Goal: Task Accomplishment & Management: Manage account settings

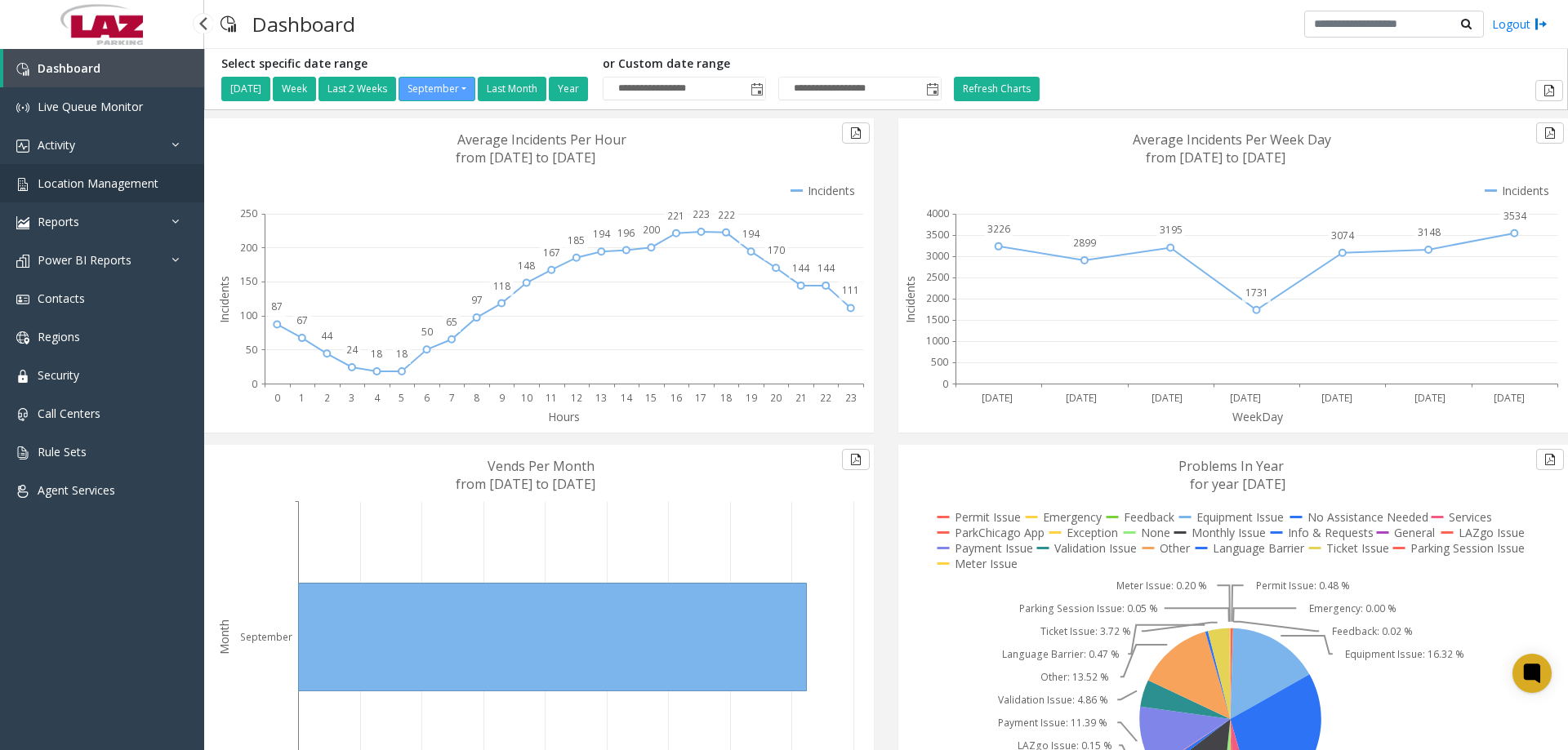
click at [91, 195] on link "Location Management" at bounding box center [102, 184] width 204 height 39
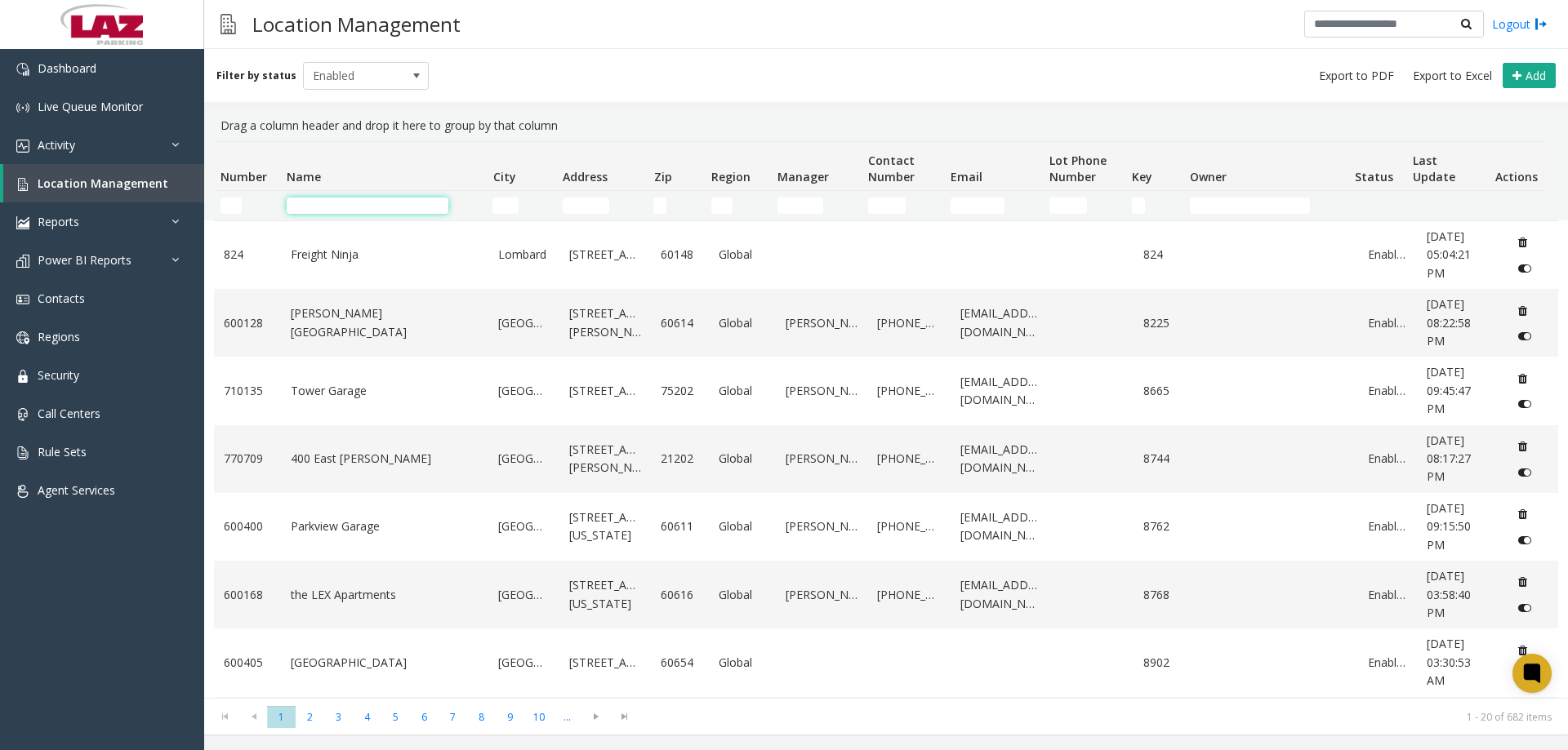
click at [334, 209] on input "Name Filter" at bounding box center [368, 206] width 162 height 17
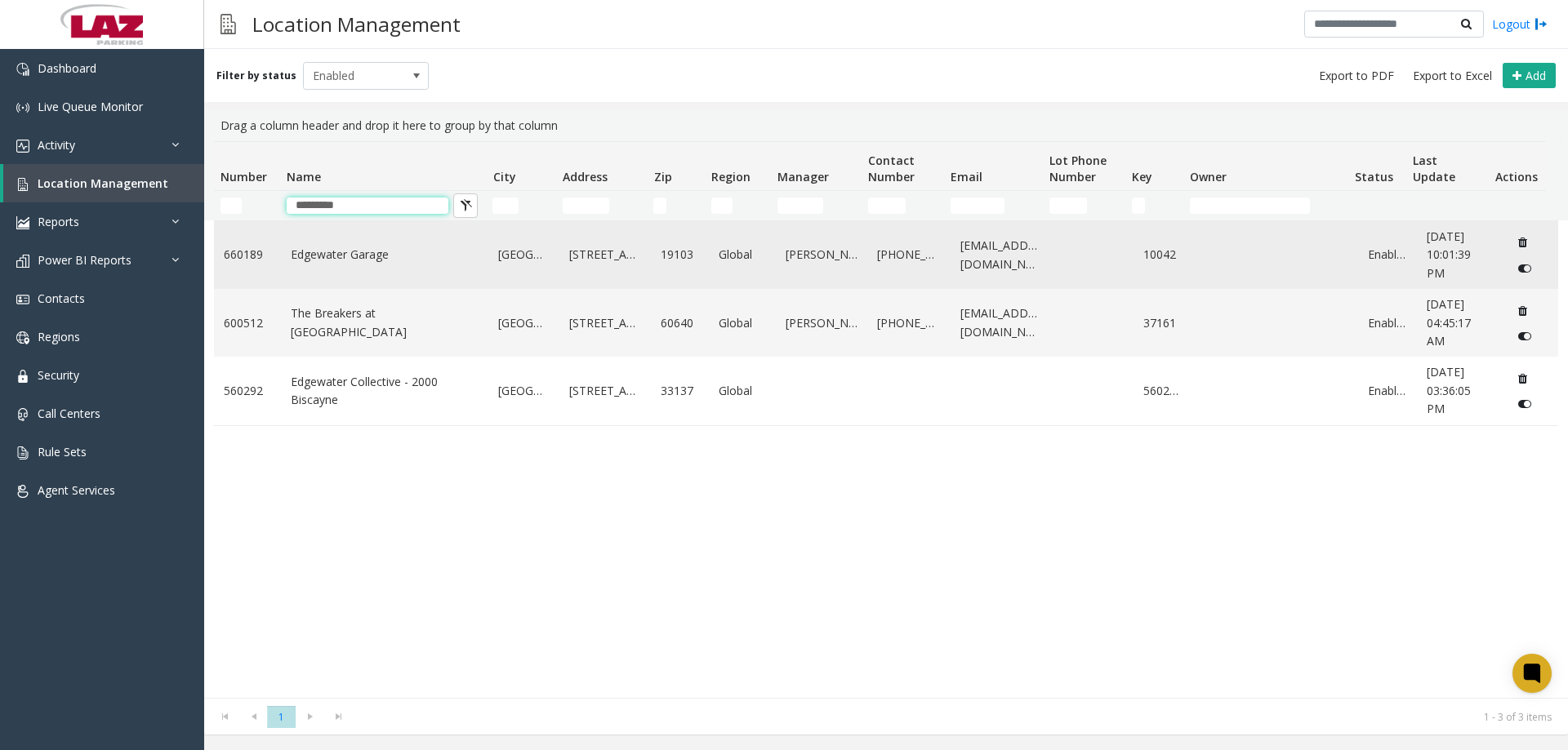
type input "*********"
click at [357, 238] on link "Edgewater Garage" at bounding box center [384, 255] width 188 height 18
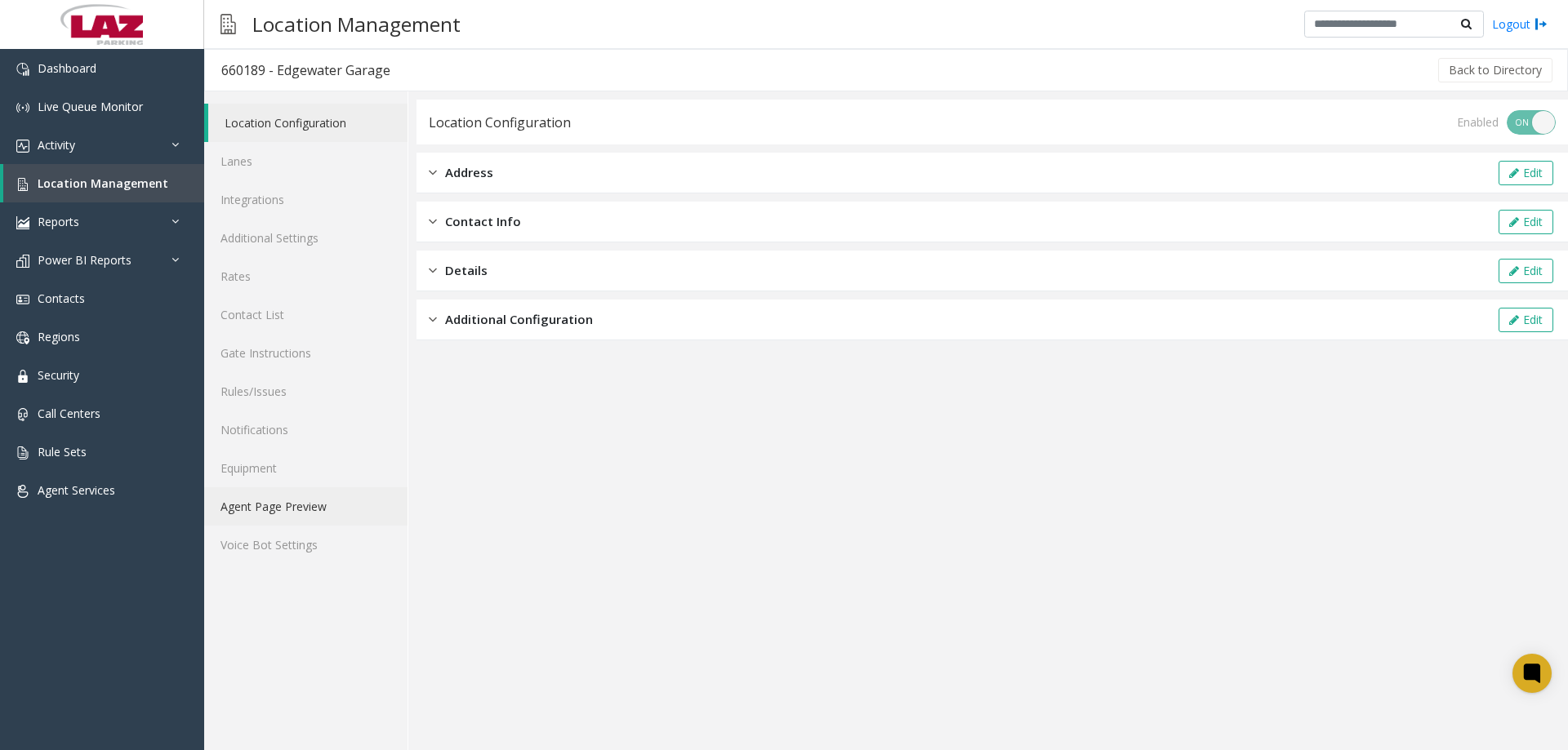
click at [266, 238] on link "Agent Page Preview" at bounding box center [305, 506] width 203 height 39
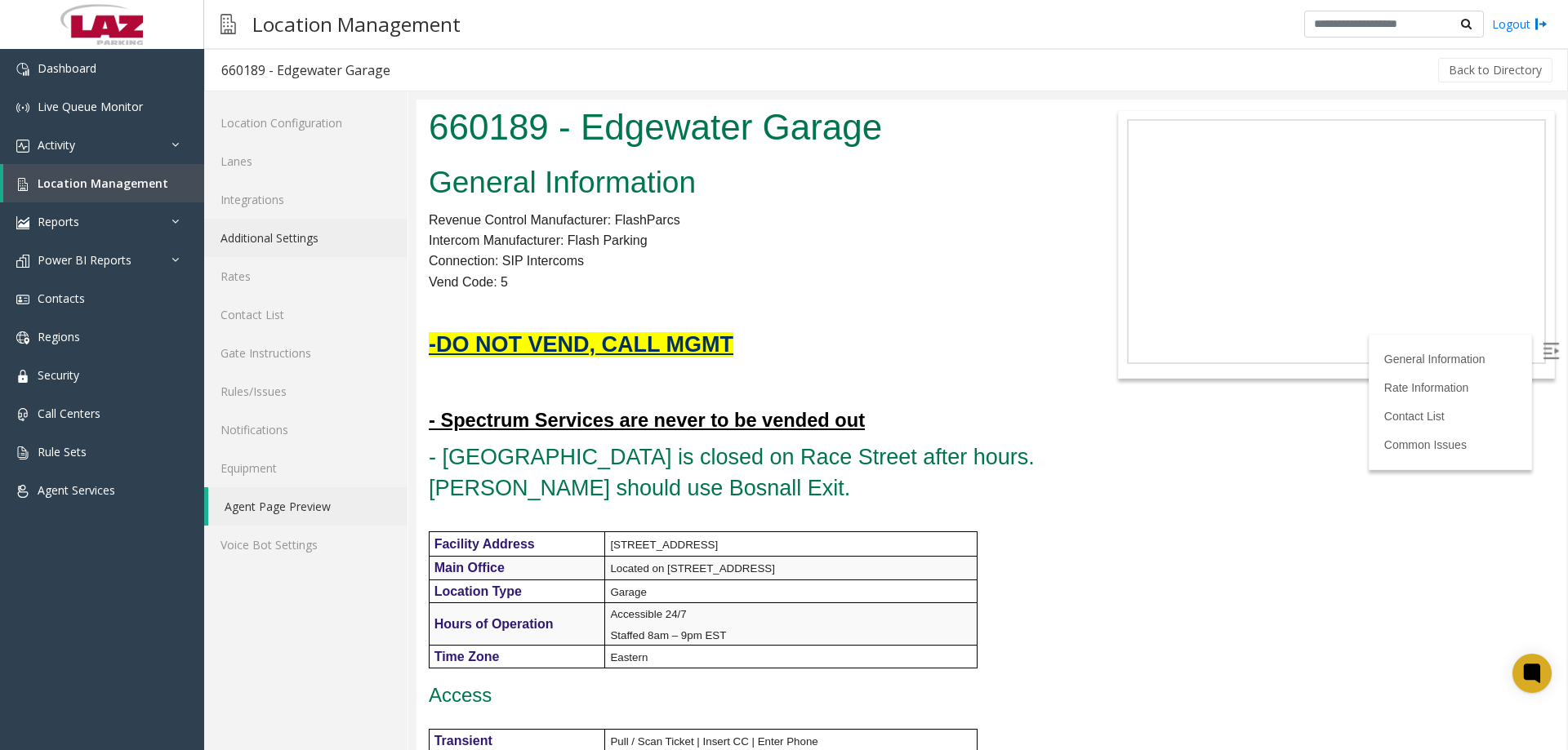
click at [309, 238] on link "Additional Settings" at bounding box center [305, 238] width 203 height 39
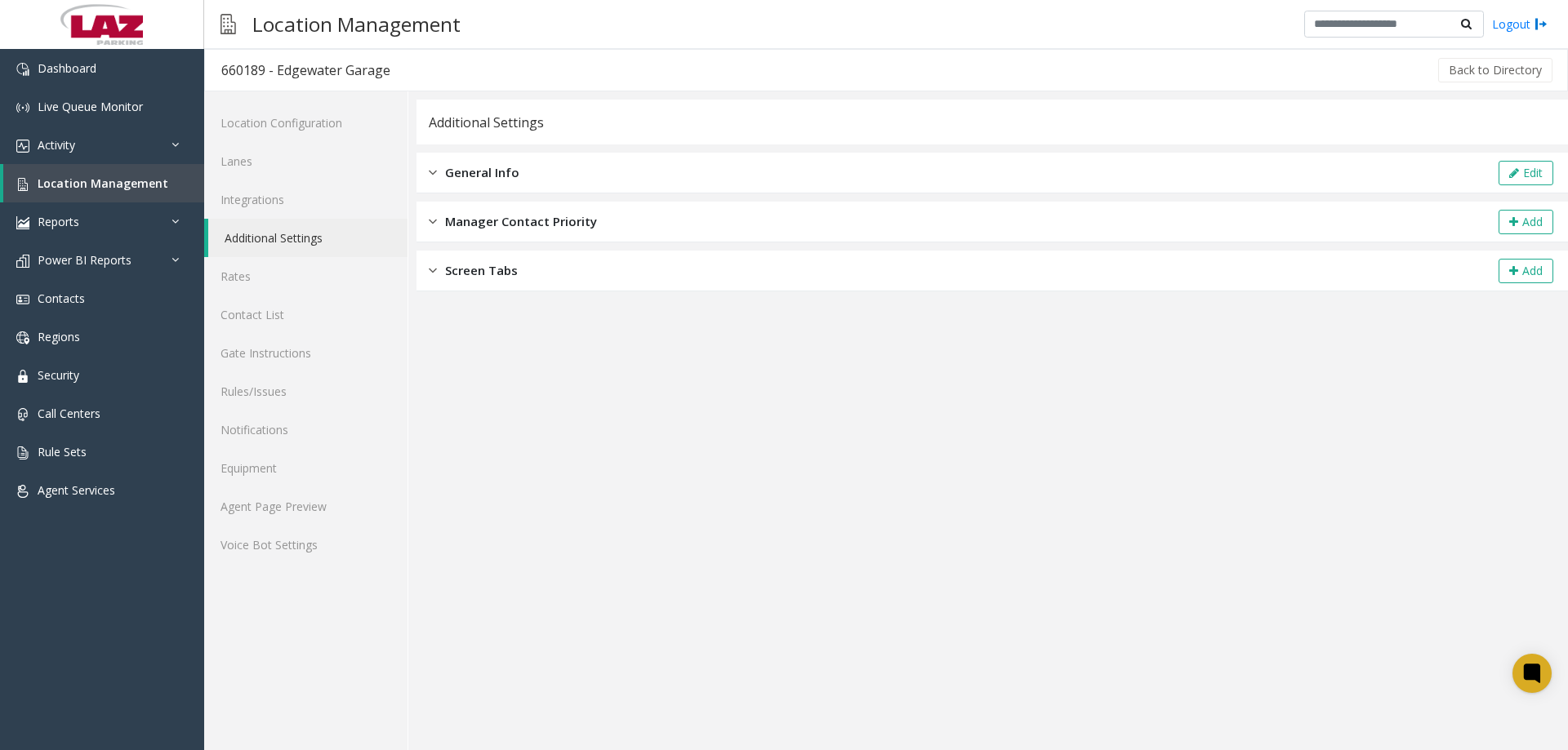
drag, startPoint x: 499, startPoint y: 173, endPoint x: 786, endPoint y: 176, distance: 287.0
click at [517, 172] on span "General Info" at bounding box center [482, 173] width 74 height 18
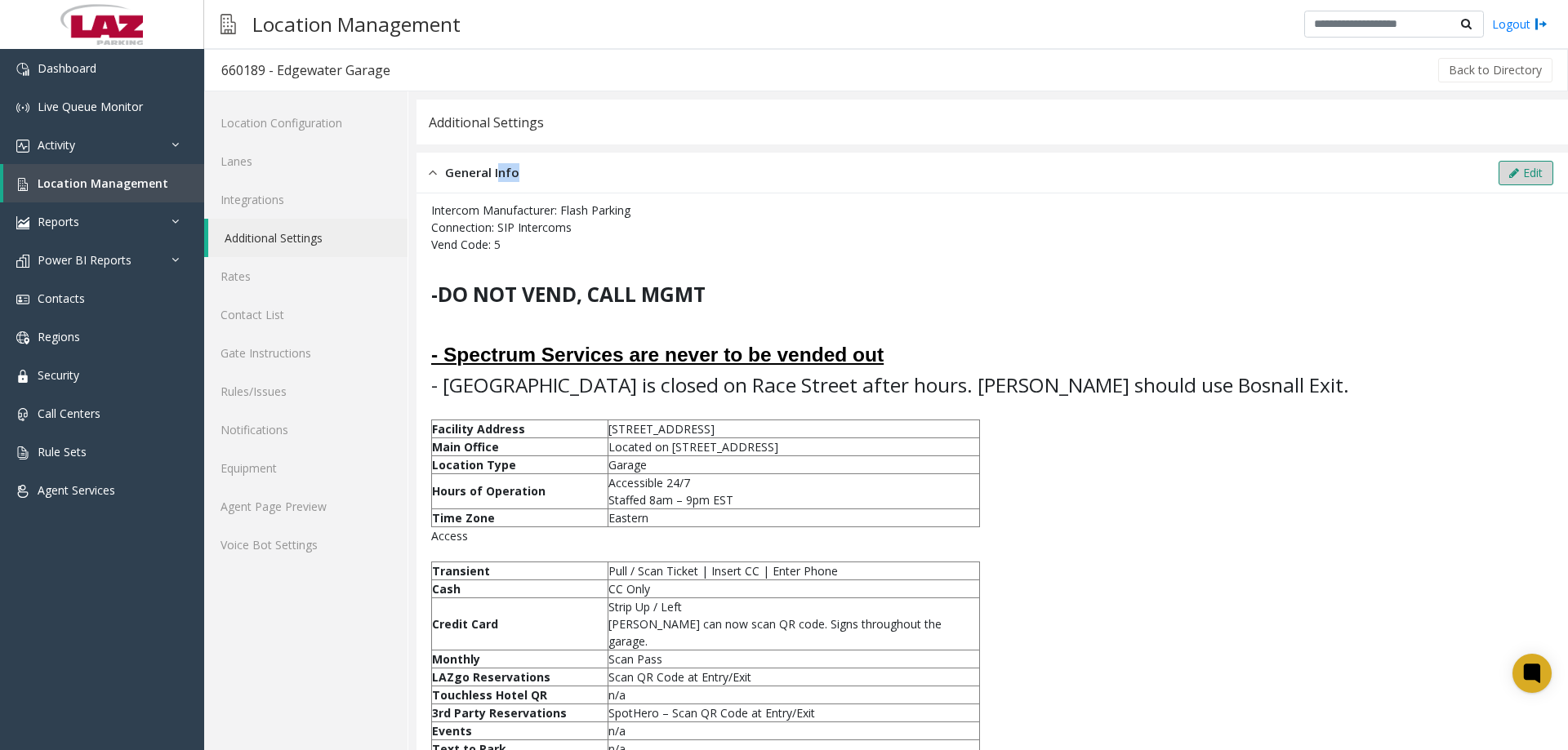
click at [606, 170] on button "Edit" at bounding box center [1526, 173] width 55 height 25
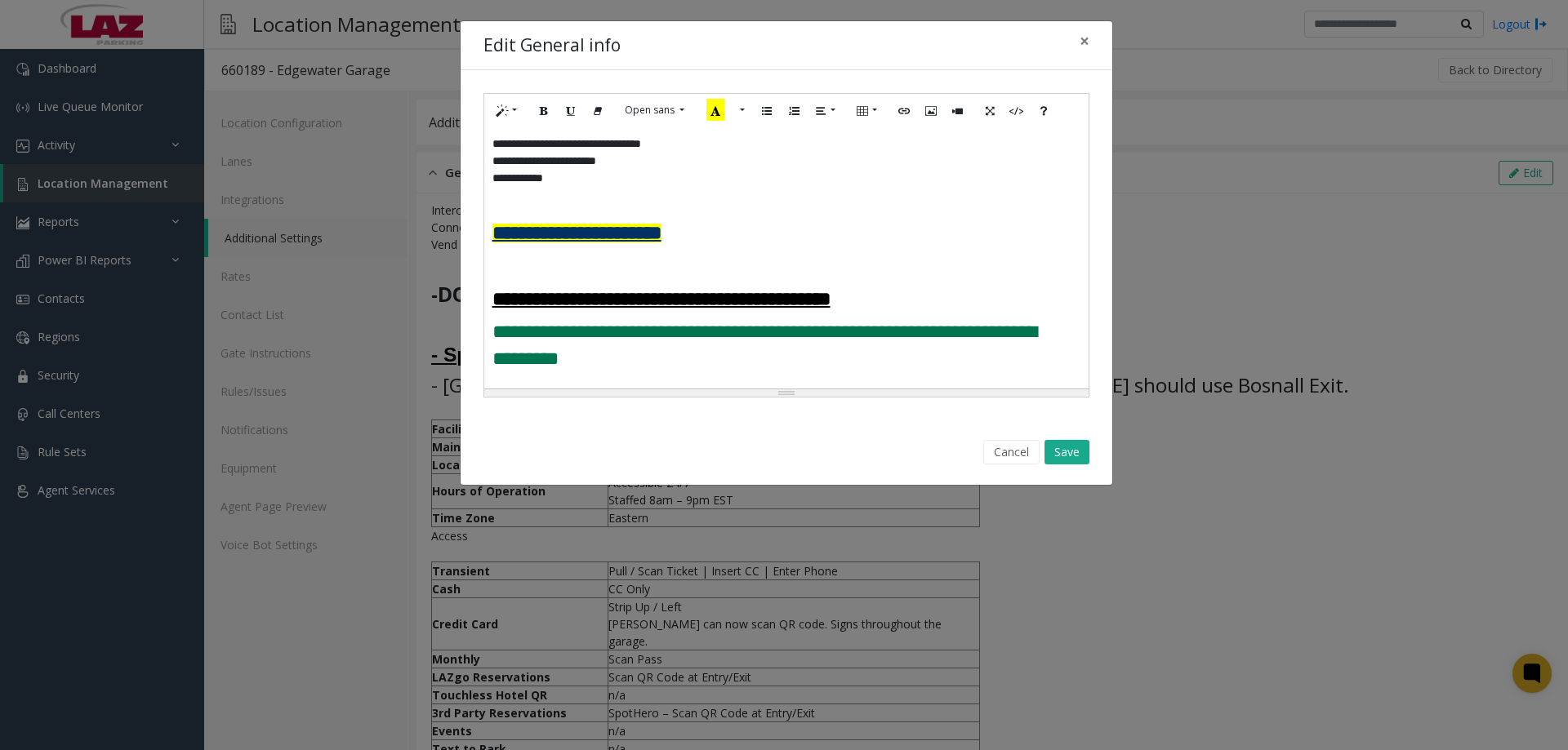
click at [487, 233] on div "**********" at bounding box center [786, 258] width 604 height 261
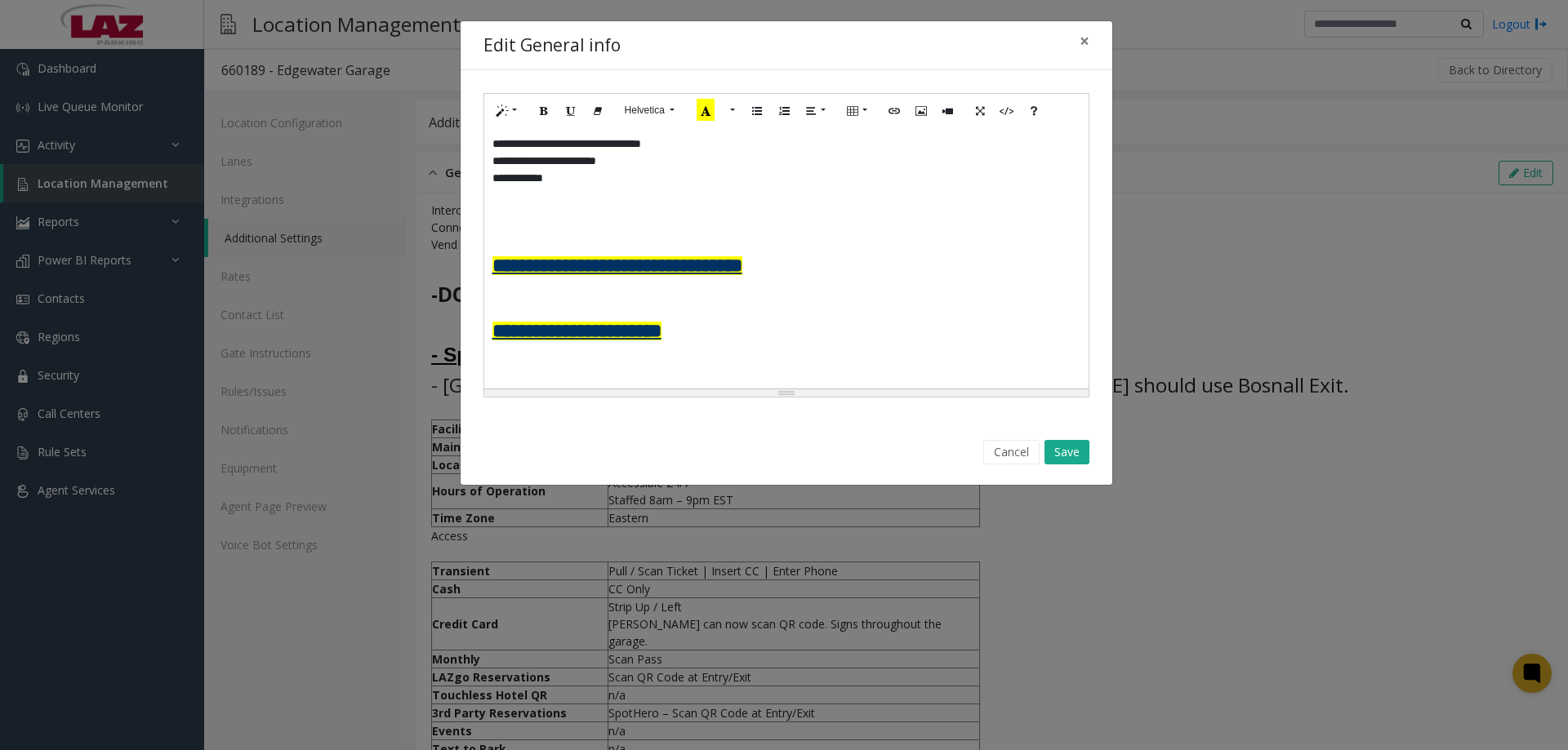
click at [606, 238] on b "**********" at bounding box center [618, 266] width 250 height 18
click at [606, 238] on b "**********" at bounding box center [625, 266] width 265 height 18
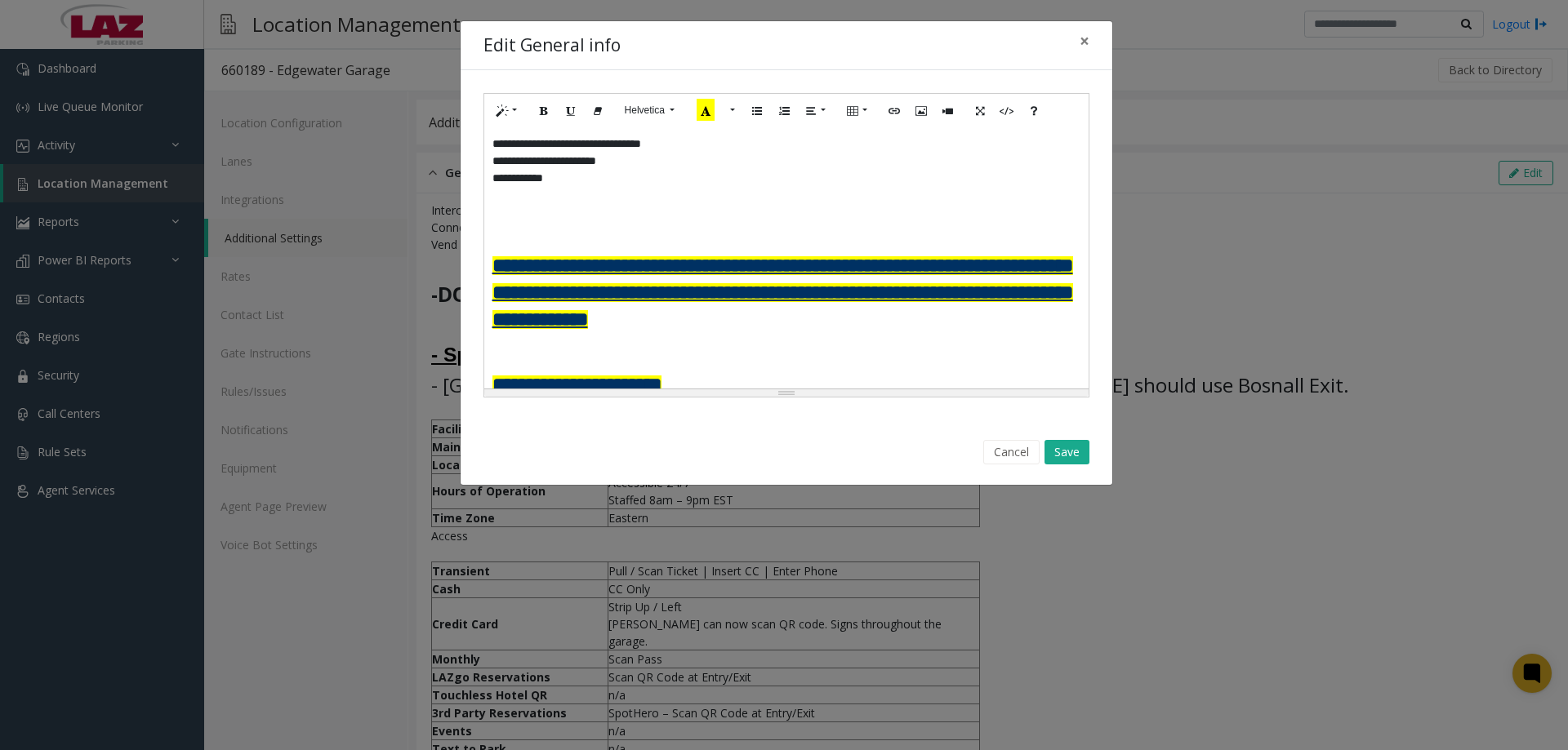
click at [491, 238] on div "**********" at bounding box center [786, 258] width 604 height 261
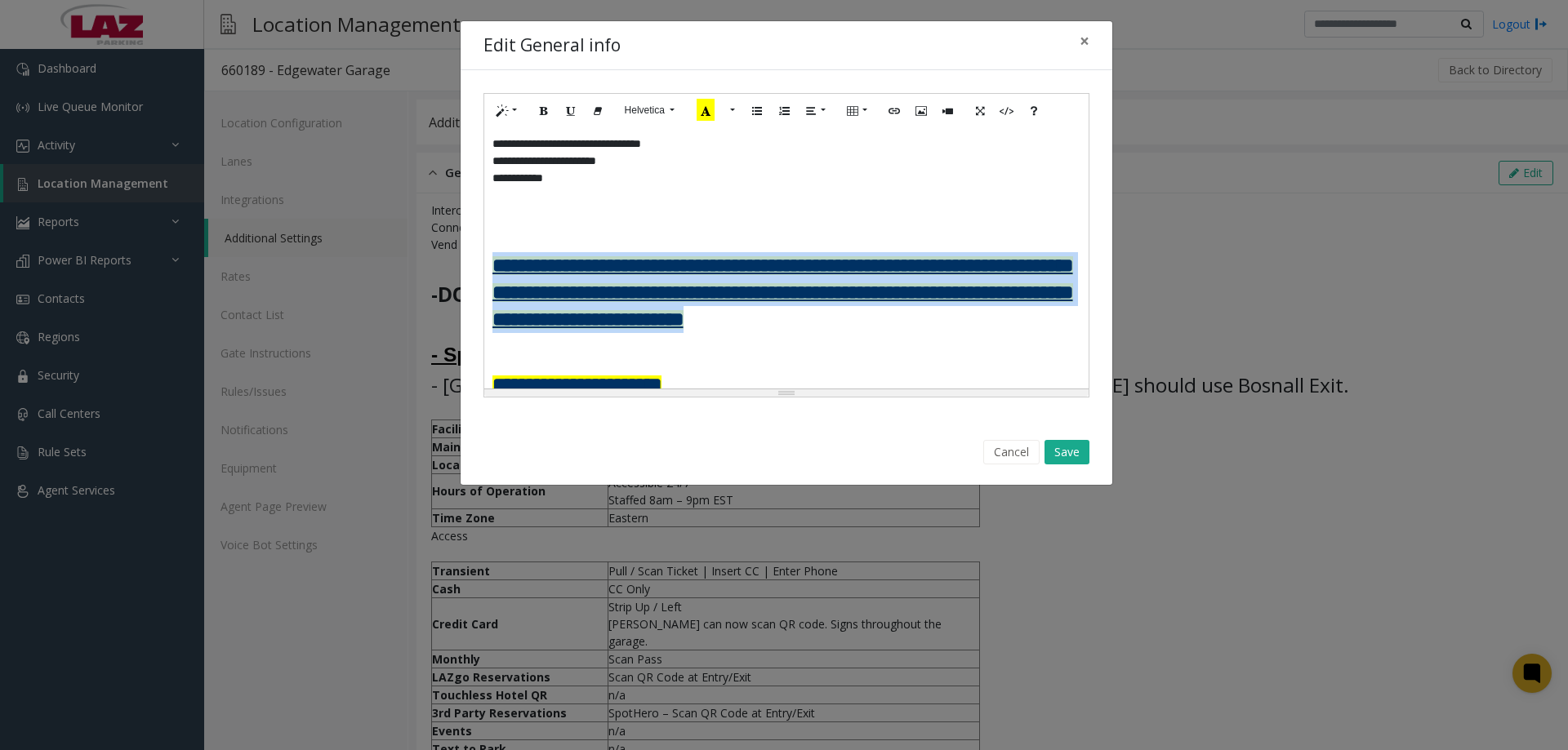
drag, startPoint x: 942, startPoint y: 347, endPoint x: 442, endPoint y: 252, distance: 508.9
click at [442, 238] on div "**********" at bounding box center [784, 375] width 1568 height 750
click at [606, 108] on button "More Color" at bounding box center [731, 111] width 17 height 26
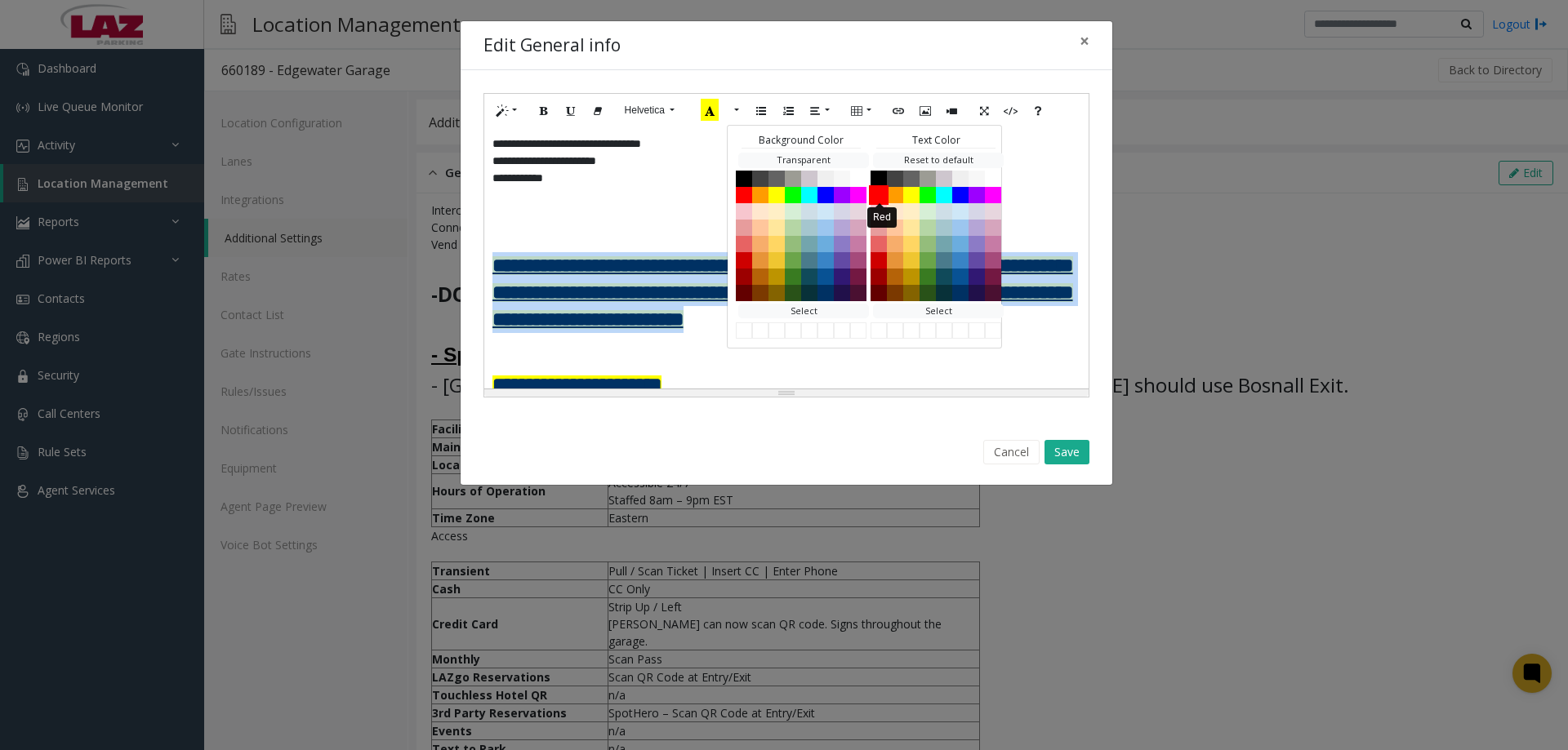
click at [606, 191] on button "Red" at bounding box center [878, 194] width 19 height 19
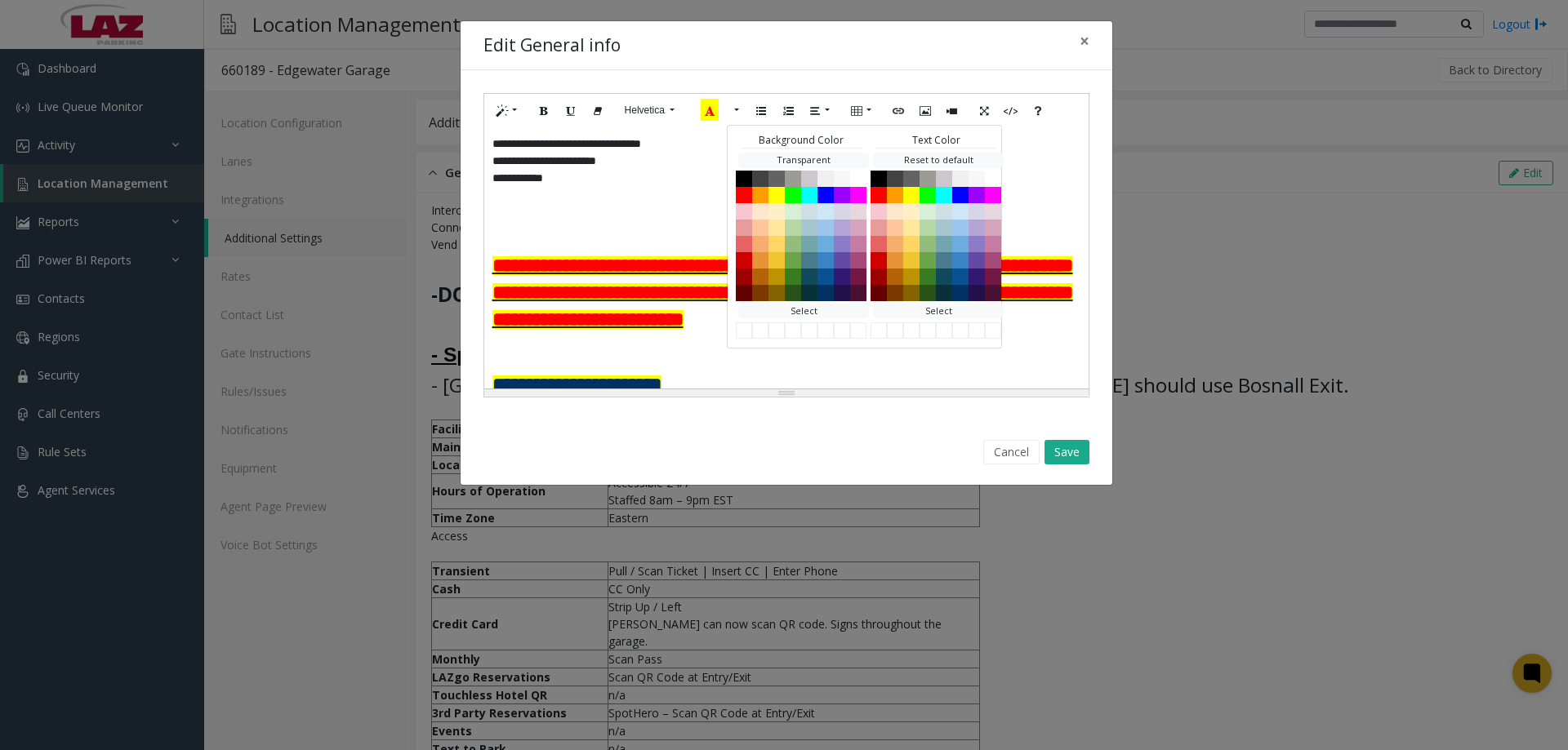
click at [606, 238] on font "**********" at bounding box center [783, 292] width 581 height 73
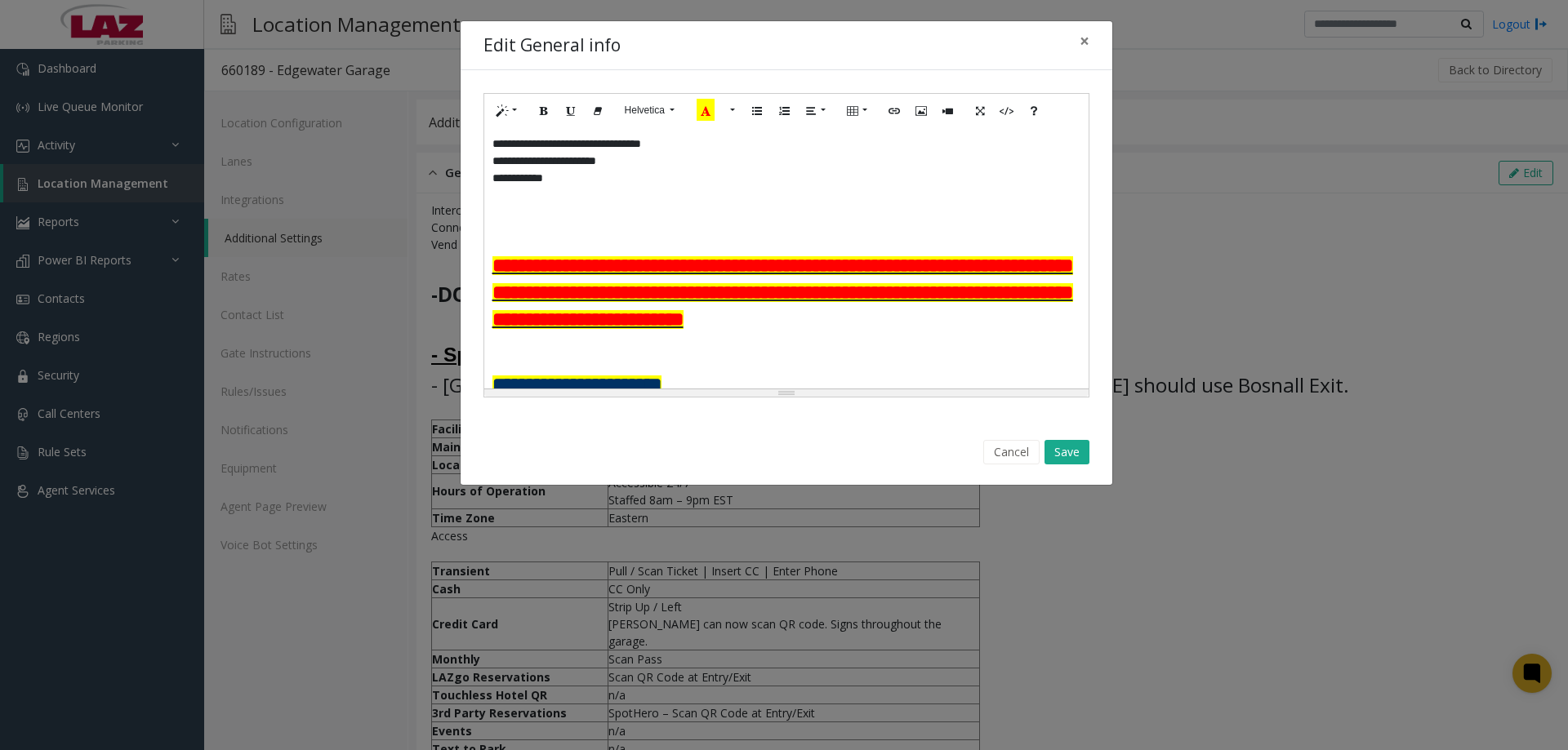
click at [606, 238] on h3 "**********" at bounding box center [787, 293] width 588 height 81
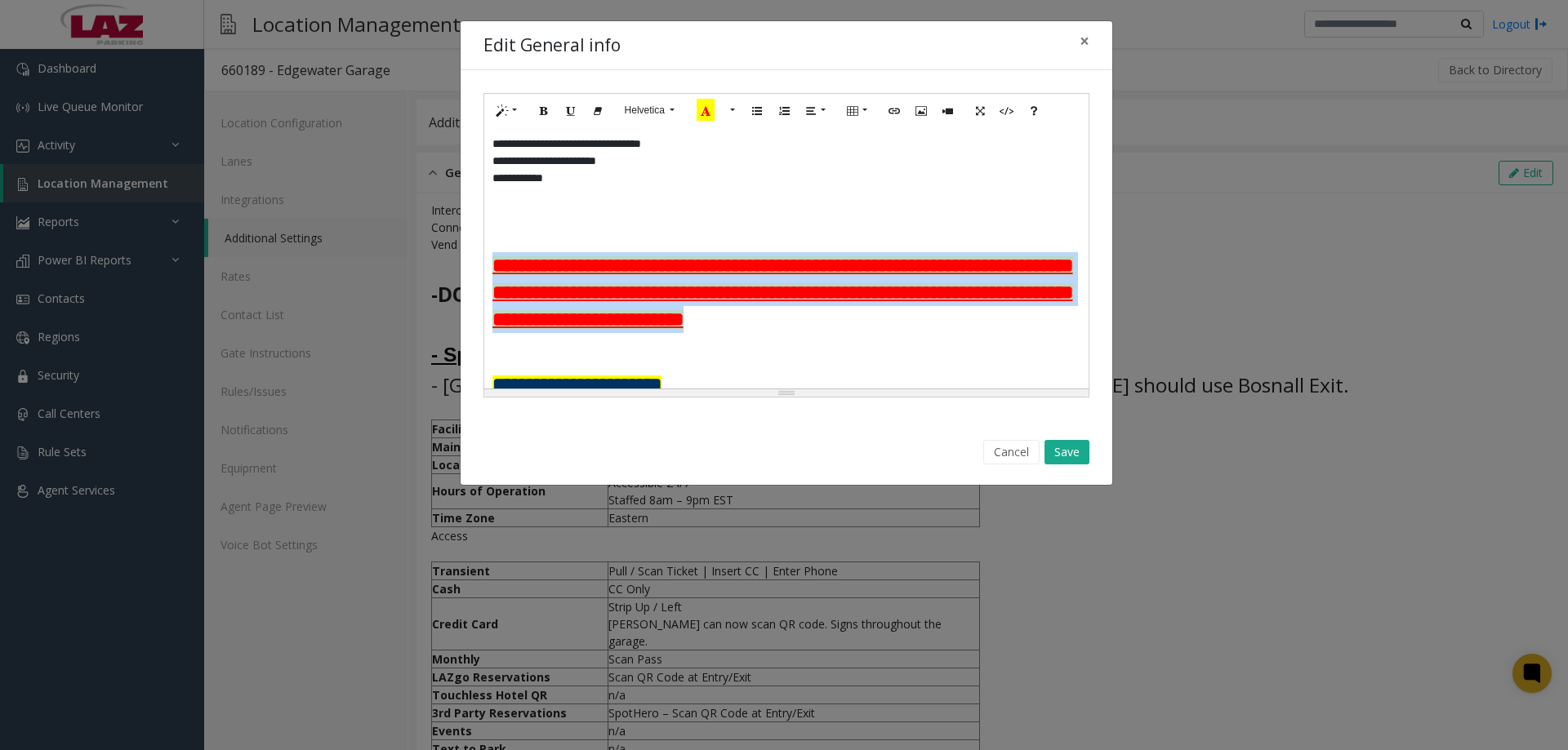
drag, startPoint x: 926, startPoint y: 350, endPoint x: 486, endPoint y: 256, distance: 449.9
click at [486, 238] on div "**********" at bounding box center [786, 258] width 604 height 261
click at [606, 112] on button "More Color" at bounding box center [731, 111] width 17 height 26
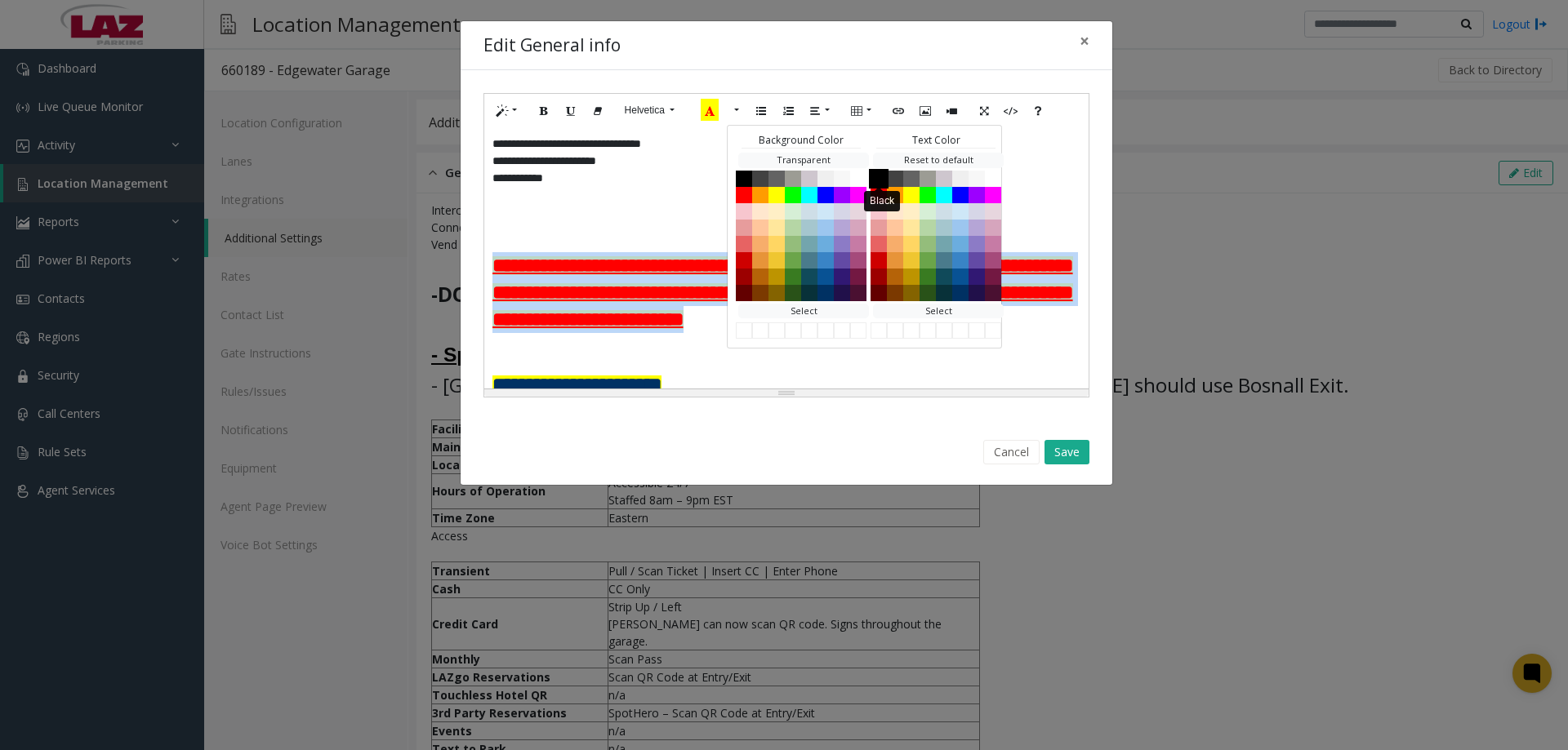
click at [606, 180] on button "Black" at bounding box center [878, 177] width 19 height 19
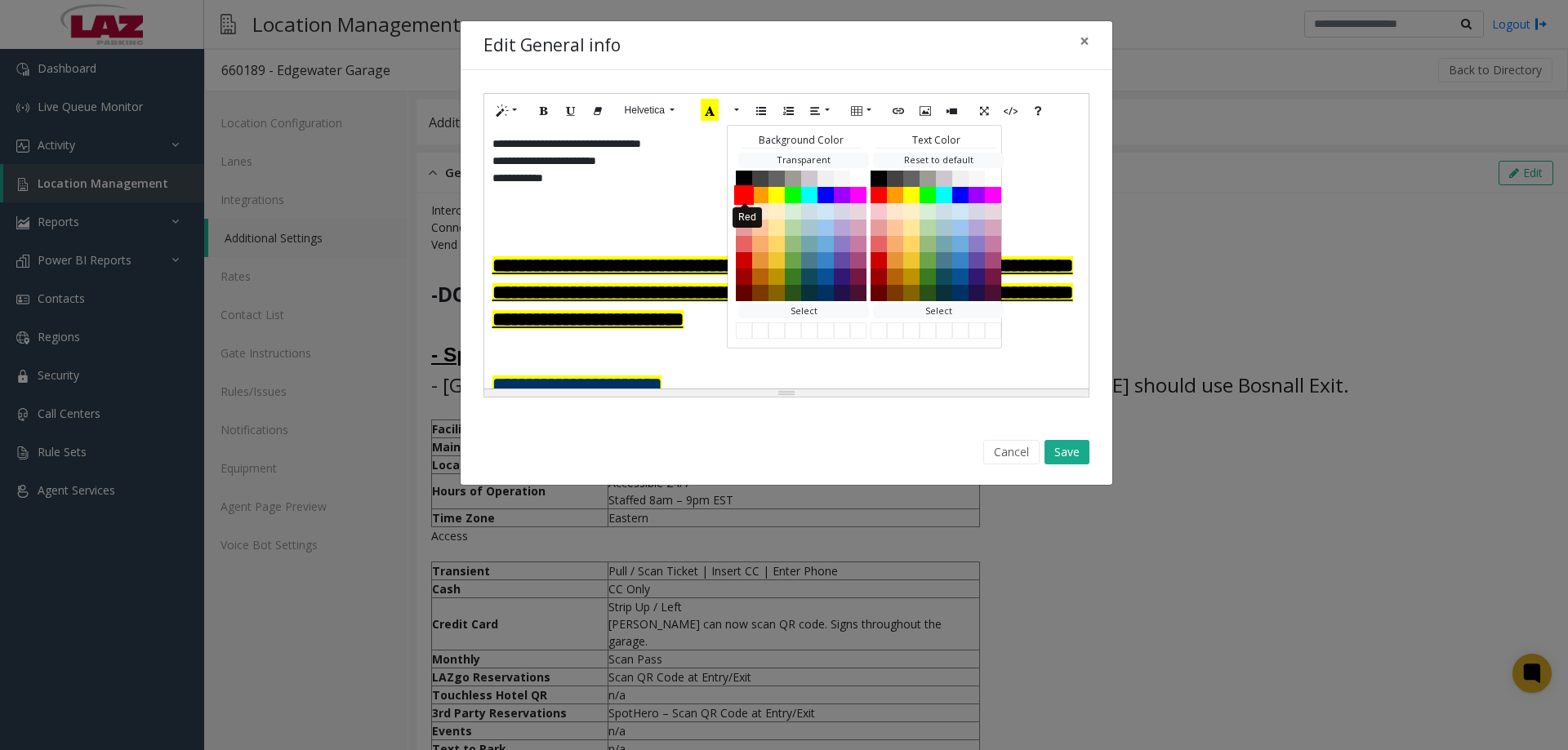
click at [606, 191] on button "Red" at bounding box center [744, 194] width 19 height 19
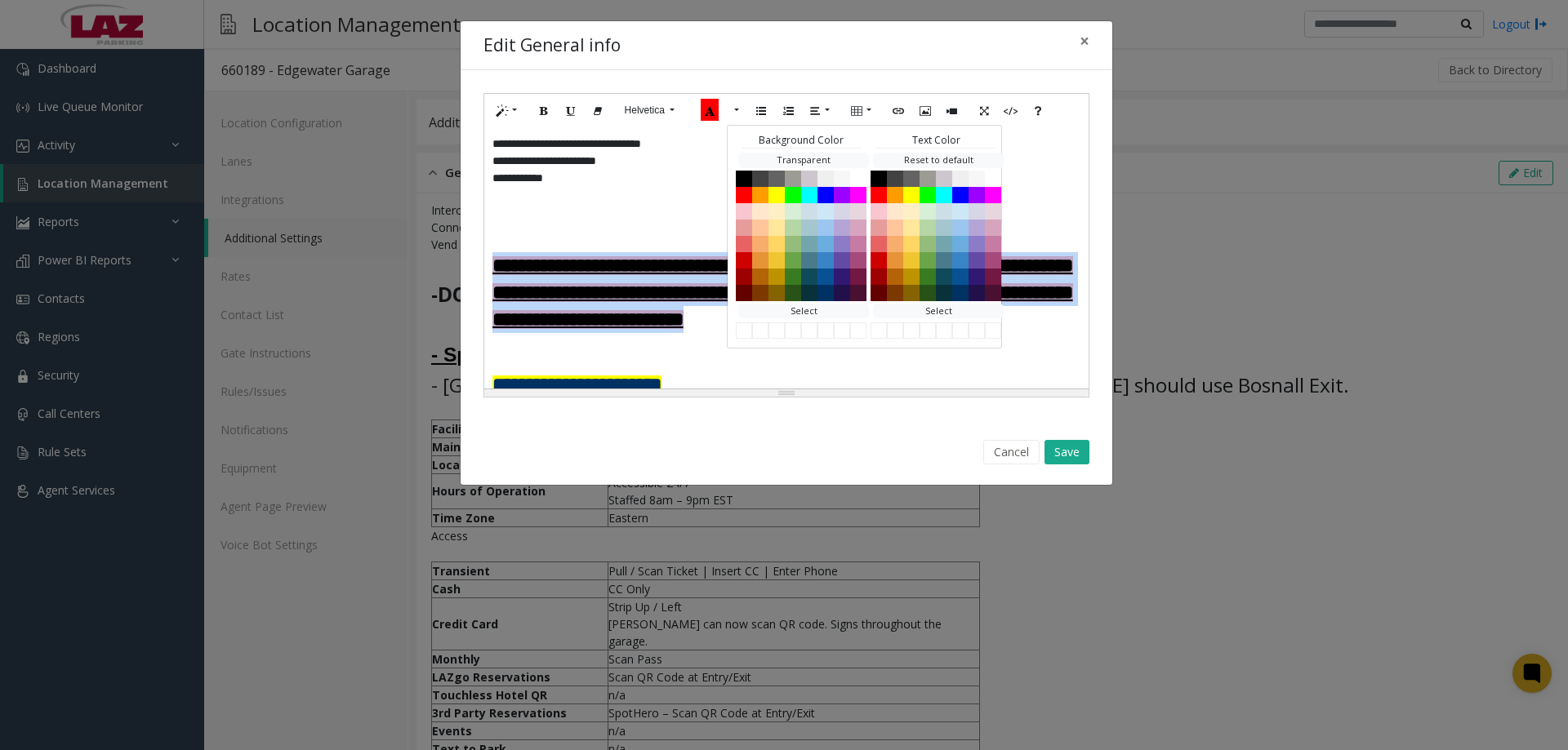
click at [606, 238] on font "**********" at bounding box center [783, 292] width 581 height 73
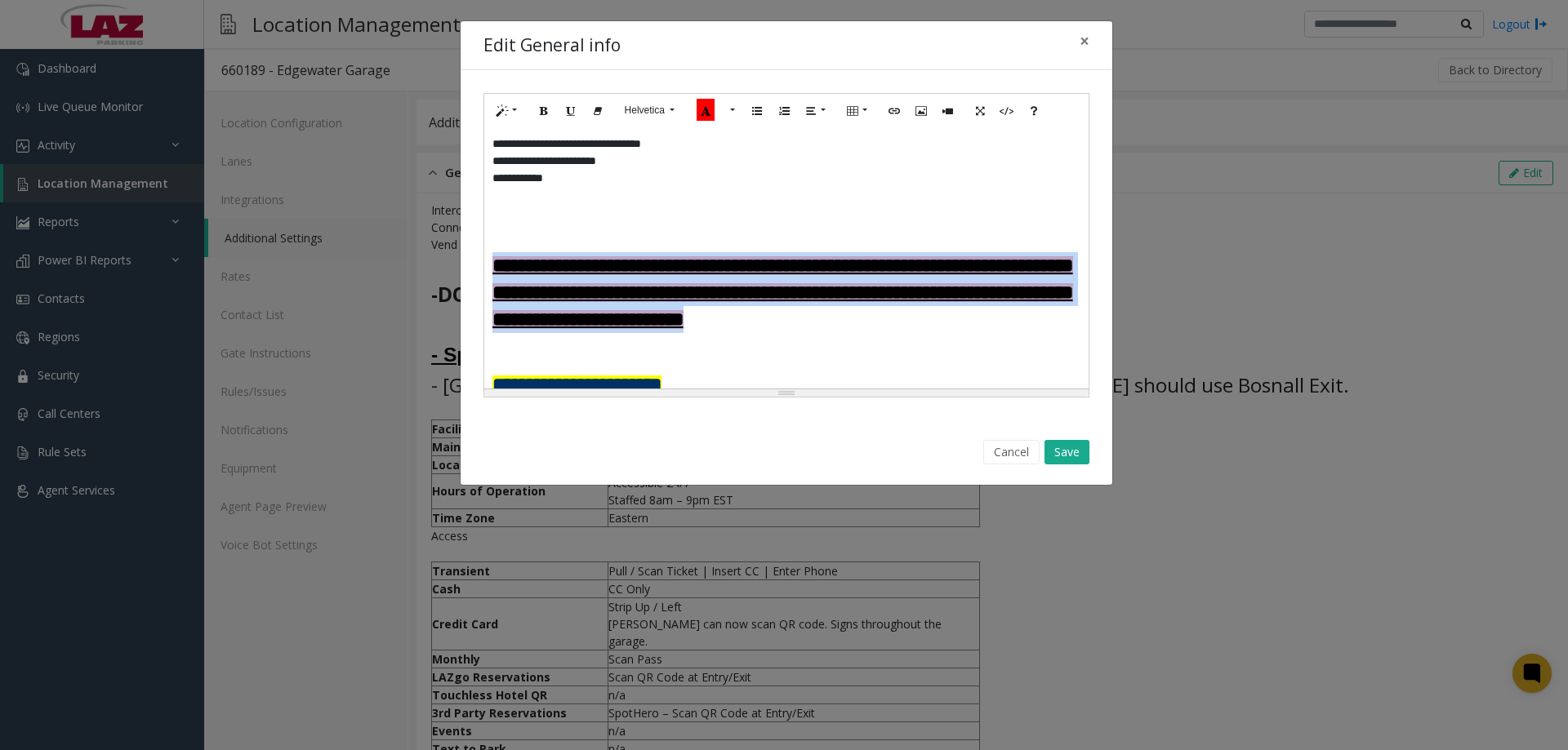
click at [606, 238] on font "**********" at bounding box center [783, 292] width 581 height 73
click at [606, 238] on h3 "**********" at bounding box center [787, 293] width 588 height 81
drag, startPoint x: 949, startPoint y: 348, endPoint x: 478, endPoint y: 267, distance: 477.9
click at [478, 238] on div "**********" at bounding box center [786, 244] width 652 height 350
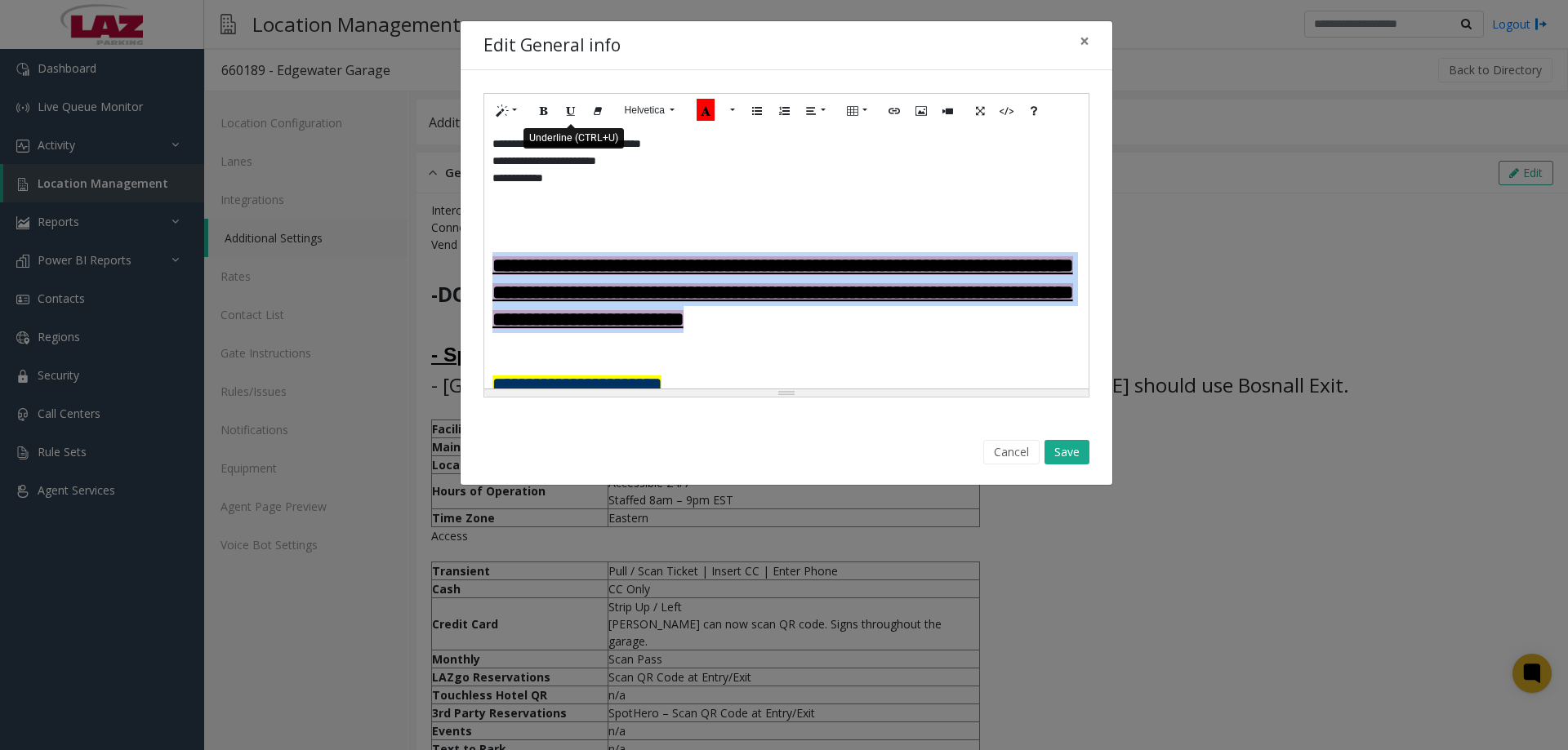
click at [568, 111] on icon "Underline (CTRL+U)" at bounding box center [571, 109] width 10 height 14
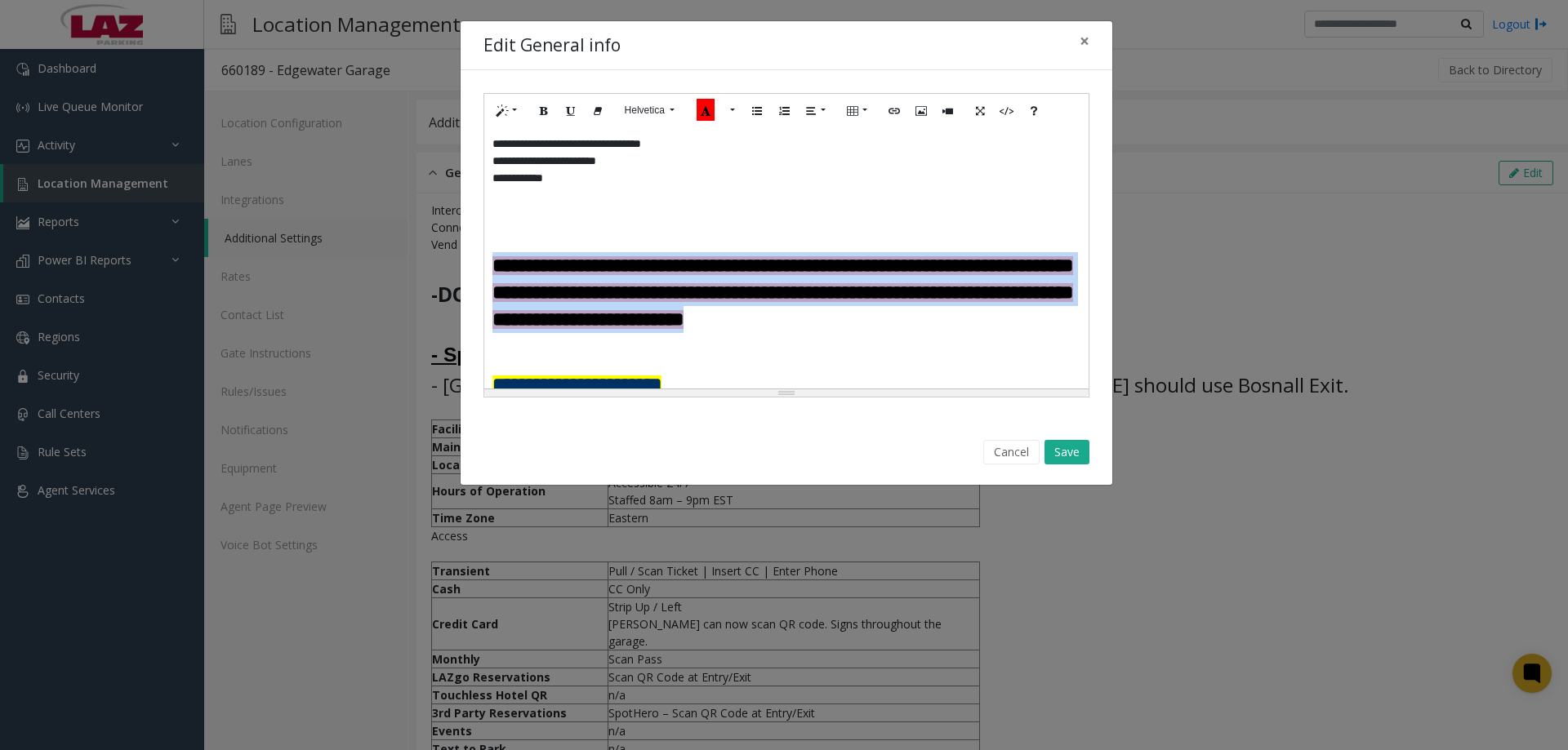
click at [606, 238] on h3 "**********" at bounding box center [787, 293] width 588 height 81
drag, startPoint x: 952, startPoint y: 346, endPoint x: 965, endPoint y: 360, distance: 19.1
click at [606, 238] on h3 "**********" at bounding box center [787, 293] width 588 height 81
click at [606, 238] on font "**********" at bounding box center [783, 292] width 581 height 73
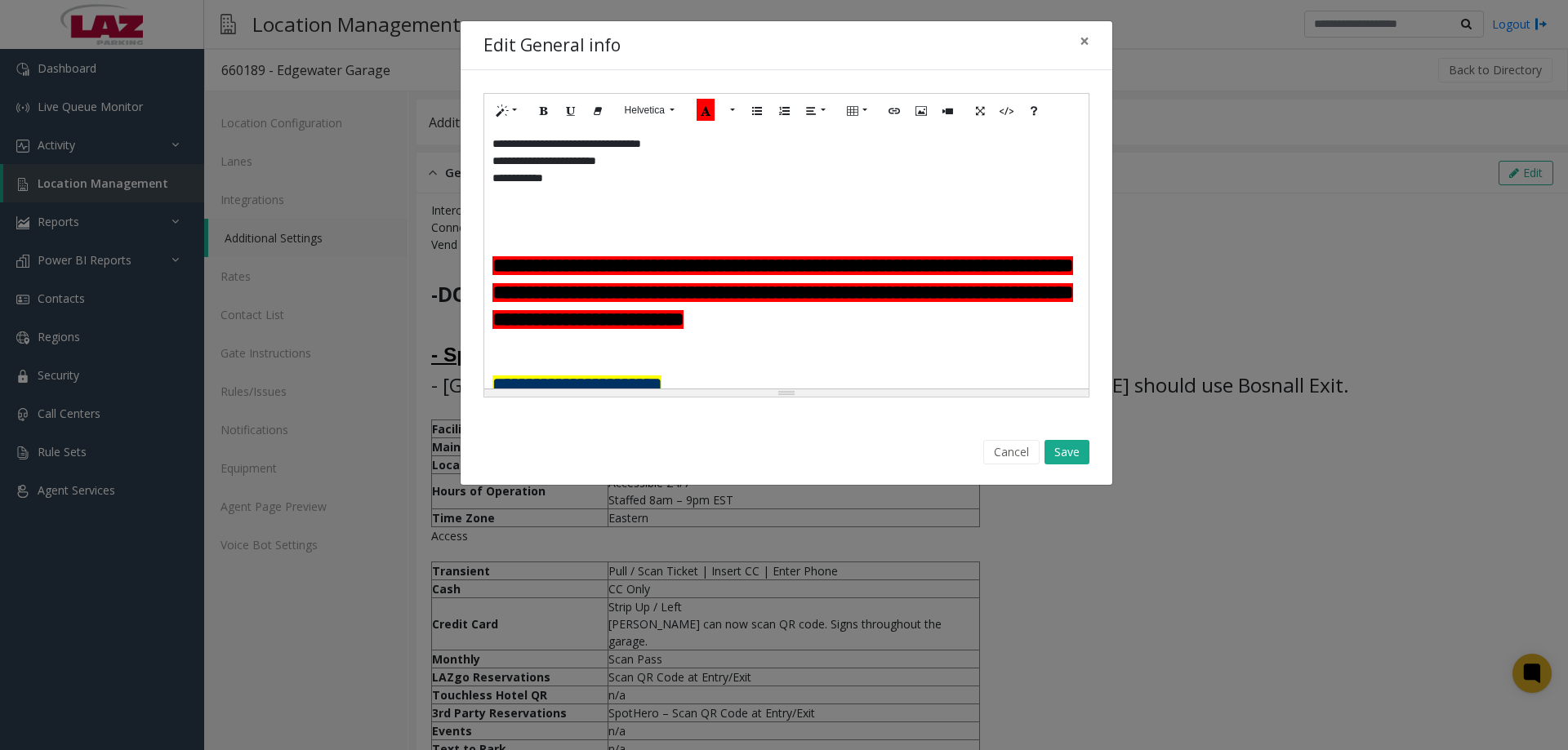
click at [606, 205] on h3 at bounding box center [787, 199] width 588 height 27
click at [606, 238] on button "Save" at bounding box center [1066, 452] width 45 height 25
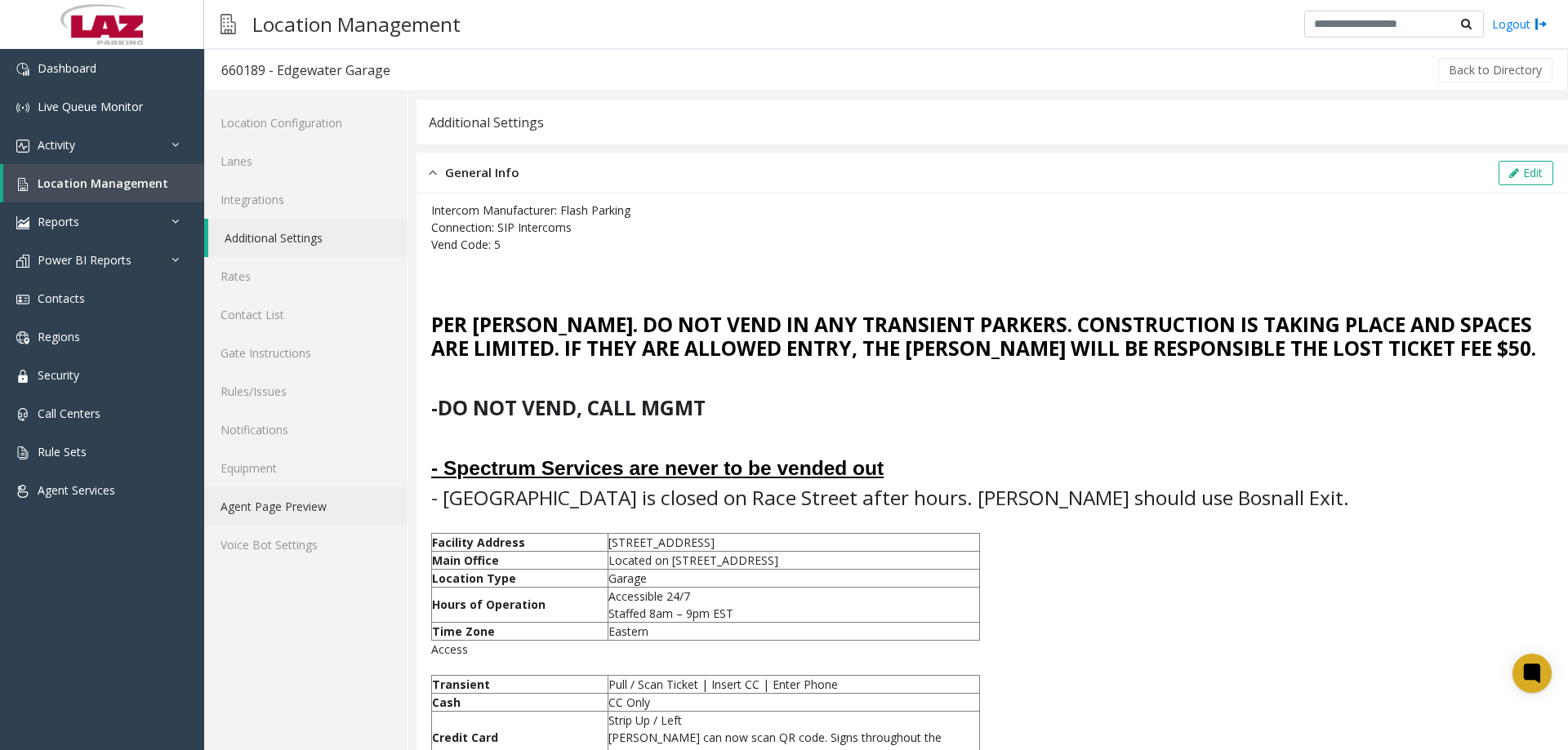
click at [295, 238] on link "Agent Page Preview" at bounding box center [305, 506] width 203 height 39
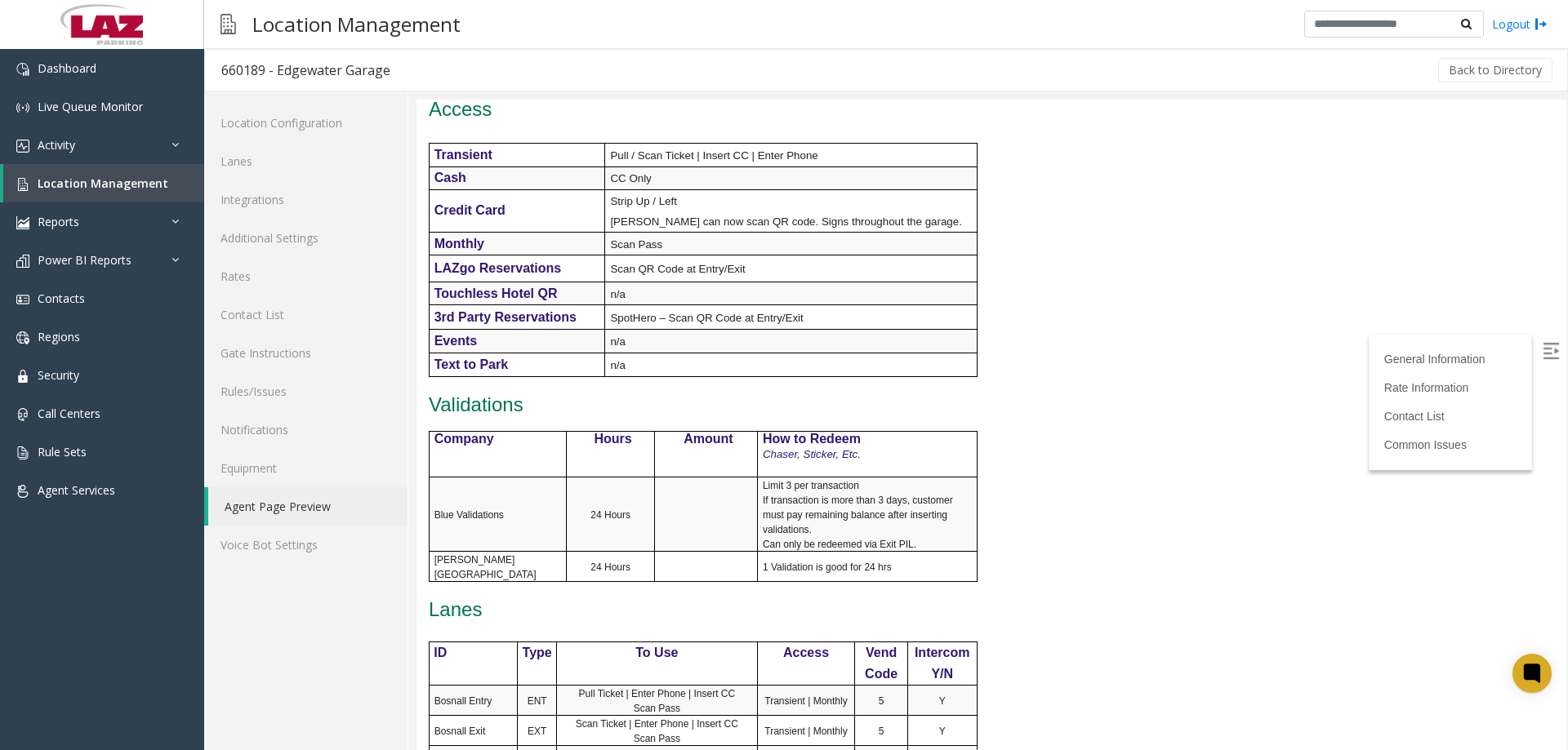
scroll to position [628, 0]
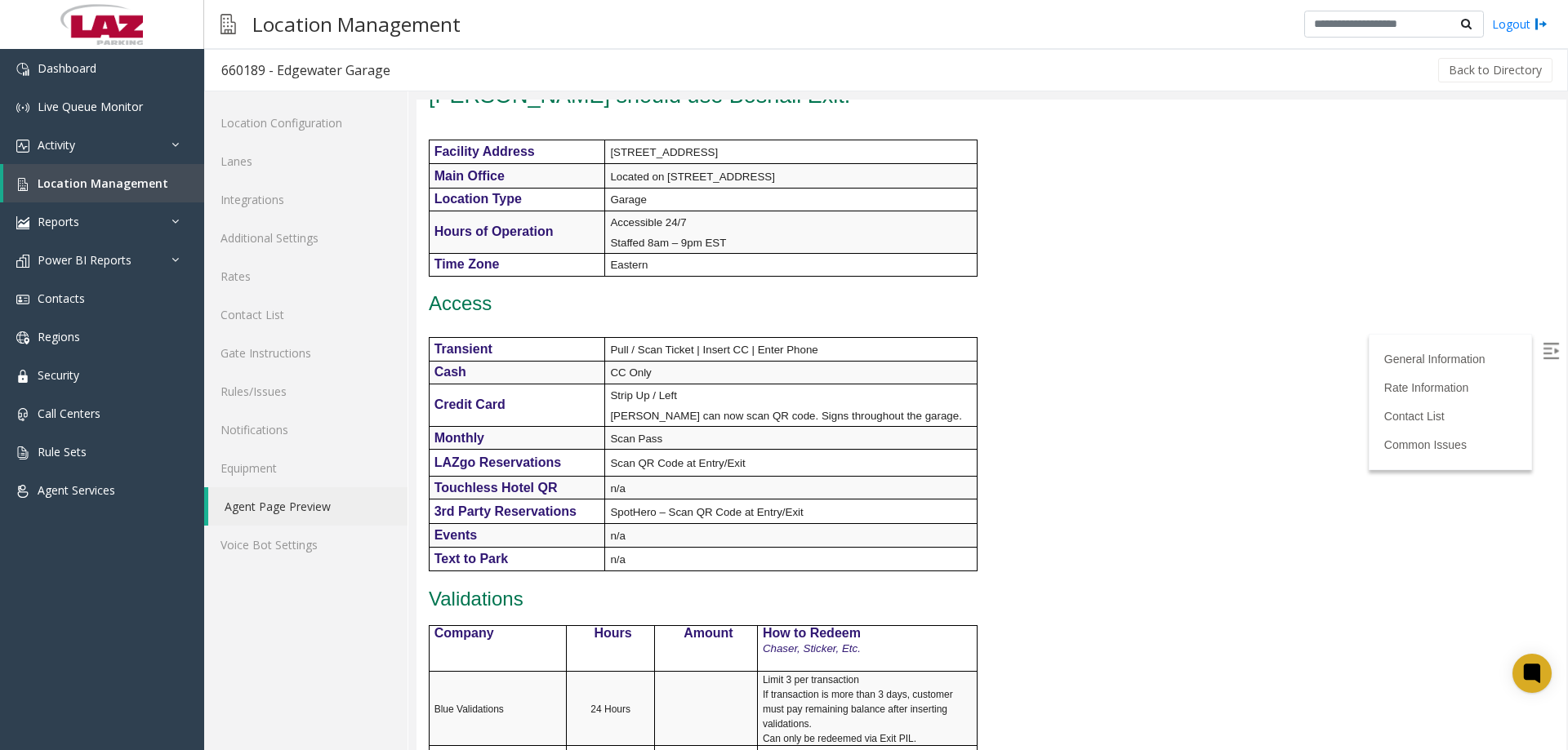
drag, startPoint x: 1553, startPoint y: 445, endPoint x: 1566, endPoint y: 316, distance: 129.7
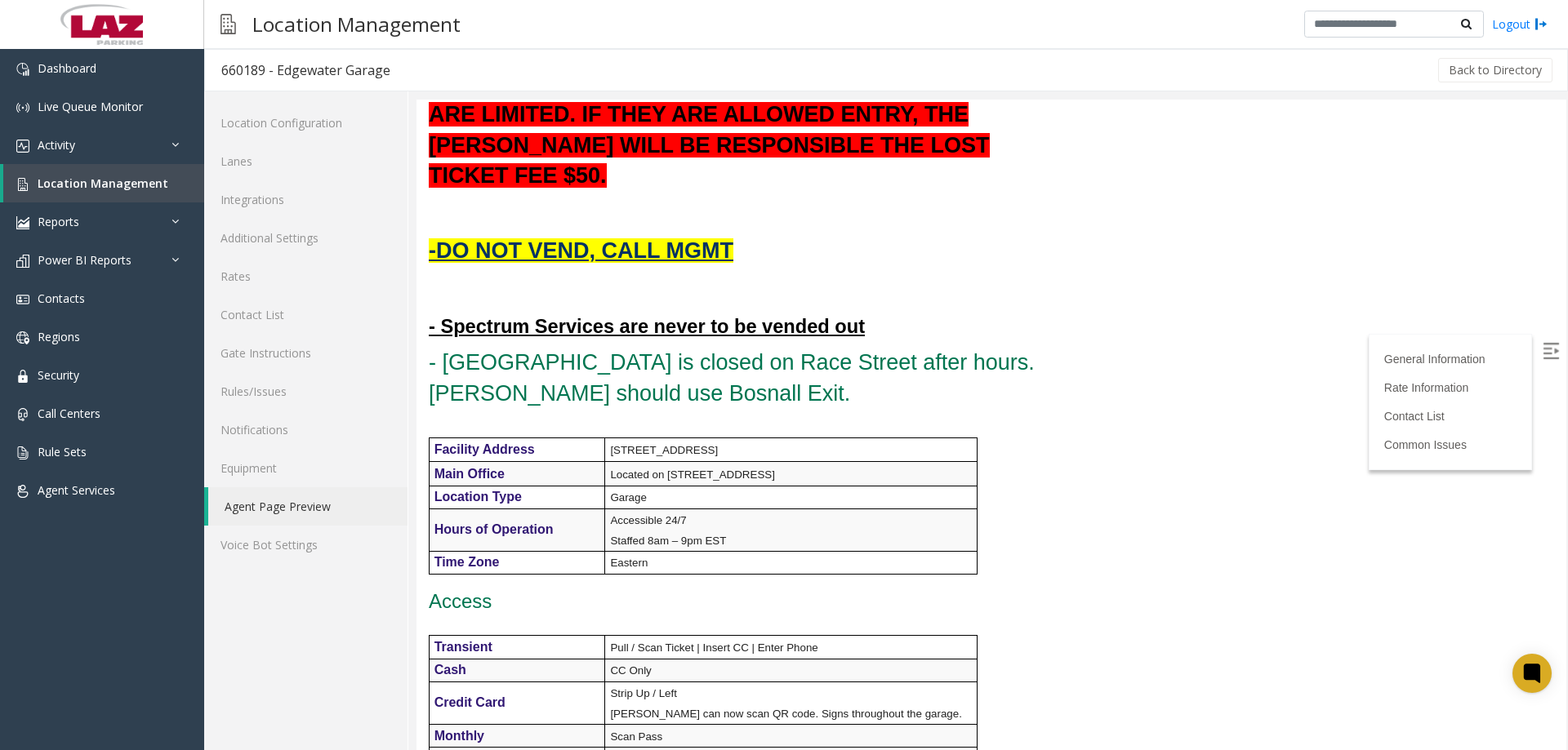
scroll to position [0, 0]
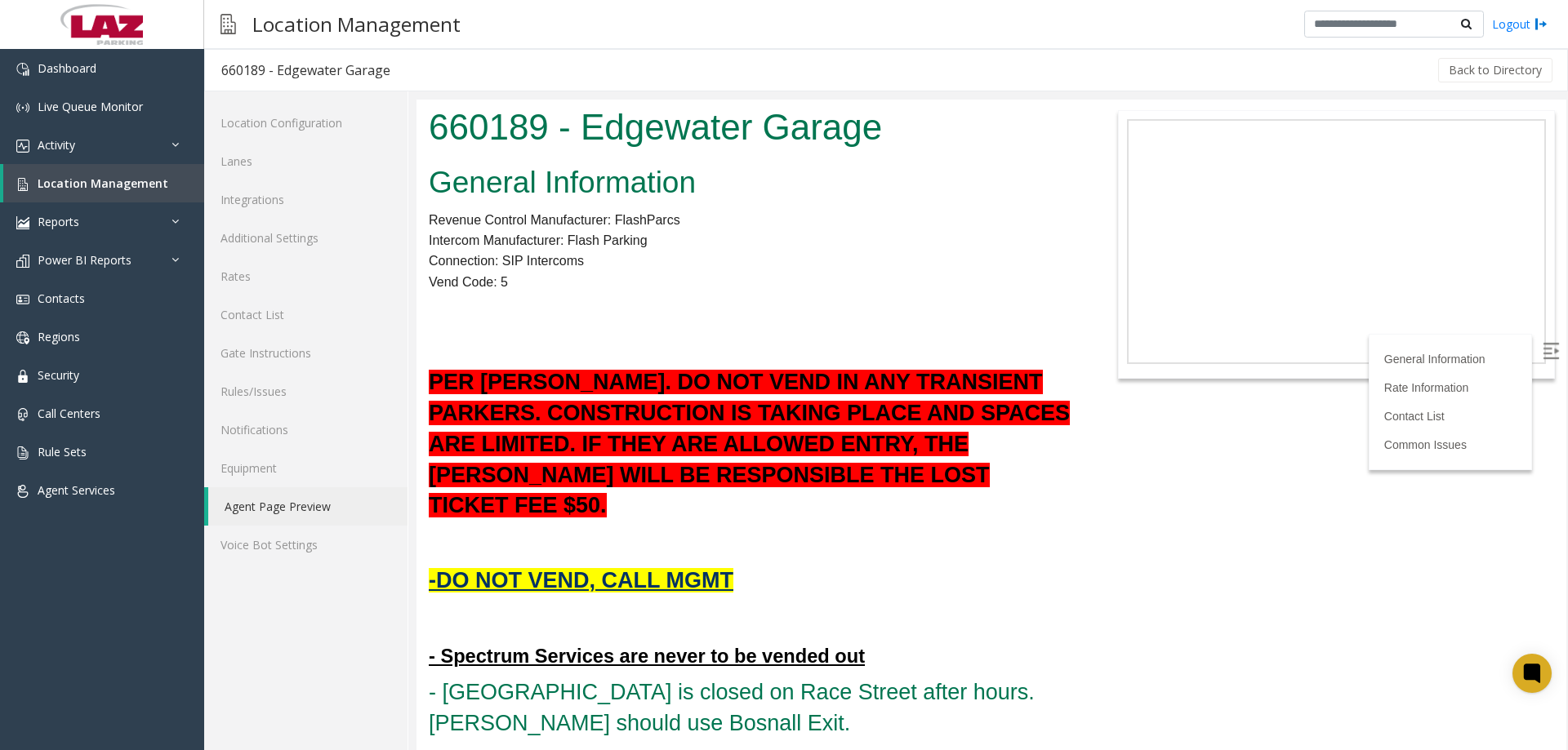
click at [606, 238] on p "Vend Code: 5" at bounding box center [751, 282] width 646 height 21
drag, startPoint x: 1561, startPoint y: 152, endPoint x: 1982, endPoint y: 194, distance: 423.1
click at [289, 541] on link "Voice Bot Settings" at bounding box center [305, 545] width 203 height 39
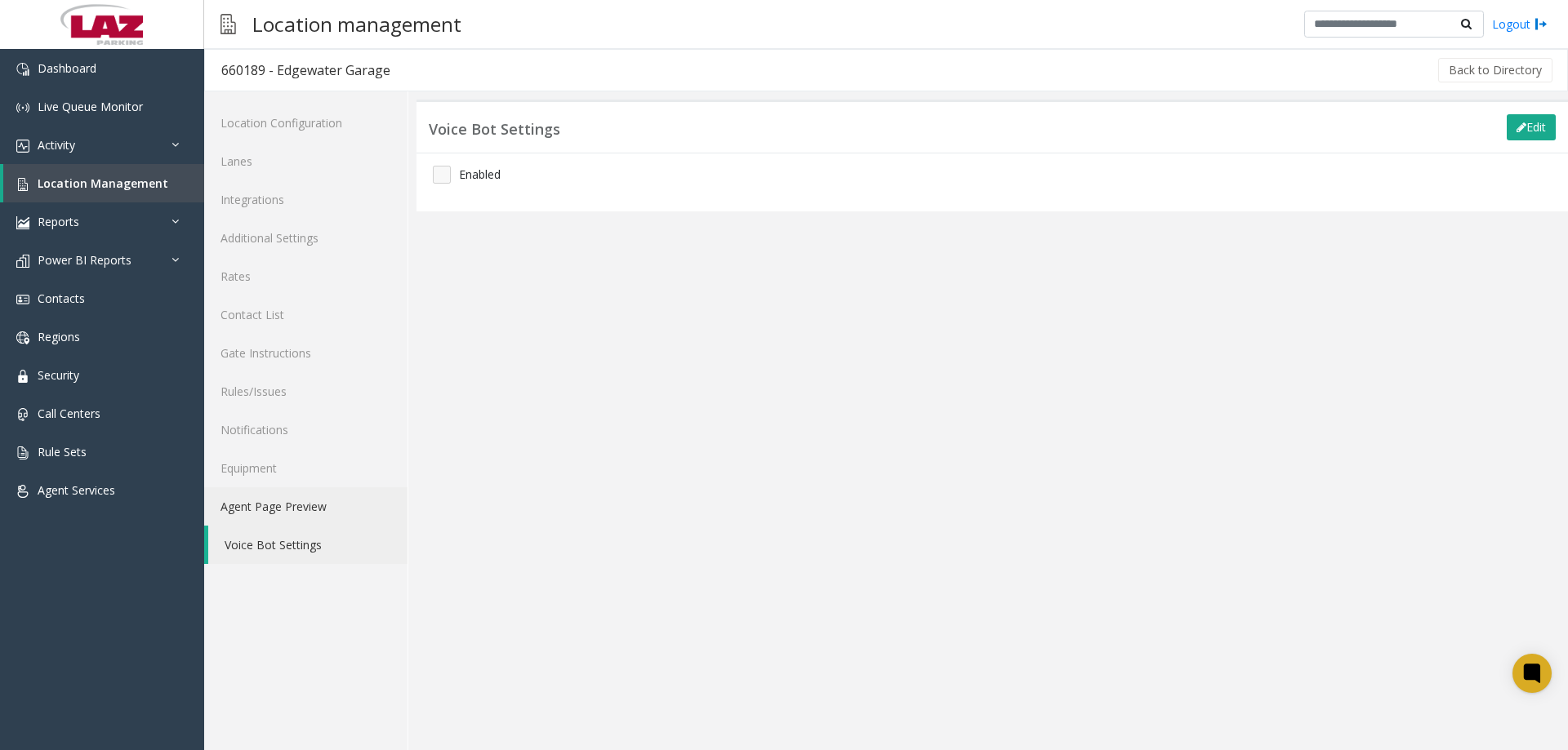
click at [281, 514] on link "Agent Page Preview" at bounding box center [305, 506] width 203 height 39
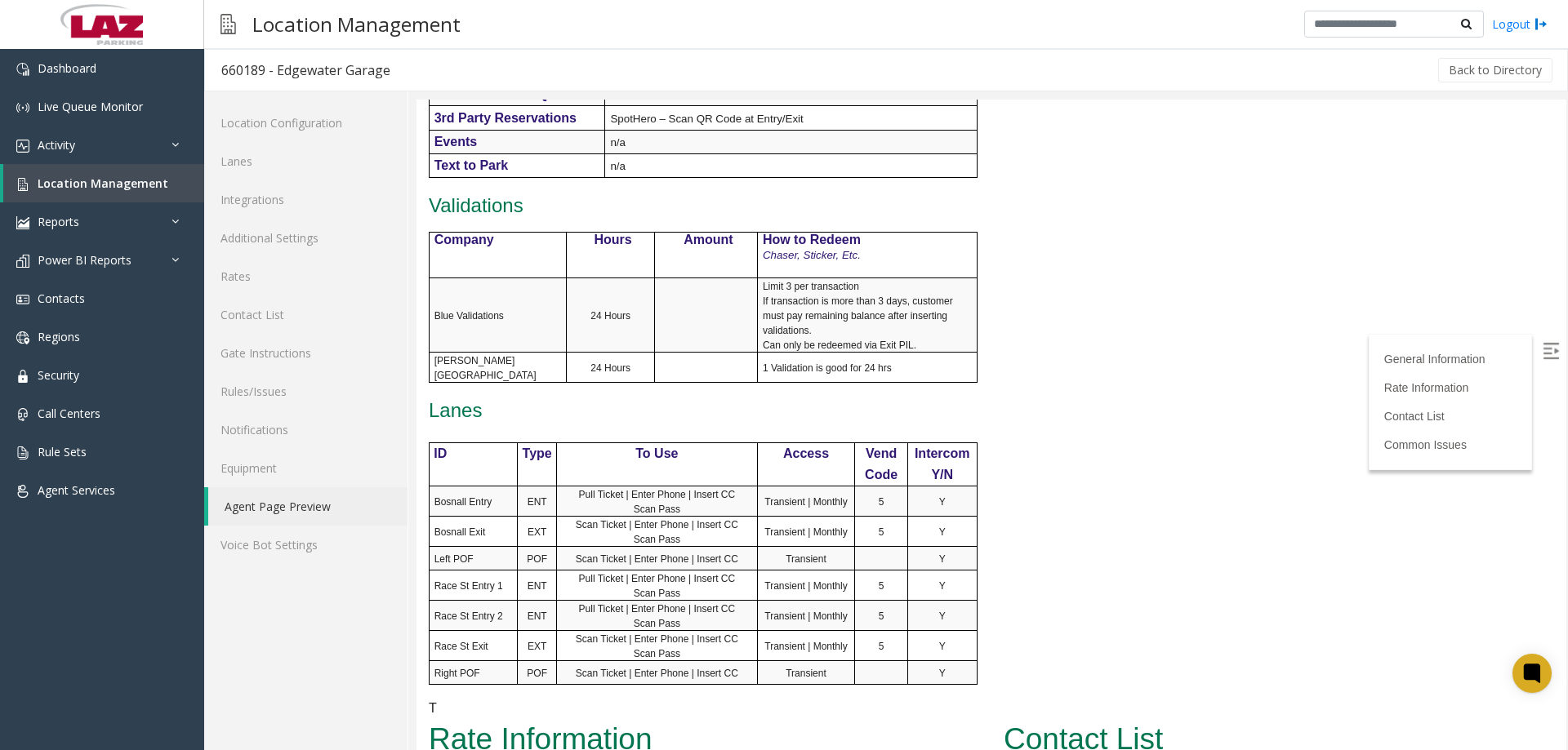
scroll to position [1033, 0]
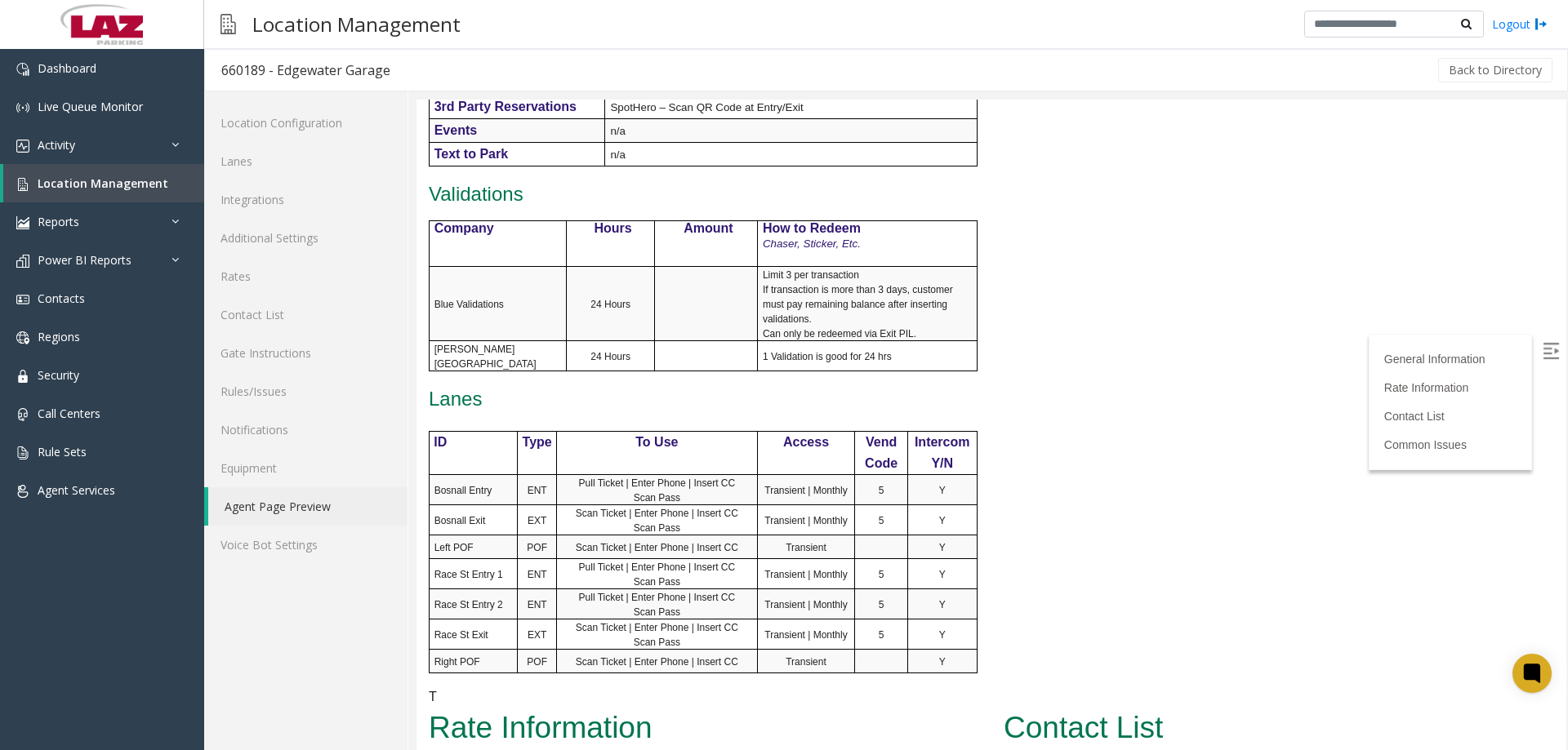
drag, startPoint x: 1983, startPoint y: 514, endPoint x: 1562, endPoint y: 410, distance: 433.7
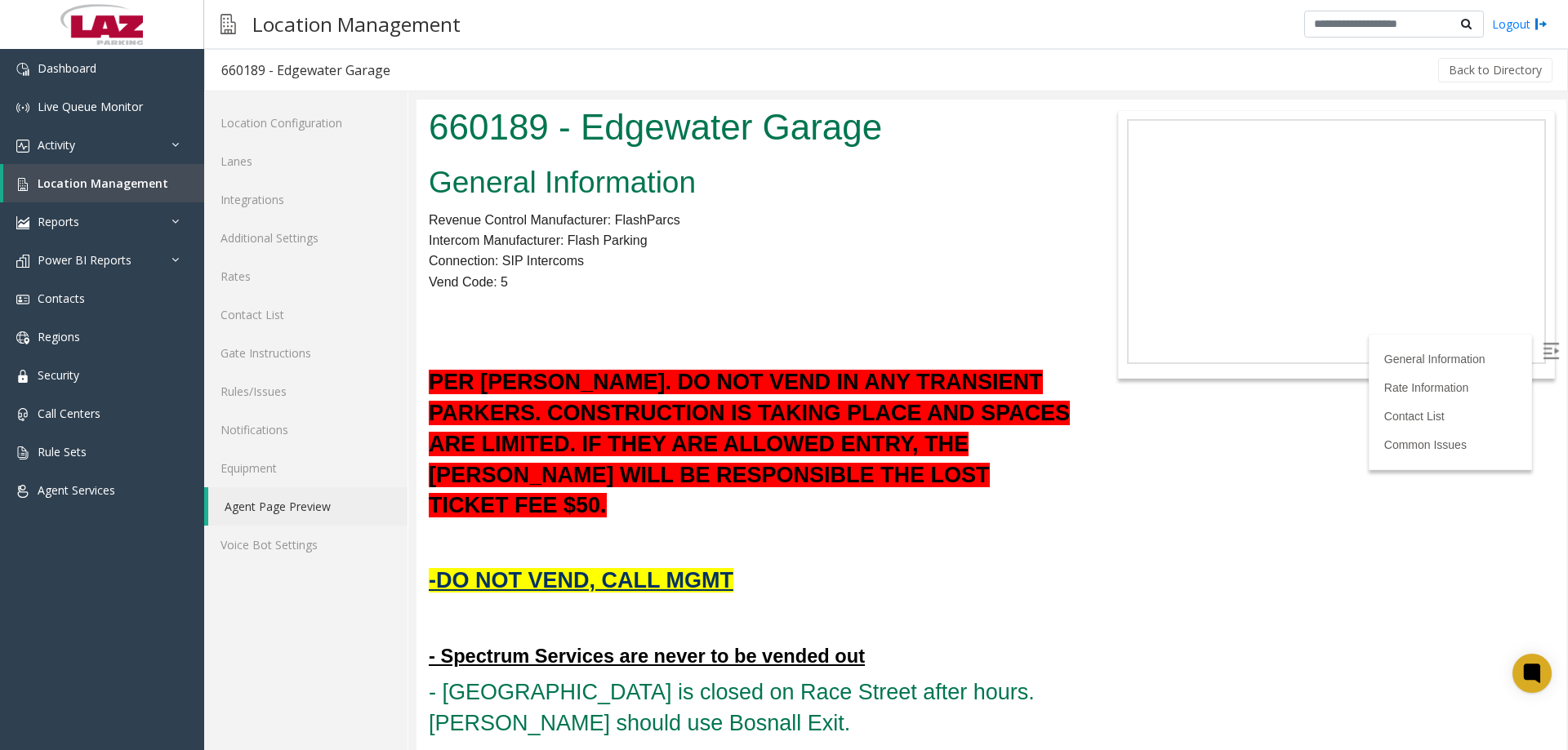
drag, startPoint x: 1562, startPoint y: 408, endPoint x: 1981, endPoint y: 192, distance: 471.4
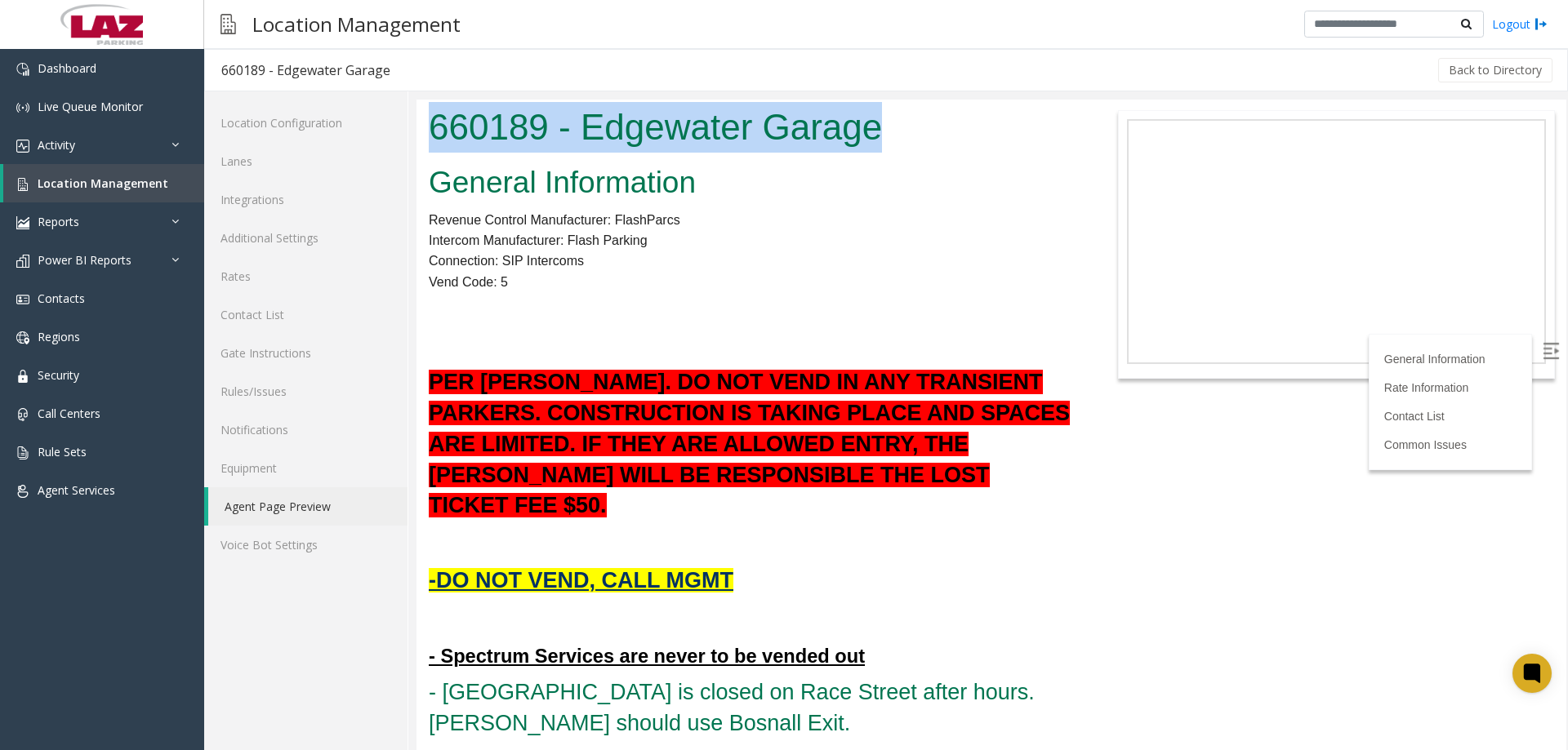
drag, startPoint x: 759, startPoint y: 115, endPoint x: 402, endPoint y: 106, distance: 357.1
click at [416, 106] on html "660189 - Edgewater Garage General Information Revenue Control Manufacturer: Fla…" at bounding box center [991, 425] width 1150 height 651
copy h1 "660189 - Edgewater Garage"
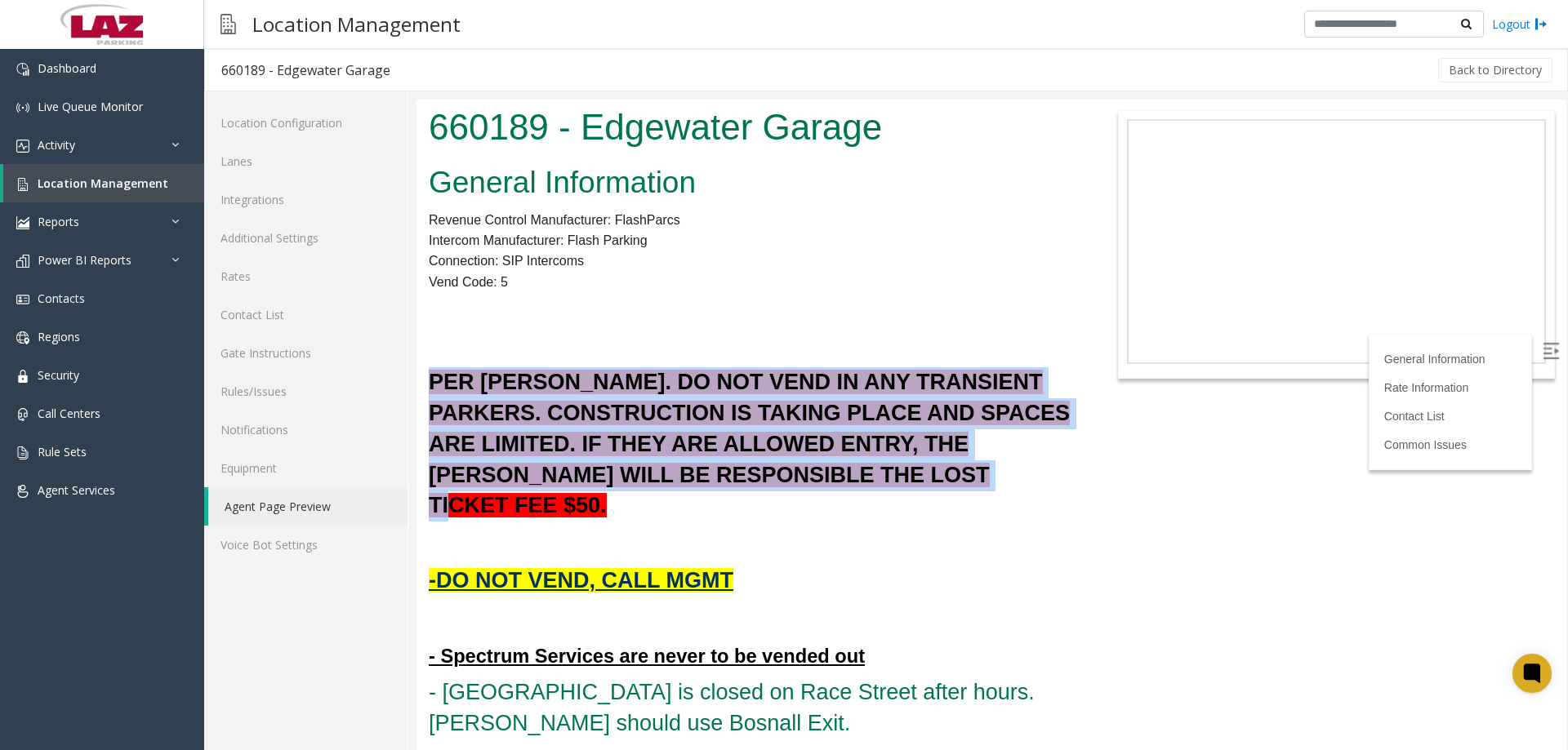
drag, startPoint x: 471, startPoint y: 507, endPoint x: 432, endPoint y: 377, distance: 135.7
click at [432, 377] on font "PER DARNELL. DO NOT VEND IN ANY TRANSIENT PARKERS. CONSTRUCTION IS TAKING PLACE…" at bounding box center [748, 443] width 641 height 148
copy font "PER DARNELL. DO NOT VEND IN ANY TRANSIENT PARKERS. CONSTRUCTION IS TAKING PLACE…"
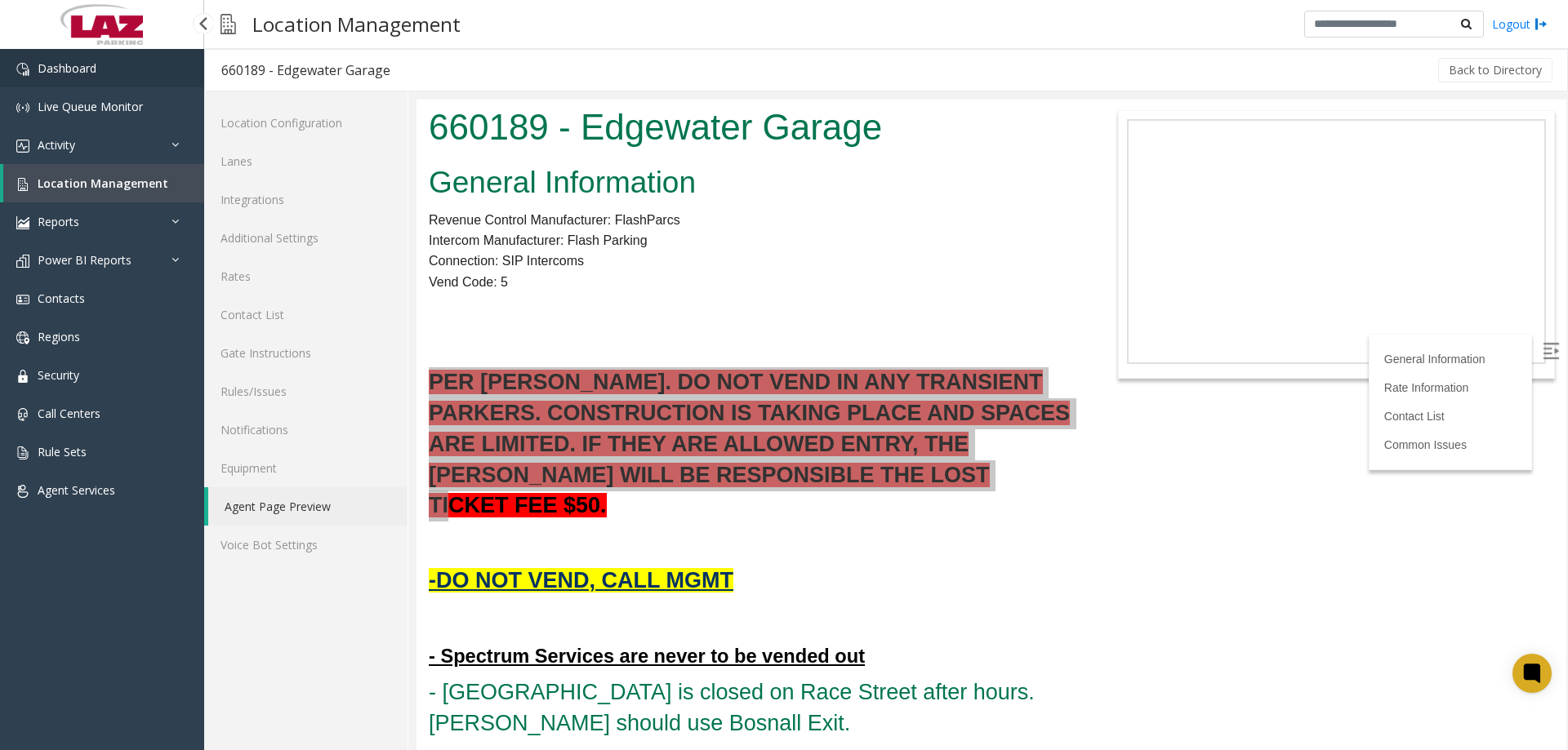
click at [51, 74] on span "Dashboard" at bounding box center [67, 68] width 59 height 16
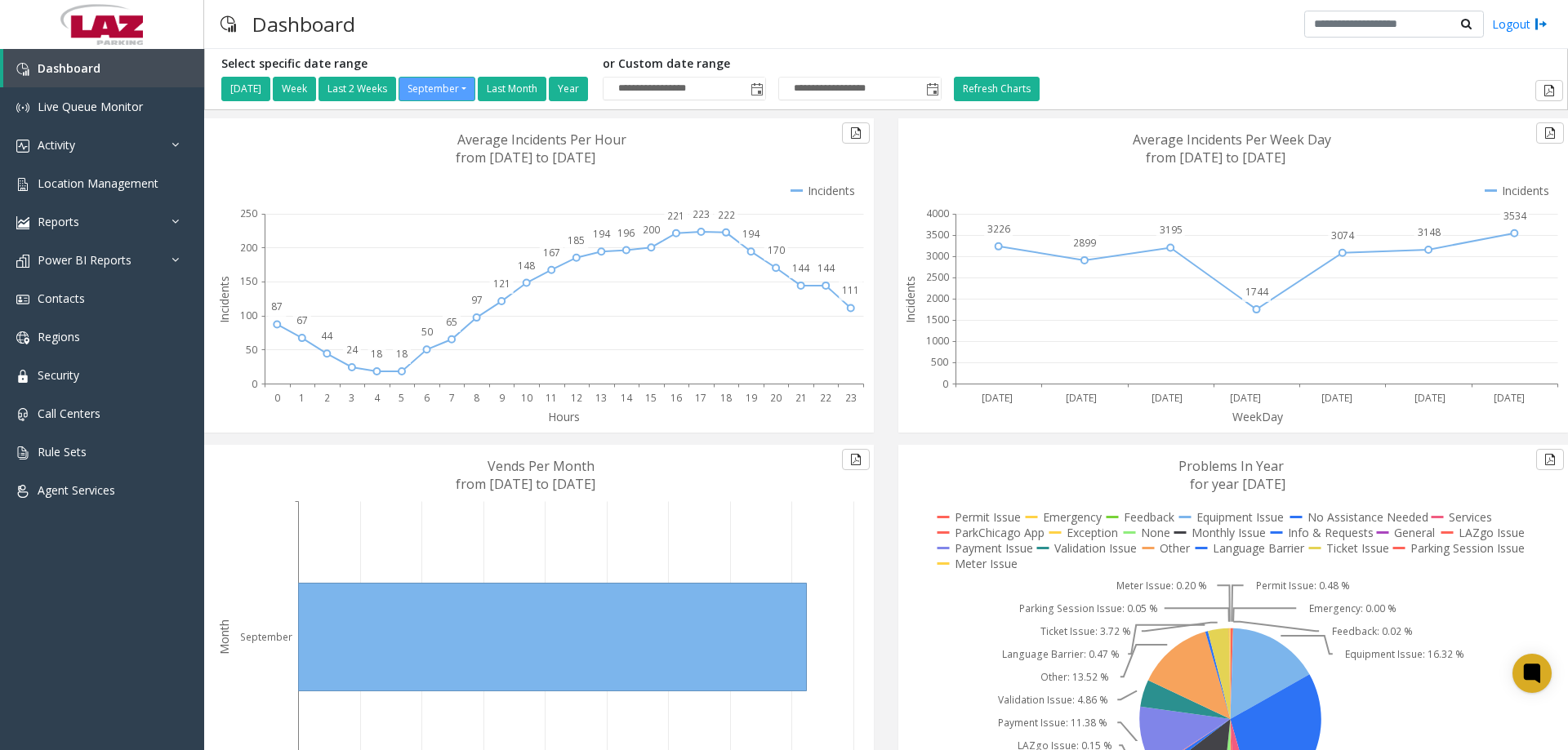
click at [426, 39] on div "Dashboard Logout" at bounding box center [886, 24] width 1364 height 49
click at [40, 152] on span "Activity" at bounding box center [56, 144] width 38 height 16
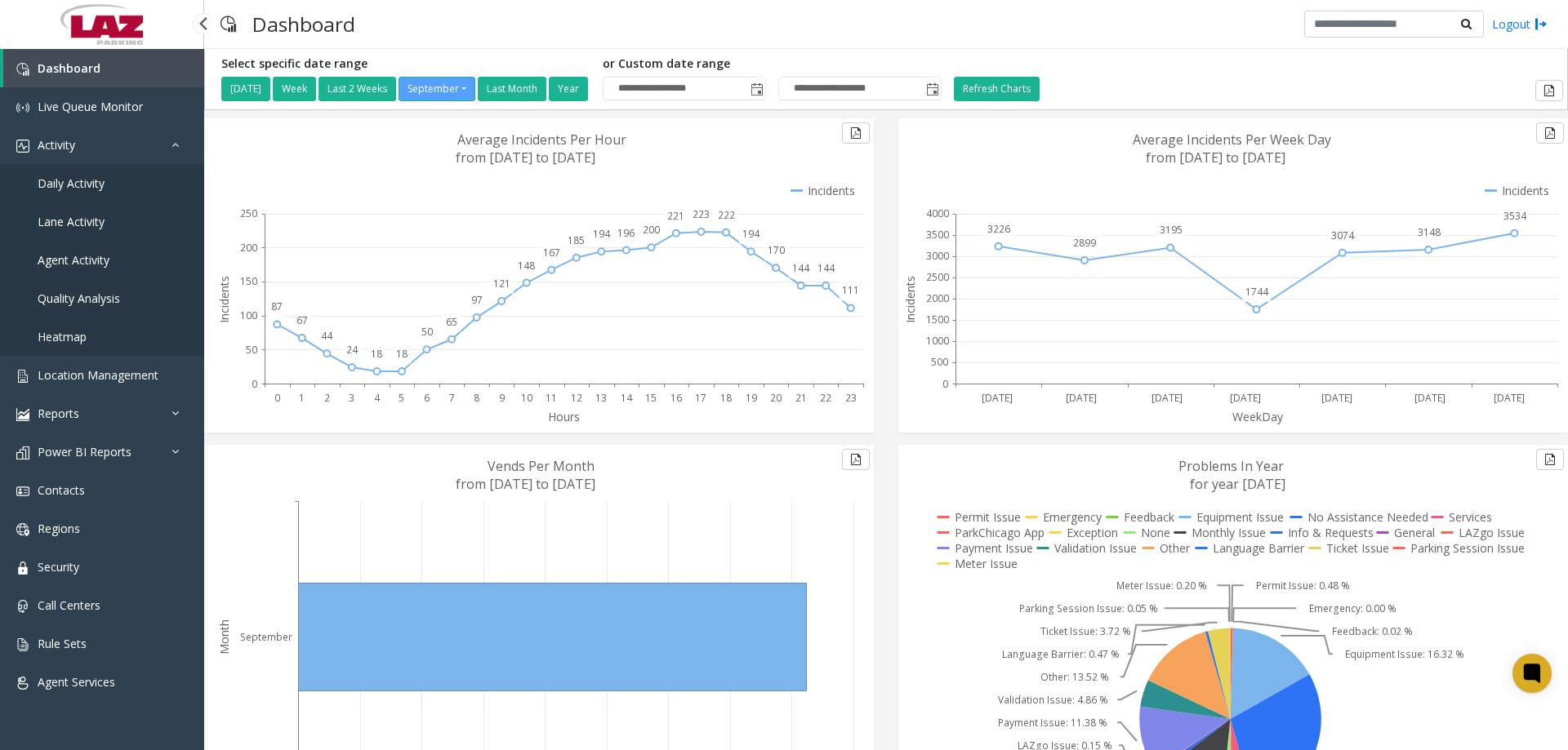
click at [61, 186] on span "Daily Activity" at bounding box center [71, 183] width 67 height 16
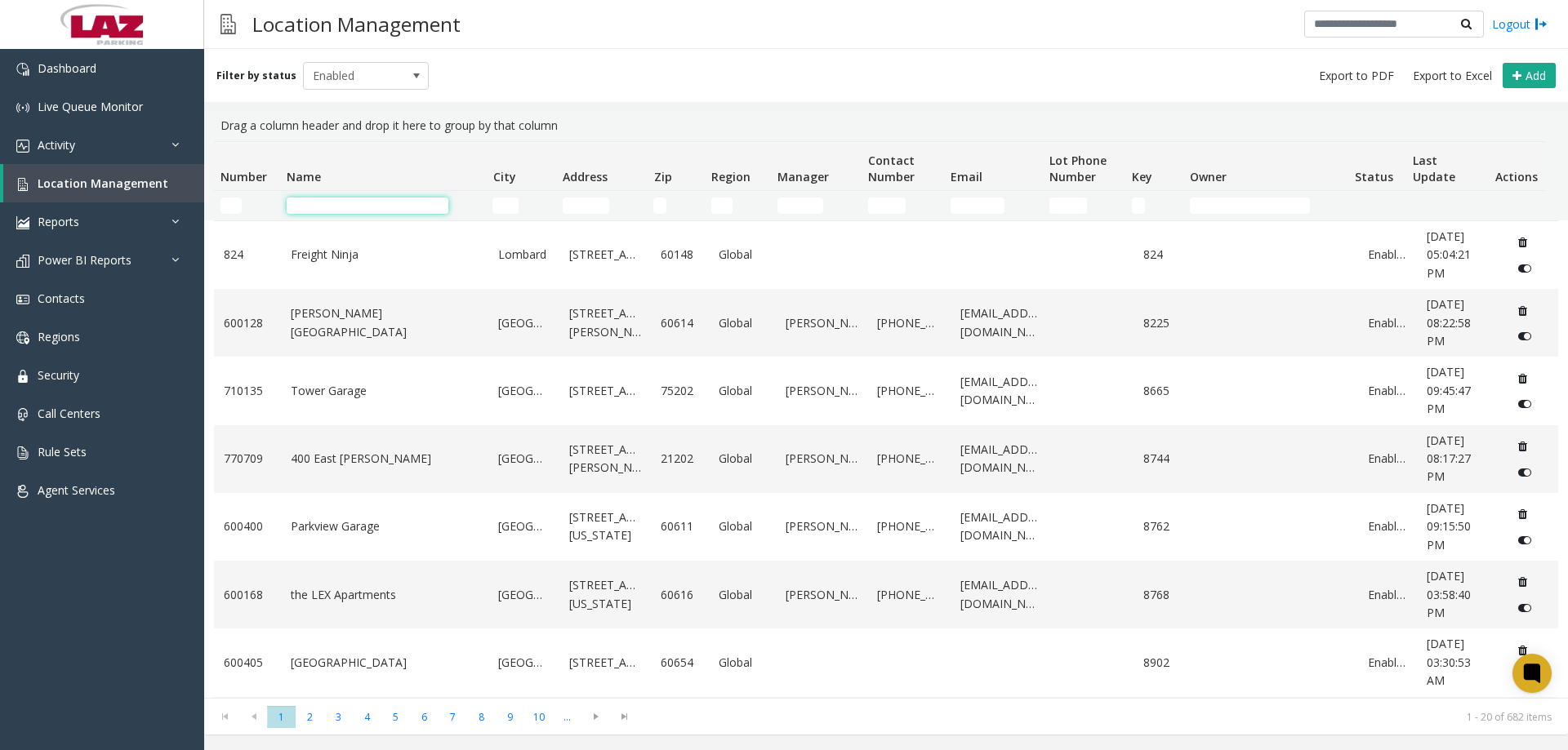
click at [325, 210] on input "Name Filter" at bounding box center [368, 206] width 162 height 17
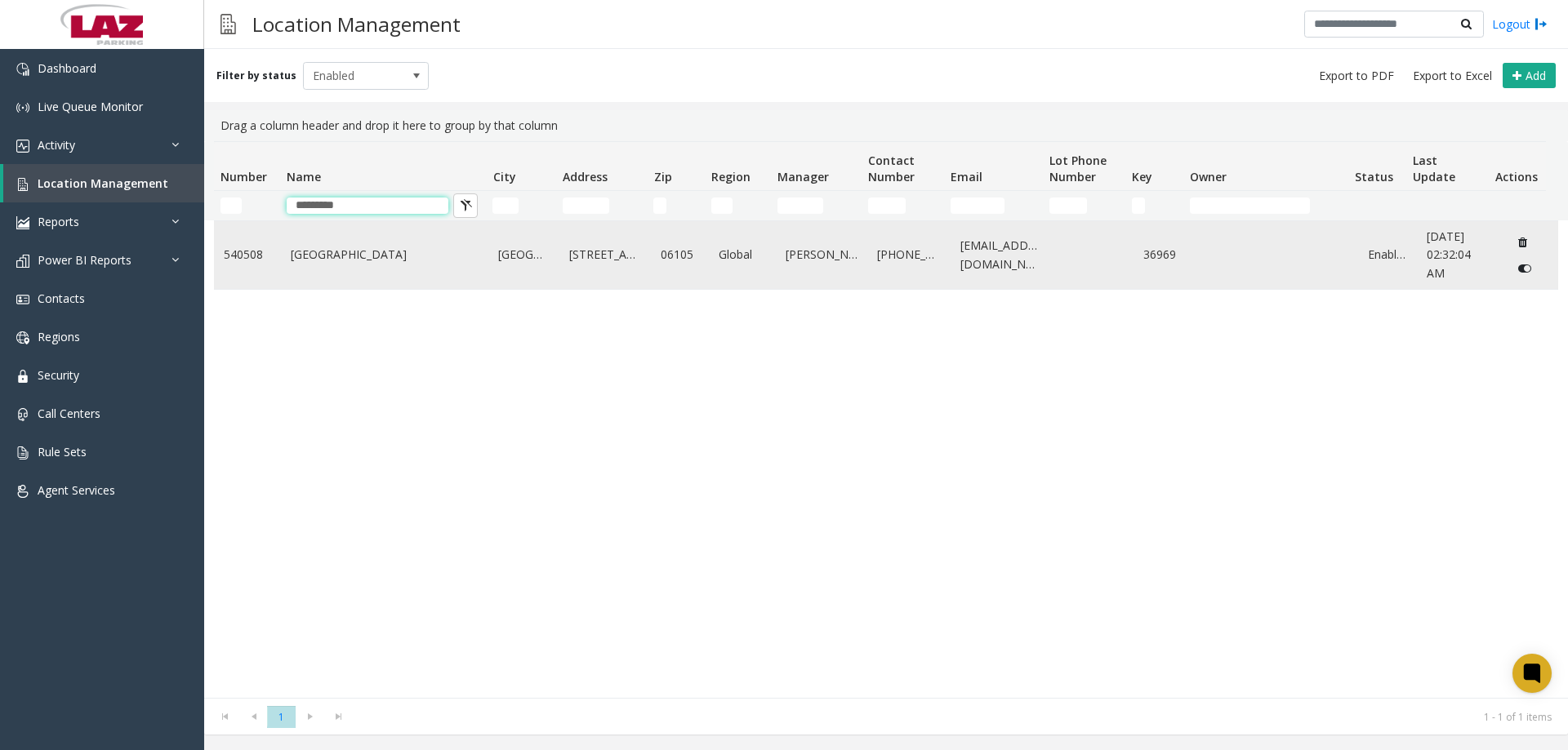
type input "*********"
click at [377, 239] on td "One State Street" at bounding box center [385, 256] width 209 height 68
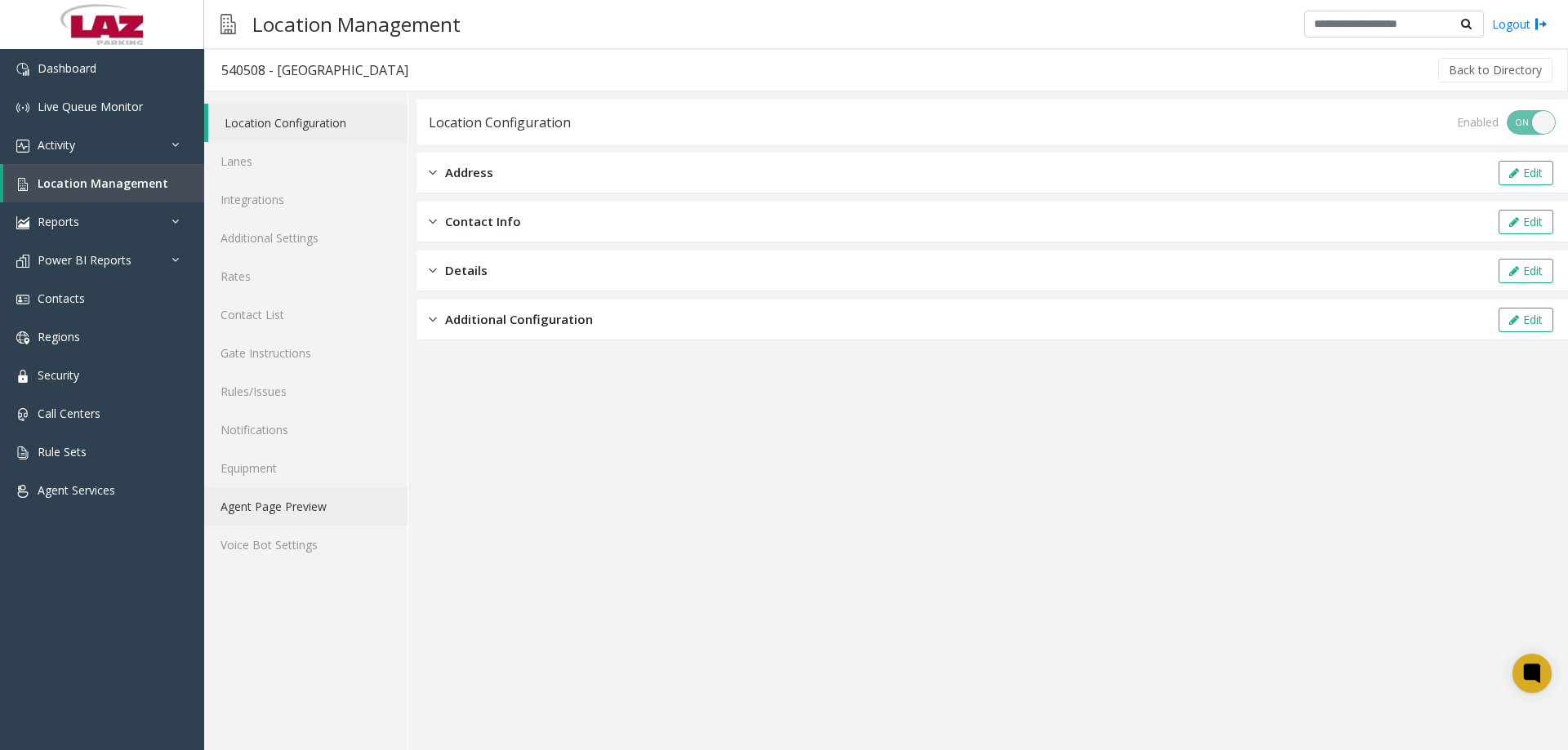
click at [262, 516] on link "Agent Page Preview" at bounding box center [305, 506] width 203 height 39
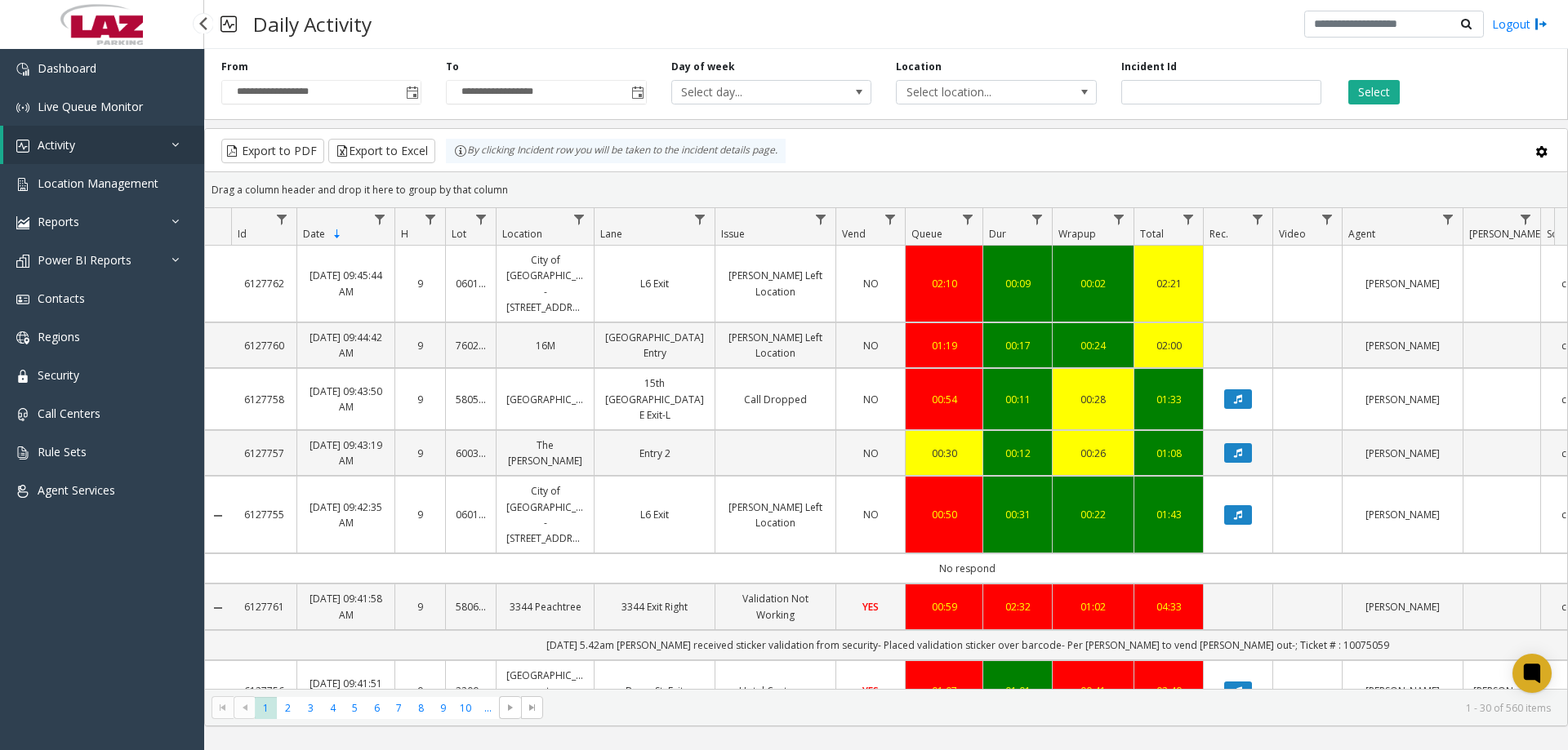
click at [139, 150] on link "Activity" at bounding box center [104, 145] width 201 height 39
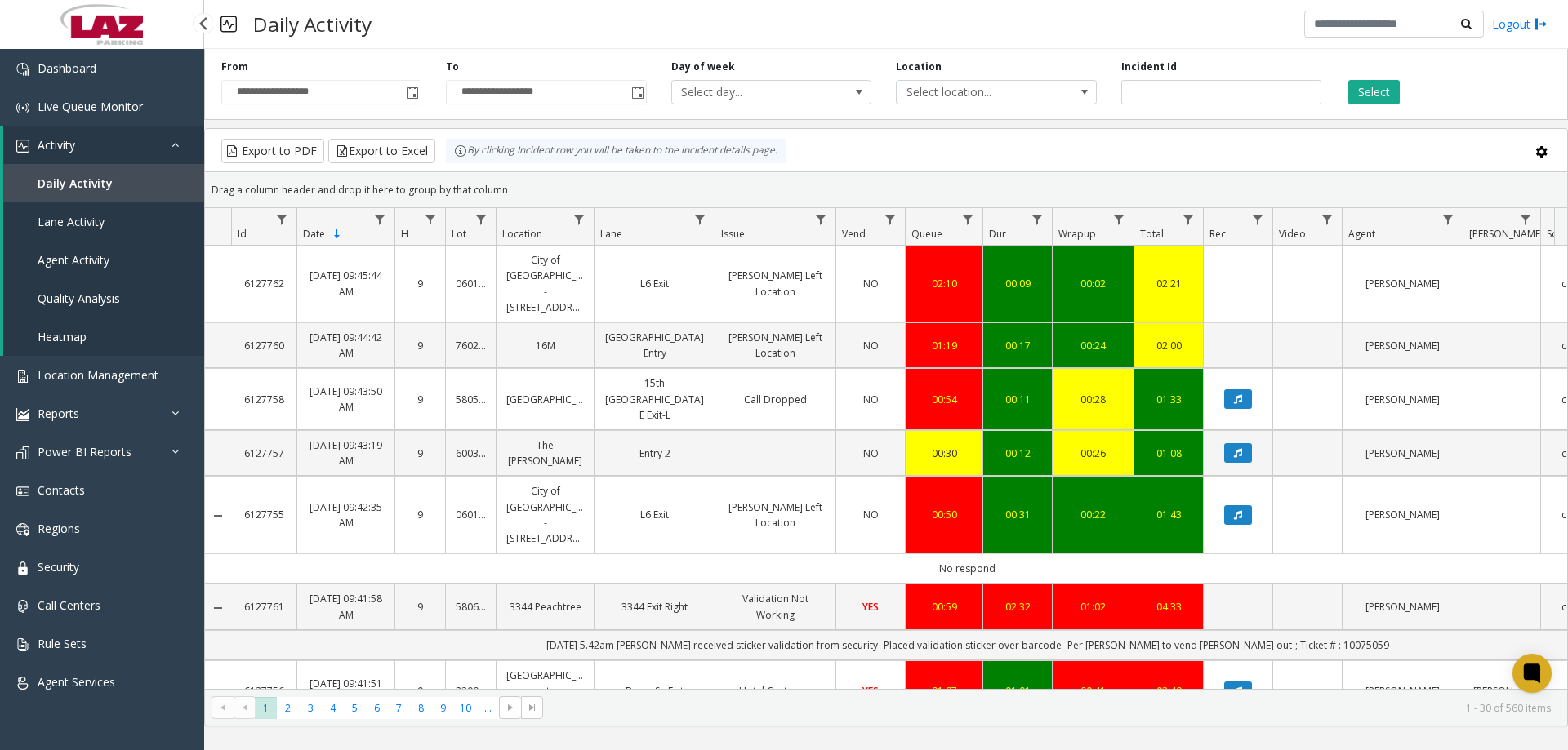
click at [121, 188] on link "Daily Activity" at bounding box center [104, 184] width 201 height 39
click at [409, 90] on span "Toggle popup" at bounding box center [413, 93] width 13 height 13
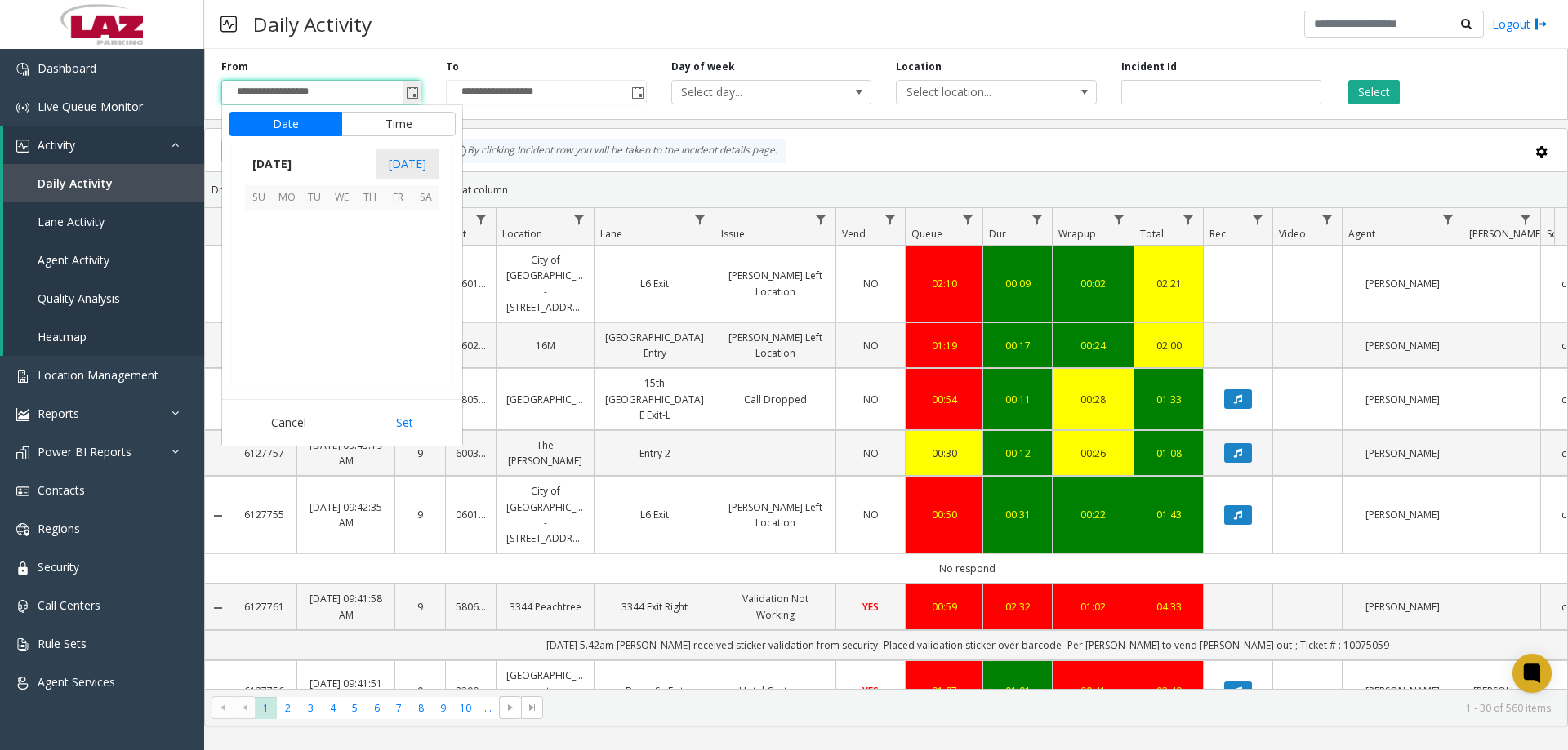
scroll to position [293051, 0]
drag, startPoint x: 286, startPoint y: 215, endPoint x: 296, endPoint y: 233, distance: 20.6
click at [285, 215] on span "1" at bounding box center [287, 223] width 28 height 28
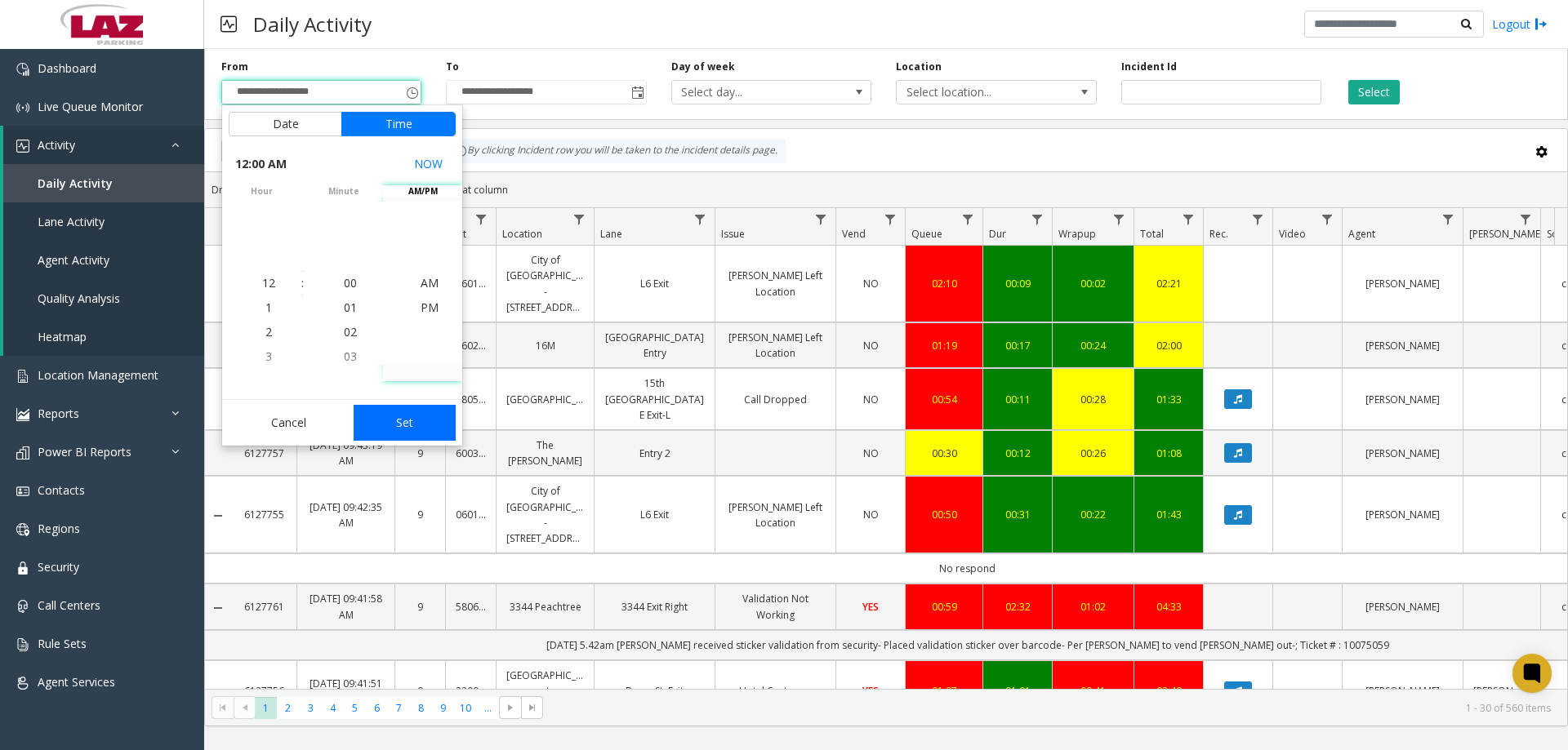
click at [403, 415] on button "Set" at bounding box center [405, 423] width 103 height 36
type input "**********"
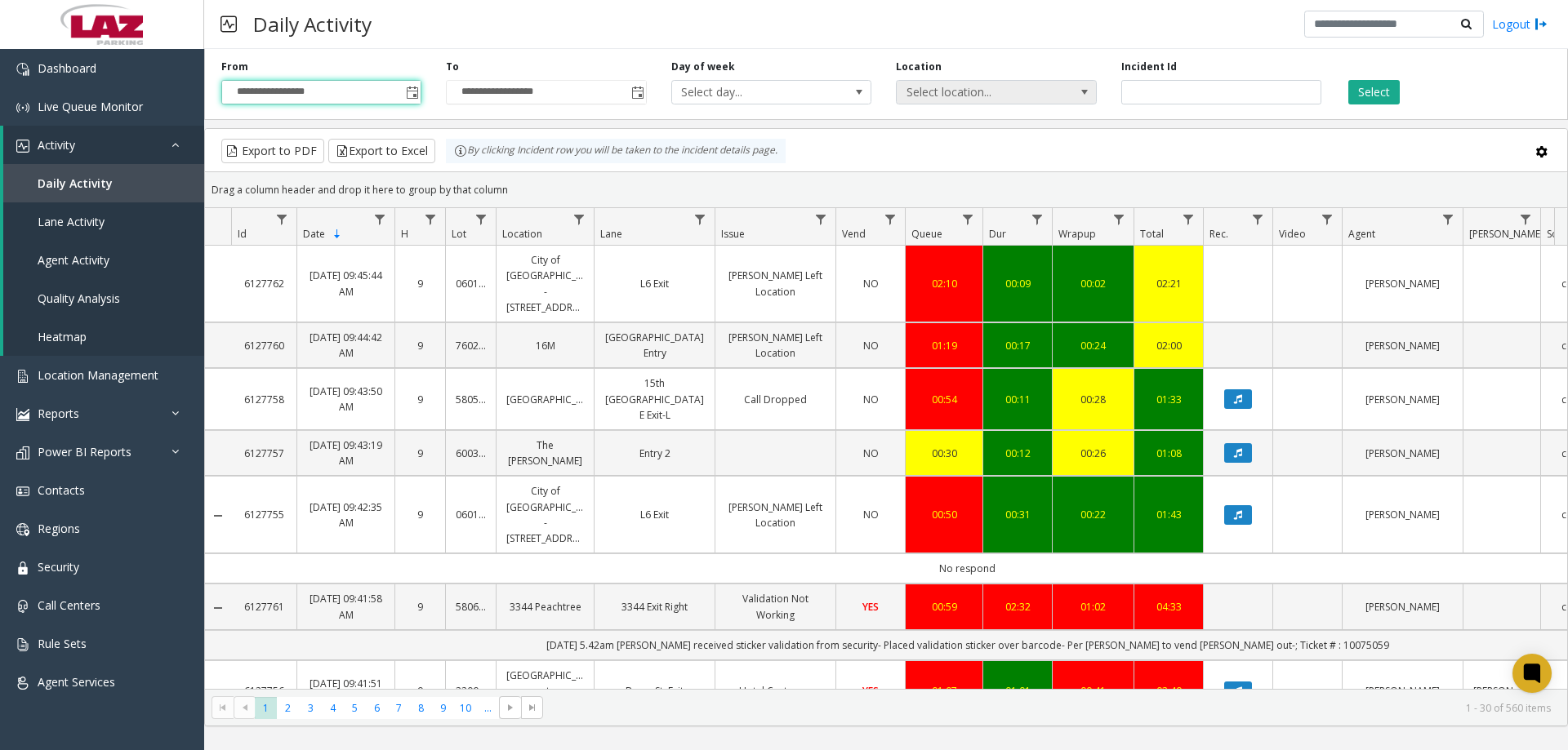
click at [926, 88] on span "Select location..." at bounding box center [975, 92] width 159 height 23
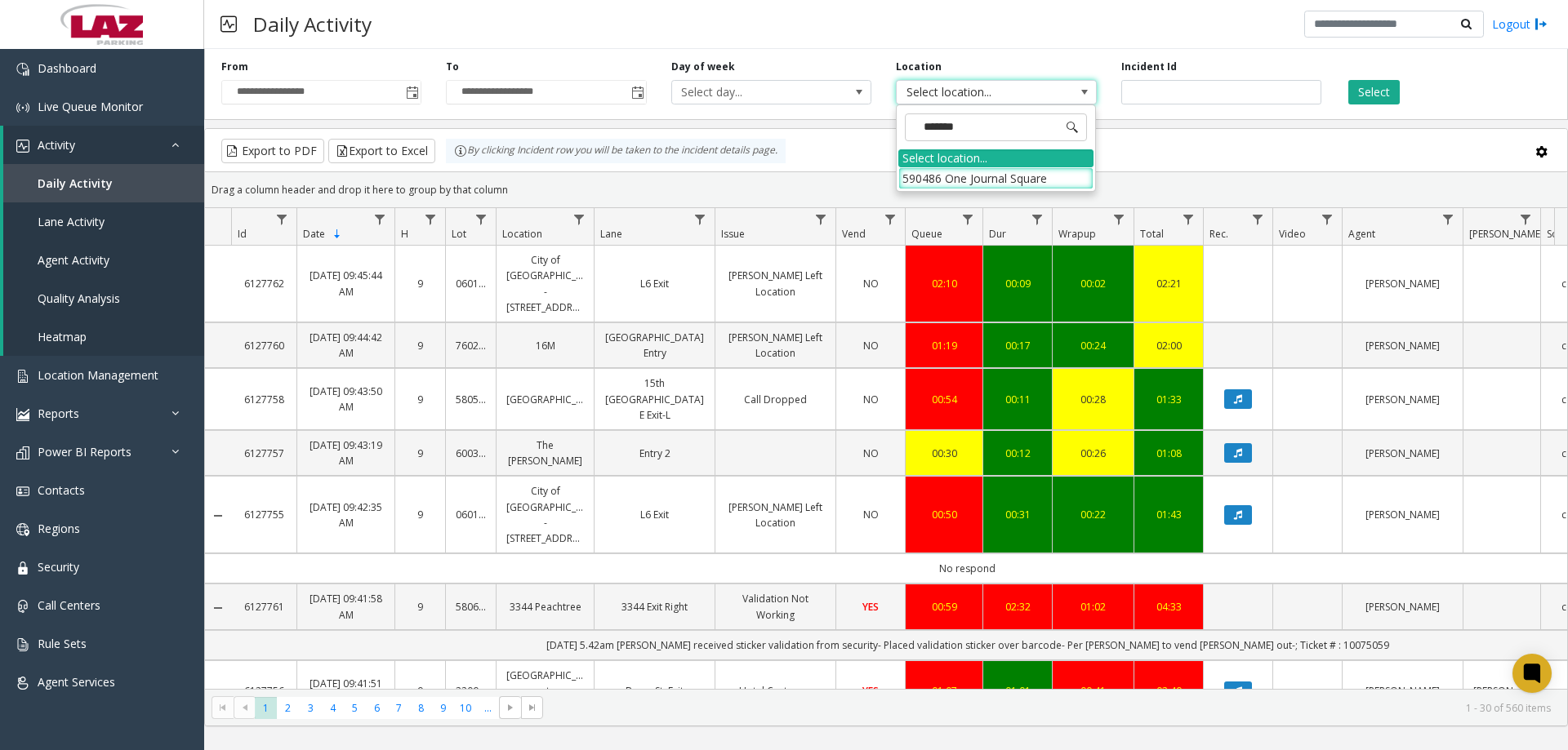
type input "********"
click at [990, 172] on li "590486 One Journal Square" at bounding box center [995, 178] width 195 height 22
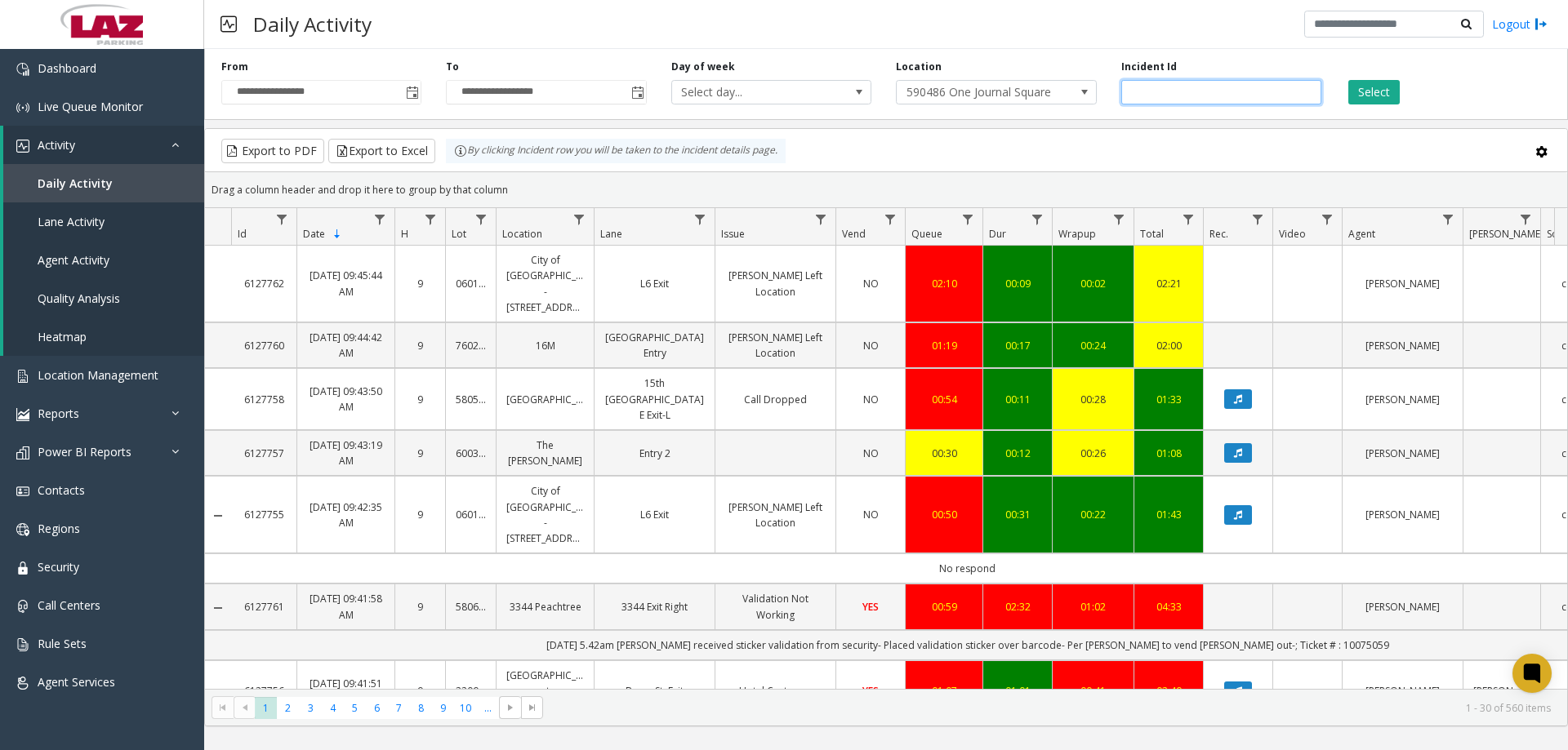
drag, startPoint x: 1326, startPoint y: 92, endPoint x: 1346, endPoint y: 93, distance: 20.0
click at [1329, 91] on div "Incident Id" at bounding box center [1221, 82] width 224 height 45
click at [1350, 93] on div "Select" at bounding box center [1446, 82] width 224 height 45
click at [1350, 93] on button "Select" at bounding box center [1374, 92] width 51 height 25
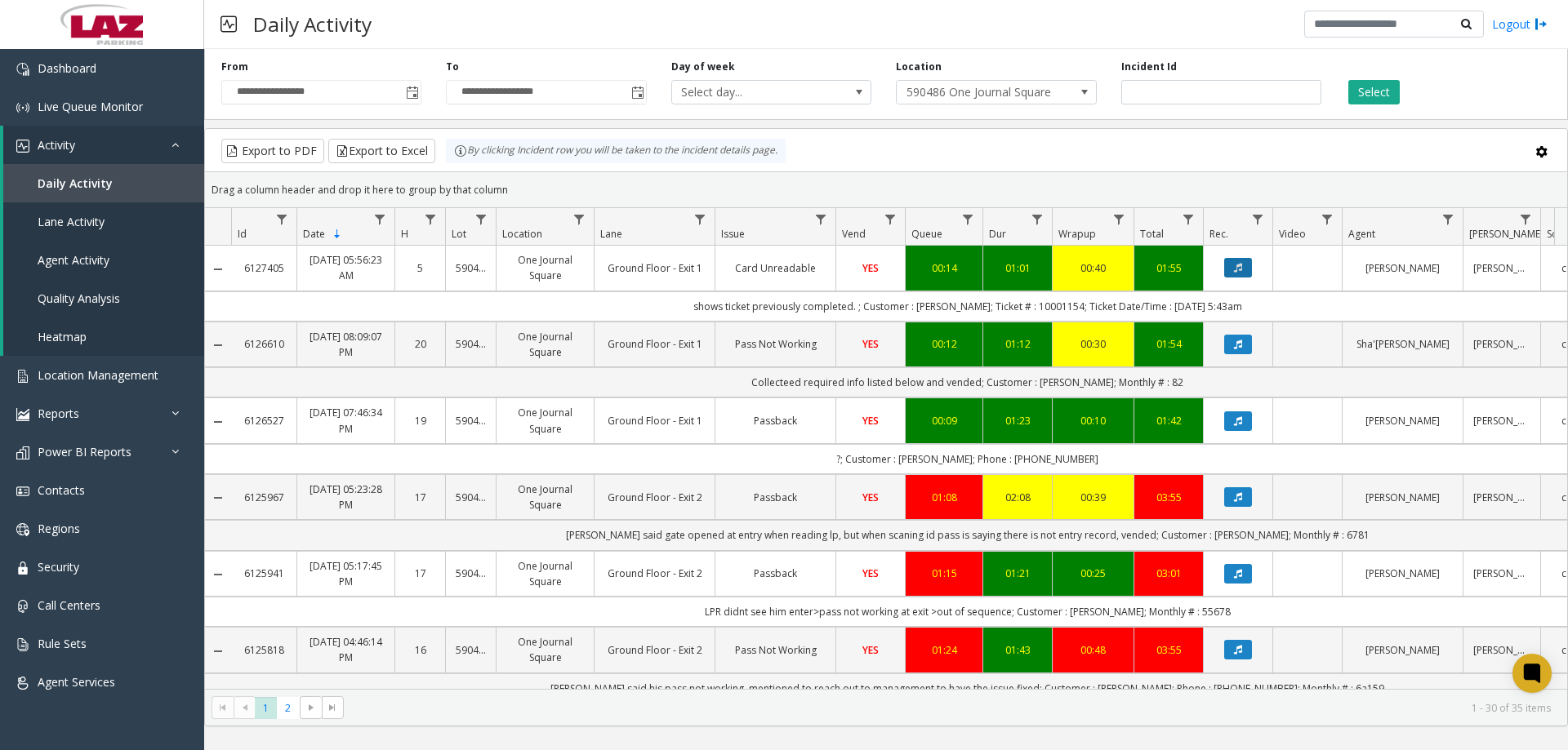
click at [1233, 267] on icon "Data table" at bounding box center [1237, 267] width 8 height 10
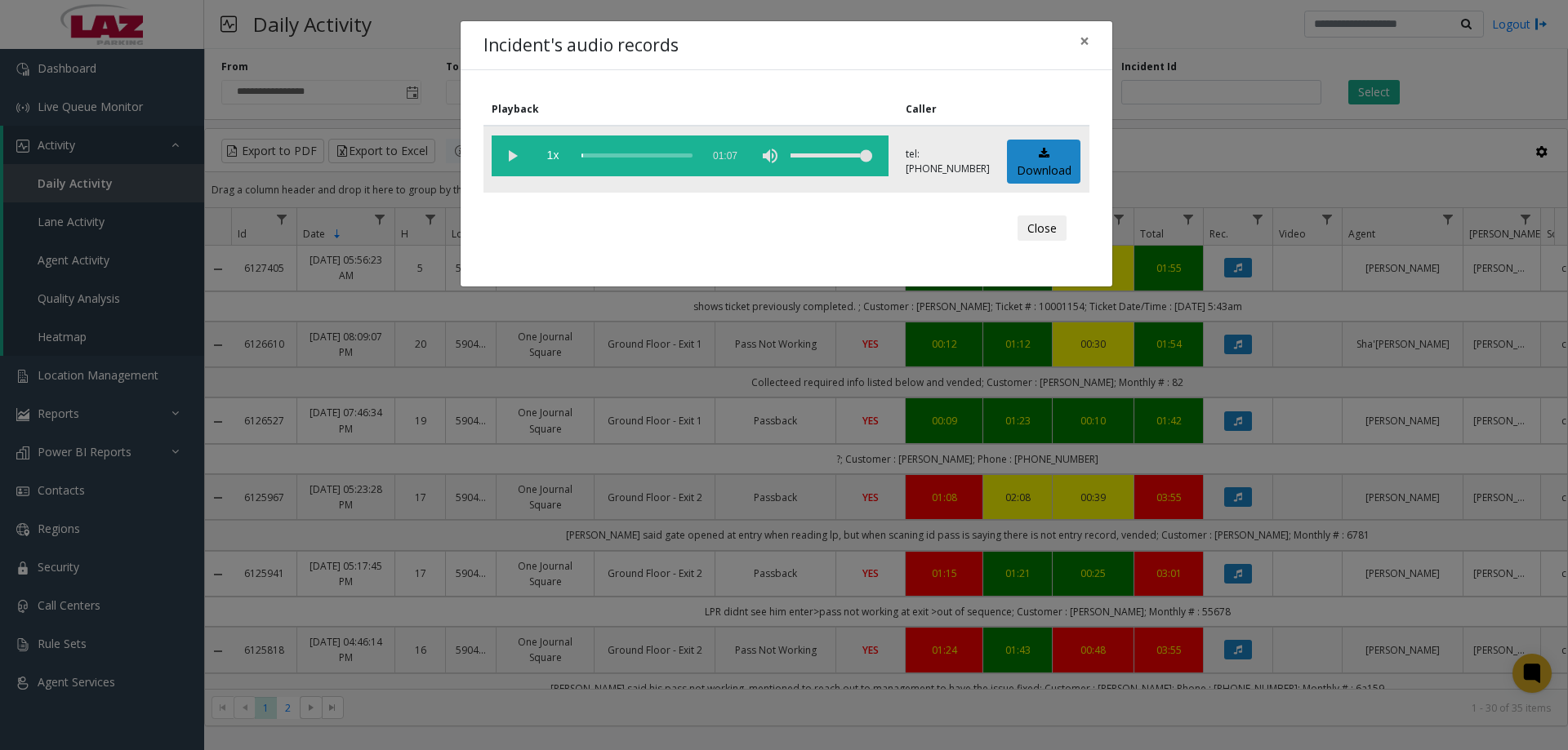
click at [507, 152] on vg-play-pause at bounding box center [512, 155] width 40 height 40
drag, startPoint x: 823, startPoint y: 156, endPoint x: 839, endPoint y: 159, distance: 16.3
click at [839, 159] on div "volume level" at bounding box center [831, 155] width 82 height 40
drag, startPoint x: 842, startPoint y: 161, endPoint x: 852, endPoint y: 167, distance: 11.7
click at [852, 167] on div "volume level" at bounding box center [831, 155] width 82 height 40
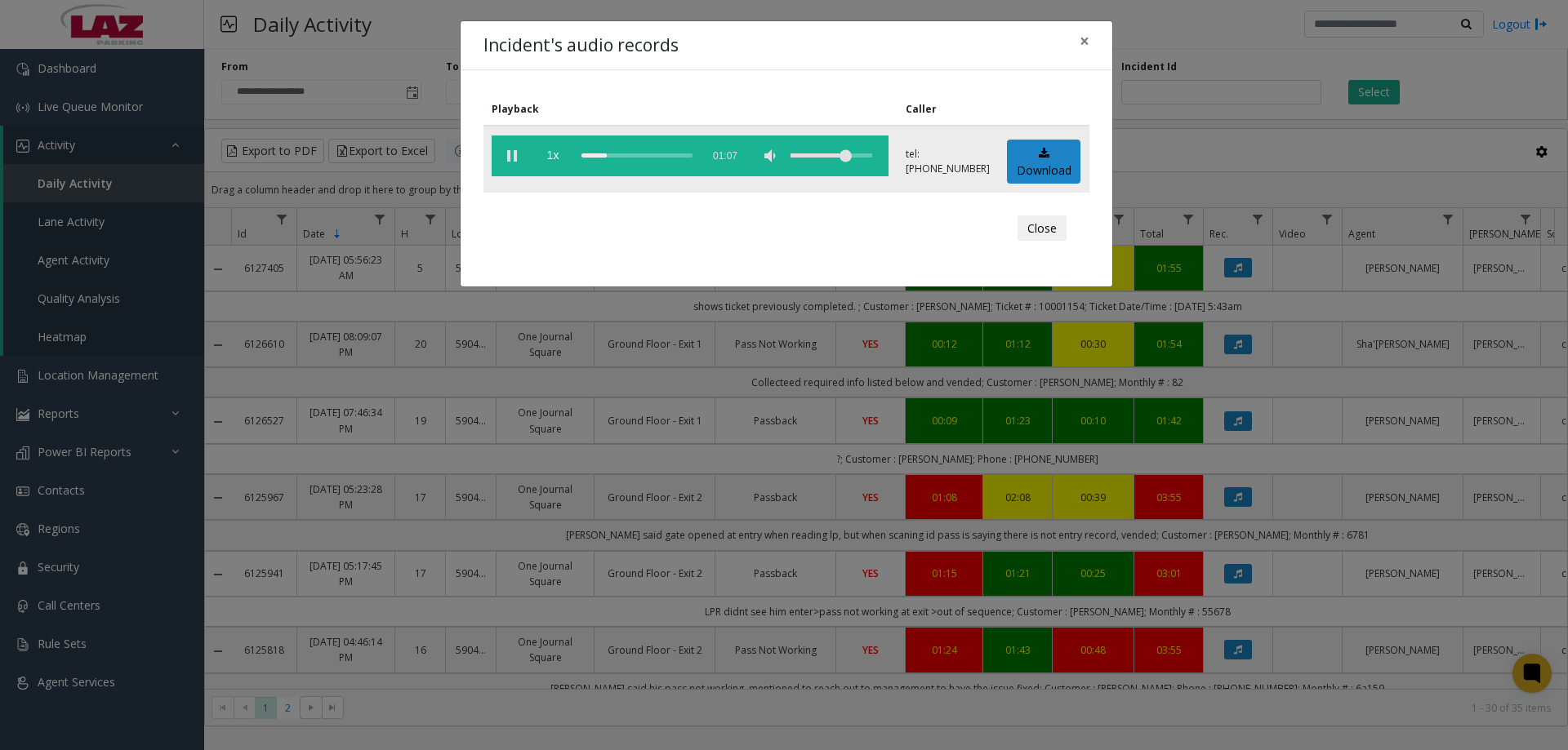
drag, startPoint x: 845, startPoint y: 159, endPoint x: 853, endPoint y: 165, distance: 10.0
click at [853, 165] on div "volume level" at bounding box center [831, 155] width 82 height 40
click at [866, 156] on div "volume level" at bounding box center [831, 155] width 82 height 40
click at [860, 159] on div "volume level" at bounding box center [831, 155] width 82 height 40
click at [1056, 219] on button "Close" at bounding box center [1041, 229] width 49 height 26
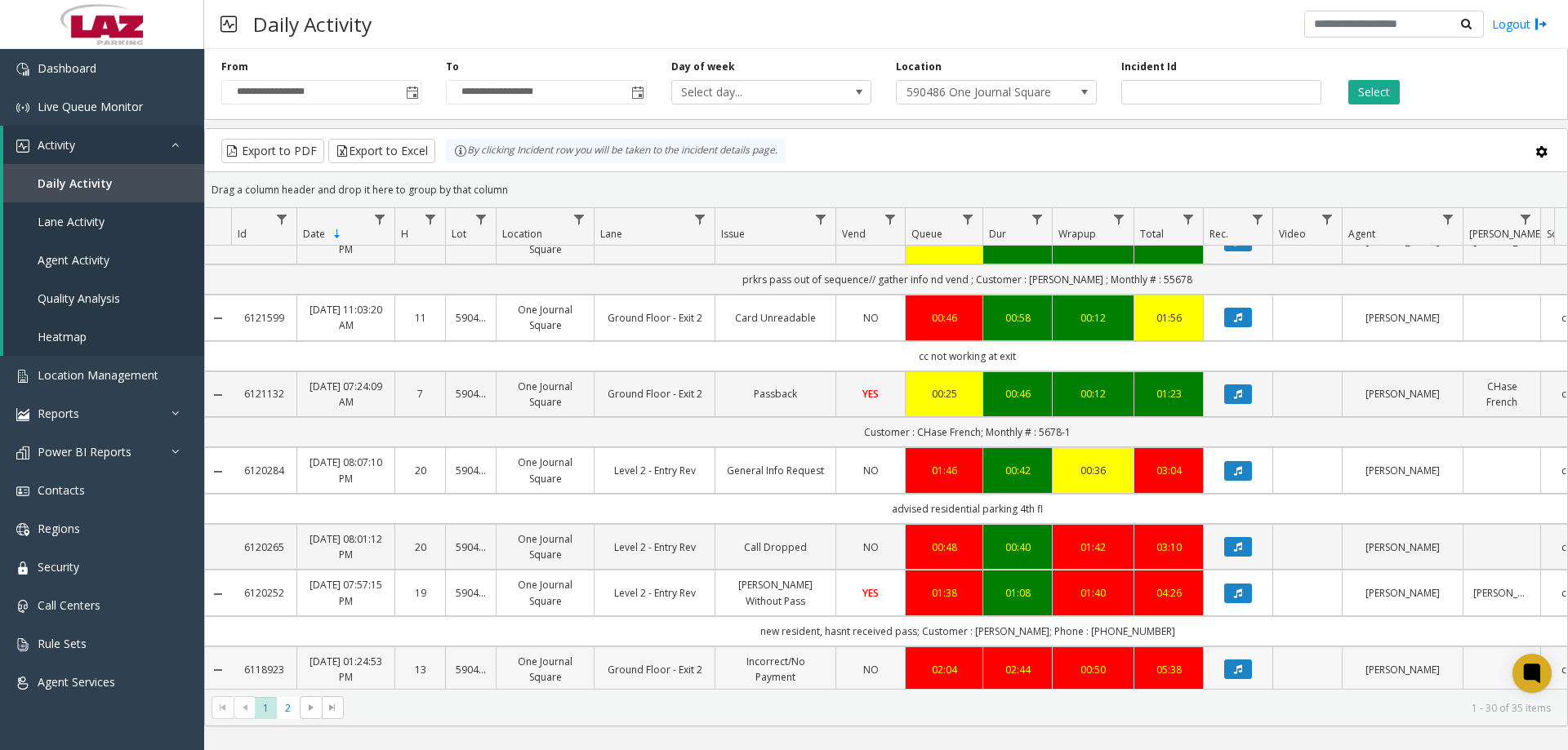
scroll to position [898, 0]
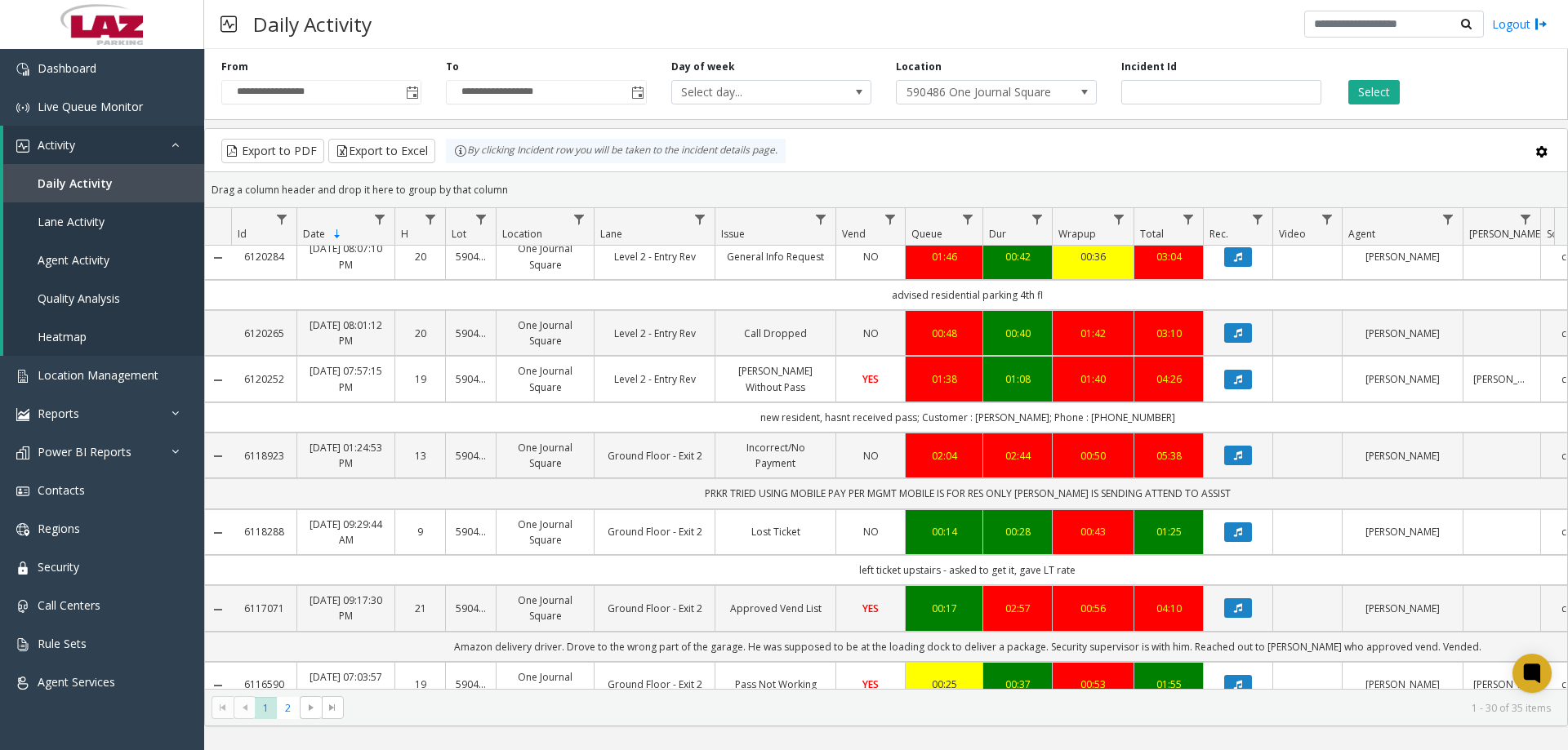
drag, startPoint x: 1567, startPoint y: 441, endPoint x: 1562, endPoint y: 296, distance: 145.1
click at [1562, 296] on kendo-grid "Export to PDF Export to Excel By clicking Incident row you will be taken to the…" at bounding box center [886, 426] width 1364 height 598
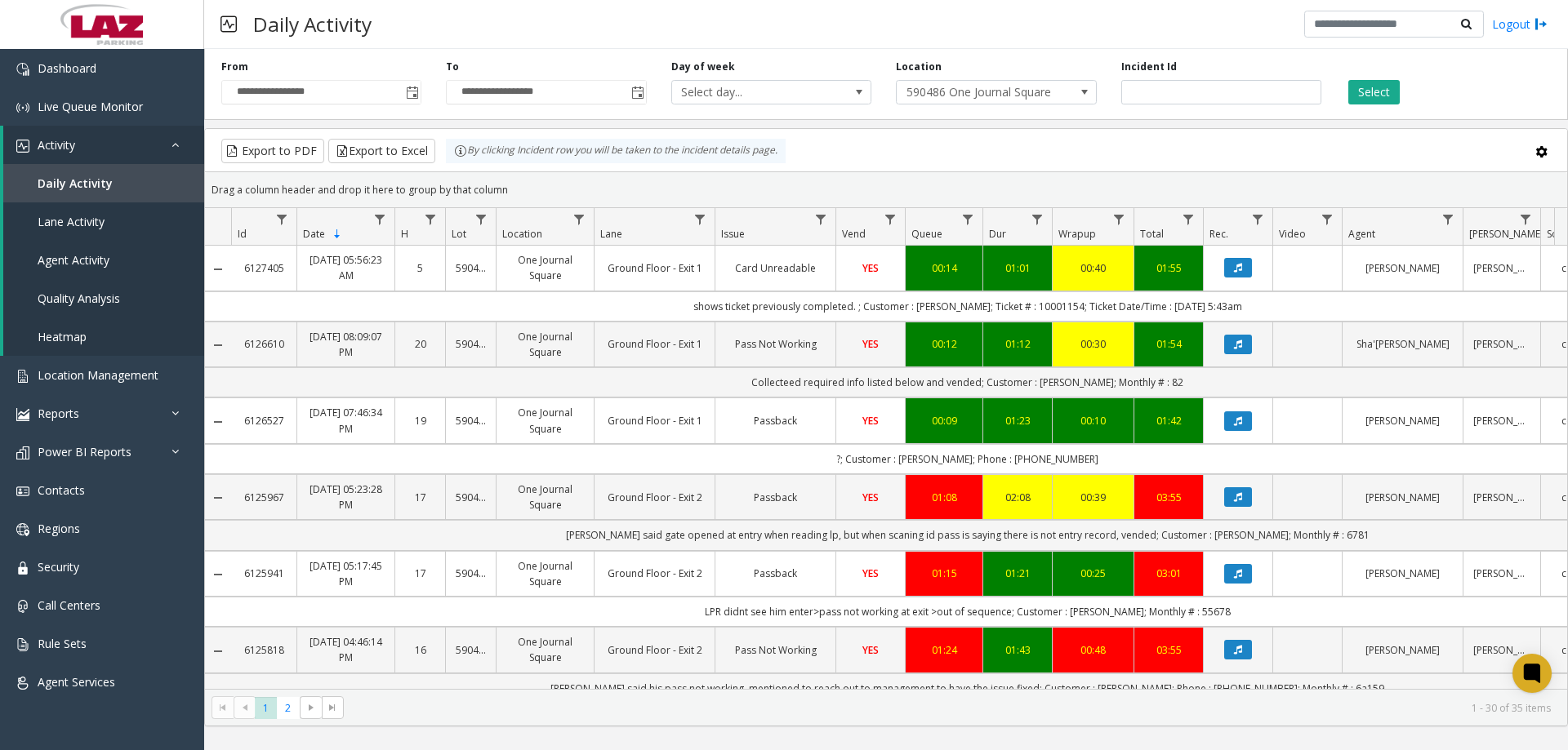
click at [1043, 35] on div "Daily Activity Logout" at bounding box center [886, 24] width 1364 height 49
click at [538, 28] on div "Daily Activity Logout" at bounding box center [886, 24] width 1364 height 49
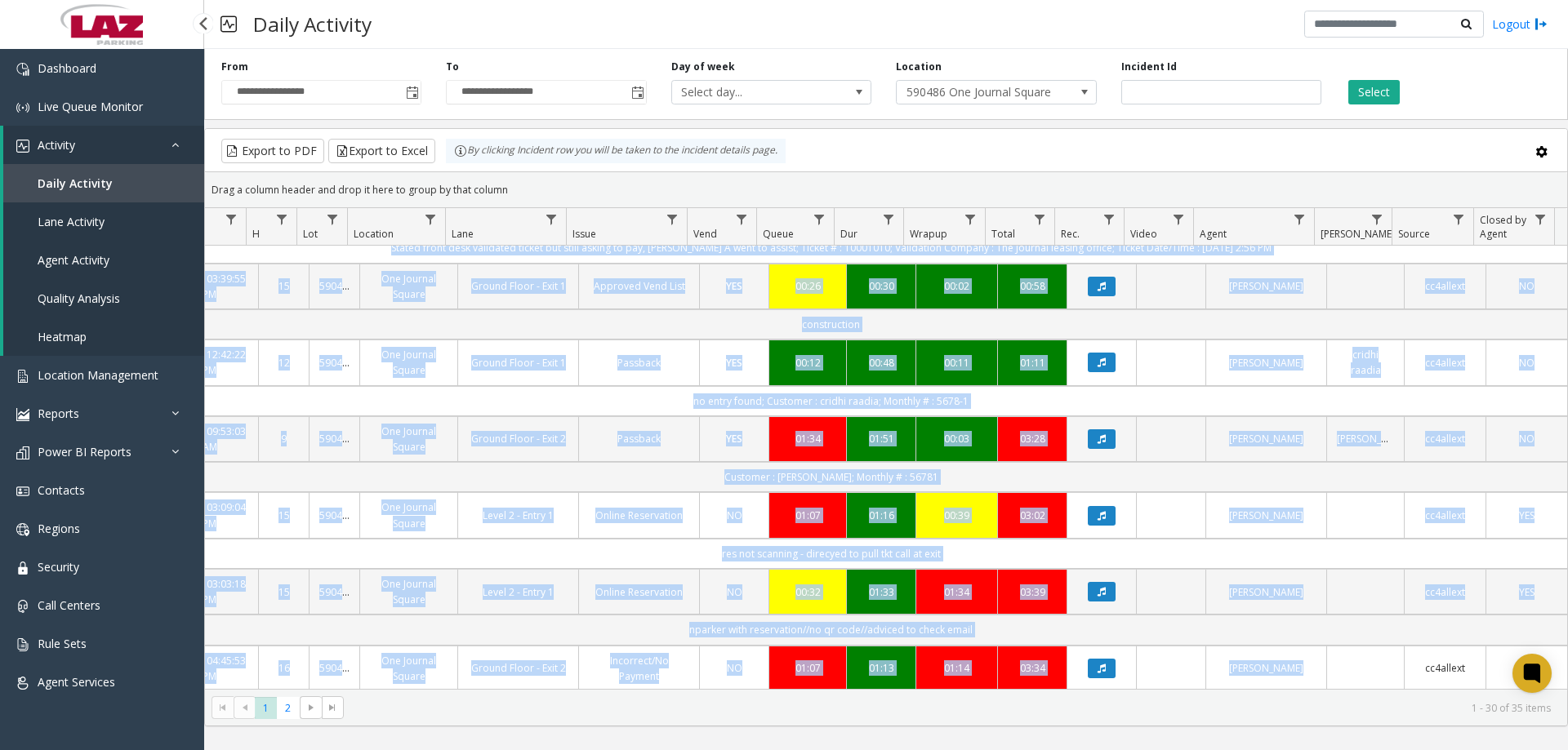
drag, startPoint x: 1097, startPoint y: 676, endPoint x: 1414, endPoint y: 688, distance: 317.2
click at [1414, 688] on div "6127405 Sep 10, 2025 05:56:23 AM 5 590486 One Journal Square Ground Floor - Exi…" at bounding box center [886, 467] width 1362 height 443
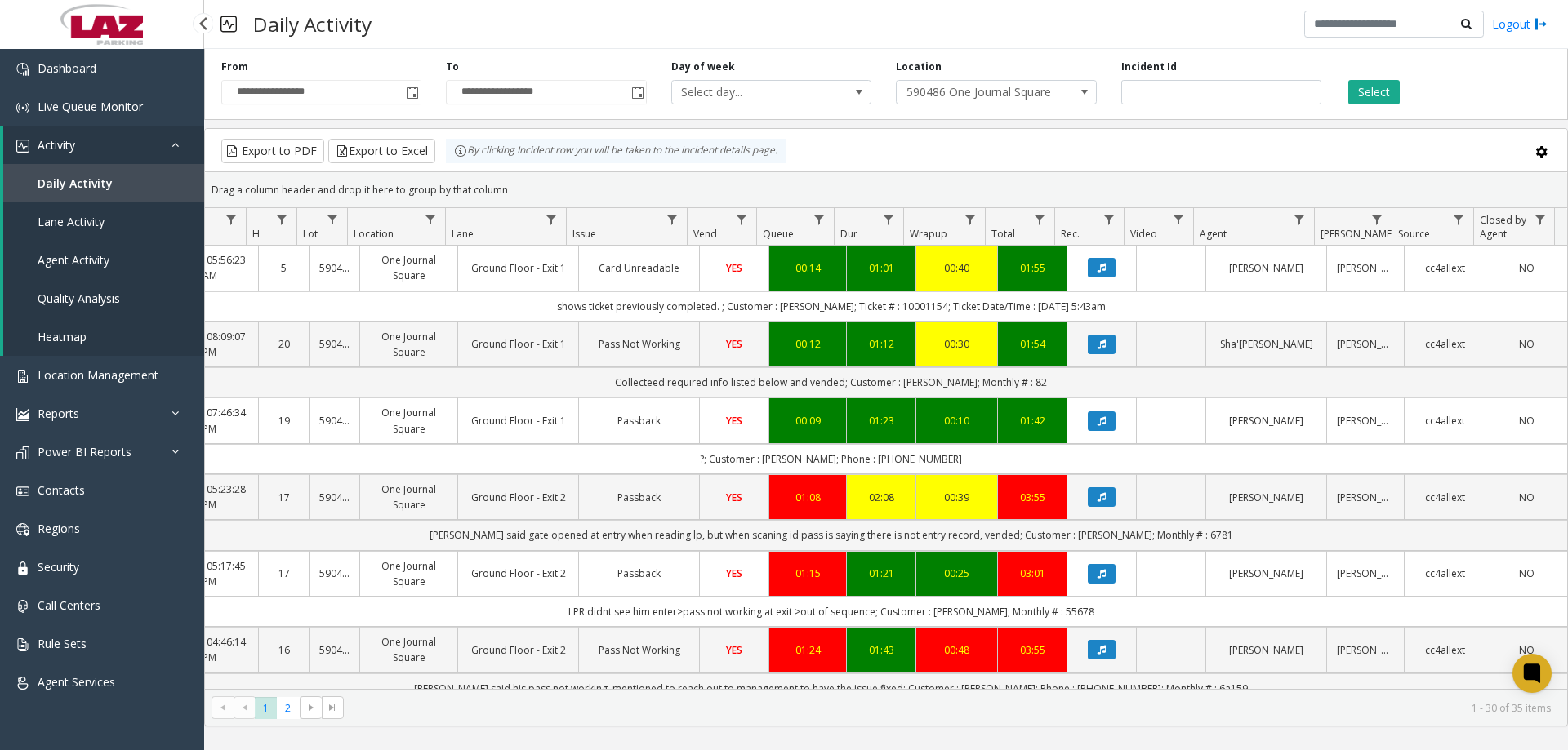
click at [1460, 78] on div "Select" at bounding box center [1446, 82] width 224 height 45
click at [501, 28] on div "Daily Activity Logout" at bounding box center [886, 24] width 1364 height 49
click at [685, 26] on div "Daily Activity Logout" at bounding box center [886, 24] width 1364 height 49
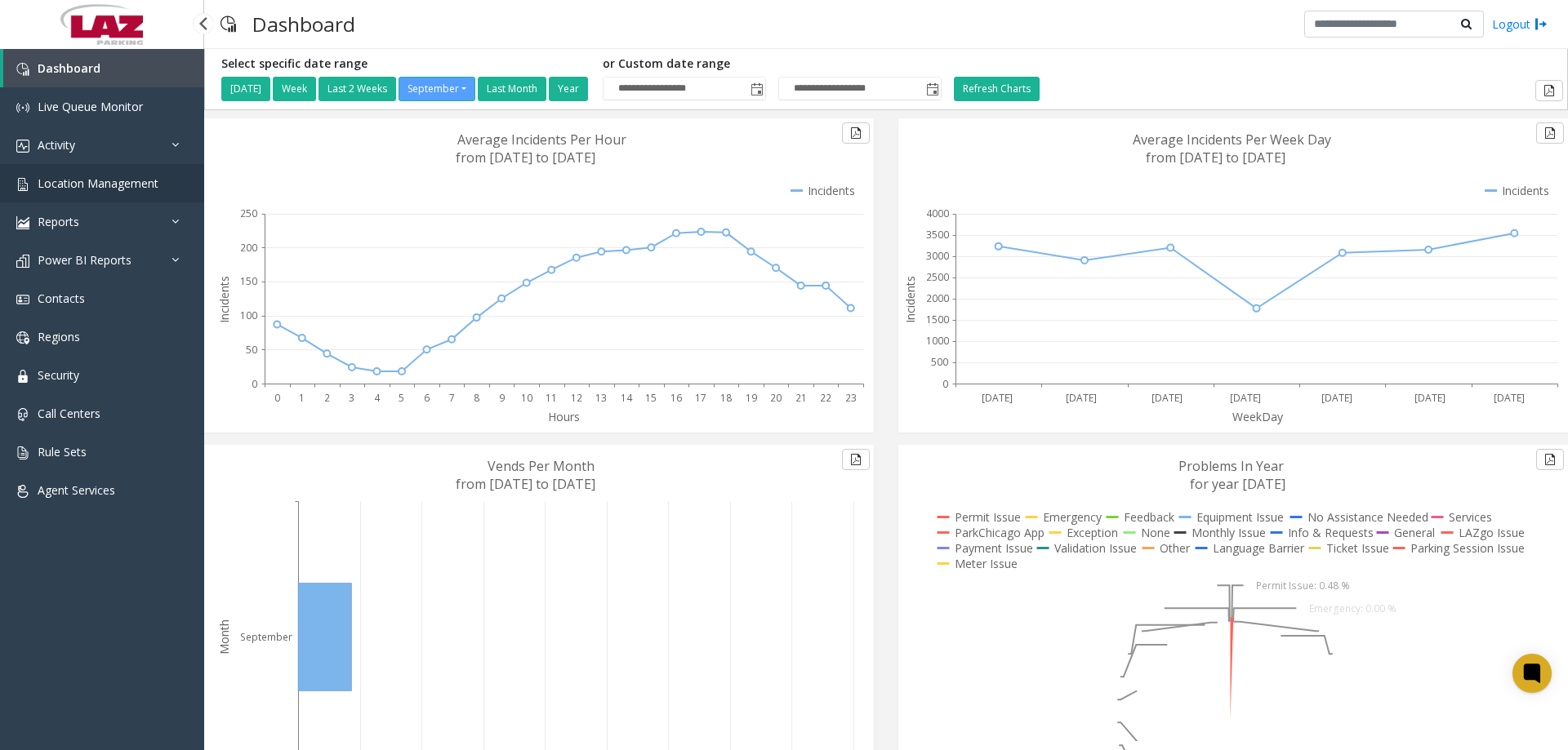
click at [111, 184] on span "Location Management" at bounding box center [97, 183] width 120 height 16
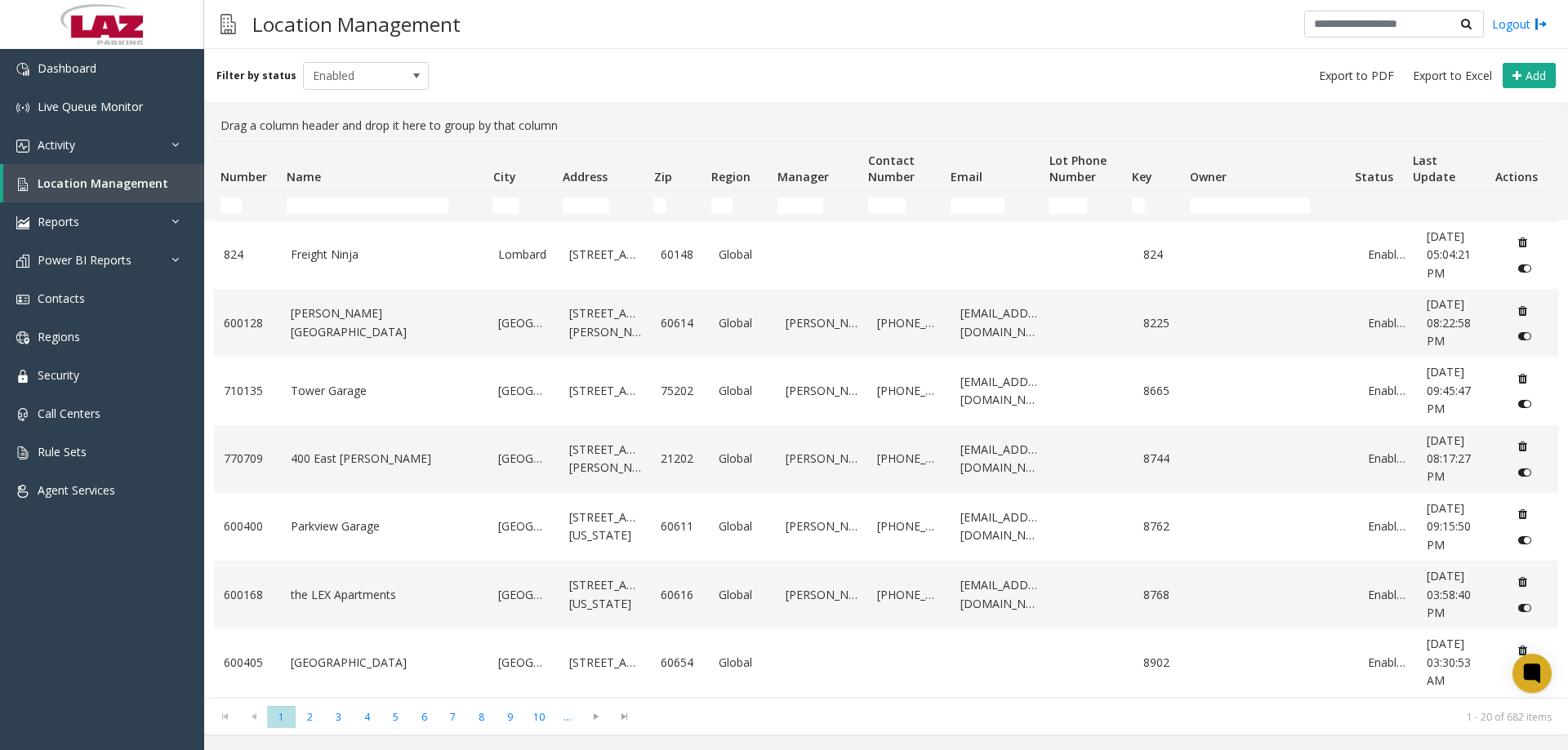
drag, startPoint x: 316, startPoint y: 223, endPoint x: 311, endPoint y: 216, distance: 8.6
click at [311, 213] on input "Name Filter" at bounding box center [368, 206] width 162 height 17
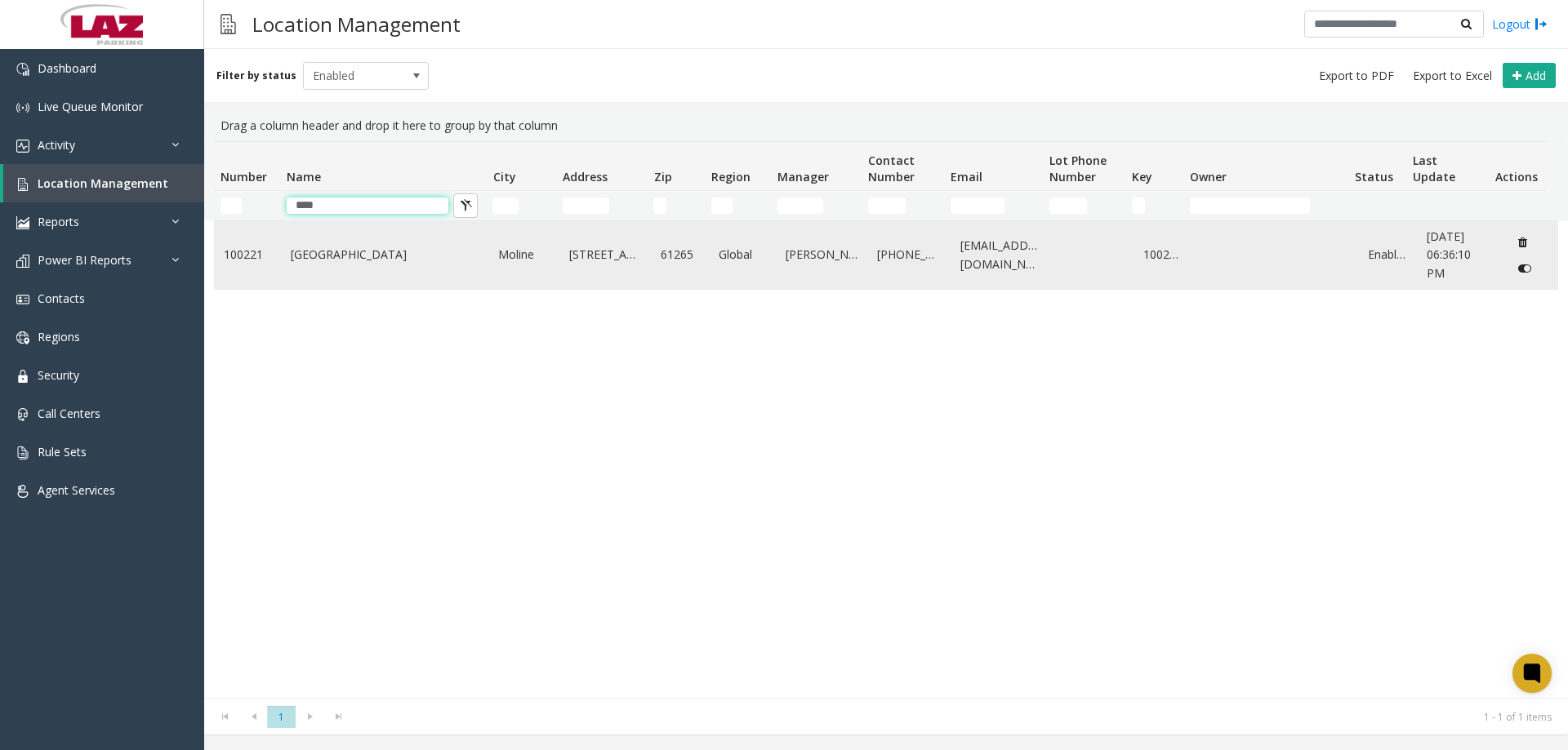
type input "****"
click at [333, 240] on td "[GEOGRAPHIC_DATA]" at bounding box center [385, 256] width 209 height 68
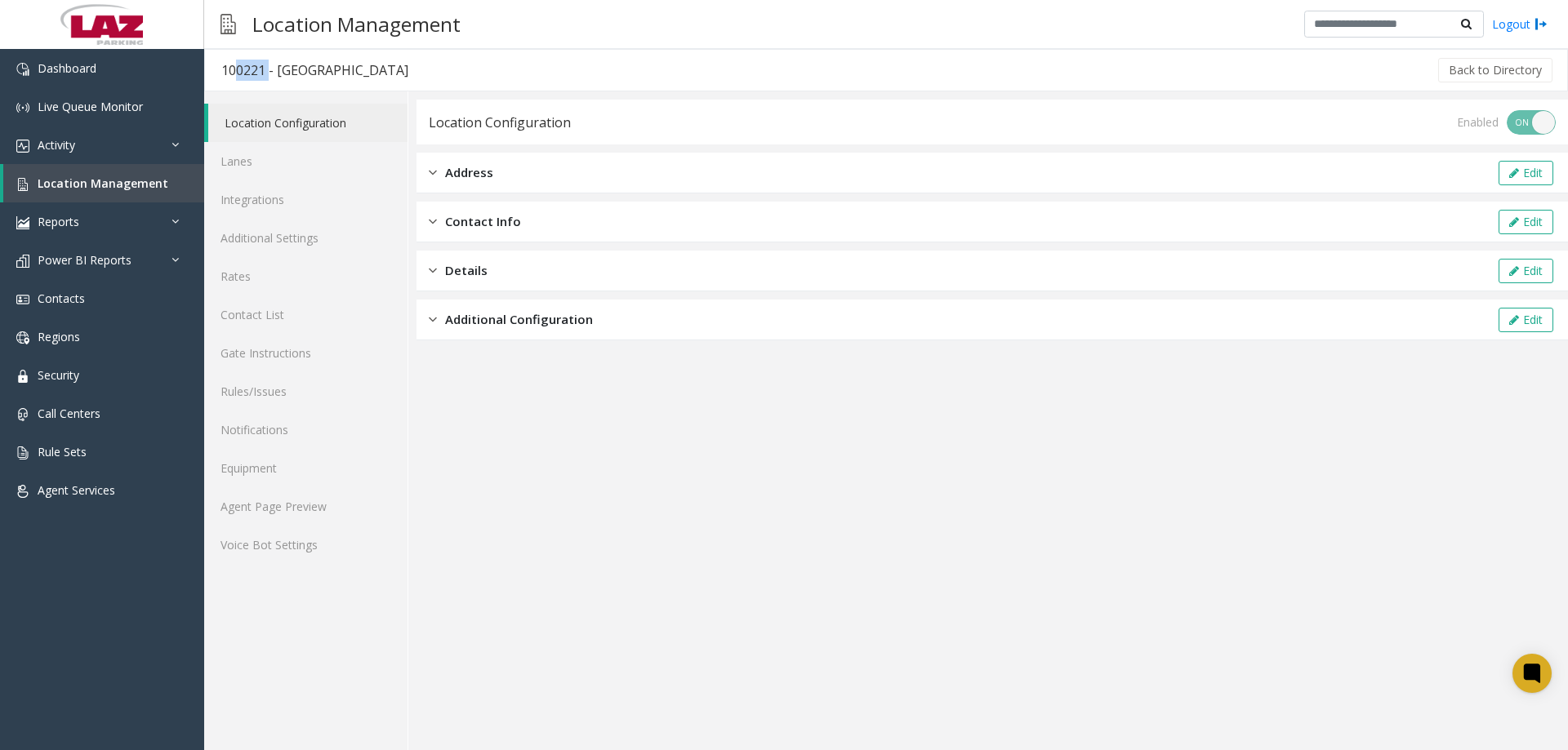
drag, startPoint x: 265, startPoint y: 72, endPoint x: 225, endPoint y: 74, distance: 40.0
click at [225, 74] on div "100221 - [GEOGRAPHIC_DATA]" at bounding box center [314, 70] width 187 height 21
click at [273, 74] on div "100221 - [GEOGRAPHIC_DATA]" at bounding box center [314, 70] width 187 height 21
drag, startPoint x: 266, startPoint y: 73, endPoint x: 222, endPoint y: 77, distance: 44.2
click at [222, 77] on div "100221 - [GEOGRAPHIC_DATA]" at bounding box center [314, 70] width 187 height 21
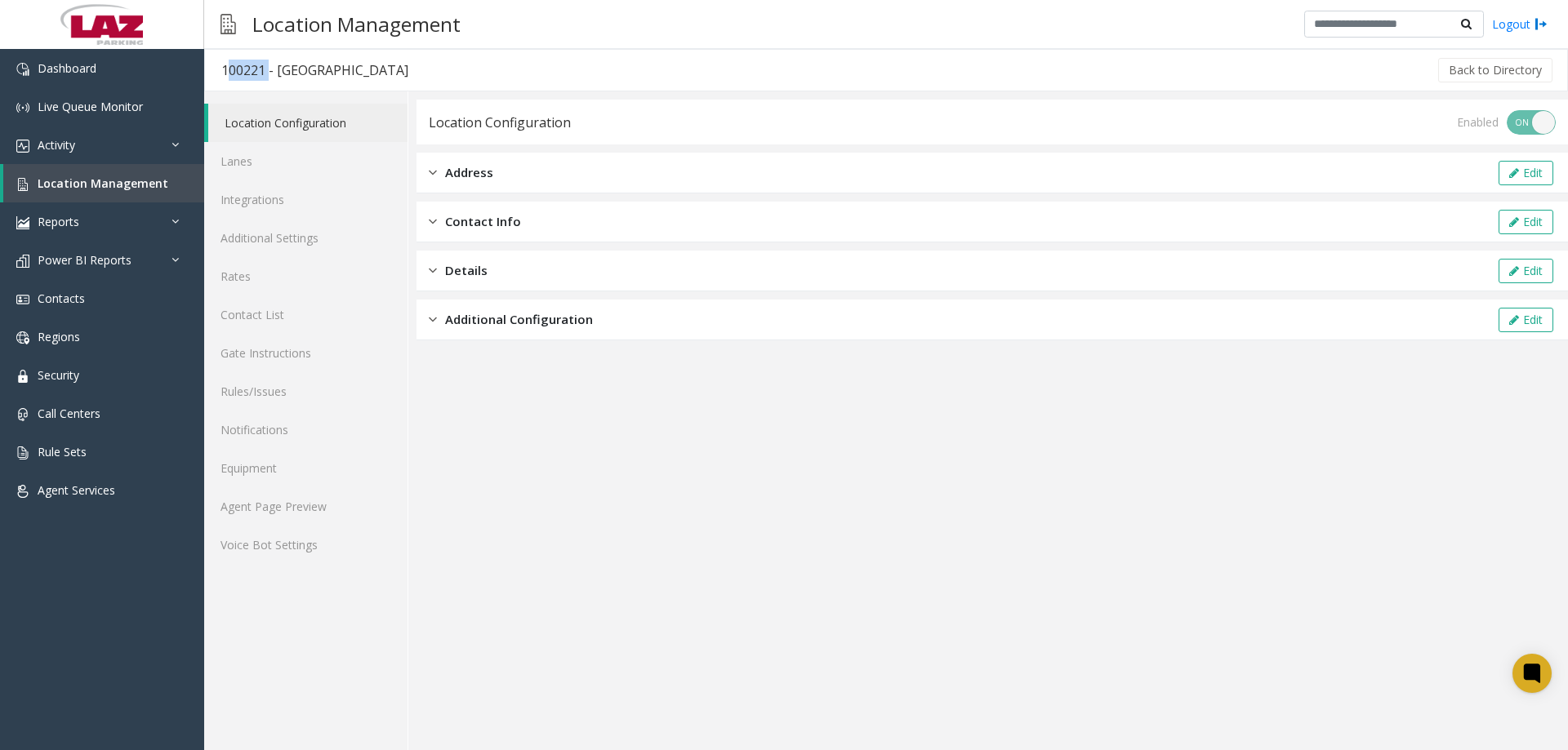
copy div "100221"
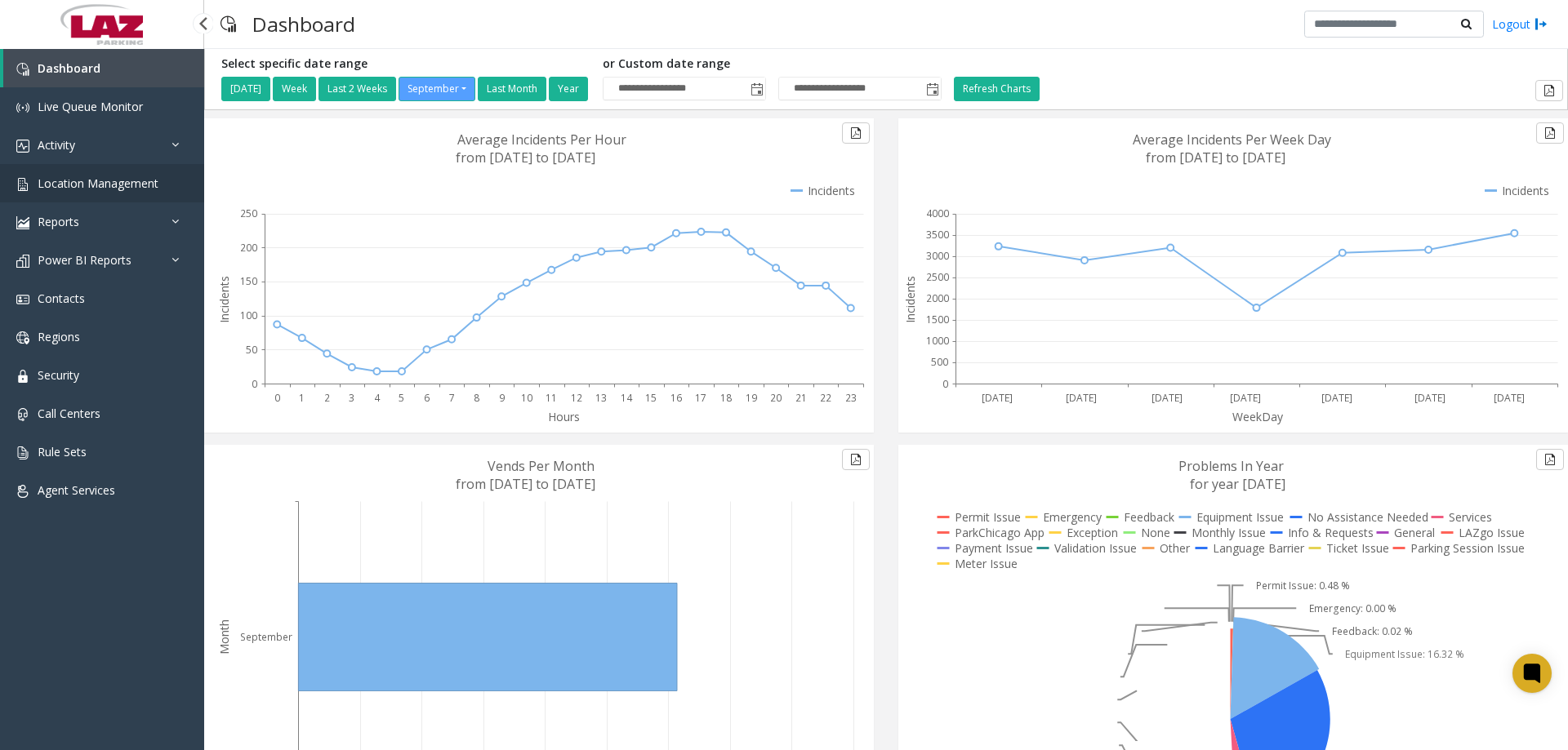
click at [78, 178] on span "Location Management" at bounding box center [97, 183] width 120 height 16
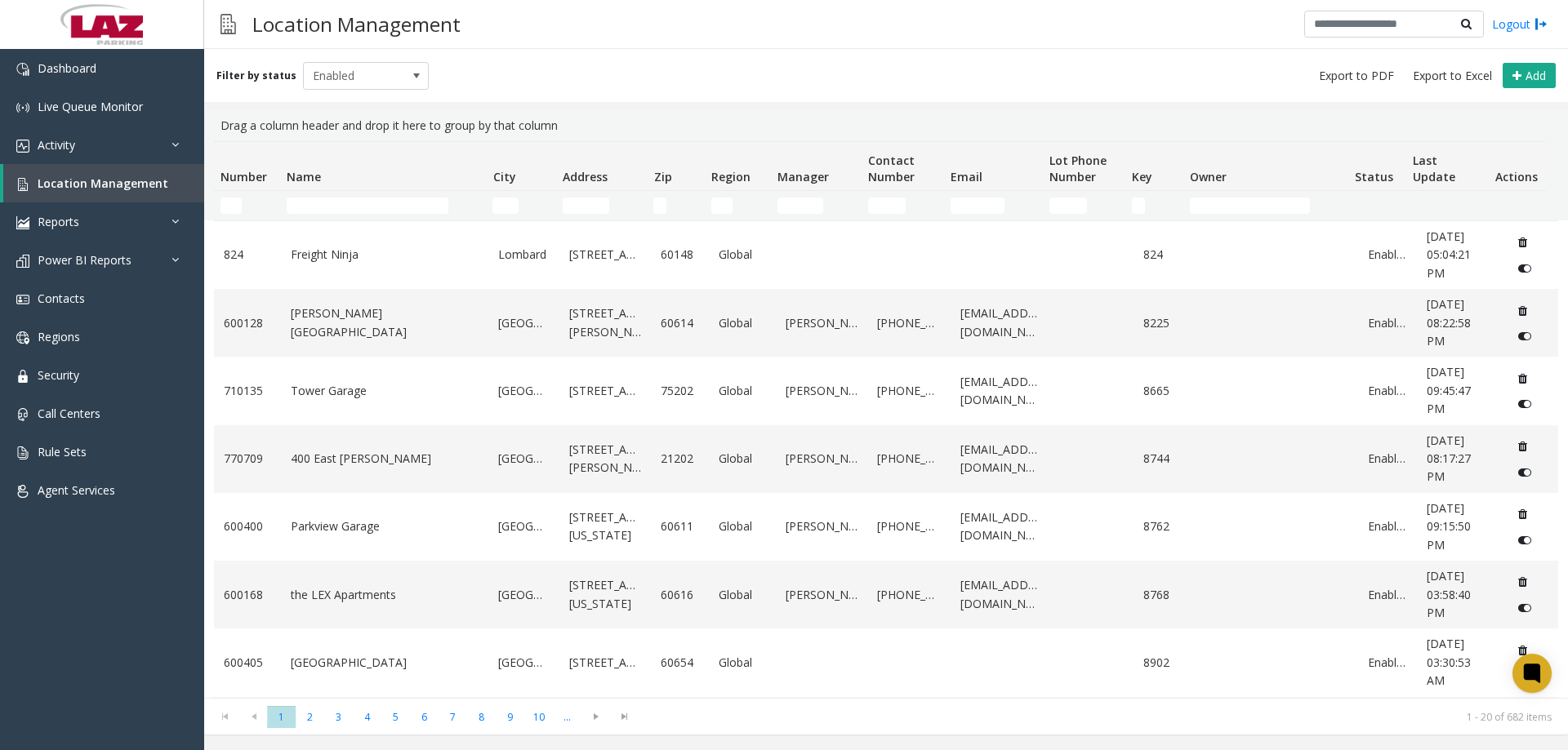
click at [311, 195] on td "Name Filter" at bounding box center [383, 206] width 206 height 29
click at [314, 201] on input "Name Filter" at bounding box center [368, 206] width 162 height 17
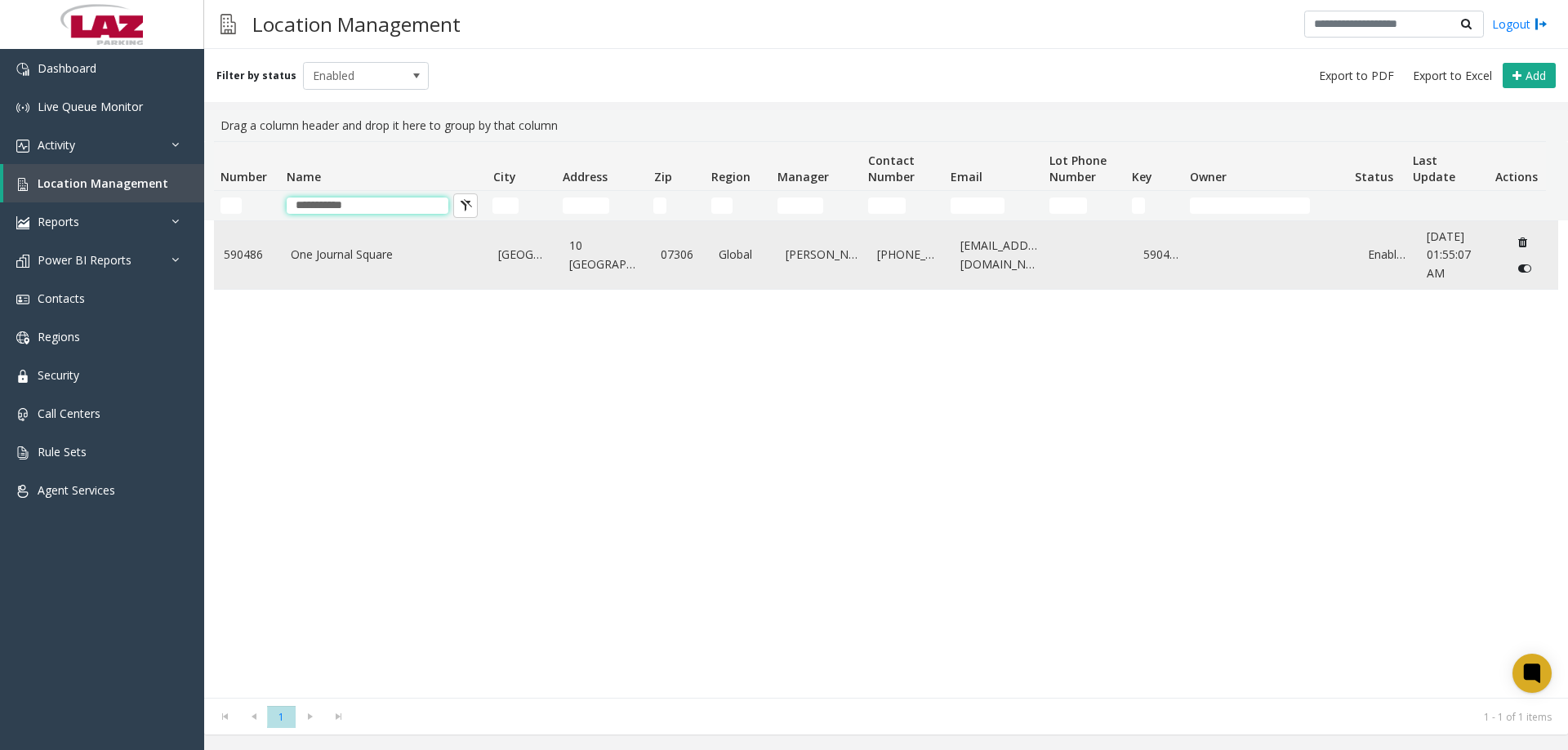
type input "**********"
click at [337, 245] on link "One Journal Square" at bounding box center [384, 255] width 188 height 18
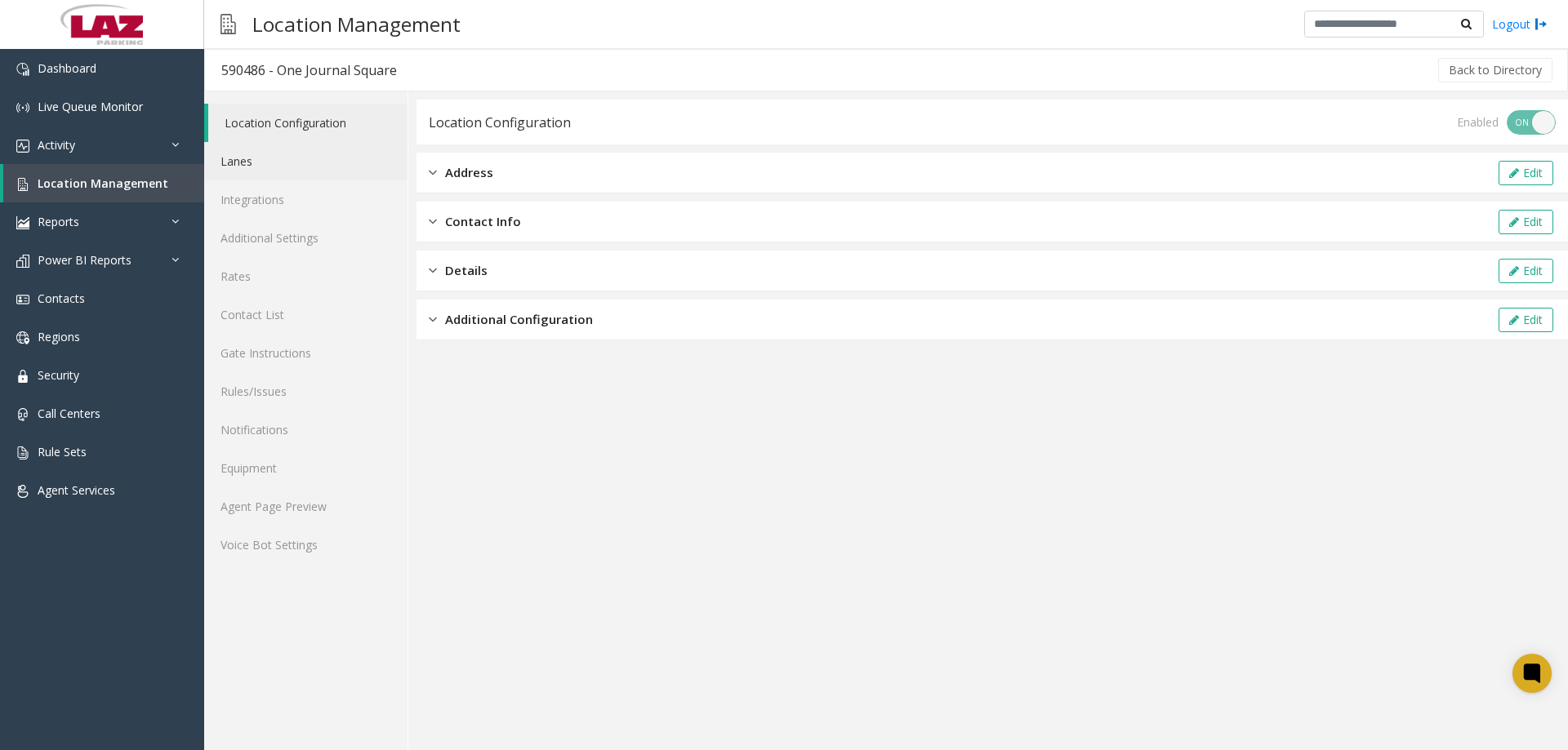
click at [256, 157] on link "Lanes" at bounding box center [305, 162] width 203 height 39
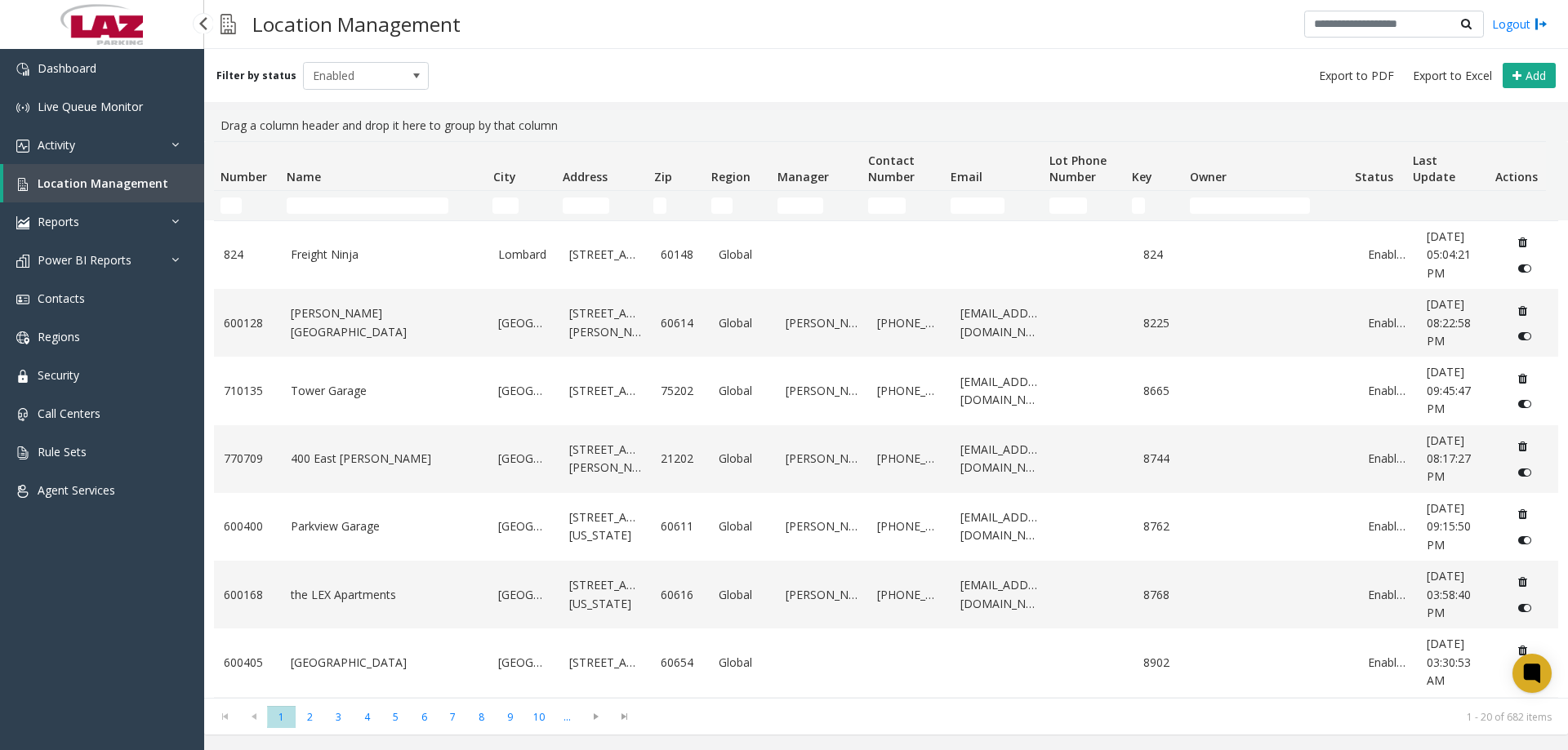
click at [69, 177] on span "Location Management" at bounding box center [103, 183] width 131 height 16
click at [292, 210] on input "Name Filter" at bounding box center [368, 206] width 162 height 17
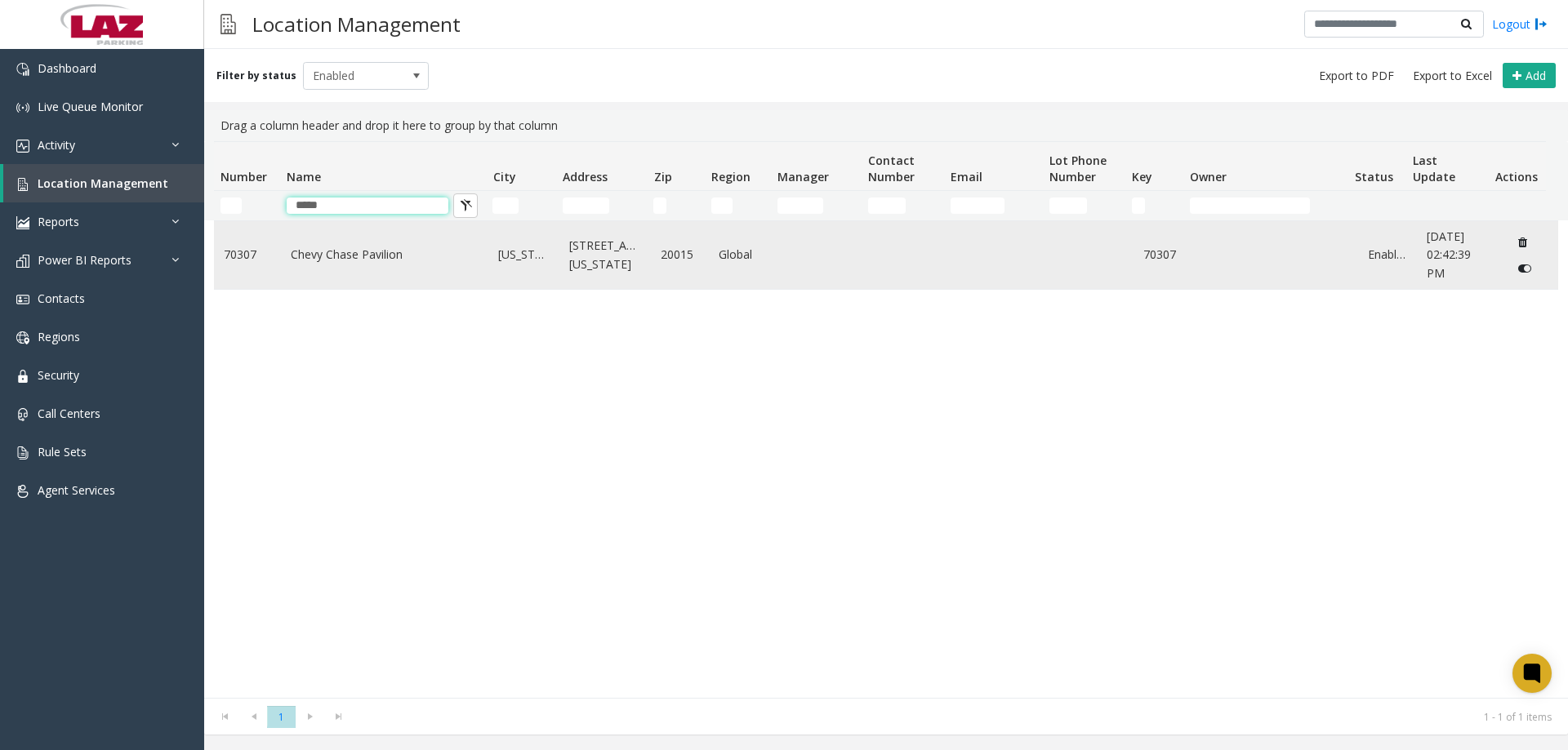
type input "*****"
click at [338, 264] on link "Chevy Chase Pavilion" at bounding box center [384, 255] width 188 height 18
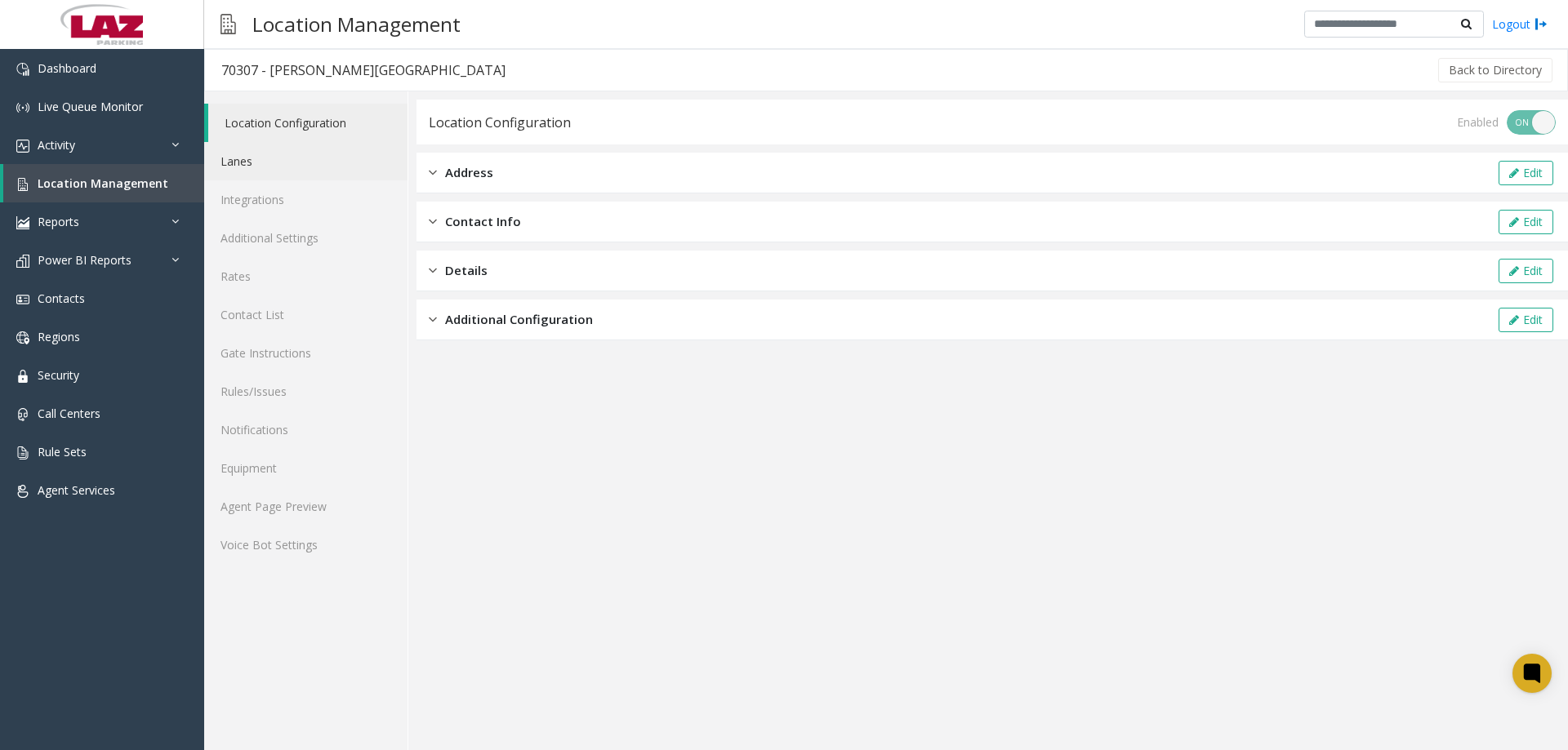
click at [283, 163] on link "Lanes" at bounding box center [305, 162] width 203 height 39
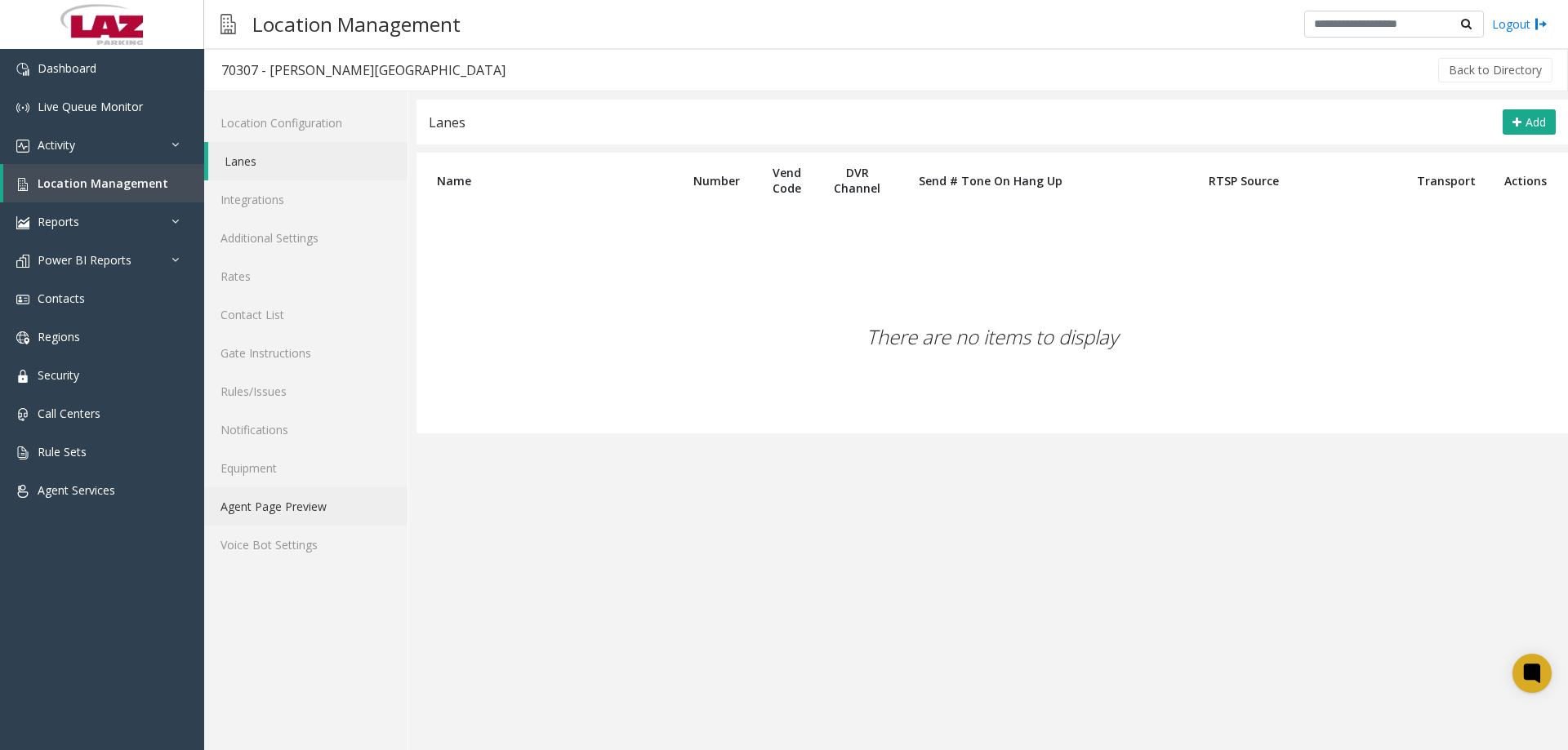
click at [296, 501] on link "Agent Page Preview" at bounding box center [305, 506] width 203 height 39
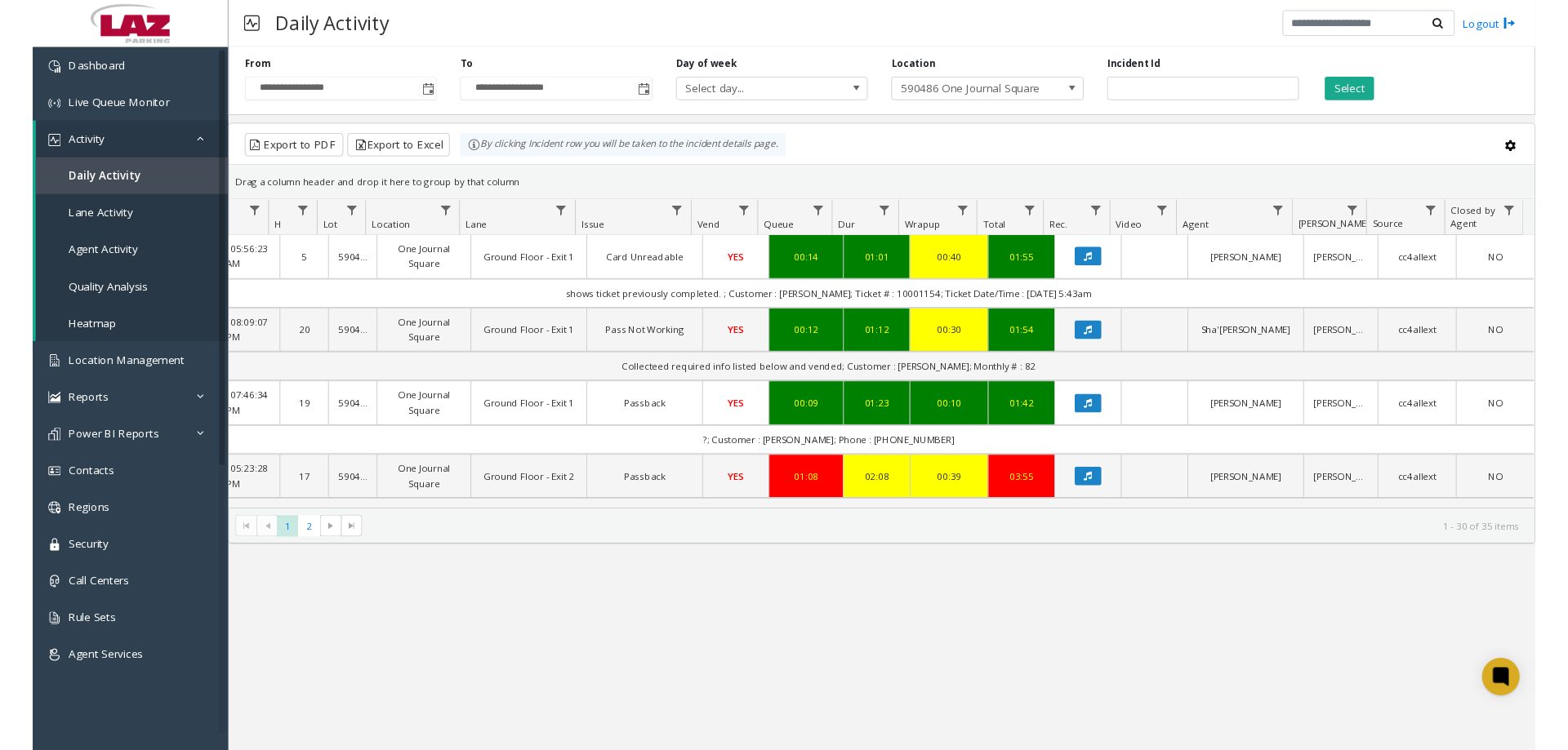
scroll to position [0, 149]
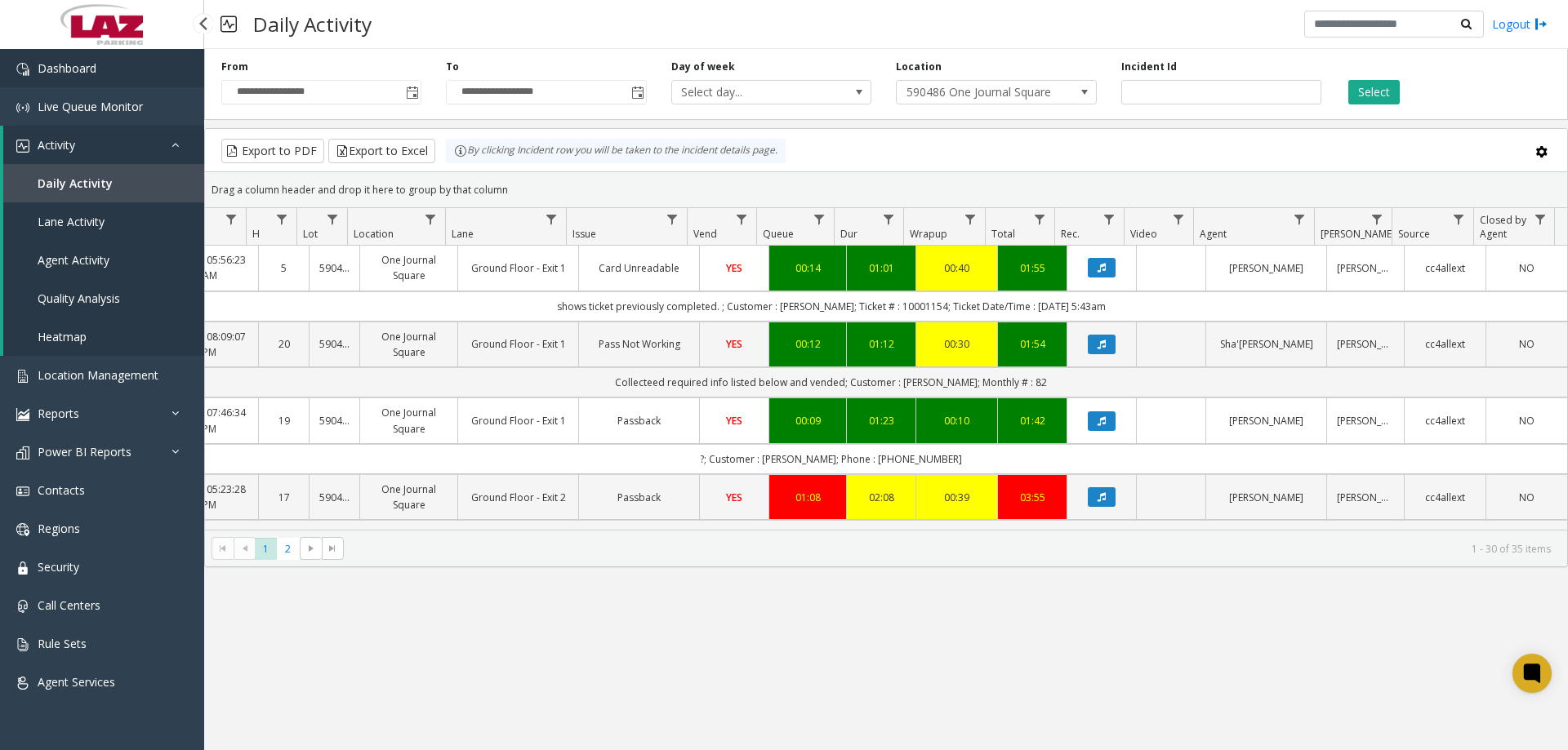
click at [43, 80] on link "Dashboard" at bounding box center [102, 68] width 204 height 39
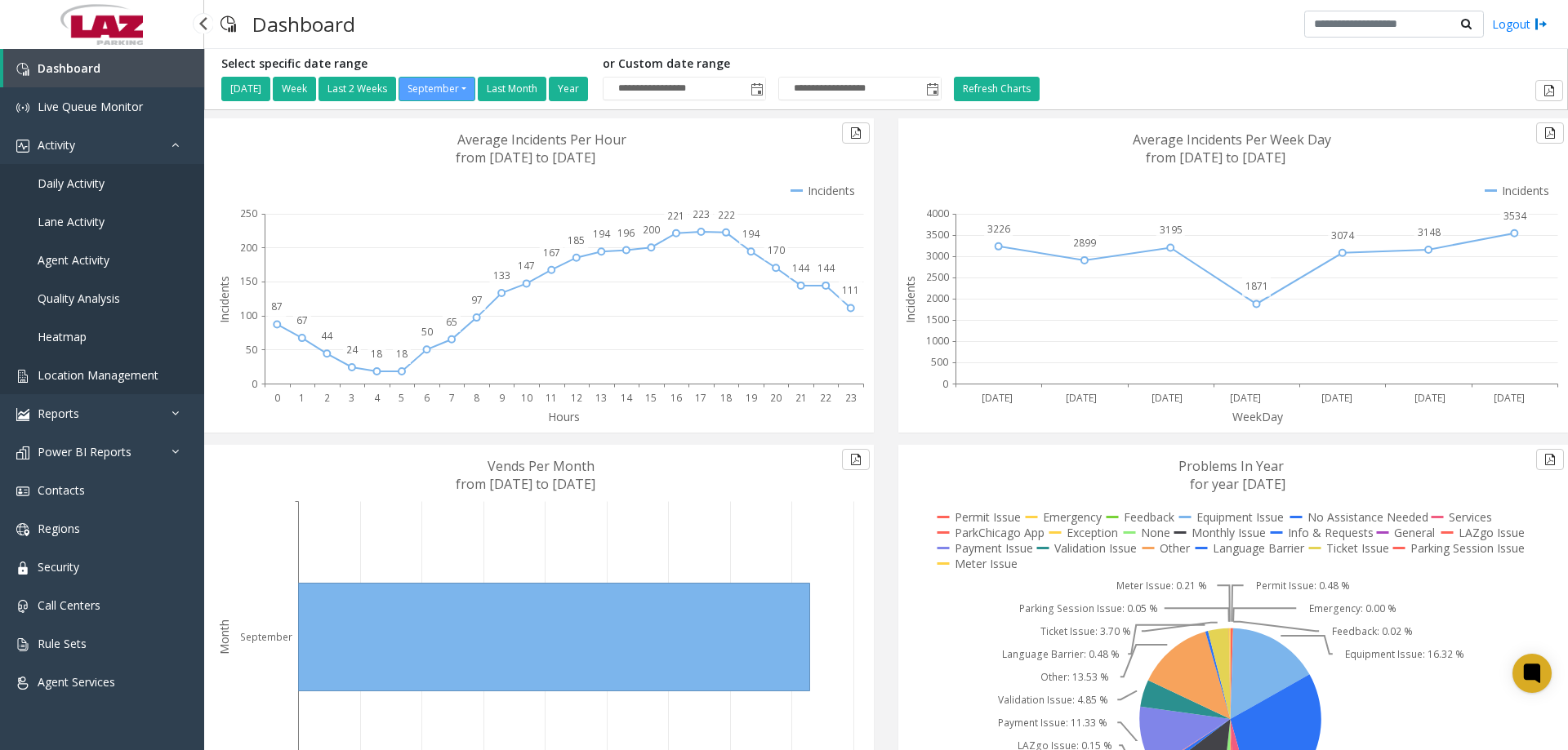
click at [95, 375] on span "Location Management" at bounding box center [97, 375] width 120 height 16
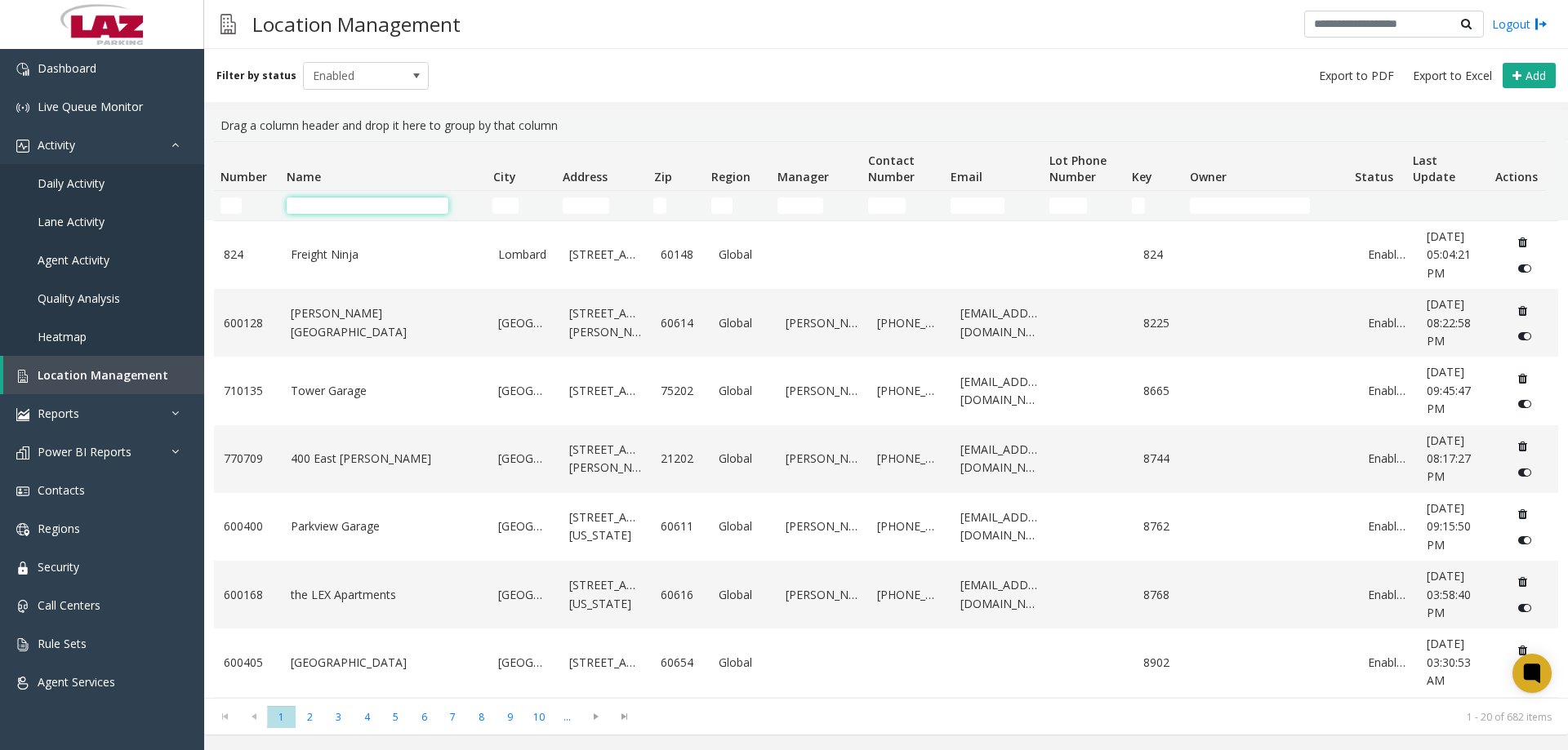
click at [306, 202] on input "Name Filter" at bounding box center [368, 206] width 162 height 17
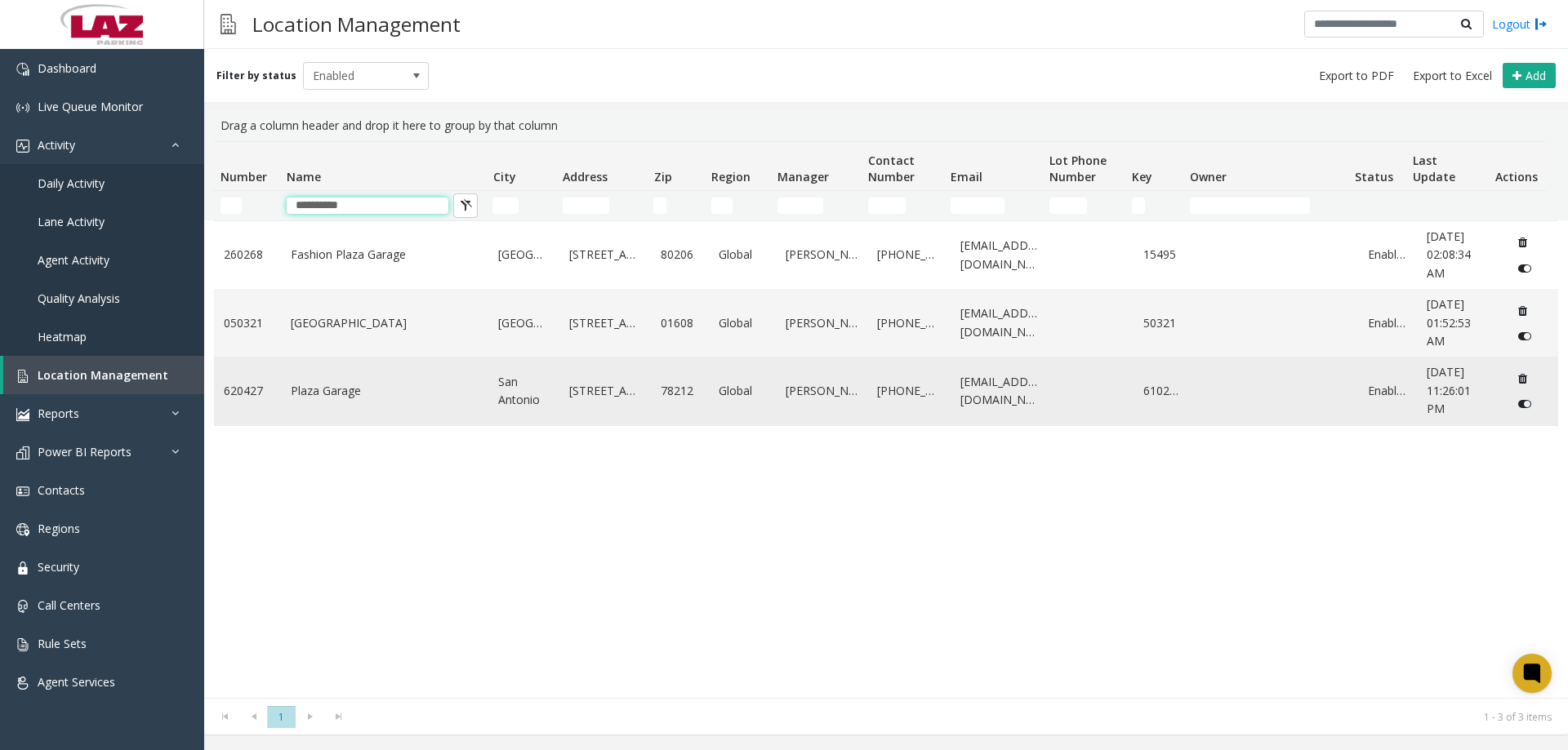
type input "**********"
click at [342, 380] on td "Plaza Garage" at bounding box center [385, 391] width 209 height 68
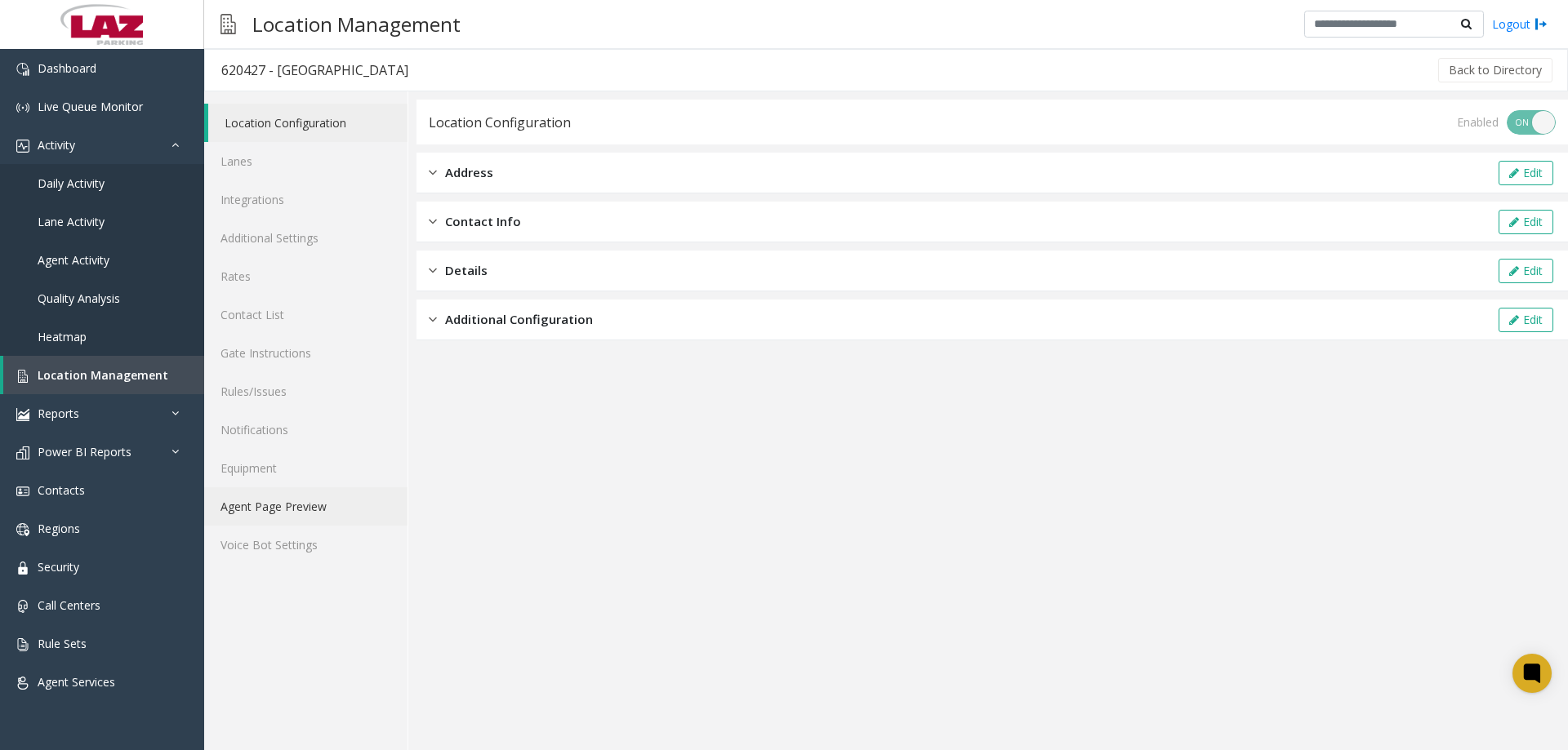
click at [303, 494] on link "Agent Page Preview" at bounding box center [305, 506] width 203 height 39
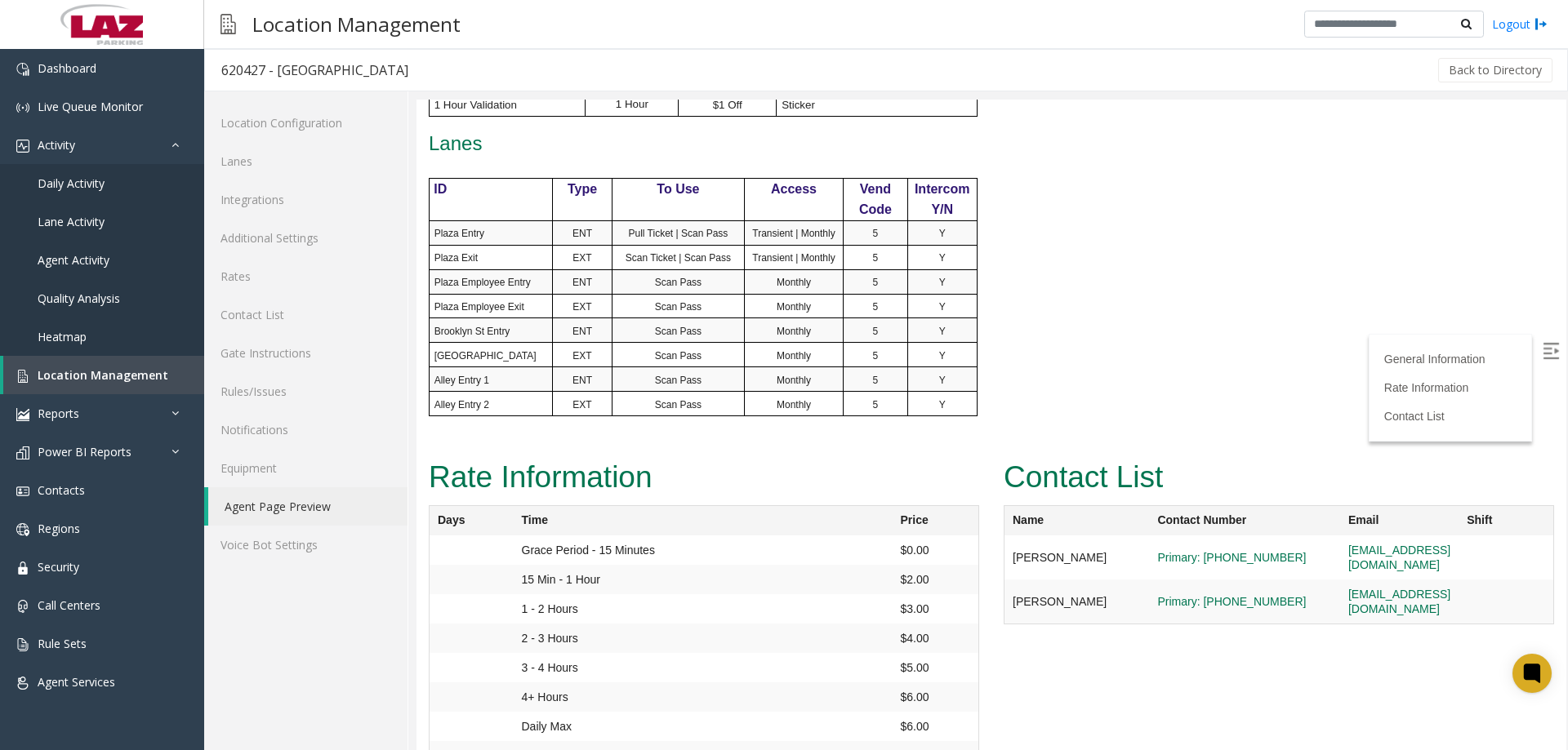
scroll to position [1042, 0]
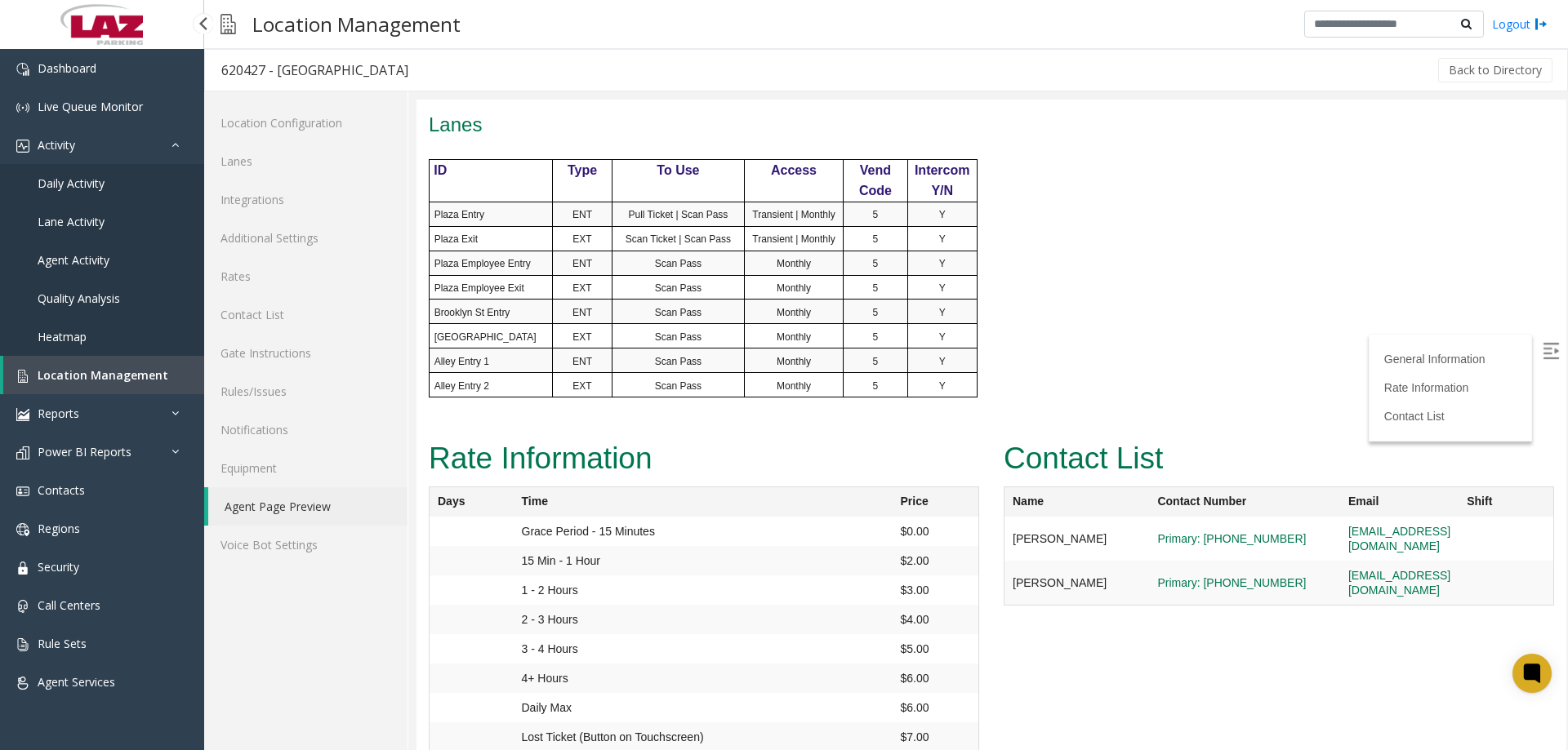
click at [104, 371] on span "Location Management" at bounding box center [103, 375] width 131 height 16
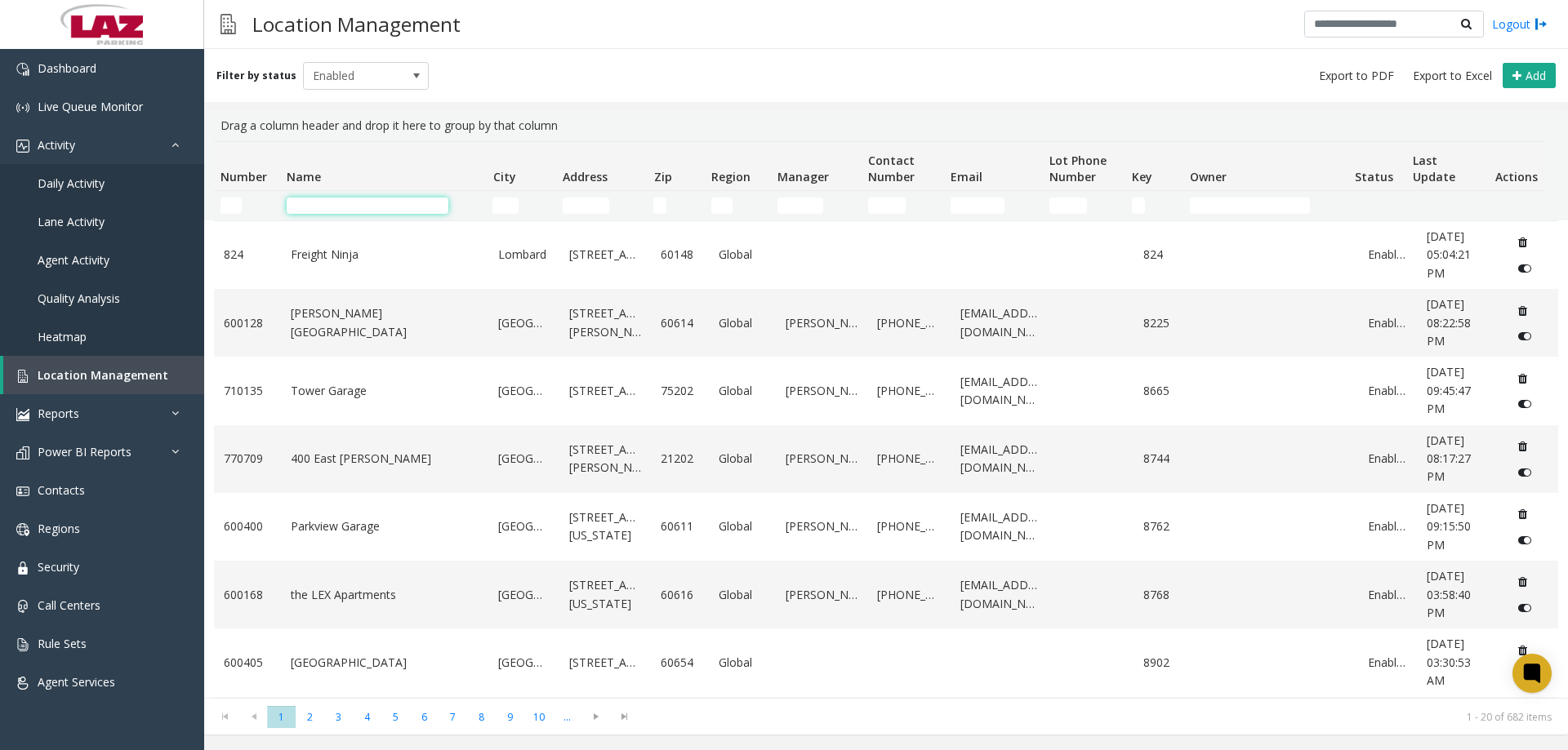
click at [310, 205] on input "Name Filter" at bounding box center [368, 206] width 162 height 17
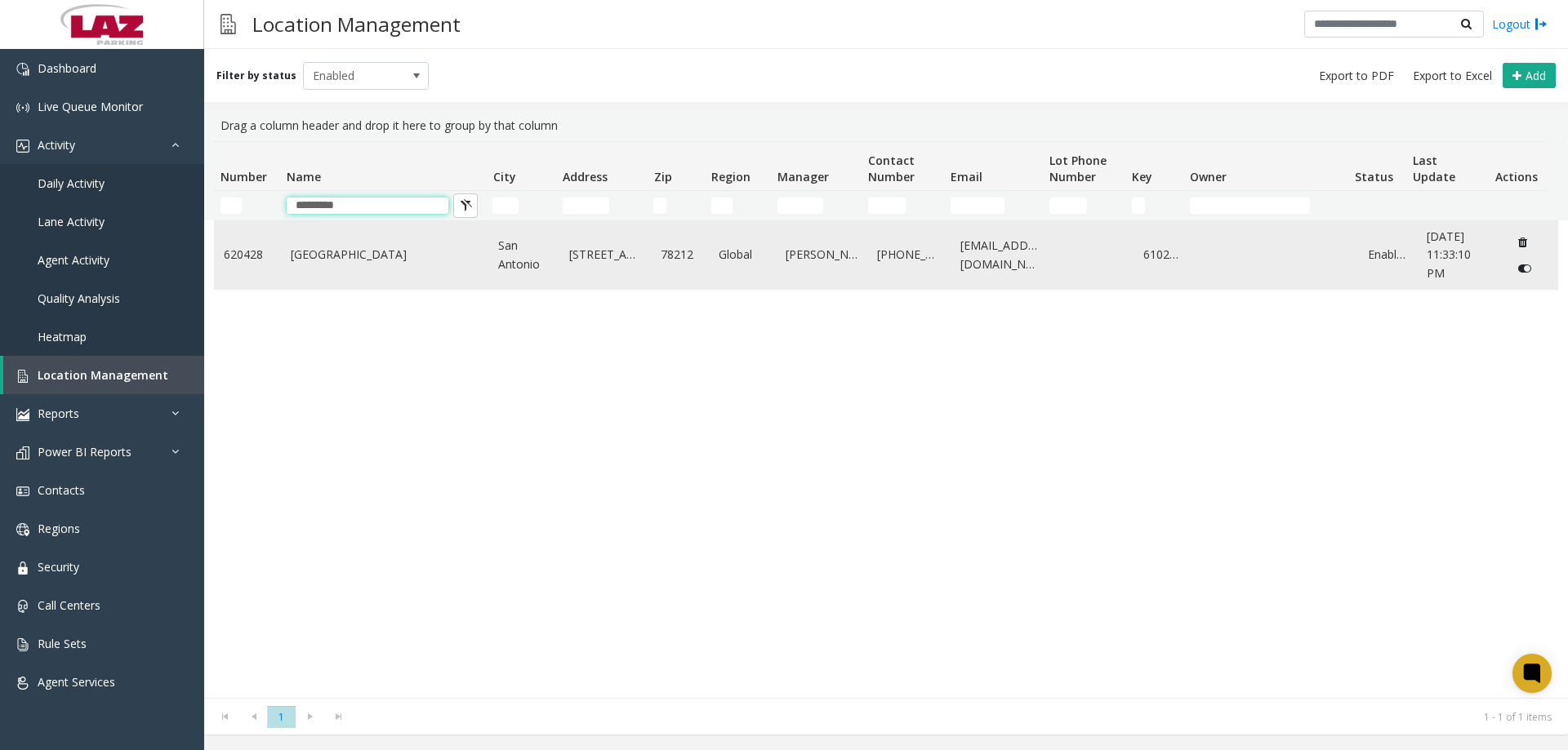
type input "*********"
click at [331, 260] on link "Metropolitan Methodist Hospital" at bounding box center [384, 255] width 188 height 18
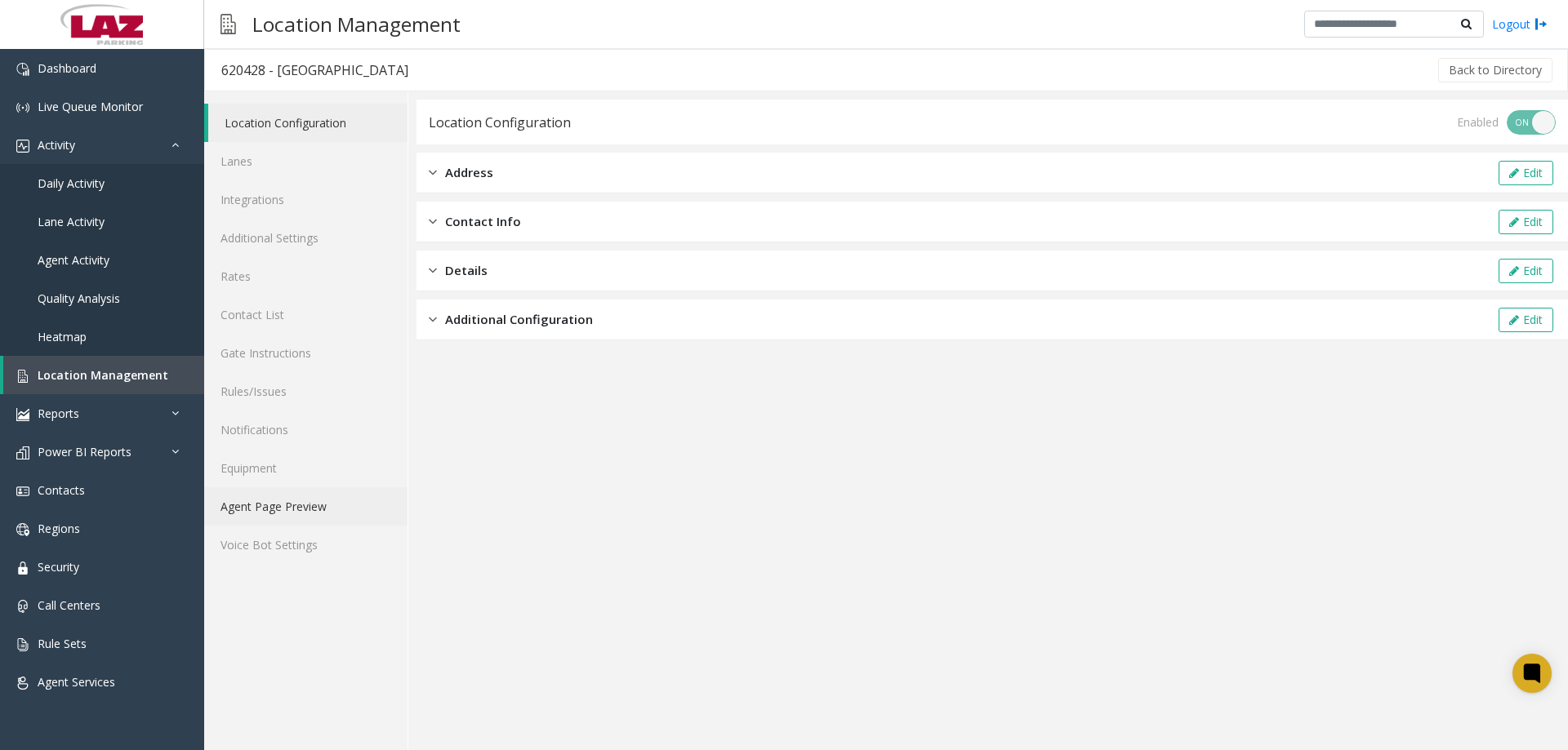
click at [265, 502] on link "Agent Page Preview" at bounding box center [305, 506] width 203 height 39
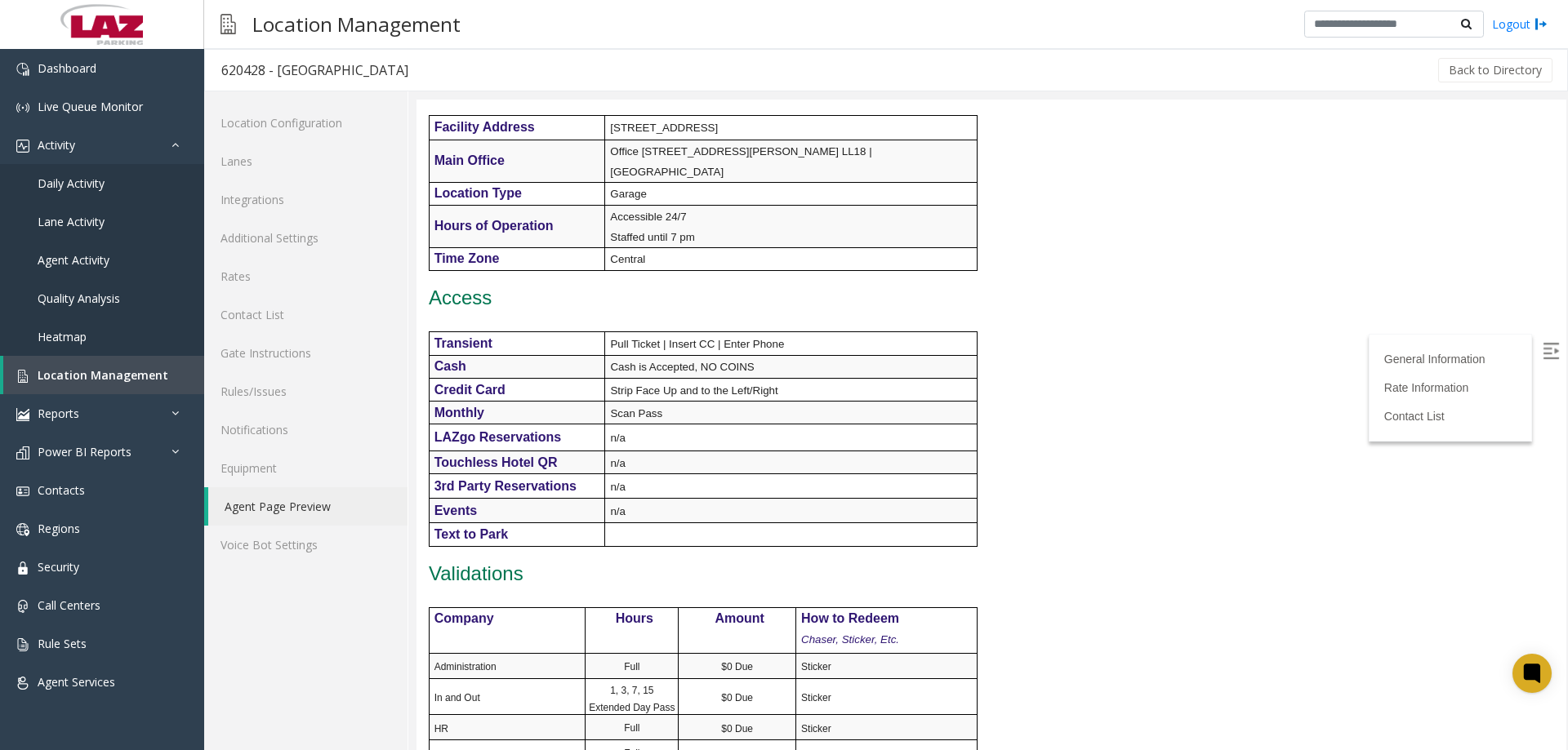
scroll to position [326, 0]
click at [95, 176] on span "Daily Activity" at bounding box center [71, 183] width 67 height 16
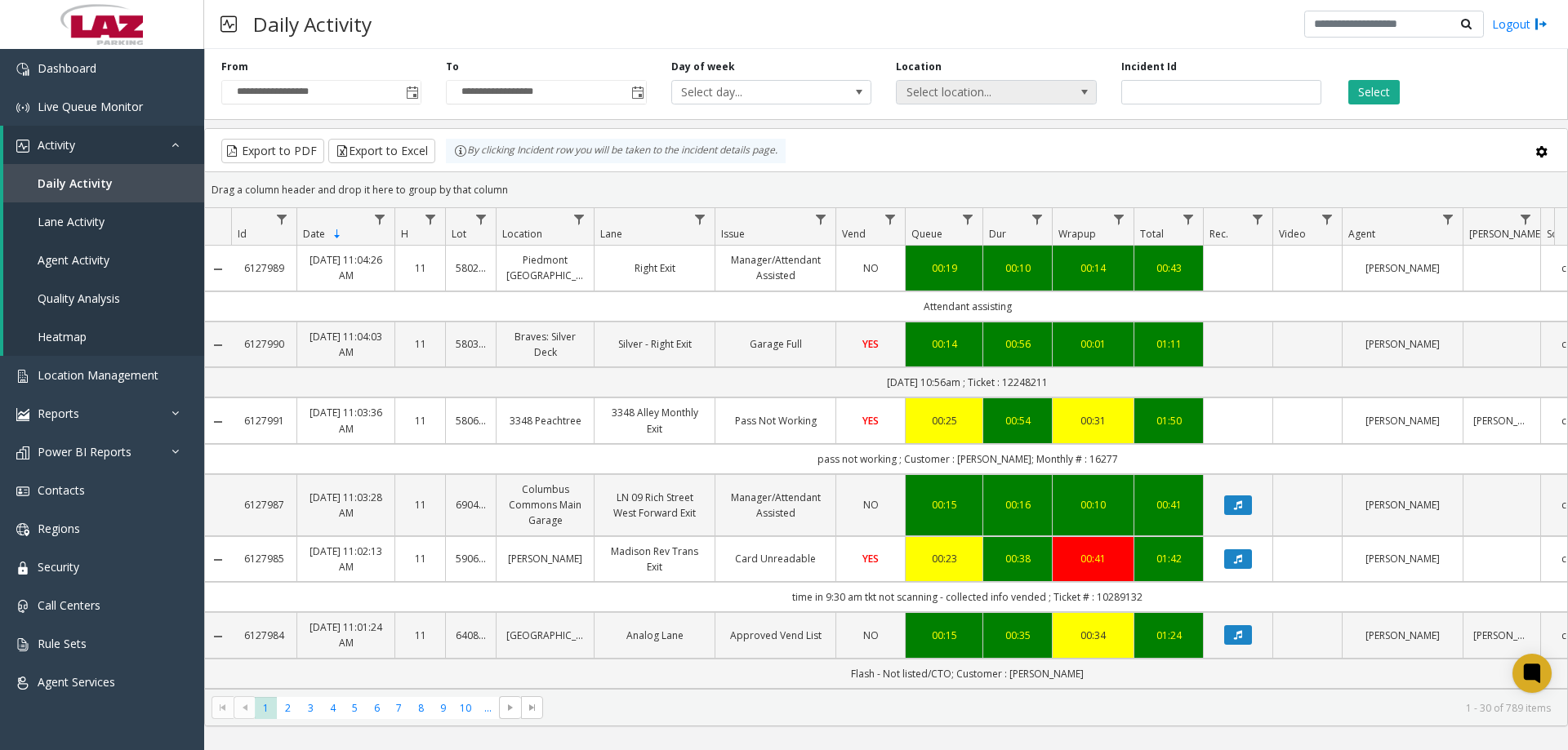
click at [1015, 91] on span "Select location..." at bounding box center [975, 92] width 159 height 23
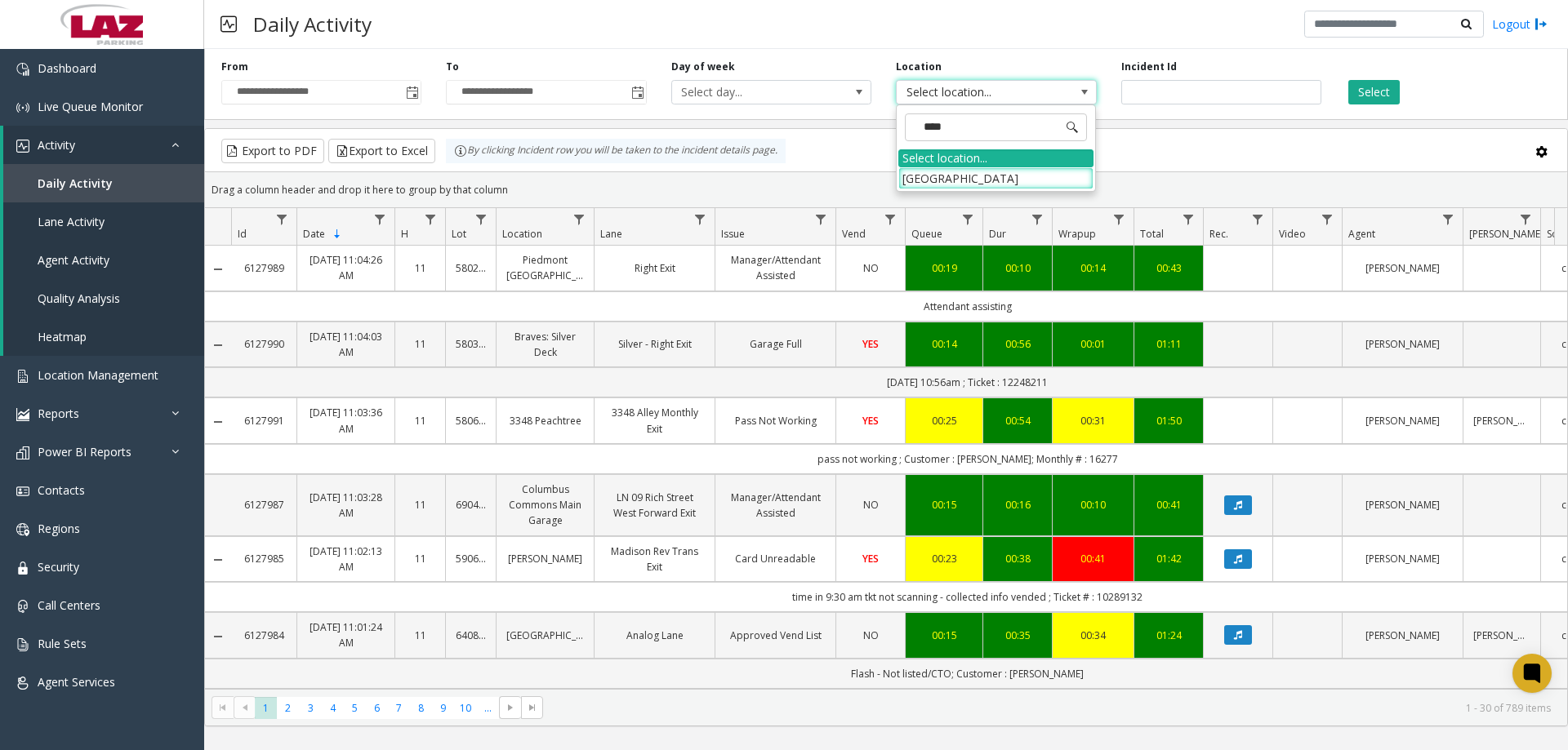
type input "****"
click at [1021, 184] on li "[GEOGRAPHIC_DATA]" at bounding box center [995, 178] width 195 height 22
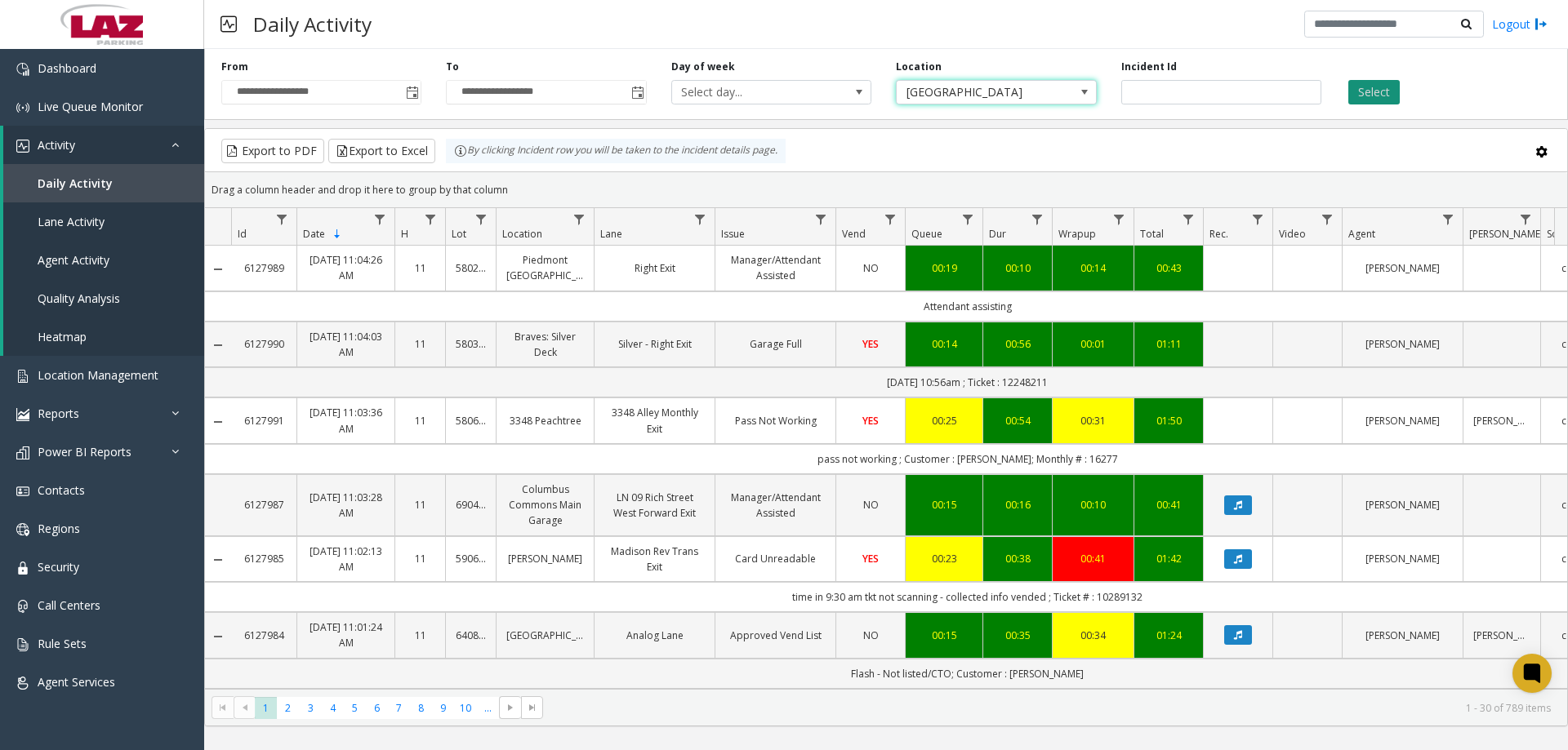
click at [1392, 93] on button "Select" at bounding box center [1374, 92] width 51 height 25
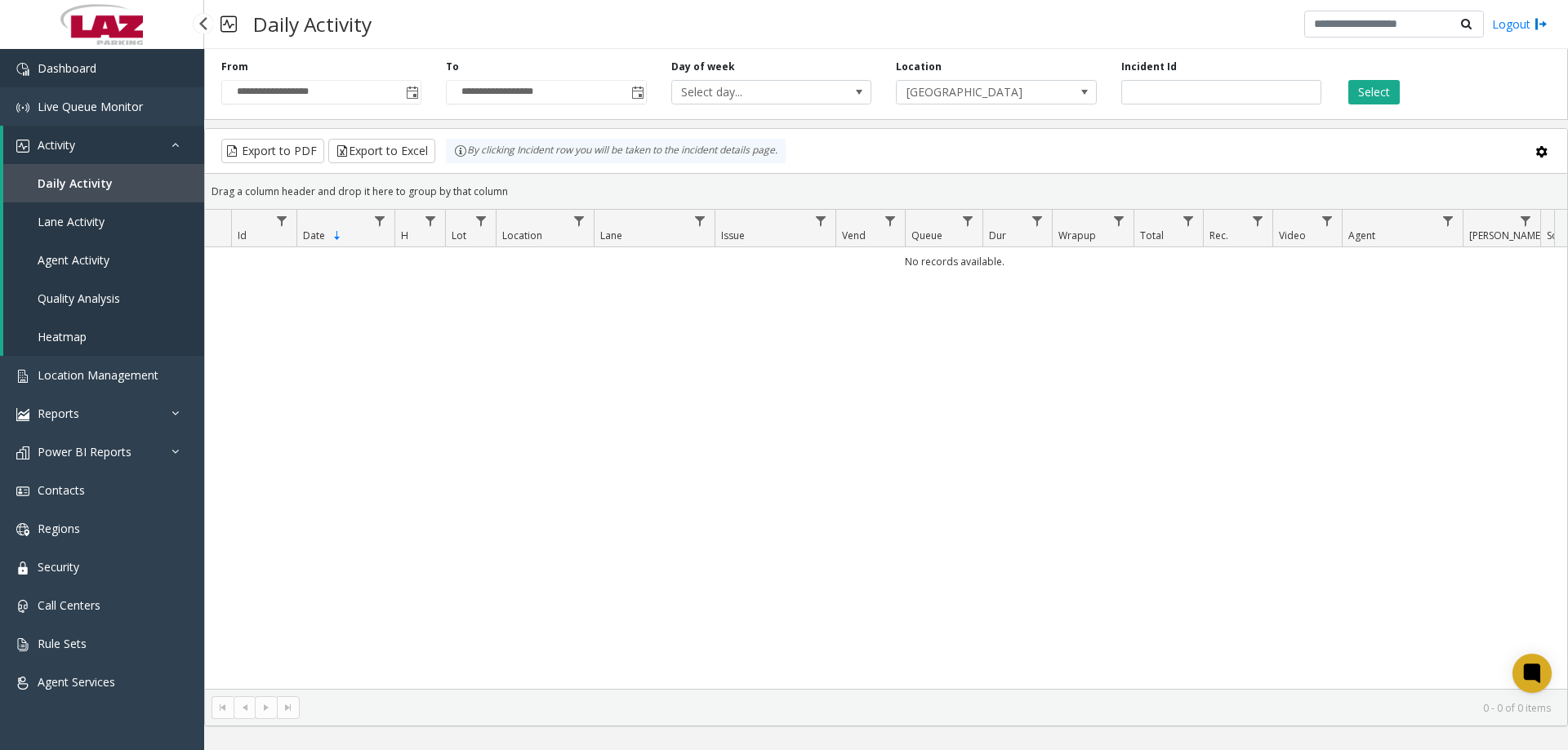
click at [110, 66] on link "Dashboard" at bounding box center [102, 68] width 204 height 39
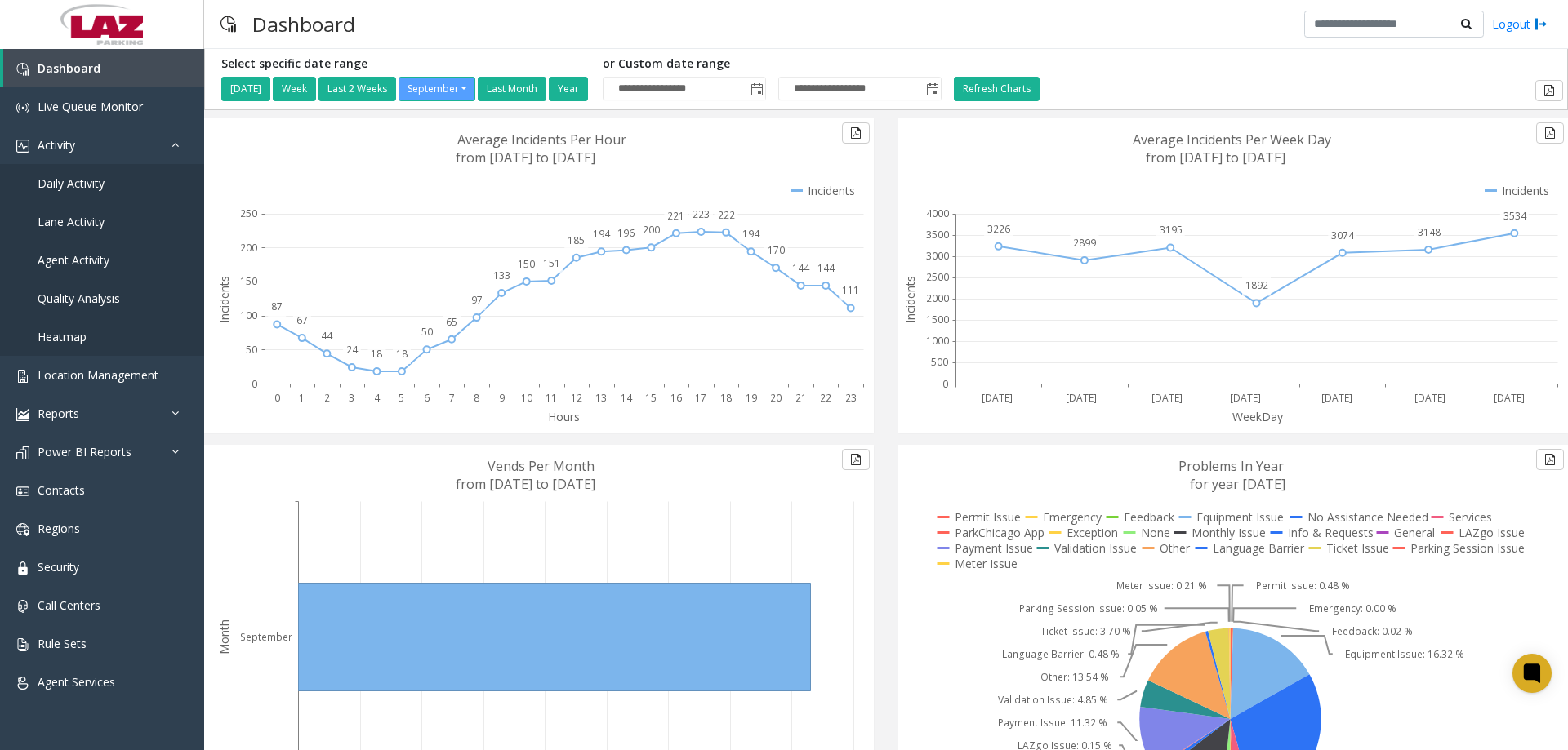
click at [589, 17] on div "Dashboard Logout" at bounding box center [886, 24] width 1364 height 49
click at [85, 381] on span "Location Management" at bounding box center [97, 375] width 120 height 16
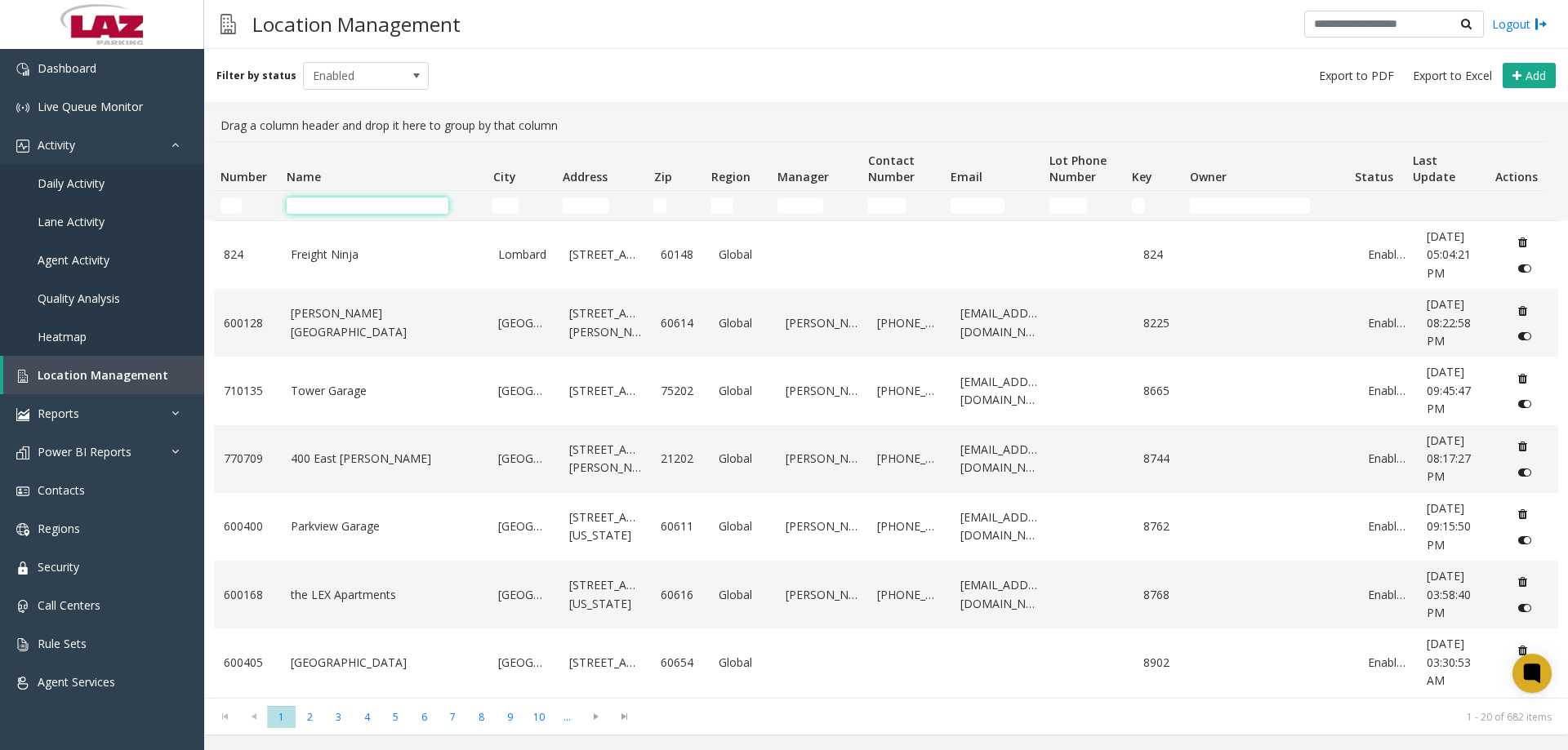
click at [327, 208] on input "Name Filter" at bounding box center [368, 206] width 162 height 17
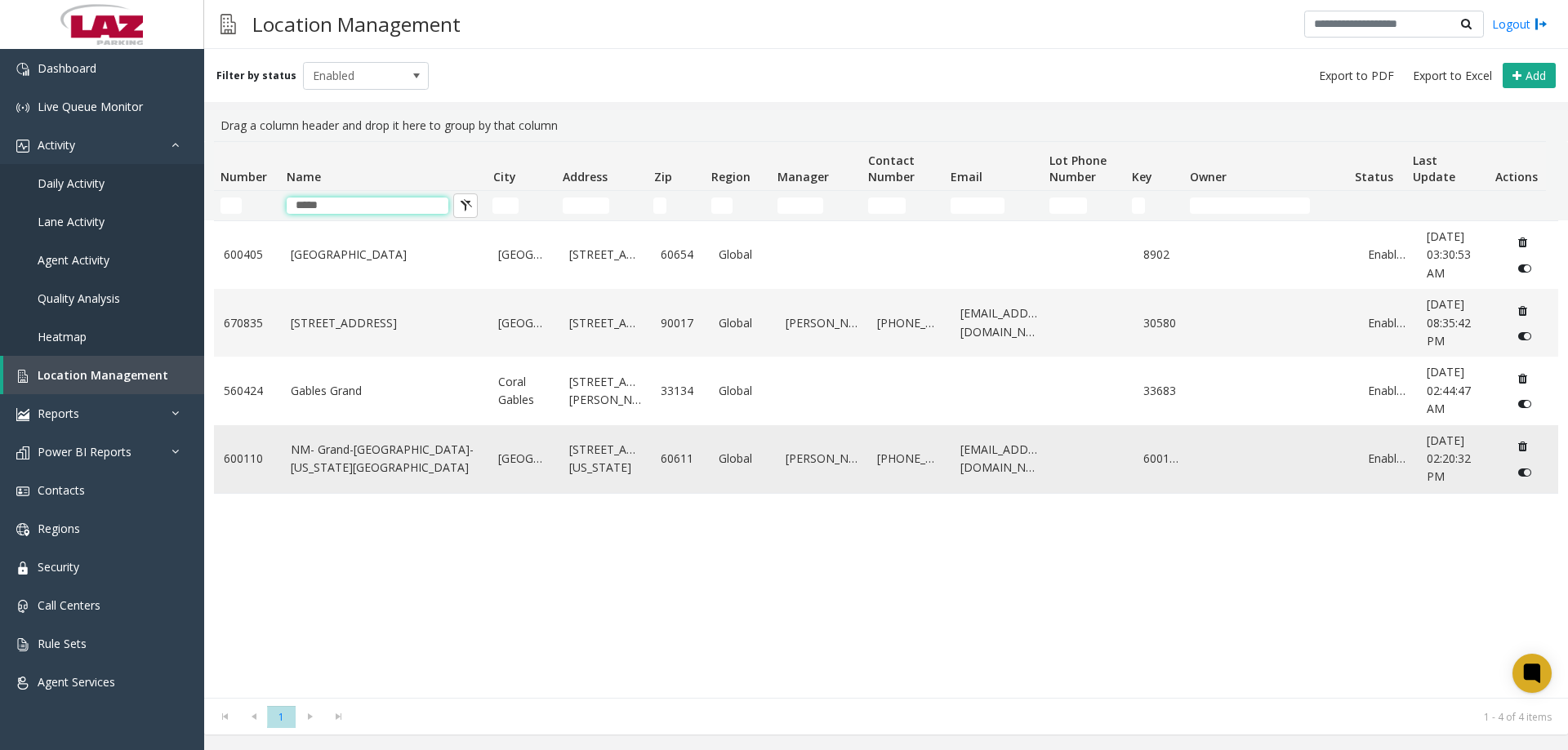
type input "*****"
click at [291, 467] on link "NM- Grand-Columbus-Ohio Lot" at bounding box center [384, 460] width 188 height 37
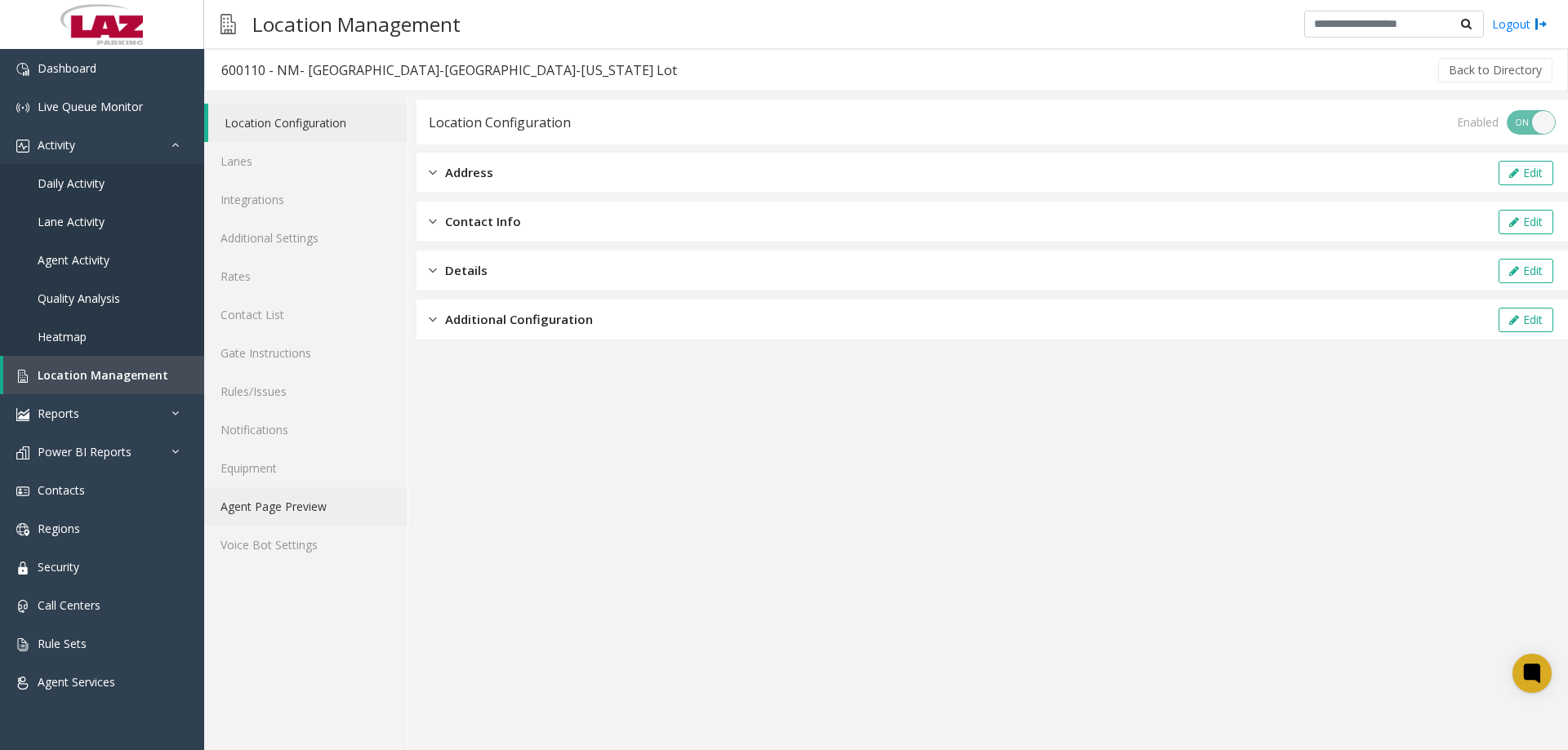
click at [256, 516] on link "Agent Page Preview" at bounding box center [305, 506] width 203 height 39
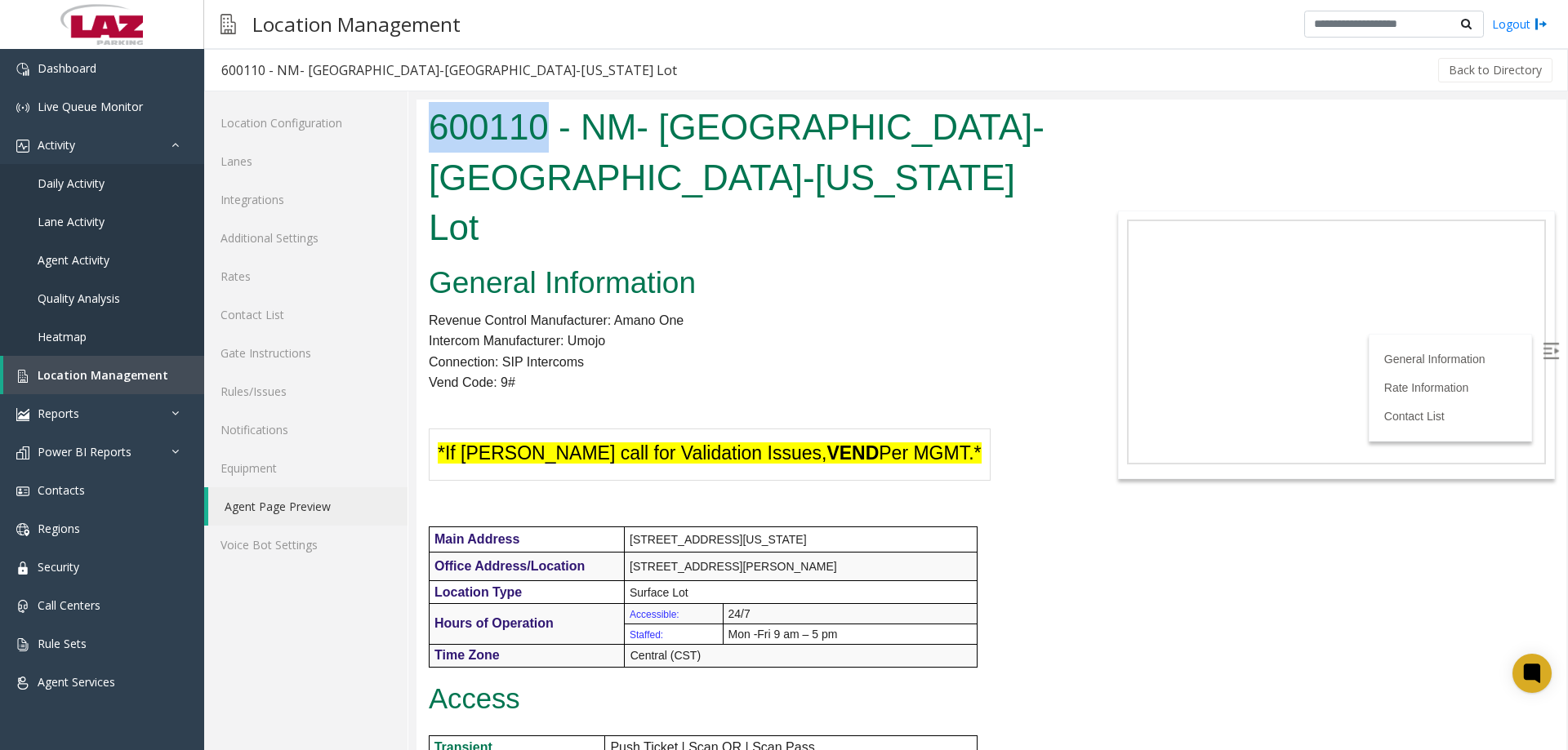
drag, startPoint x: 549, startPoint y: 131, endPoint x: 423, endPoint y: 133, distance: 126.0
click at [426, 131] on div "600110 - NM- Grand-Columbus-Ohio Lot" at bounding box center [751, 179] width 670 height 160
copy h1 "600110"
click at [74, 374] on span "Location Management" at bounding box center [103, 375] width 131 height 16
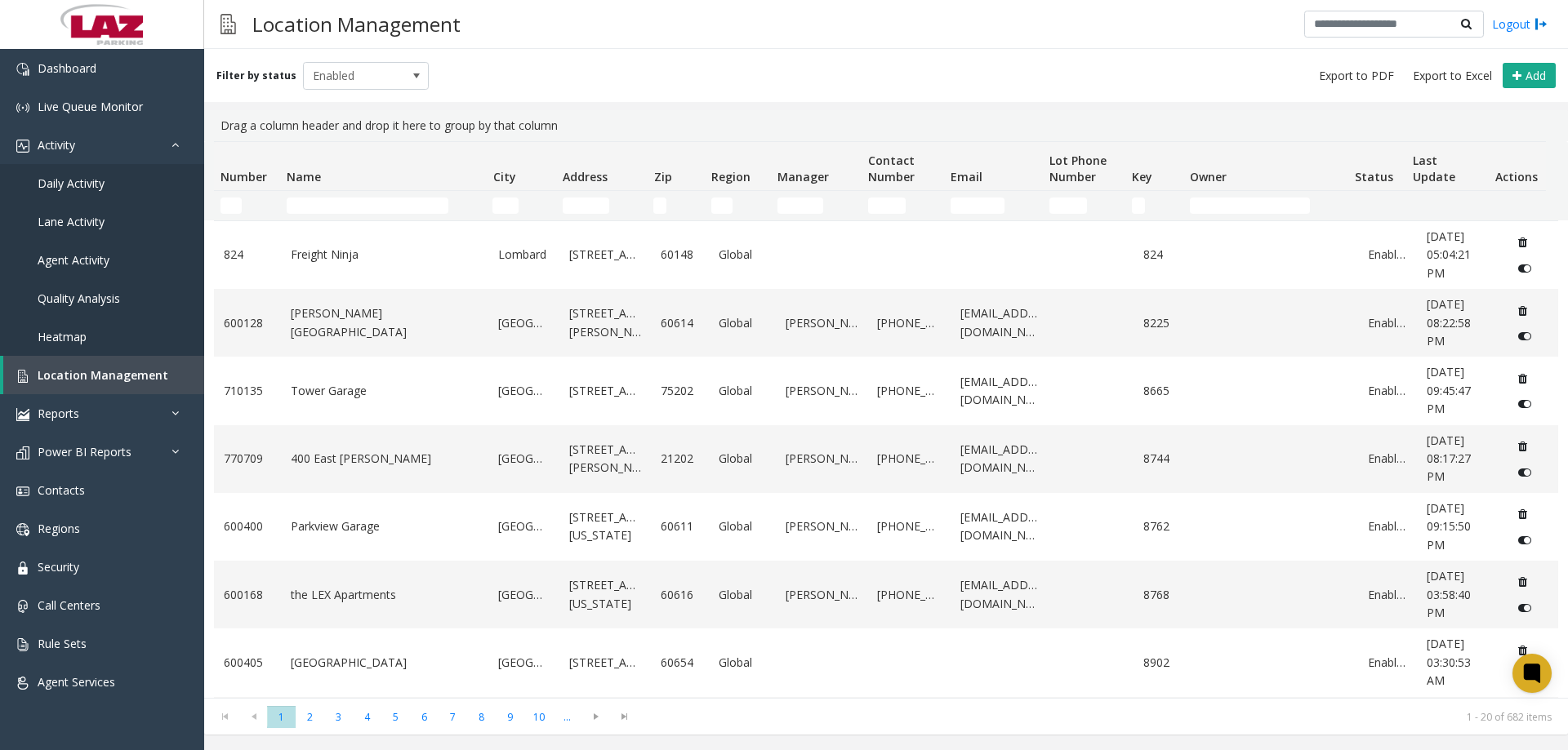
click at [330, 194] on td "Name Filter" at bounding box center [383, 206] width 206 height 29
click at [336, 202] on input "Name Filter" at bounding box center [368, 206] width 162 height 17
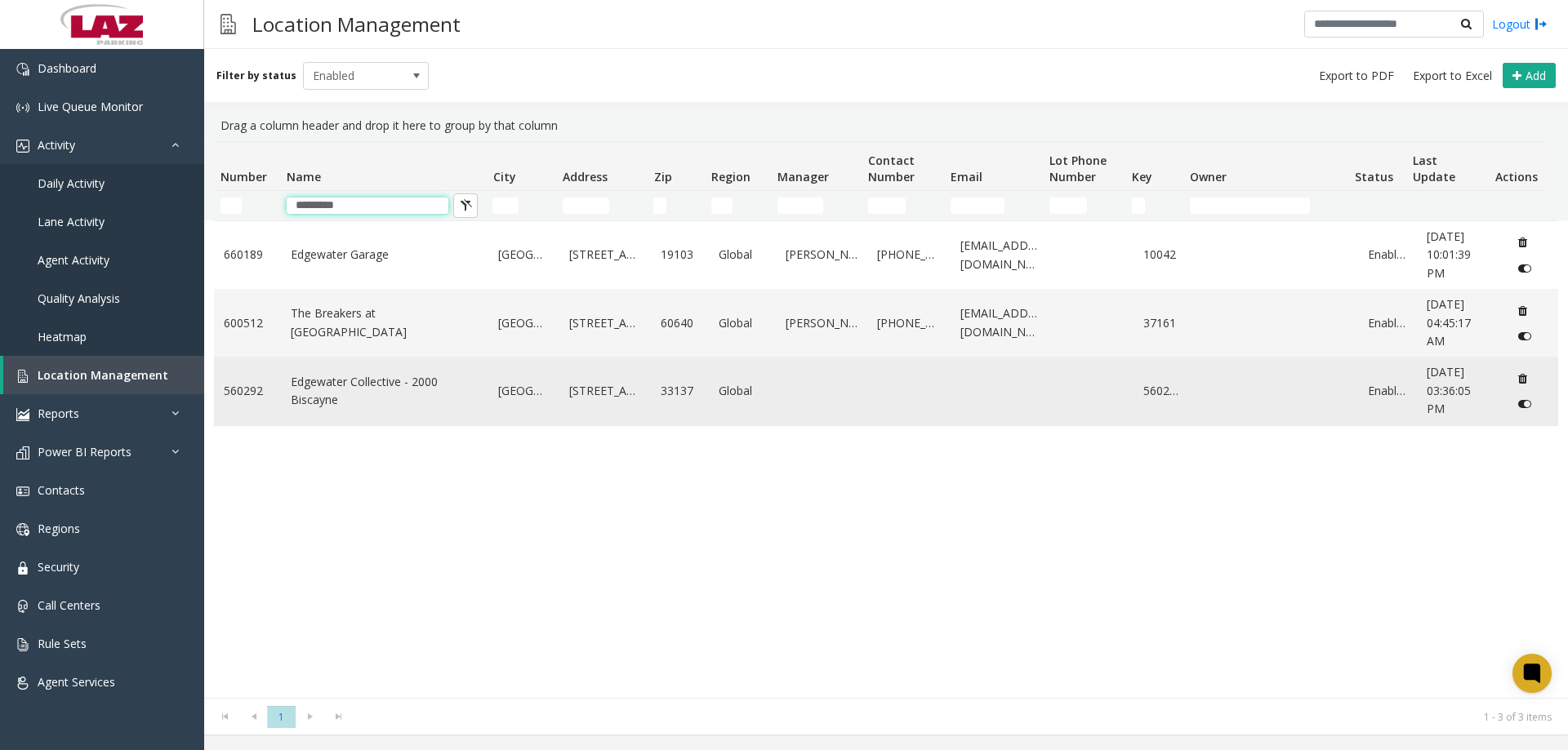
type input "*********"
click at [335, 396] on link "Edgewater Collective - 2000 Biscayne" at bounding box center [384, 392] width 188 height 37
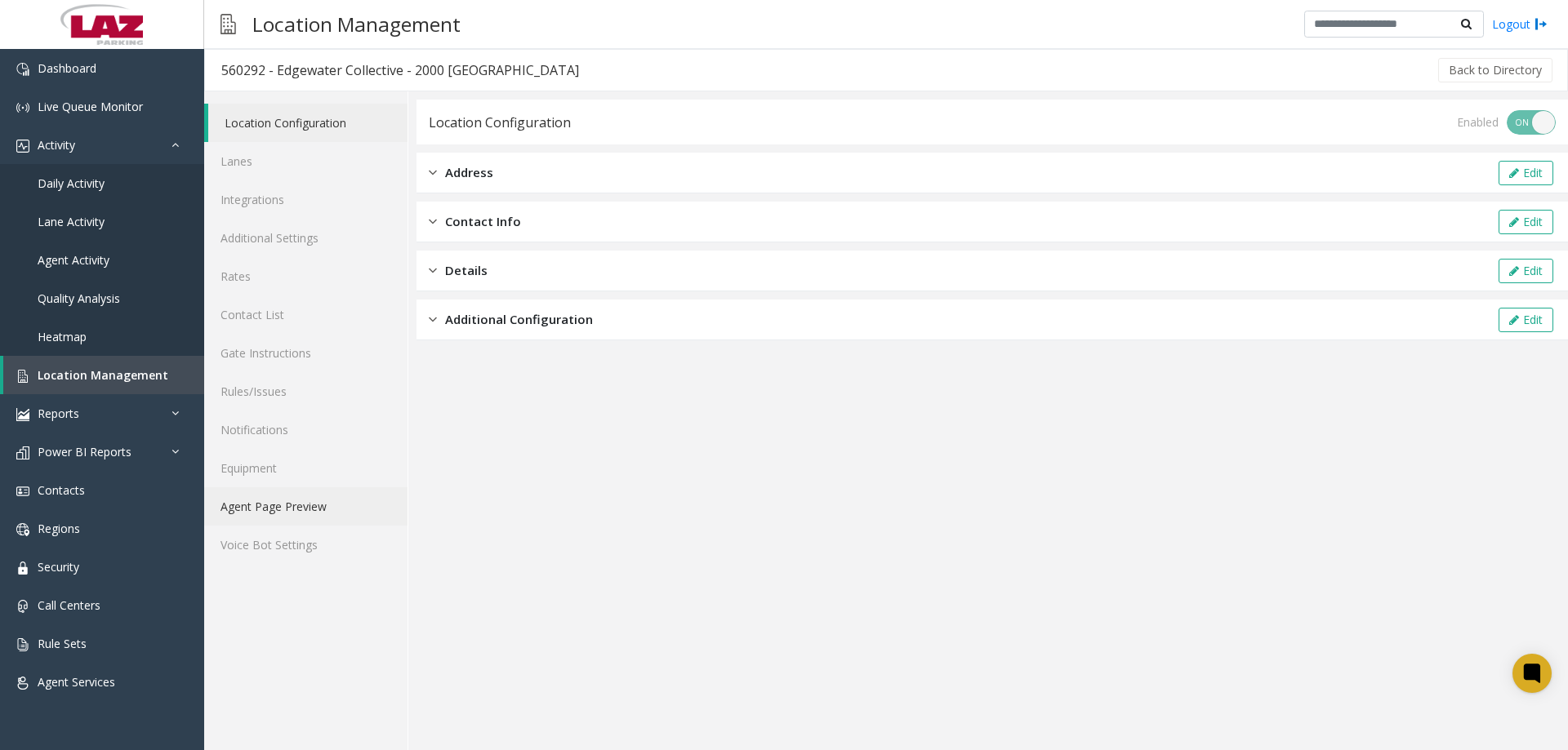
drag, startPoint x: 356, startPoint y: 521, endPoint x: 346, endPoint y: 508, distance: 16.4
click at [355, 520] on link "Agent Page Preview" at bounding box center [305, 506] width 203 height 39
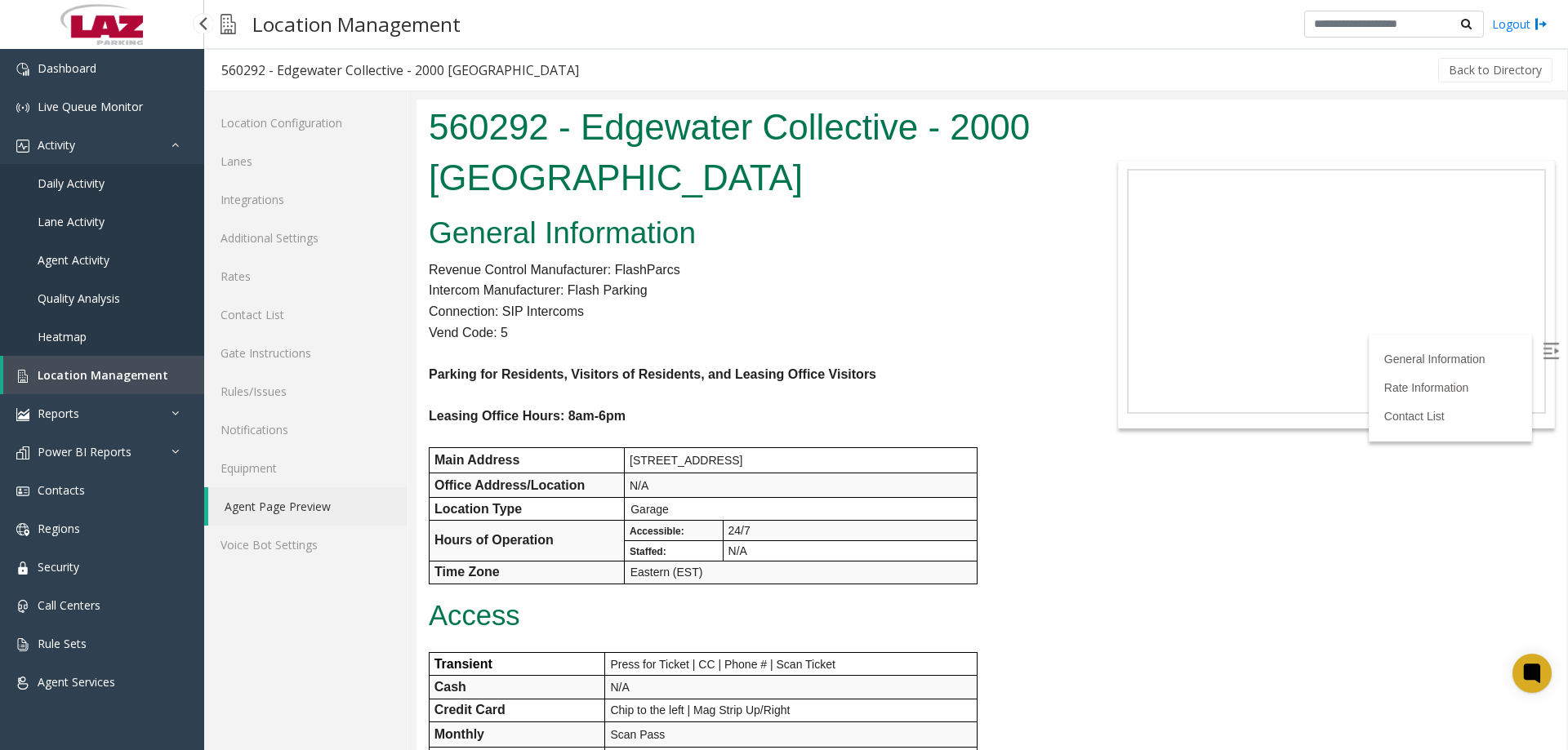
click at [109, 369] on span "Location Management" at bounding box center [103, 375] width 131 height 16
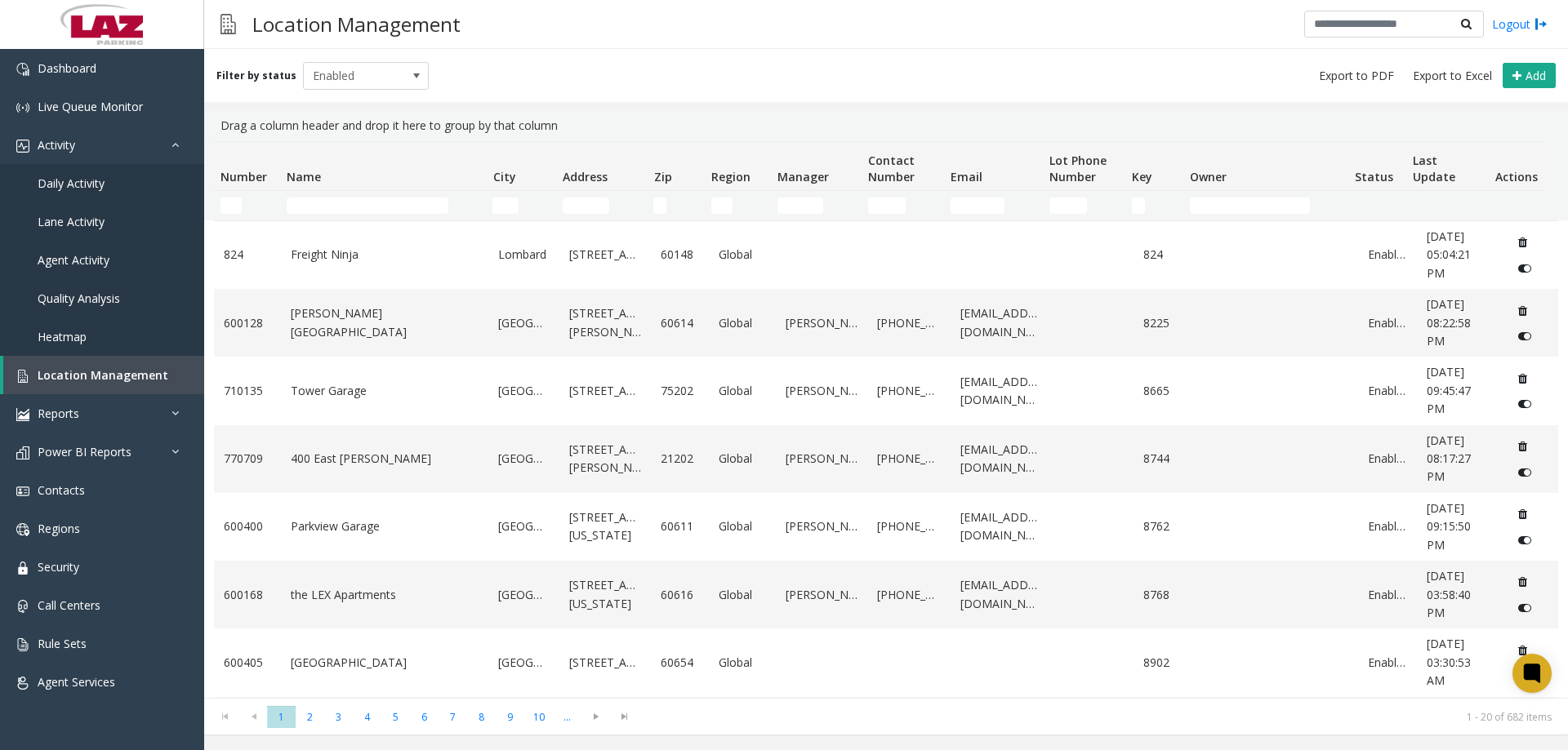
click at [360, 196] on td "Name Filter" at bounding box center [383, 206] width 206 height 29
click at [357, 201] on input "Name Filter" at bounding box center [368, 206] width 162 height 17
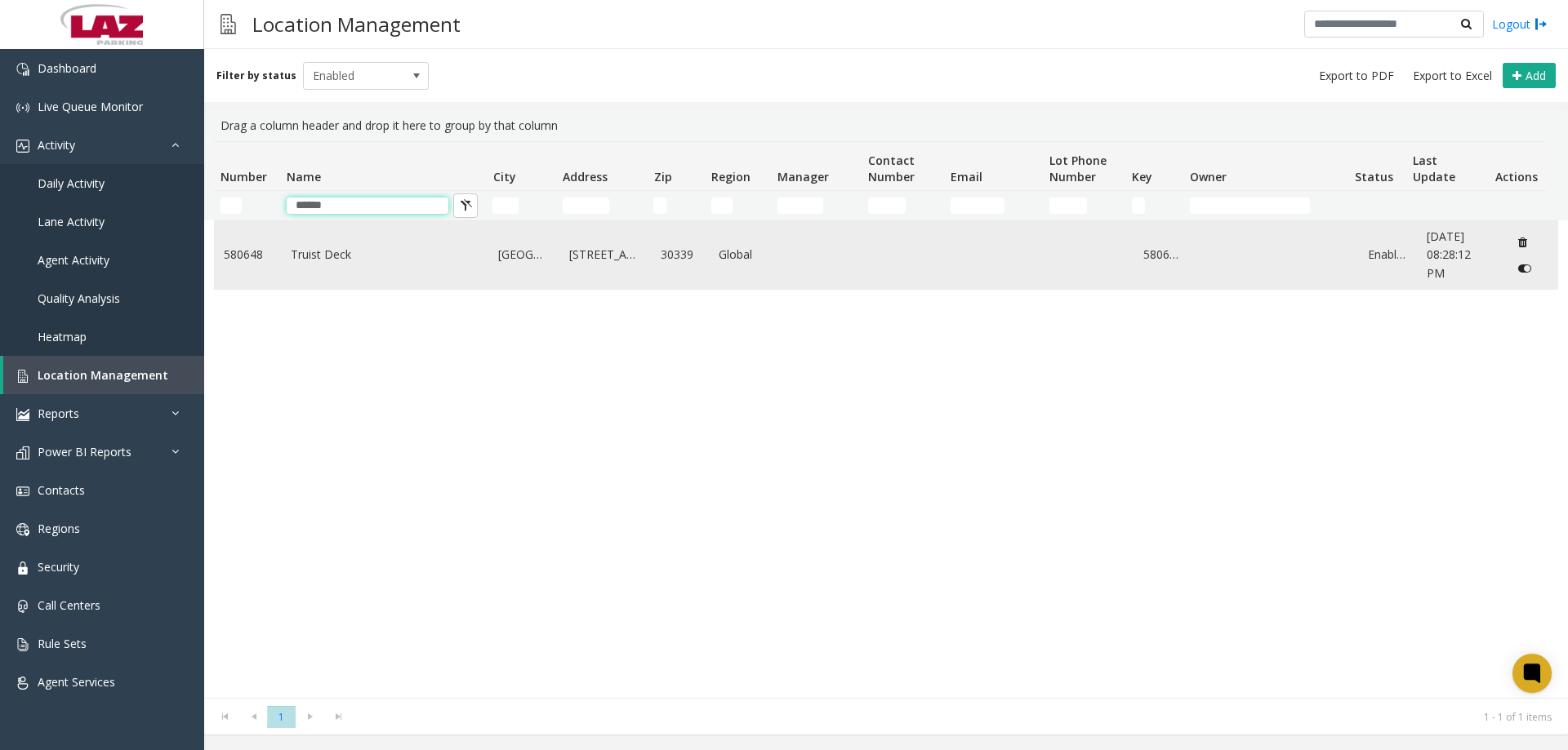
type input "******"
click at [334, 251] on link "Truist Deck" at bounding box center [384, 255] width 188 height 18
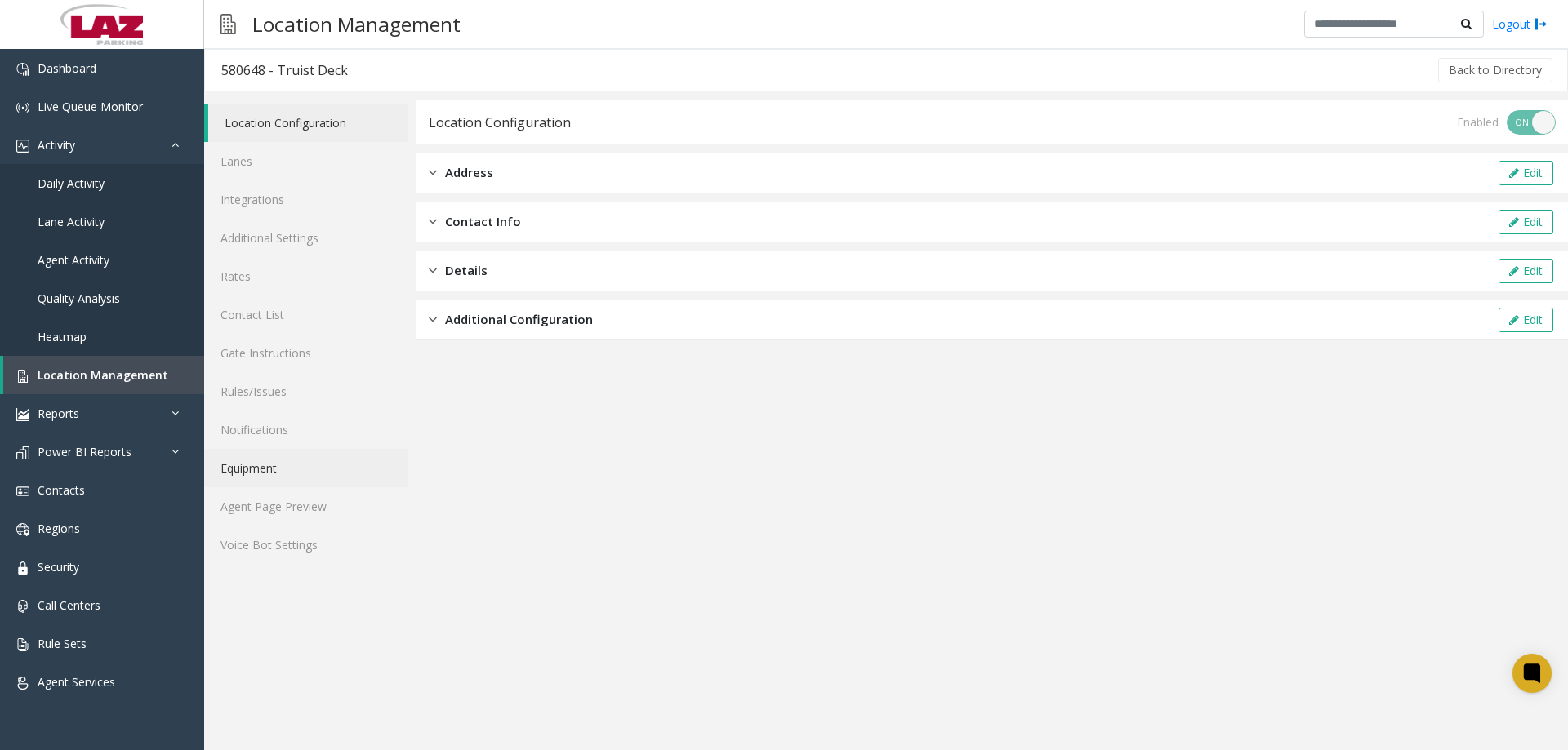
click at [301, 486] on link "Equipment" at bounding box center [305, 469] width 203 height 39
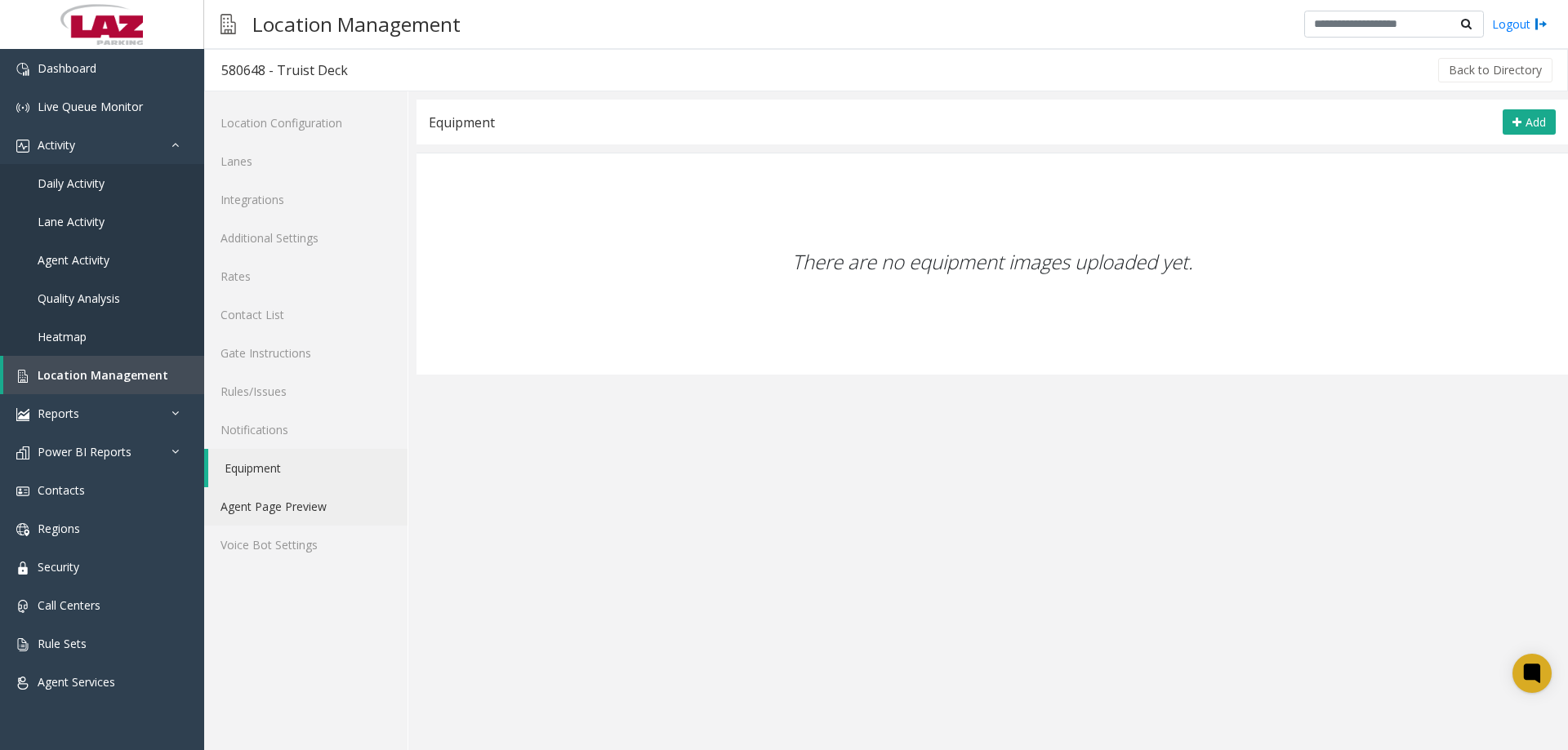
click at [301, 505] on link "Agent Page Preview" at bounding box center [305, 506] width 203 height 39
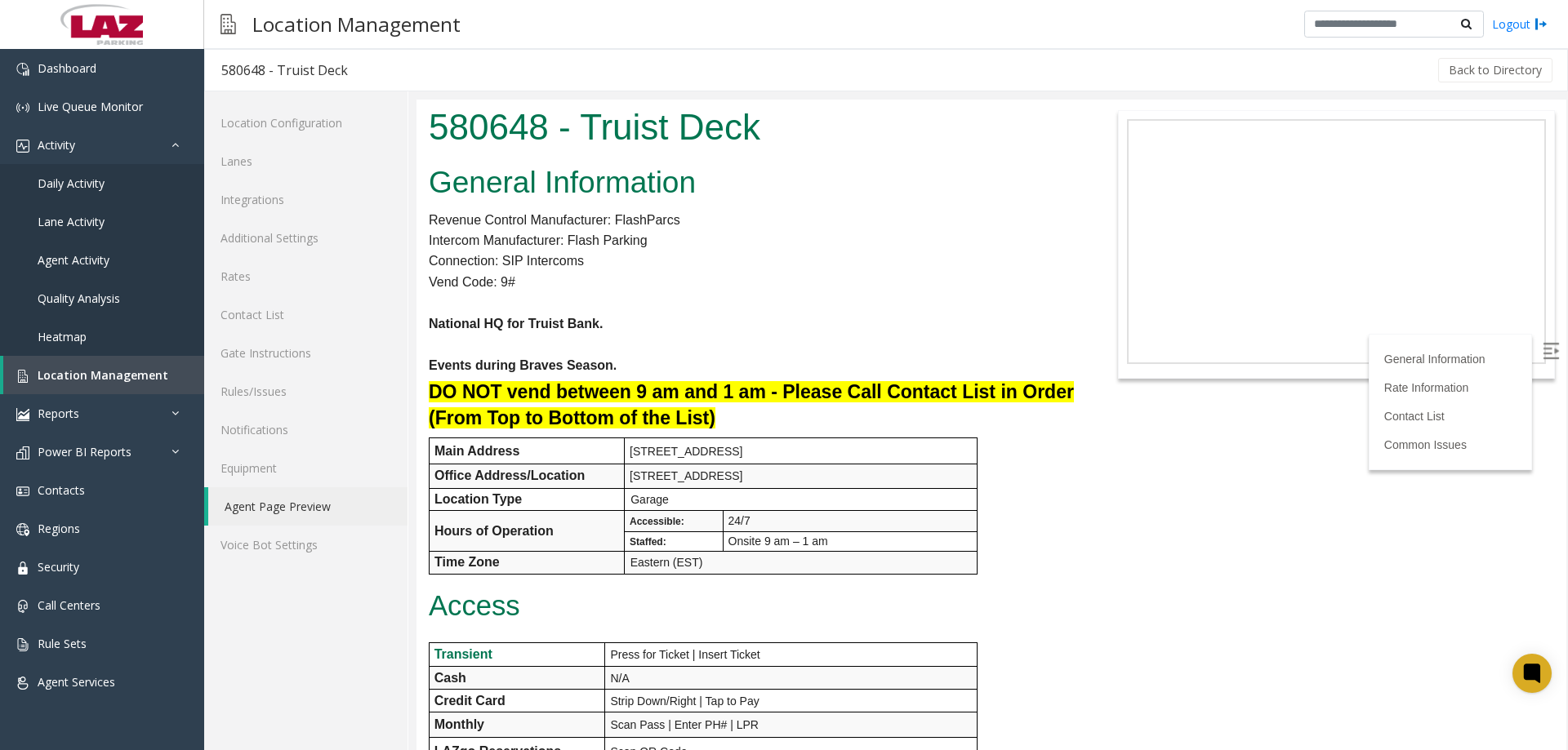
drag, startPoint x: 1561, startPoint y: 634, endPoint x: 1964, endPoint y: 196, distance: 595.2
click at [123, 364] on link "Location Management" at bounding box center [104, 375] width 201 height 39
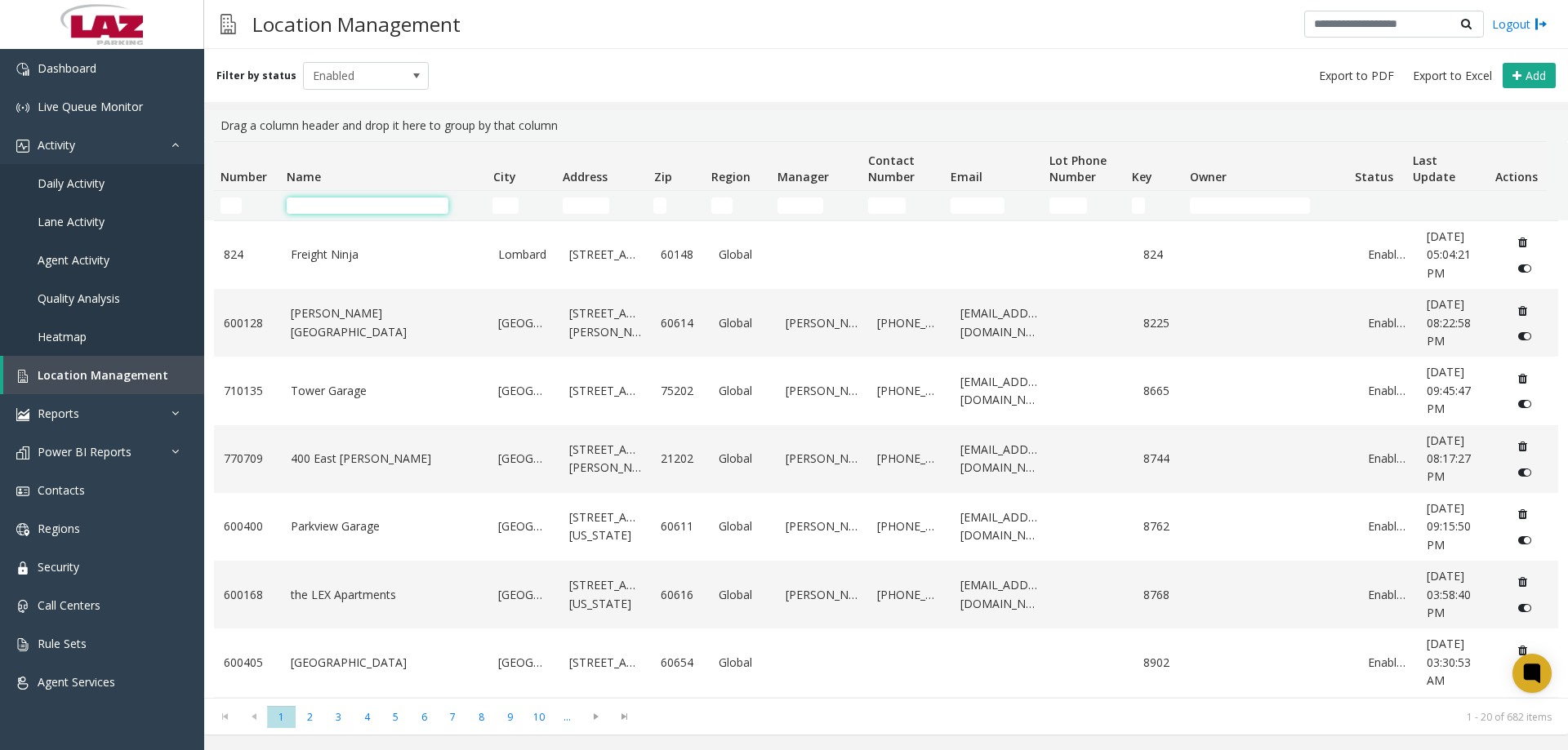
click at [364, 210] on input "Name Filter" at bounding box center [368, 206] width 162 height 17
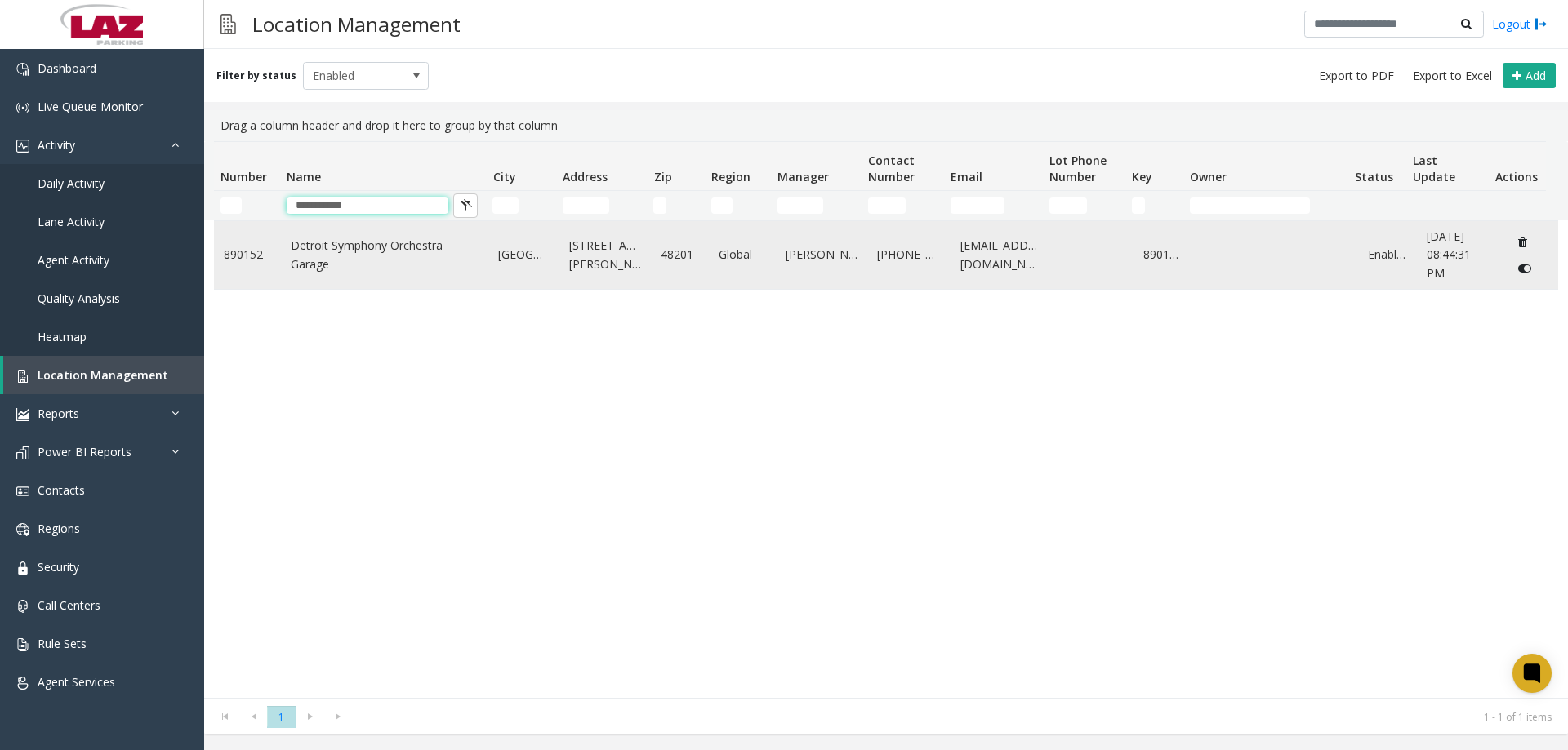
type input "**********"
click at [403, 267] on link "Detroit Symphony Orchestra Garage" at bounding box center [384, 256] width 188 height 37
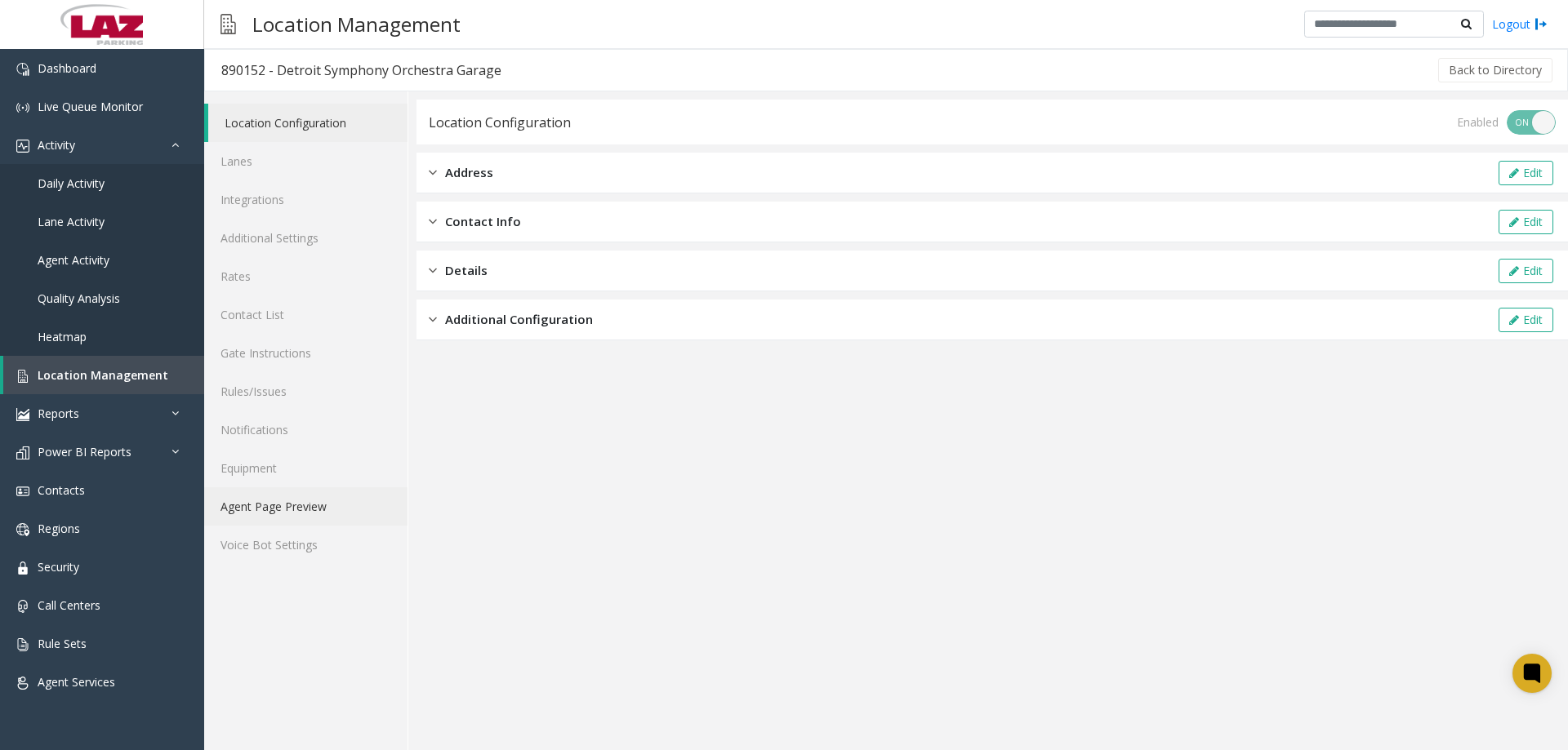
click at [301, 502] on link "Agent Page Preview" at bounding box center [305, 506] width 203 height 39
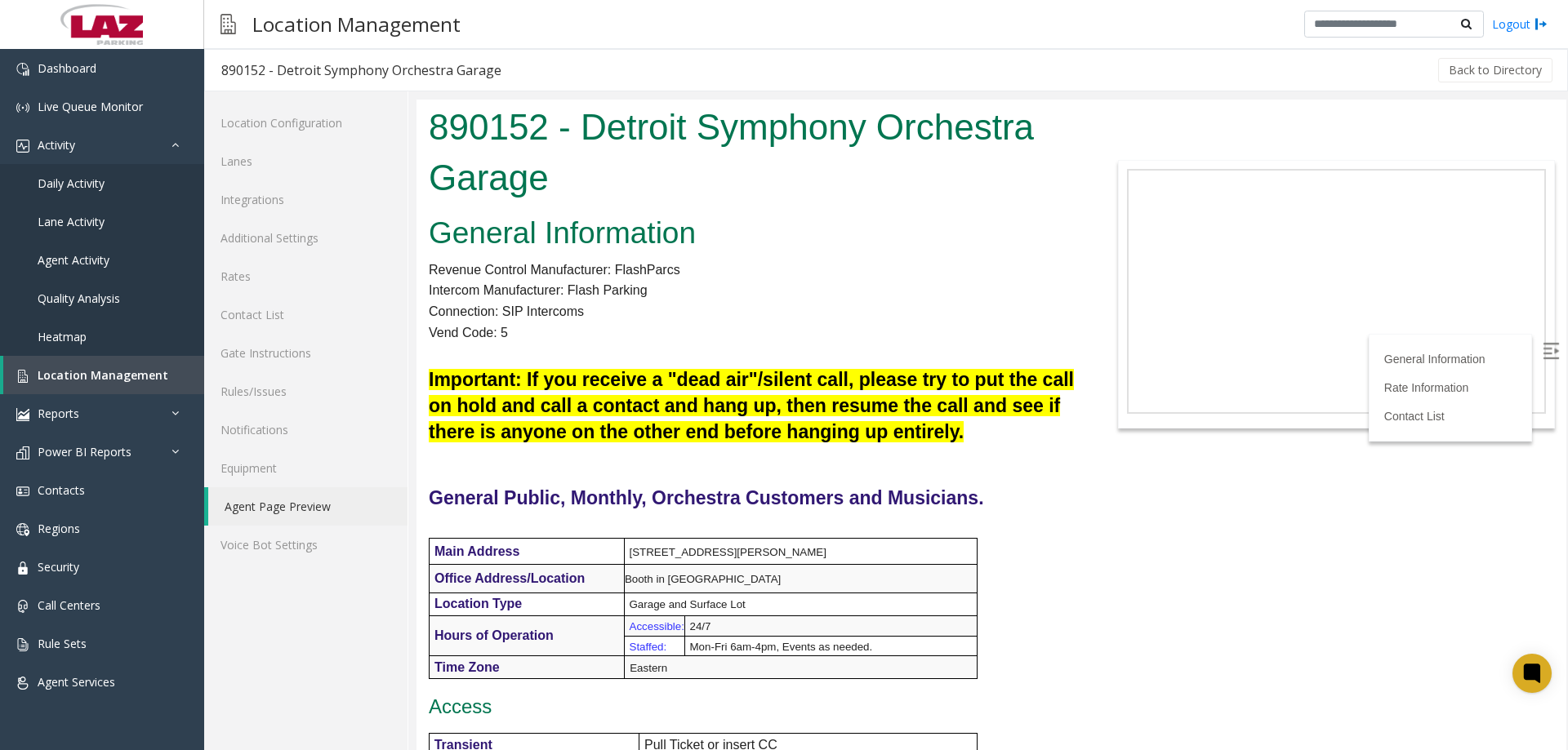
drag, startPoint x: 1983, startPoint y: 427, endPoint x: 1556, endPoint y: 365, distance: 431.5
drag, startPoint x: 1559, startPoint y: 312, endPoint x: 1983, endPoint y: 363, distance: 427.1
click at [704, 38] on div "Location Management Logout" at bounding box center [886, 24] width 1364 height 49
click at [54, 67] on span "Dashboard" at bounding box center [67, 68] width 59 height 16
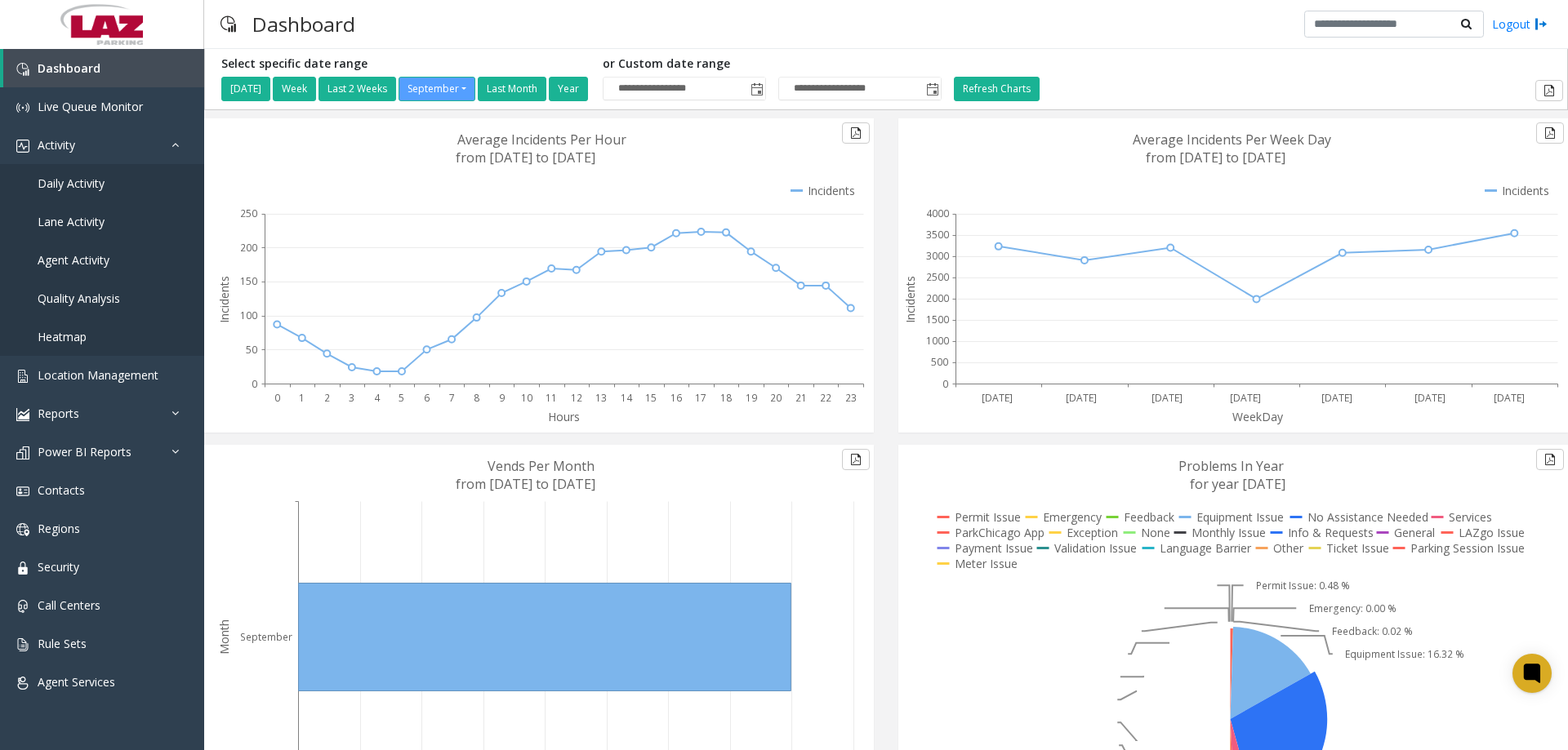
click at [435, 32] on div "Dashboard Logout" at bounding box center [886, 24] width 1364 height 49
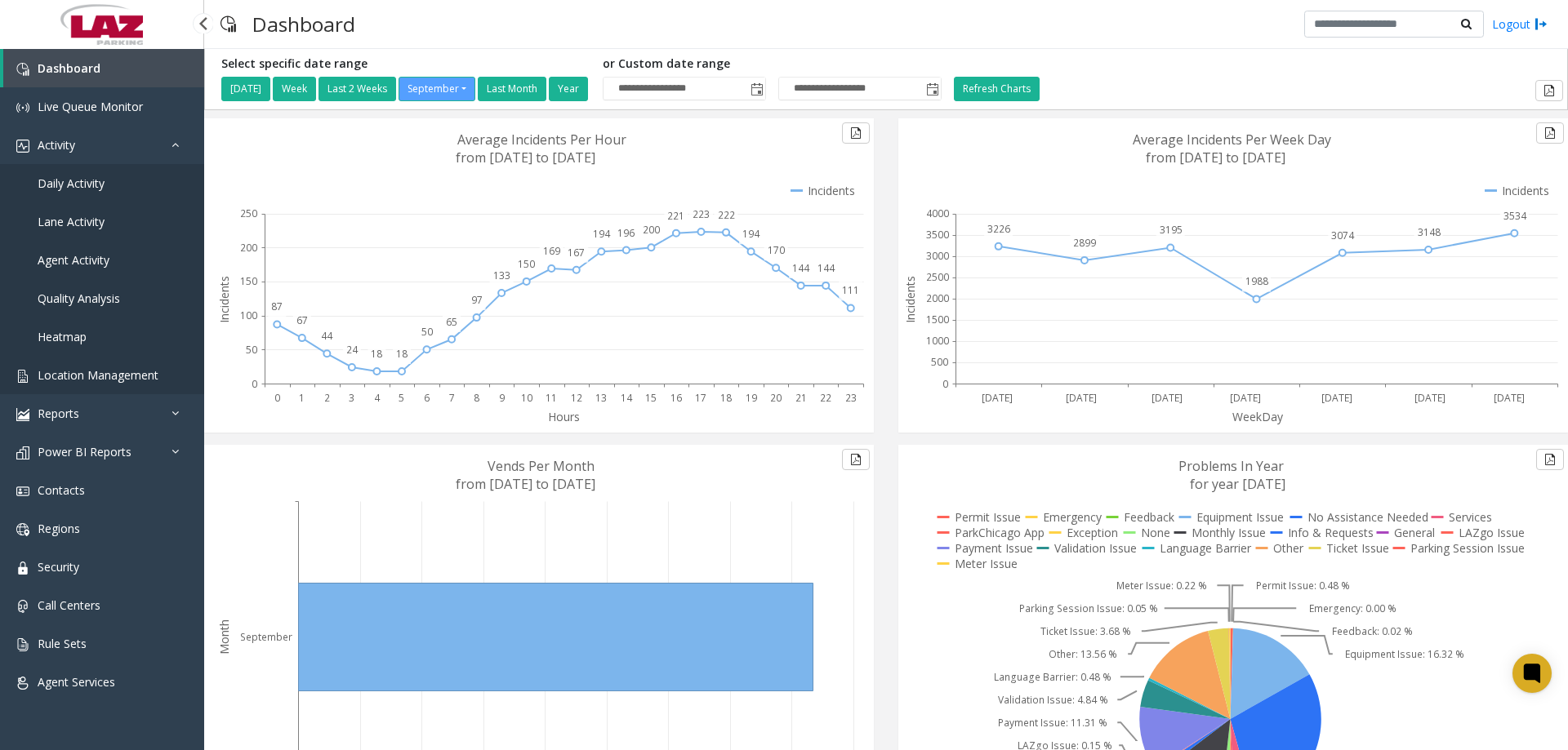
click at [158, 377] on link "Location Management" at bounding box center [102, 375] width 204 height 39
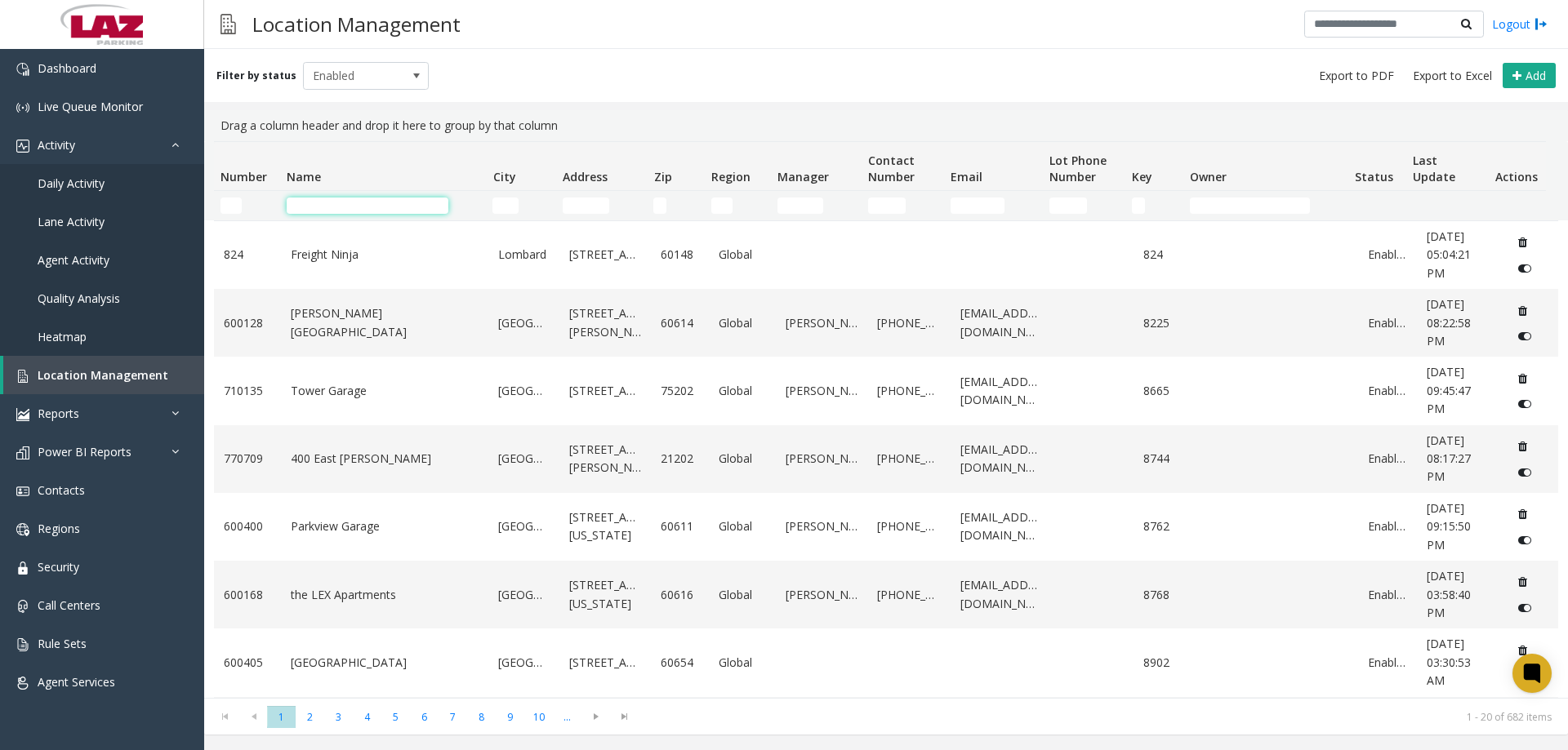
click at [363, 210] on input "Name Filter" at bounding box center [368, 206] width 162 height 17
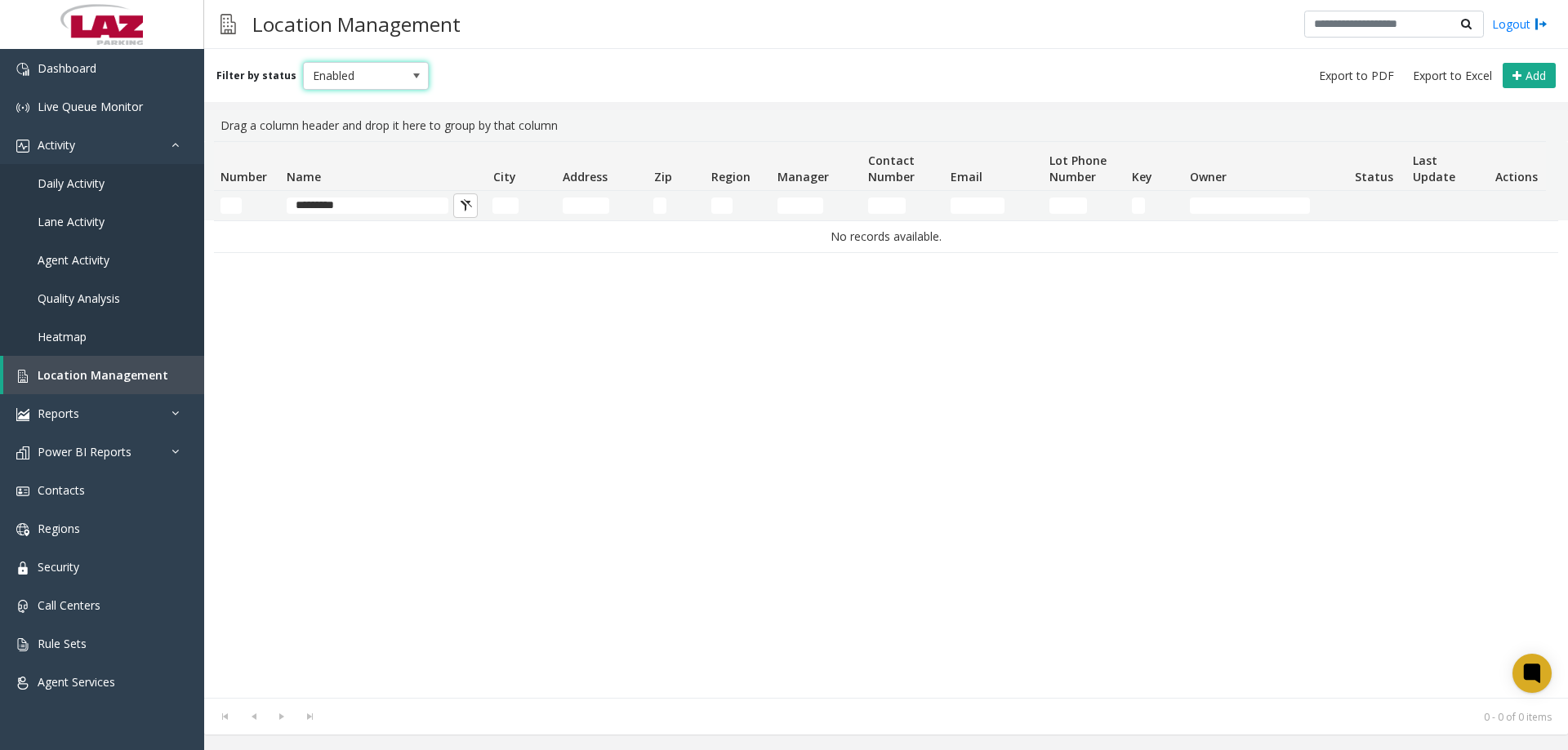
click at [357, 71] on span "Enabled" at bounding box center [353, 75] width 99 height 26
click at [364, 143] on li "Disabled" at bounding box center [358, 147] width 121 height 22
click at [369, 197] on td "*********" at bounding box center [383, 206] width 206 height 29
click at [344, 63] on span "Disabled" at bounding box center [353, 75] width 99 height 26
click at [329, 128] on li "Enabled" at bounding box center [358, 125] width 121 height 22
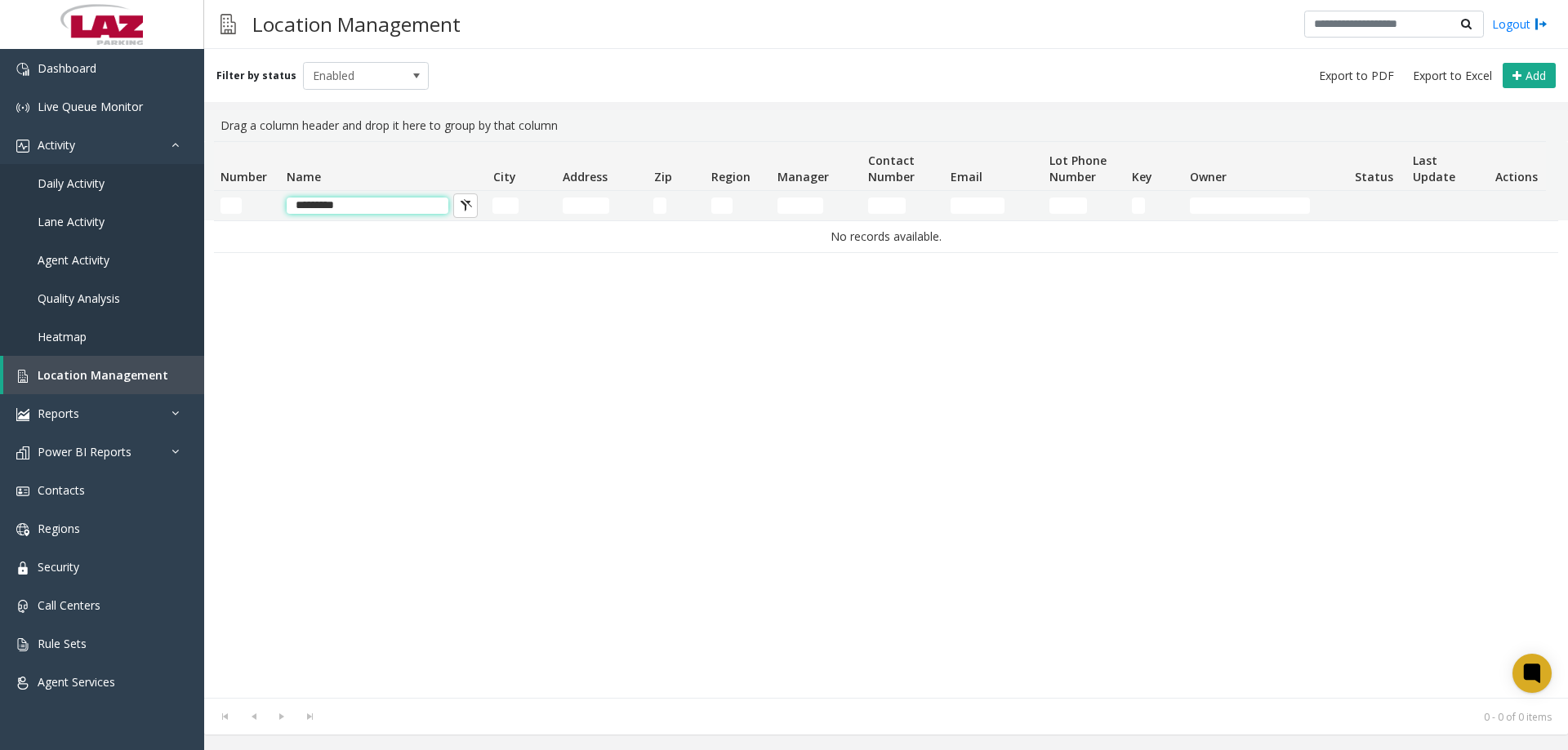
click at [354, 200] on input "*********" at bounding box center [368, 206] width 162 height 17
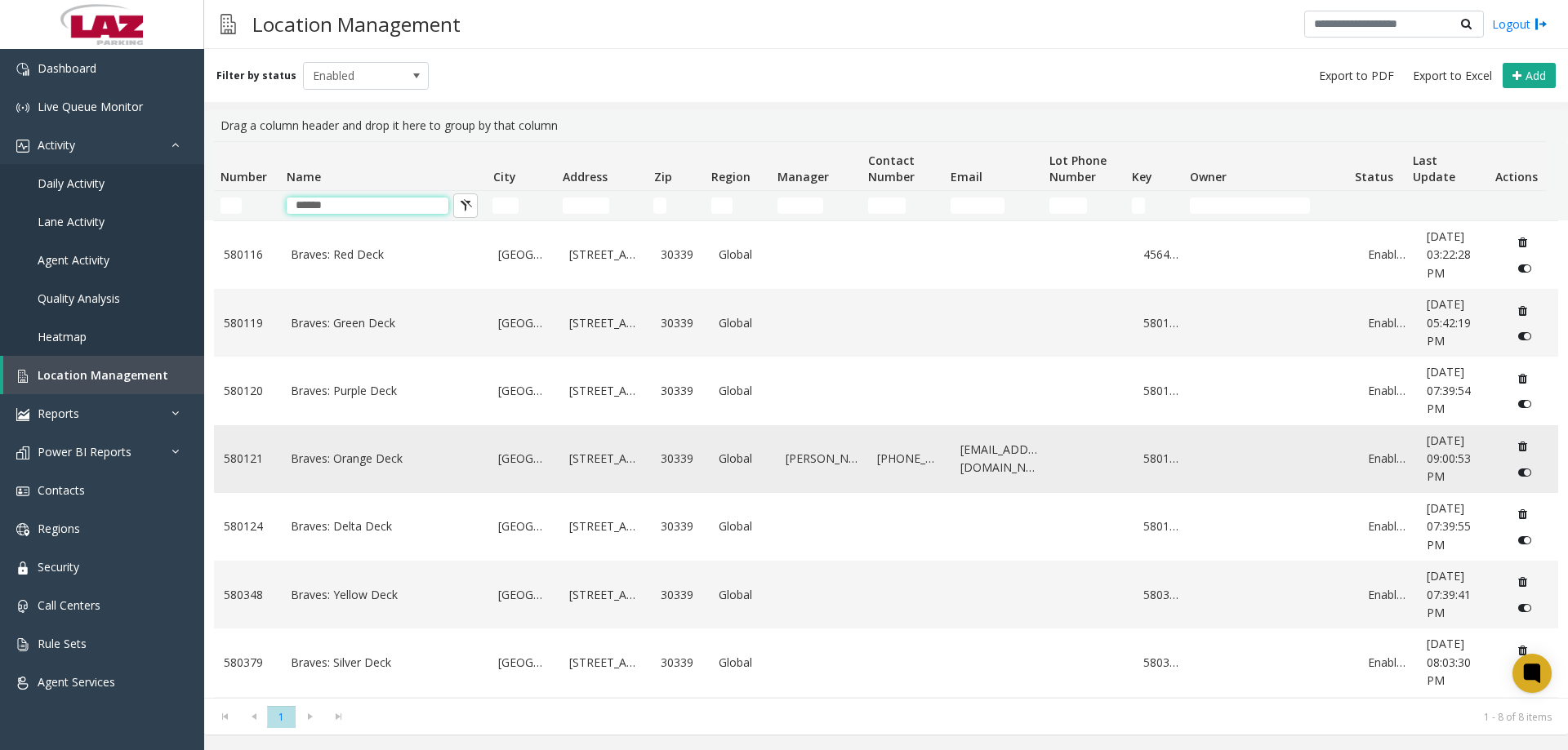
type input "******"
click at [371, 468] on link "Braves: Orange Deck" at bounding box center [384, 459] width 188 height 18
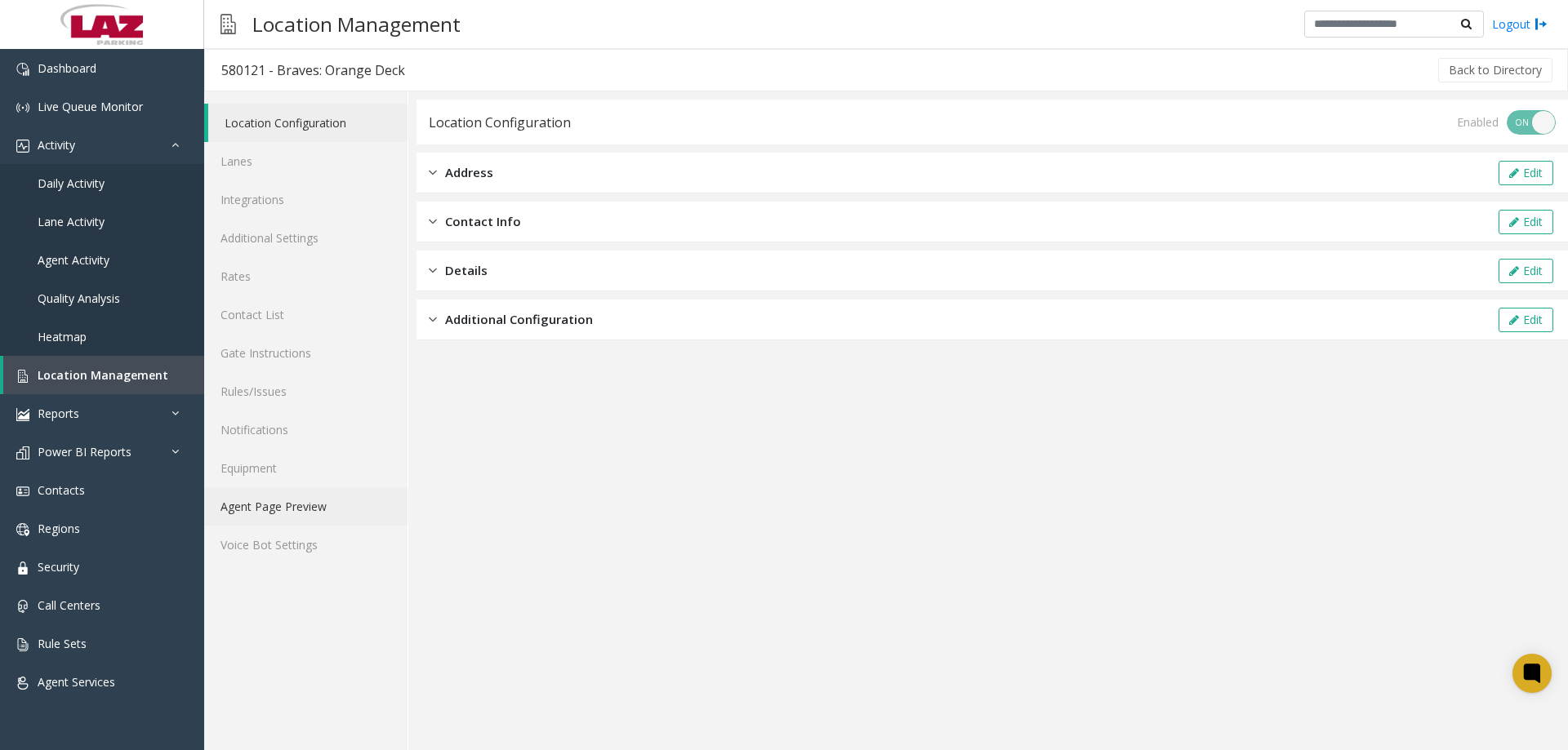
click at [299, 497] on link "Agent Page Preview" at bounding box center [305, 506] width 203 height 39
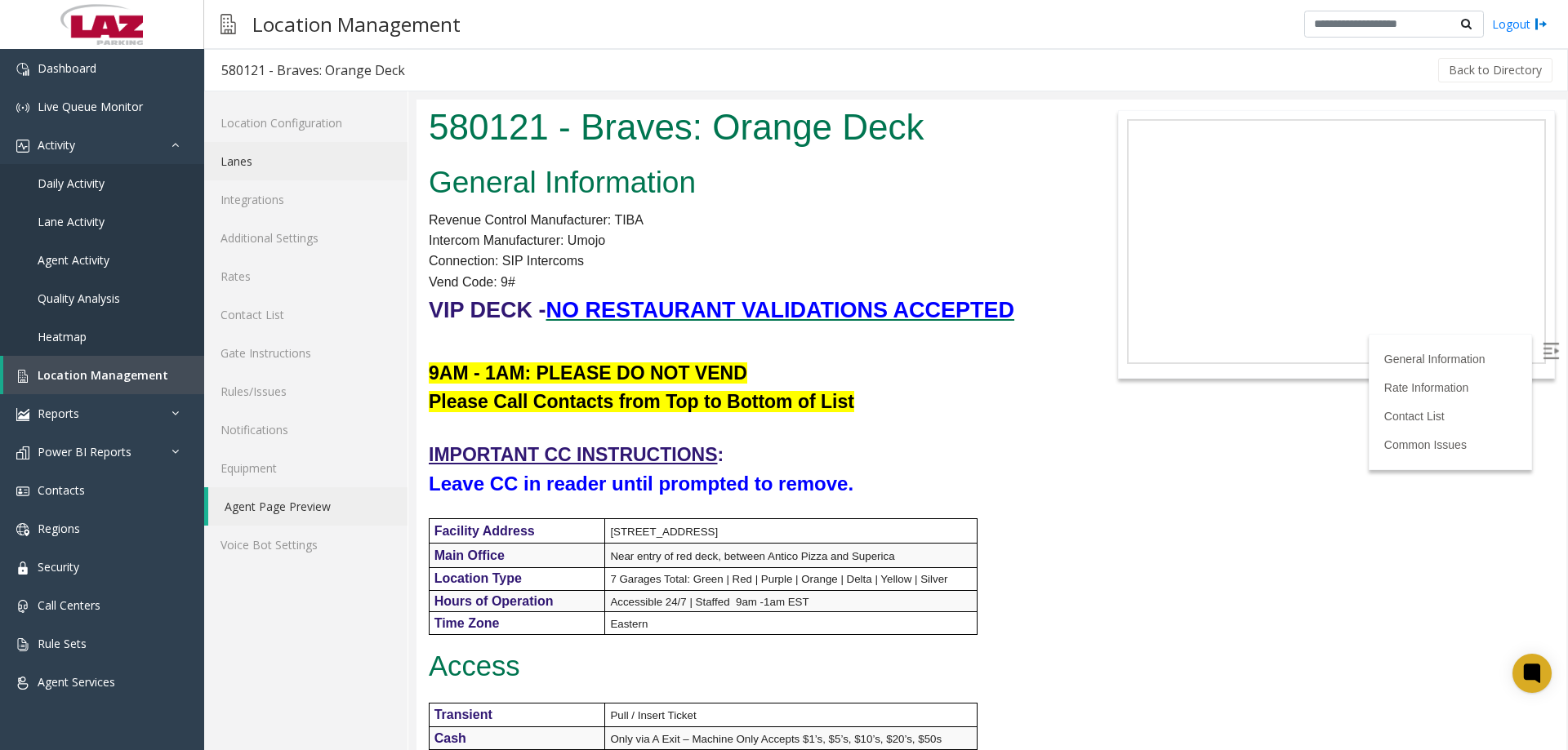
click at [270, 168] on link "Lanes" at bounding box center [305, 162] width 203 height 39
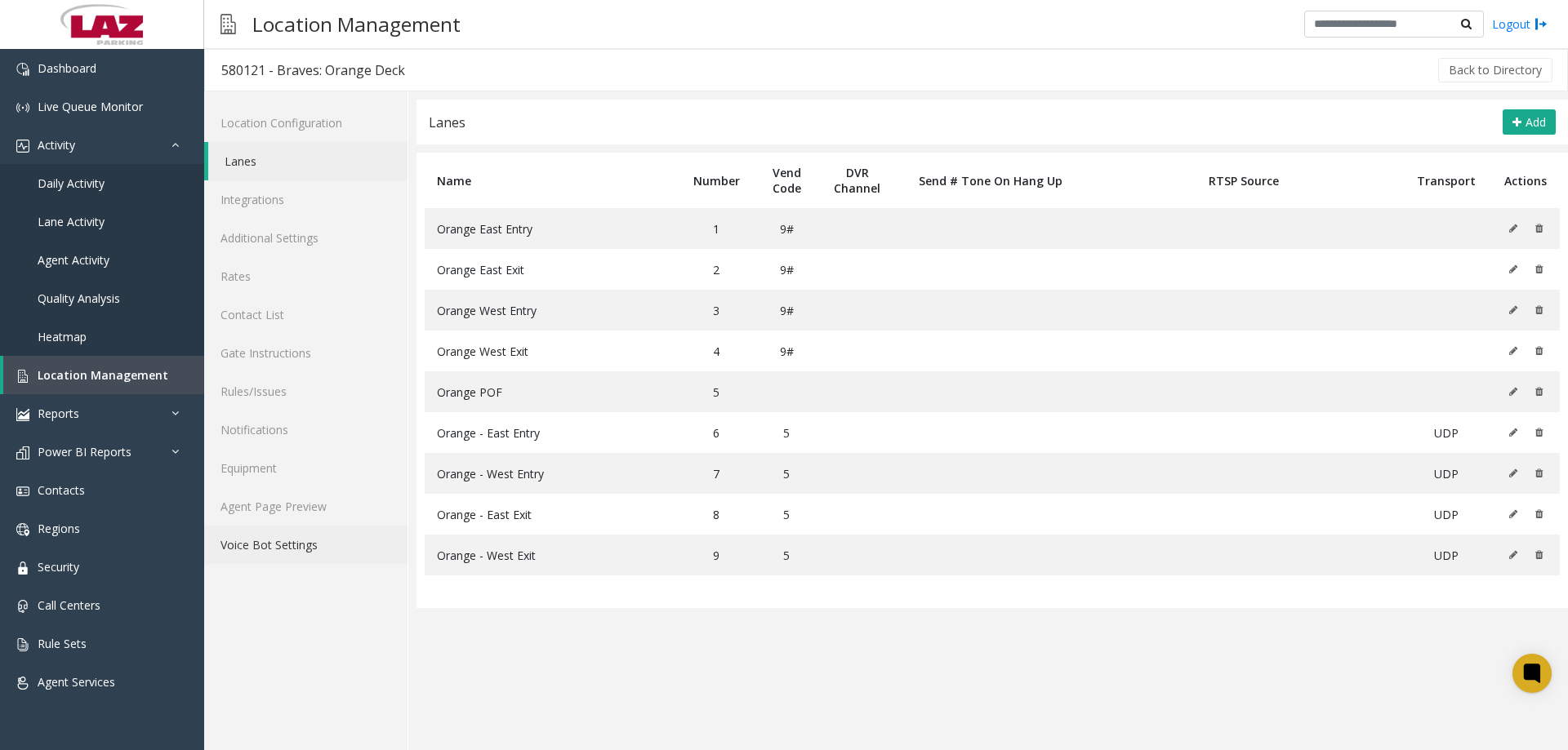
click at [308, 538] on link "Voice Bot Settings" at bounding box center [305, 545] width 203 height 39
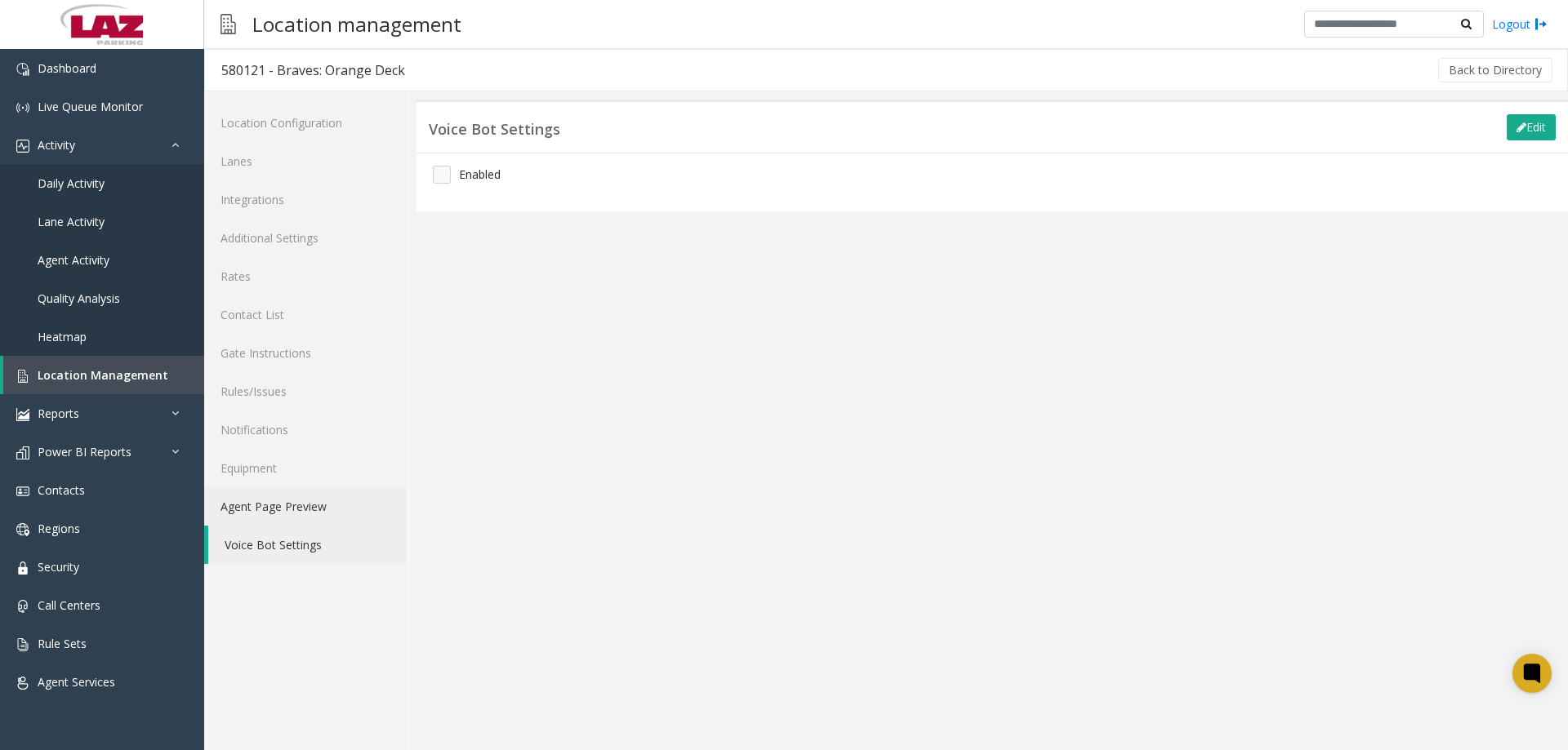
click at [295, 516] on link "Agent Page Preview" at bounding box center [305, 506] width 203 height 39
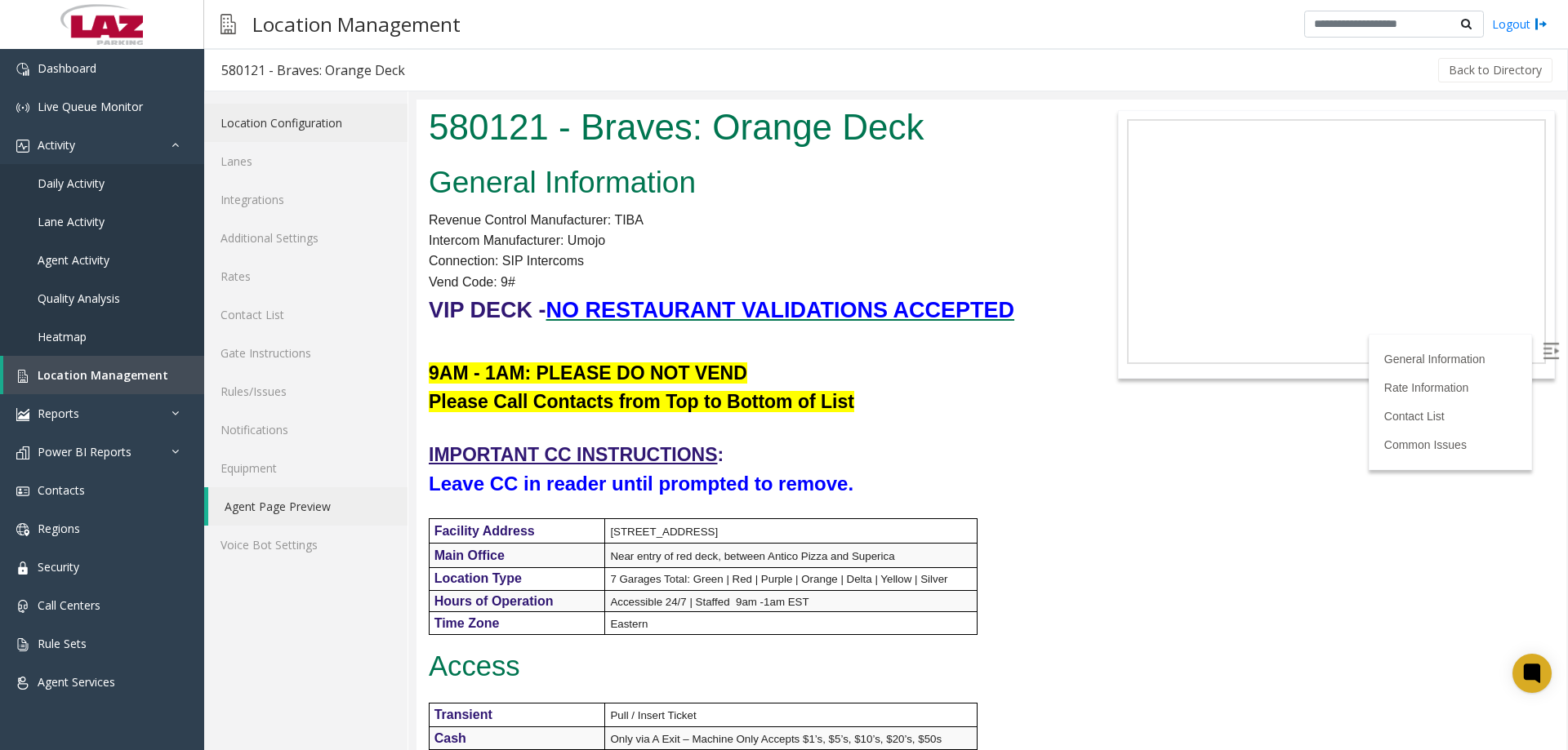
click at [237, 128] on link "Location Configuration" at bounding box center [305, 123] width 203 height 39
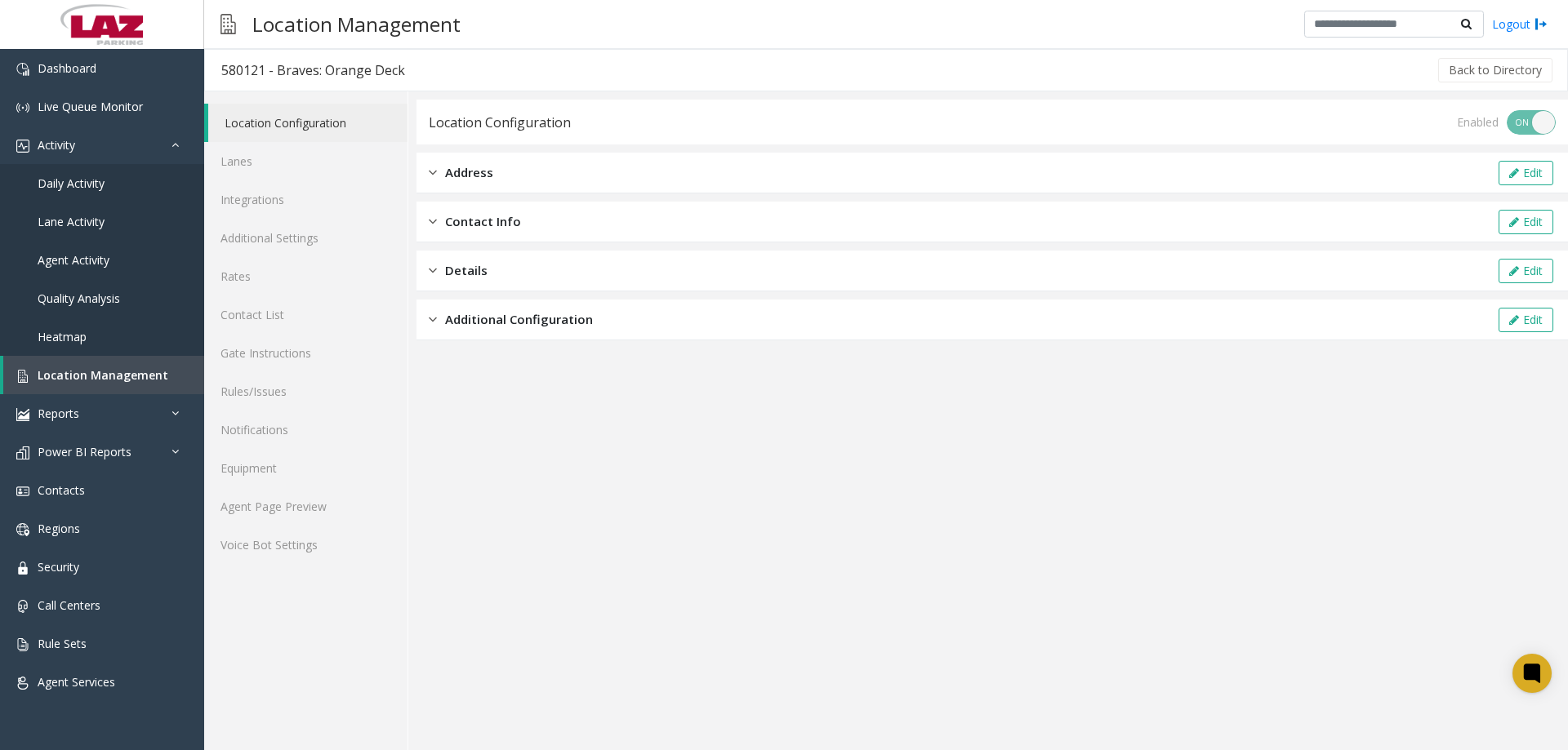
click at [527, 178] on div "Address Edit" at bounding box center [992, 173] width 1152 height 40
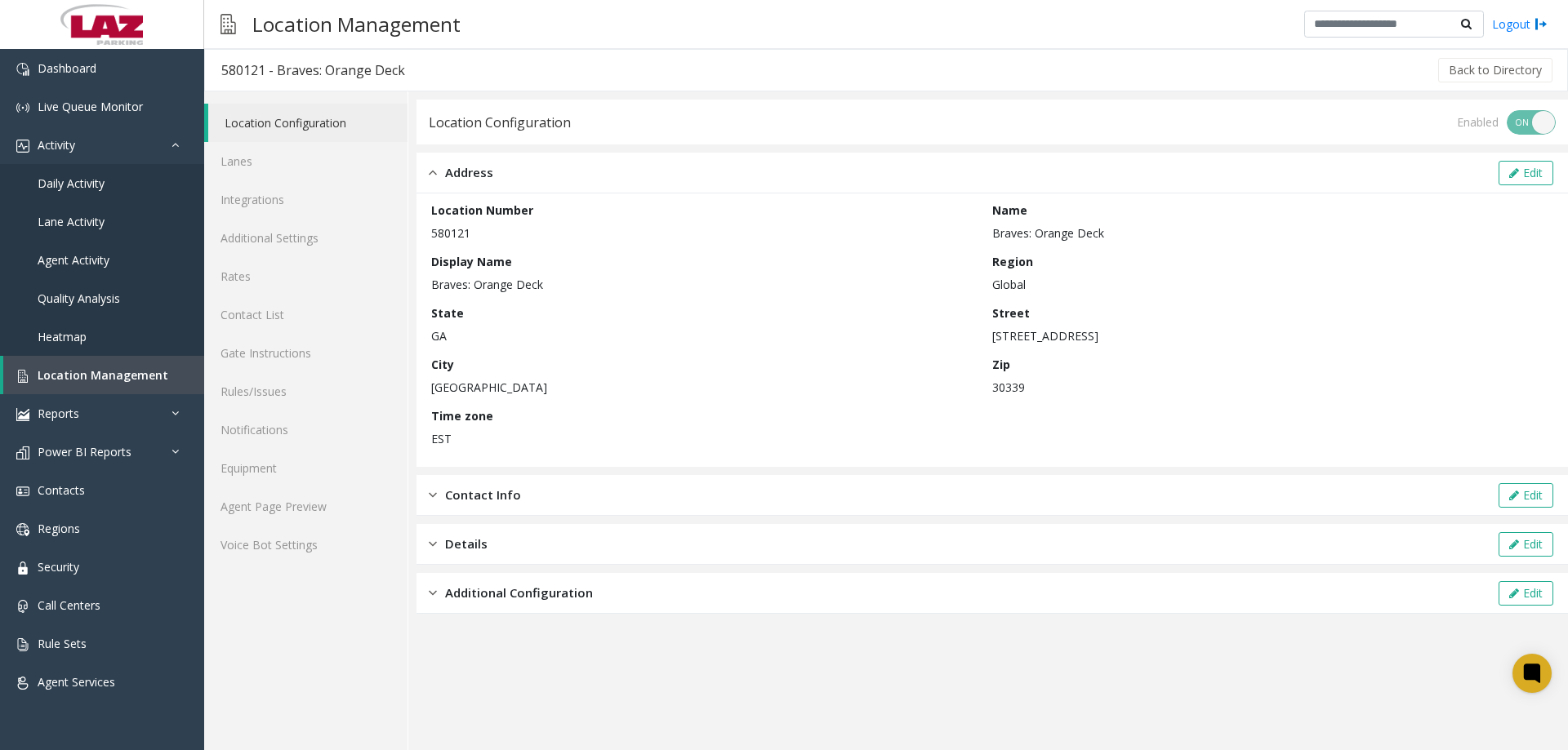
click at [527, 178] on div "Address Edit" at bounding box center [992, 173] width 1152 height 40
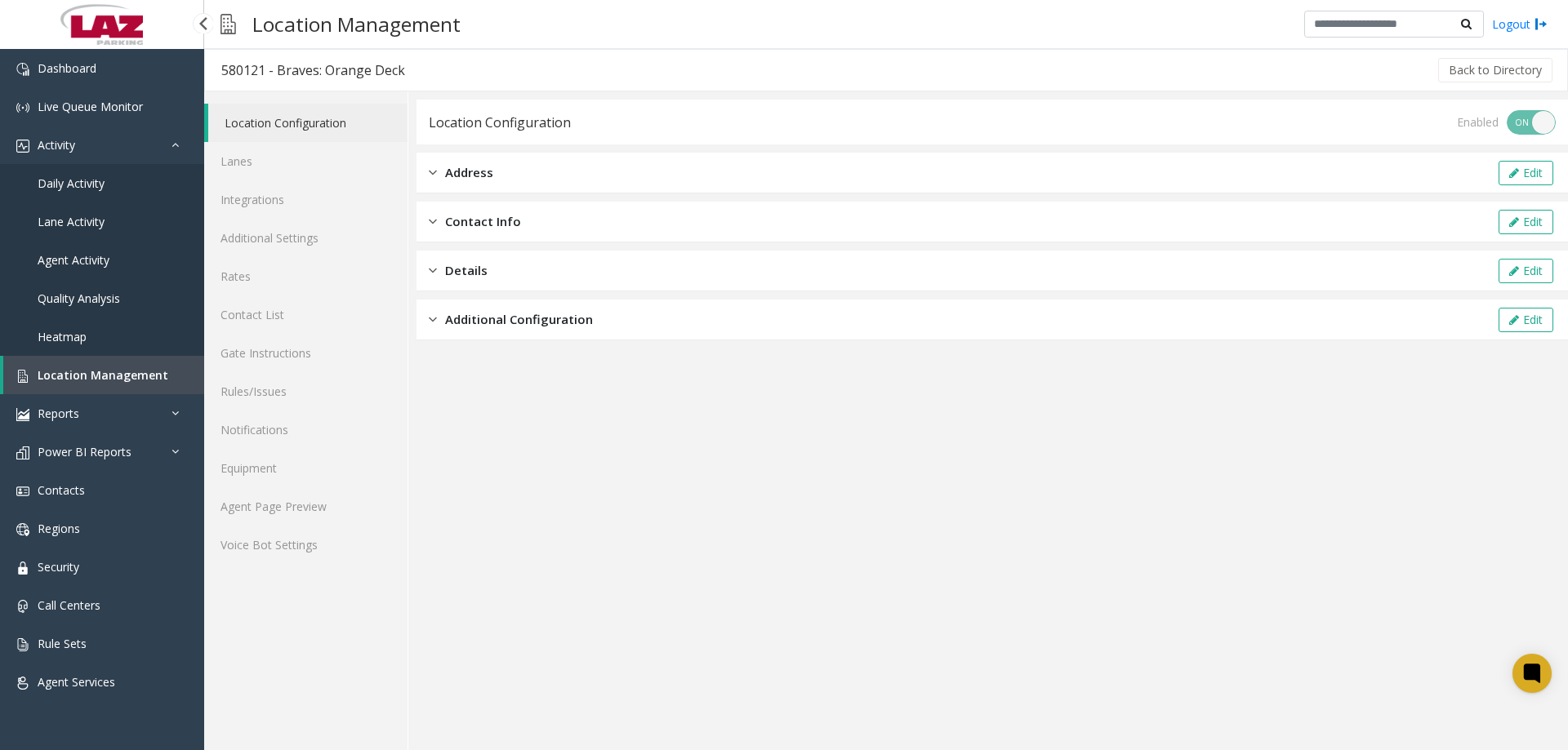
click at [95, 375] on span "Location Management" at bounding box center [103, 375] width 131 height 16
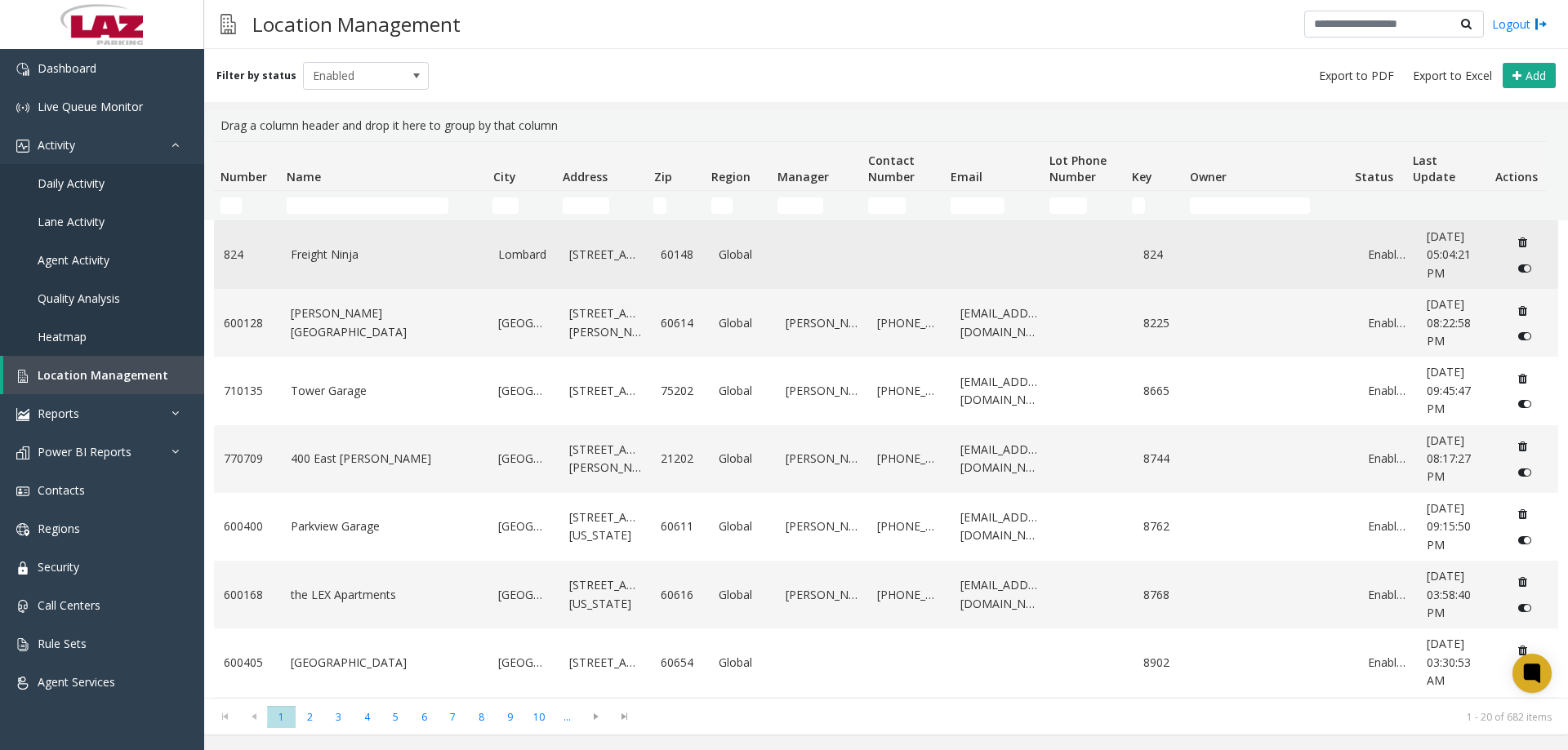
click at [307, 261] on link "Freight Ninja" at bounding box center [384, 255] width 188 height 18
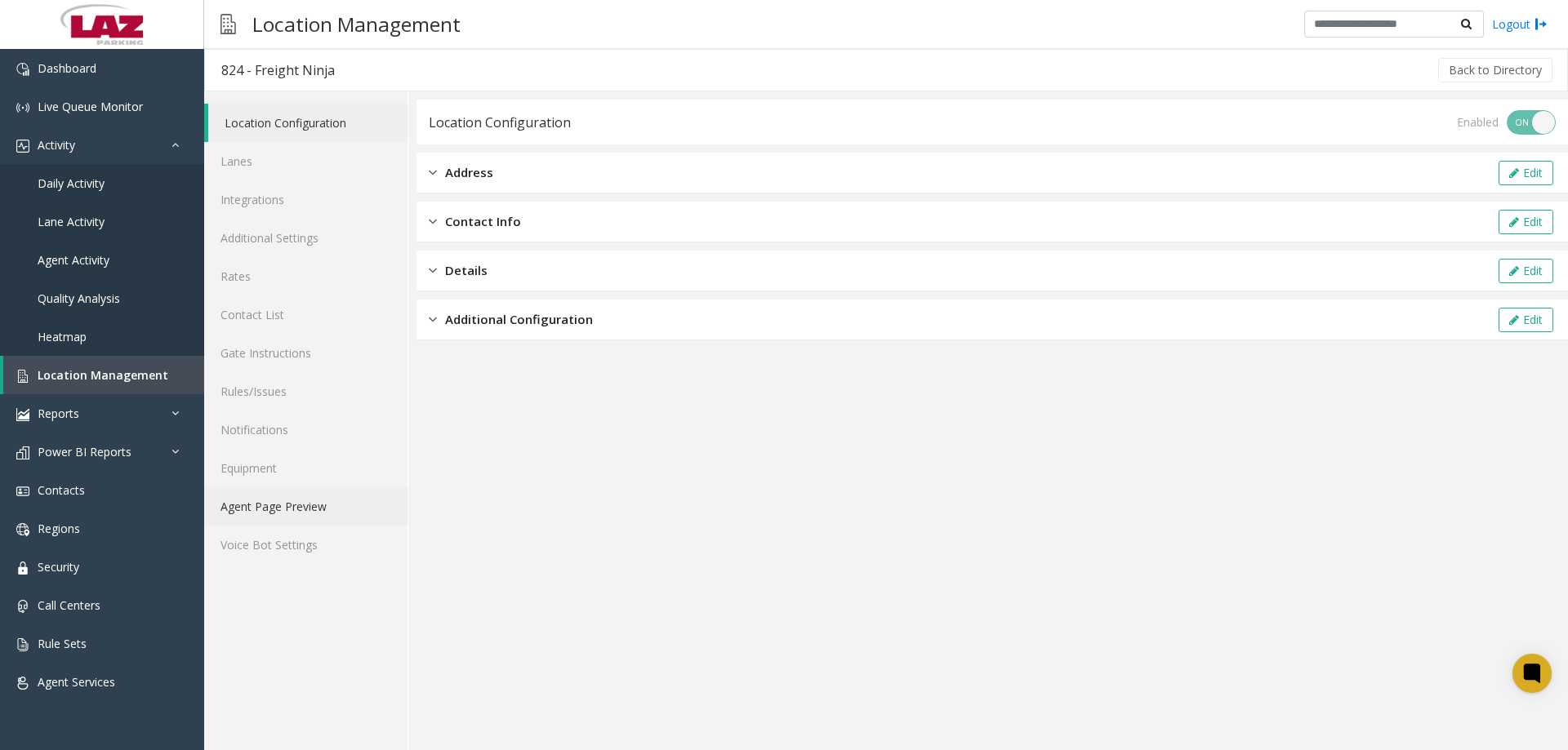
click at [283, 492] on link "Agent Page Preview" at bounding box center [305, 506] width 203 height 39
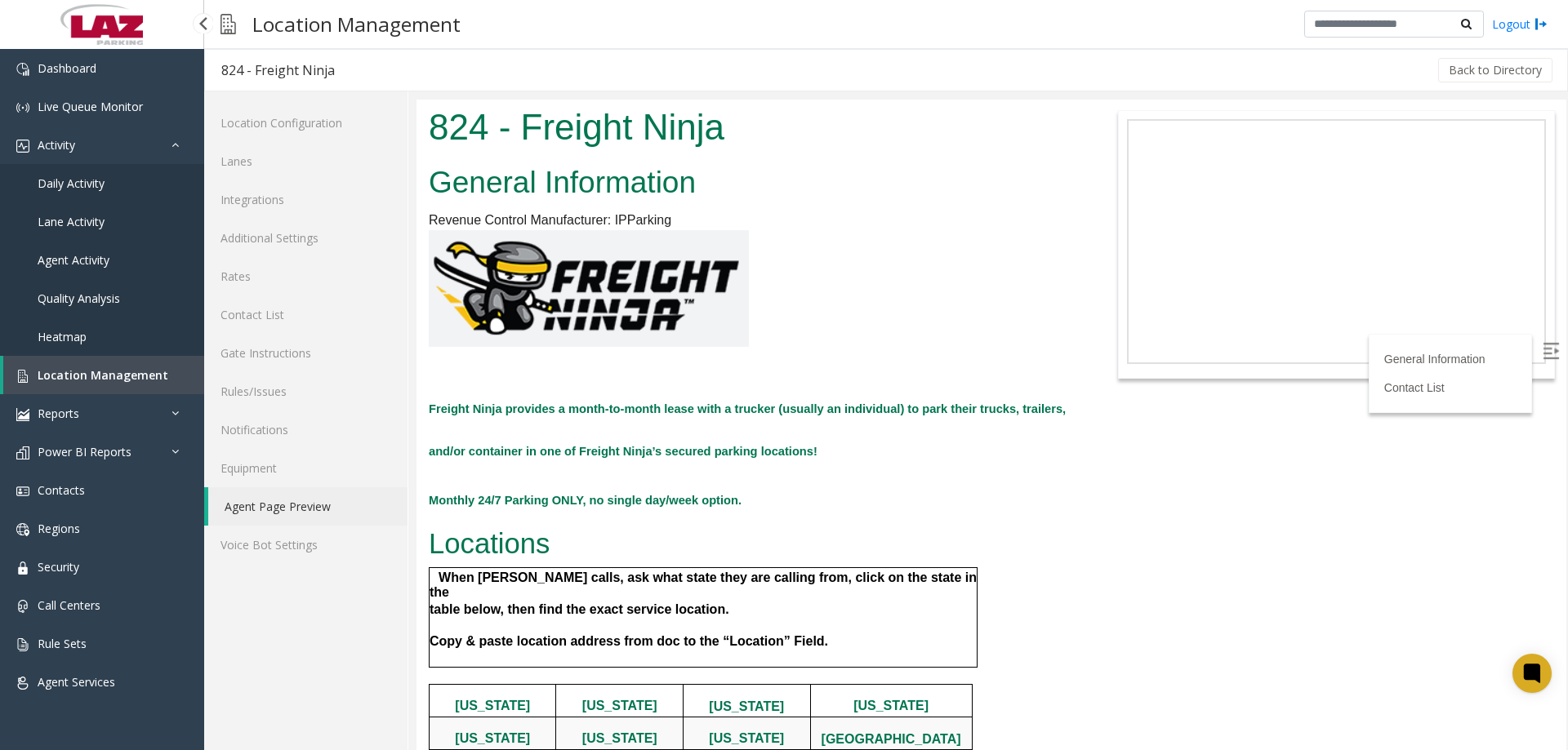
click at [97, 182] on span "Daily Activity" at bounding box center [71, 183] width 67 height 16
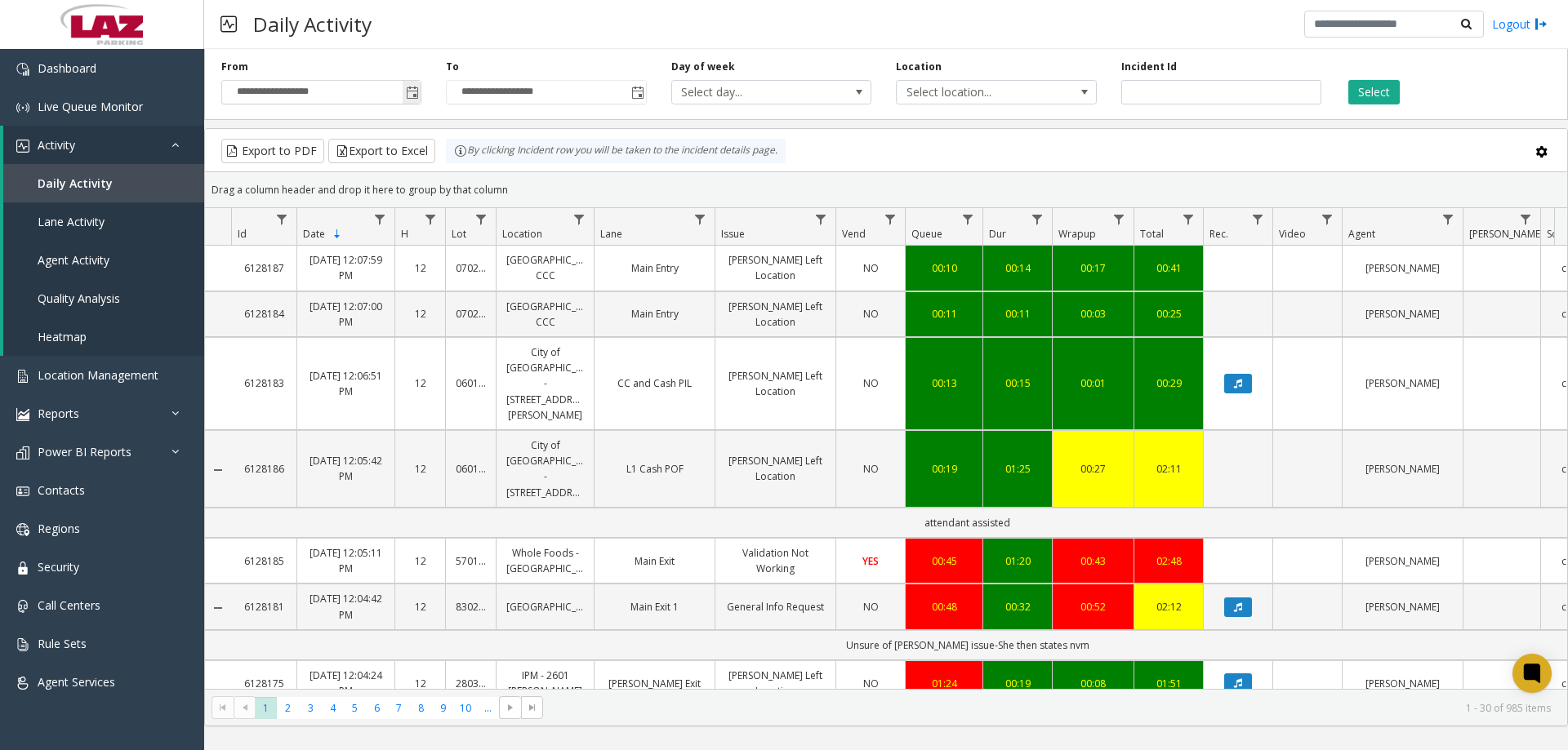
click at [421, 97] on span "Toggle popup" at bounding box center [412, 92] width 18 height 26
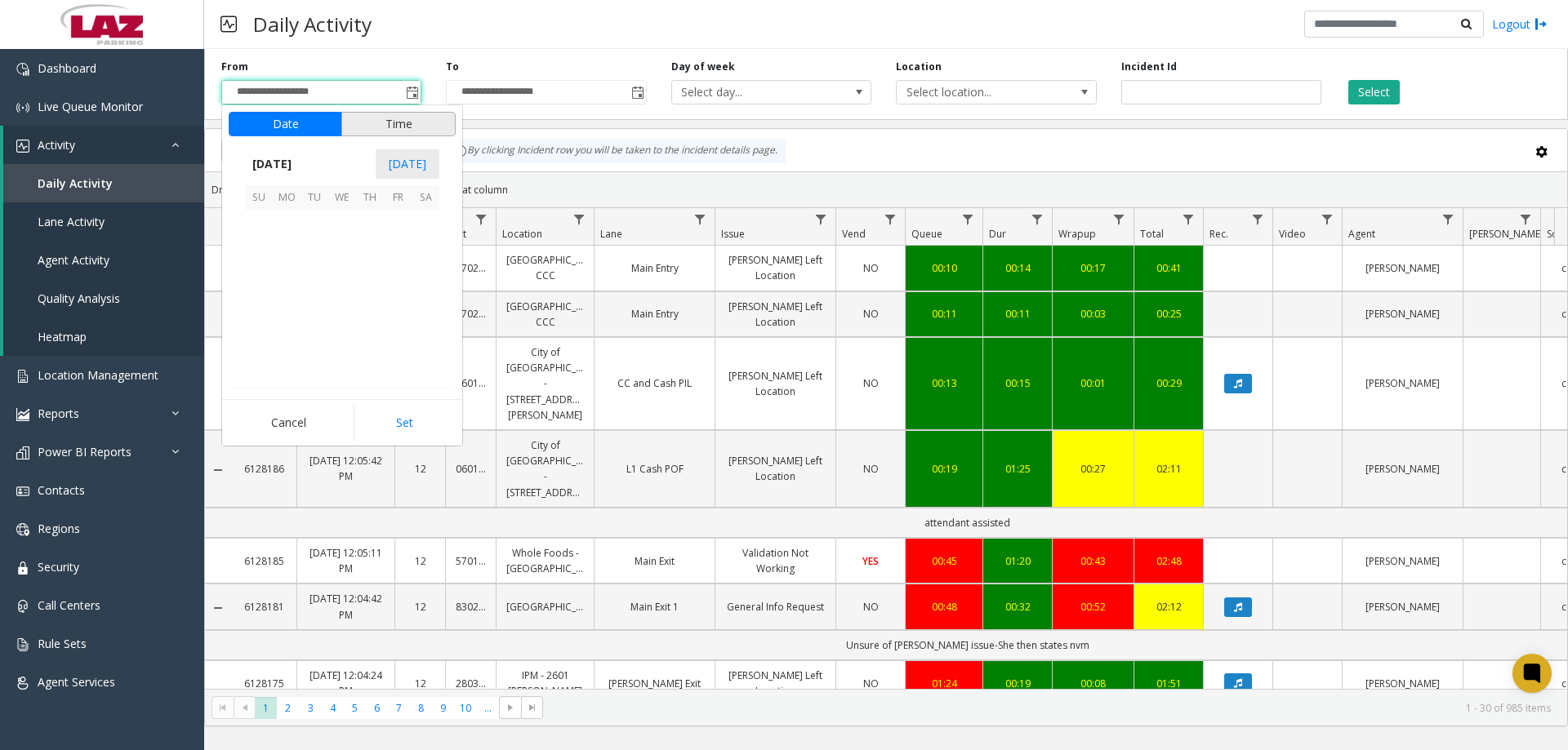
scroll to position [293051, 0]
click at [284, 247] on span "8" at bounding box center [287, 252] width 28 height 28
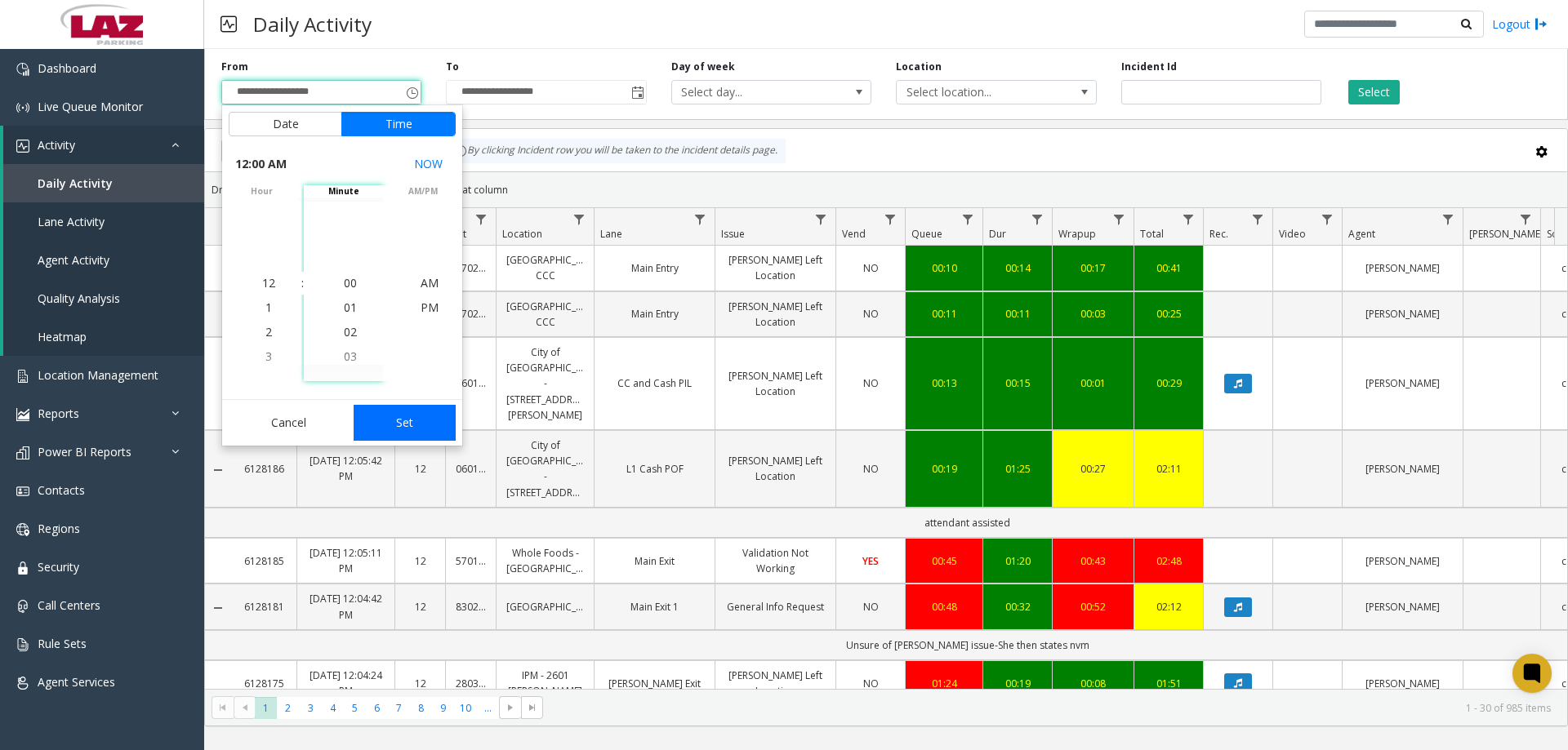
click at [394, 425] on button "Set" at bounding box center [405, 423] width 103 height 36
type input "**********"
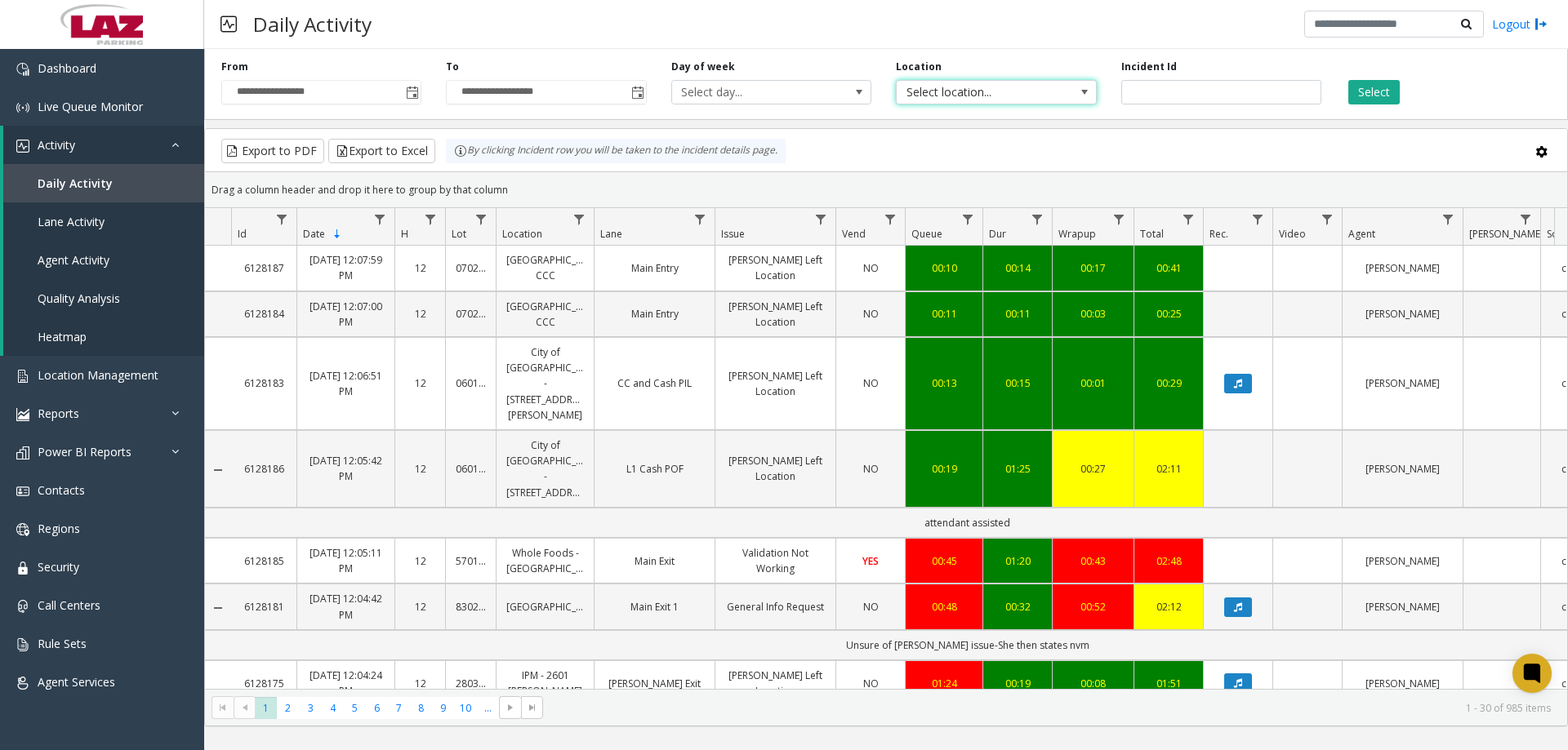
click at [1008, 93] on span "Select location..." at bounding box center [975, 92] width 159 height 23
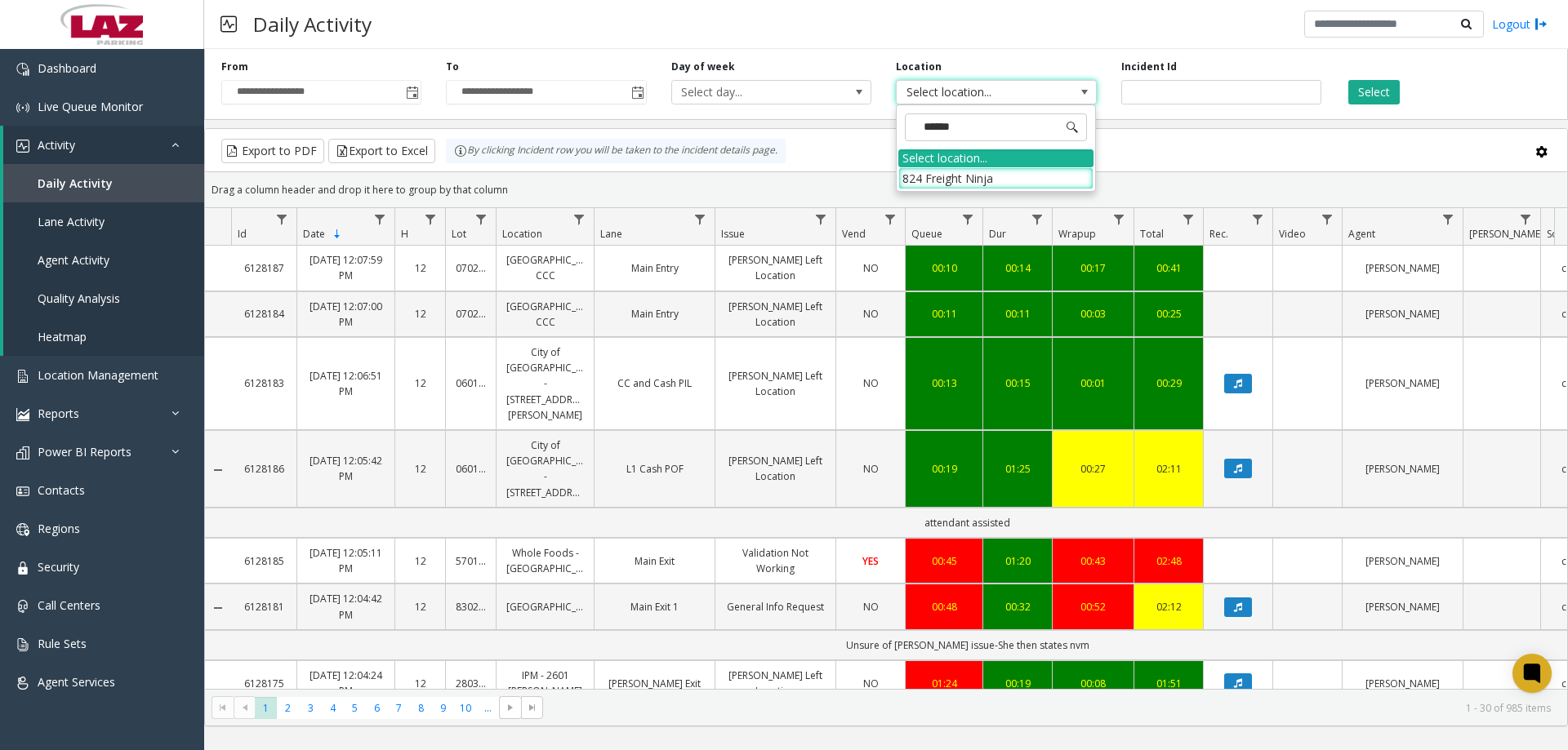
type input "*******"
click at [989, 171] on li "824 Freight Ninja" at bounding box center [995, 178] width 195 height 22
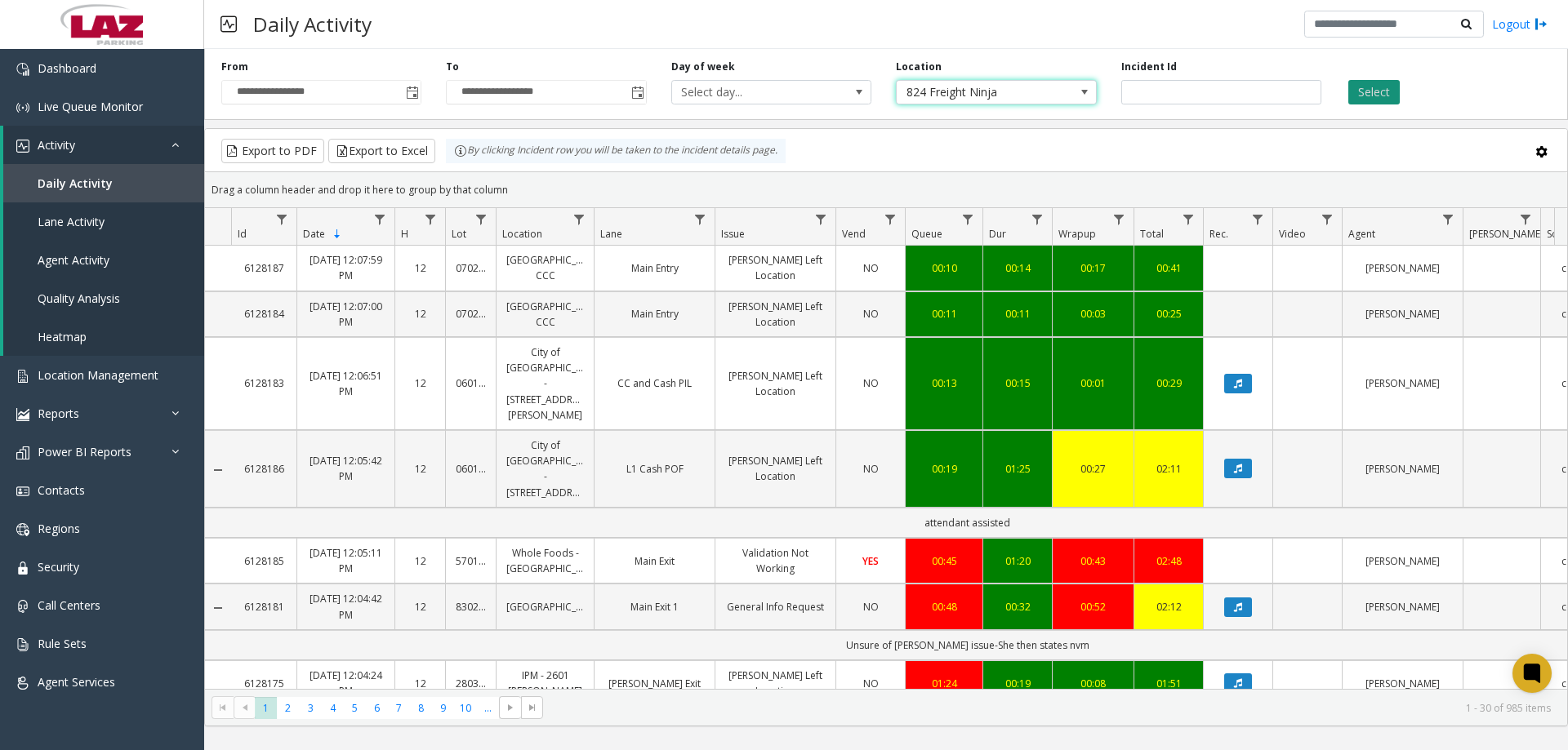
click at [1377, 81] on div "Select" at bounding box center [1446, 82] width 224 height 45
click at [1379, 88] on button "Select" at bounding box center [1374, 92] width 51 height 25
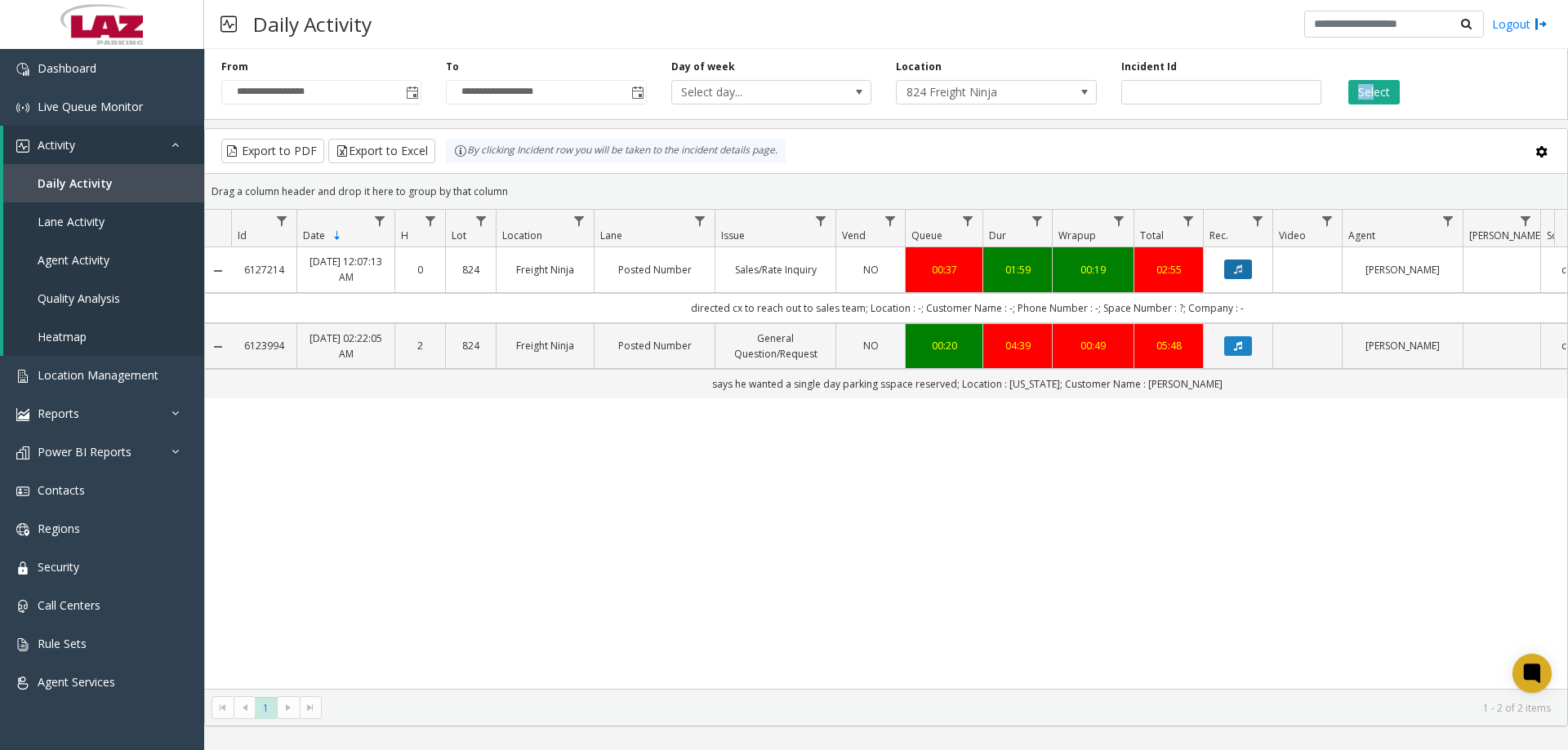
click at [1225, 267] on button "Data table" at bounding box center [1238, 269] width 28 height 19
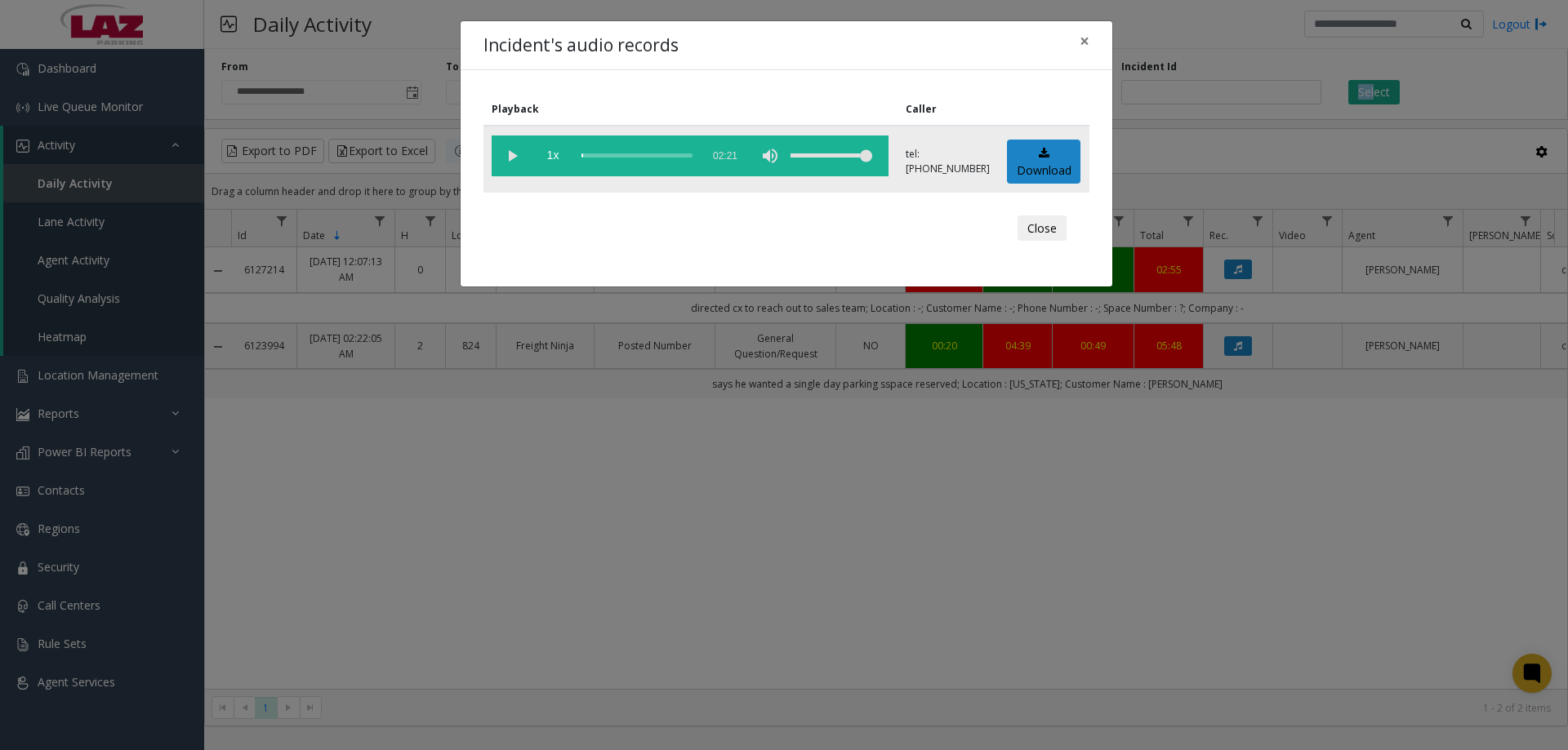
click at [503, 158] on vg-play-pause at bounding box center [512, 155] width 40 height 40
click at [592, 153] on div "scrub bar" at bounding box center [637, 155] width 111 height 40
click at [598, 150] on div "scrub bar" at bounding box center [637, 155] width 111 height 40
click at [1080, 48] on span "×" at bounding box center [1084, 40] width 10 height 23
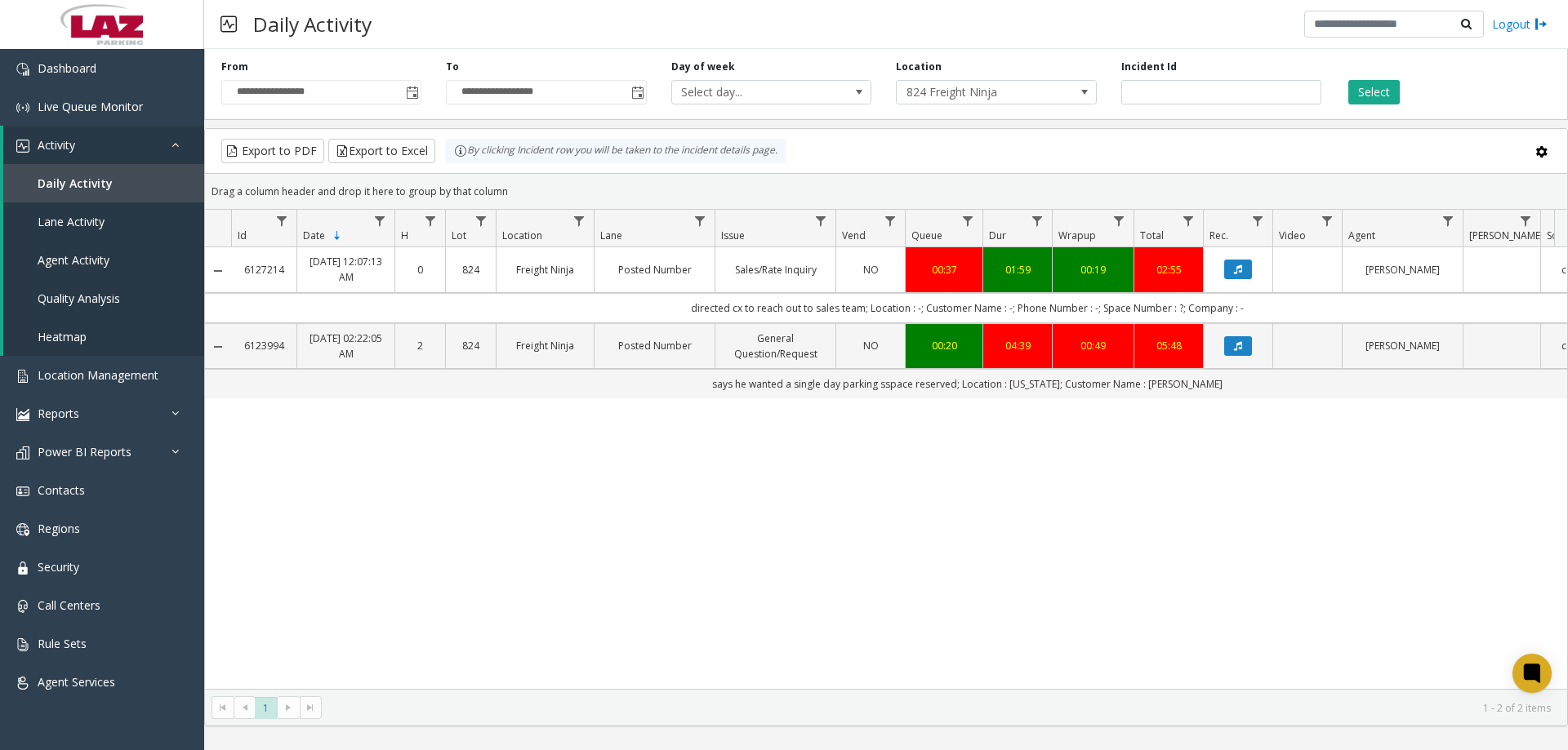
click at [1053, 476] on div "6127214 Sep 10, 2025 12:07:13 AM 0 824 Freight Ninja Posted Number Sales/Rate I…" at bounding box center [886, 468] width 1362 height 442
click at [83, 70] on span "Dashboard" at bounding box center [67, 68] width 59 height 16
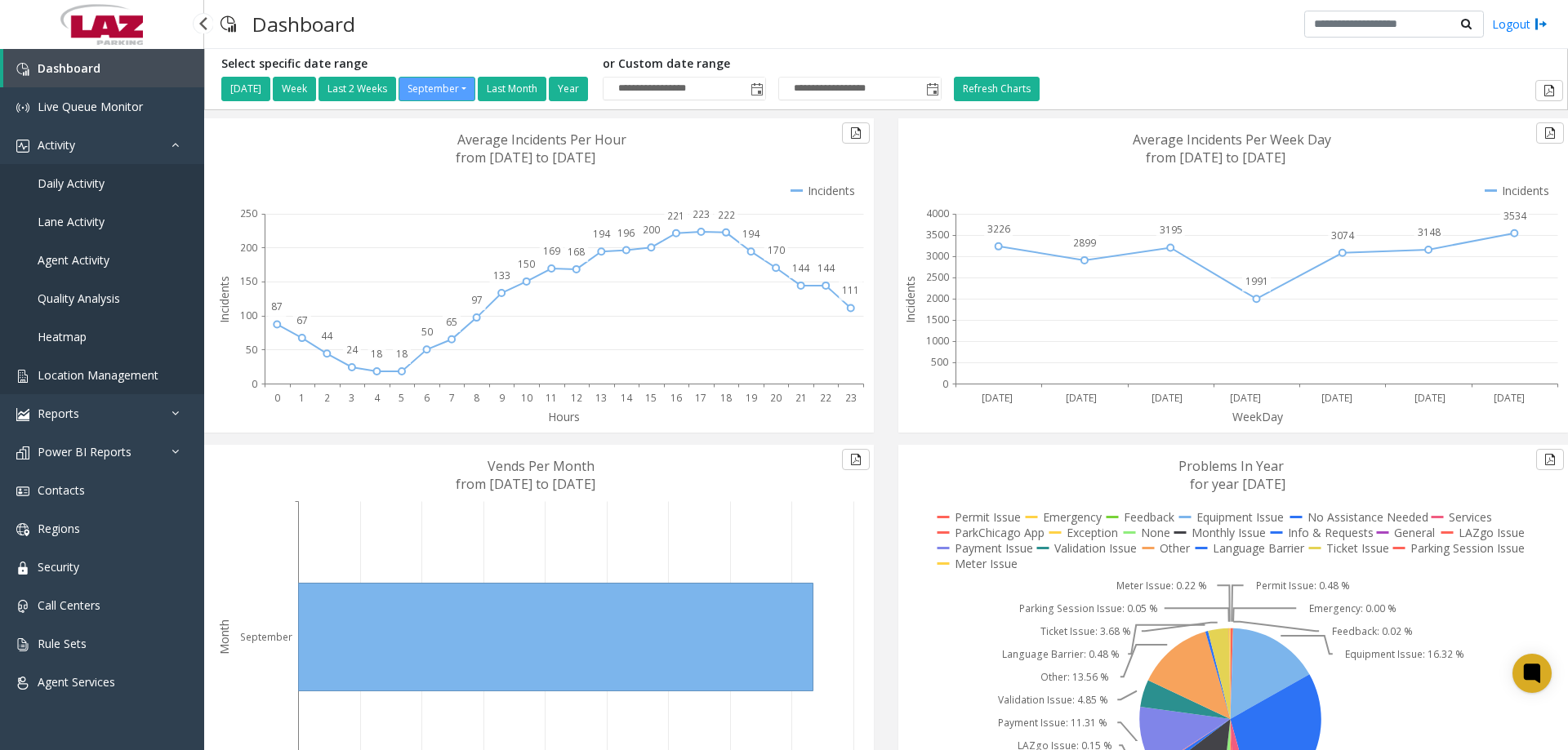
click at [91, 372] on span "Location Management" at bounding box center [97, 375] width 120 height 16
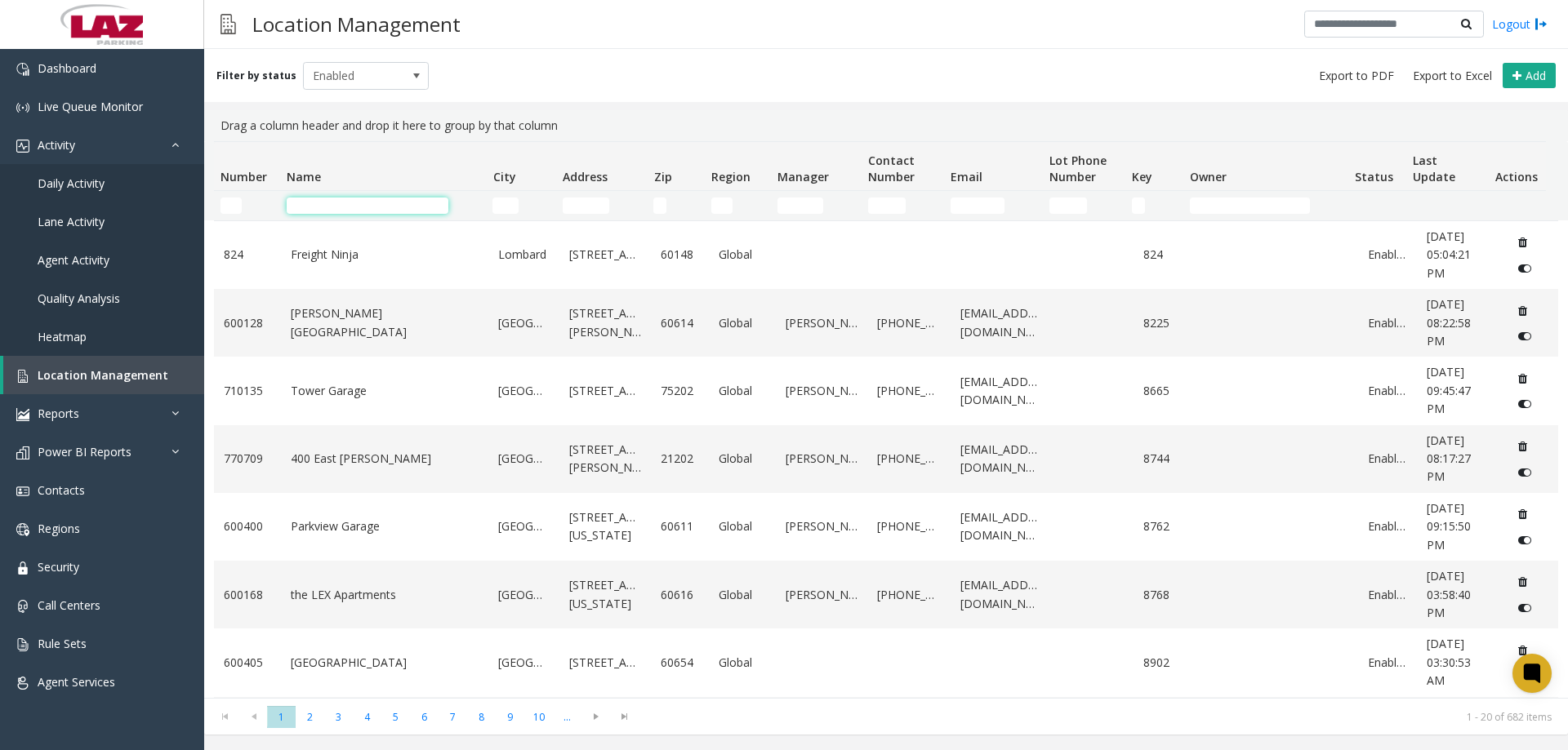
click at [361, 199] on input "Name Filter" at bounding box center [368, 206] width 162 height 17
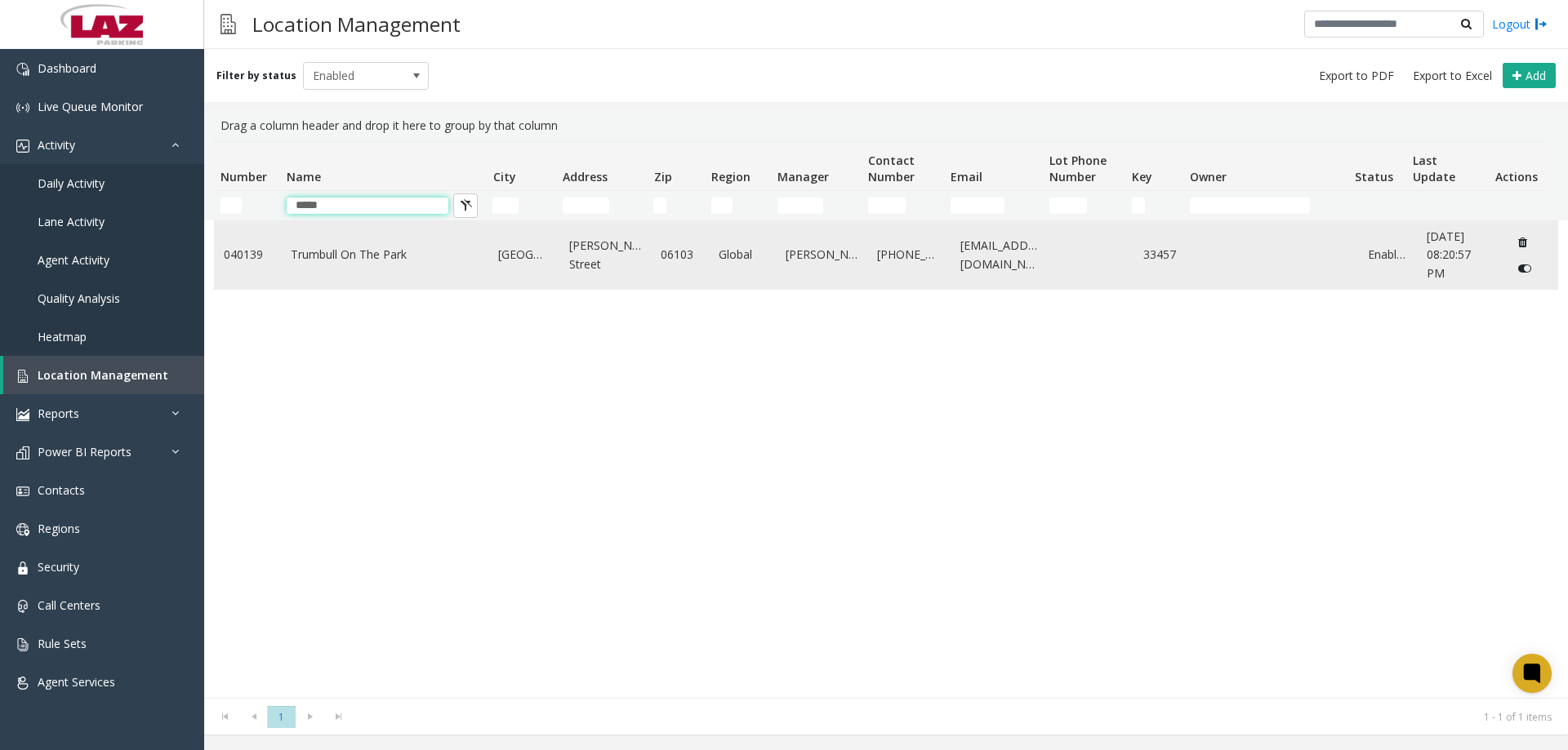
type input "*****"
click at [363, 260] on link "Trumbull On The Park" at bounding box center [384, 255] width 188 height 18
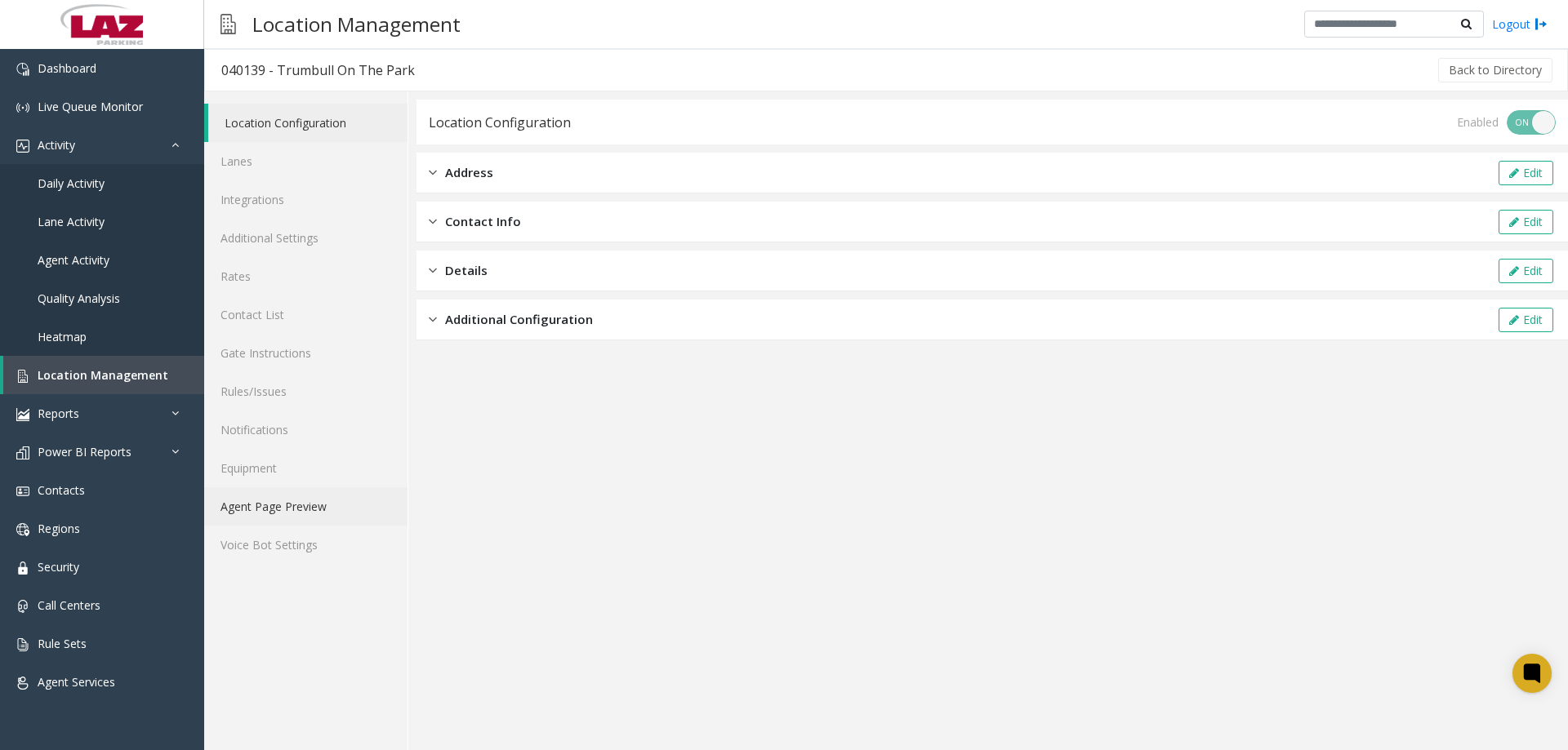
click at [244, 501] on link "Agent Page Preview" at bounding box center [305, 506] width 203 height 39
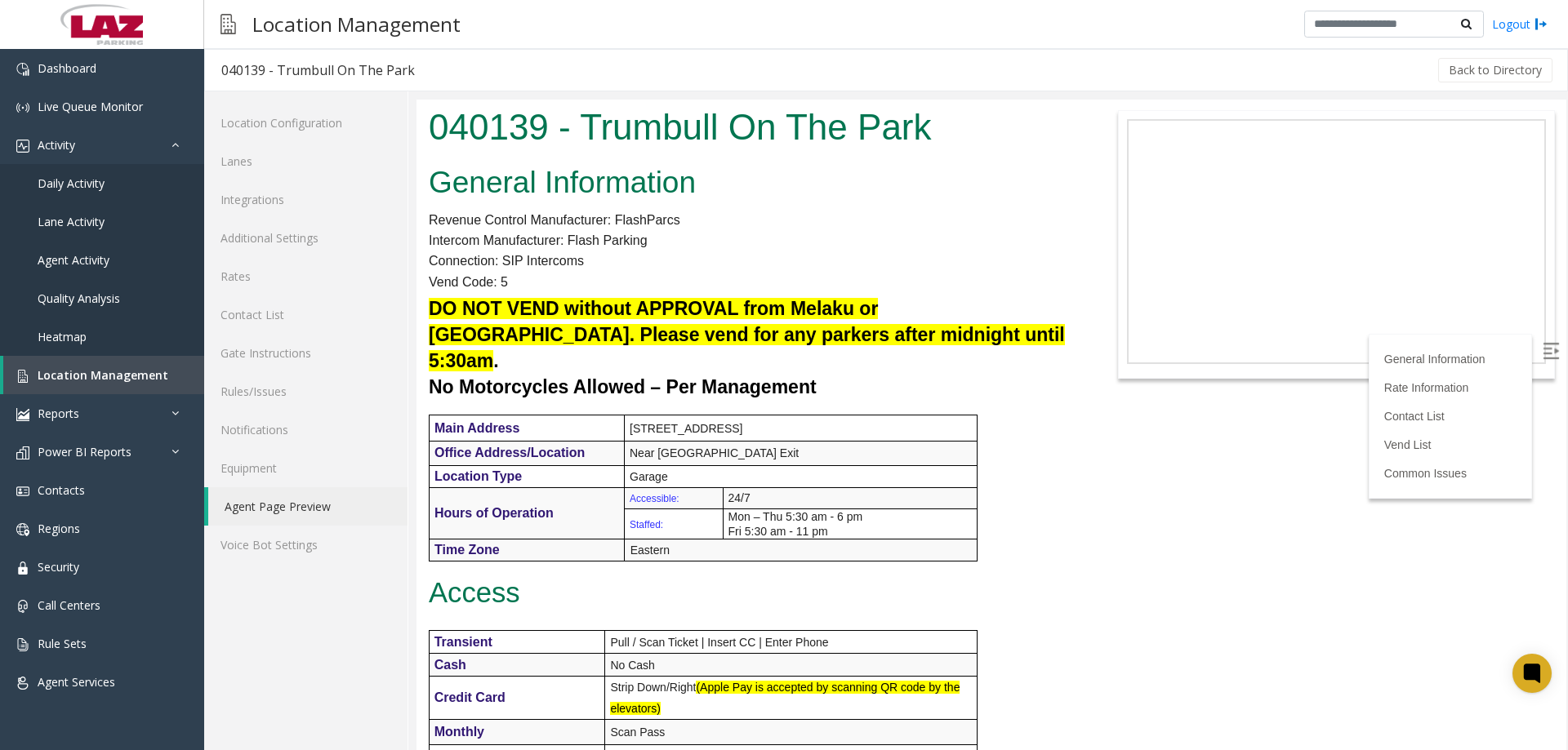
drag, startPoint x: 1561, startPoint y: 221, endPoint x: 1970, endPoint y: 174, distance: 411.7
click at [1018, 164] on h2 "General Information" at bounding box center [751, 183] width 646 height 42
drag, startPoint x: 1560, startPoint y: 404, endPoint x: 1774, endPoint y: 182, distance: 308.4
click at [75, 385] on link "Location Management" at bounding box center [104, 375] width 201 height 39
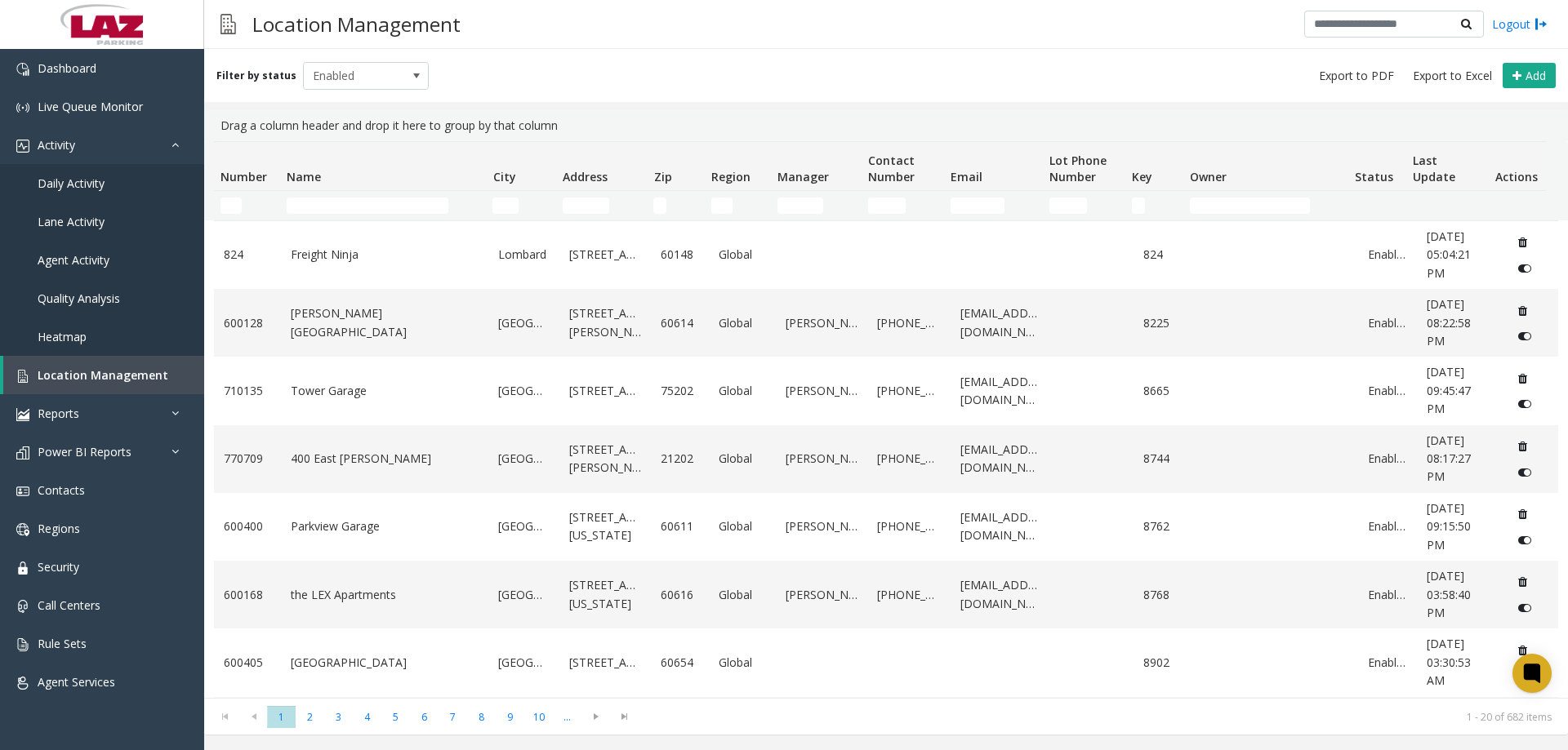
click at [343, 192] on td "Name Filter" at bounding box center [383, 206] width 206 height 29
click at [336, 198] on input "Name Filter" at bounding box center [368, 206] width 162 height 17
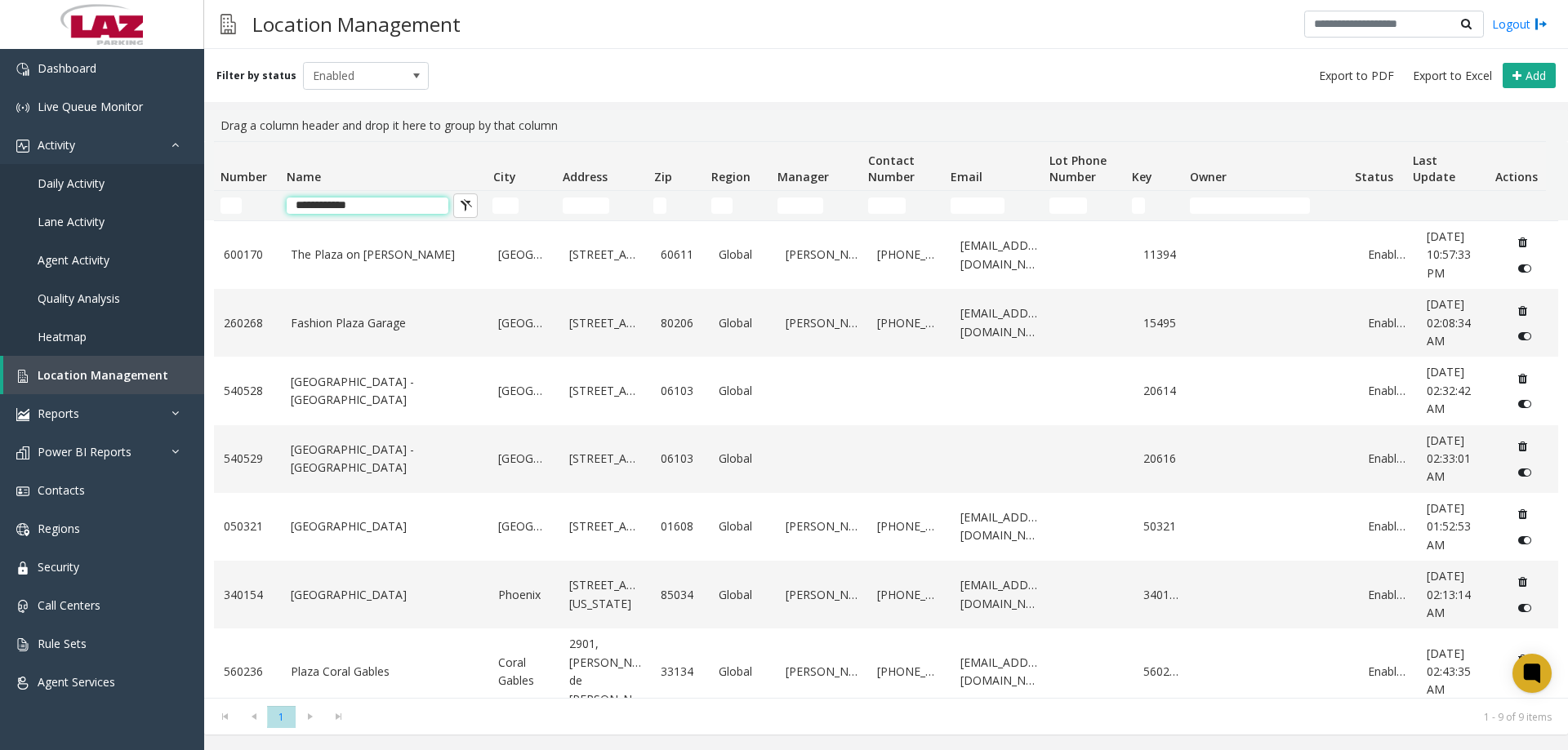
type input "**********"
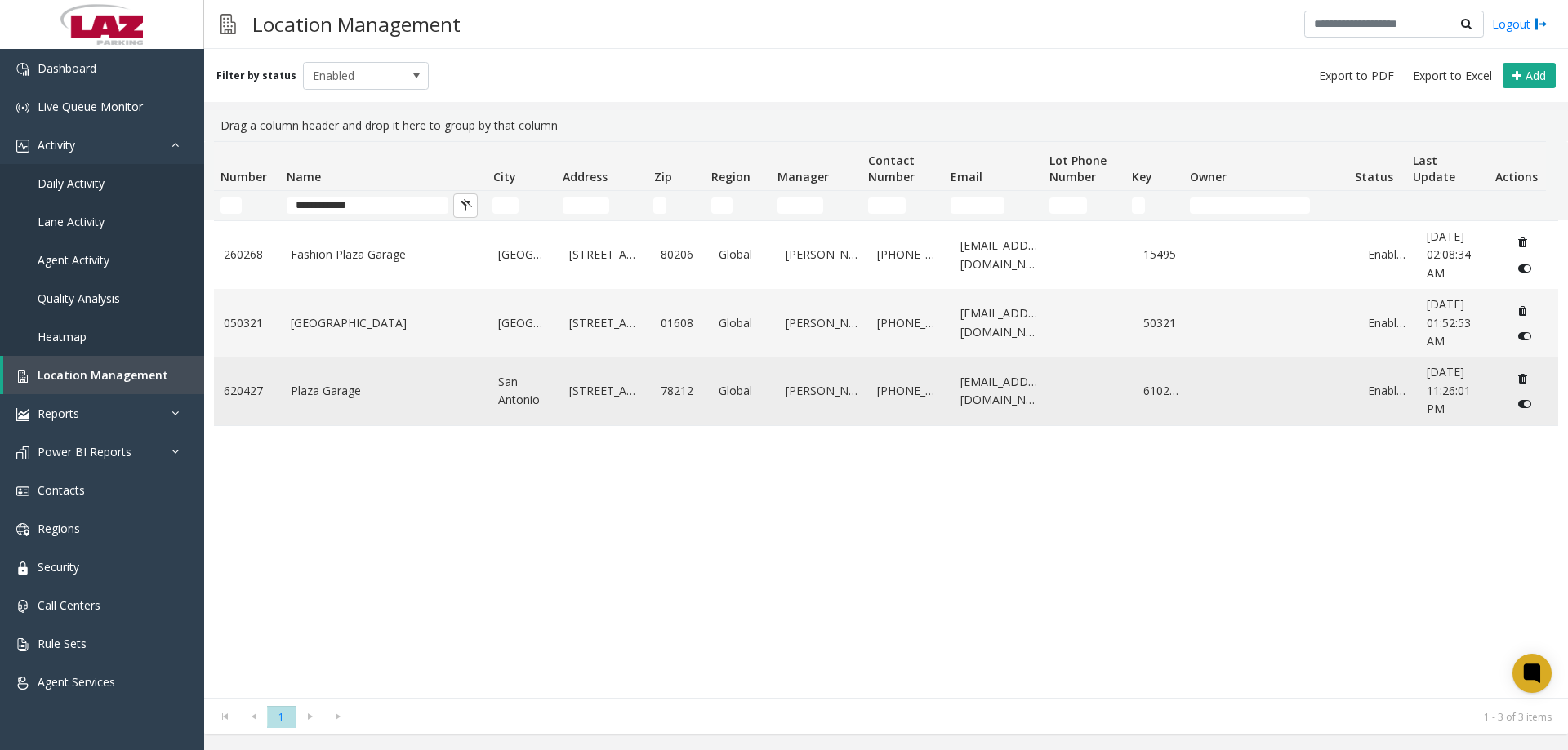
click at [296, 403] on td "Plaza Garage" at bounding box center [385, 391] width 209 height 68
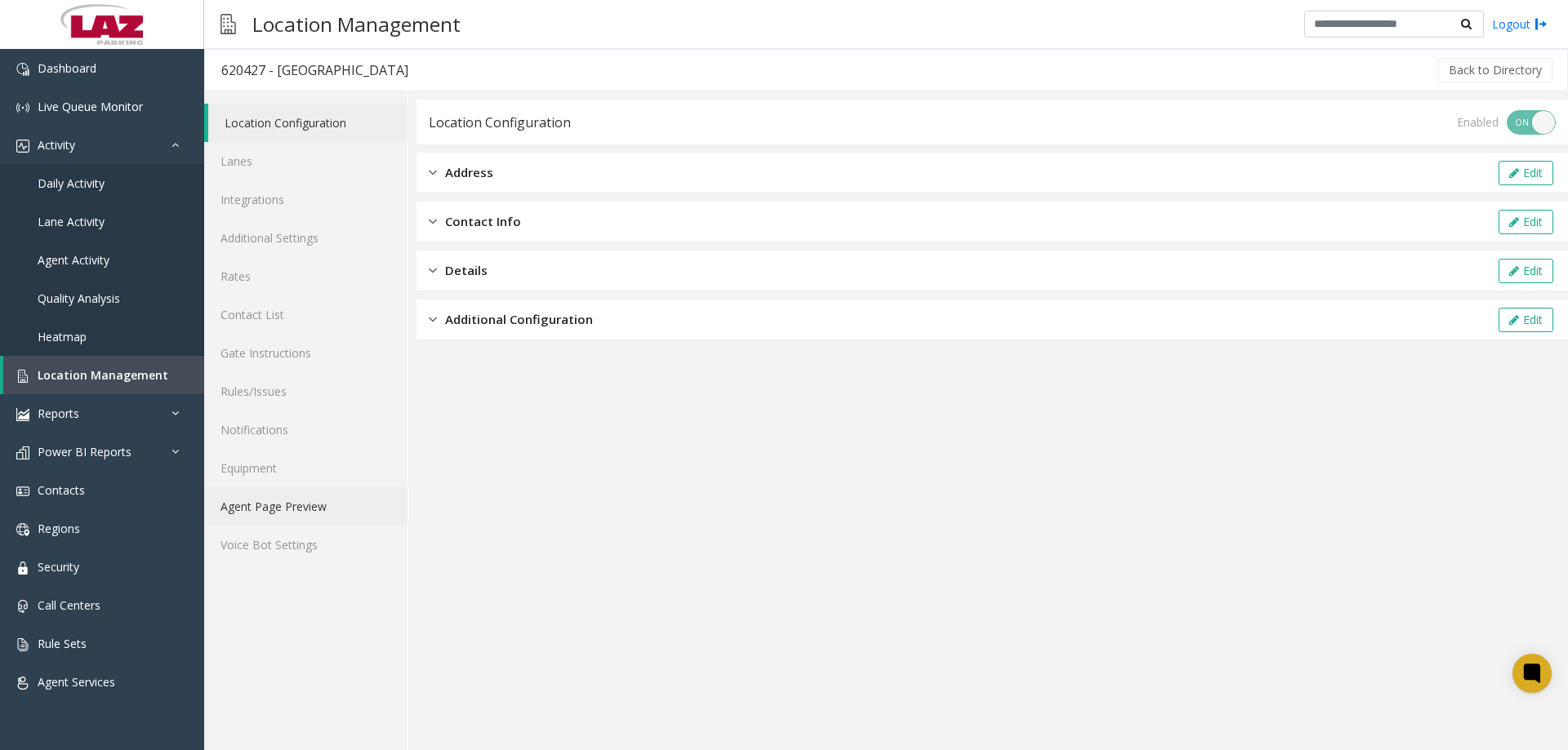
click at [261, 494] on link "Agent Page Preview" at bounding box center [305, 506] width 203 height 39
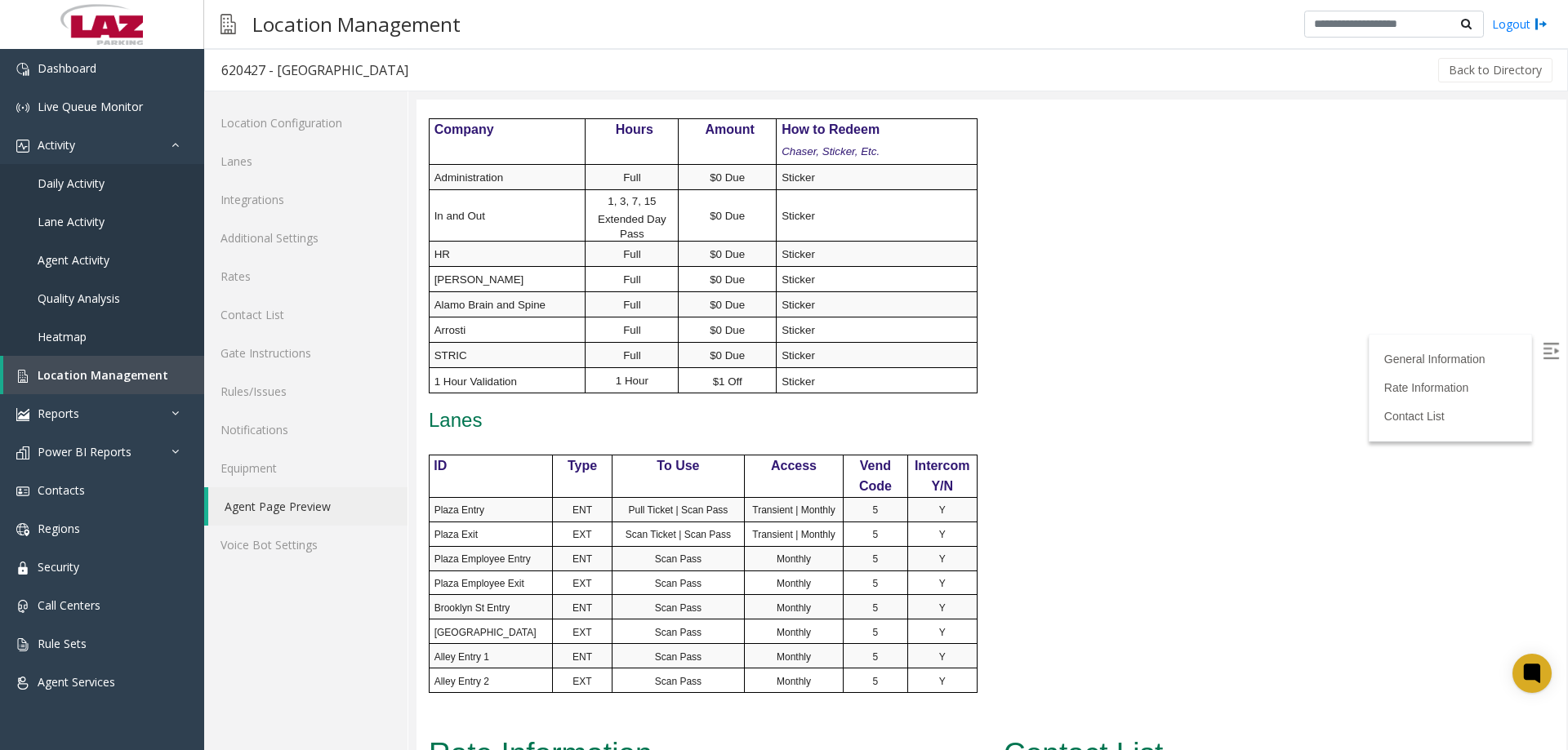
scroll to position [1042, 0]
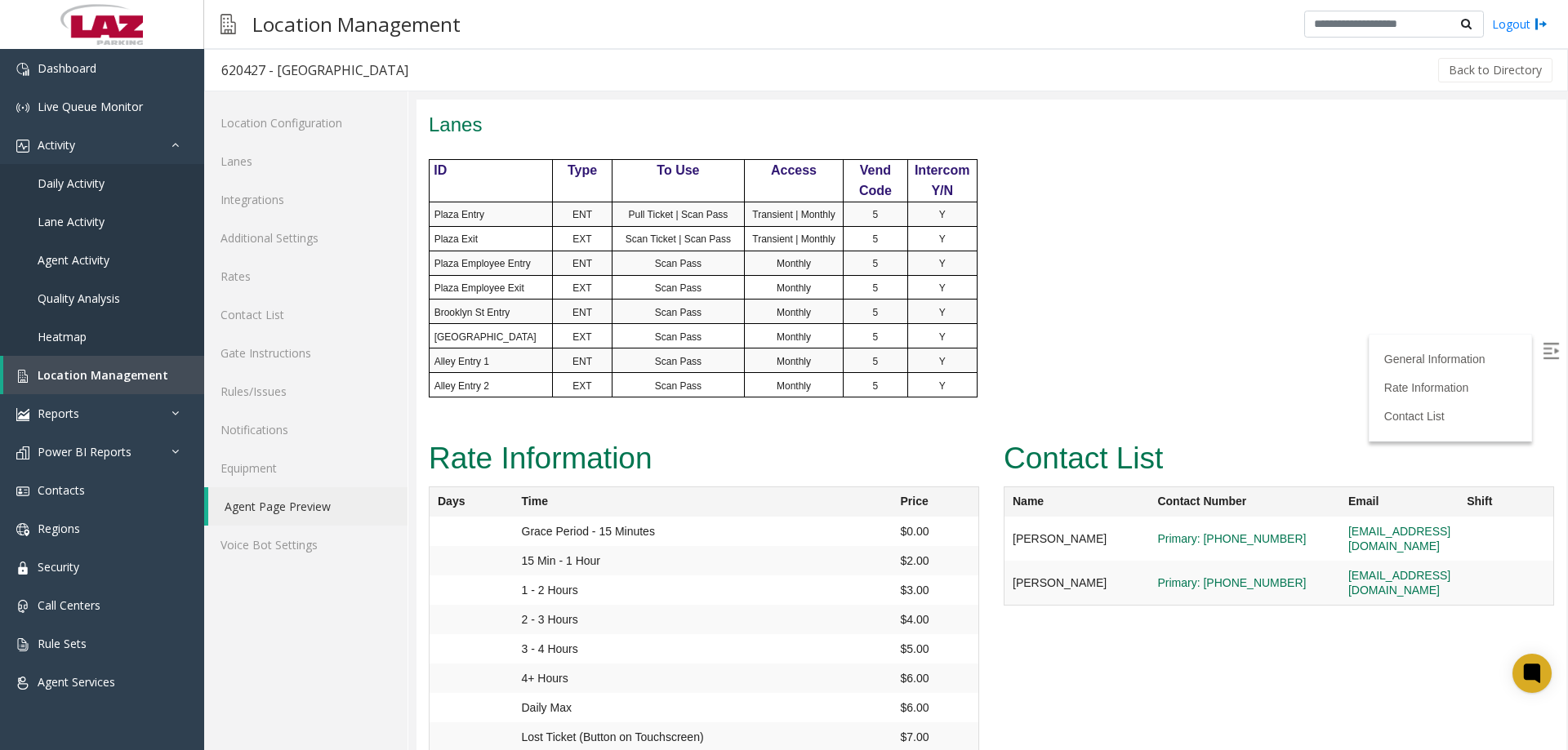
drag, startPoint x: 1983, startPoint y: 602, endPoint x: 1393, endPoint y: 289, distance: 667.9
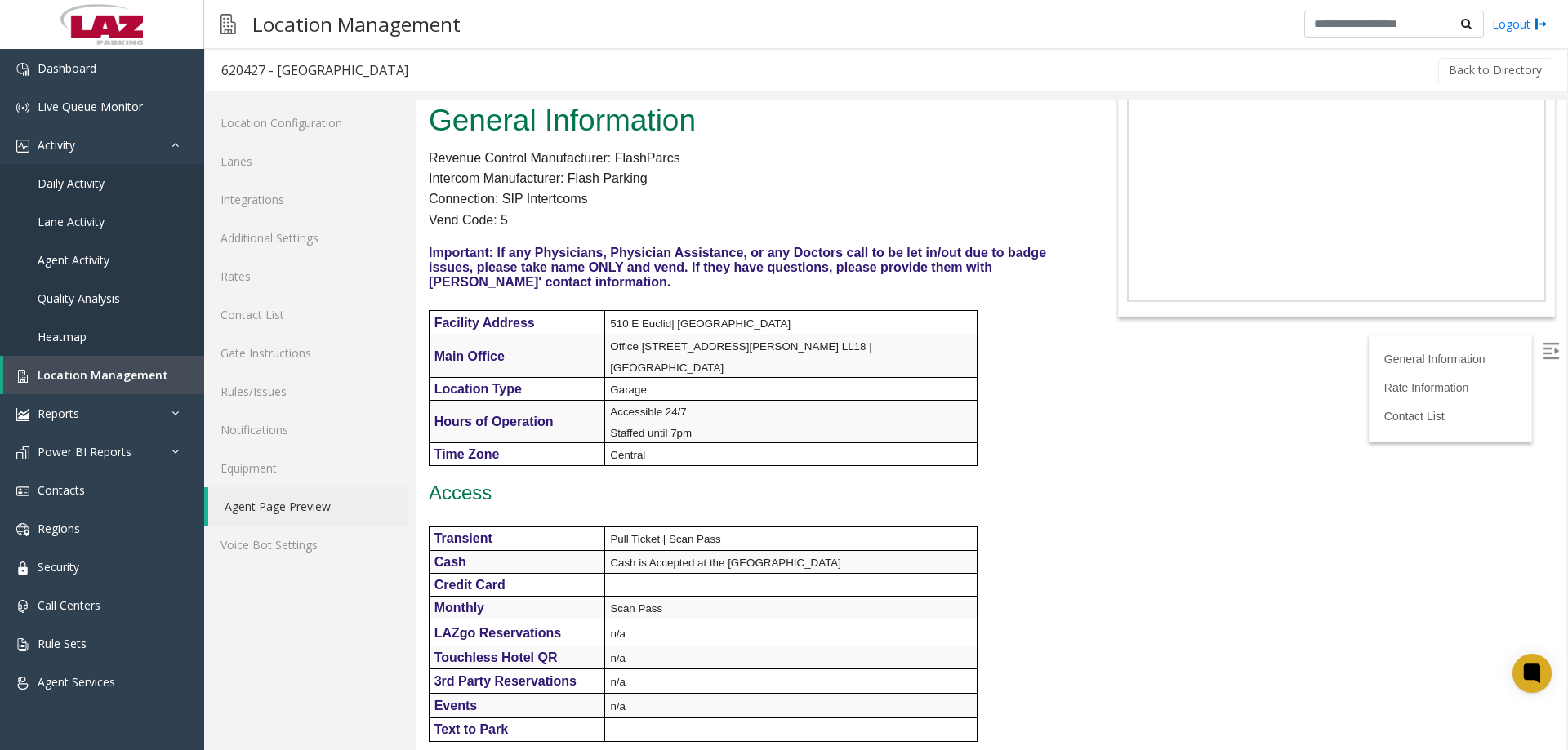
scroll to position [0, 0]
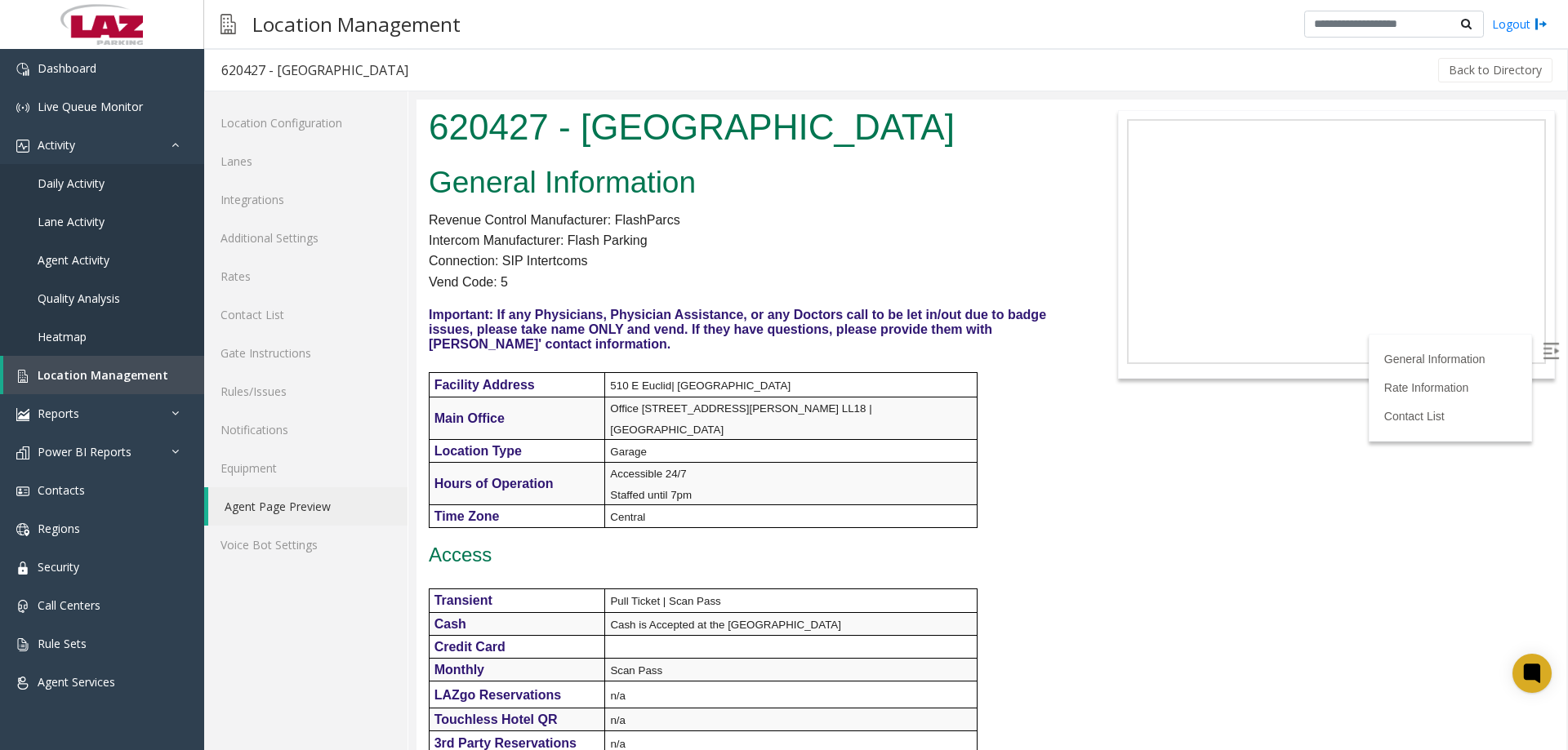
drag, startPoint x: 1562, startPoint y: 252, endPoint x: 1983, endPoint y: 270, distance: 421.4
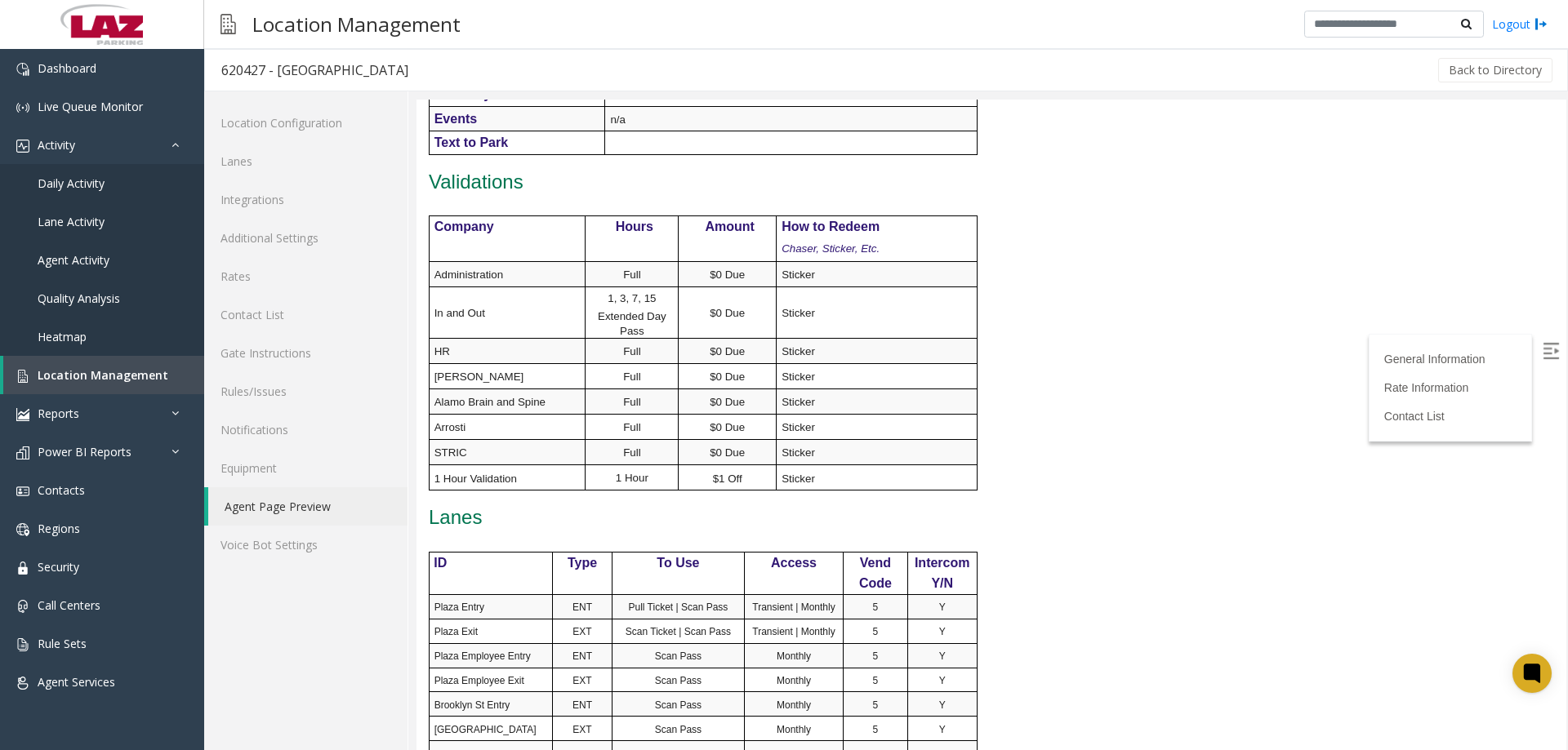
scroll to position [735, 0]
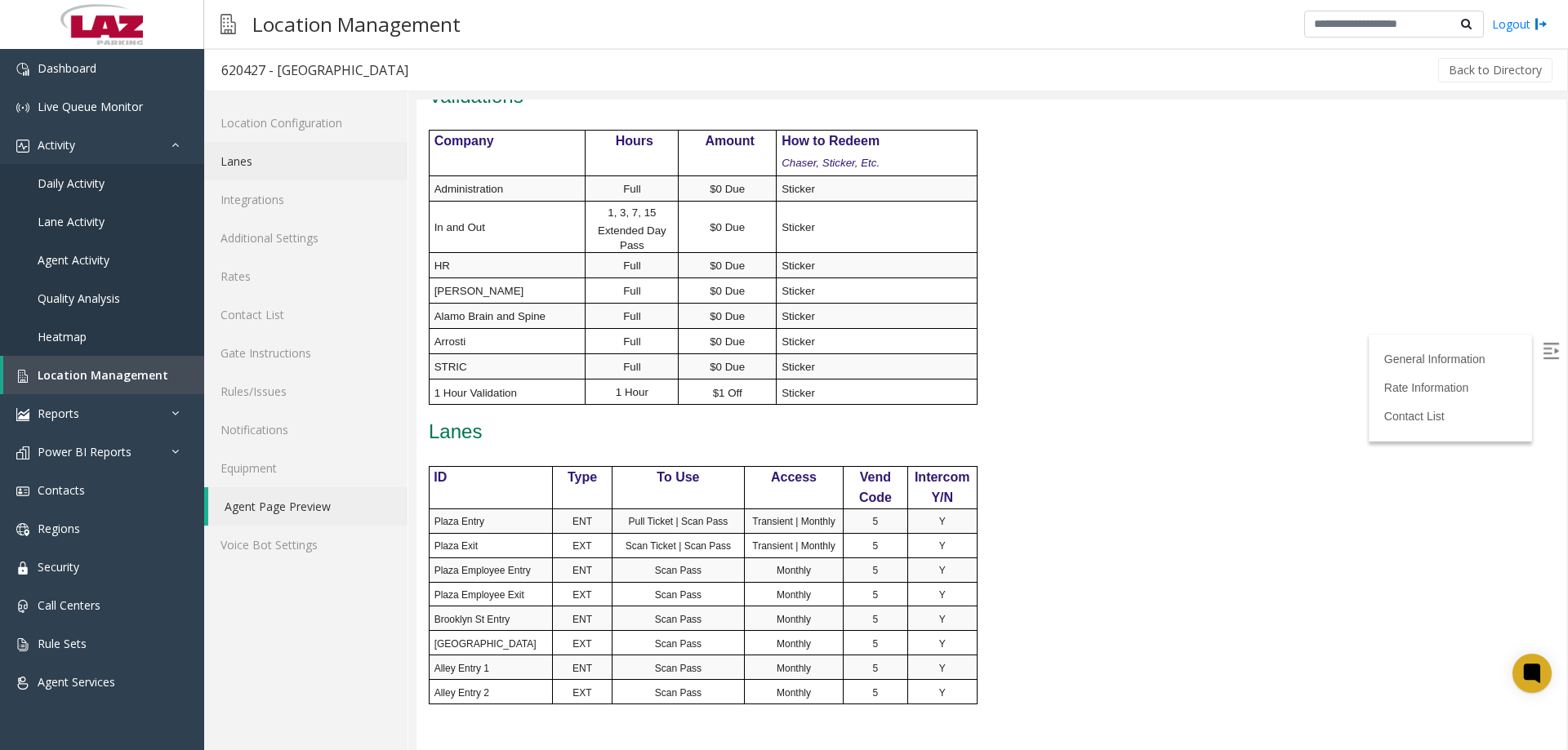
click at [267, 165] on link "Lanes" at bounding box center [305, 162] width 203 height 39
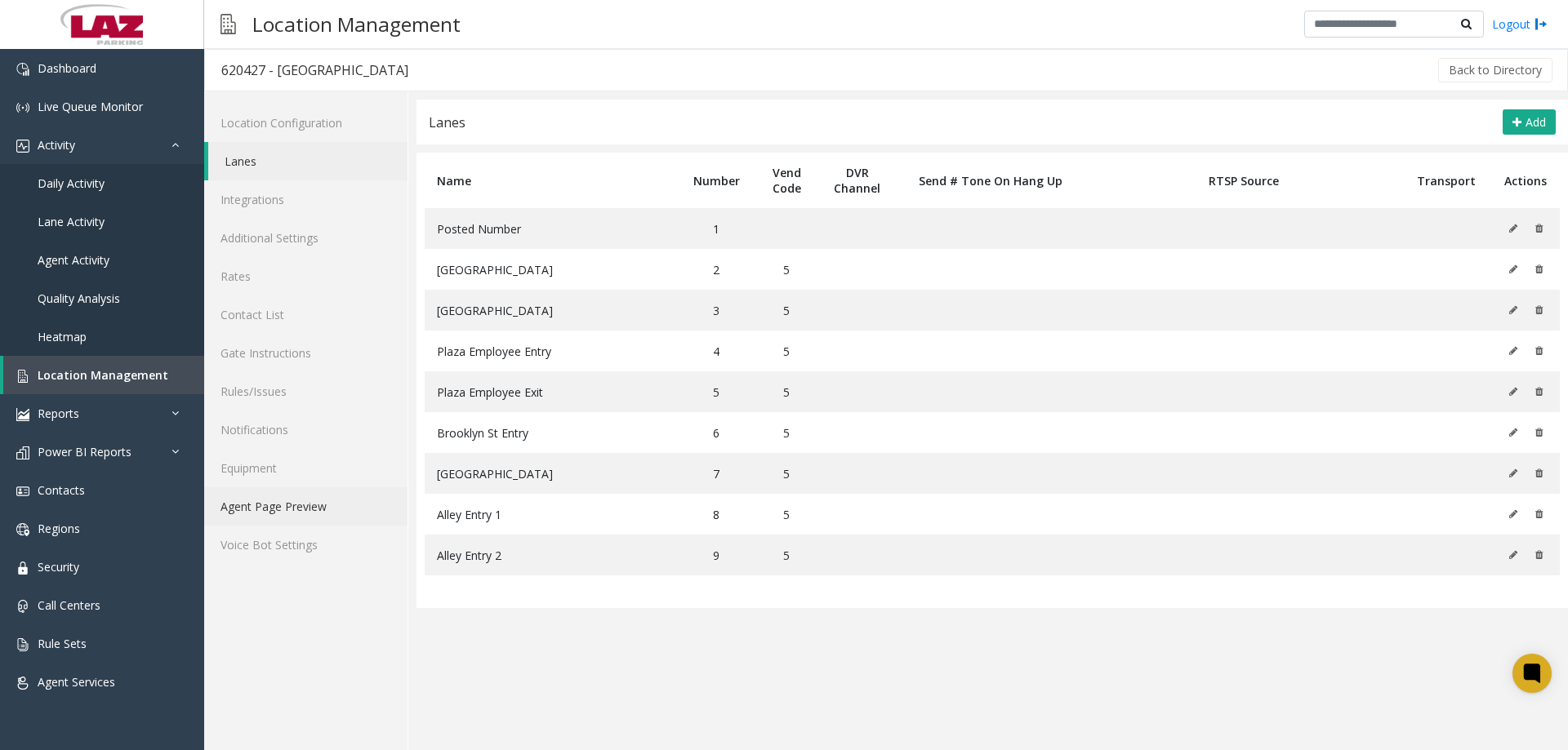
click at [301, 506] on link "Agent Page Preview" at bounding box center [305, 506] width 203 height 39
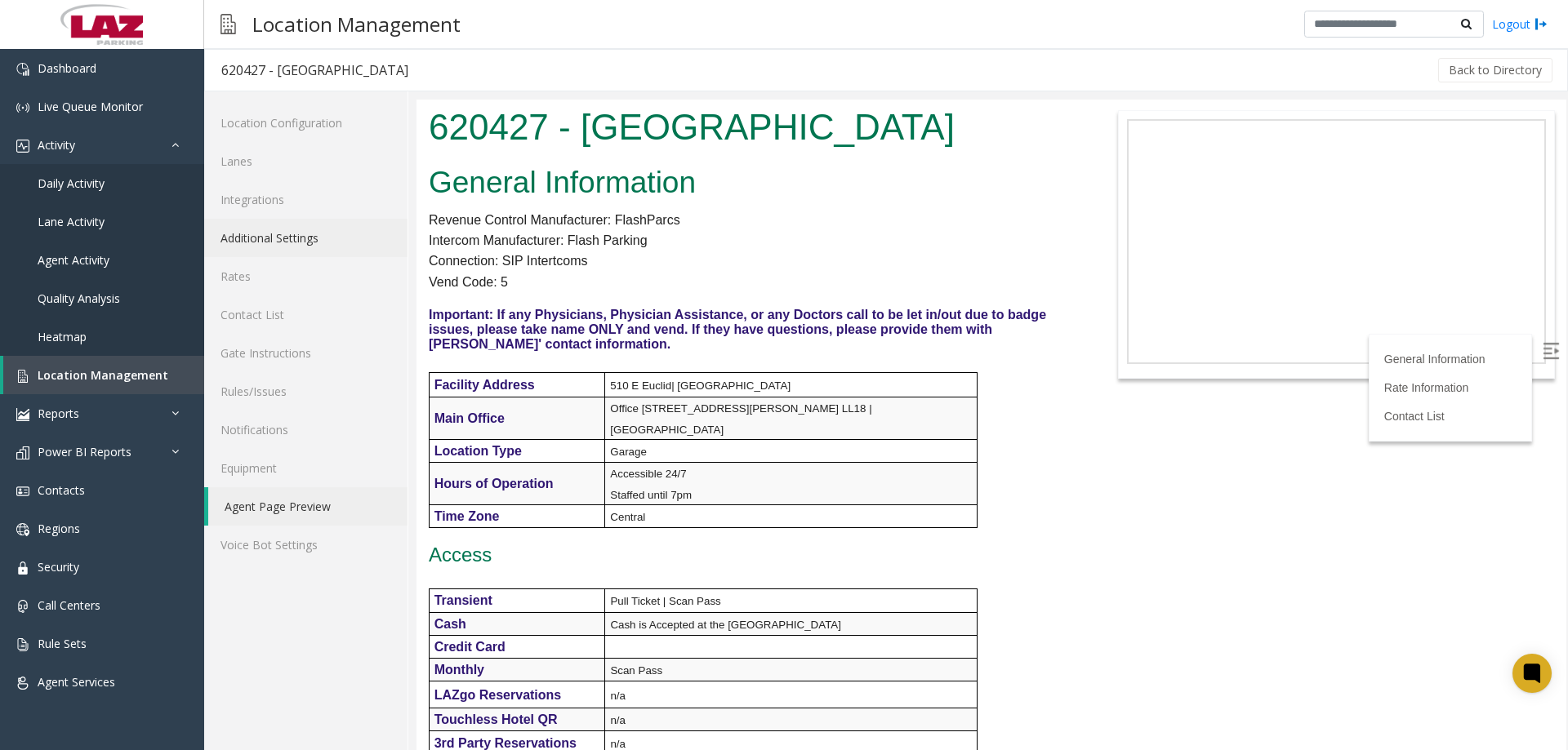
click at [276, 245] on link "Additional Settings" at bounding box center [305, 238] width 203 height 39
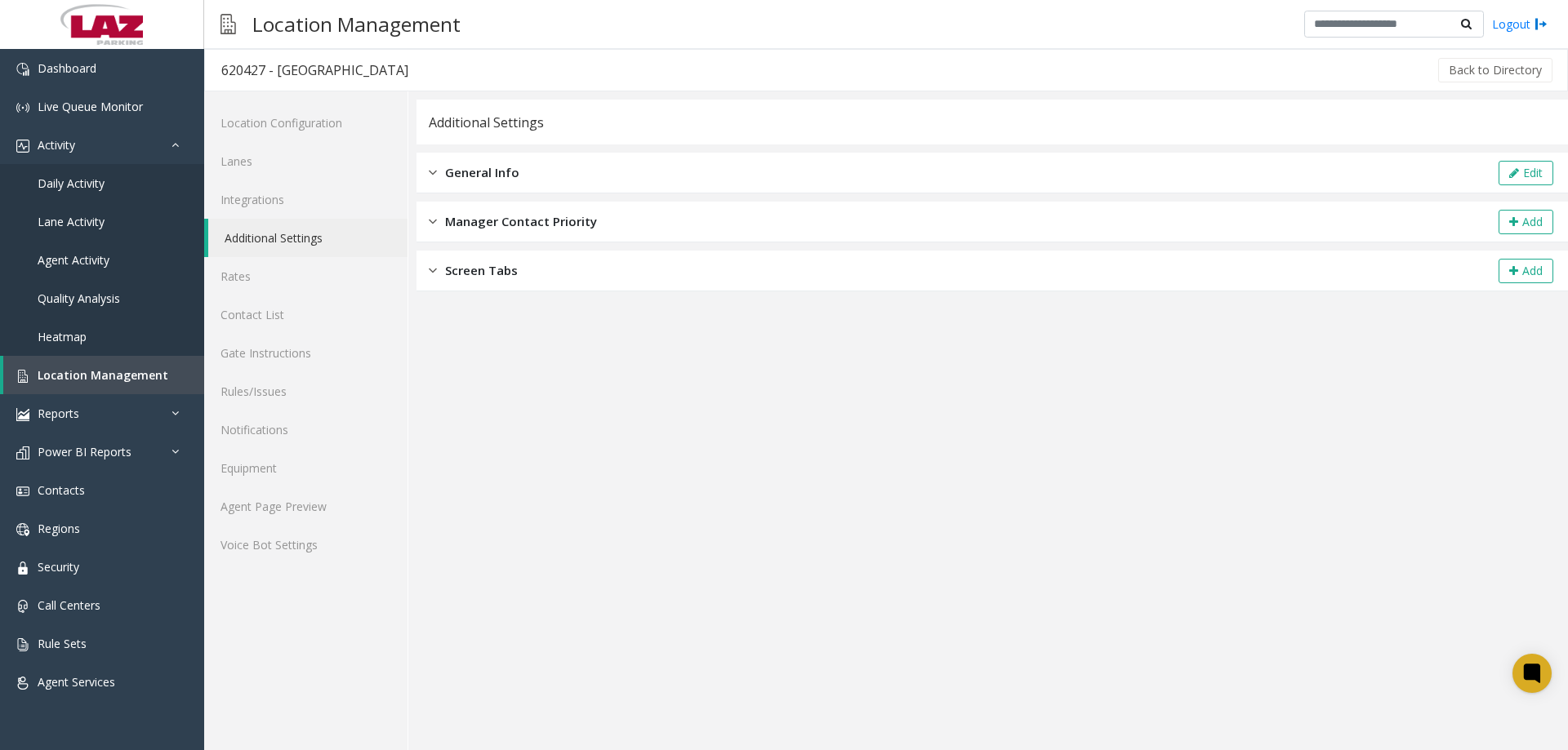
drag, startPoint x: 474, startPoint y: 173, endPoint x: 662, endPoint y: 172, distance: 188.0
click at [474, 172] on span "General Info" at bounding box center [482, 173] width 74 height 18
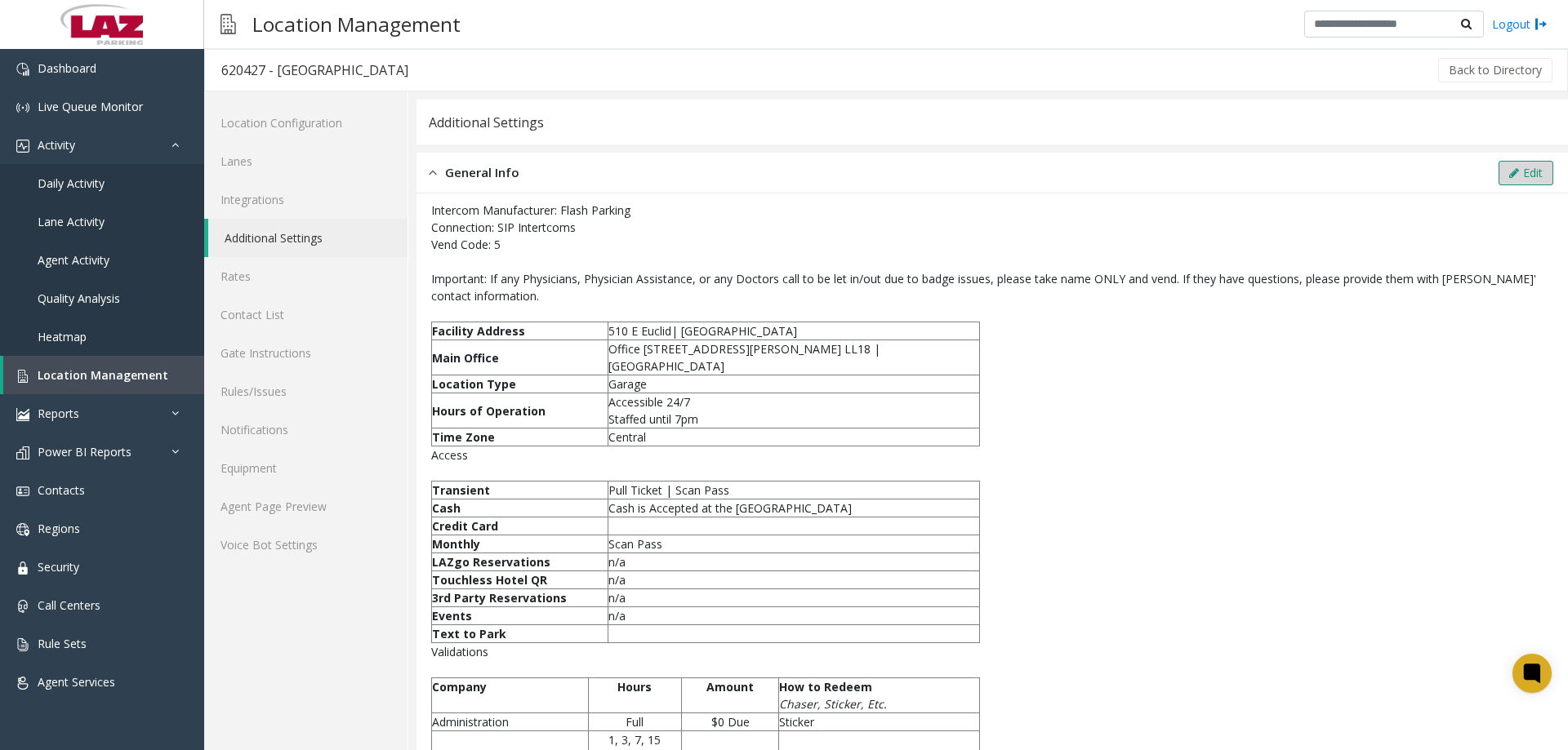
click at [1509, 169] on icon at bounding box center [1514, 173] width 10 height 11
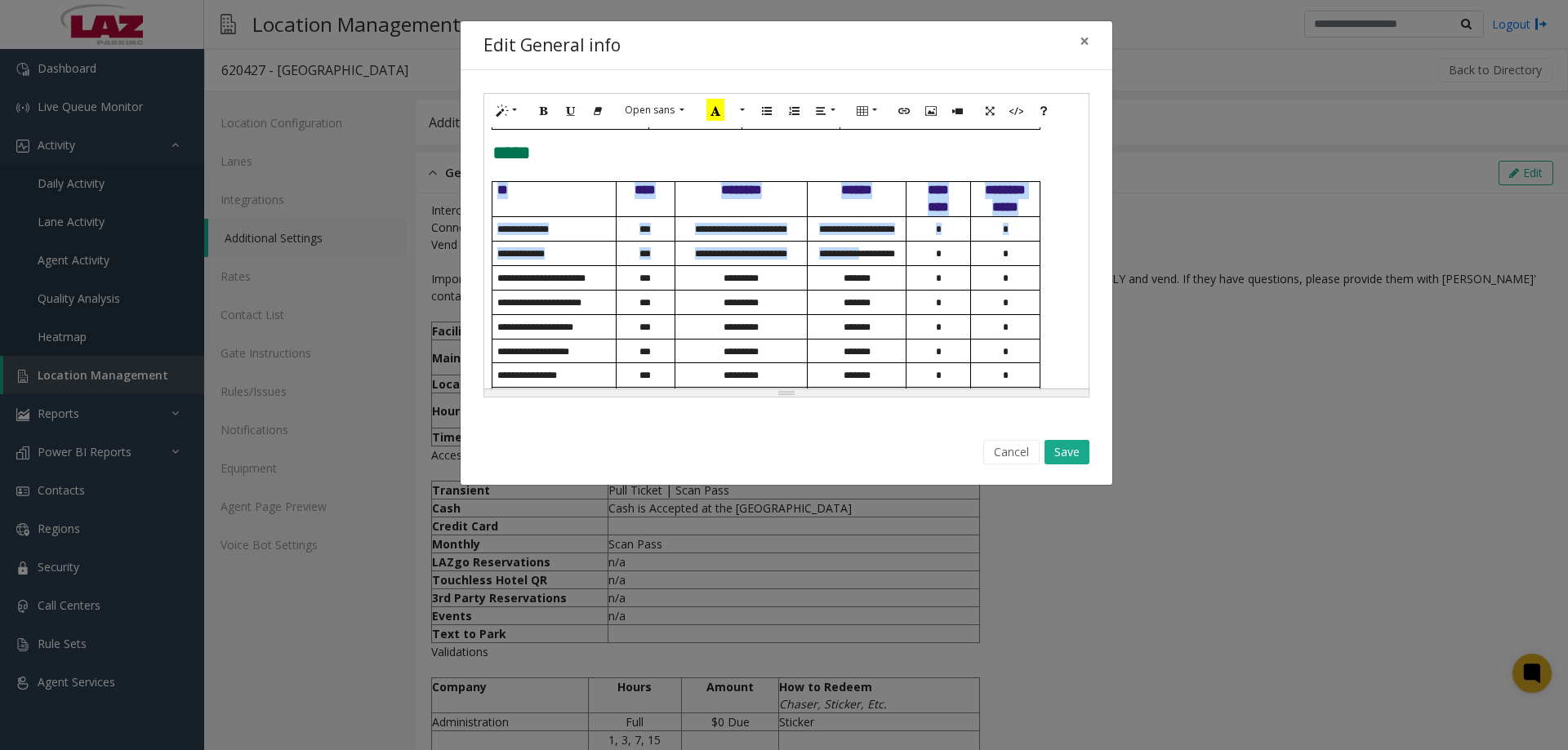
scroll to position [918, 0]
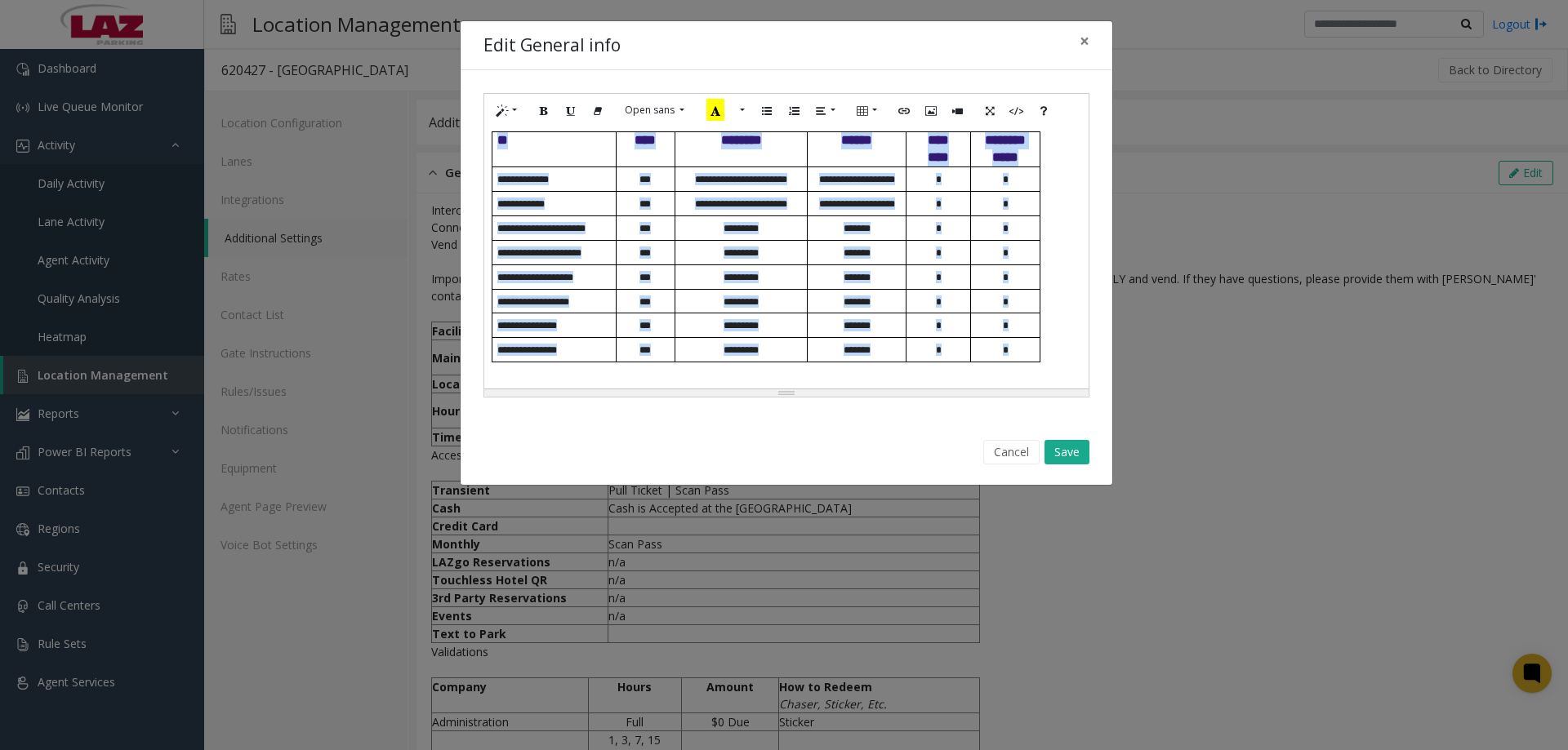
drag, startPoint x: 488, startPoint y: 220, endPoint x: 1031, endPoint y: 353, distance: 559.1
click at [1031, 353] on div "**********" at bounding box center [786, 258] width 604 height 261
copy div "**********"
click at [1028, 457] on button "Cancel" at bounding box center [1011, 452] width 56 height 25
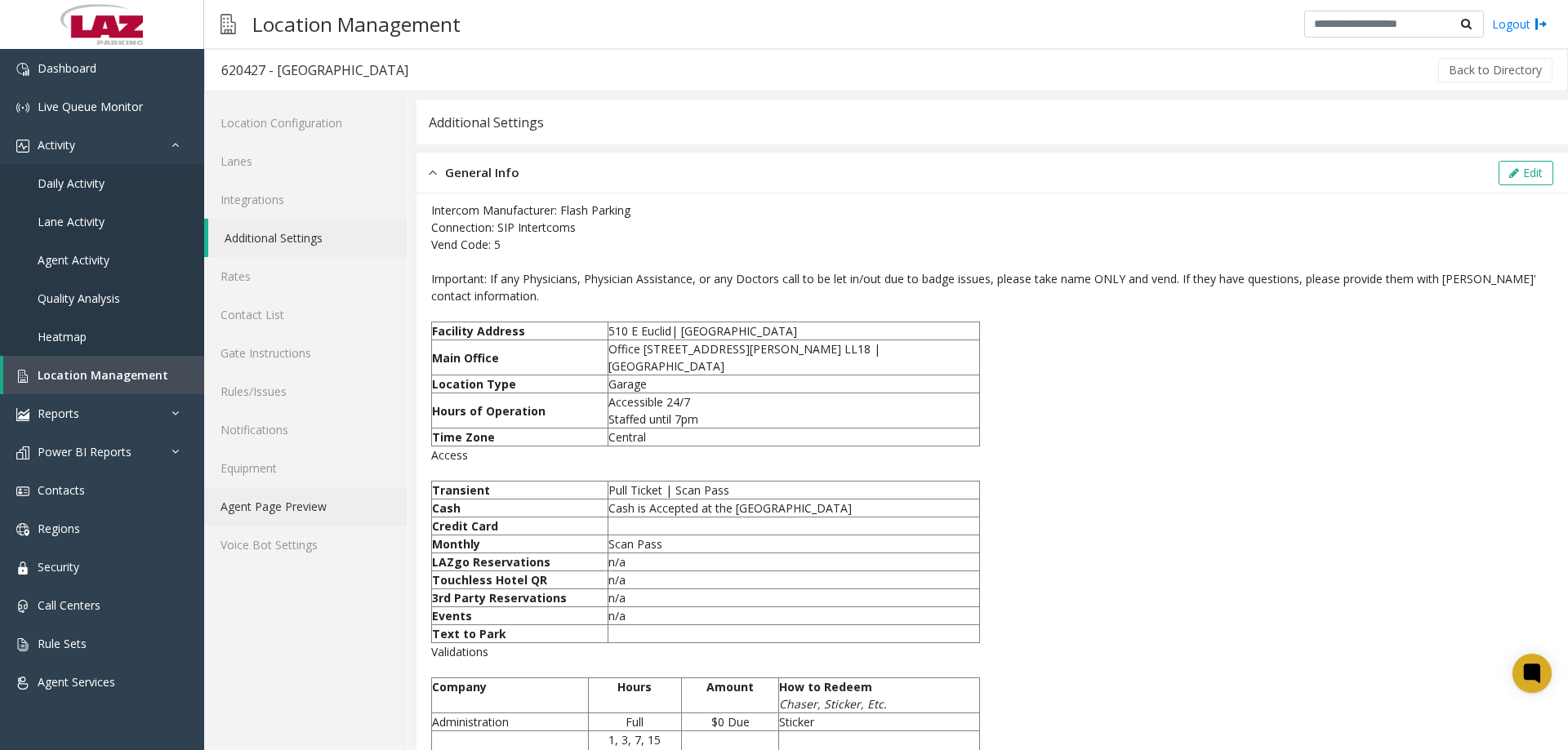
click at [311, 517] on link "Agent Page Preview" at bounding box center [305, 506] width 203 height 39
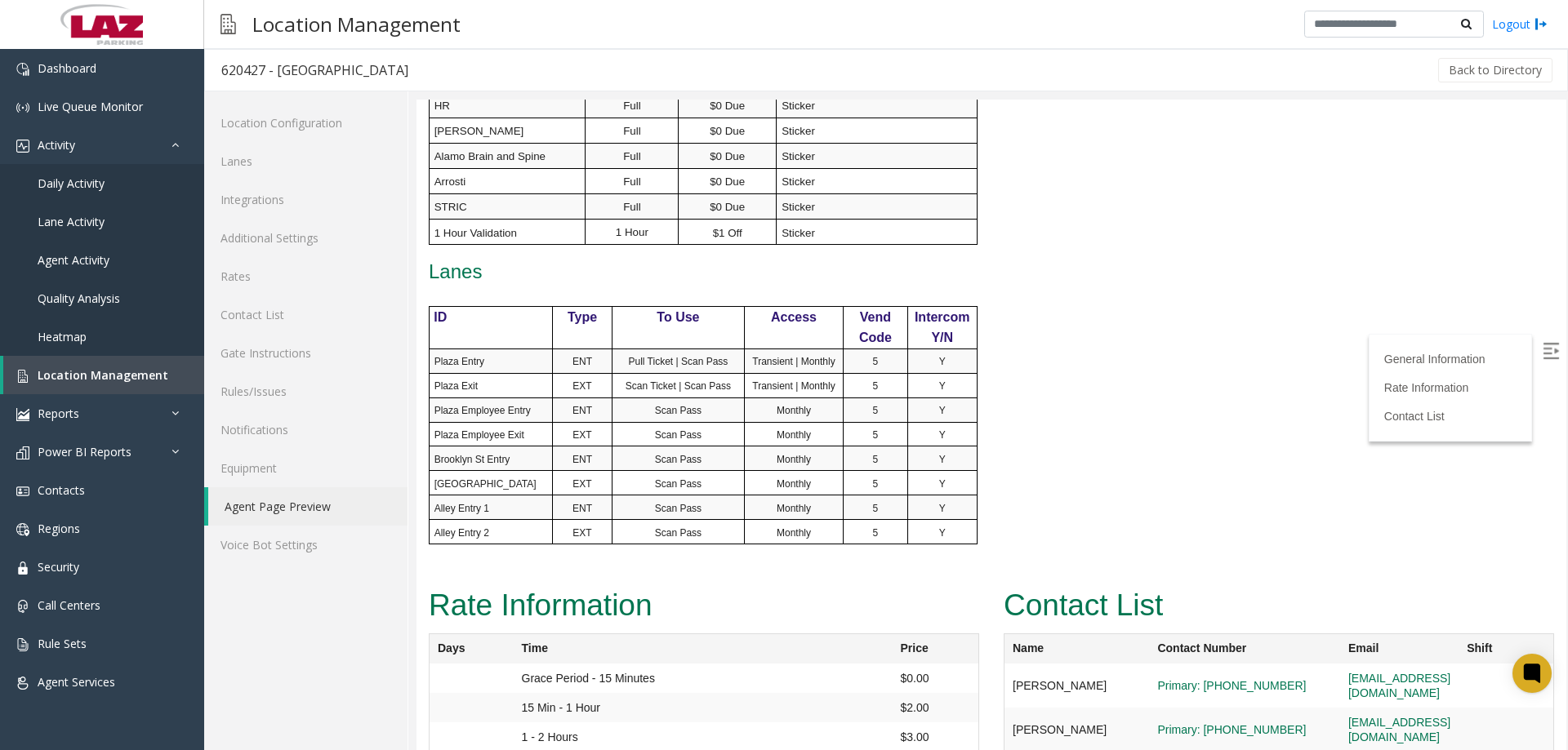
scroll to position [898, 0]
click at [502, 350] on p "Plaza Entry" at bounding box center [494, 358] width 119 height 15
click at [487, 375] on p "Plaza Exit" at bounding box center [494, 382] width 119 height 15
click at [498, 402] on span "Plaza Employee Entry" at bounding box center [483, 407] width 97 height 11
click at [487, 426] on span "Plaza Employee Exit" at bounding box center [480, 432] width 90 height 11
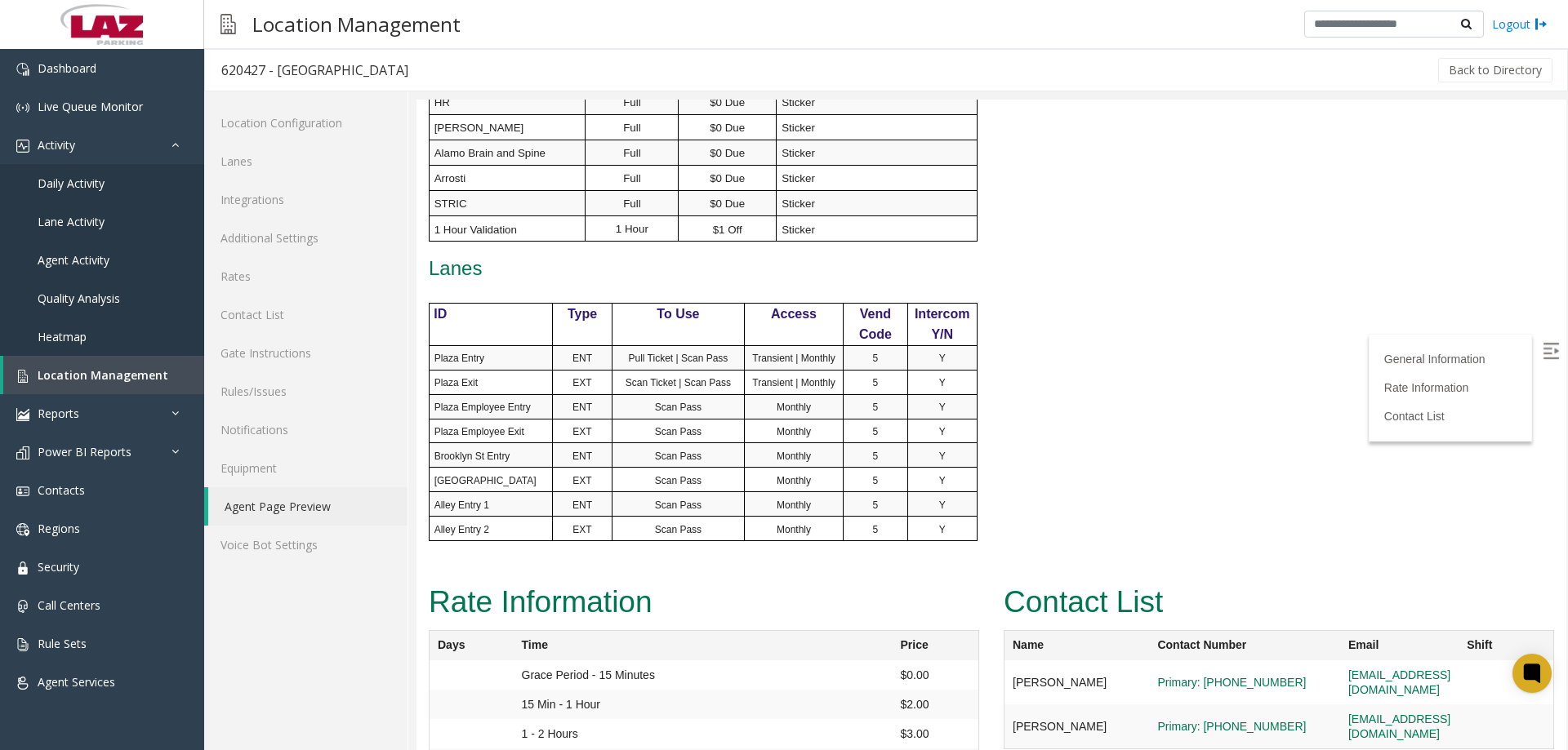
click at [494, 450] on span "Brooklyn St Entry" at bounding box center [472, 456] width 76 height 11
drag, startPoint x: 484, startPoint y: 458, endPoint x: 494, endPoint y: 494, distance: 37.4
click at [484, 475] on span "Brooklyn St Exit" at bounding box center [485, 481] width 102 height 11
click at [491, 497] on p "Alley Entry 1" at bounding box center [494, 505] width 119 height 15
click at [495, 517] on td "Alley Entry 2" at bounding box center [490, 528] width 124 height 25
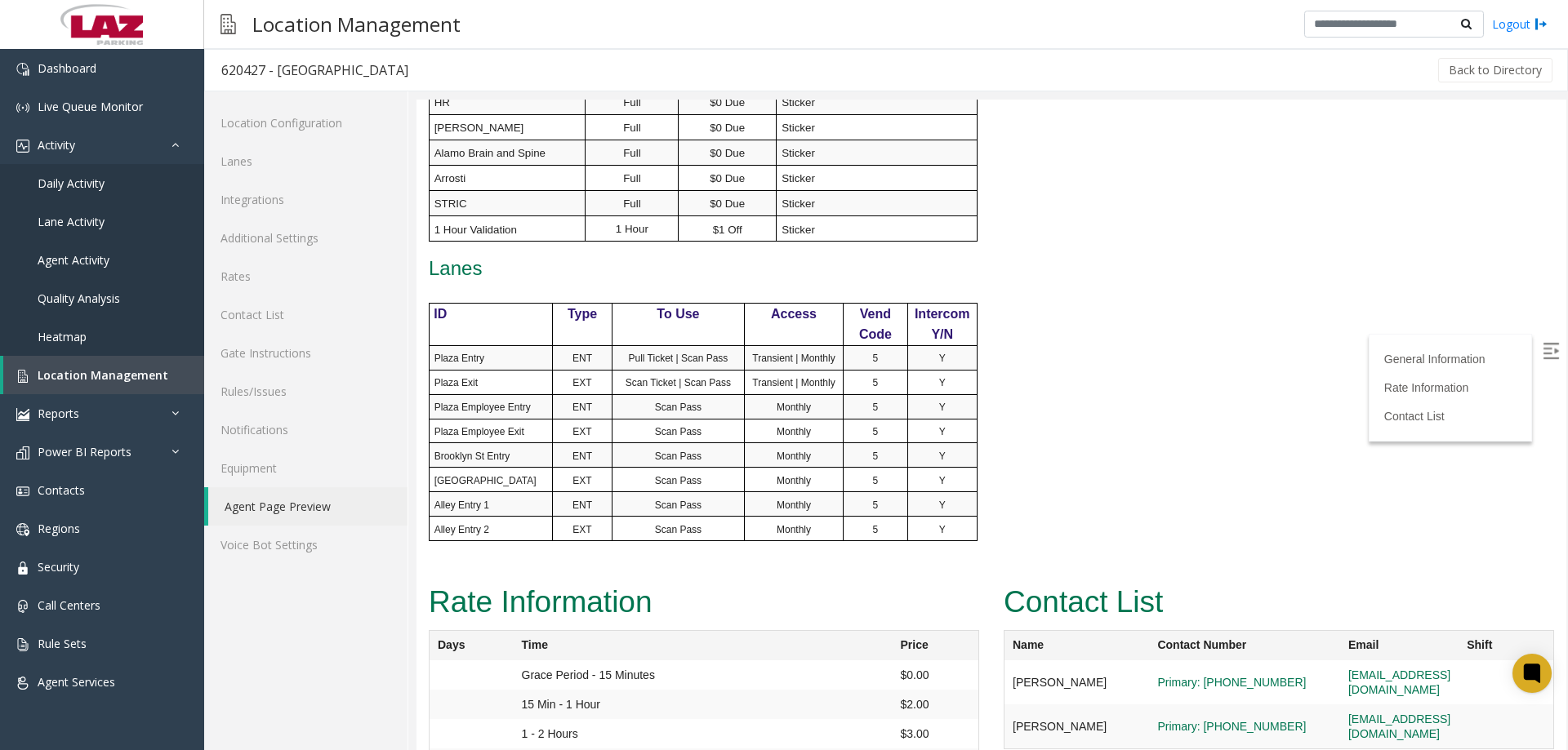
click at [855, 497] on p "5" at bounding box center [875, 505] width 63 height 15
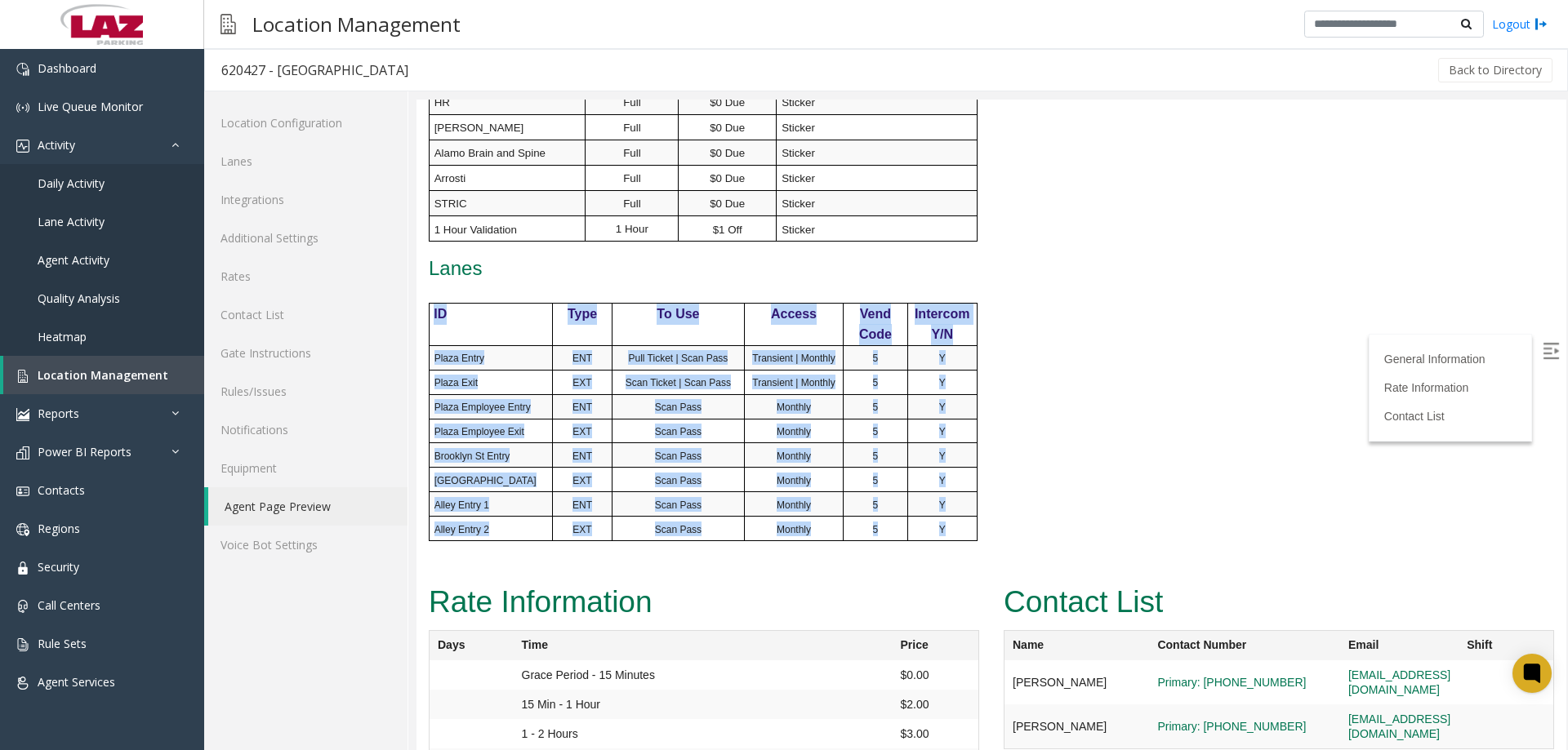
drag, startPoint x: 954, startPoint y: 505, endPoint x: 428, endPoint y: 294, distance: 566.7
click at [428, 303] on table "ID Type To Use Access Vend Code Intercom Y/N Plaza Entry ENT Pull Ticket | Scan…" at bounding box center [702, 423] width 549 height 239
copy div "ID Type To Use Access Vend Code Intercom Y/N Plaza Entry ENT Pull Ticket | Scan…"
click at [814, 419] on td "Monthly" at bounding box center [792, 431] width 98 height 25
click at [955, 522] on p "Y" at bounding box center [942, 529] width 69 height 15
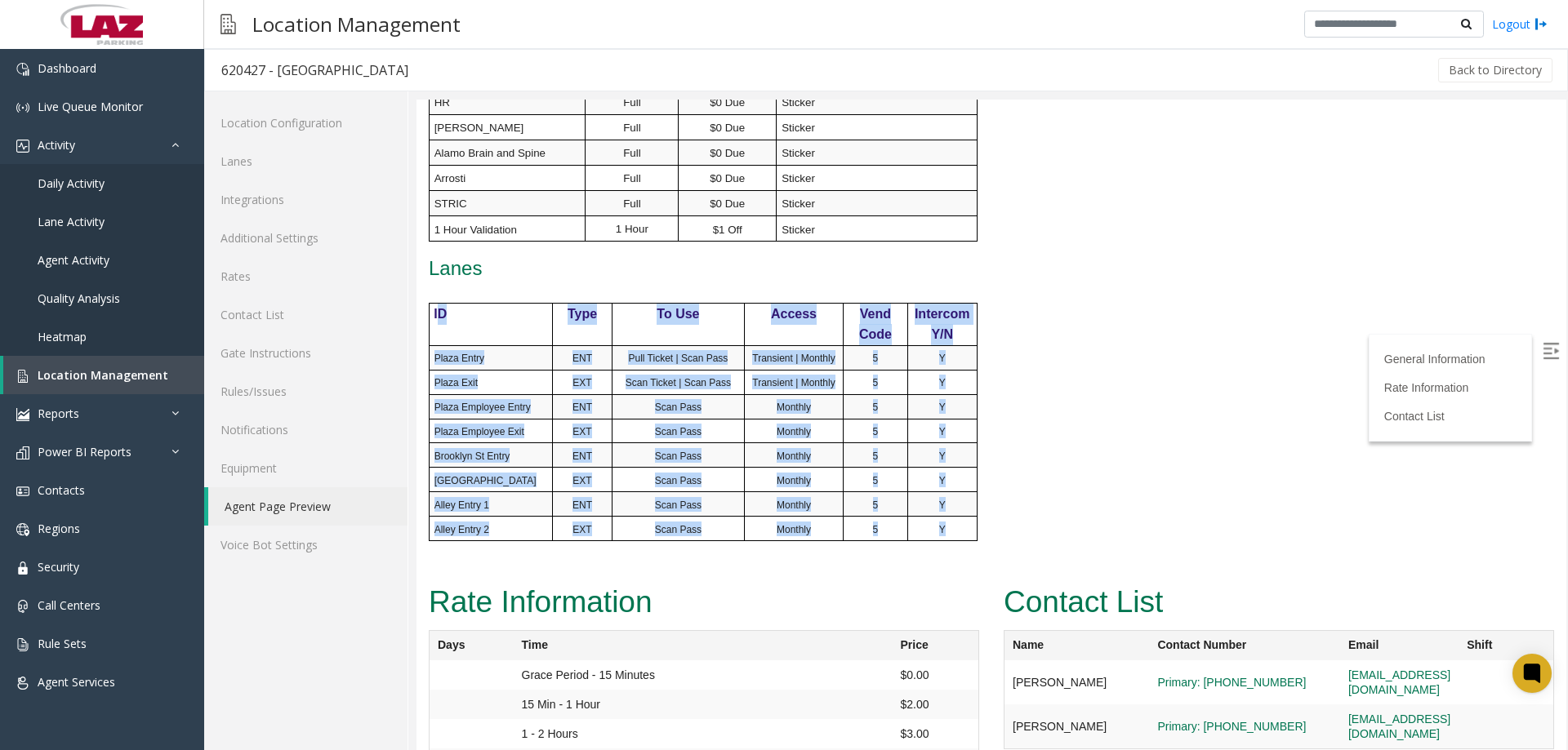
drag, startPoint x: 955, startPoint y: 503, endPoint x: 438, endPoint y: 303, distance: 554.3
click at [438, 303] on tbody "ID Type To Use Access Vend Code Intercom Y/N Plaza Entry ENT Pull Ticket | Scan…" at bounding box center [702, 422] width 548 height 238
drag, startPoint x: 451, startPoint y: 308, endPoint x: 448, endPoint y: 297, distance: 11.4
click at [452, 307] on td "ID" at bounding box center [490, 324] width 124 height 42
click at [445, 307] on span "ID" at bounding box center [440, 313] width 13 height 14
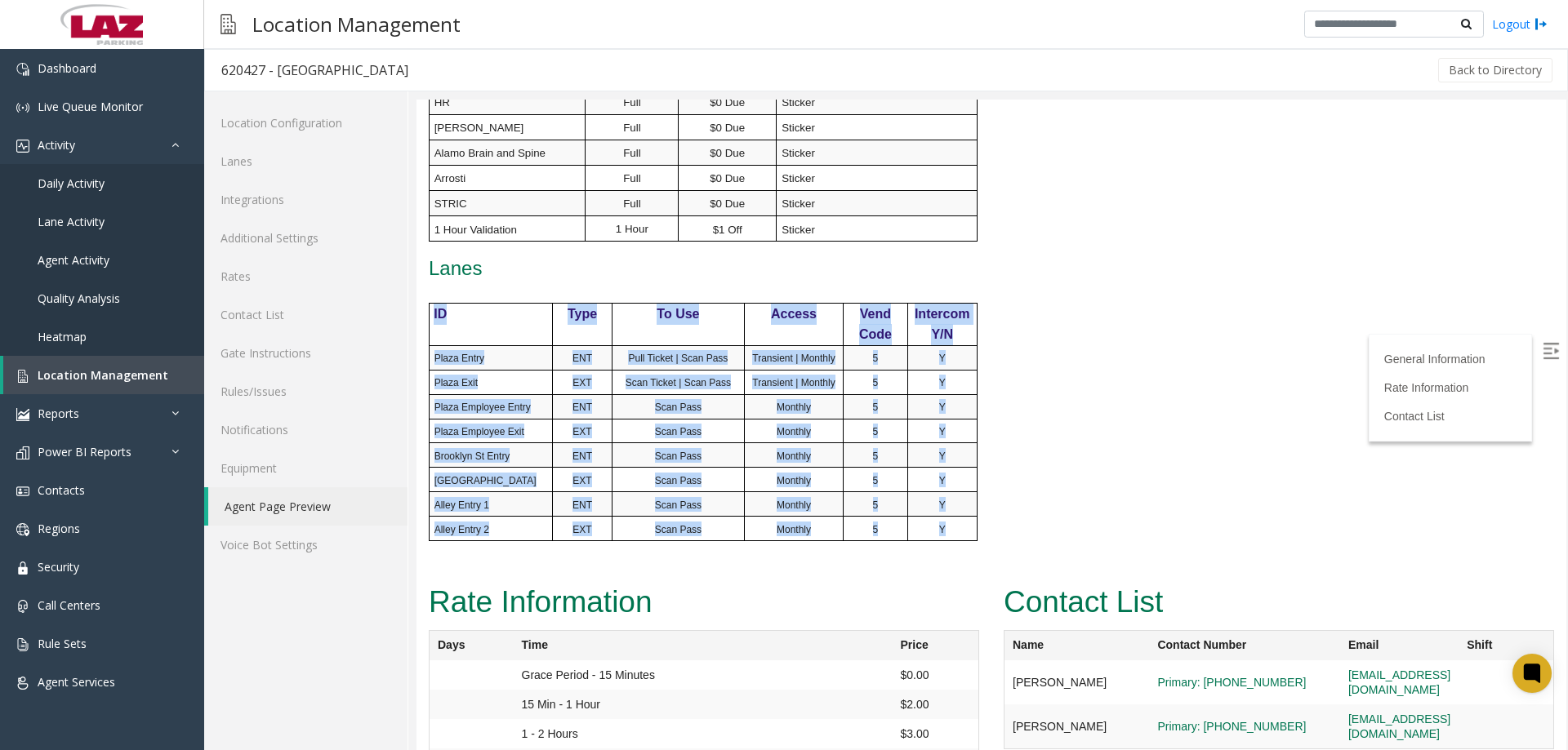
drag, startPoint x: 912, startPoint y: 468, endPoint x: 428, endPoint y: 296, distance: 513.7
click at [428, 303] on tbody "ID Type To Use Access Vend Code Intercom Y/N Plaza Entry ENT Pull Ticket | Scan…" at bounding box center [702, 422] width 548 height 238
copy tbody "ID Type To Use Access Vend Code Intercom Y/N Plaza Entry ENT Pull Ticket | Scan…"
click at [569, 307] on span "Type" at bounding box center [582, 313] width 29 height 14
click at [497, 303] on p "ID" at bounding box center [493, 313] width 119 height 21
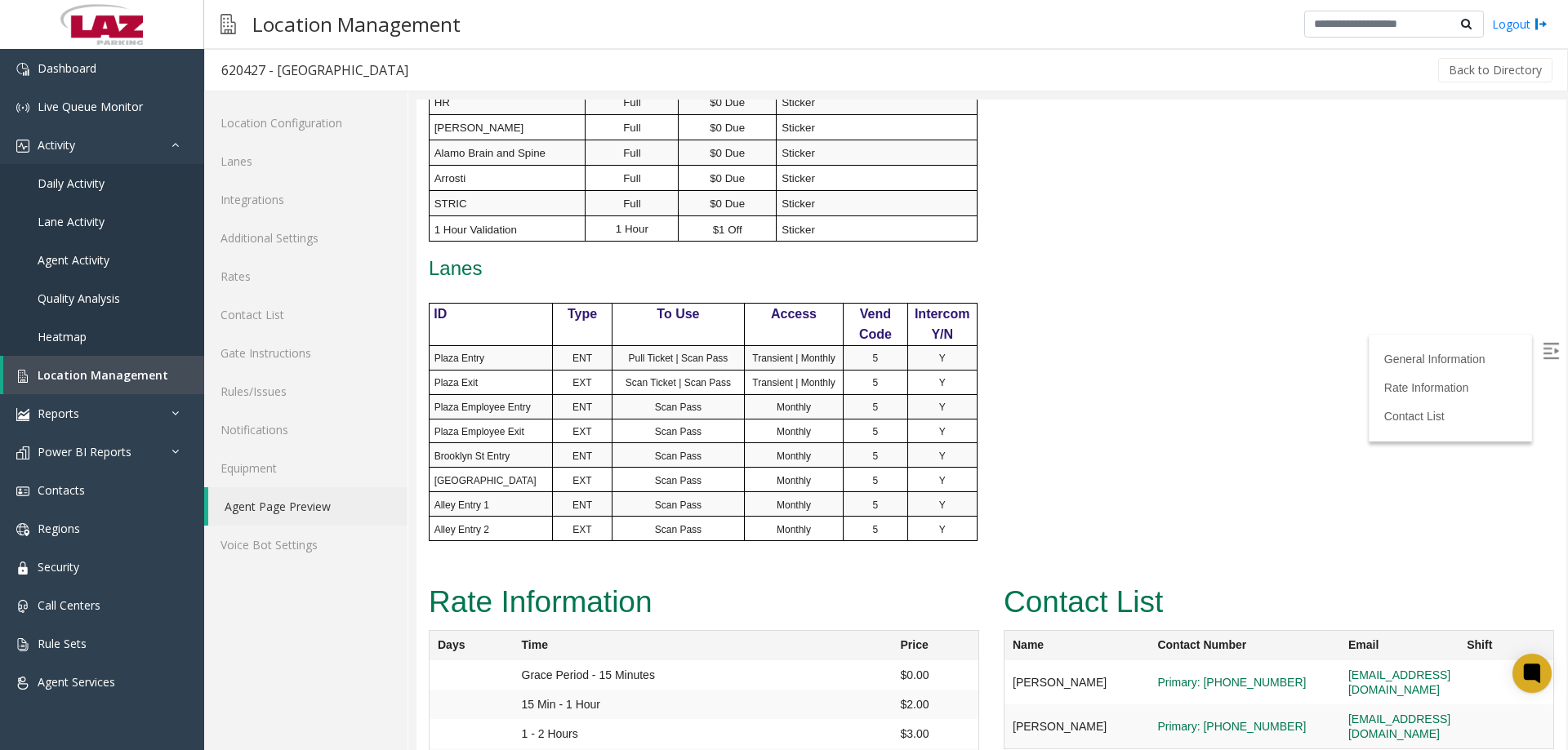
click at [516, 303] on p "ID" at bounding box center [493, 313] width 119 height 21
click at [575, 307] on span "Type" at bounding box center [582, 313] width 29 height 14
drag, startPoint x: 657, startPoint y: 302, endPoint x: 783, endPoint y: 312, distance: 126.4
click at [663, 303] on p "To Use" at bounding box center [677, 313] width 131 height 21
drag, startPoint x: 787, startPoint y: 303, endPoint x: 802, endPoint y: 307, distance: 15.5
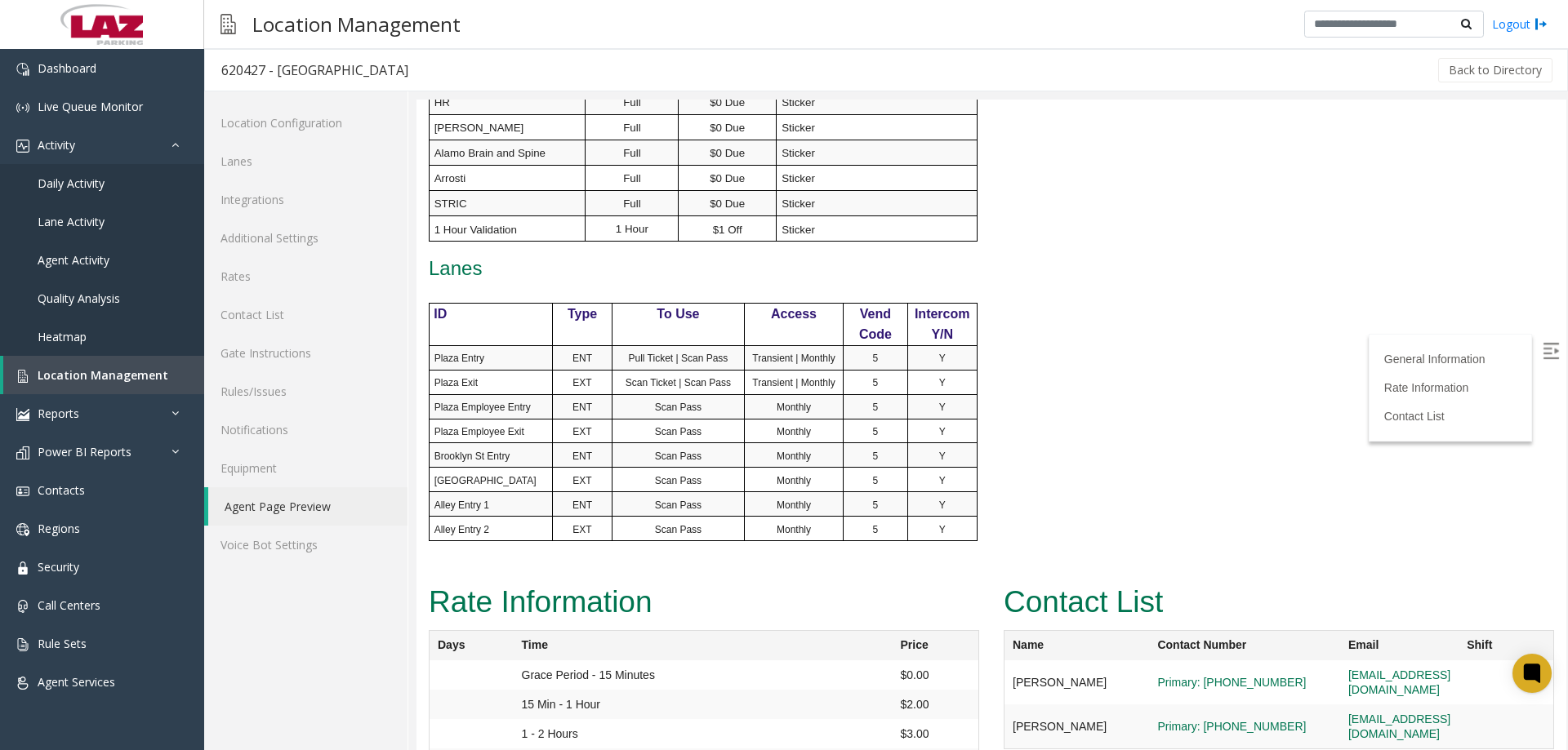
click at [792, 303] on p "Access" at bounding box center [793, 313] width 98 height 21
drag, startPoint x: 867, startPoint y: 311, endPoint x: 917, endPoint y: 312, distance: 50.0
click at [869, 327] on span "Code" at bounding box center [876, 334] width 33 height 14
click at [937, 305] on p "Intercom Y/N" at bounding box center [942, 324] width 69 height 41
click at [457, 303] on p "ID" at bounding box center [493, 313] width 119 height 21
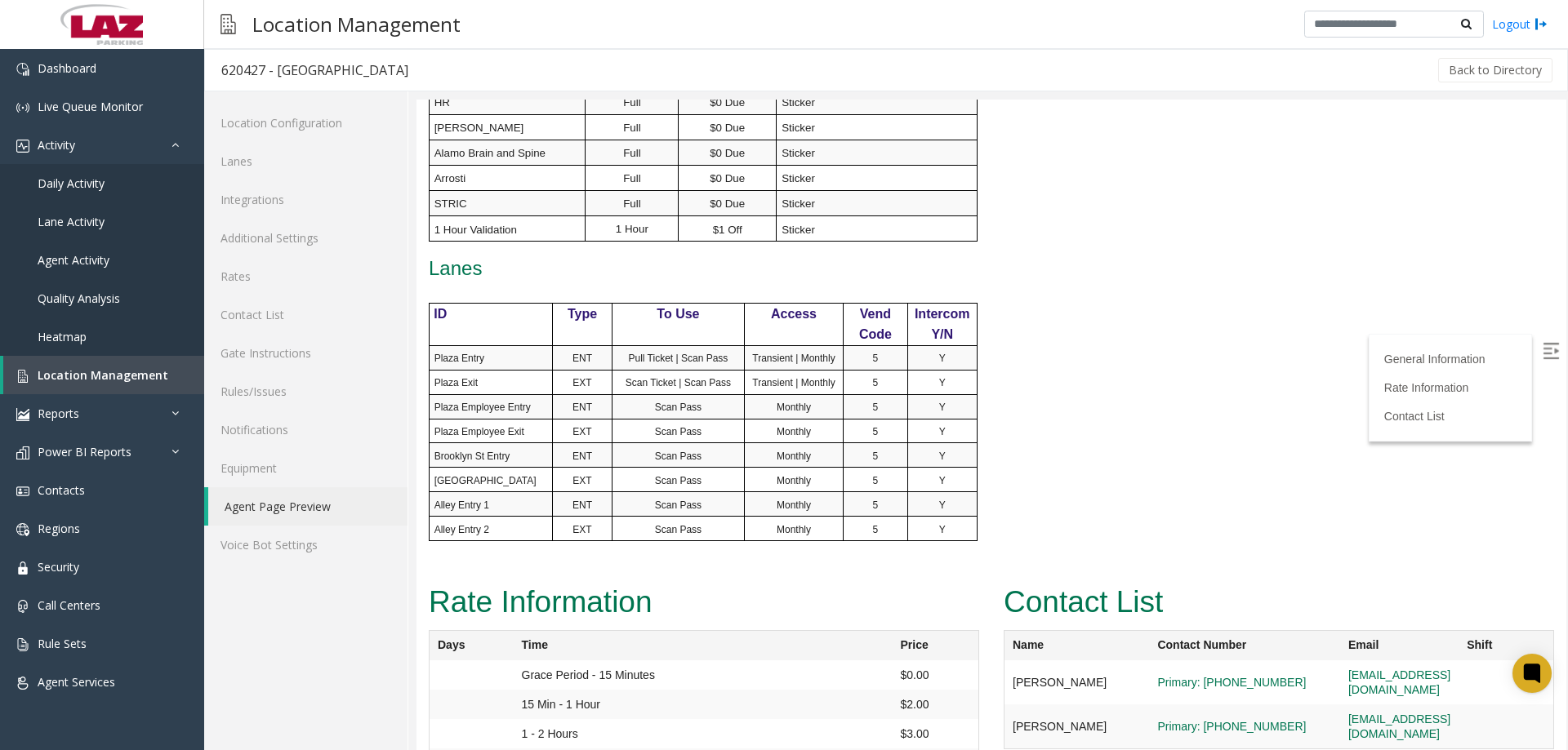
click at [472, 350] on p "Plaza Entry" at bounding box center [494, 358] width 119 height 15
drag, startPoint x: 482, startPoint y: 365, endPoint x: 486, endPoint y: 376, distance: 11.7
click at [481, 375] on p "Plaza Exit" at bounding box center [494, 382] width 119 height 15
click at [489, 402] on span "Plaza Employee Entry" at bounding box center [483, 407] width 97 height 11
click at [494, 426] on span "Plaza Employee Exit" at bounding box center [480, 432] width 90 height 11
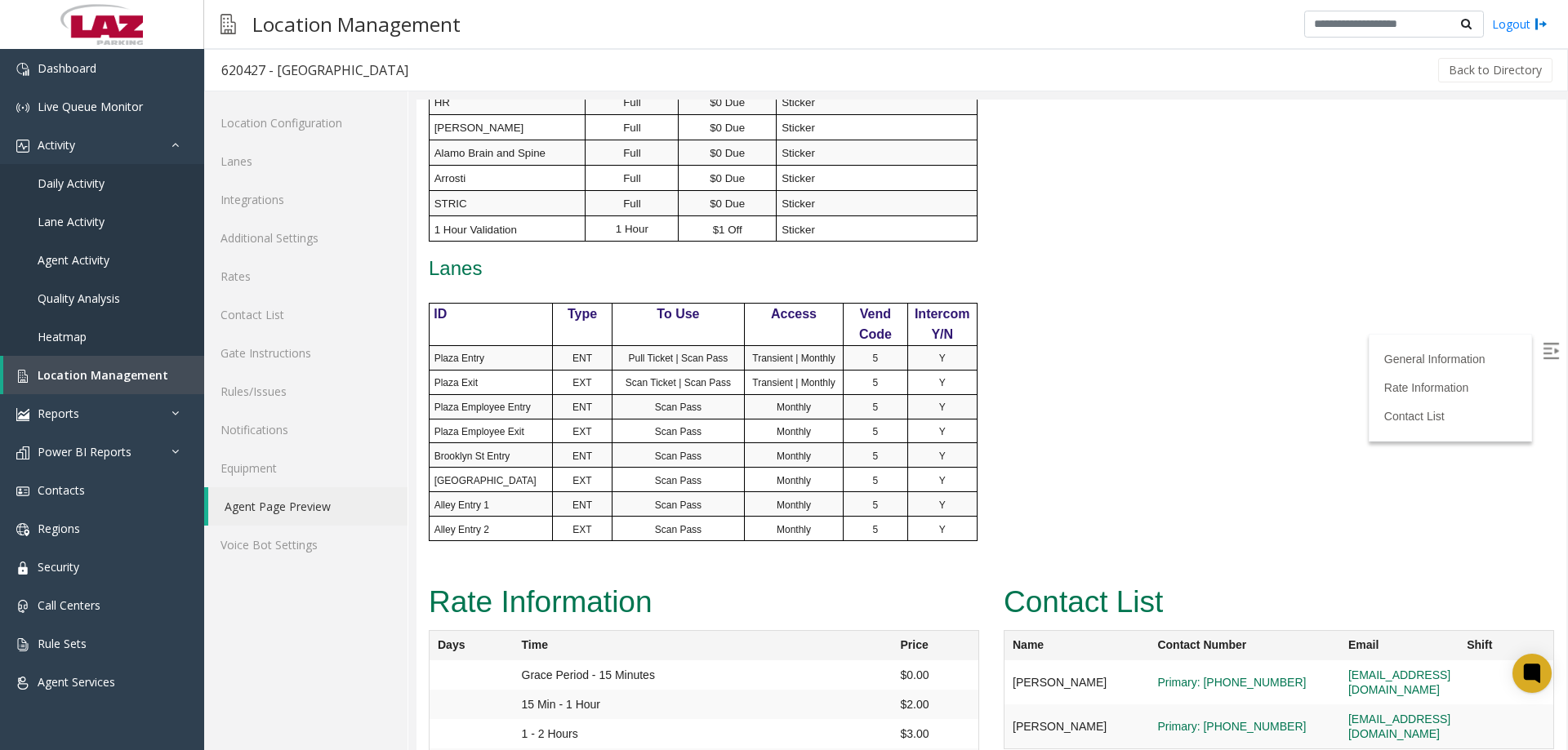
click at [498, 450] on span "Brooklyn St Entry" at bounding box center [472, 456] width 76 height 11
click at [494, 475] on span "[GEOGRAPHIC_DATA]" at bounding box center [485, 481] width 102 height 11
click at [500, 497] on p "Alley Entry 1" at bounding box center [494, 505] width 119 height 15
click at [511, 522] on p "Alley Entry 2" at bounding box center [494, 529] width 119 height 15
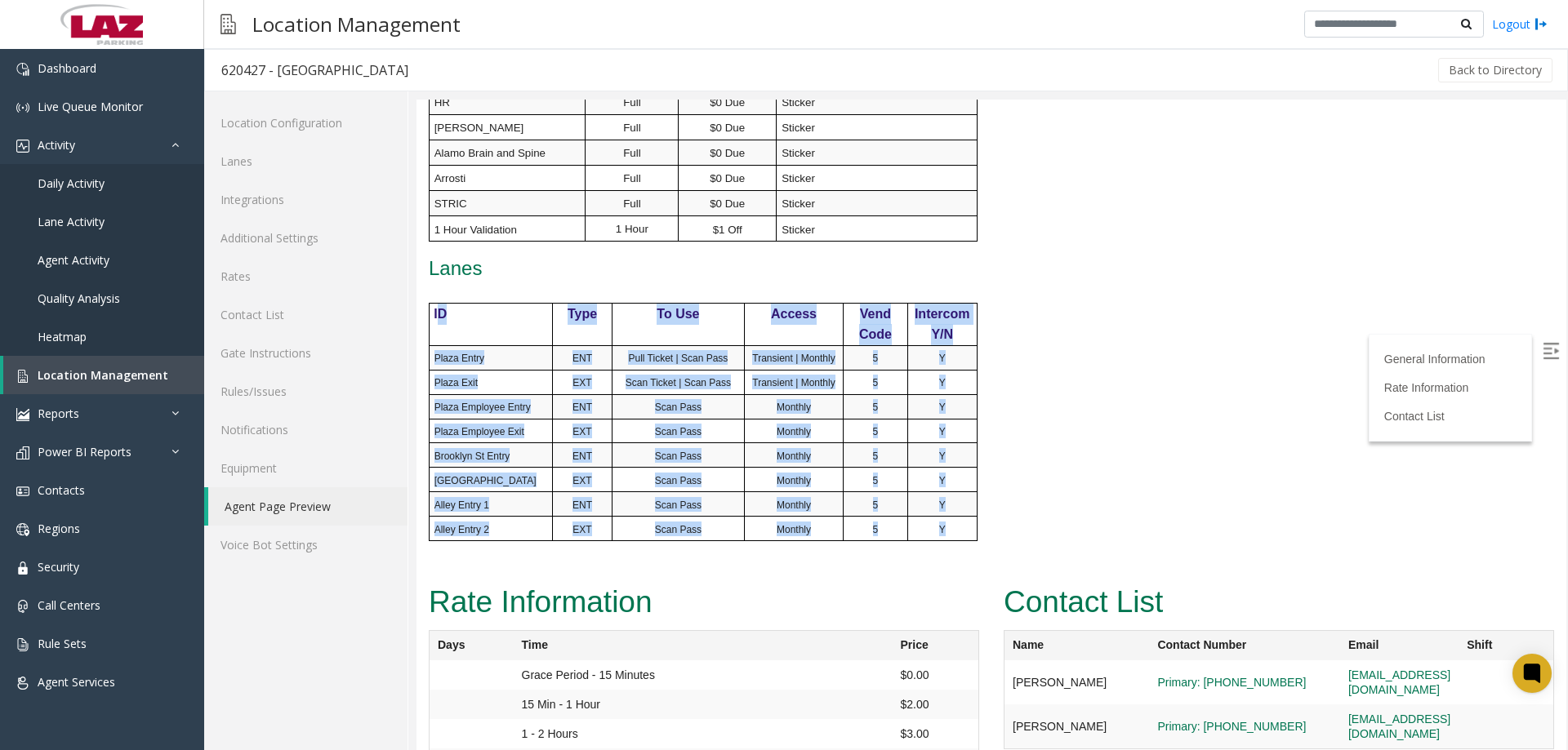
drag, startPoint x: 962, startPoint y: 509, endPoint x: 436, endPoint y: 292, distance: 569.0
click at [436, 303] on tbody "ID Type To Use Access Vend Code Intercom Y/N Plaza Entry ENT Pull Ticket | Scan…" at bounding box center [702, 422] width 548 height 238
drag, startPoint x: 496, startPoint y: 316, endPoint x: 449, endPoint y: 417, distance: 111.4
click at [496, 318] on td "ID" at bounding box center [490, 324] width 124 height 42
click at [699, 419] on td "Scan Pass" at bounding box center [677, 431] width 132 height 25
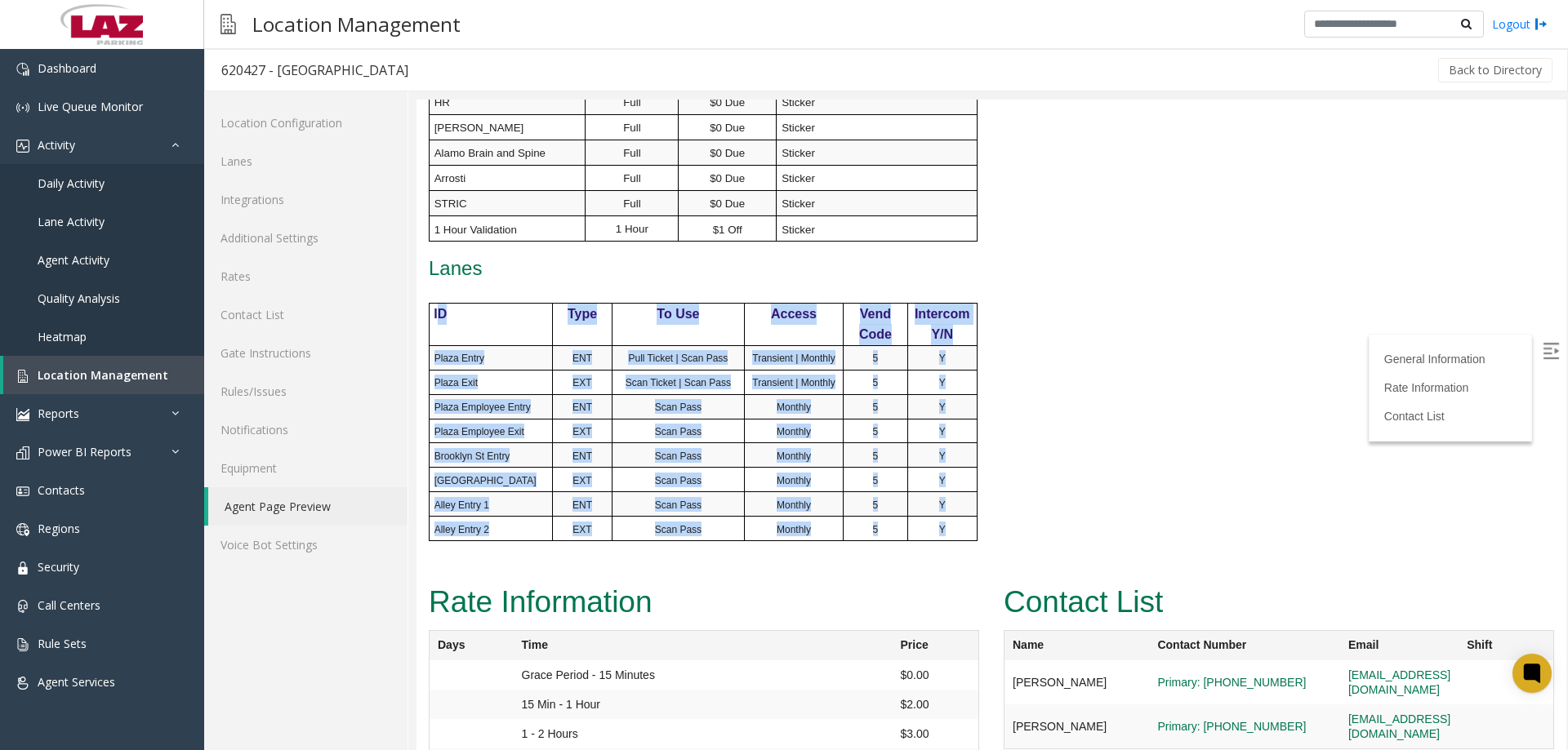
click at [889, 424] on p "5" at bounding box center [875, 431] width 63 height 15
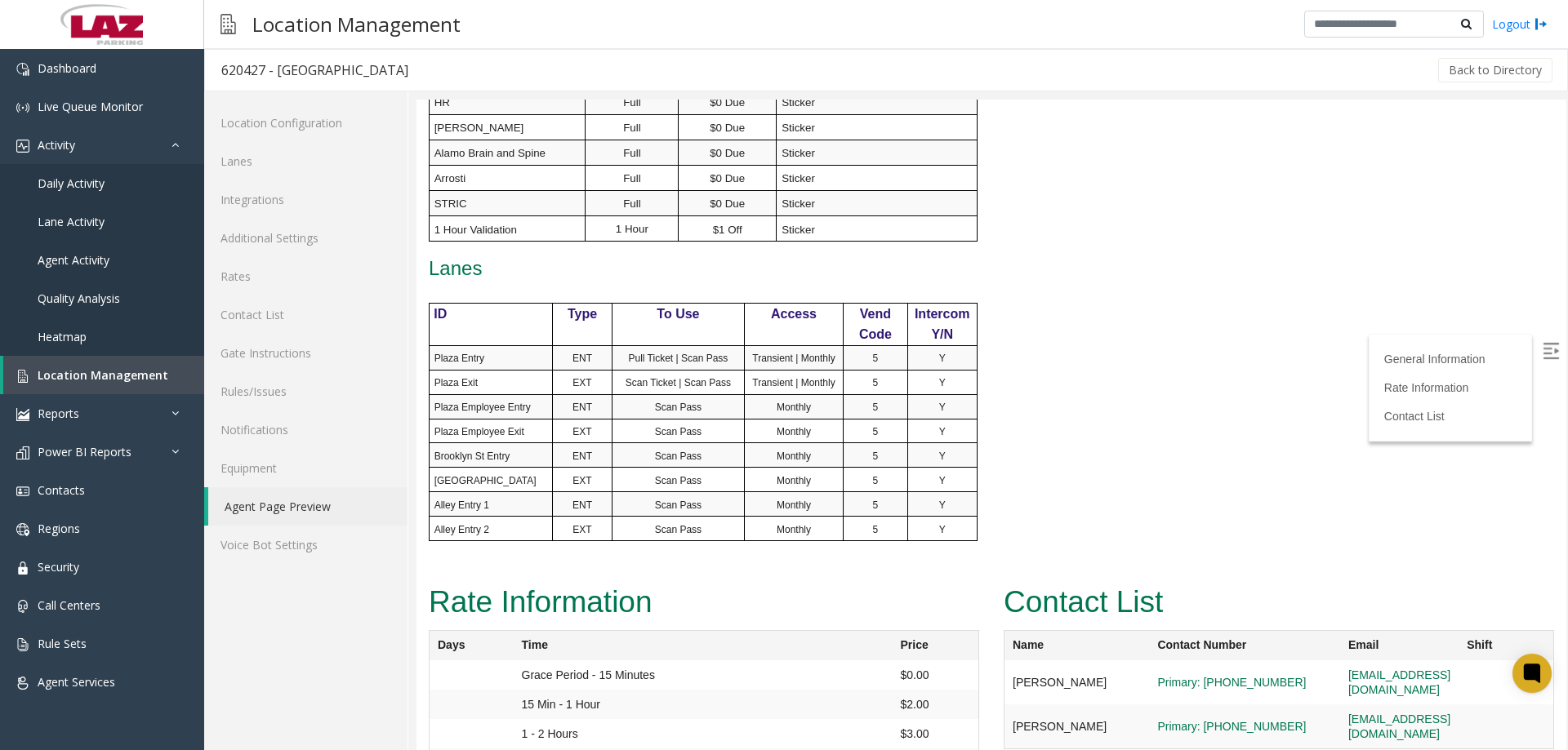
click at [470, 353] on span "Plaza Entry" at bounding box center [460, 358] width 50 height 11
click at [460, 377] on span "Plaza Exit" at bounding box center [456, 382] width 43 height 11
click at [474, 402] on span "Plaza Employee Entry" at bounding box center [483, 407] width 97 height 11
click at [482, 426] on span "Plaza Employee Exit" at bounding box center [480, 432] width 90 height 11
drag, startPoint x: 495, startPoint y: 442, endPoint x: 512, endPoint y: 454, distance: 20.8
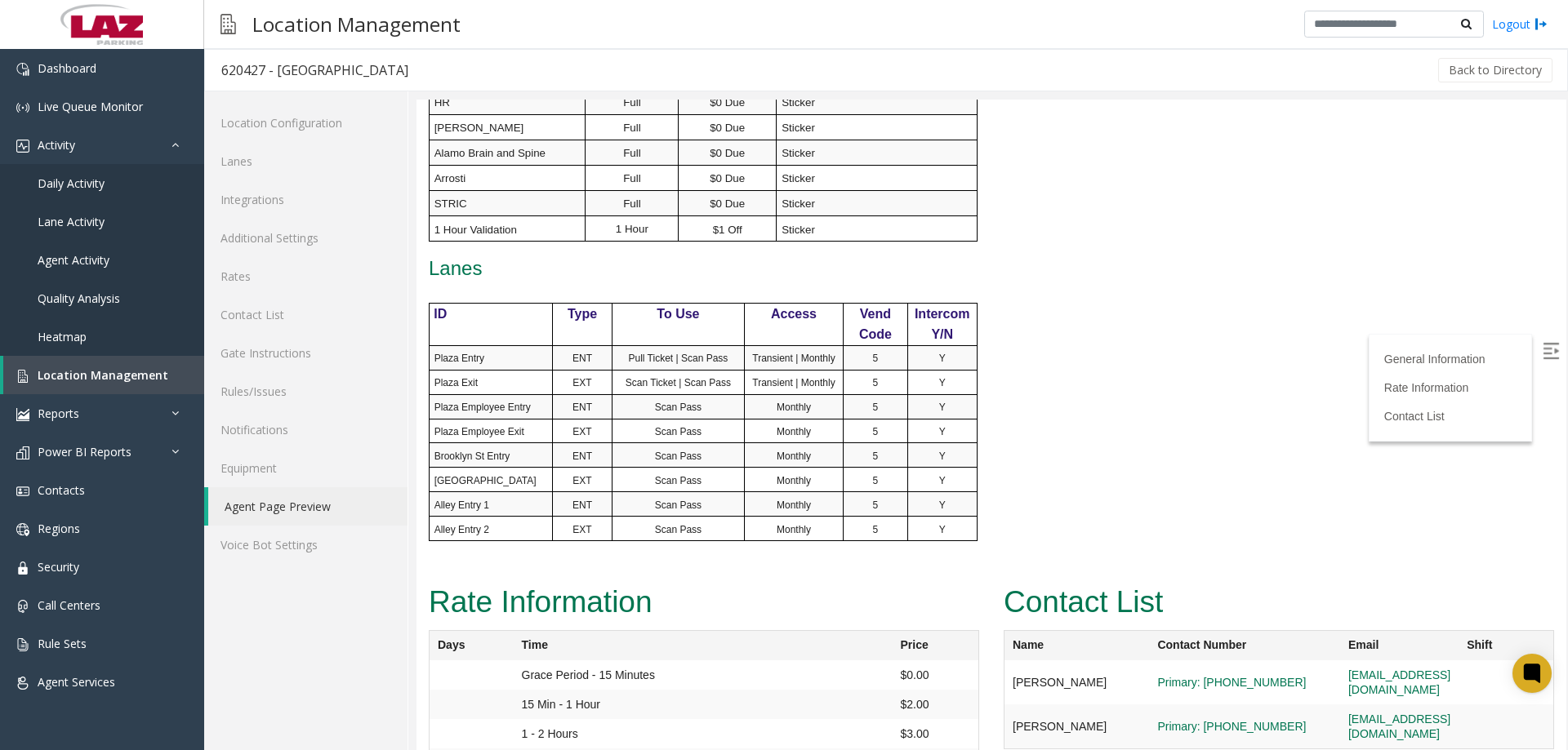
click at [495, 450] on span "Brooklyn St Entry" at bounding box center [472, 456] width 76 height 11
click at [494, 472] on p "Brooklyn St Exit" at bounding box center [494, 480] width 119 height 15
click at [485, 500] on span "Alley Entry 1" at bounding box center [462, 506] width 55 height 11
click at [497, 522] on p "Alley Entry 2" at bounding box center [494, 529] width 119 height 15
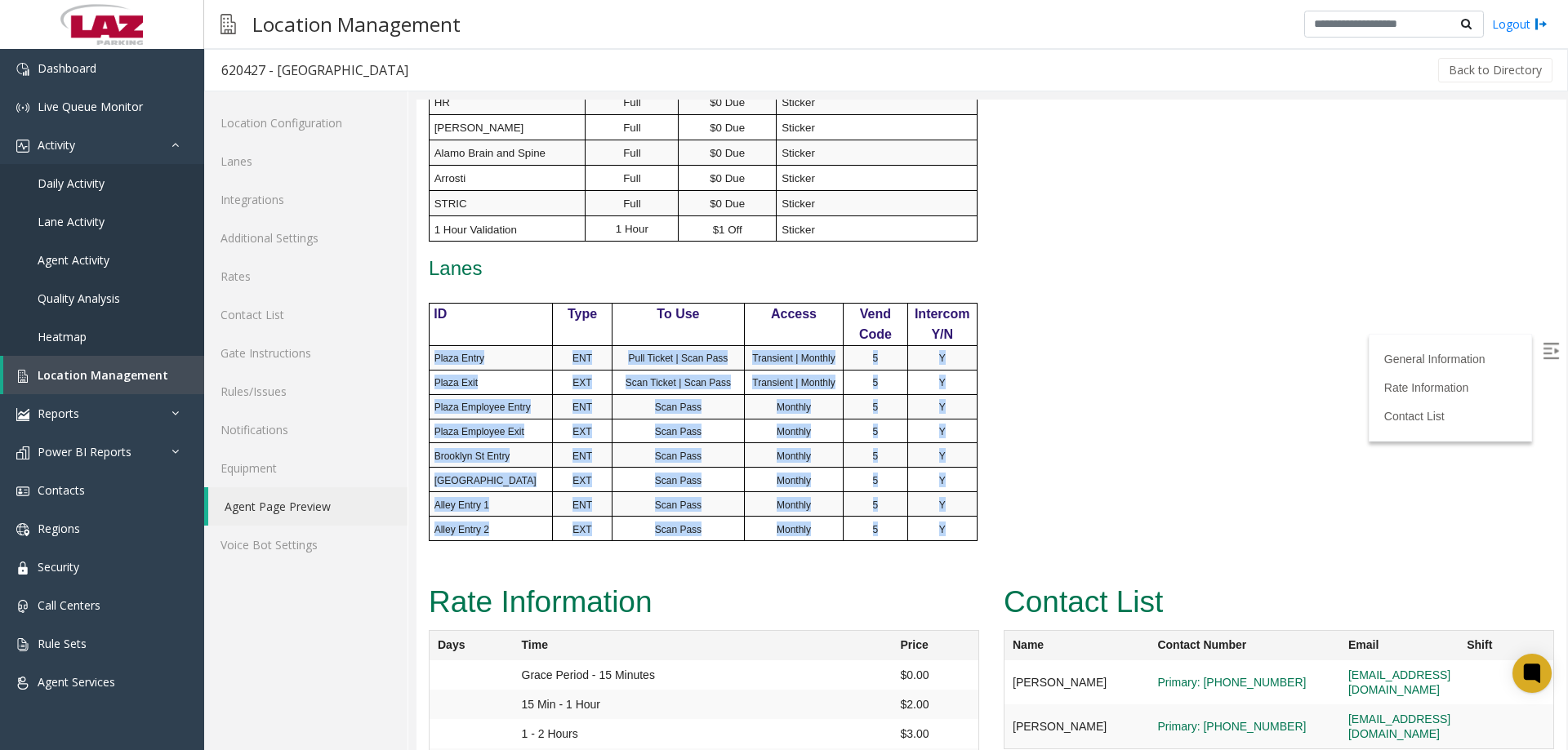
drag, startPoint x: 959, startPoint y: 506, endPoint x: 432, endPoint y: 337, distance: 553.4
click at [432, 337] on tbody "ID Type To Use Access Vend Code Intercom Y/N Plaza Entry ENT Pull Ticket | Scan…" at bounding box center [702, 422] width 548 height 238
copy tbody "Plaza Entry ENT Pull Ticket | Scan Pass Transient | Monthly 5 Y Plaza Exit EXT …"
click at [912, 469] on td "Y" at bounding box center [942, 480] width 70 height 25
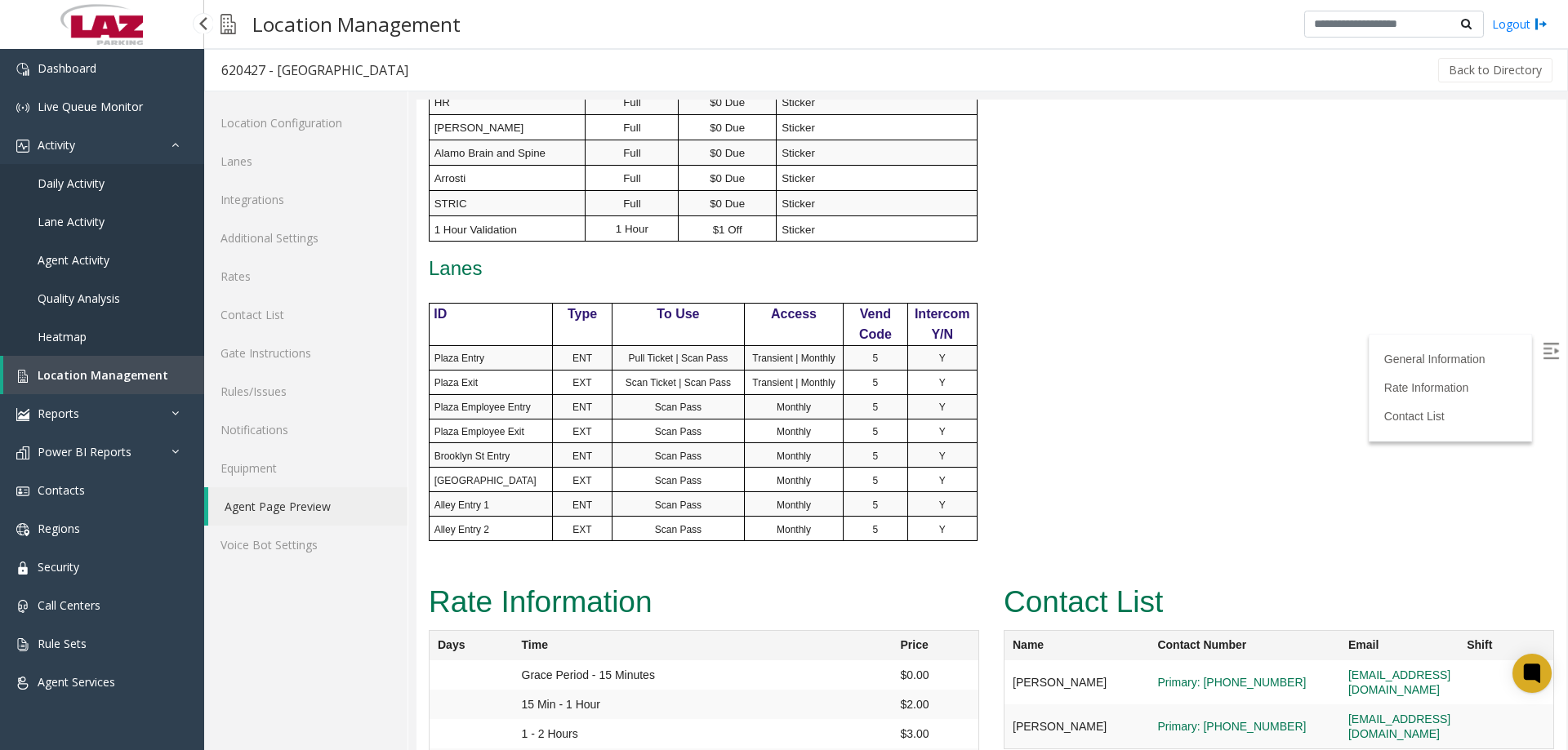
click at [94, 381] on span "Location Management" at bounding box center [103, 375] width 131 height 16
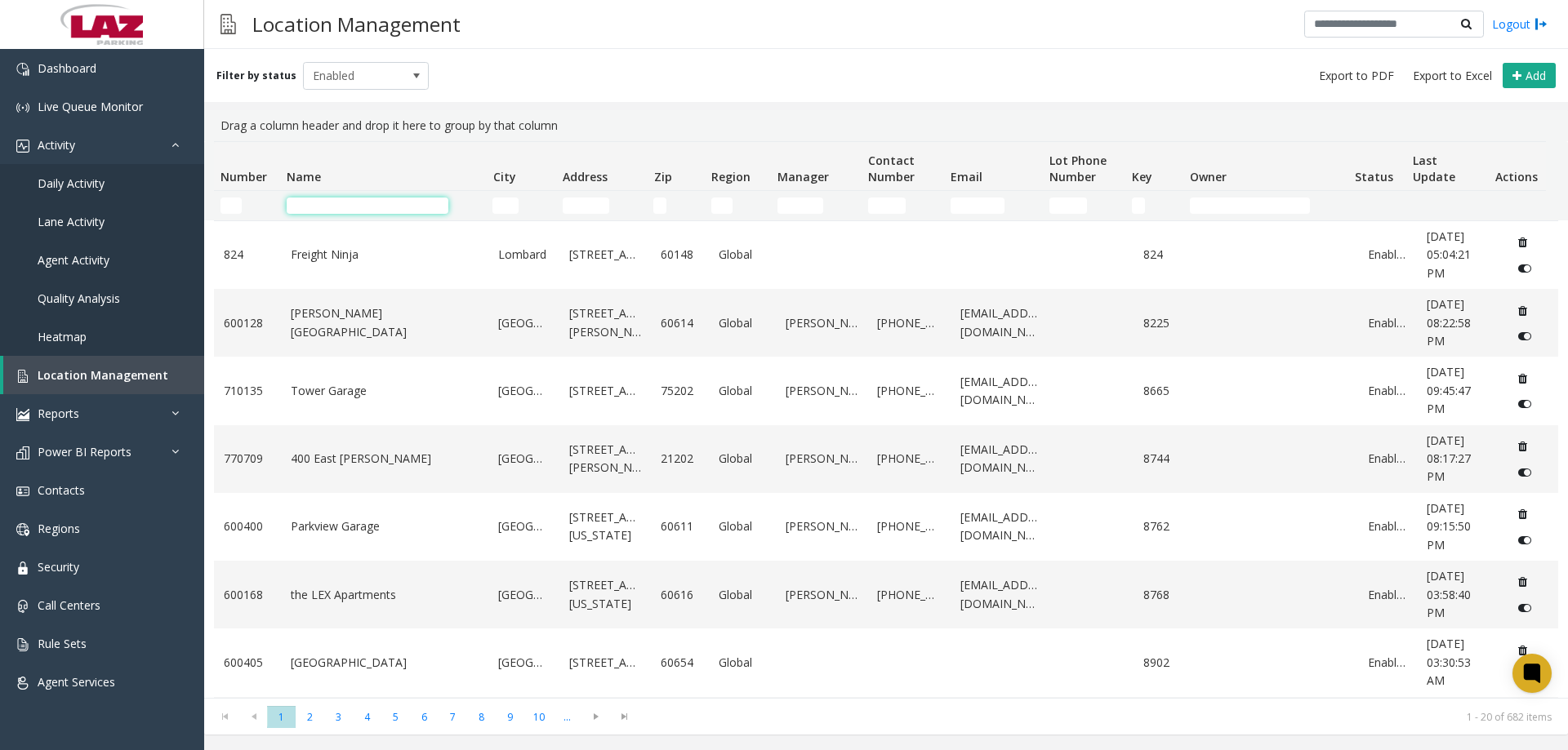
click at [301, 202] on input "Name Filter" at bounding box center [368, 206] width 162 height 17
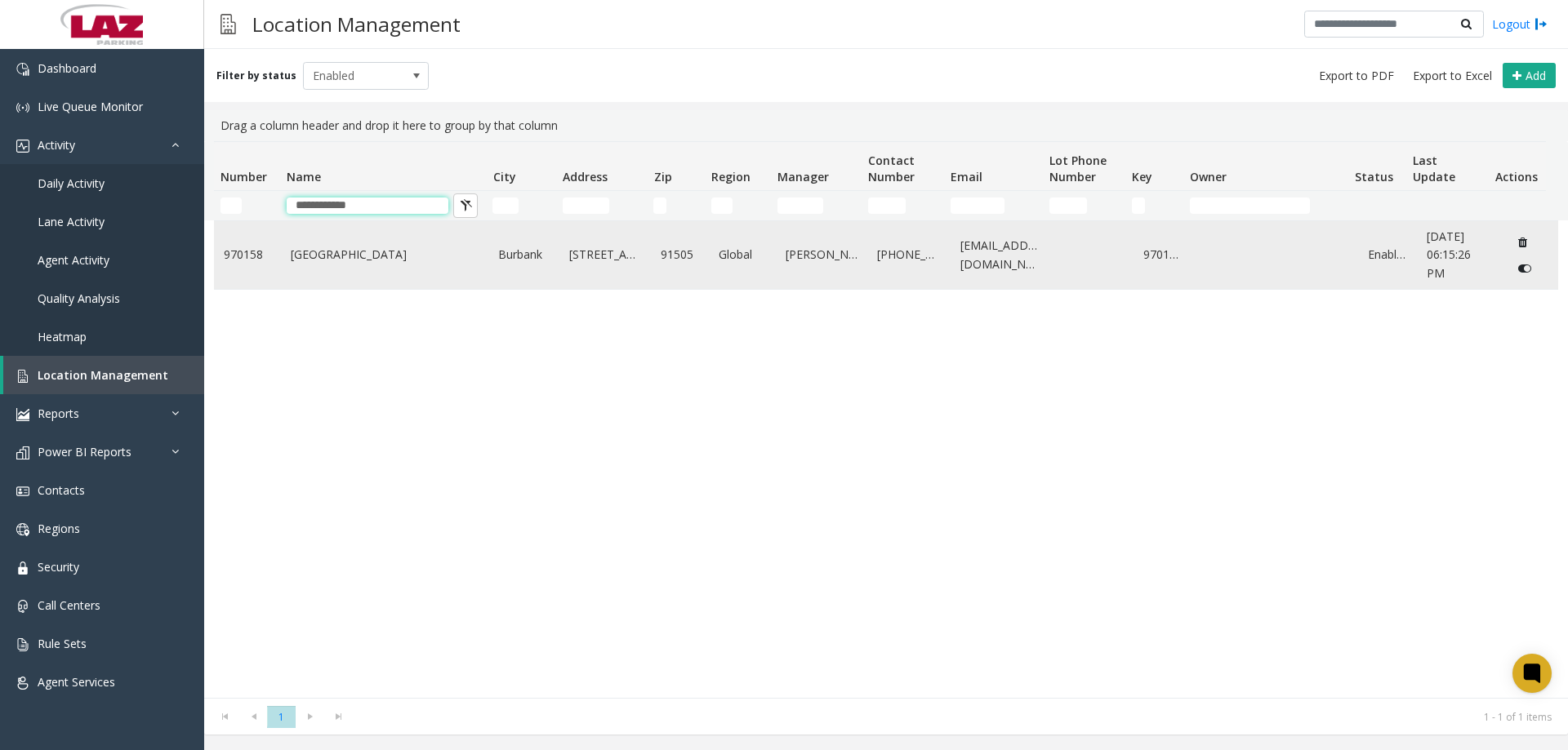
type input "**********"
click at [358, 256] on link "Golden State Medical Plaza" at bounding box center [384, 255] width 188 height 18
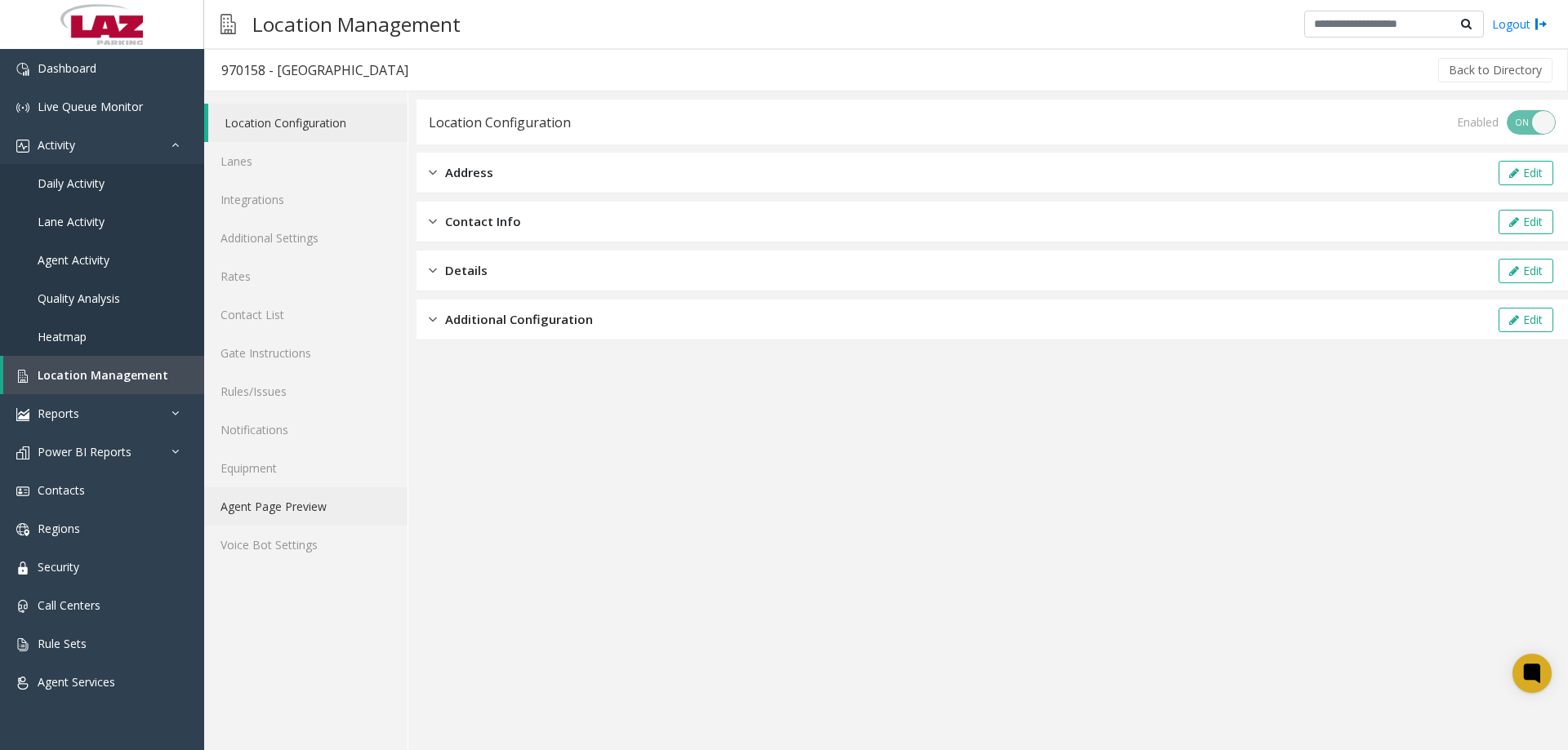
click at [333, 501] on link "Agent Page Preview" at bounding box center [305, 506] width 203 height 39
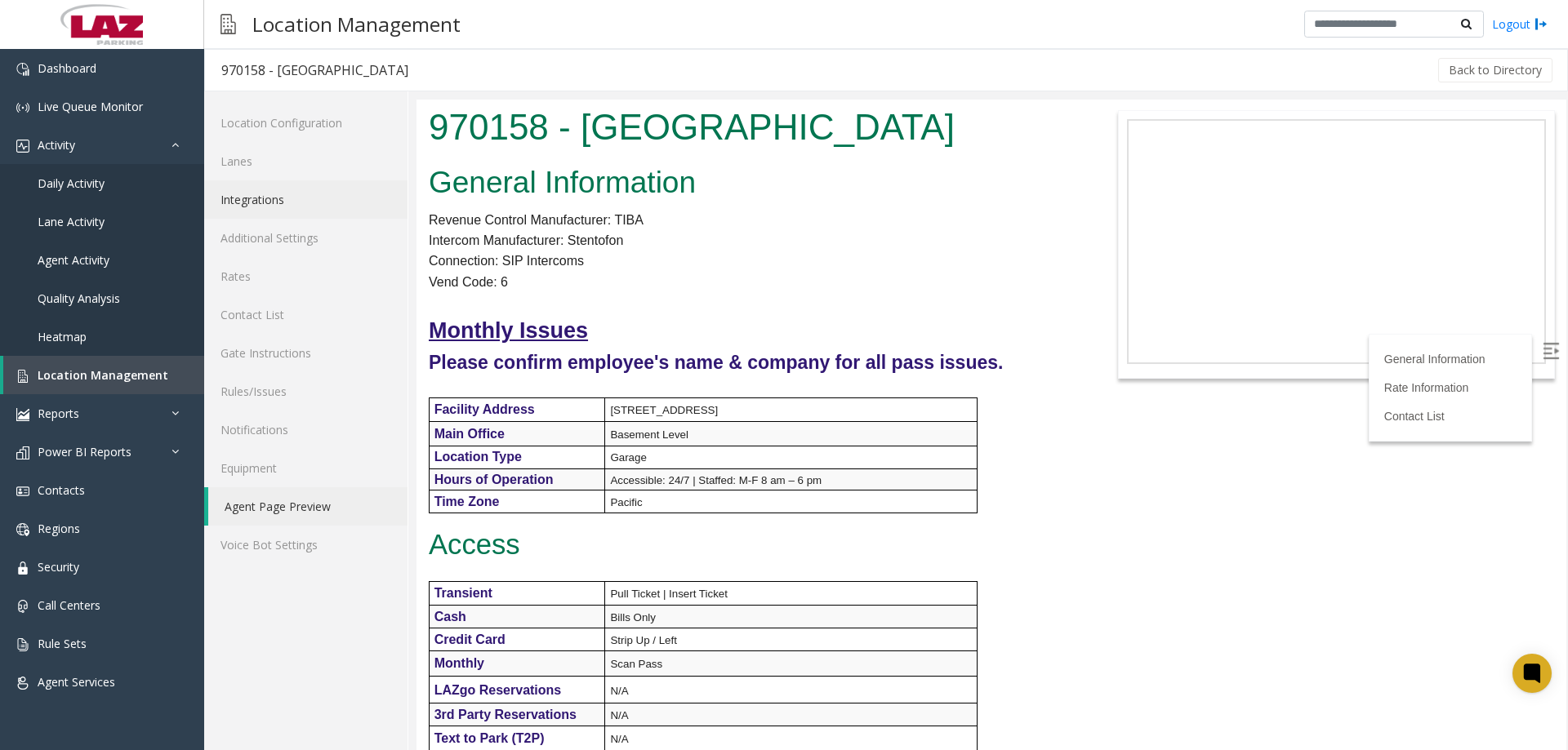
click at [306, 181] on link "Integrations" at bounding box center [305, 199] width 203 height 39
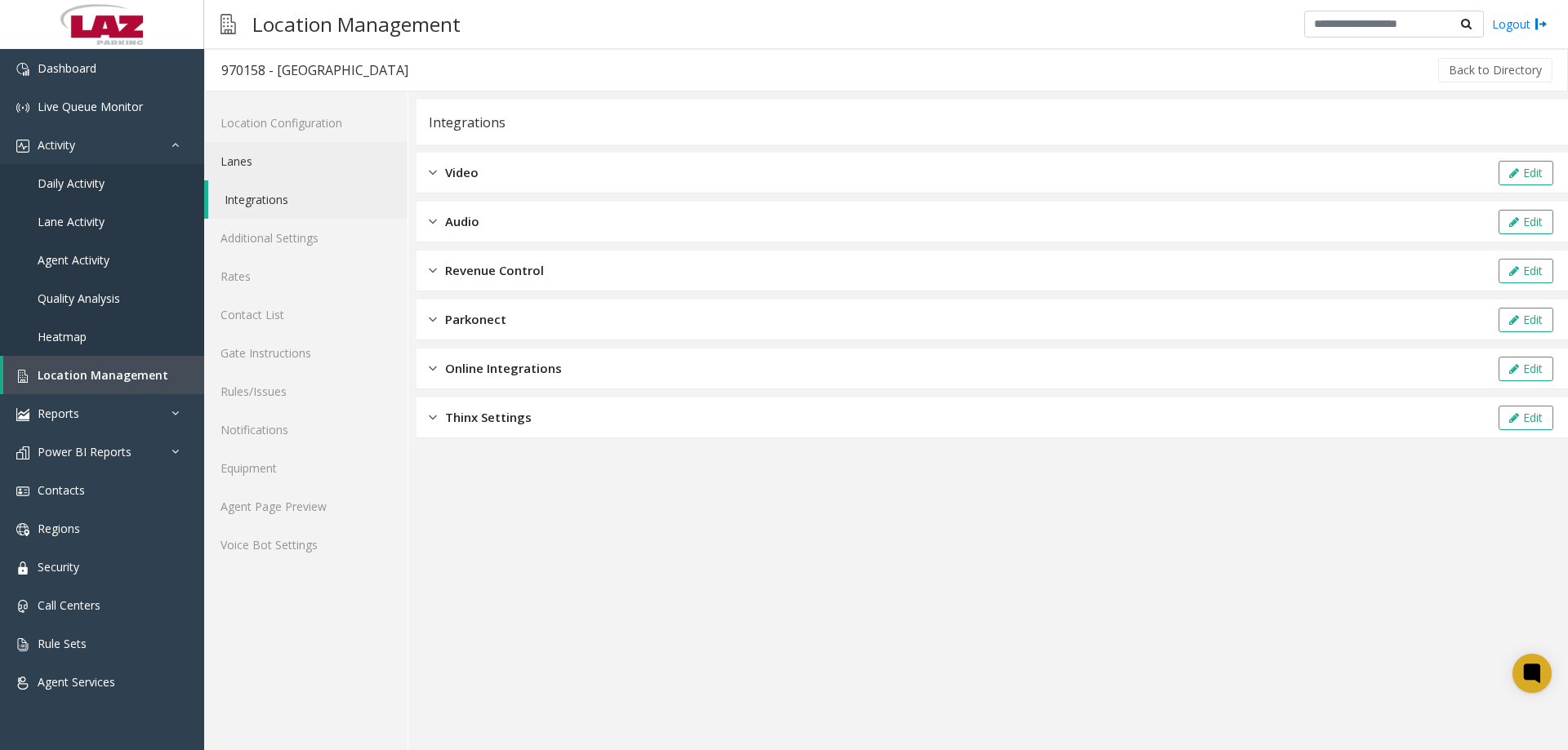
click at [311, 166] on link "Lanes" at bounding box center [305, 162] width 203 height 39
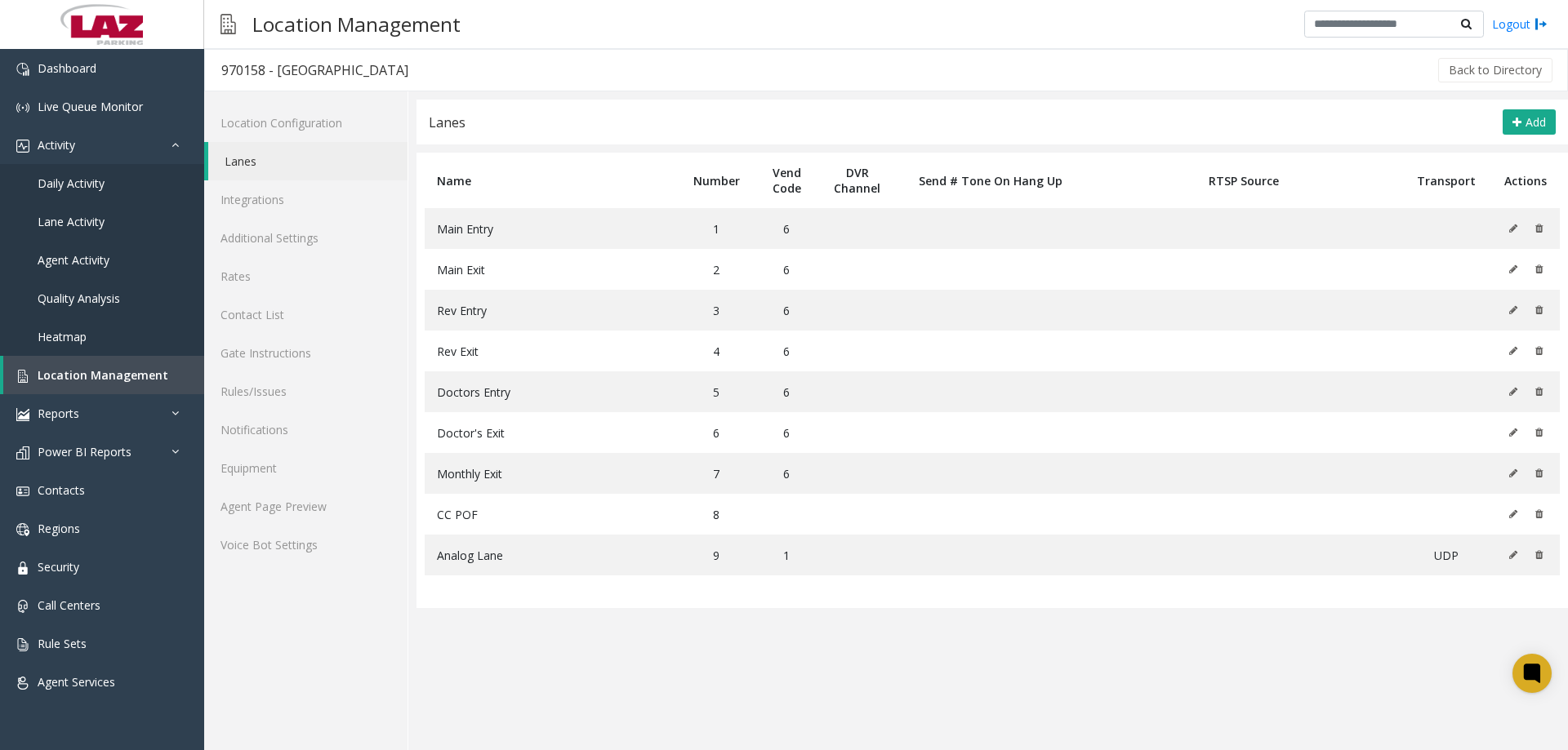
click at [788, 636] on app-lanes "Lanes Add Name Number Vend Code DVR Channel Send # Tone On Hang Up RTSP Source …" at bounding box center [992, 425] width 1152 height 651
click at [92, 369] on span "Location Management" at bounding box center [103, 375] width 131 height 16
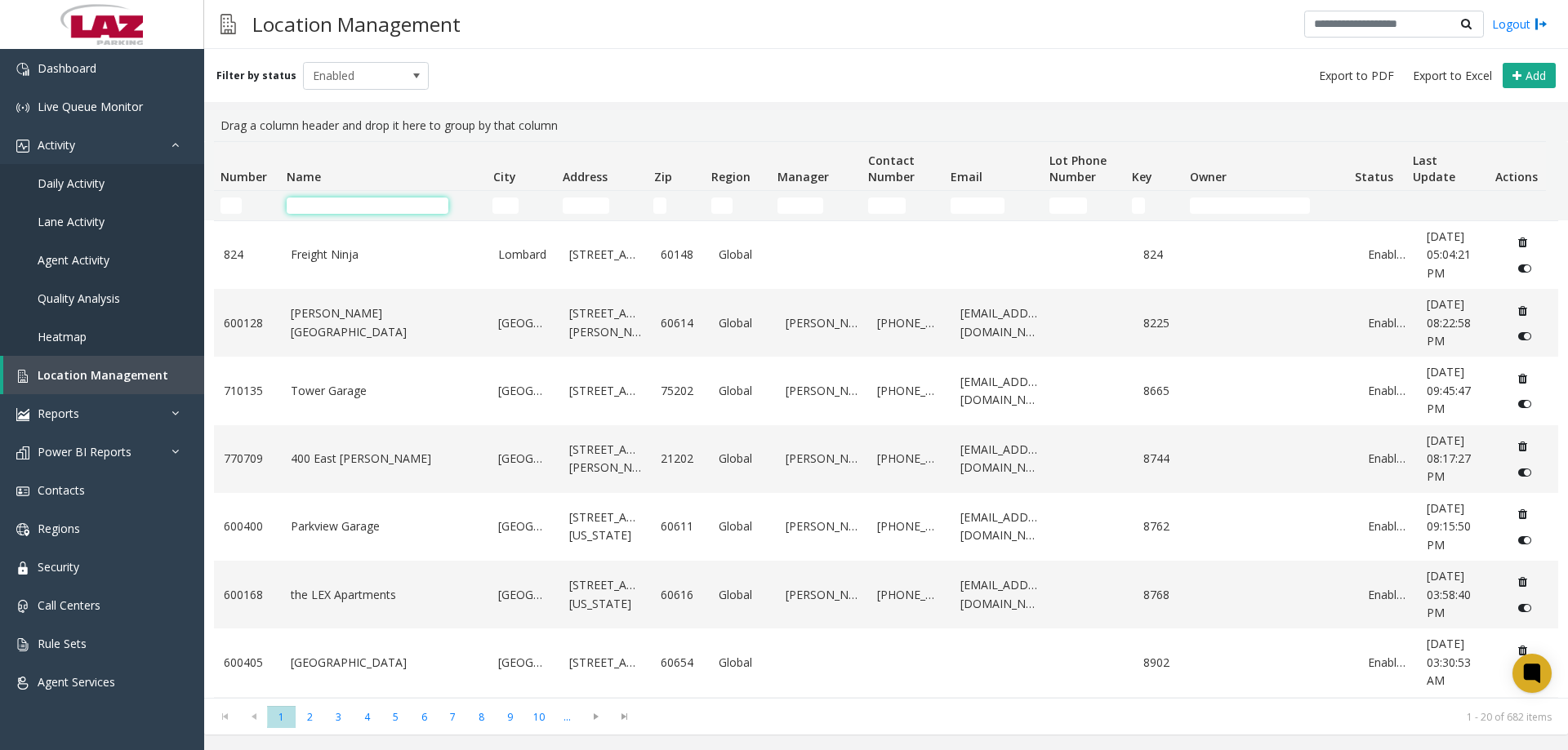
click at [300, 202] on input "Name Filter" at bounding box center [368, 206] width 162 height 17
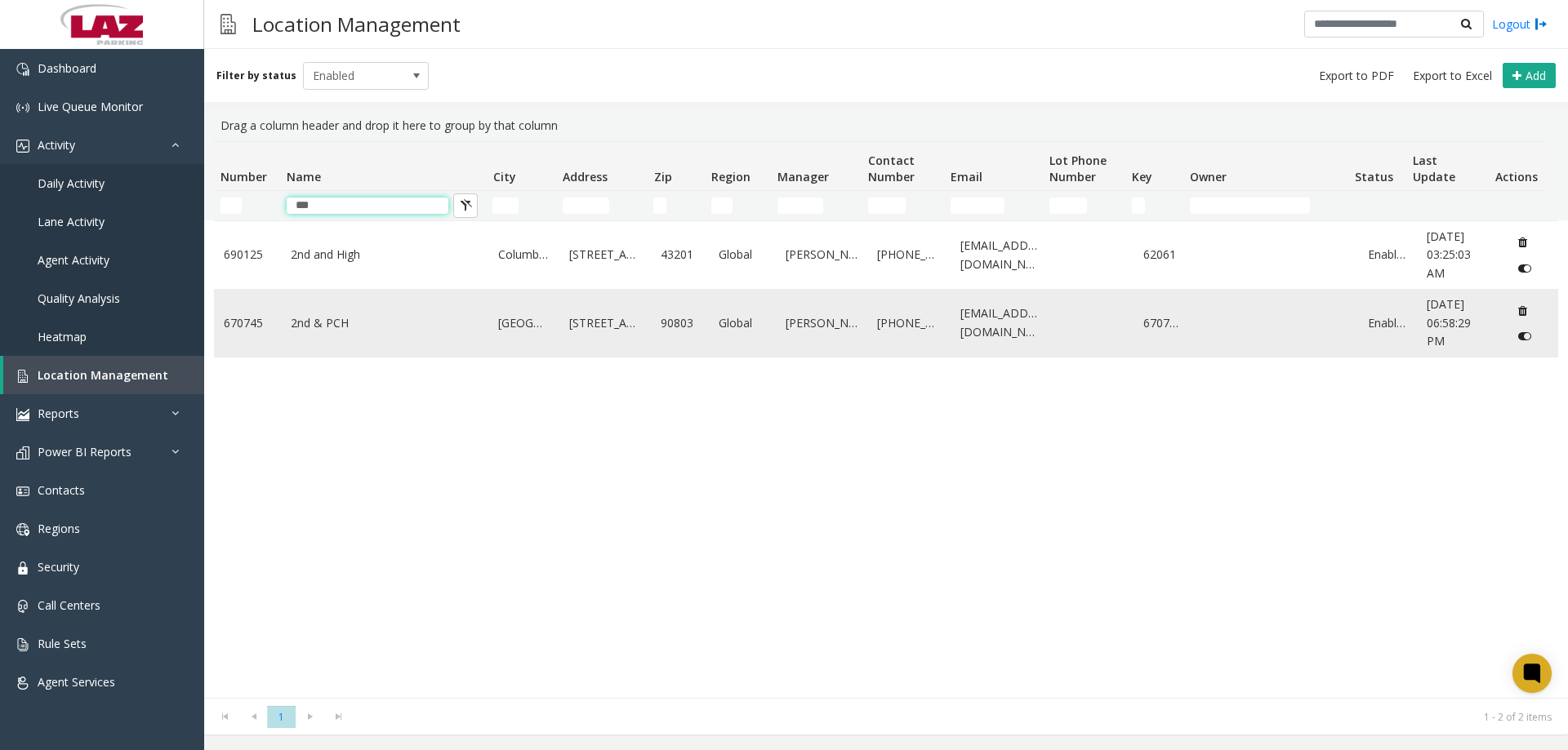
type input "***"
click at [325, 323] on link "2nd & PCH" at bounding box center [384, 324] width 188 height 18
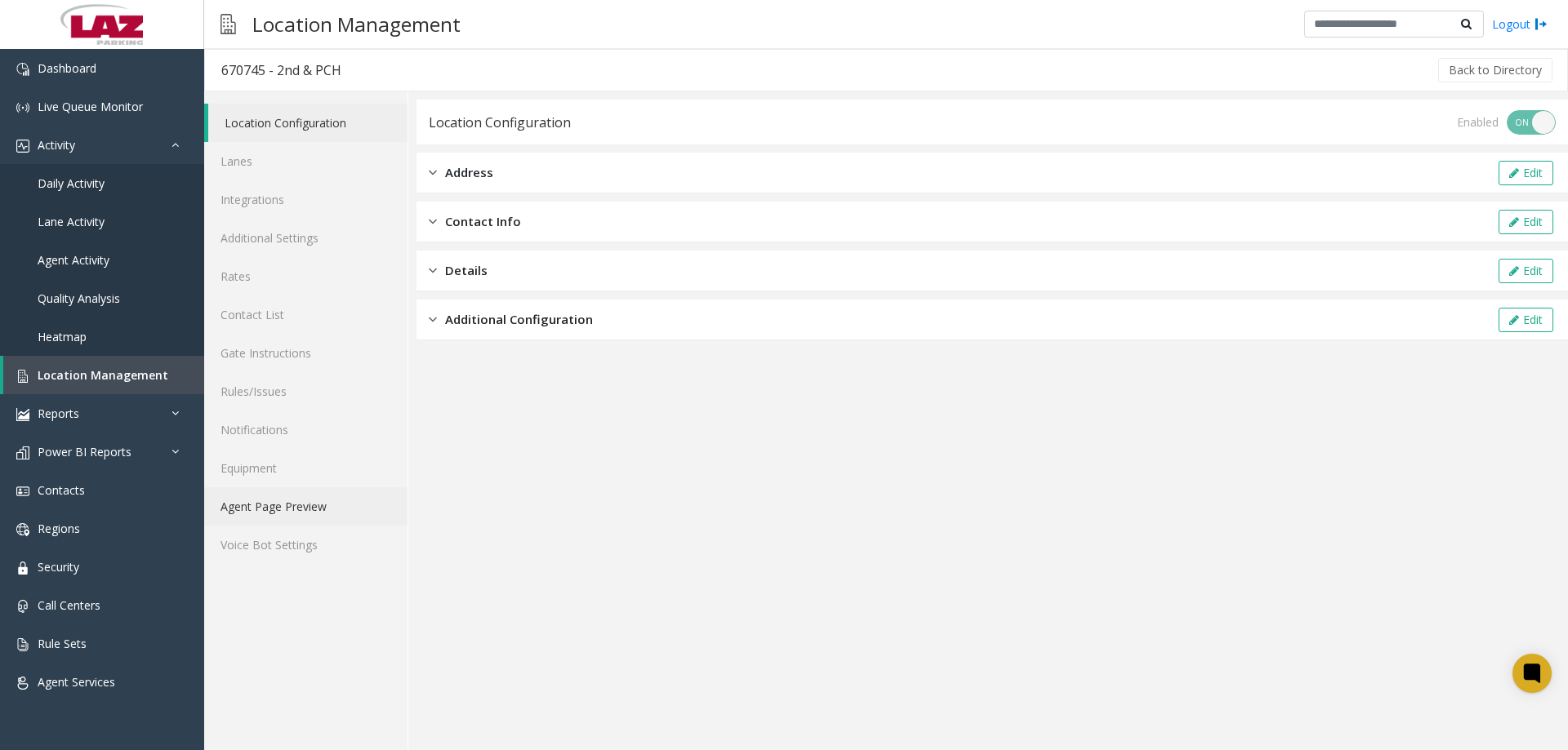
click at [287, 505] on link "Agent Page Preview" at bounding box center [305, 506] width 203 height 39
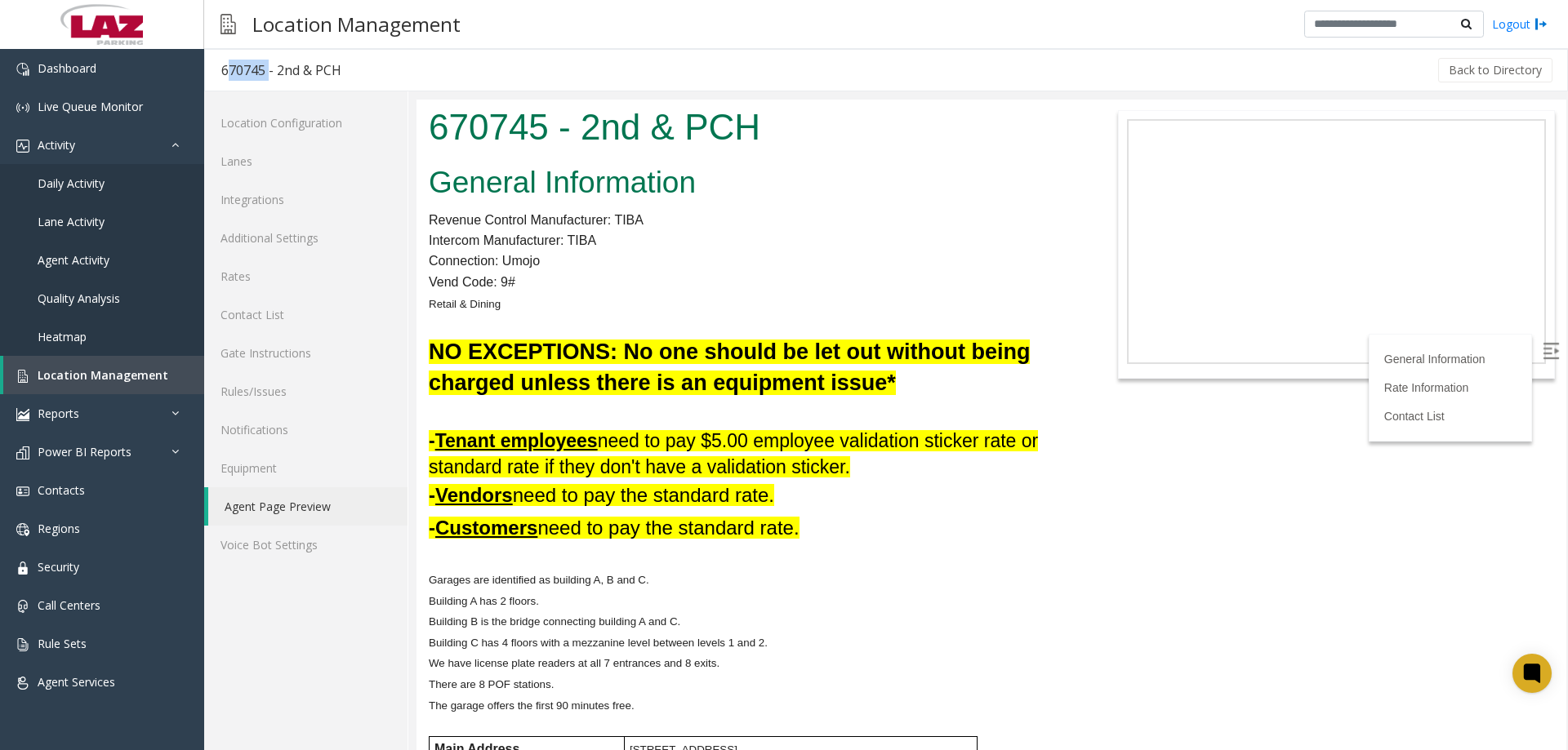
drag, startPoint x: 264, startPoint y: 72, endPoint x: 216, endPoint y: 78, distance: 48.4
click at [216, 78] on h3 "670745 - 2nd & PCH" at bounding box center [281, 70] width 153 height 38
copy div "670745"
click at [92, 75] on span "Dashboard" at bounding box center [67, 68] width 59 height 16
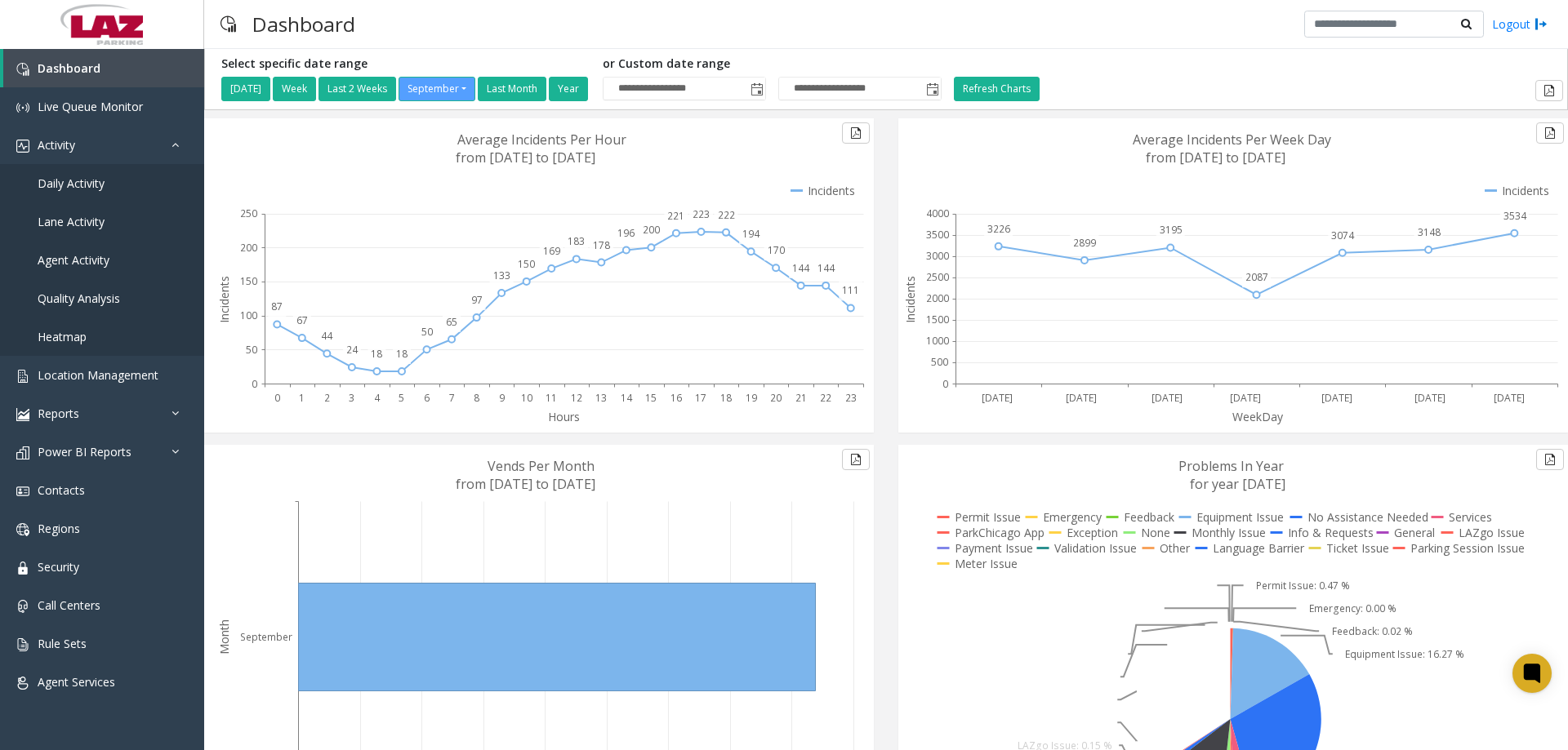
click at [473, 39] on div "Dashboard Logout" at bounding box center [886, 24] width 1364 height 49
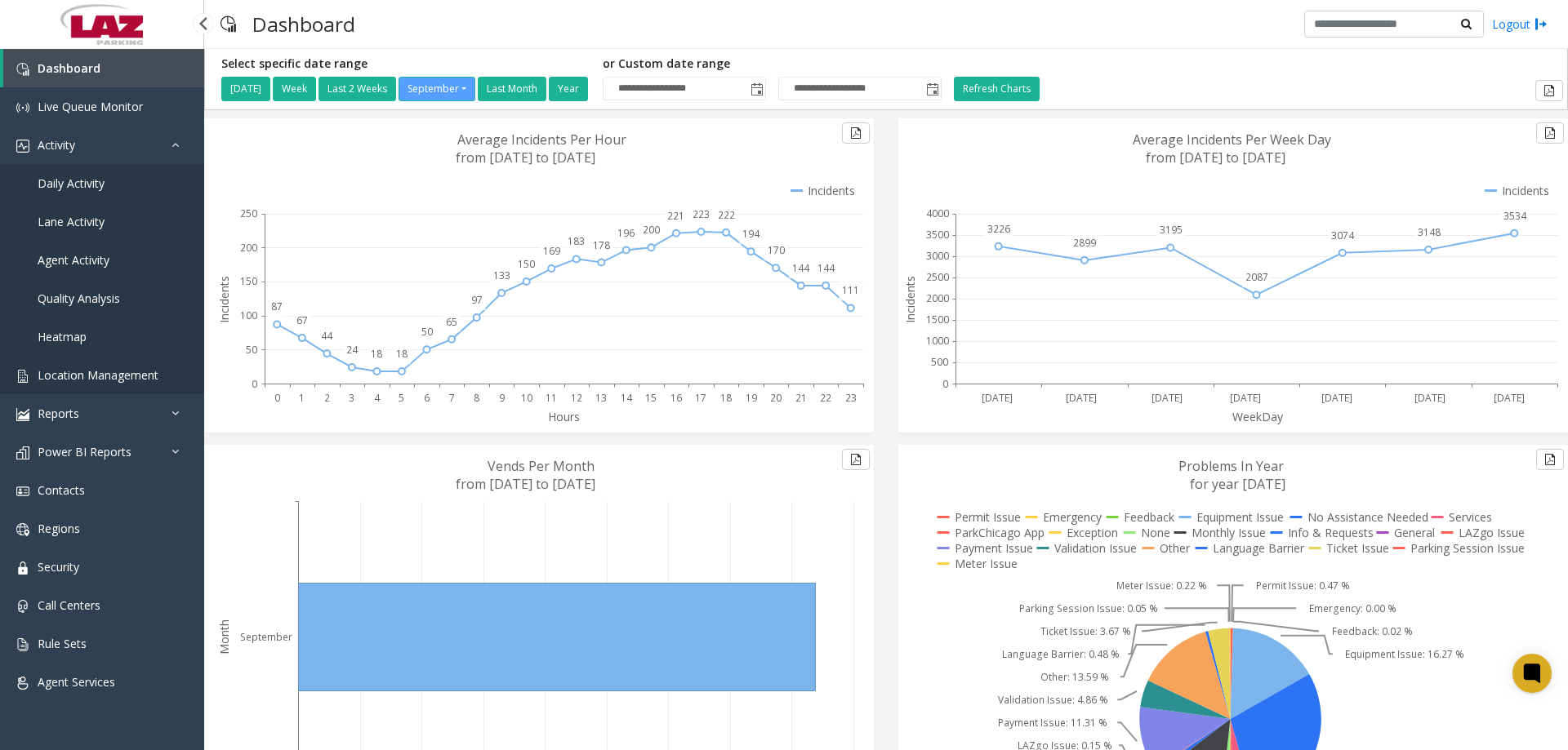
click at [76, 362] on link "Location Management" at bounding box center [102, 375] width 204 height 39
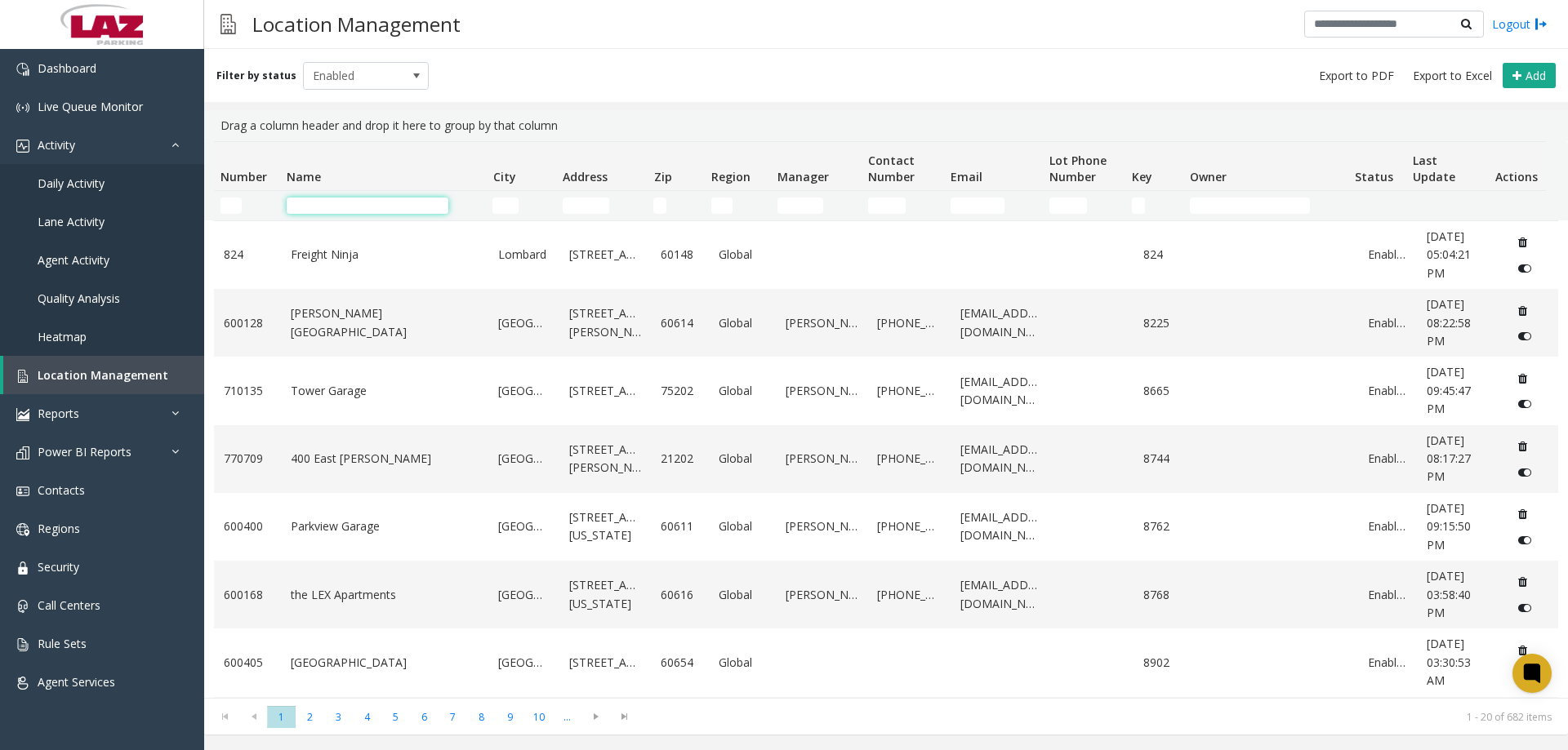
click at [313, 213] on input "Name Filter" at bounding box center [368, 206] width 162 height 17
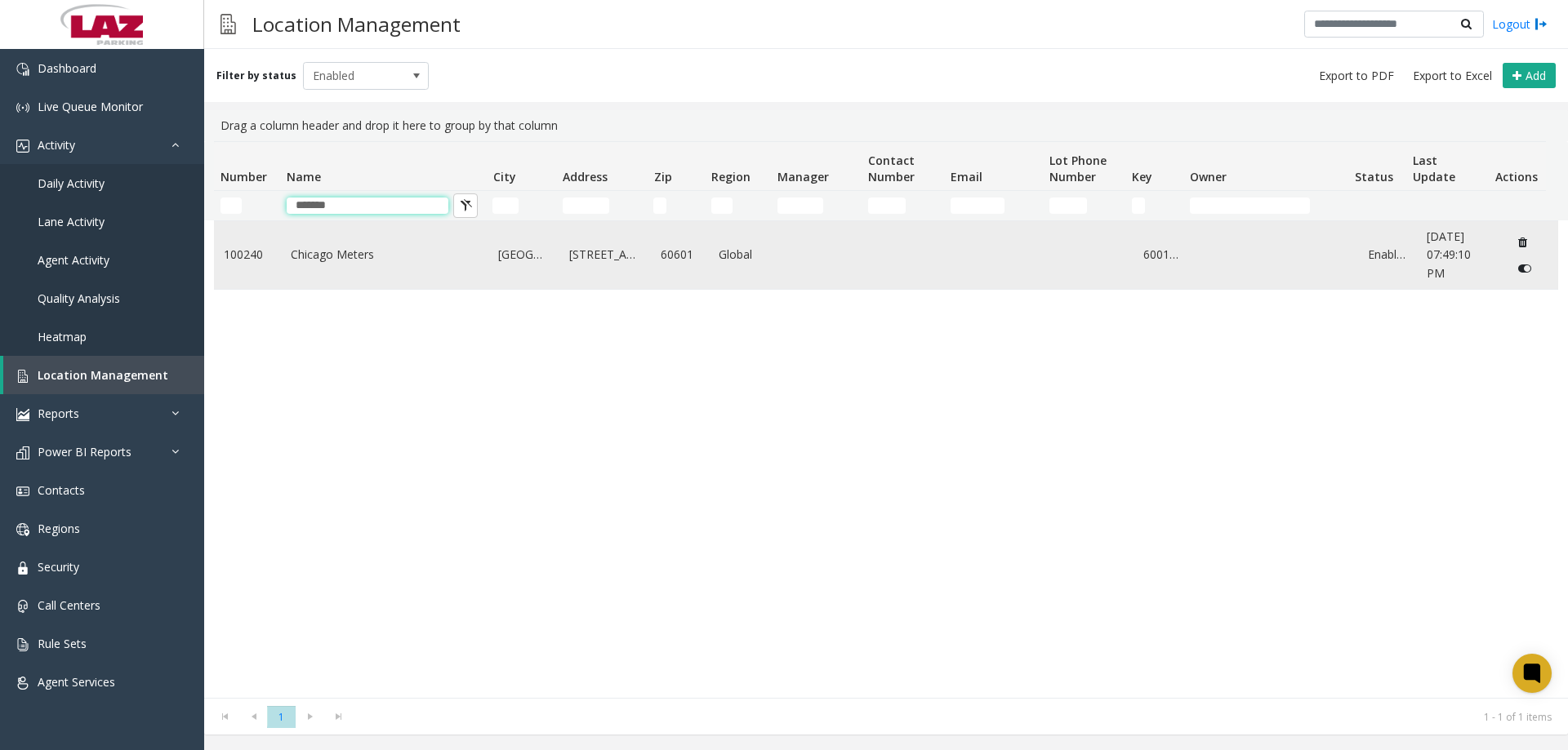
type input "*******"
click at [307, 255] on link "Chicago Meters" at bounding box center [384, 255] width 188 height 18
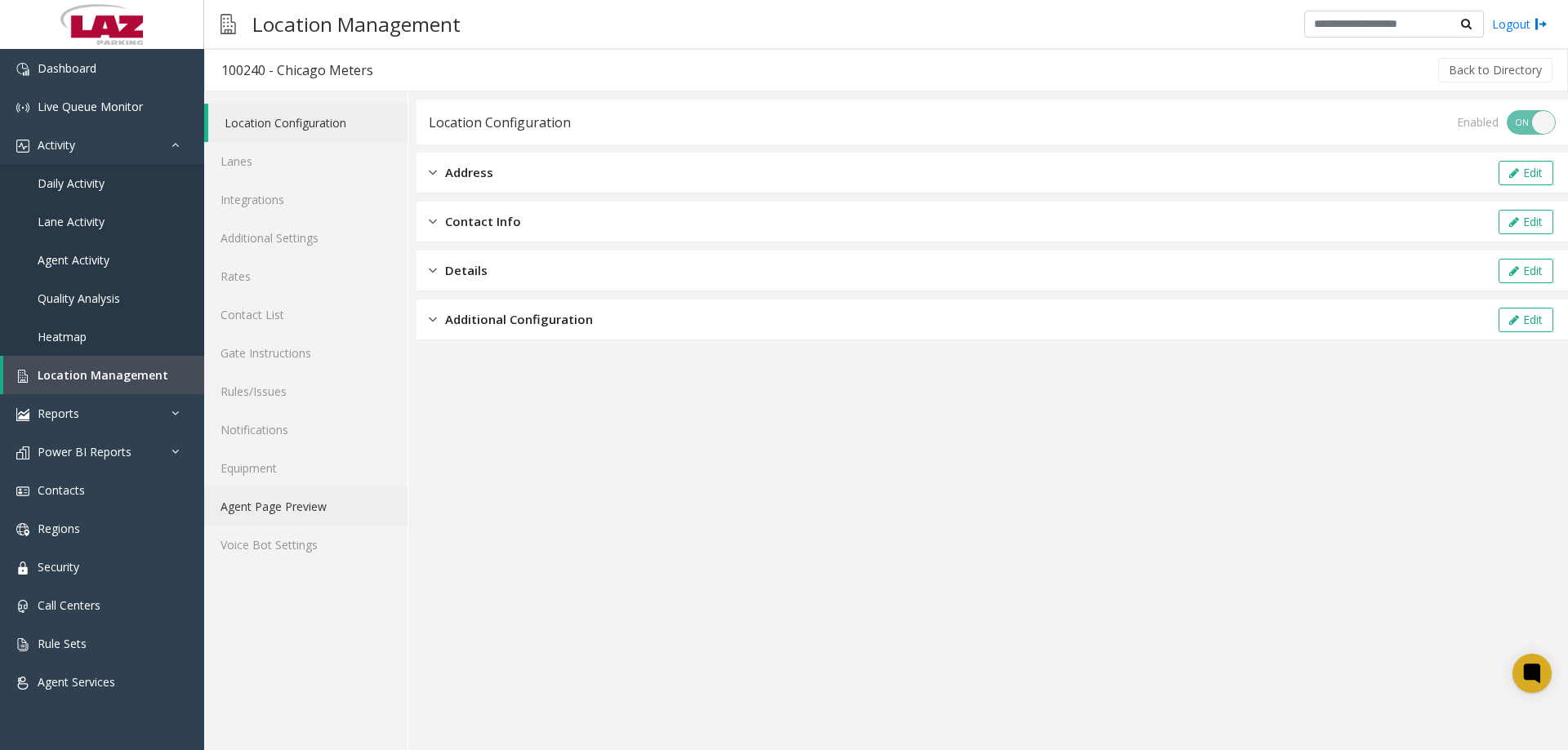
click at [313, 494] on link "Agent Page Preview" at bounding box center [305, 506] width 203 height 39
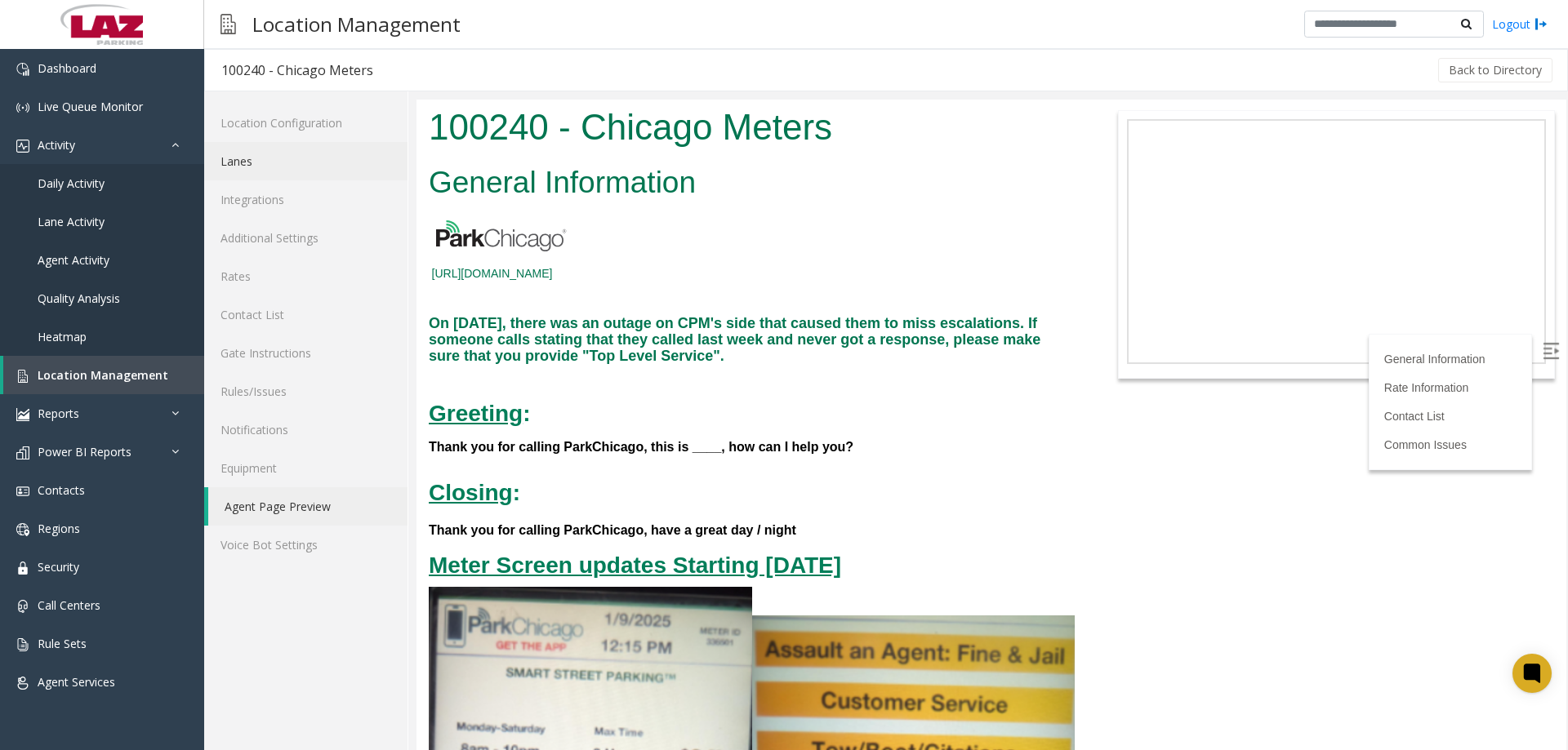
click at [306, 175] on link "Lanes" at bounding box center [305, 162] width 203 height 39
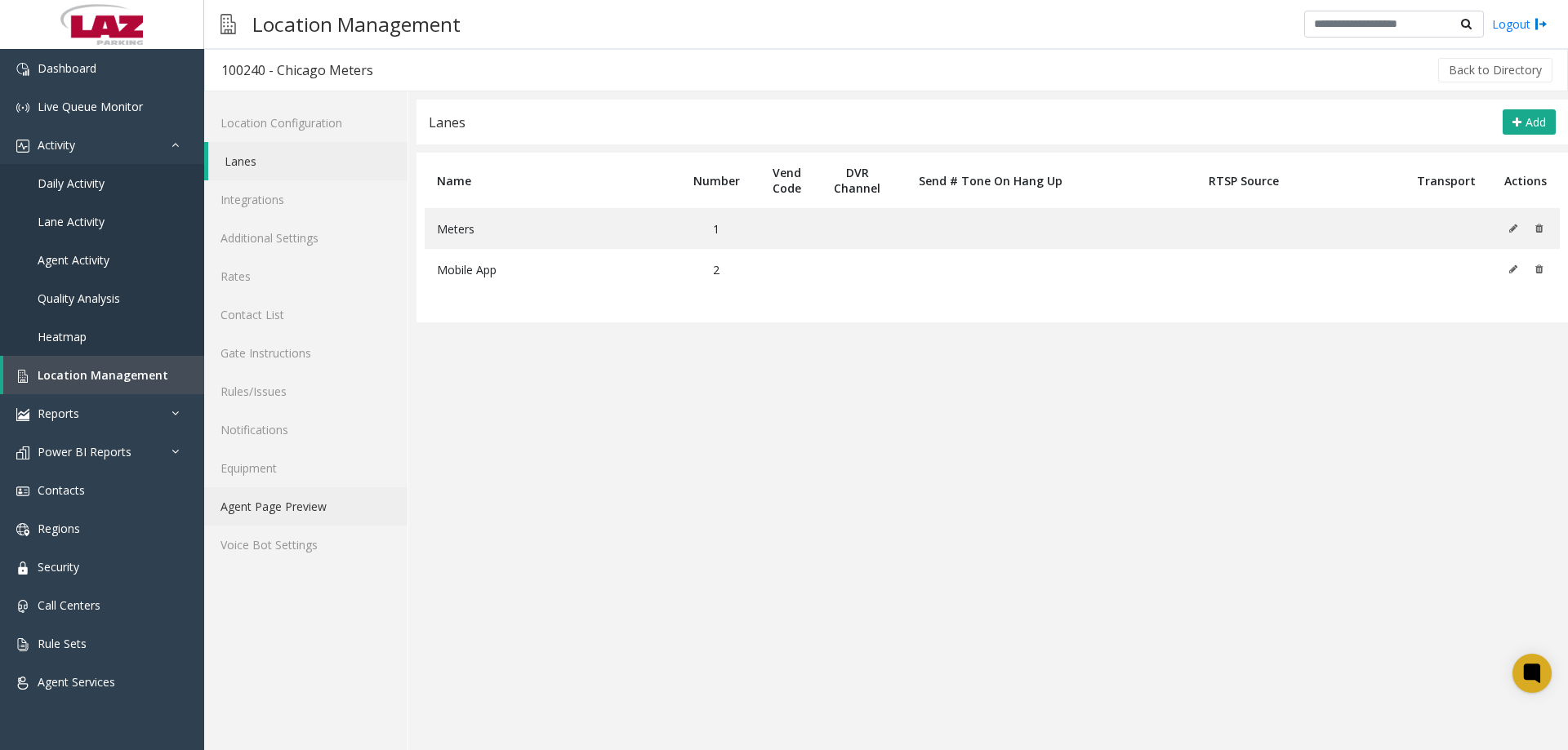
click at [284, 502] on link "Agent Page Preview" at bounding box center [305, 506] width 203 height 39
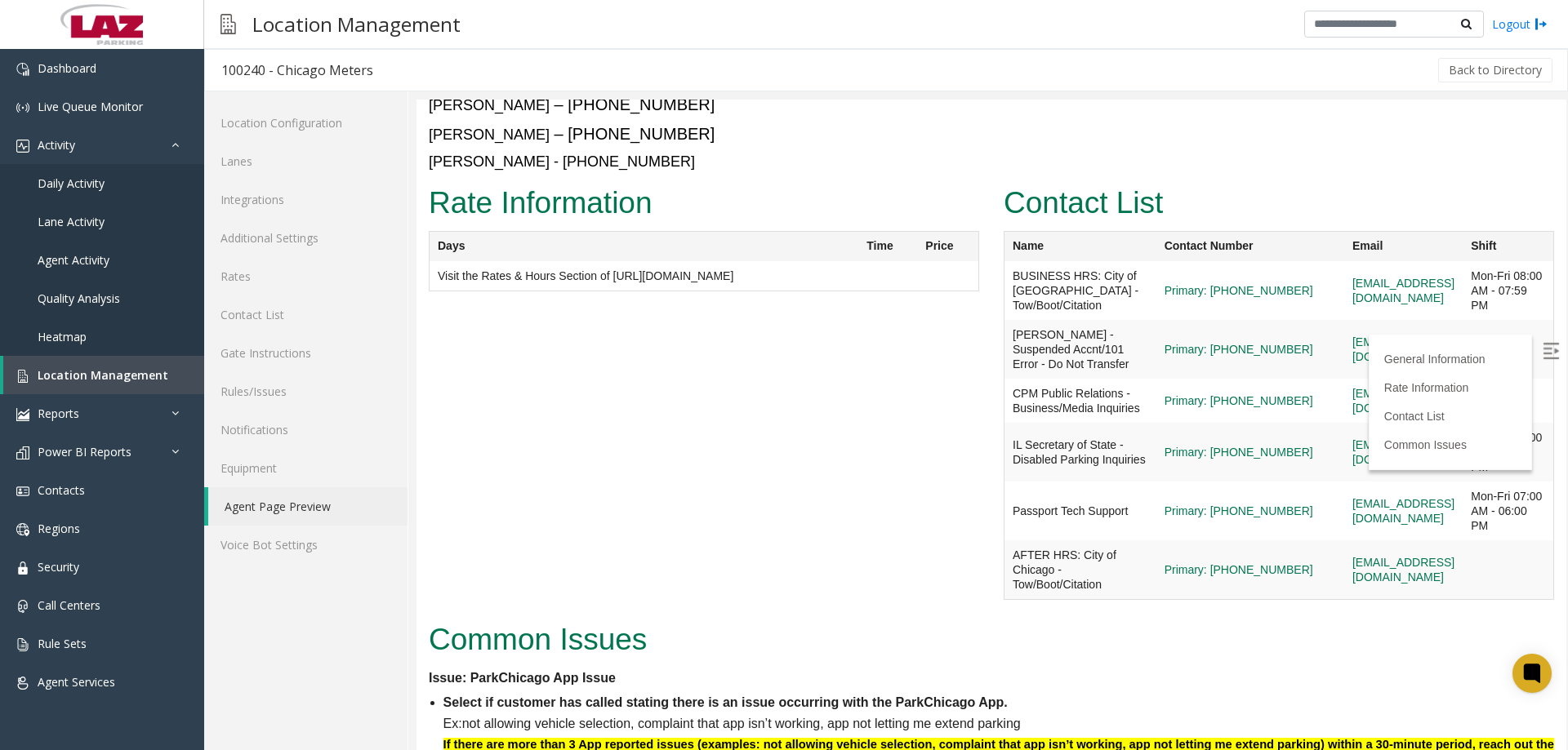
scroll to position [7326, 0]
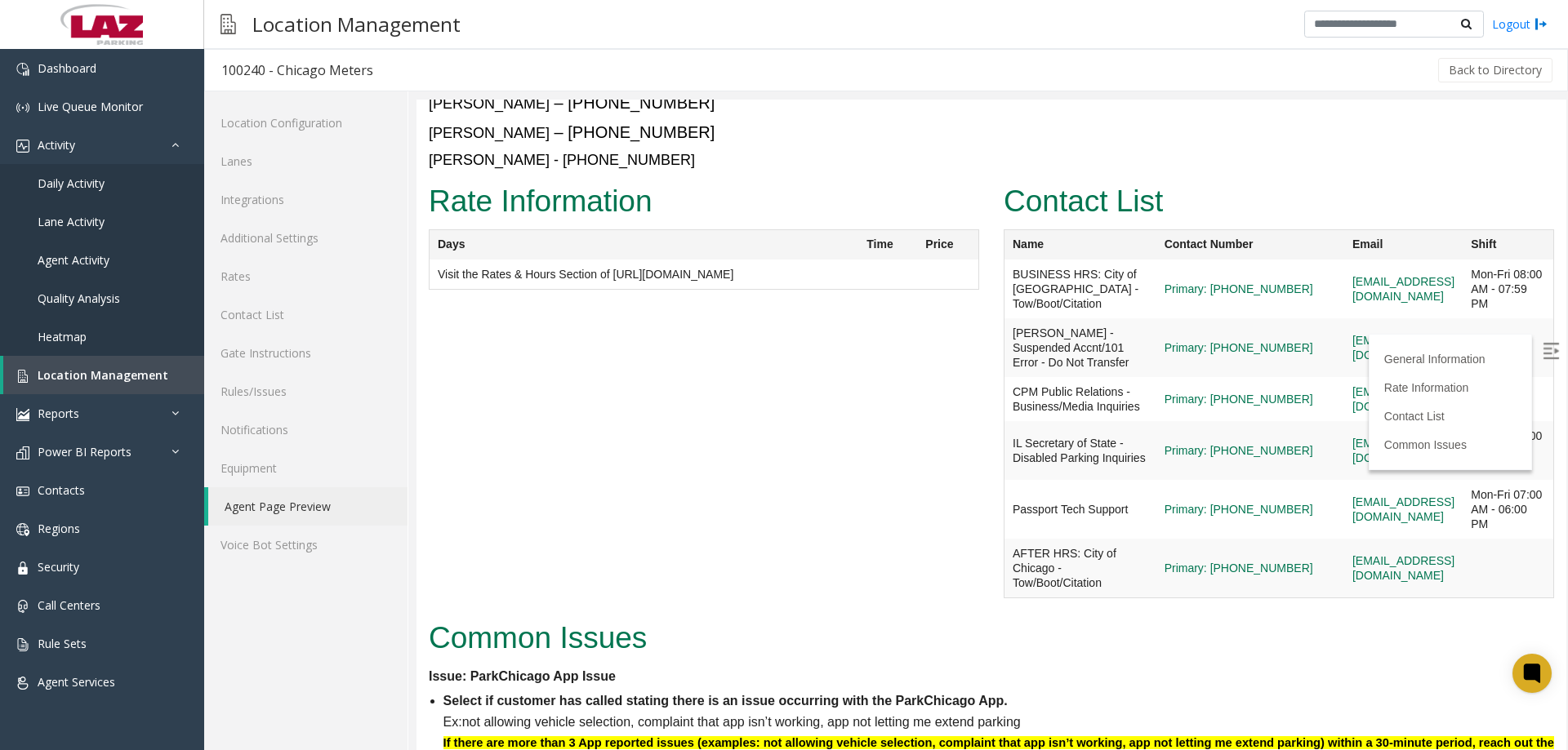
click at [1542, 355] on img at bounding box center [1551, 351] width 17 height 17
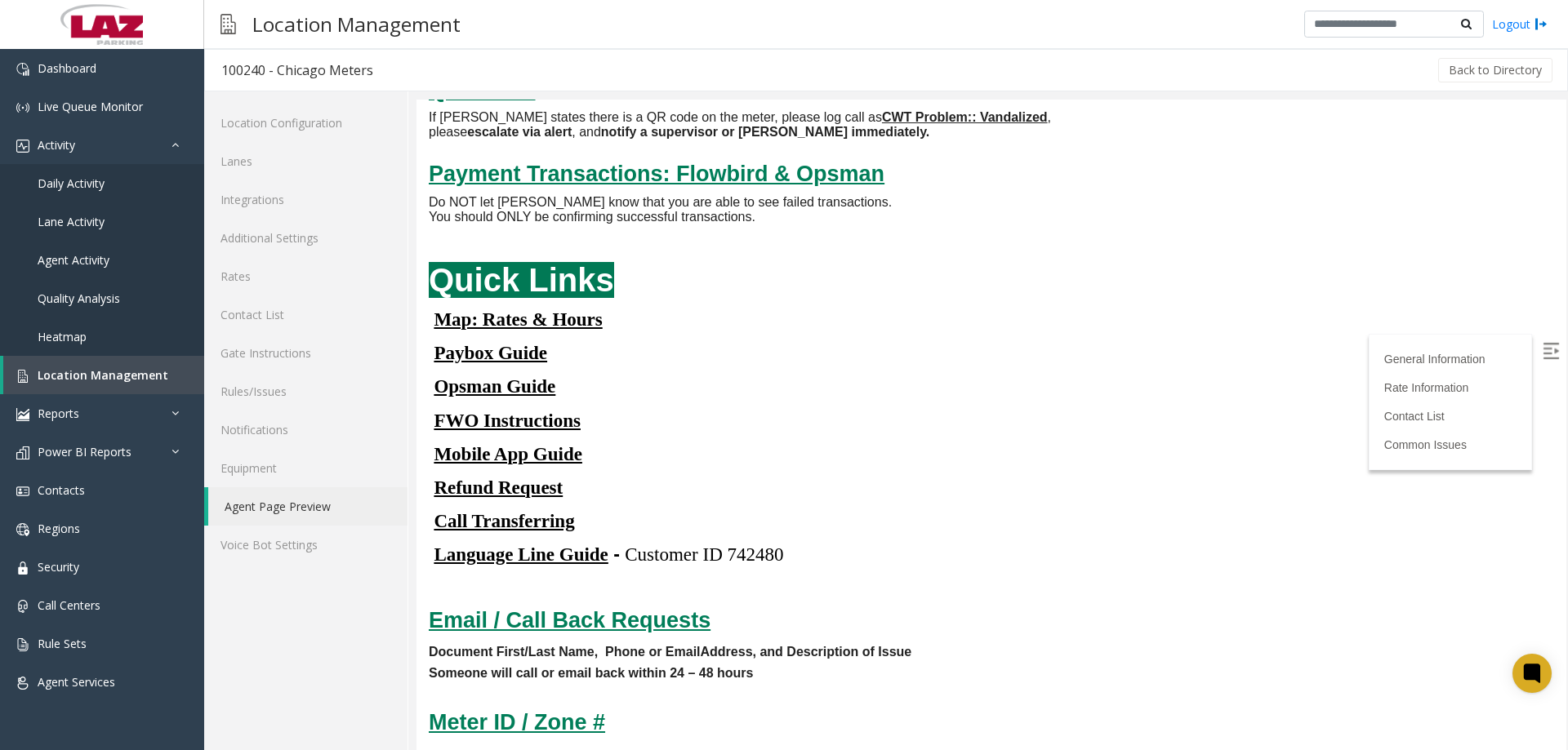
scroll to position [3165, 0]
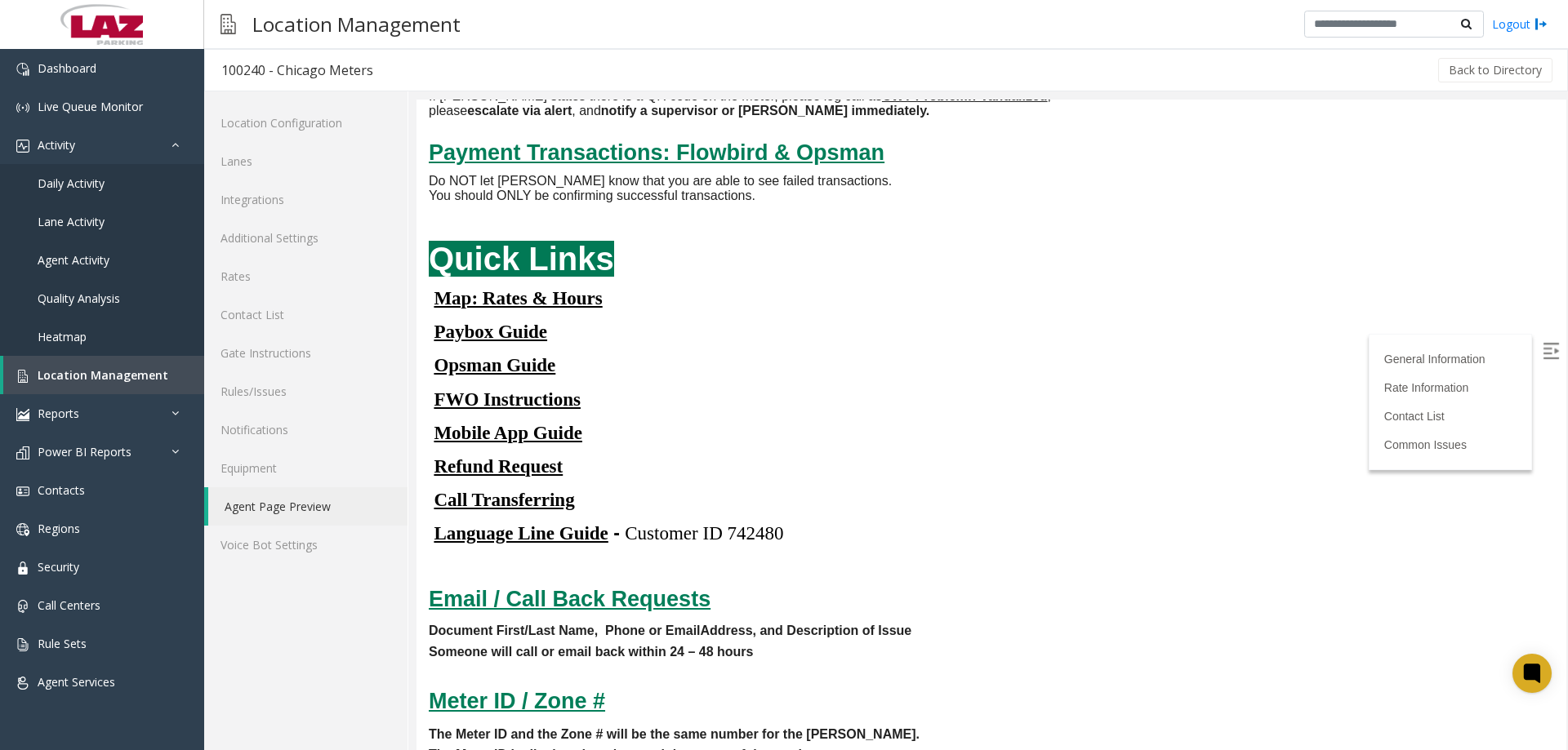
click at [520, 364] on u "Opsman Guide" at bounding box center [494, 365] width 121 height 20
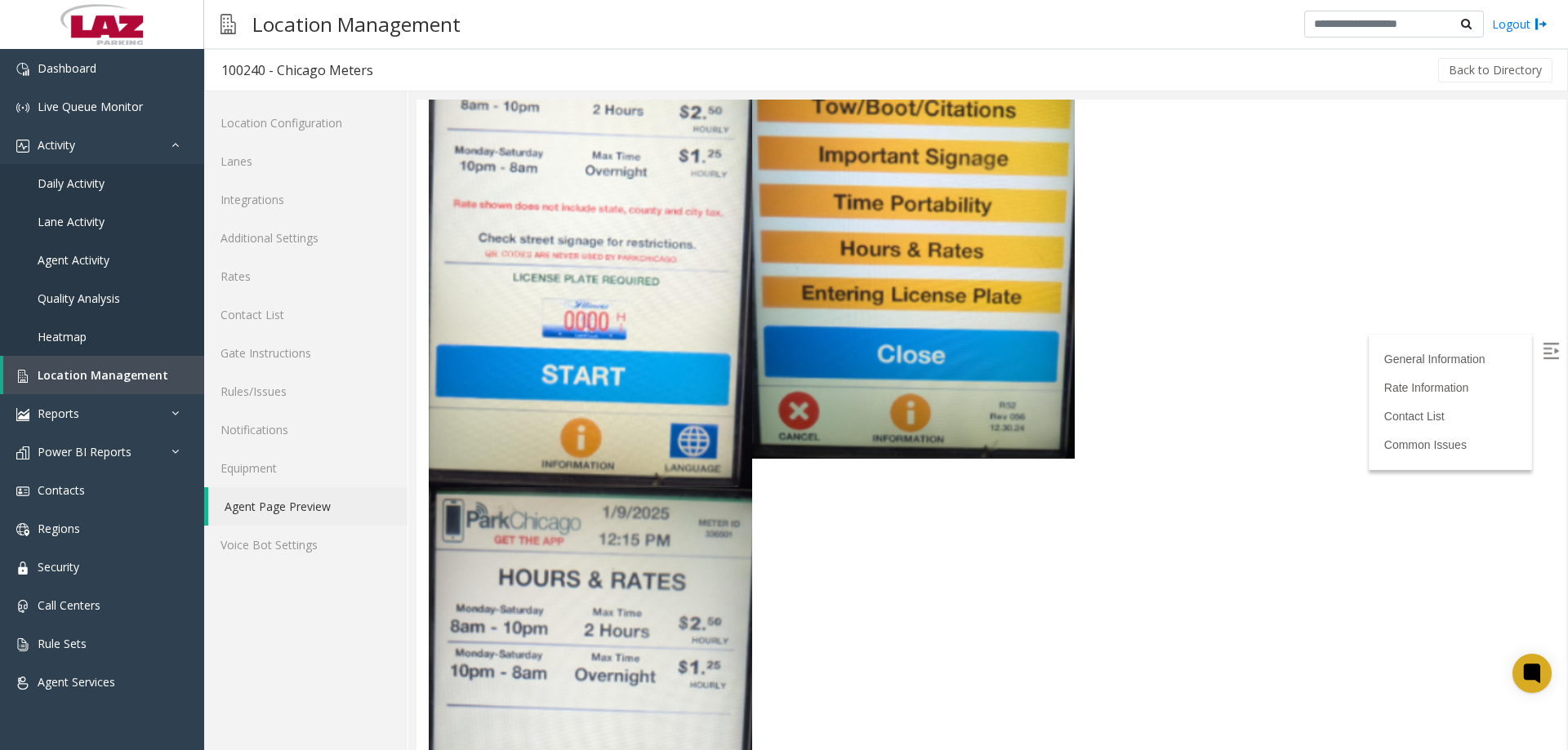
scroll to position [653, 0]
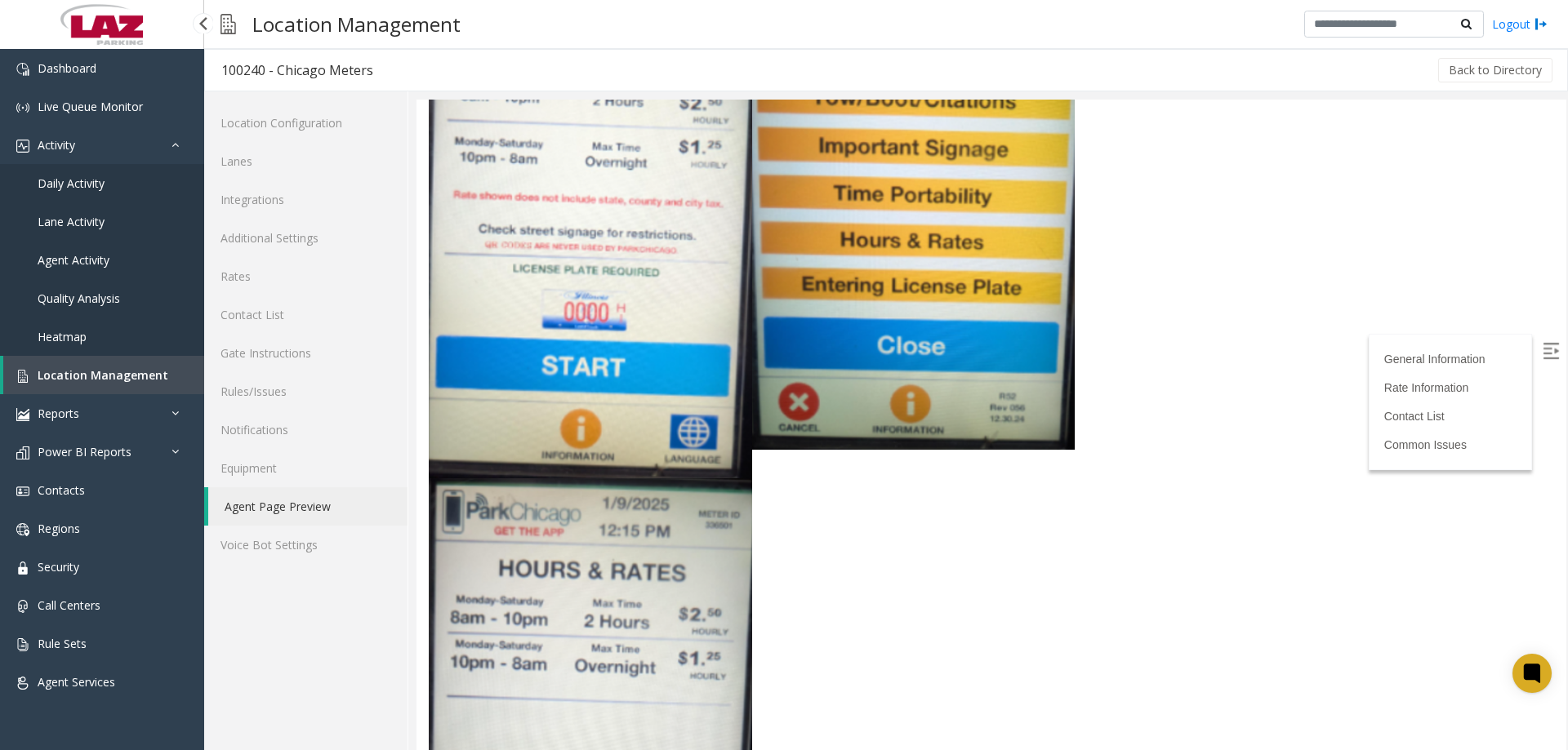
click at [115, 373] on span "Location Management" at bounding box center [103, 375] width 131 height 16
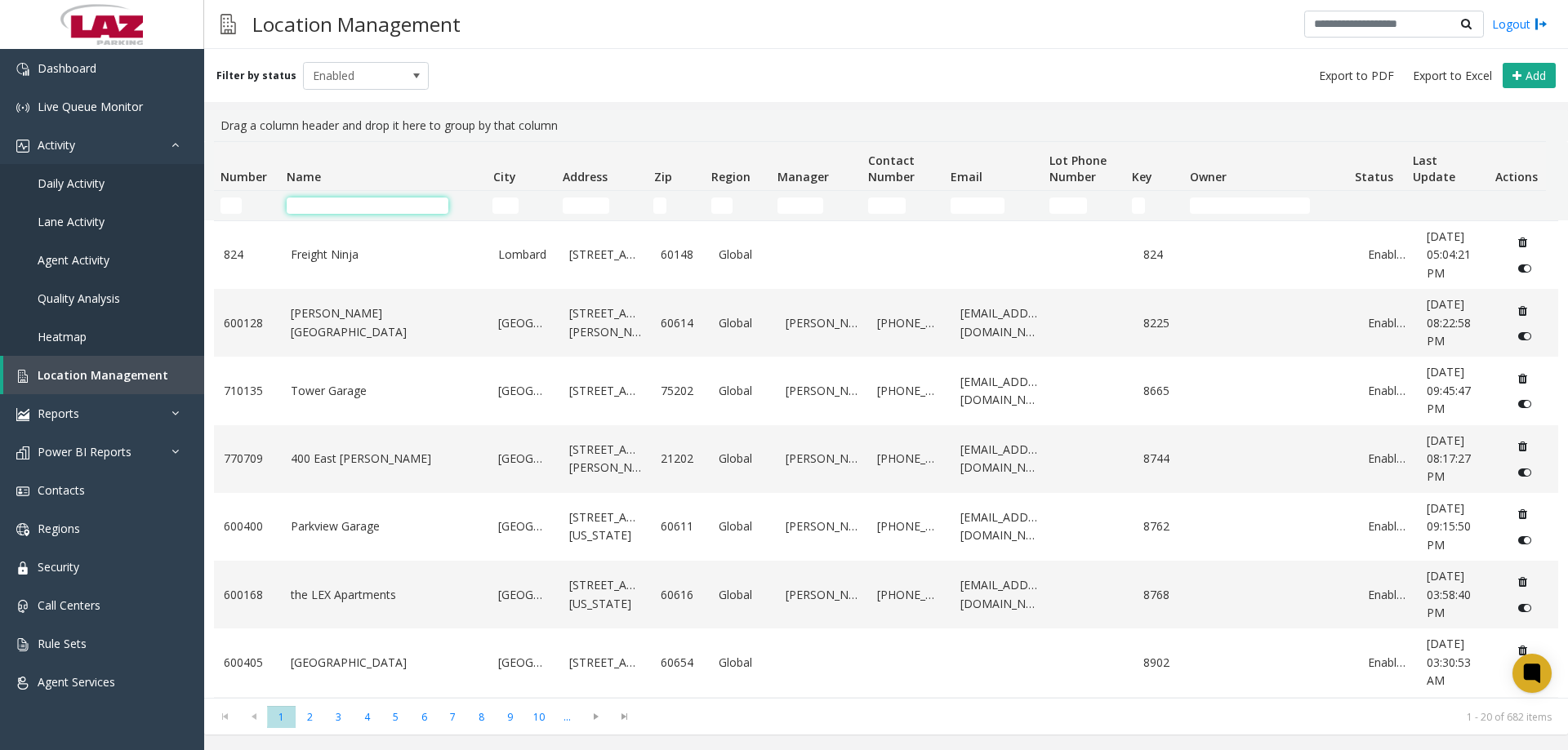
click at [328, 211] on input "Name Filter" at bounding box center [368, 206] width 162 height 17
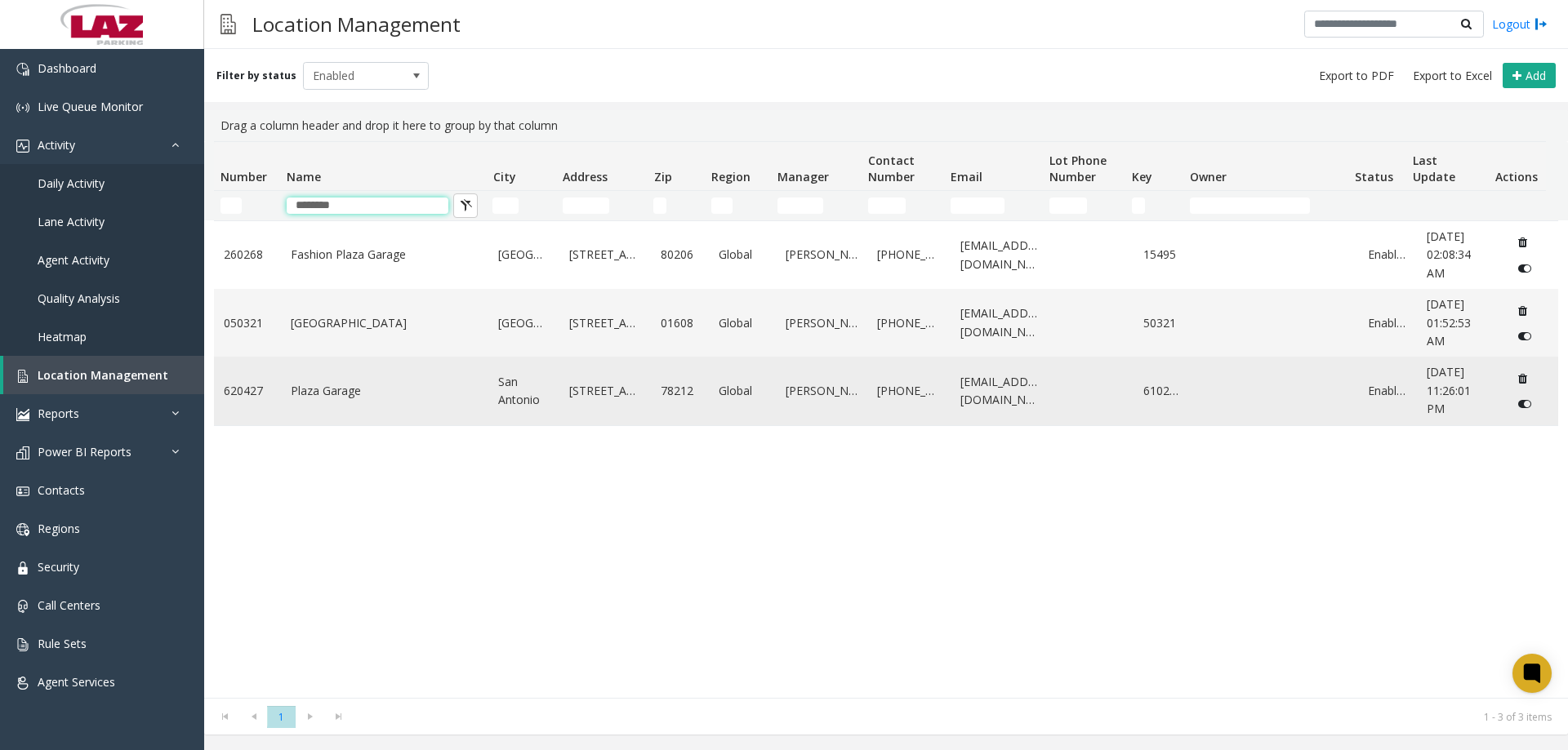
type input "********"
click at [361, 401] on td "Plaza Garage" at bounding box center [385, 391] width 209 height 68
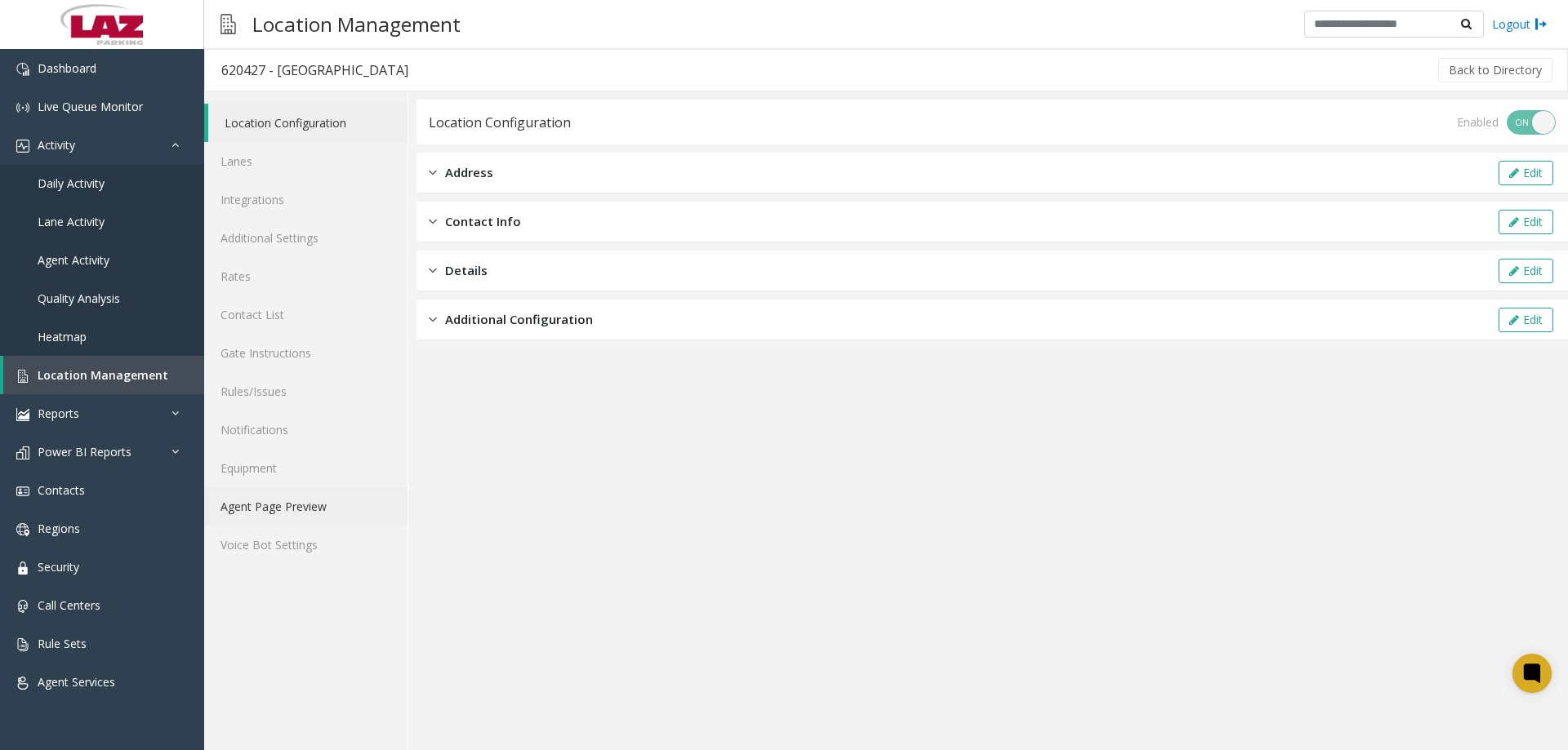
click at [257, 510] on link "Agent Page Preview" at bounding box center [305, 506] width 203 height 39
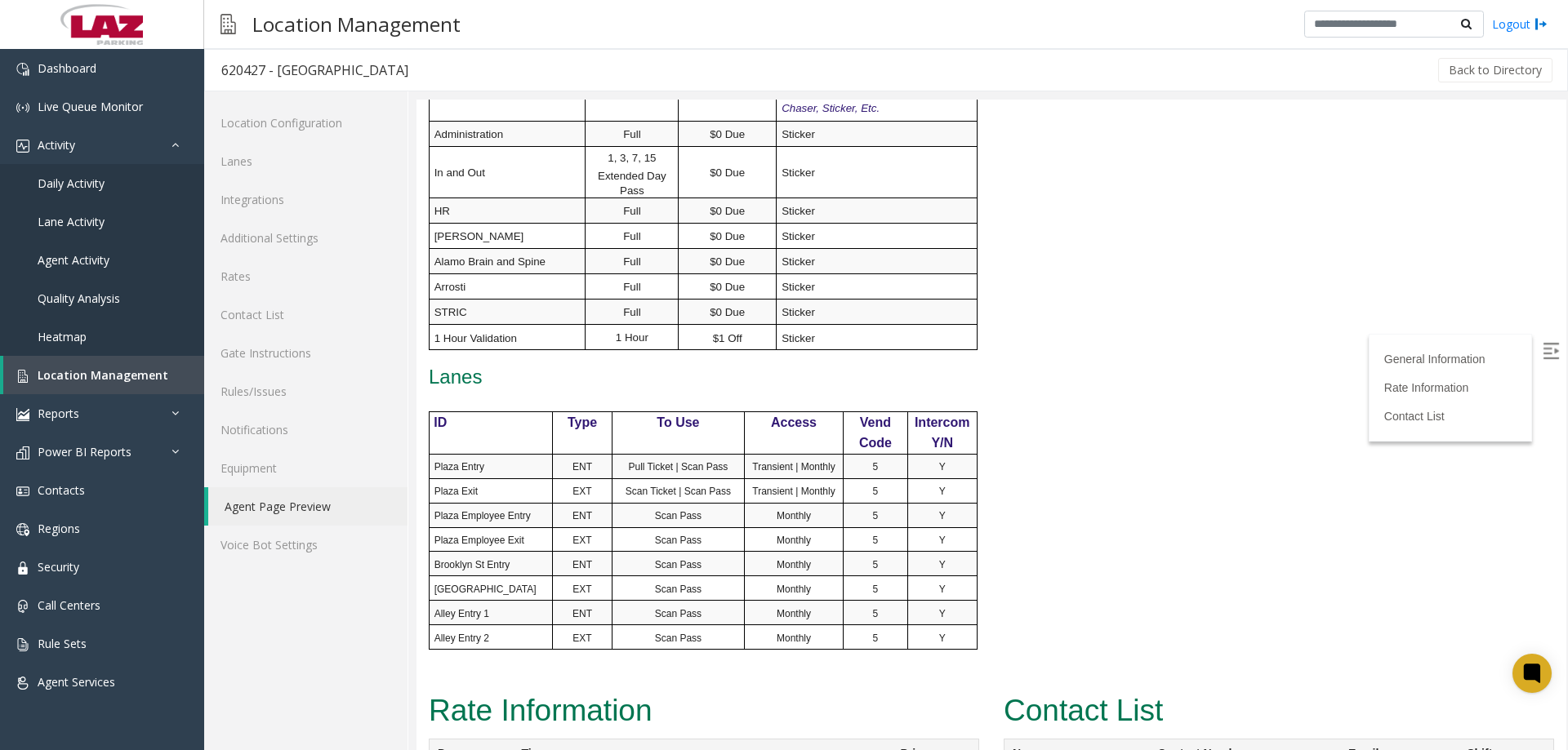
scroll to position [816, 0]
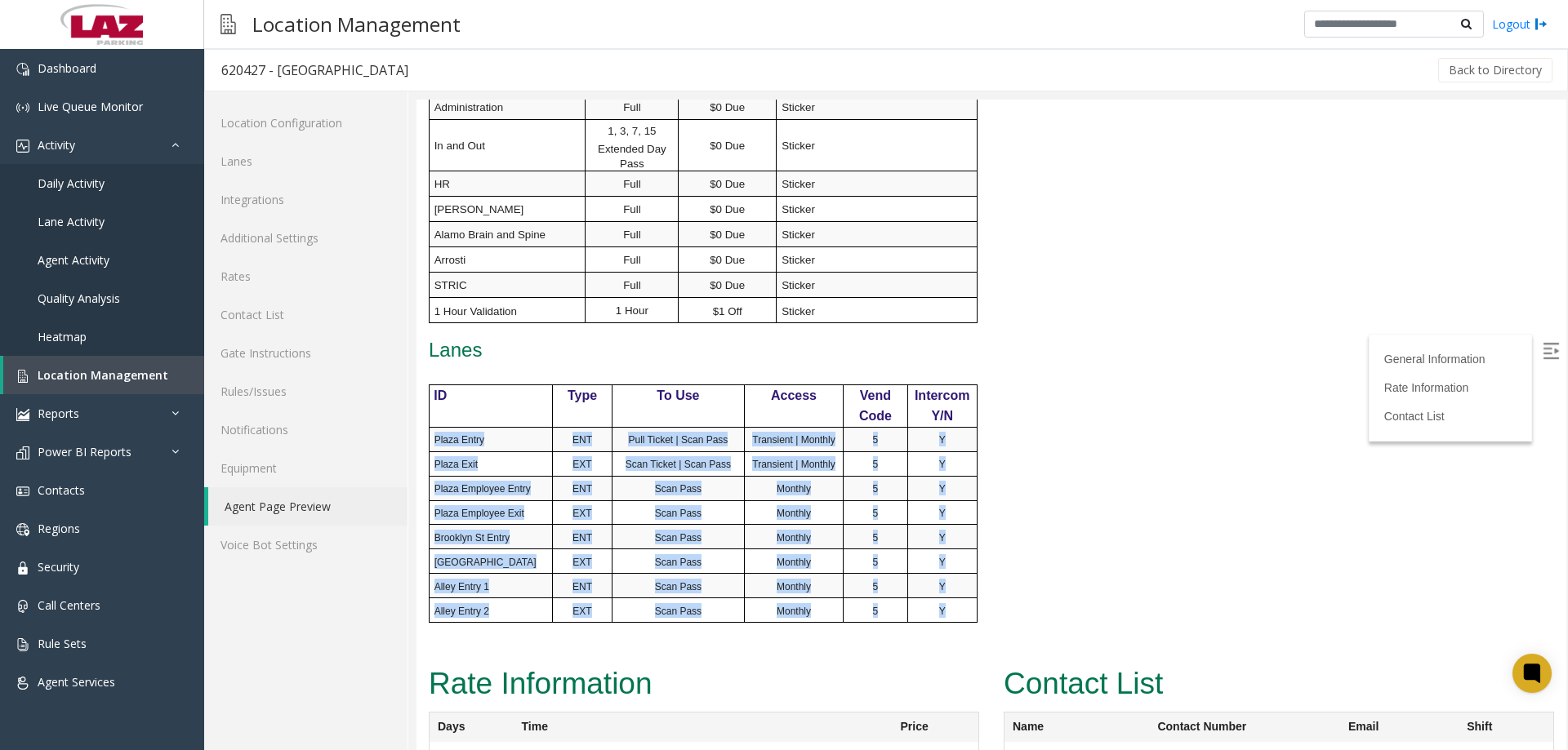
drag, startPoint x: 437, startPoint y: 421, endPoint x: 948, endPoint y: 584, distance: 536.4
click at [948, 584] on tbody "ID Type To Use Access Vend Code Intercom Y/N Plaza Entry ENT Pull Ticket | Scan…" at bounding box center [702, 503] width 548 height 238
copy tbody "Plaza Entry ENT Pull Ticket | Scan Pass Transient | Monthly 5 Y Plaza Exit EXT …"
click at [476, 427] on td "Plaza Entry" at bounding box center [490, 439] width 124 height 25
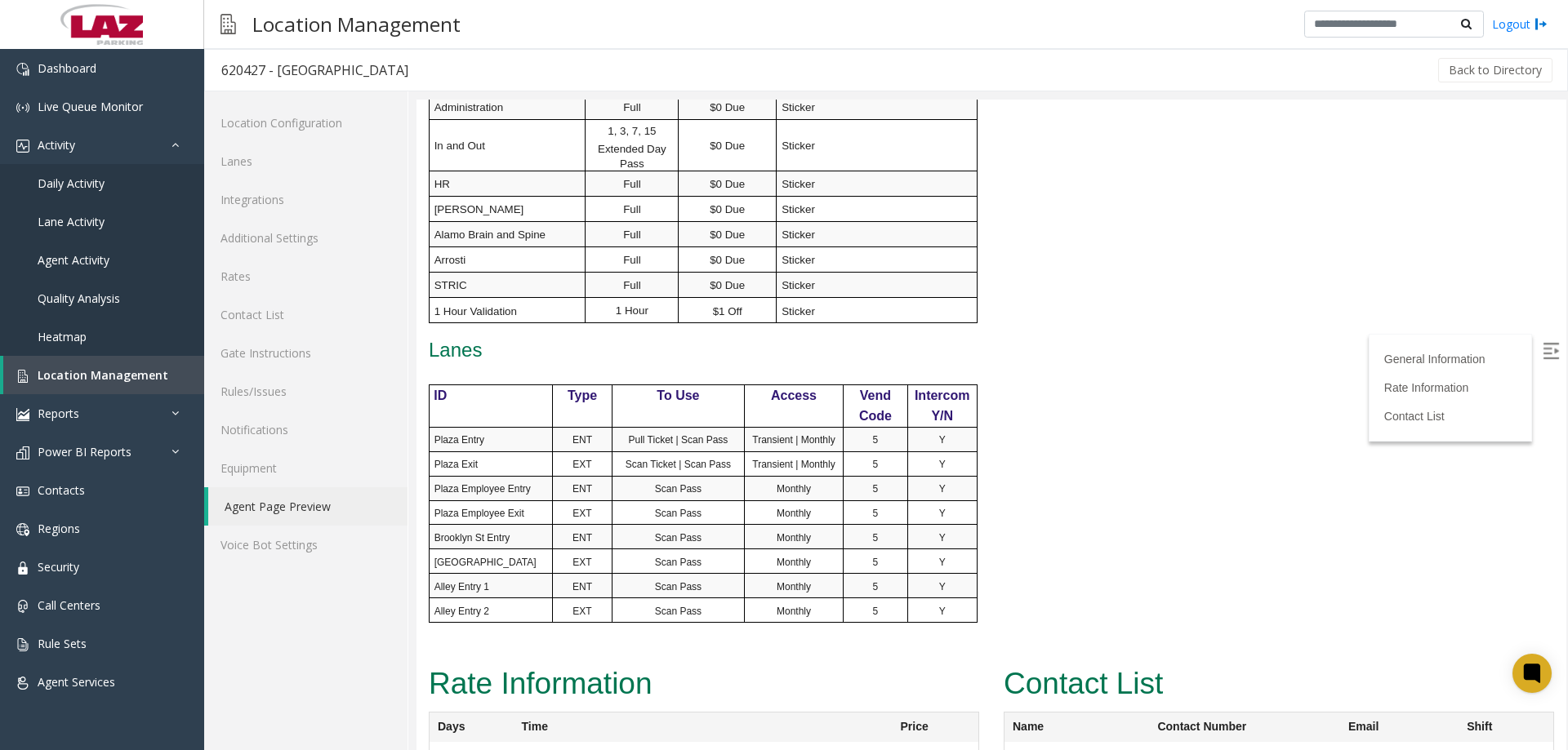
click at [460, 459] on span "Plaza Exit" at bounding box center [456, 464] width 43 height 11
click at [470, 483] on span "Plaza Employee Entry" at bounding box center [483, 489] width 97 height 11
click at [478, 508] on span "Plaza Employee Exit" at bounding box center [480, 514] width 90 height 11
click at [480, 532] on span "Brooklyn St Entry" at bounding box center [472, 538] width 76 height 11
drag, startPoint x: 475, startPoint y: 537, endPoint x: 486, endPoint y: 562, distance: 27.3
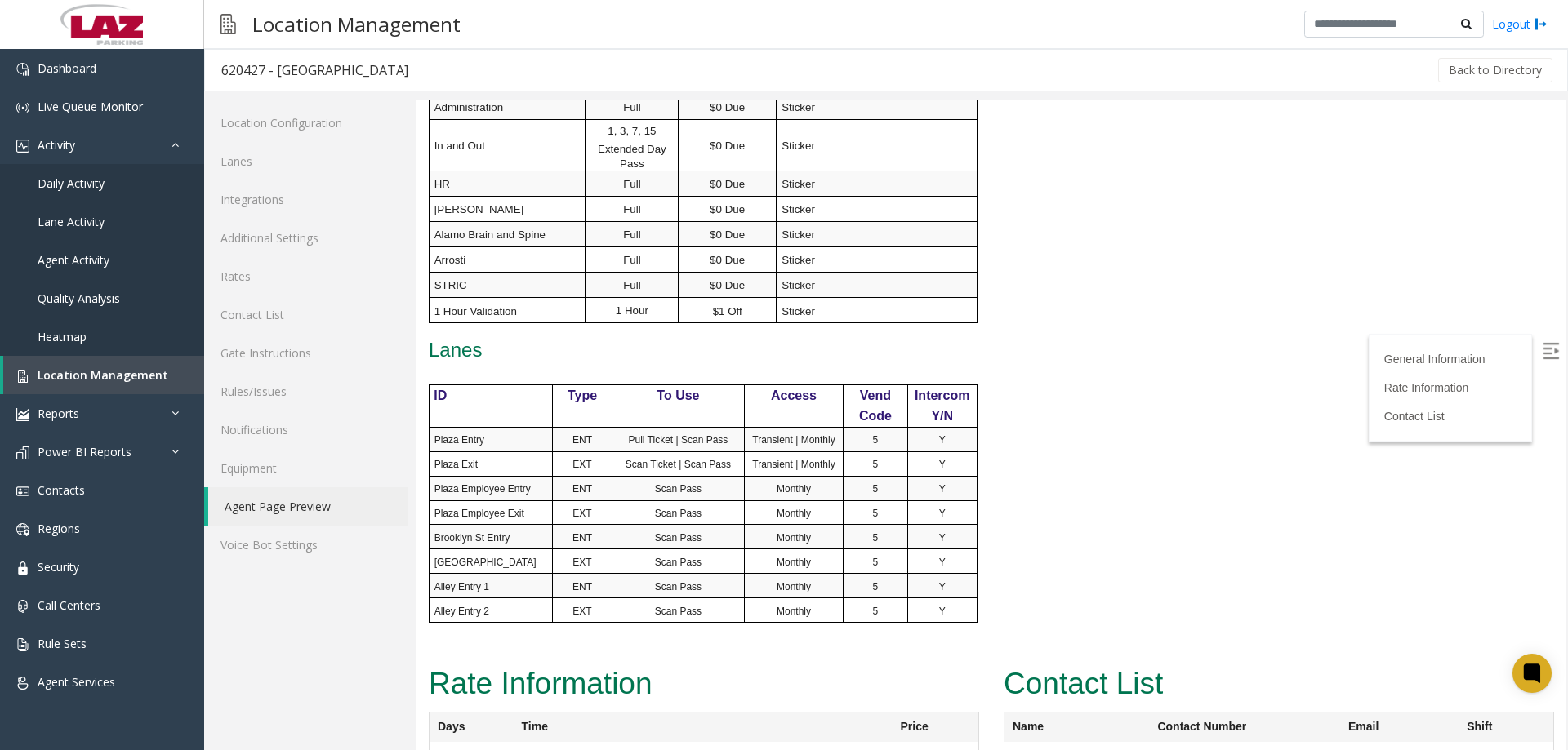
click at [476, 554] on p "[GEOGRAPHIC_DATA]" at bounding box center [494, 562] width 119 height 15
click at [469, 582] on span "Alley Entry 1" at bounding box center [462, 587] width 55 height 11
drag, startPoint x: 479, startPoint y: 590, endPoint x: 399, endPoint y: 678, distance: 118.9
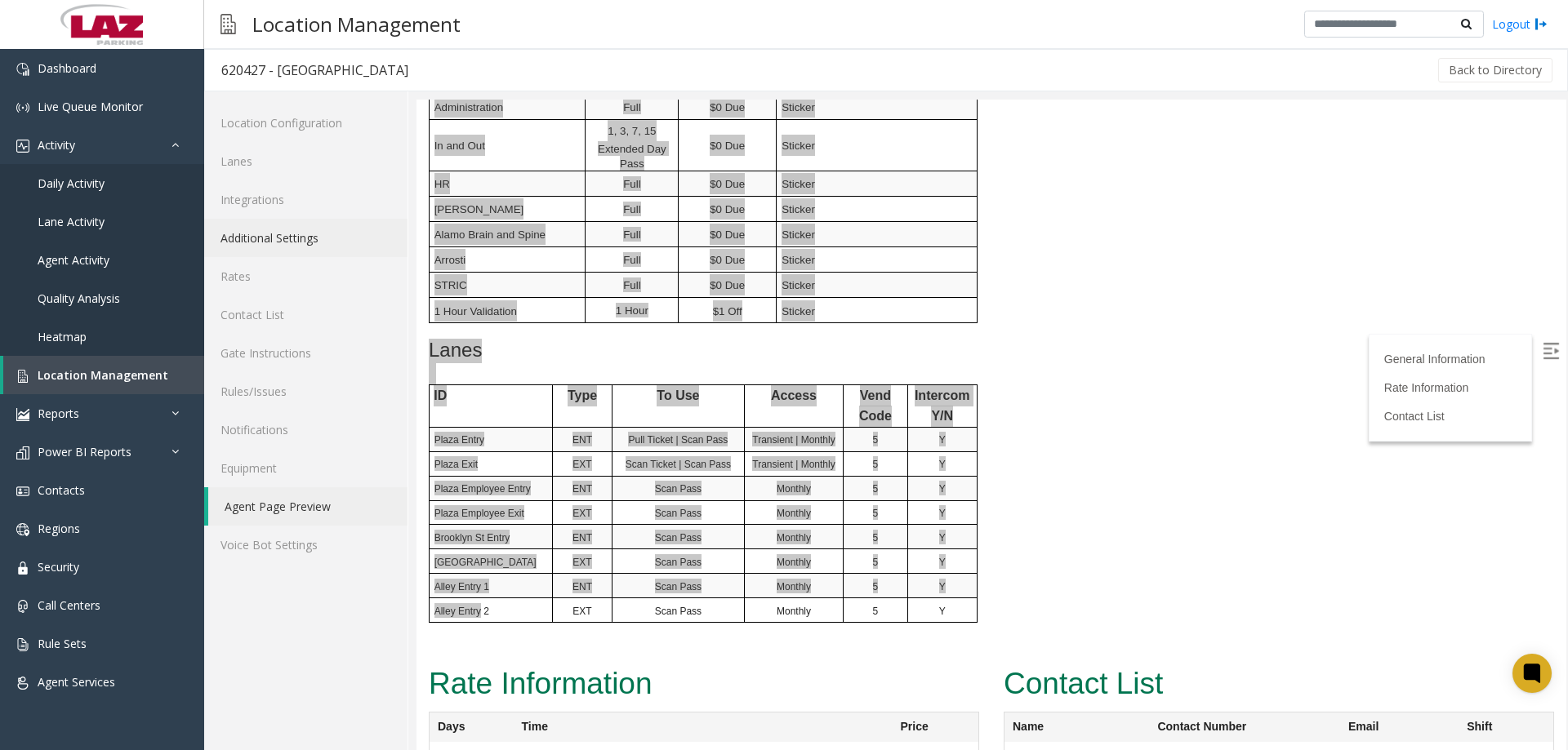
click at [238, 233] on link "Additional Settings" at bounding box center [305, 238] width 203 height 39
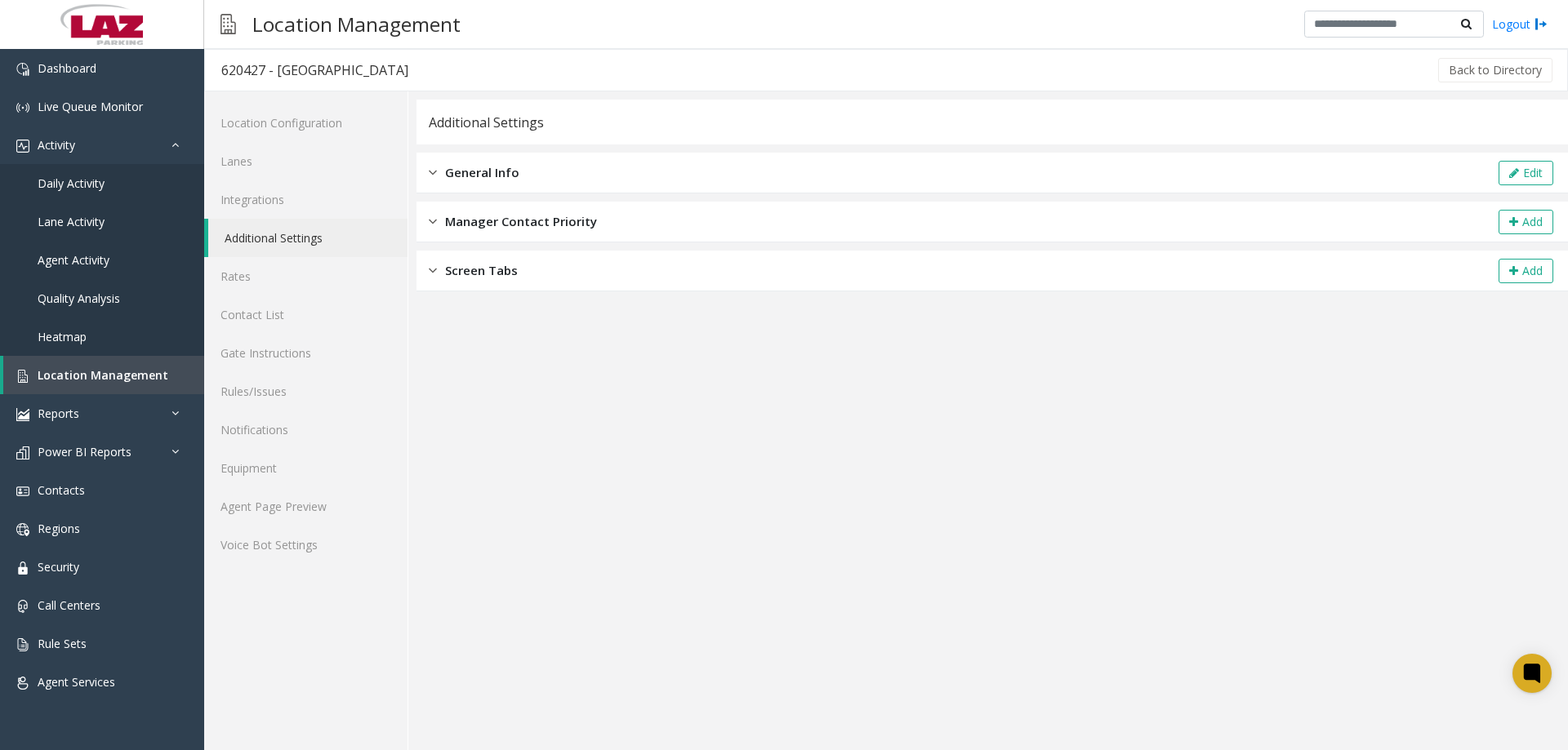
drag, startPoint x: 469, startPoint y: 165, endPoint x: 624, endPoint y: 168, distance: 155.0
click at [470, 165] on span "General Info" at bounding box center [482, 173] width 74 height 18
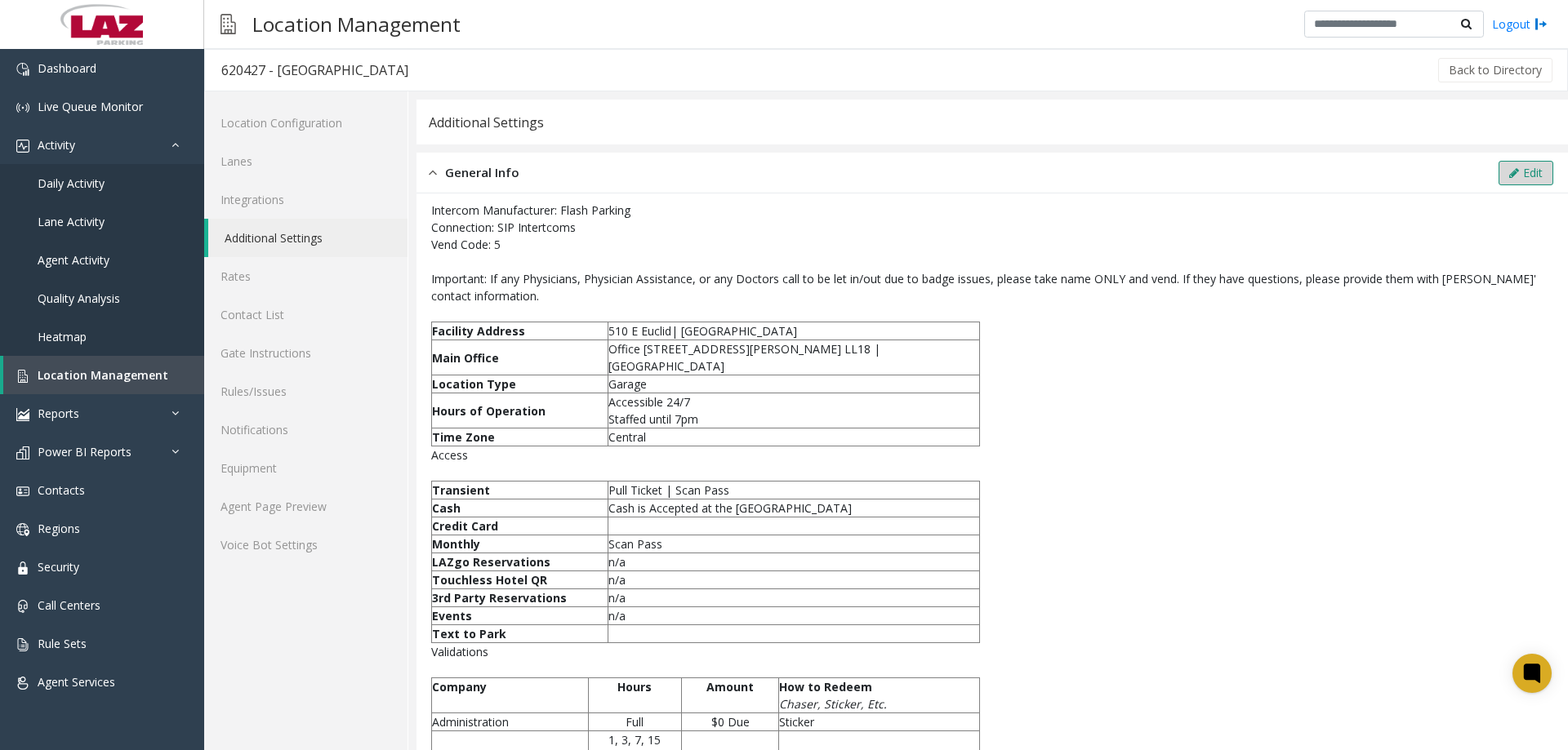
click at [1511, 179] on button "Edit" at bounding box center [1526, 173] width 55 height 25
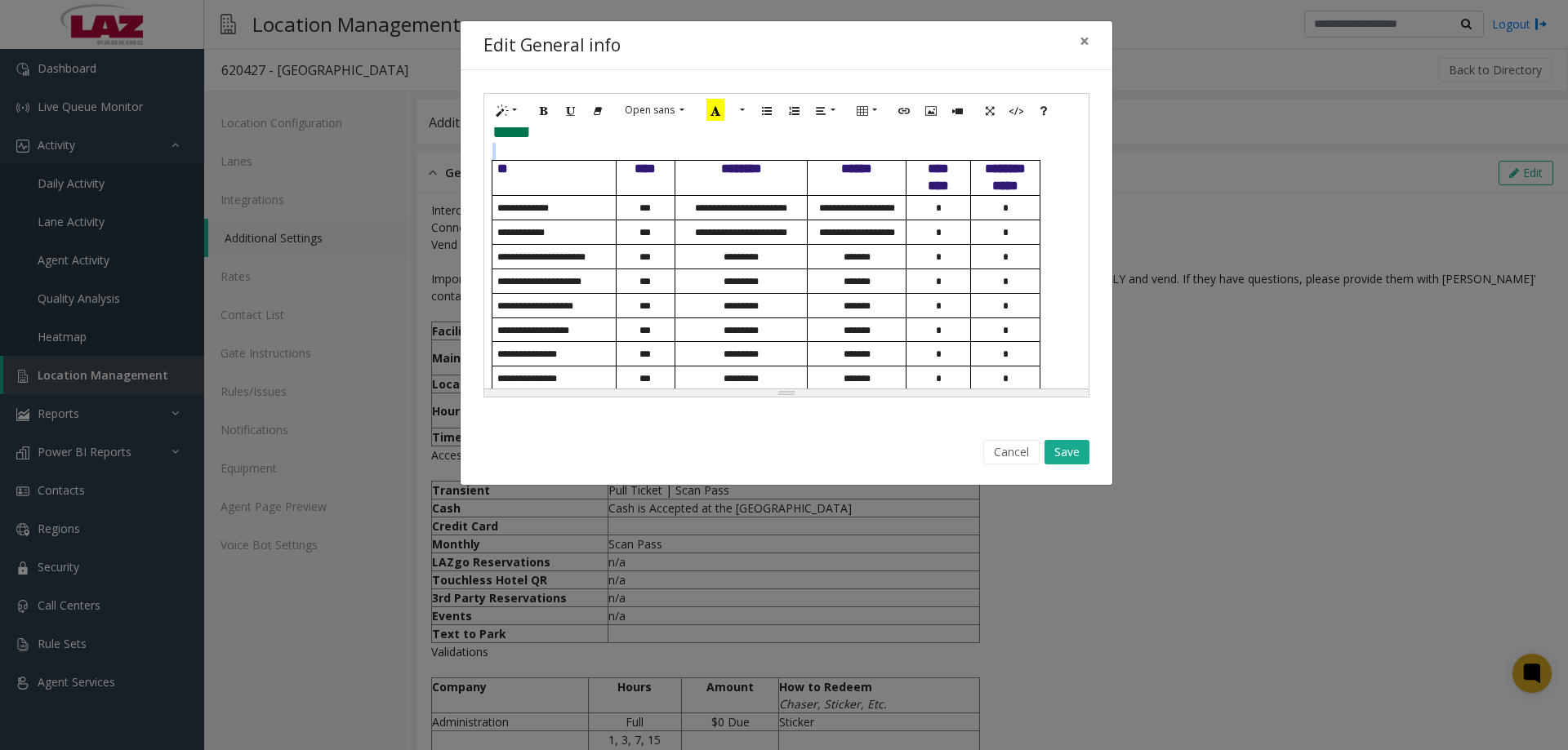
scroll to position [919, 0]
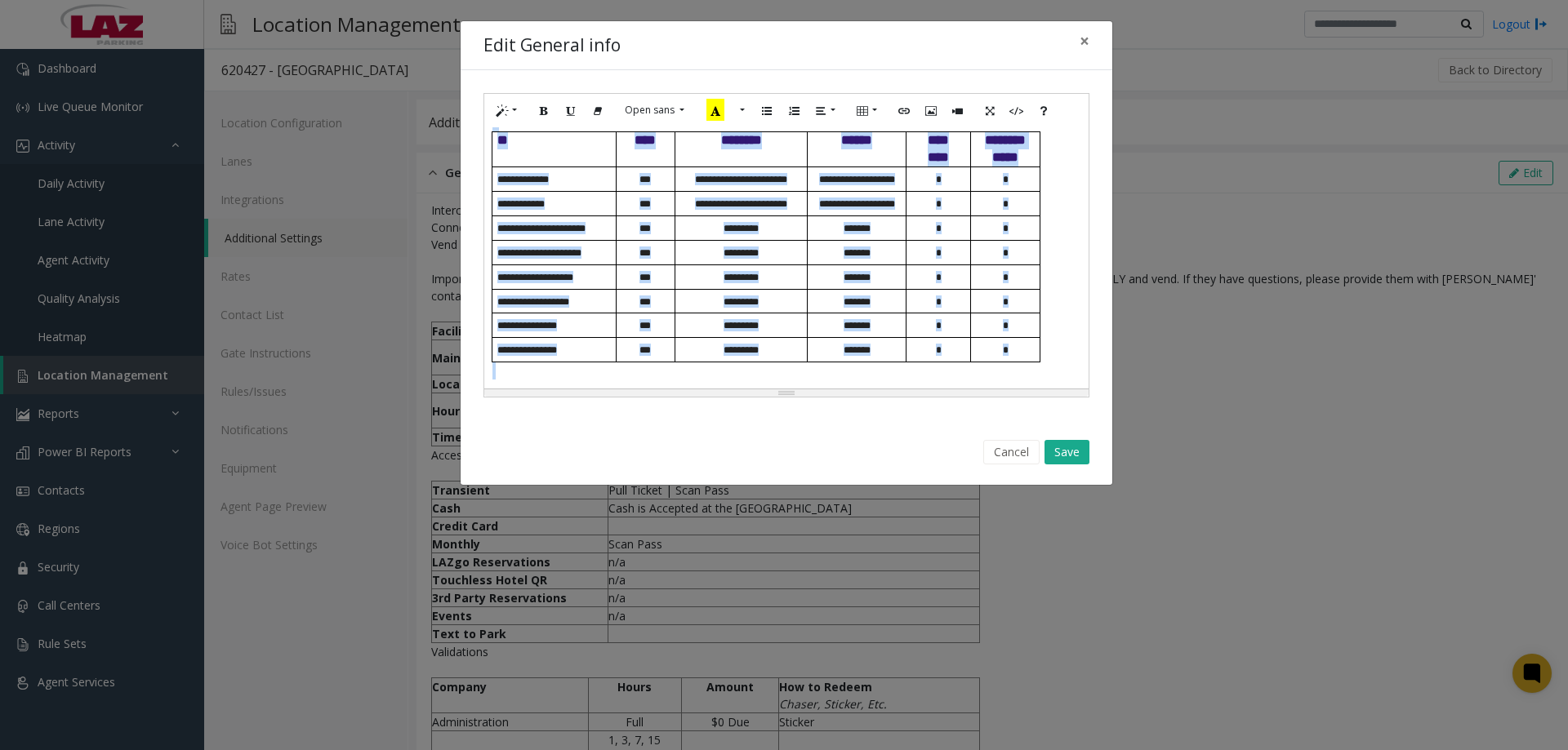
drag, startPoint x: 493, startPoint y: 233, endPoint x: 1086, endPoint y: 381, distance: 611.2
click at [1086, 381] on div "**********" at bounding box center [786, 258] width 604 height 261
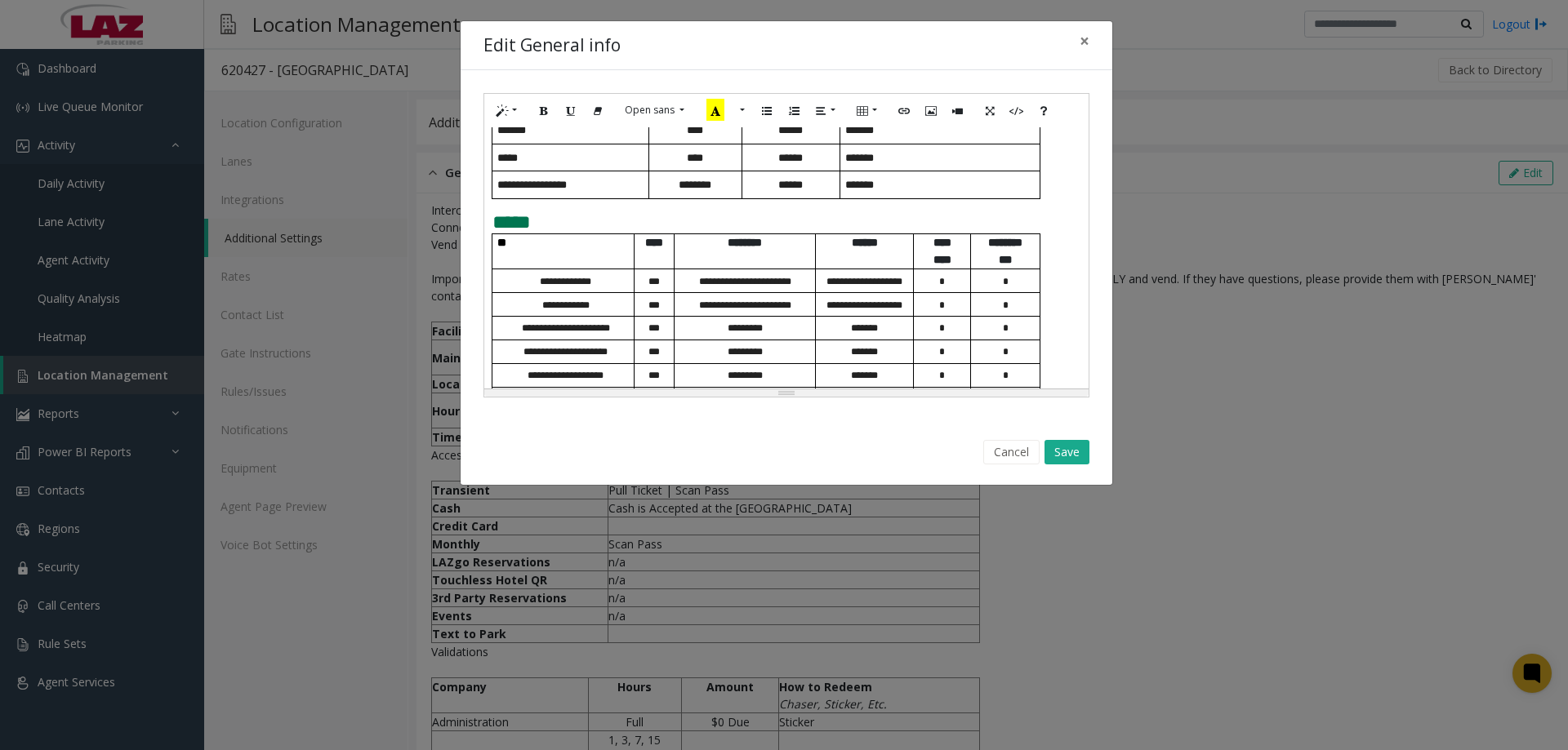
scroll to position [762, 0]
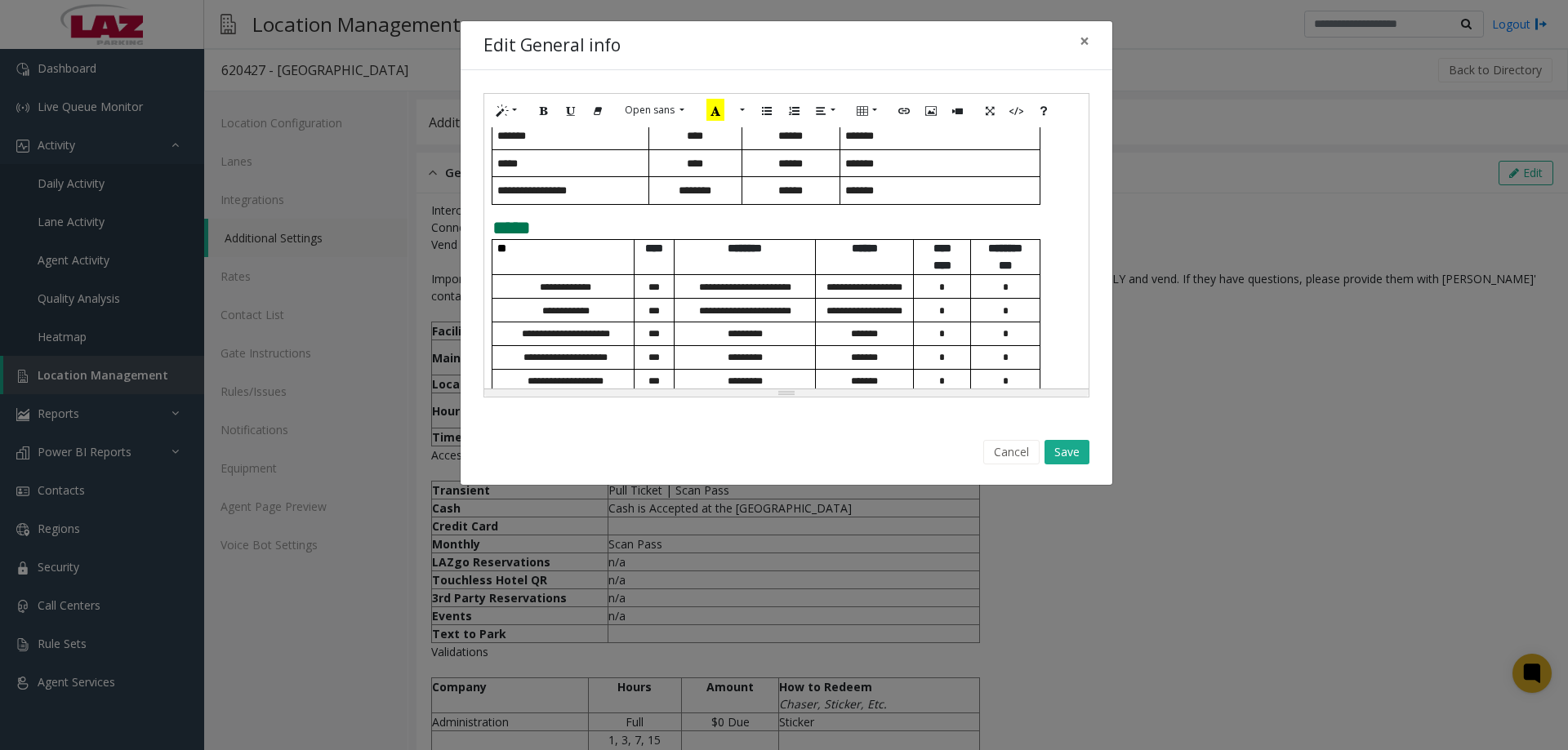
click at [555, 239] on p "*****" at bounding box center [787, 228] width 588 height 21
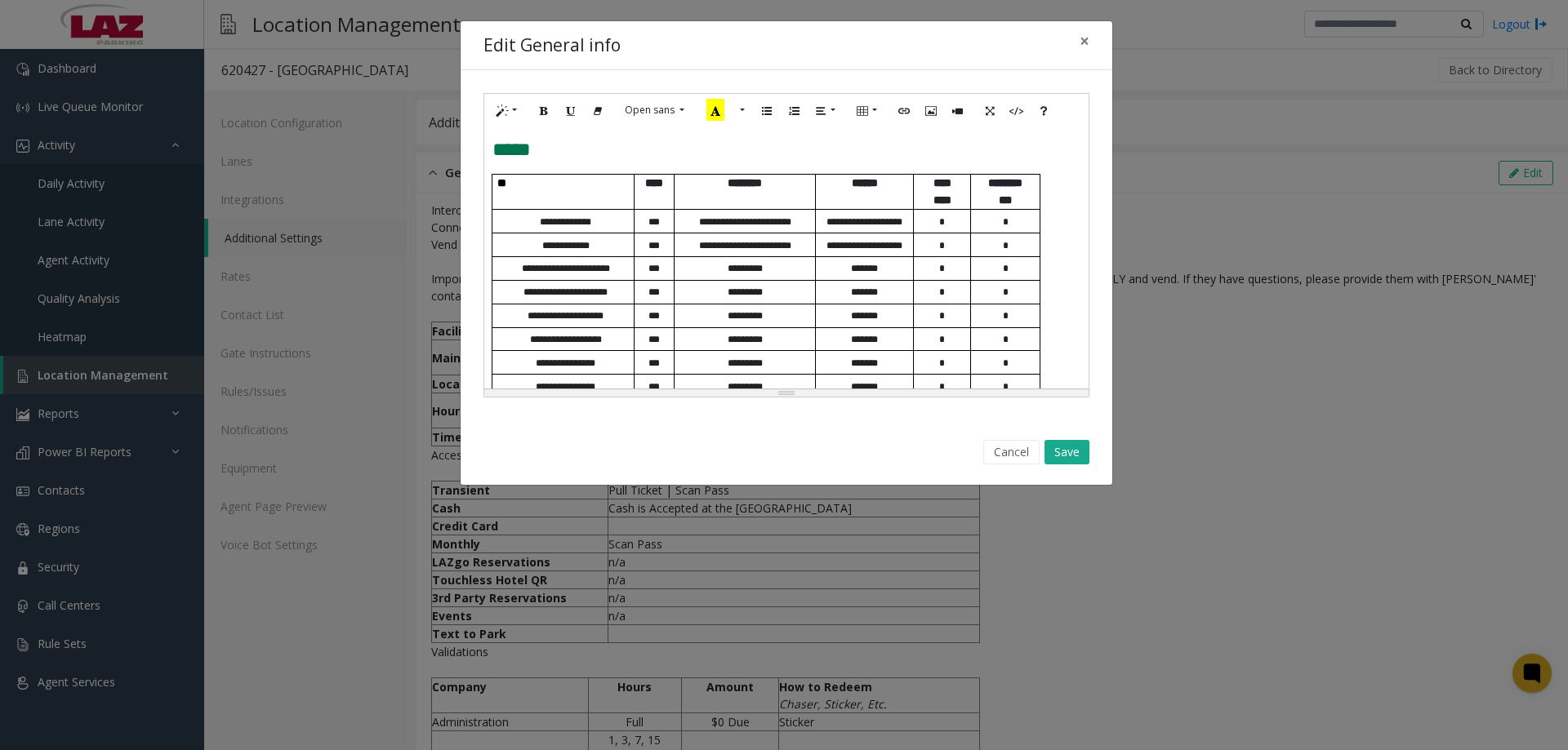
scroll to position [938, 0]
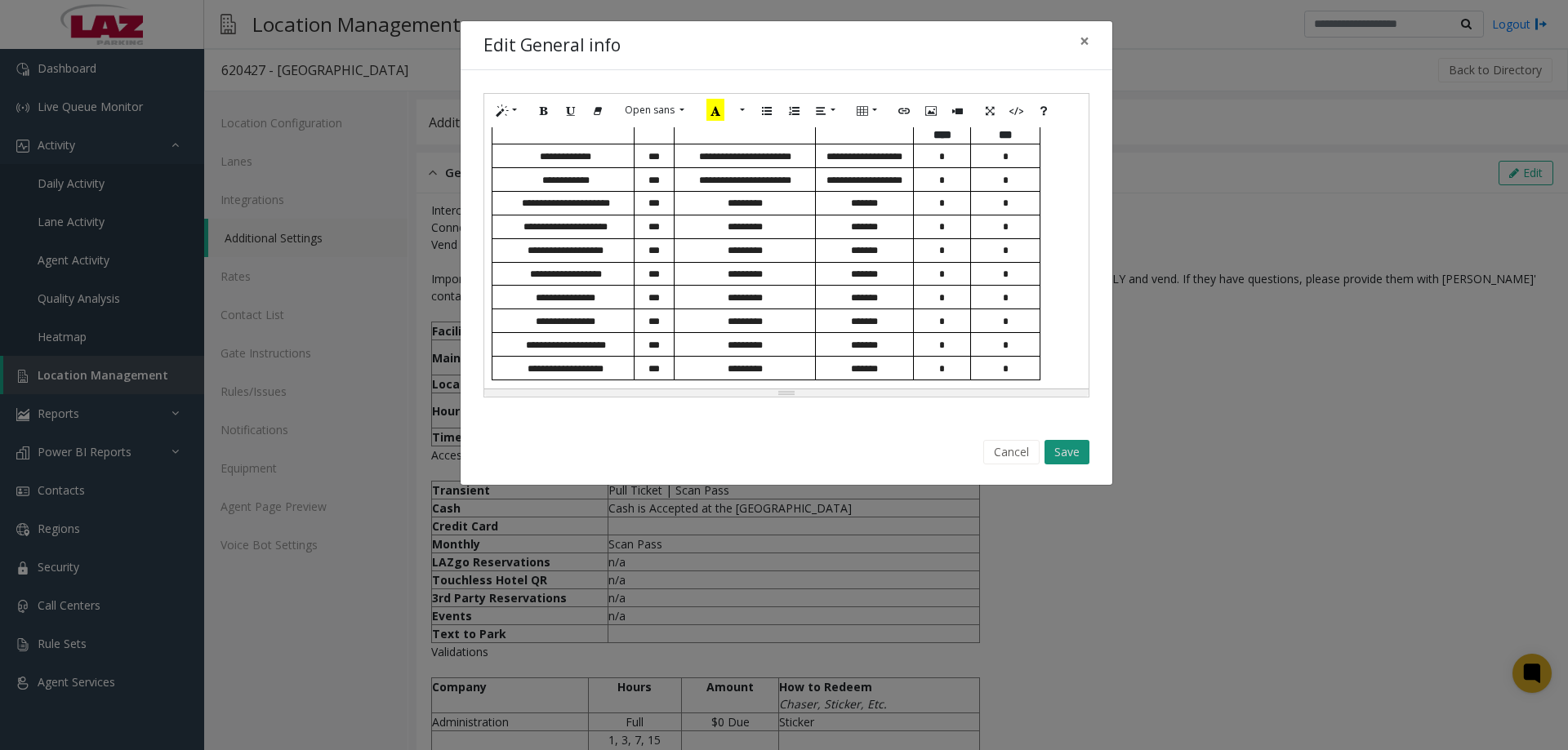
click at [1085, 445] on button "Save" at bounding box center [1066, 452] width 45 height 25
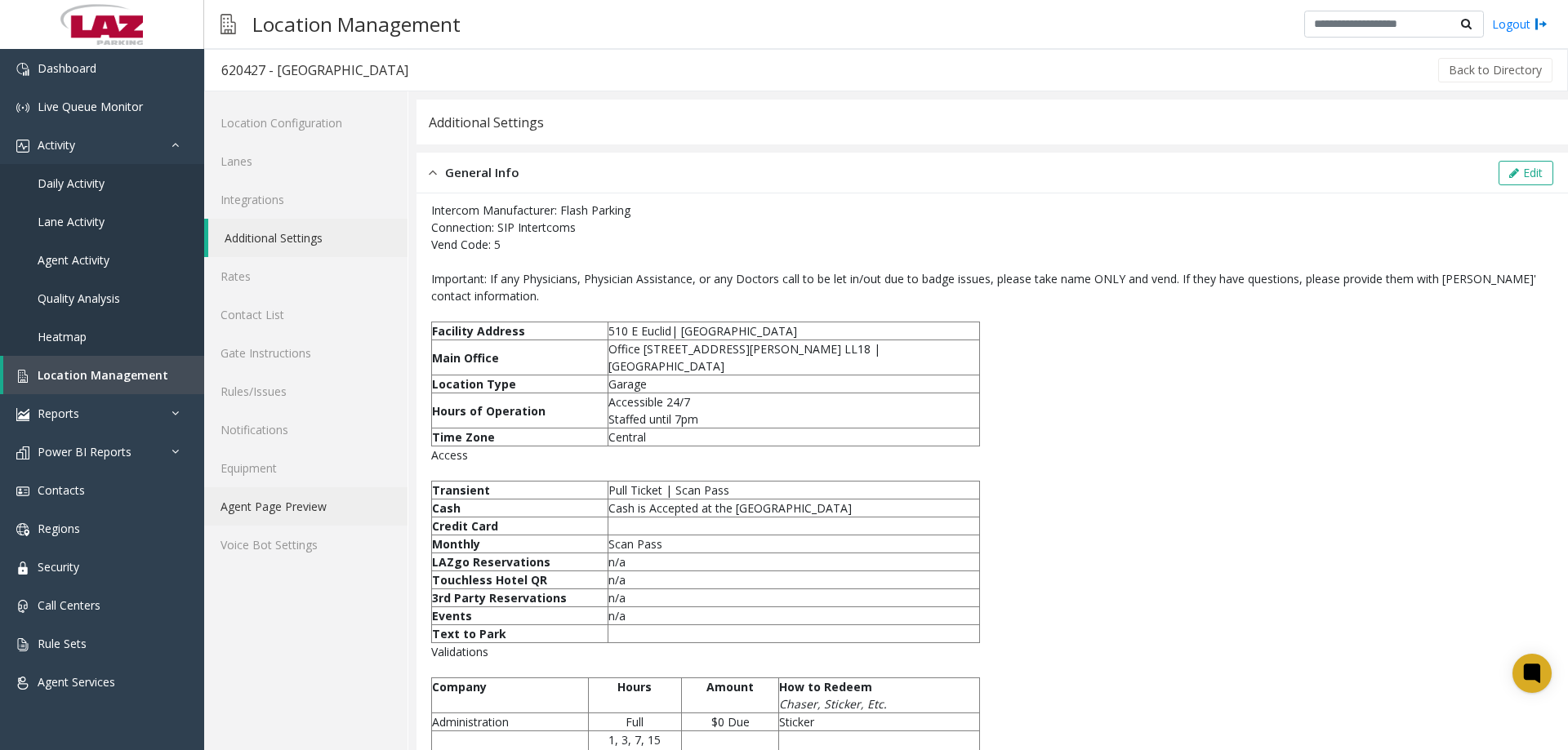
drag, startPoint x: 253, startPoint y: 506, endPoint x: 262, endPoint y: 506, distance: 9.0
click at [254, 504] on link "Agent Page Preview" at bounding box center [305, 506] width 203 height 39
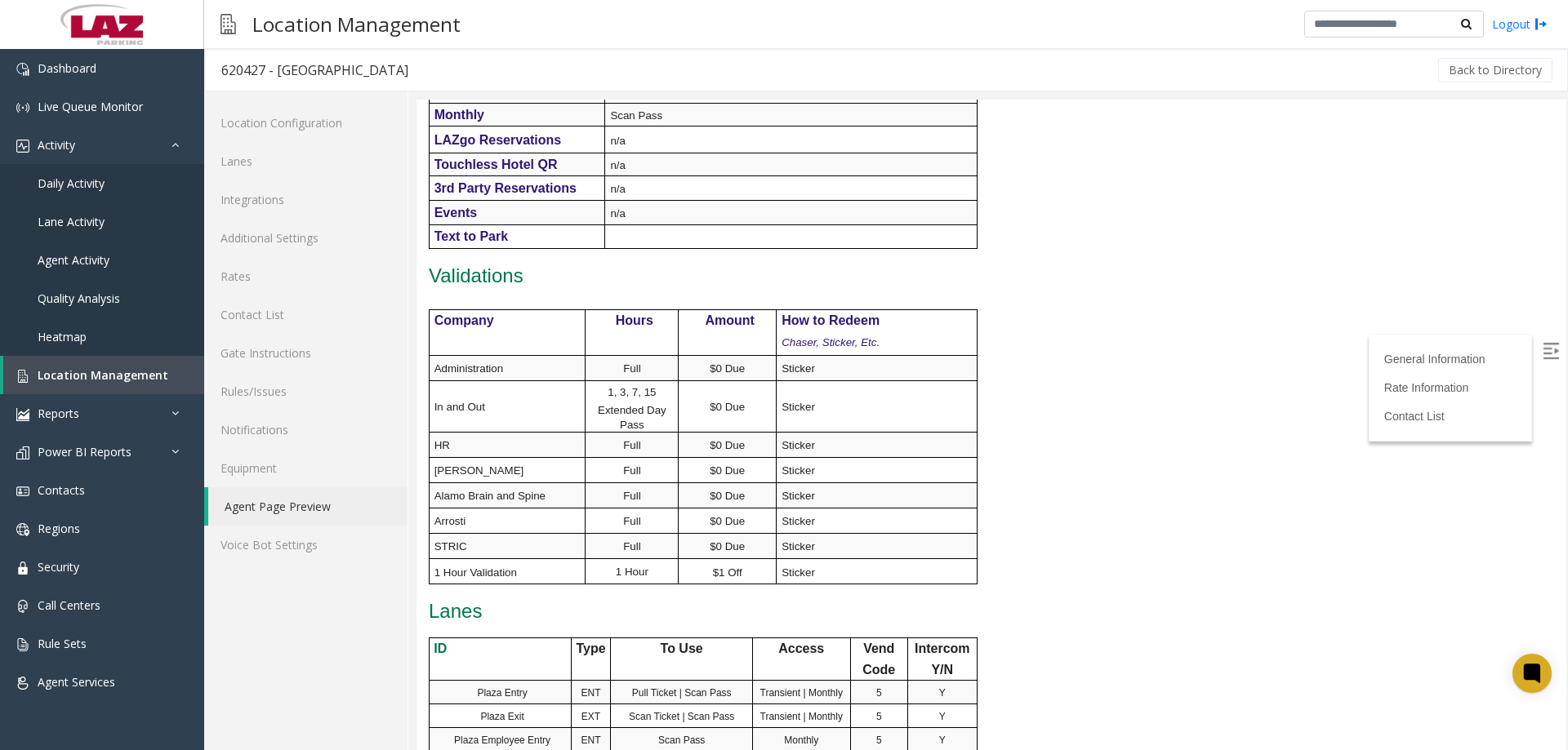
scroll to position [1052, 0]
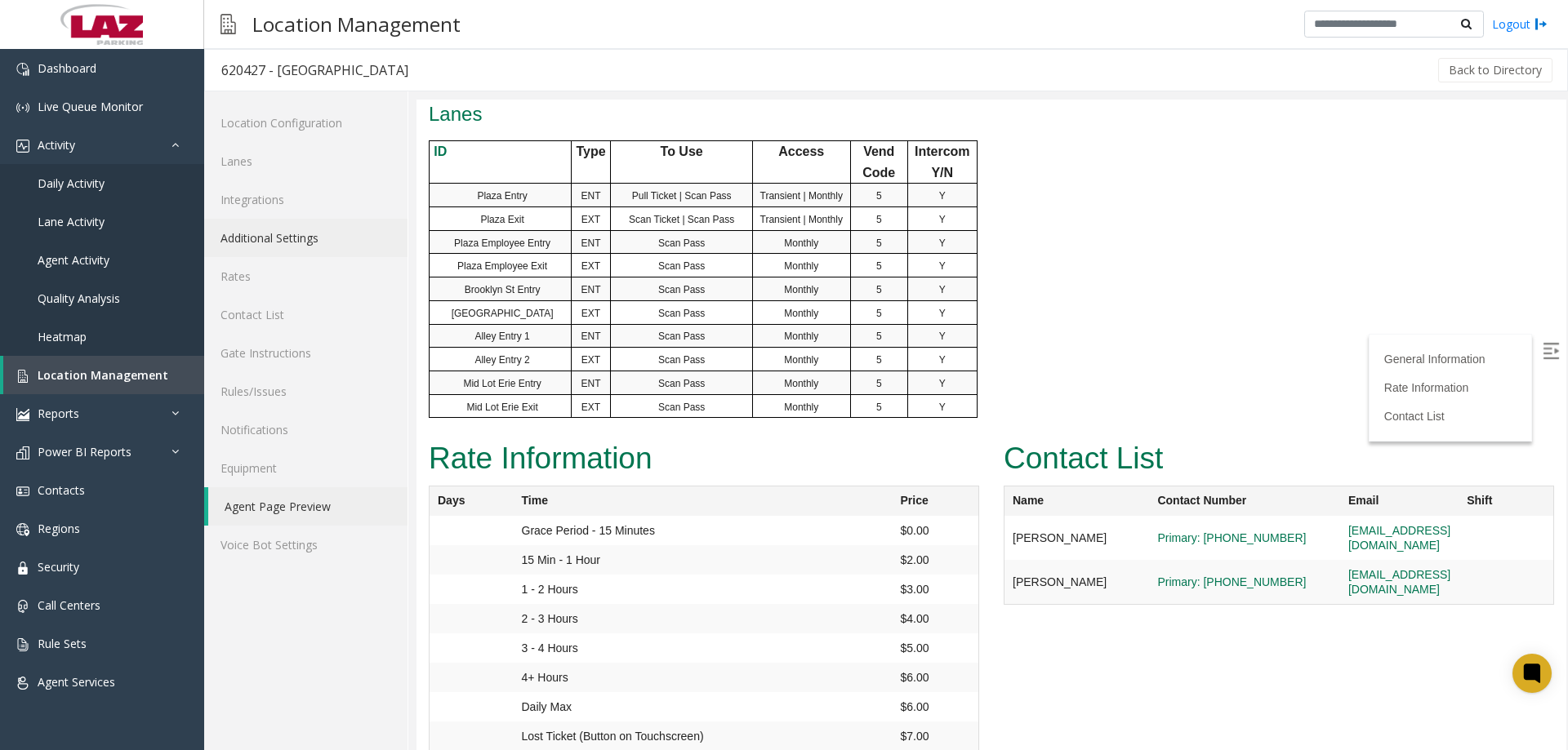
click at [255, 226] on link "Additional Settings" at bounding box center [305, 238] width 203 height 39
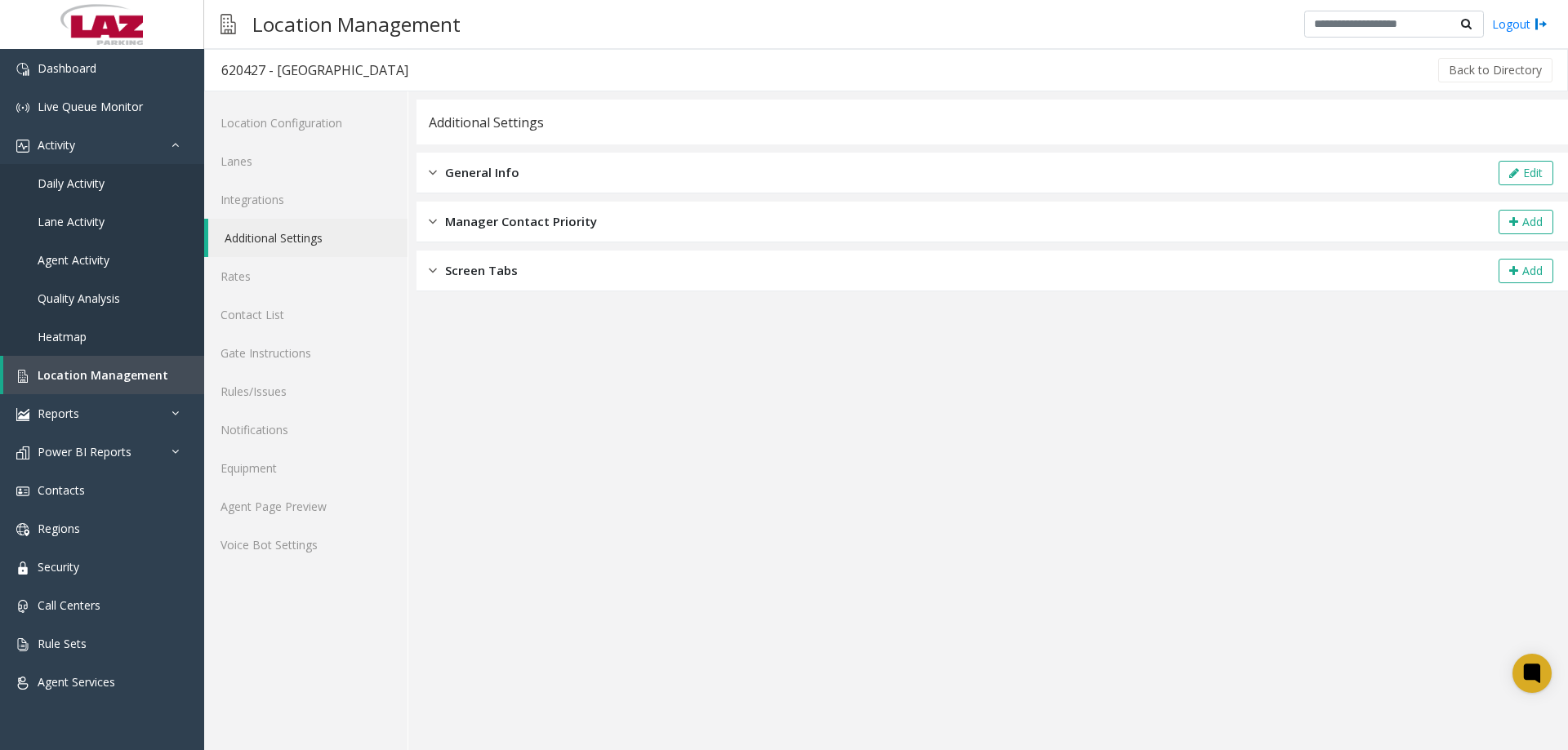
click at [459, 173] on span "General Info" at bounding box center [482, 173] width 74 height 18
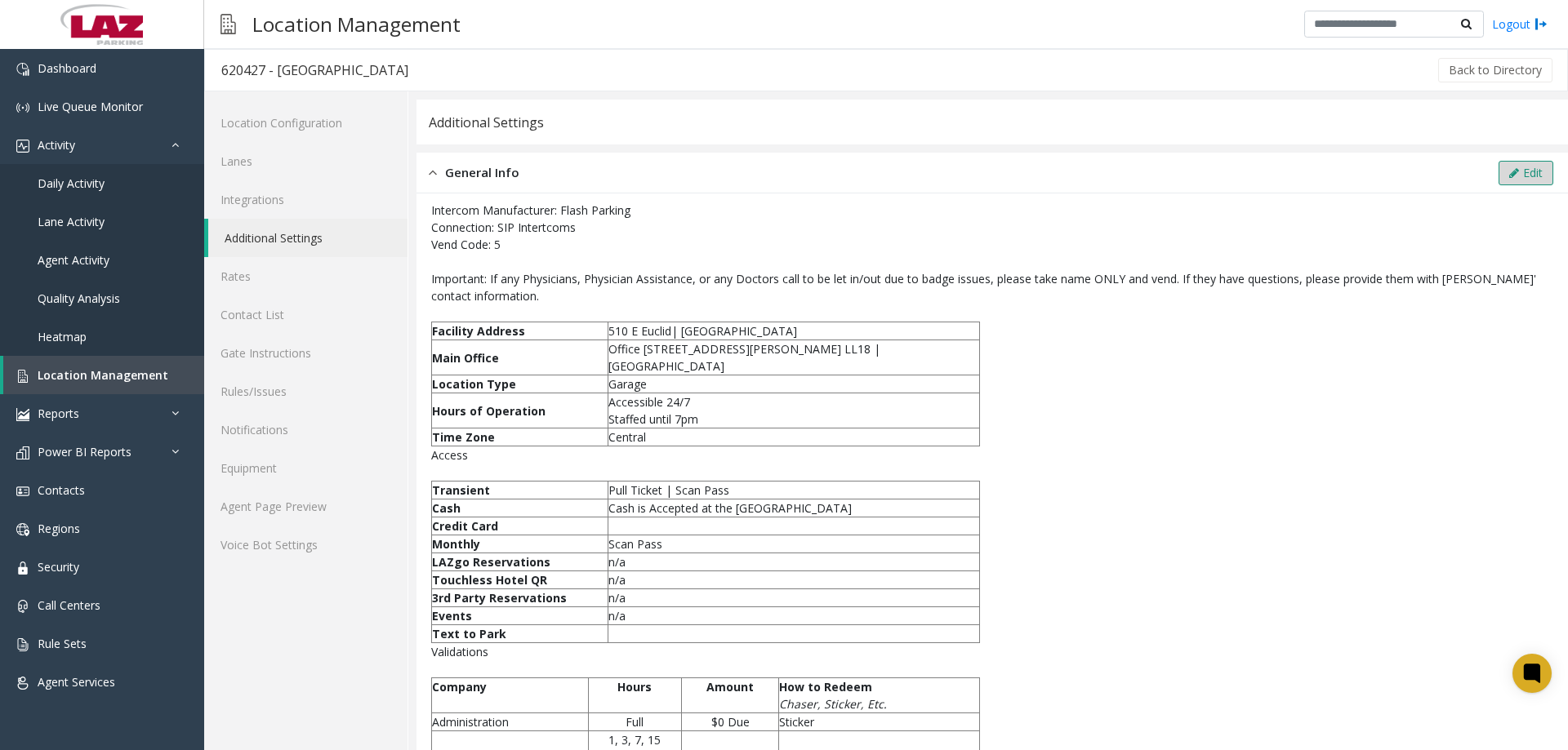
click at [1501, 179] on button "Edit" at bounding box center [1526, 173] width 55 height 25
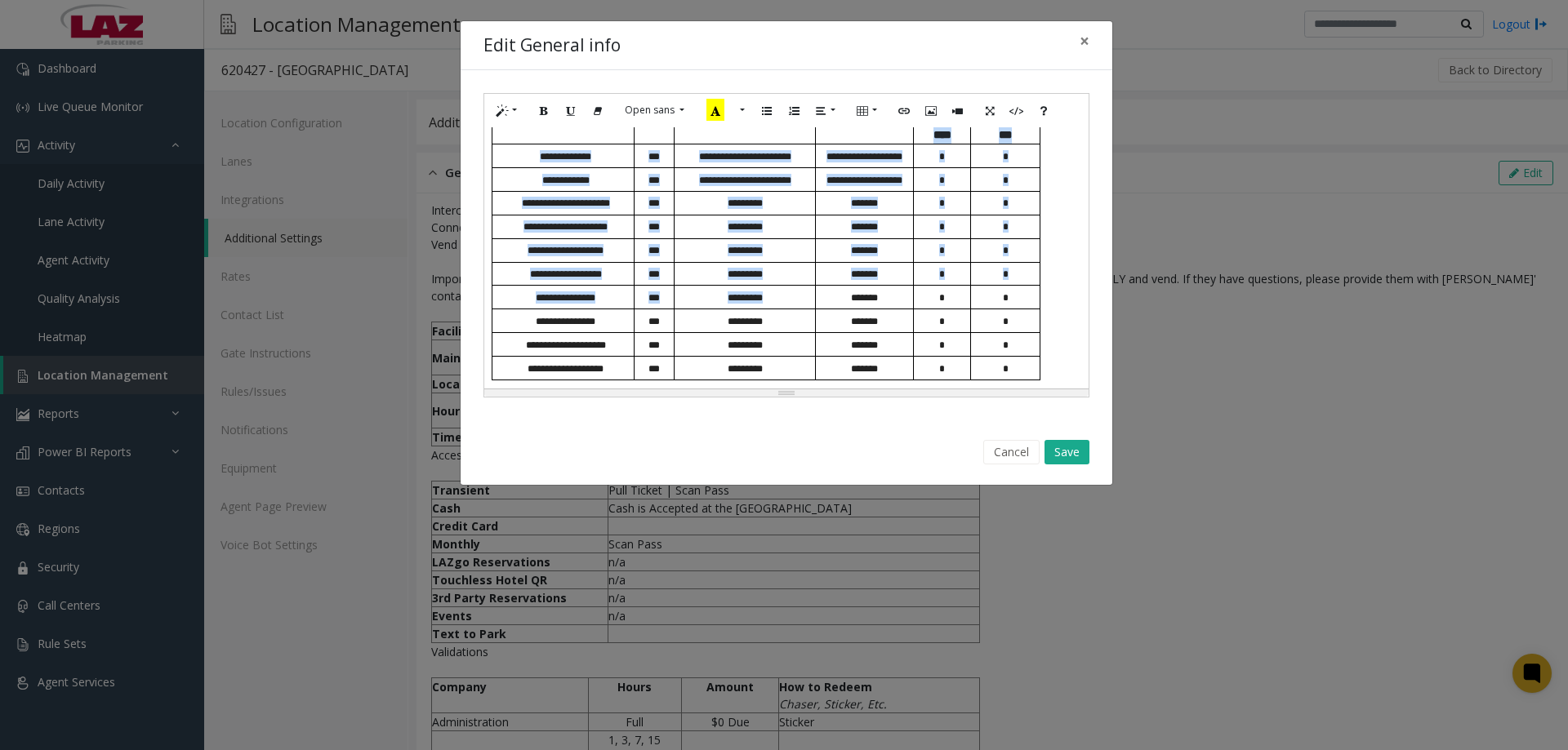
scroll to position [938, 0]
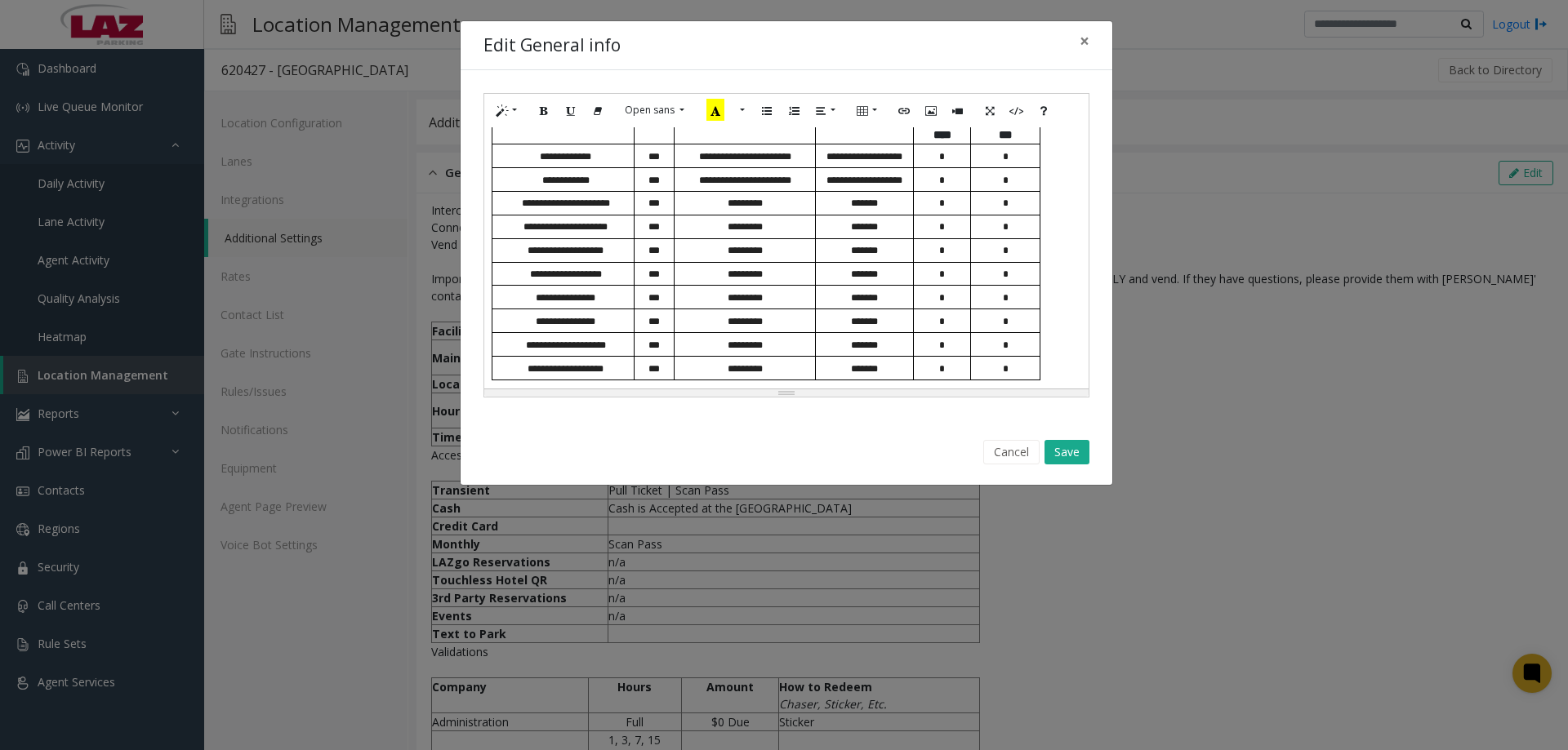
drag, startPoint x: 489, startPoint y: 191, endPoint x: 1021, endPoint y: 388, distance: 567.3
click at [1021, 388] on div "**********" at bounding box center [786, 258] width 604 height 261
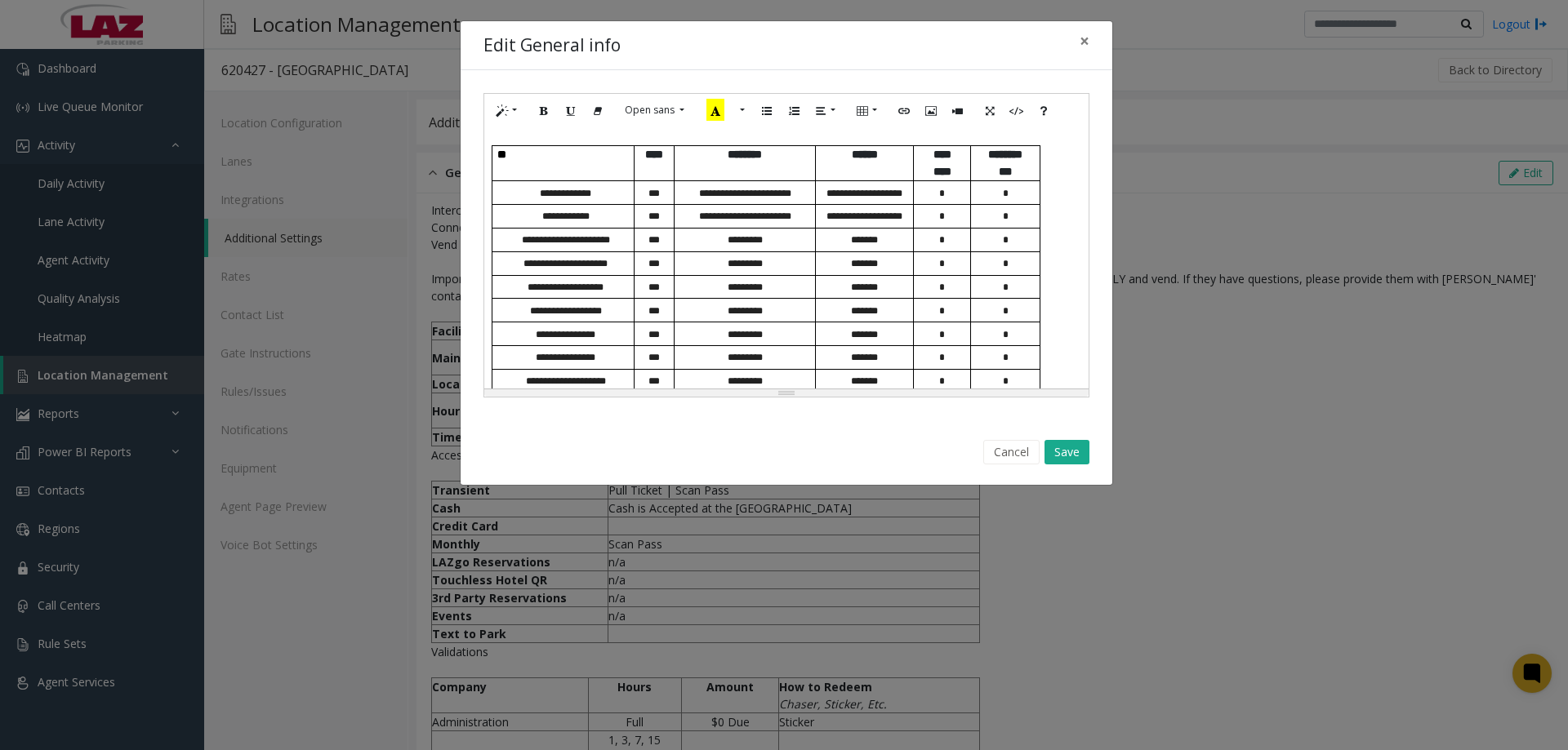
scroll to position [787, 0]
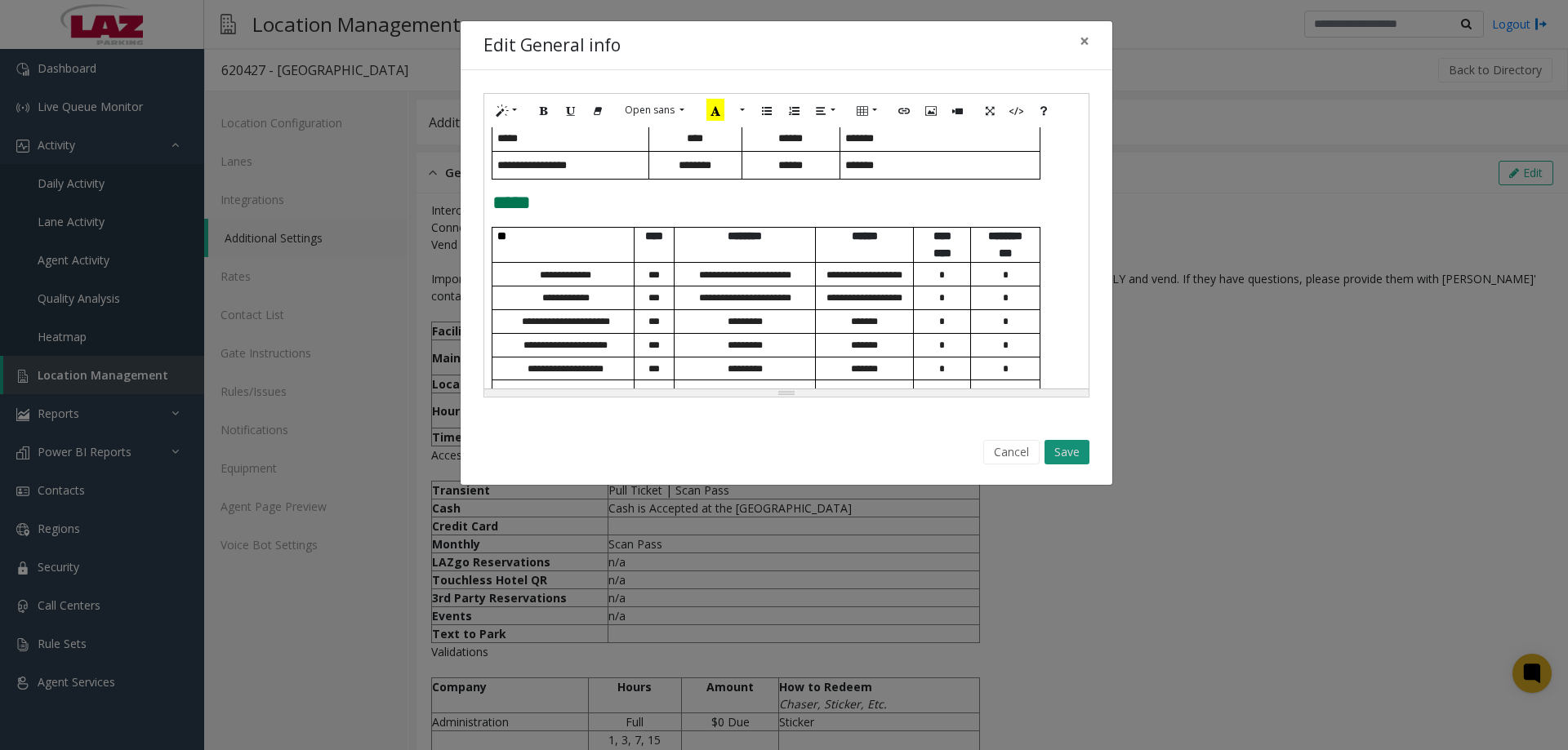
click at [1056, 441] on button "Save" at bounding box center [1066, 452] width 45 height 25
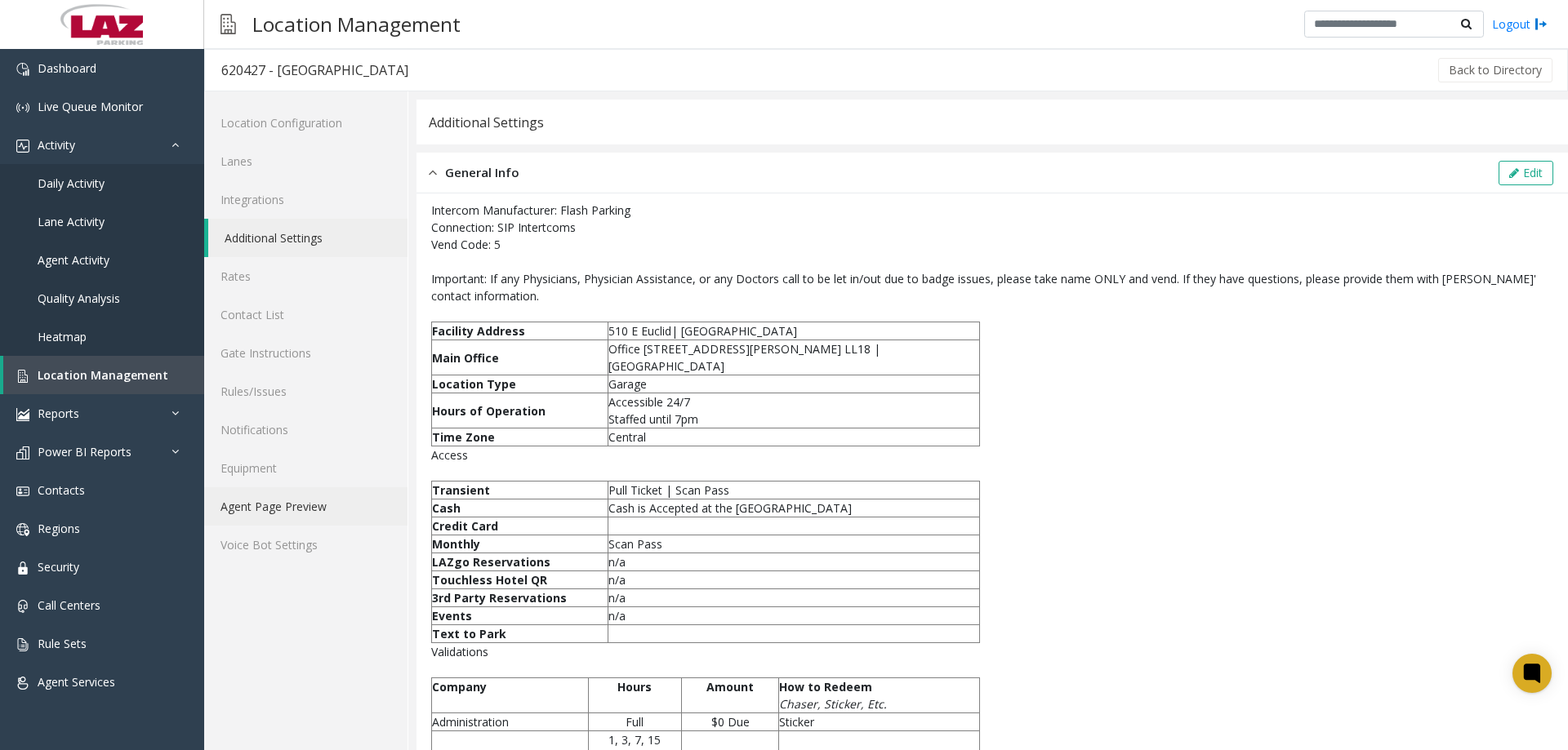
click at [314, 501] on link "Agent Page Preview" at bounding box center [305, 506] width 203 height 39
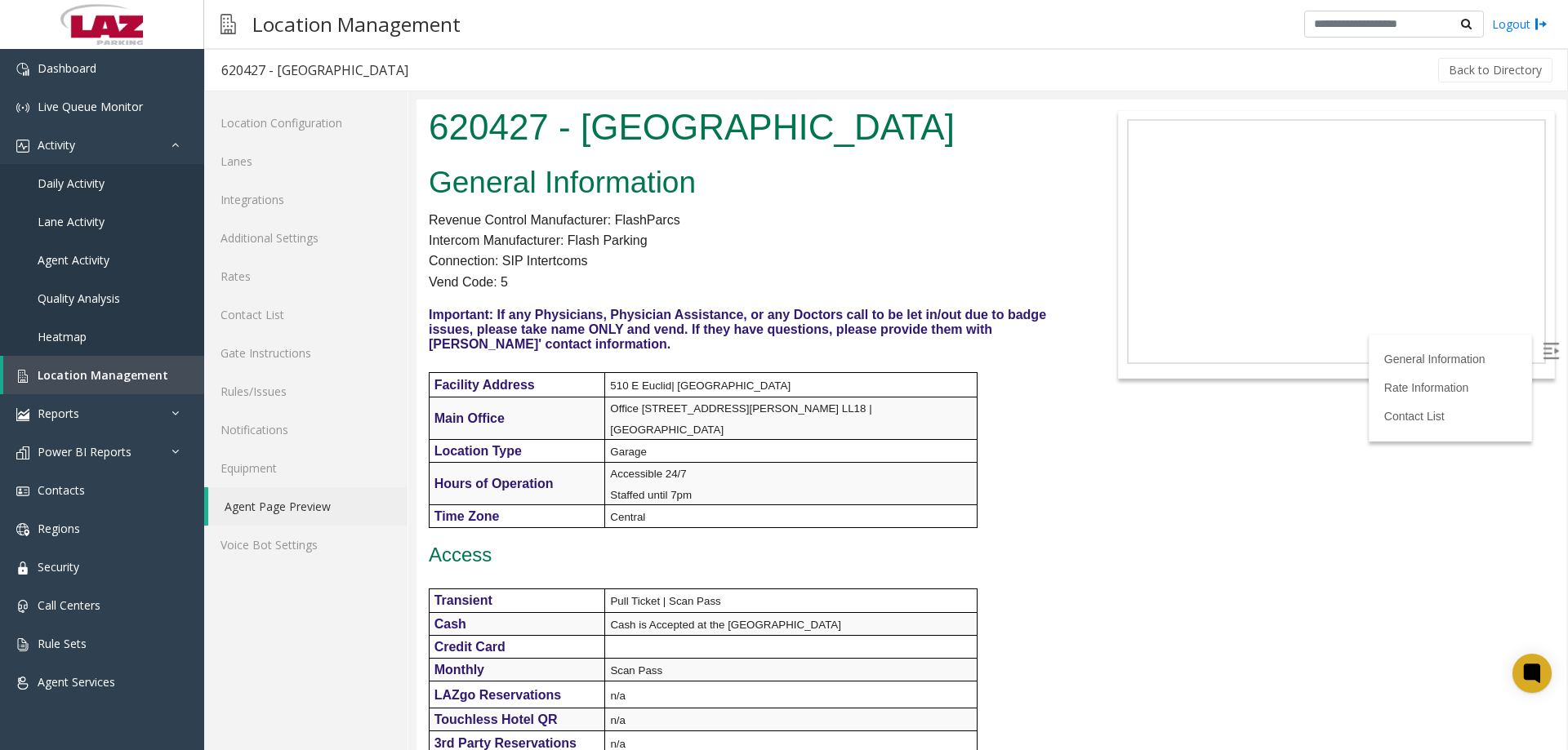
click at [871, 188] on h2 "General Information" at bounding box center [751, 183] width 646 height 42
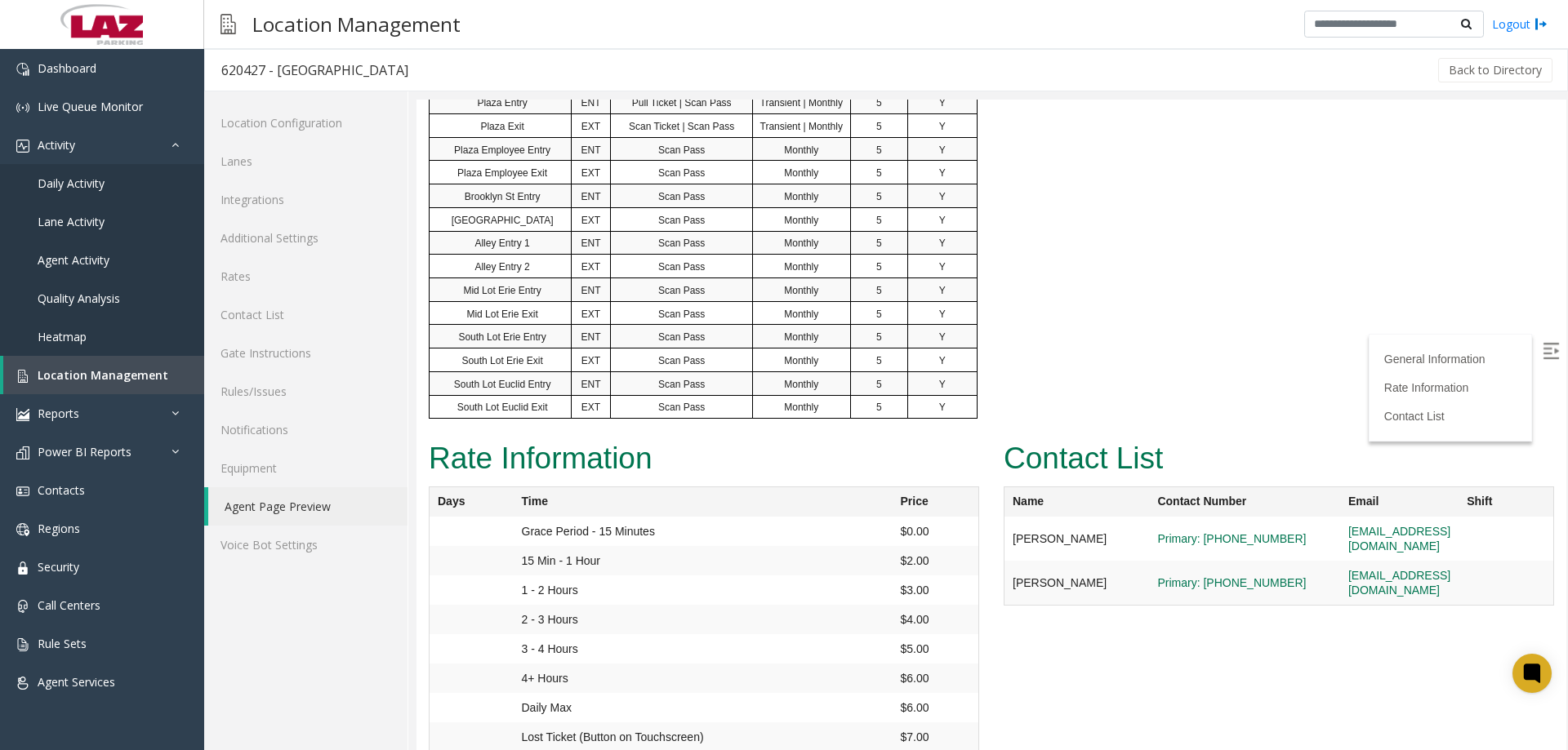
click at [774, 73] on div "Back to Directory" at bounding box center [990, 70] width 1131 height 40
click at [333, 633] on div "Location Configuration Lanes Integrations Additional Settings Rates Contact Lis…" at bounding box center [306, 420] width 204 height 659
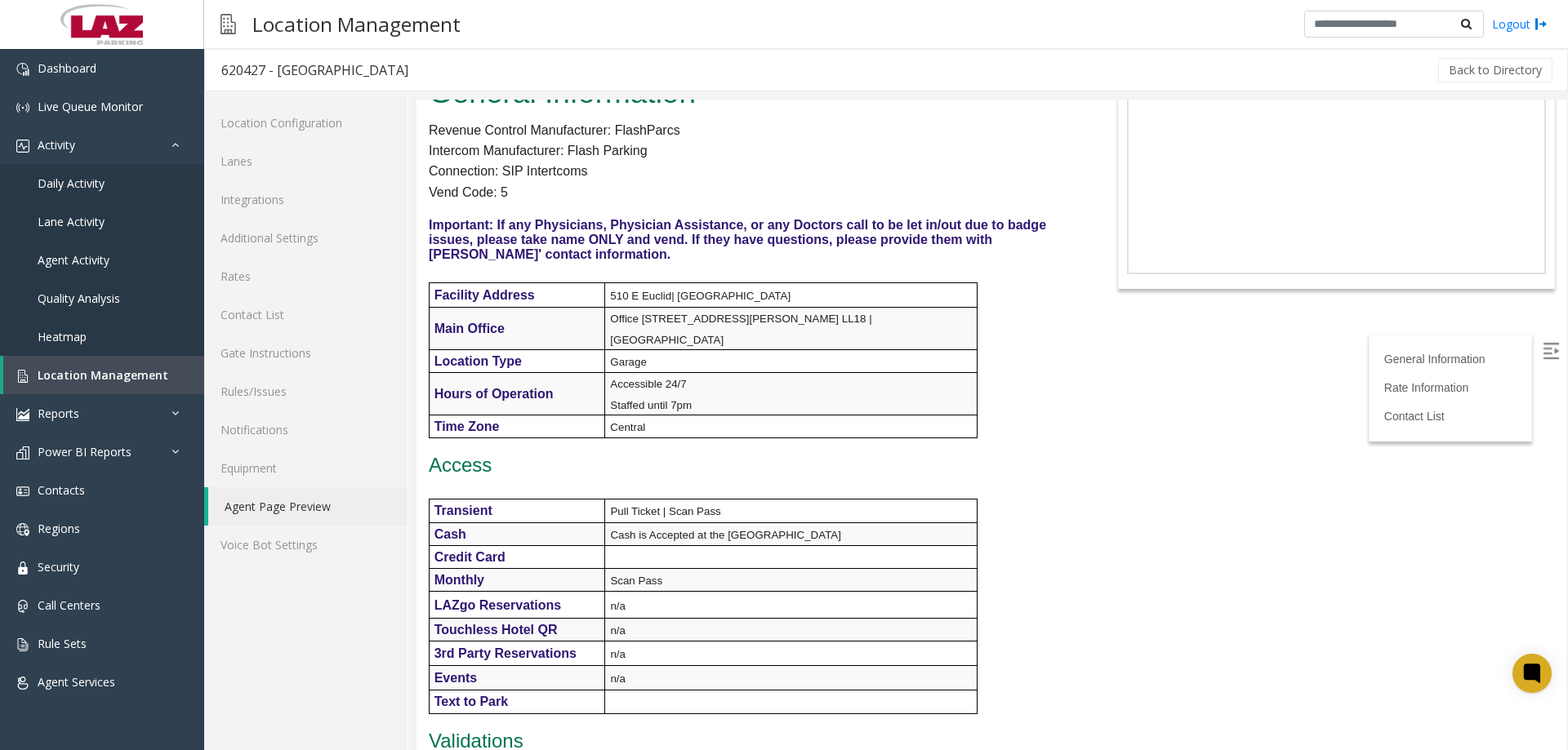
scroll to position [0, 0]
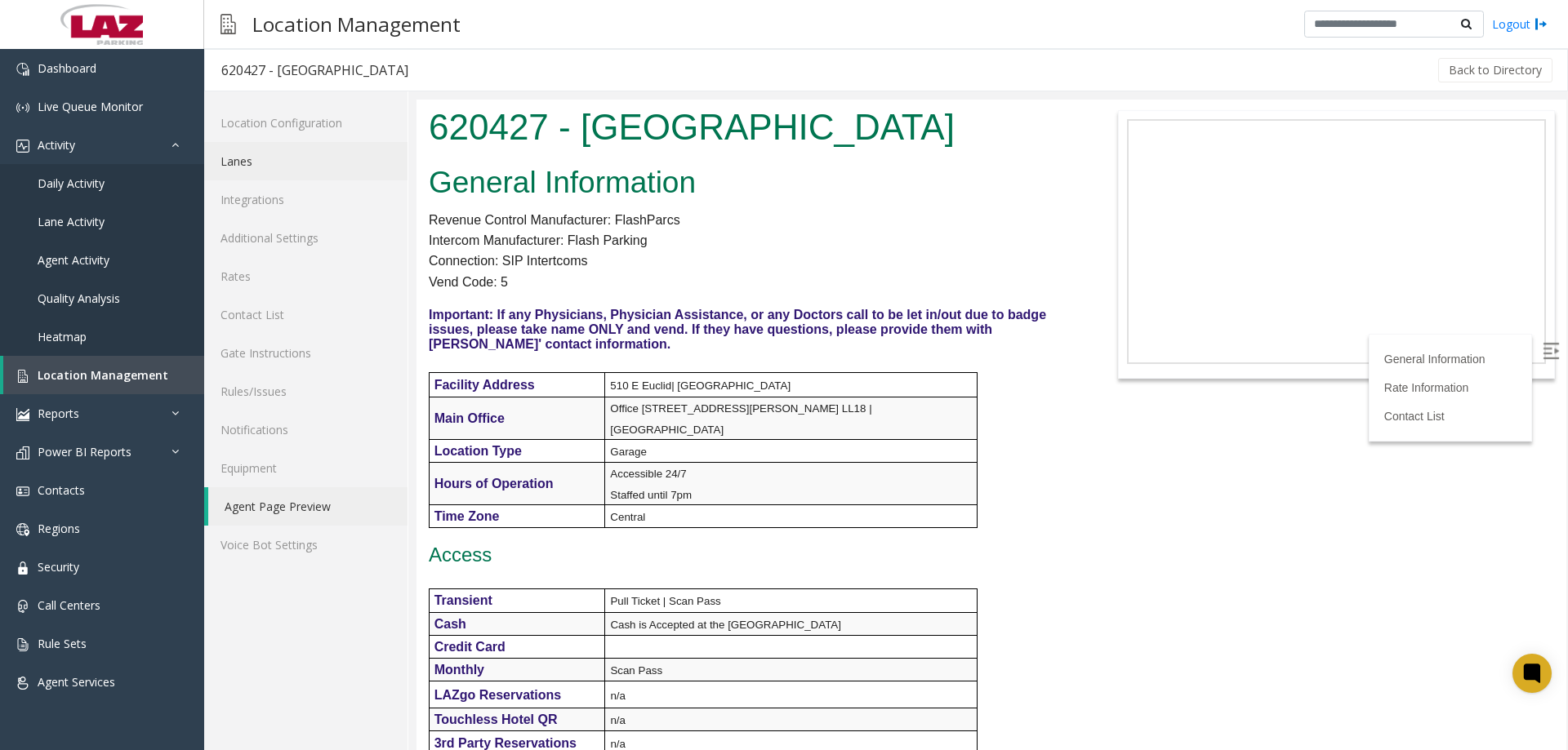
click at [224, 169] on link "Lanes" at bounding box center [305, 162] width 203 height 39
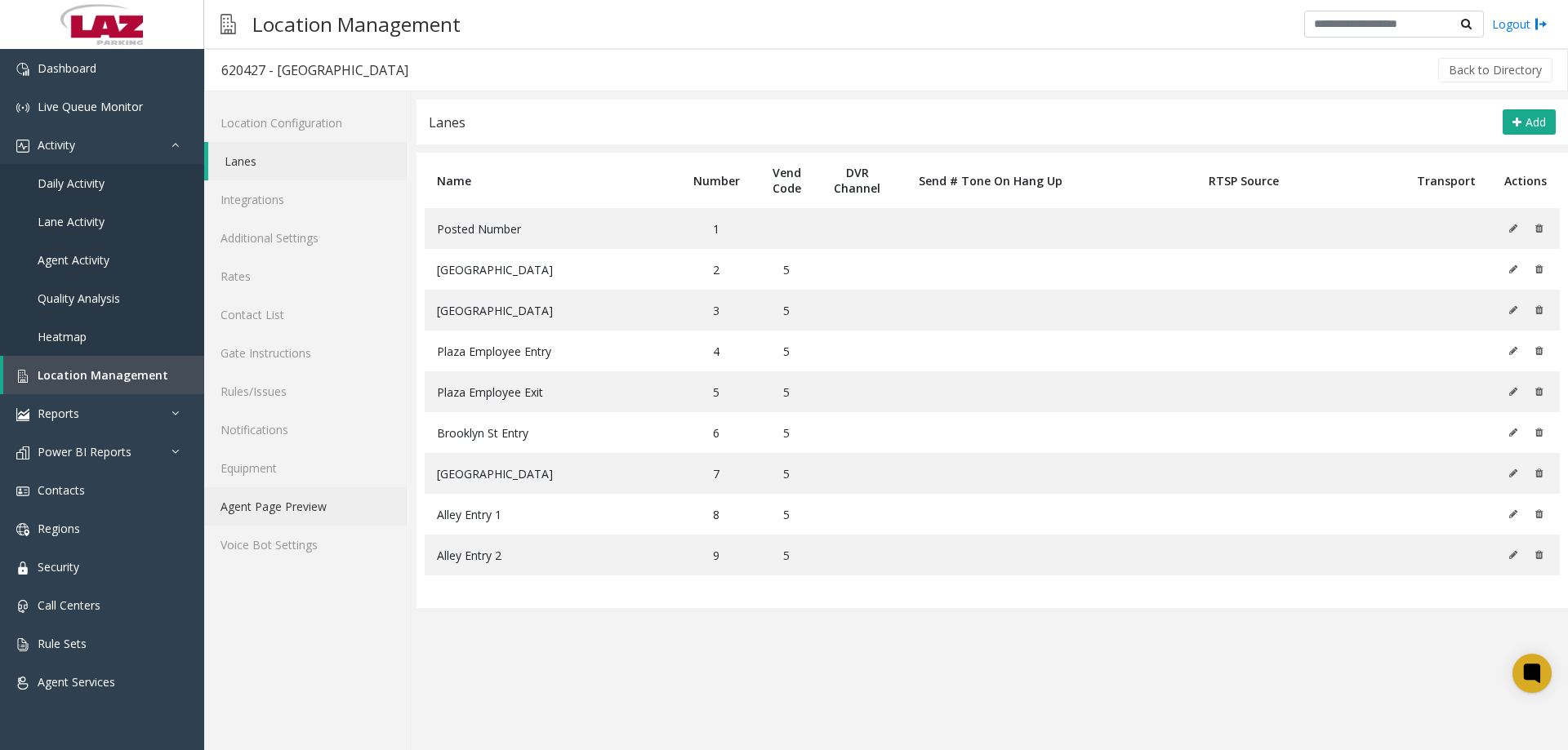
click at [259, 497] on link "Agent Page Preview" at bounding box center [305, 506] width 203 height 39
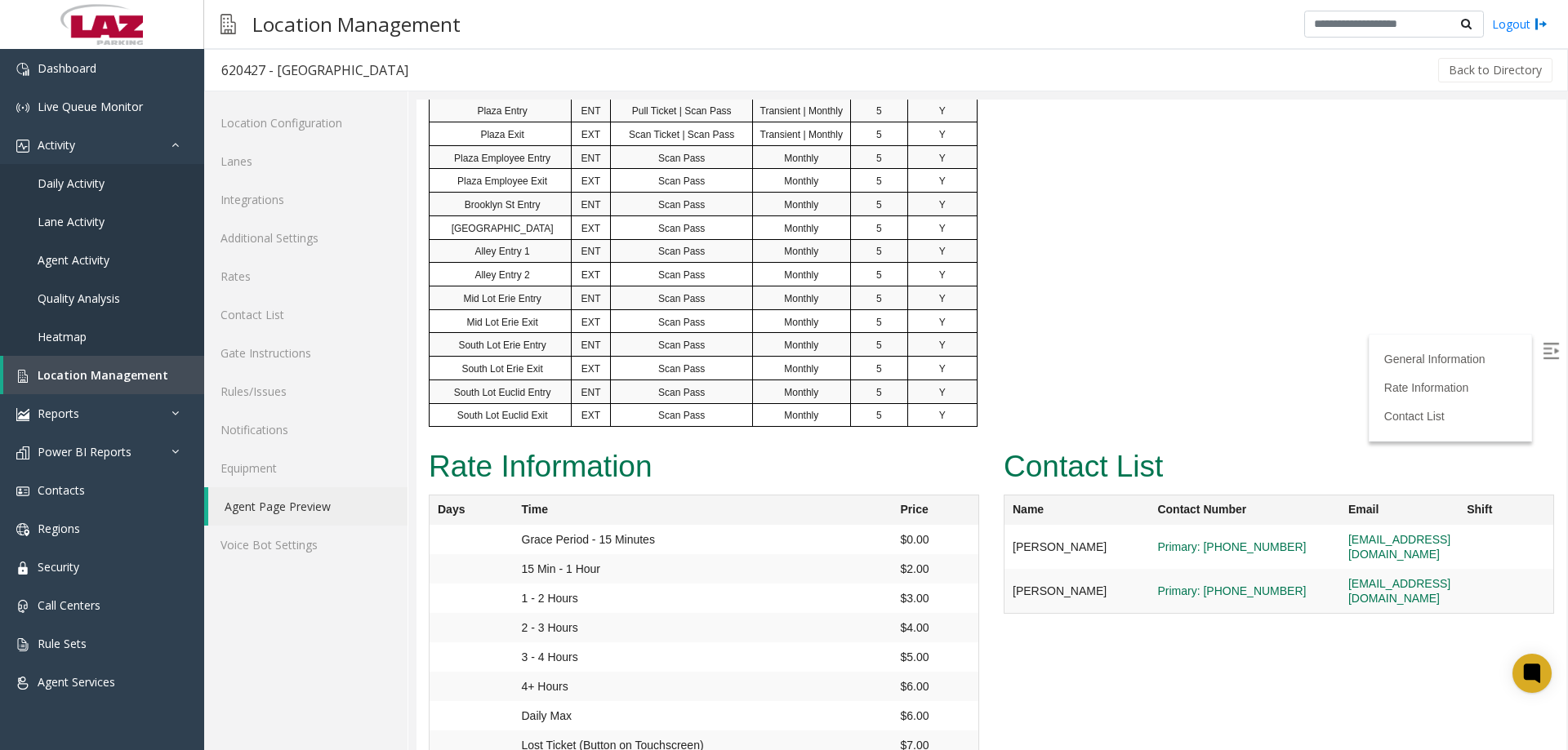
scroll to position [1145, 0]
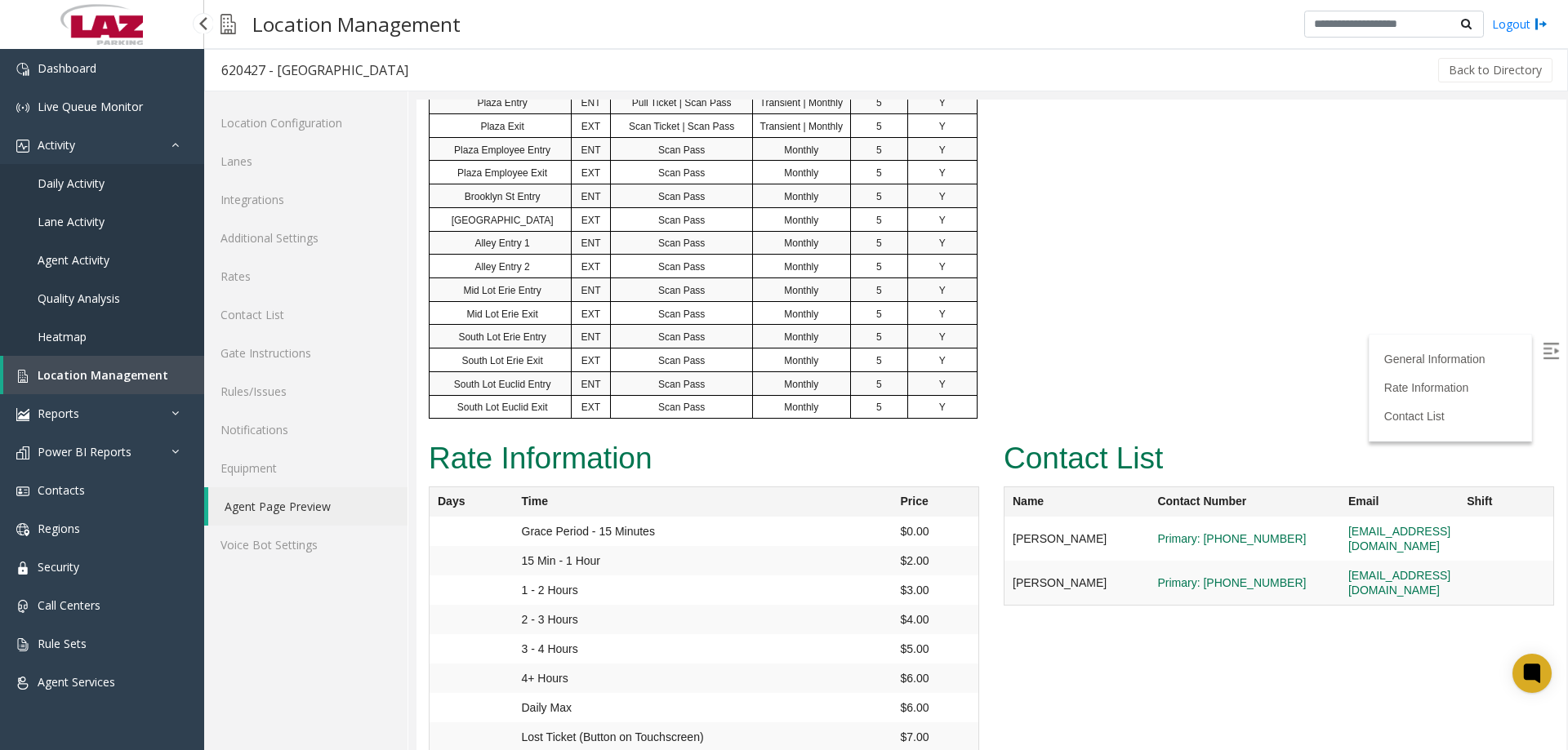
click at [107, 369] on span "Location Management" at bounding box center [103, 375] width 131 height 16
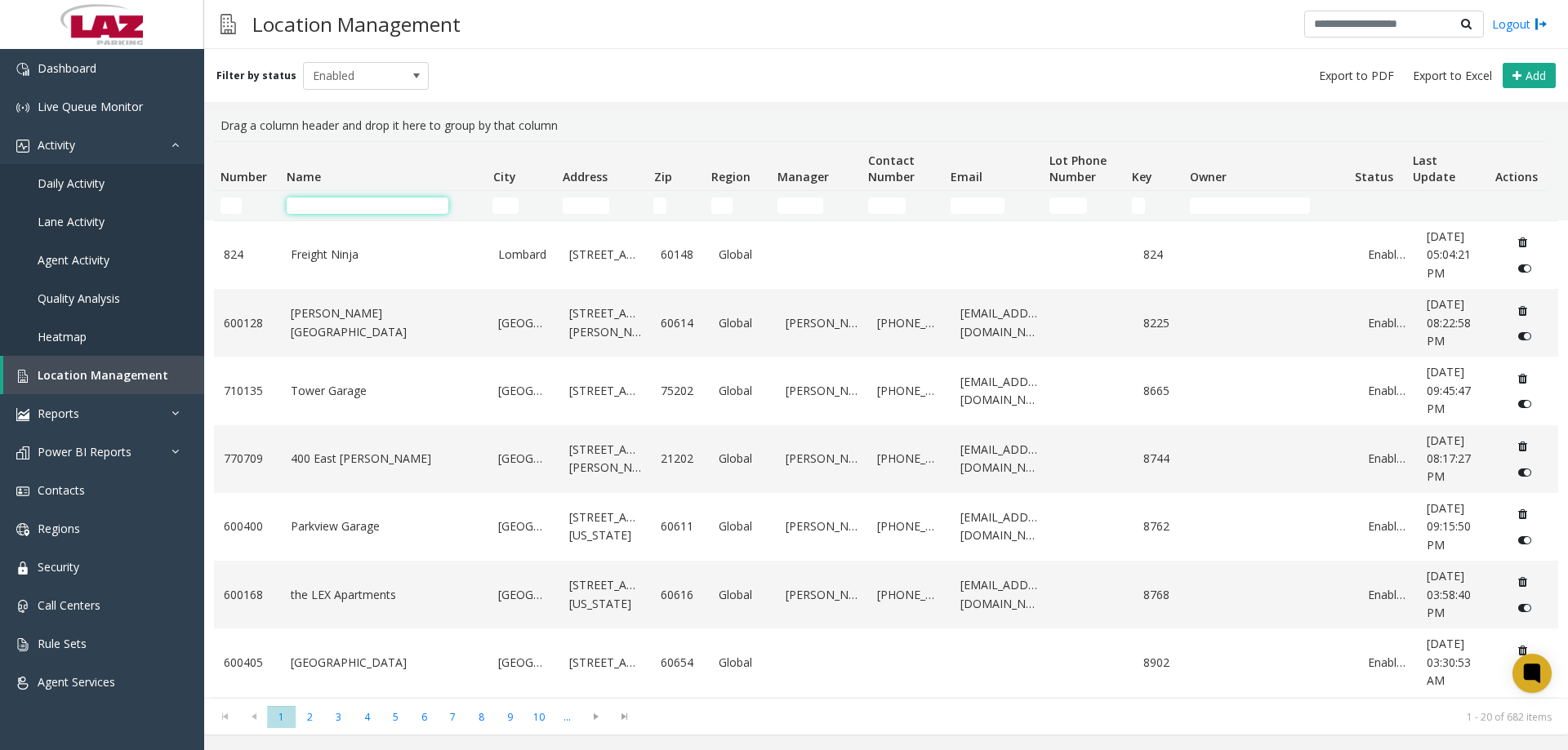
click at [358, 200] on input "Name Filter" at bounding box center [368, 206] width 162 height 17
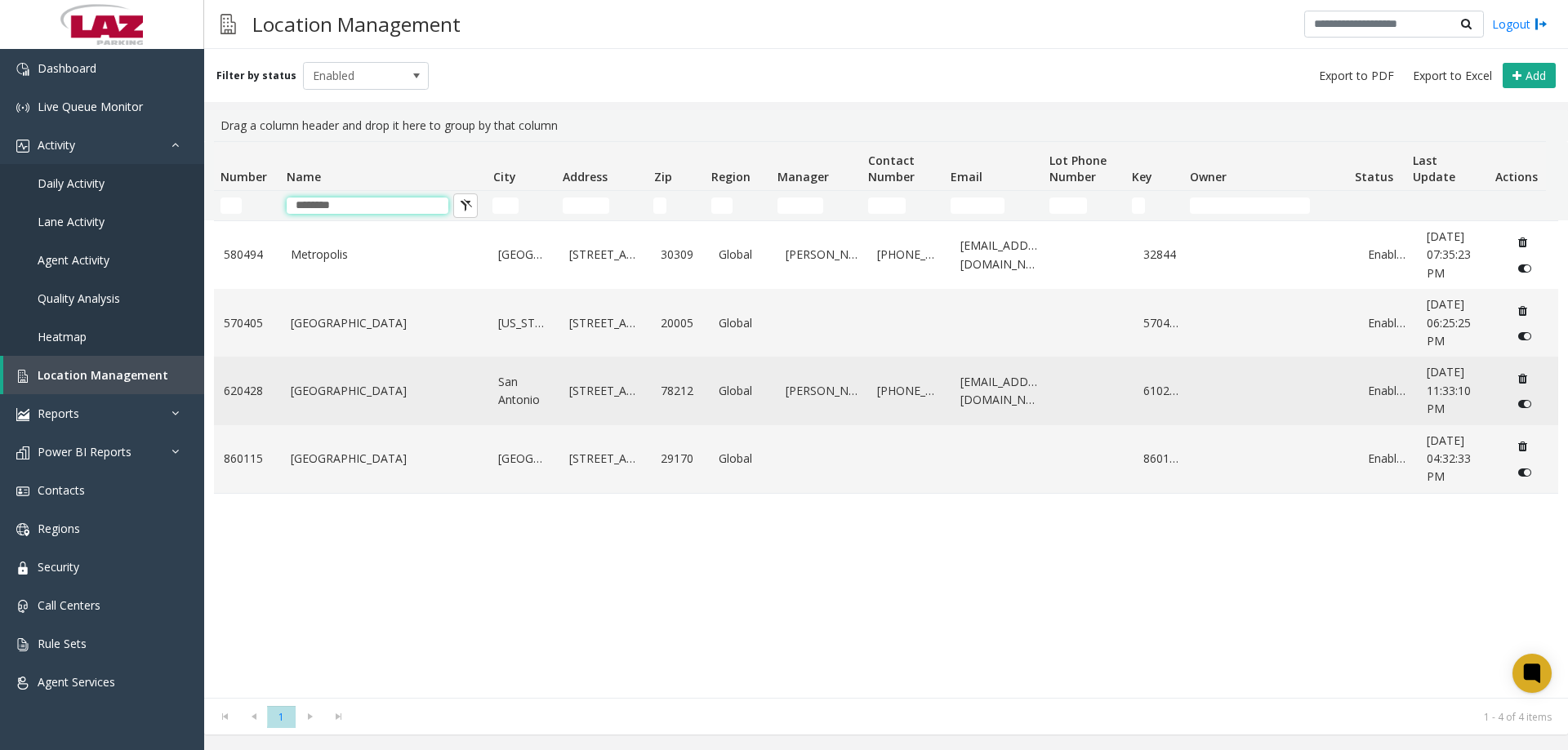
type input "********"
click at [389, 400] on link "[GEOGRAPHIC_DATA]" at bounding box center [384, 392] width 188 height 18
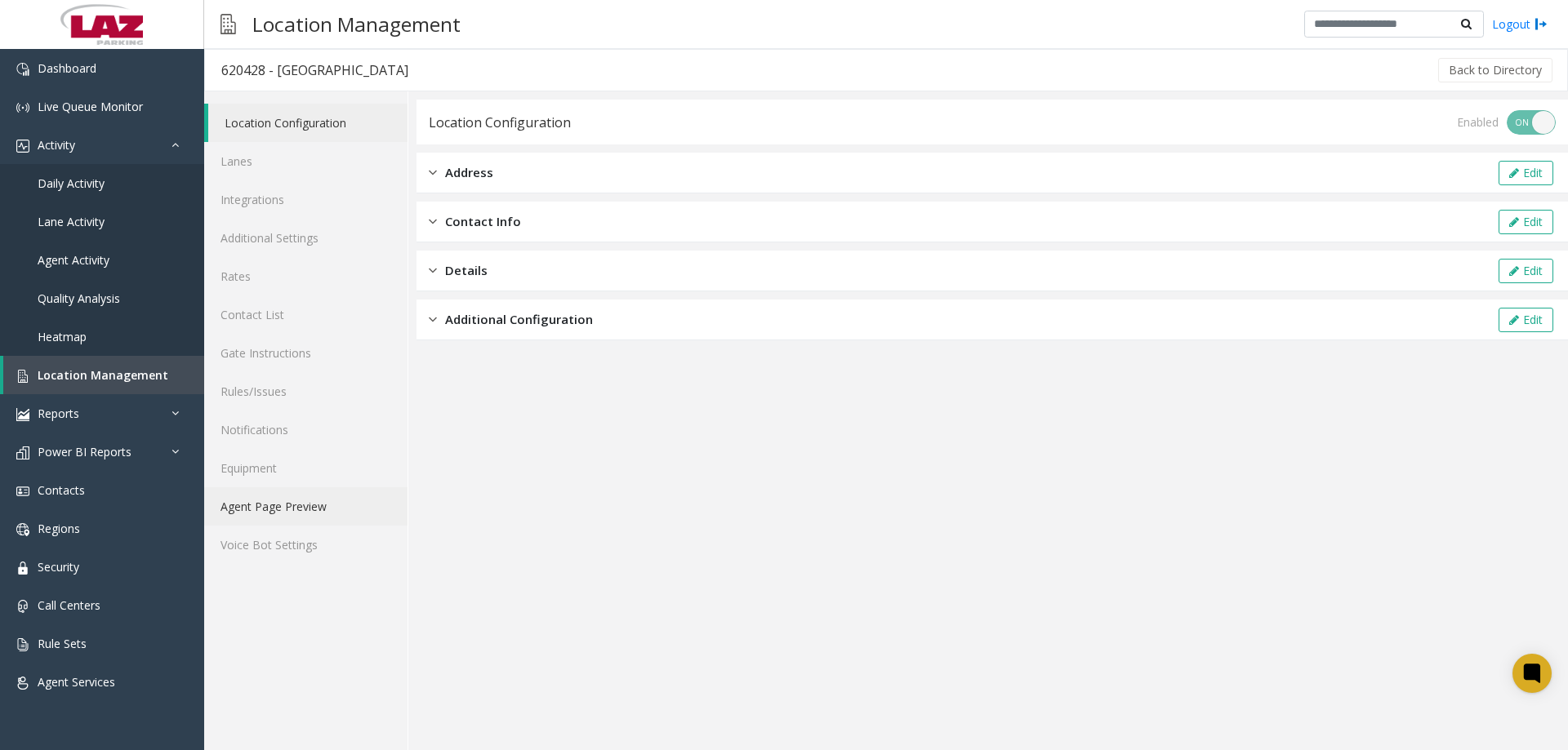
click at [292, 501] on link "Agent Page Preview" at bounding box center [305, 506] width 203 height 39
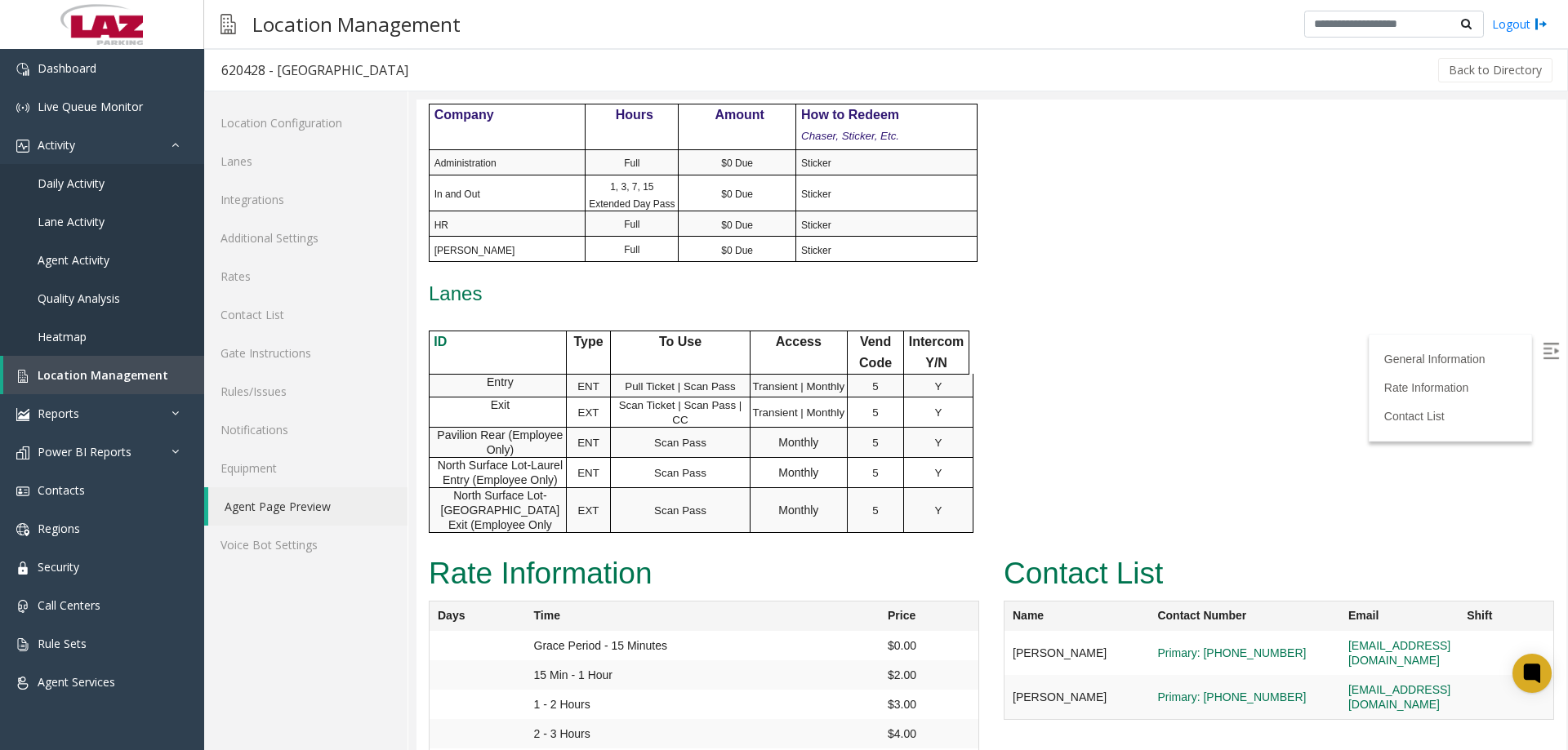
scroll to position [978, 0]
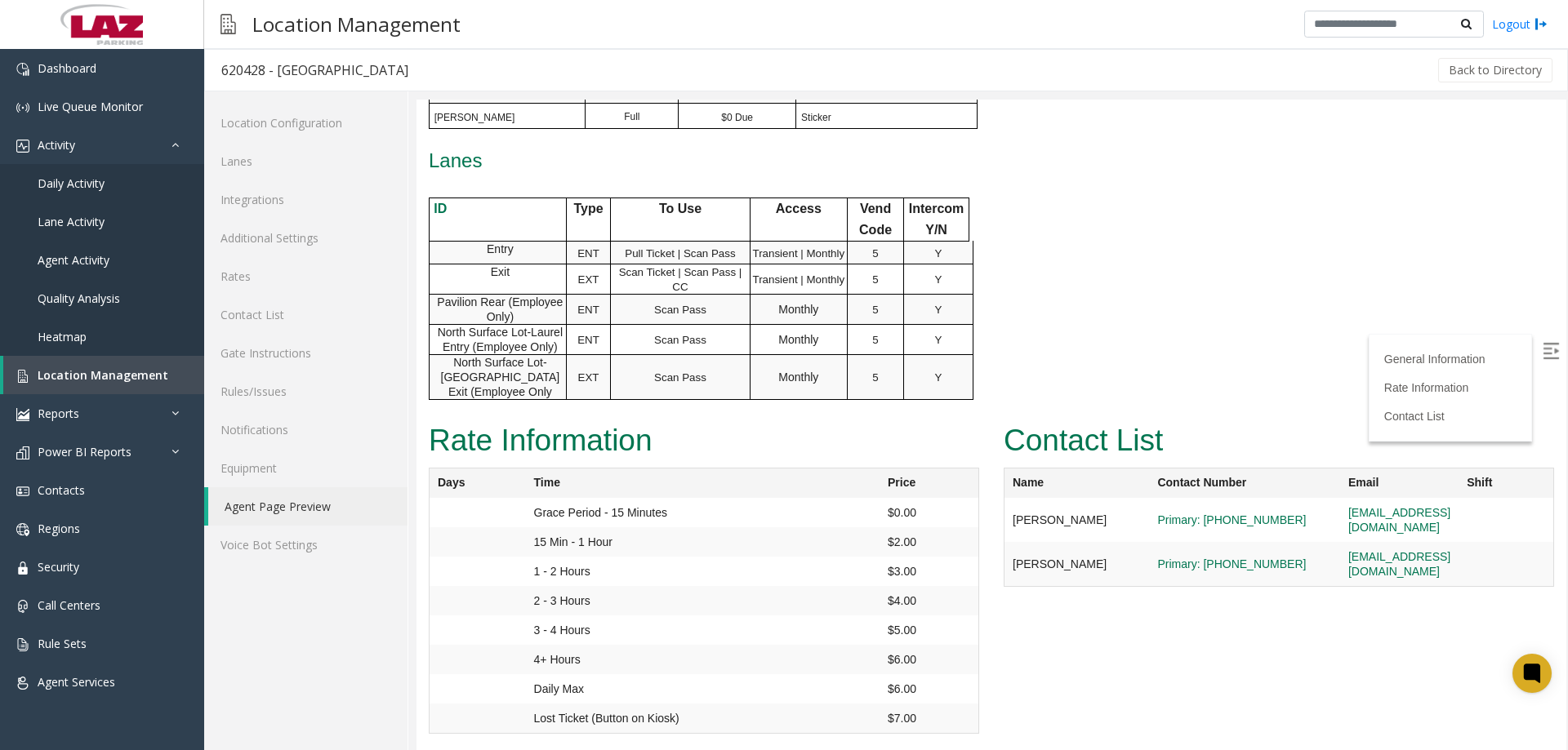
click at [1541, 359] on label at bounding box center [1551, 352] width 25 height 25
drag, startPoint x: 266, startPoint y: 73, endPoint x: 222, endPoint y: 81, distance: 44.7
click at [222, 81] on h3 "620428 - [GEOGRAPHIC_DATA]" at bounding box center [314, 70] width 220 height 38
copy div "620428"
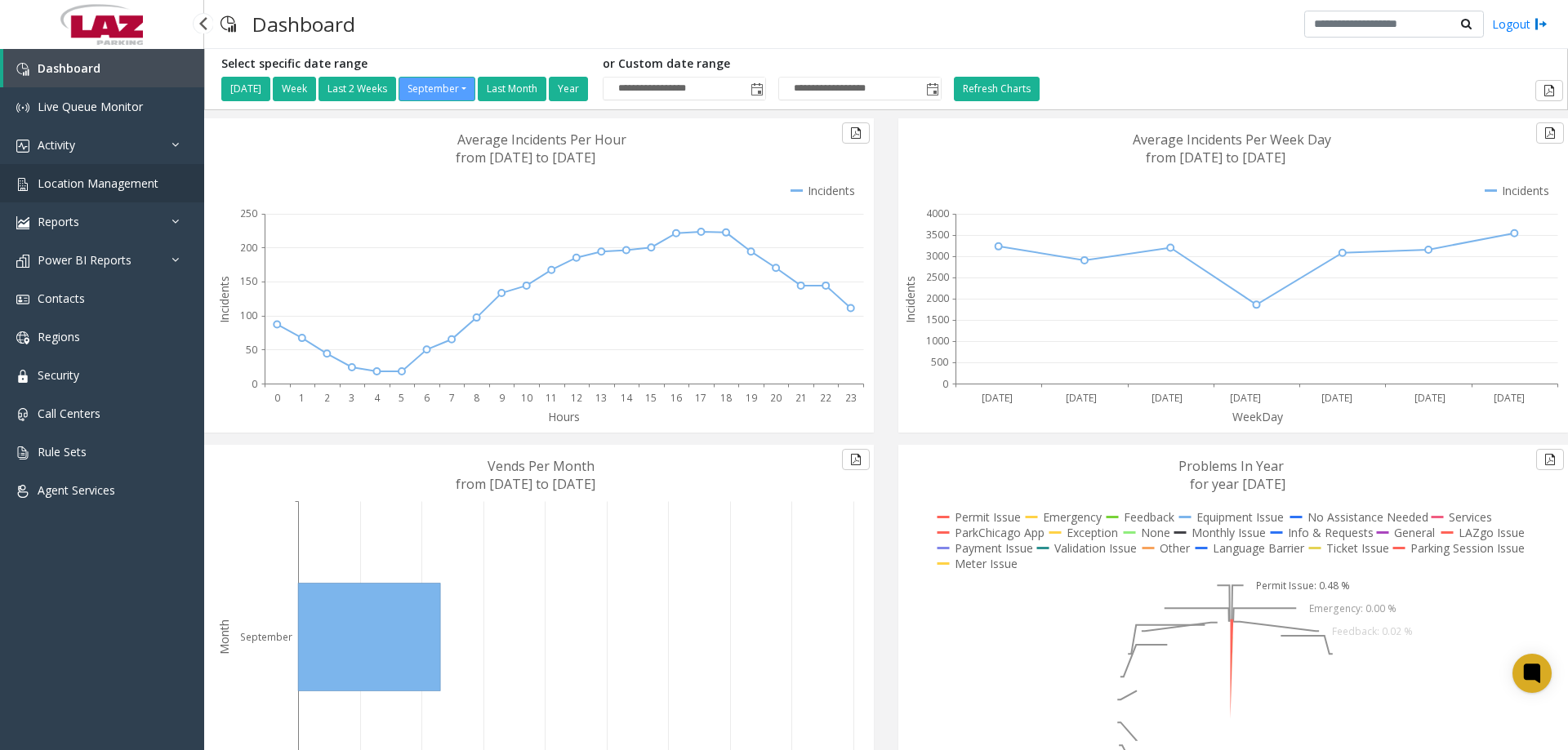
click at [78, 180] on span "Location Management" at bounding box center [97, 183] width 120 height 16
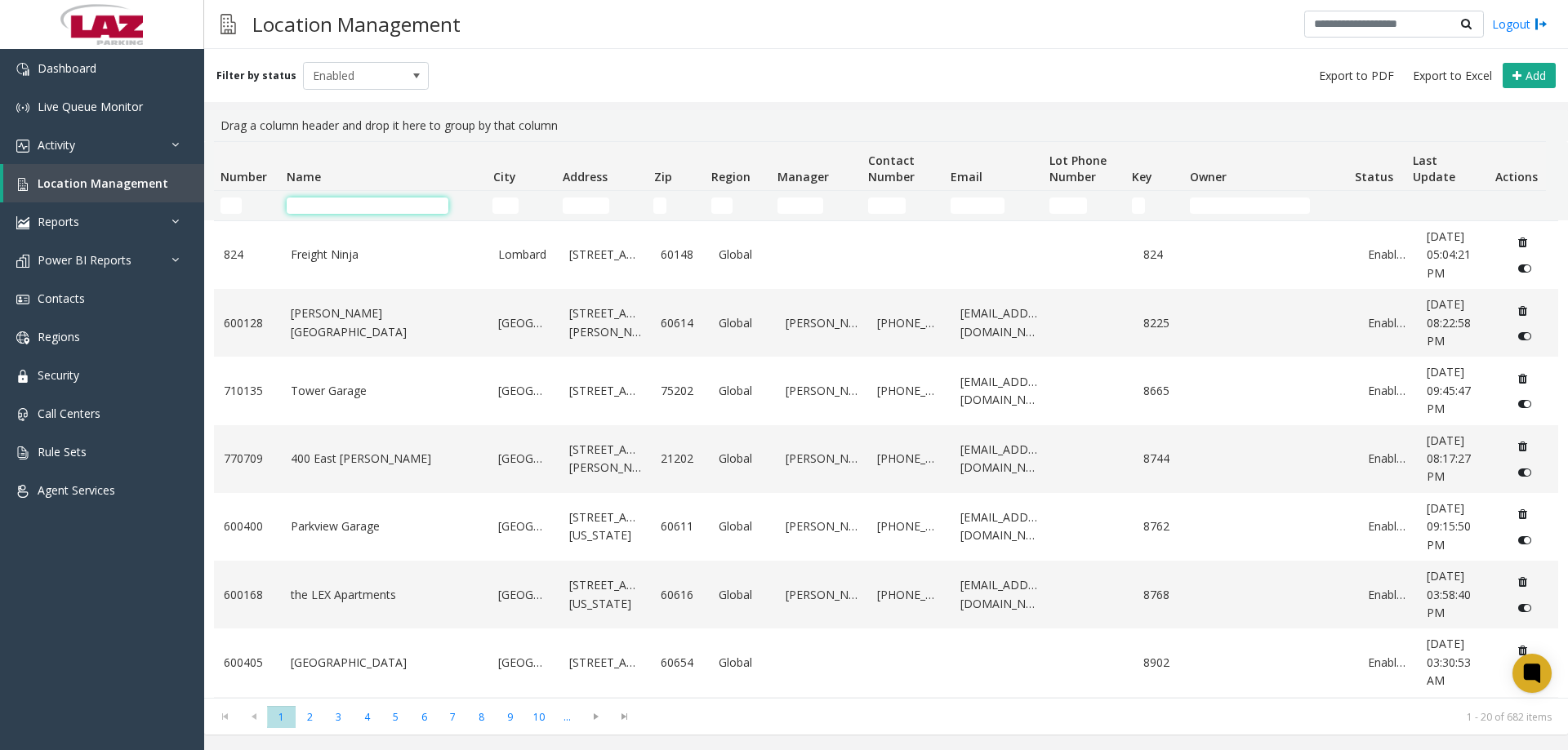
click at [312, 207] on input "Name Filter" at bounding box center [368, 206] width 162 height 17
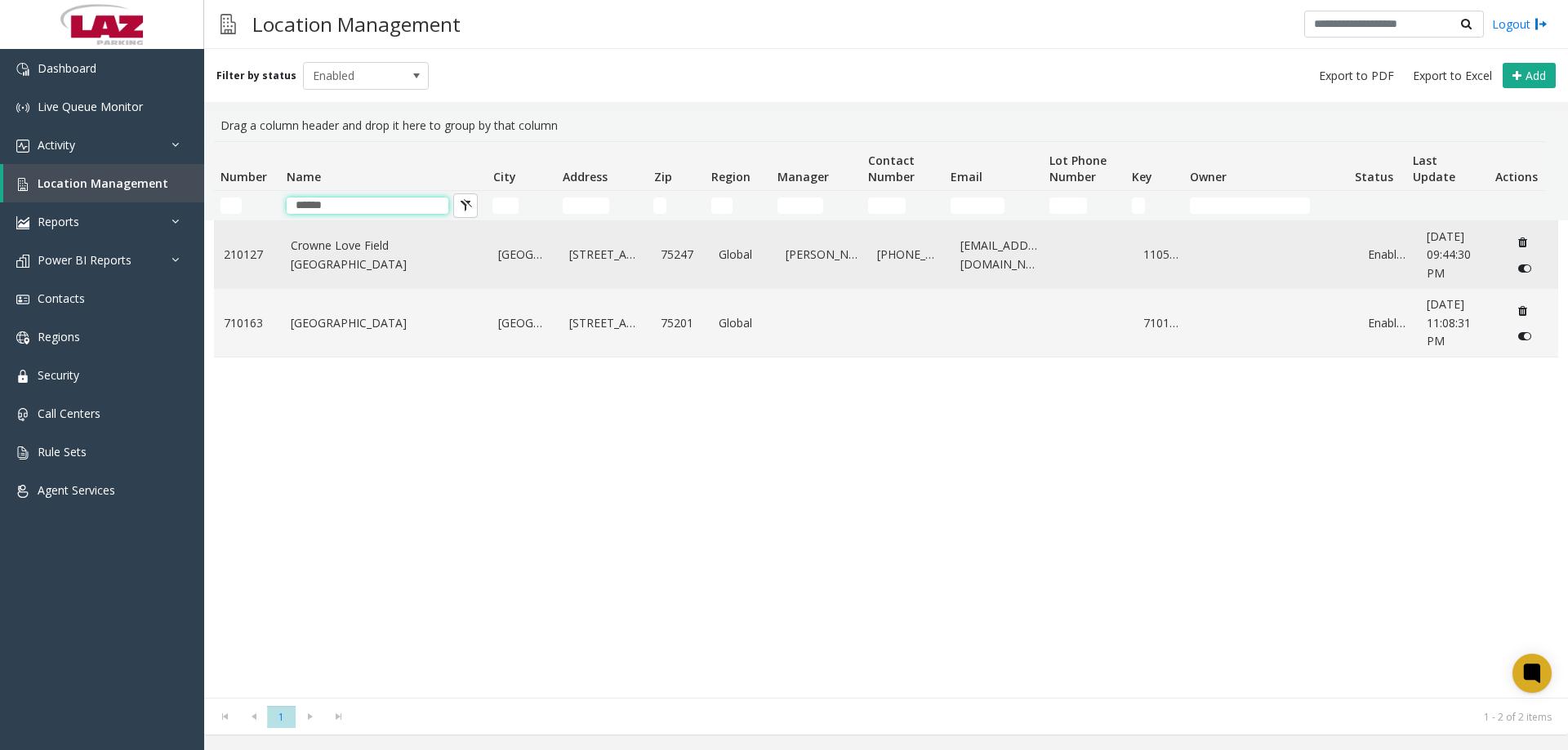
type input "******"
click at [325, 250] on link "Crowne Love Field Dallas" at bounding box center [384, 256] width 188 height 37
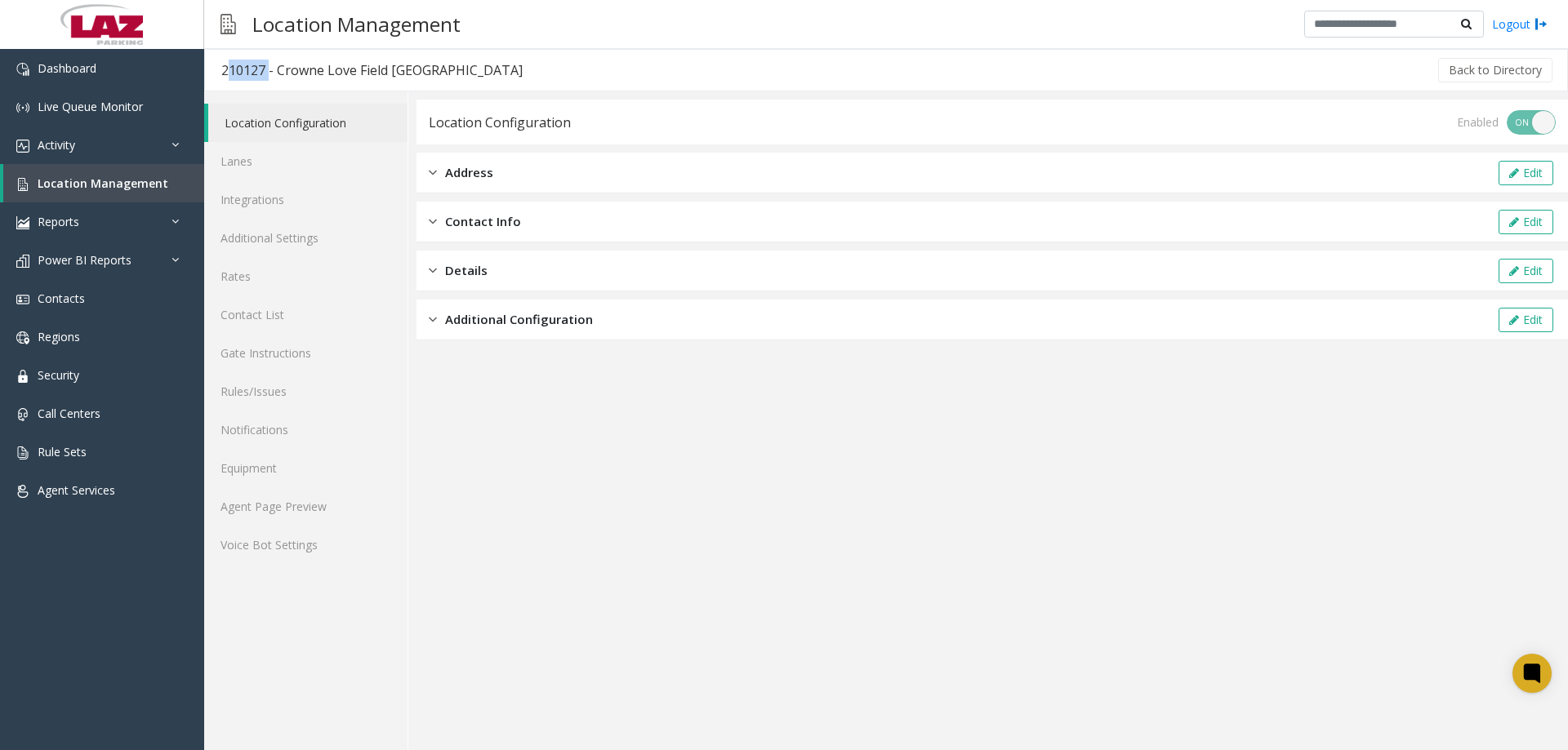
drag, startPoint x: 263, startPoint y: 72, endPoint x: 209, endPoint y: 74, distance: 54.0
click at [209, 74] on h3 "210127 - Crowne Love Field Dallas" at bounding box center [371, 70] width 334 height 38
copy div "210127"
drag, startPoint x: 439, startPoint y: 69, endPoint x: 278, endPoint y: 73, distance: 161.0
click at [278, 73] on h3 "210127 - Crowne Love Field Dallas" at bounding box center [371, 70] width 334 height 38
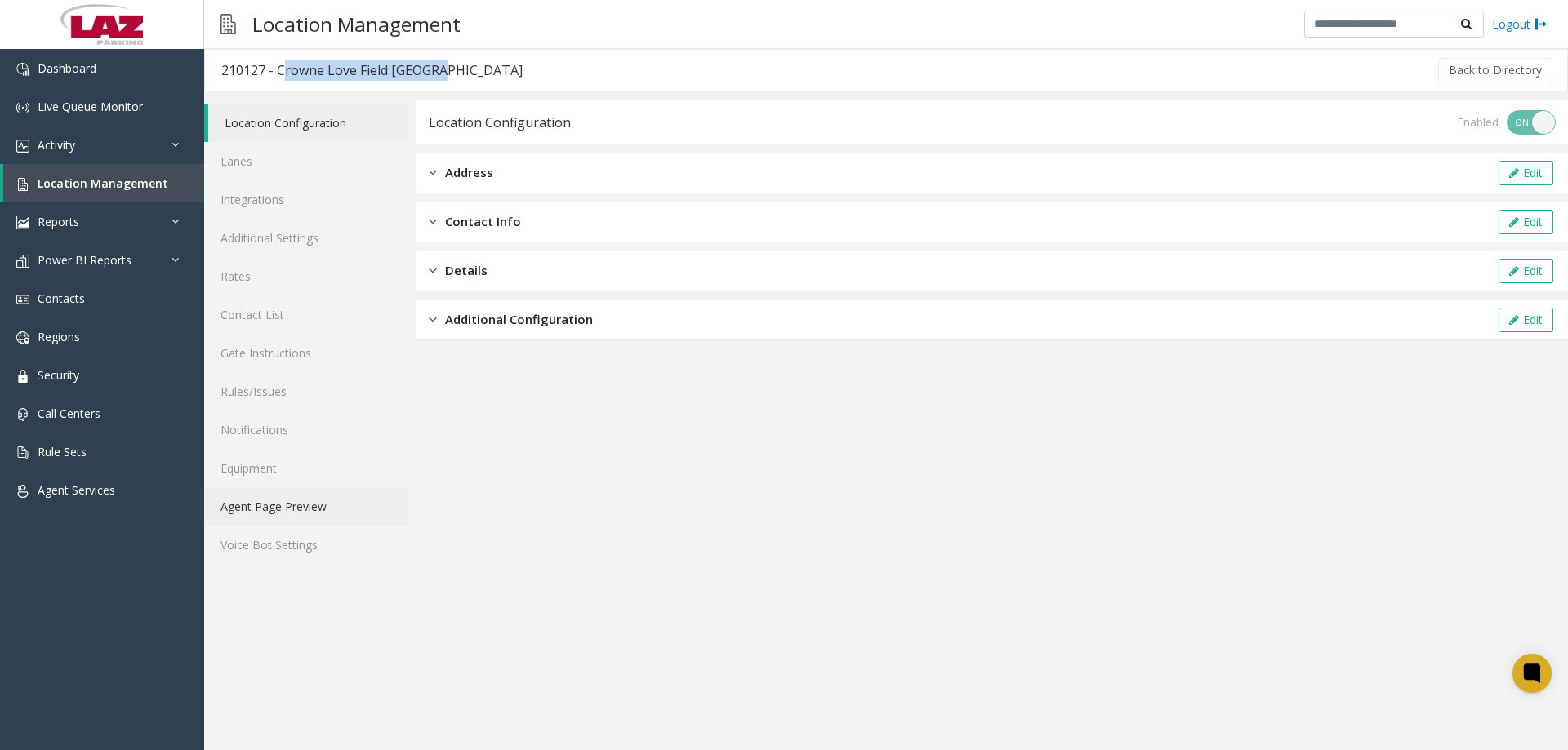
click at [281, 496] on link "Agent Page Preview" at bounding box center [305, 506] width 203 height 39
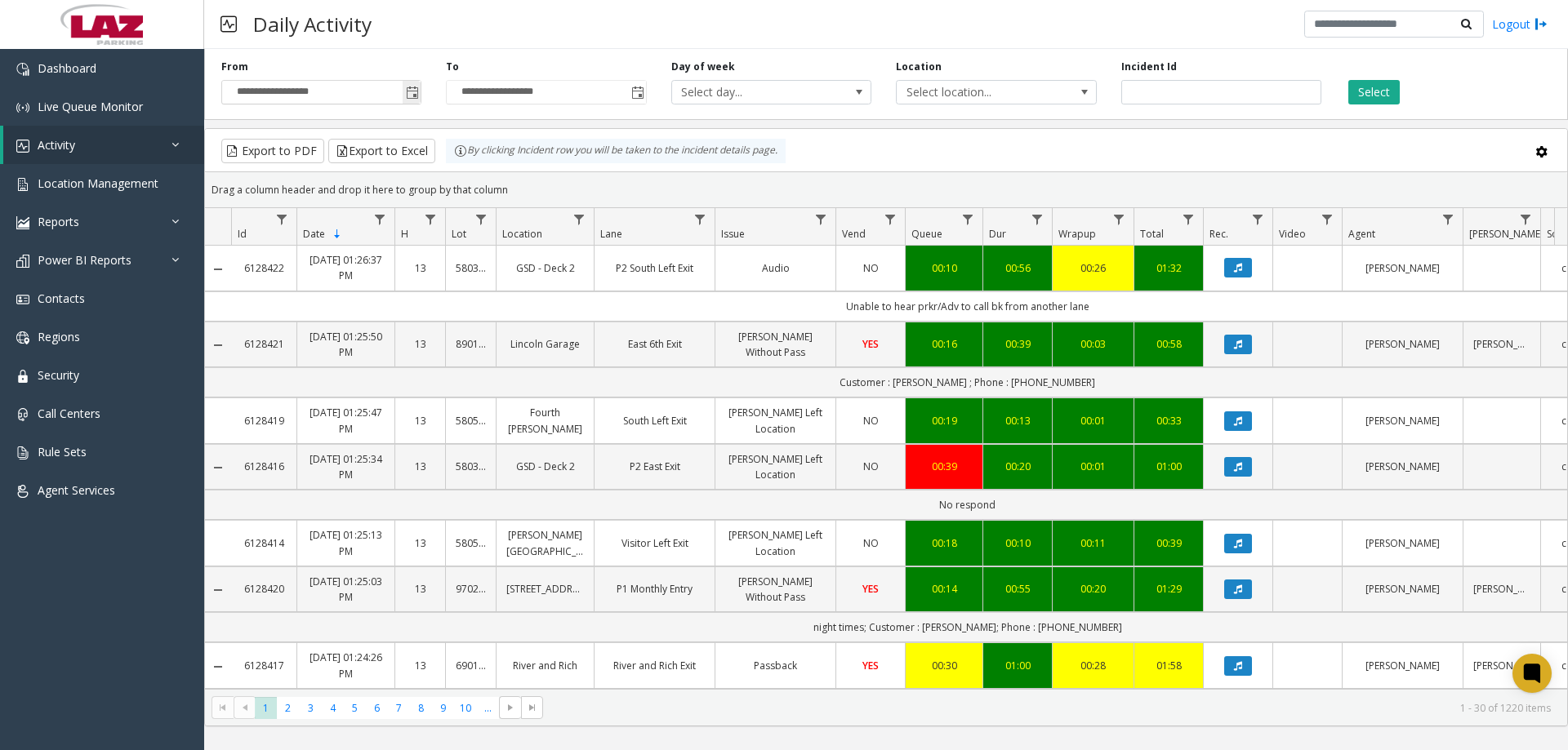
click at [410, 97] on span "Toggle popup" at bounding box center [413, 93] width 13 height 13
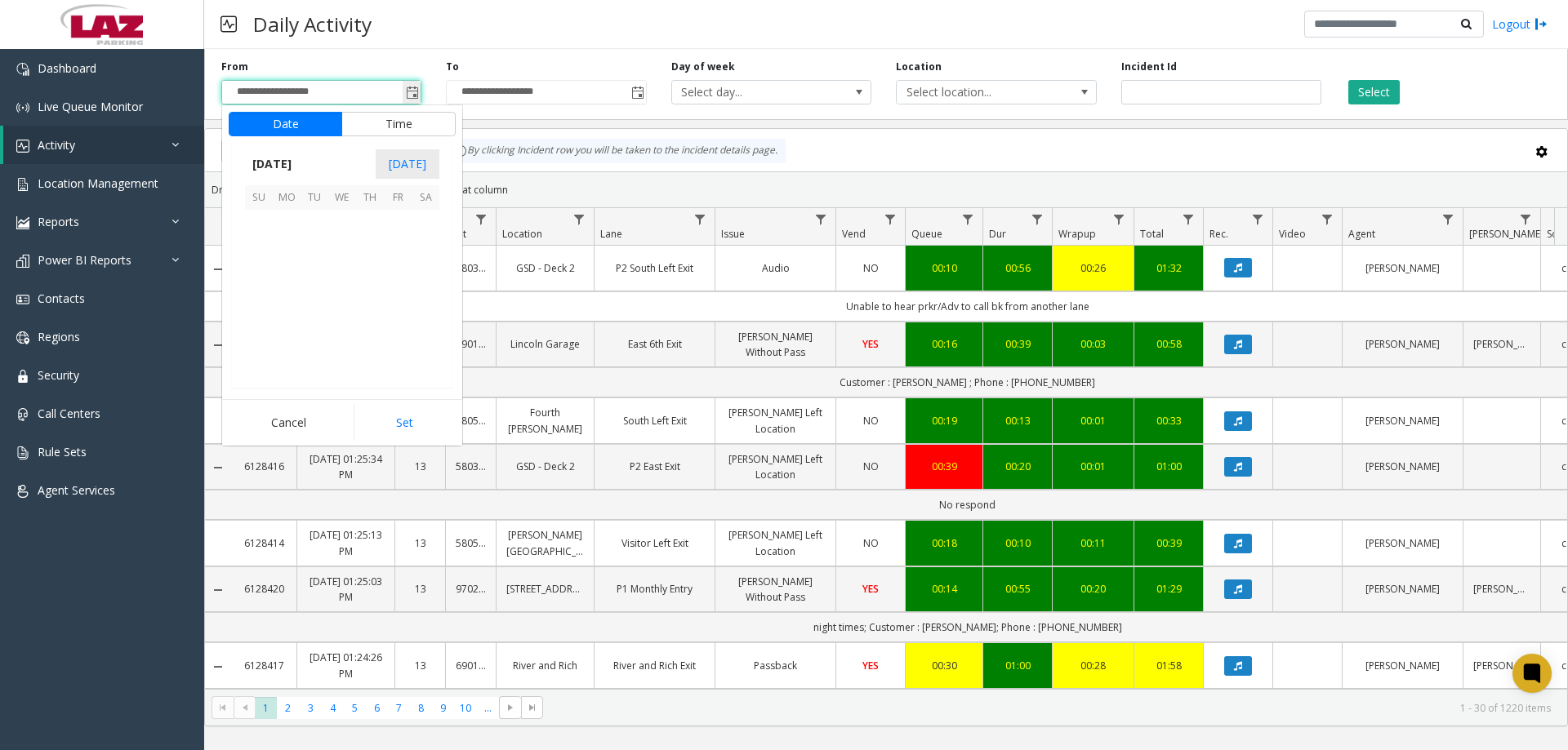
scroll to position [293051, 0]
click at [290, 229] on span "1" at bounding box center [287, 223] width 28 height 28
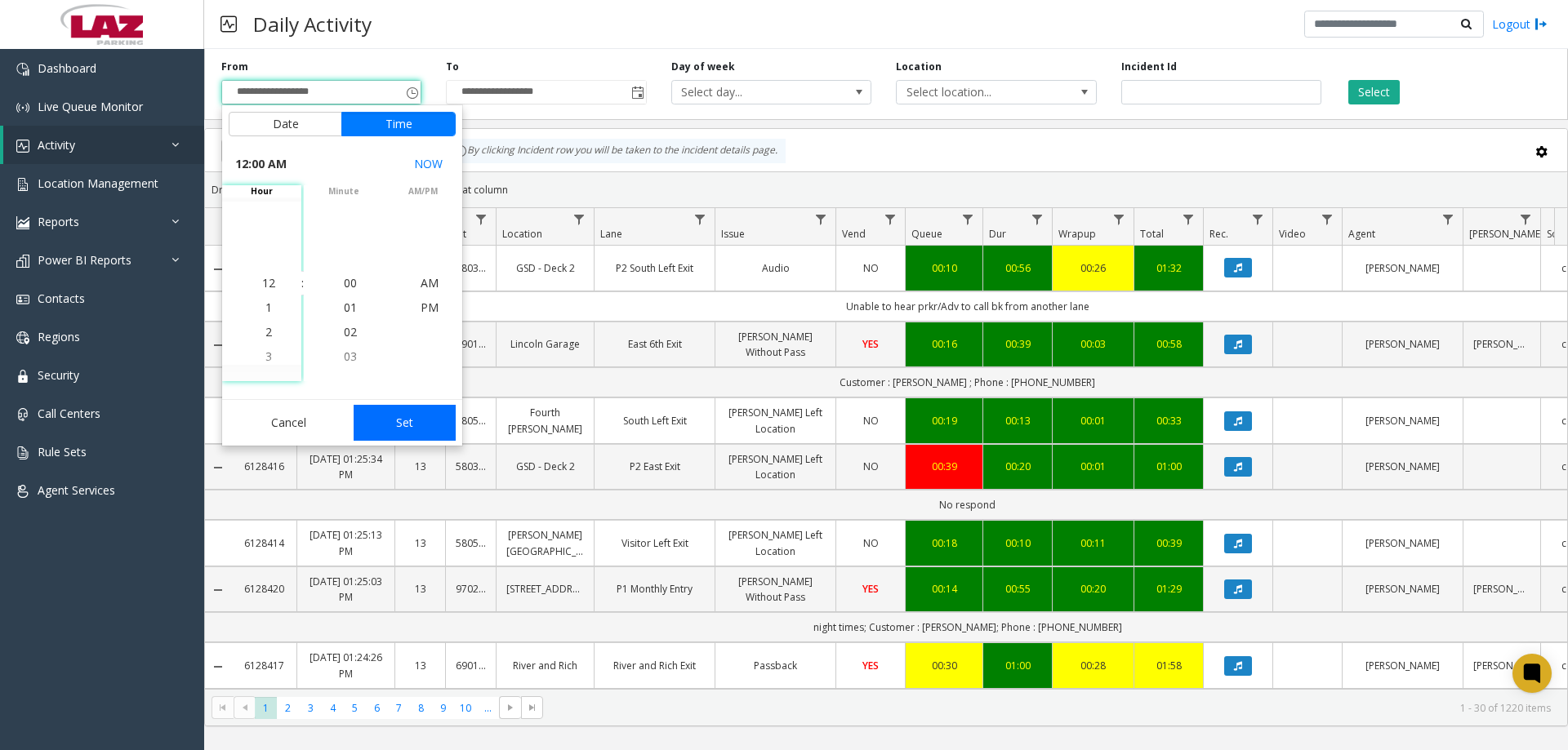
click at [379, 421] on button "Set" at bounding box center [405, 423] width 103 height 36
type input "**********"
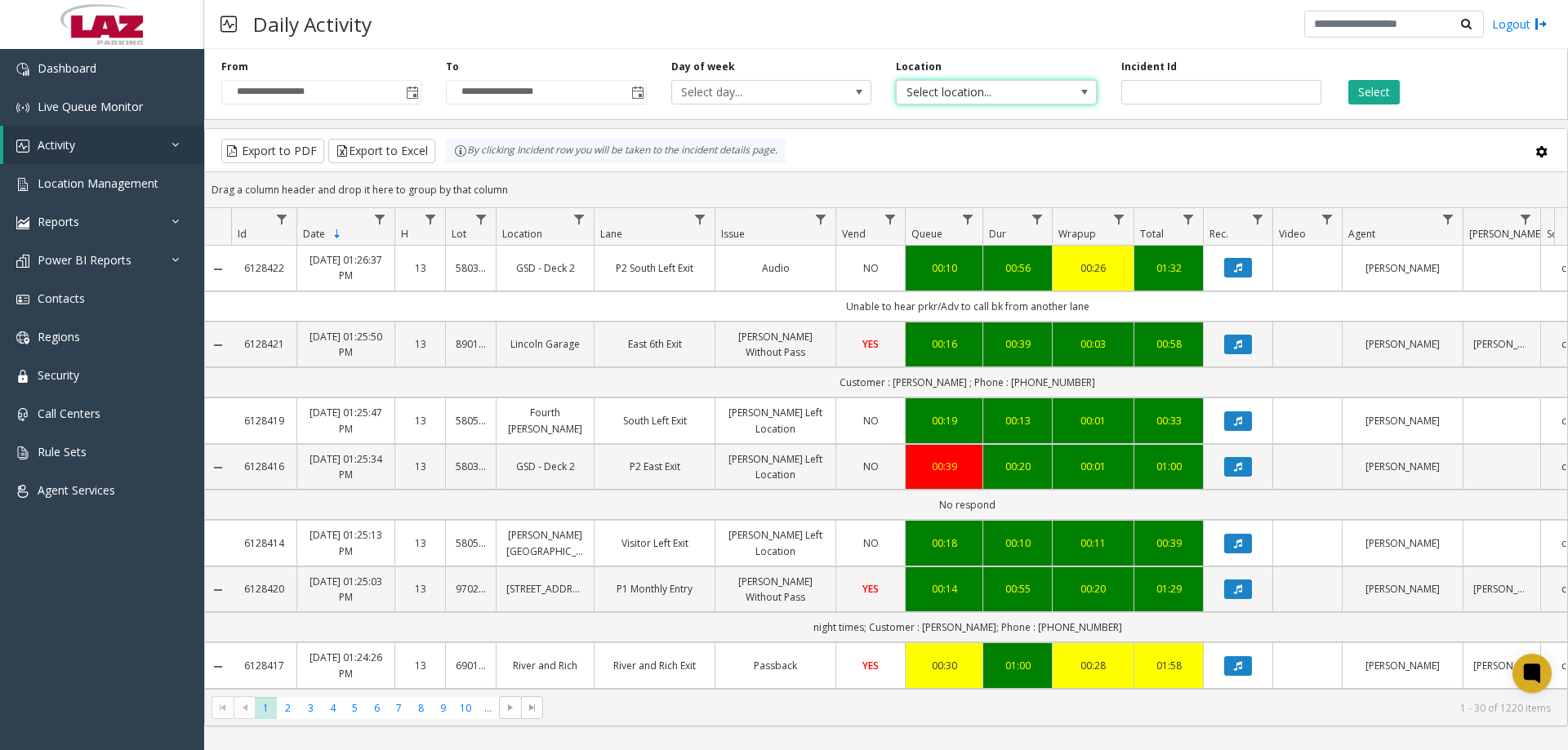
click at [963, 88] on span "Select location..." at bounding box center [975, 92] width 159 height 23
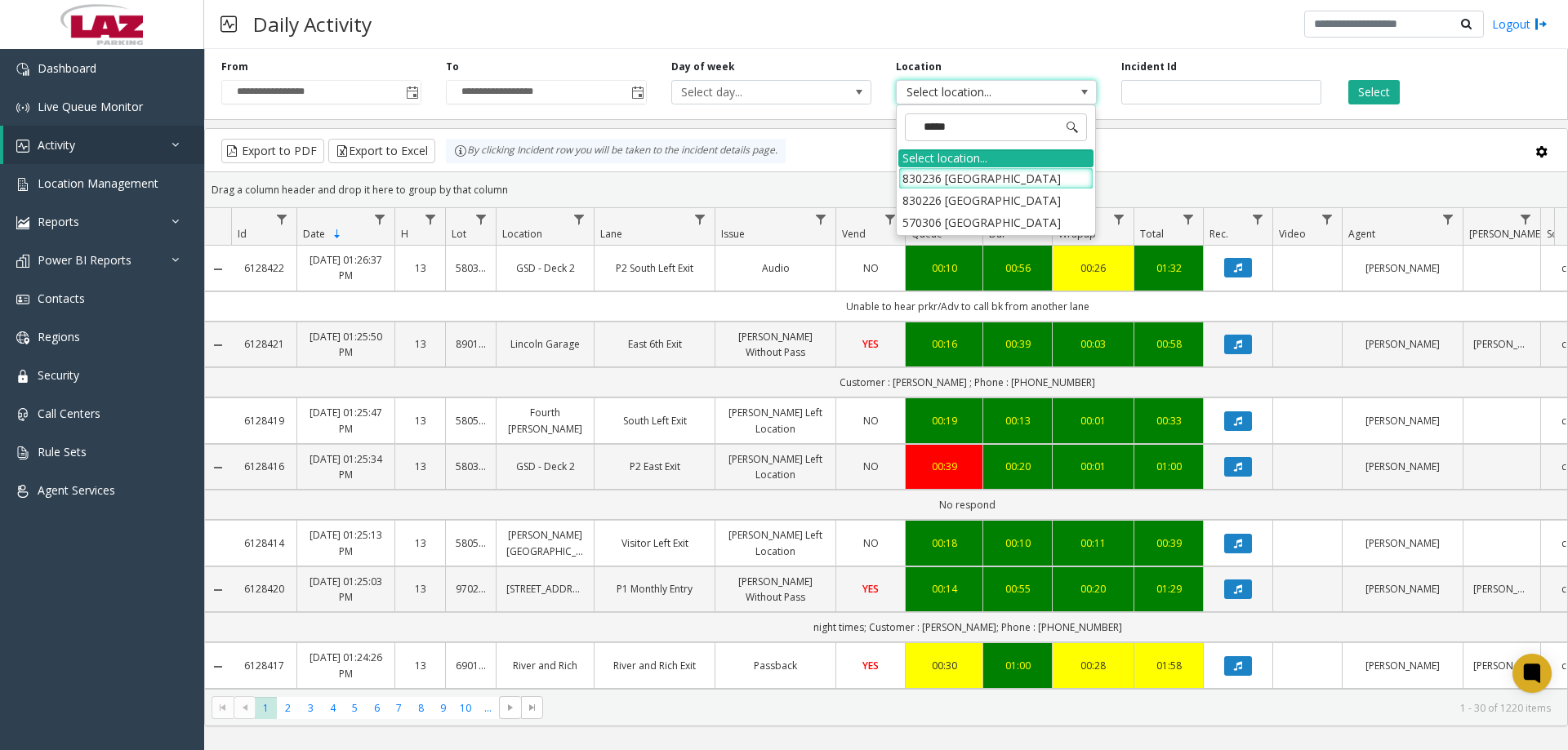
type input "******"
click at [1007, 222] on li "570306 Canvas City Garage" at bounding box center [995, 222] width 195 height 22
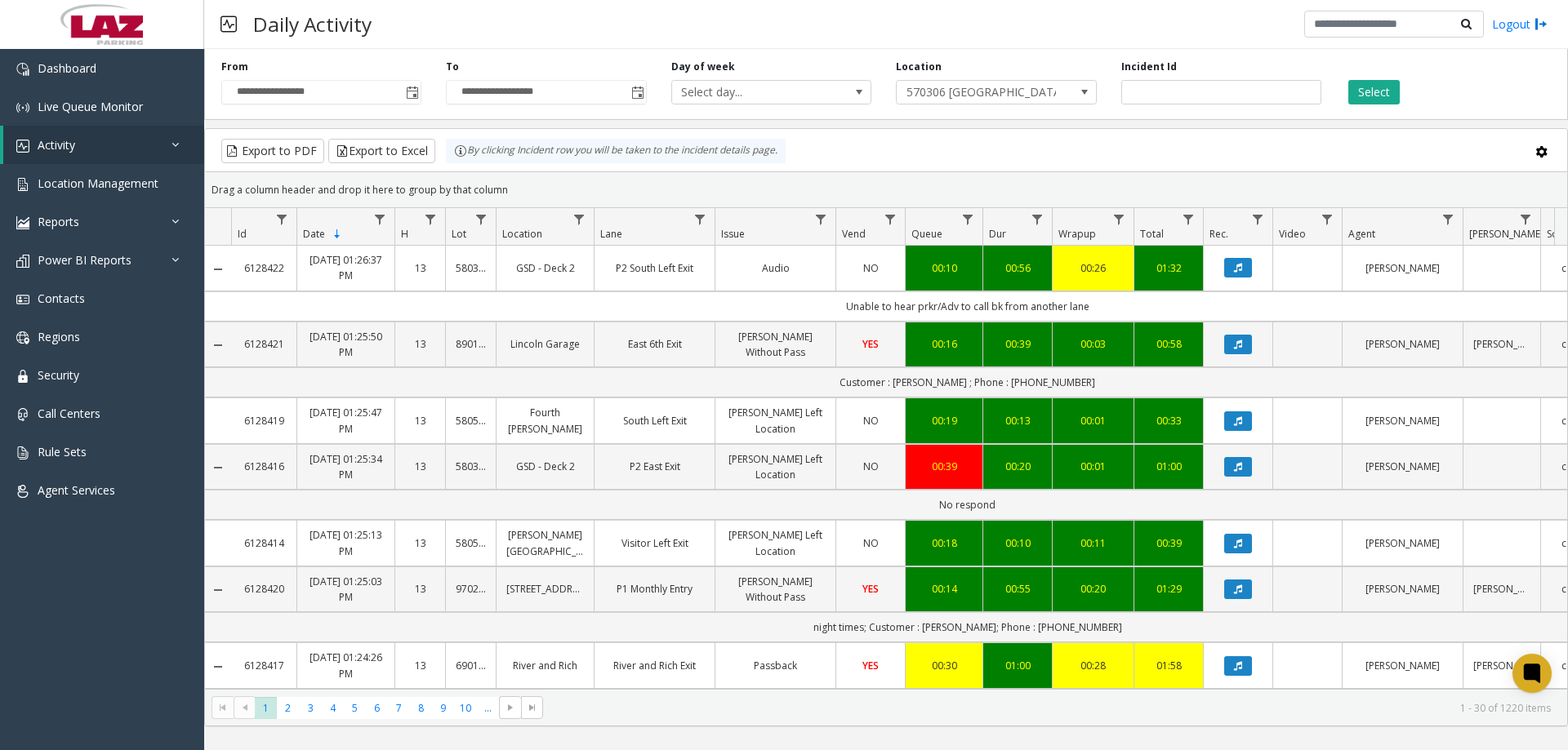
click at [1374, 108] on div "**********" at bounding box center [886, 81] width 1364 height 77
click at [1373, 97] on button "Select" at bounding box center [1374, 92] width 51 height 25
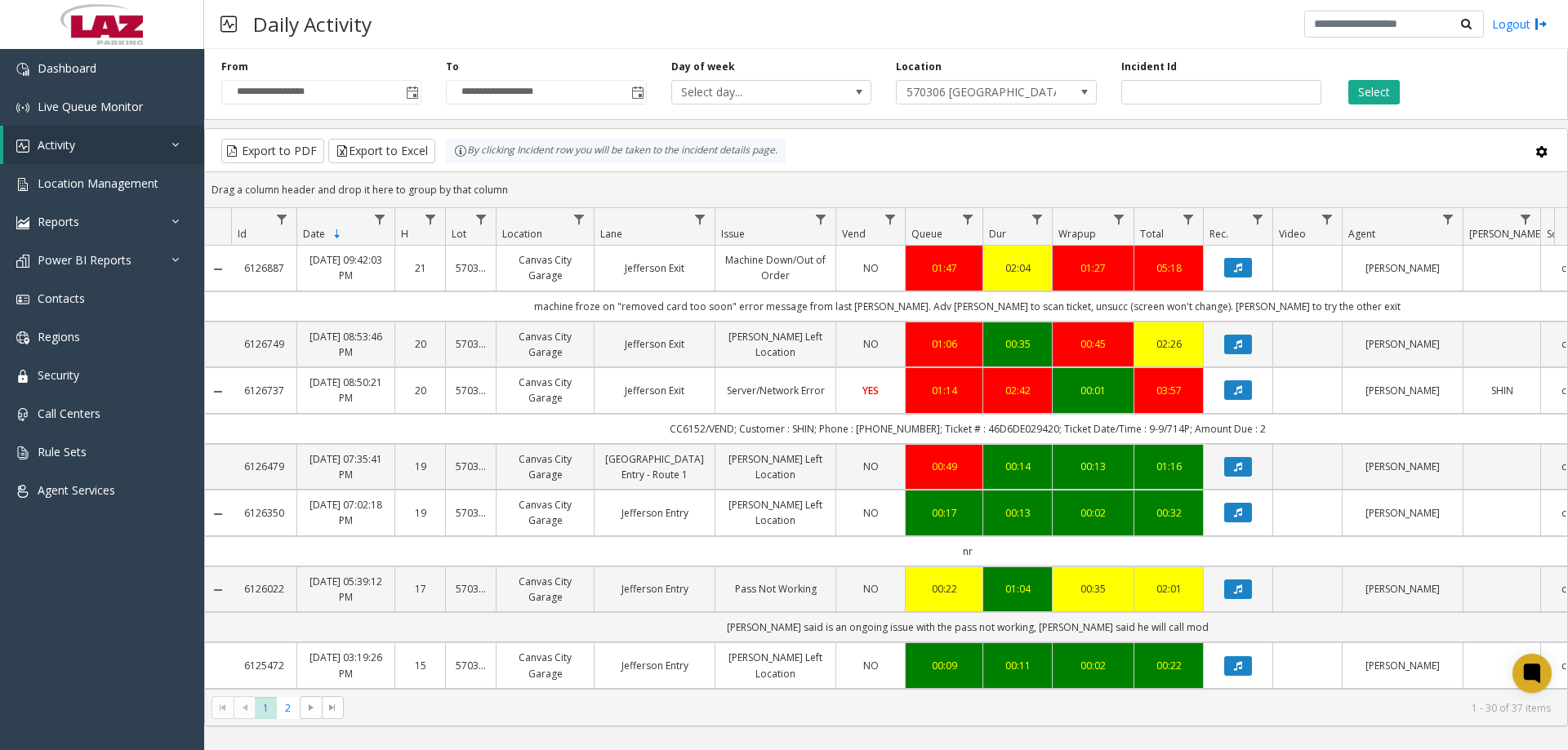
click at [494, 35] on div "Daily Activity Logout" at bounding box center [886, 24] width 1364 height 49
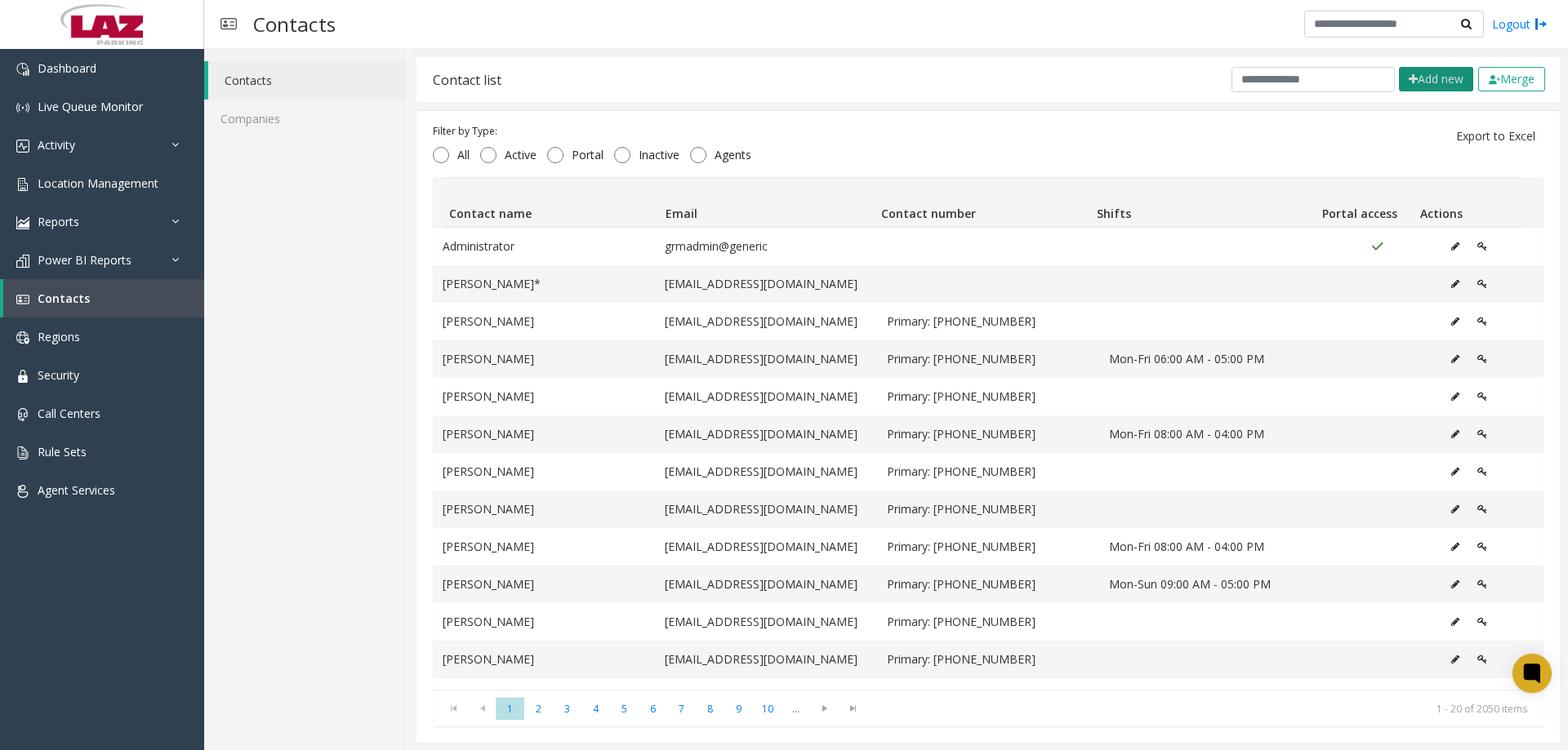
click at [1401, 83] on button "Add new" at bounding box center [1436, 79] width 74 height 25
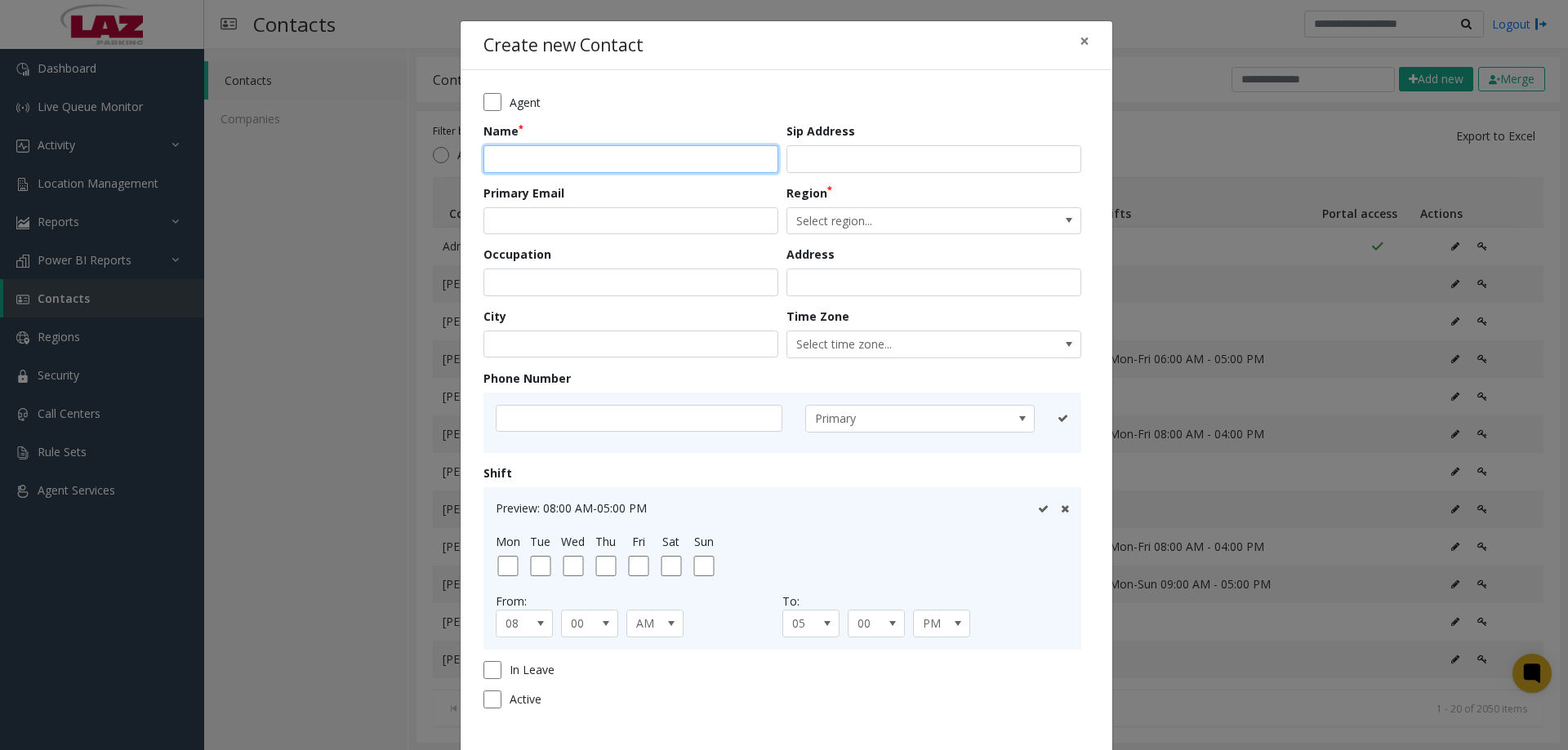
click at [558, 165] on input "text" at bounding box center [631, 159] width 295 height 28
paste input "******"
type input "**********"
click at [853, 209] on span "Select region..." at bounding box center [903, 222] width 234 height 26
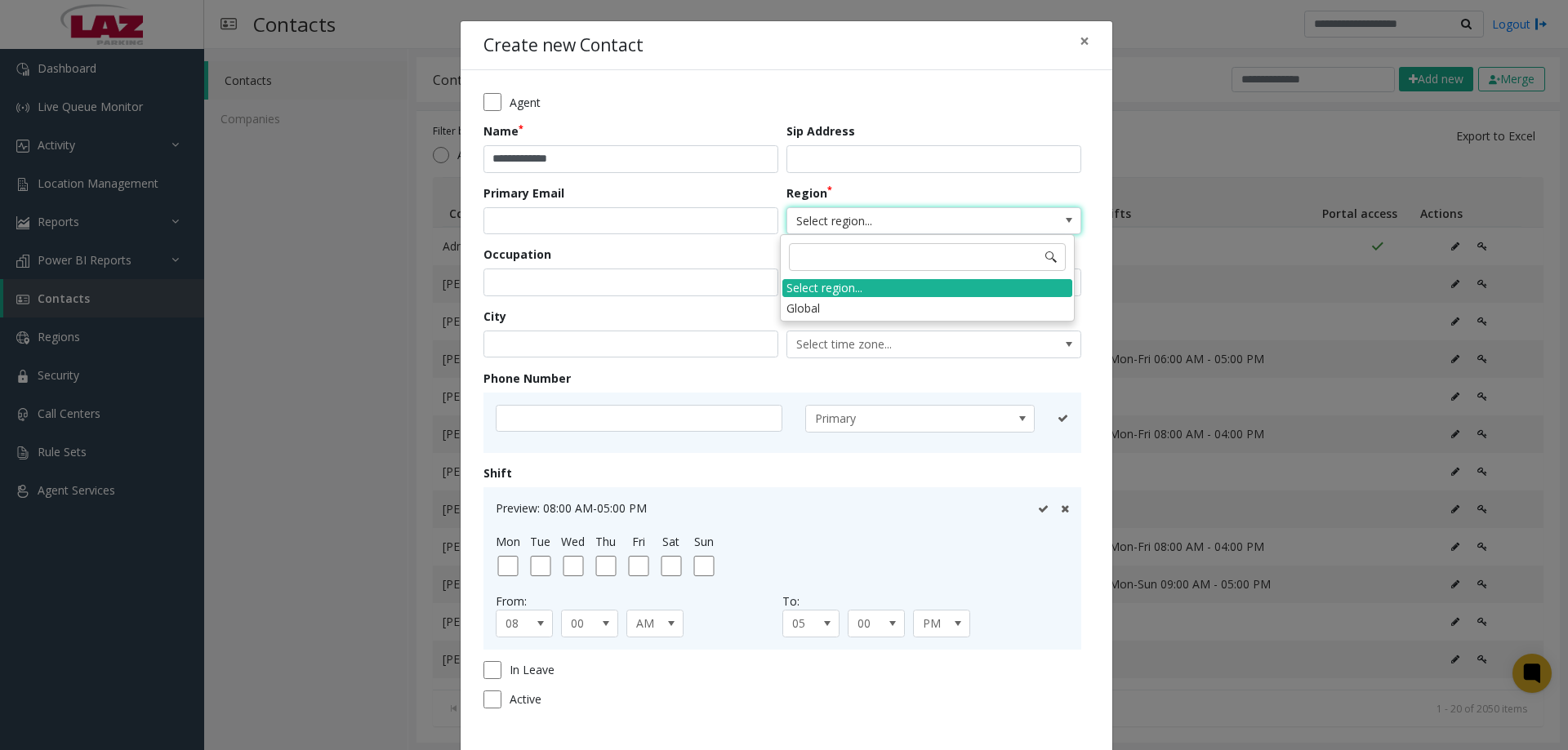
drag, startPoint x: 821, startPoint y: 306, endPoint x: 803, endPoint y: 317, distance: 21.1
click at [819, 306] on li "Global" at bounding box center [926, 308] width 290 height 22
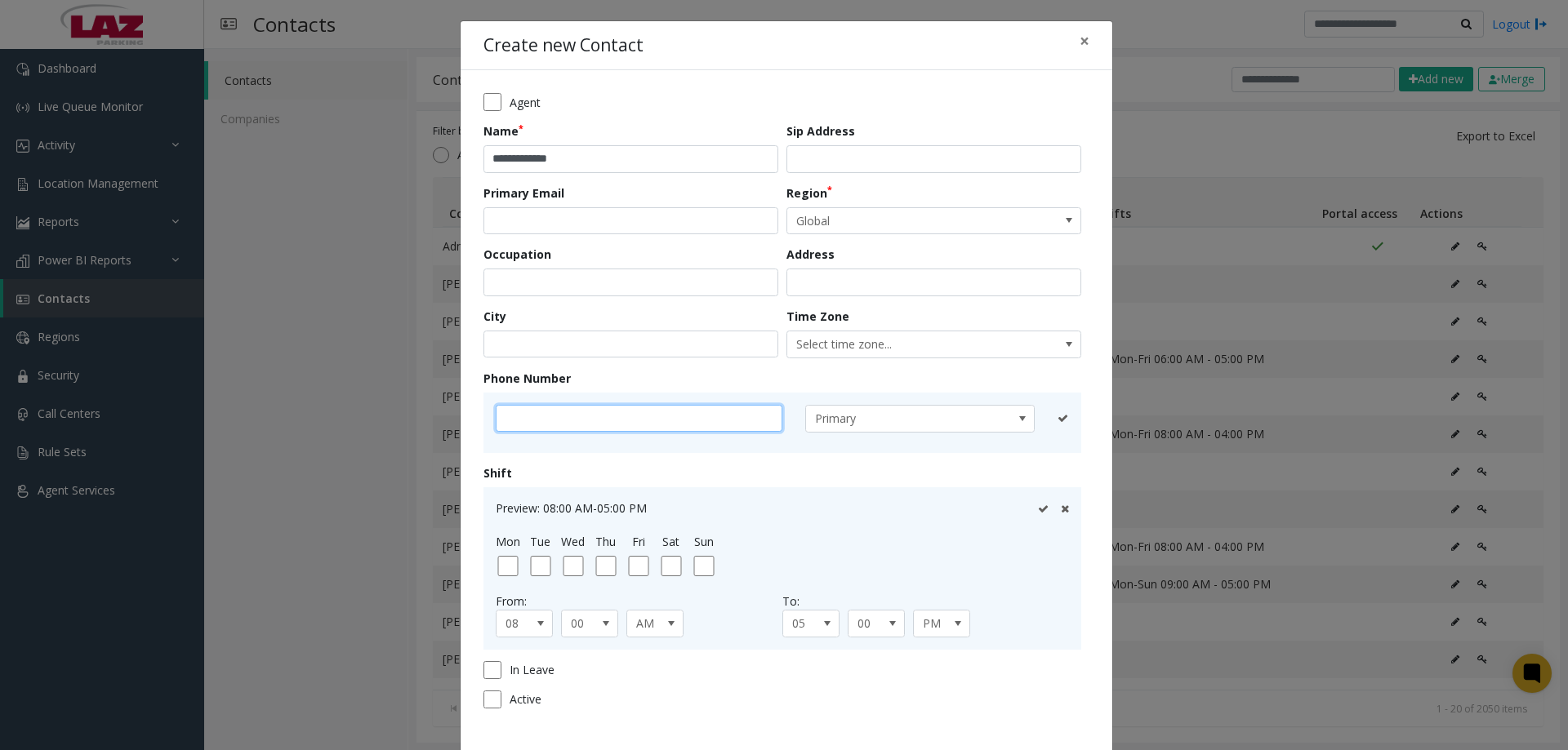
click at [608, 423] on input "text" at bounding box center [639, 419] width 287 height 28
type input "**********"
click at [1037, 418] on icon at bounding box center [1042, 419] width 11 height 11
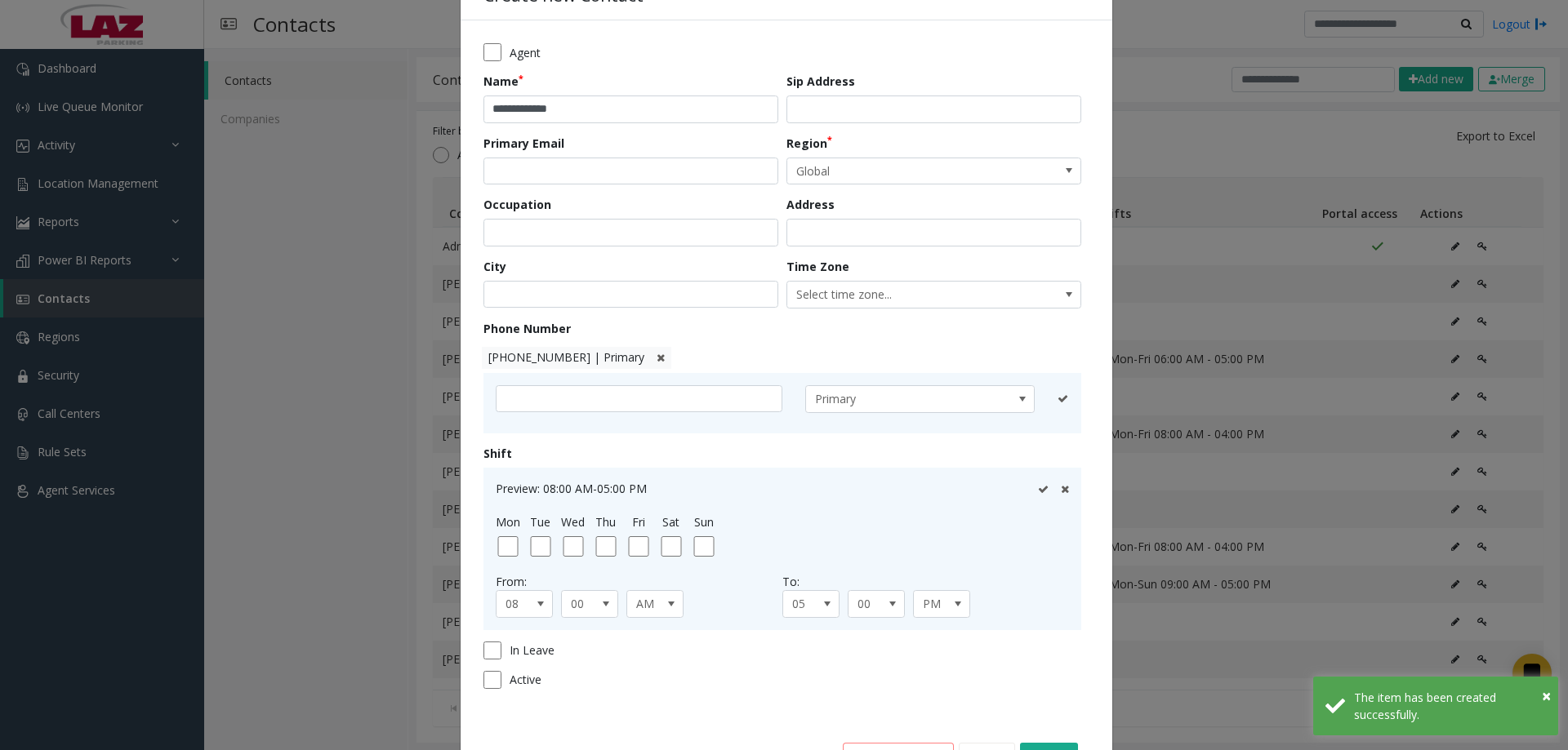
scroll to position [107, 0]
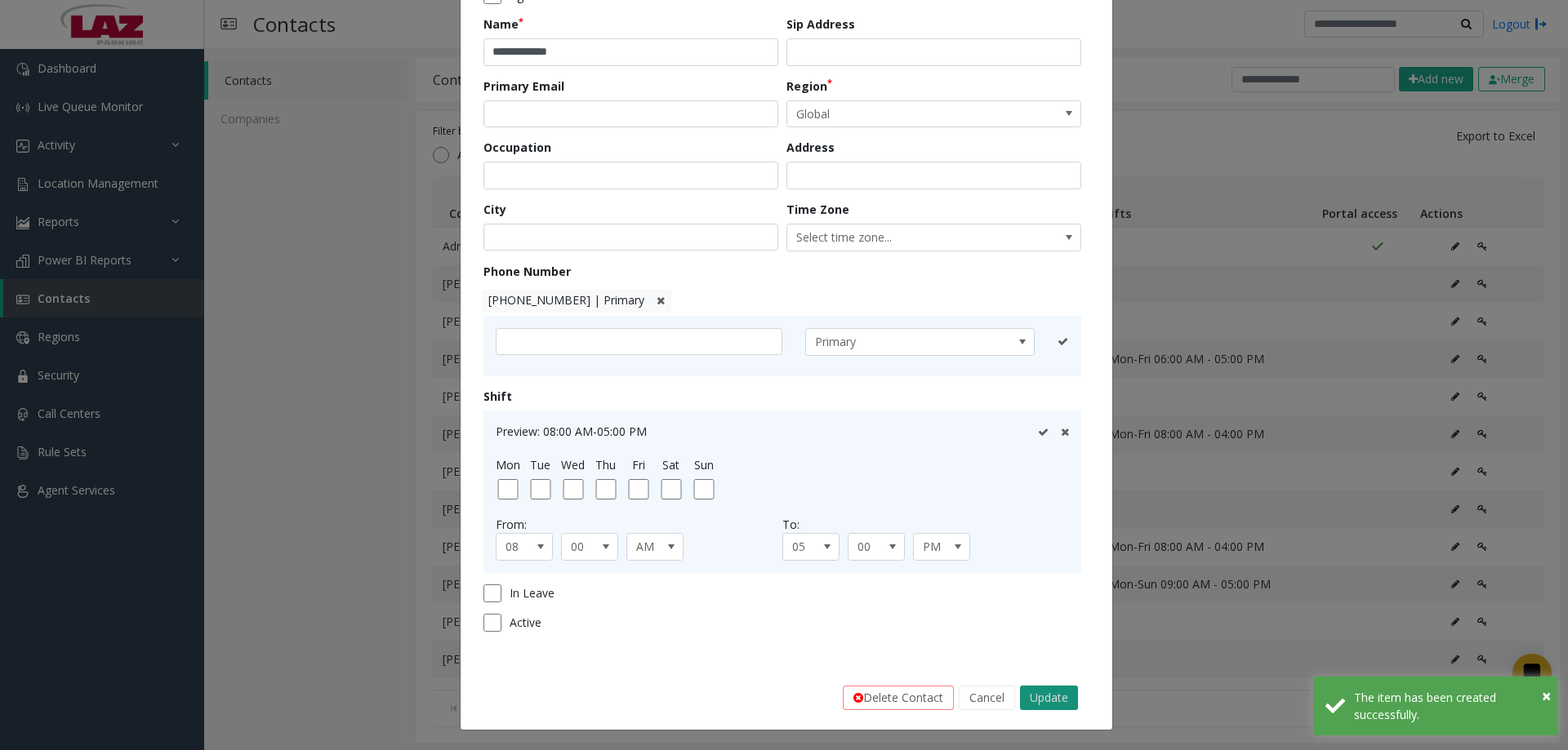
click at [1047, 700] on button "Update" at bounding box center [1049, 698] width 58 height 25
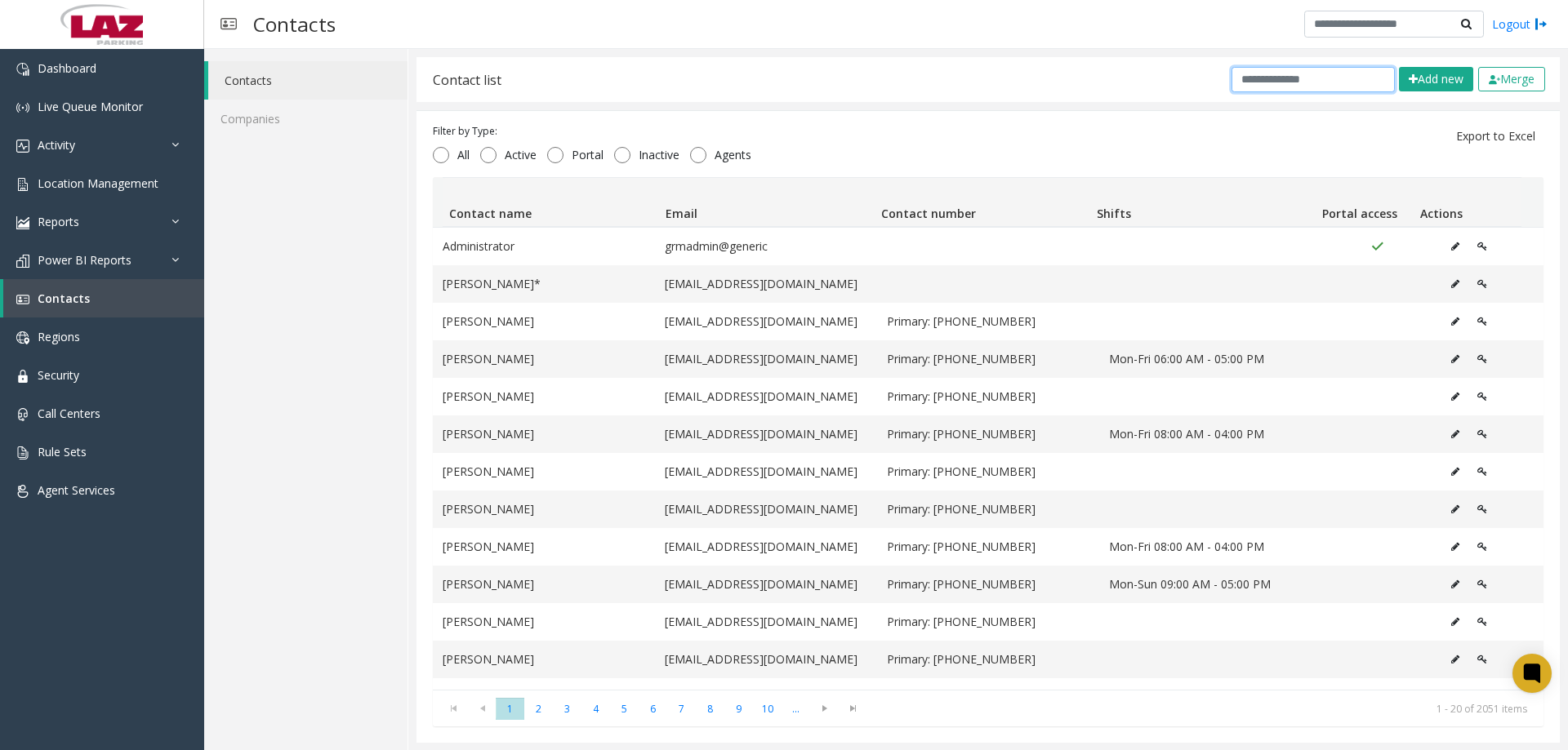
click at [1328, 79] on input "text" at bounding box center [1313, 80] width 164 height 26
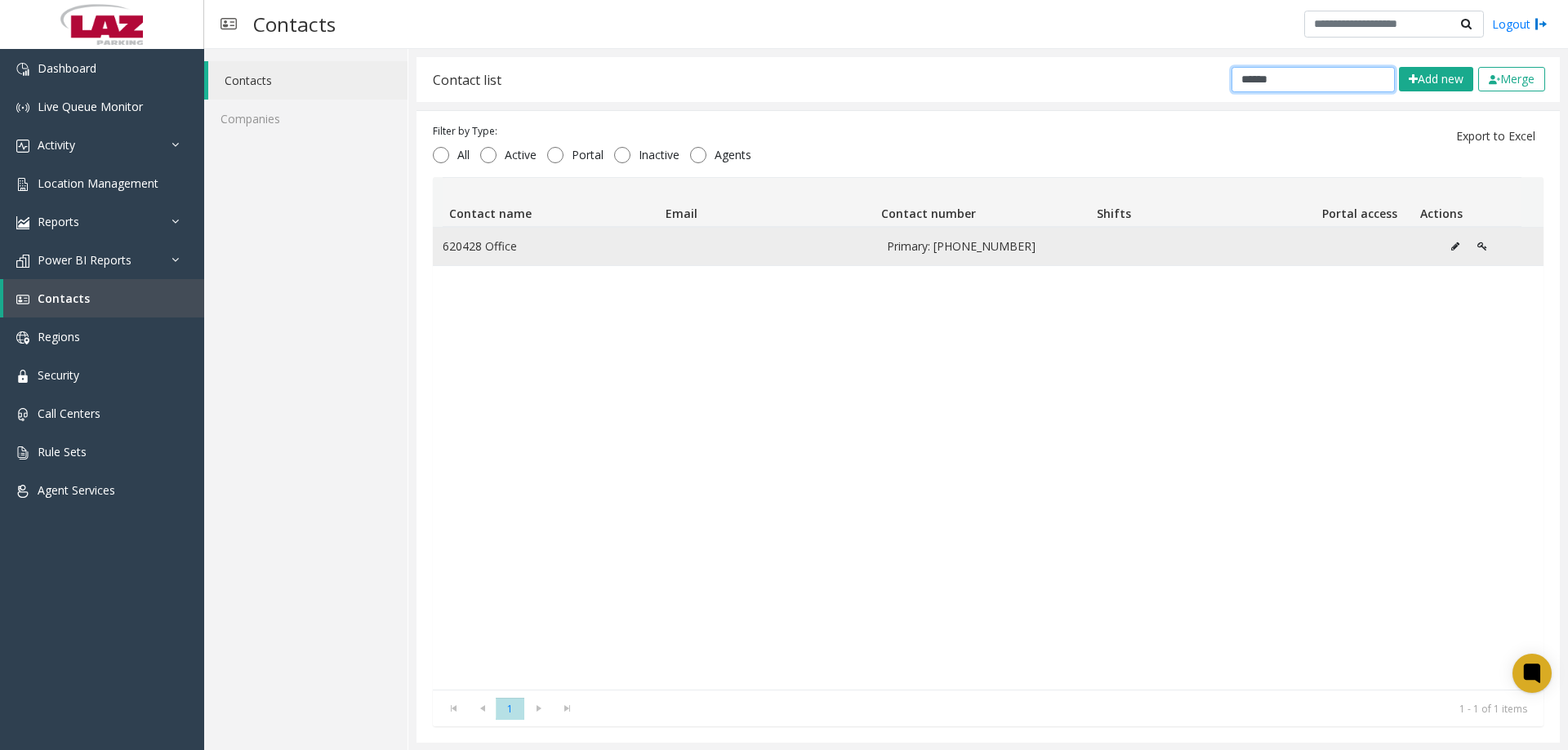
type input "******"
click at [1451, 249] on icon "Data table" at bounding box center [1455, 246] width 8 height 10
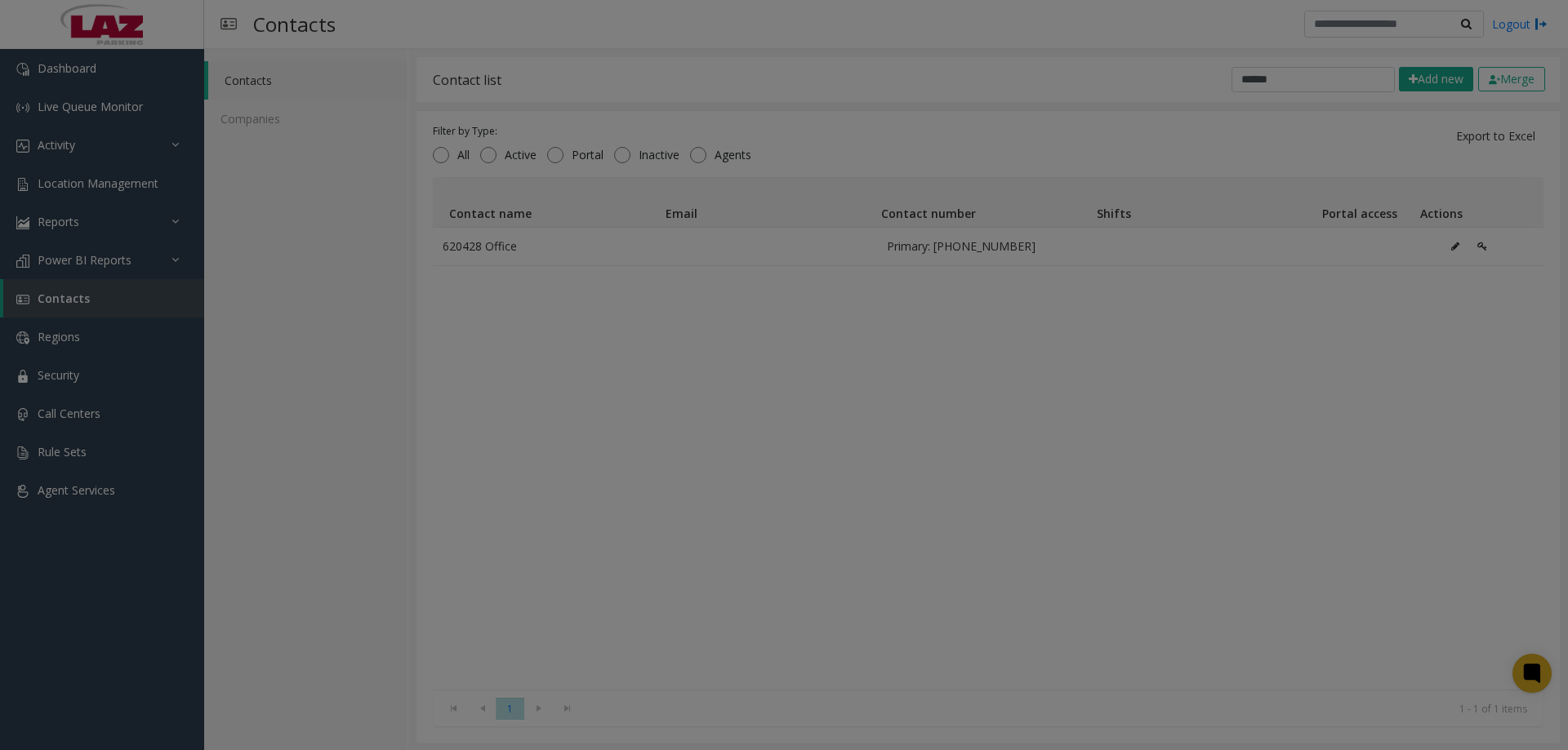
scroll to position [0, 0]
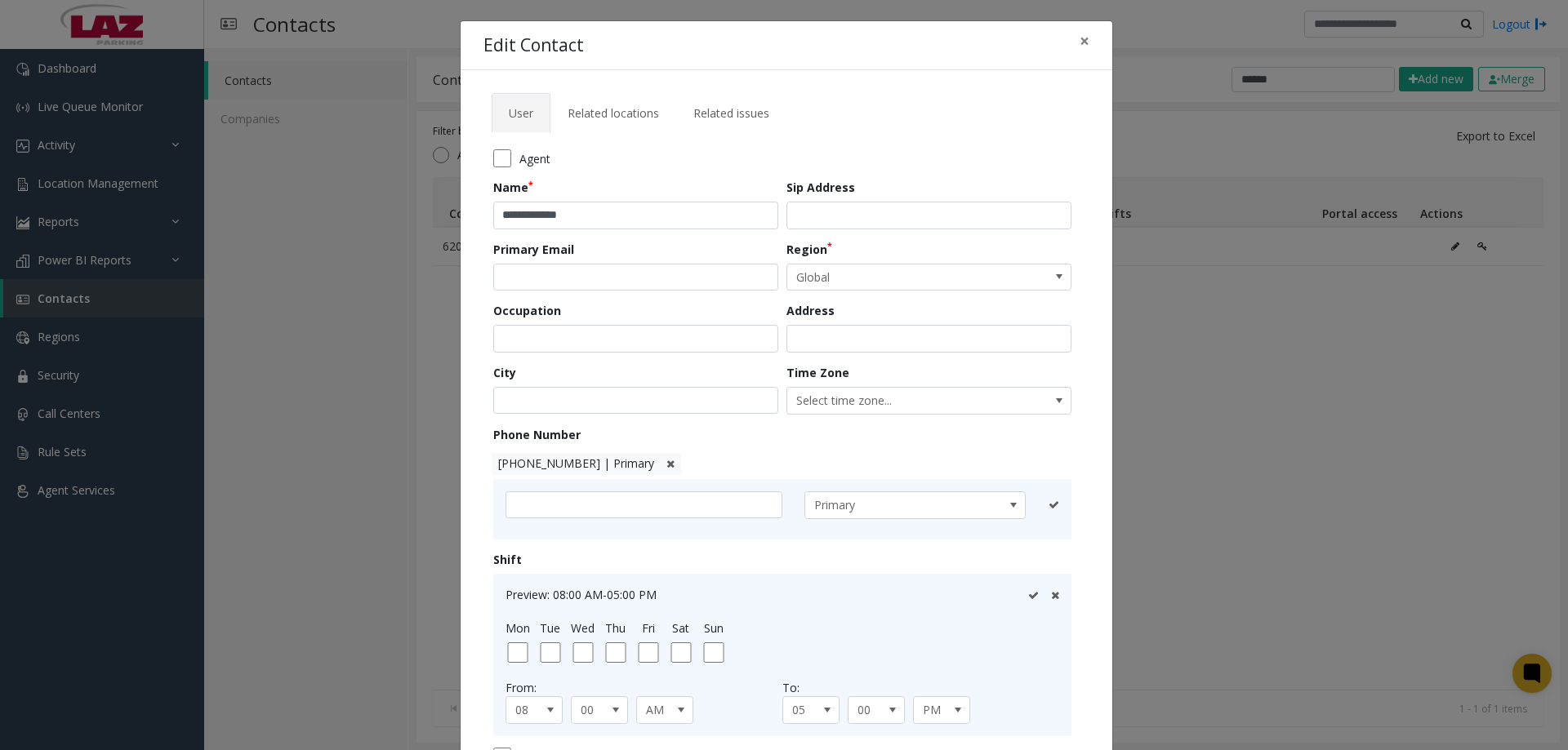
click at [642, 466] on span "[PHONE_NUMBER] | Primary" at bounding box center [586, 464] width 190 height 22
click at [666, 460] on icon at bounding box center [670, 464] width 8 height 11
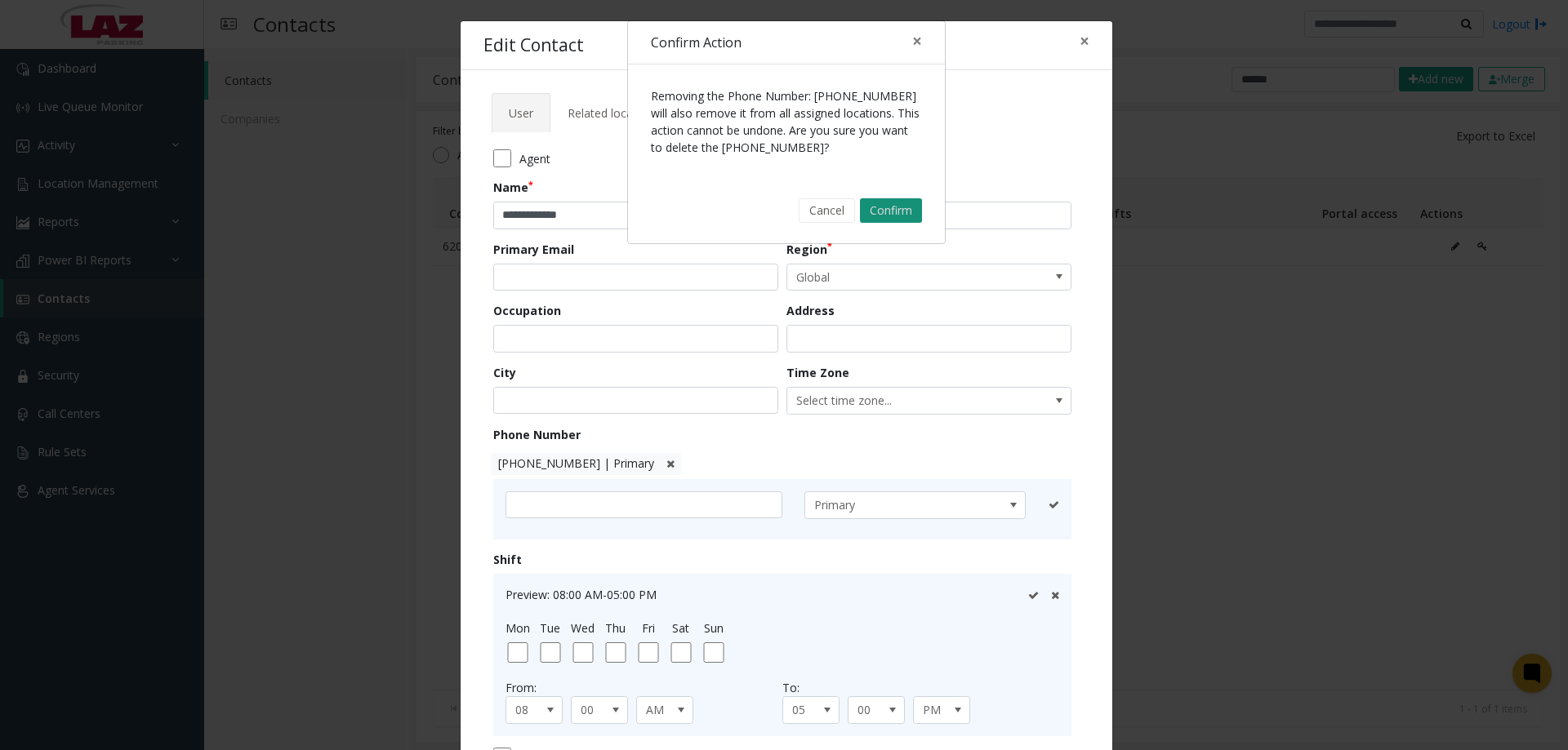
click at [878, 203] on button "Confirm" at bounding box center [891, 210] width 62 height 25
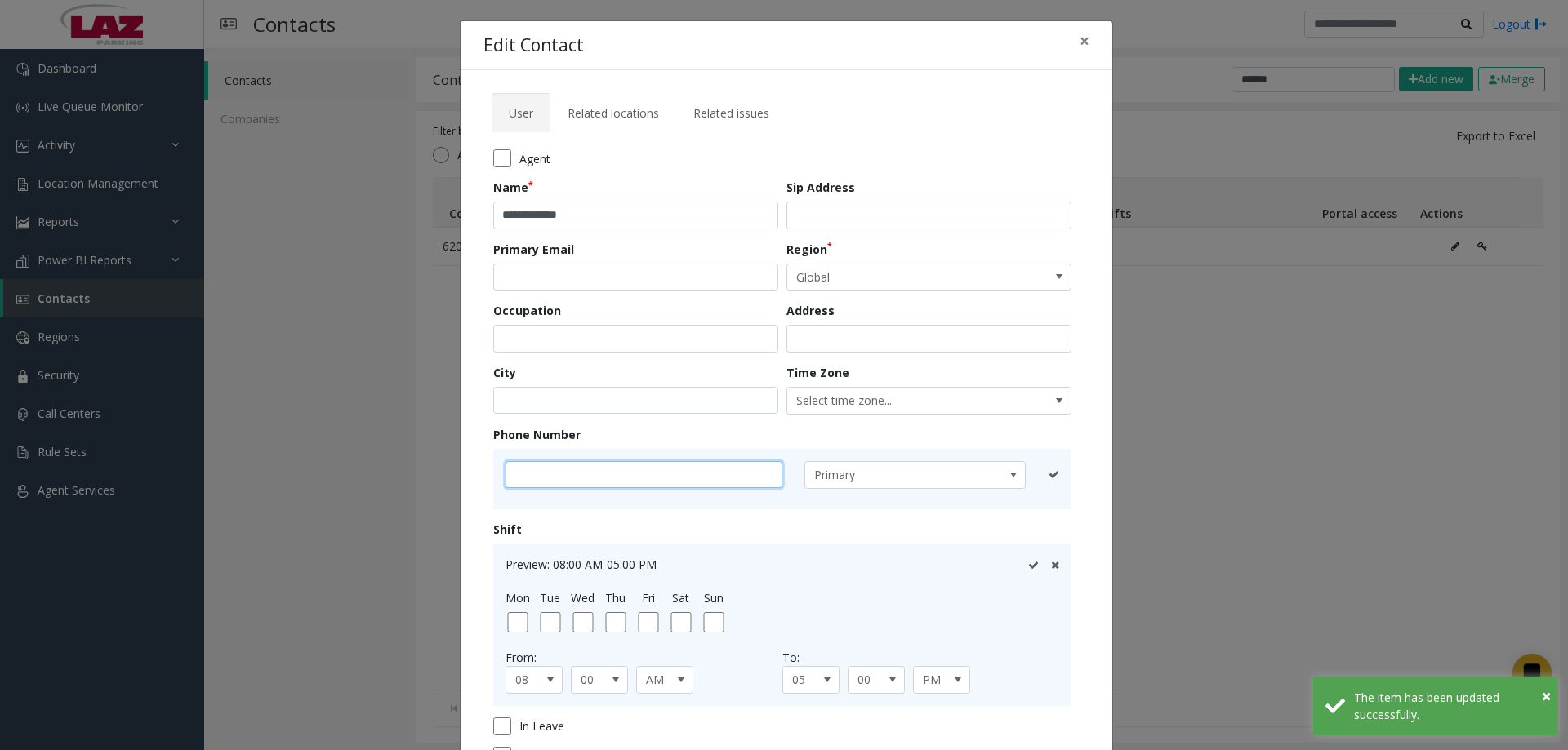
click at [593, 477] on input "text" at bounding box center [643, 475] width 277 height 28
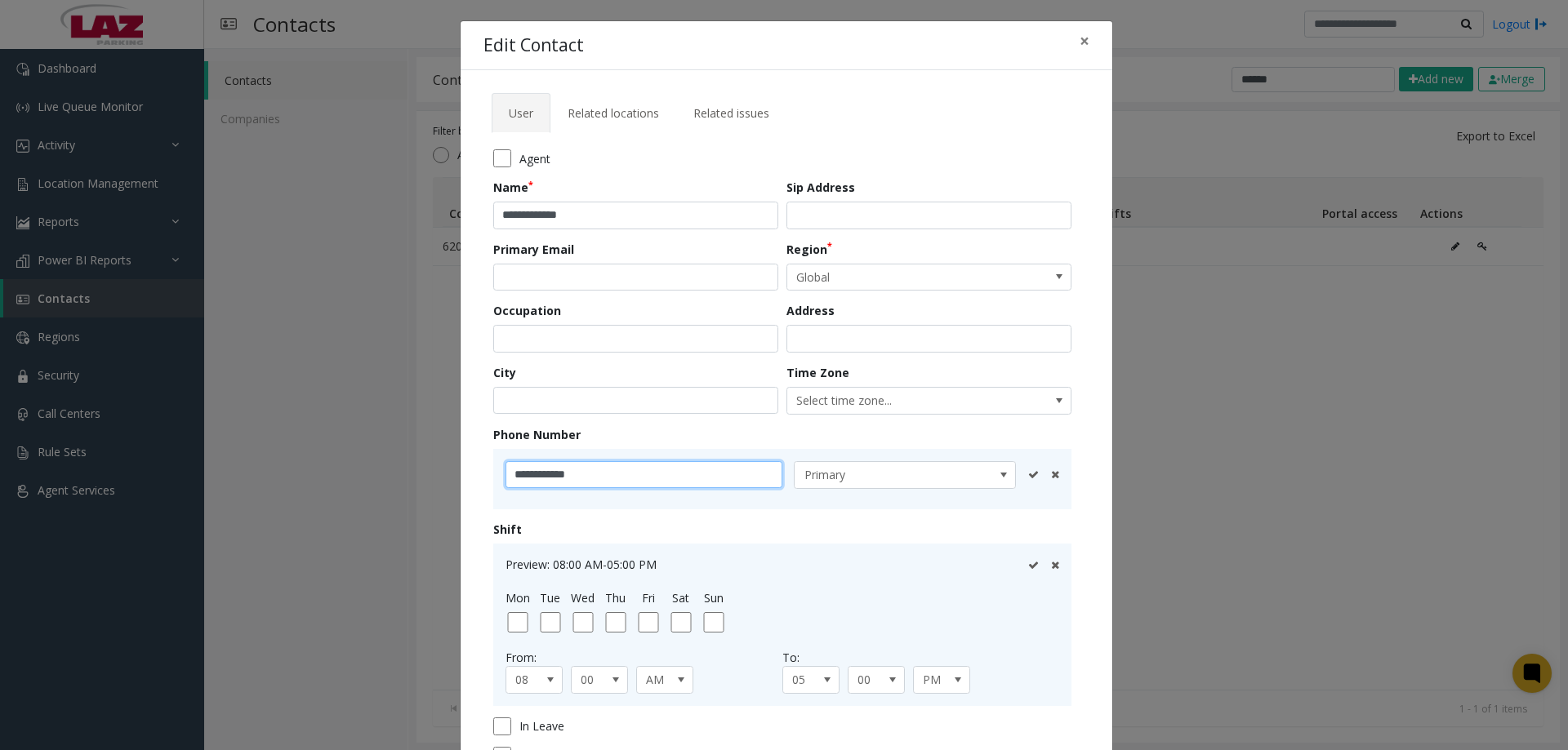
type input "**********"
click at [1028, 479] on icon at bounding box center [1033, 475] width 11 height 11
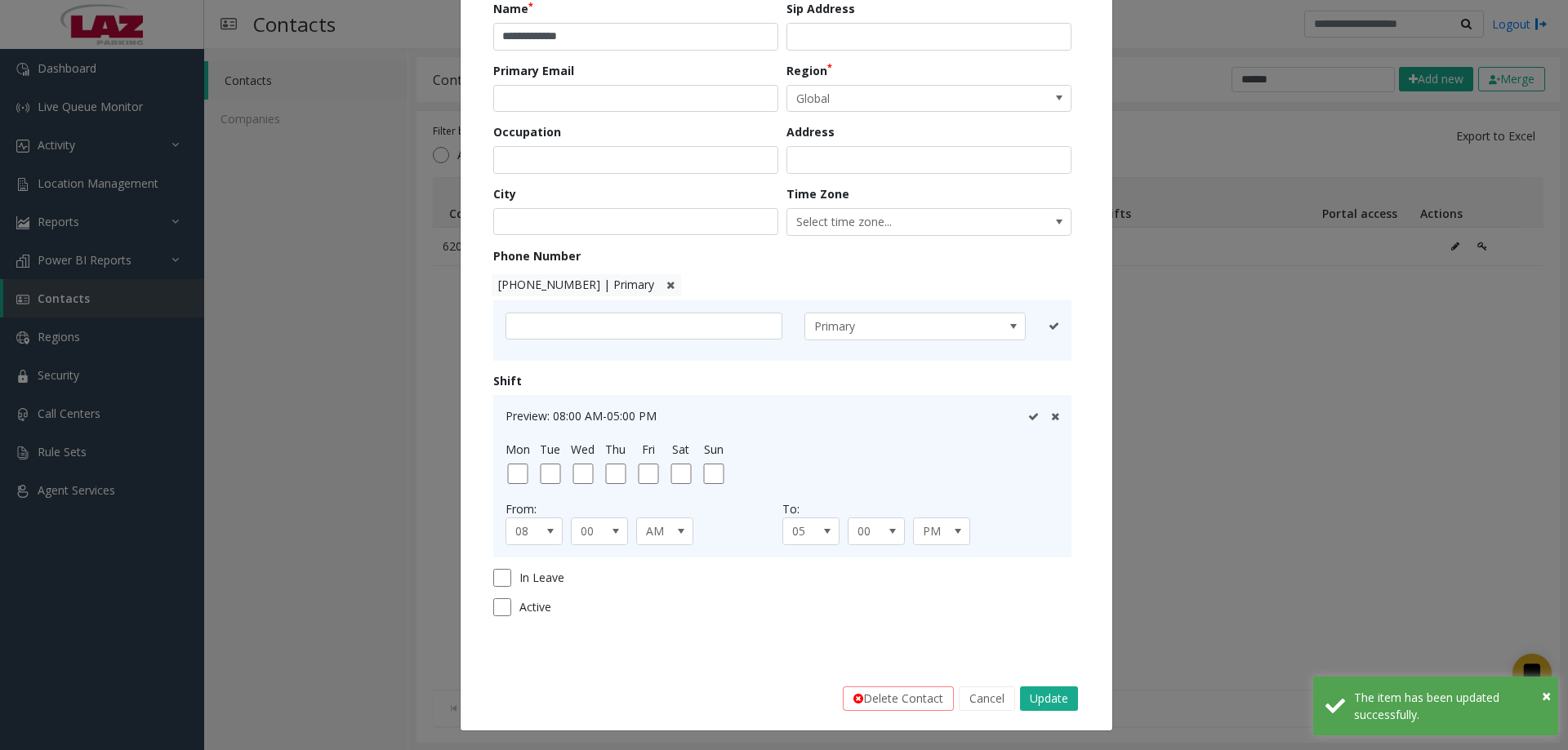
scroll to position [179, 0]
click at [1036, 694] on button "Update" at bounding box center [1049, 698] width 58 height 25
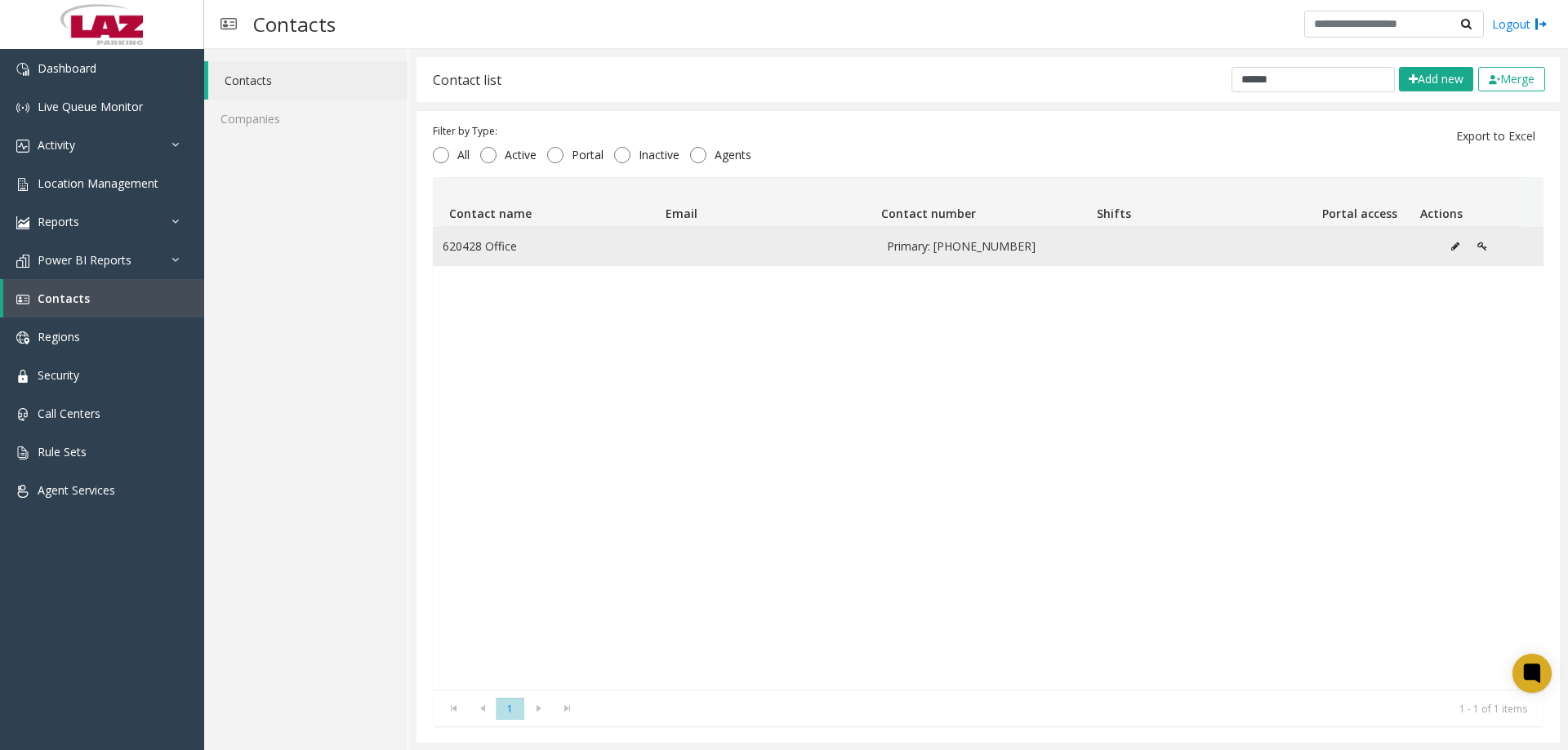
click at [1451, 246] on icon "Data table" at bounding box center [1455, 246] width 8 height 10
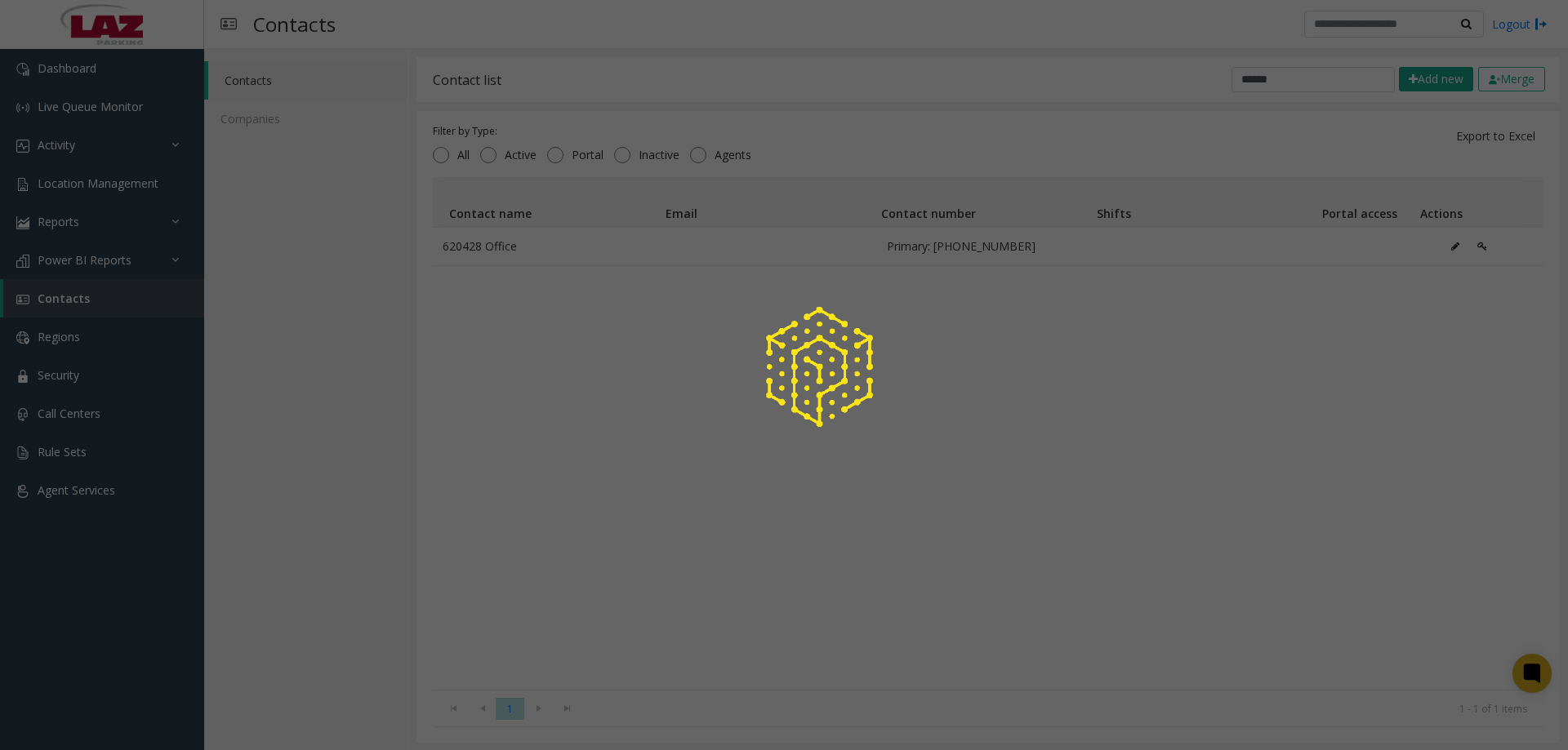
scroll to position [0, 0]
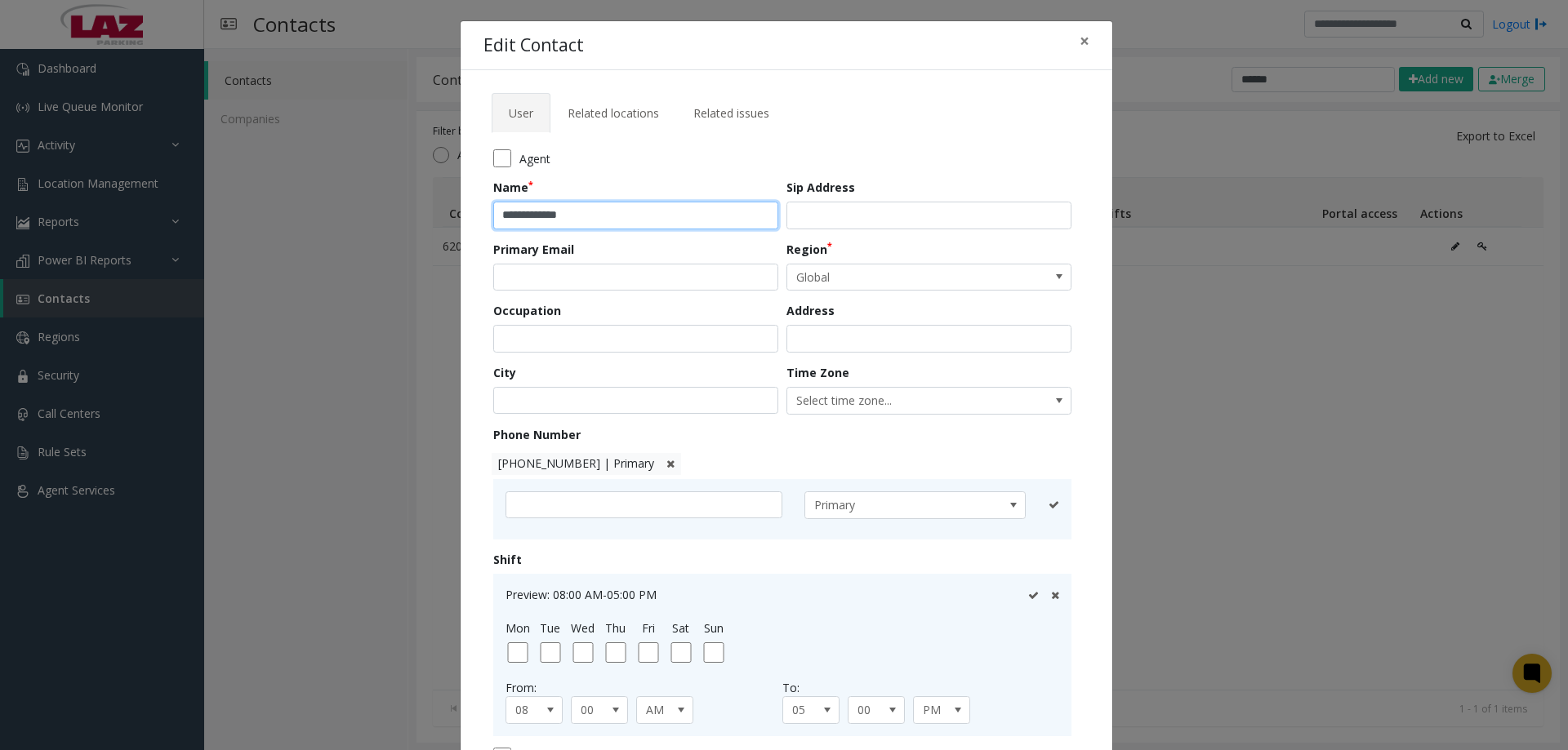
click at [534, 221] on input "**********" at bounding box center [636, 215] width 285 height 28
click at [494, 211] on input "**********" at bounding box center [636, 215] width 285 height 28
click at [496, 217] on input "**********" at bounding box center [636, 215] width 285 height 28
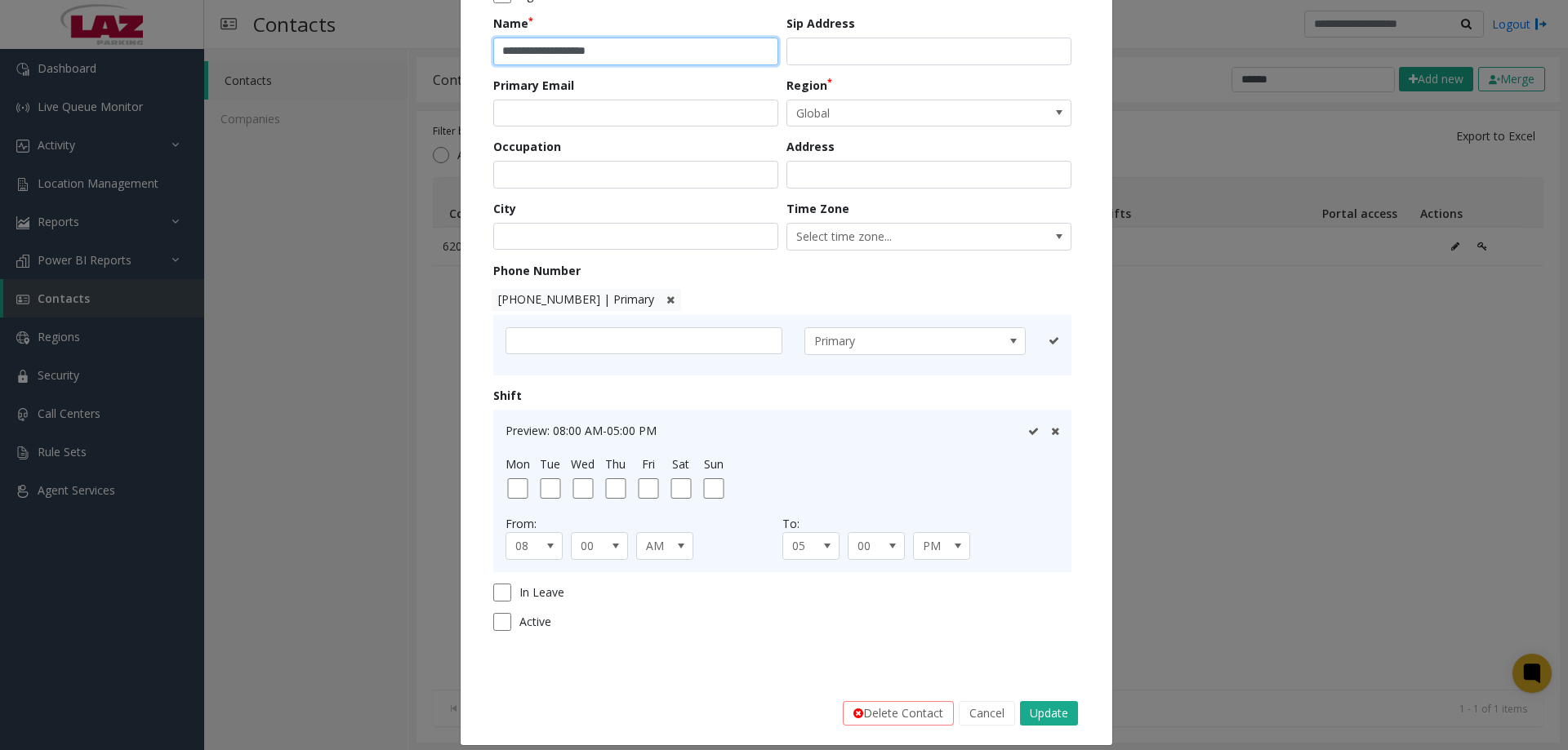
scroll to position [179, 0]
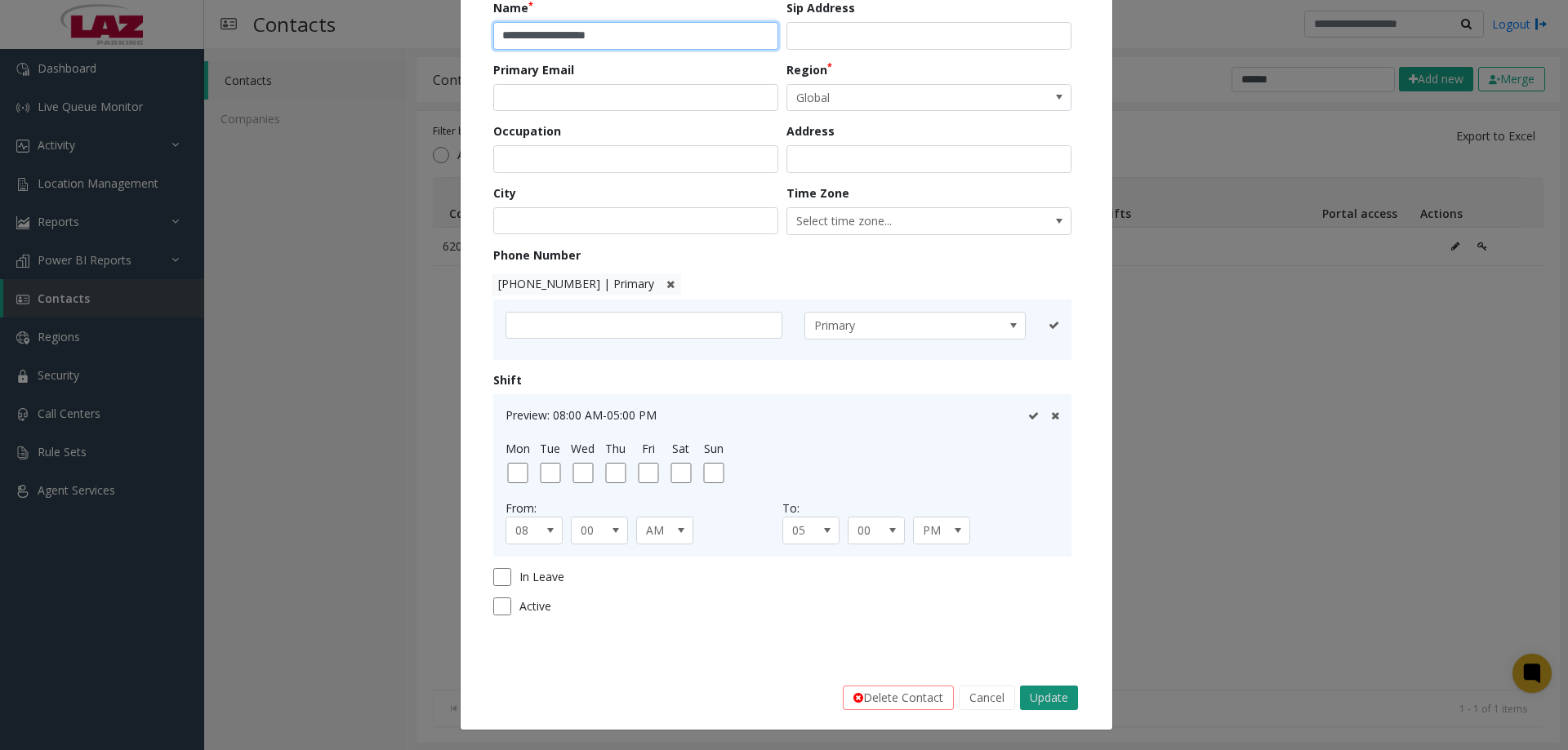
type input "**********"
click at [1038, 698] on button "Update" at bounding box center [1049, 698] width 58 height 25
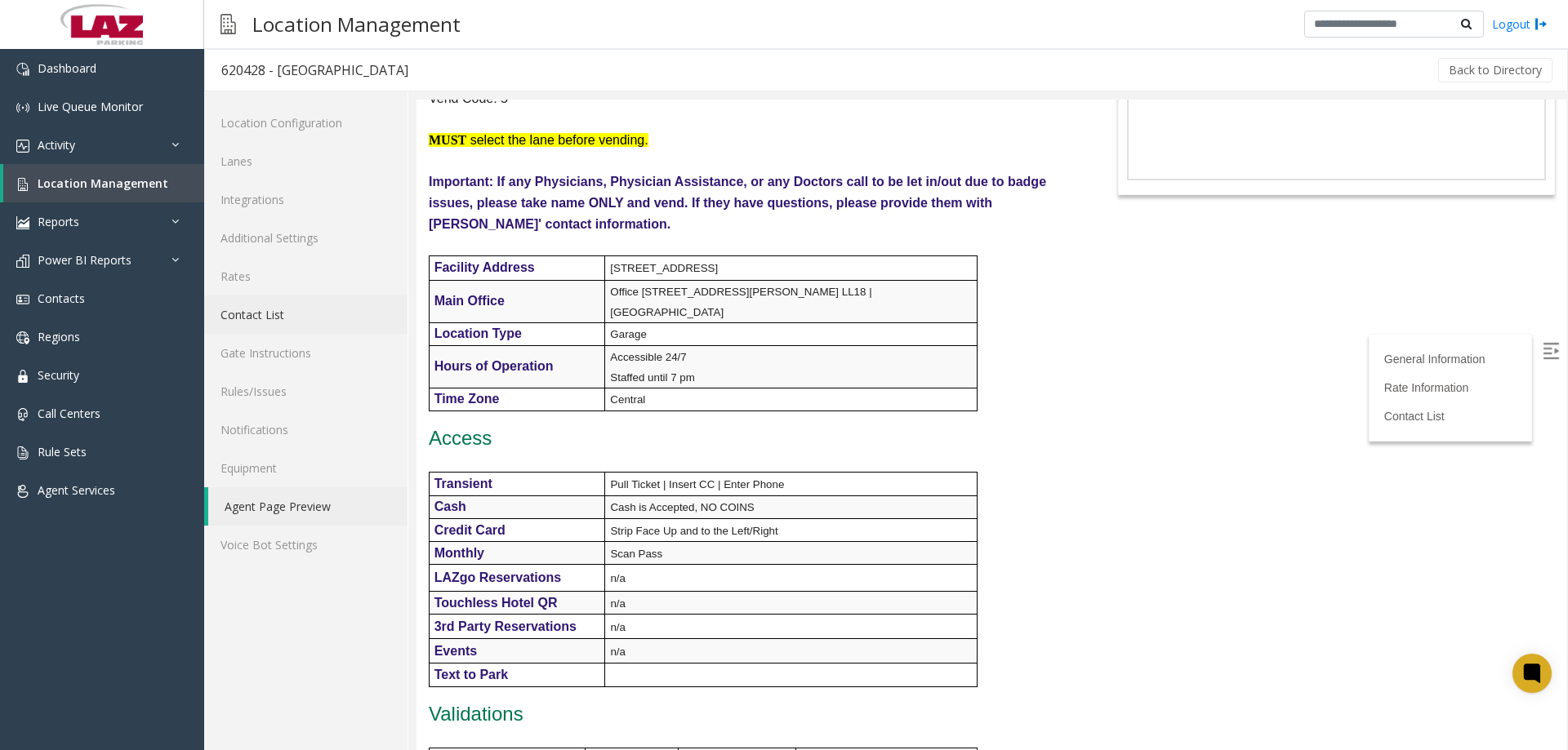
scroll to position [245, 0]
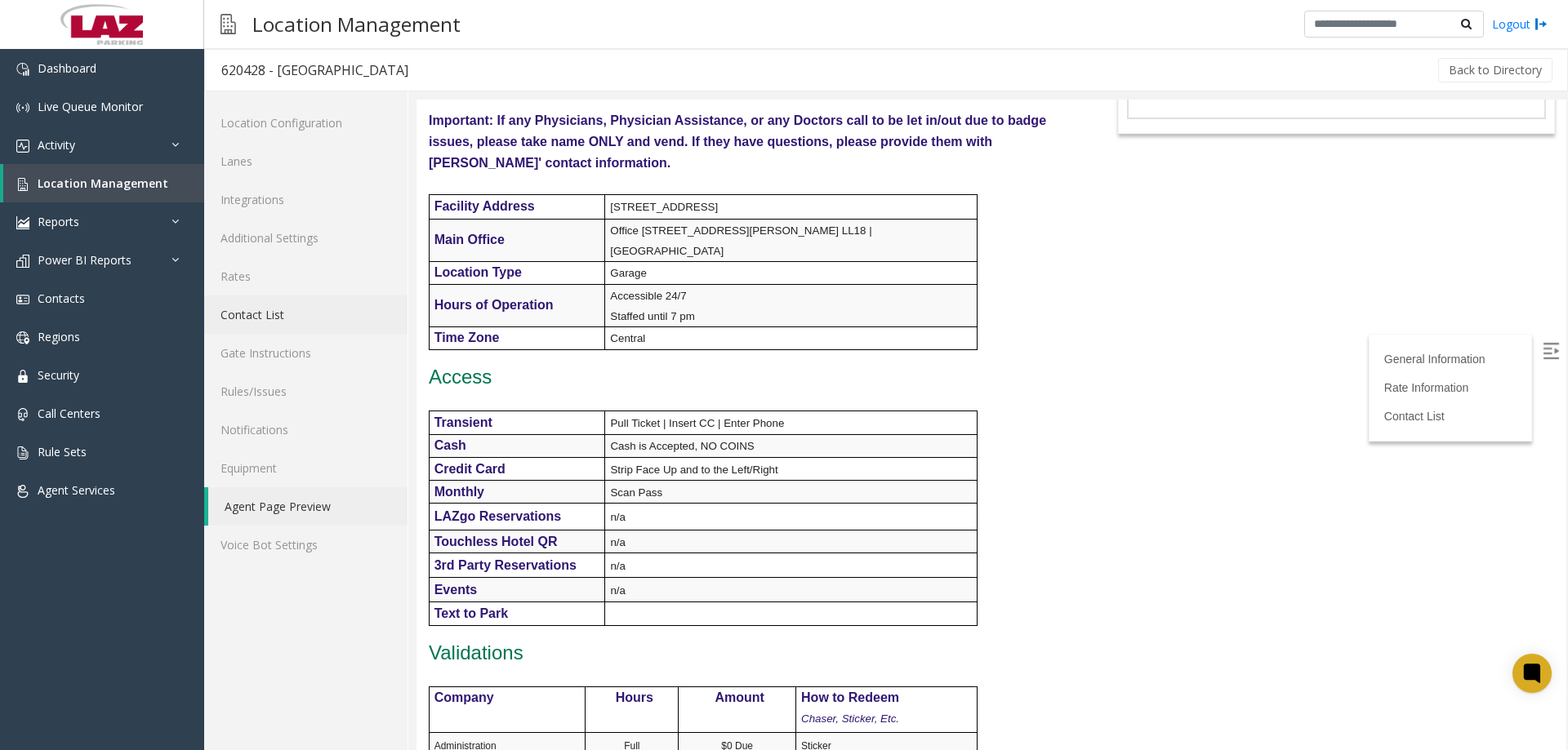
click at [293, 323] on link "Contact List" at bounding box center [305, 315] width 203 height 39
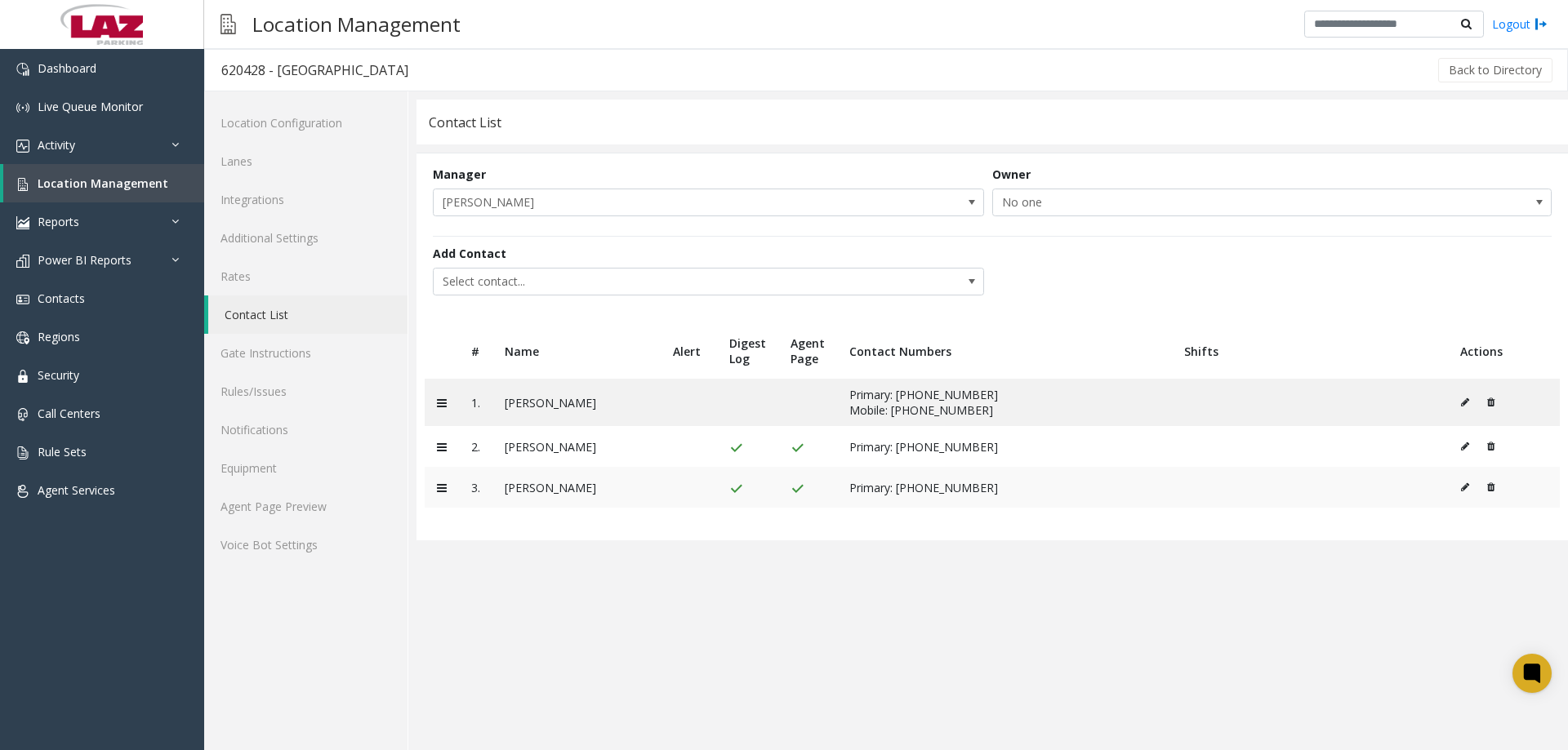
click at [1460, 486] on button at bounding box center [1469, 487] width 18 height 25
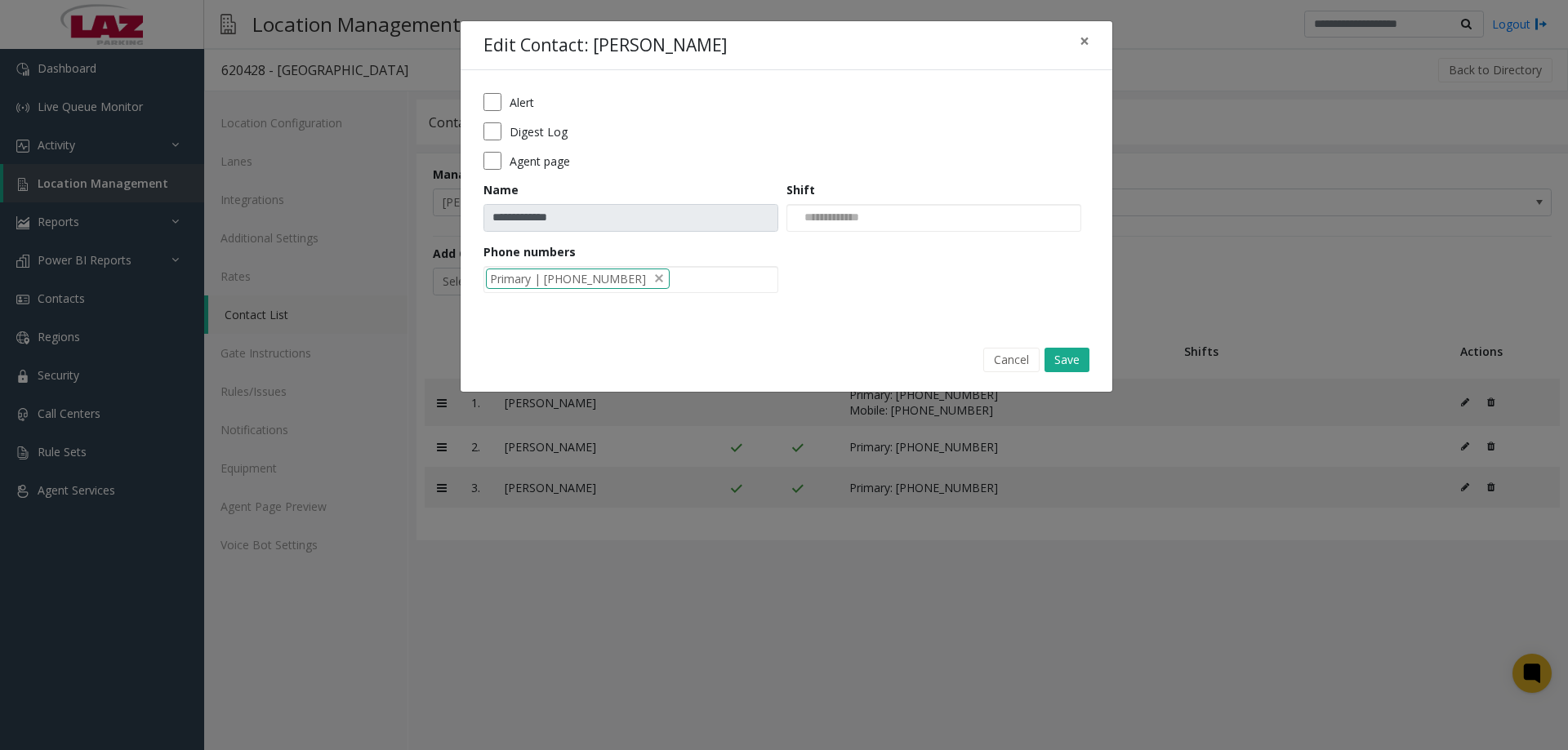
click at [480, 155] on div "**********" at bounding box center [786, 199] width 652 height 257
click at [1069, 355] on button "Save" at bounding box center [1066, 359] width 45 height 25
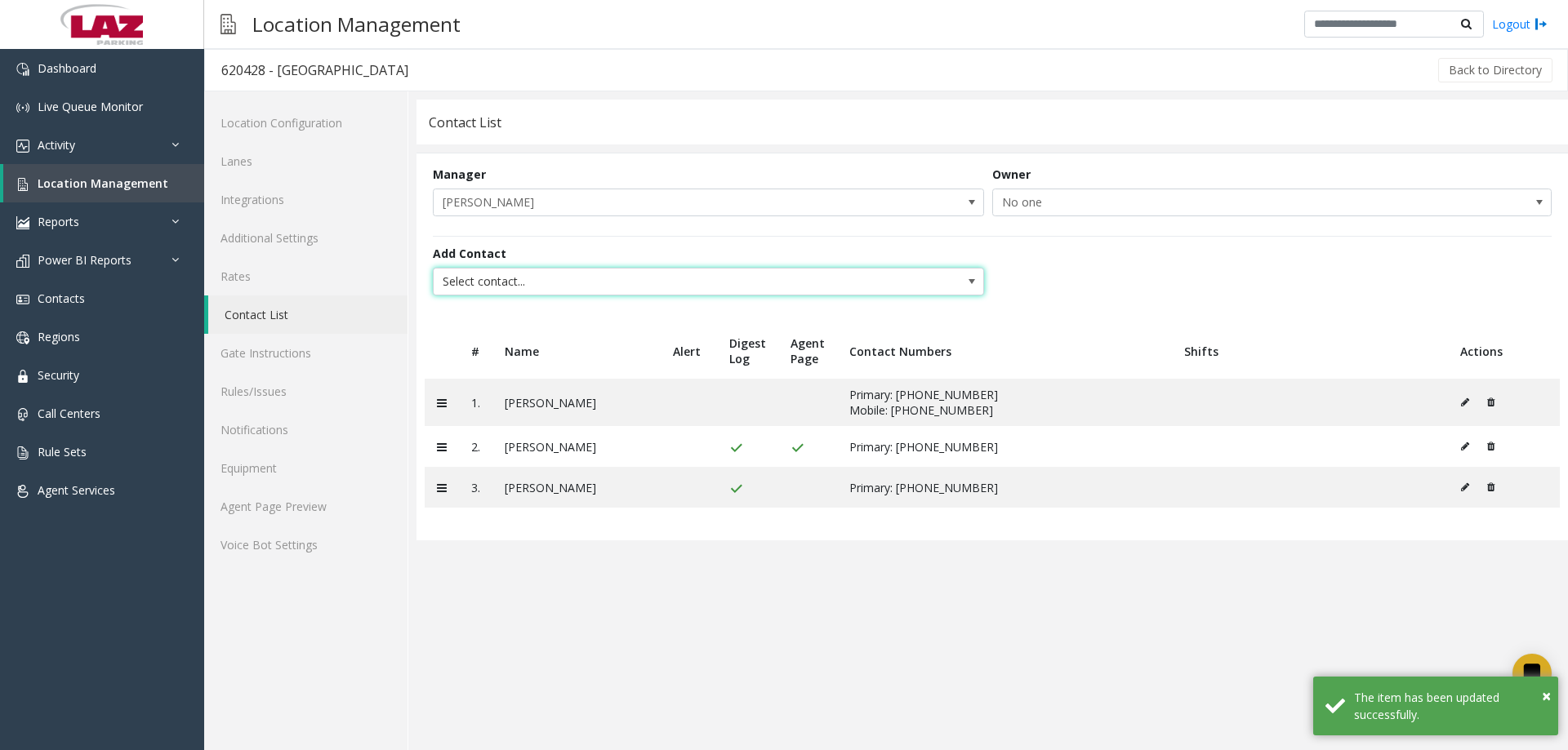
click at [505, 275] on span "Select contact..." at bounding box center [653, 281] width 439 height 26
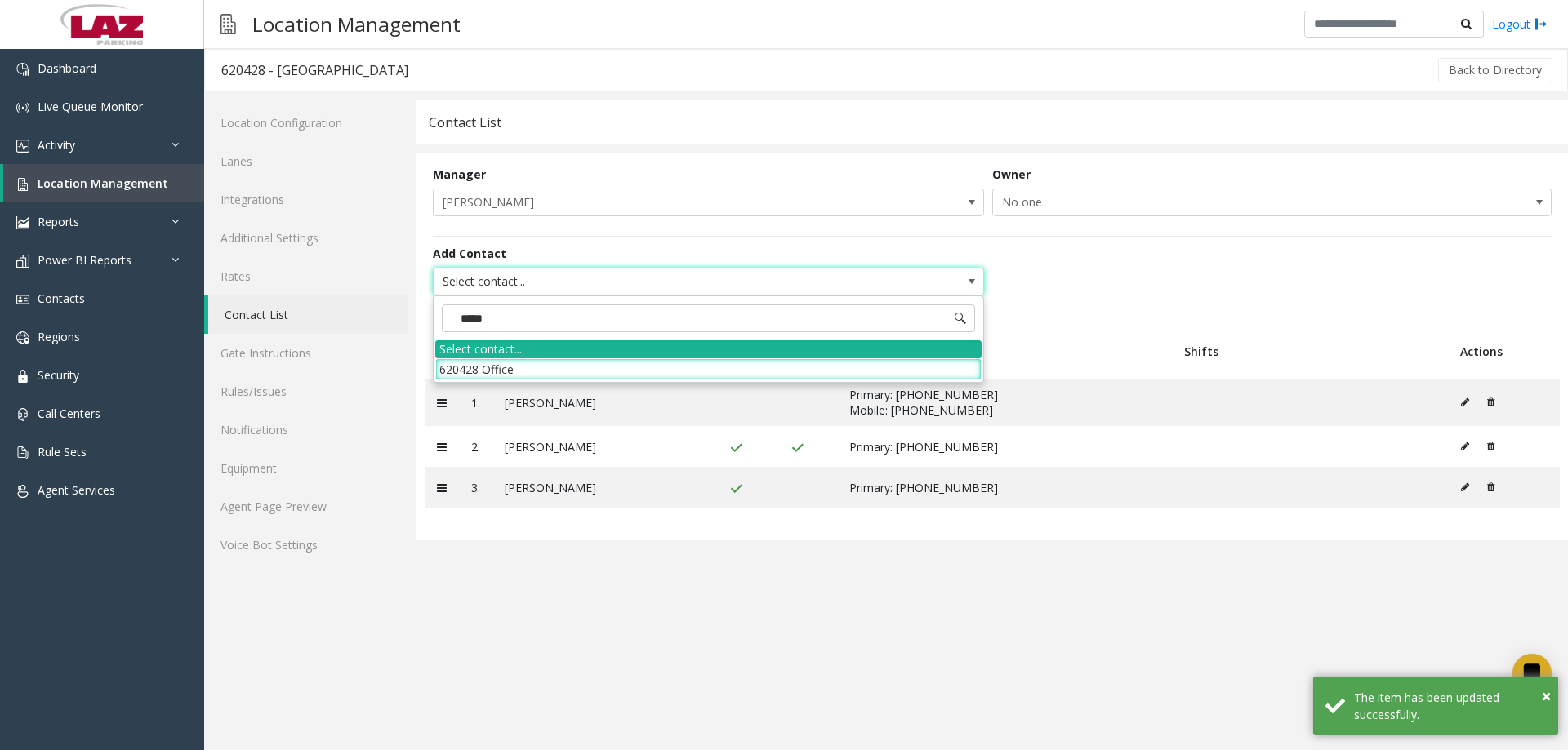
type input "******"
click at [570, 369] on li "620428 Office" at bounding box center [709, 369] width 546 height 22
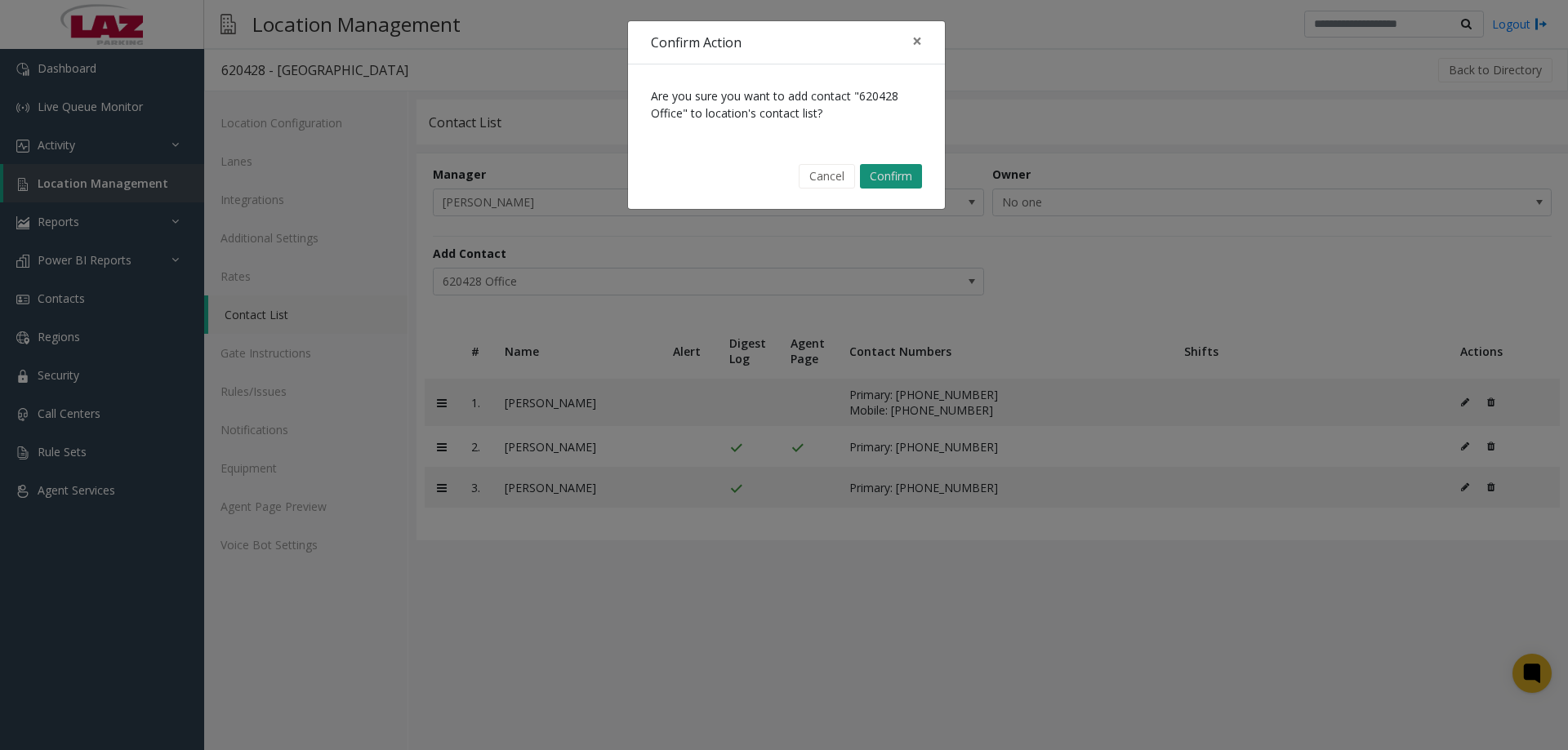
click at [882, 176] on button "Confirm" at bounding box center [891, 176] width 62 height 25
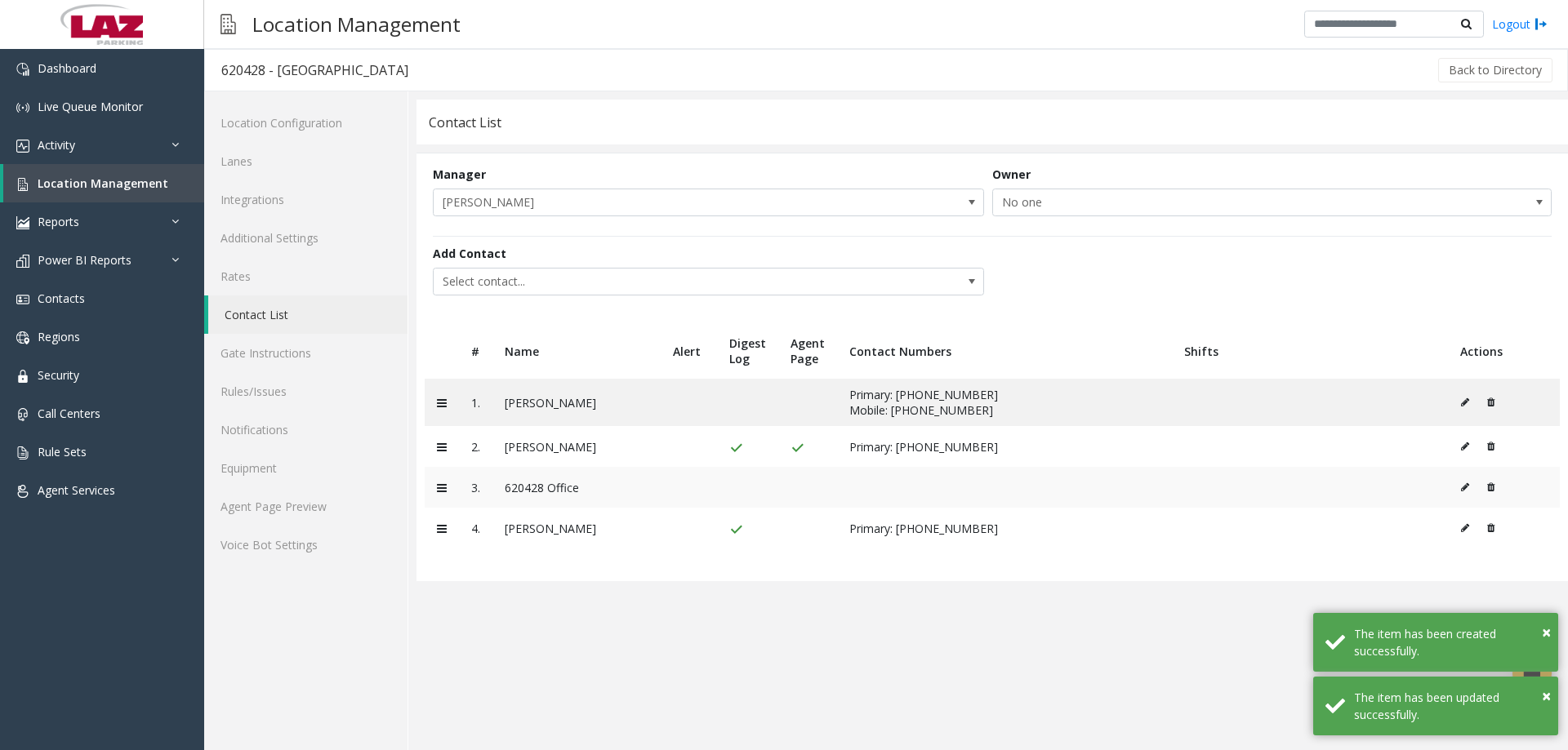
click at [1460, 491] on icon at bounding box center [1464, 487] width 8 height 10
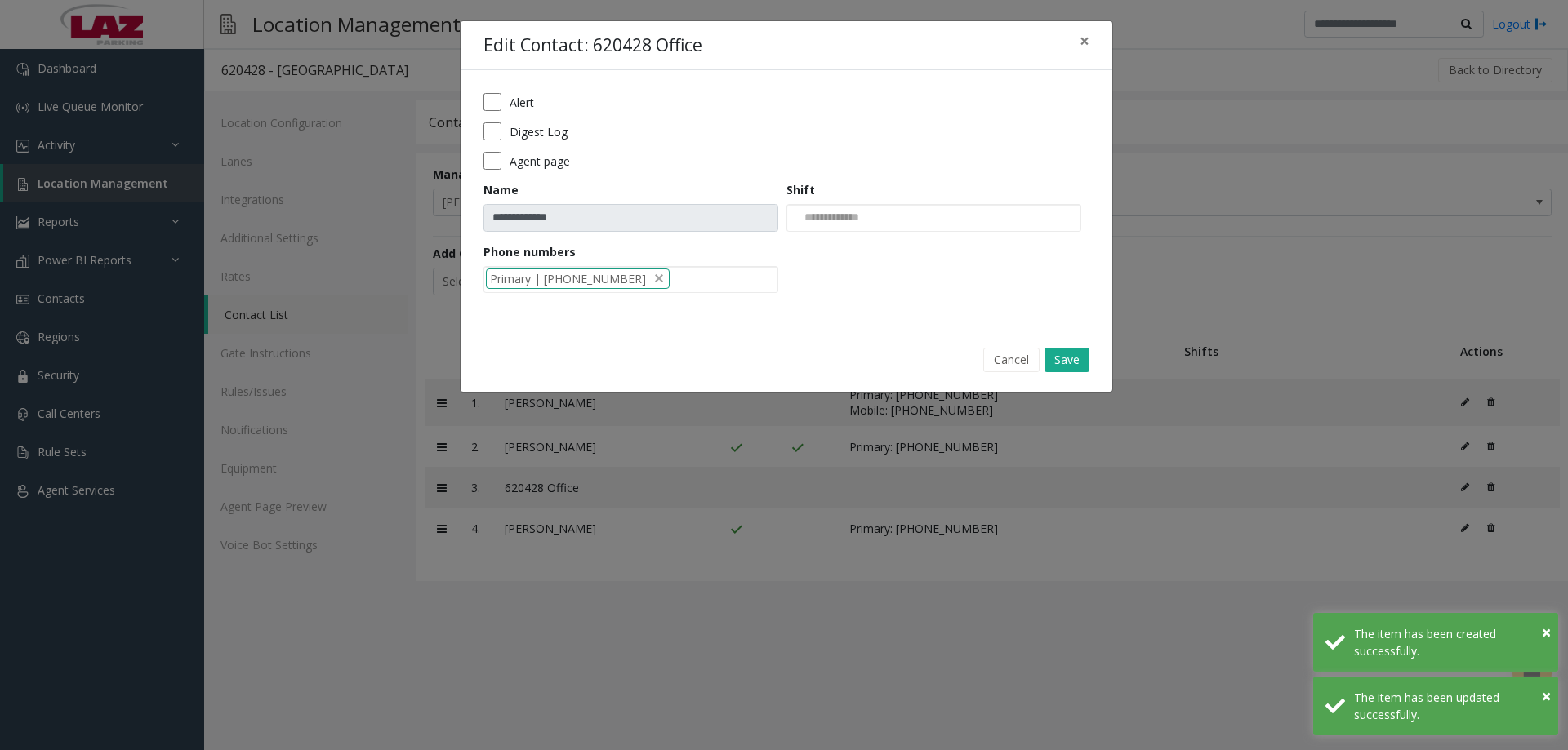
click at [478, 164] on div "**********" at bounding box center [786, 199] width 652 height 257
click at [1084, 359] on button "Save" at bounding box center [1066, 359] width 45 height 25
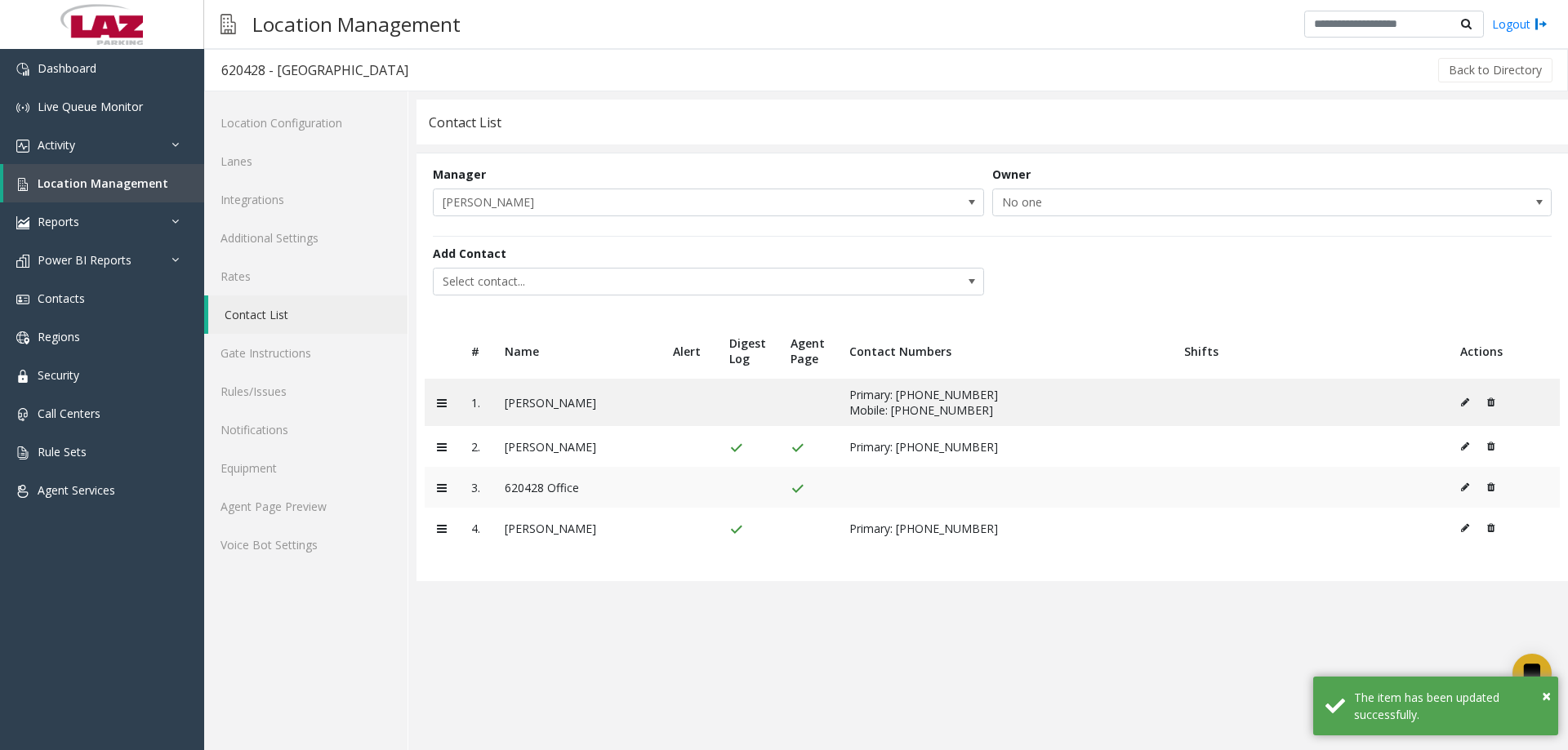
click at [1464, 484] on icon at bounding box center [1464, 487] width 8 height 10
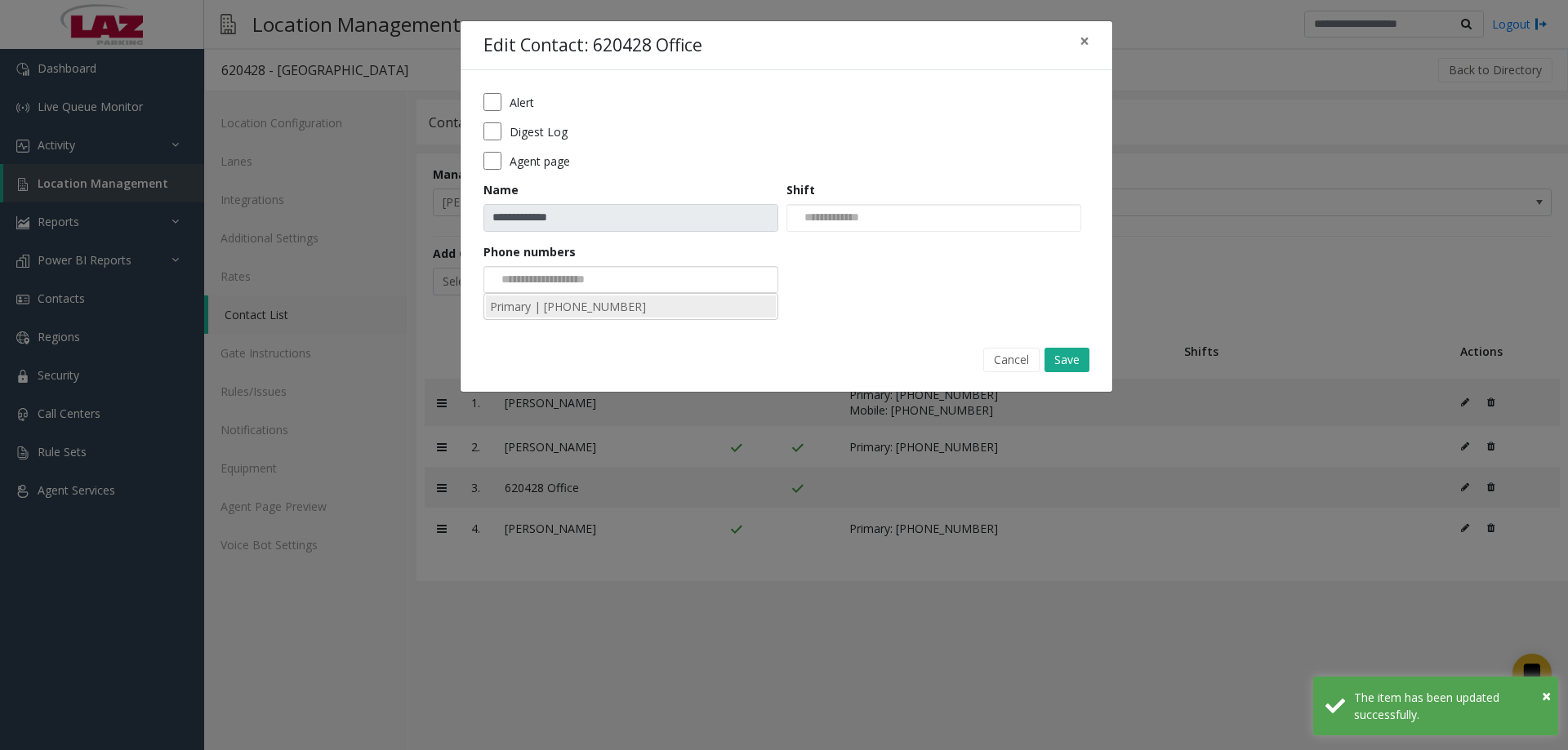
drag, startPoint x: 619, startPoint y: 289, endPoint x: 605, endPoint y: 309, distance: 24.4
click at [608, 291] on input at bounding box center [546, 279] width 123 height 26
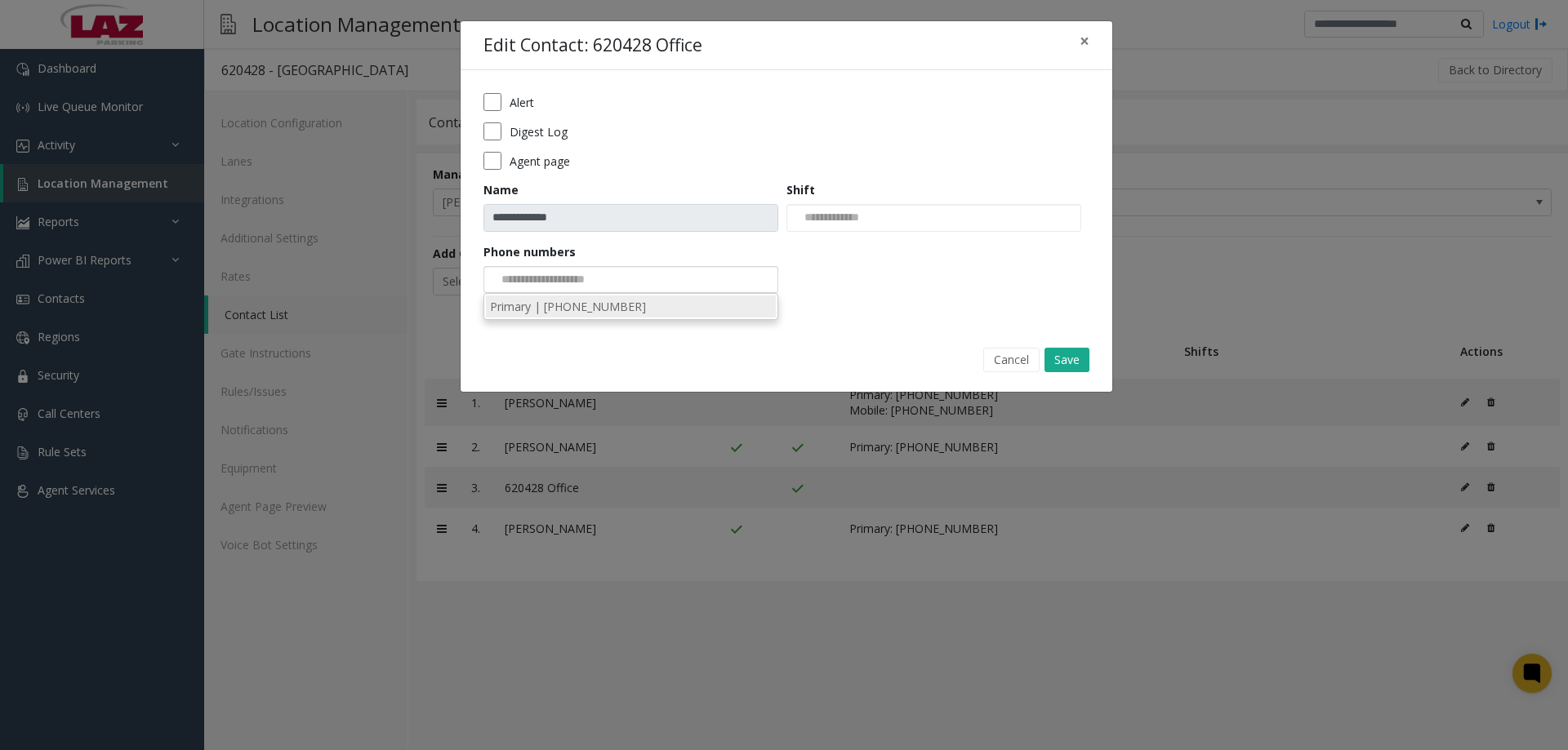
click at [587, 309] on li "Primary | [PHONE_NUMBER]" at bounding box center [631, 307] width 290 height 22
click at [1079, 358] on button "Save" at bounding box center [1066, 359] width 45 height 25
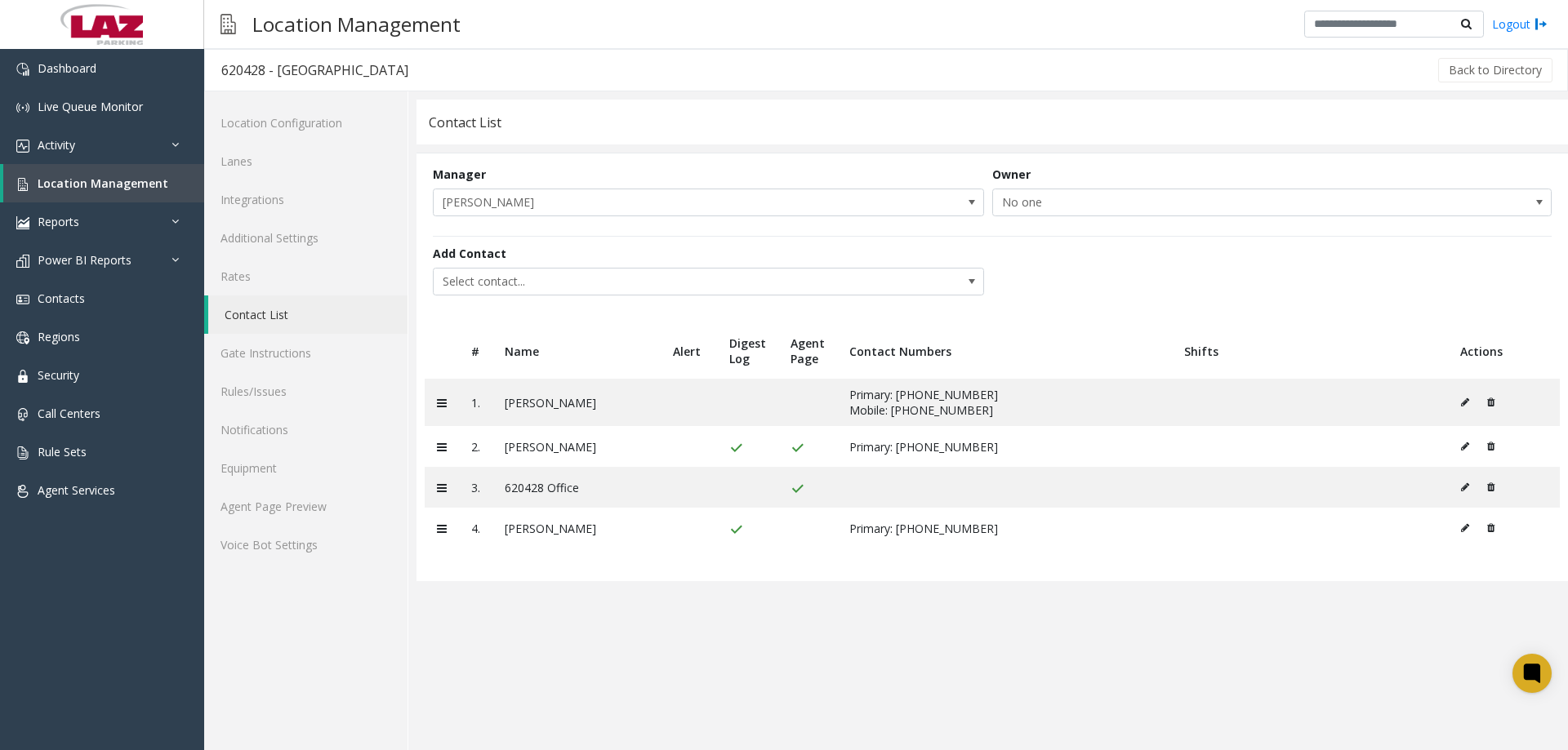
click at [1466, 488] on icon at bounding box center [1464, 487] width 8 height 10
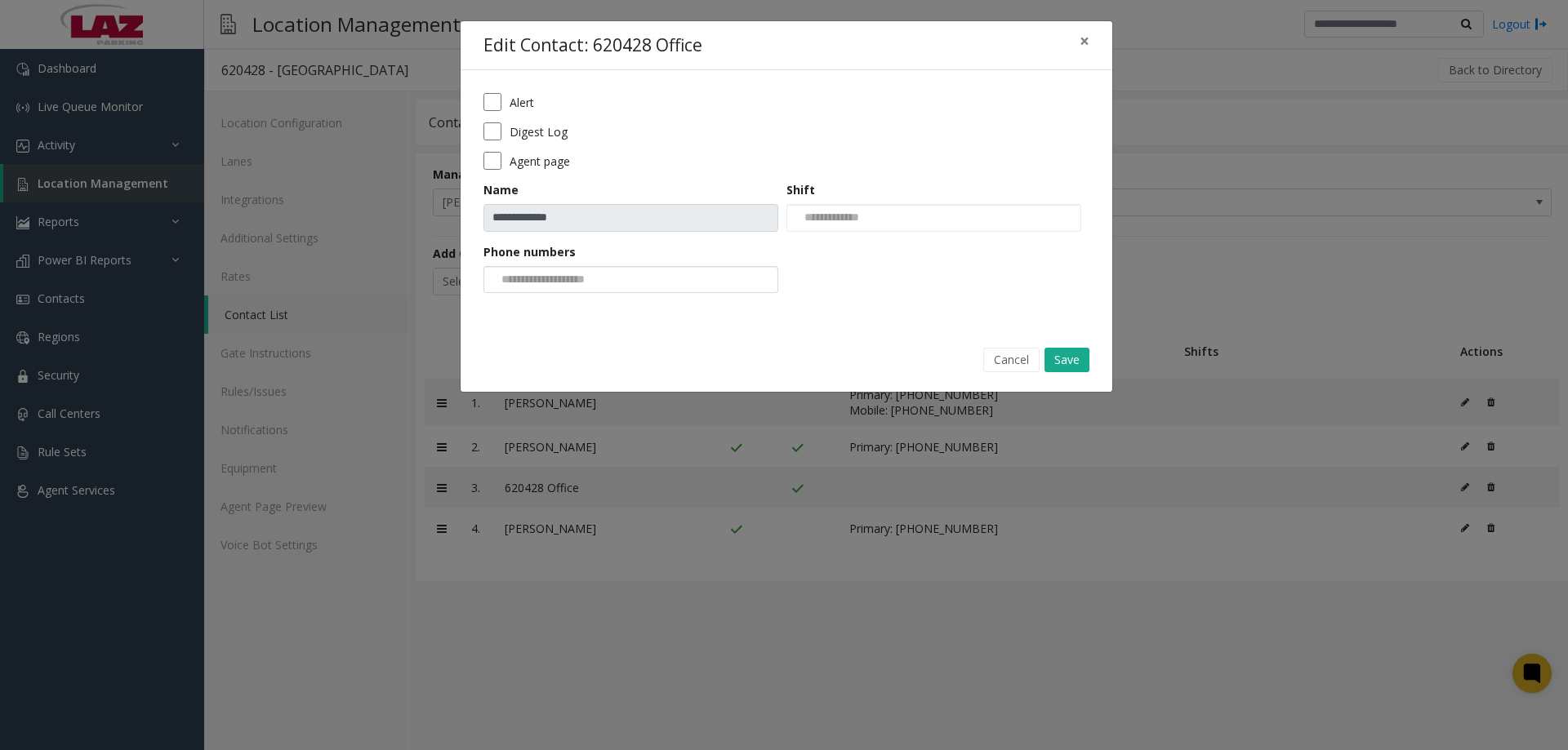
click at [721, 284] on div at bounding box center [631, 280] width 295 height 28
click at [593, 312] on li "[PHONE_NUMBER]" at bounding box center [631, 307] width 290 height 22
drag, startPoint x: 1070, startPoint y: 355, endPoint x: 1055, endPoint y: 357, distance: 15.1
click at [1069, 355] on button "Save" at bounding box center [1066, 359] width 45 height 25
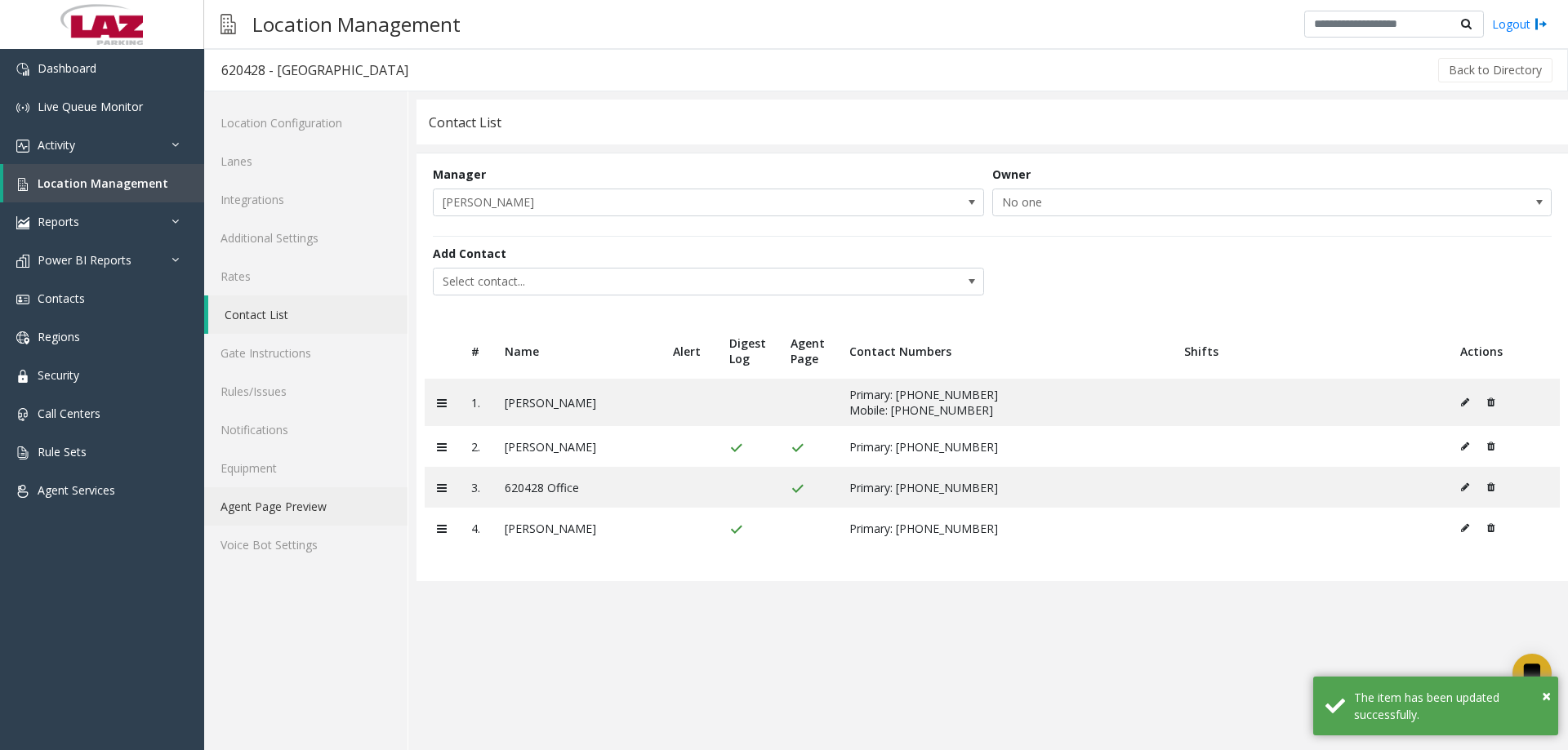
click at [279, 506] on link "Agent Page Preview" at bounding box center [305, 506] width 203 height 39
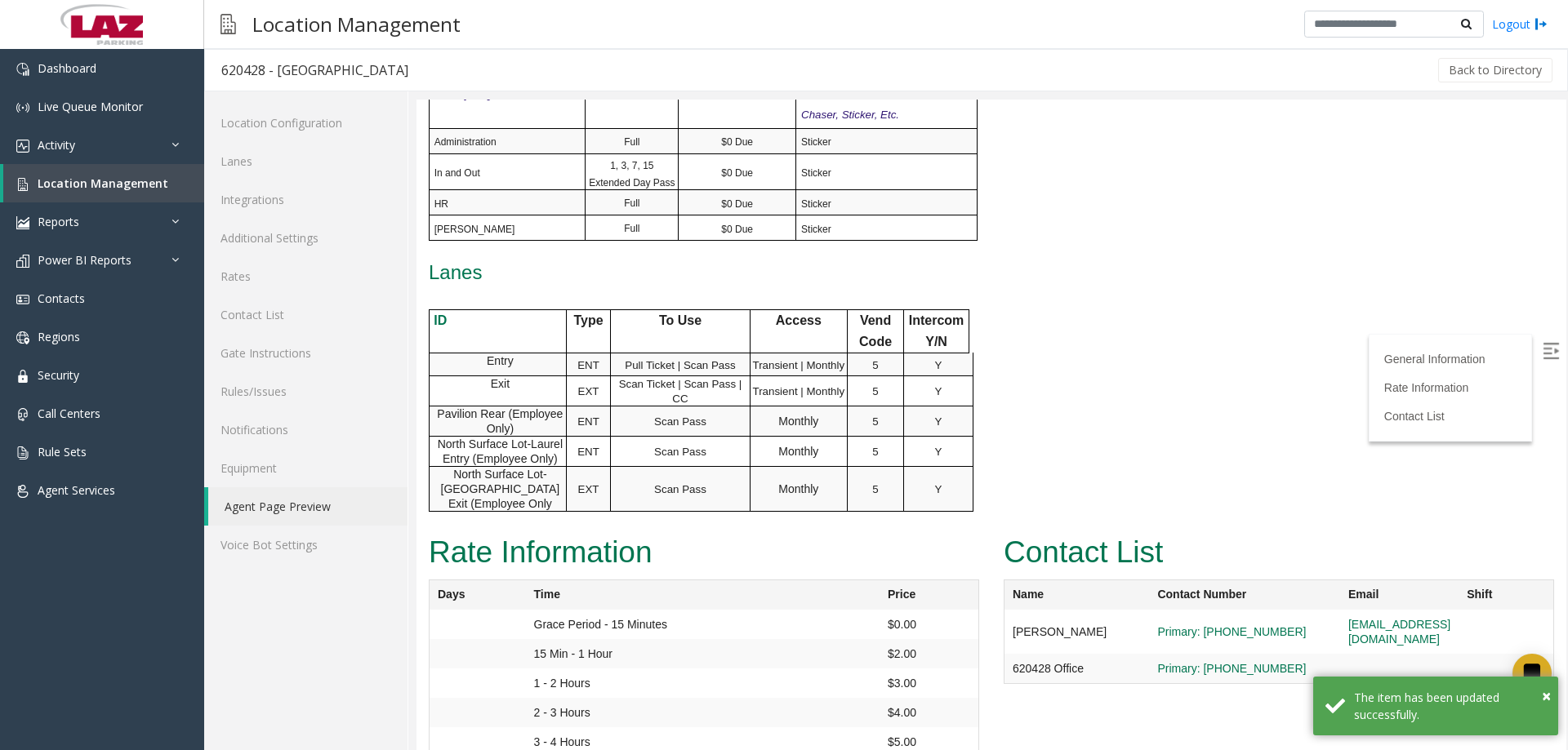
scroll to position [978, 0]
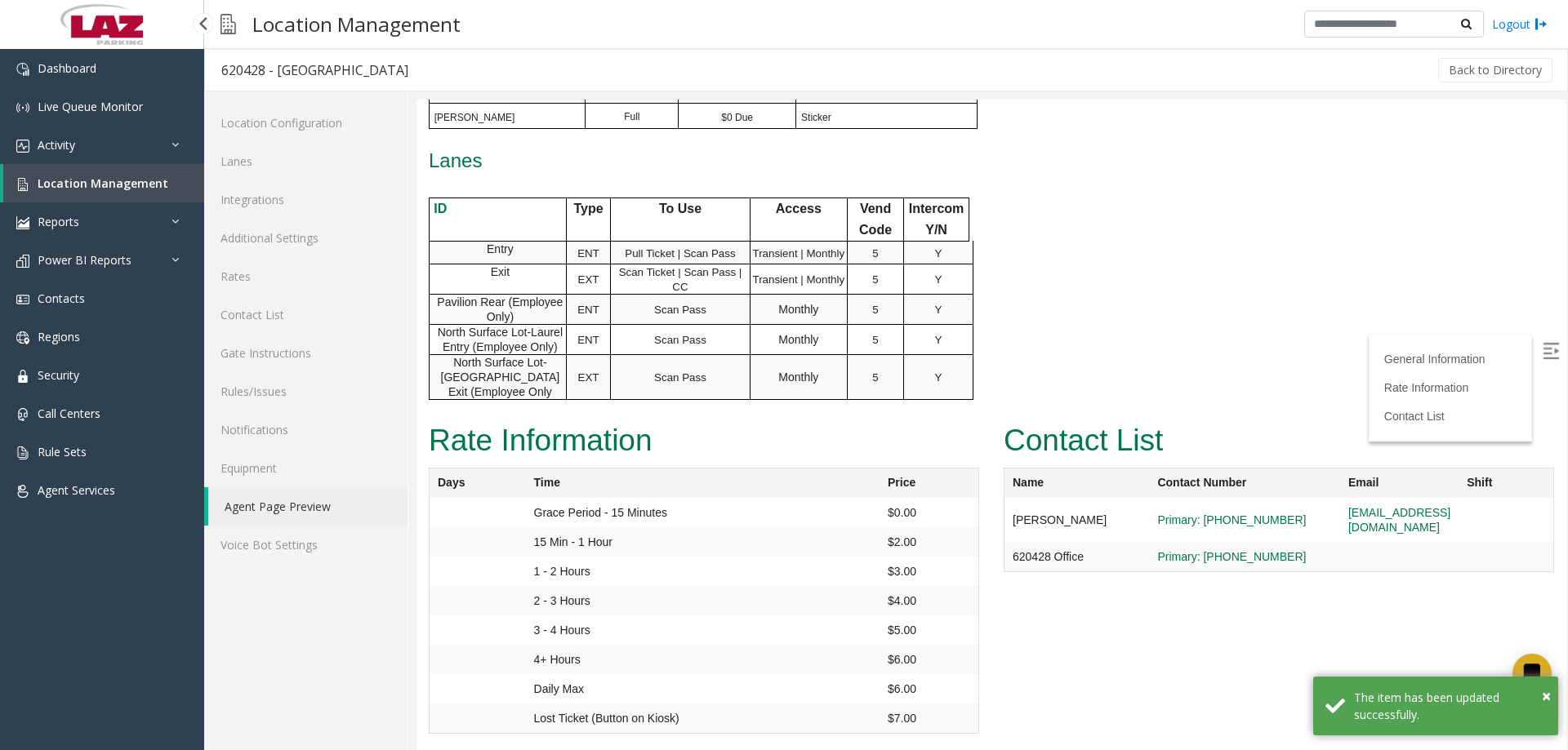
click at [117, 191] on link "Location Management" at bounding box center [104, 184] width 201 height 39
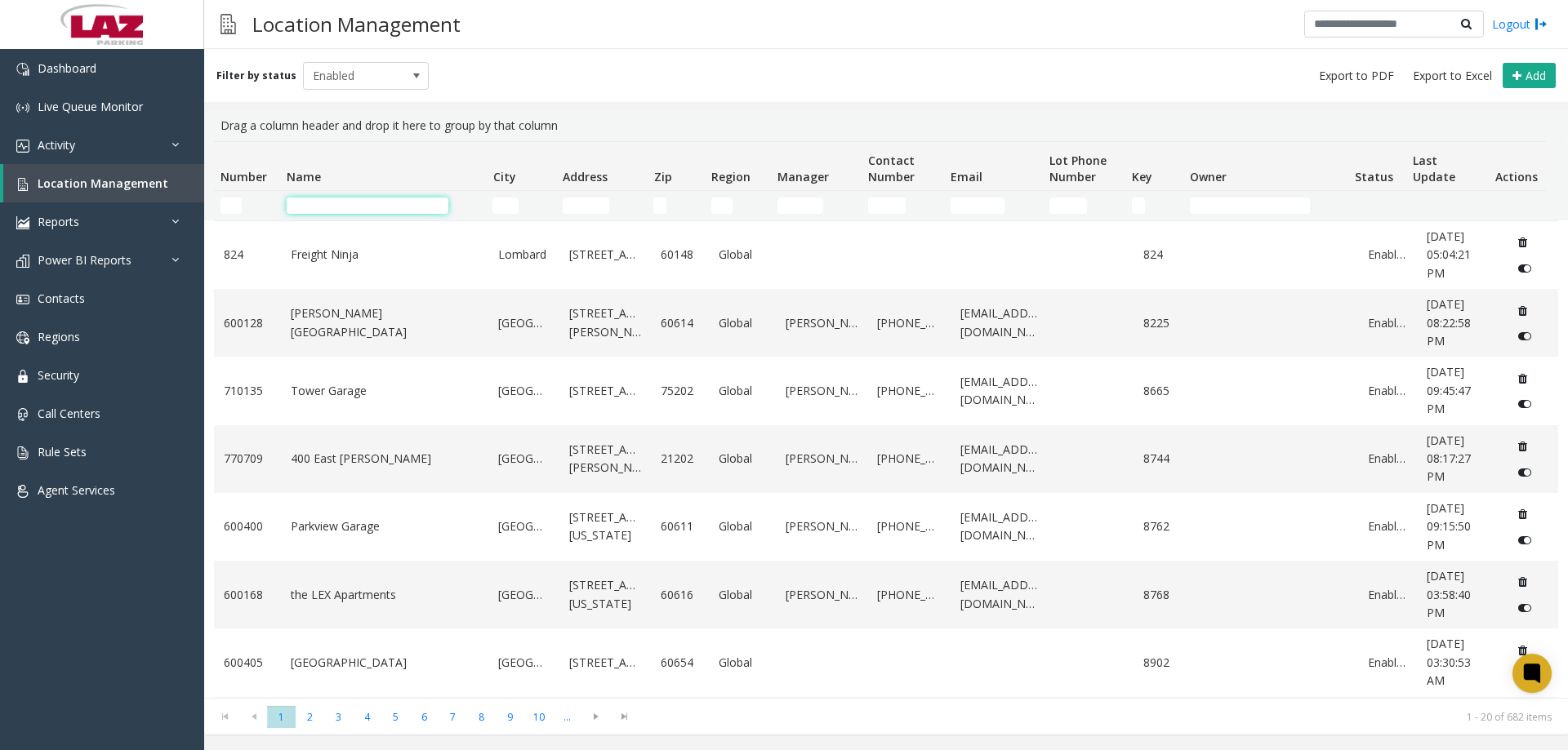
click at [324, 210] on input "Name Filter" at bounding box center [368, 206] width 162 height 17
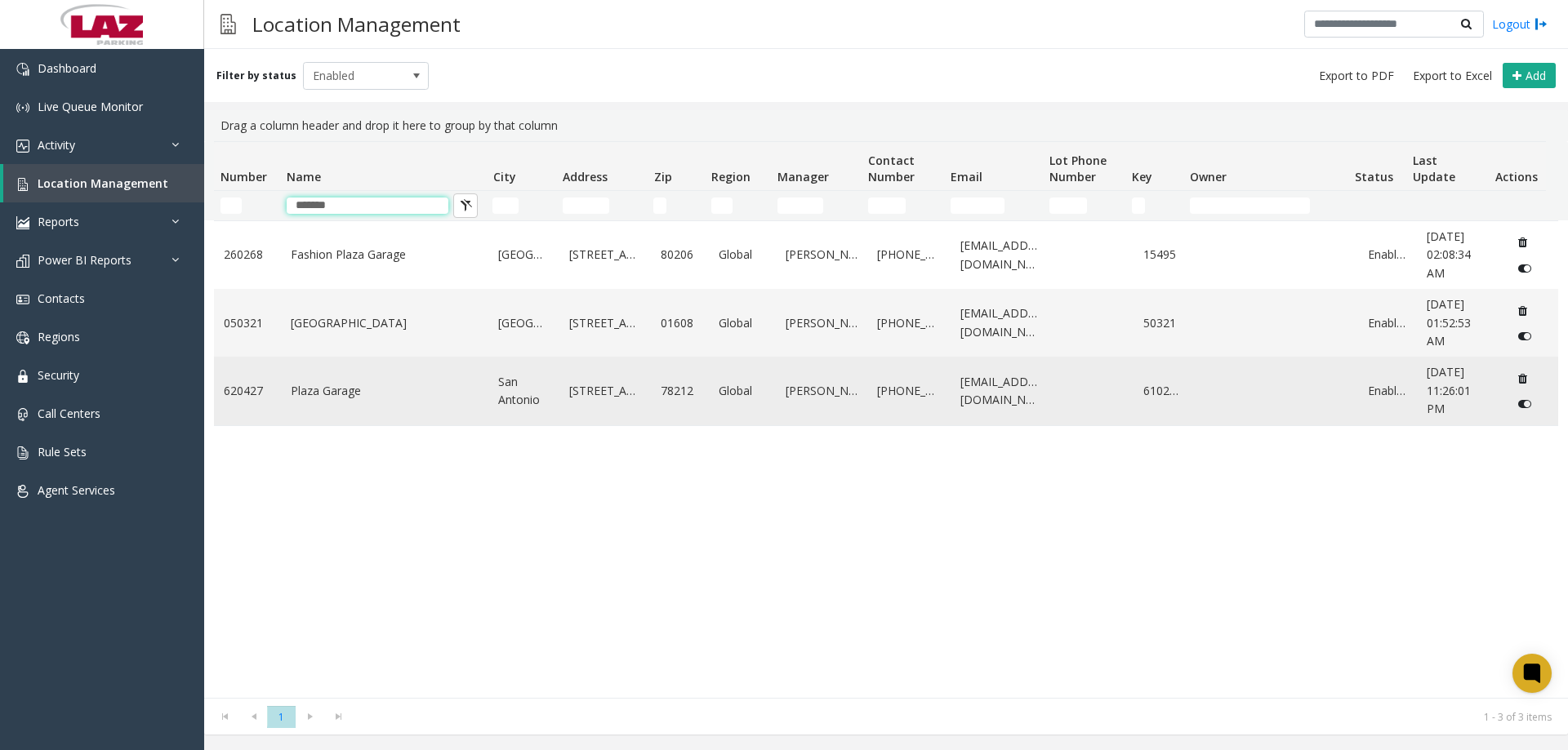
type input "*******"
click at [327, 401] on td "Plaza Garage" at bounding box center [385, 391] width 209 height 68
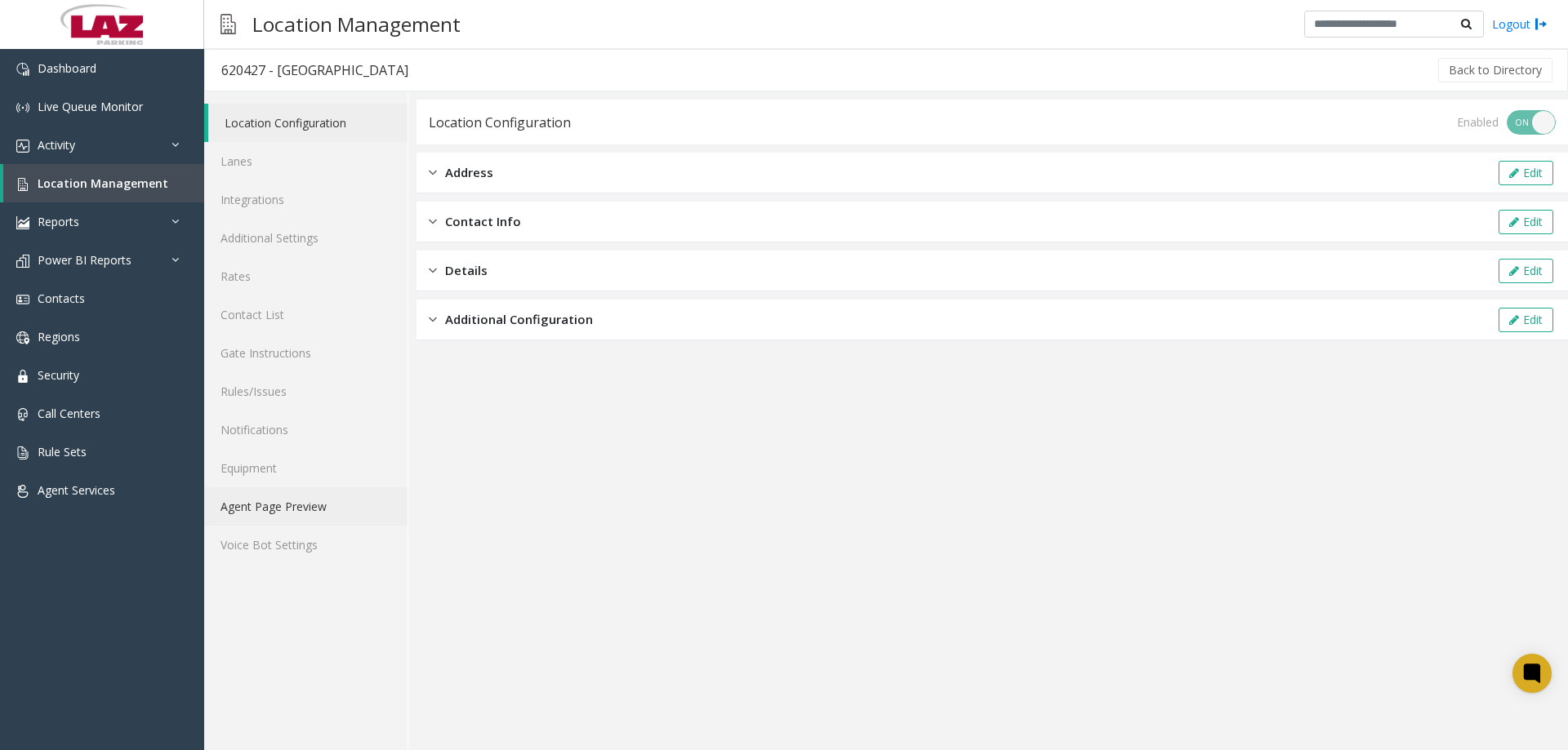
click at [286, 507] on link "Agent Page Preview" at bounding box center [305, 506] width 203 height 39
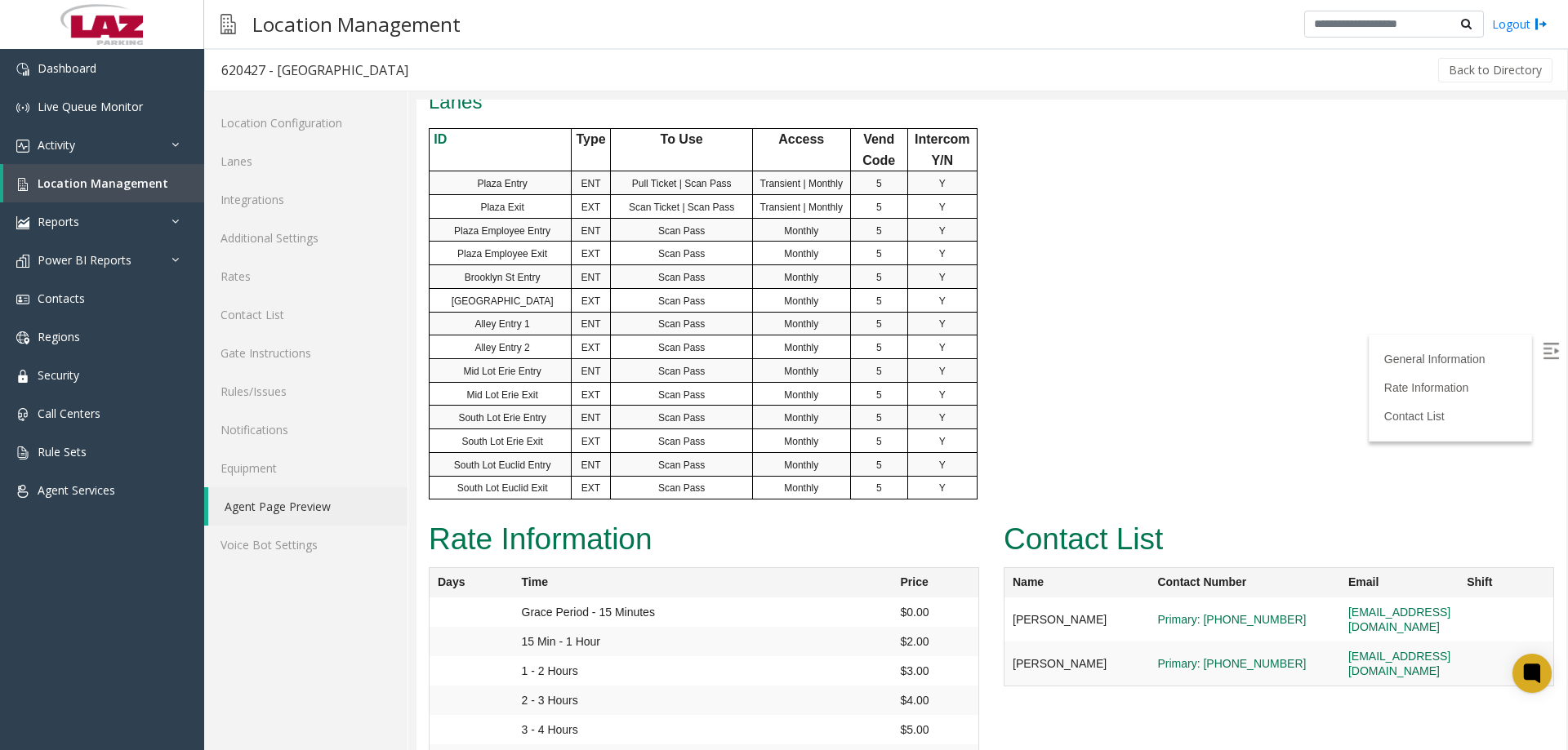
scroll to position [1145, 0]
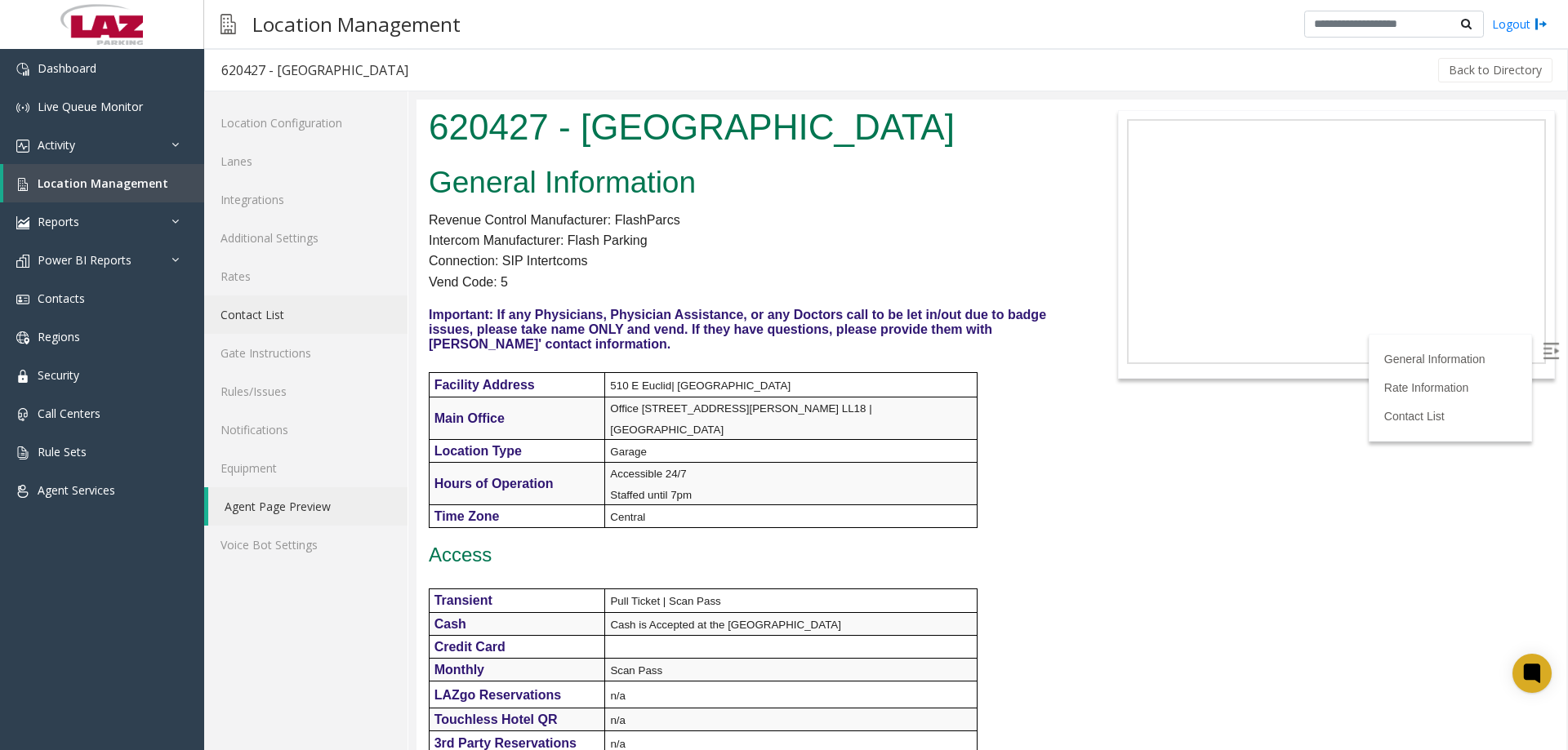
click at [292, 312] on link "Contact List" at bounding box center [305, 315] width 203 height 39
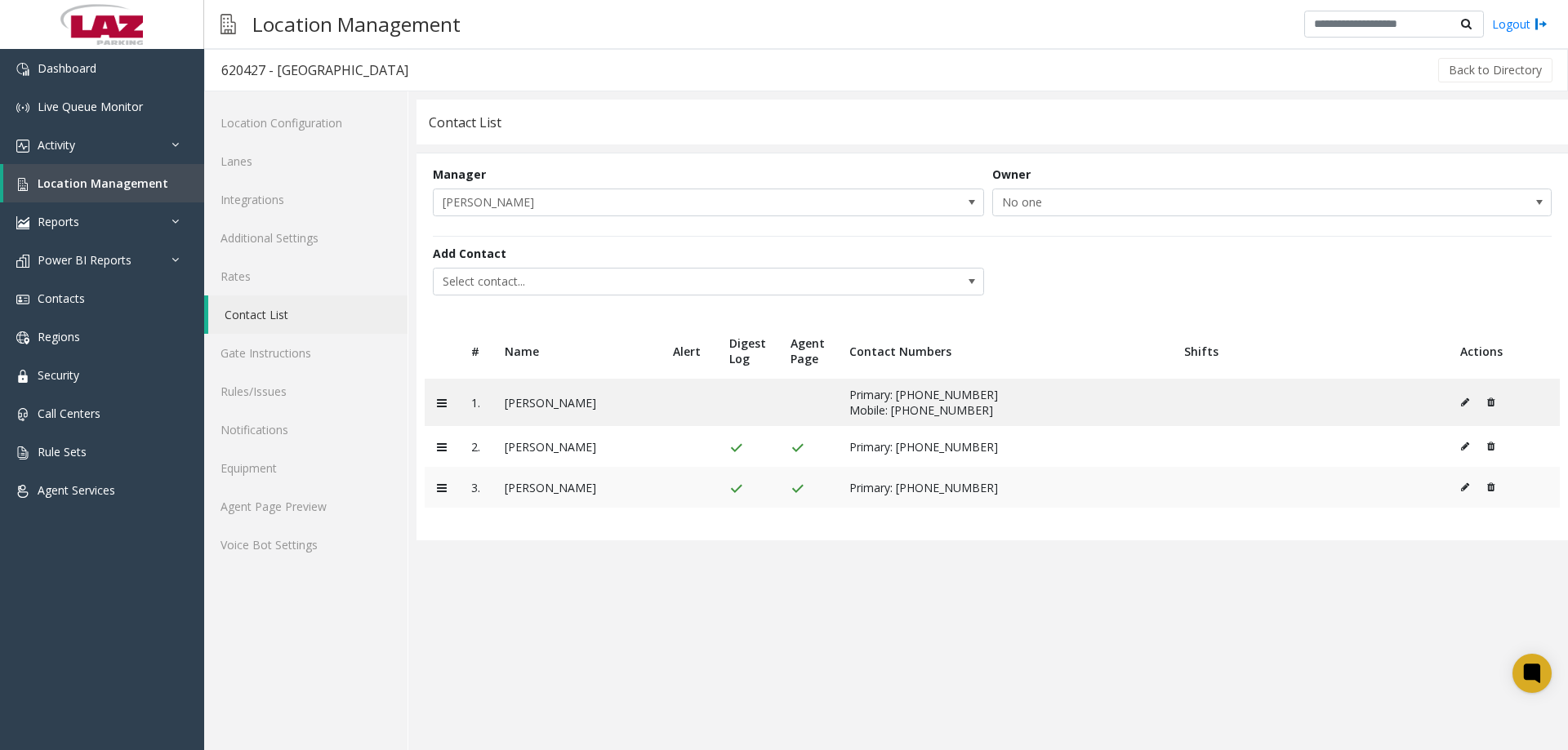
click at [1460, 486] on icon at bounding box center [1464, 487] width 8 height 10
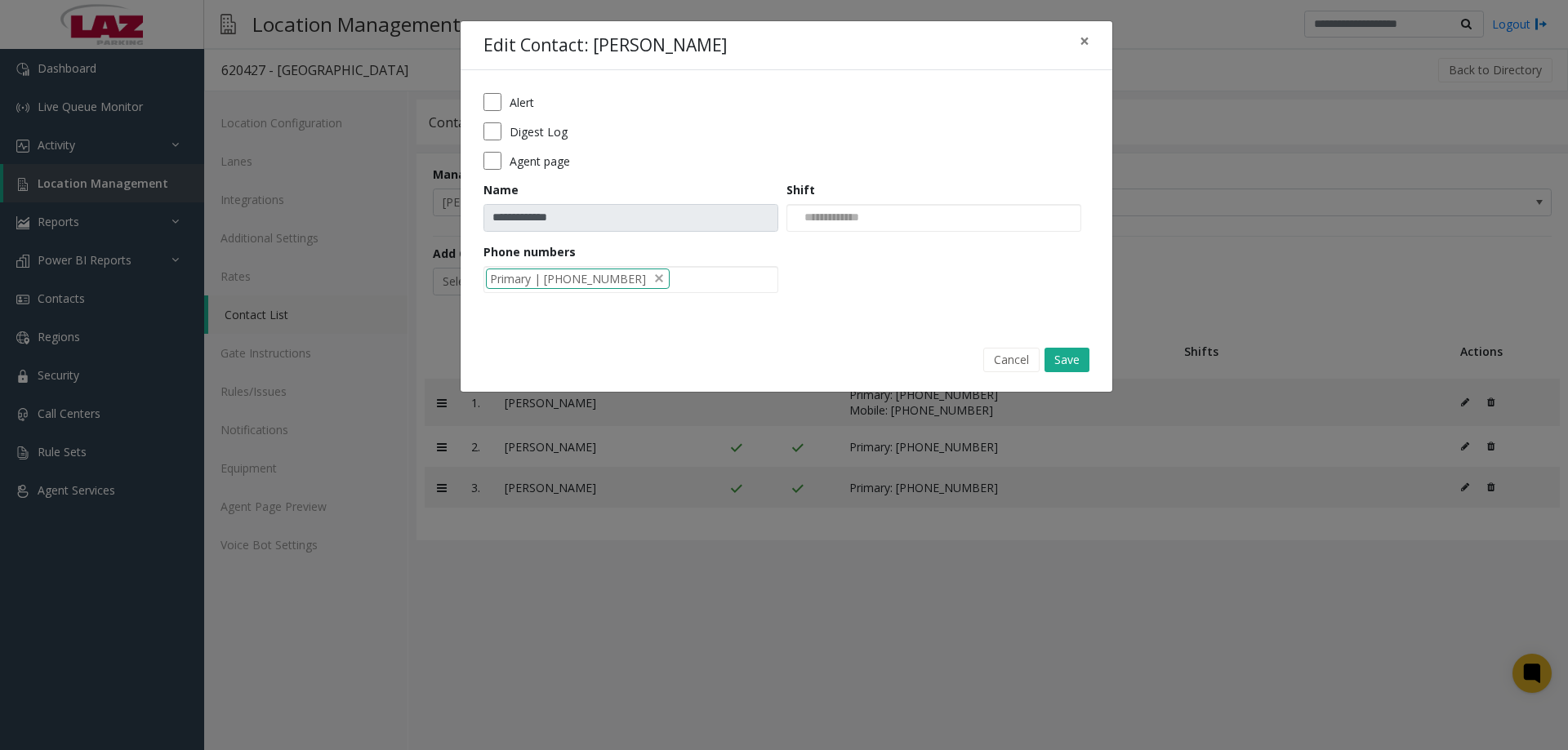
click at [484, 171] on form "**********" at bounding box center [786, 199] width 606 height 211
click at [1063, 363] on button "Save" at bounding box center [1066, 359] width 45 height 25
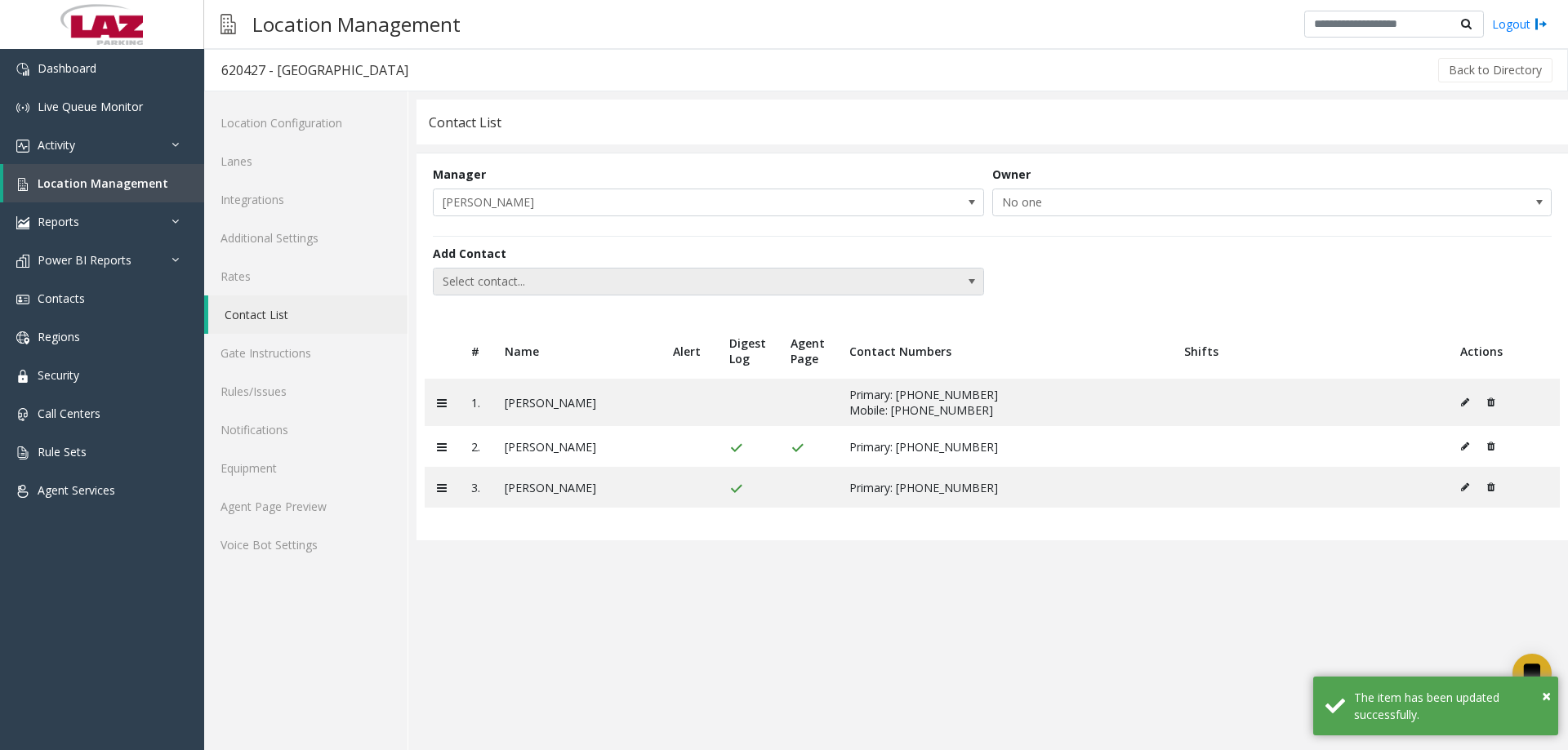
click at [501, 283] on span "Select contact..." at bounding box center [653, 281] width 439 height 26
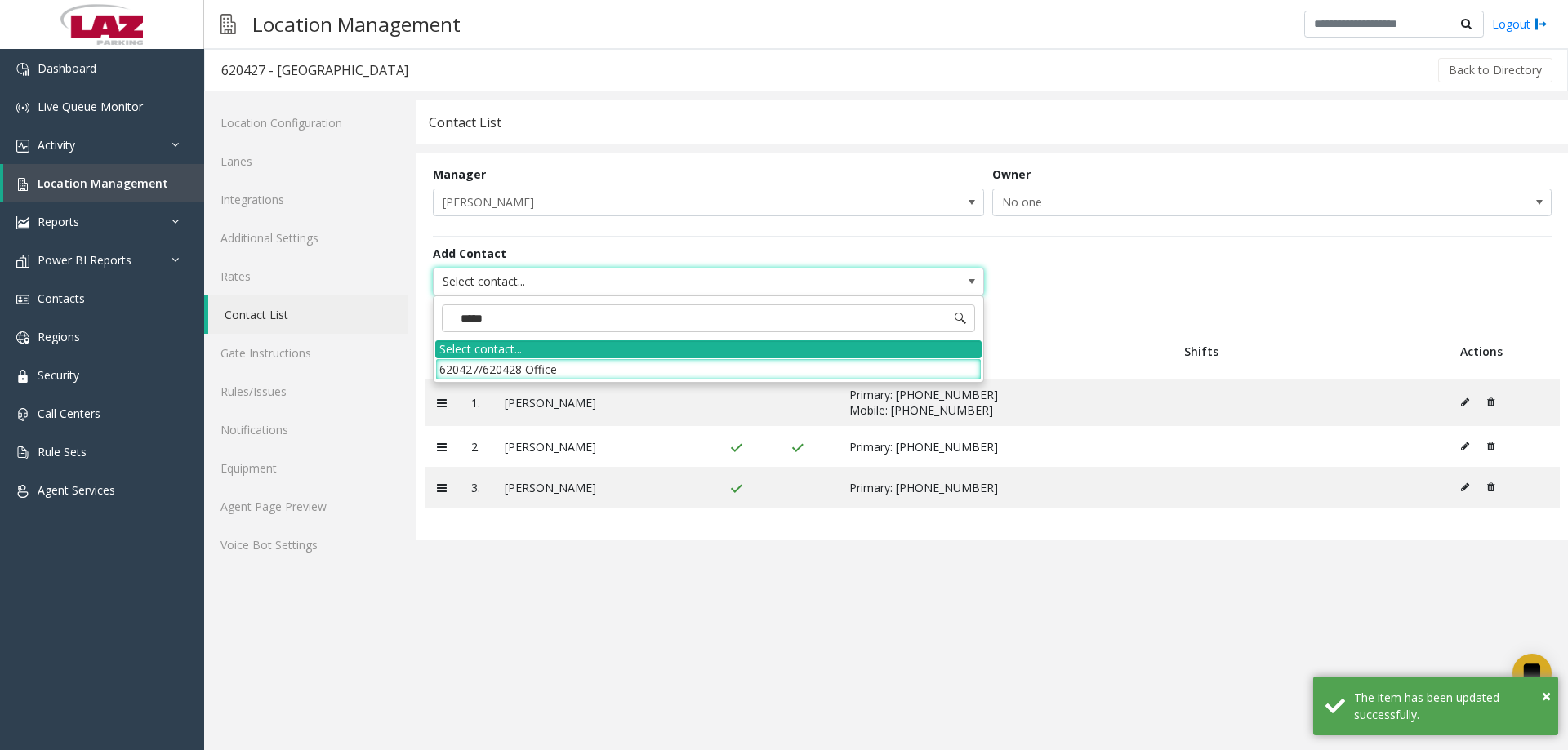
type input "******"
click at [509, 369] on li "620427/620428 Office" at bounding box center [709, 369] width 546 height 22
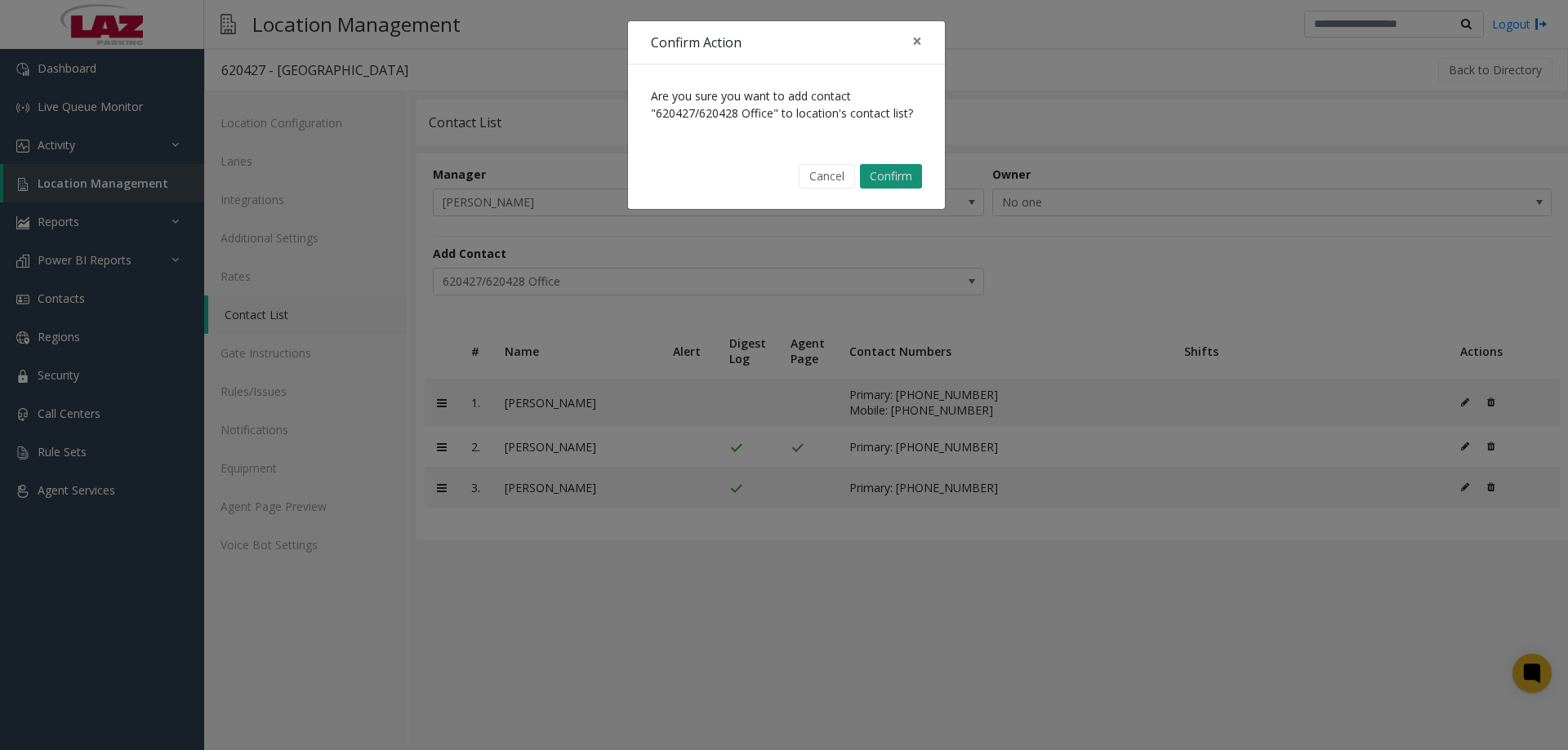
click at [900, 178] on button "Confirm" at bounding box center [891, 176] width 62 height 25
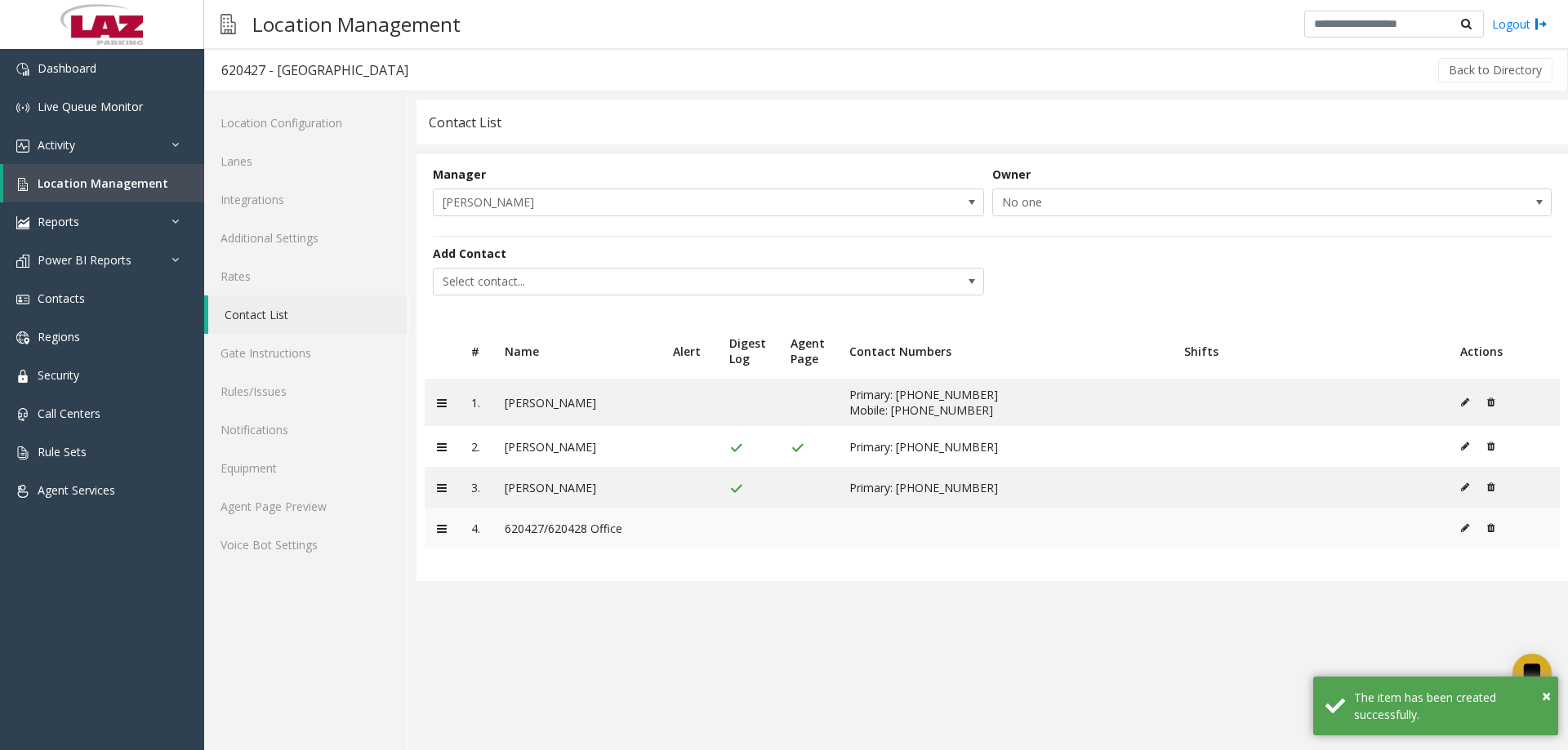
click at [1467, 532] on icon at bounding box center [1464, 528] width 8 height 10
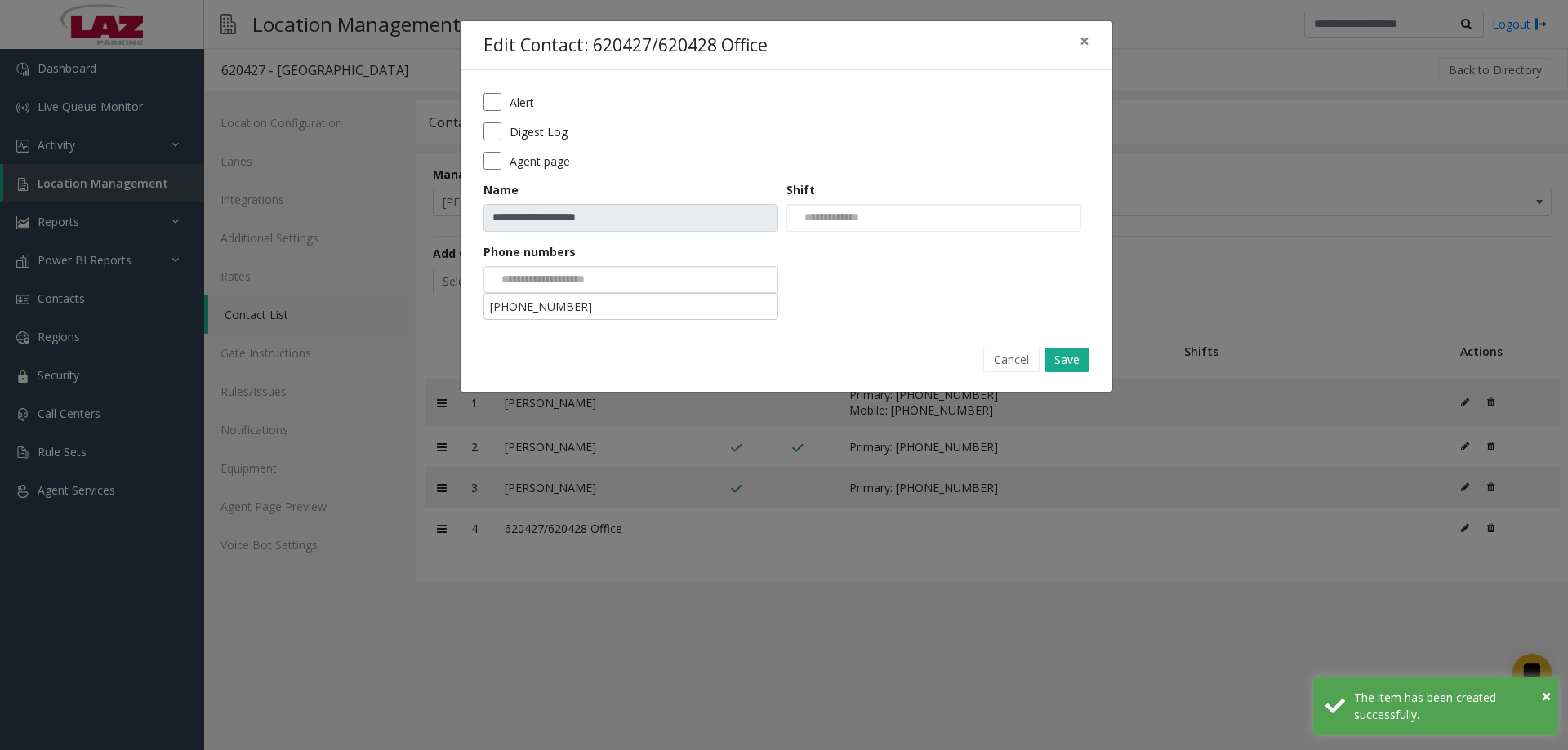
click at [630, 275] on div at bounding box center [631, 280] width 295 height 28
drag, startPoint x: 601, startPoint y: 302, endPoint x: 602, endPoint y: 284, distance: 18.0
click at [599, 300] on li "[PHONE_NUMBER]" at bounding box center [631, 307] width 290 height 22
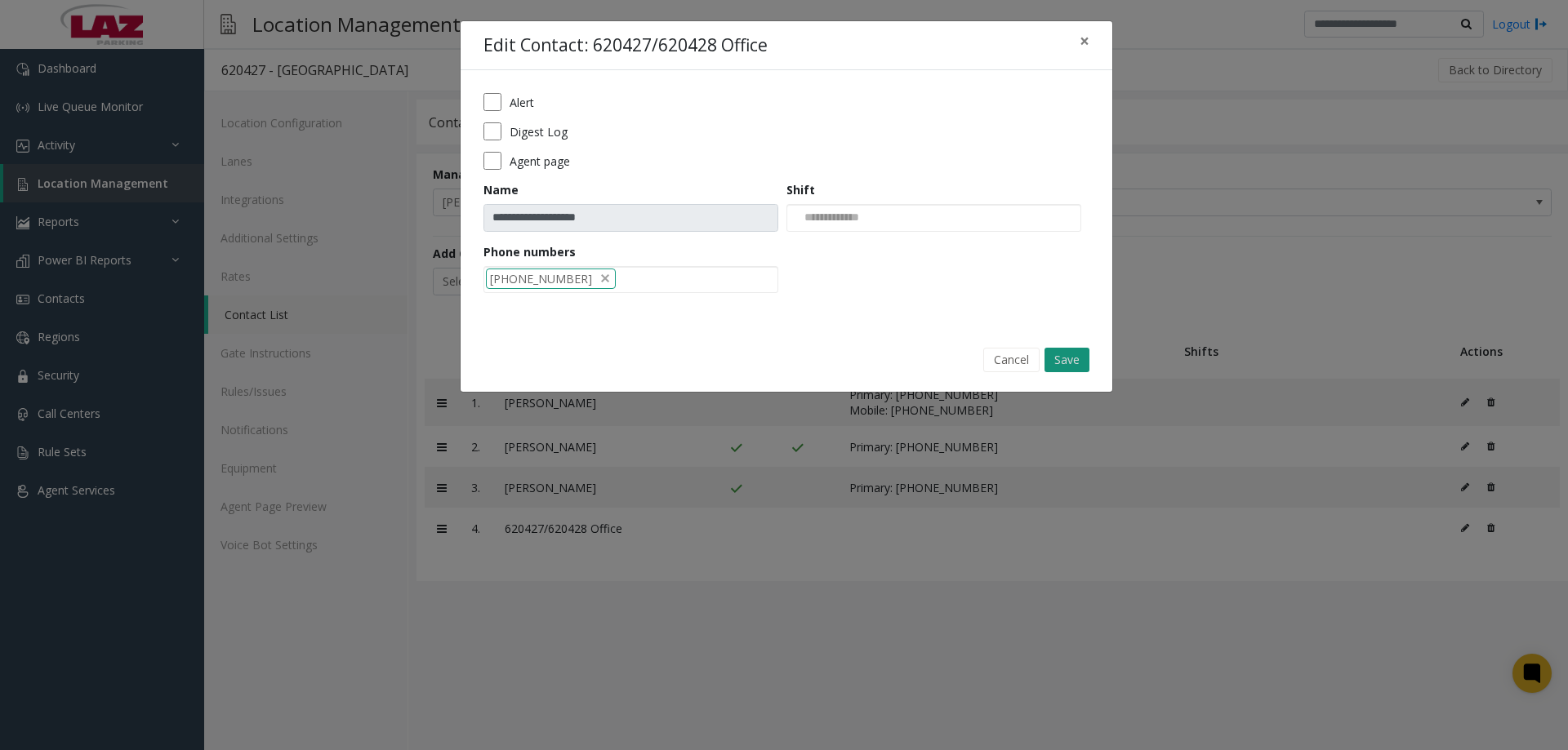
click at [1053, 360] on button "Save" at bounding box center [1066, 359] width 45 height 25
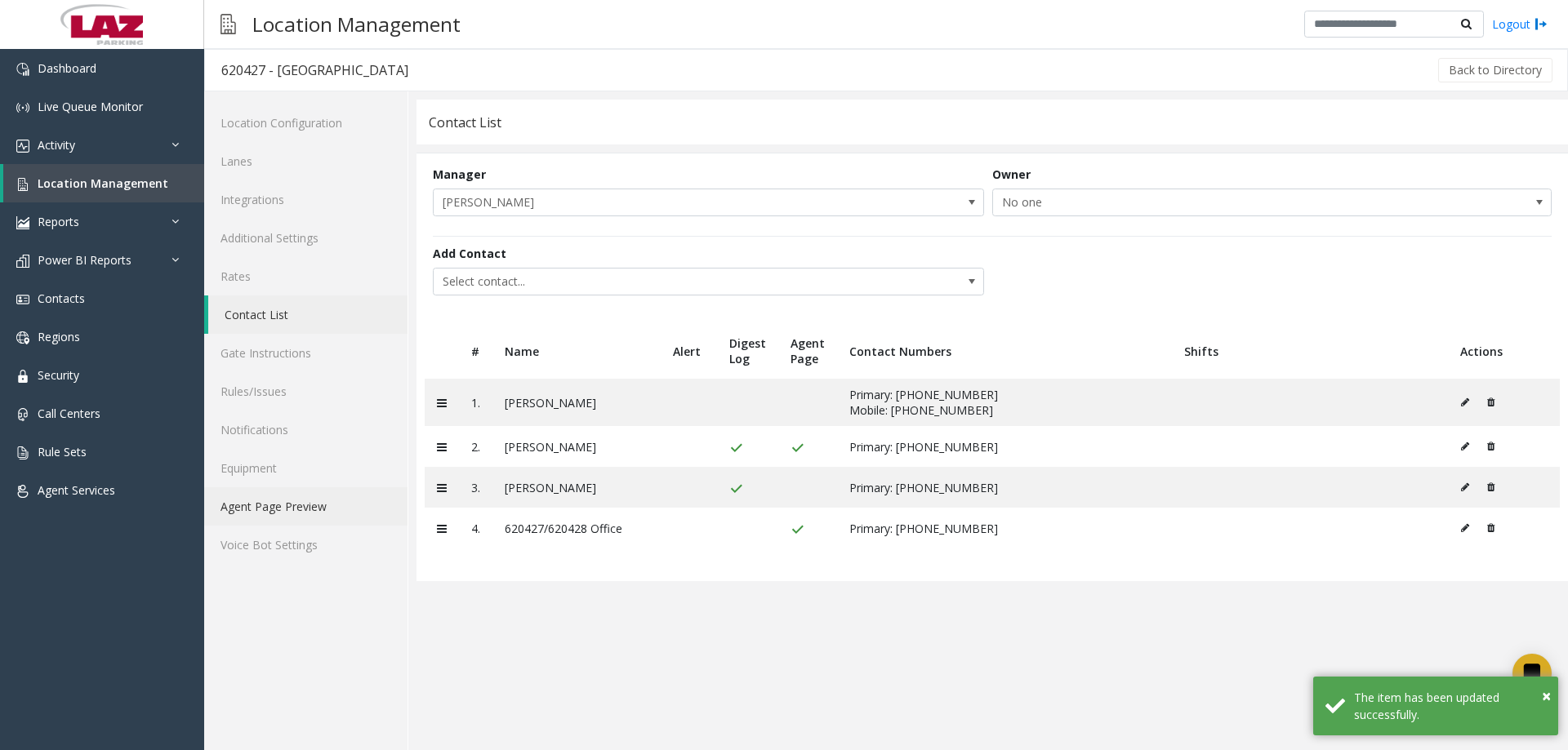
click at [289, 495] on link "Agent Page Preview" at bounding box center [305, 506] width 203 height 39
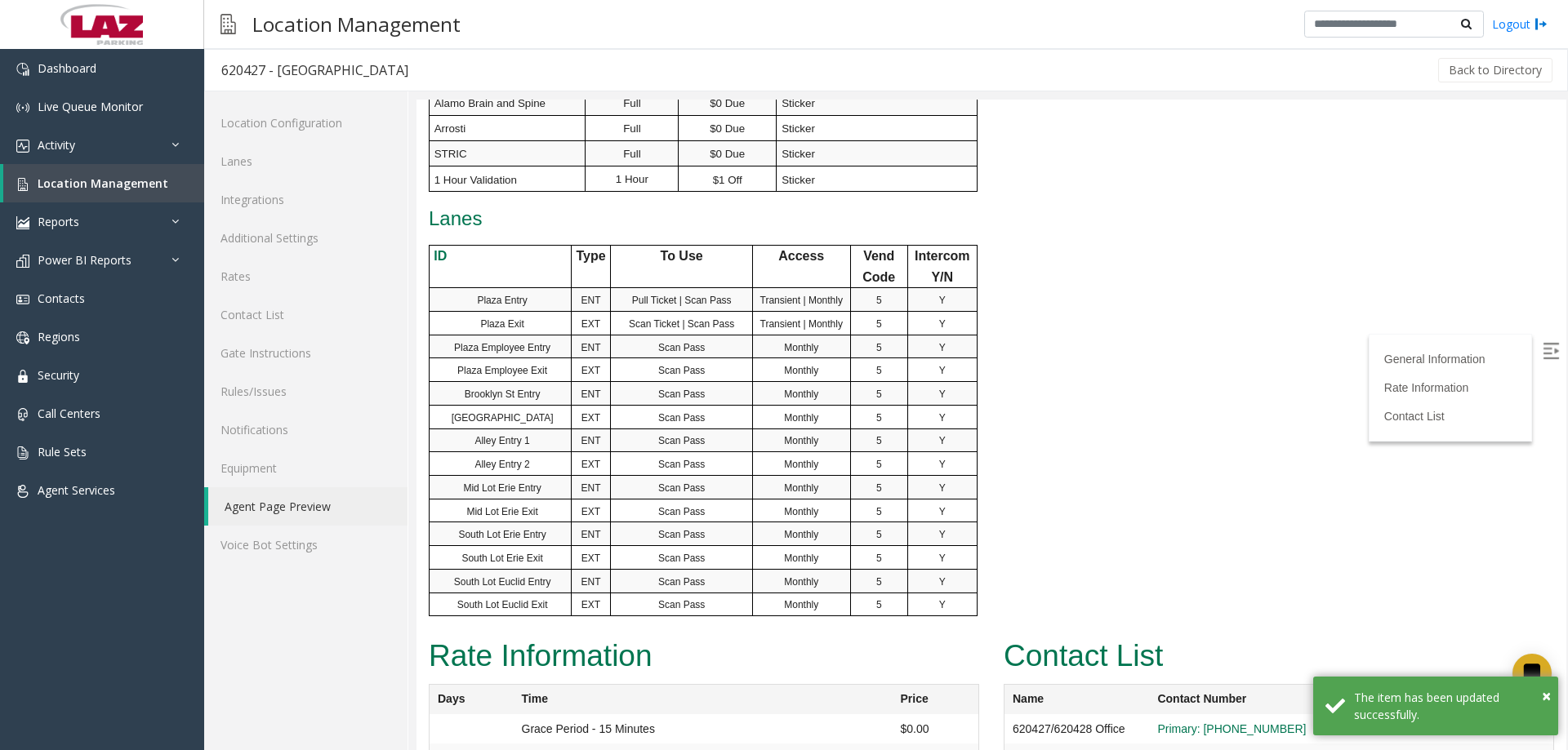
scroll to position [1145, 0]
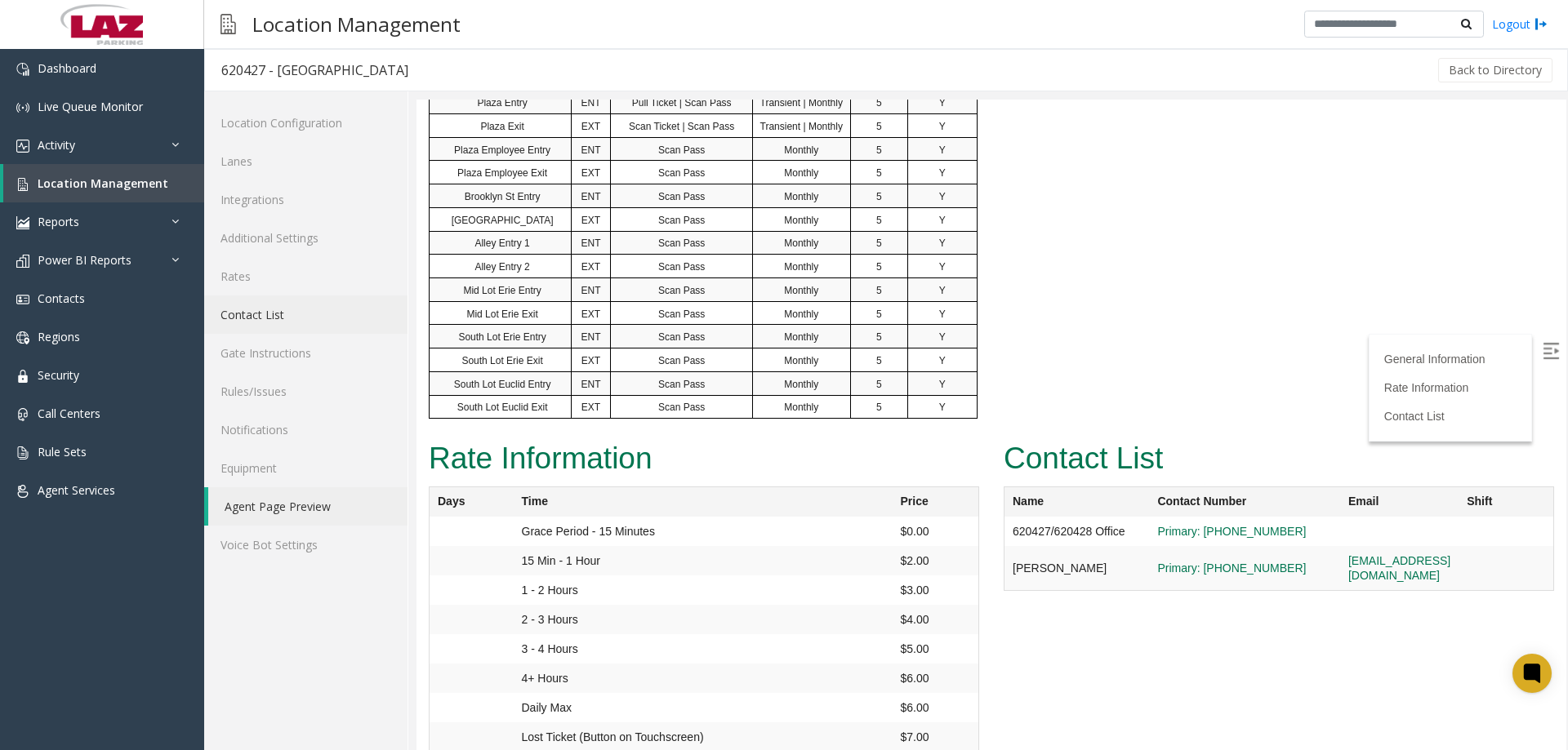
click at [231, 306] on link "Contact List" at bounding box center [305, 315] width 203 height 39
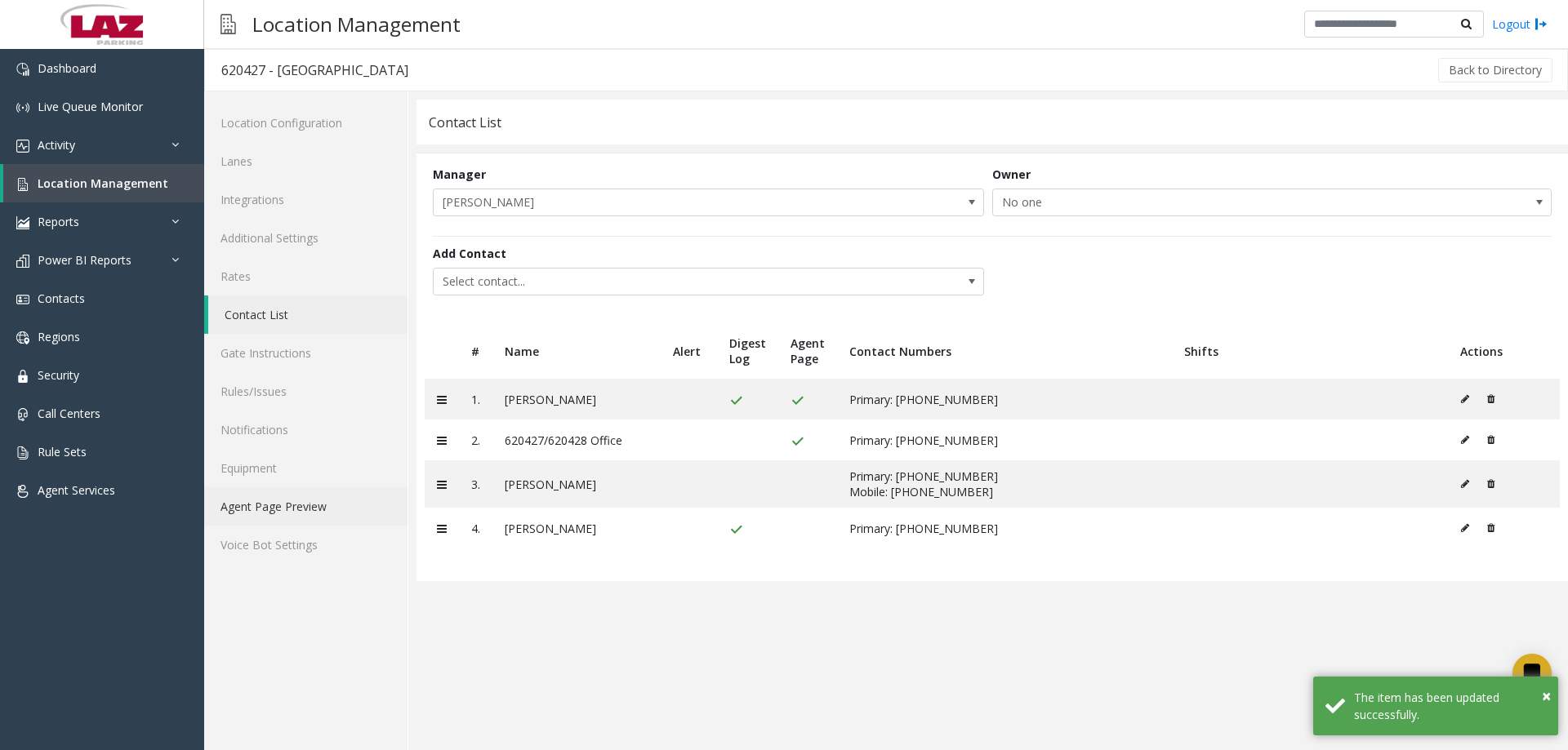
click at [292, 519] on link "Agent Page Preview" at bounding box center [305, 506] width 203 height 39
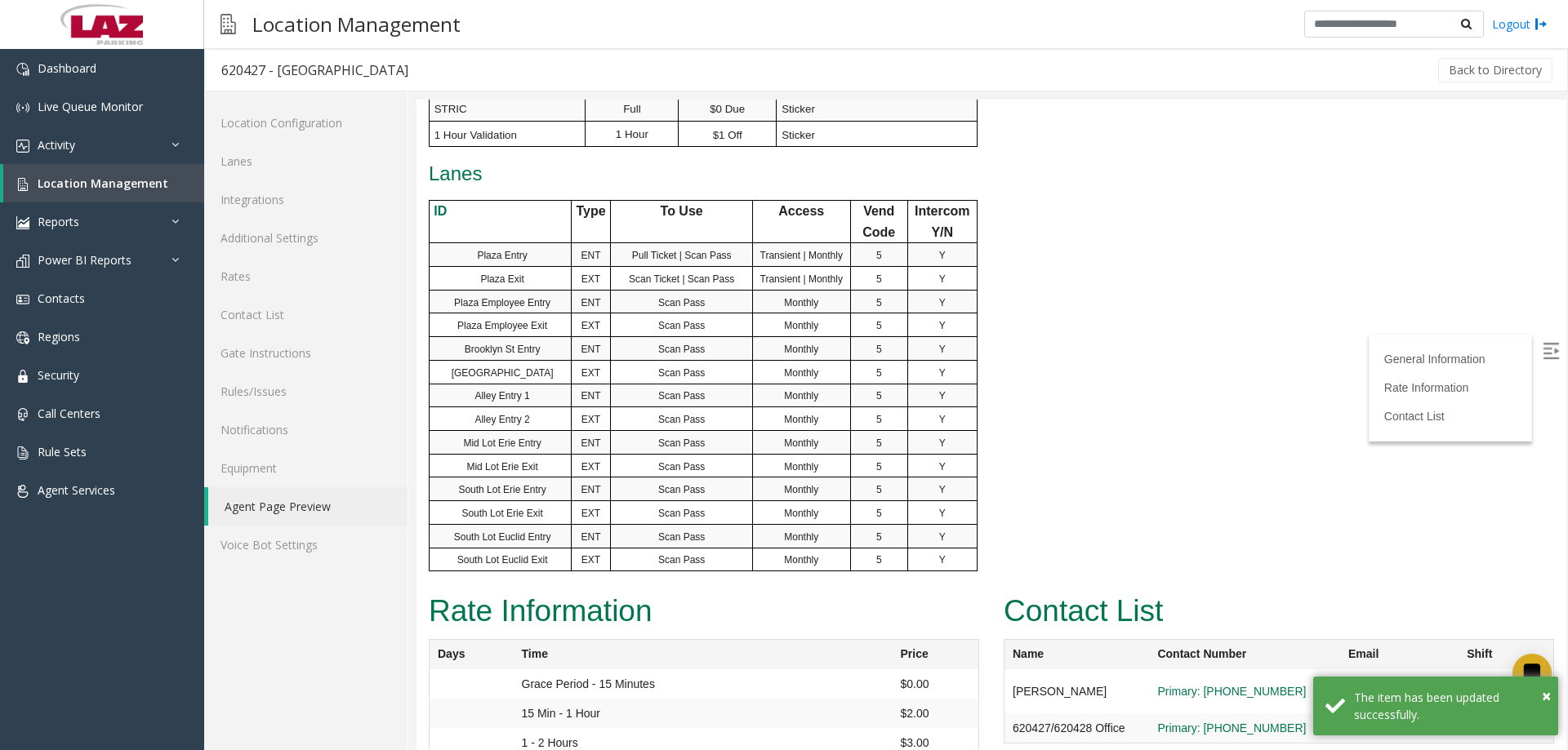
scroll to position [1145, 0]
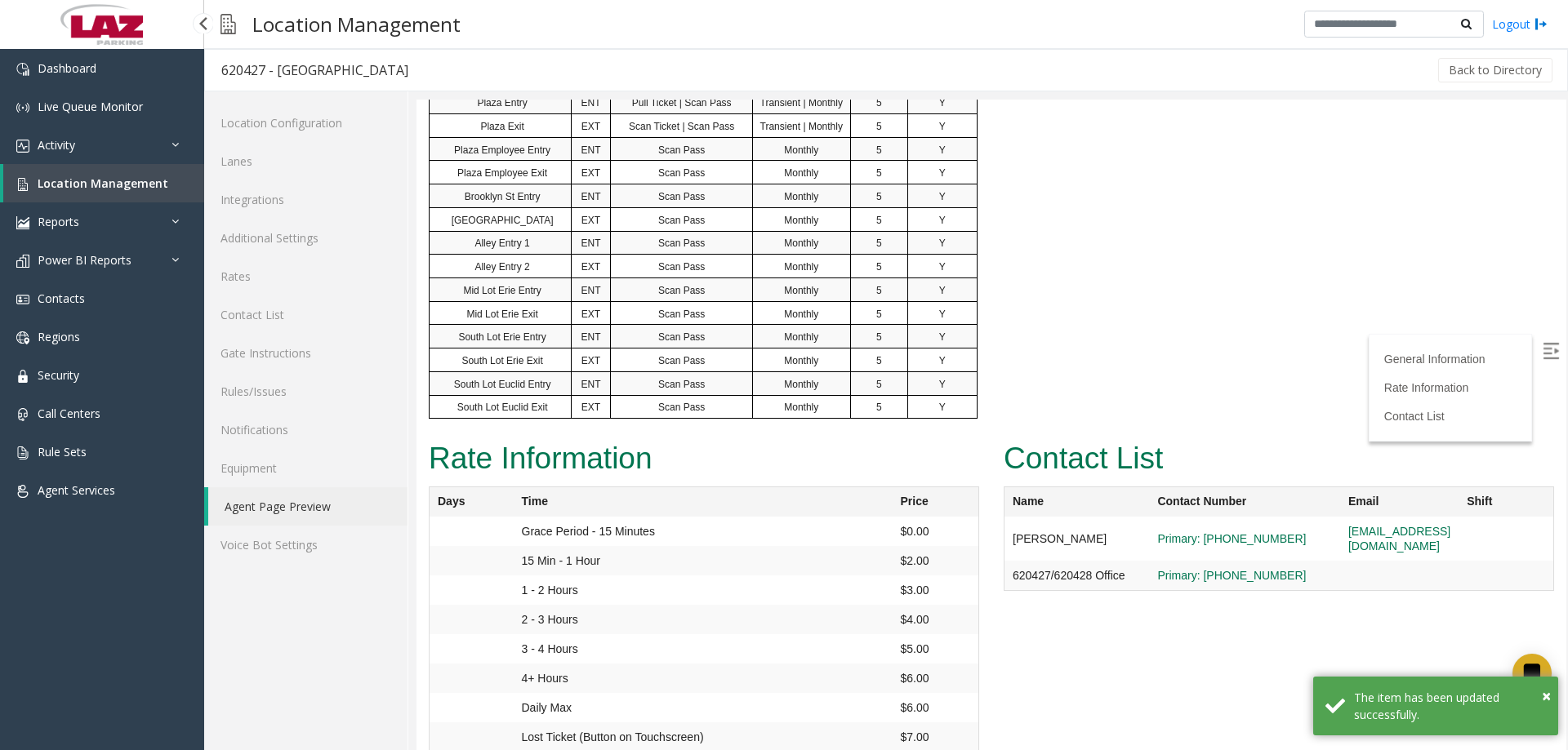
click at [101, 185] on span "Location Management" at bounding box center [103, 183] width 131 height 16
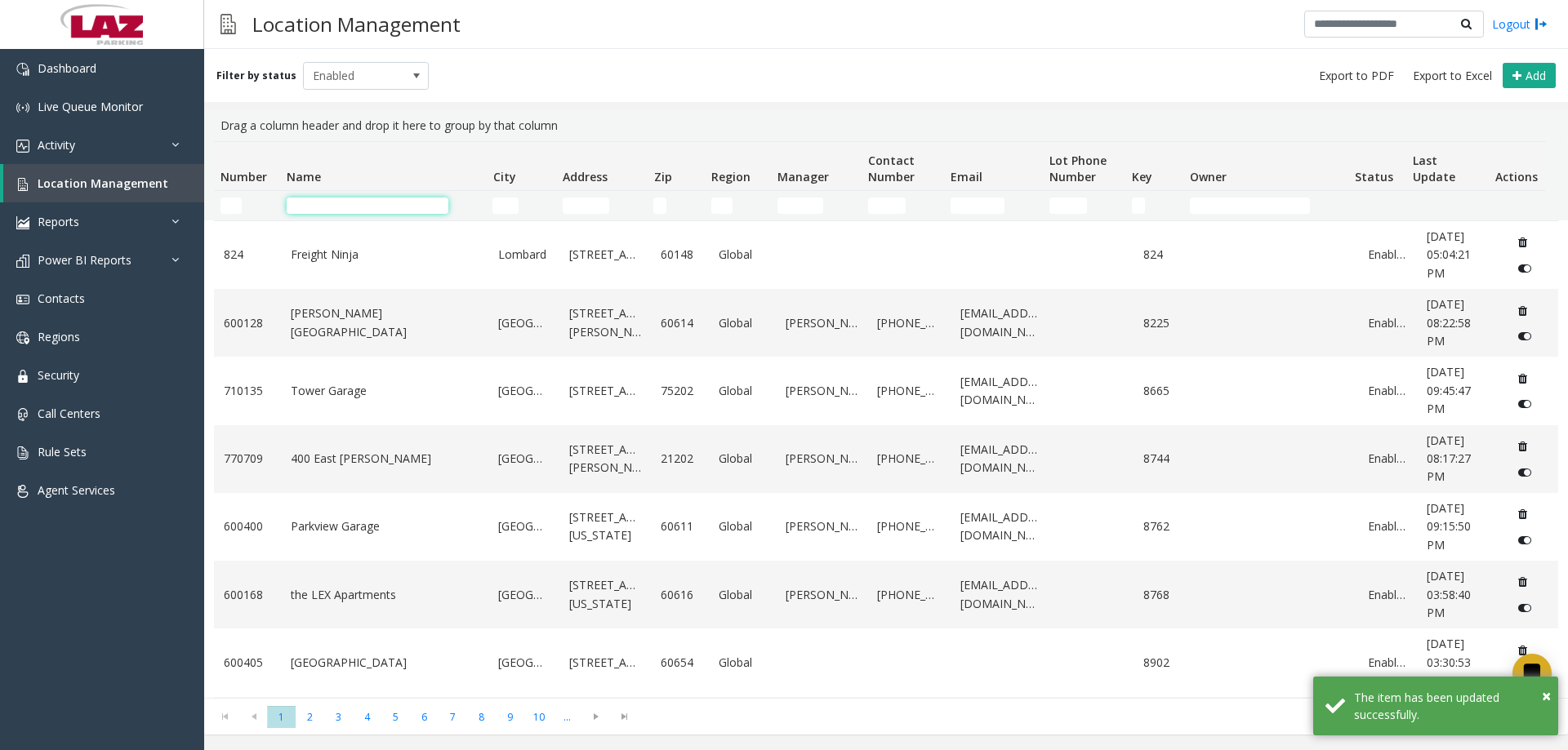
click at [340, 200] on input "Name Filter" at bounding box center [368, 206] width 162 height 17
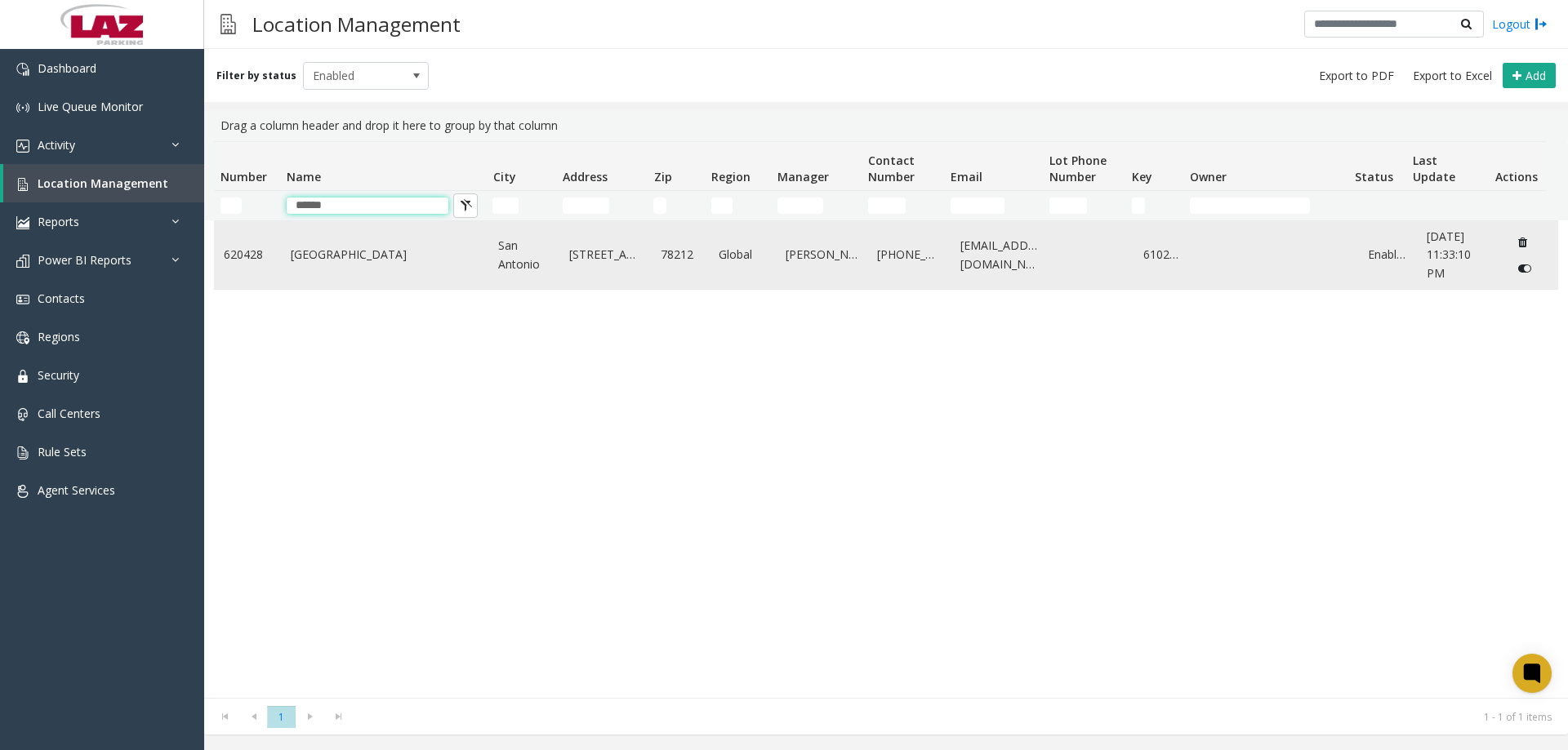
type input "******"
click at [340, 261] on link "[GEOGRAPHIC_DATA]" at bounding box center [384, 255] width 188 height 18
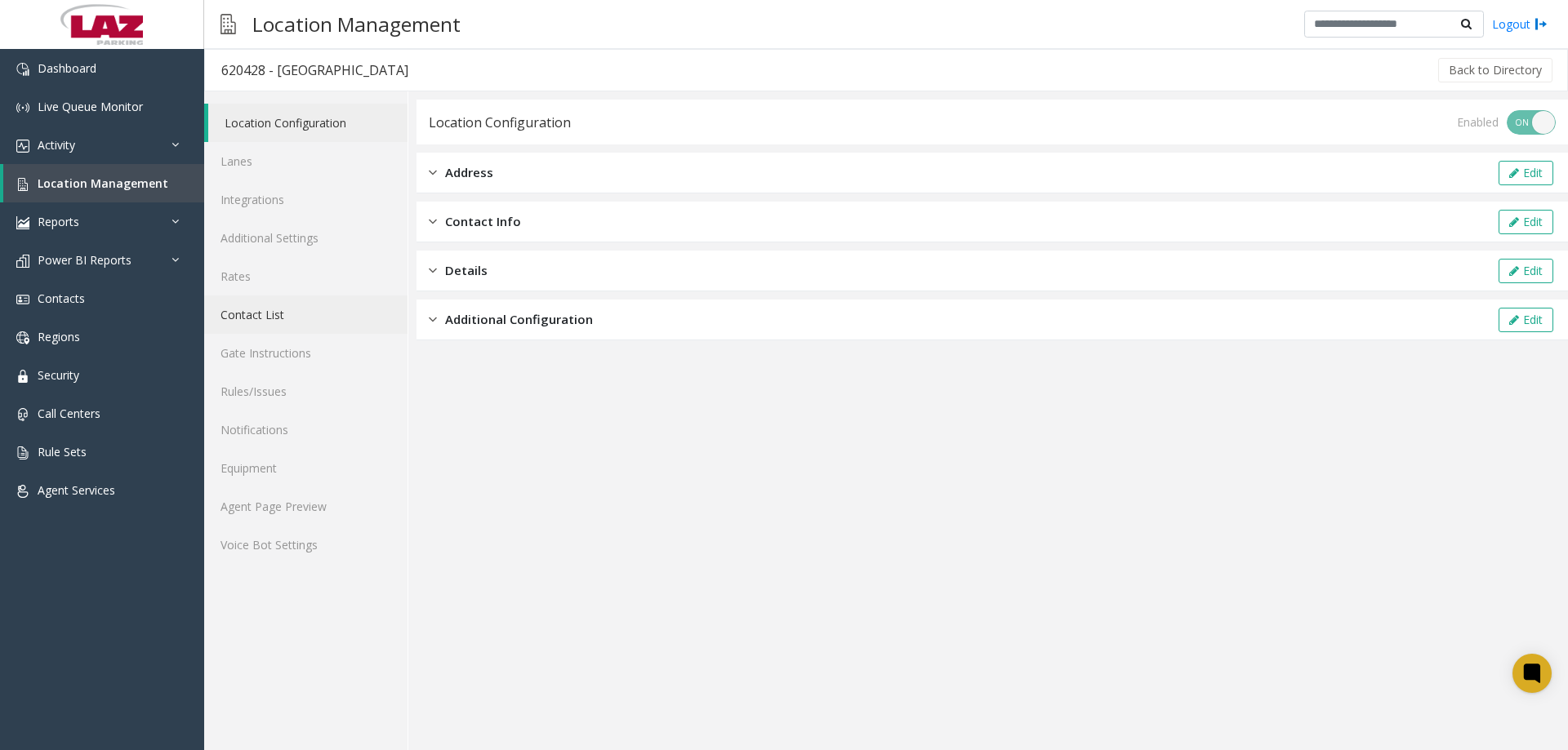
click at [276, 315] on link "Contact List" at bounding box center [305, 315] width 203 height 39
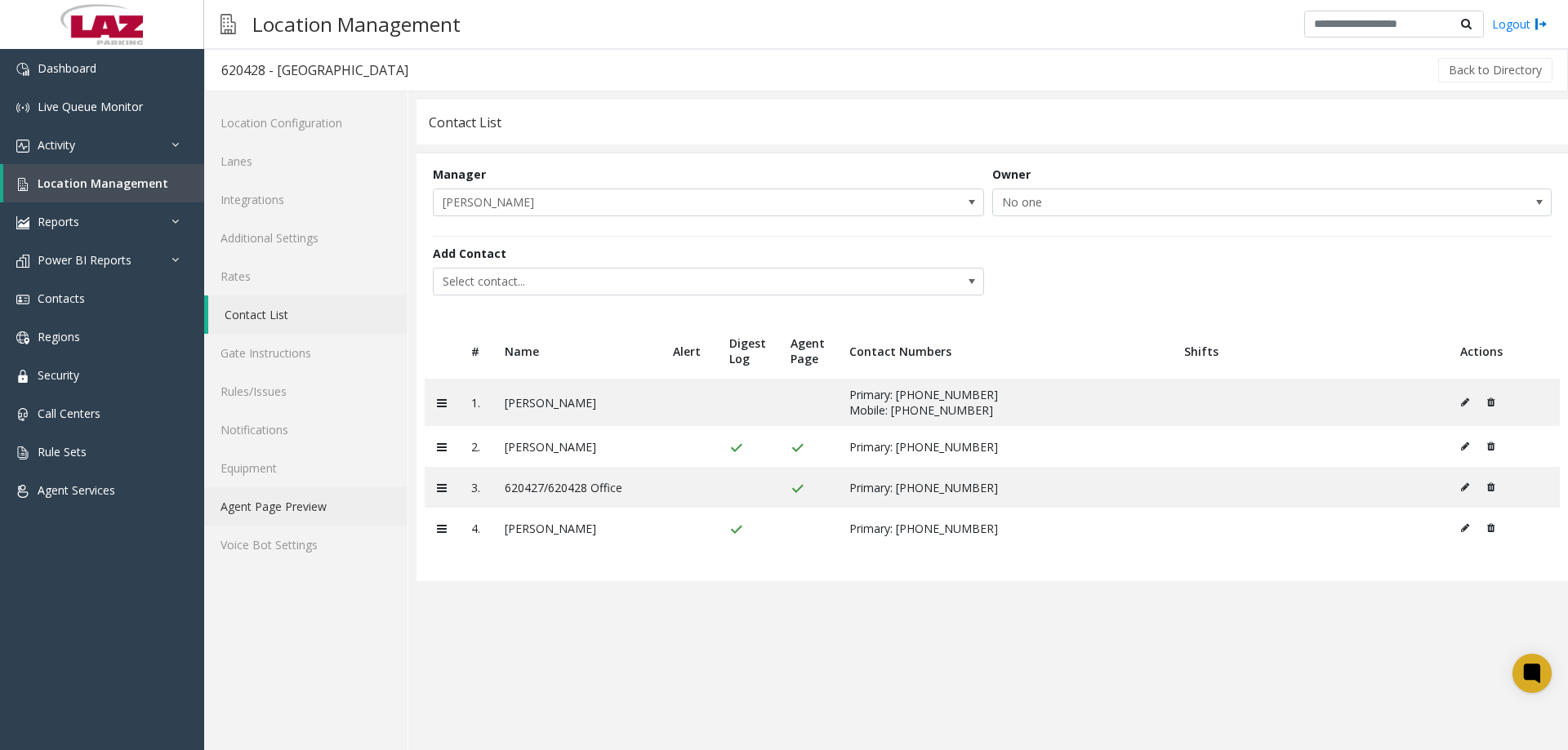
click at [311, 496] on link "Agent Page Preview" at bounding box center [305, 506] width 203 height 39
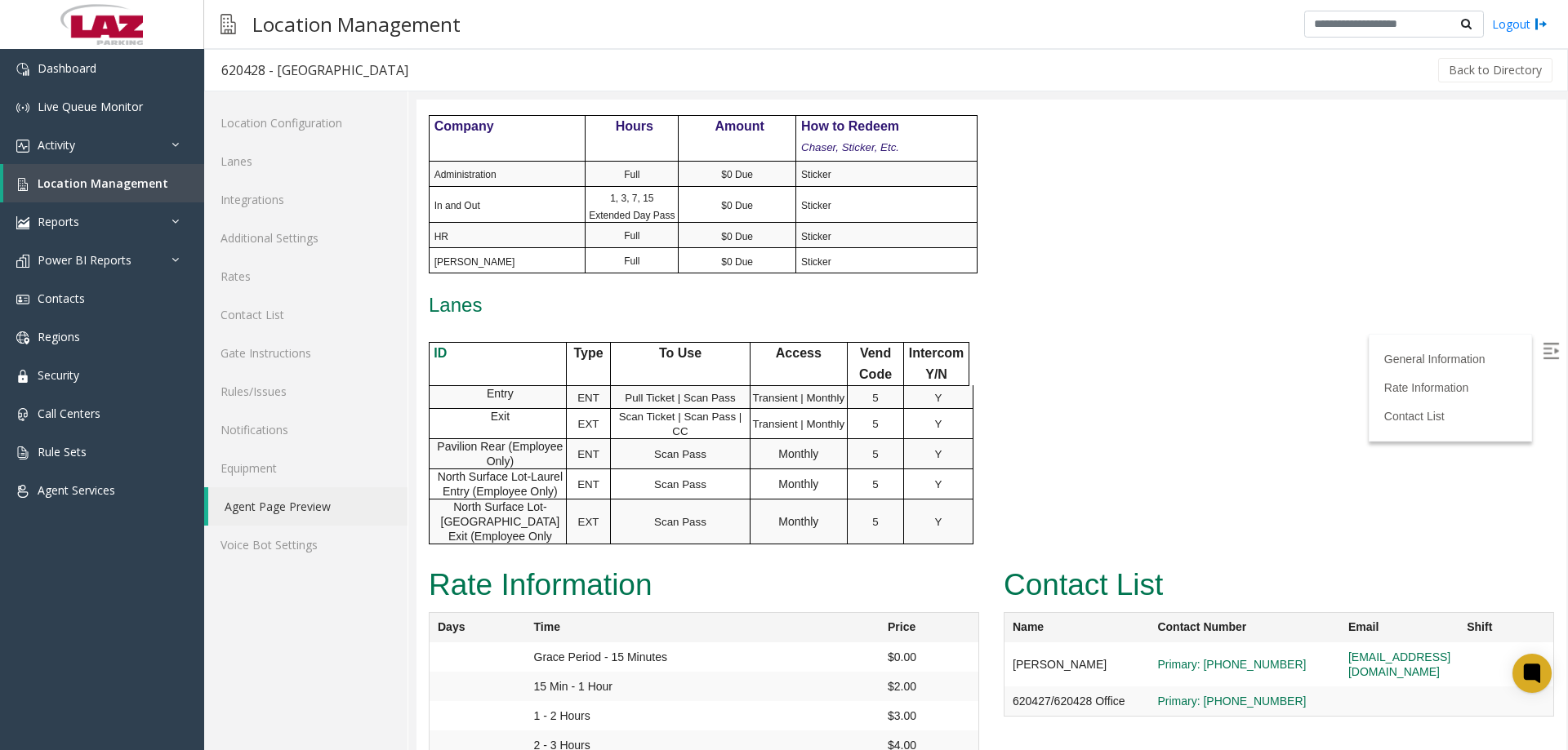
scroll to position [898, 0]
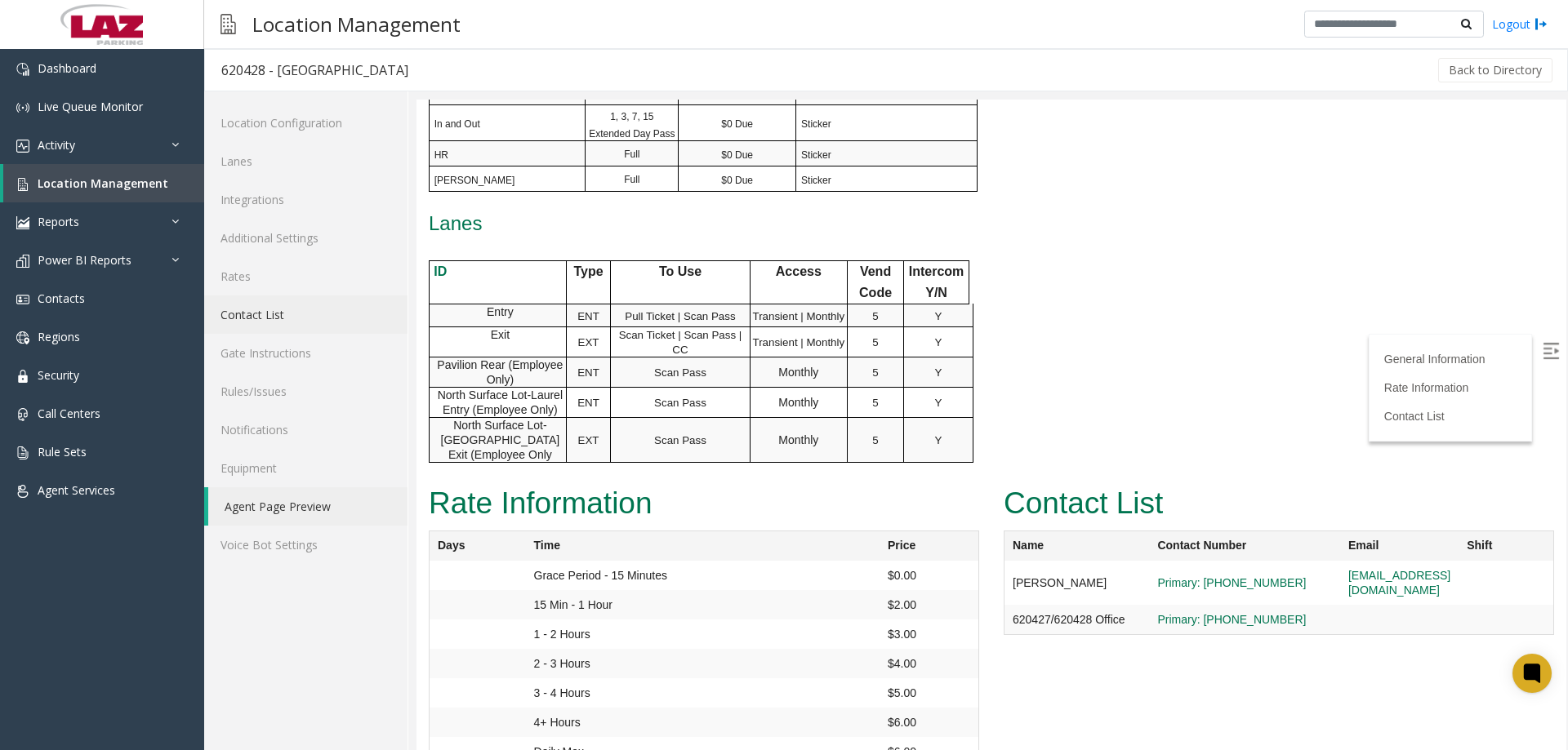
click at [293, 318] on link "Contact List" at bounding box center [305, 315] width 203 height 39
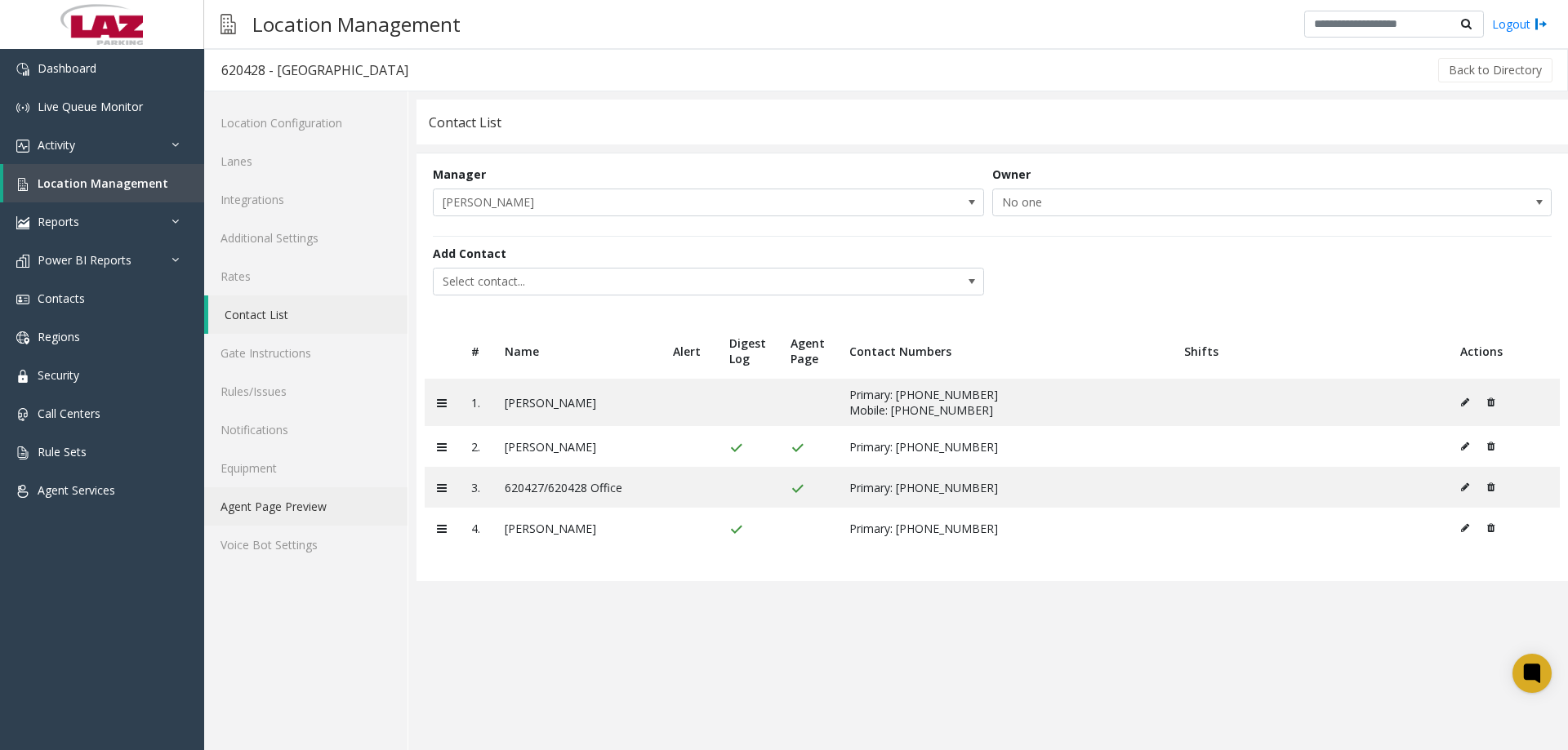
click at [301, 506] on link "Agent Page Preview" at bounding box center [305, 506] width 203 height 39
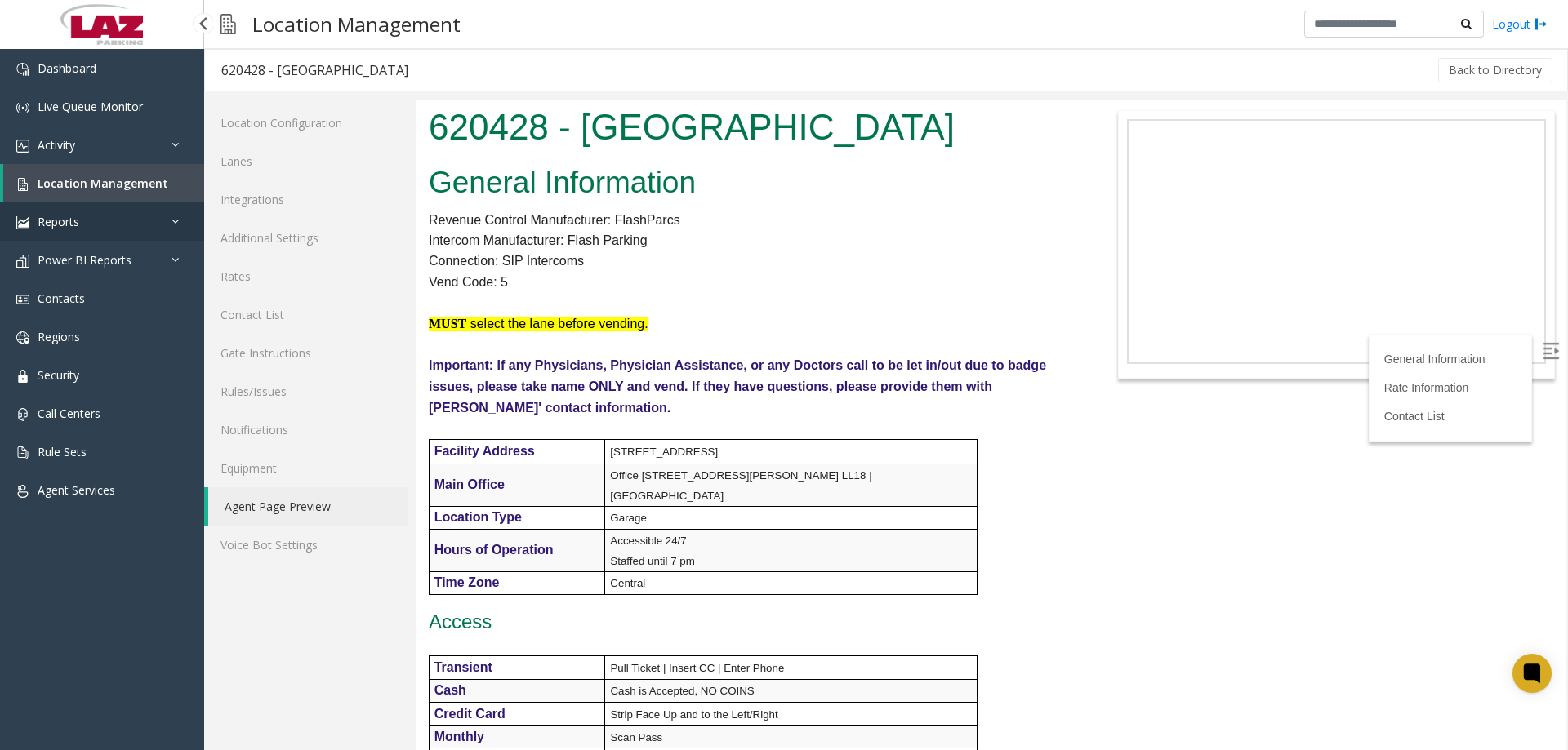
click at [155, 223] on link "Reports" at bounding box center [102, 222] width 204 height 39
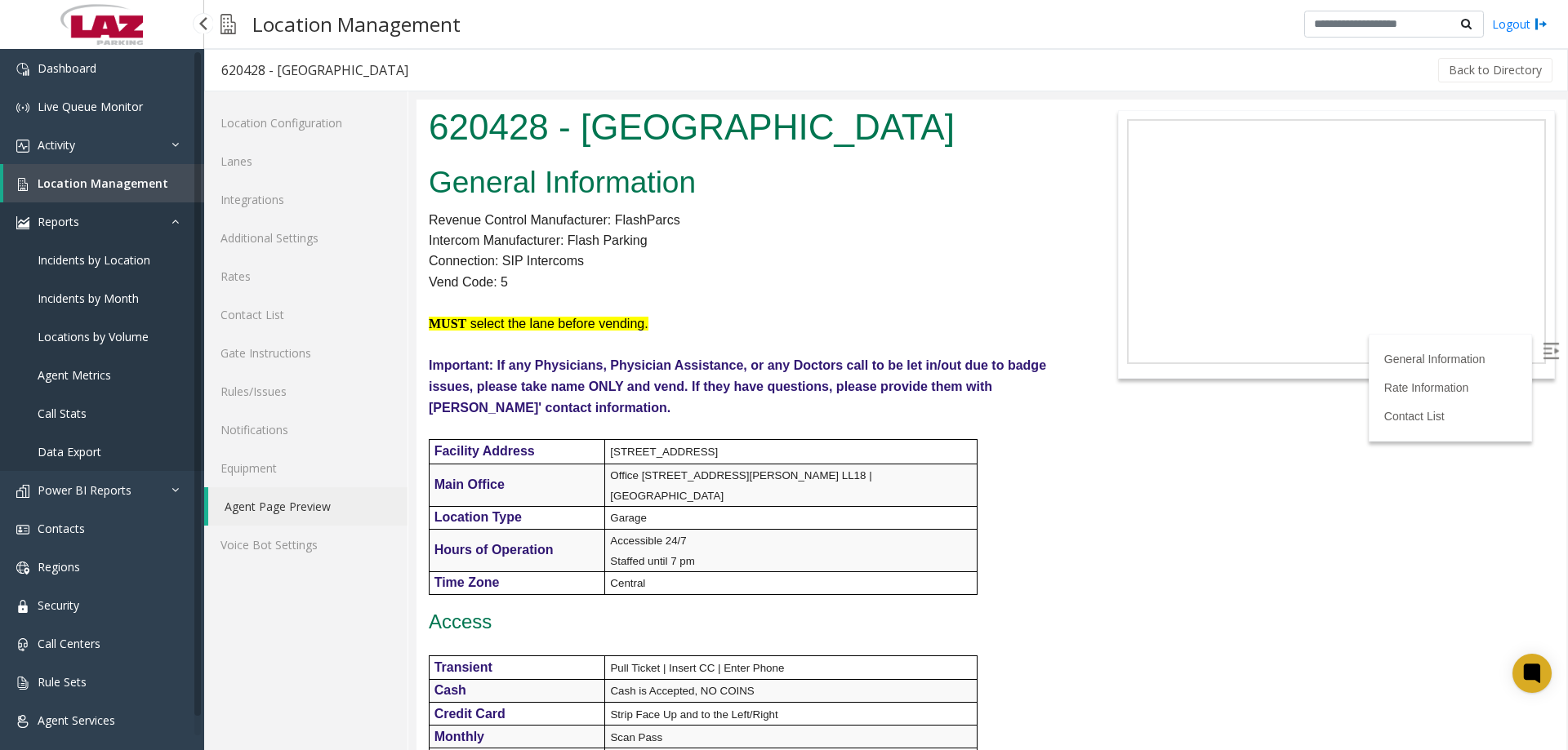
click at [172, 225] on icon at bounding box center [180, 222] width 17 height 11
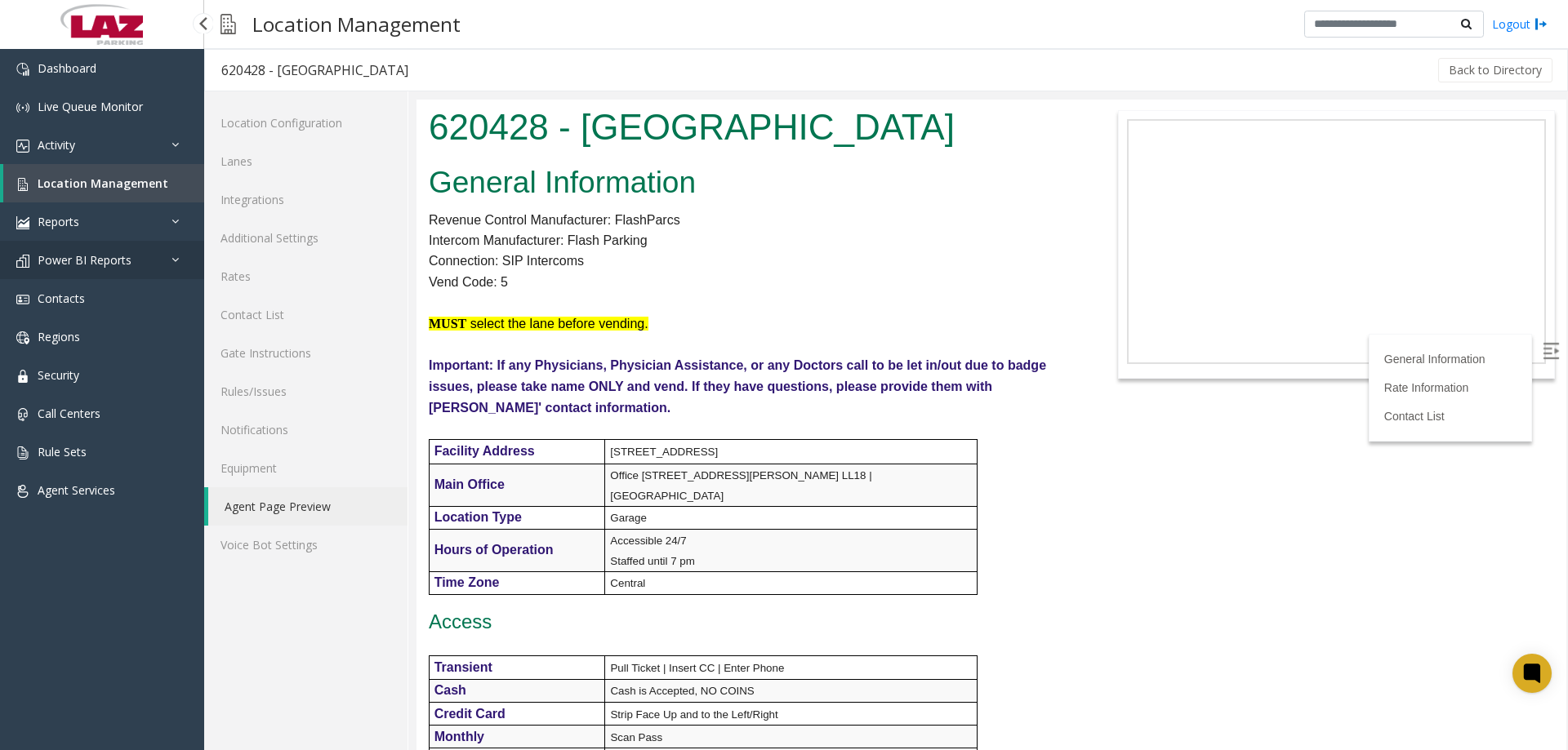
click at [166, 266] on link "Power BI Reports" at bounding box center [102, 260] width 204 height 39
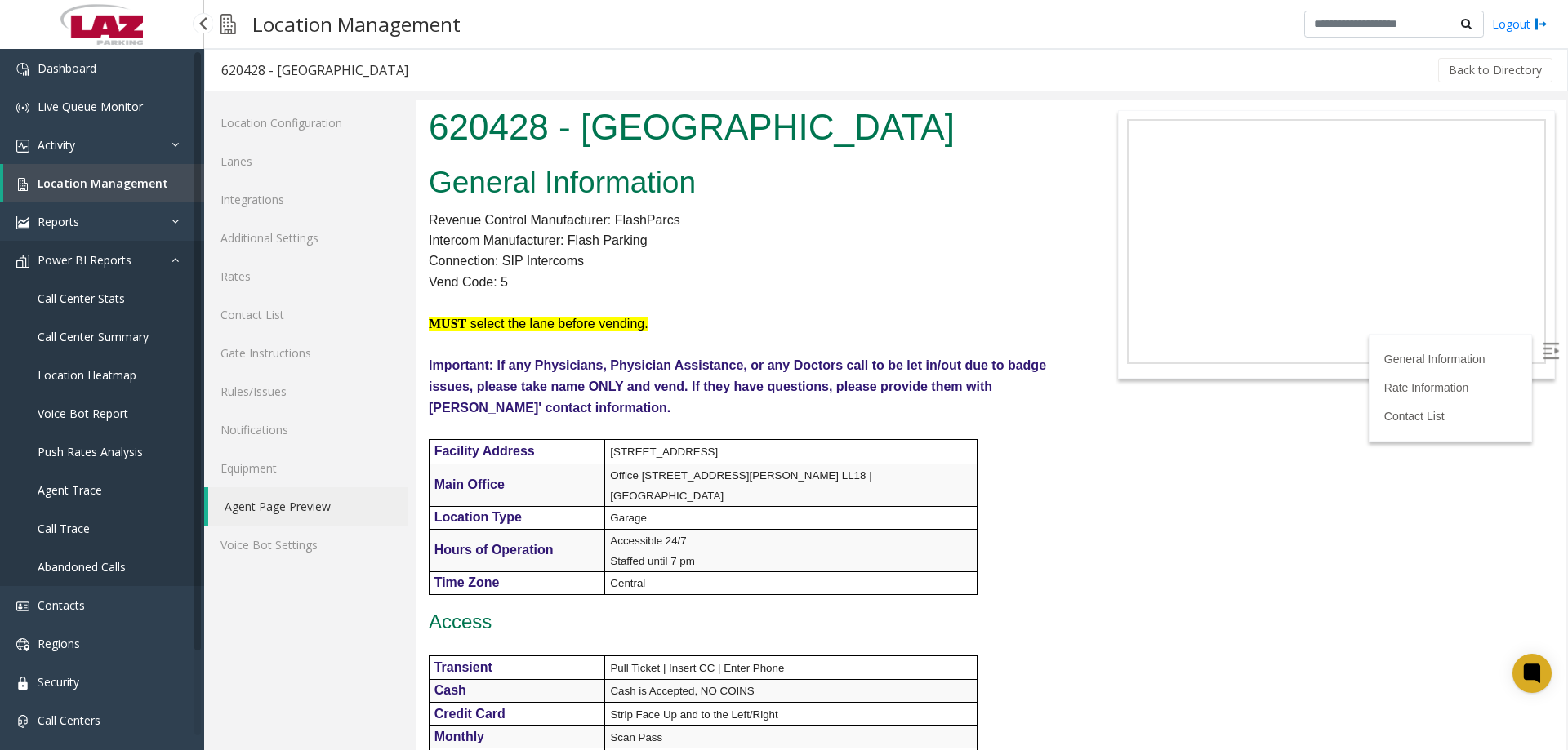
click at [166, 263] on link "Power BI Reports" at bounding box center [102, 260] width 204 height 39
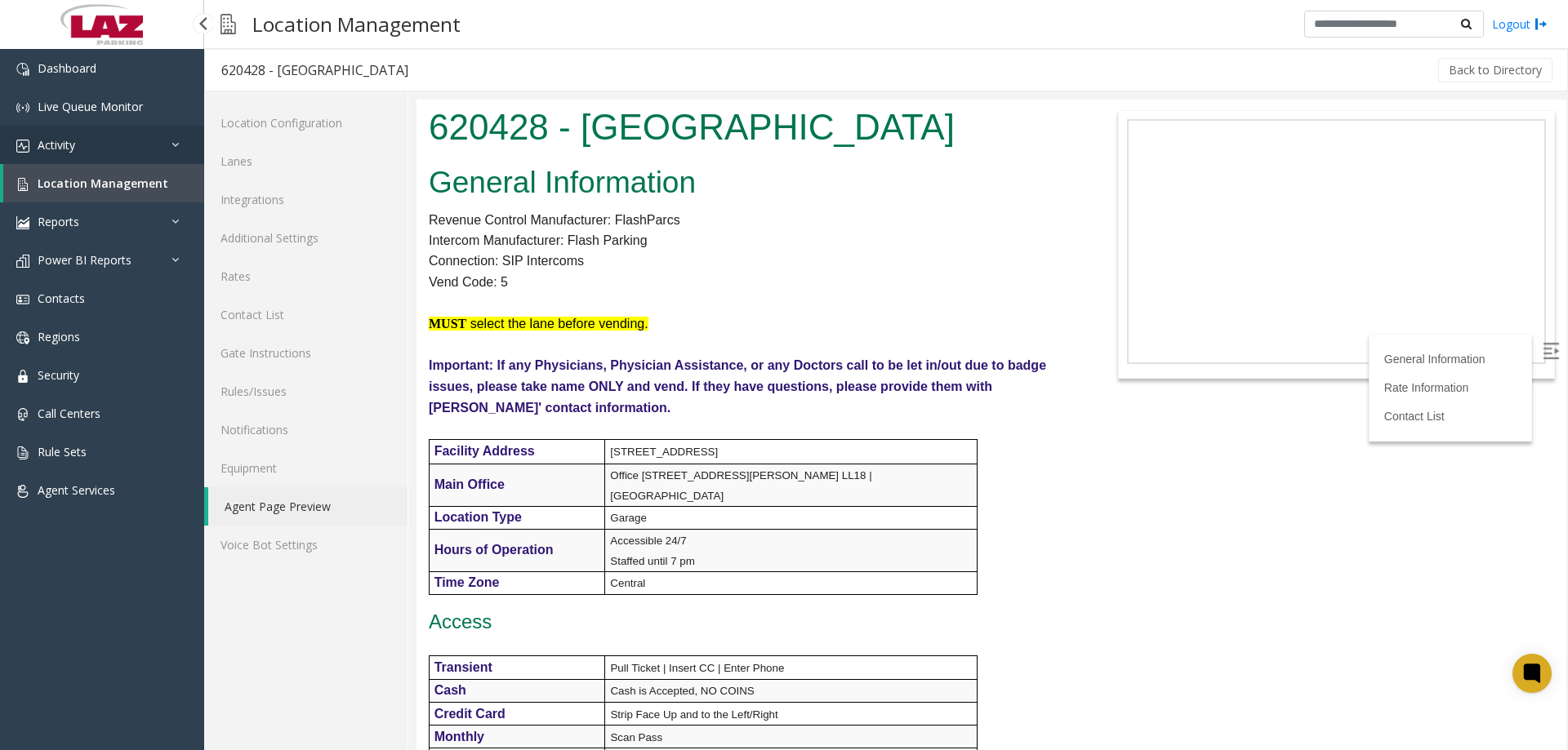
click at [165, 146] on link "Activity" at bounding box center [102, 145] width 204 height 39
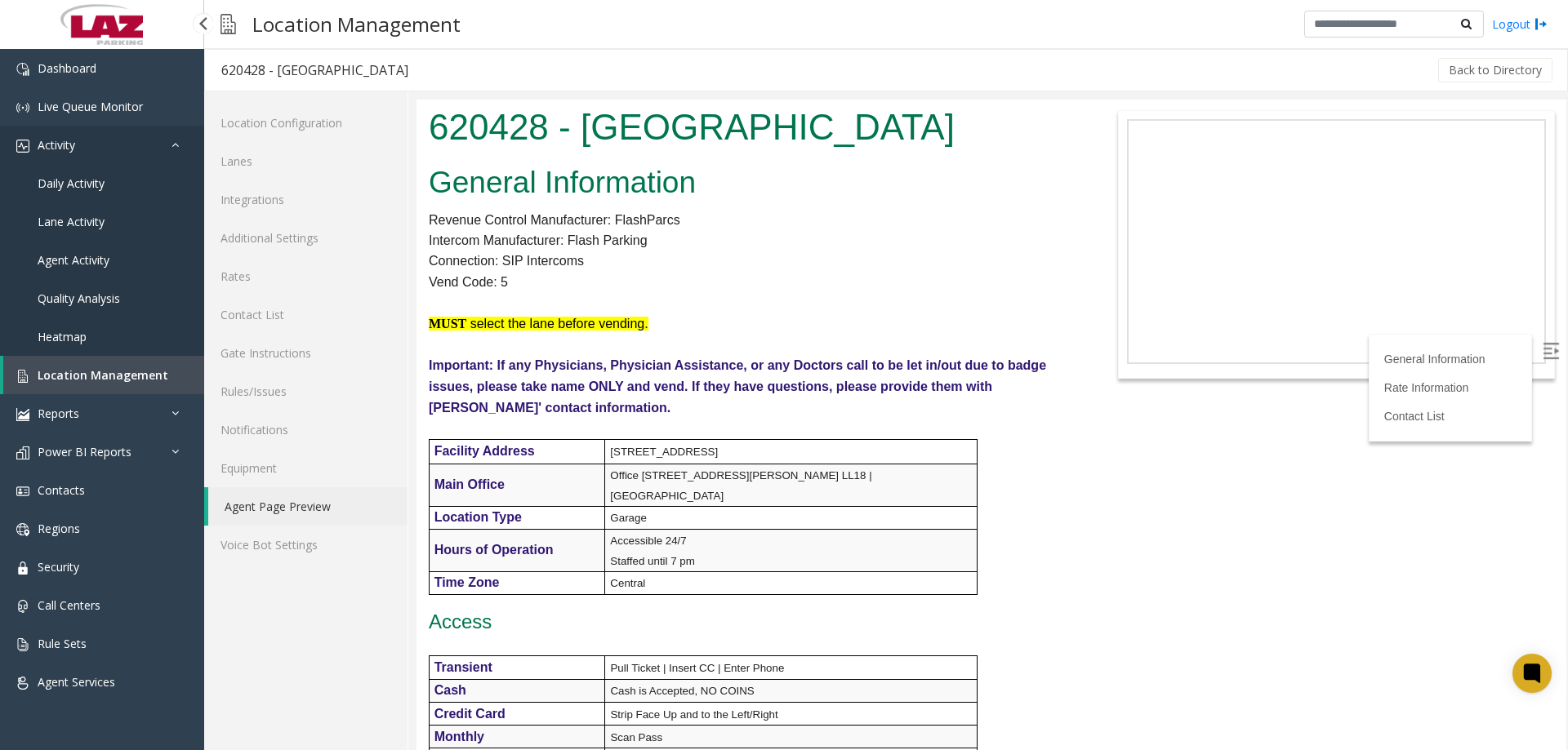
click at [170, 153] on link "Activity" at bounding box center [102, 145] width 204 height 39
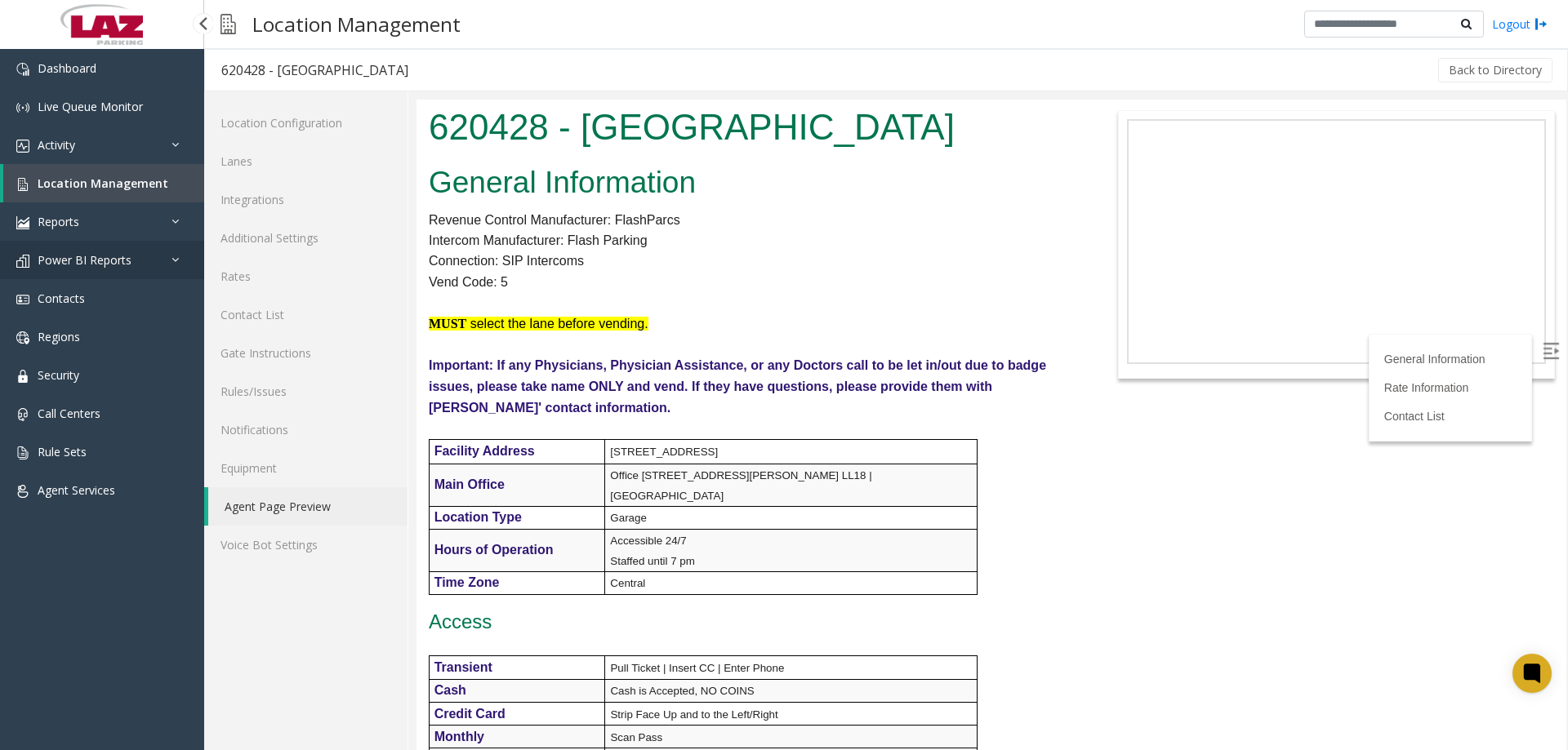
click at [161, 262] on link "Power BI Reports" at bounding box center [102, 260] width 204 height 39
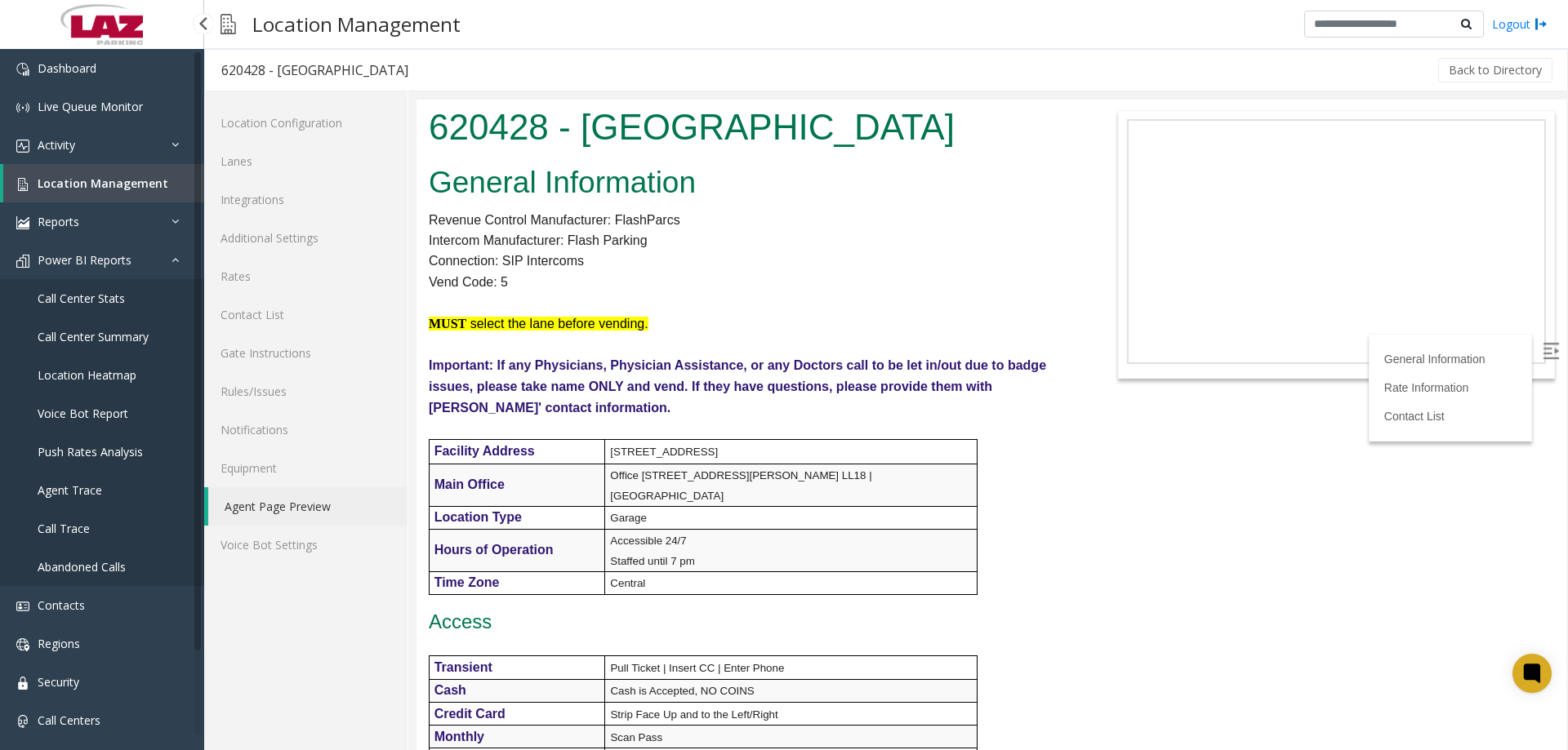
click at [116, 458] on span "Push Rates Analysis" at bounding box center [90, 451] width 106 height 16
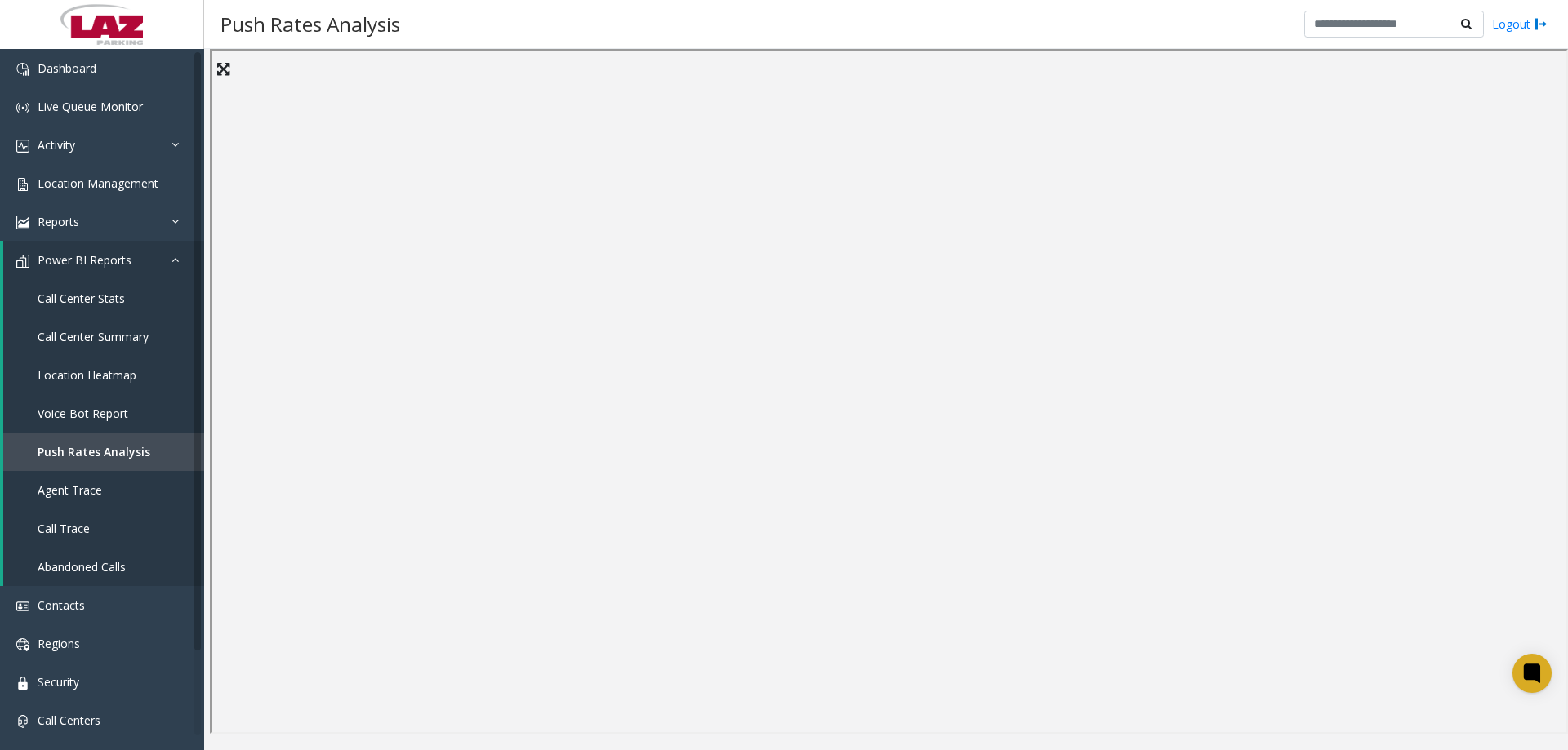
click at [976, 40] on div "Push Rates Analysis Logout" at bounding box center [886, 24] width 1364 height 49
click at [65, 74] on span "Dashboard" at bounding box center [67, 68] width 59 height 16
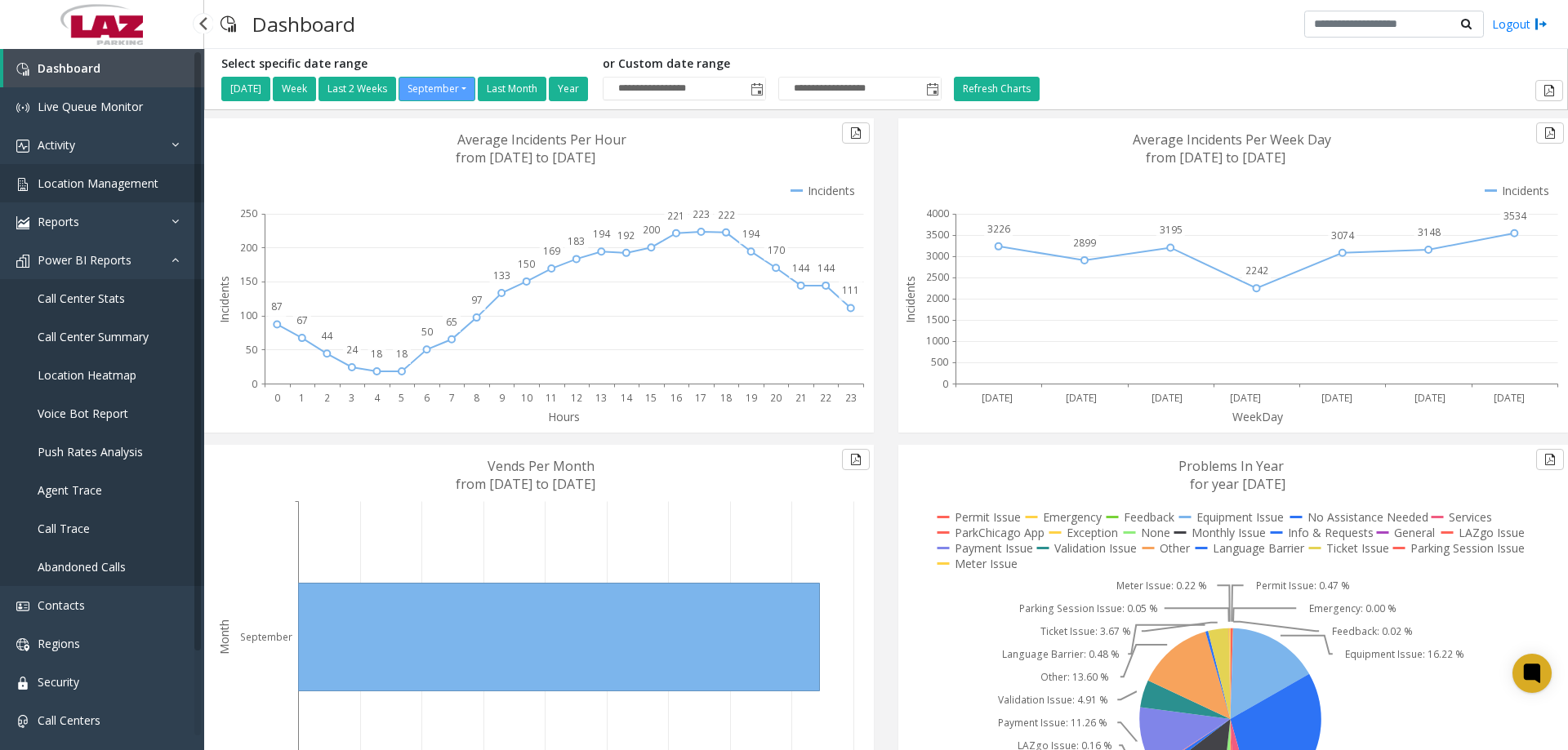
click at [93, 188] on span "Location Management" at bounding box center [97, 183] width 120 height 16
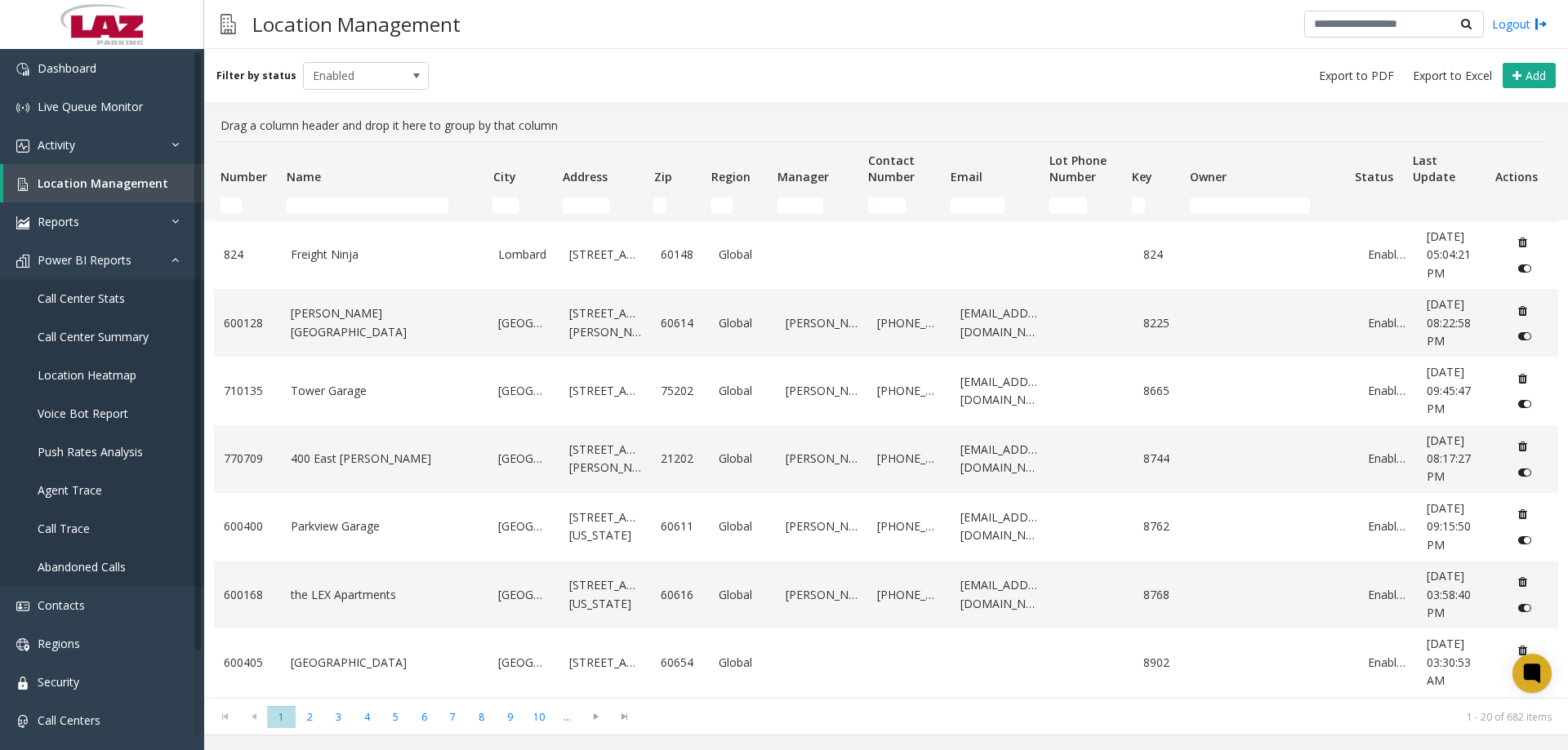
click at [362, 194] on td "Name Filter" at bounding box center [383, 206] width 206 height 29
click at [363, 201] on input "Name Filter" at bounding box center [368, 206] width 162 height 17
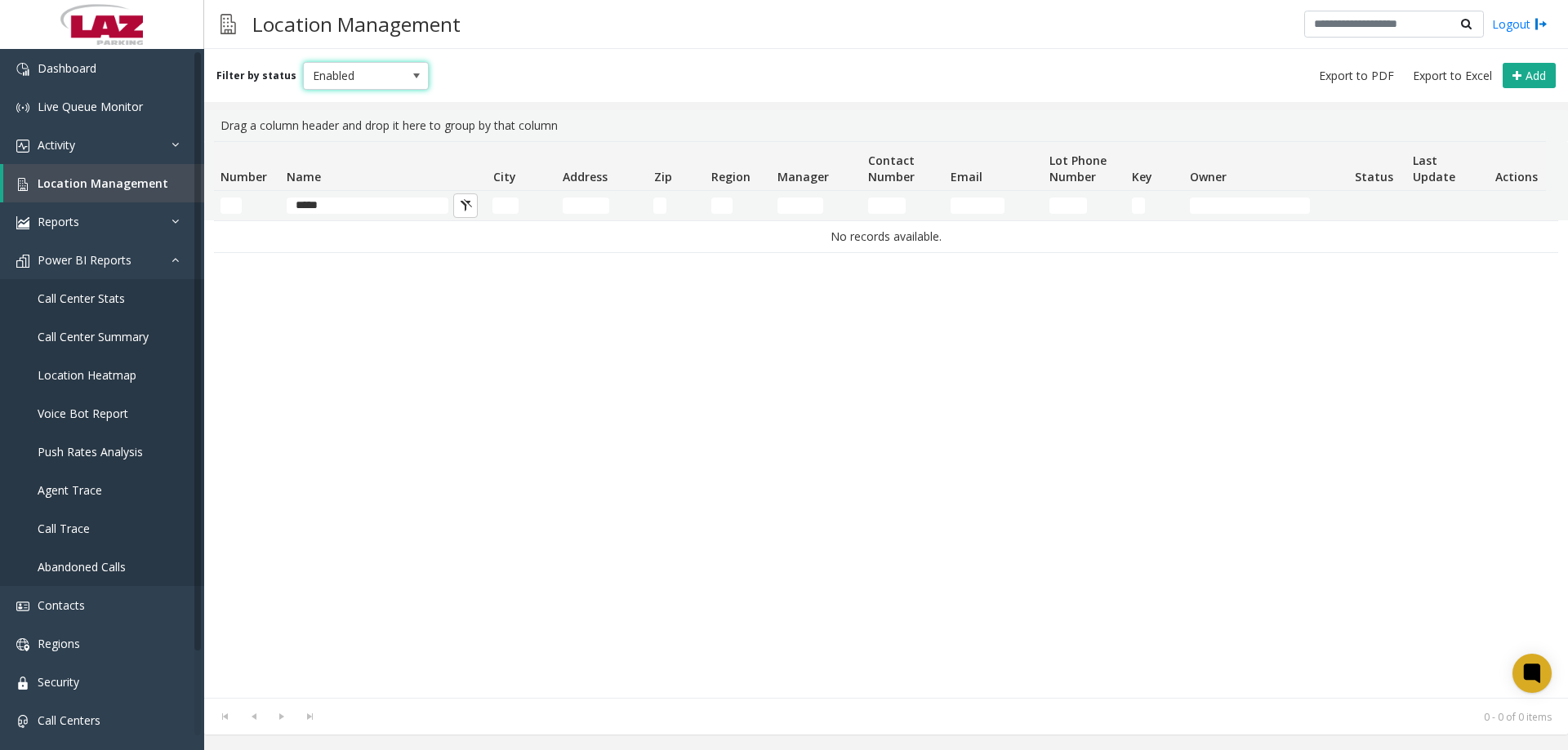
drag, startPoint x: 362, startPoint y: 75, endPoint x: 363, endPoint y: 87, distance: 12.0
click at [361, 74] on span "Enabled" at bounding box center [353, 75] width 99 height 26
click at [365, 153] on li "Disabled" at bounding box center [358, 147] width 121 height 22
click at [335, 64] on span "Disabled" at bounding box center [353, 75] width 99 height 26
click at [337, 165] on li "Archived" at bounding box center [358, 169] width 121 height 22
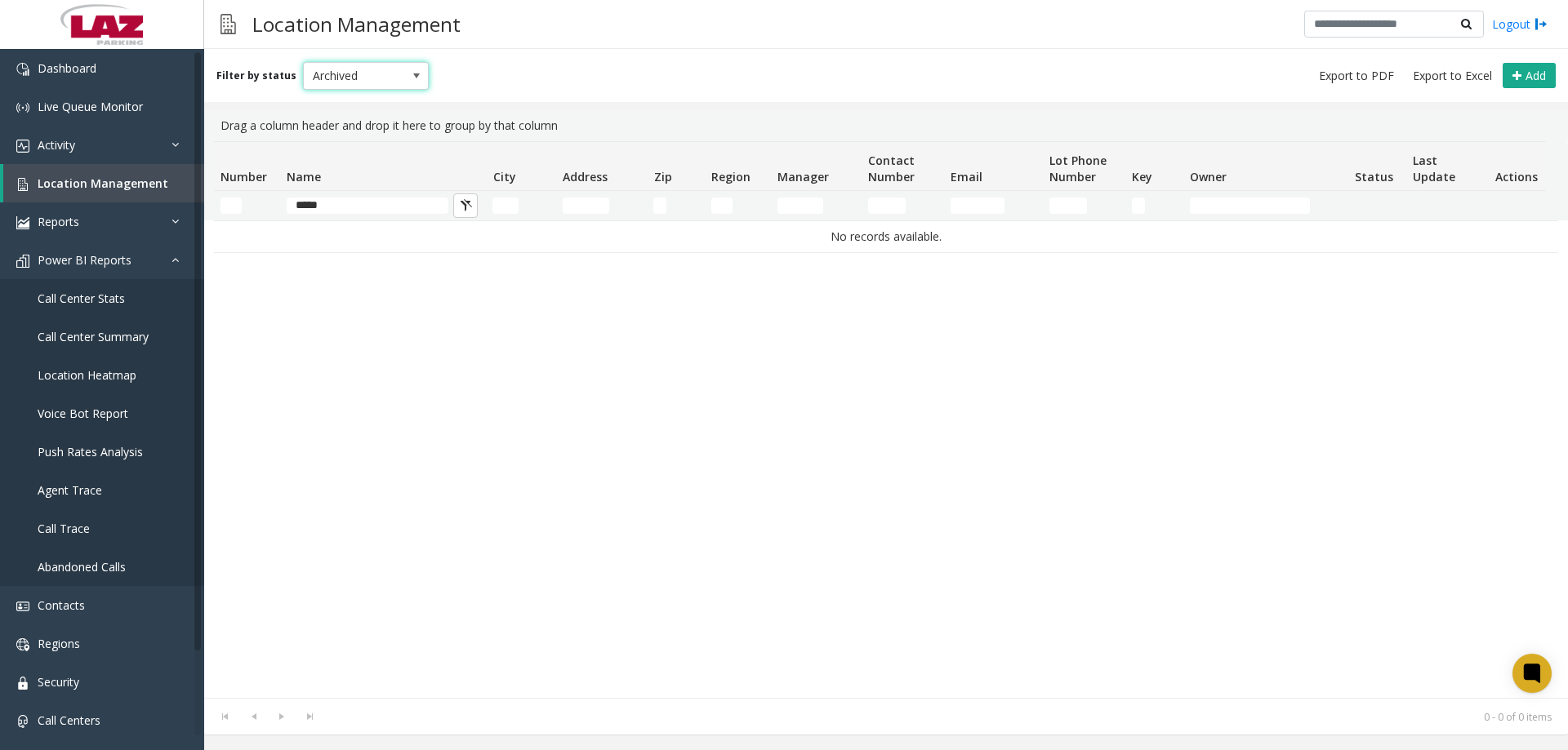
click at [337, 48] on div "Location Management Logout" at bounding box center [886, 24] width 1364 height 49
click at [331, 84] on span "Archived" at bounding box center [353, 75] width 99 height 26
click at [330, 119] on li "Enabled" at bounding box center [358, 125] width 121 height 22
click at [350, 196] on td "*****" at bounding box center [383, 206] width 206 height 29
click at [358, 207] on input "*****" at bounding box center [368, 206] width 162 height 17
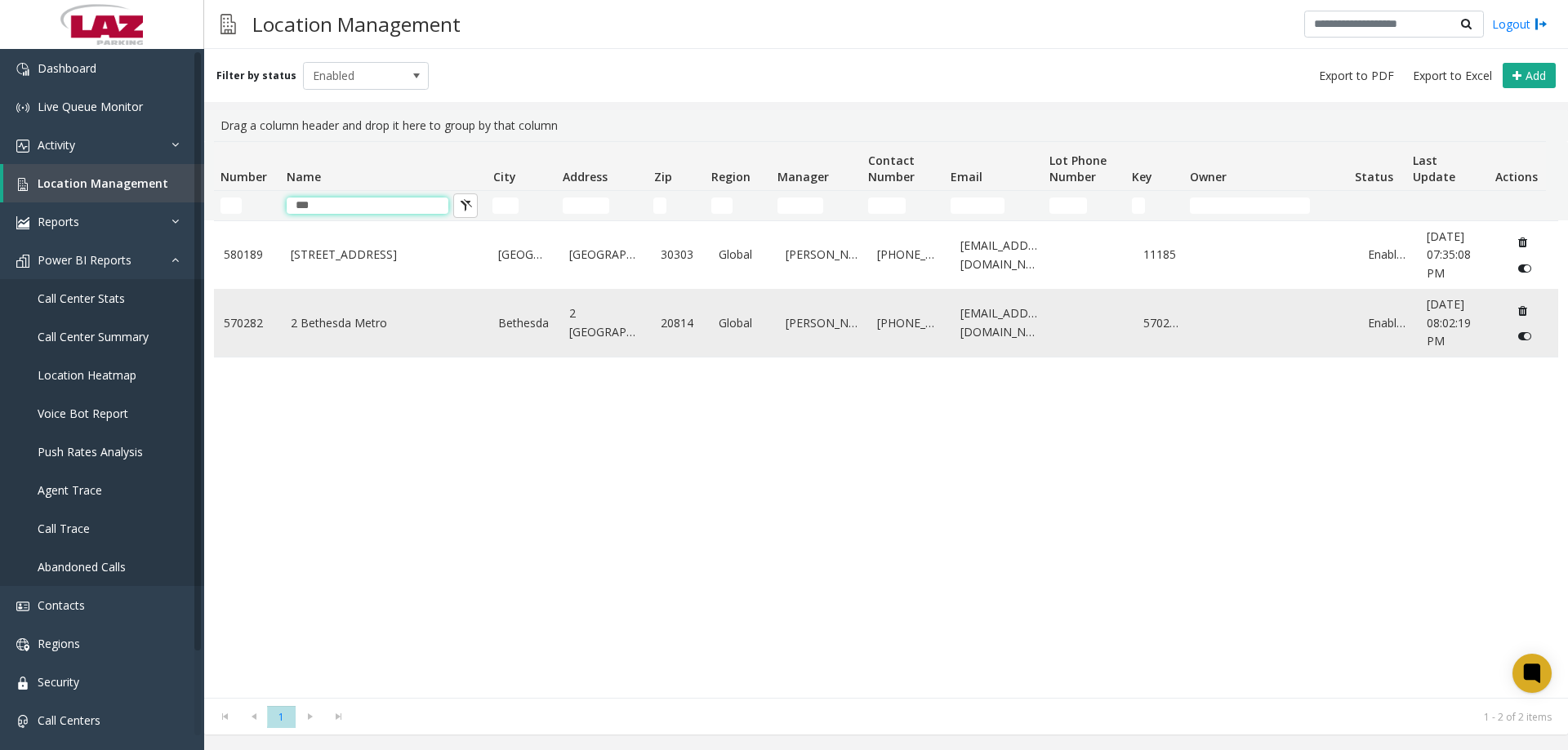
type input "***"
click at [307, 340] on td "2 Bethesda Metro" at bounding box center [385, 323] width 209 height 68
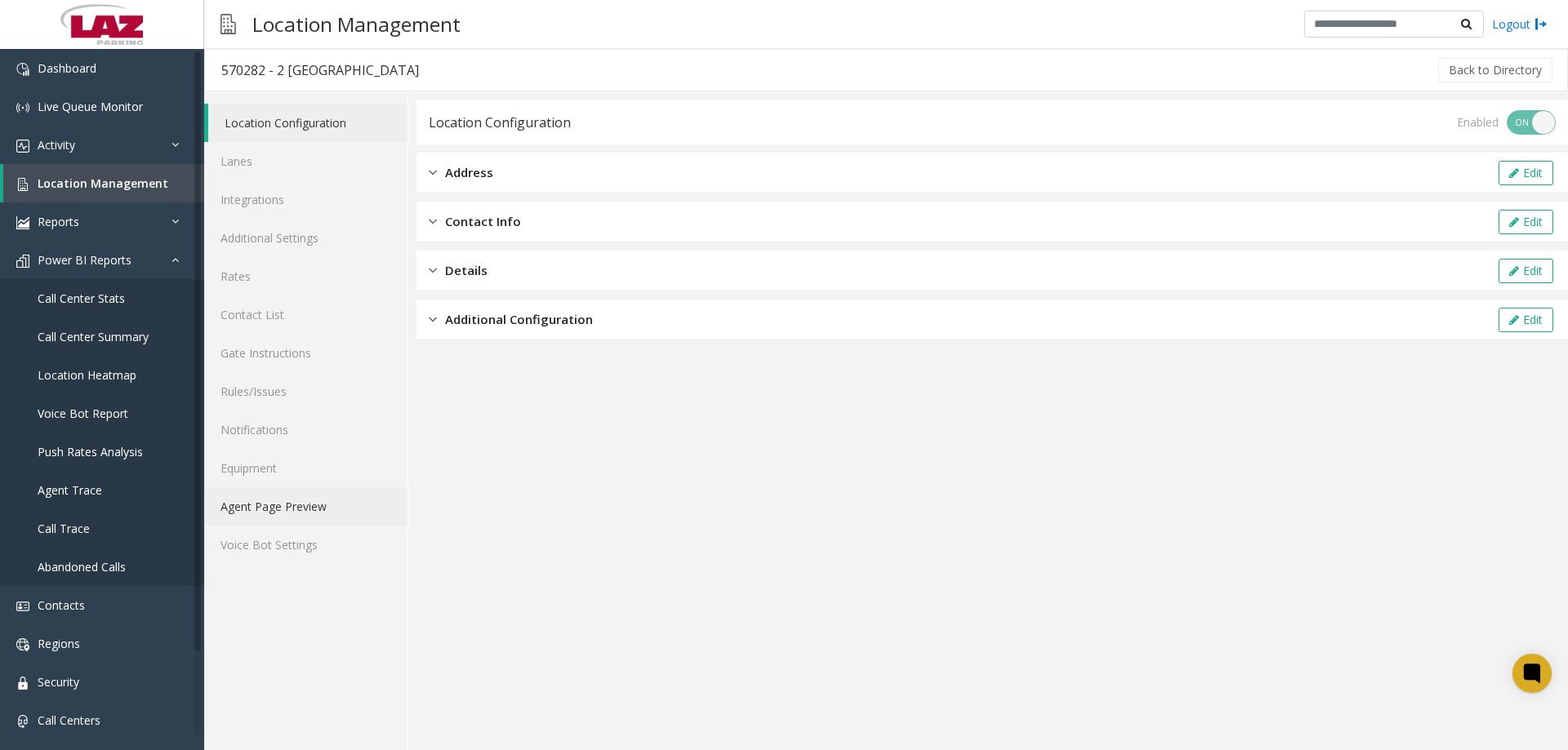
click at [301, 498] on link "Agent Page Preview" at bounding box center [305, 506] width 203 height 39
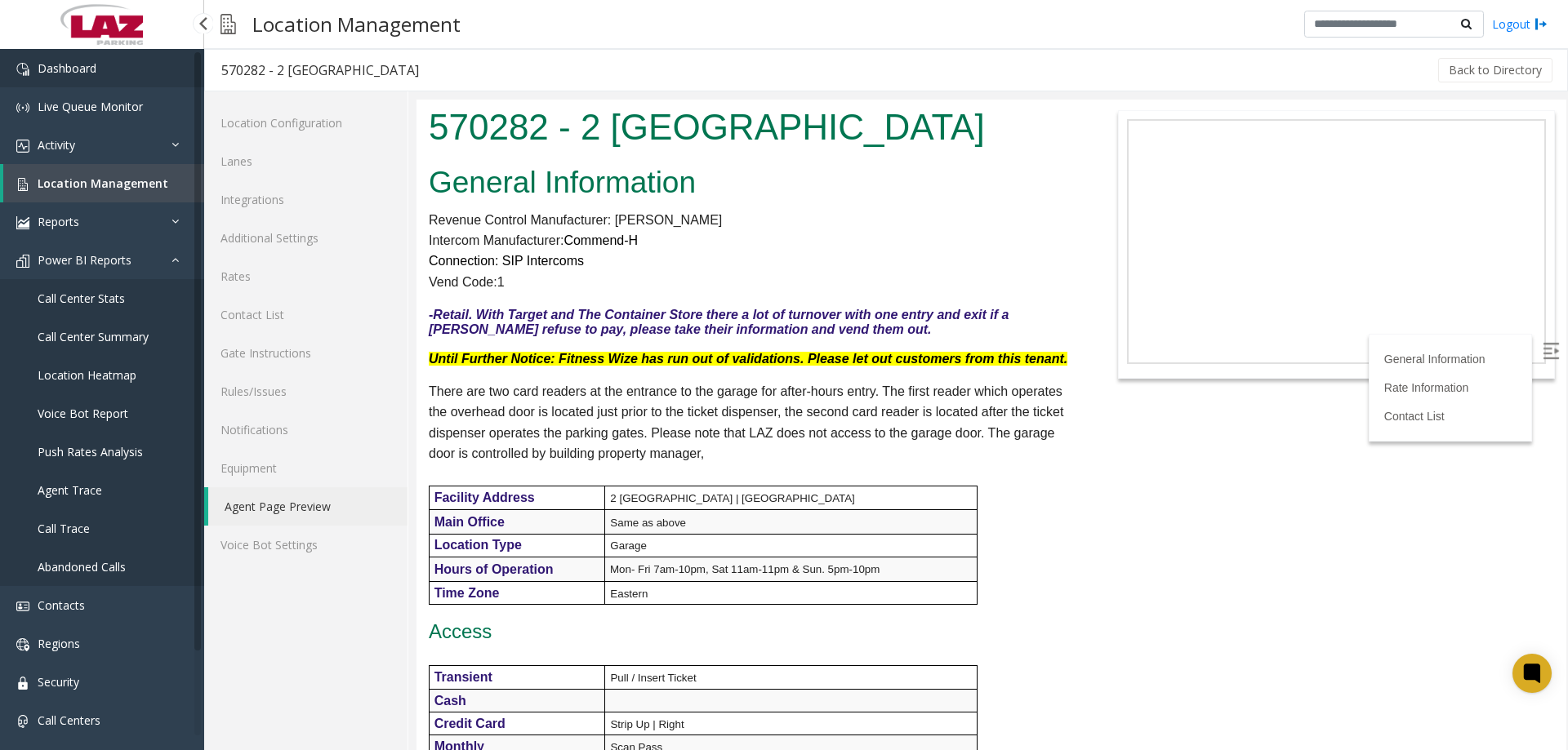
click at [82, 72] on span "Dashboard" at bounding box center [67, 68] width 59 height 16
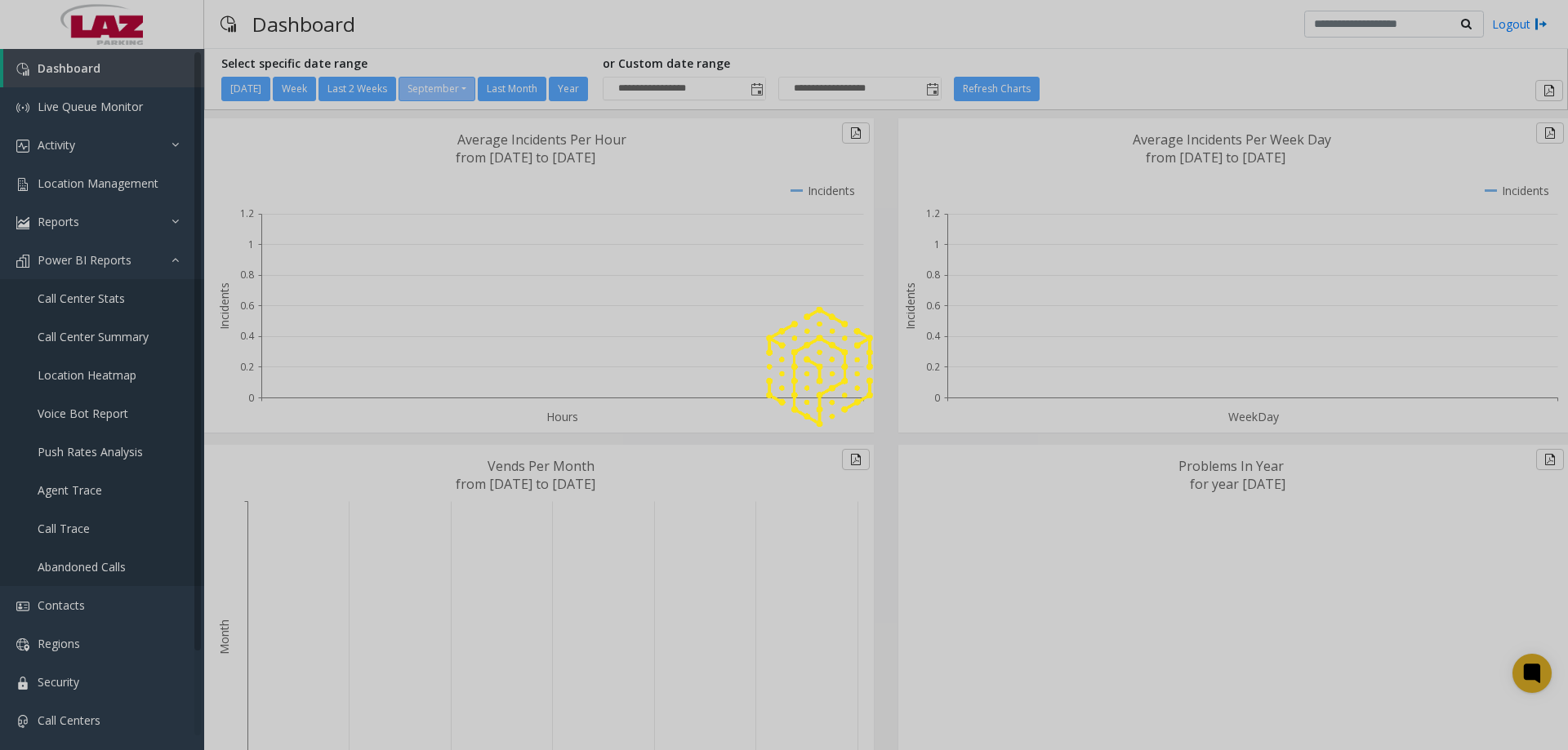
drag, startPoint x: 466, startPoint y: 17, endPoint x: 428, endPoint y: 34, distance: 41.6
click at [467, 17] on div at bounding box center [784, 375] width 1568 height 750
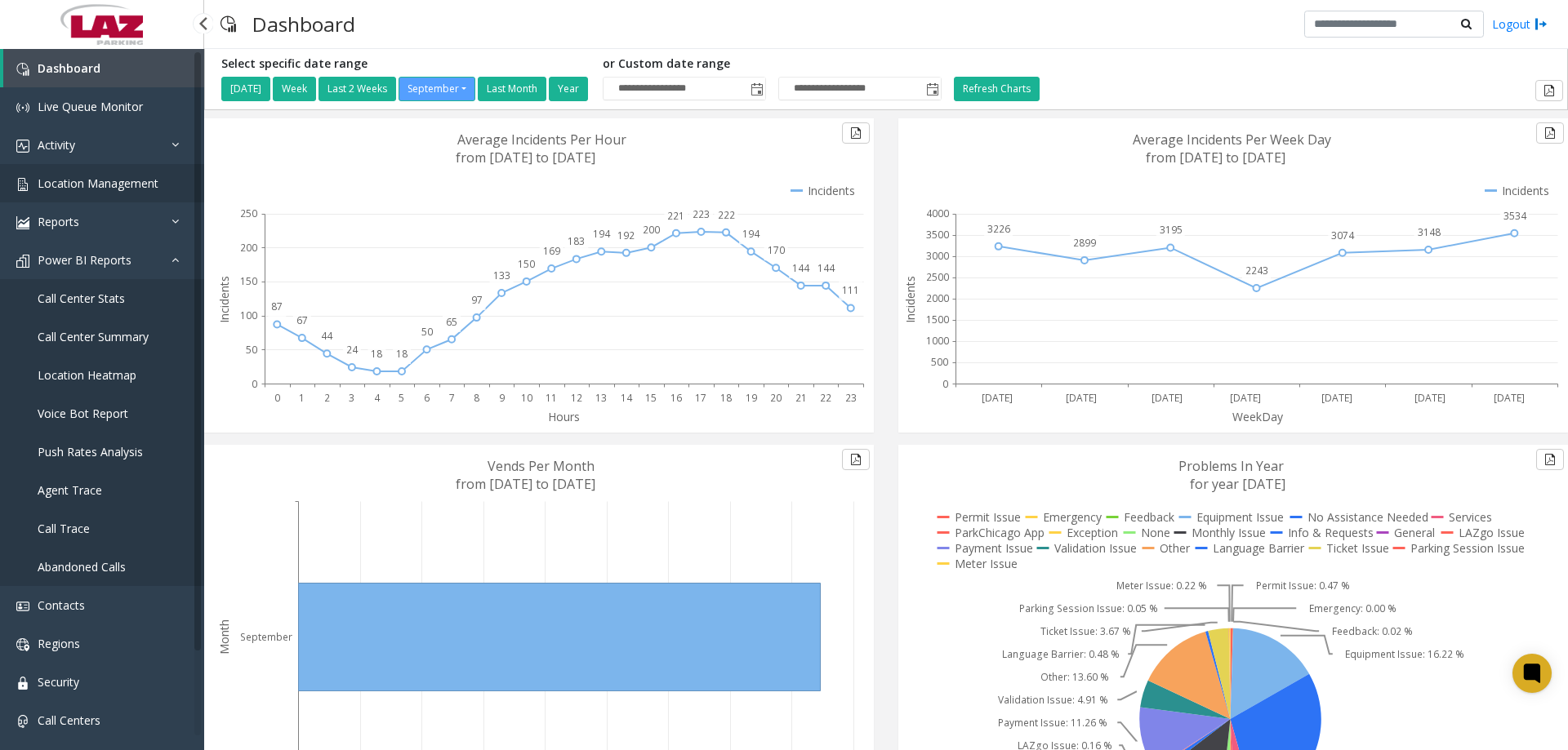
click at [113, 186] on span "Location Management" at bounding box center [97, 183] width 120 height 16
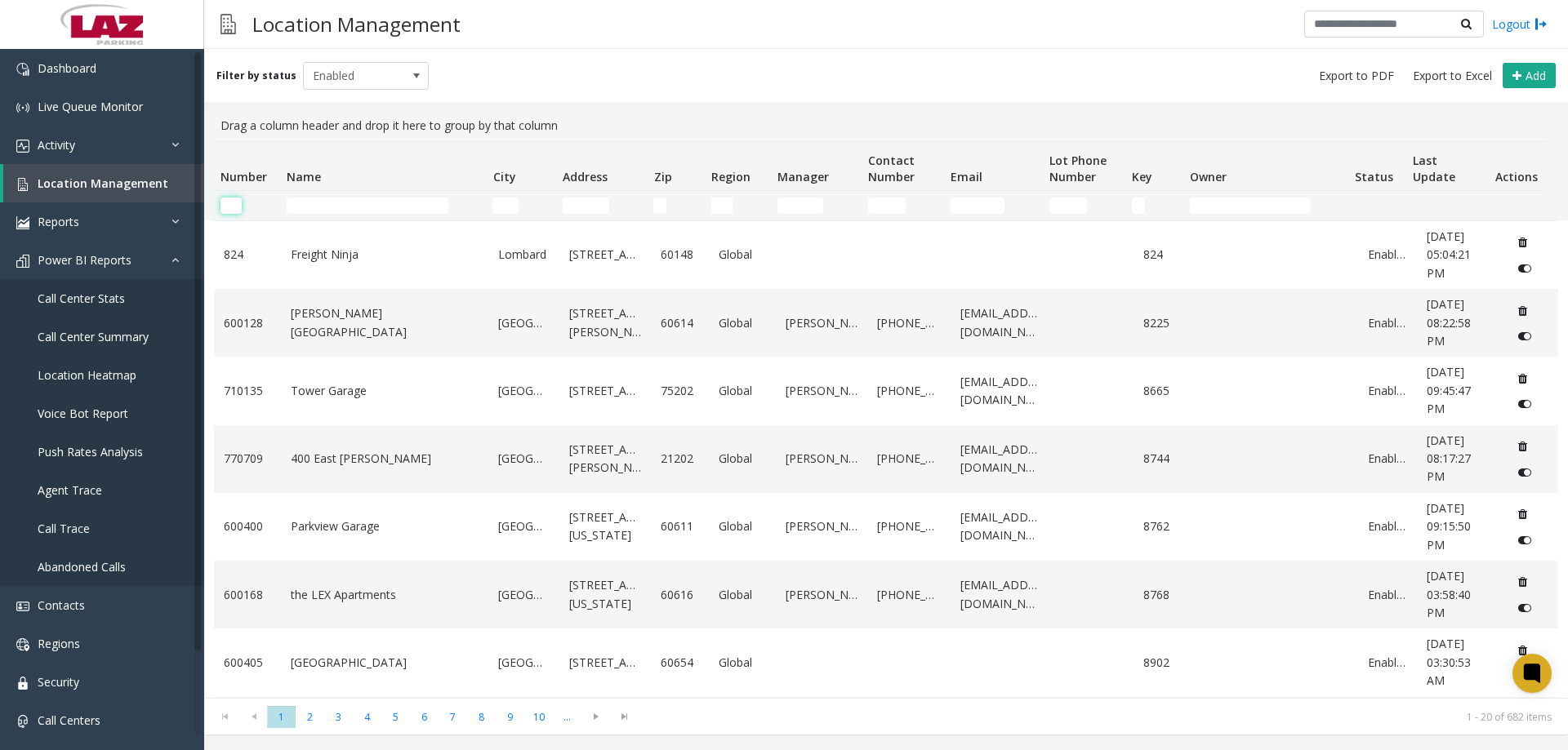
click at [234, 204] on input "Number Filter" at bounding box center [231, 206] width 21 height 17
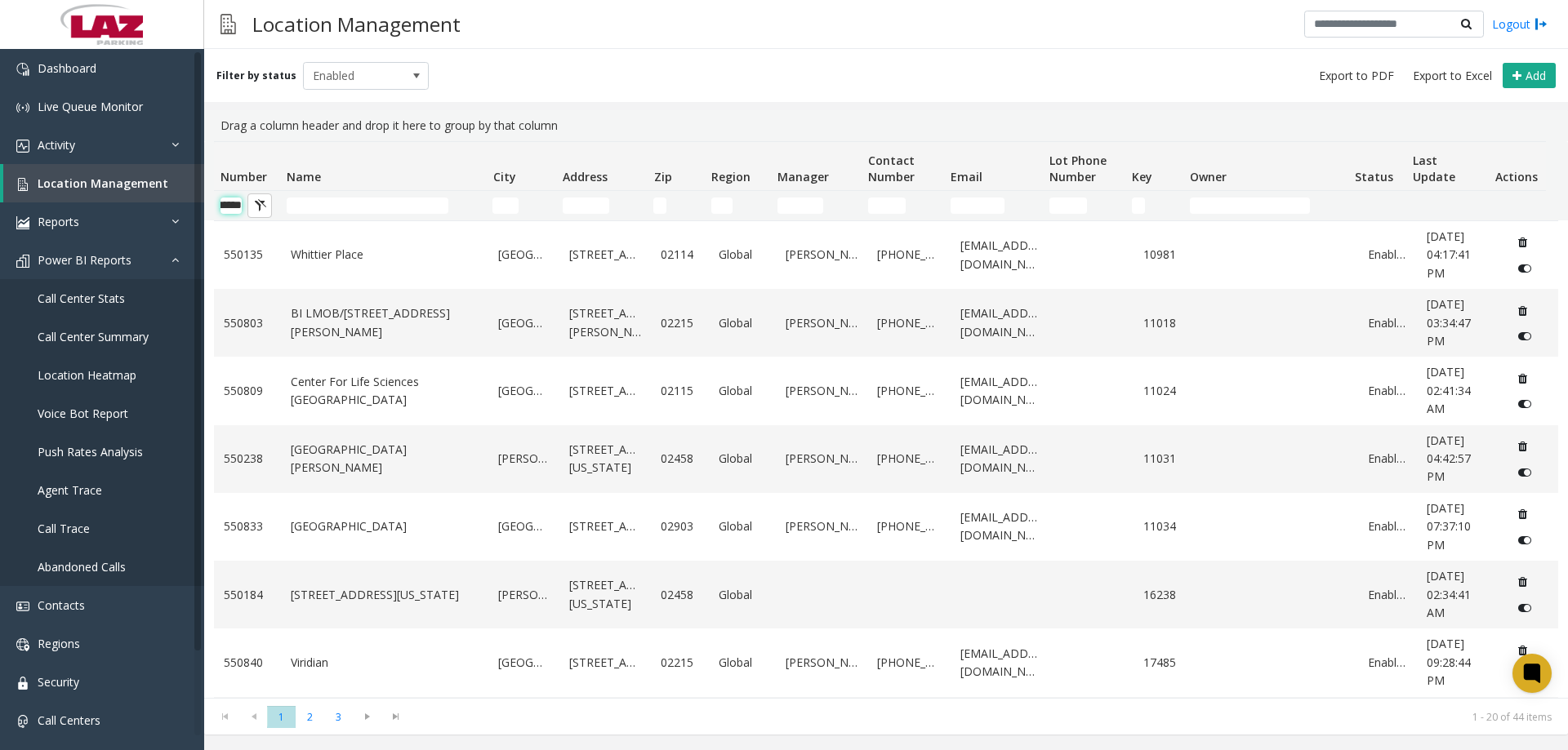
scroll to position [0, 27]
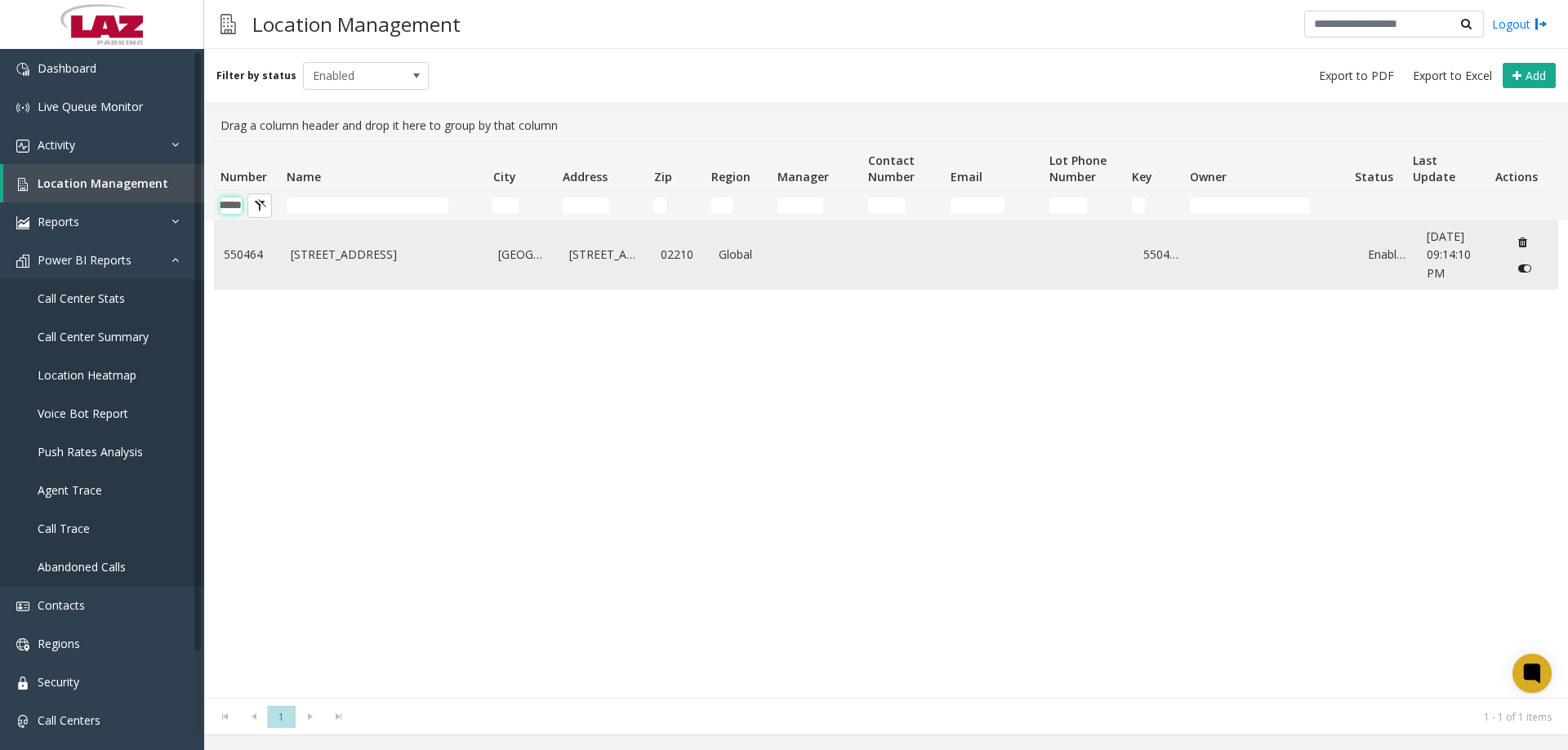
type input "******"
click at [304, 260] on link "[STREET_ADDRESS]" at bounding box center [384, 255] width 188 height 18
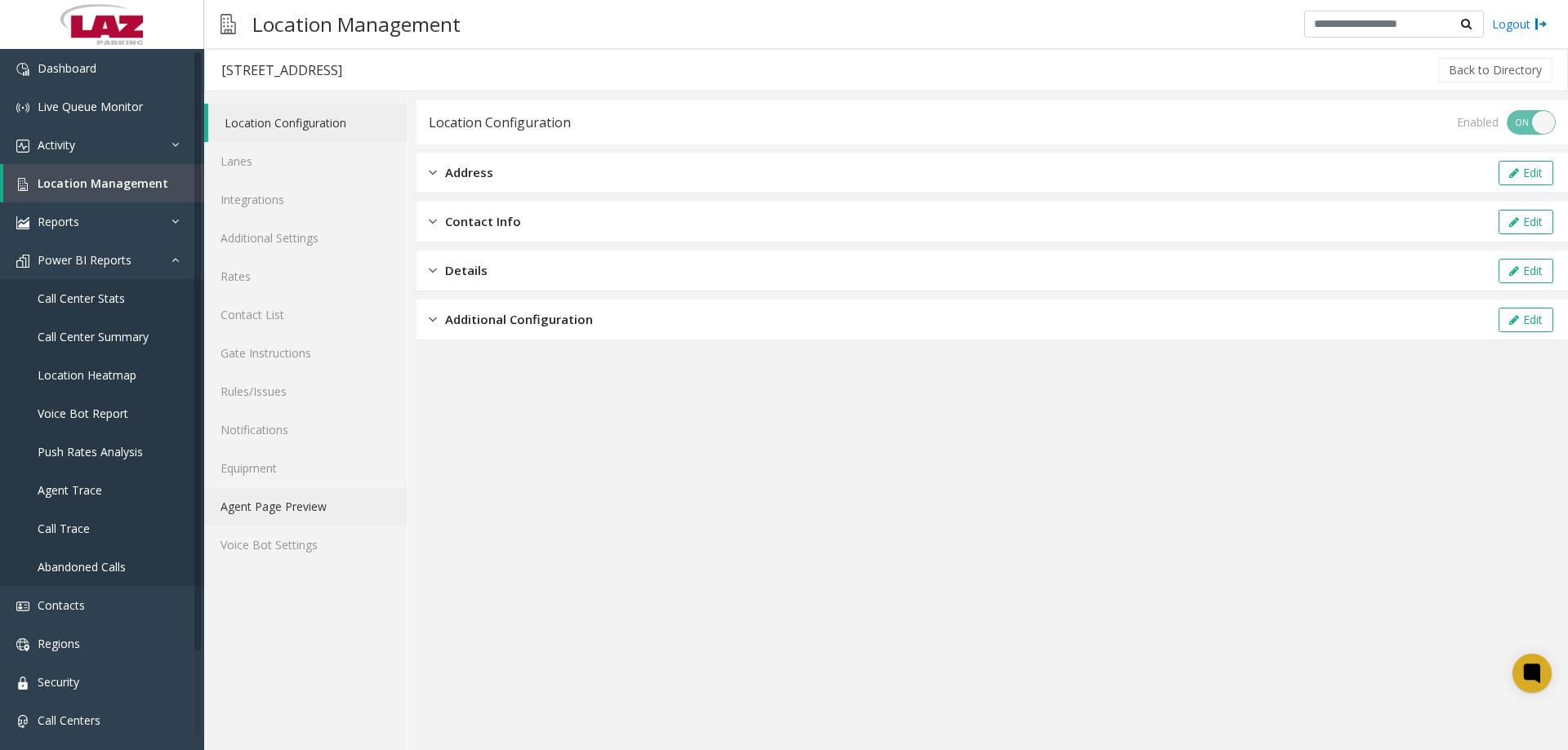
click at [289, 503] on link "Agent Page Preview" at bounding box center [305, 506] width 203 height 39
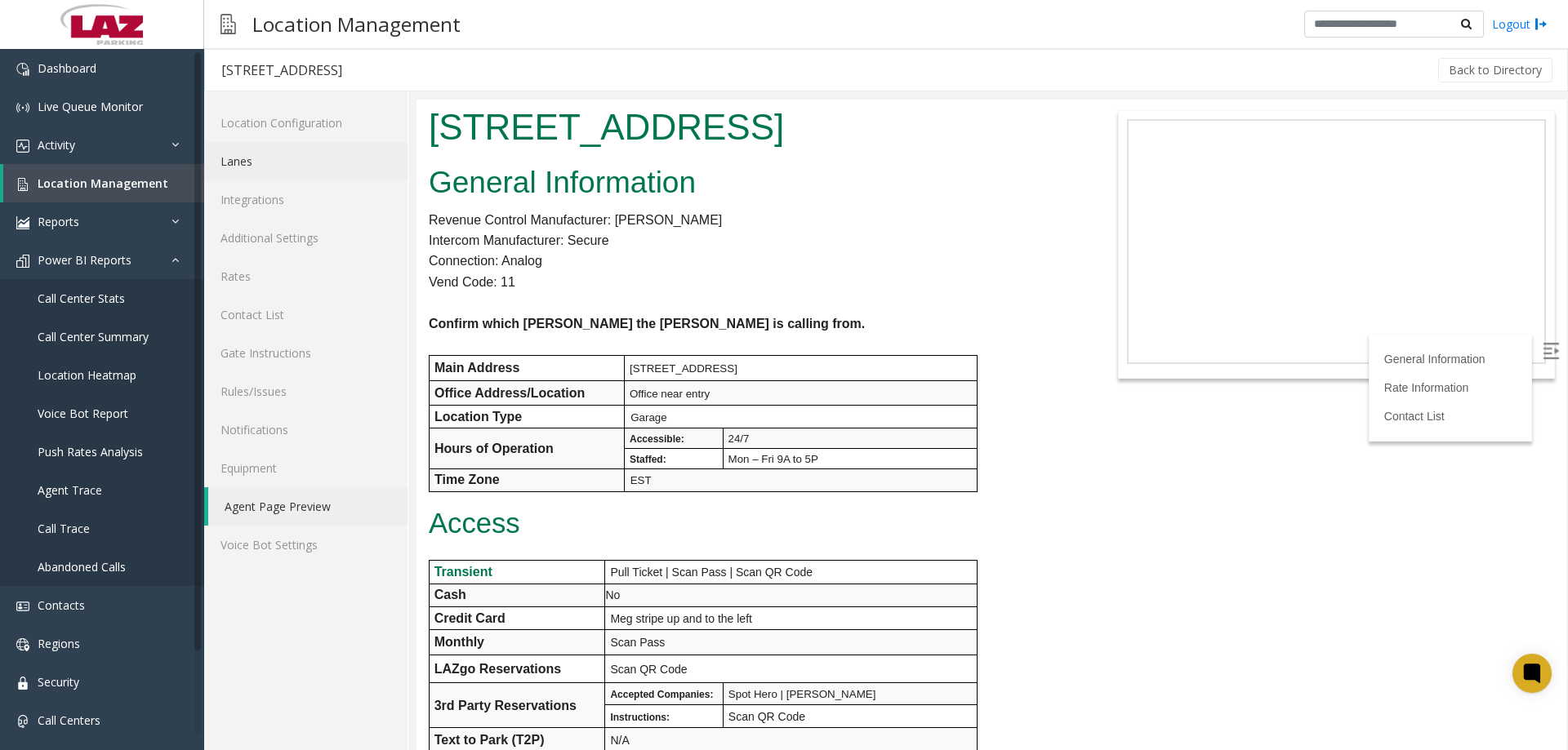
click at [283, 160] on link "Lanes" at bounding box center [305, 162] width 203 height 39
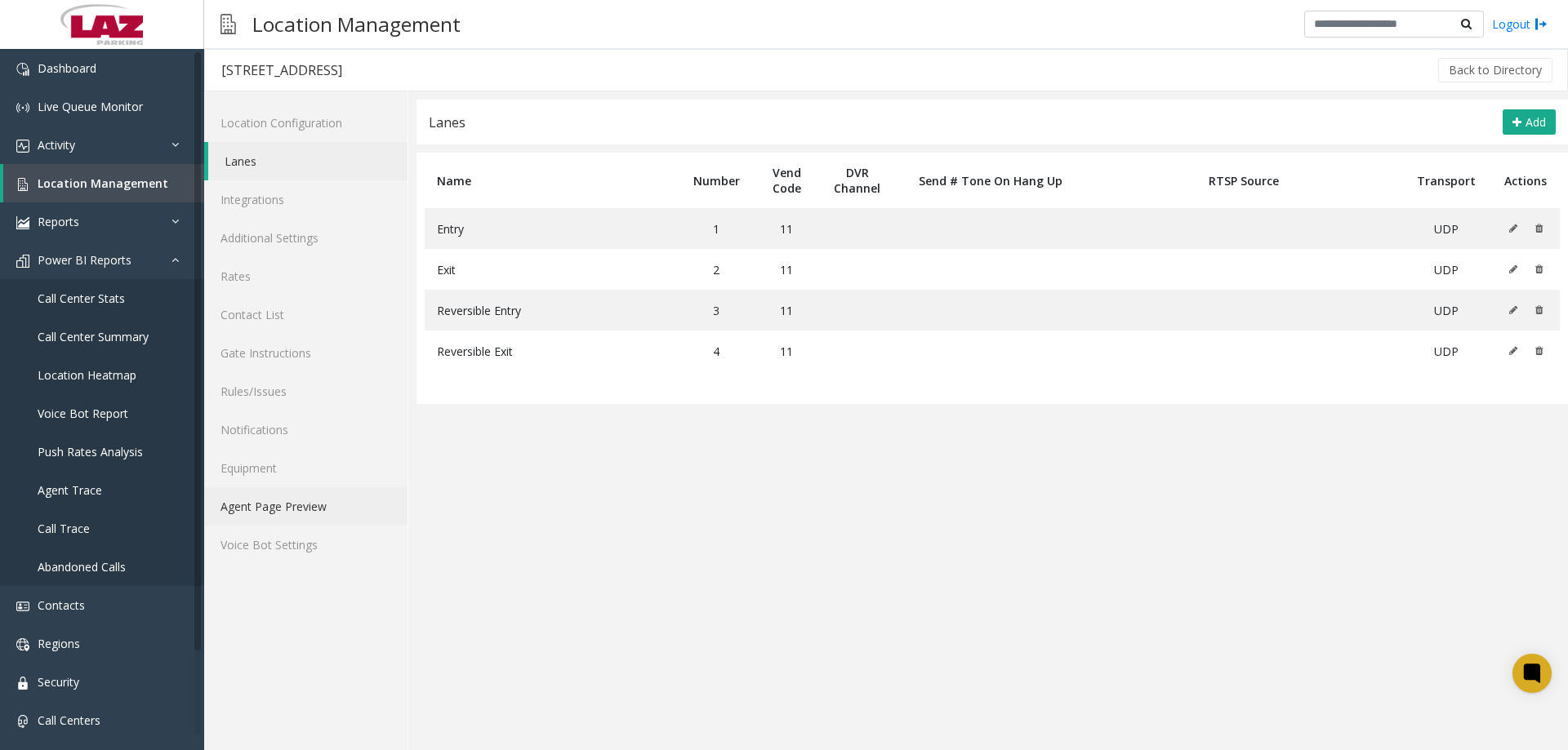
click at [304, 499] on link "Agent Page Preview" at bounding box center [305, 506] width 203 height 39
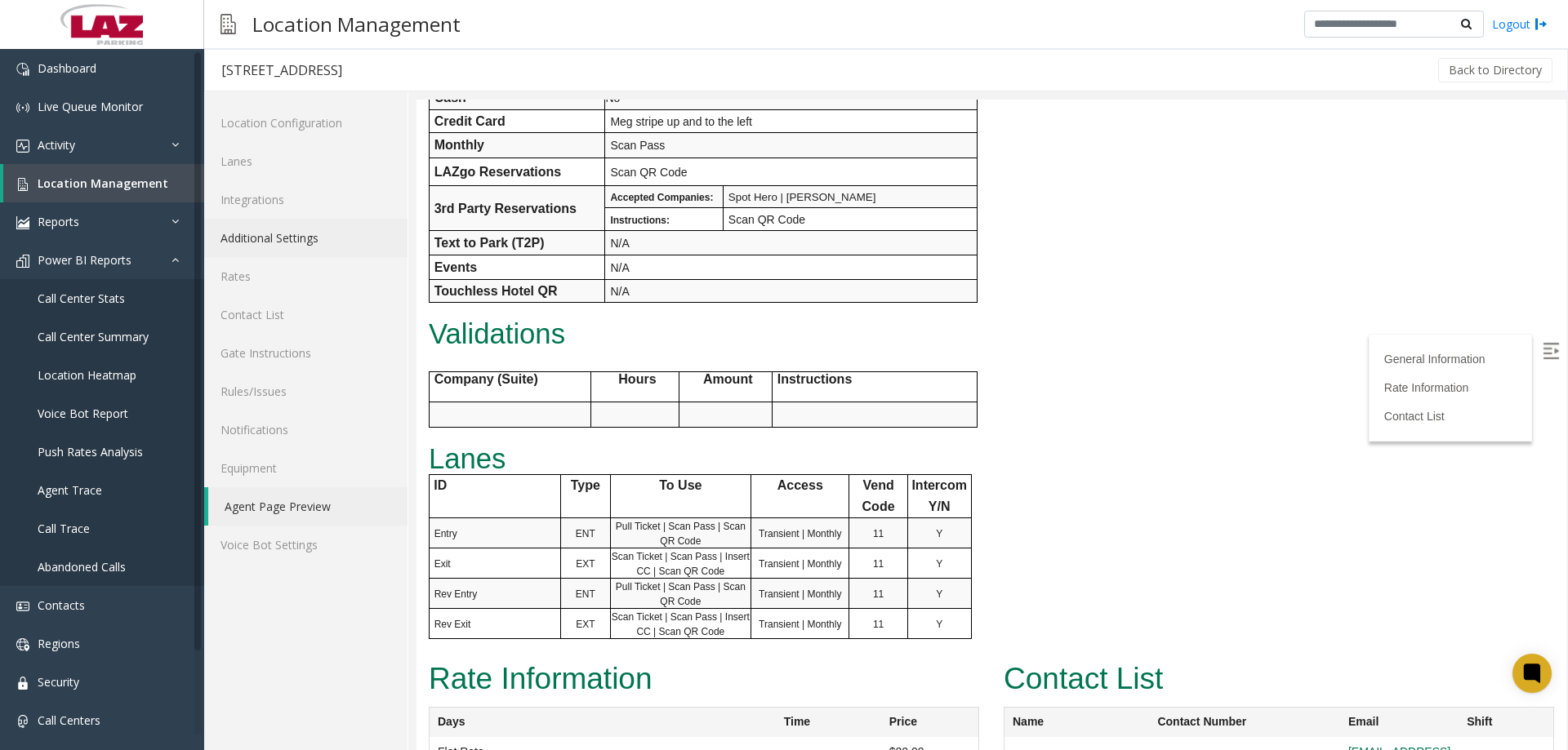
scroll to position [359, 0]
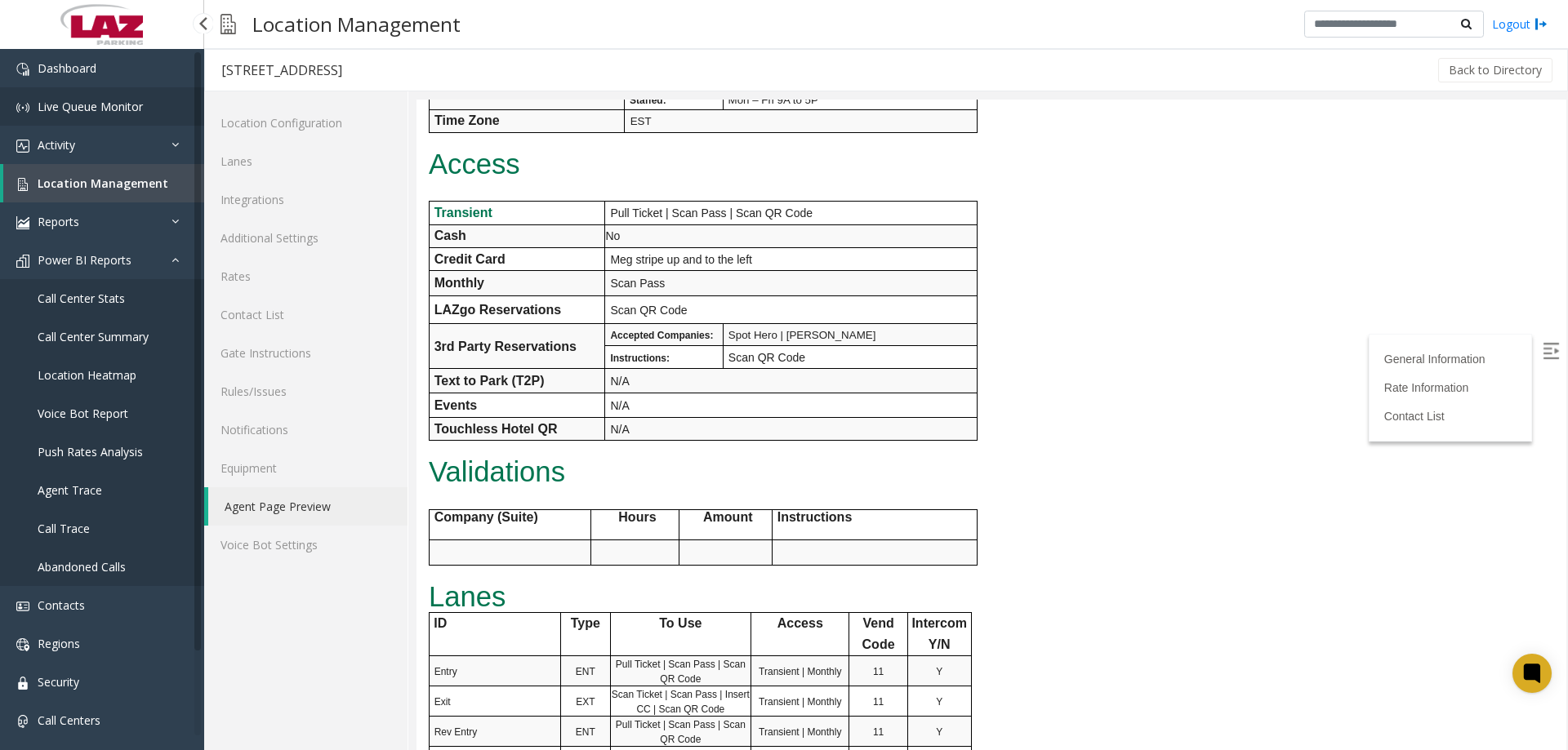
click at [94, 119] on link "Live Queue Monitor" at bounding box center [102, 107] width 204 height 39
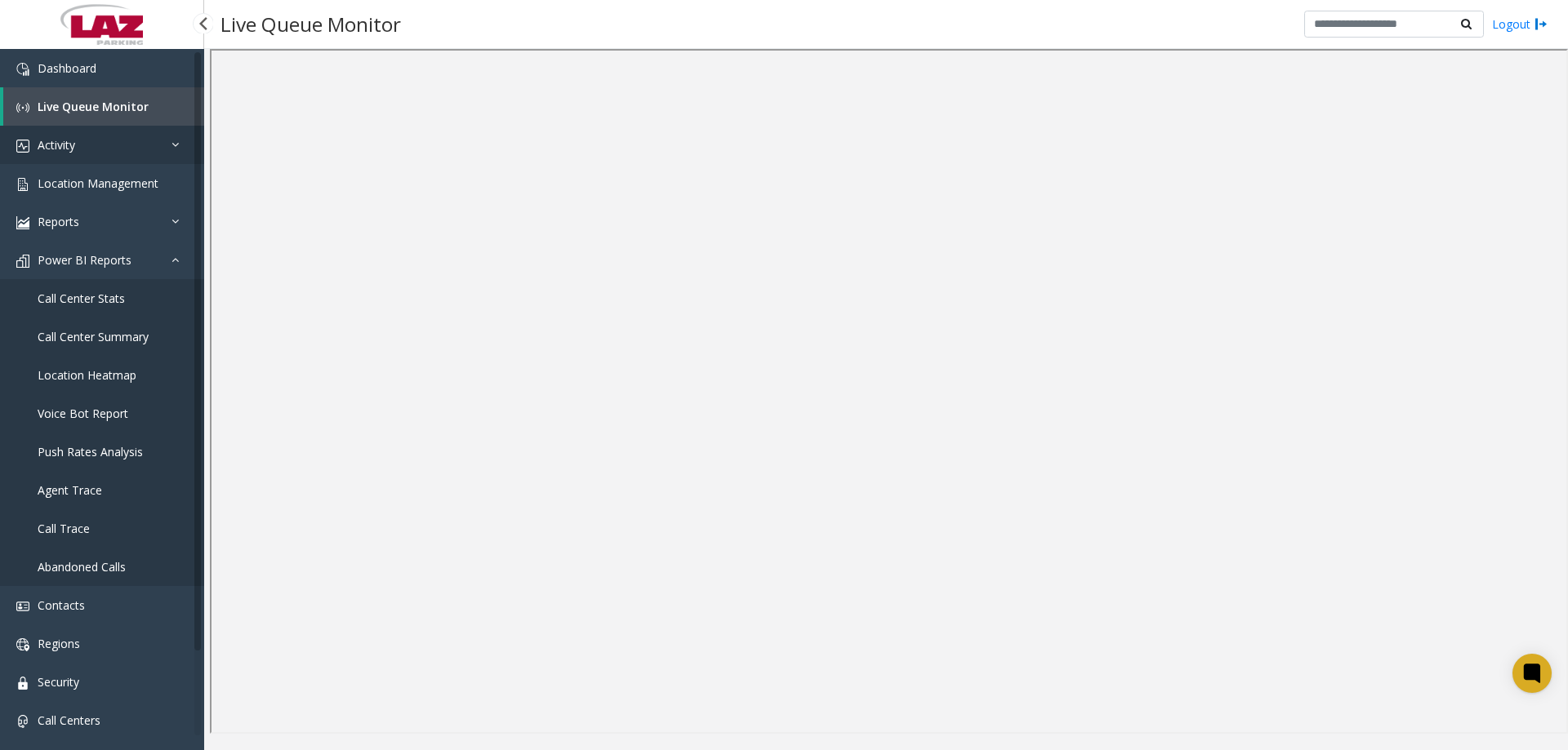
click at [93, 156] on link "Activity" at bounding box center [102, 145] width 204 height 39
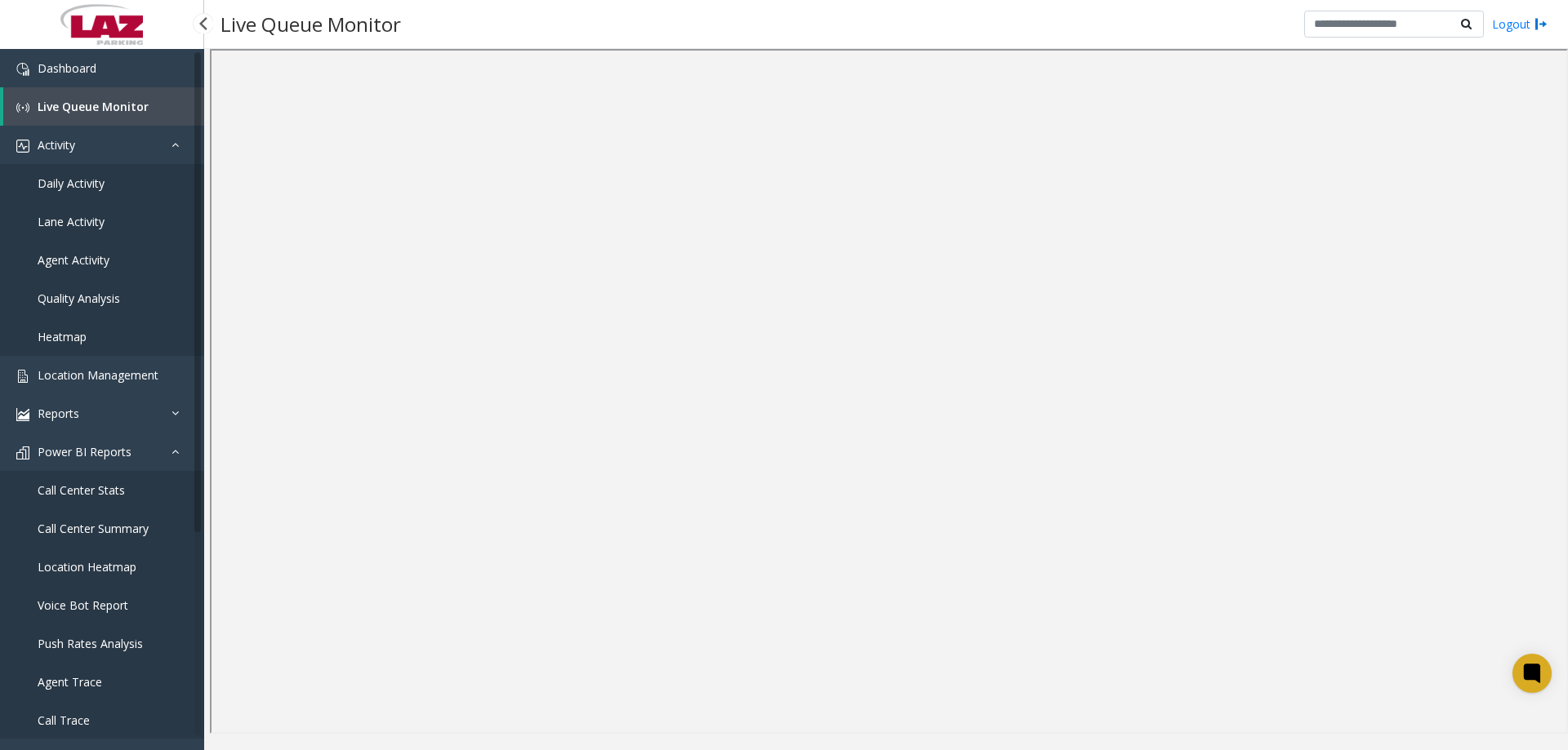
click at [90, 187] on span "Daily Activity" at bounding box center [71, 183] width 67 height 16
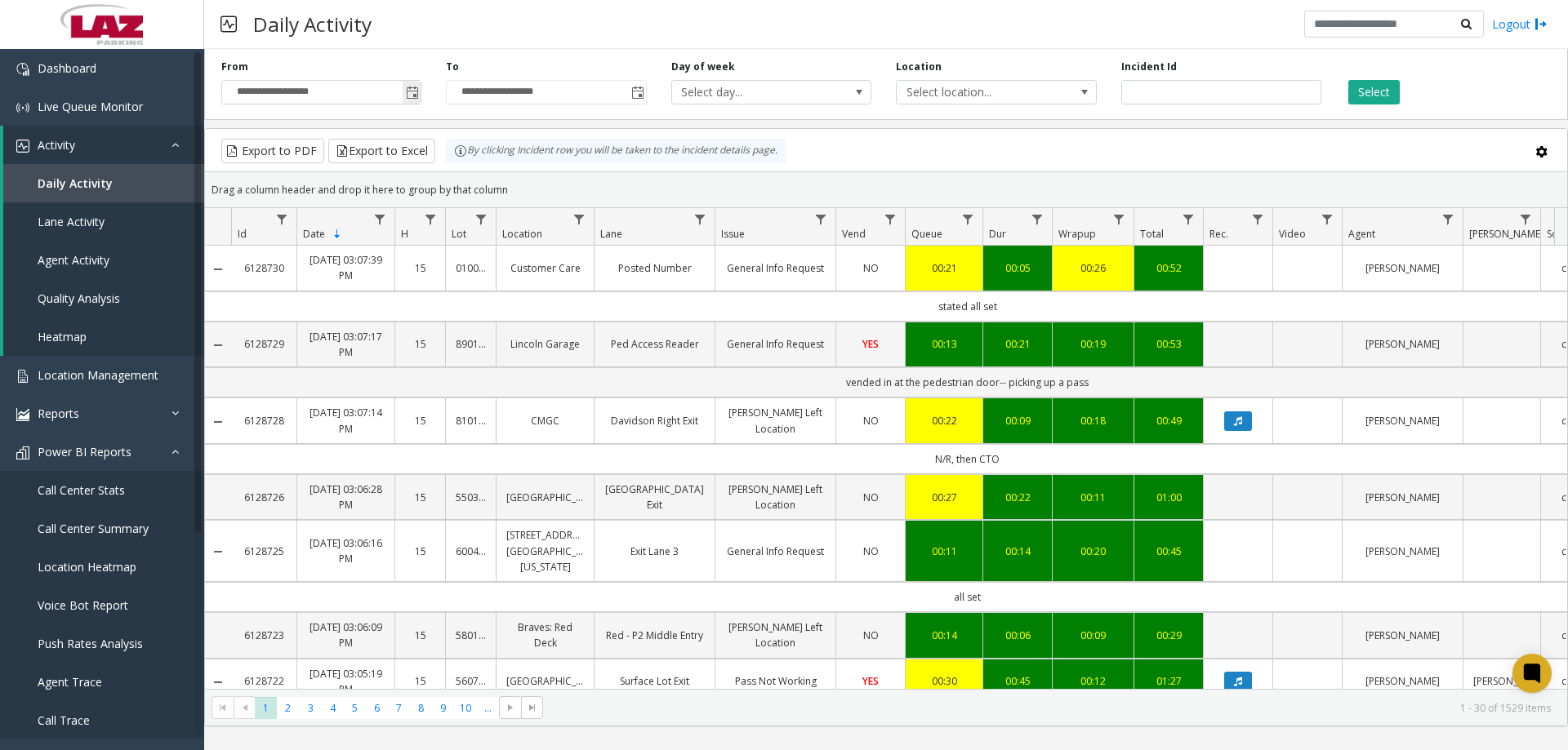
click at [414, 90] on span "Toggle popup" at bounding box center [413, 93] width 13 height 13
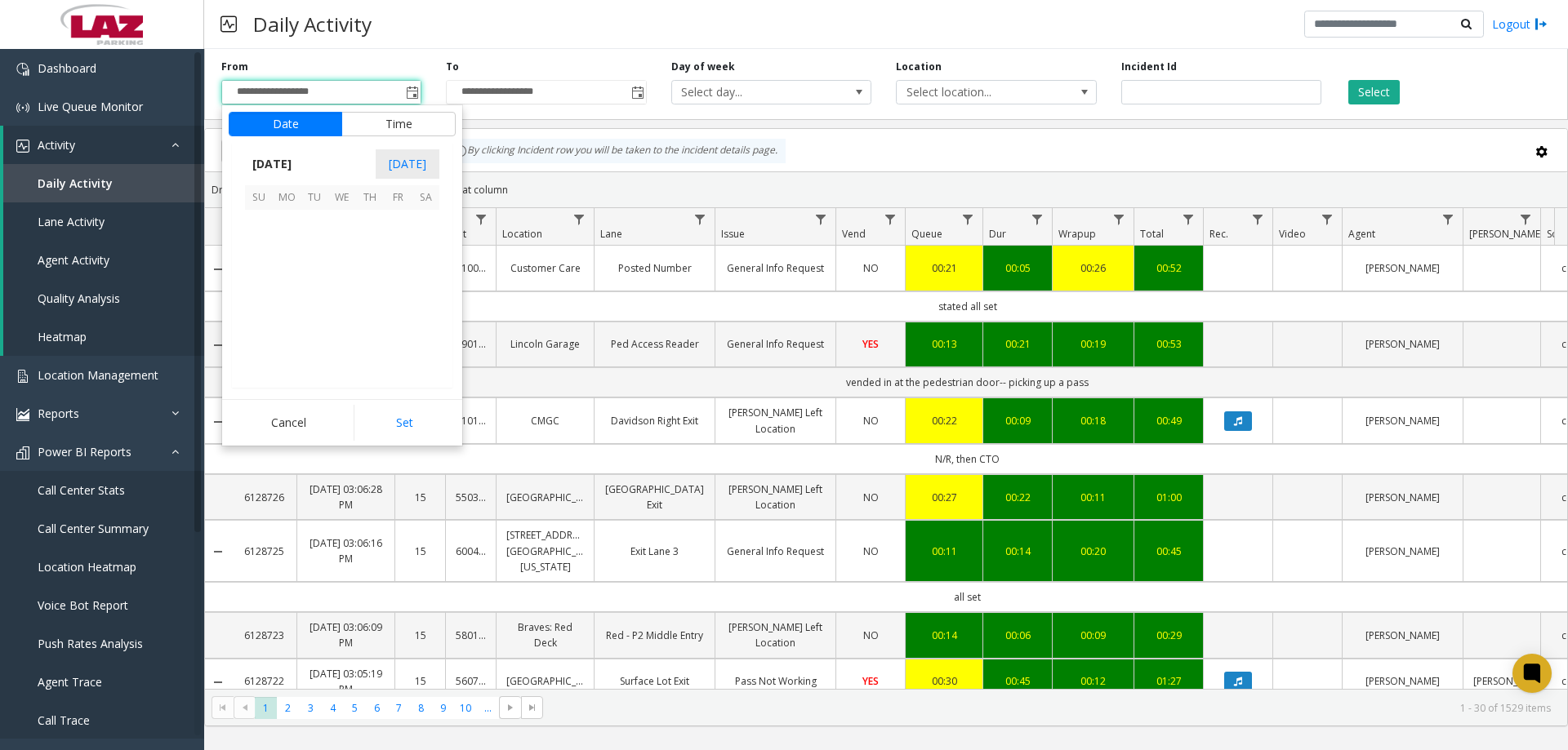
scroll to position [293051, 0]
click at [291, 208] on th "Mo" at bounding box center [287, 199] width 28 height 26
click at [289, 222] on span "1" at bounding box center [287, 223] width 28 height 28
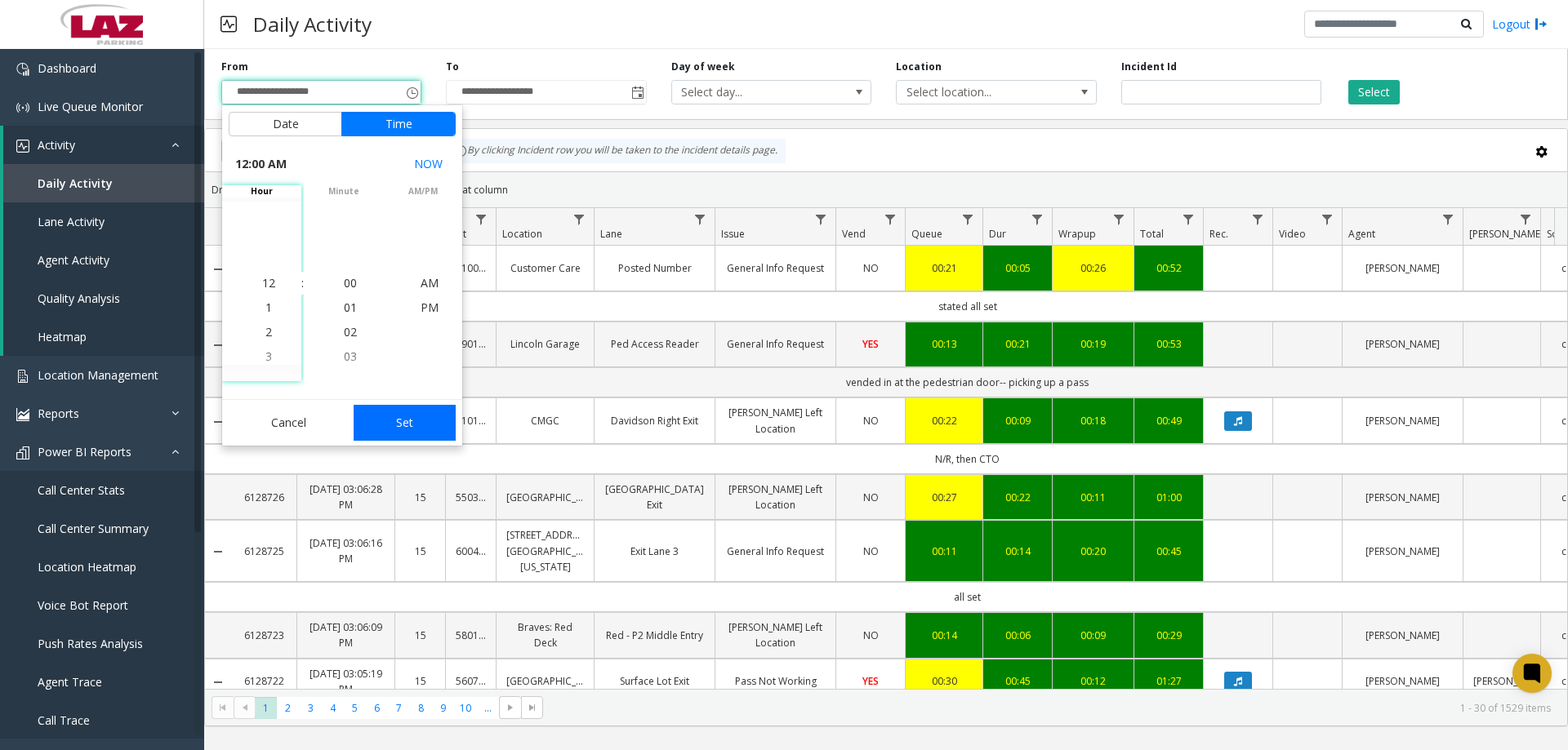
click at [401, 421] on button "Set" at bounding box center [405, 423] width 103 height 36
type input "**********"
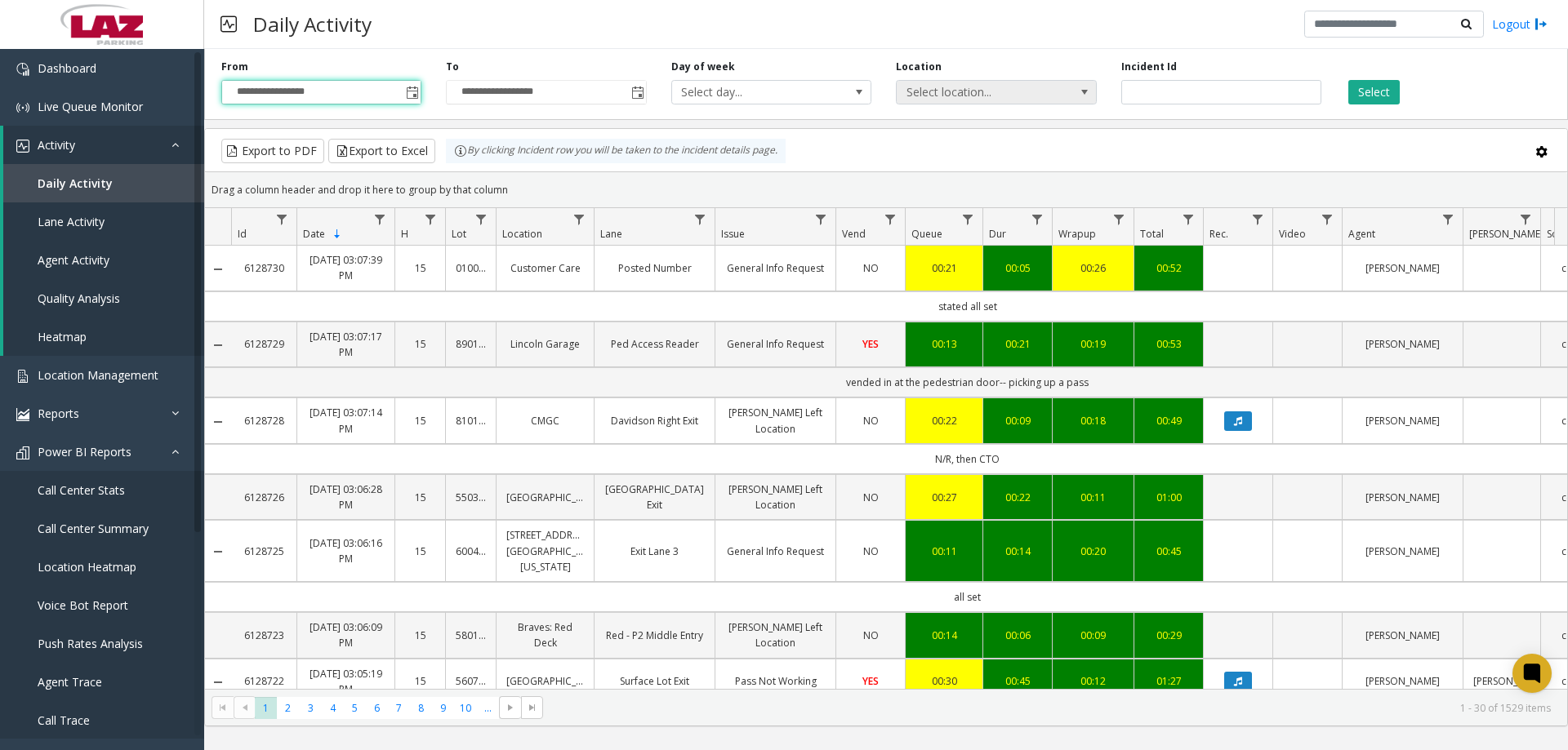
click at [965, 96] on span "Select location..." at bounding box center [975, 92] width 159 height 23
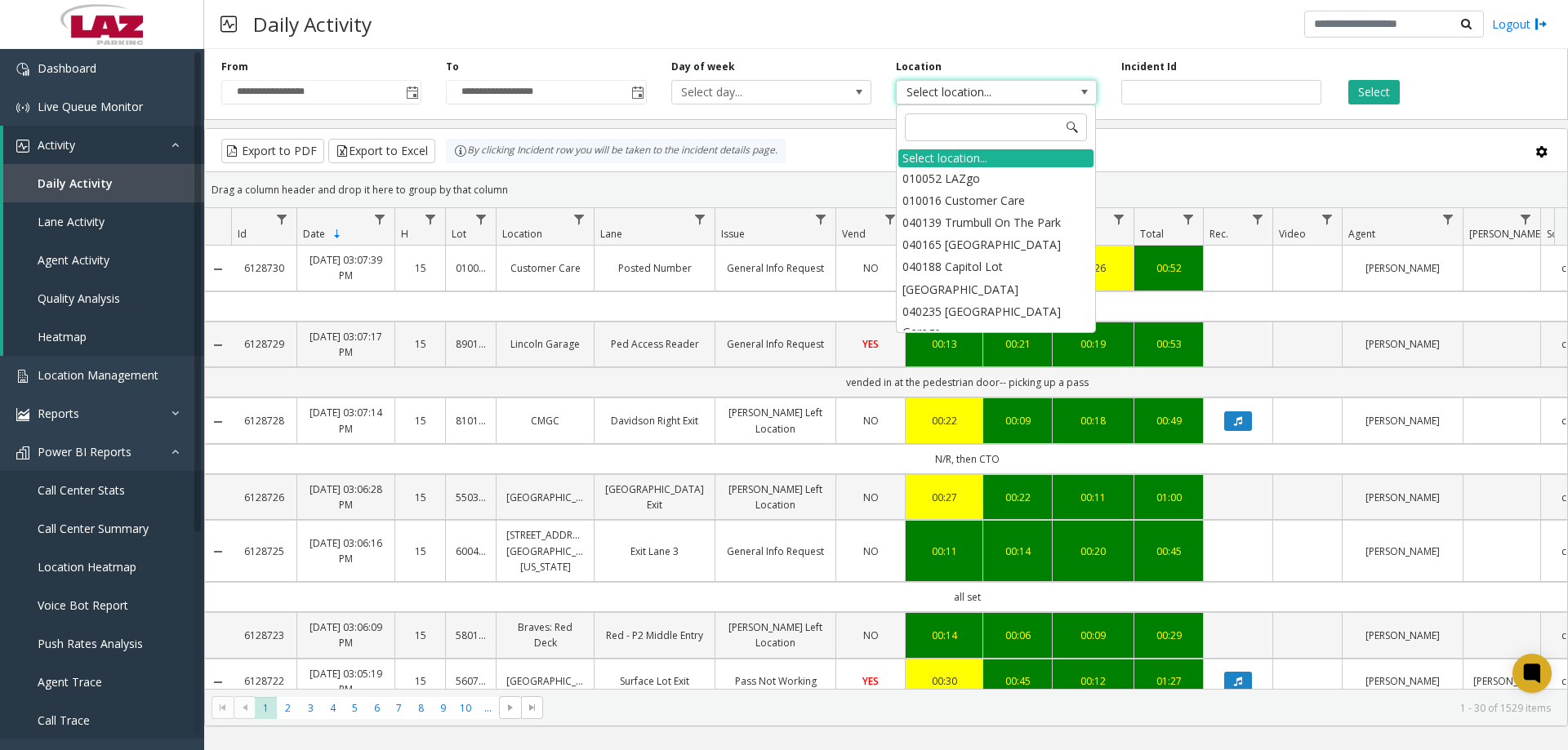
type input "******"
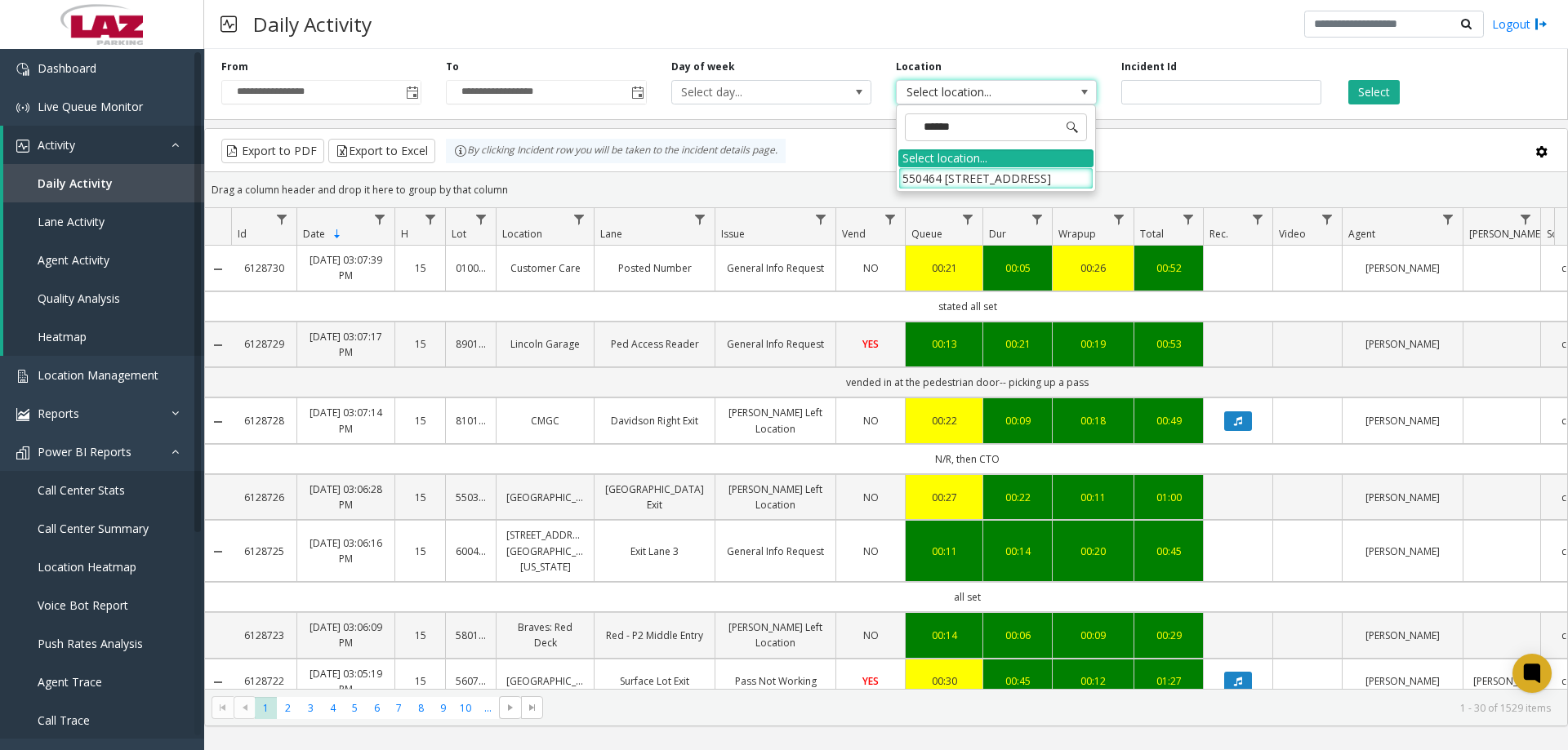
click at [957, 189] on div "****** Select location... [STREET_ADDRESS]" at bounding box center [996, 148] width 200 height 87
click at [957, 180] on li "550464 [STREET_ADDRESS]" at bounding box center [995, 178] width 195 height 22
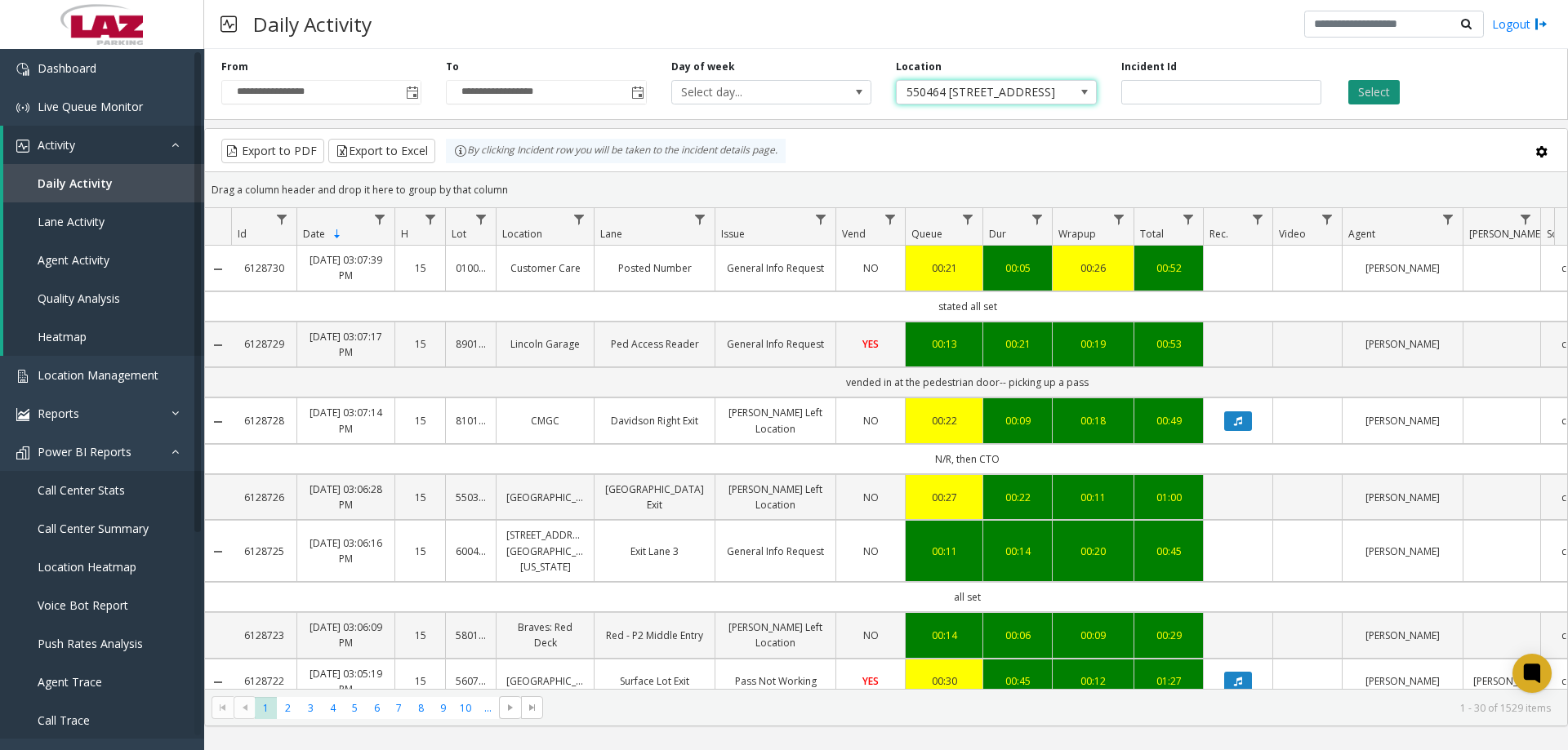
click at [1362, 93] on button "Select" at bounding box center [1374, 92] width 51 height 25
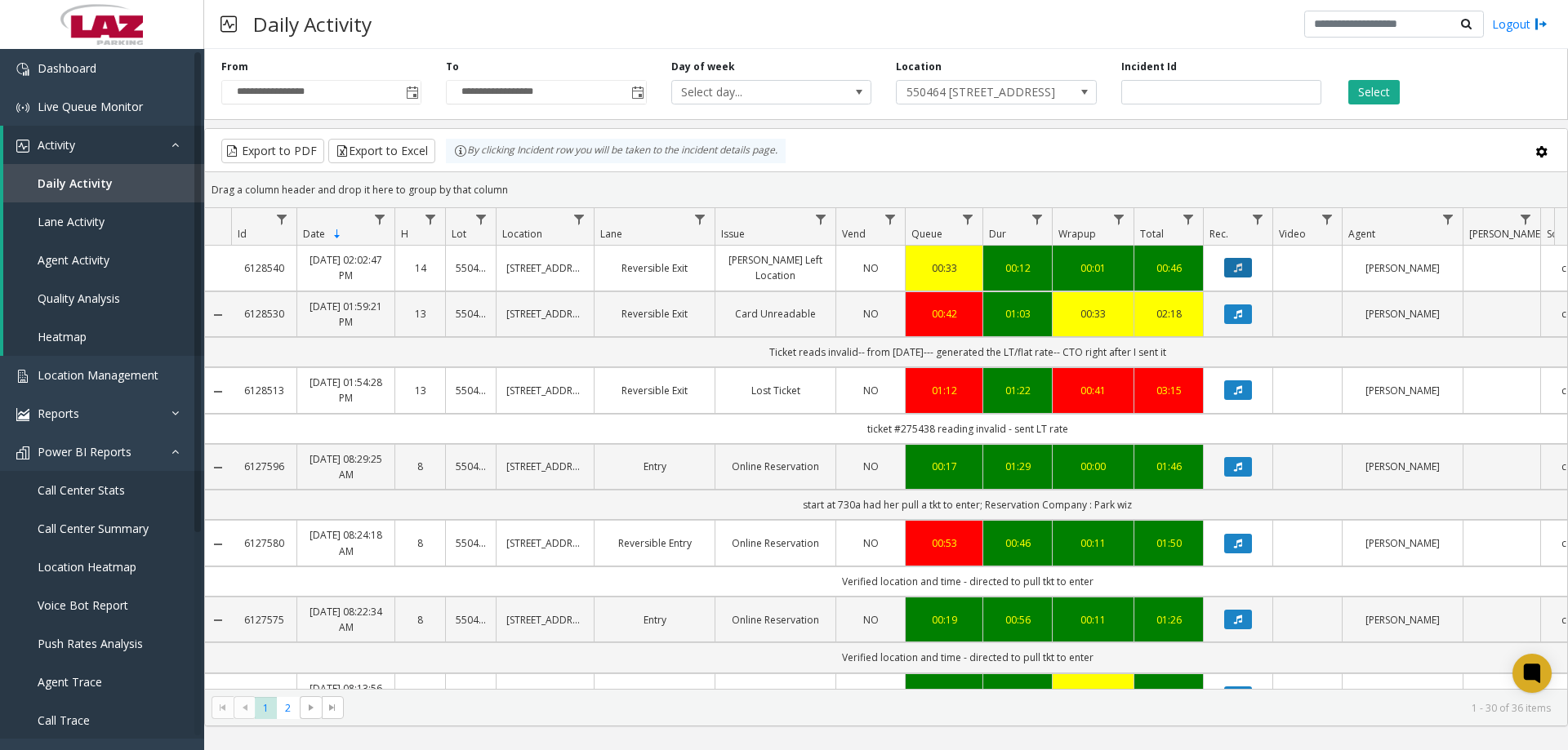
click at [1246, 269] on button "Data table" at bounding box center [1238, 267] width 28 height 19
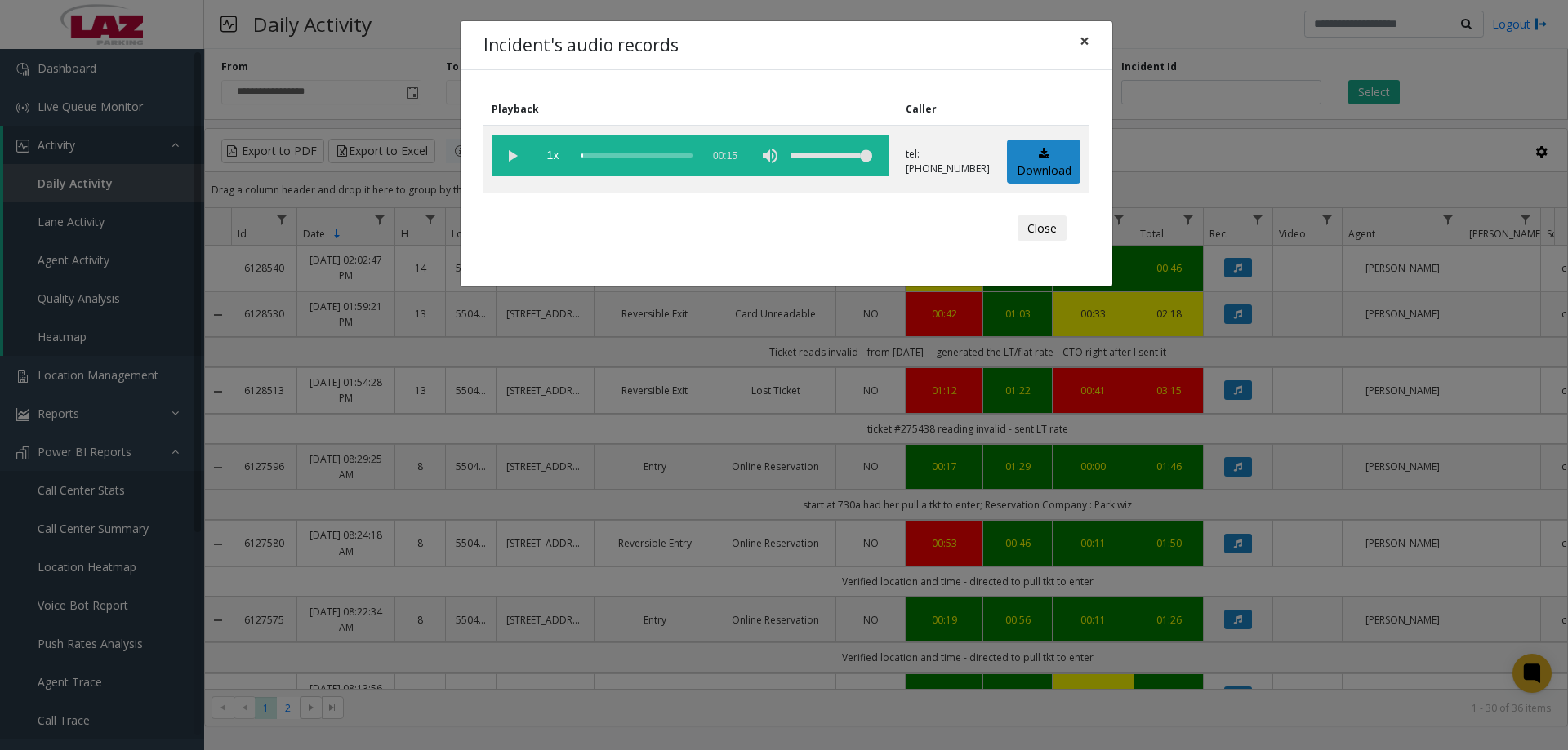
click at [1079, 48] on span "×" at bounding box center [1084, 40] width 10 height 23
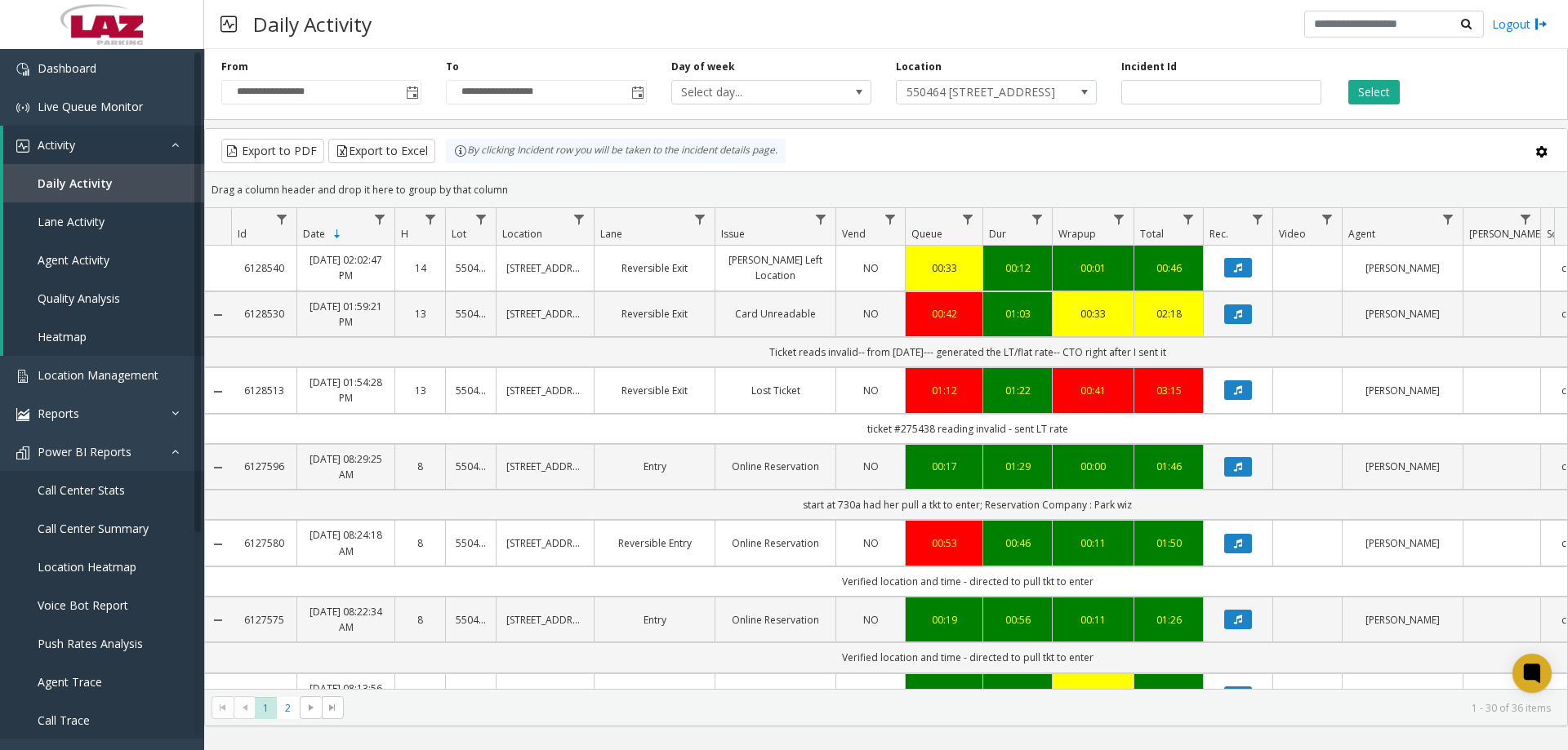
scroll to position [326, 0]
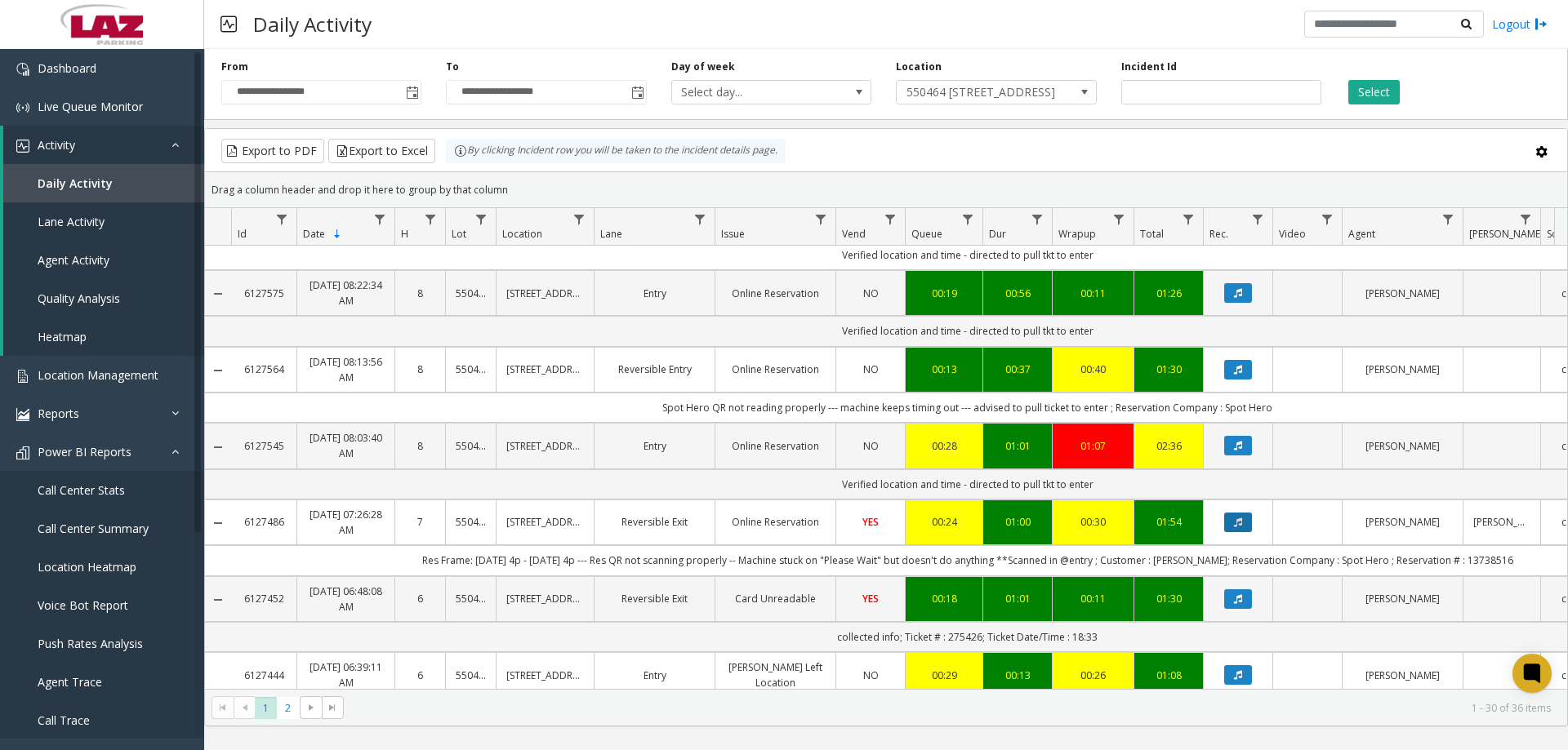
click at [1234, 527] on icon "Data table" at bounding box center [1237, 522] width 8 height 10
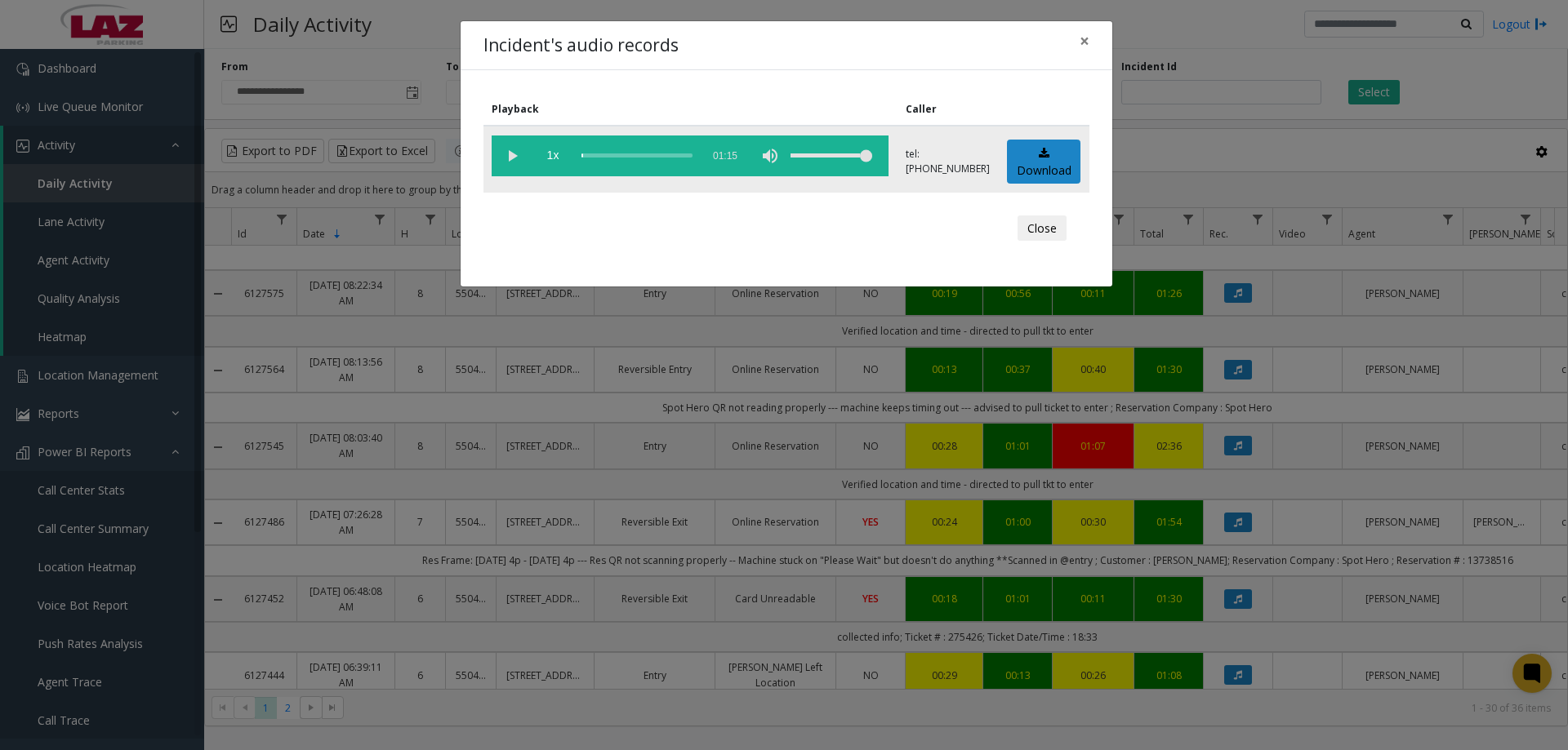
click at [510, 153] on vg-play-pause at bounding box center [512, 155] width 40 height 40
click at [586, 152] on div "scrub bar" at bounding box center [637, 155] width 111 height 40
drag, startPoint x: 594, startPoint y: 155, endPoint x: 607, endPoint y: 159, distance: 13.6
click at [607, 159] on div "scrub bar" at bounding box center [637, 155] width 111 height 40
click at [812, 157] on div "volume level" at bounding box center [831, 155] width 82 height 40
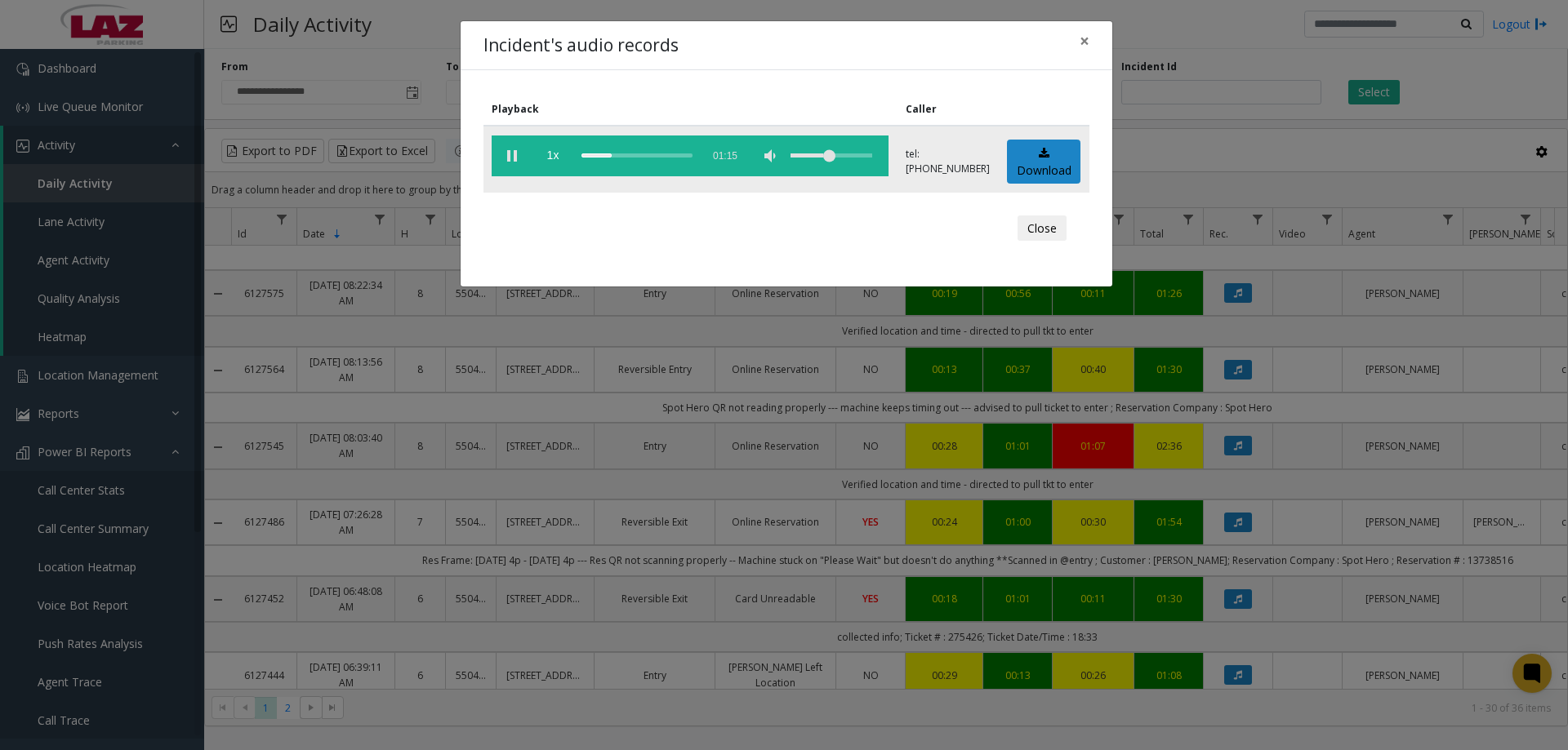
drag, startPoint x: 816, startPoint y: 157, endPoint x: 837, endPoint y: 165, distance: 22.5
click at [837, 165] on div "volume level" at bounding box center [831, 155] width 82 height 40
click at [822, 158] on div "volume level" at bounding box center [831, 155] width 82 height 40
click at [826, 158] on div "volume level" at bounding box center [831, 155] width 82 height 40
click at [829, 158] on div "volume level" at bounding box center [831, 155] width 82 height 40
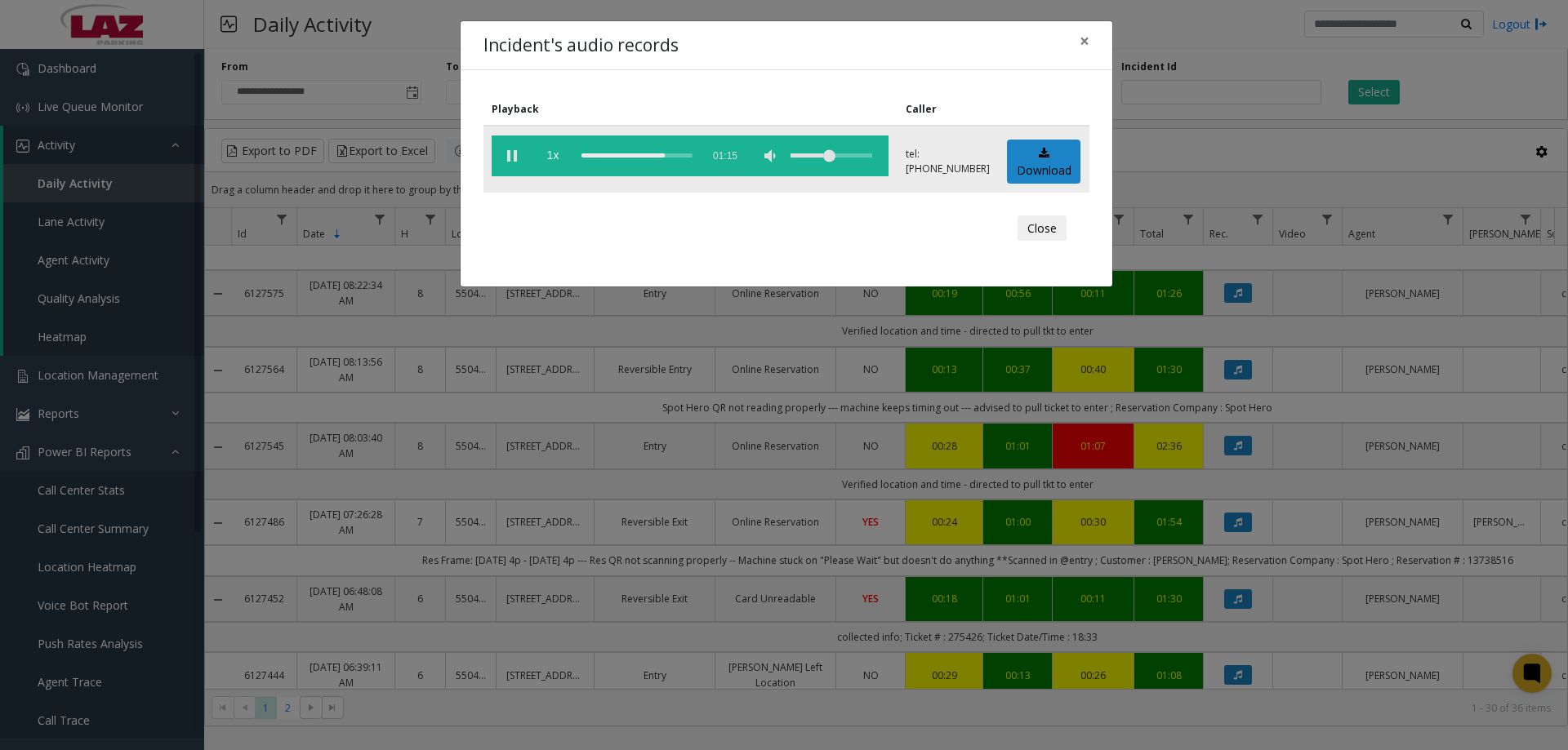
click at [835, 162] on div "volume level" at bounding box center [831, 155] width 82 height 40
click at [839, 157] on div "volume level" at bounding box center [831, 155] width 82 height 40
drag, startPoint x: 838, startPoint y: 157, endPoint x: 813, endPoint y: 157, distance: 25.0
click at [817, 158] on div "volume level" at bounding box center [831, 155] width 82 height 40
click at [1076, 48] on button "×" at bounding box center [1085, 41] width 33 height 40
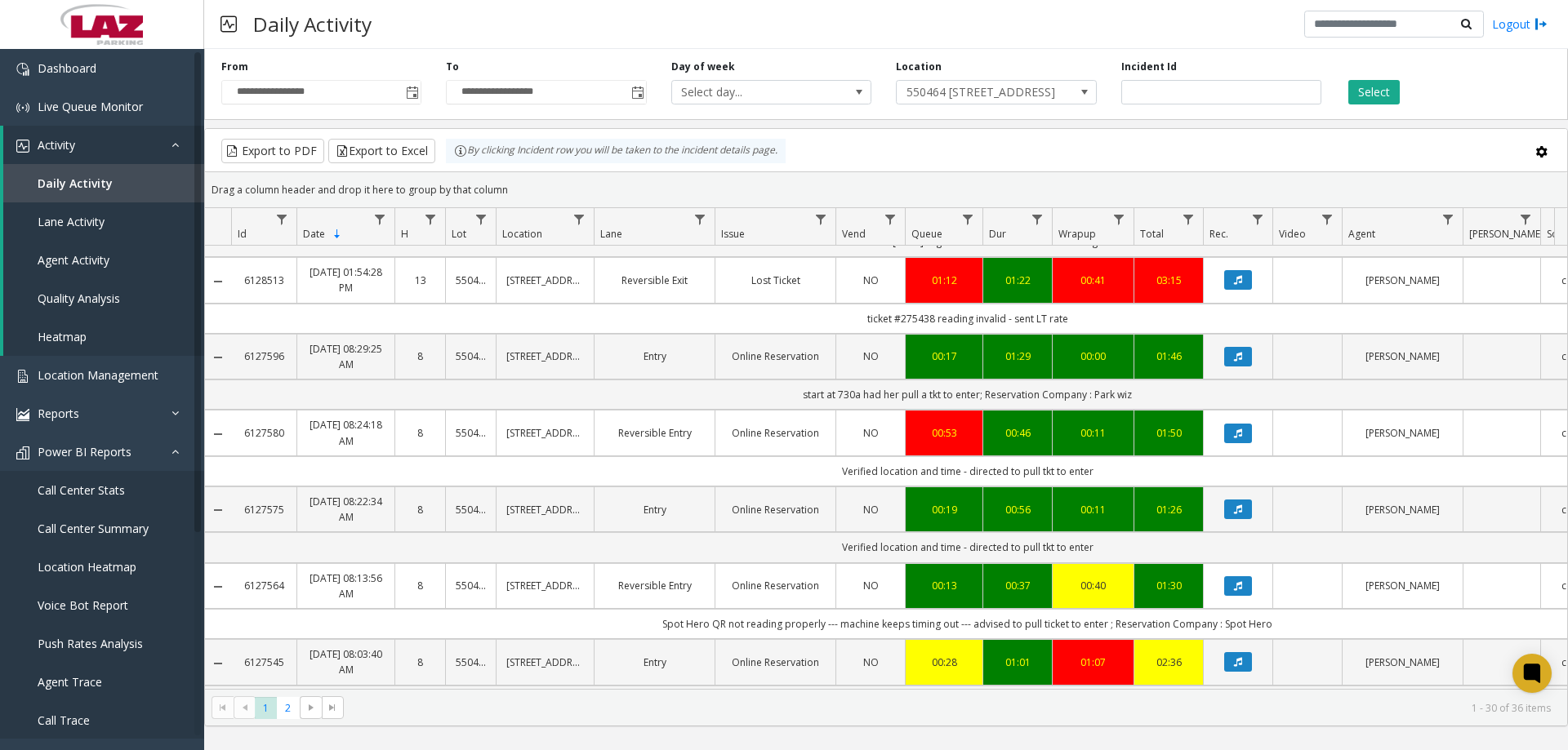
scroll to position [0, 0]
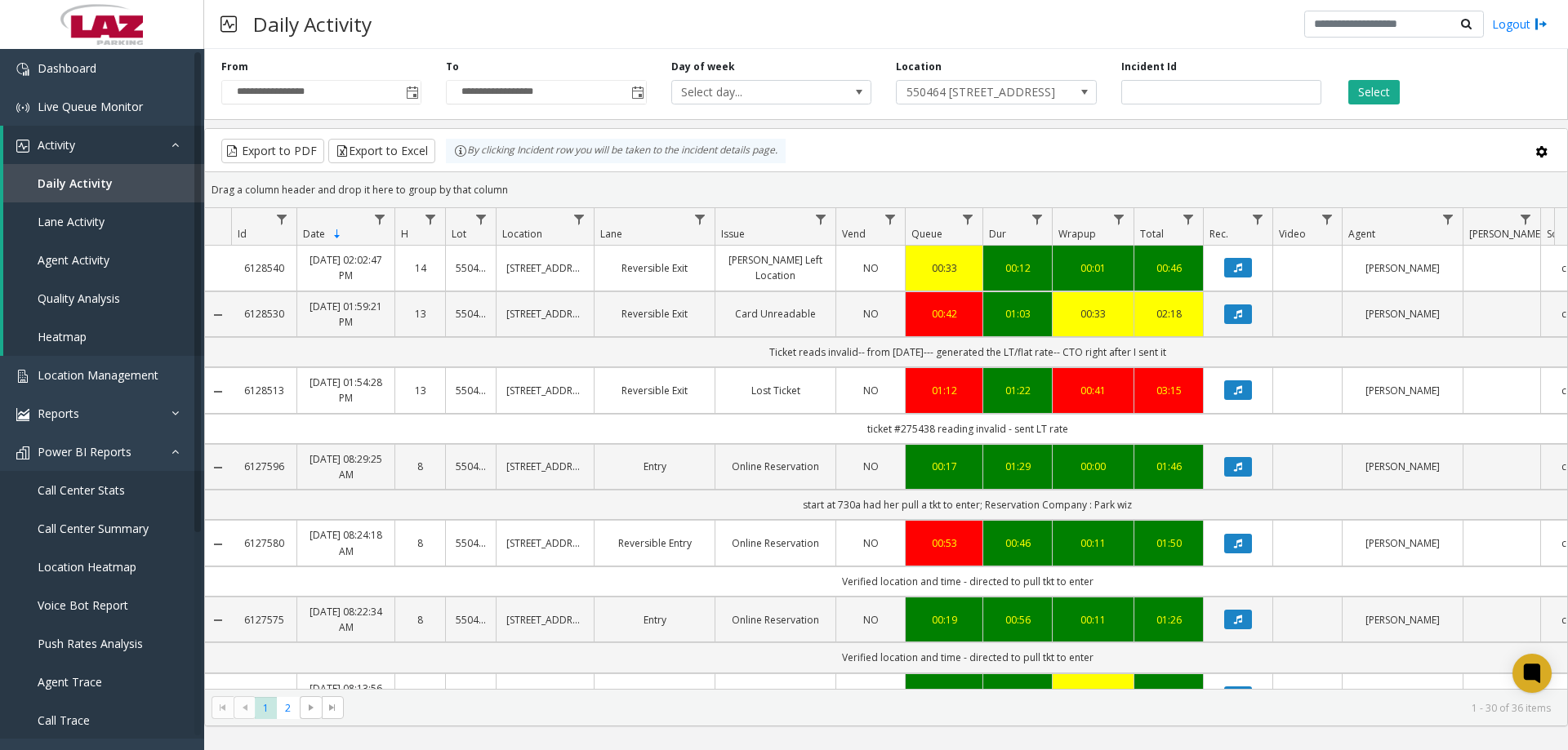
click at [1019, 40] on div "Daily Activity Logout" at bounding box center [886, 24] width 1364 height 49
click at [424, 26] on div "Daily Activity Logout" at bounding box center [886, 24] width 1364 height 49
click at [474, 12] on div "Daily Activity Logout" at bounding box center [886, 24] width 1364 height 49
click at [70, 407] on span "Reports" at bounding box center [58, 414] width 41 height 16
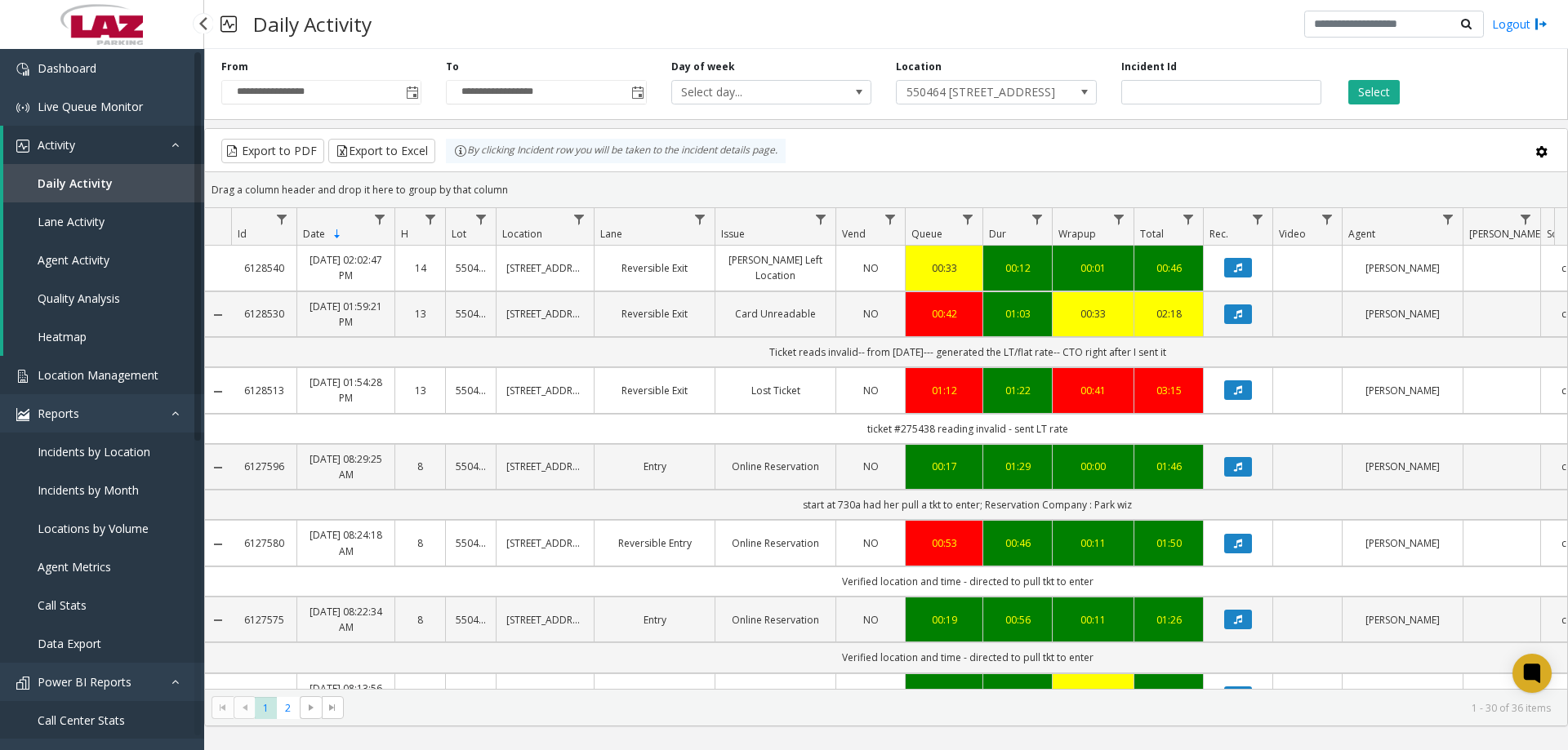
click at [70, 376] on span "Location Management" at bounding box center [97, 375] width 120 height 16
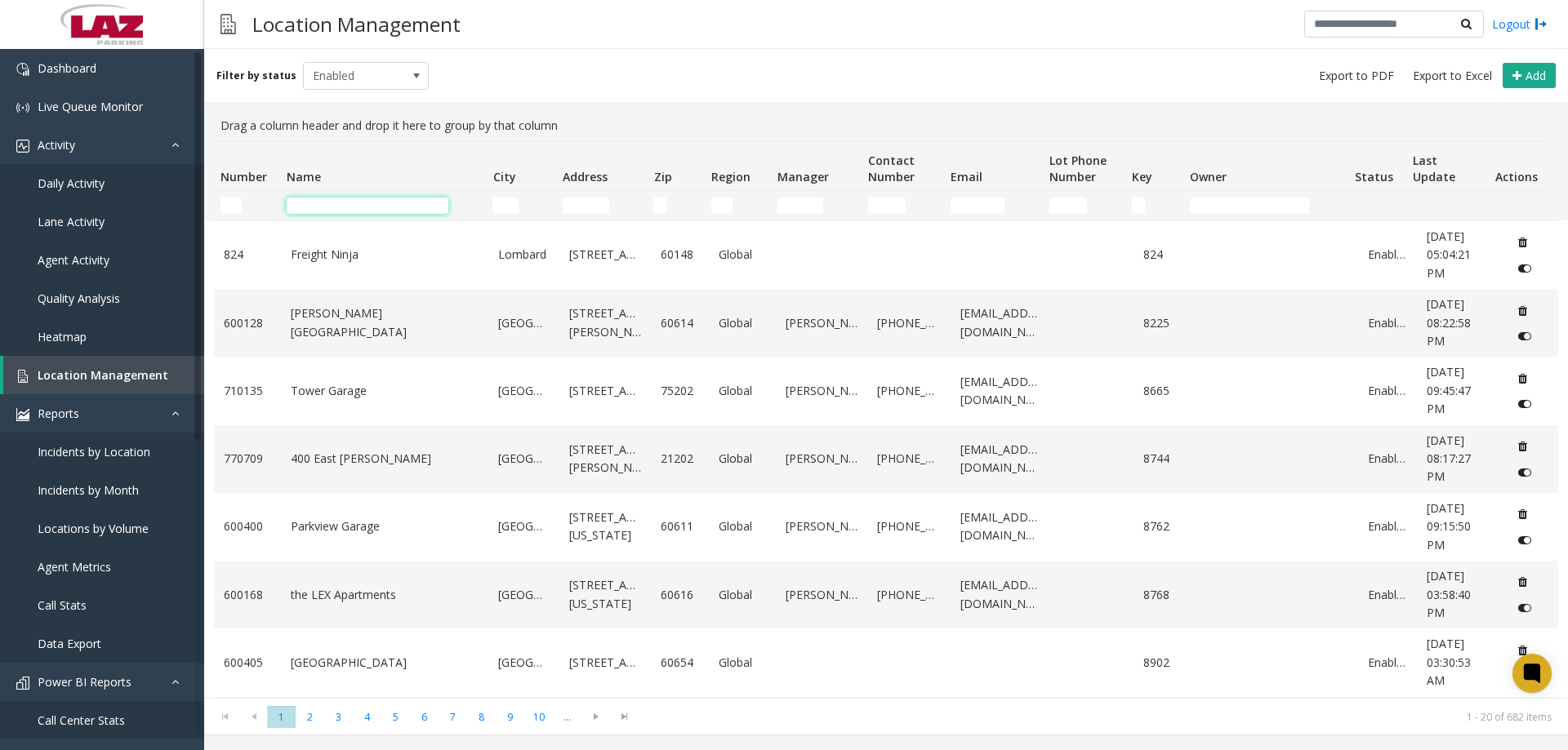
click at [317, 203] on input "Name Filter" at bounding box center [368, 206] width 162 height 17
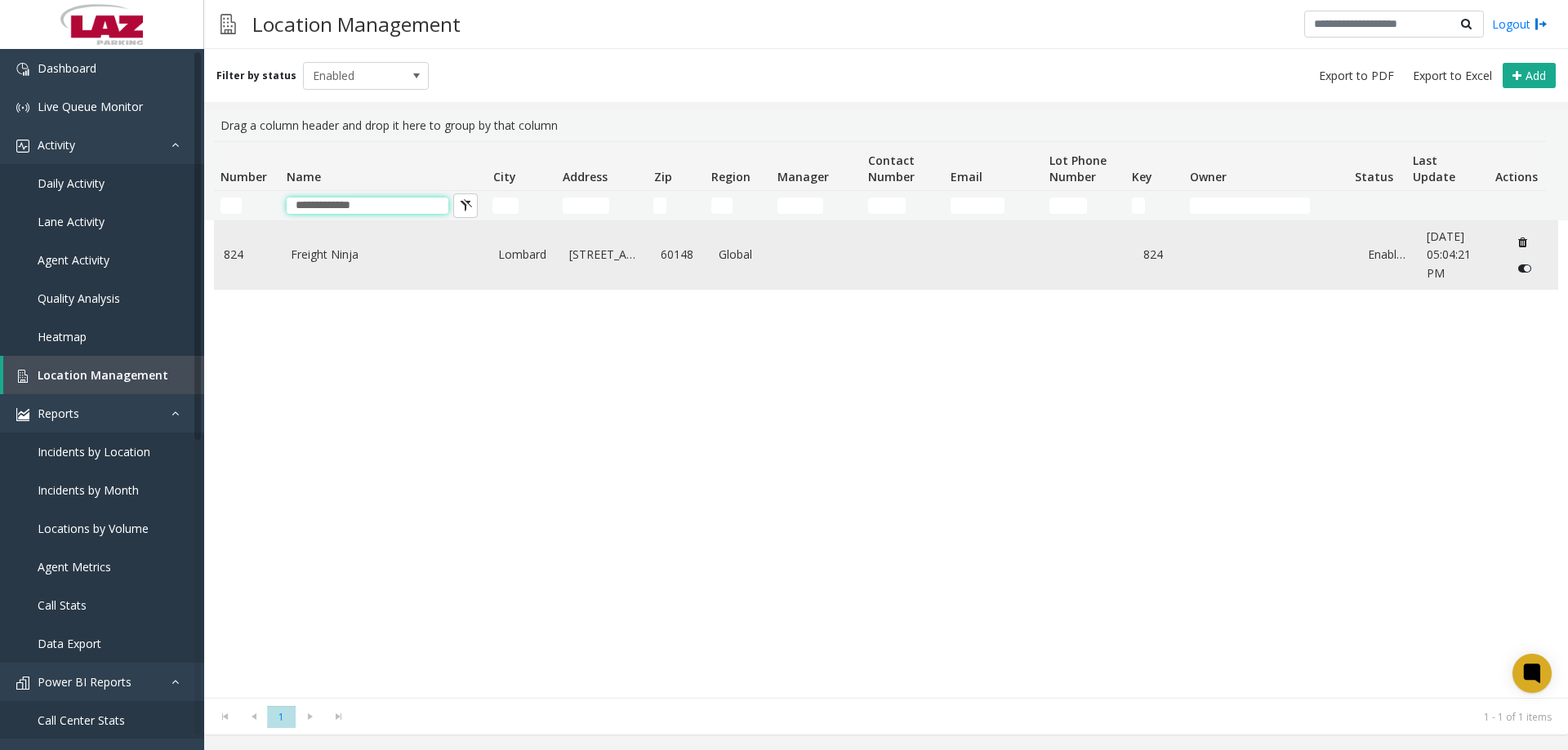
type input "**********"
click at [334, 278] on td "Freight Ninja" at bounding box center [385, 256] width 209 height 68
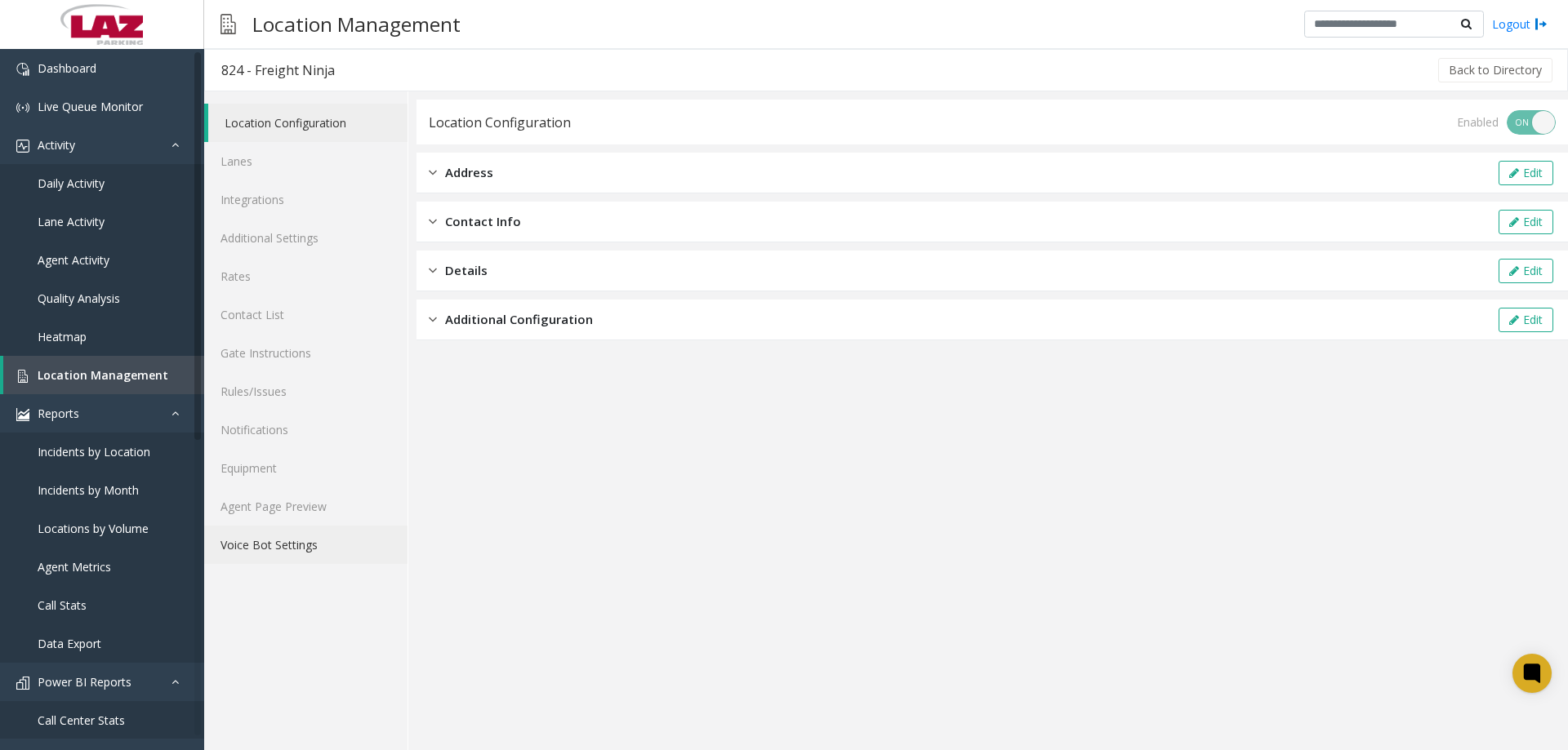
click at [293, 527] on link "Voice Bot Settings" at bounding box center [305, 545] width 203 height 39
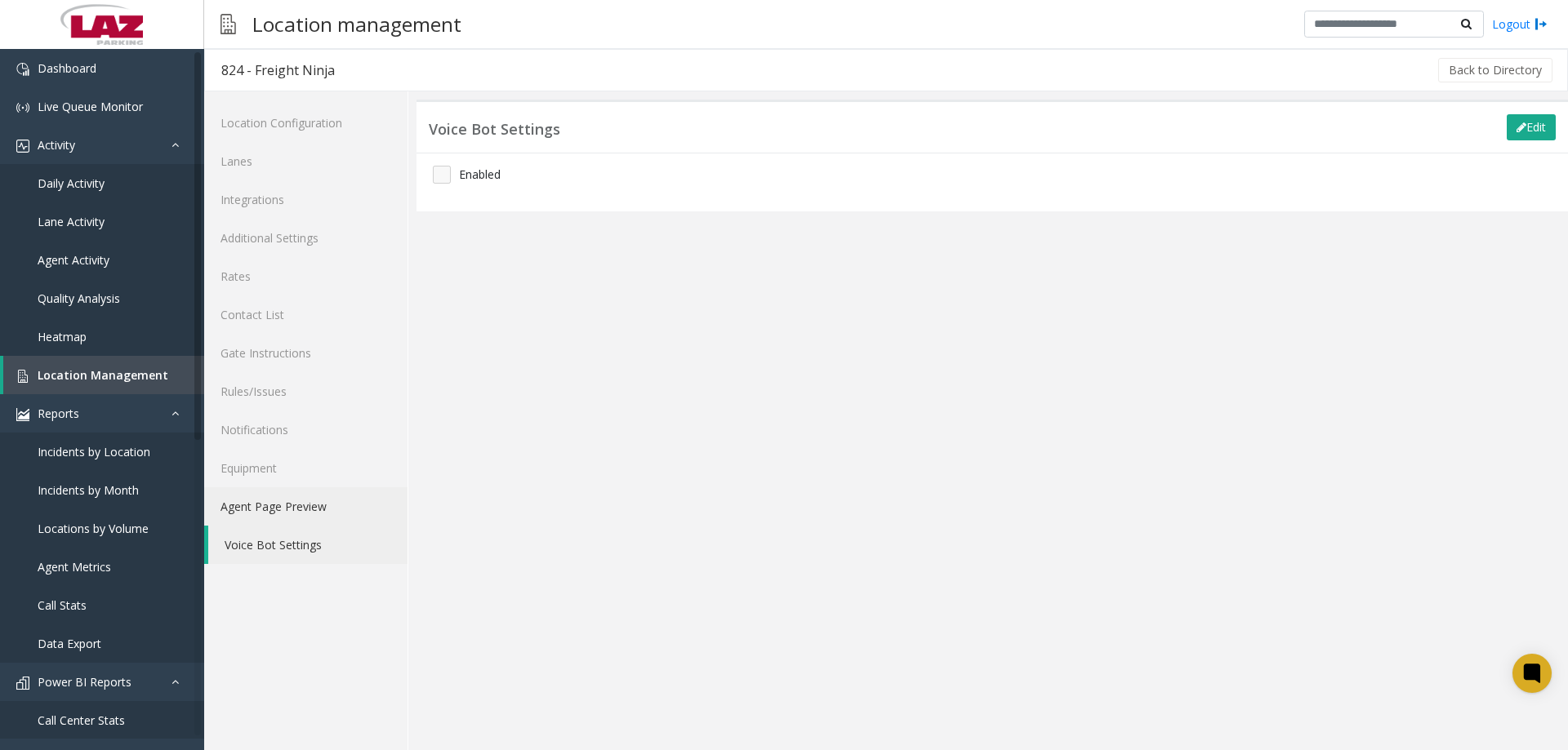
click at [287, 511] on link "Agent Page Preview" at bounding box center [305, 506] width 203 height 39
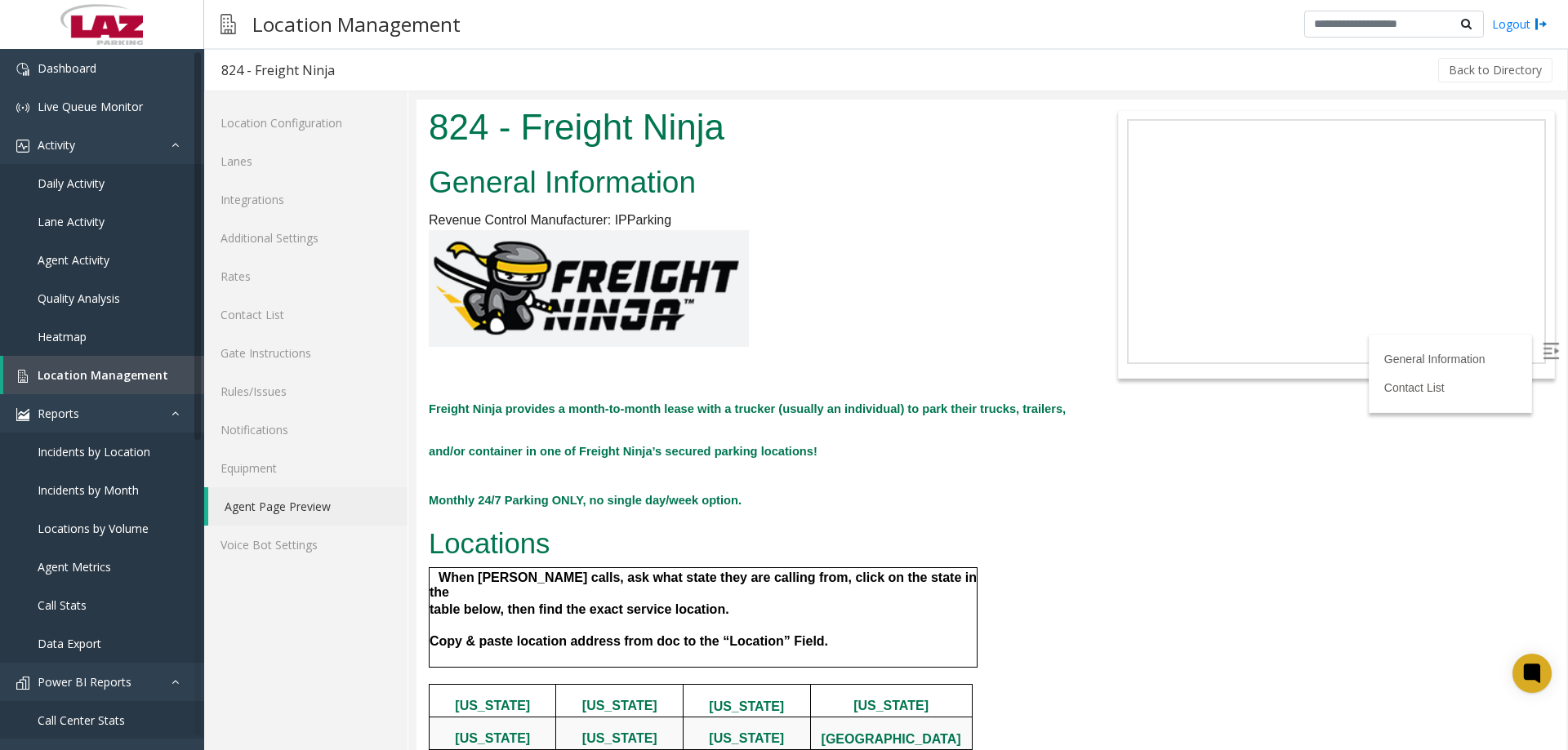
click at [1540, 360] on label at bounding box center [1551, 352] width 25 height 25
click at [504, 699] on span "[US_STATE]" at bounding box center [493, 705] width 75 height 14
click at [955, 391] on h2 "Freight Ninja provides a month-to-month lease with a trucker (usually an indivi…" at bounding box center [751, 425] width 646 height 85
click at [95, 370] on span "Location Management" at bounding box center [103, 375] width 131 height 16
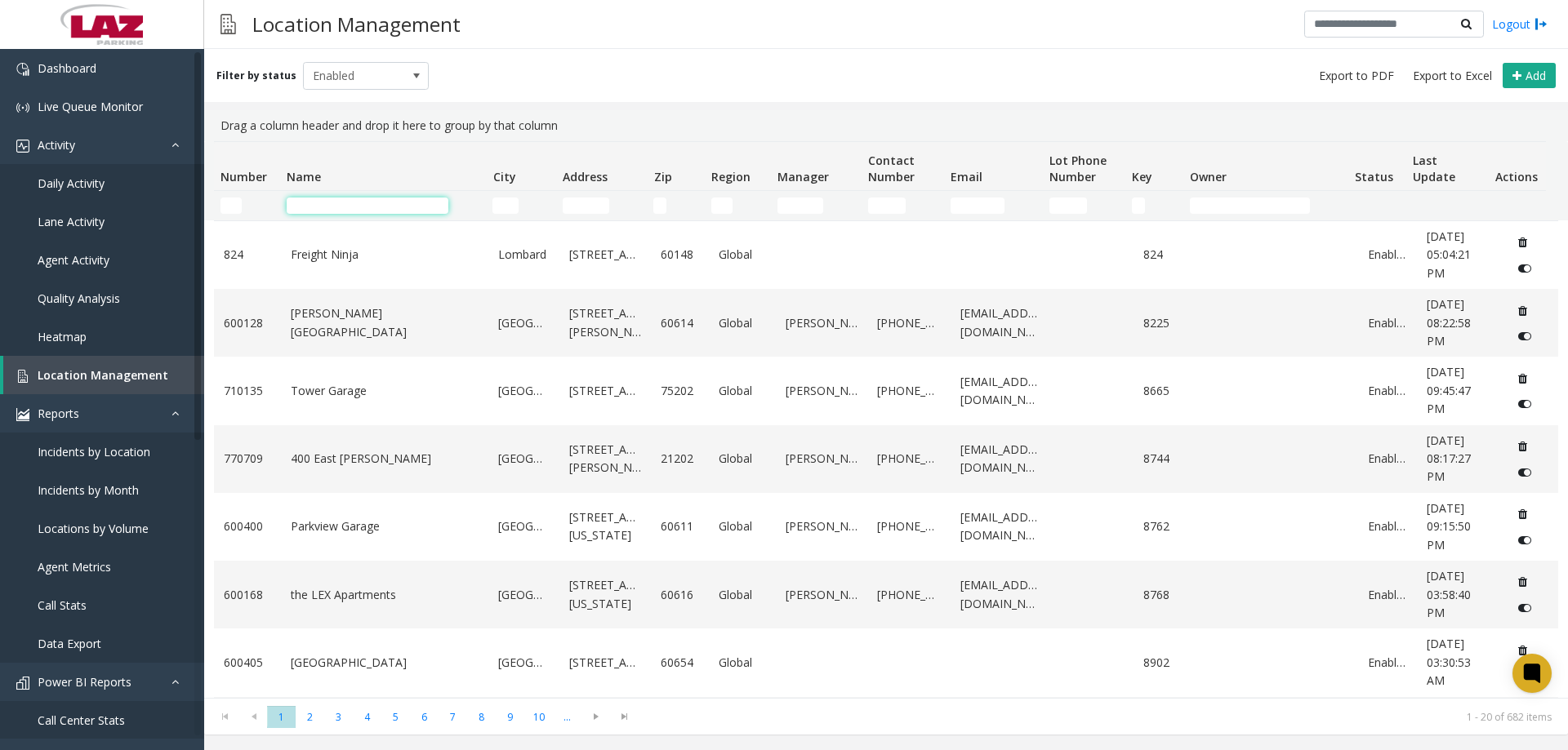
click at [385, 198] on input "Name Filter" at bounding box center [368, 206] width 162 height 17
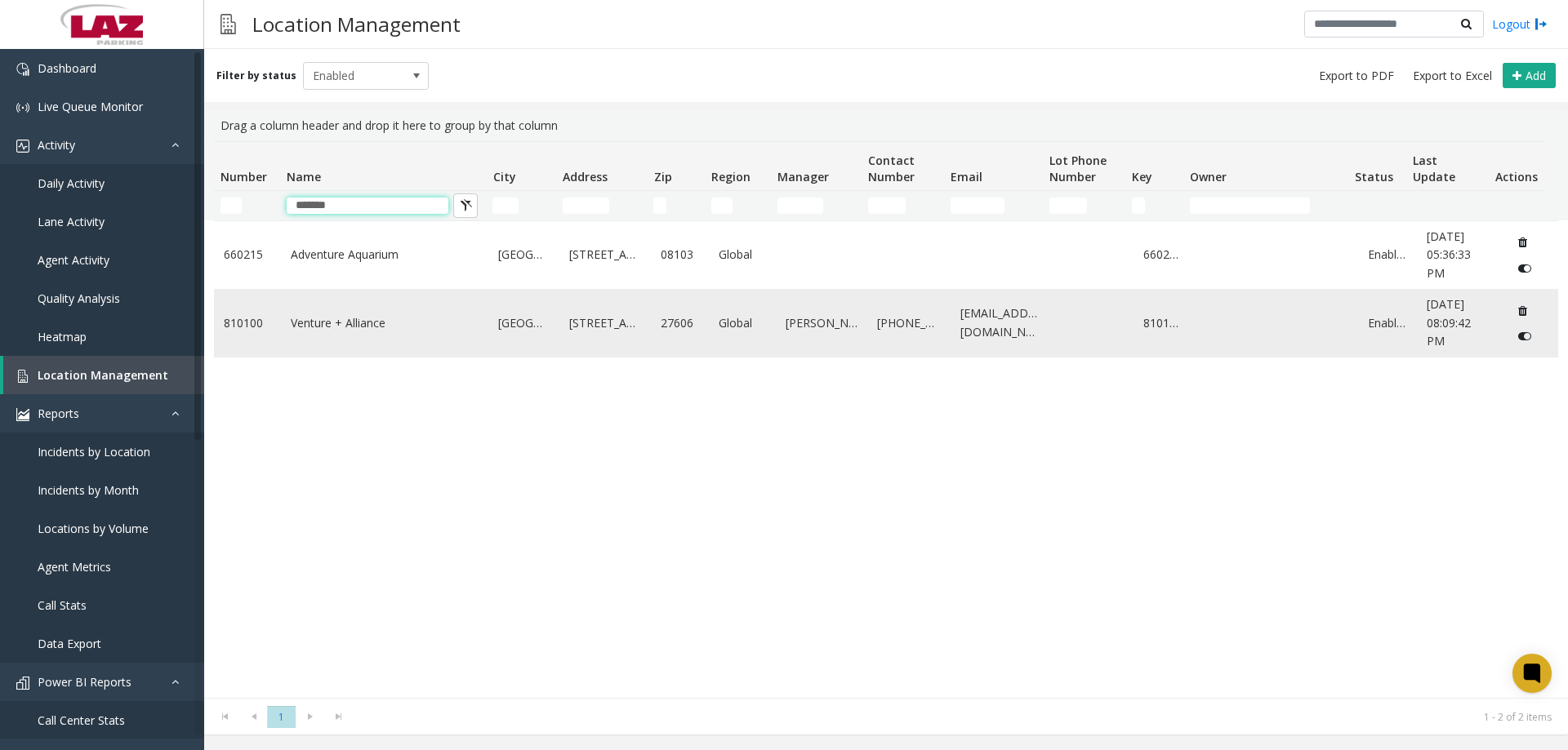
type input "*******"
click at [355, 321] on link "Venture + Alliance" at bounding box center [384, 324] width 188 height 18
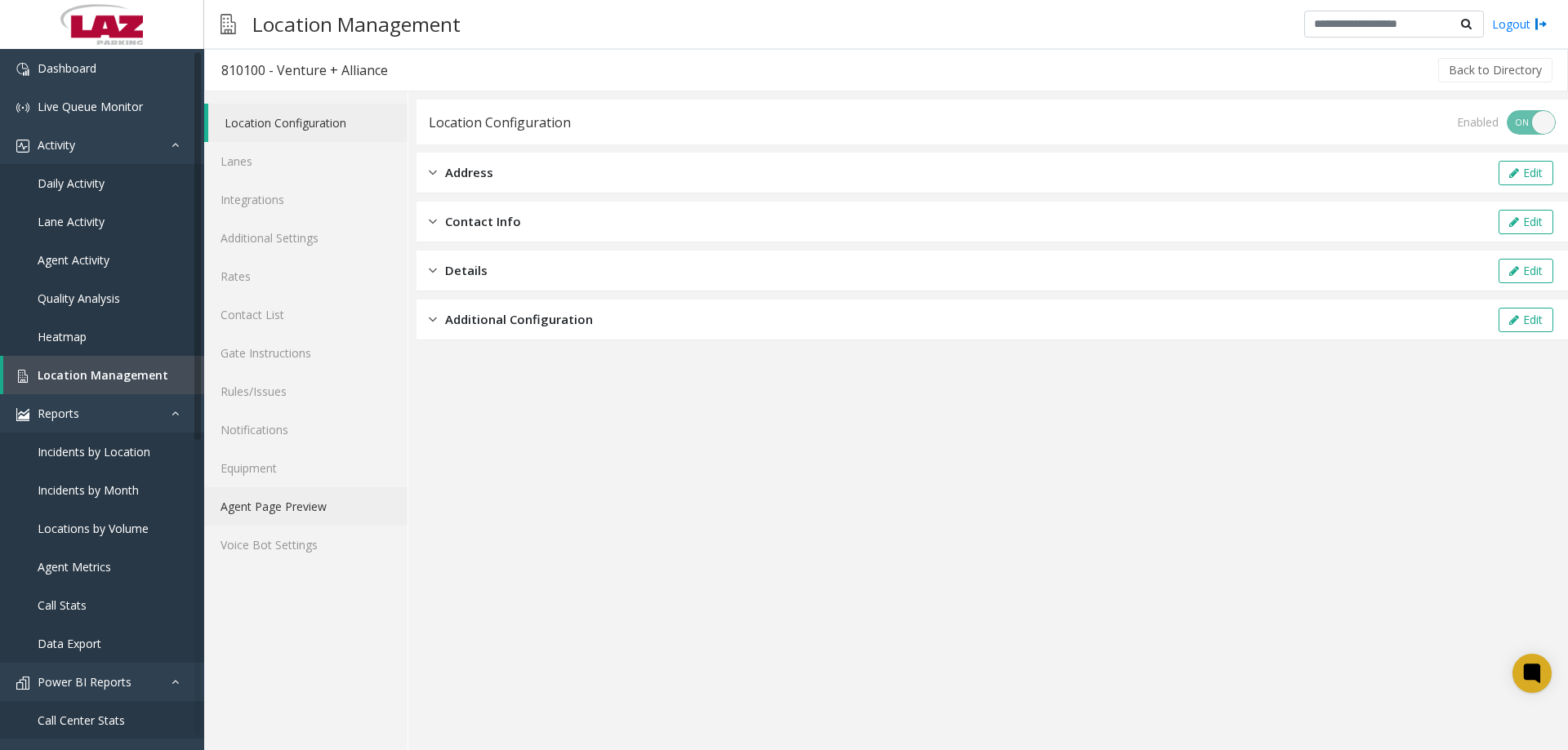
click at [267, 515] on link "Agent Page Preview" at bounding box center [305, 506] width 203 height 39
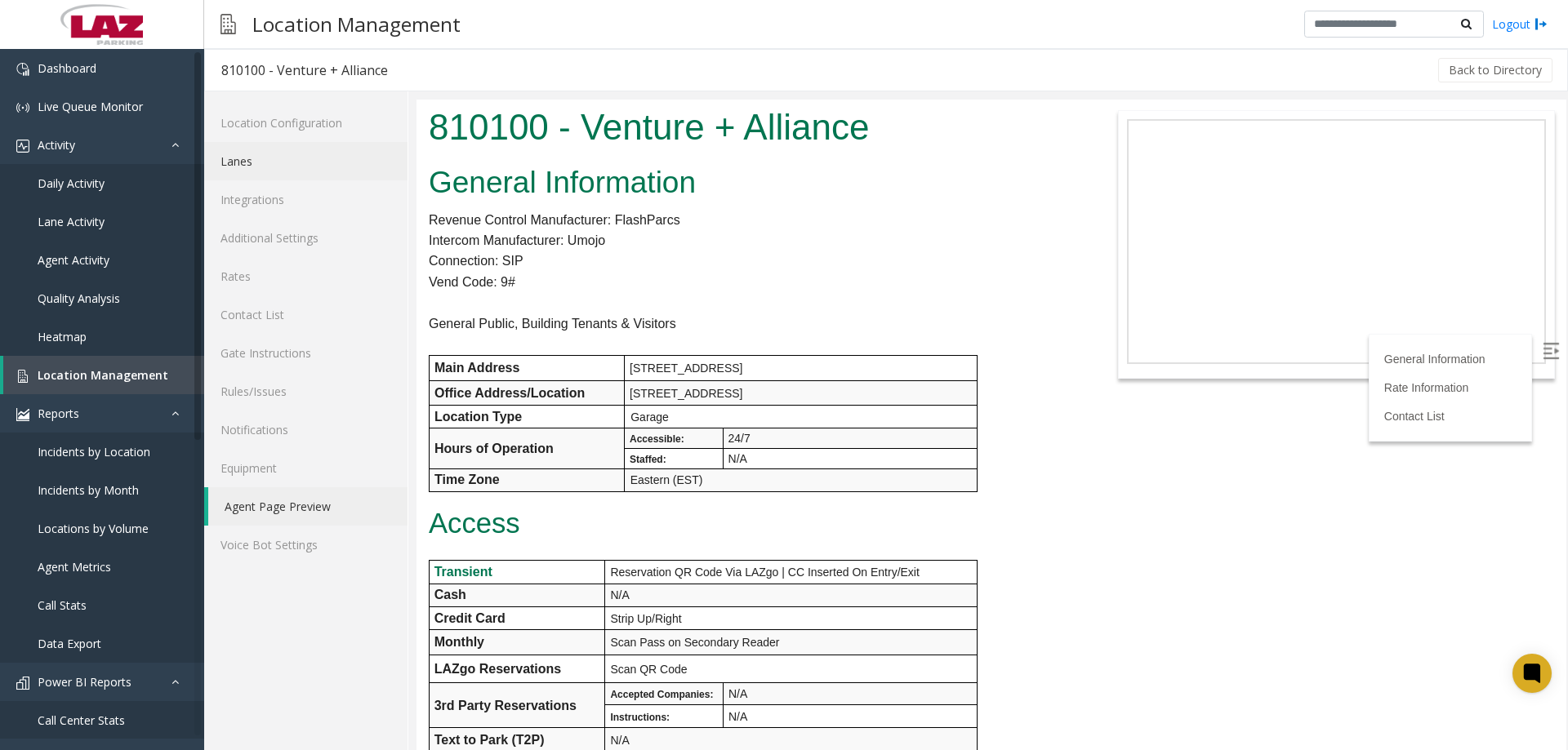
click at [271, 169] on link "Lanes" at bounding box center [305, 162] width 203 height 39
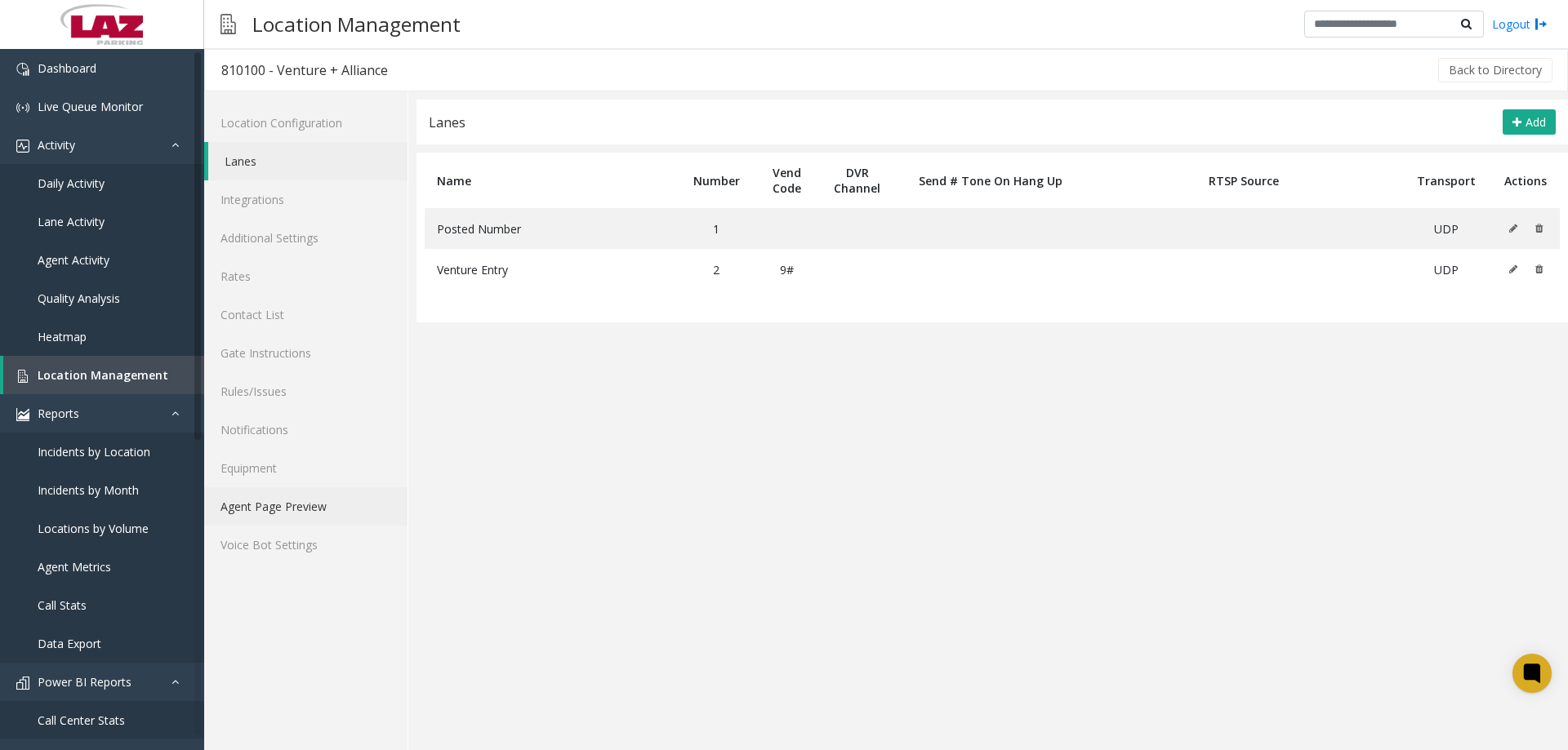
click at [312, 512] on link "Agent Page Preview" at bounding box center [305, 506] width 203 height 39
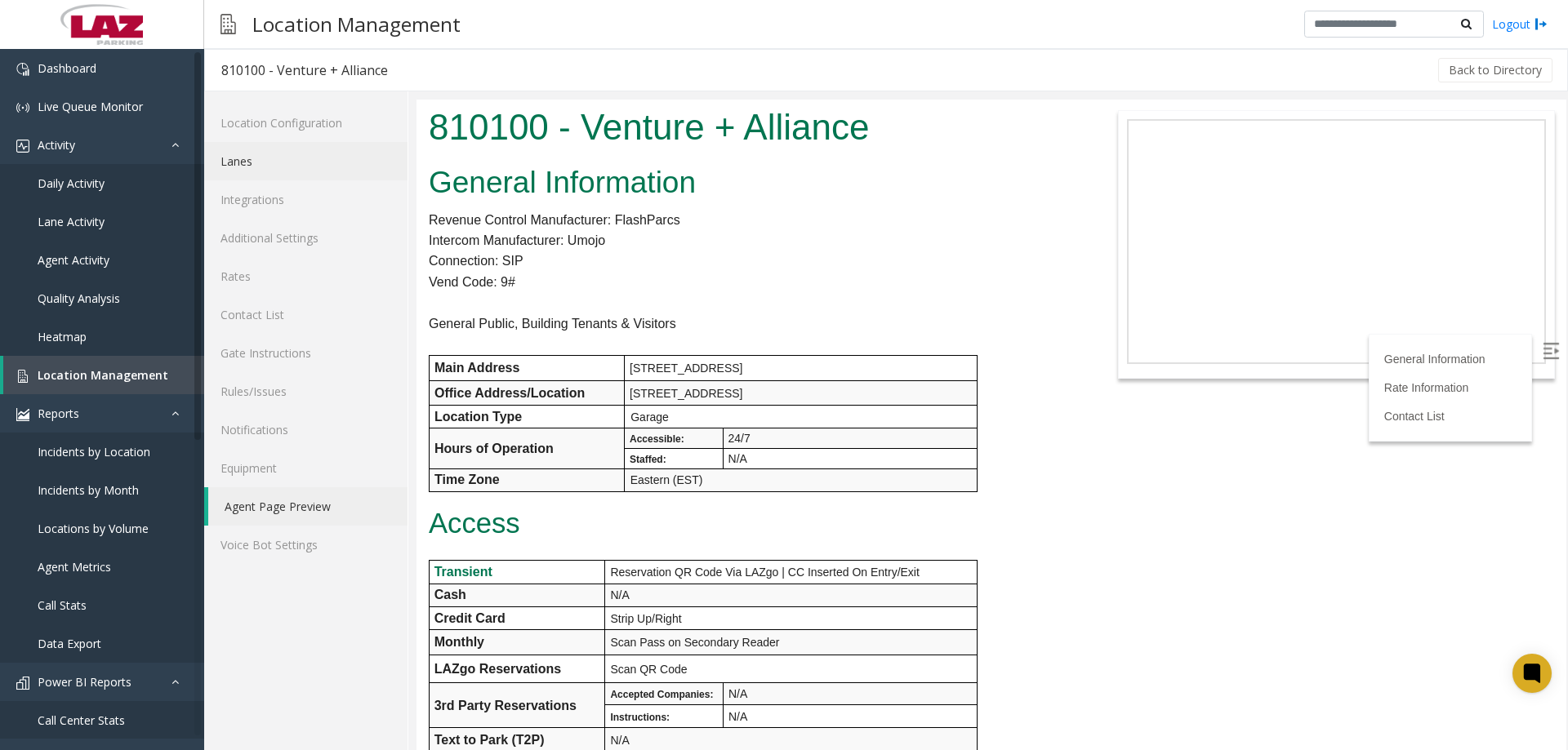
click at [260, 151] on link "Lanes" at bounding box center [305, 162] width 203 height 39
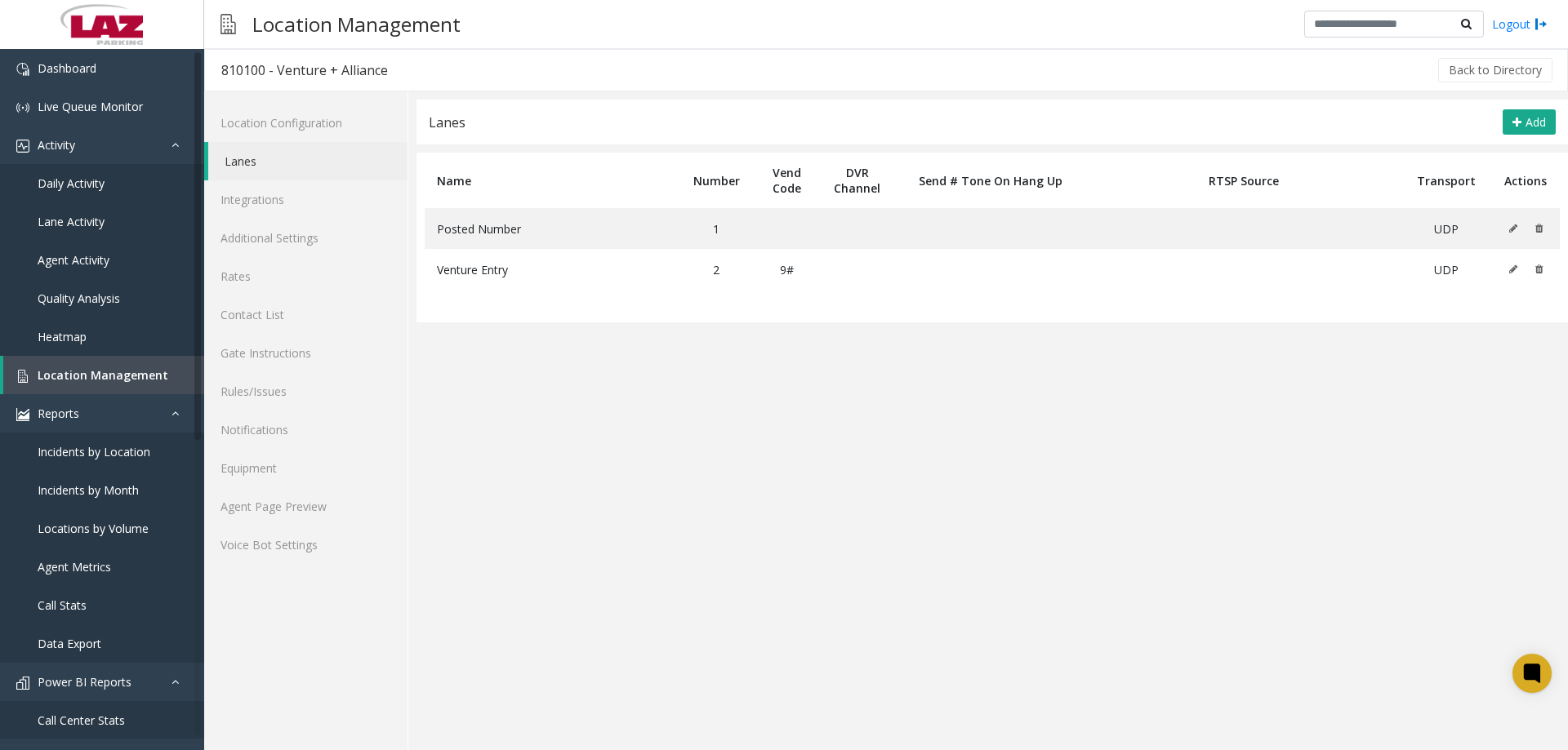
click at [743, 504] on app-lanes "Lanes Add Name Number Vend Code DVR Channel Send # Tone On Hang Up RTSP Source …" at bounding box center [992, 425] width 1152 height 651
click at [267, 504] on link "Agent Page Preview" at bounding box center [305, 506] width 203 height 39
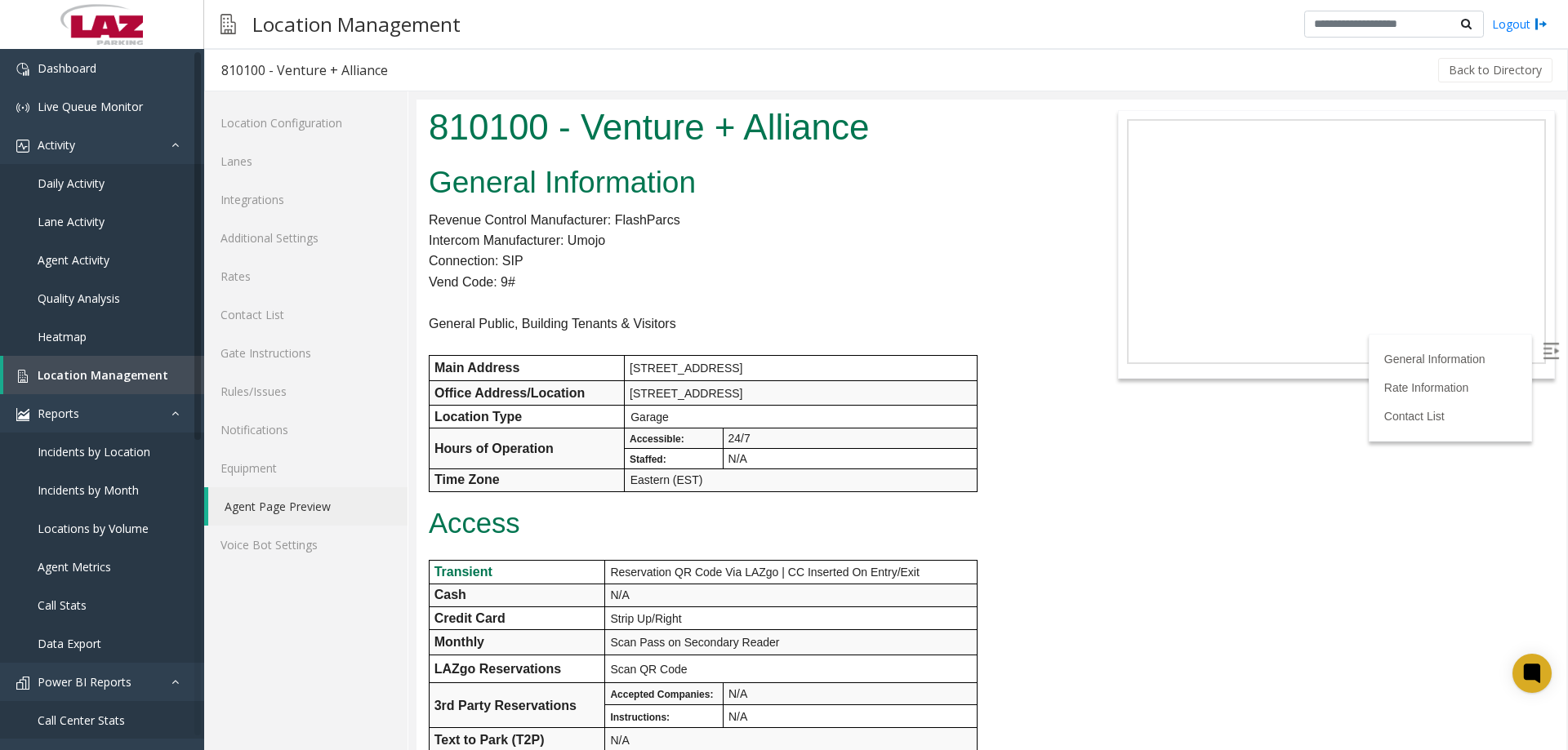
drag, startPoint x: 1562, startPoint y: 567, endPoint x: 1983, endPoint y: 264, distance: 518.7
click at [1070, 216] on div "General Information Revenue Control Manufacturer: FlashParcs Intercom Manufactu…" at bounding box center [751, 658] width 670 height 998
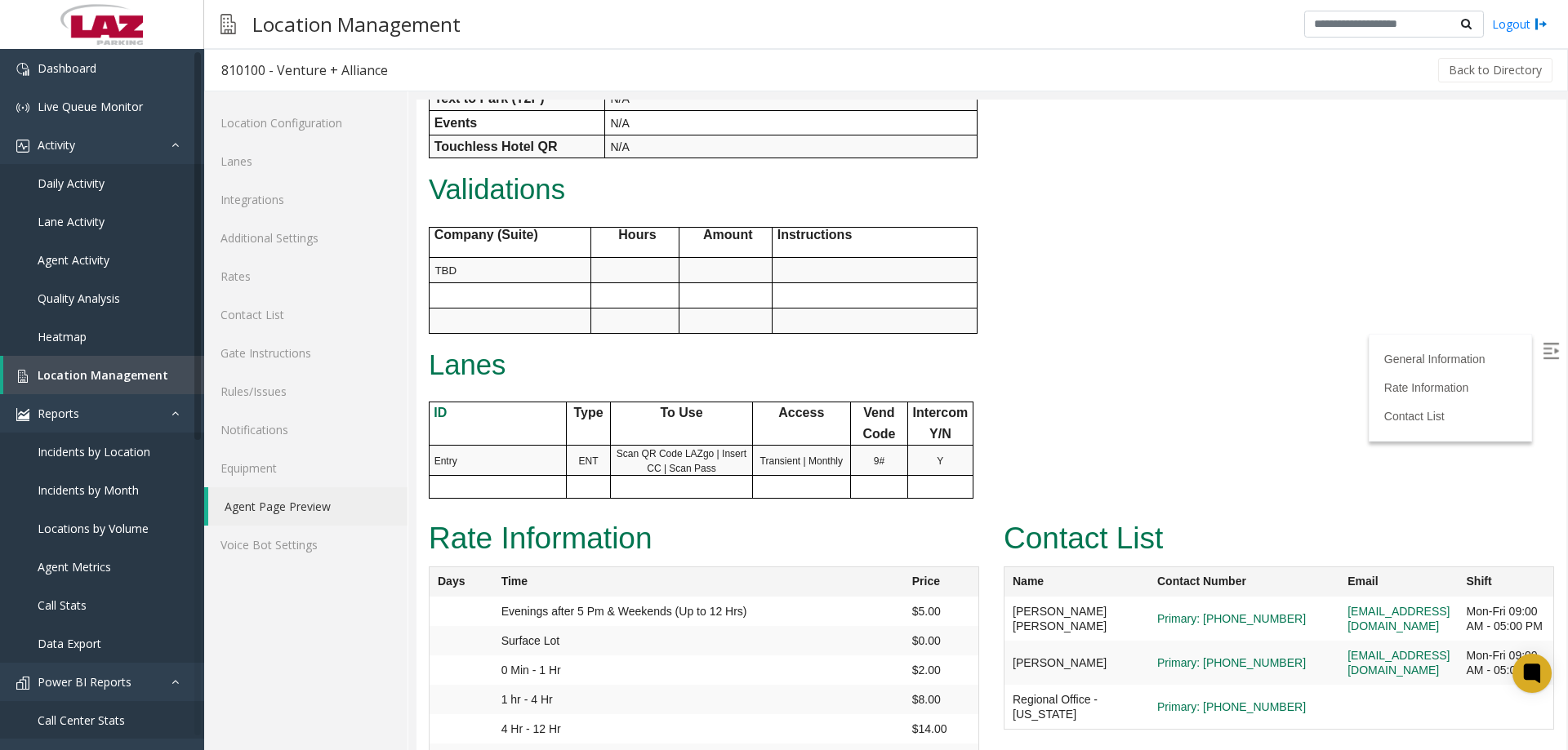
scroll to position [800, 0]
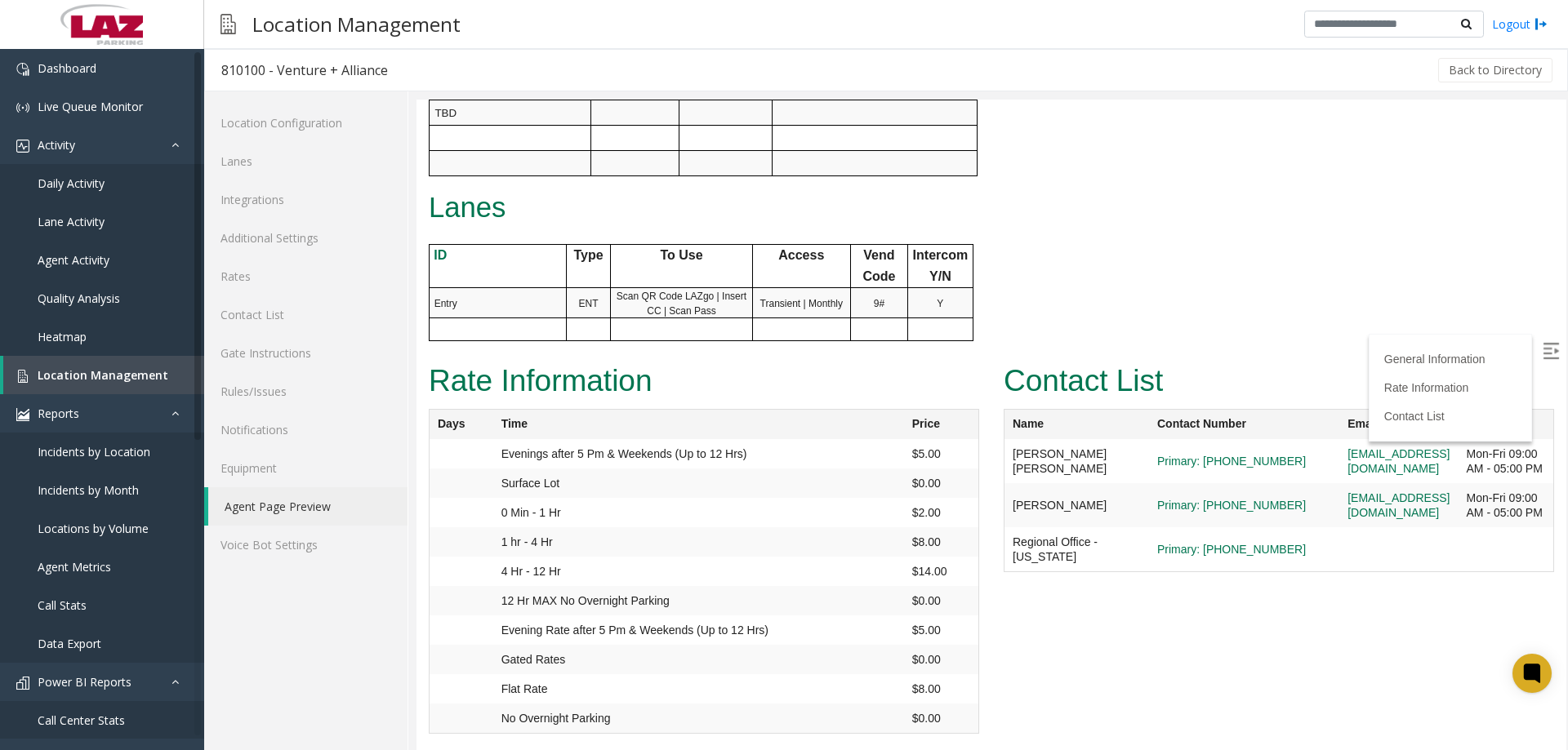
drag, startPoint x: 1094, startPoint y: 528, endPoint x: 1010, endPoint y: 533, distance: 84.1
click at [1010, 528] on td "[PERSON_NAME]" at bounding box center [1077, 506] width 145 height 44
copy td "[PERSON_NAME]"
click at [97, 179] on span "Daily Activity" at bounding box center [71, 183] width 67 height 16
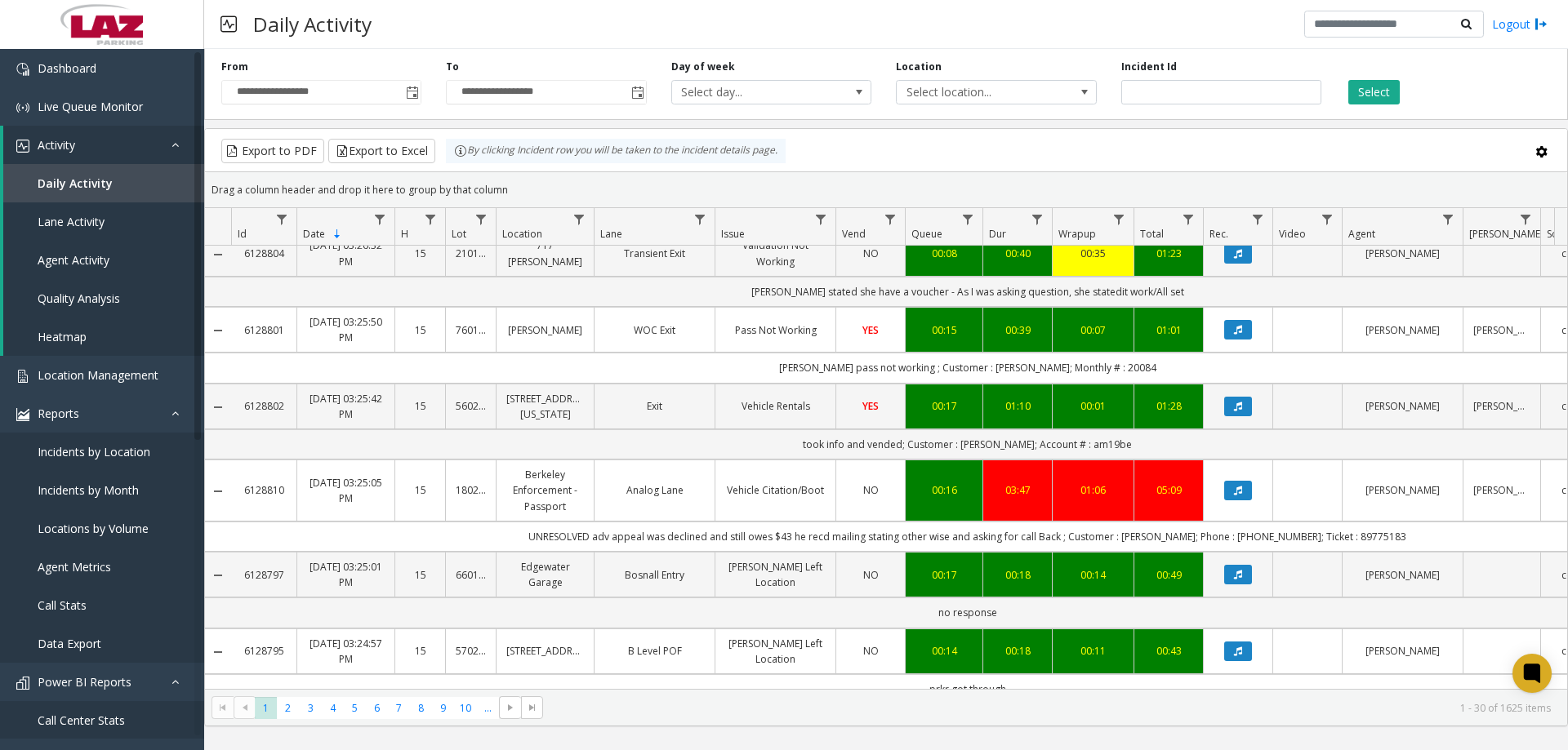
scroll to position [1773, 0]
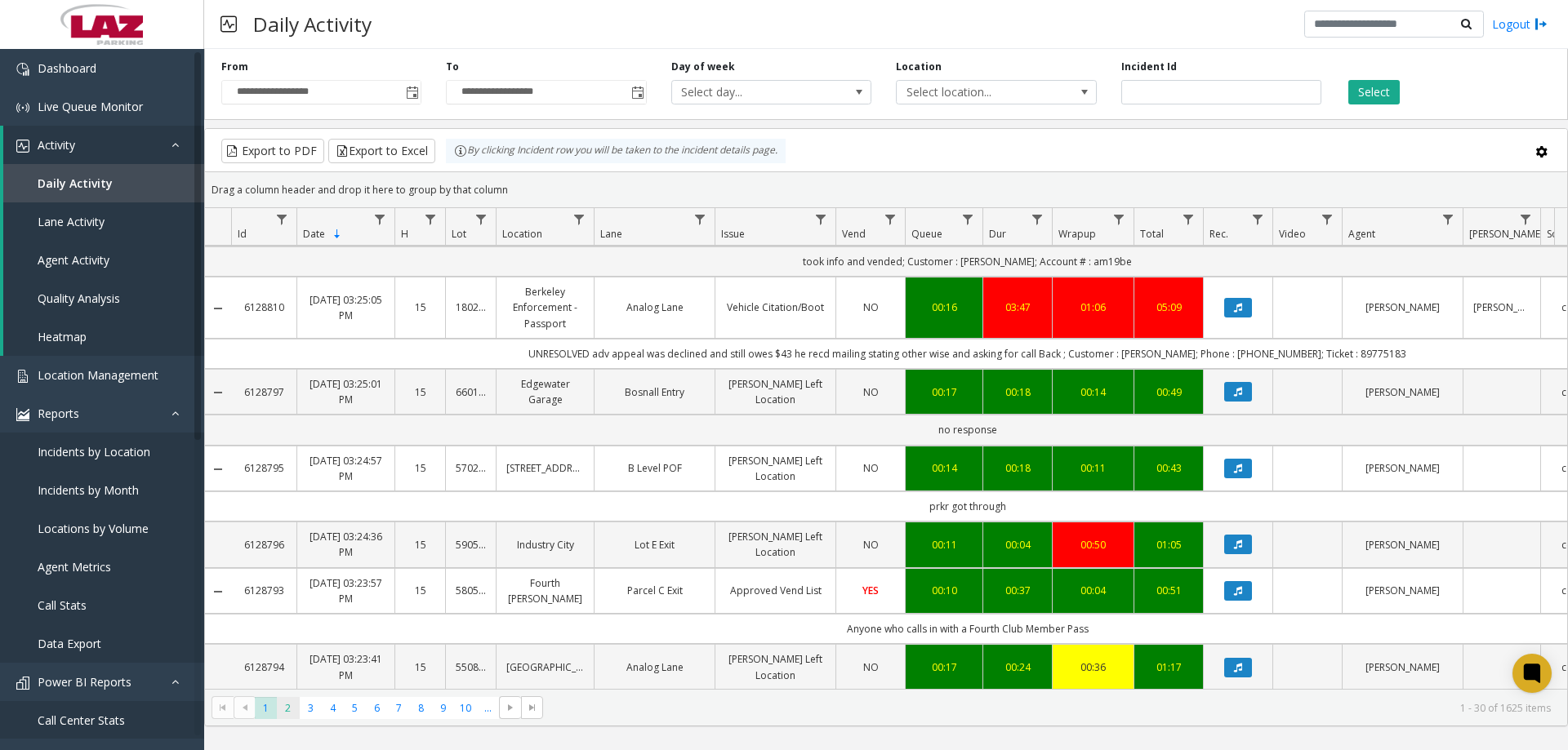
click at [283, 713] on span "2" at bounding box center [288, 709] width 22 height 22
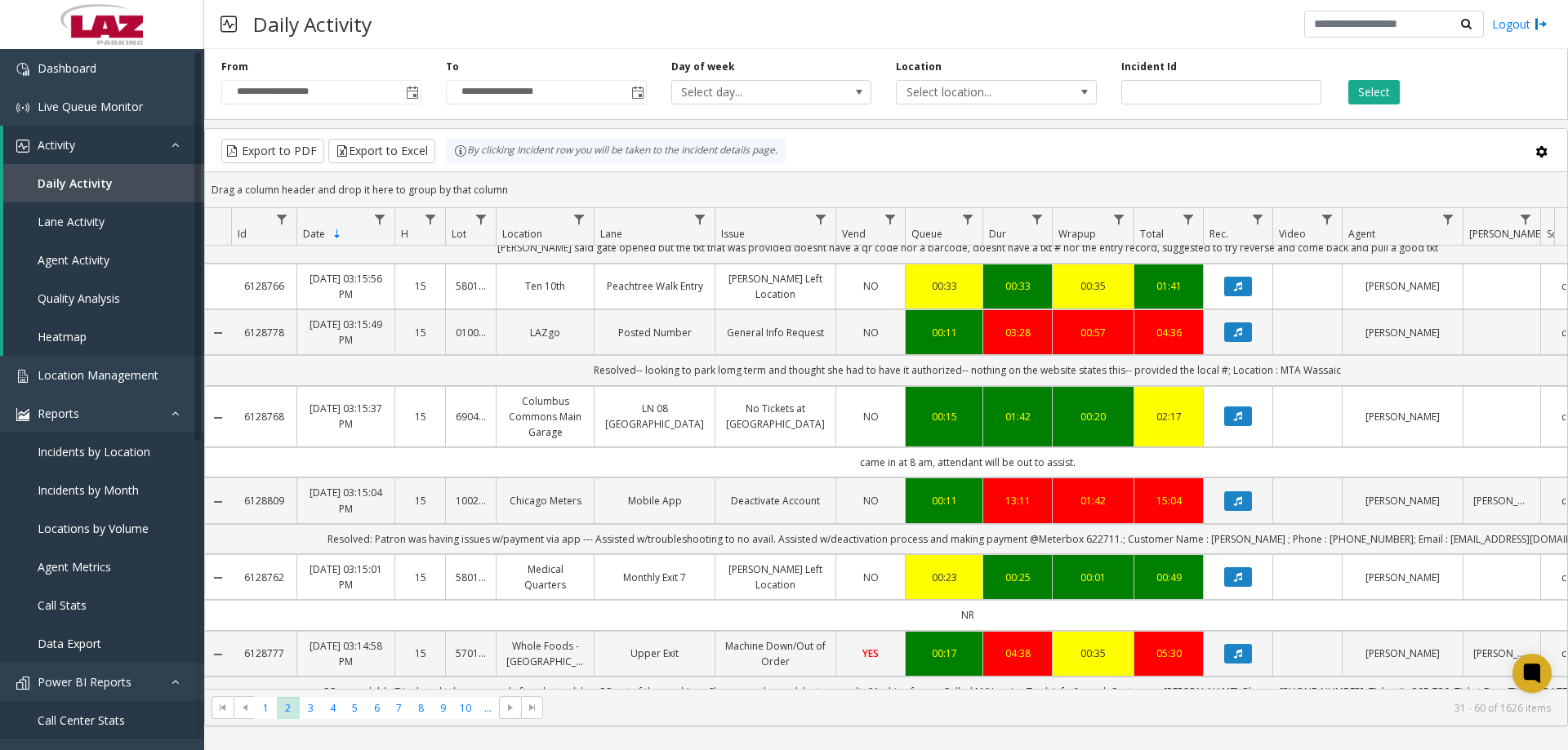
scroll to position [1756, 0]
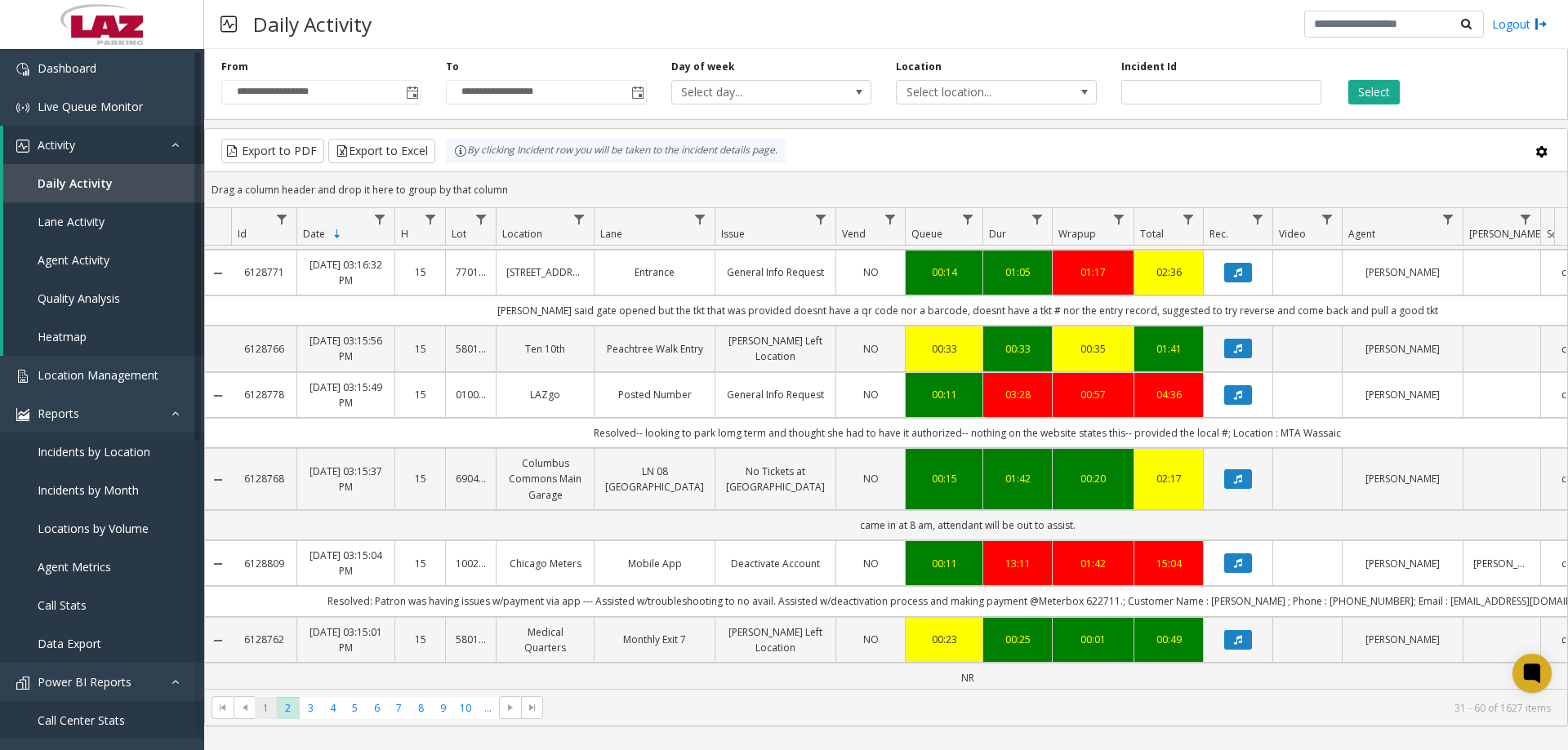
click at [266, 713] on span "1" at bounding box center [266, 709] width 22 height 22
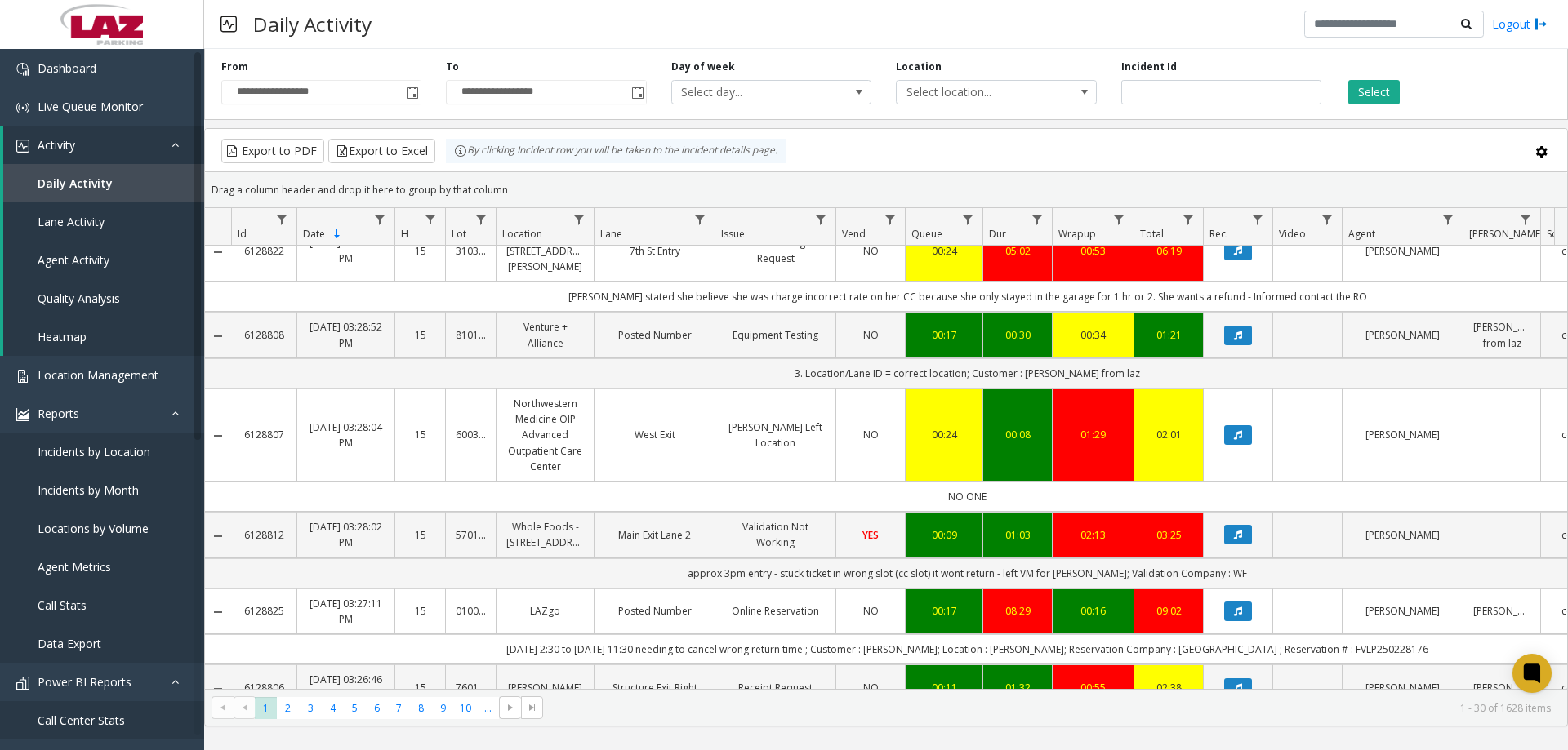
scroll to position [1062, 0]
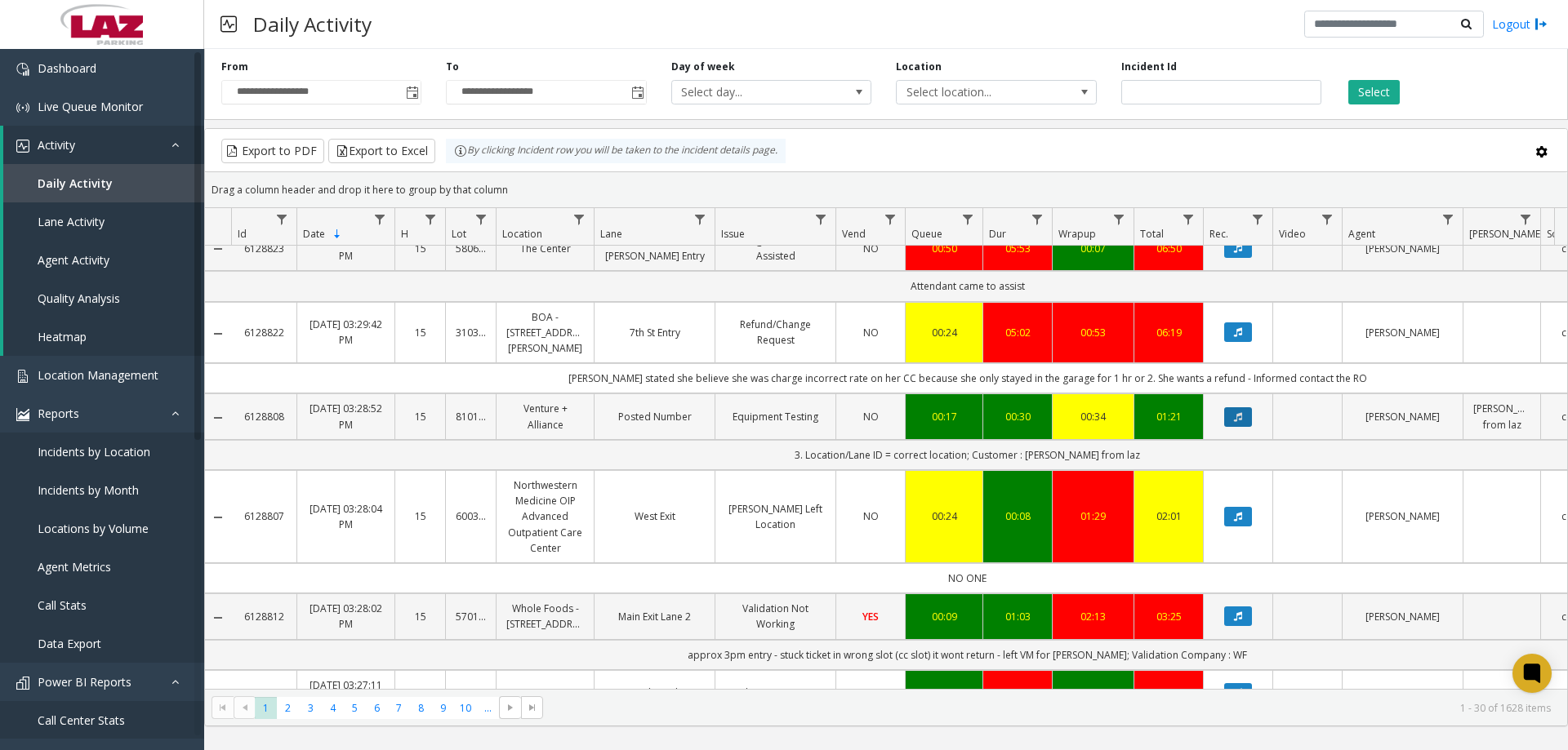
click at [1233, 407] on button "Data table" at bounding box center [1238, 416] width 28 height 19
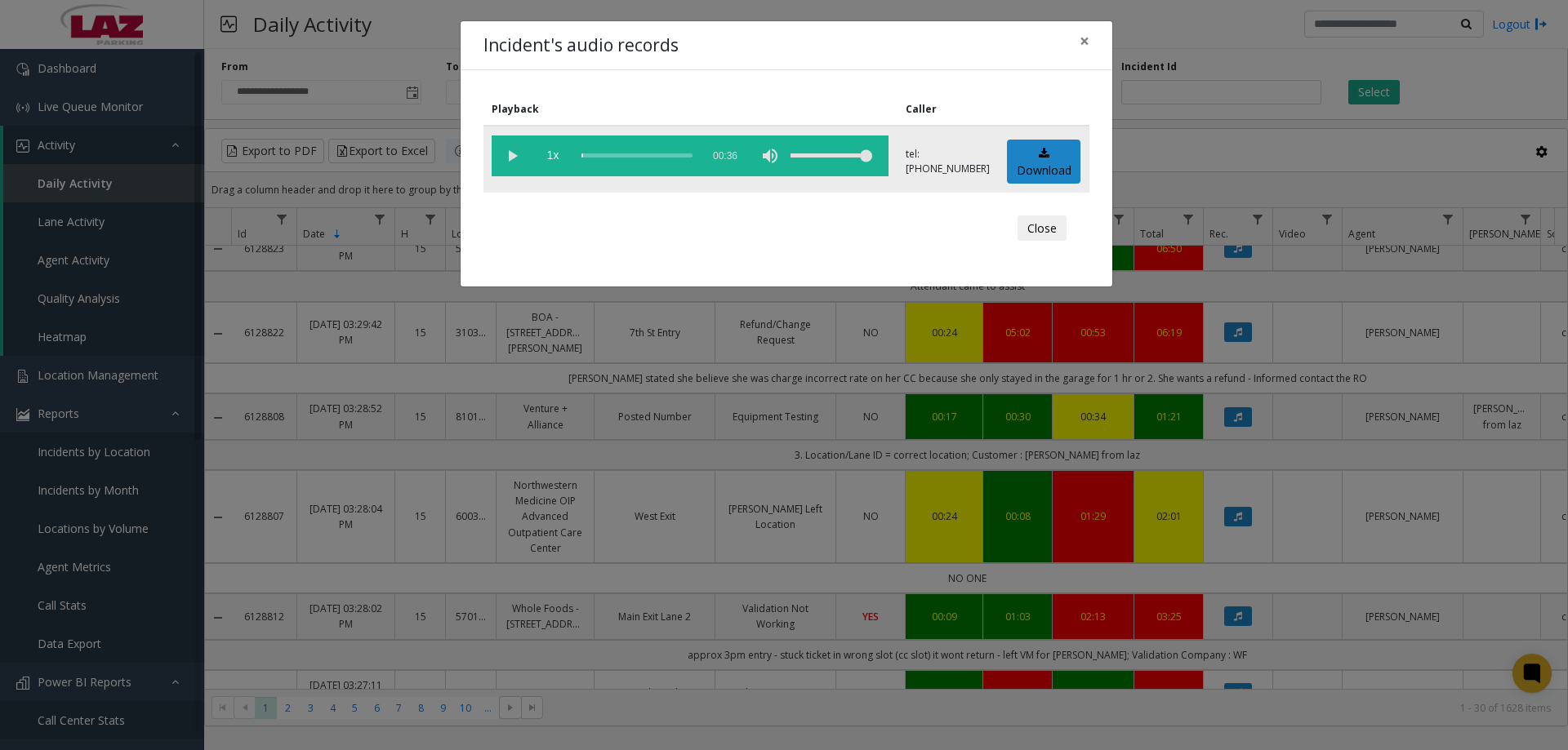
click at [508, 151] on vg-play-pause at bounding box center [512, 155] width 40 height 40
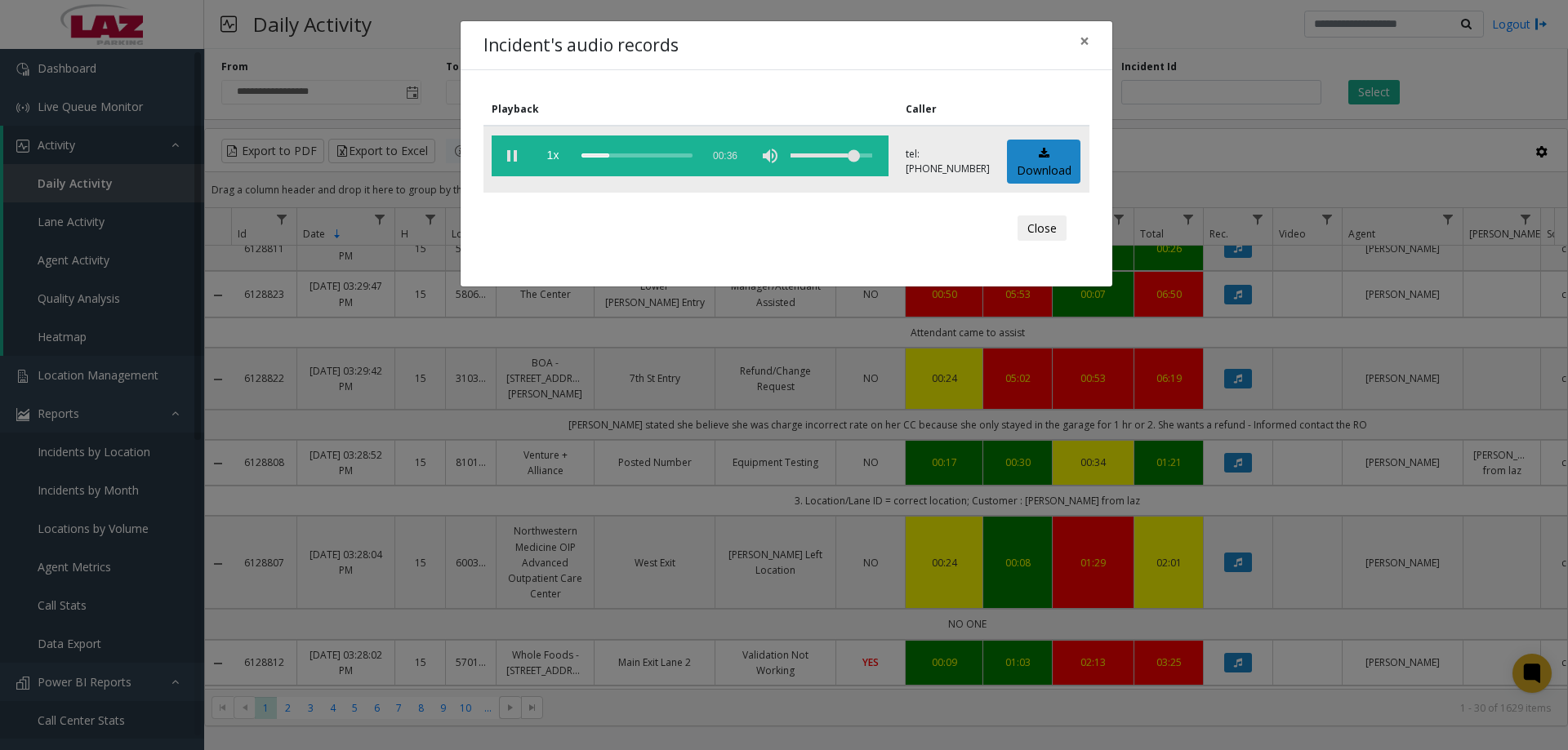
drag, startPoint x: 820, startPoint y: 153, endPoint x: 816, endPoint y: 162, distance: 9.8
click at [816, 162] on div "volume level" at bounding box center [831, 155] width 82 height 40
drag, startPoint x: 815, startPoint y: 159, endPoint x: 824, endPoint y: 158, distance: 9.1
click at [824, 158] on div "volume level" at bounding box center [831, 155] width 82 height 40
click at [831, 158] on vg-controls "1x 00:36" at bounding box center [690, 155] width 397 height 40
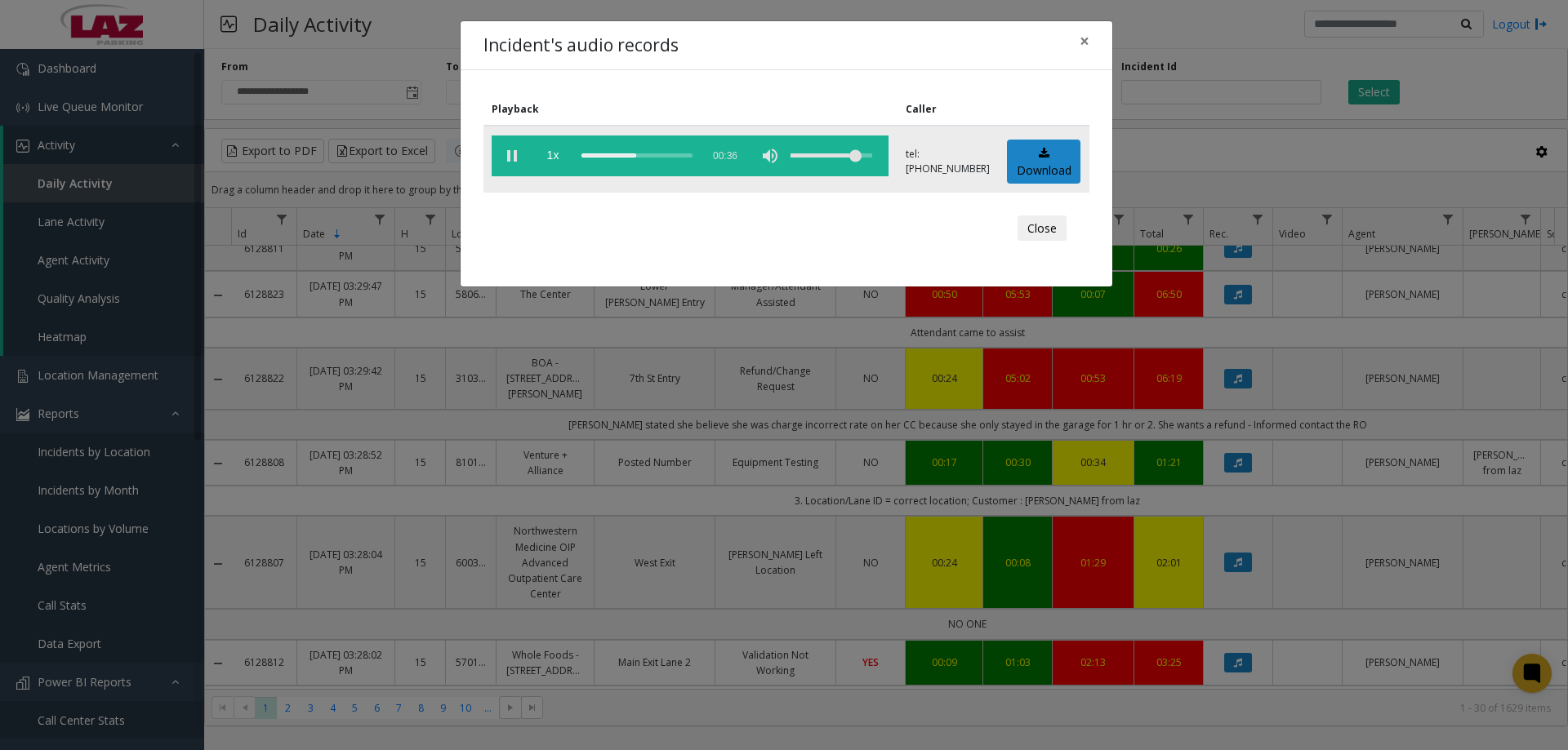
drag, startPoint x: 828, startPoint y: 158, endPoint x: 817, endPoint y: 160, distance: 11.2
click at [817, 160] on div "volume level" at bounding box center [831, 155] width 82 height 40
click at [811, 162] on div "volume level" at bounding box center [831, 155] width 82 height 40
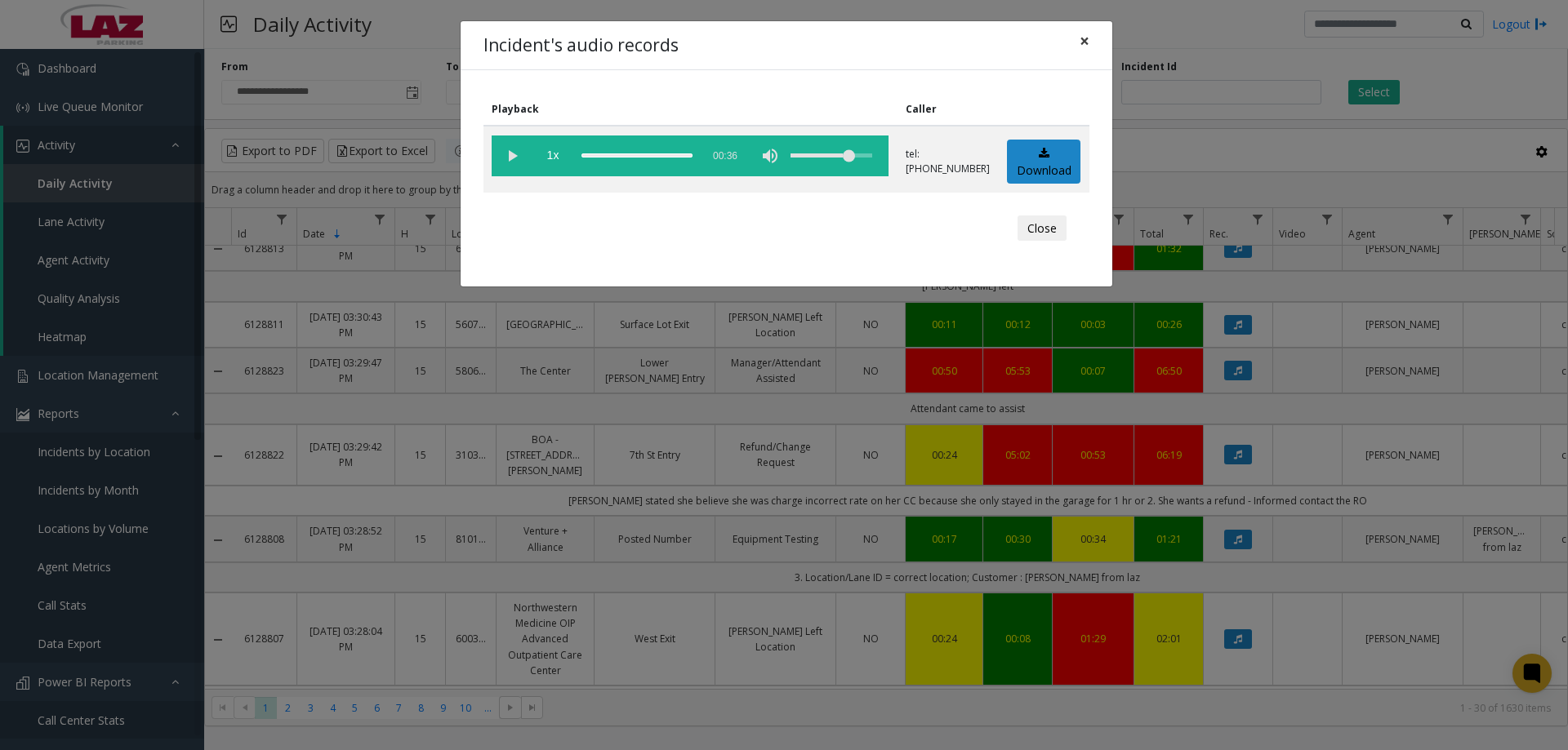
click at [1088, 35] on span "×" at bounding box center [1084, 40] width 10 height 23
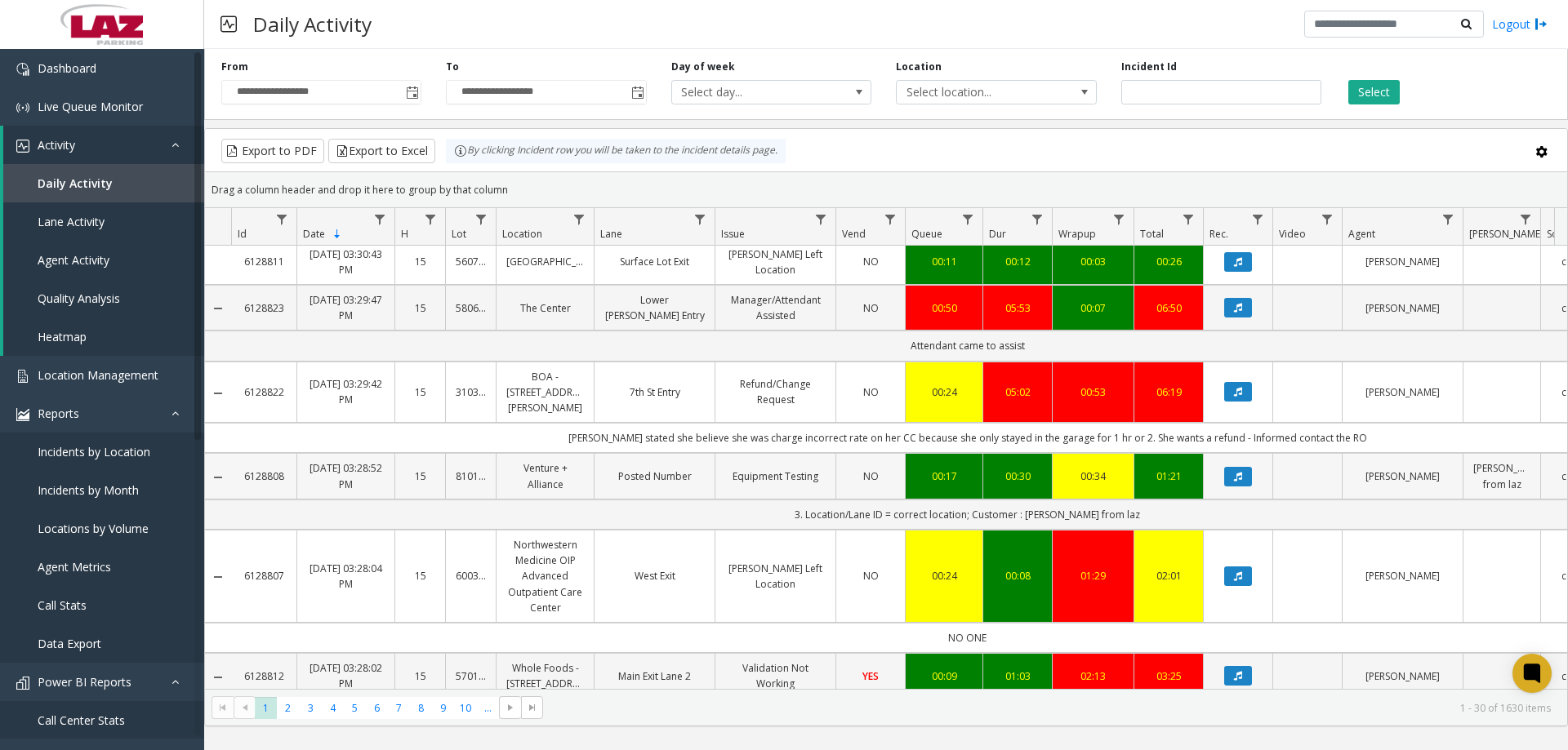
scroll to position [1143, 0]
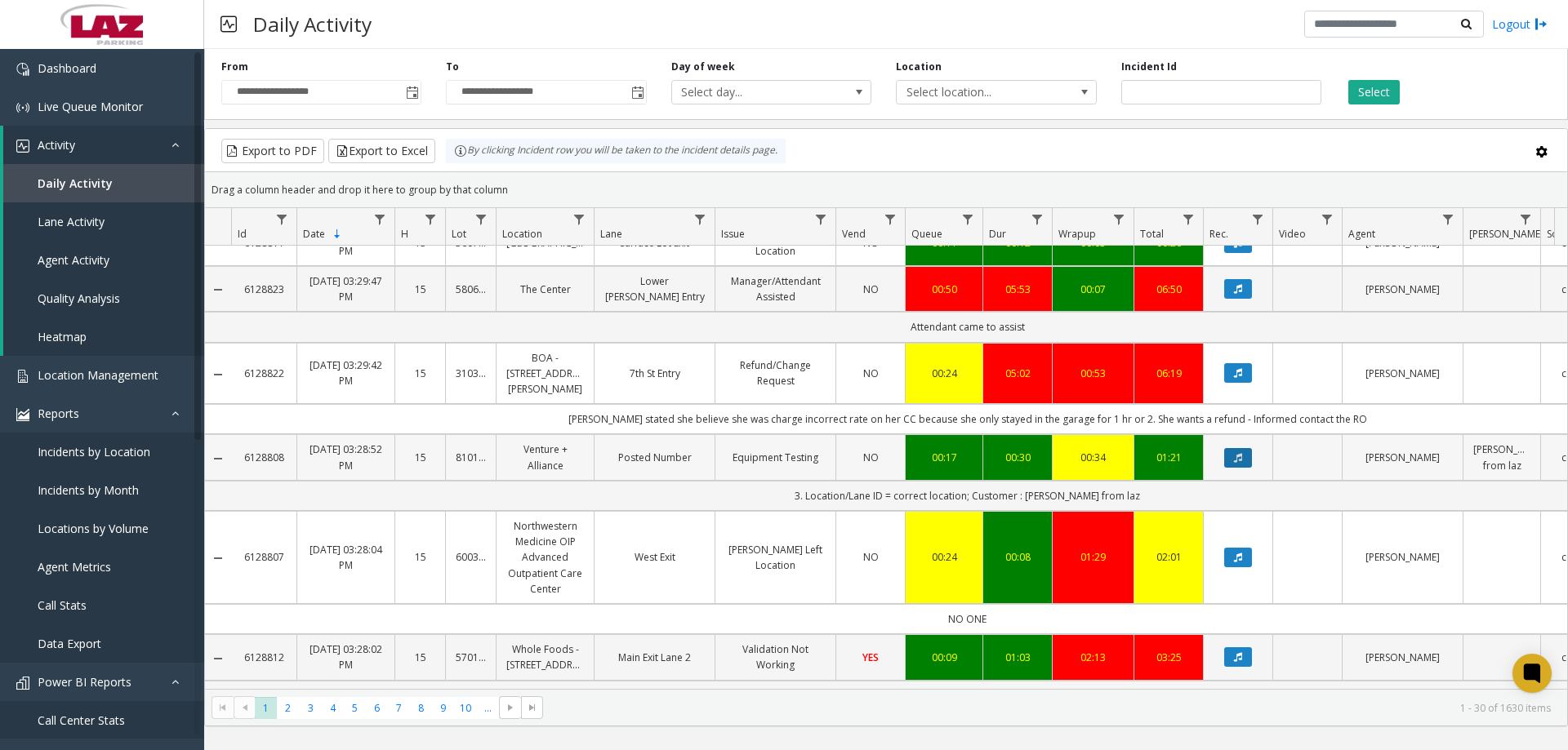
click at [1245, 449] on button "Data table" at bounding box center [1238, 458] width 28 height 19
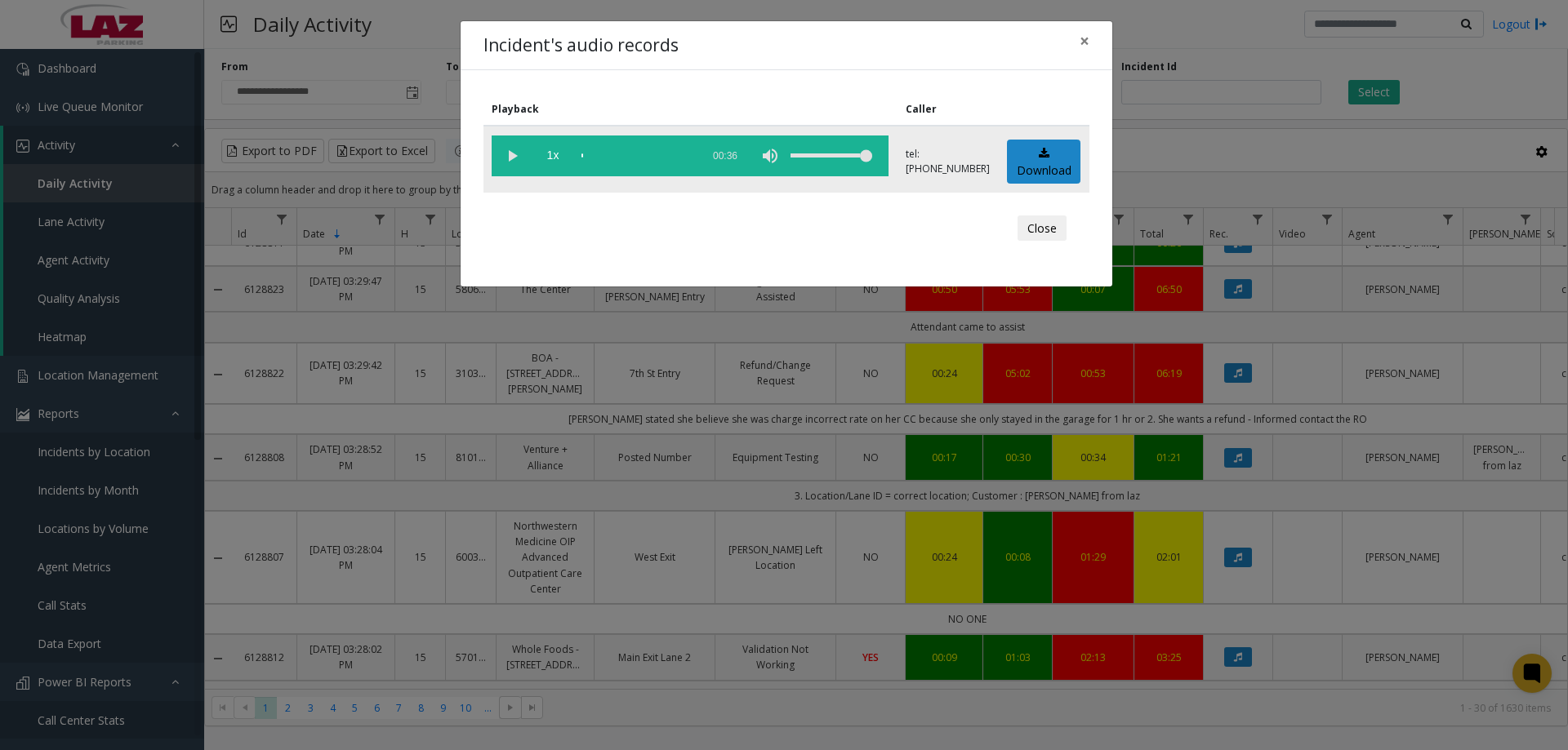
drag, startPoint x: 939, startPoint y: 157, endPoint x: 999, endPoint y: 176, distance: 62.9
click at [998, 175] on tr "1x 00:36 tel:[PHONE_NUMBER] Download" at bounding box center [786, 159] width 606 height 67
click at [1083, 40] on span "×" at bounding box center [1084, 40] width 10 height 23
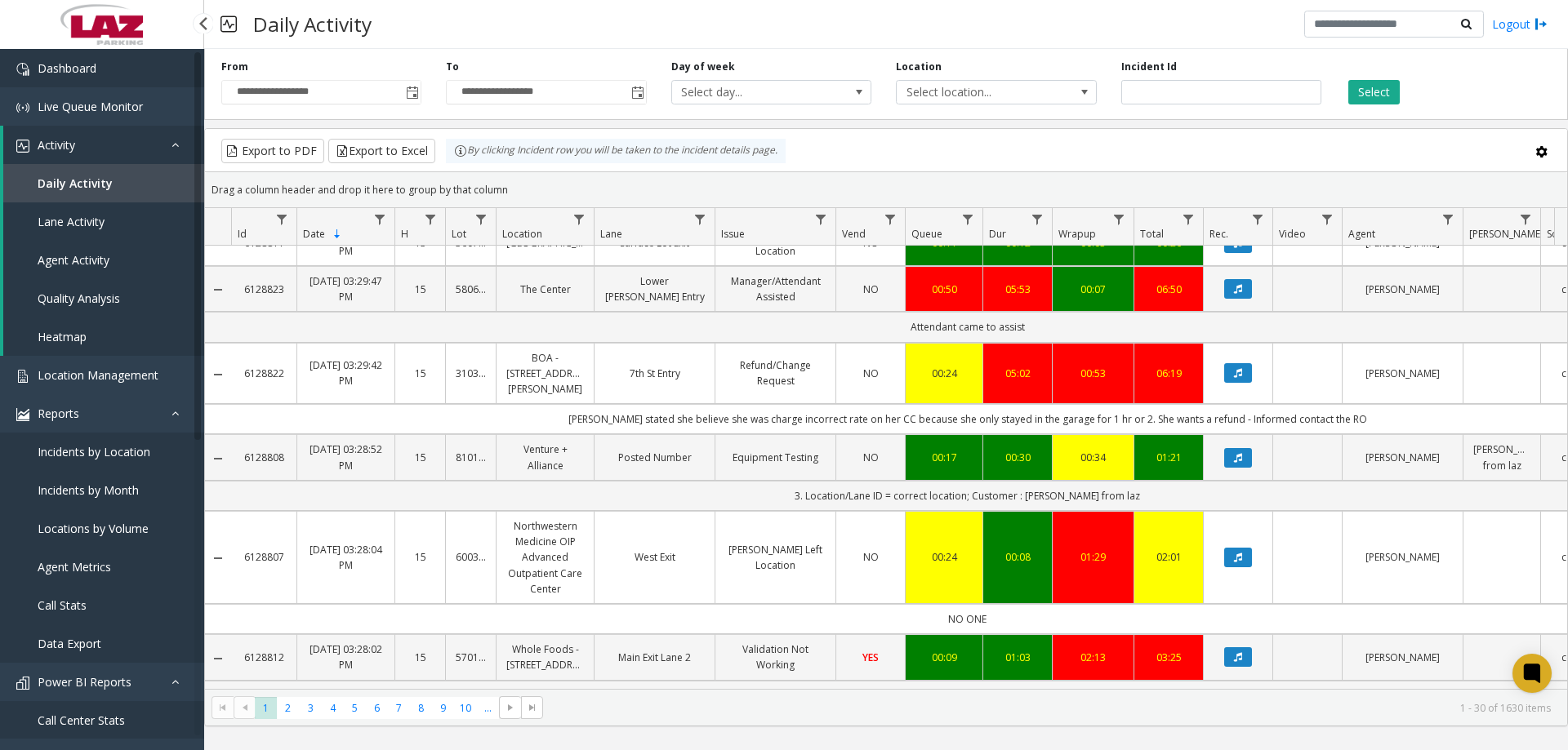
click at [85, 83] on link "Dashboard" at bounding box center [102, 68] width 204 height 39
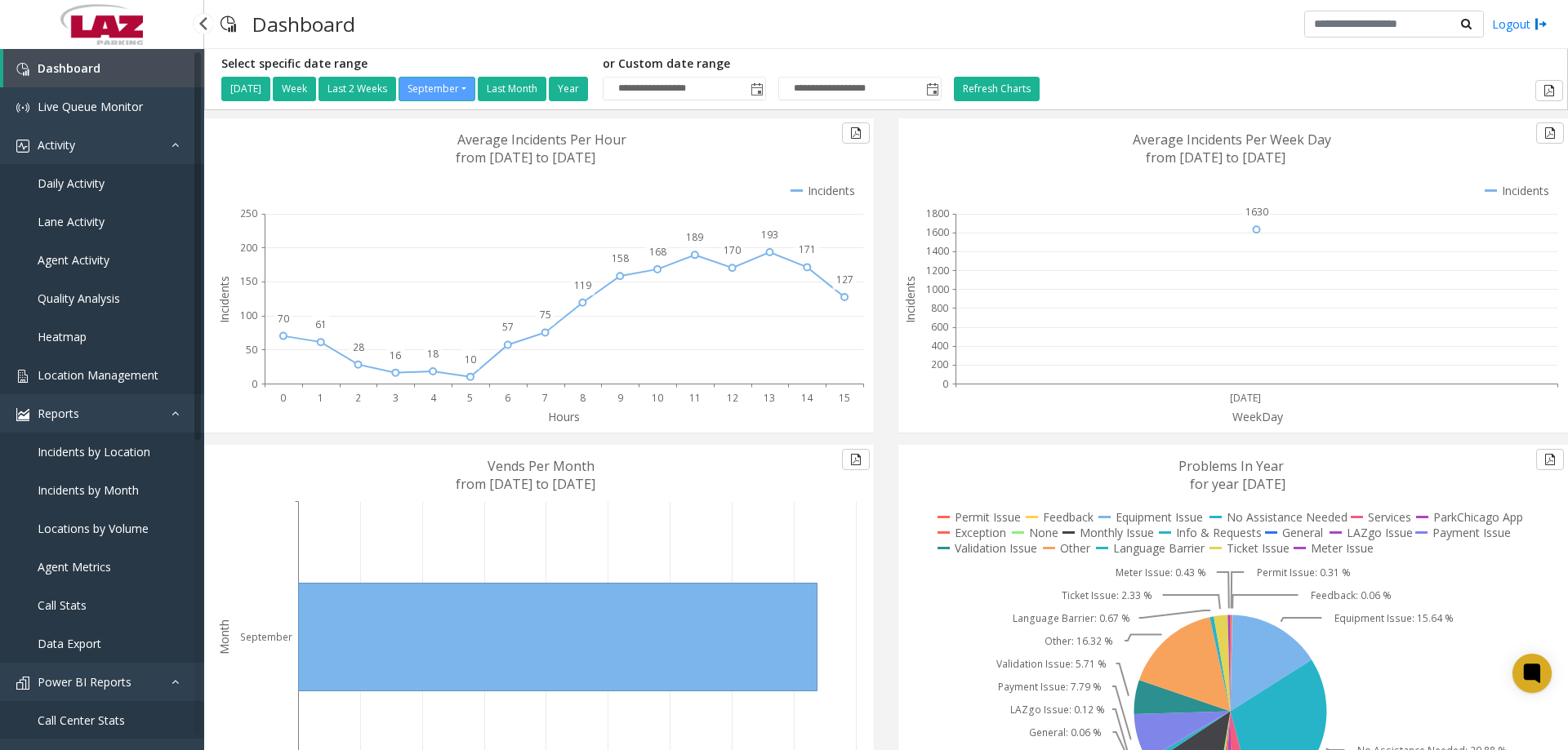
click at [98, 377] on span "Location Management" at bounding box center [97, 375] width 120 height 16
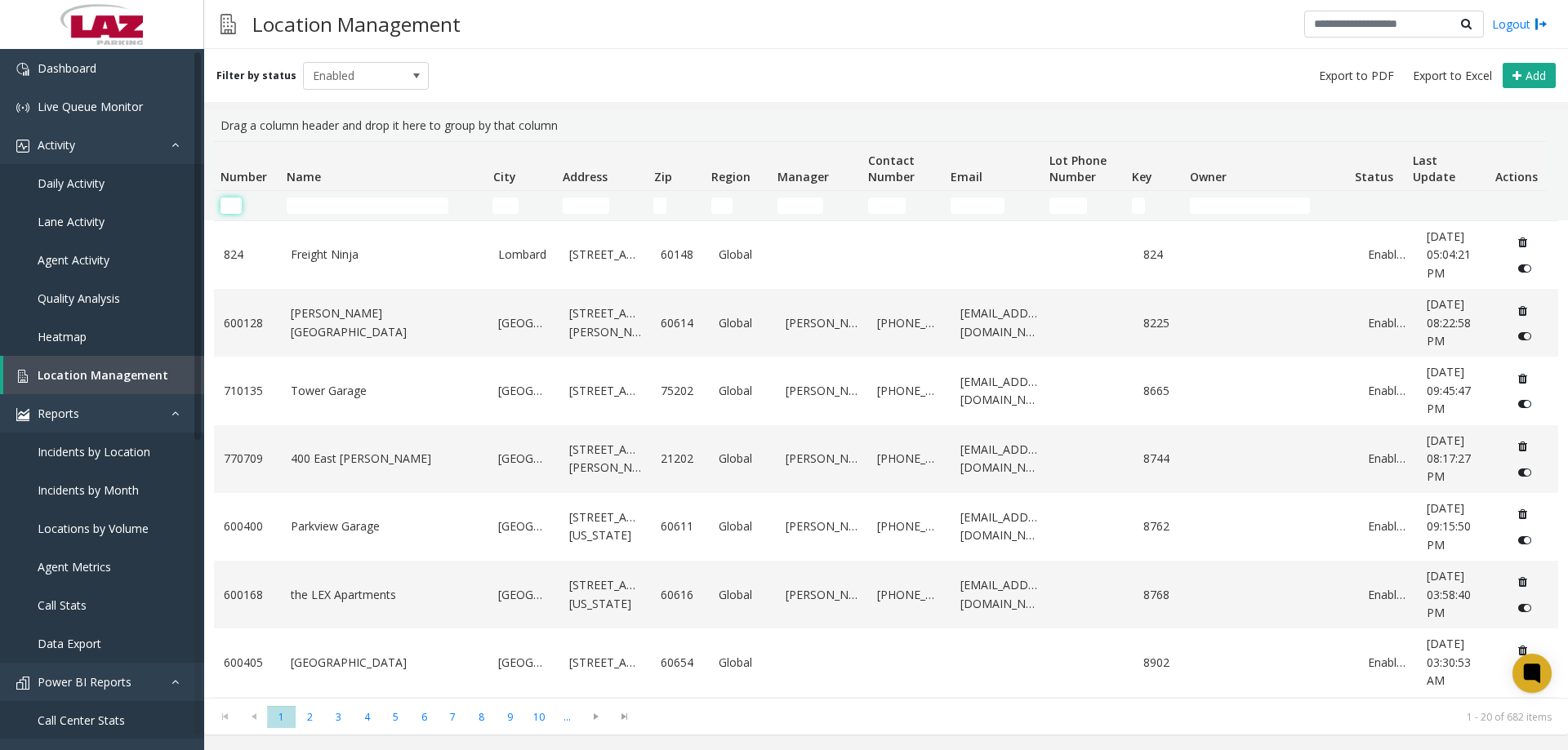
click at [236, 201] on input "Number Filter" at bounding box center [231, 206] width 21 height 17
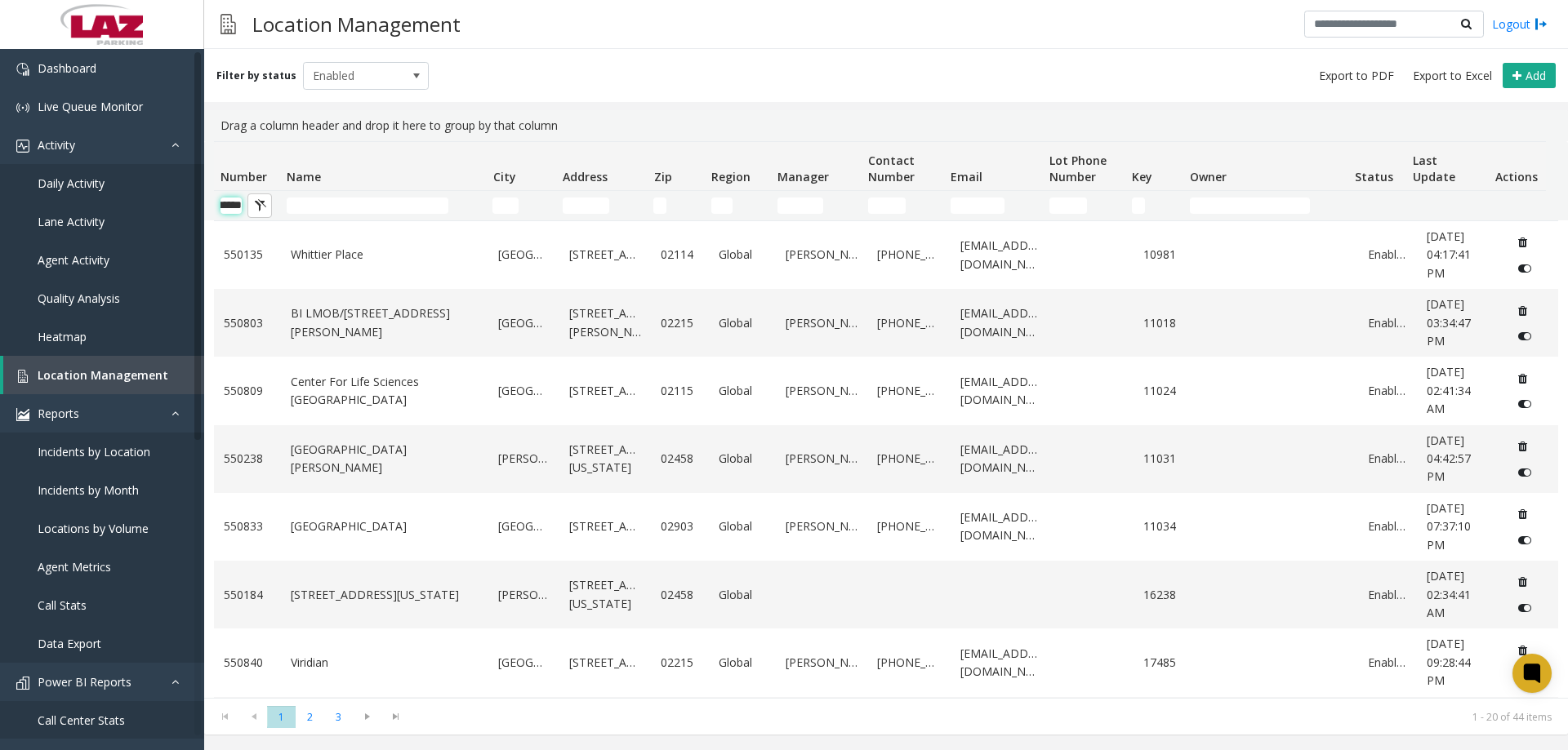
scroll to position [0, 27]
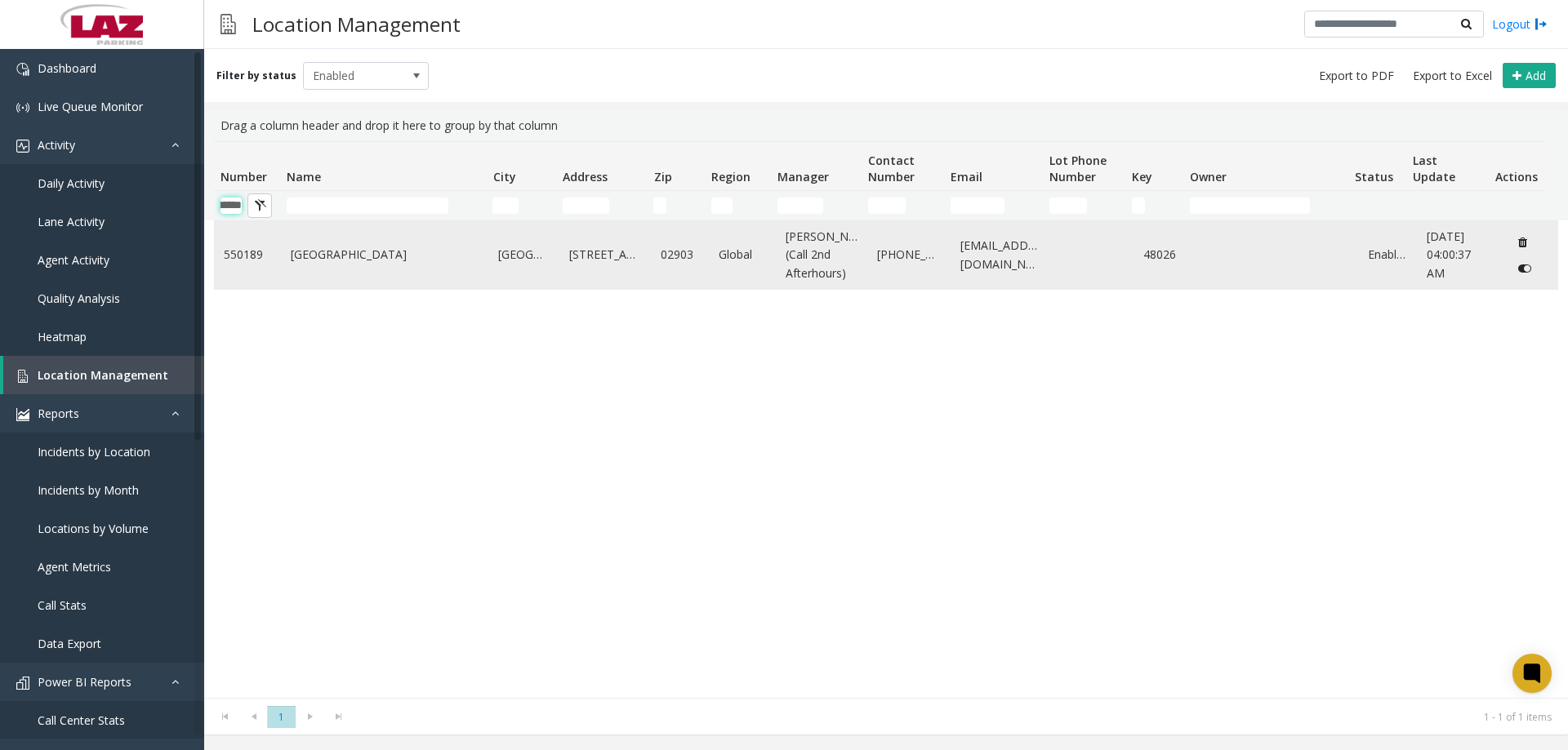
type input "******"
click at [371, 260] on link "[GEOGRAPHIC_DATA]" at bounding box center [384, 255] width 188 height 18
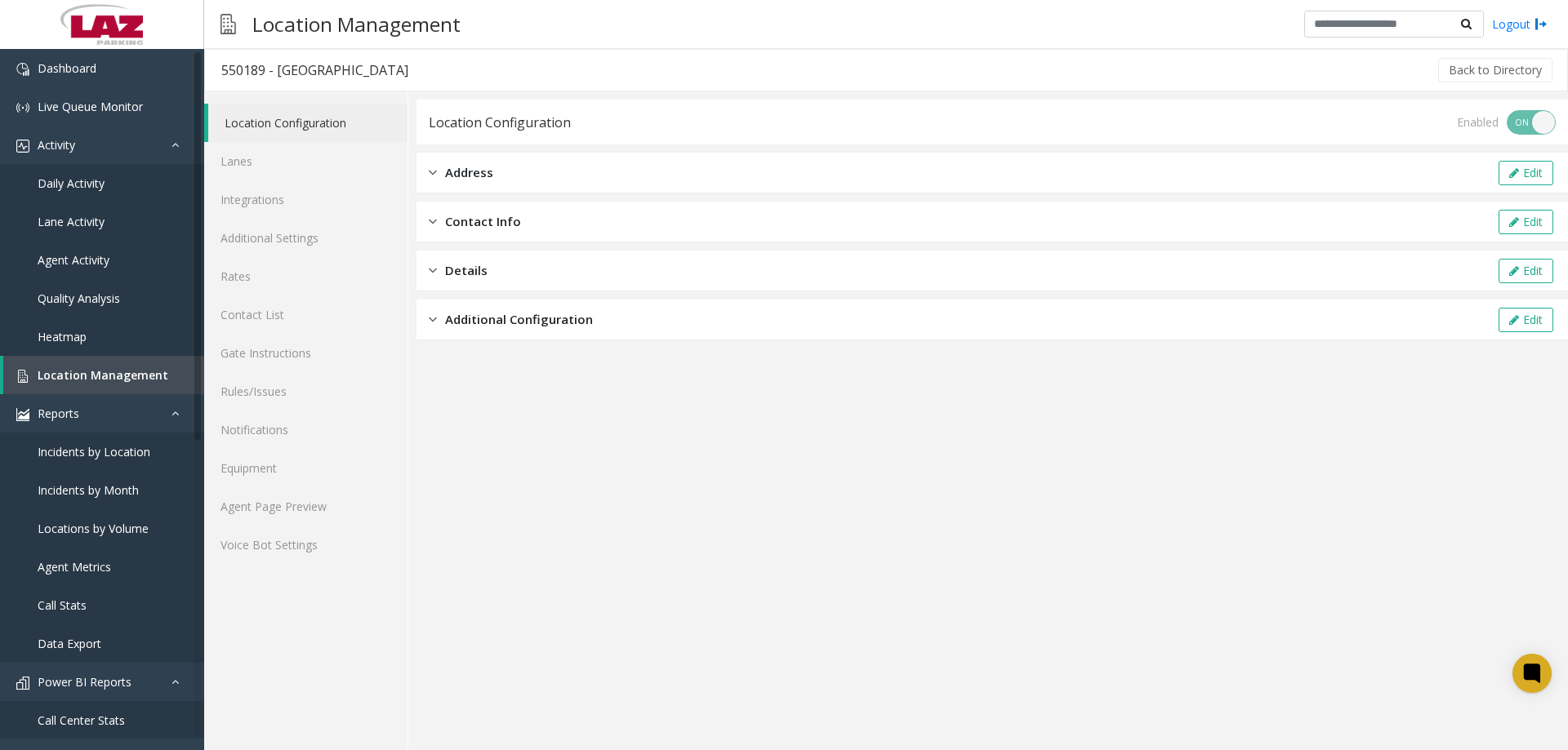
click at [674, 384] on app-location-configuration "Location Configuration Enabled ON OFF Address Edit Contact Info Edit Details Ed…" at bounding box center [992, 425] width 1152 height 651
click at [252, 532] on link "Voice Bot Settings" at bounding box center [305, 545] width 203 height 39
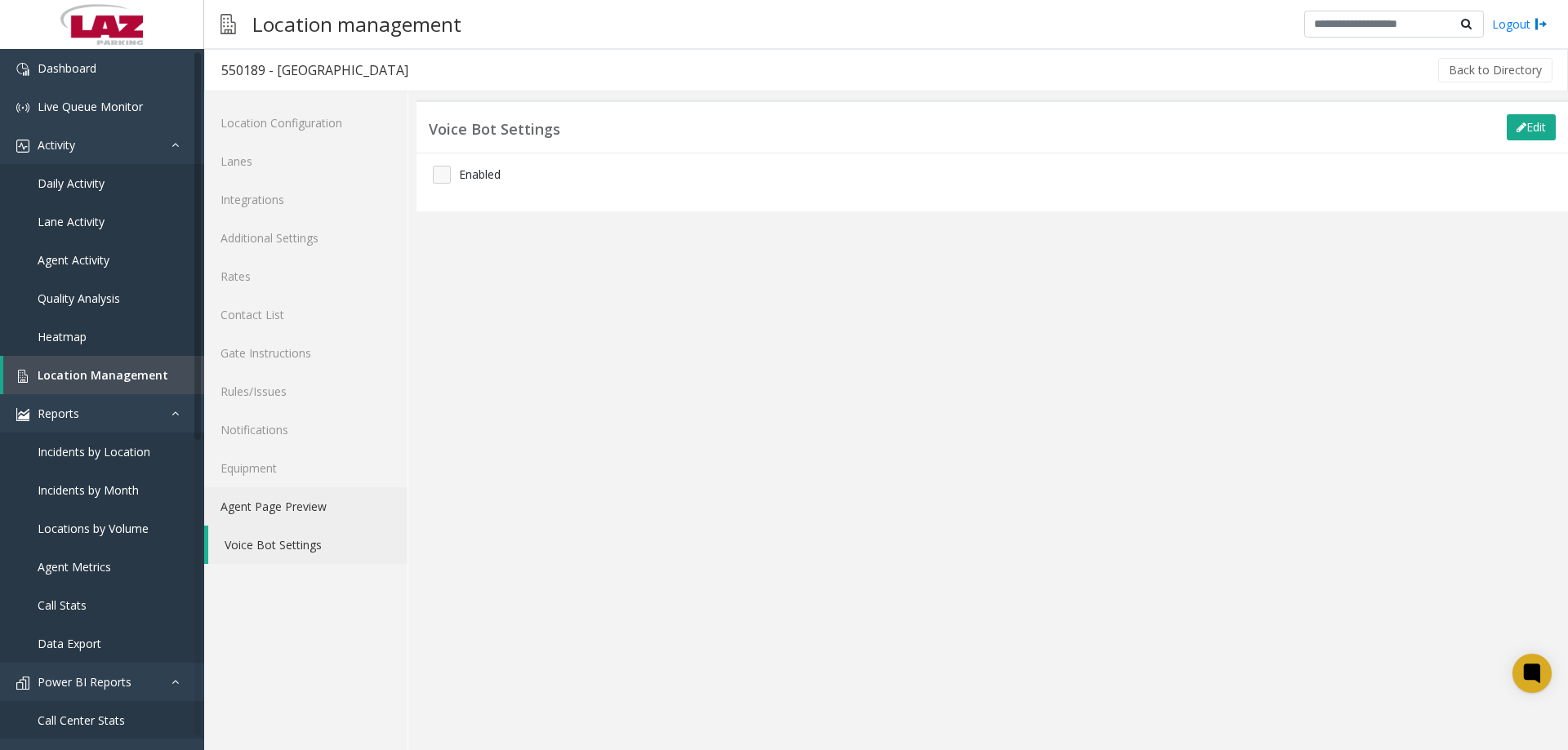
click at [249, 516] on link "Agent Page Preview" at bounding box center [305, 506] width 203 height 39
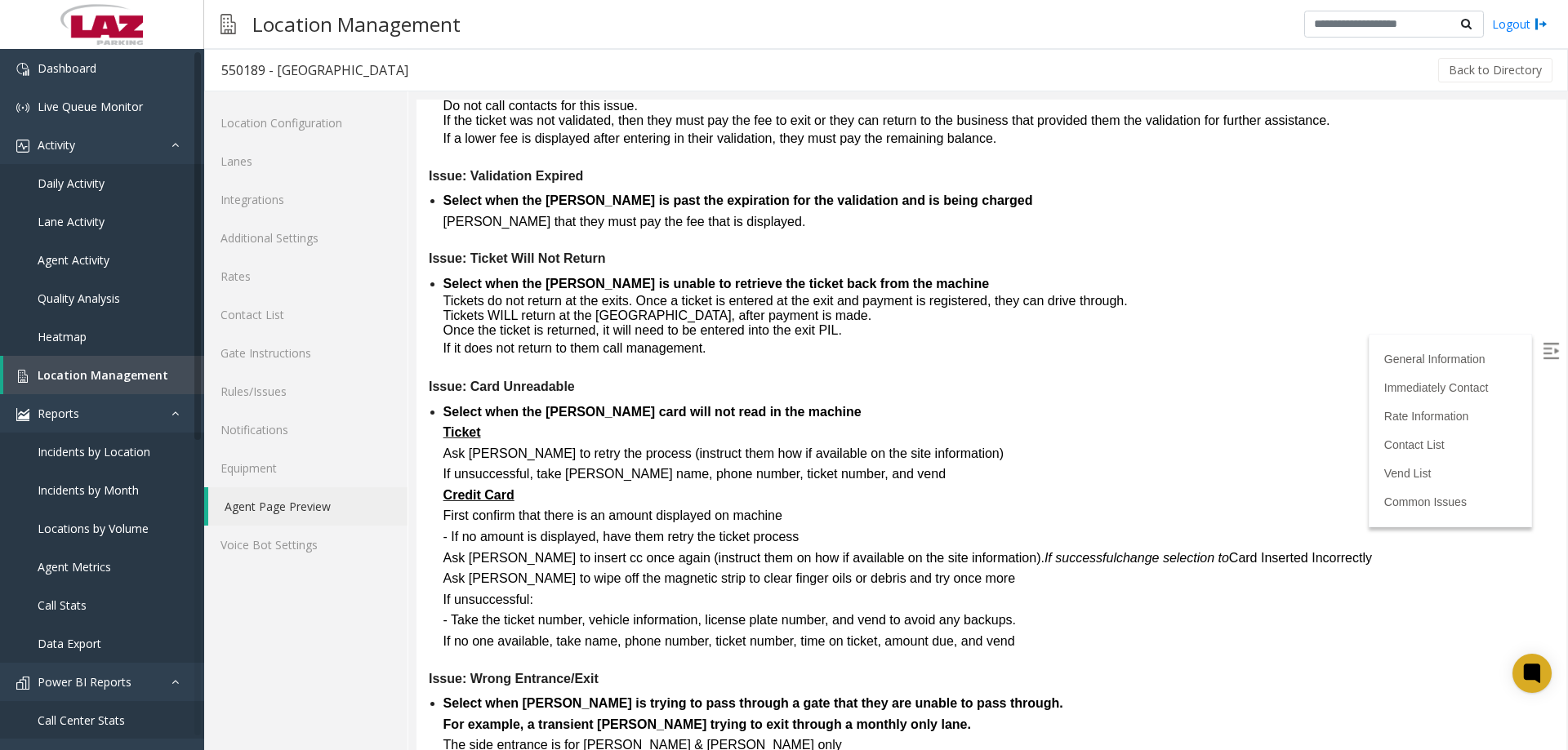
scroll to position [3837, 0]
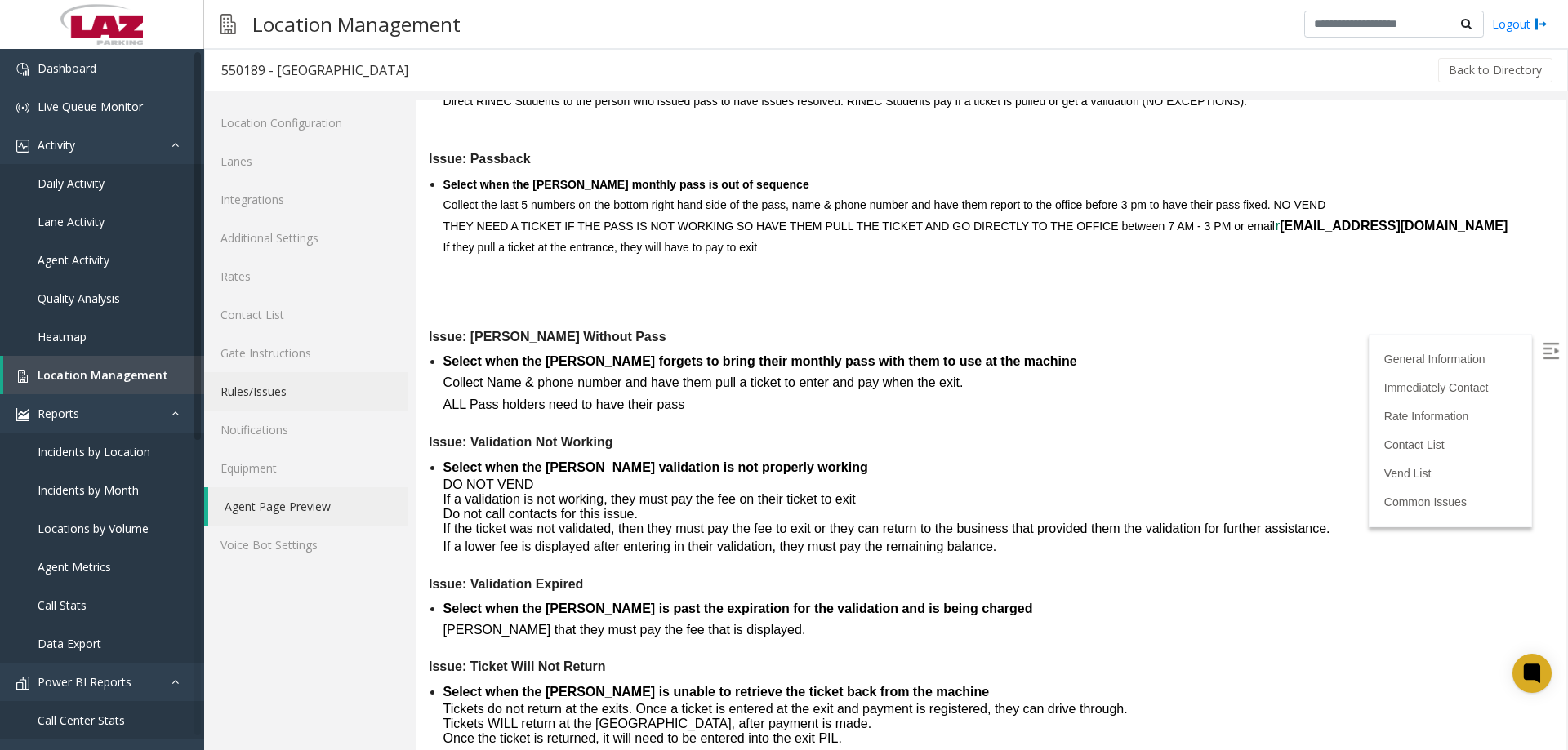
click at [276, 392] on link "Rules/Issues" at bounding box center [305, 392] width 203 height 39
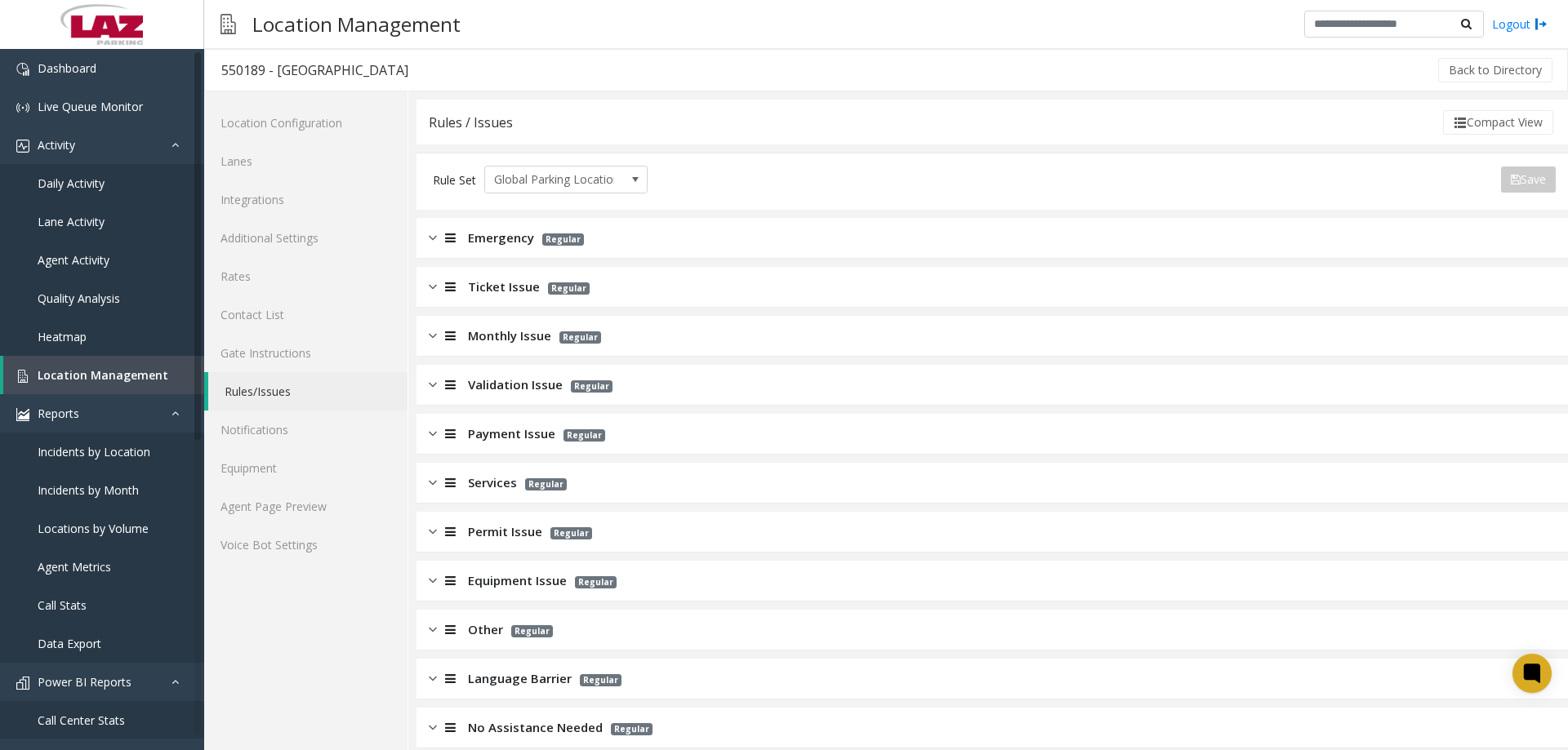
click at [498, 376] on div "Validation Issue Regular" at bounding box center [992, 385] width 1152 height 40
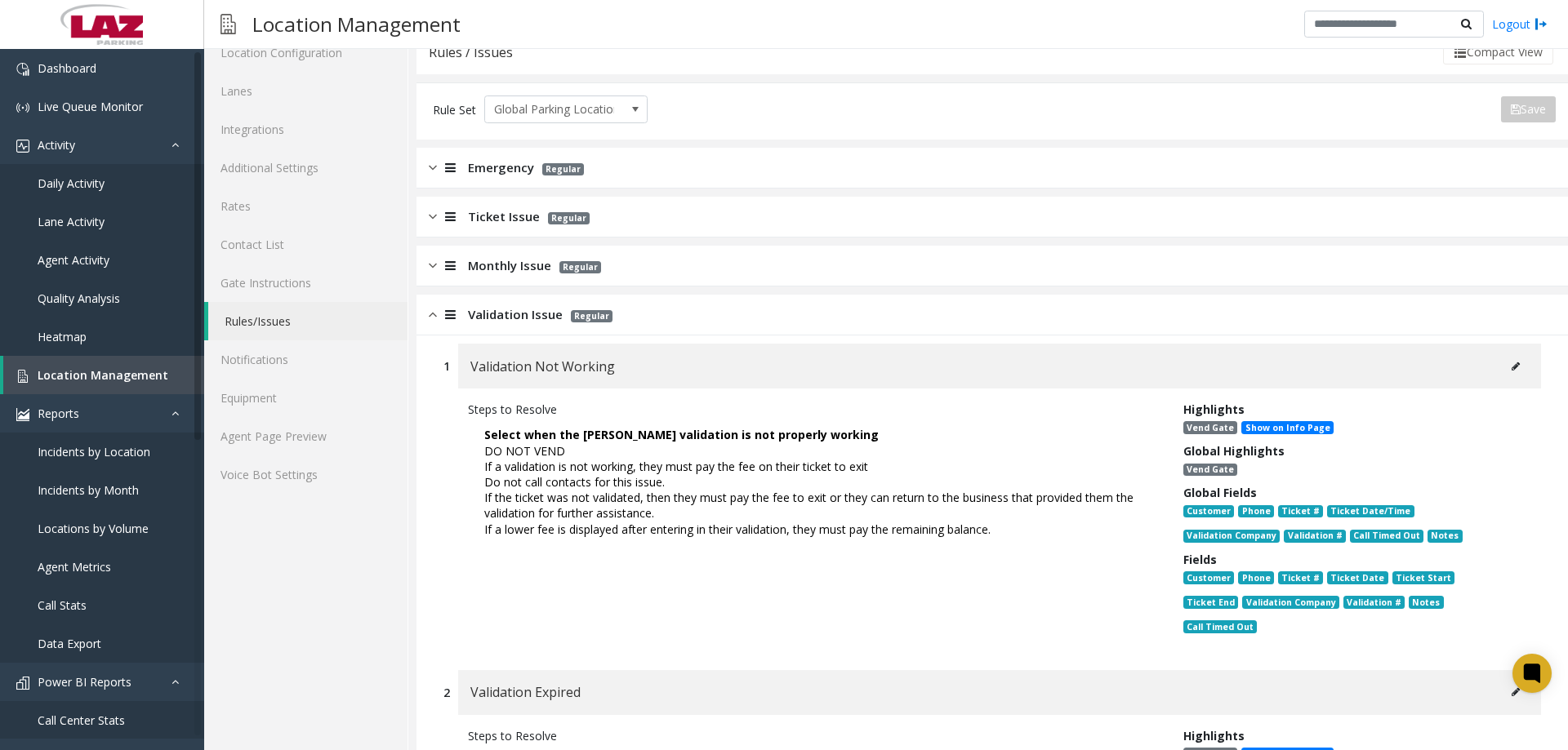
scroll to position [164, 0]
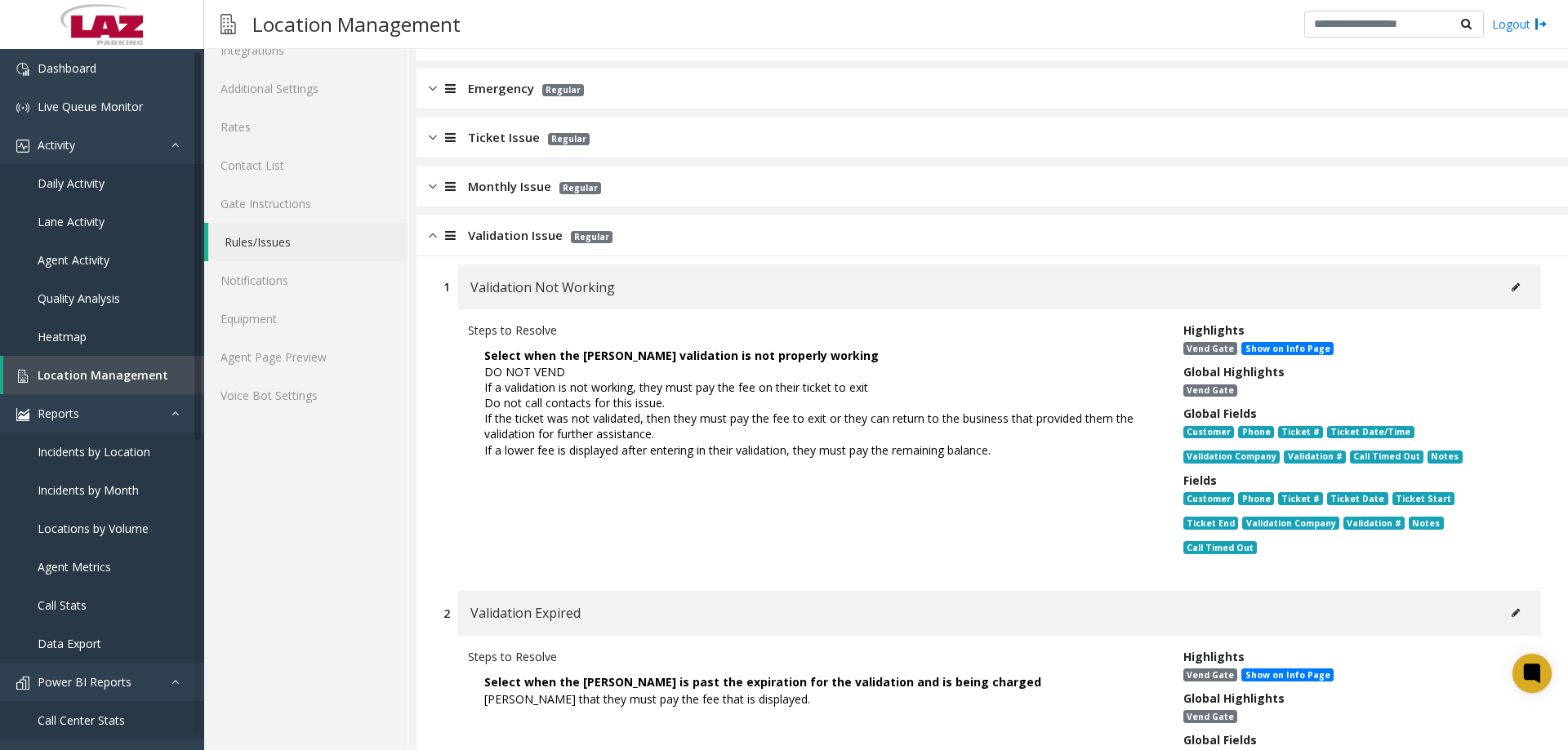
click at [494, 240] on span "Validation Issue" at bounding box center [515, 235] width 95 height 18
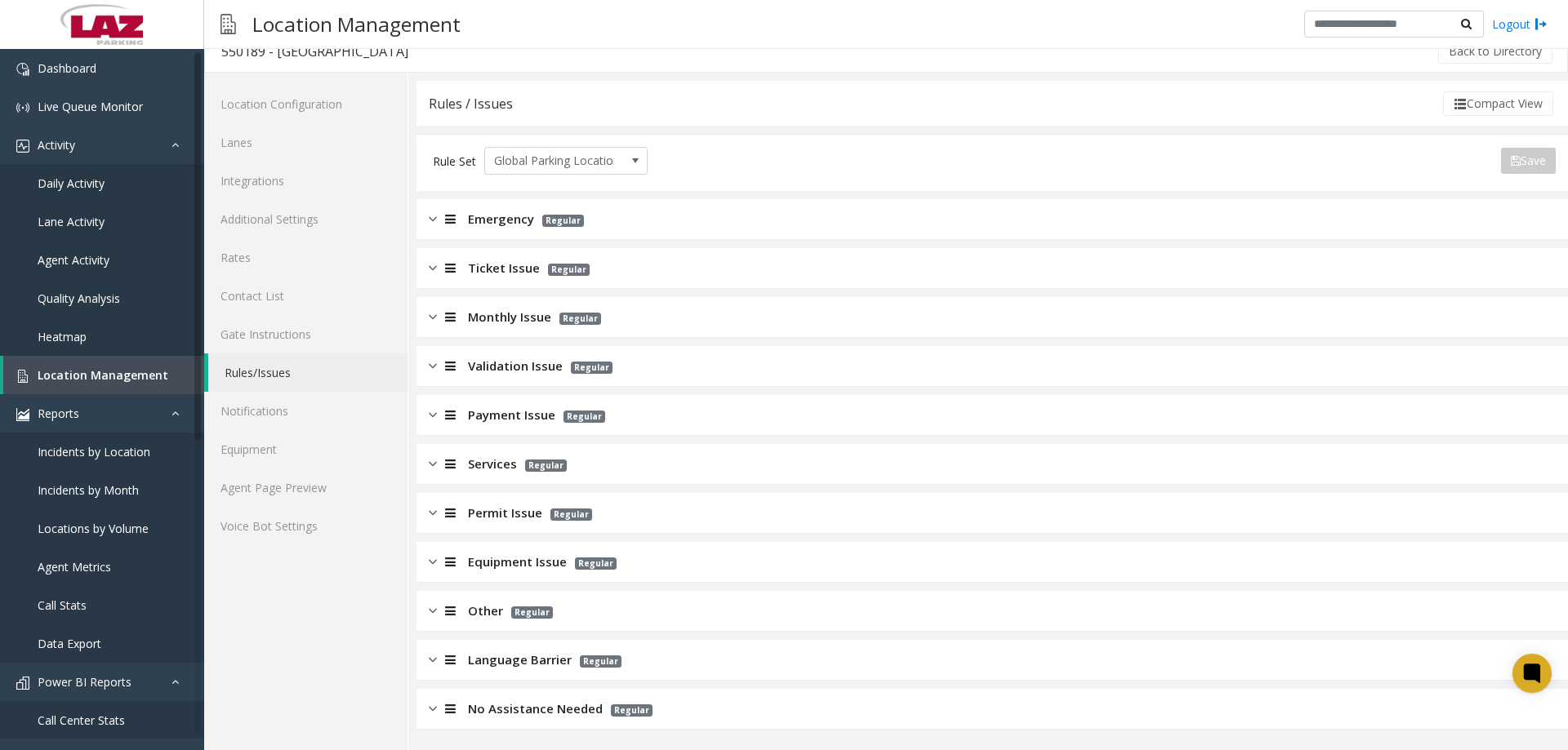
click at [485, 321] on span "Monthly Issue" at bounding box center [509, 317] width 84 height 18
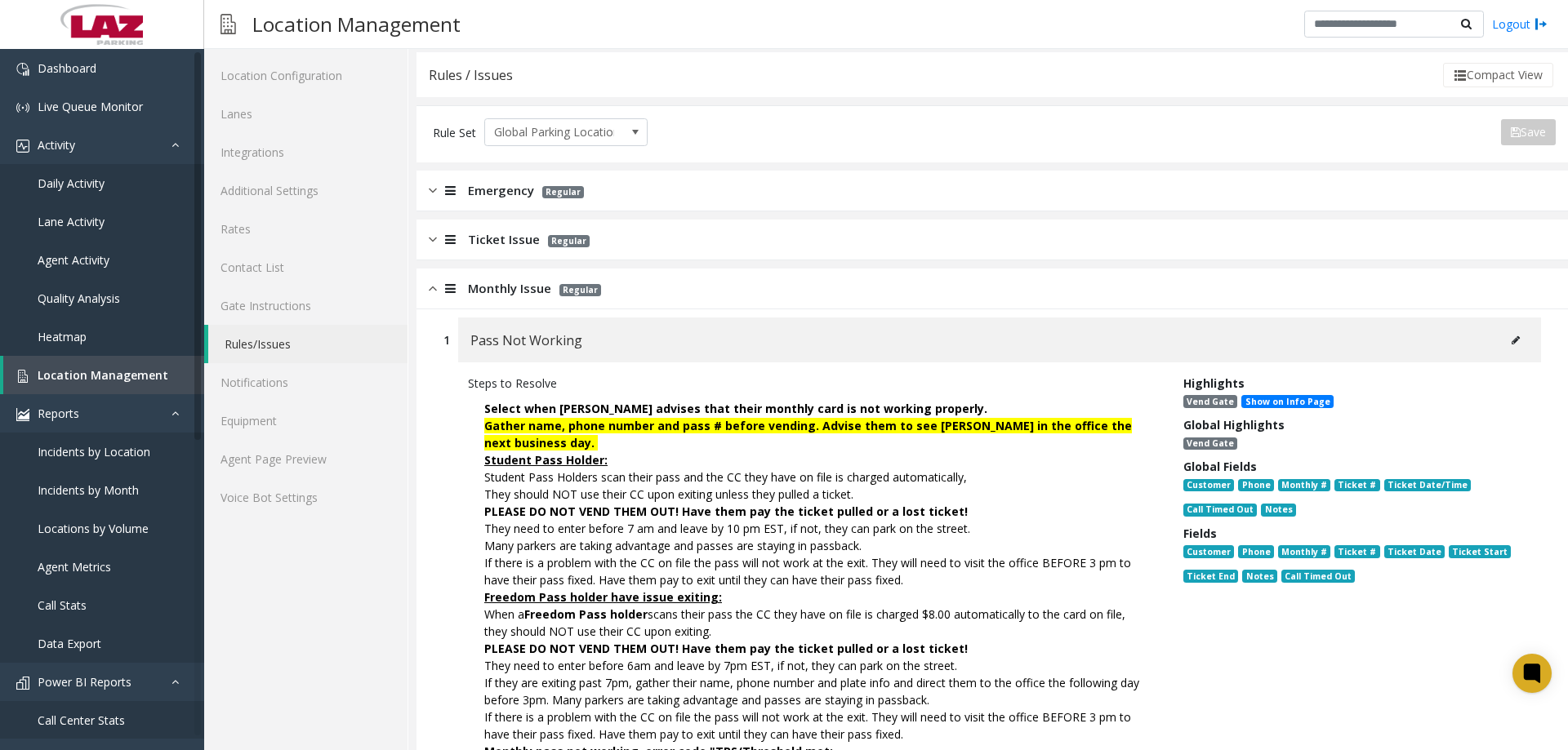
scroll to position [0, 0]
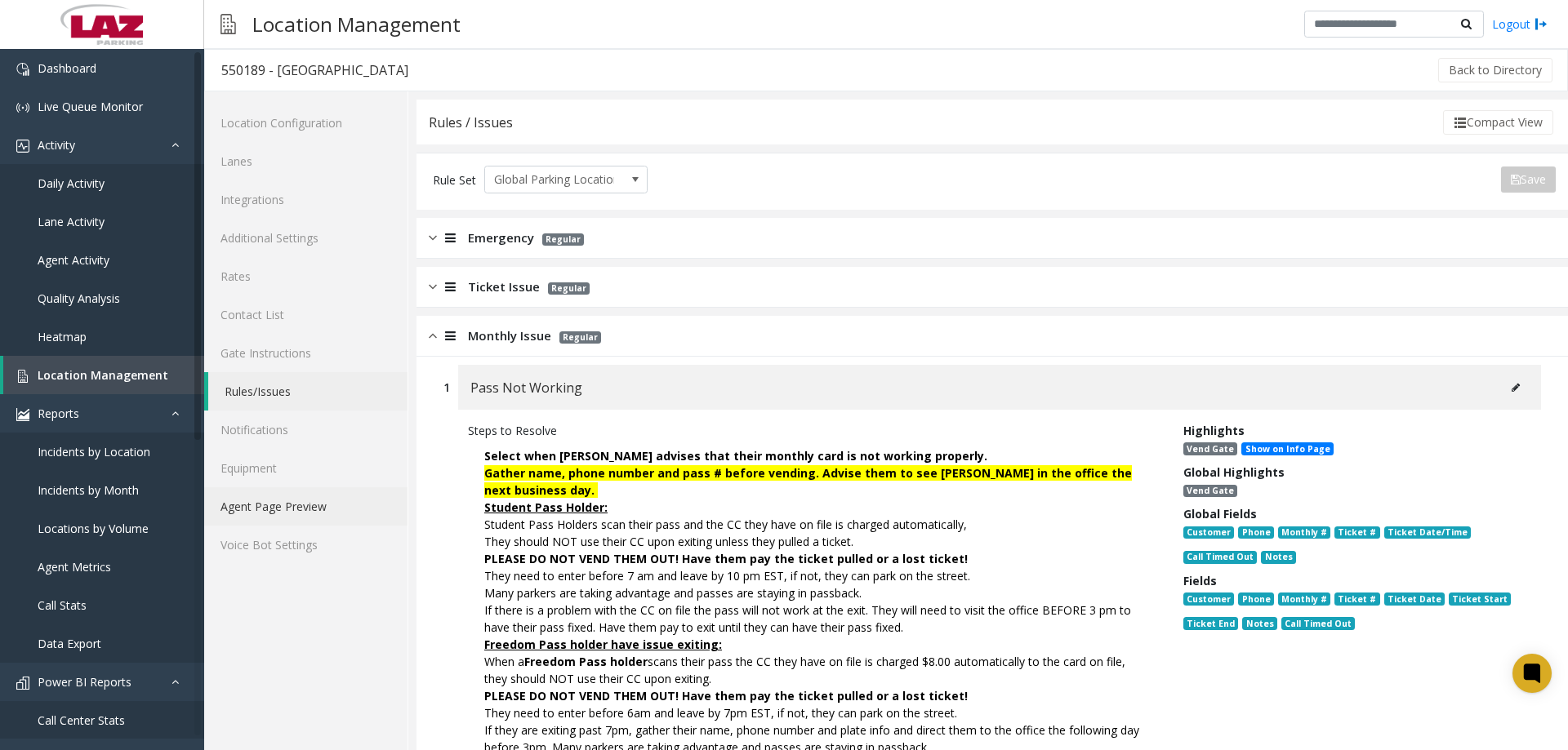
click at [301, 515] on link "Agent Page Preview" at bounding box center [305, 506] width 203 height 39
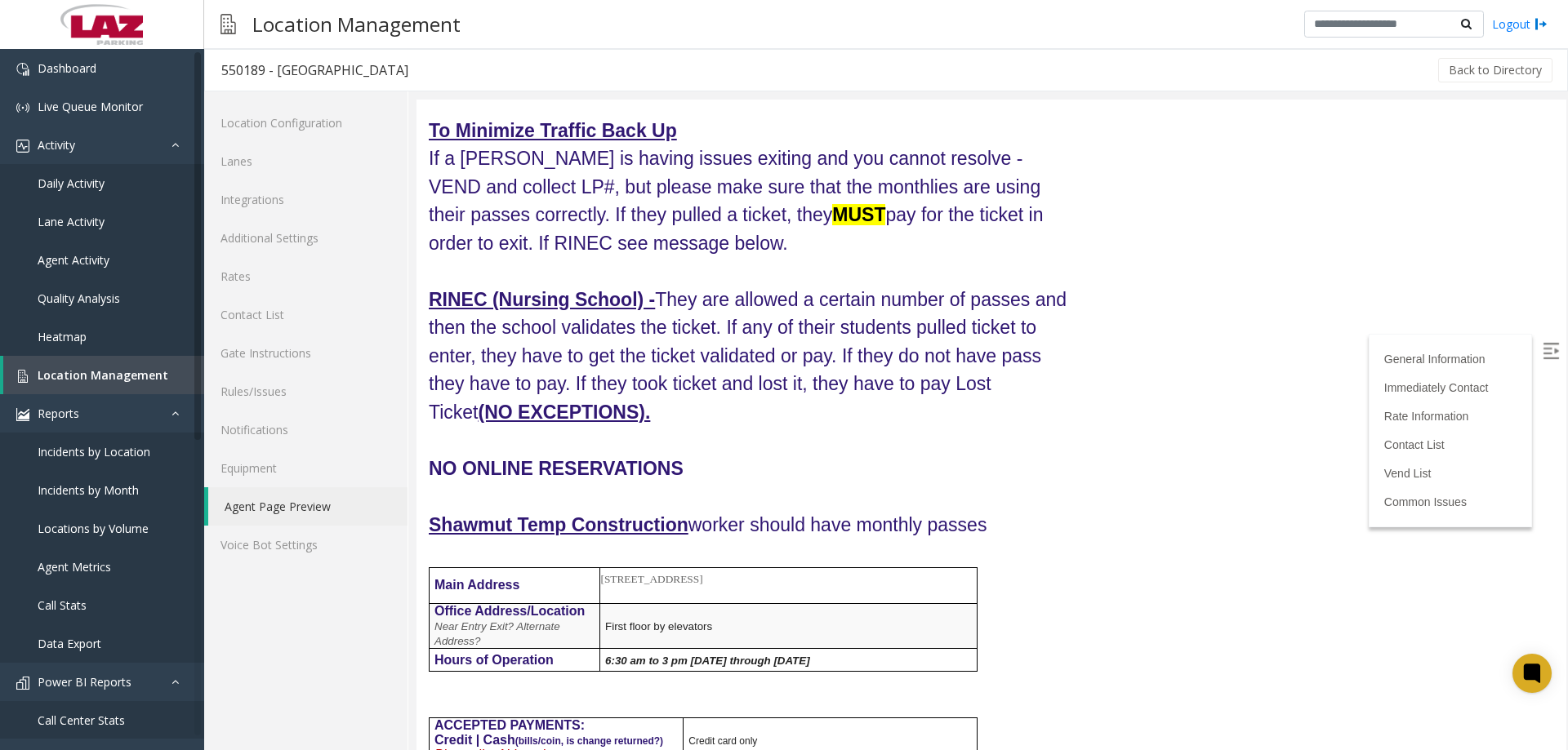
scroll to position [245, 0]
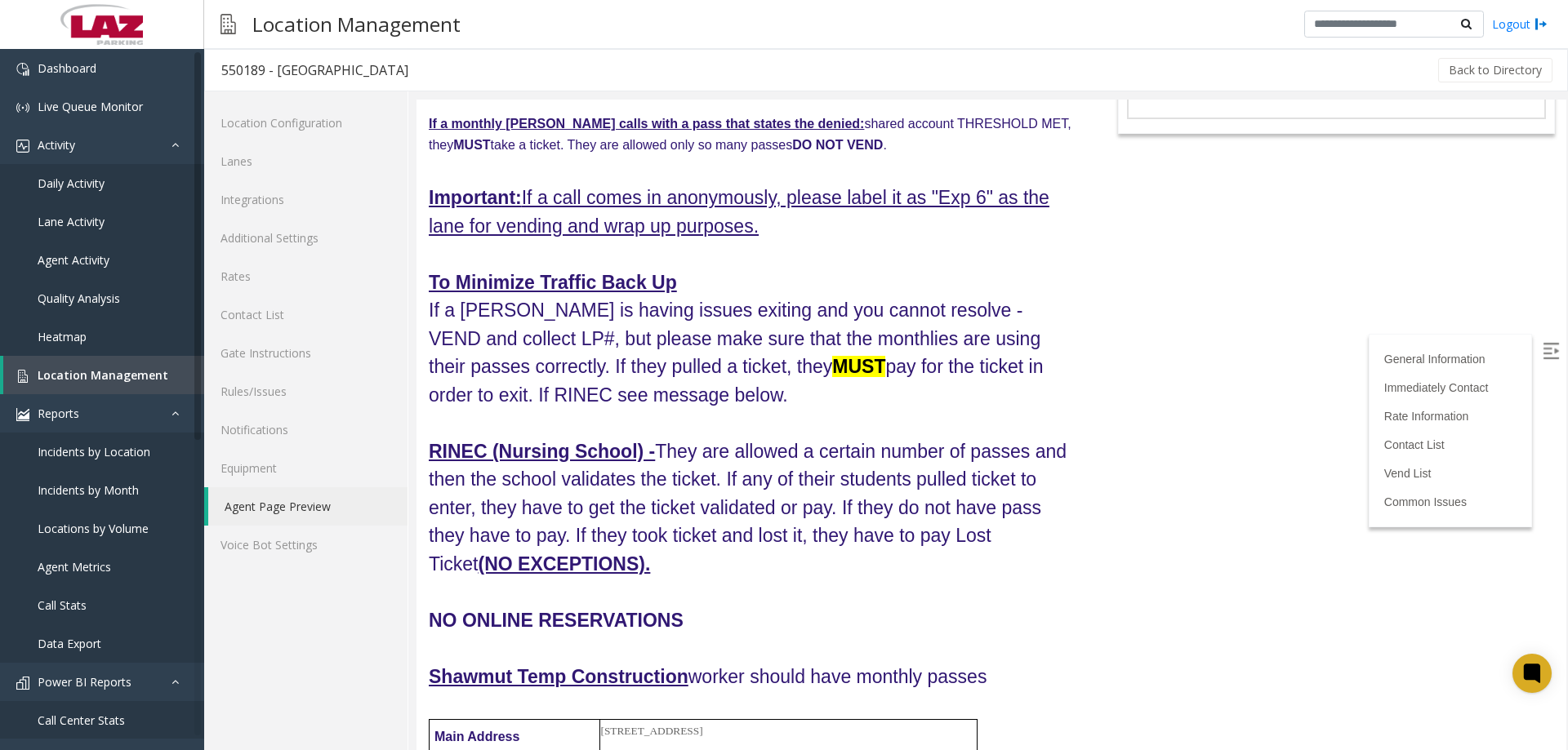
click at [1260, 459] on body "550189 - South Street Landing General Information Revenue Control Manufacturer:…" at bounding box center [991, 180] width 1150 height 651
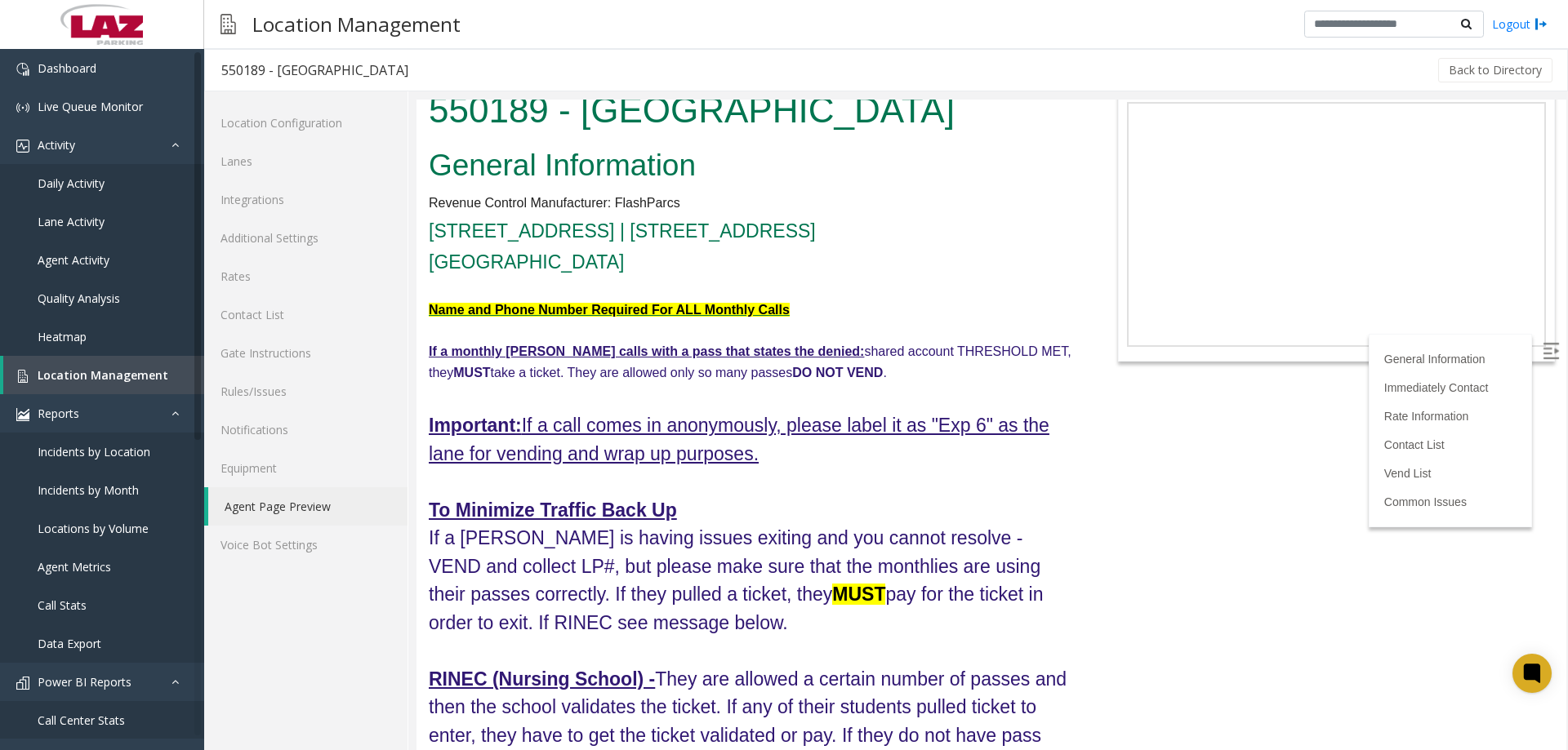
scroll to position [0, 0]
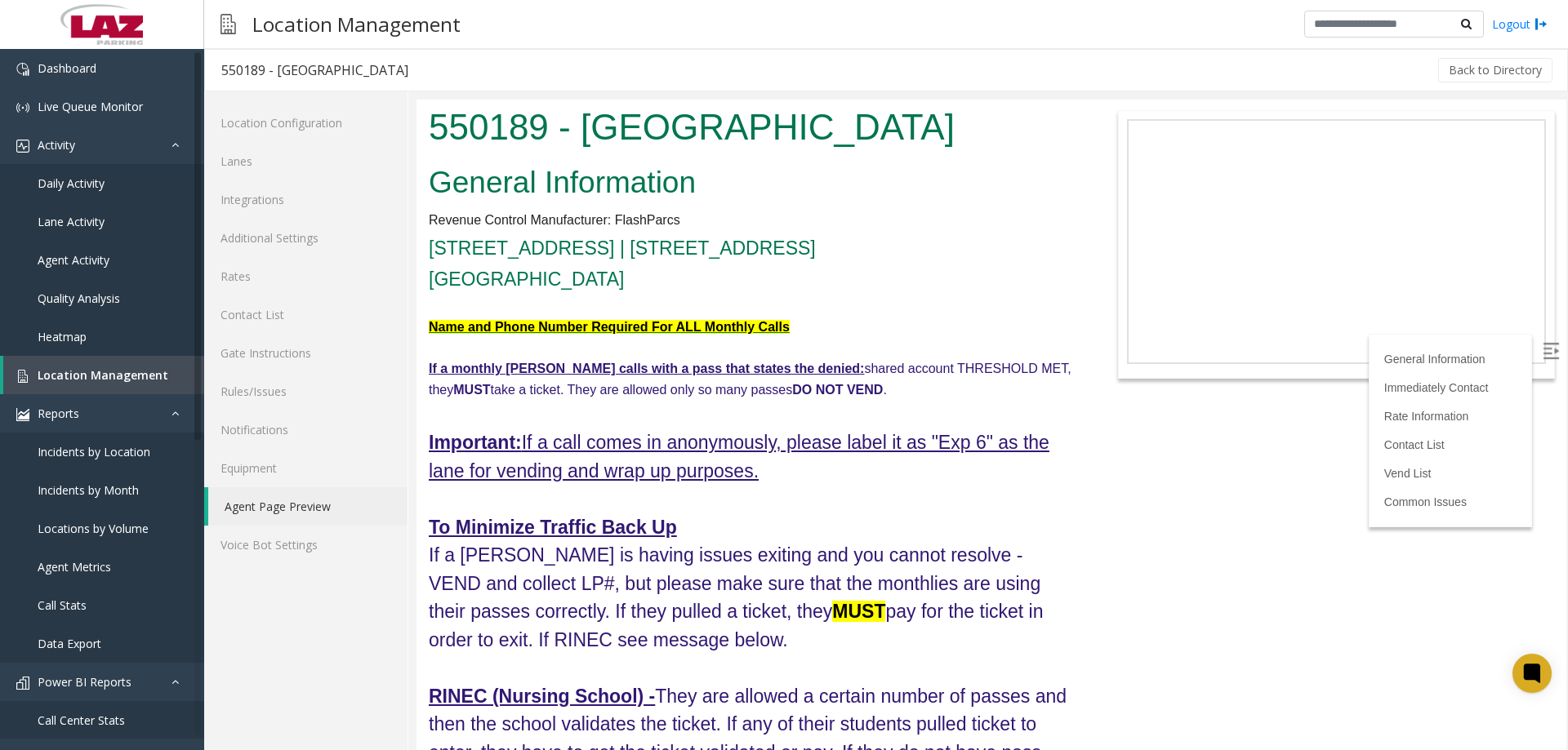
drag, startPoint x: 1556, startPoint y: 199, endPoint x: 820, endPoint y: 553, distance: 816.7
click at [501, 318] on p "Name and Phone Number Required For ALL Monthly Calls" at bounding box center [751, 327] width 646 height 21
click at [296, 233] on link "Additional Settings" at bounding box center [305, 238] width 203 height 39
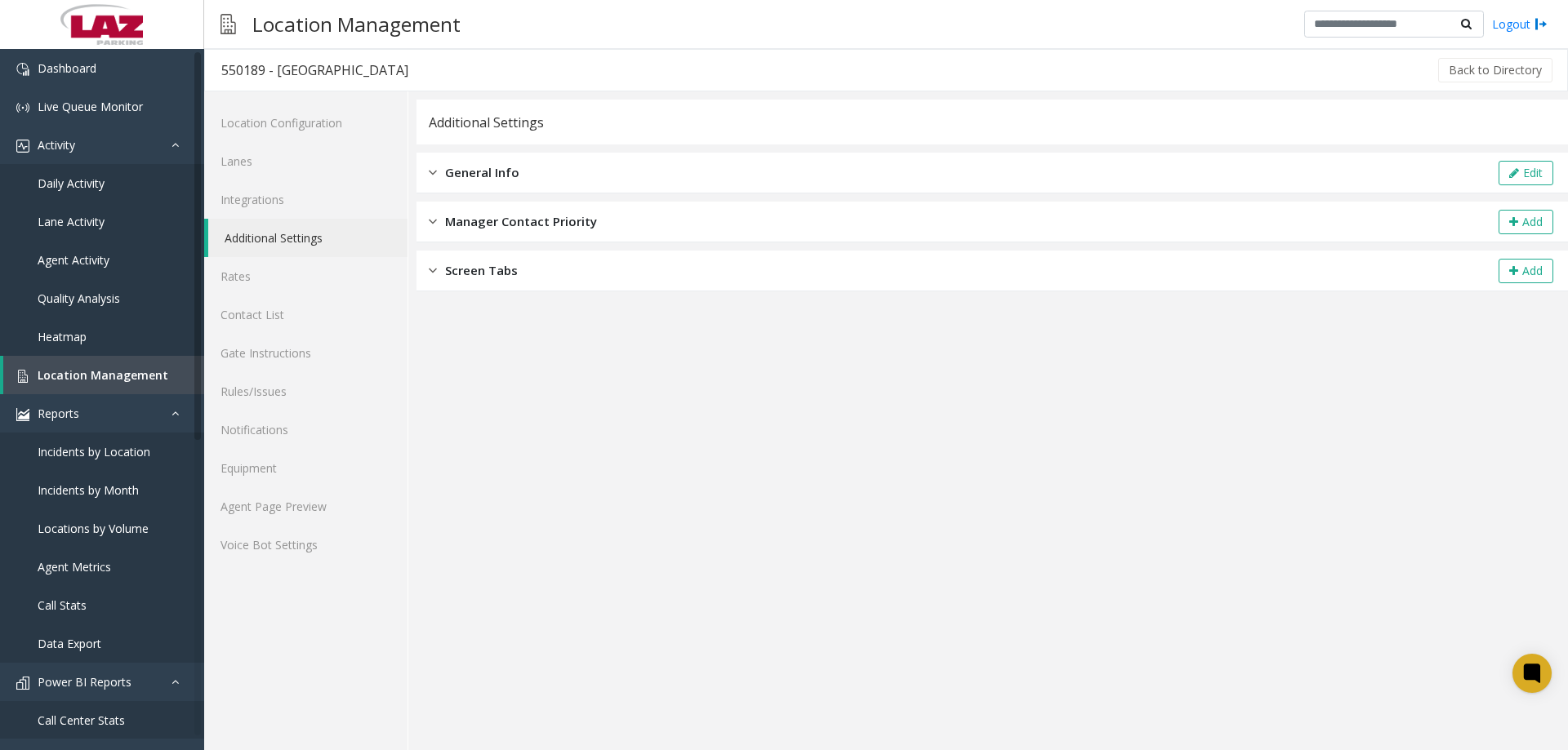
click at [504, 174] on span "General Info" at bounding box center [482, 173] width 74 height 18
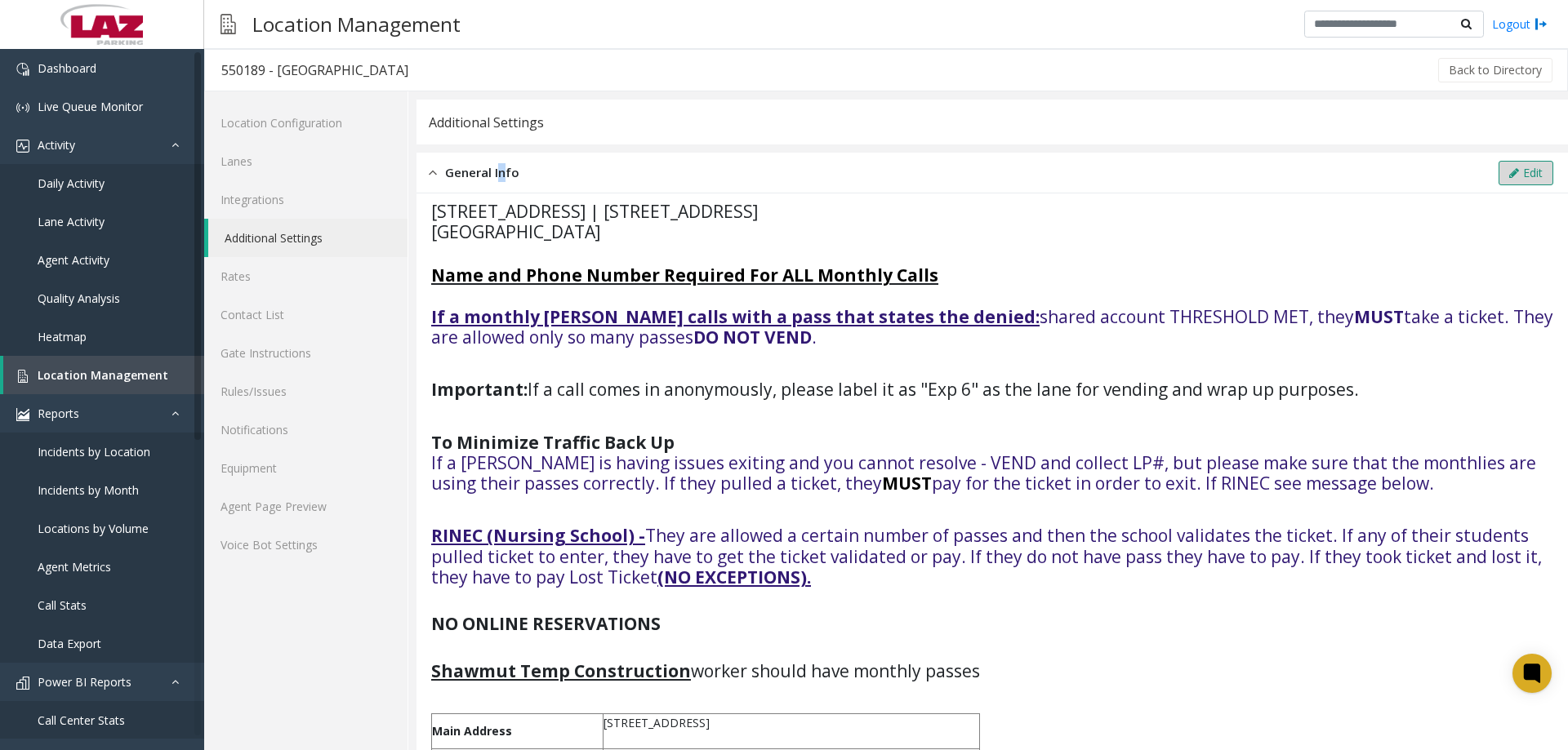
click at [1509, 175] on icon at bounding box center [1514, 173] width 10 height 11
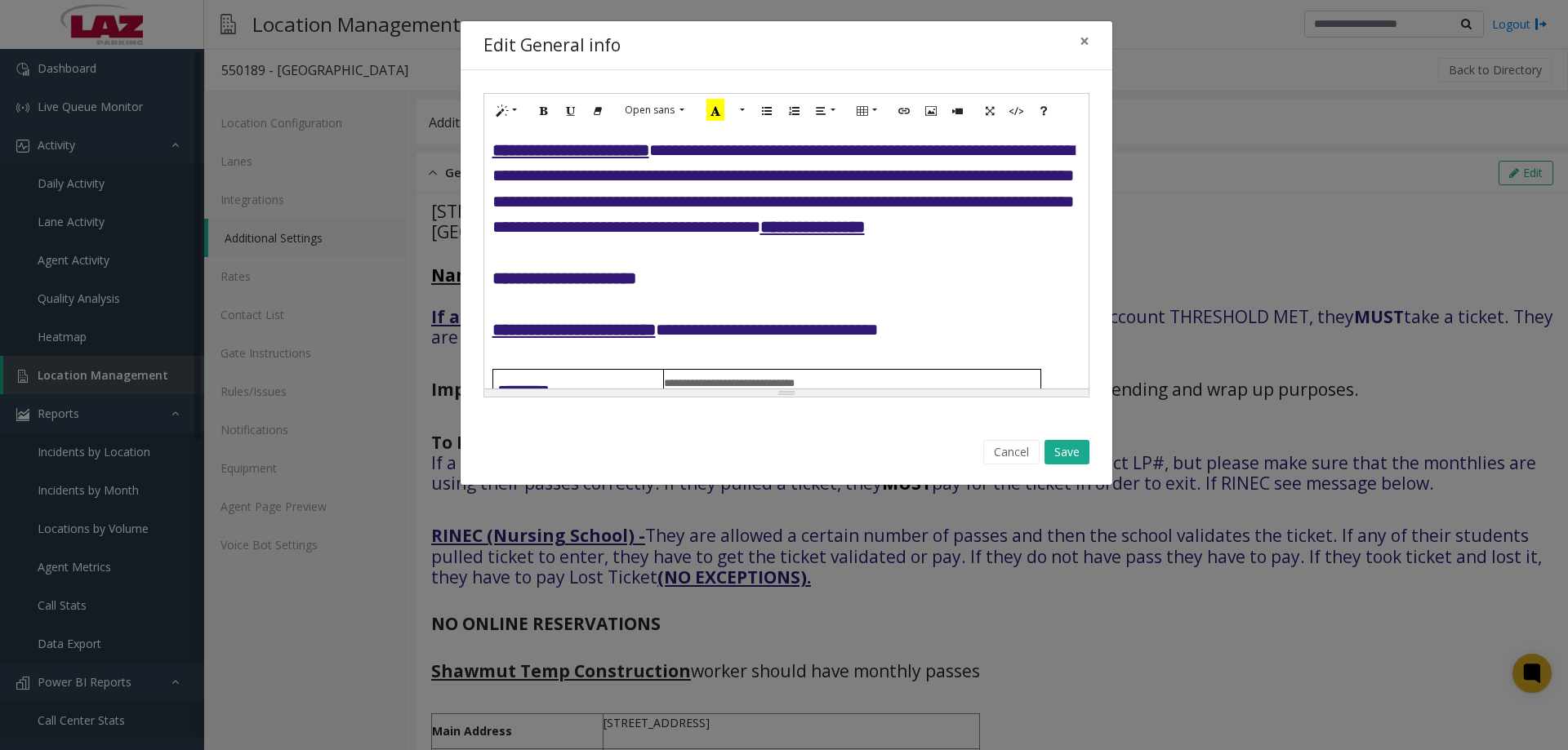
scroll to position [490, 0]
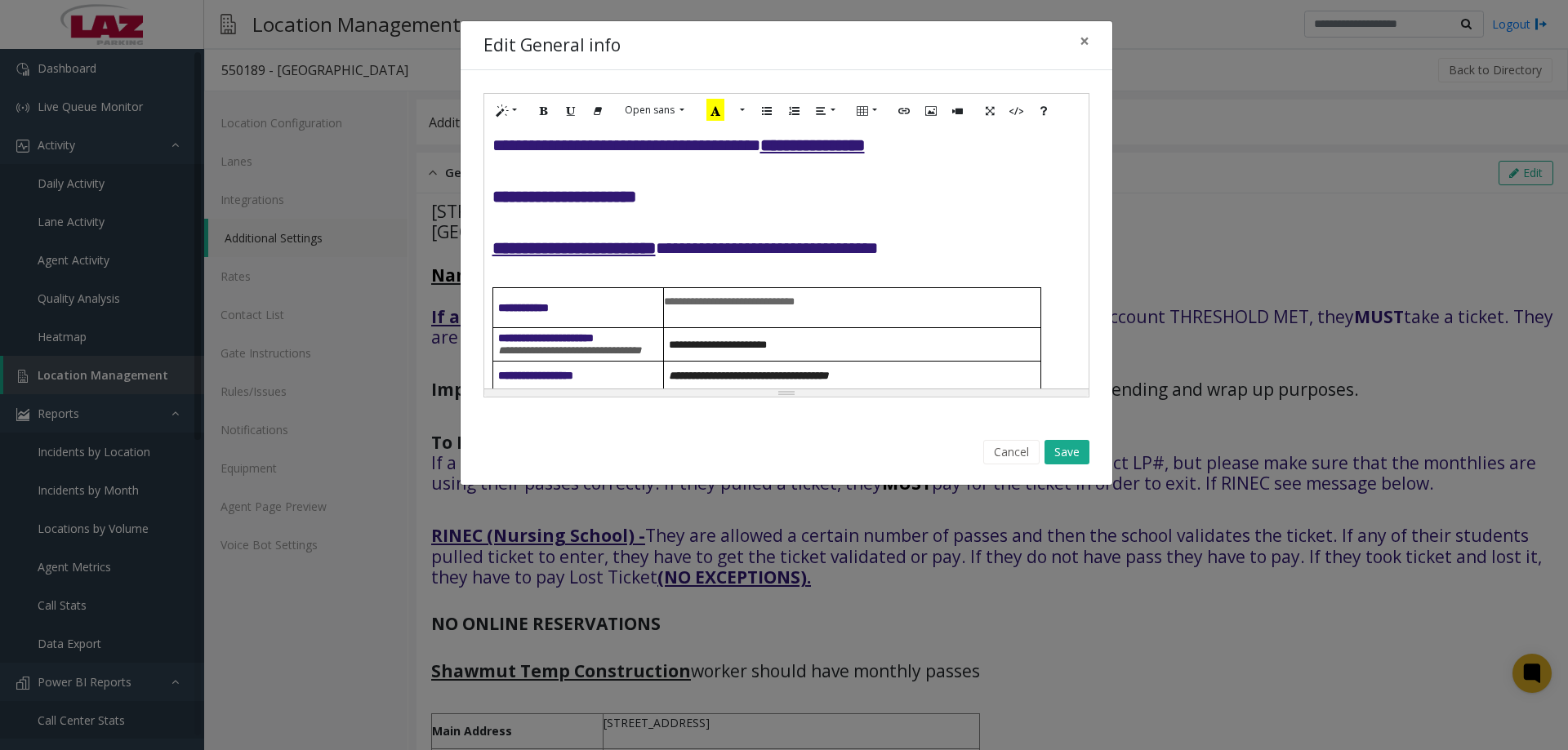
click at [811, 159] on h4 "**********" at bounding box center [787, 108] width 588 height 103
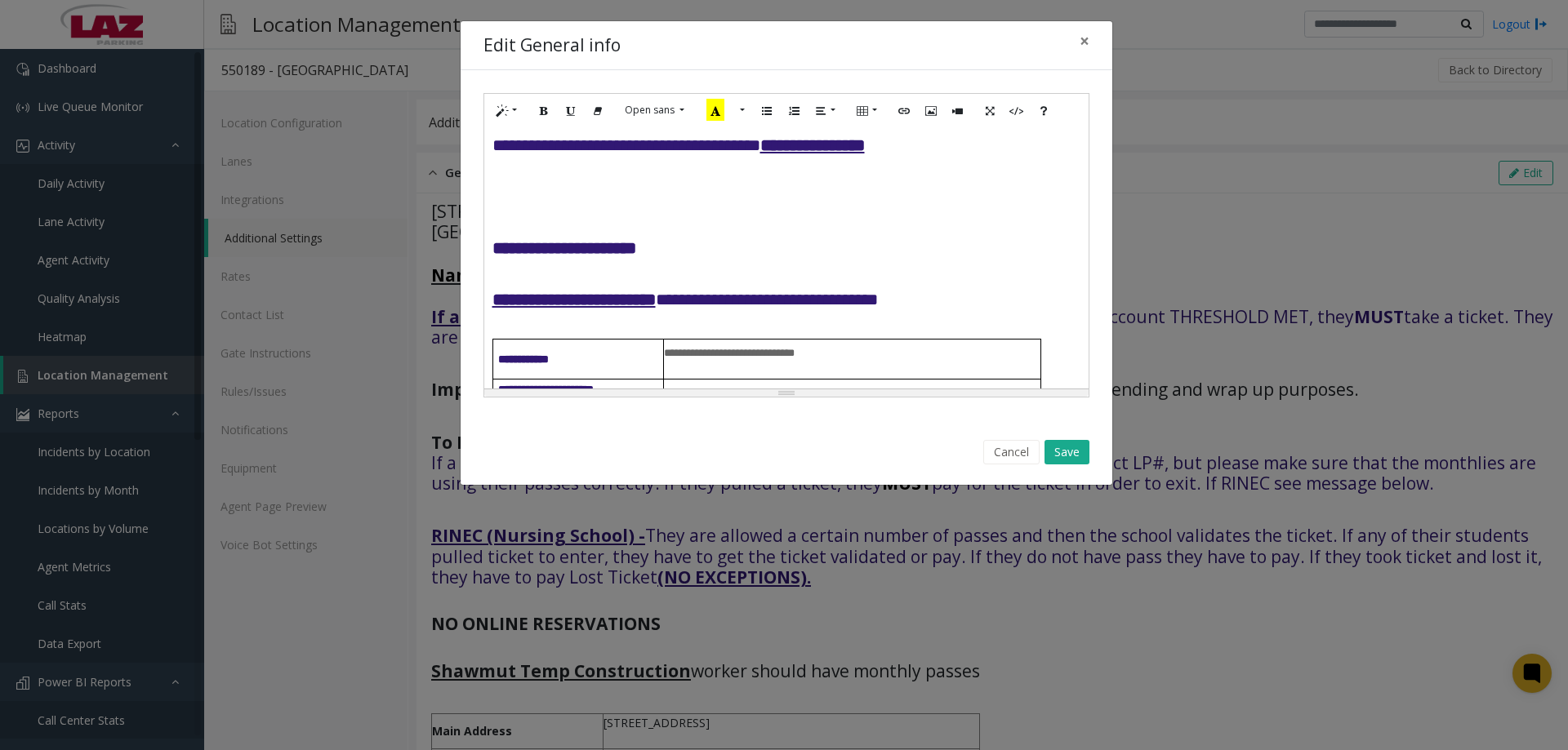
paste div
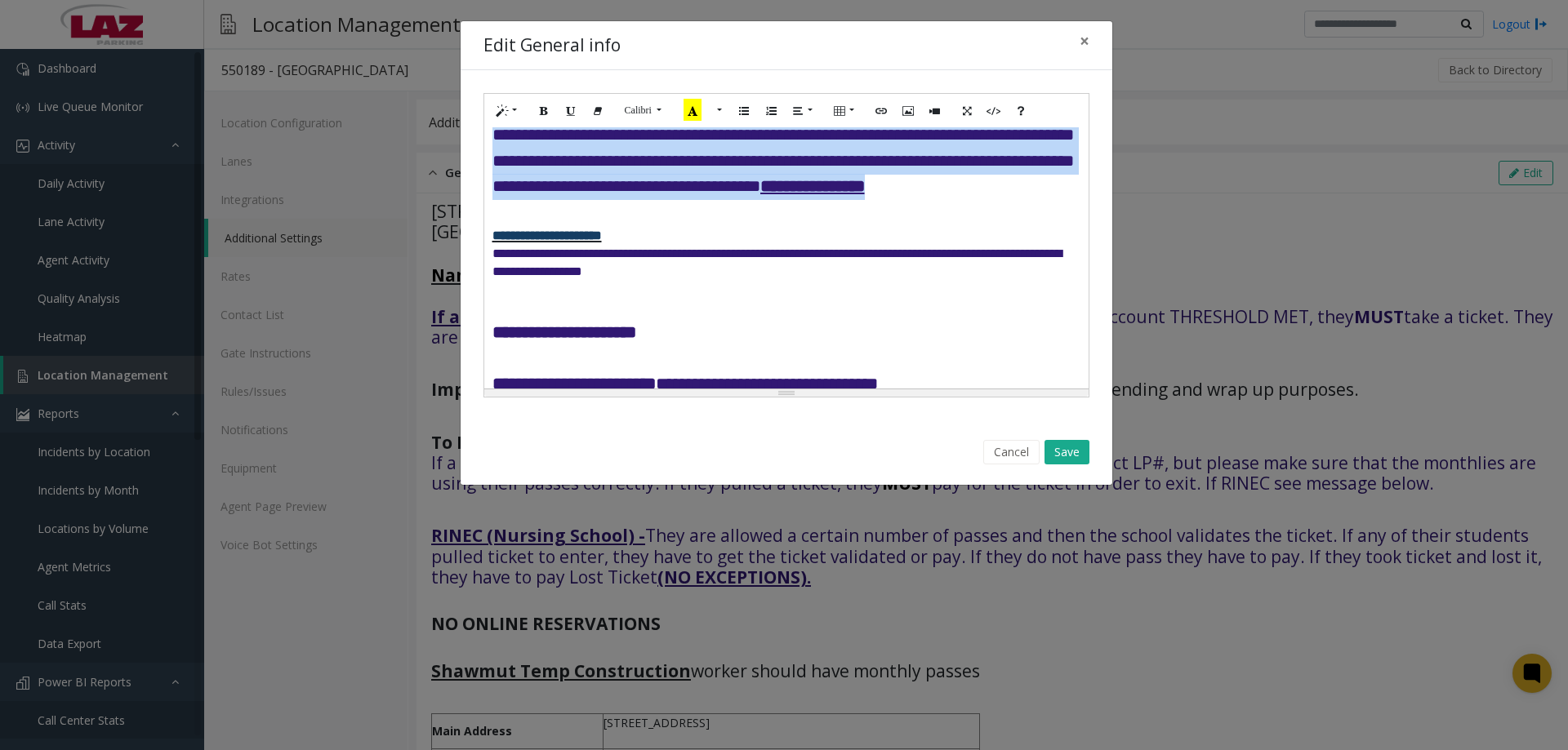
scroll to position [408, 0]
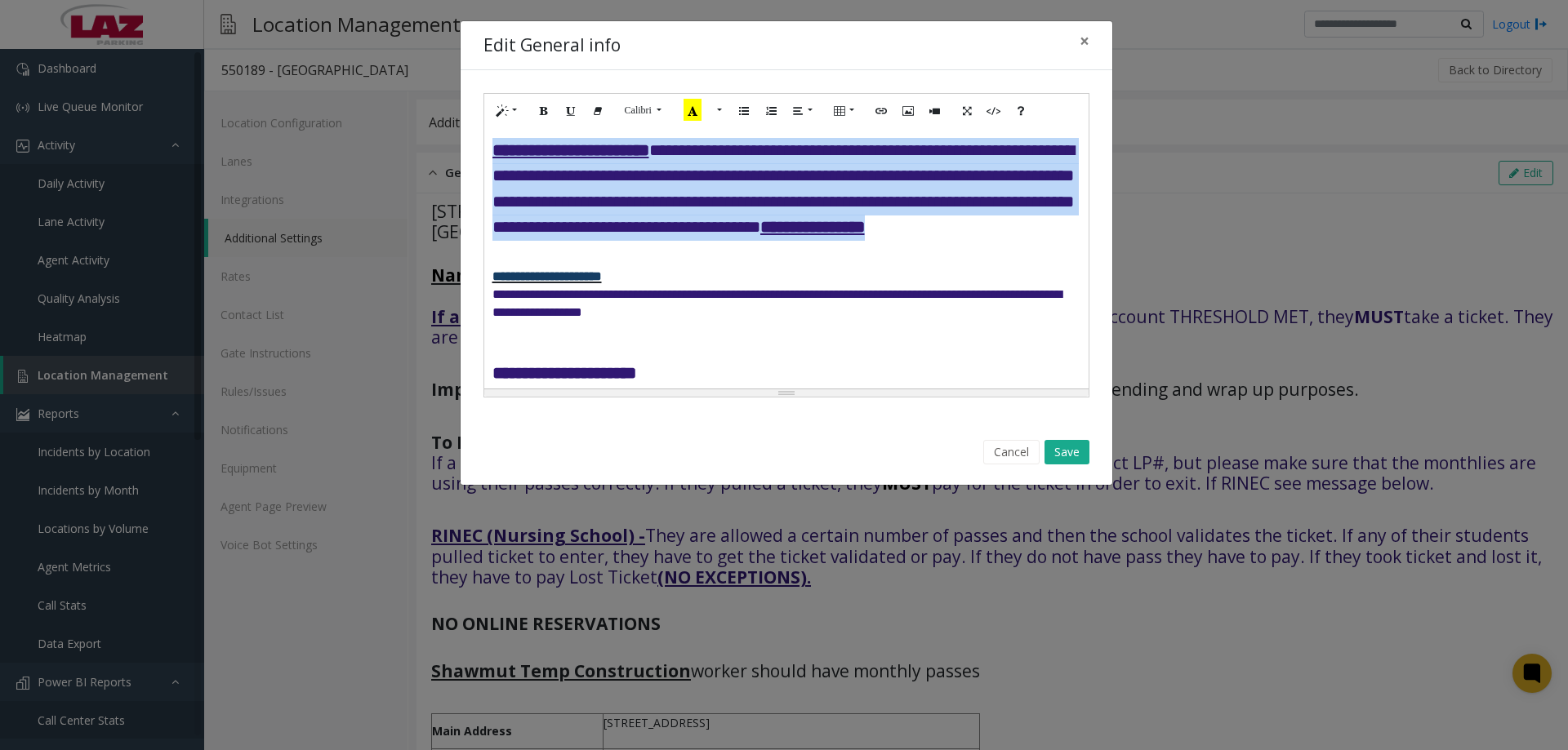
drag, startPoint x: 789, startPoint y: 235, endPoint x: 495, endPoint y: 206, distance: 295.4
click at [495, 206] on h4 "**********" at bounding box center [787, 189] width 588 height 103
copy u
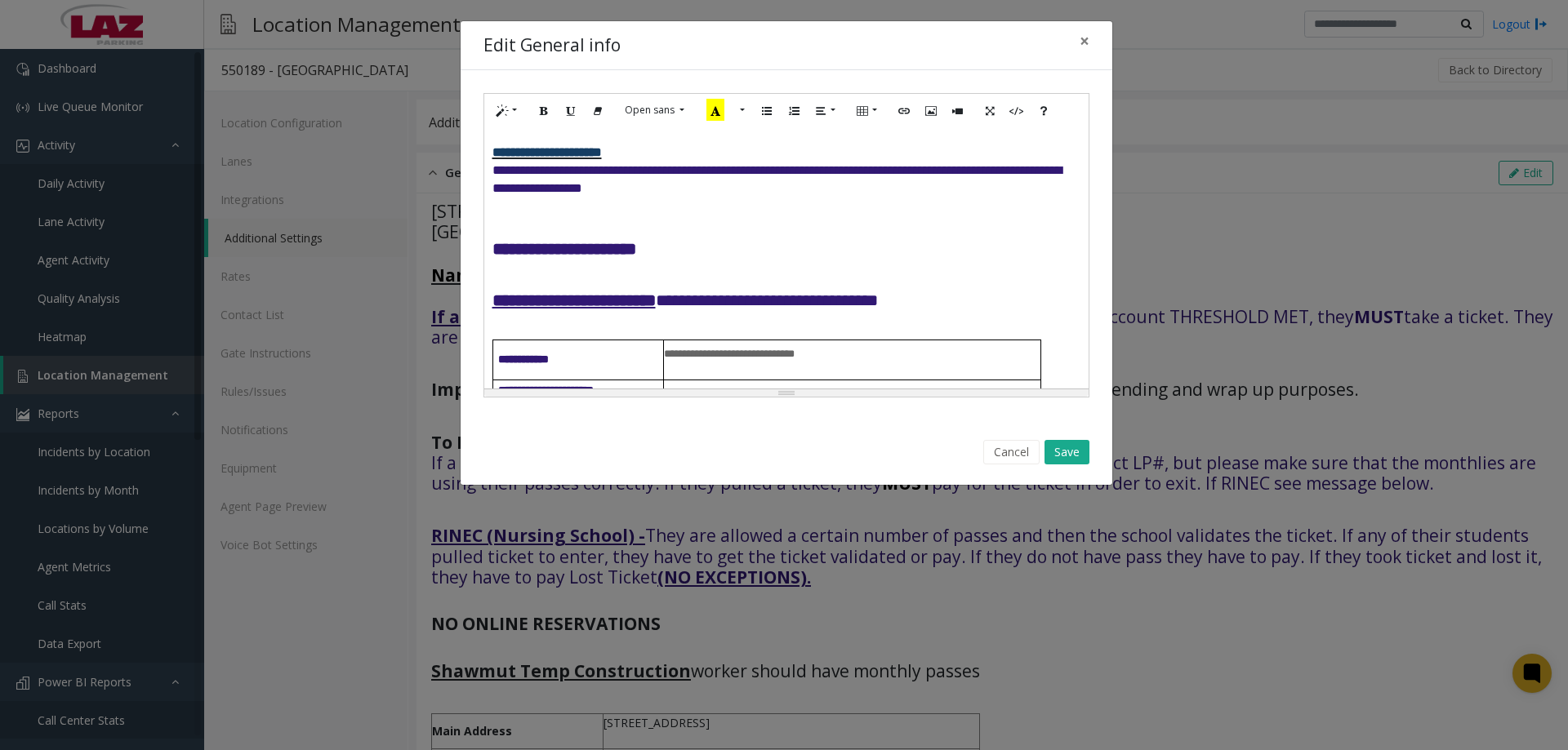
scroll to position [572, 0]
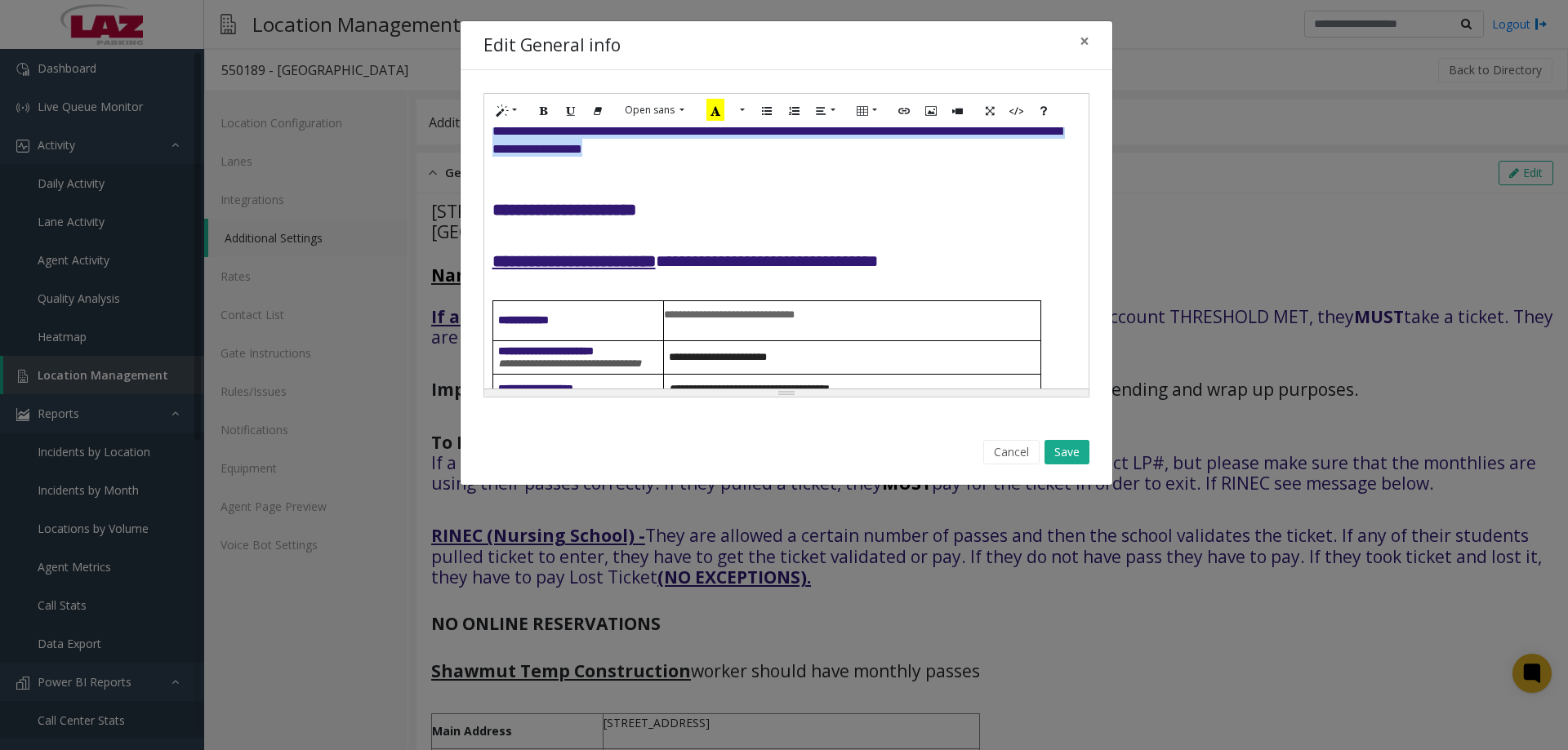
drag, startPoint x: 675, startPoint y: 241, endPoint x: 491, endPoint y: 193, distance: 190.2
click at [491, 193] on div "**********" at bounding box center [786, 258] width 604 height 261
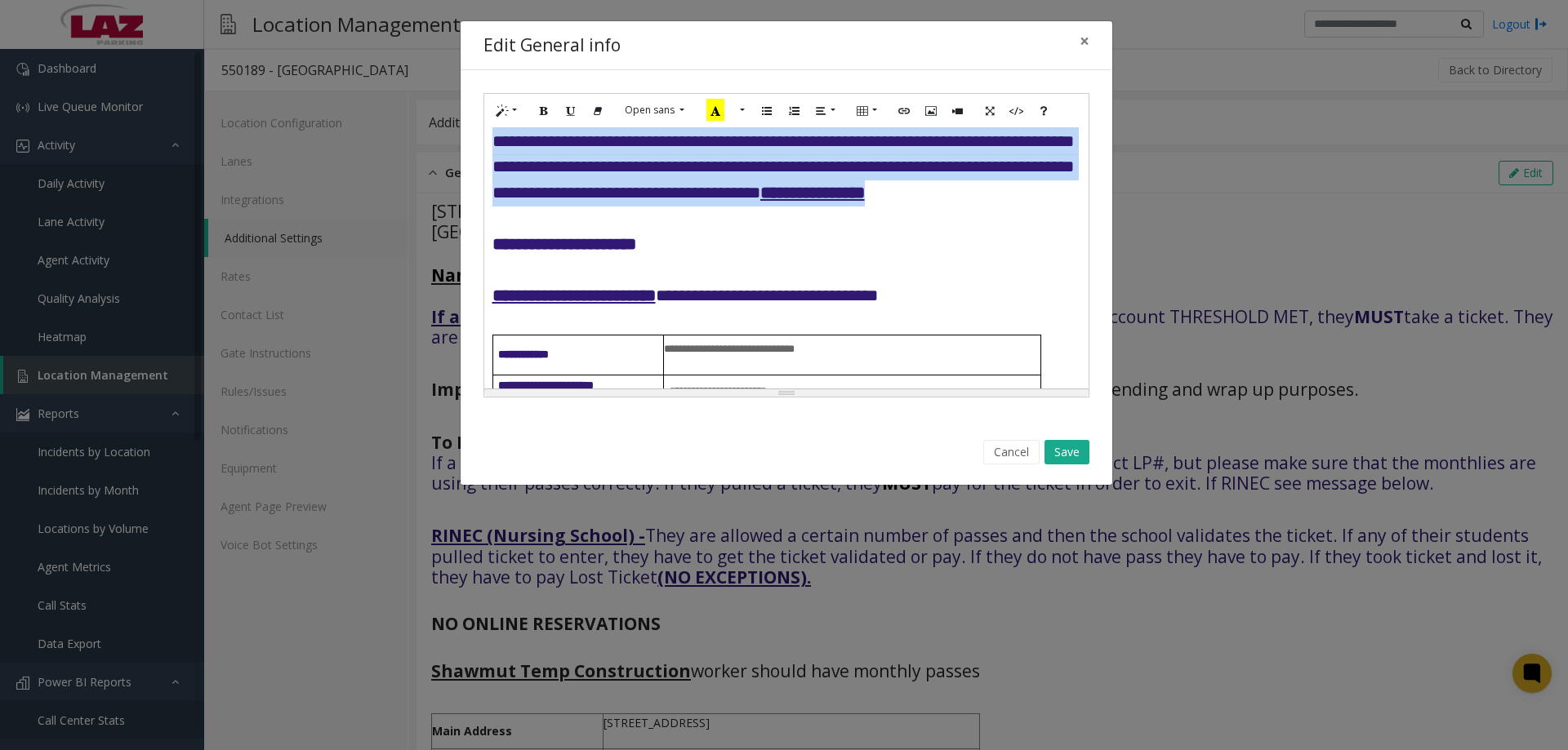
drag, startPoint x: 779, startPoint y: 296, endPoint x: 488, endPoint y: 183, distance: 312.2
click at [488, 183] on div "**********" at bounding box center [786, 258] width 604 height 261
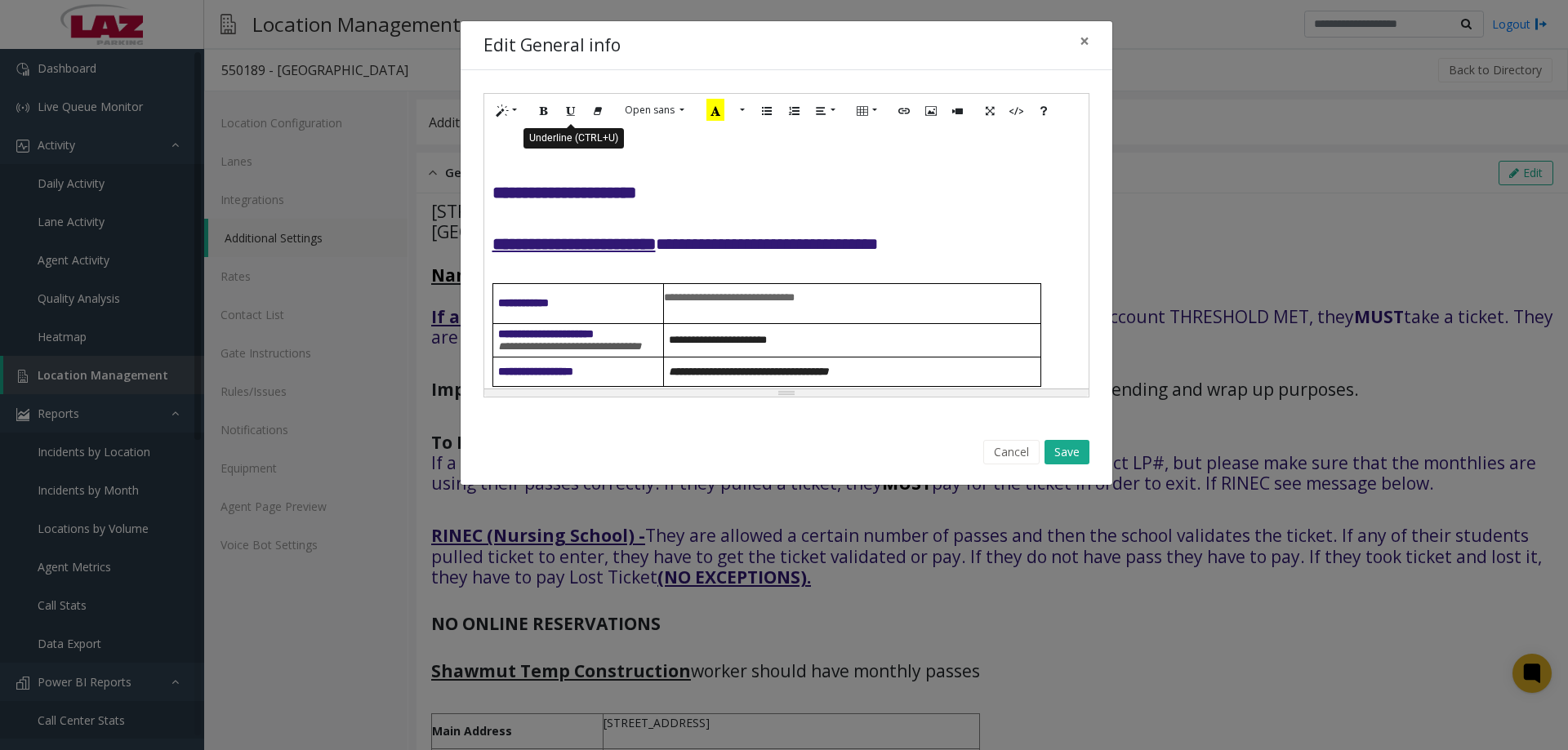
click at [568, 115] on icon "Underline (CTRL+U)" at bounding box center [571, 109] width 10 height 14
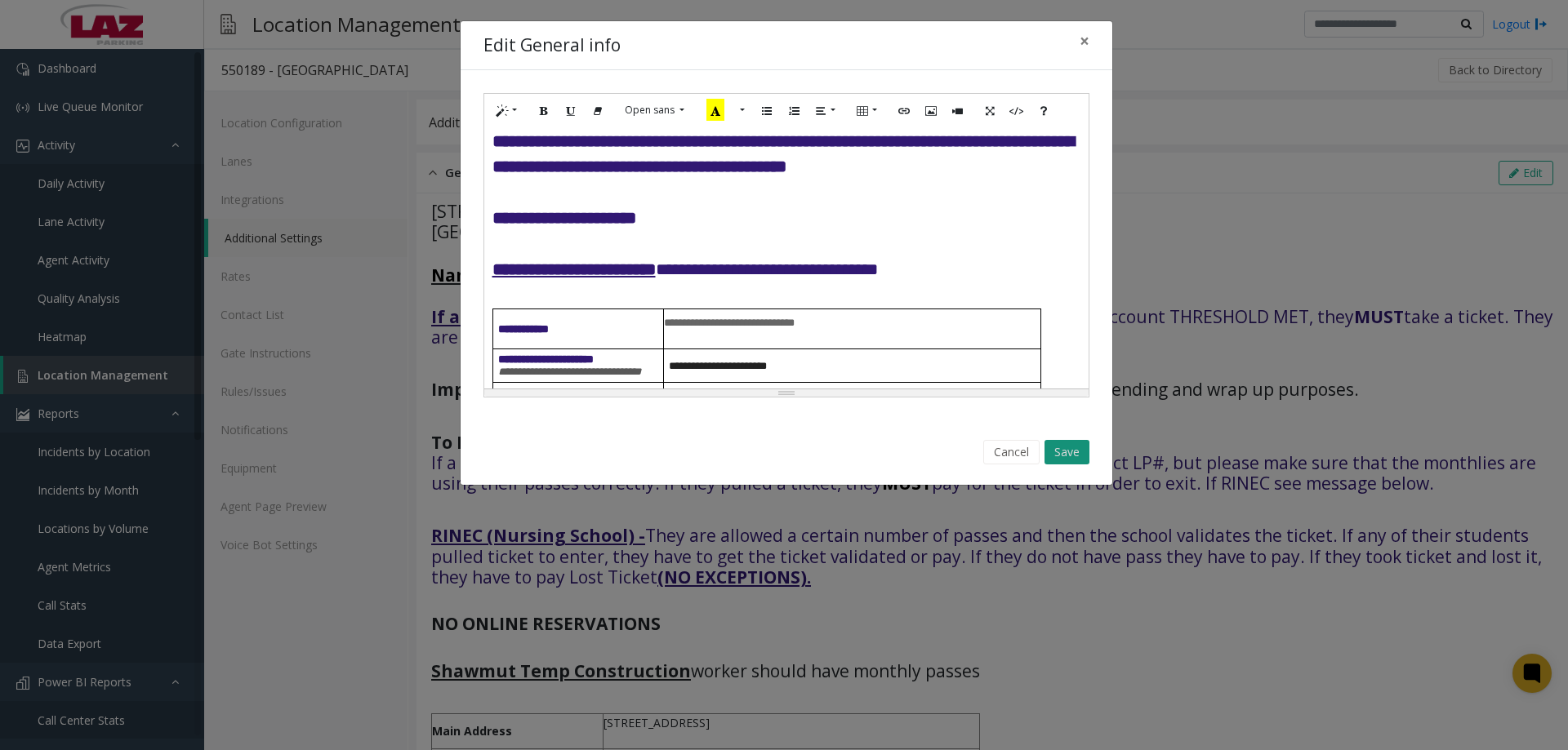
click at [1060, 460] on button "Save" at bounding box center [1066, 452] width 45 height 25
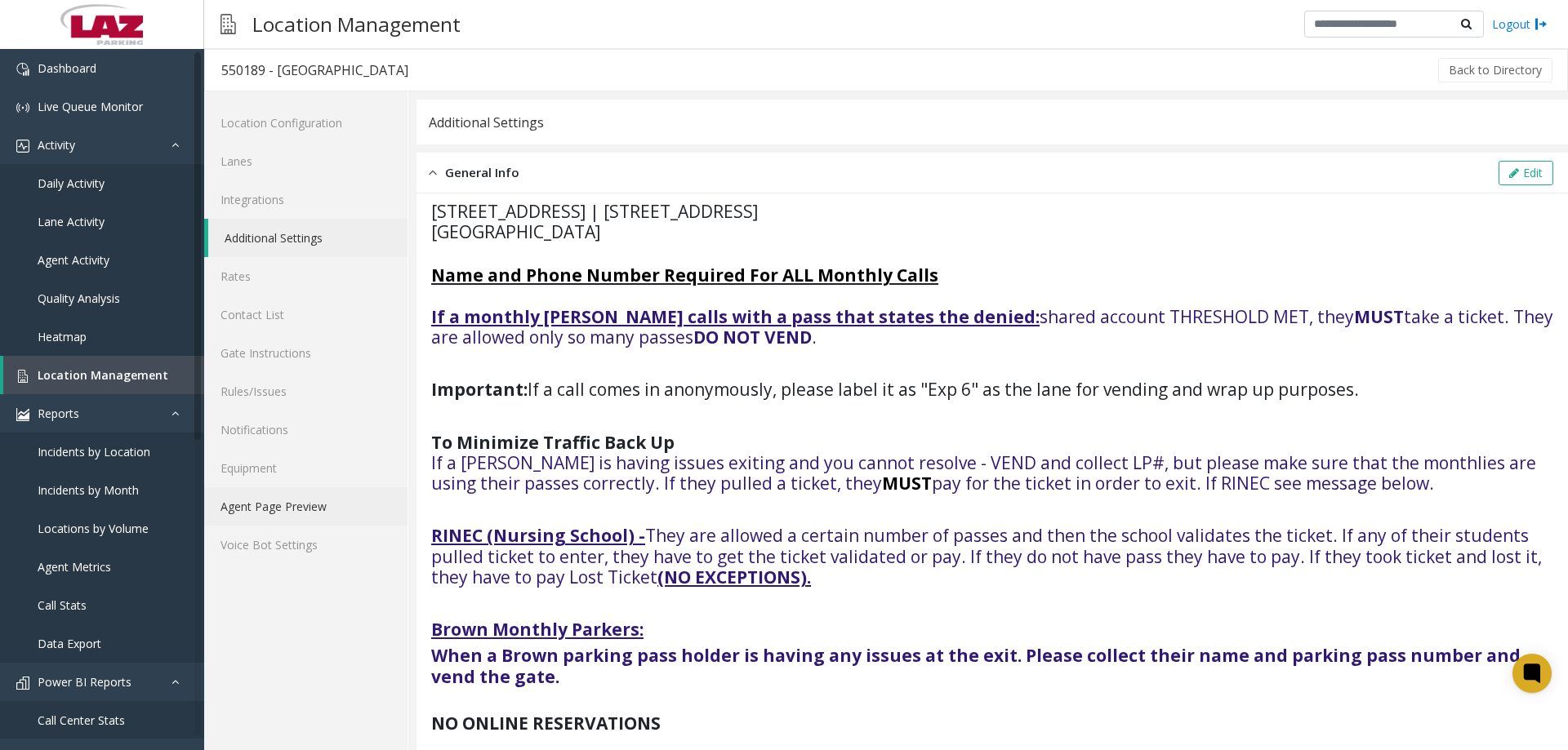
click at [310, 509] on link "Agent Page Preview" at bounding box center [305, 506] width 203 height 39
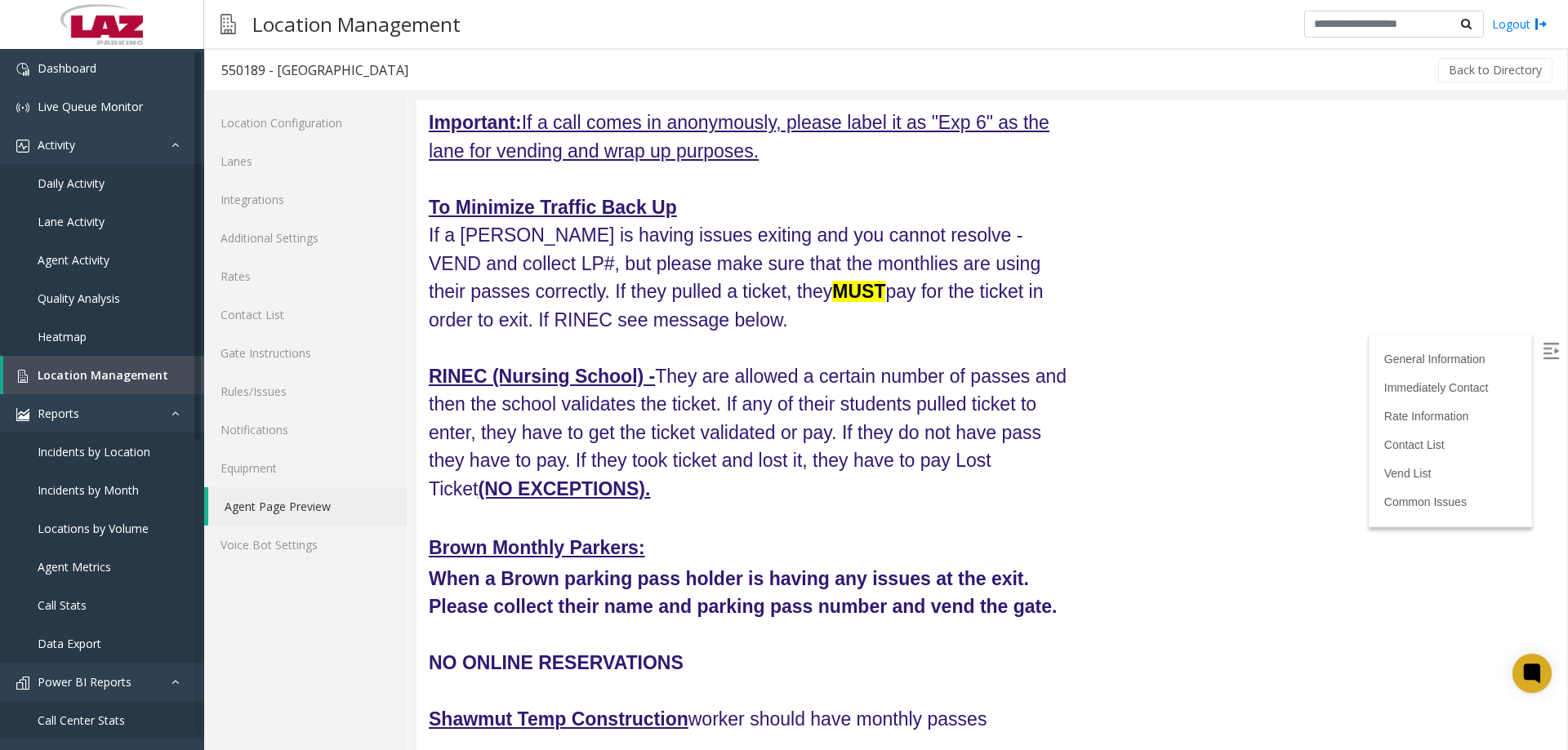
scroll to position [326, 0]
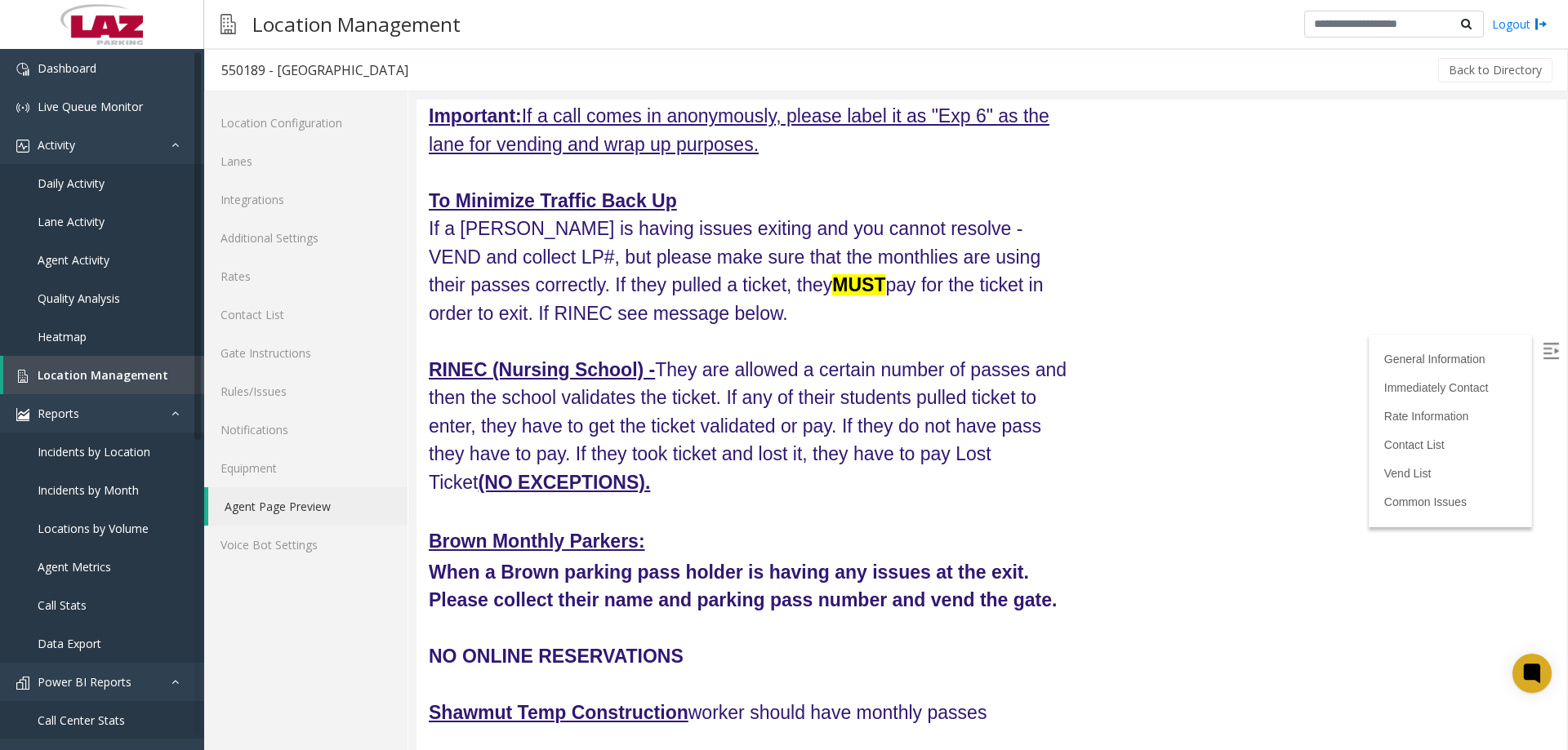
drag, startPoint x: 1983, startPoint y: 302, endPoint x: 1565, endPoint y: 231, distance: 424.0
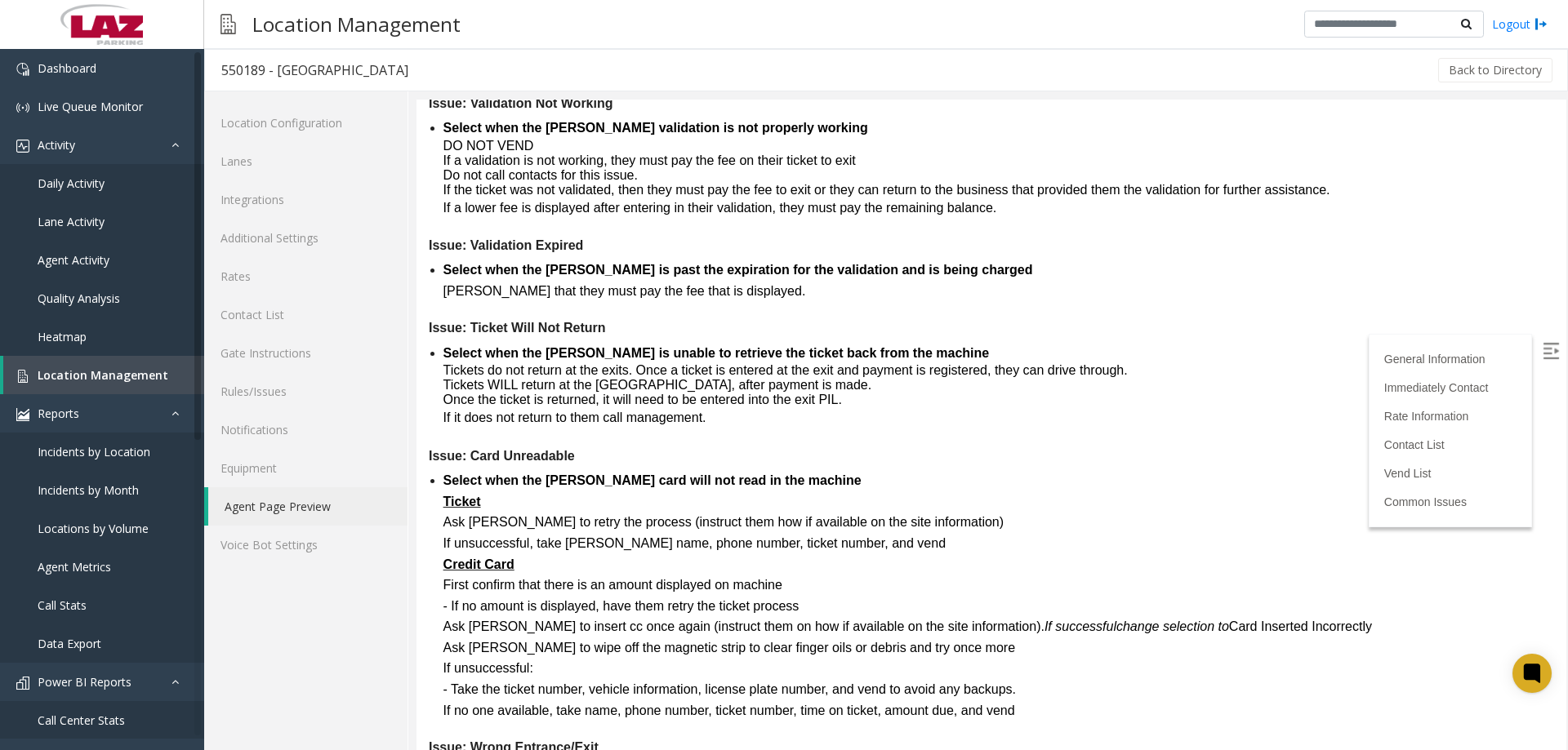
scroll to position [4282, 0]
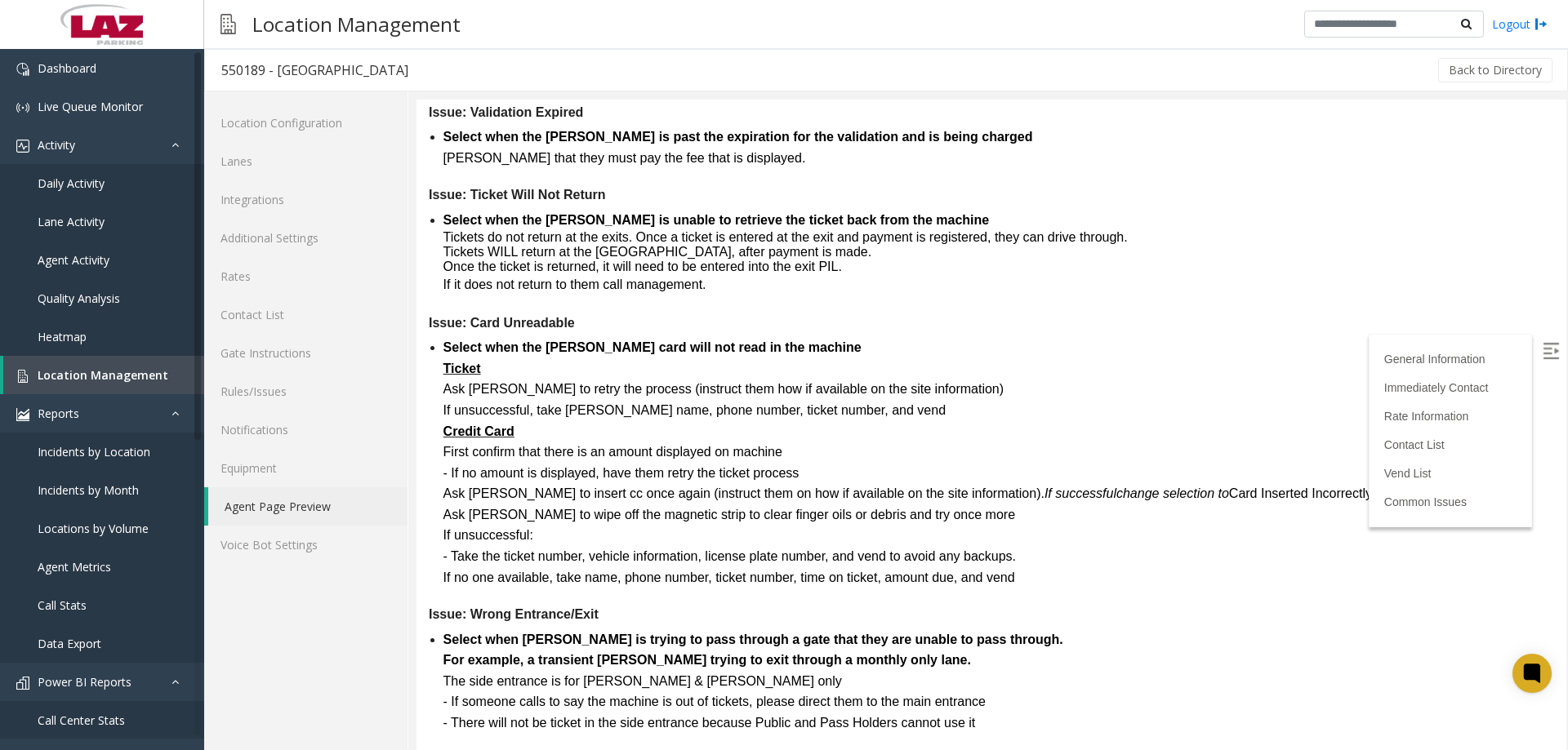
drag, startPoint x: 1560, startPoint y: 205, endPoint x: 1983, endPoint y: 845, distance: 767.2
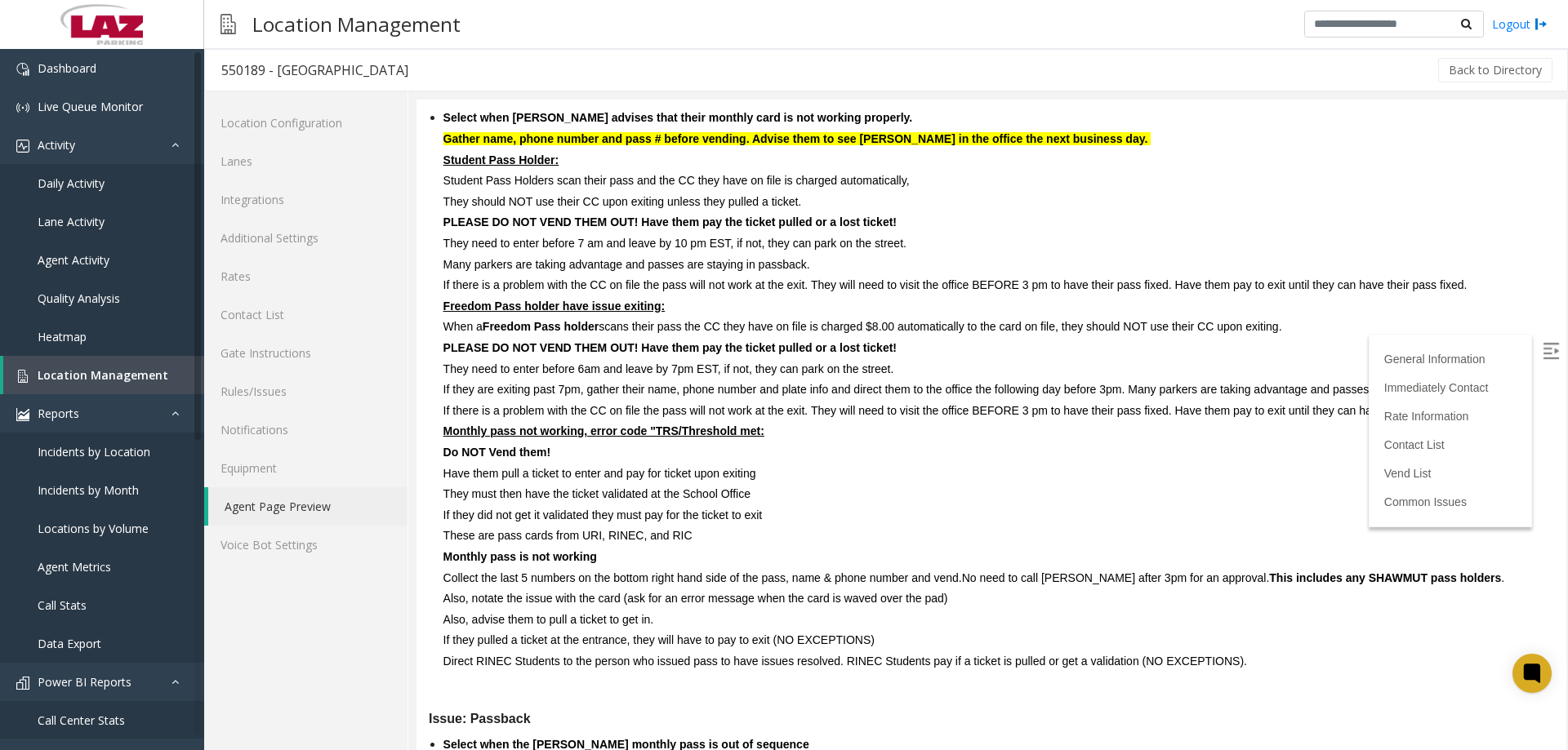
scroll to position [3221, 0]
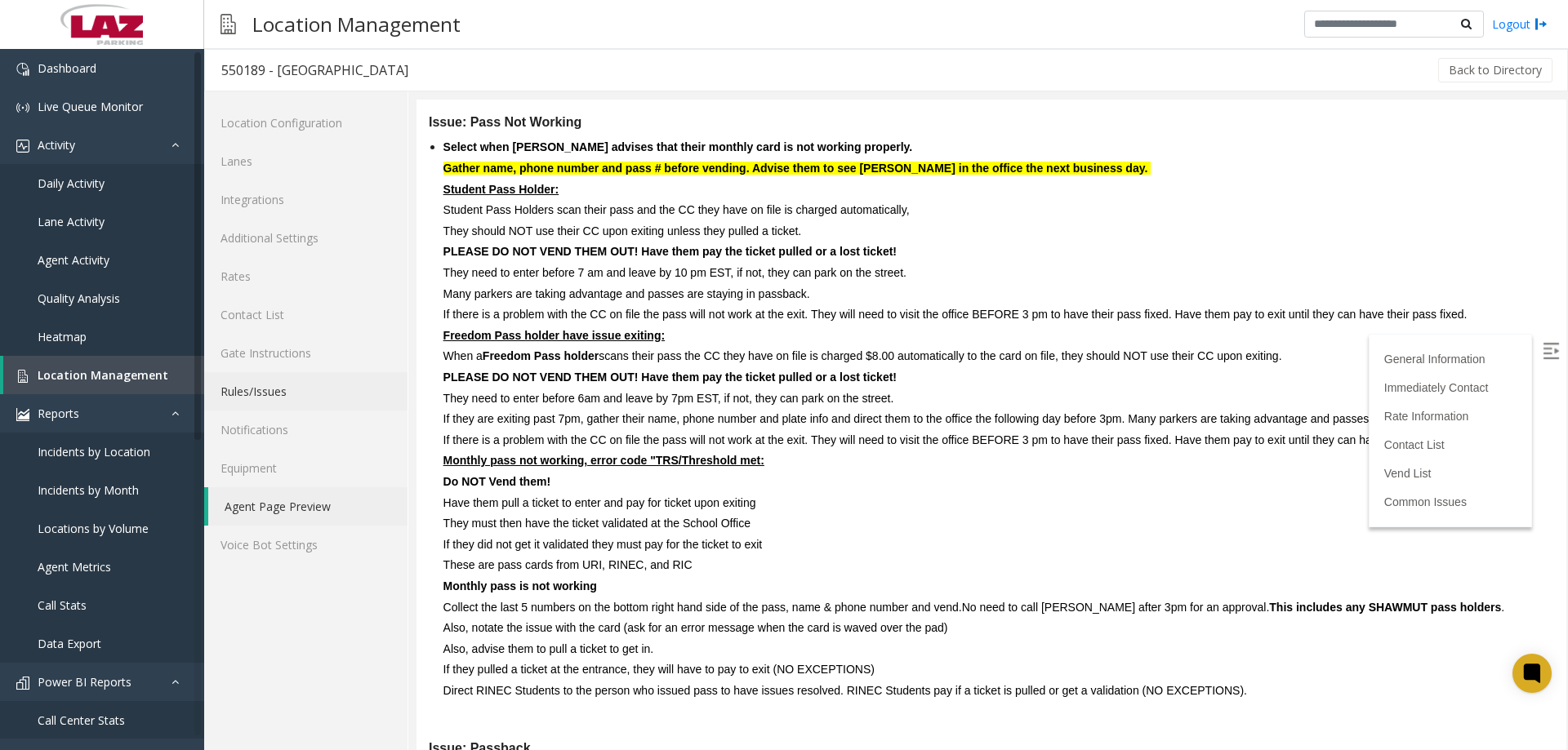
click at [252, 393] on link "Rules/Issues" at bounding box center [305, 392] width 203 height 39
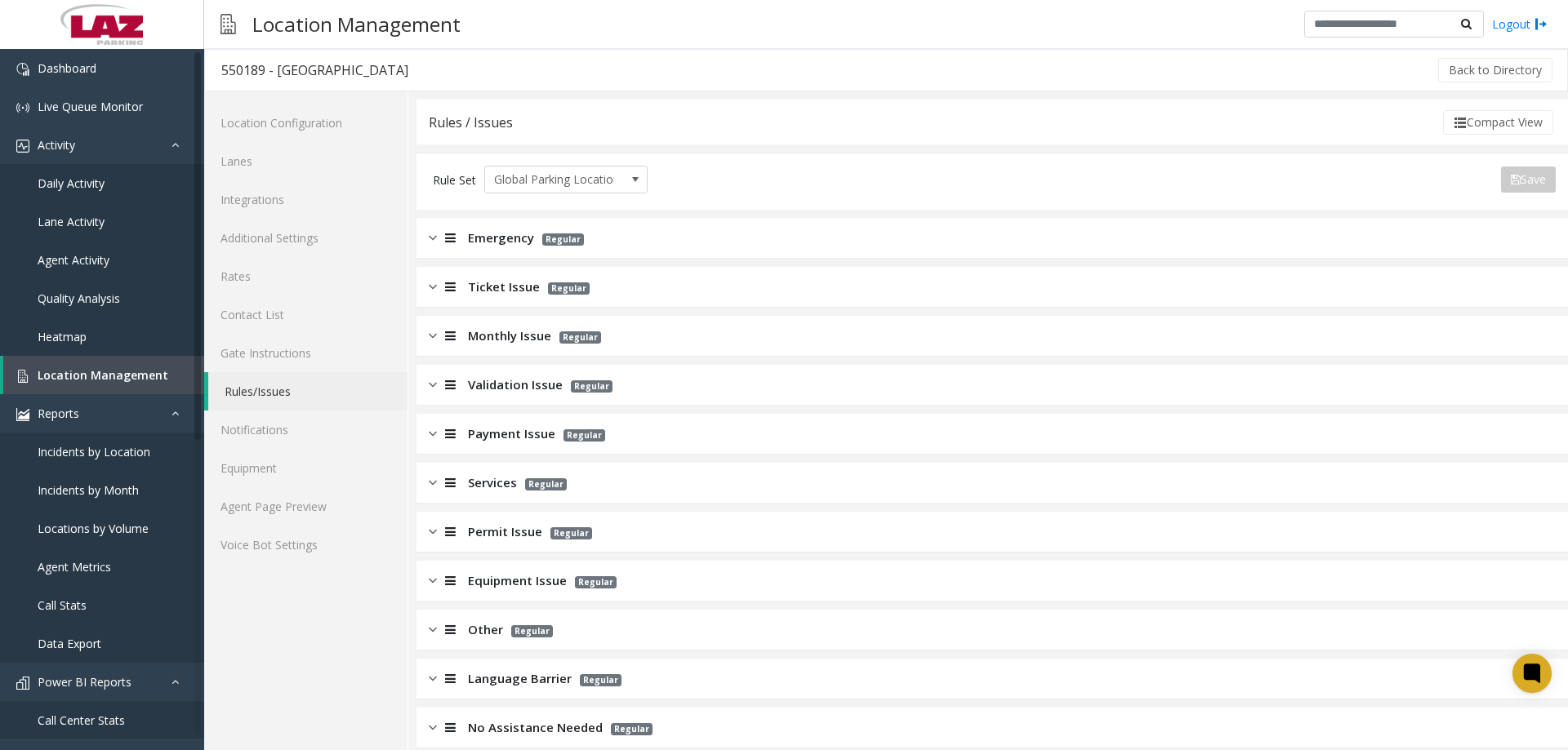
click at [486, 334] on span "Monthly Issue" at bounding box center [509, 335] width 84 height 18
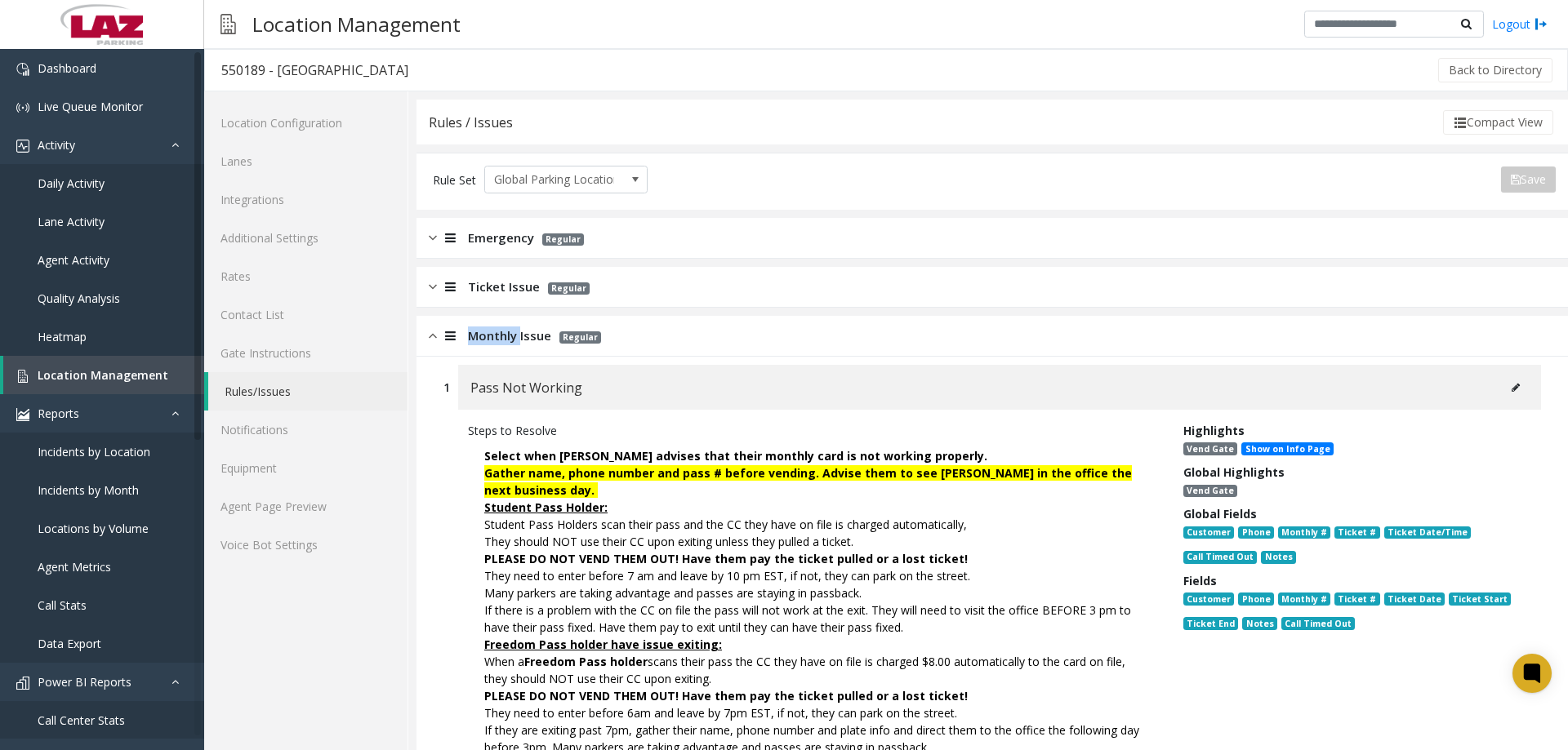
click at [486, 334] on span "Monthly Issue" at bounding box center [509, 335] width 84 height 18
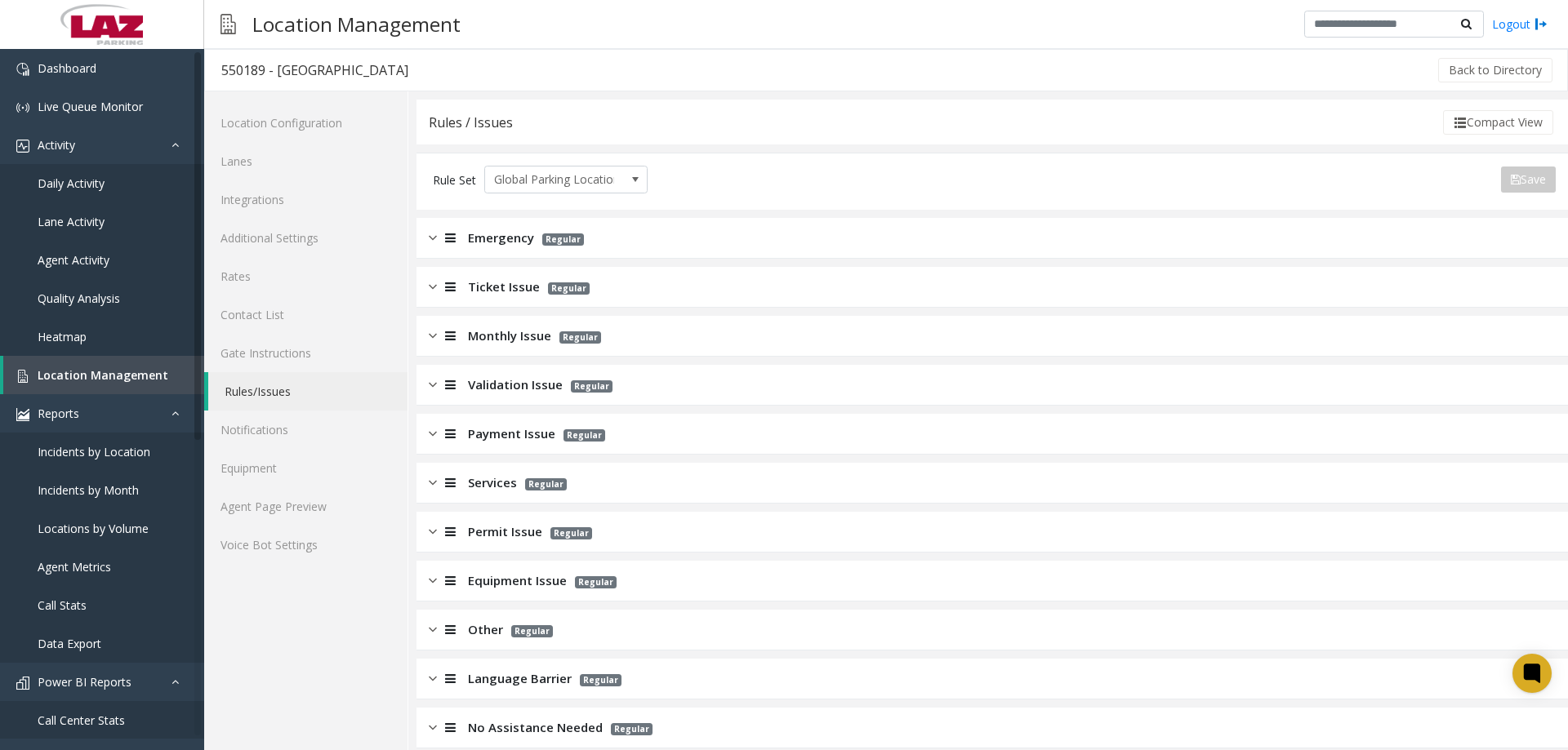
click at [480, 384] on span "Validation Issue" at bounding box center [515, 385] width 95 height 18
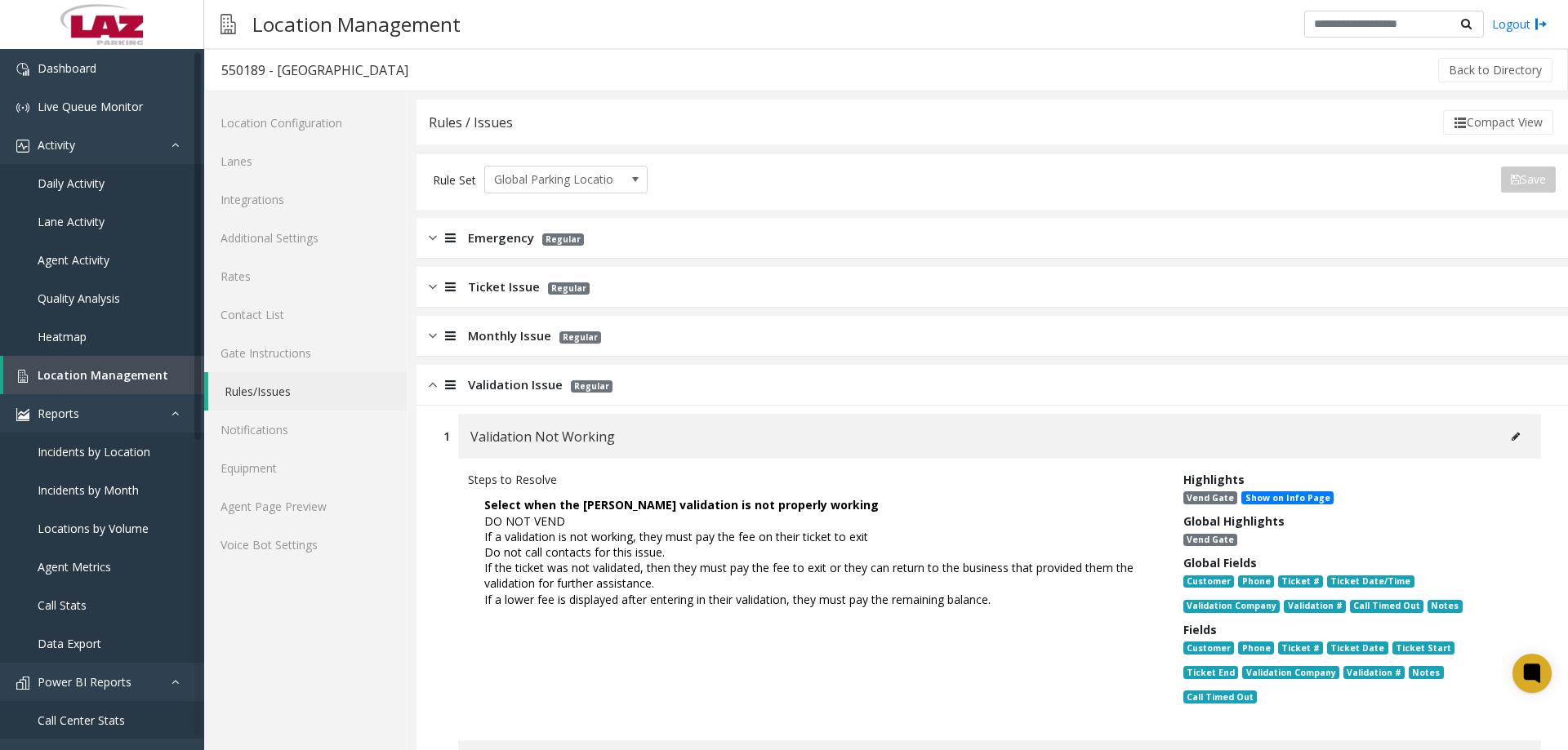
click at [481, 384] on span "Validation Issue" at bounding box center [515, 385] width 95 height 18
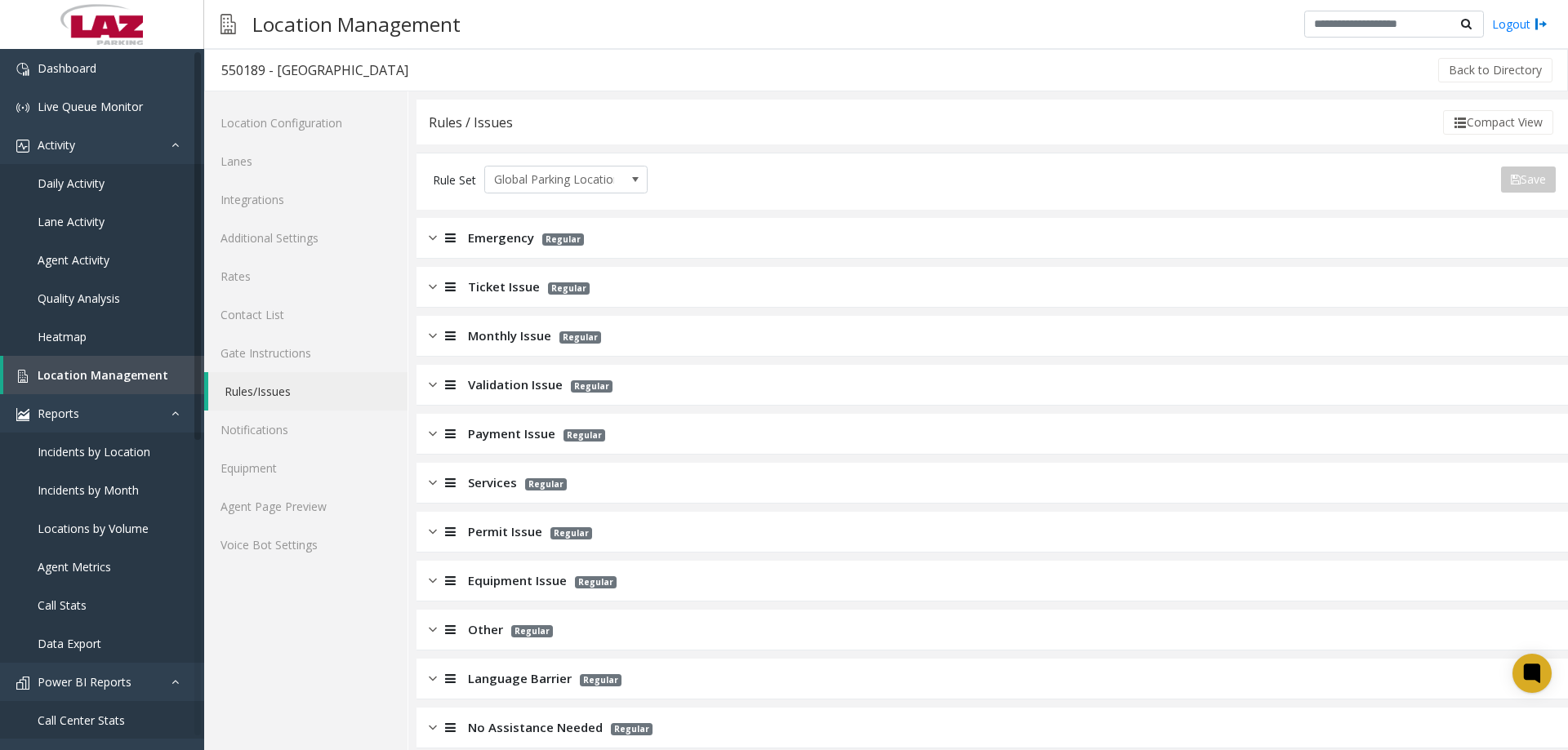
click at [504, 326] on span "Monthly Issue" at bounding box center [509, 335] width 84 height 18
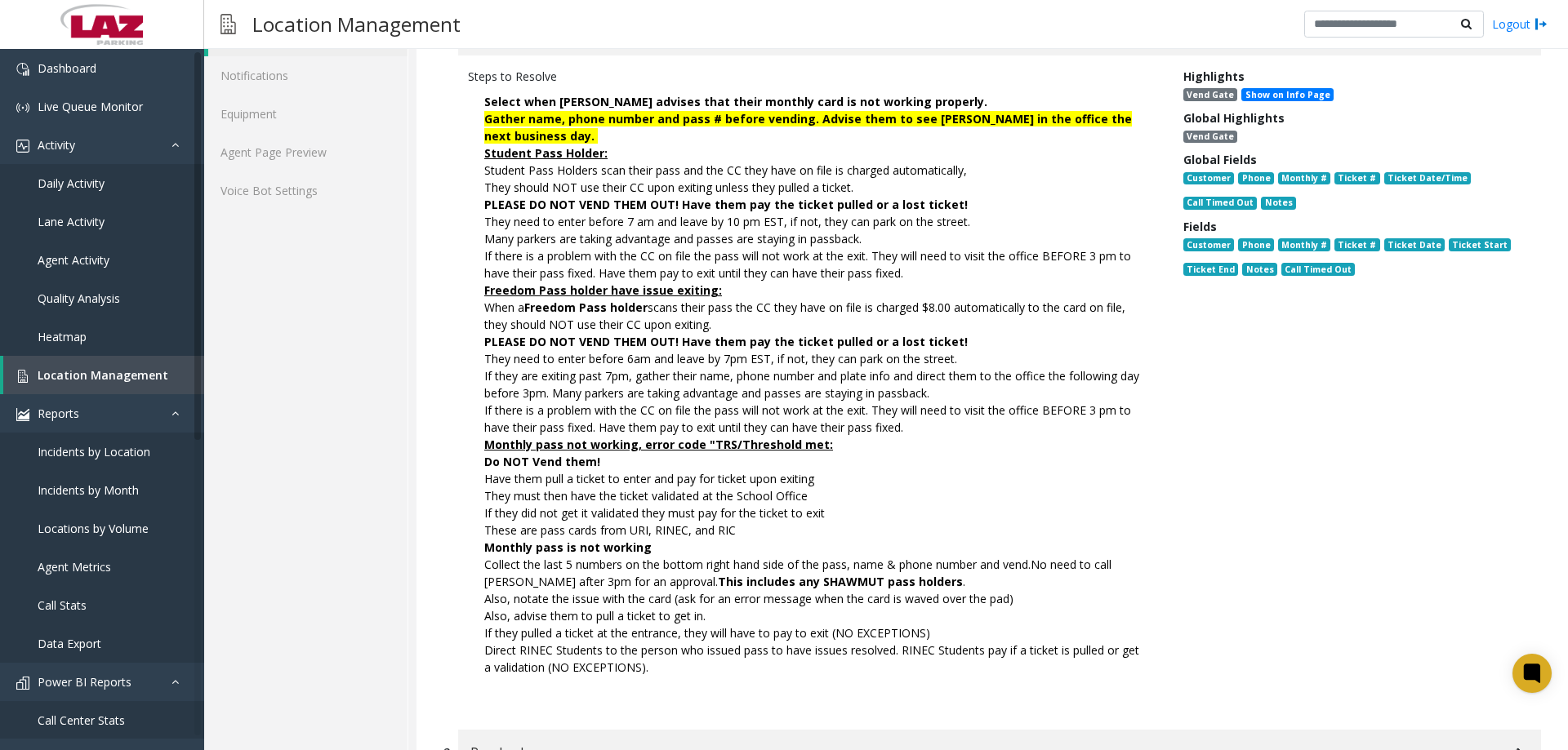
scroll to position [326, 0]
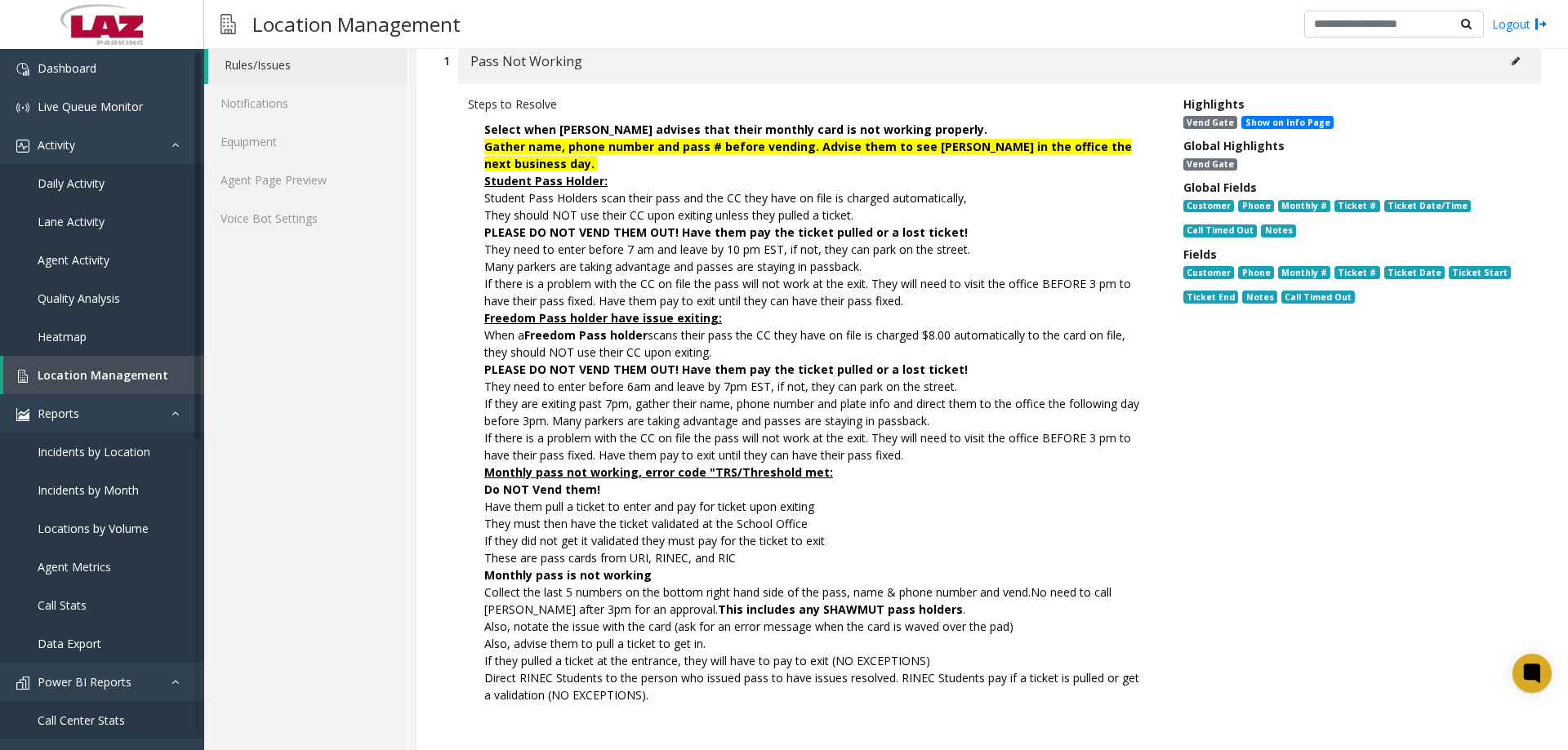
click at [1511, 62] on icon at bounding box center [1515, 61] width 8 height 10
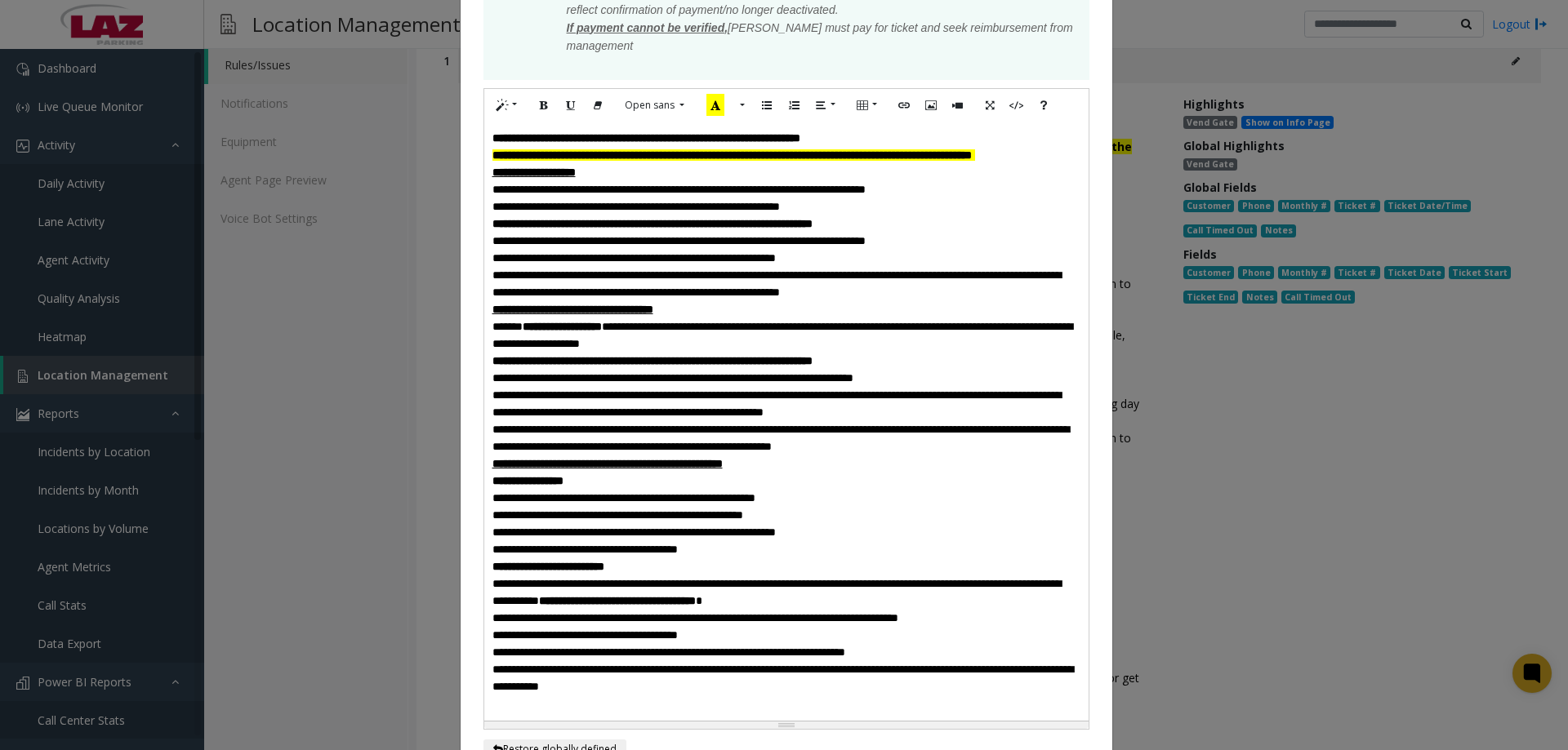
scroll to position [490, 0]
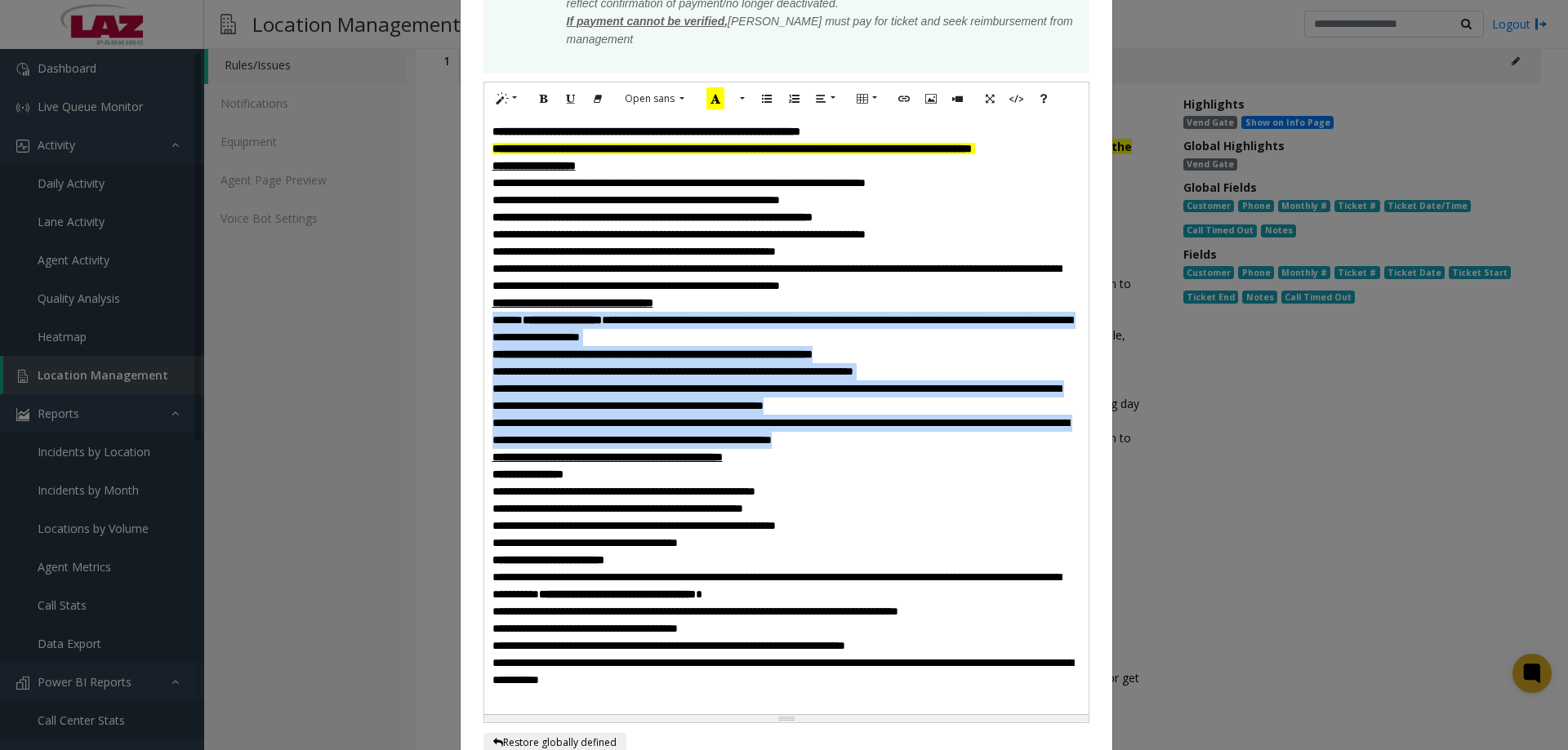
drag, startPoint x: 1015, startPoint y: 451, endPoint x: 483, endPoint y: 336, distance: 544.3
click at [484, 336] on div "**********" at bounding box center [786, 415] width 604 height 599
paste div
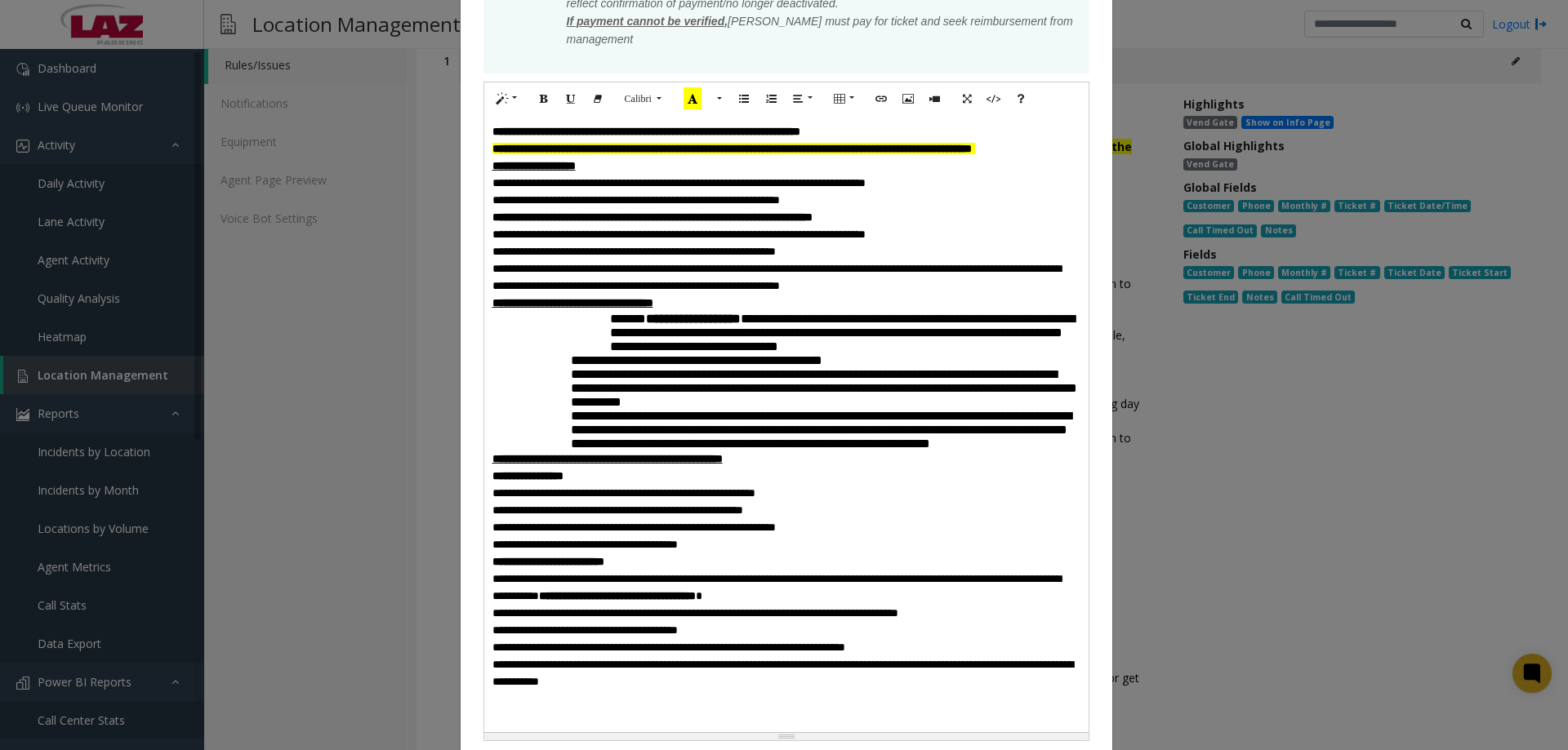
click at [600, 333] on div "**********" at bounding box center [787, 440] width 588 height 567
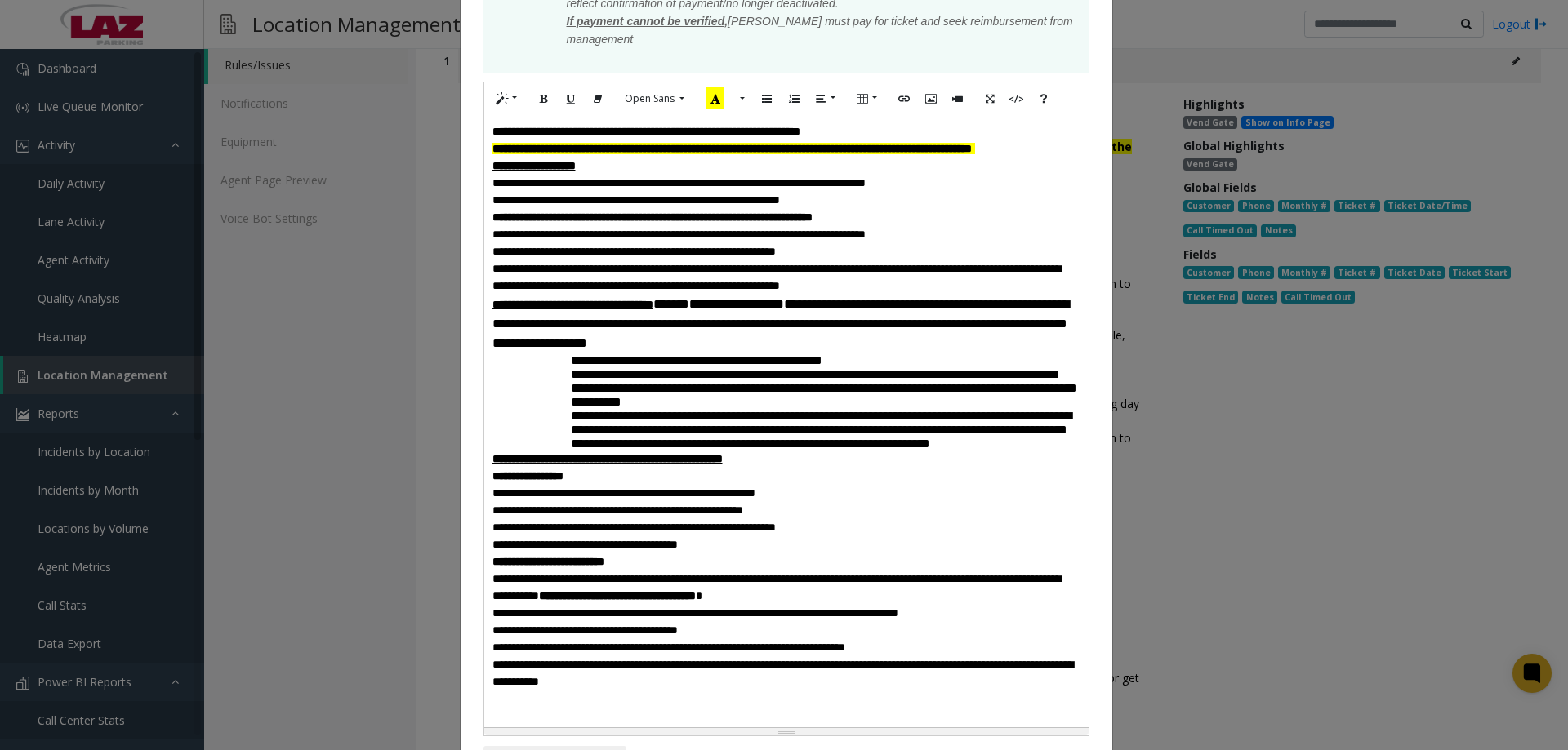
click at [561, 377] on div "**********" at bounding box center [787, 438] width 588 height 562
click at [689, 311] on span "**** *" at bounding box center [671, 303] width 36 height 12
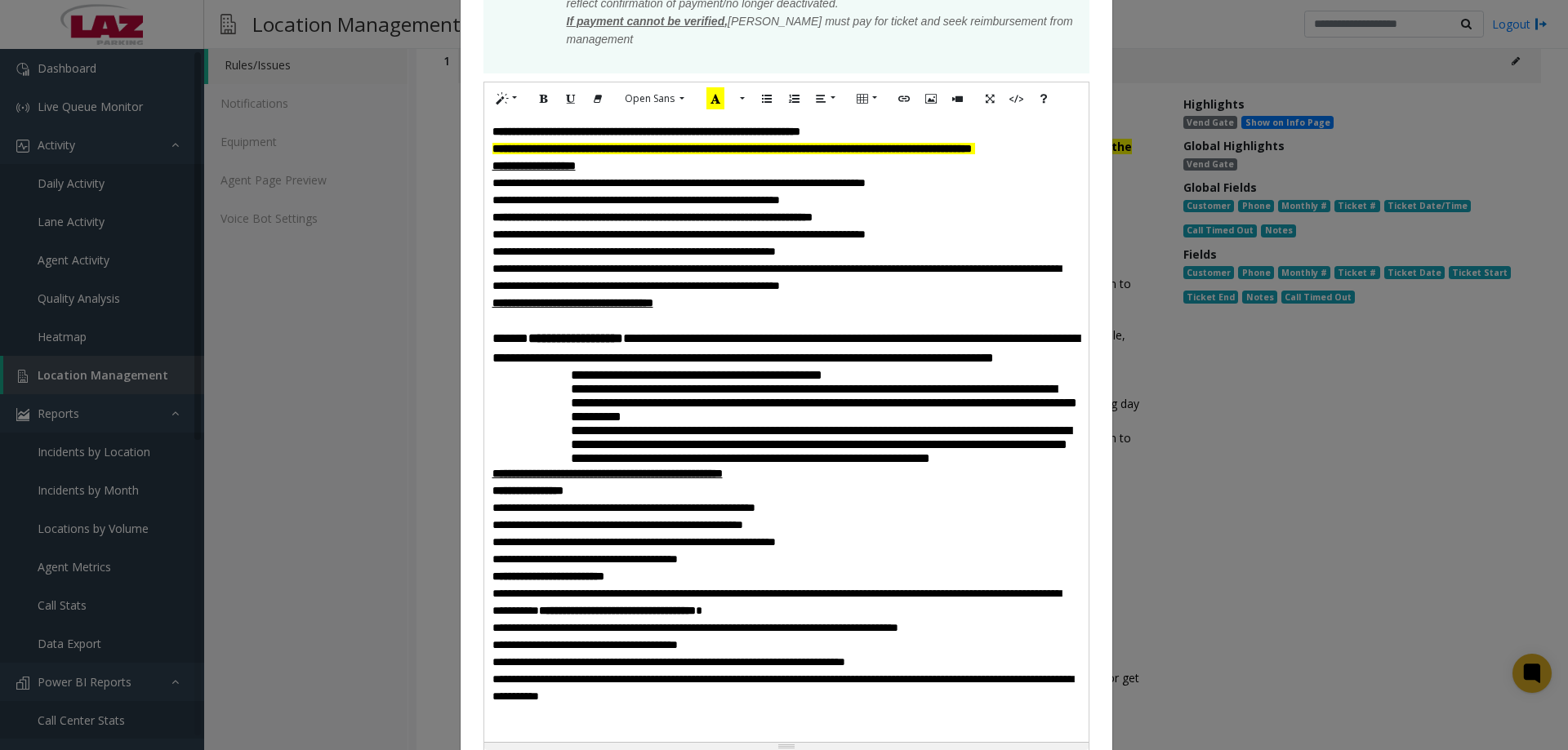
click at [562, 392] on div "**********" at bounding box center [787, 445] width 588 height 576
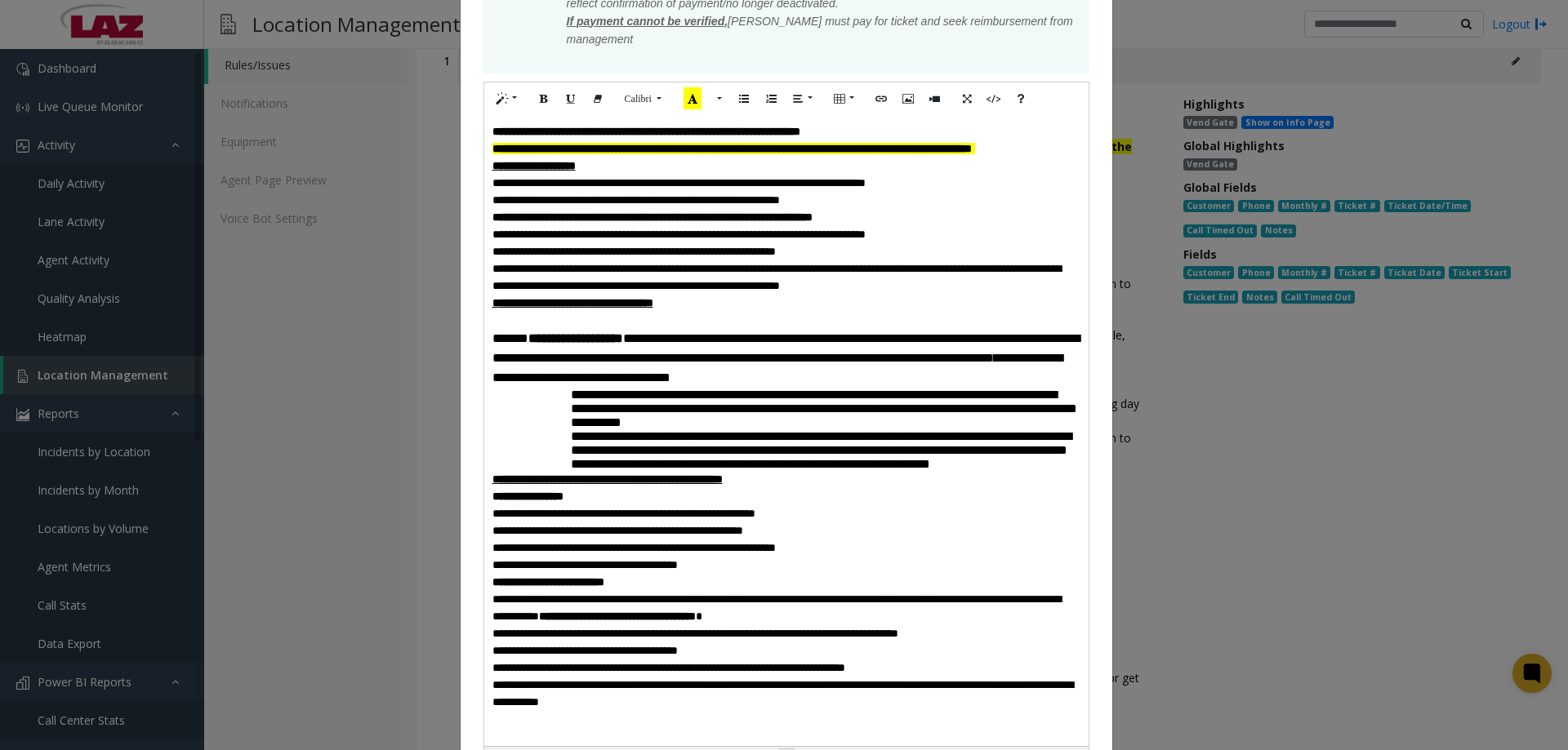
click at [560, 413] on div "**********" at bounding box center [787, 448] width 588 height 581
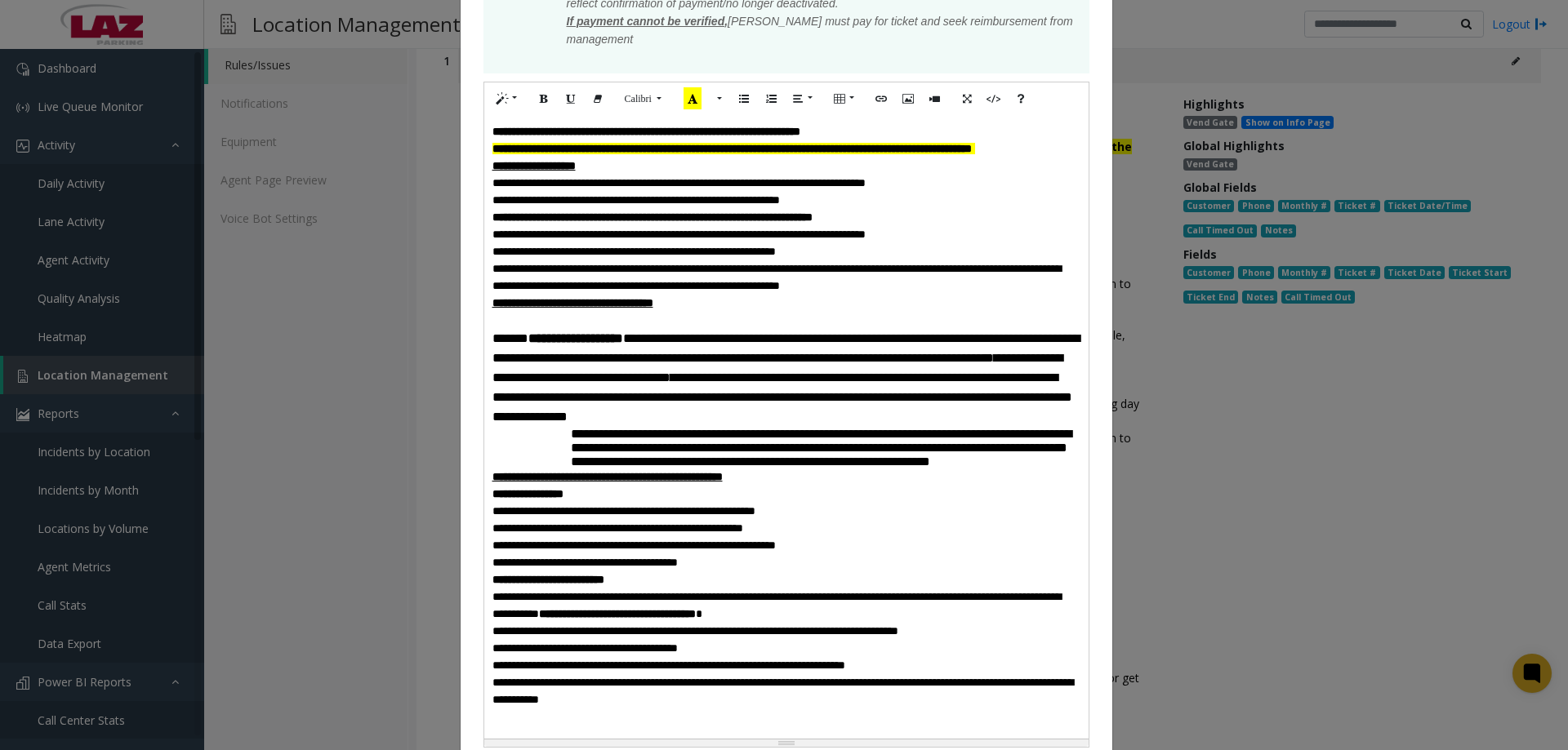
click at [525, 384] on span "**********" at bounding box center [778, 368] width 570 height 32
click at [810, 384] on span "**********" at bounding box center [779, 368] width 574 height 32
click at [560, 450] on div "**********" at bounding box center [787, 444] width 588 height 574
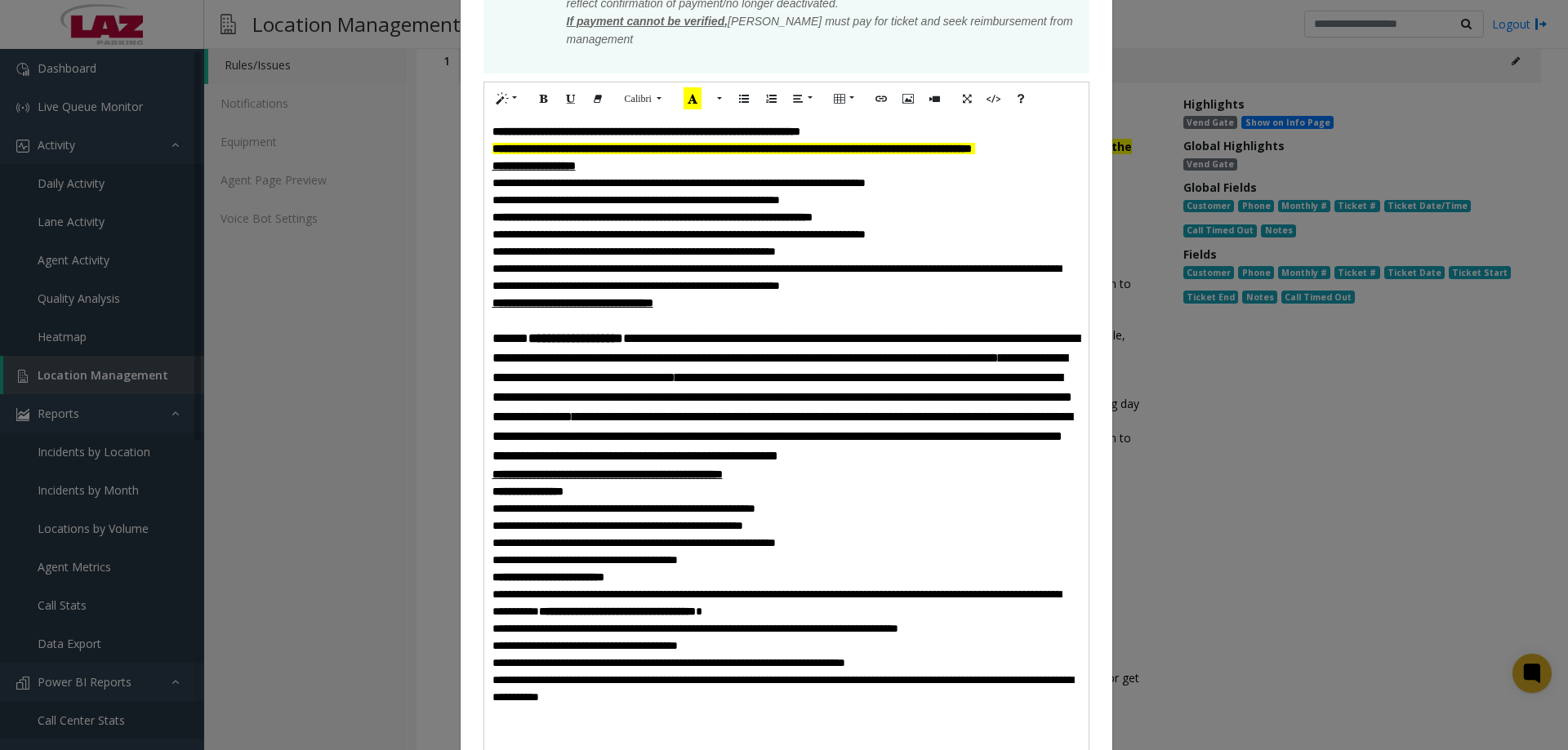
click at [484, 363] on div "**********" at bounding box center [786, 433] width 604 height 636
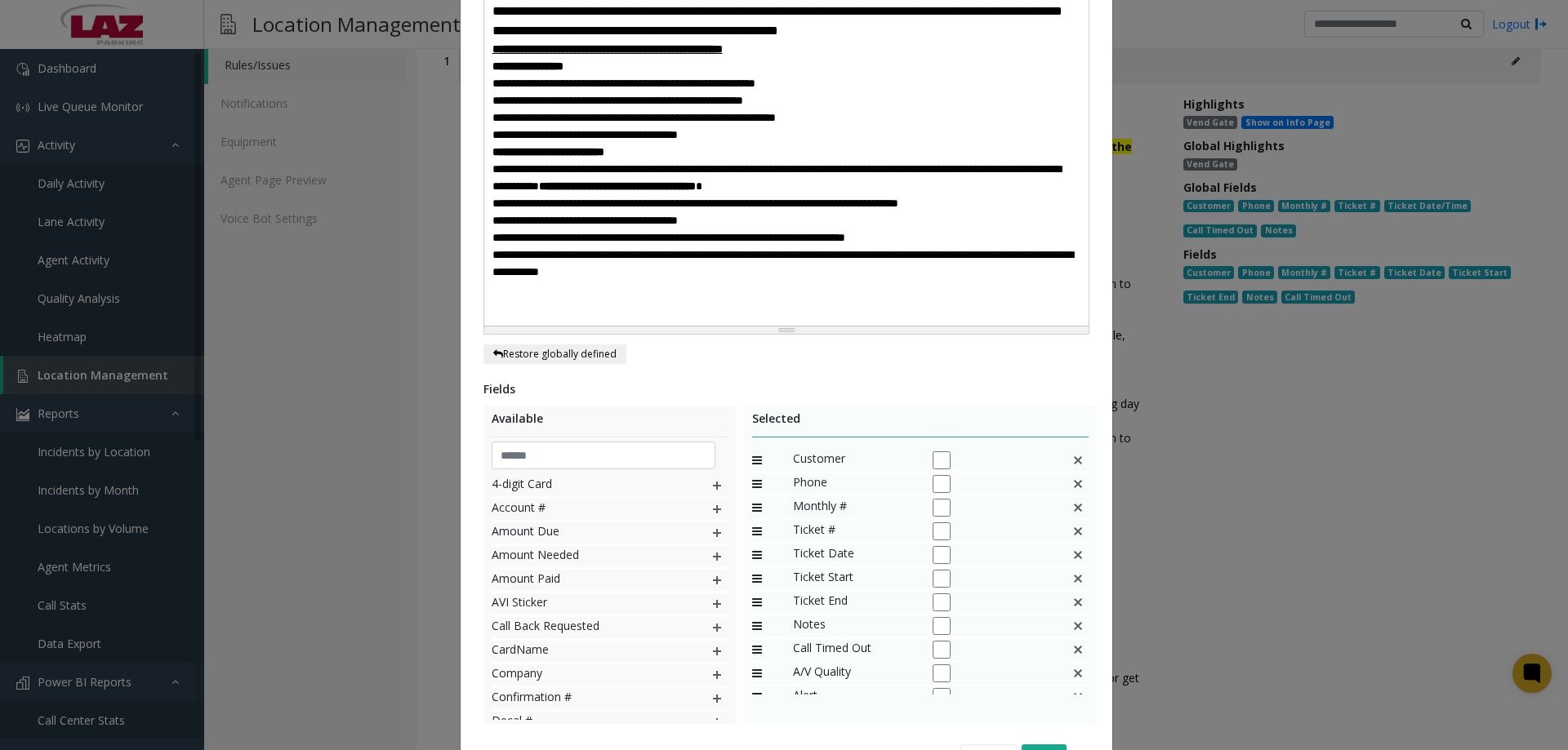
scroll to position [1011, 0]
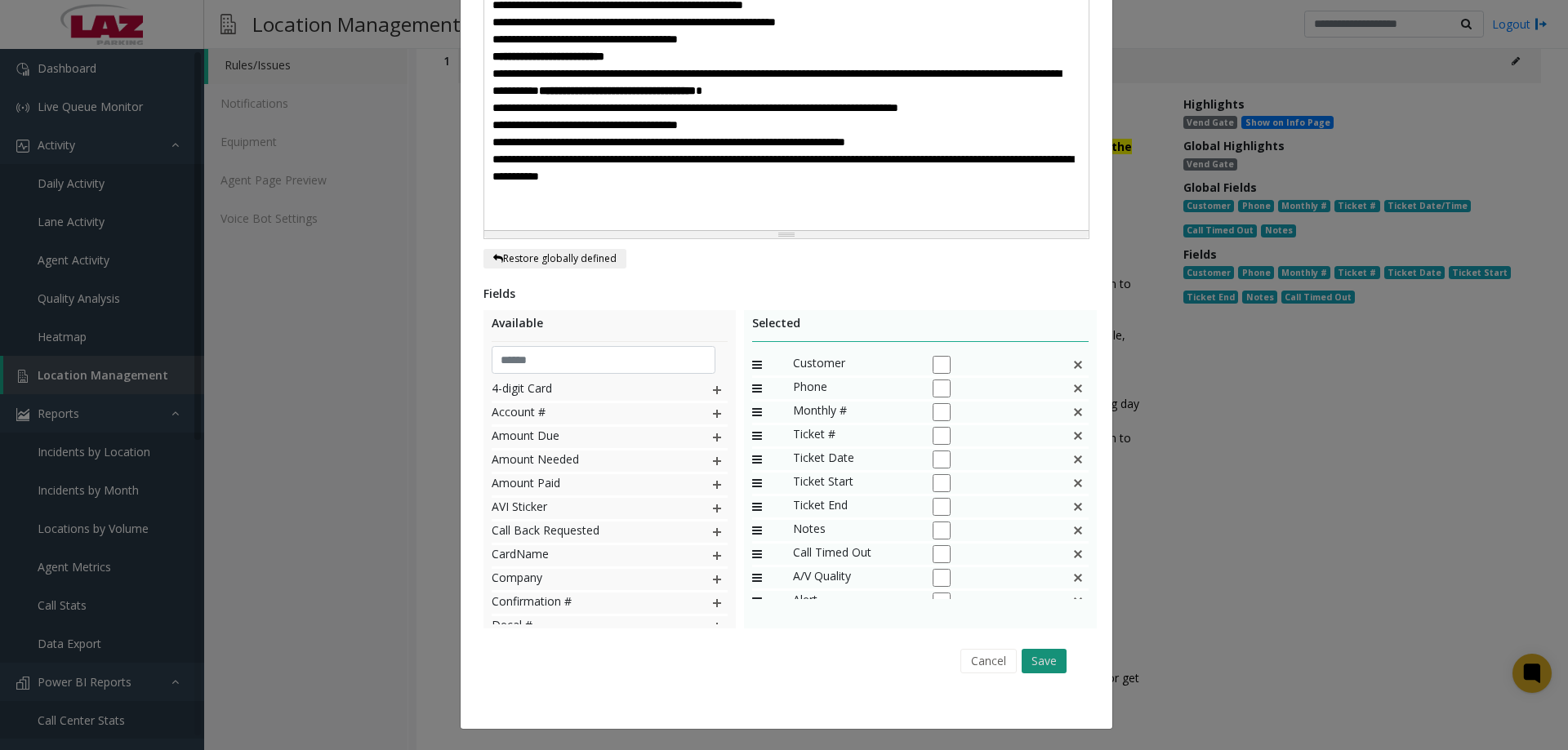
click at [1034, 665] on button "Save" at bounding box center [1043, 661] width 45 height 25
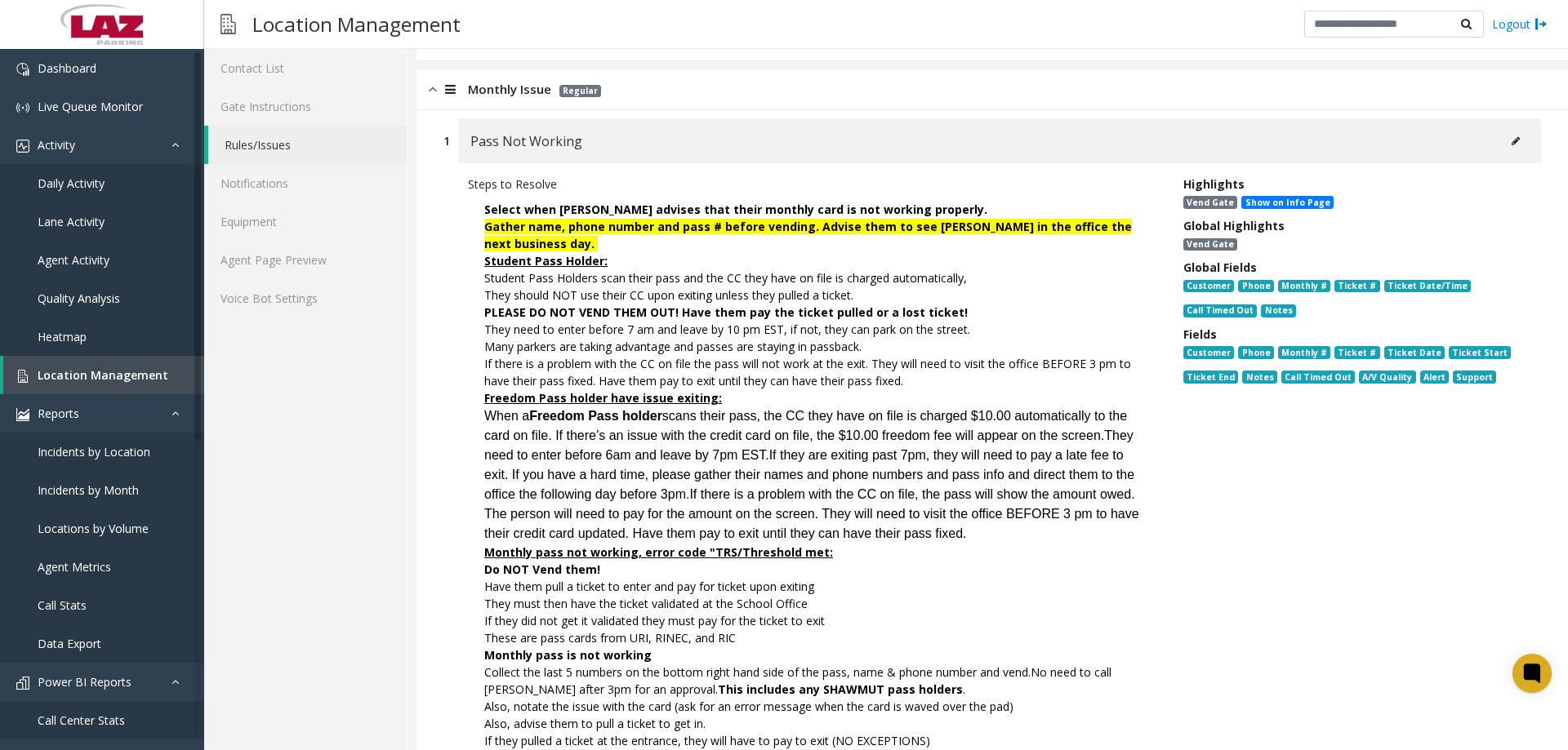
scroll to position [245, 0]
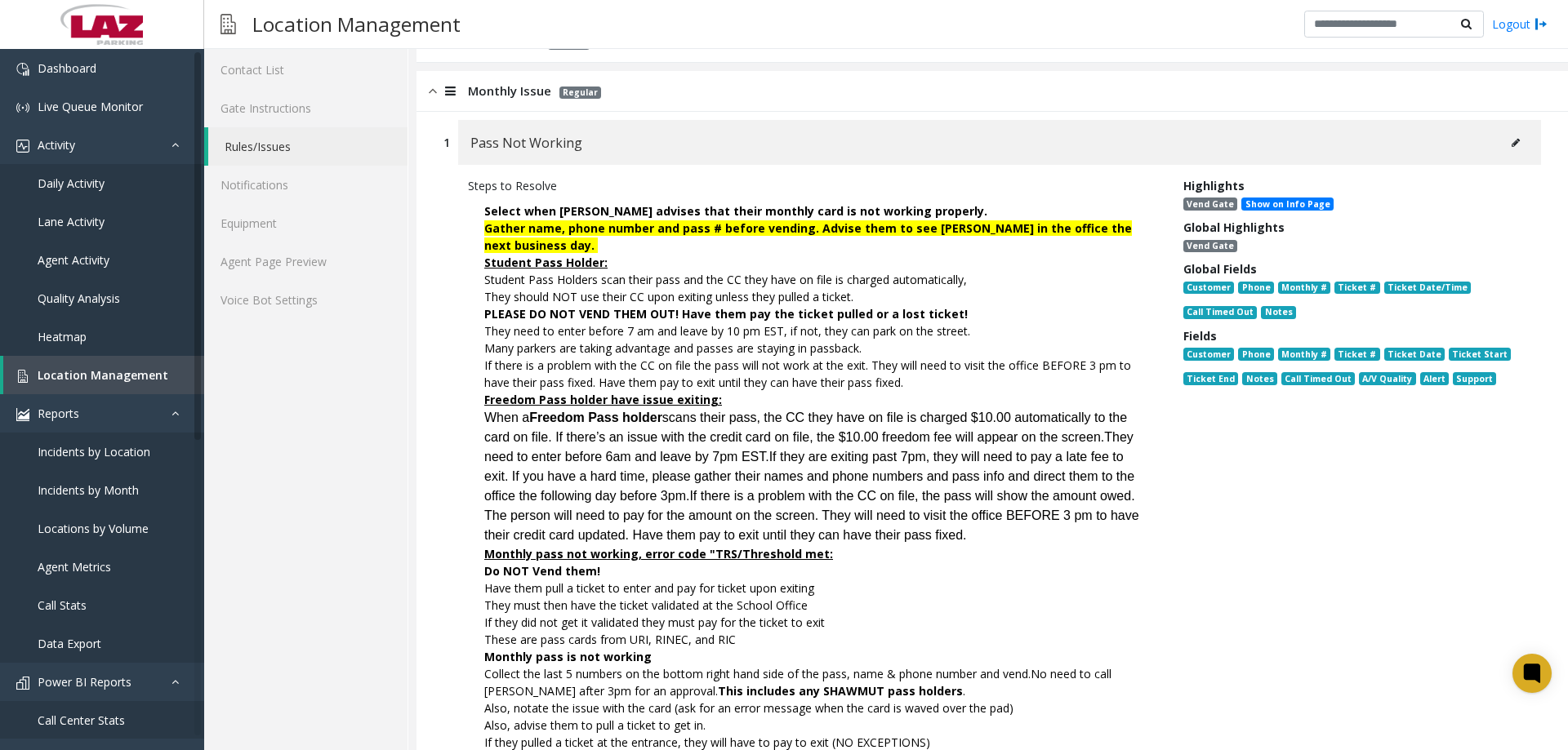
click at [1511, 145] on icon at bounding box center [1515, 142] width 8 height 10
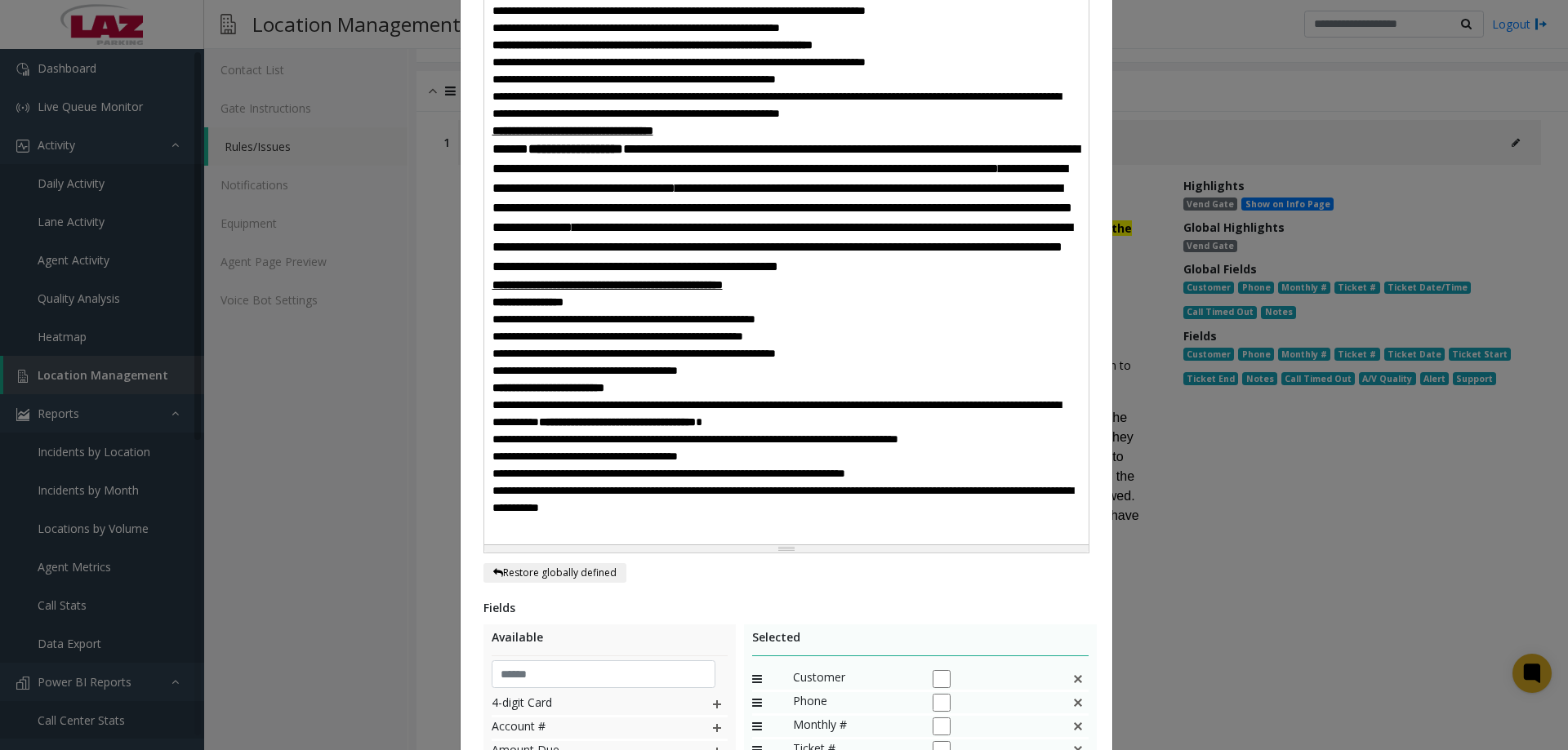
scroll to position [735, 0]
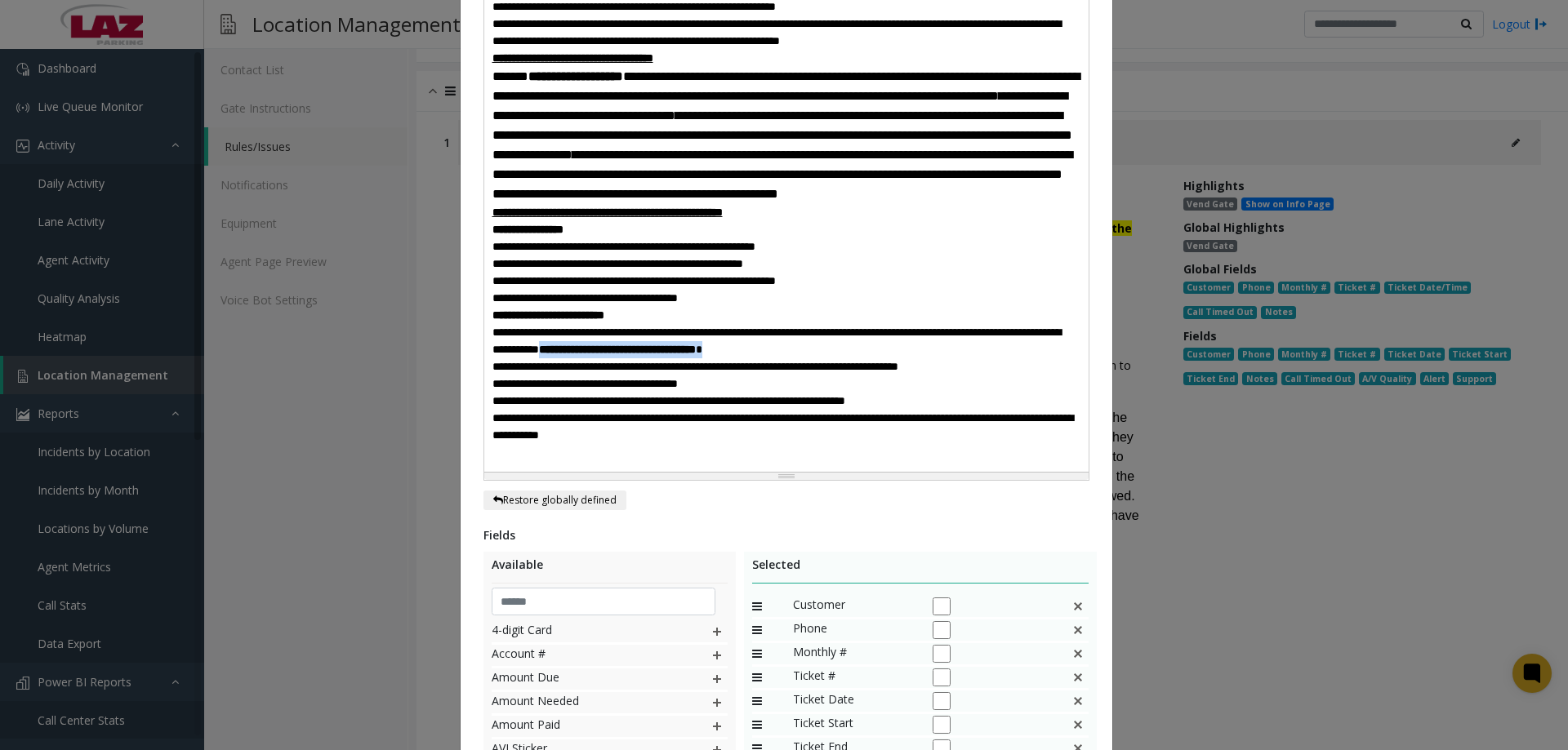
drag, startPoint x: 973, startPoint y: 391, endPoint x: 739, endPoint y: 380, distance: 234.3
click at [739, 355] on span "**********" at bounding box center [777, 340] width 568 height 28
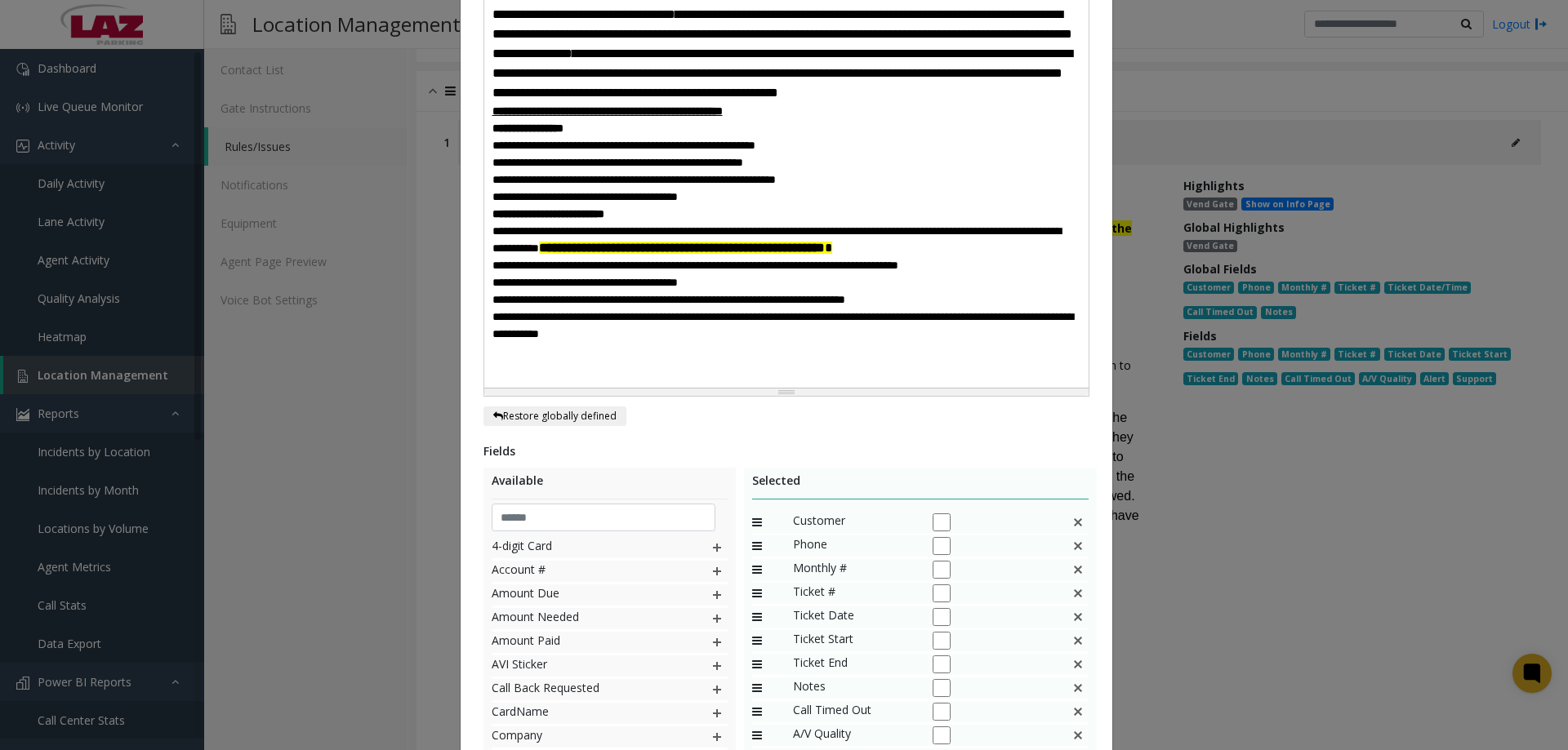
scroll to position [1011, 0]
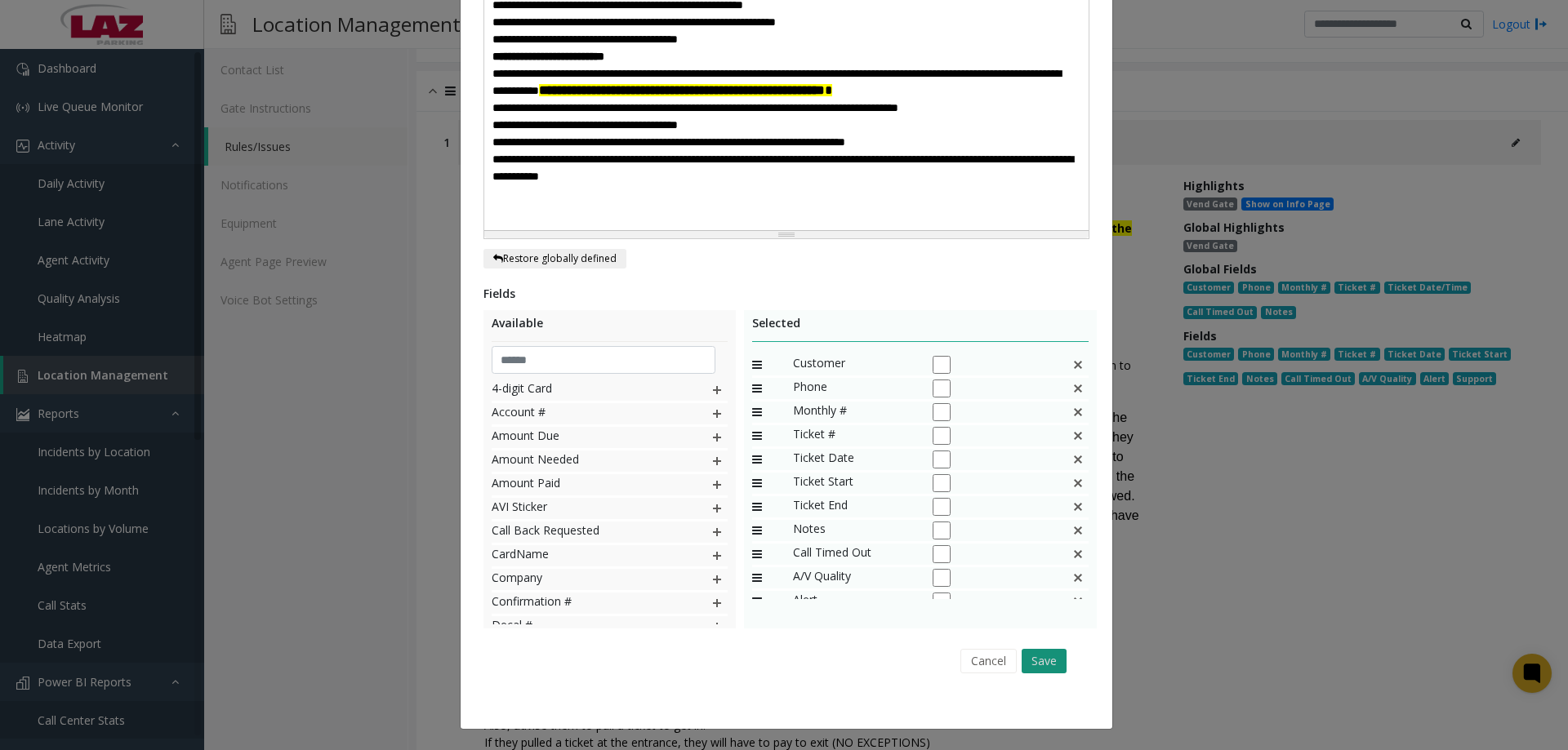
click at [1031, 657] on button "Save" at bounding box center [1043, 661] width 45 height 25
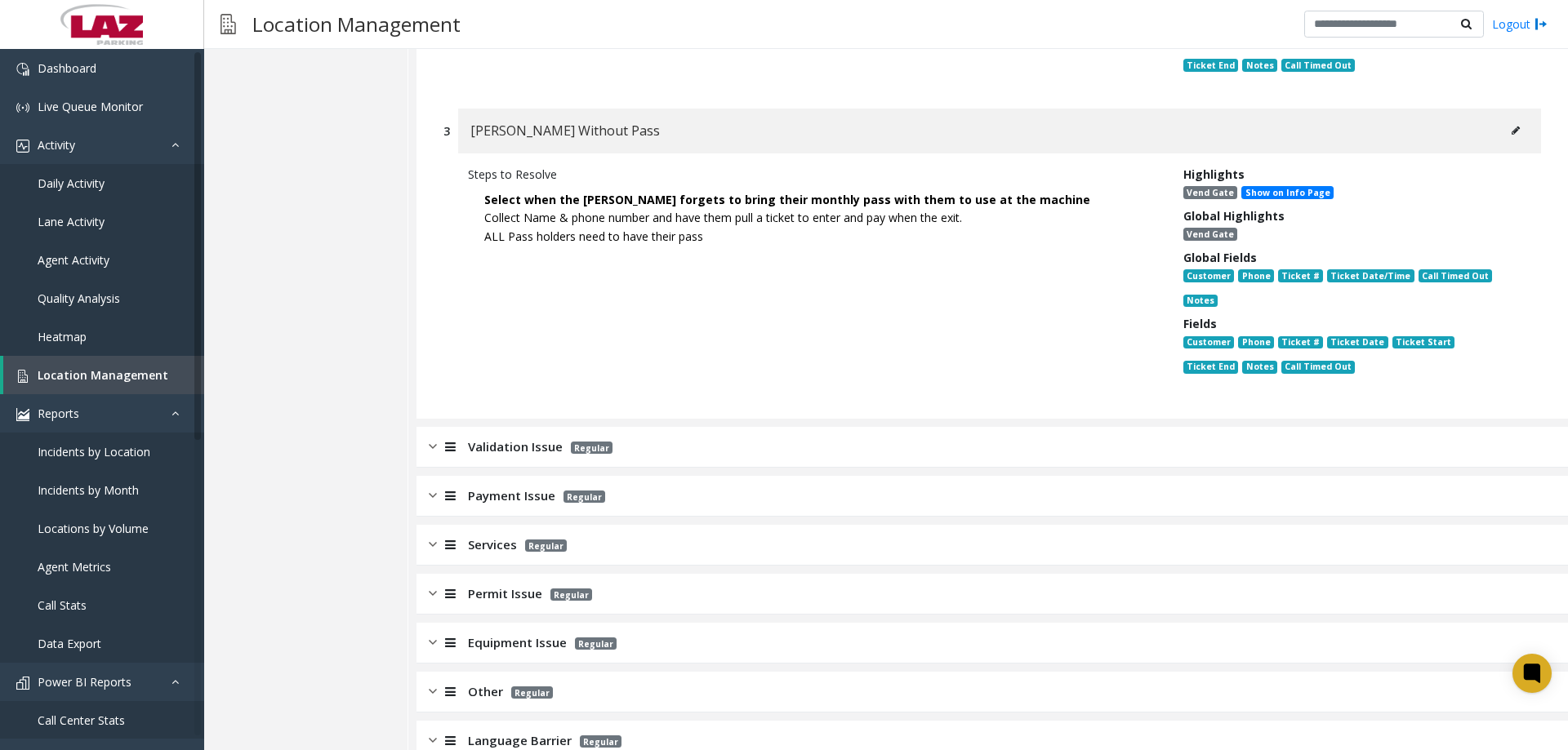
scroll to position [1306, 0]
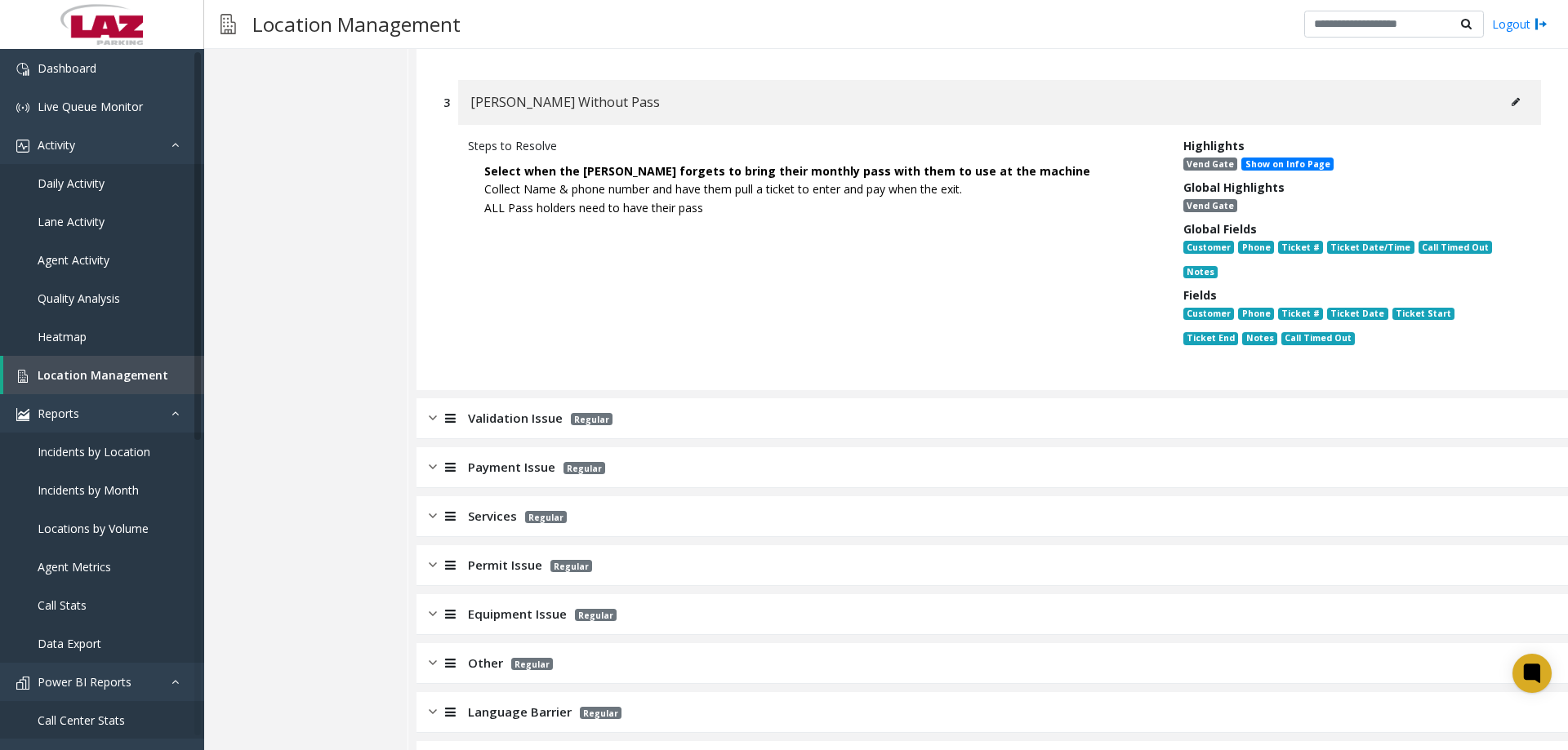
click at [511, 409] on span "Validation Issue" at bounding box center [515, 418] width 95 height 18
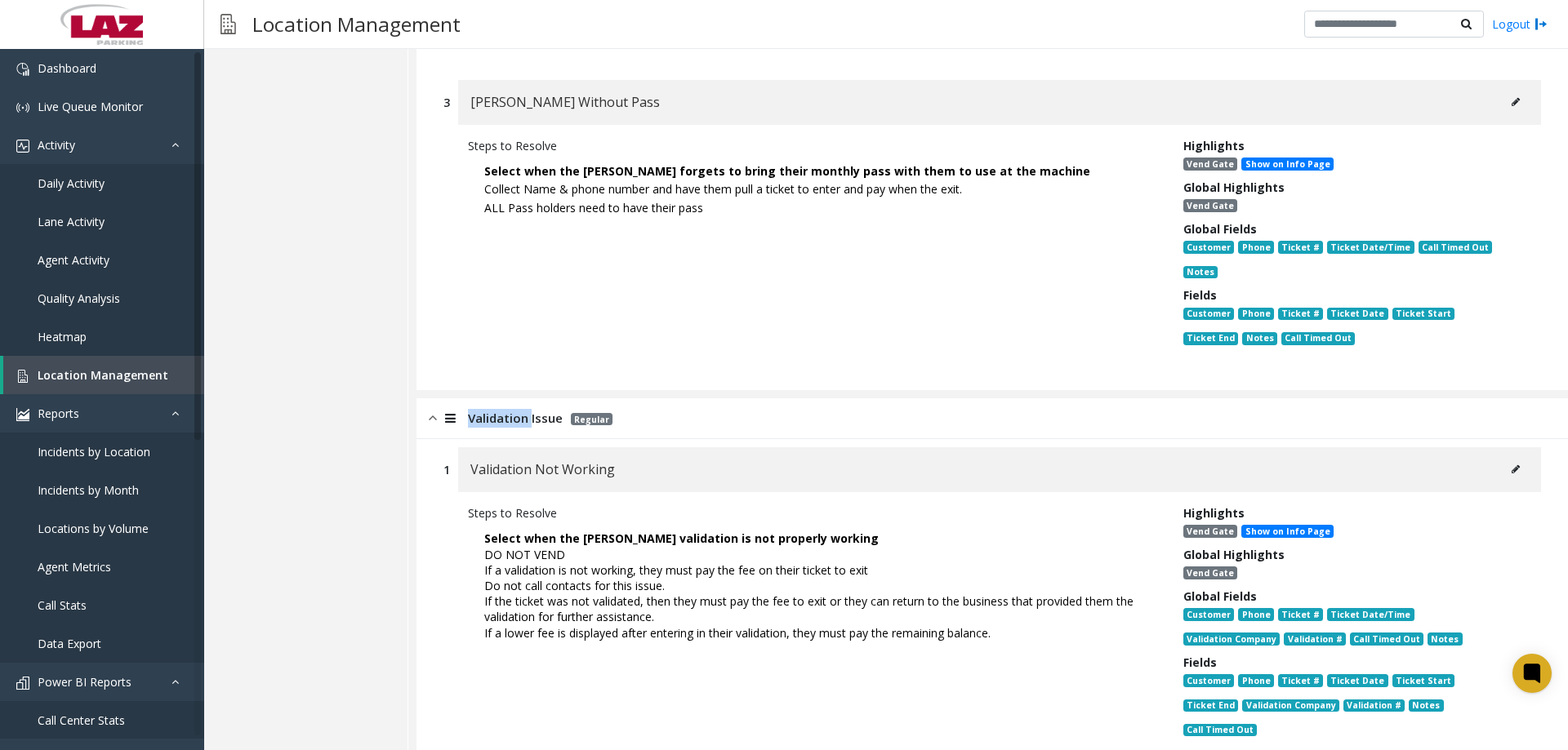
click at [511, 409] on span "Validation Issue" at bounding box center [515, 418] width 95 height 18
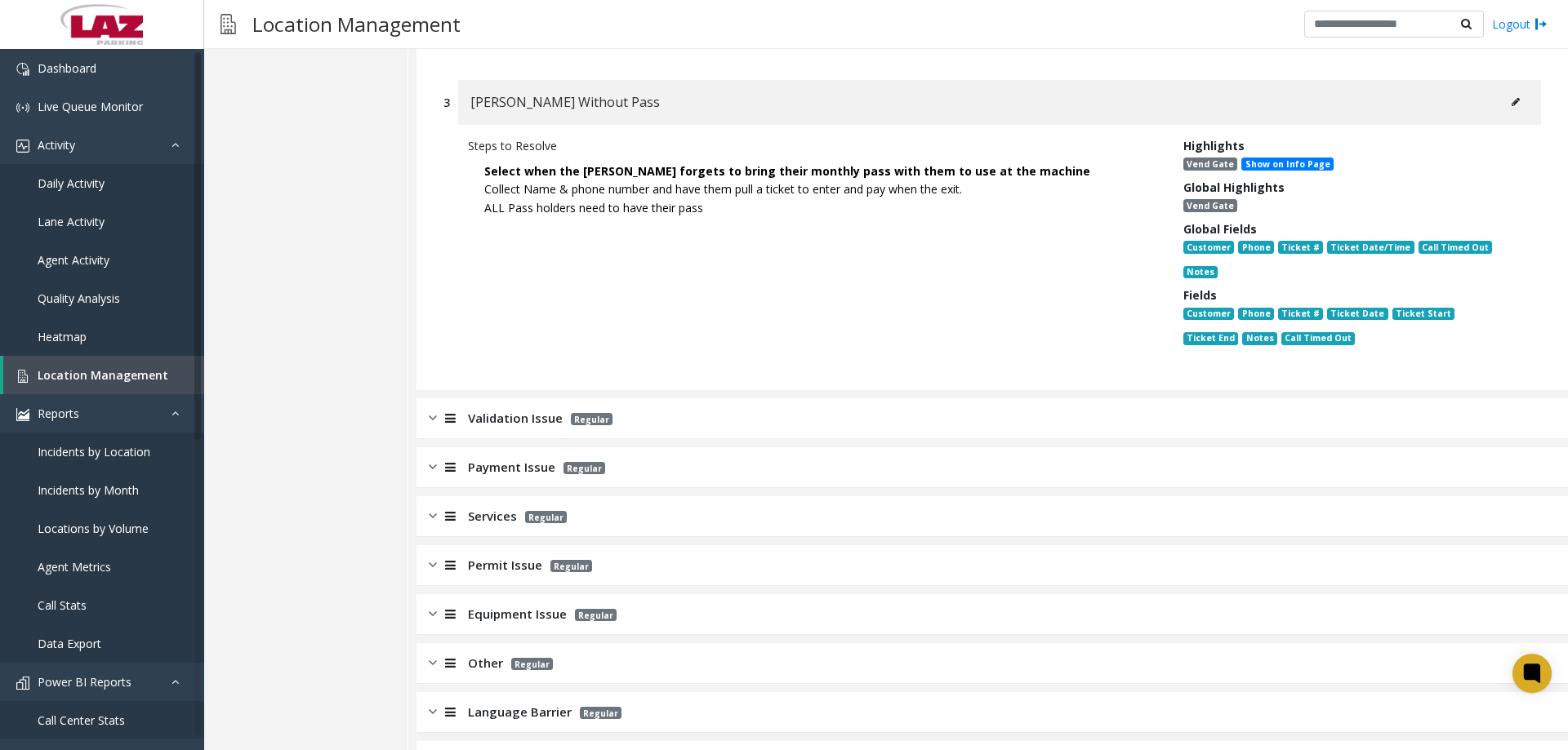
click at [509, 448] on div "Payment Issue Regular" at bounding box center [992, 468] width 1152 height 40
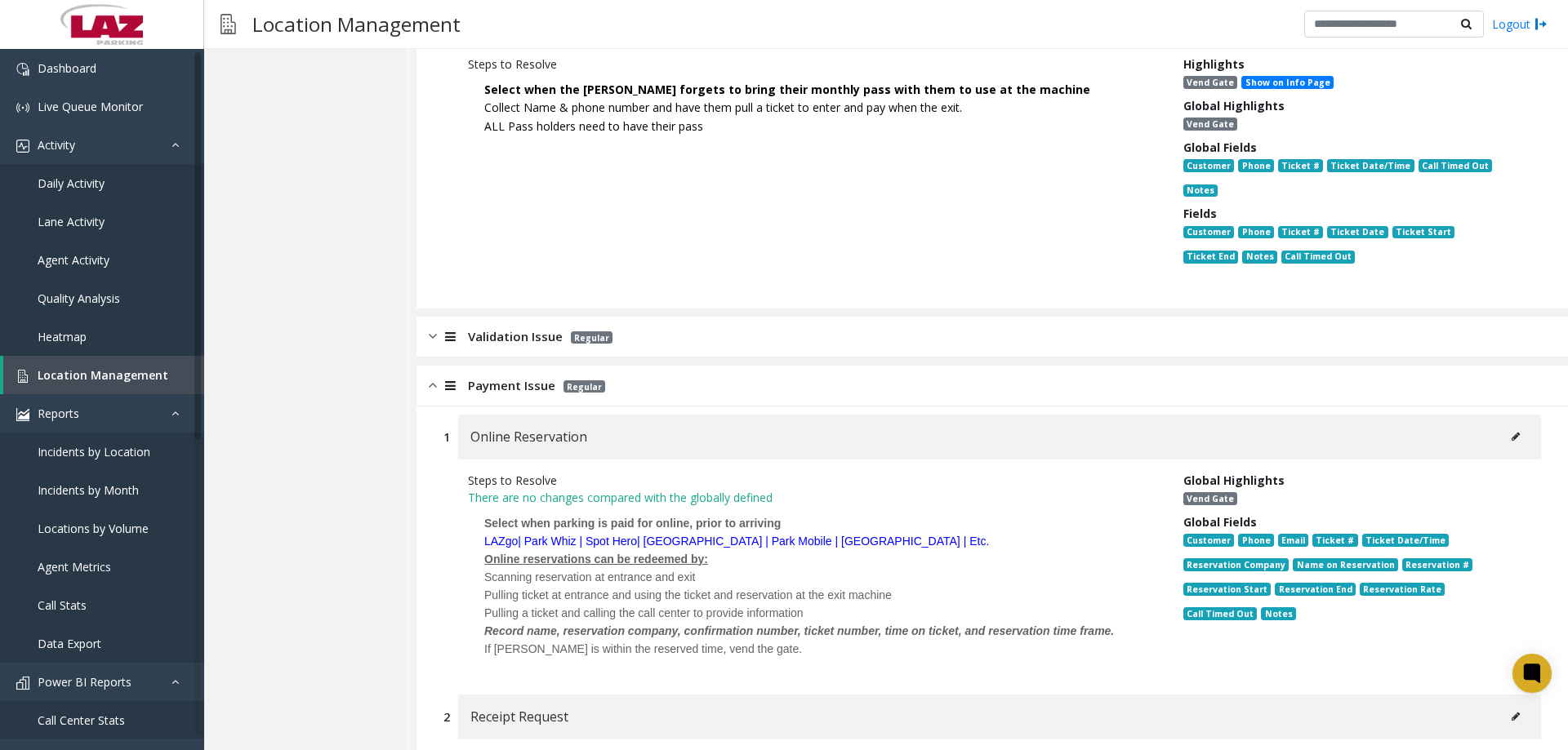
click at [473, 377] on span "Payment Issue" at bounding box center [511, 386] width 87 height 18
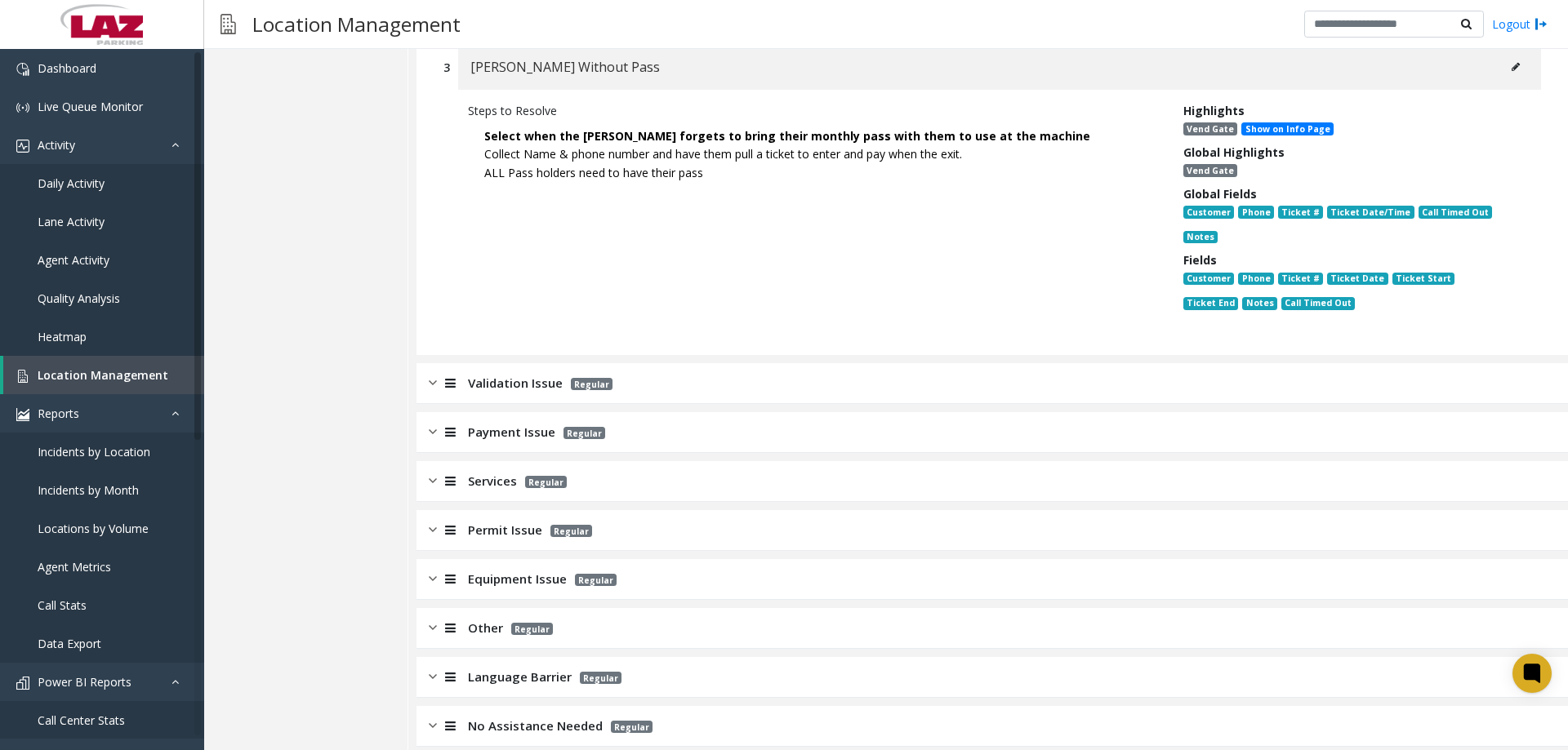
click at [521, 363] on div "Validation Issue Regular" at bounding box center [992, 383] width 1152 height 40
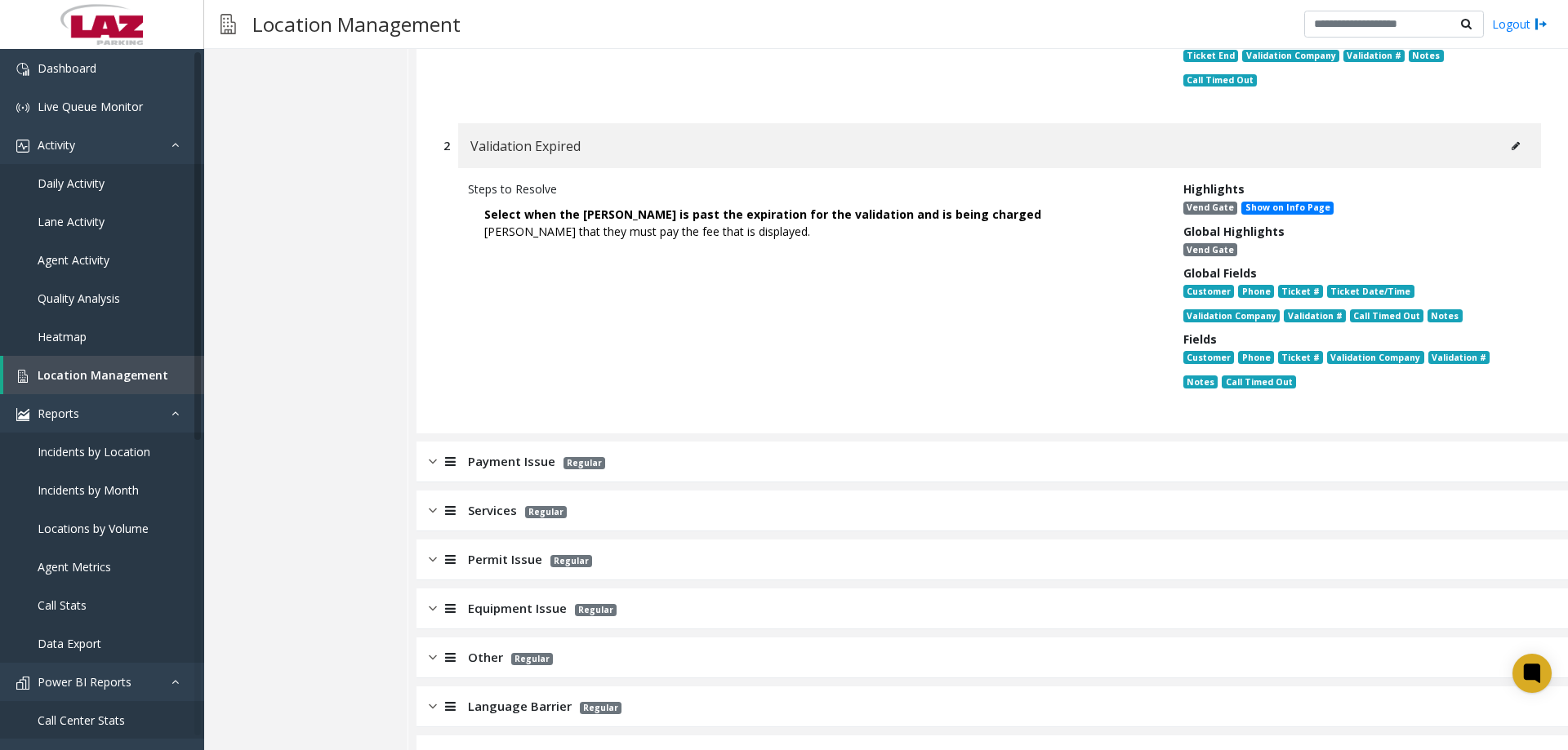
scroll to position [1961, 0]
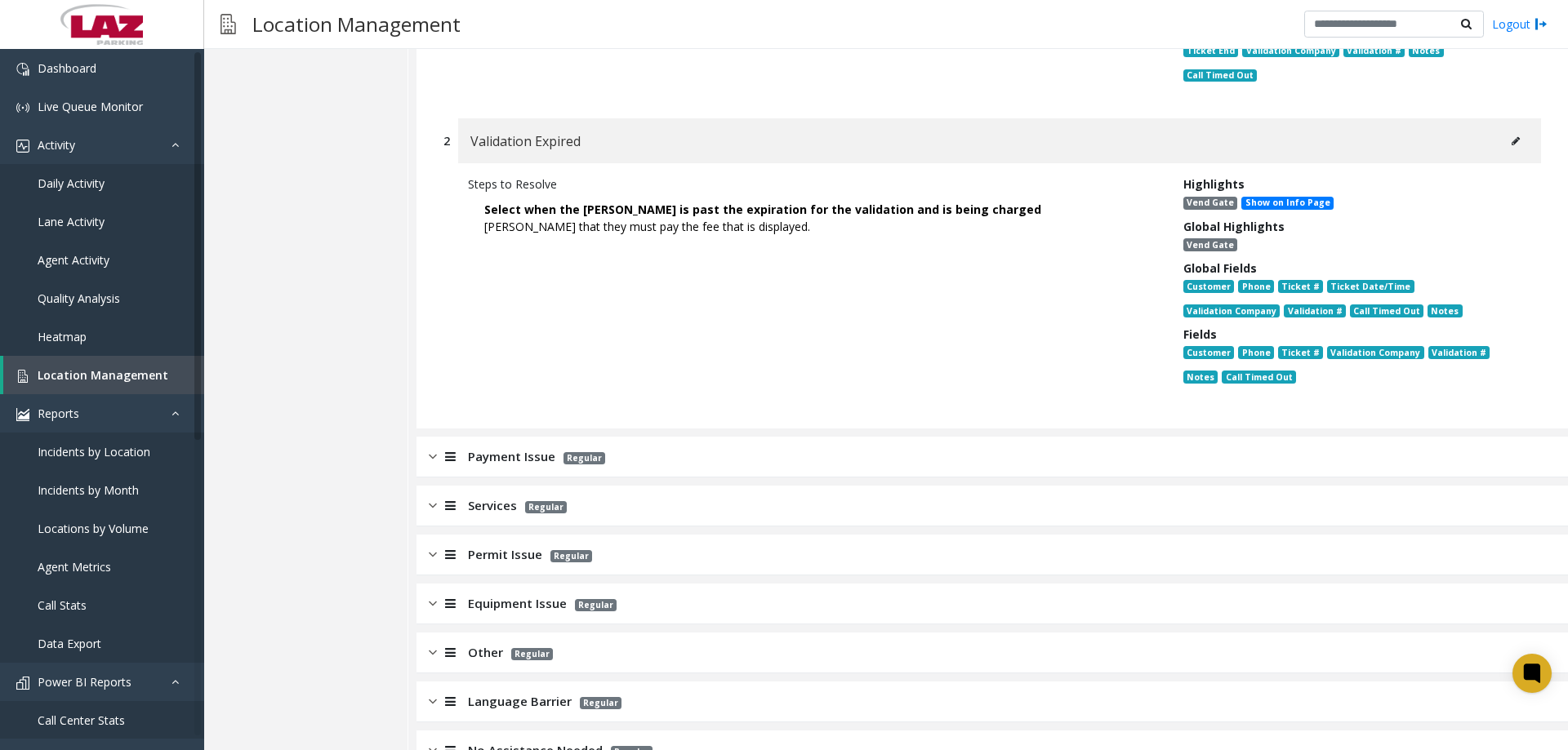
click at [500, 448] on span "Payment Issue" at bounding box center [511, 457] width 87 height 18
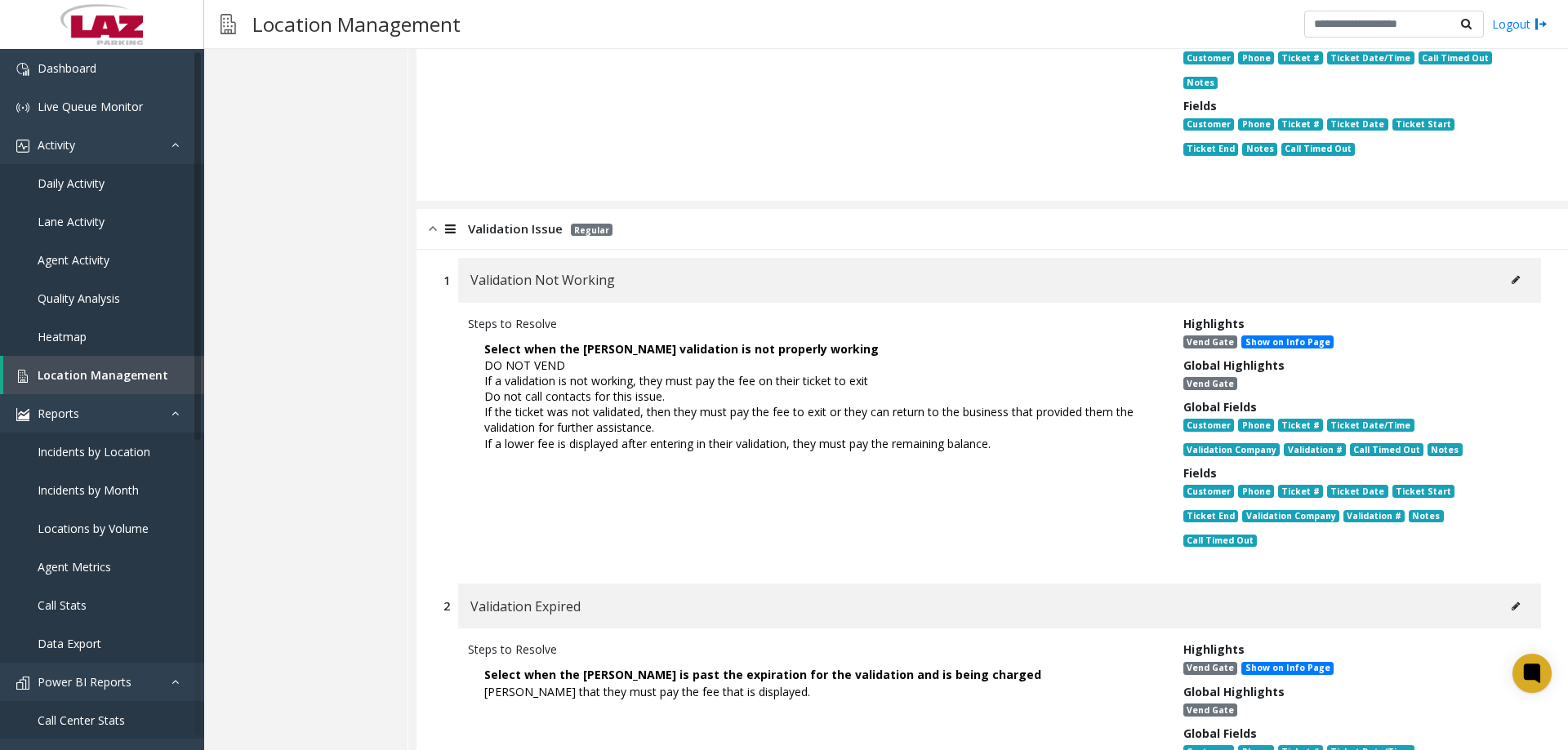
scroll to position [1258, 0]
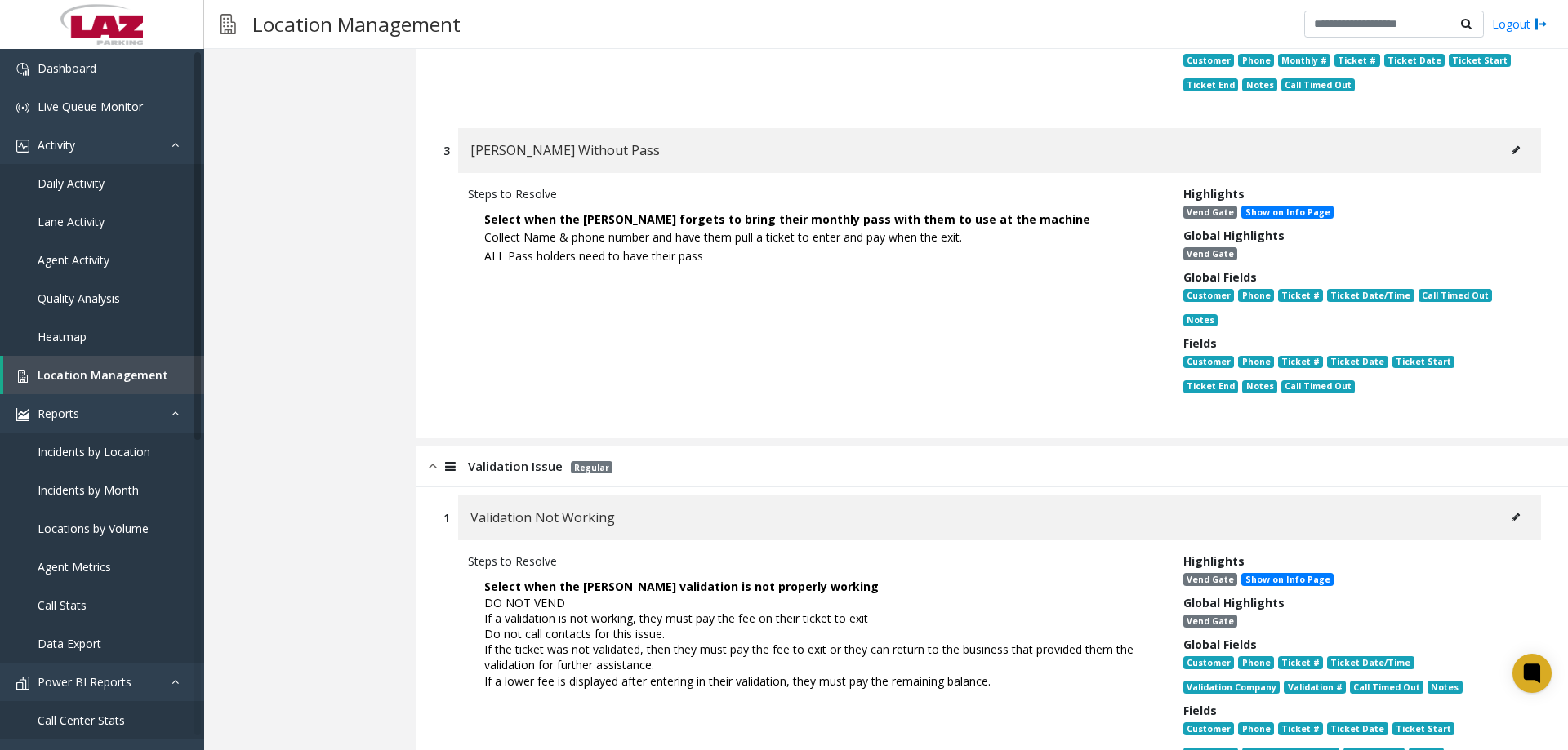
click at [483, 460] on div "Validation Issue Regular" at bounding box center [992, 467] width 1152 height 40
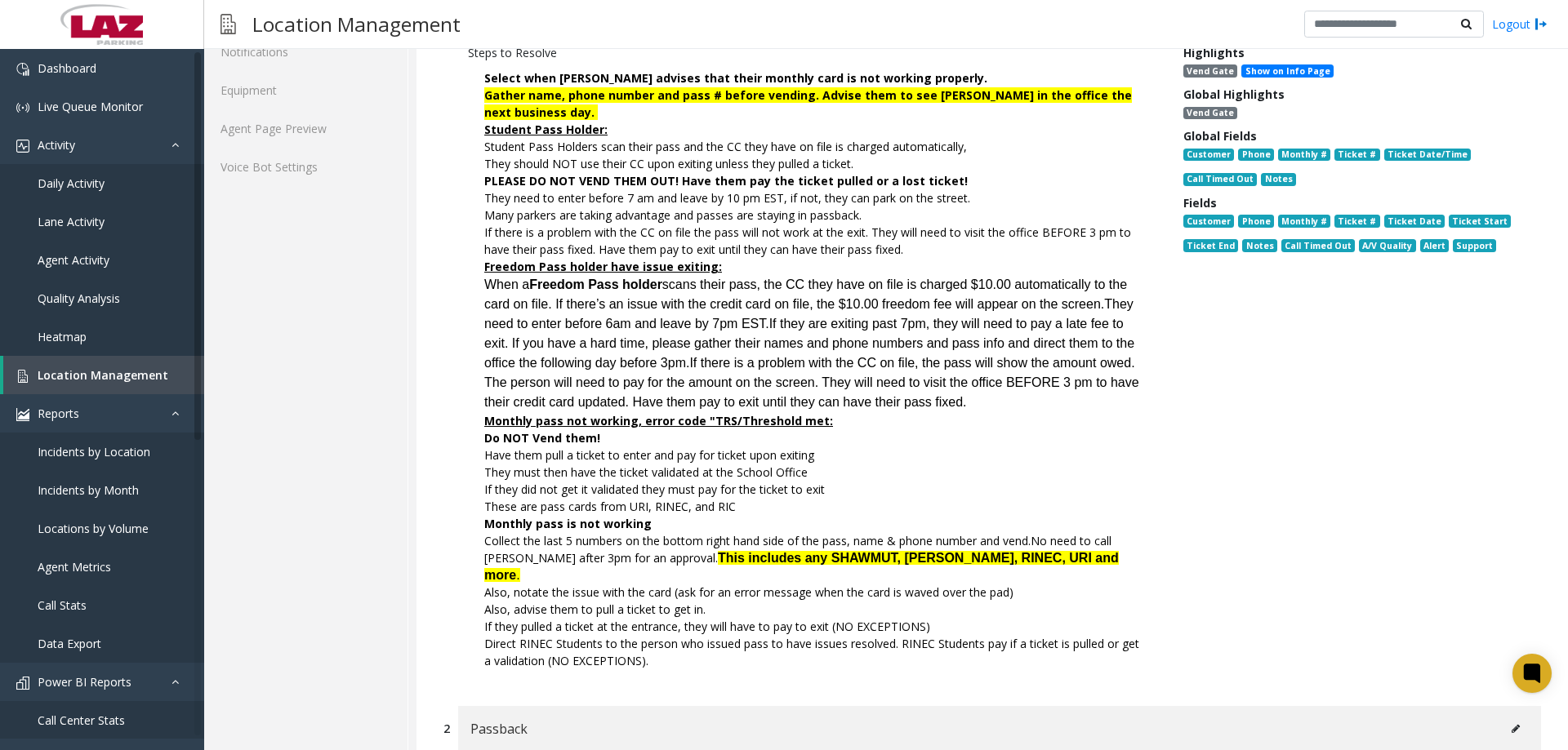
scroll to position [115, 0]
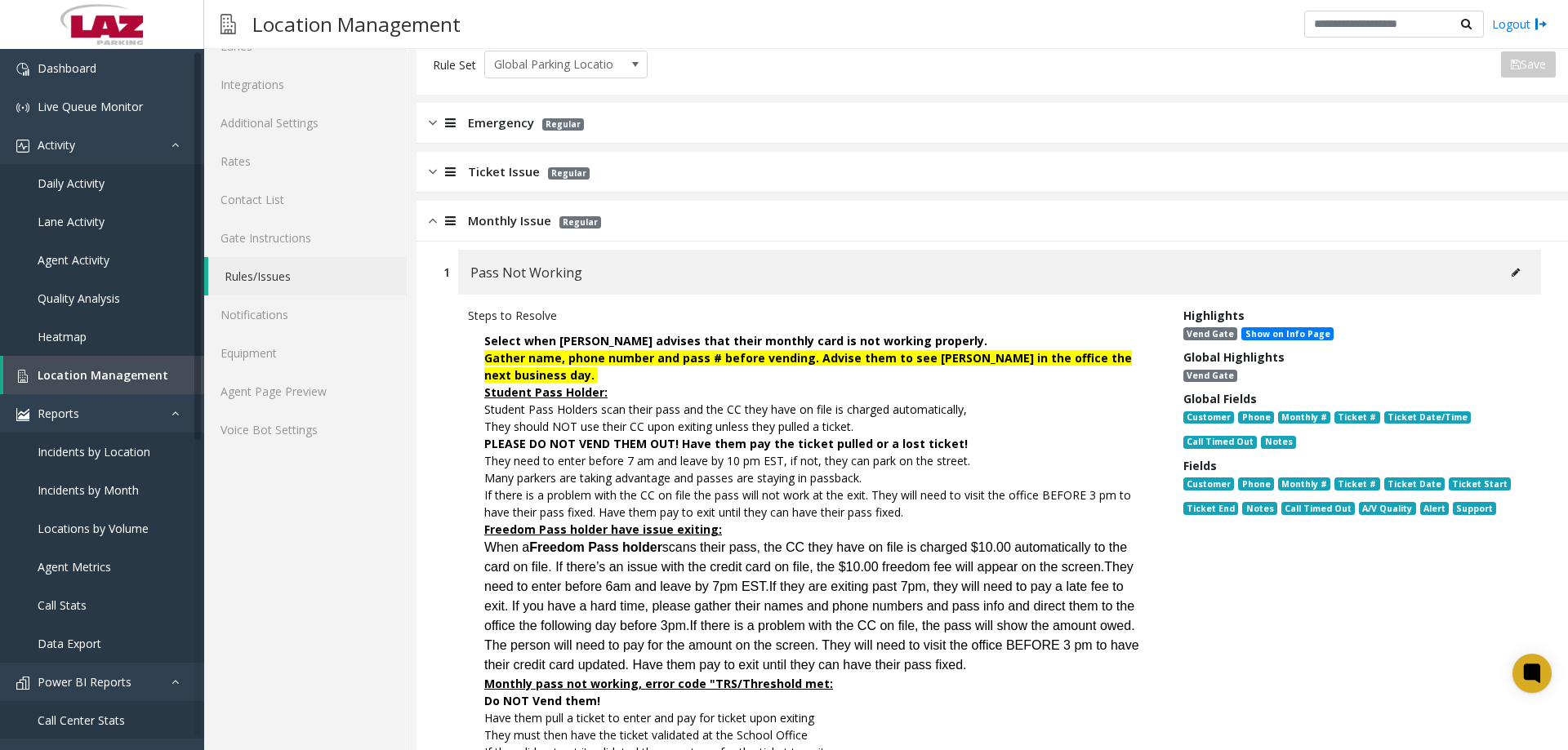
drag, startPoint x: 471, startPoint y: 222, endPoint x: 479, endPoint y: 205, distance: 18.8
click at [471, 221] on span "Monthly Issue" at bounding box center [509, 221] width 84 height 18
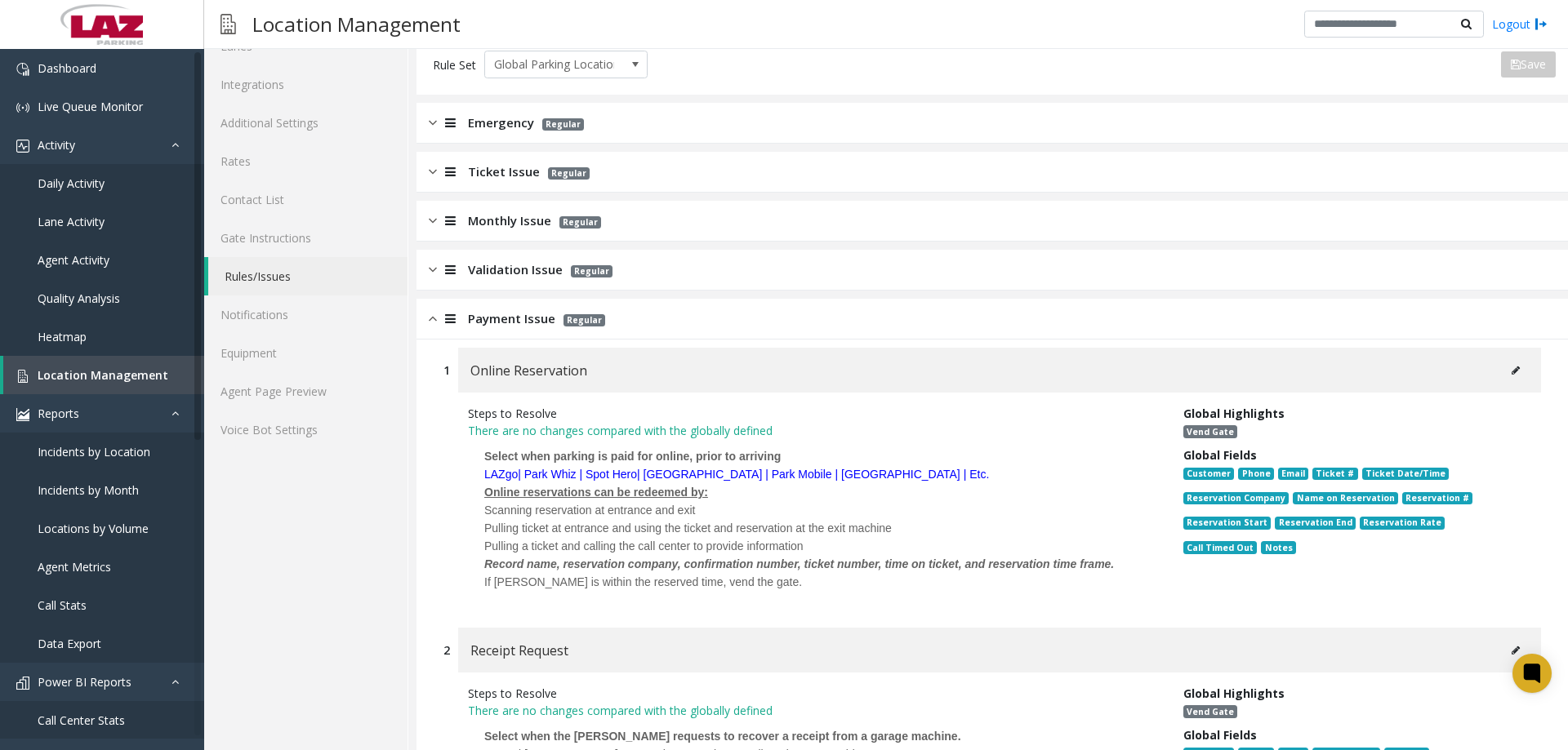
click at [489, 186] on div "Ticket Issue Regular" at bounding box center [992, 172] width 1152 height 40
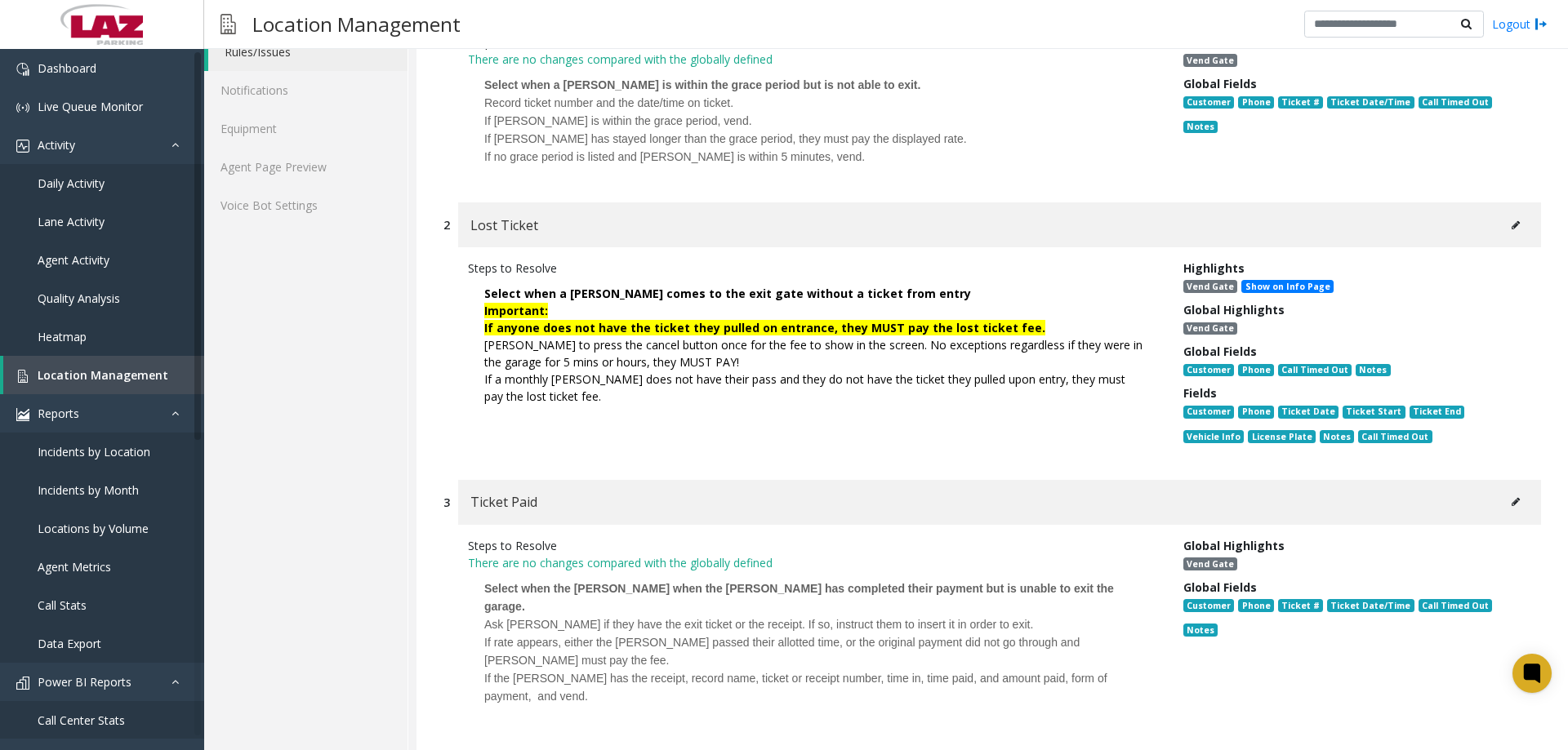
scroll to position [360, 0]
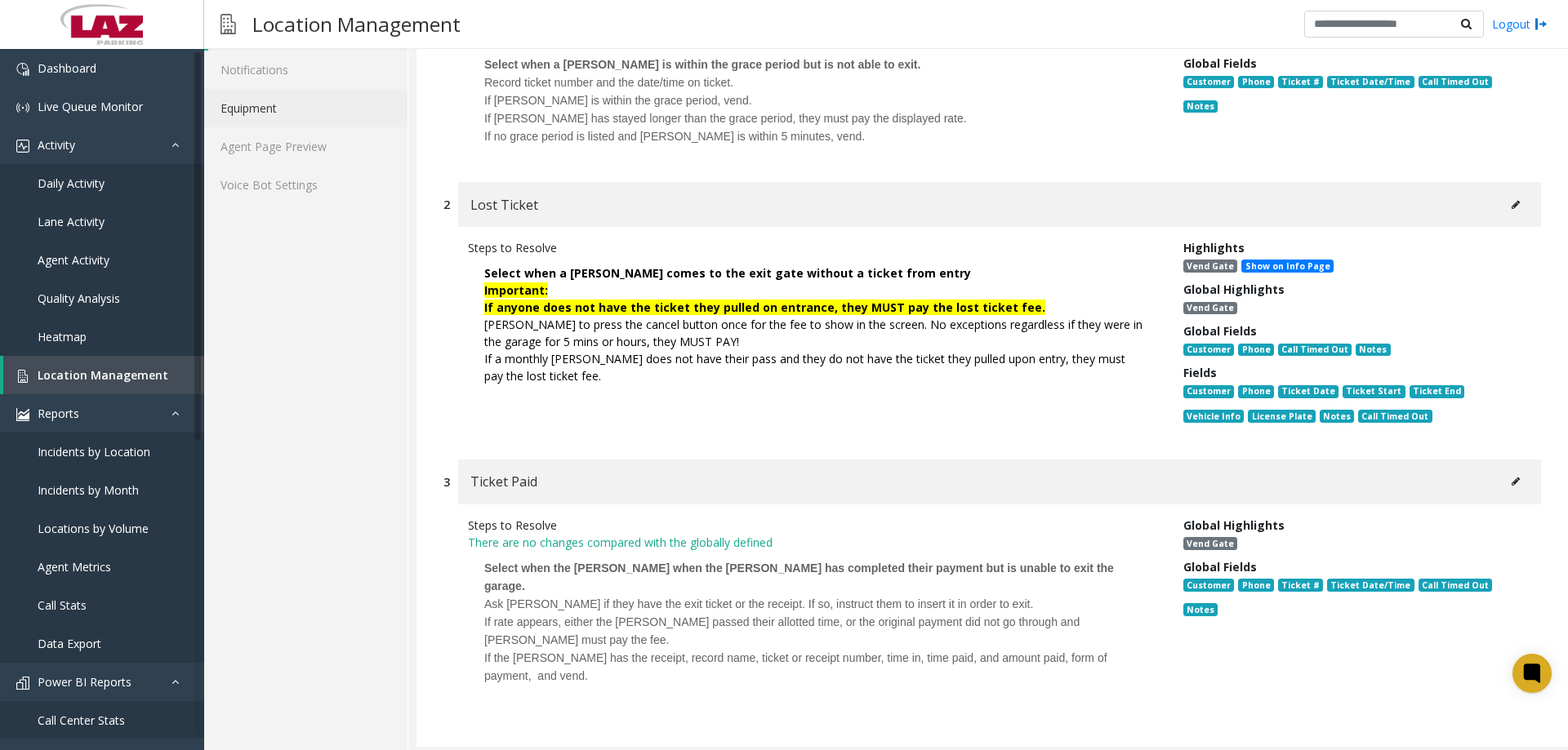
click at [255, 118] on link "Equipment" at bounding box center [305, 108] width 203 height 39
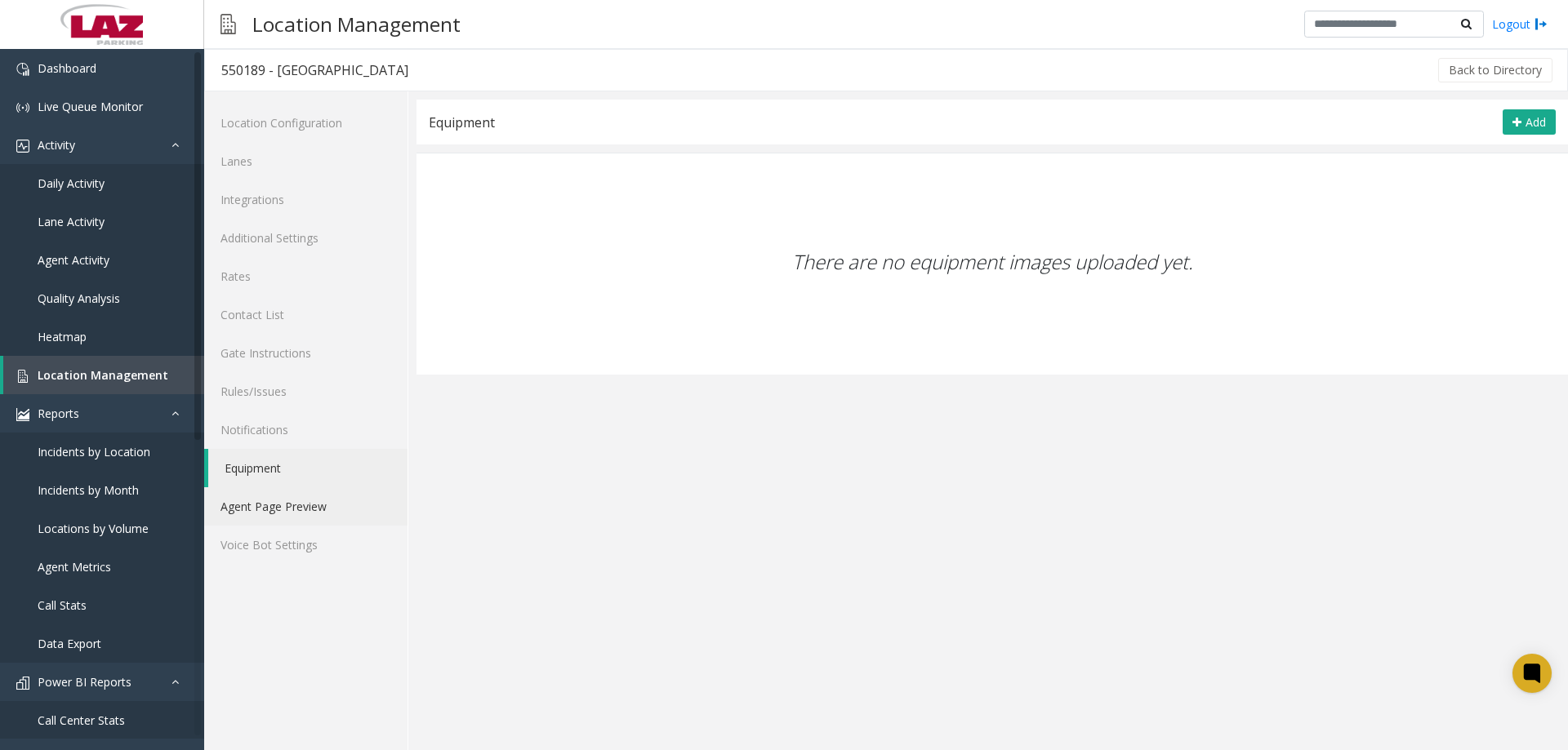
click at [311, 505] on link "Agent Page Preview" at bounding box center [305, 506] width 203 height 39
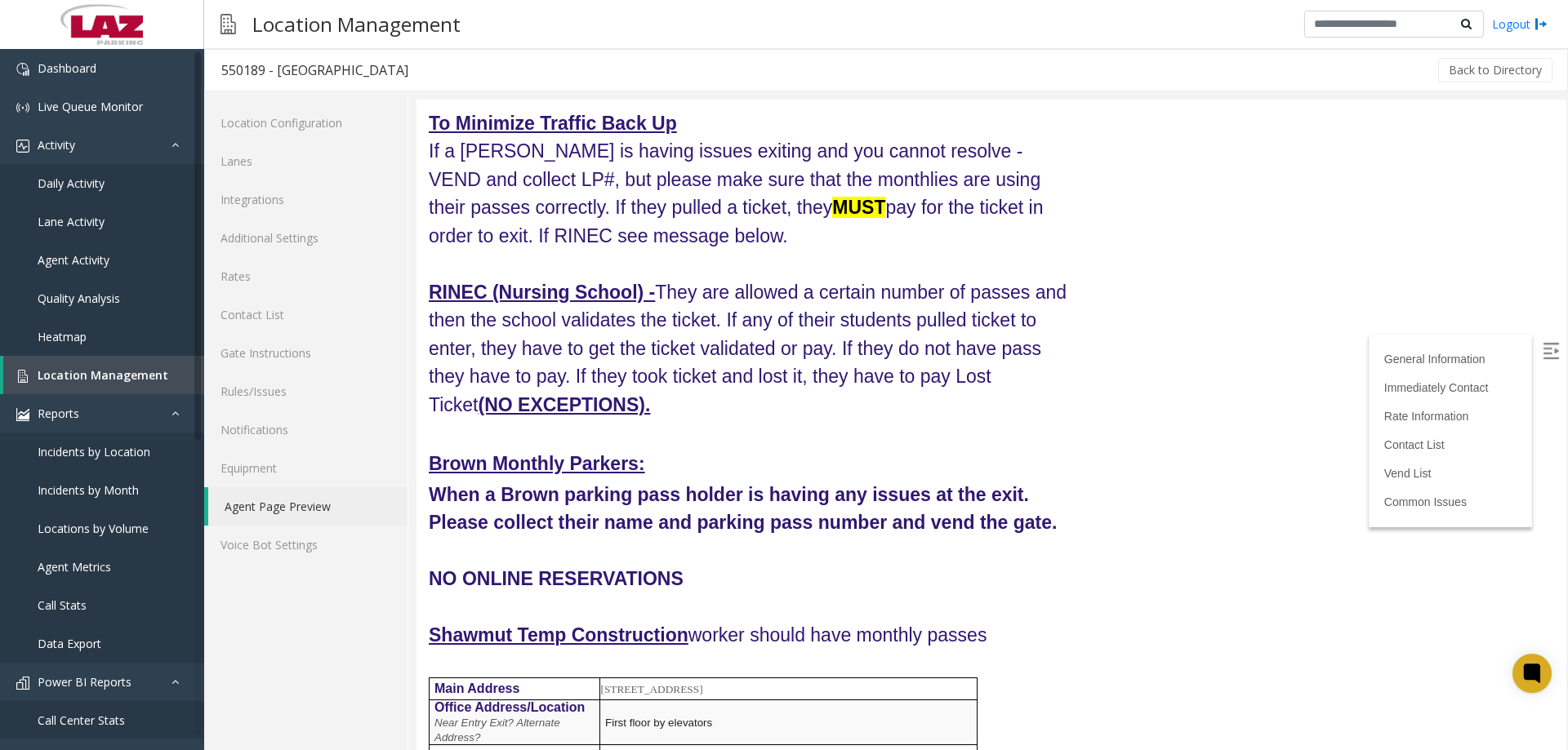
scroll to position [408, 0]
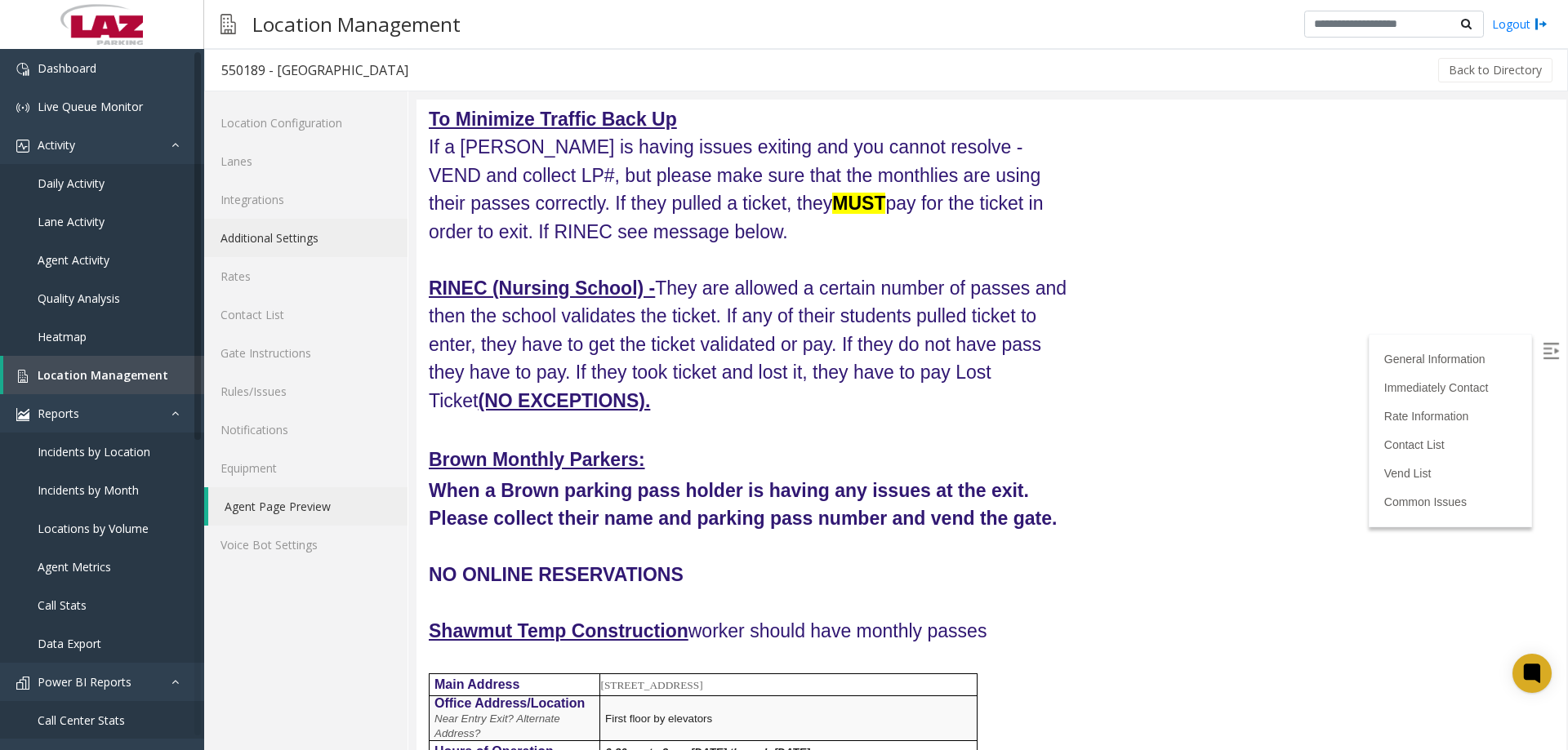
click at [275, 248] on link "Additional Settings" at bounding box center [305, 238] width 203 height 39
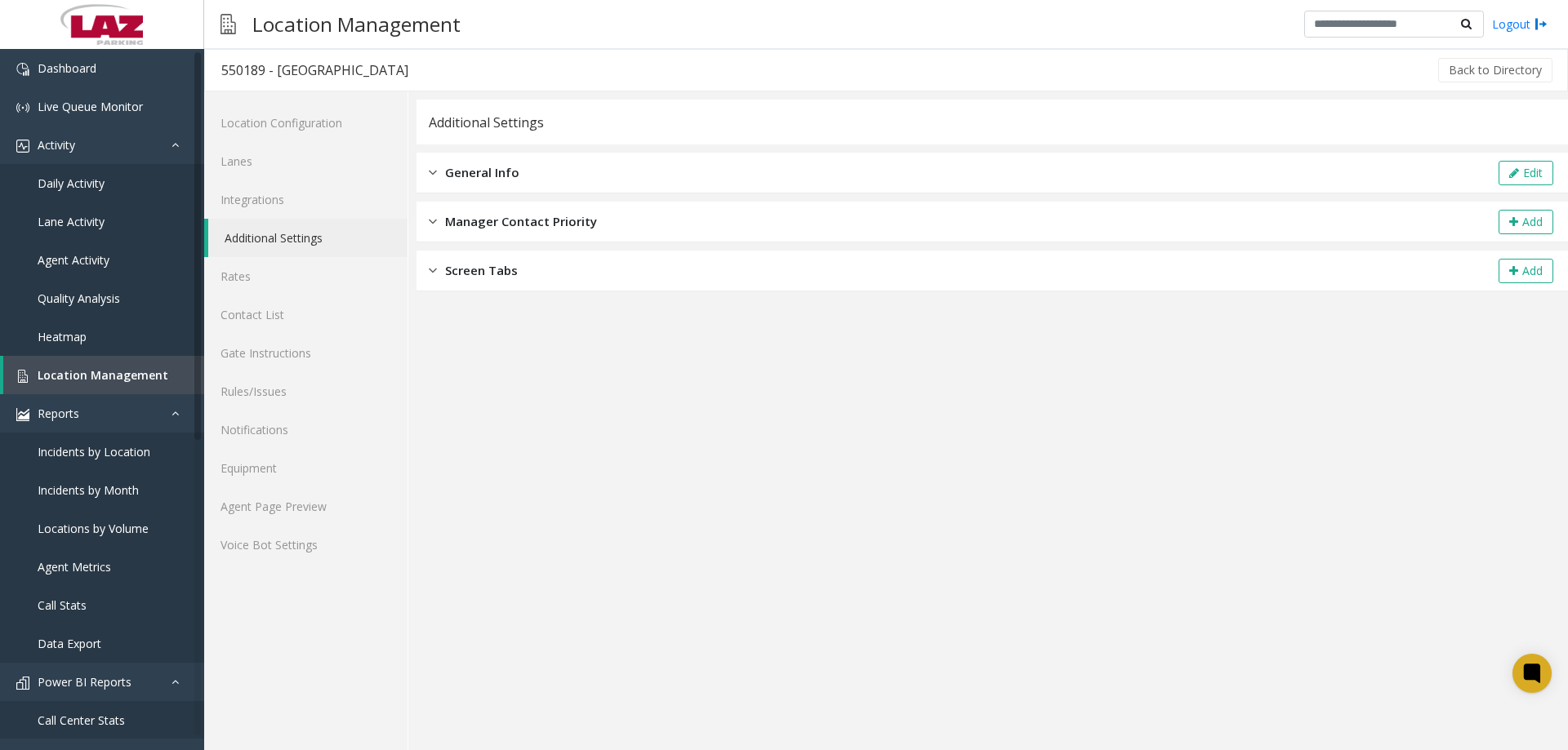
drag, startPoint x: 565, startPoint y: 184, endPoint x: 852, endPoint y: 158, distance: 288.2
click at [566, 183] on div "General Info Edit" at bounding box center [992, 173] width 1152 height 40
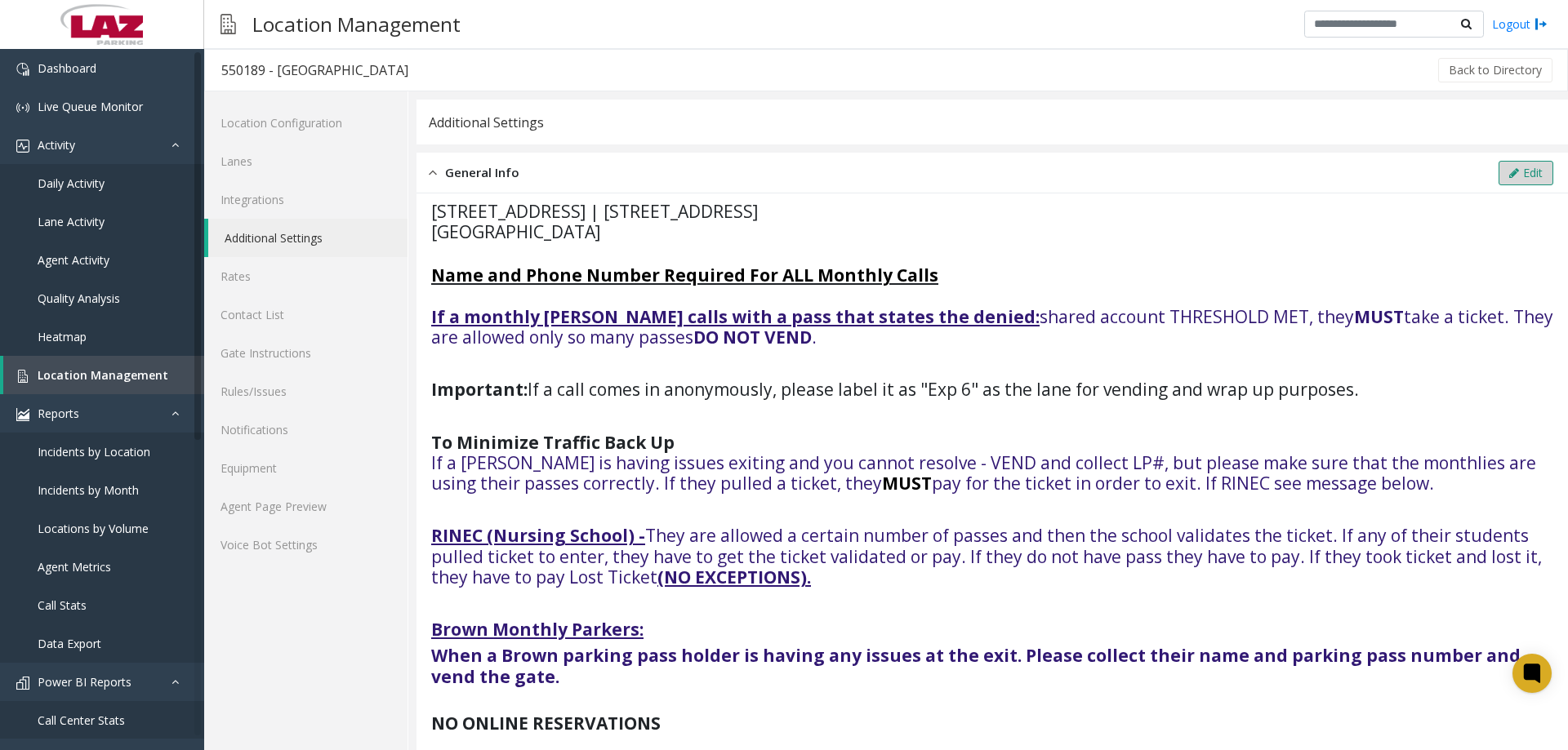
click at [1498, 177] on button "Edit" at bounding box center [1526, 173] width 55 height 25
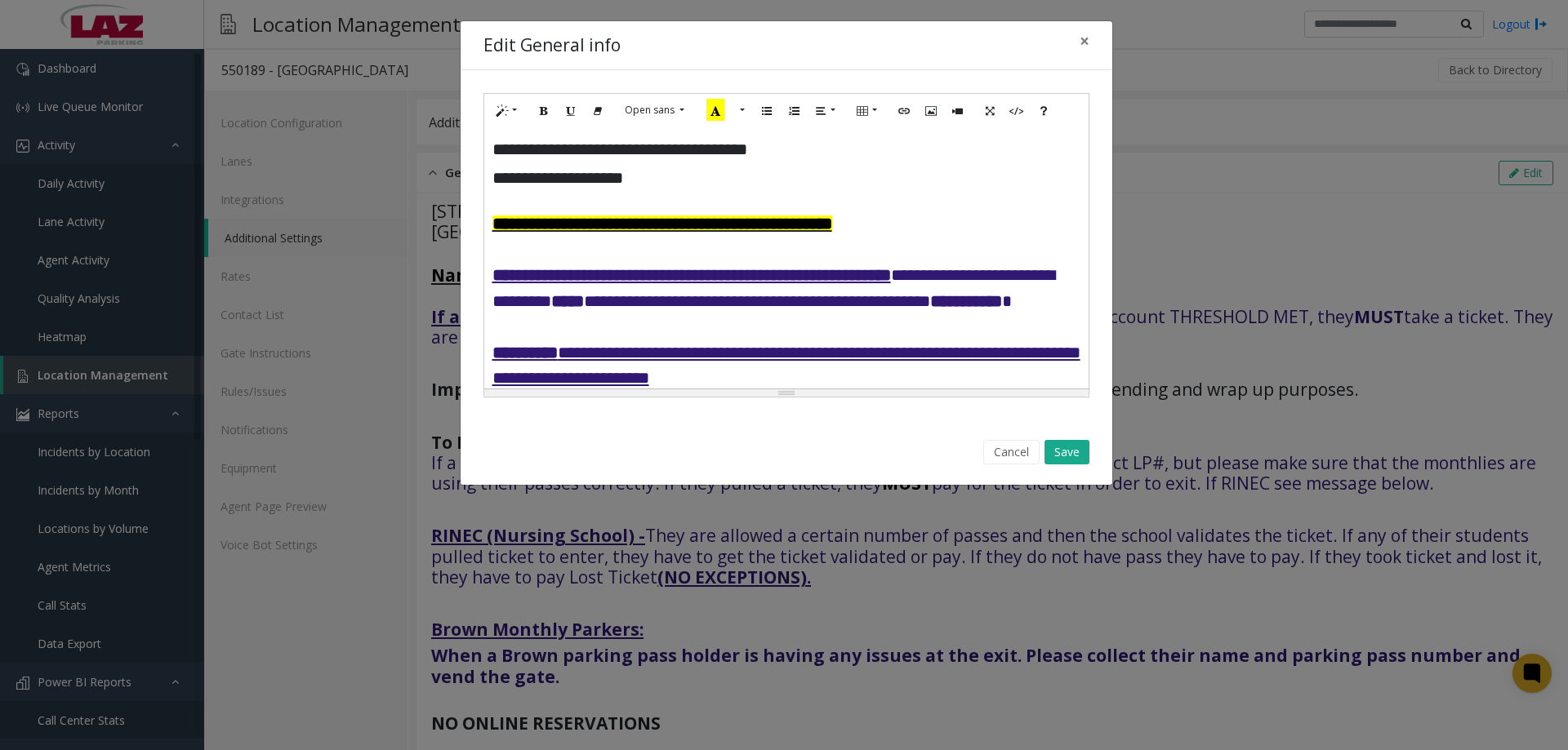
click at [703, 281] on u "**********" at bounding box center [692, 275] width 399 height 17
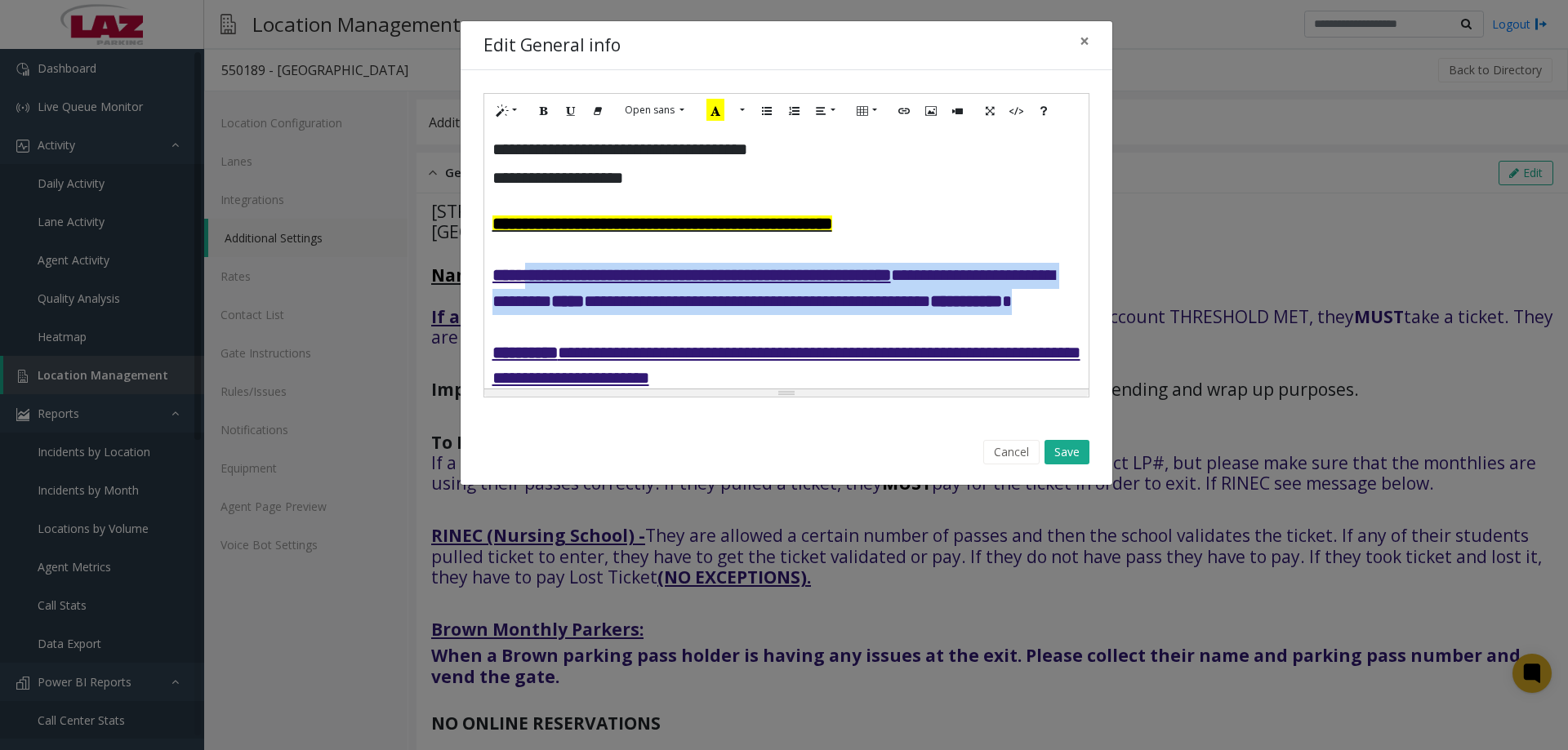
drag, startPoint x: 792, startPoint y: 332, endPoint x: 528, endPoint y: 289, distance: 267.5
click at [528, 289] on p "**********" at bounding box center [787, 289] width 588 height 51
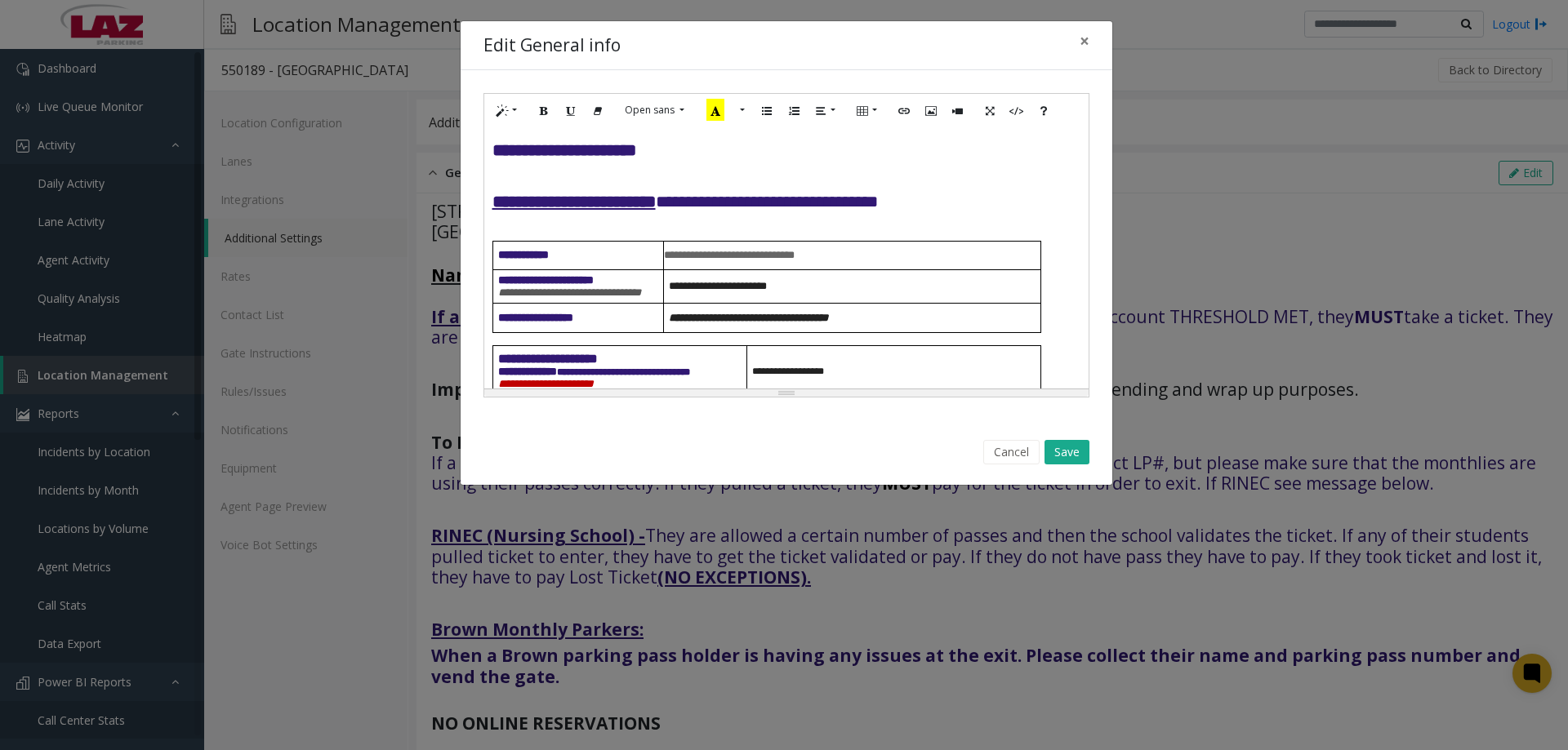
scroll to position [653, 0]
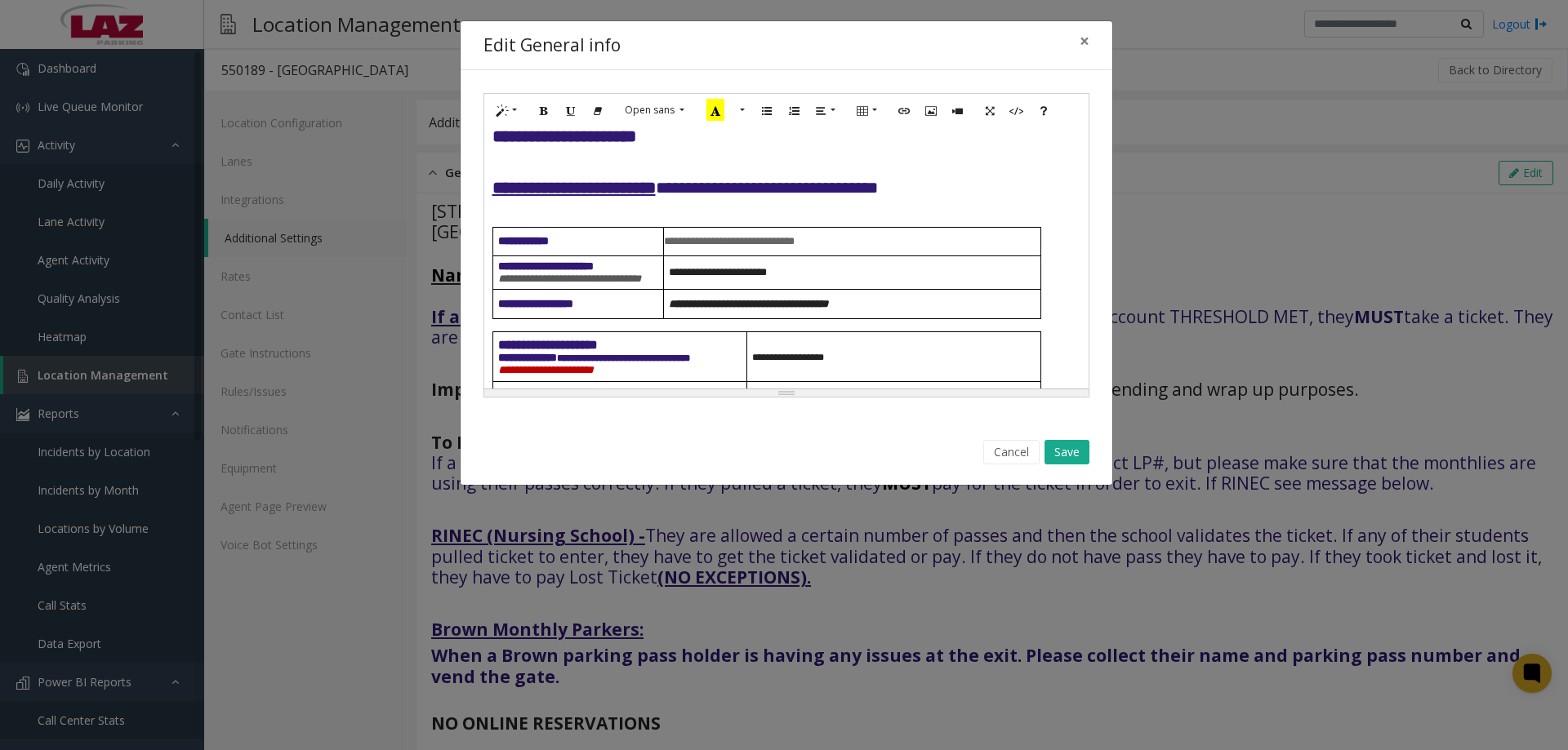
click at [1050, 201] on h4 "**********" at bounding box center [787, 176] width 588 height 51
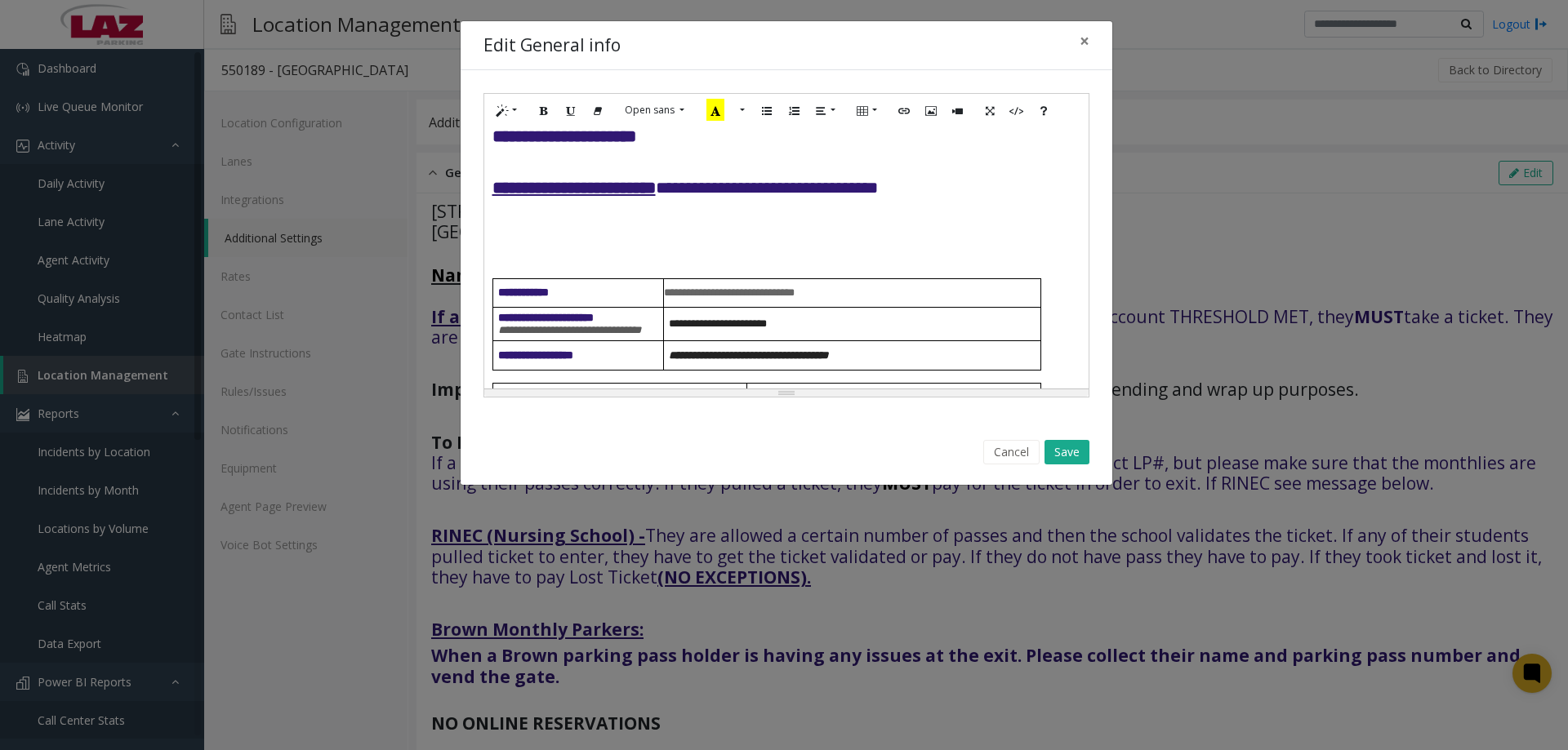
paste div
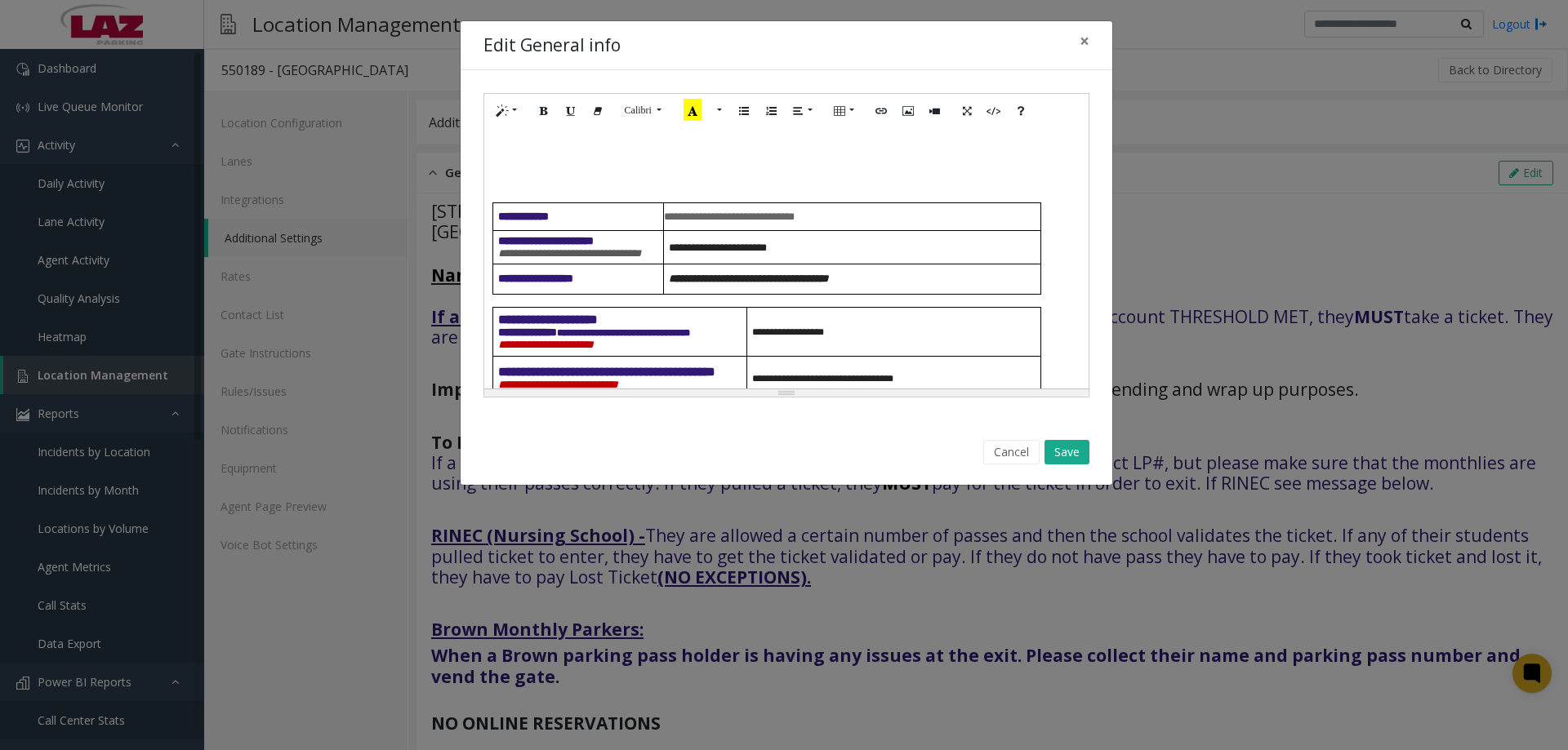
scroll to position [858, 0]
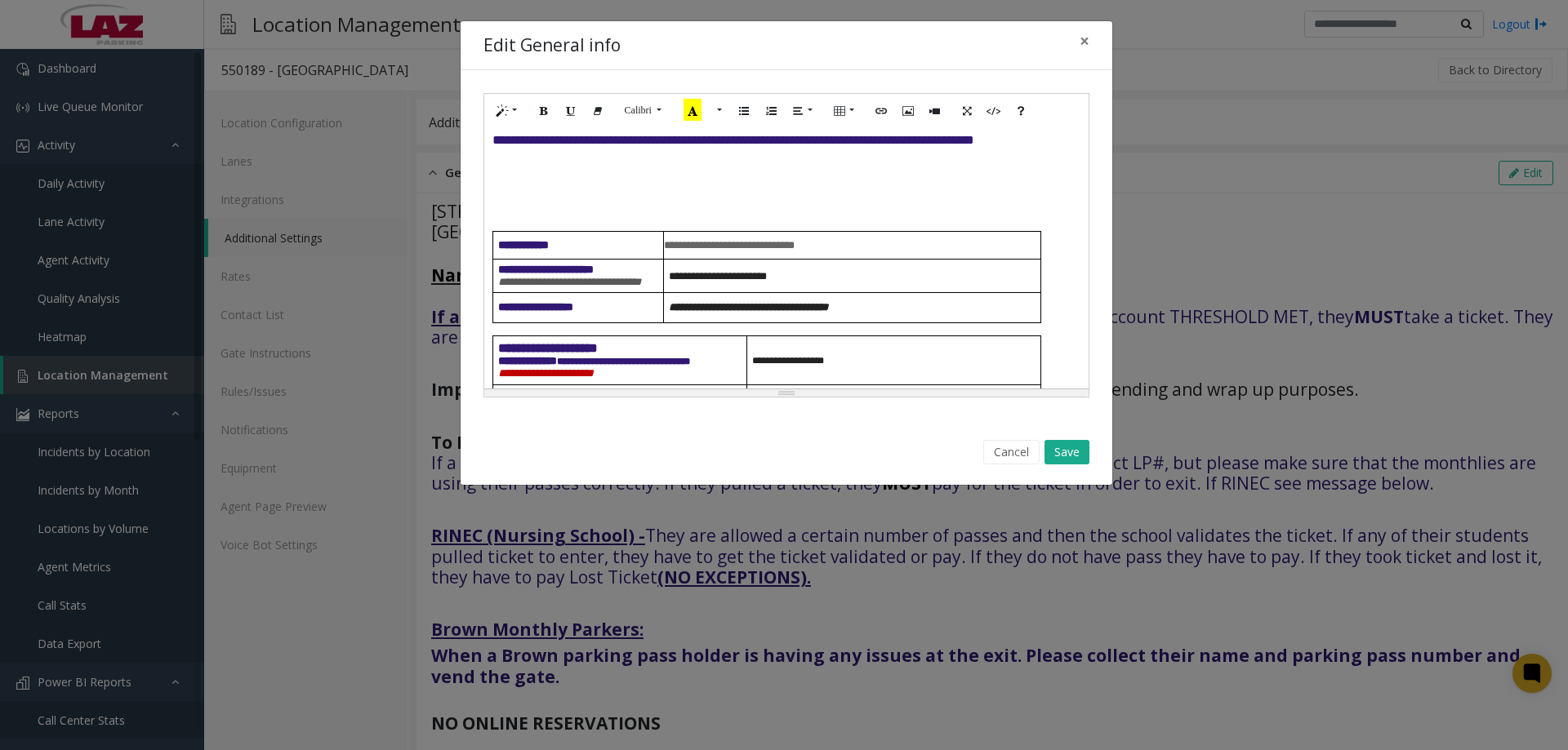
click at [574, 56] on span "**********" at bounding box center [677, 50] width 369 height 12
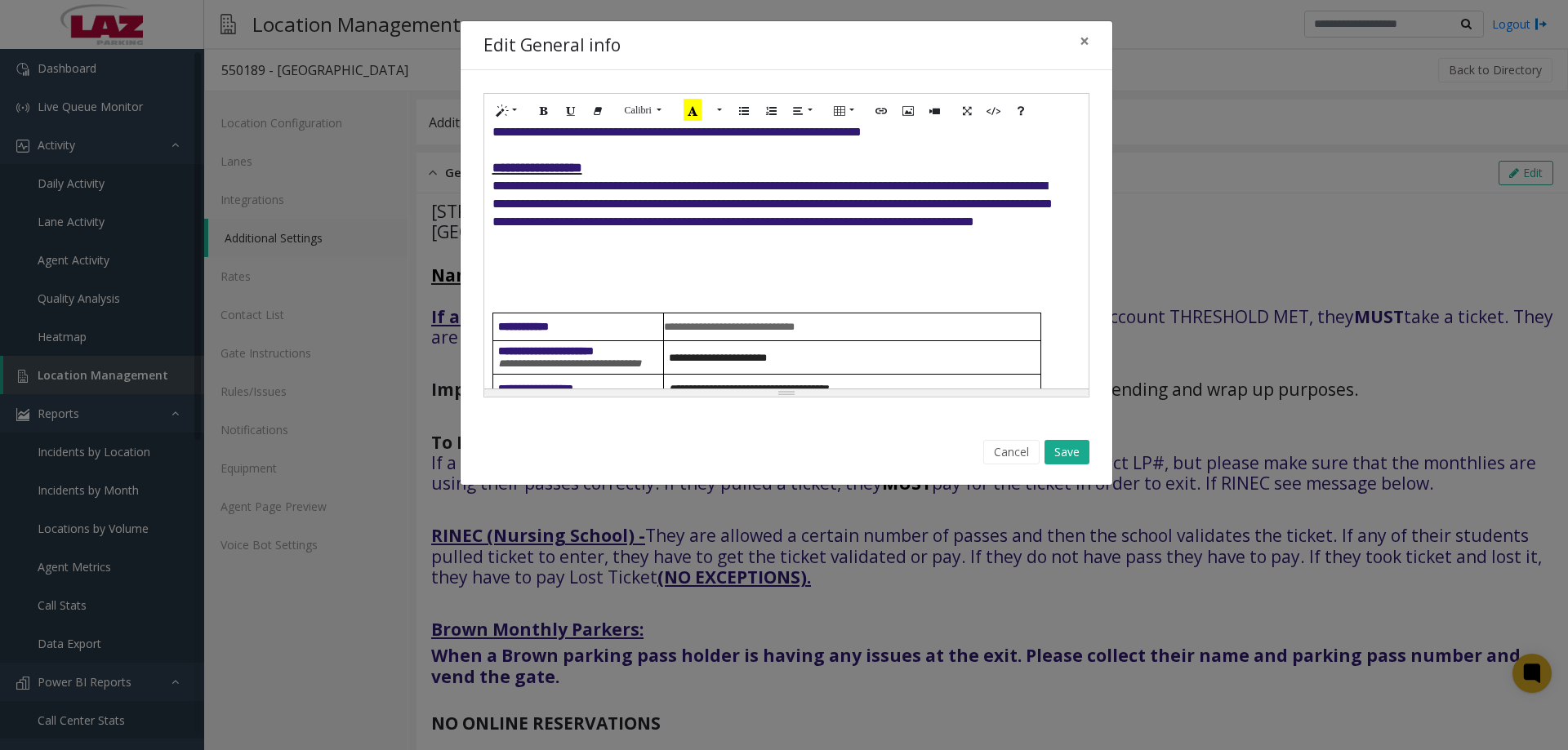
click at [601, 73] on u "**********" at bounding box center [574, 64] width 164 height 17
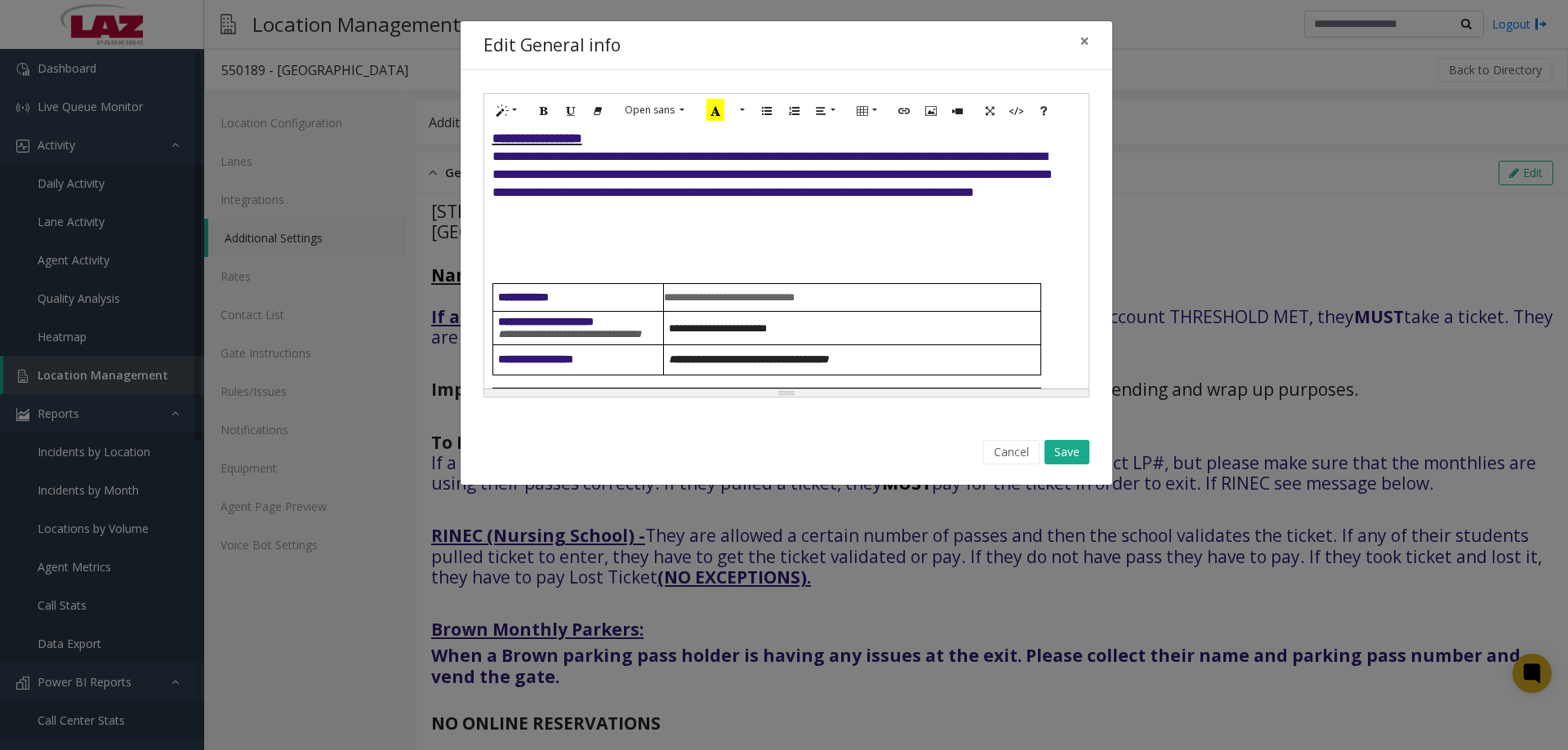
scroll to position [858, 0]
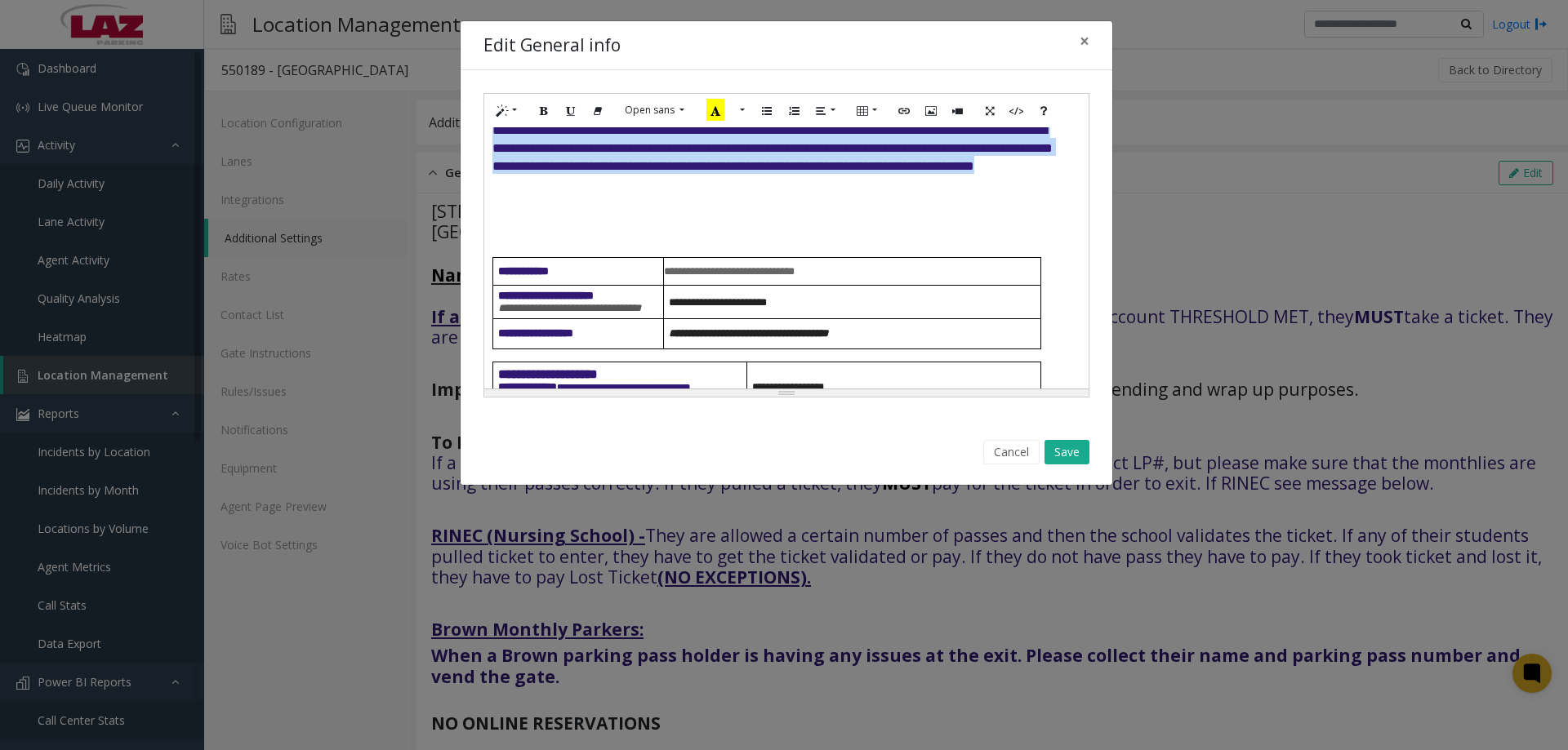
drag, startPoint x: 566, startPoint y: 298, endPoint x: 488, endPoint y: 142, distance: 174.4
click at [488, 142] on div "**********" at bounding box center [786, 258] width 604 height 261
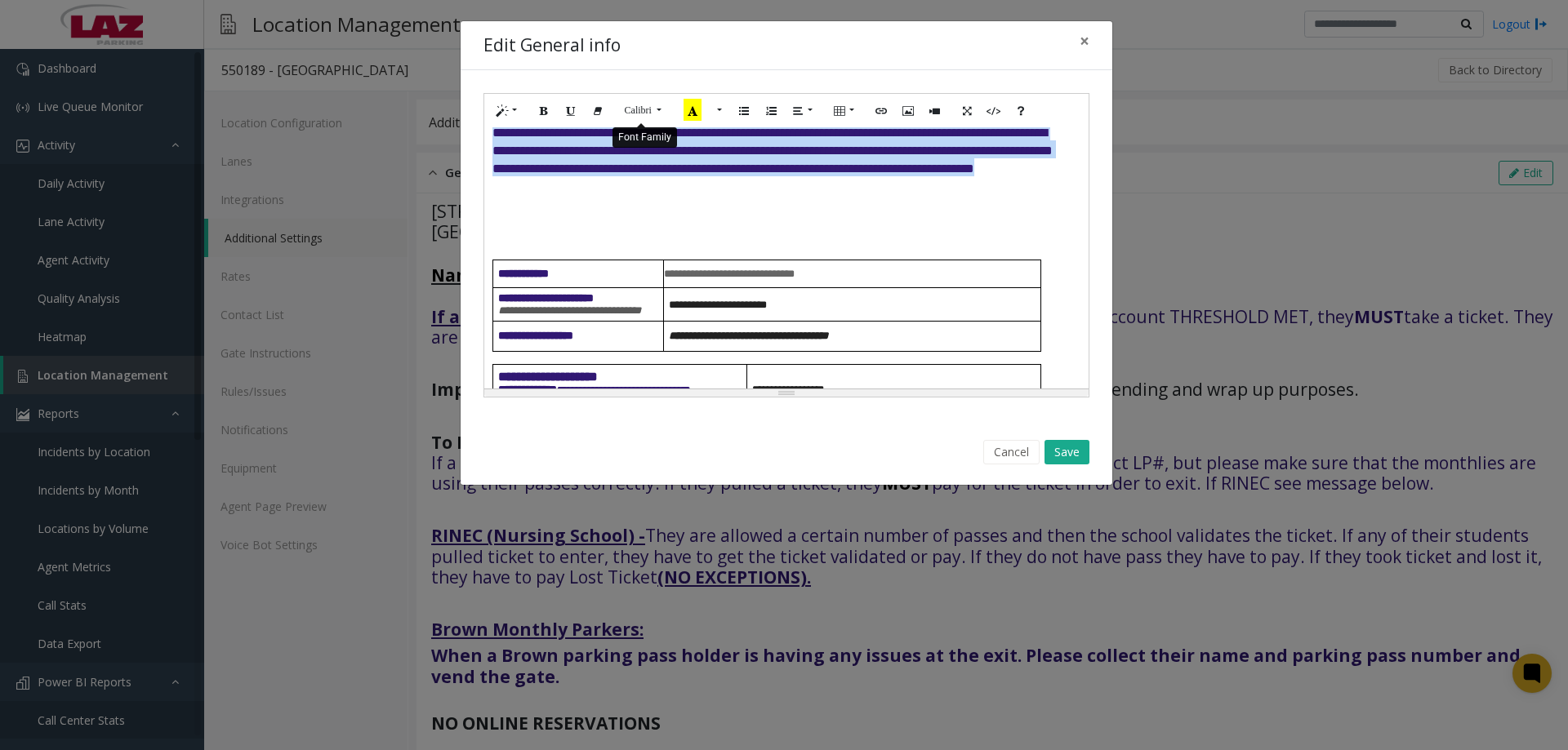
click at [643, 113] on span "Calibri" at bounding box center [638, 110] width 27 height 11
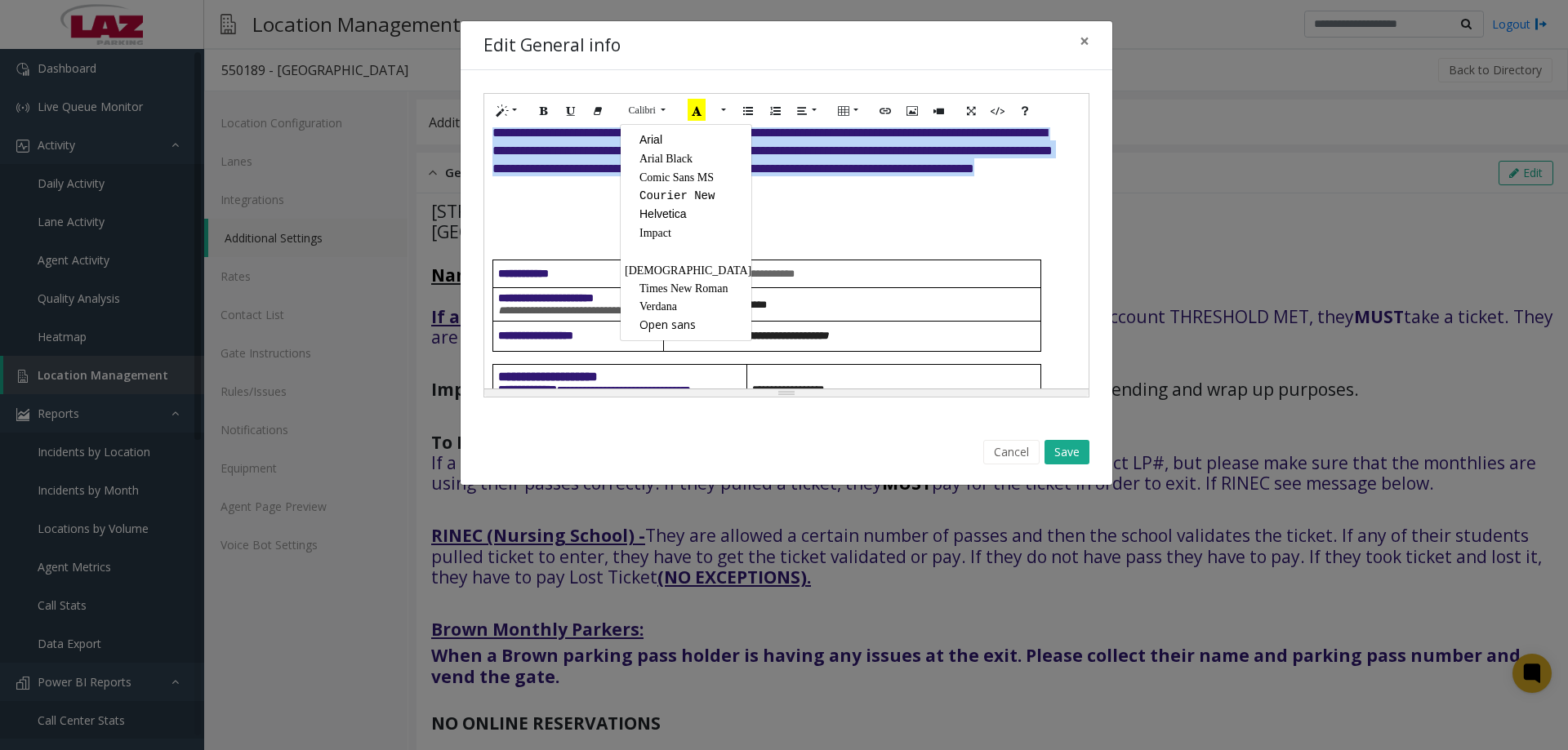
click at [665, 317] on span "Open sans" at bounding box center [667, 324] width 56 height 16
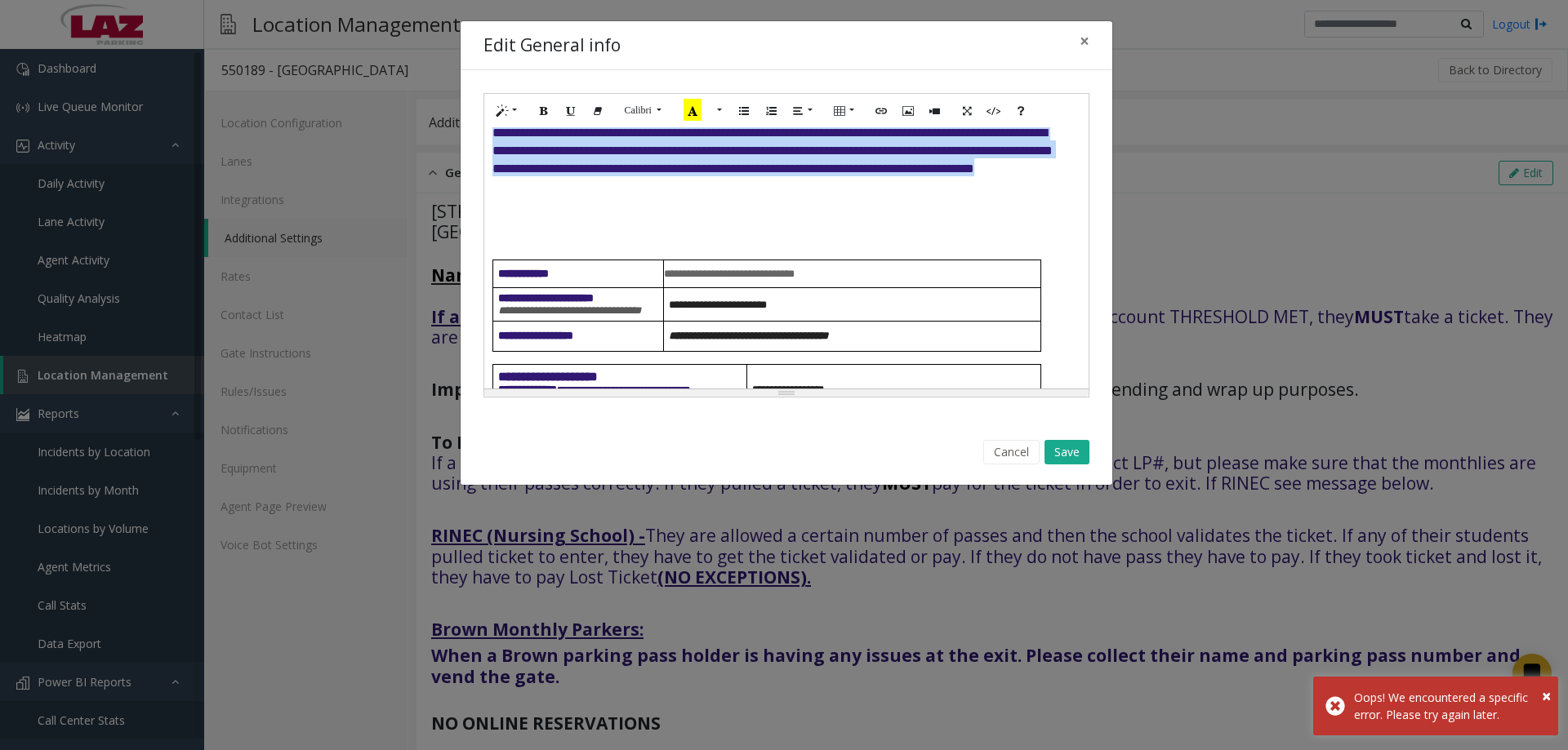
click at [619, 175] on span "**********" at bounding box center [772, 151] width 560 height 48
drag, startPoint x: 543, startPoint y: 314, endPoint x: 462, endPoint y: 158, distance: 175.8
click at [462, 158] on div "**********" at bounding box center [786, 244] width 652 height 350
click at [521, 113] on button "Style" at bounding box center [506, 111] width 38 height 26
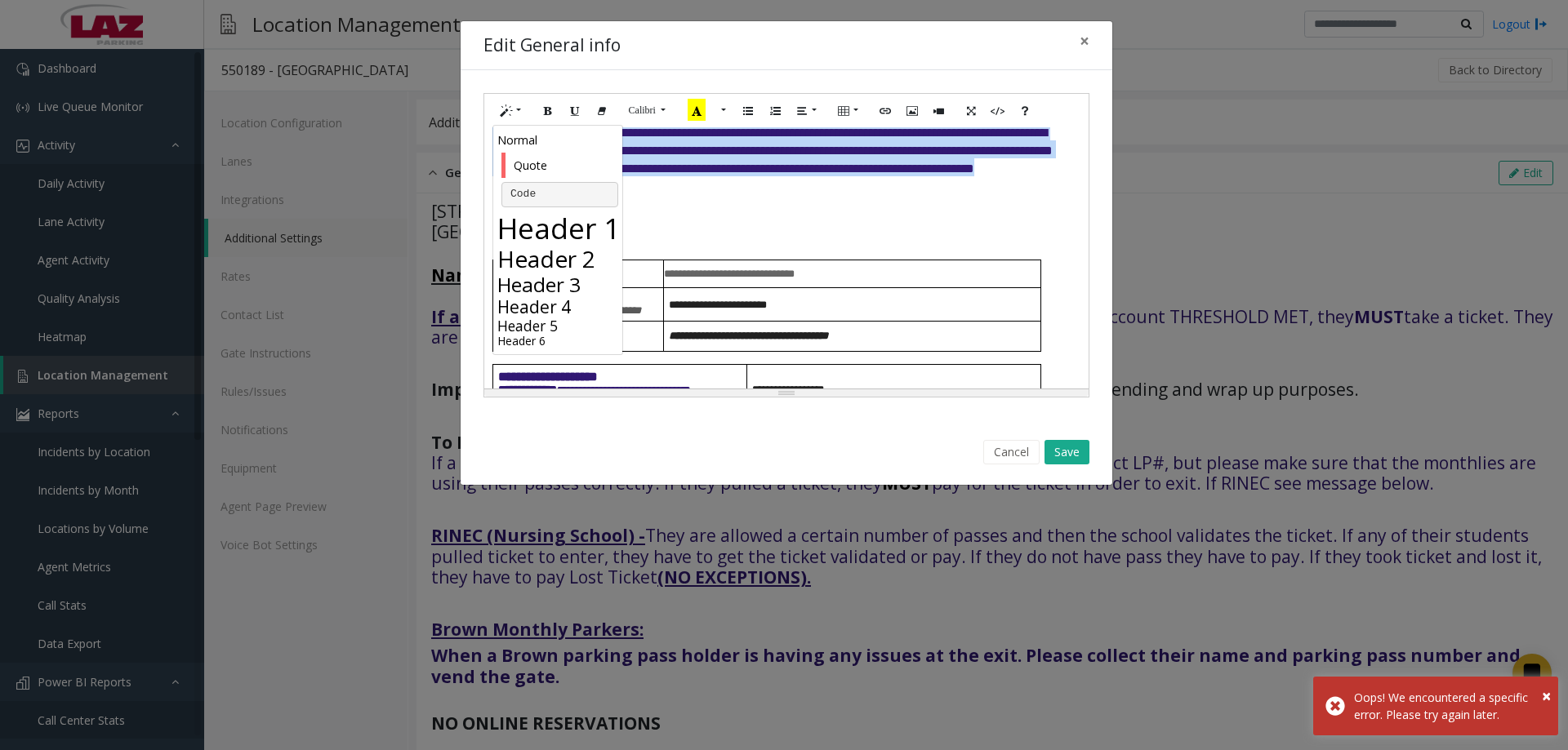
click at [552, 265] on h2 "Header 2" at bounding box center [560, 259] width 125 height 28
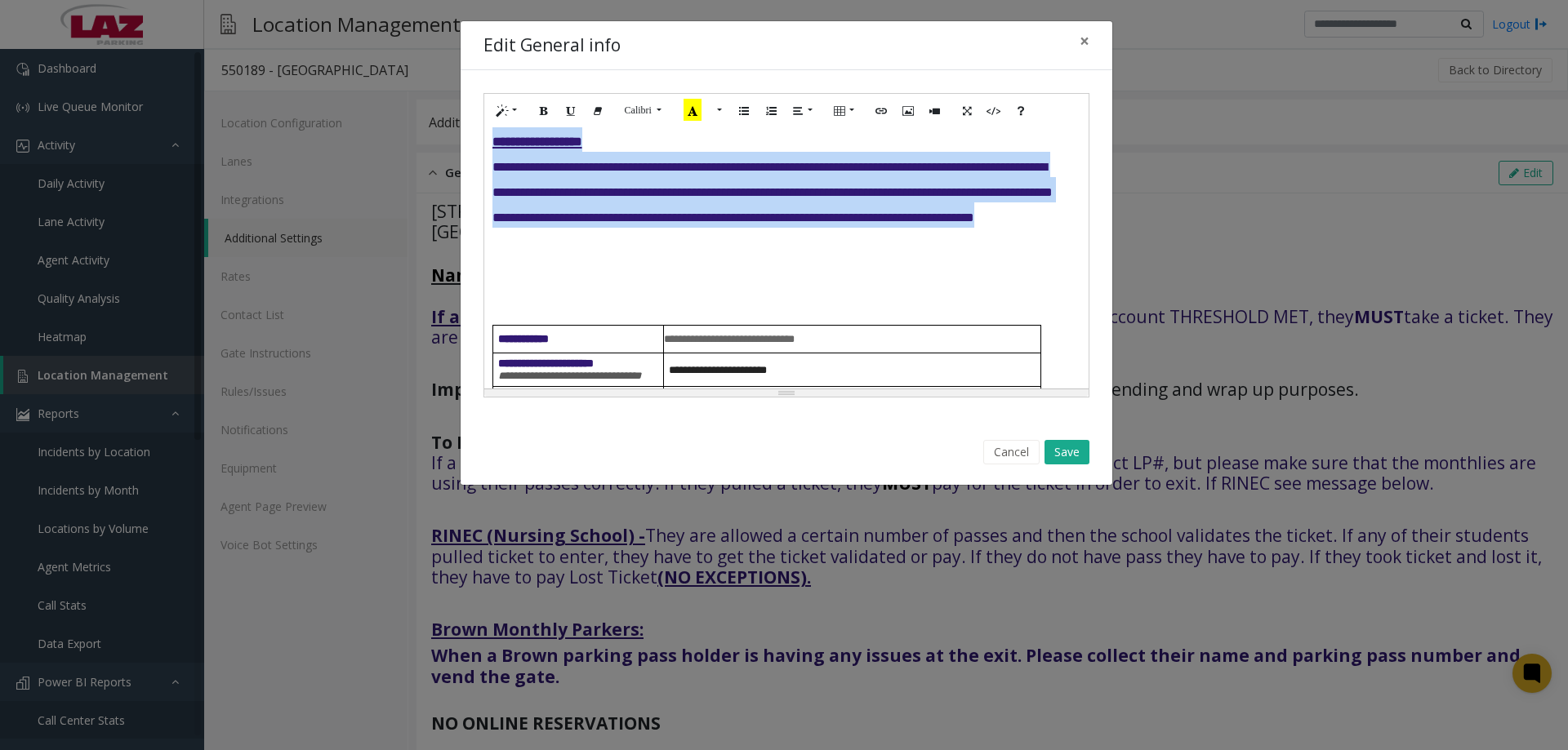
click at [606, 228] on h2 "**********" at bounding box center [780, 139] width 575 height 177
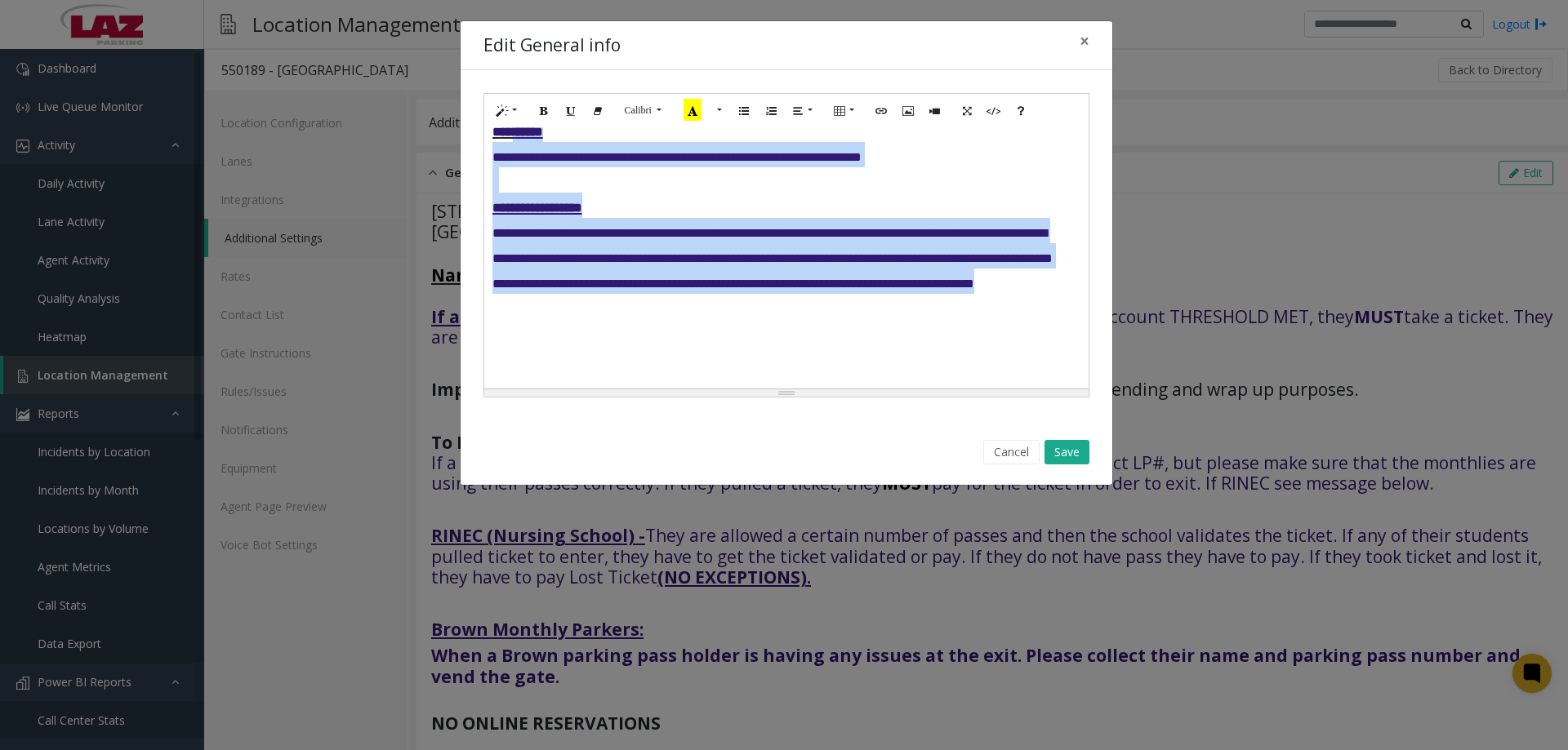
scroll to position [748, 0]
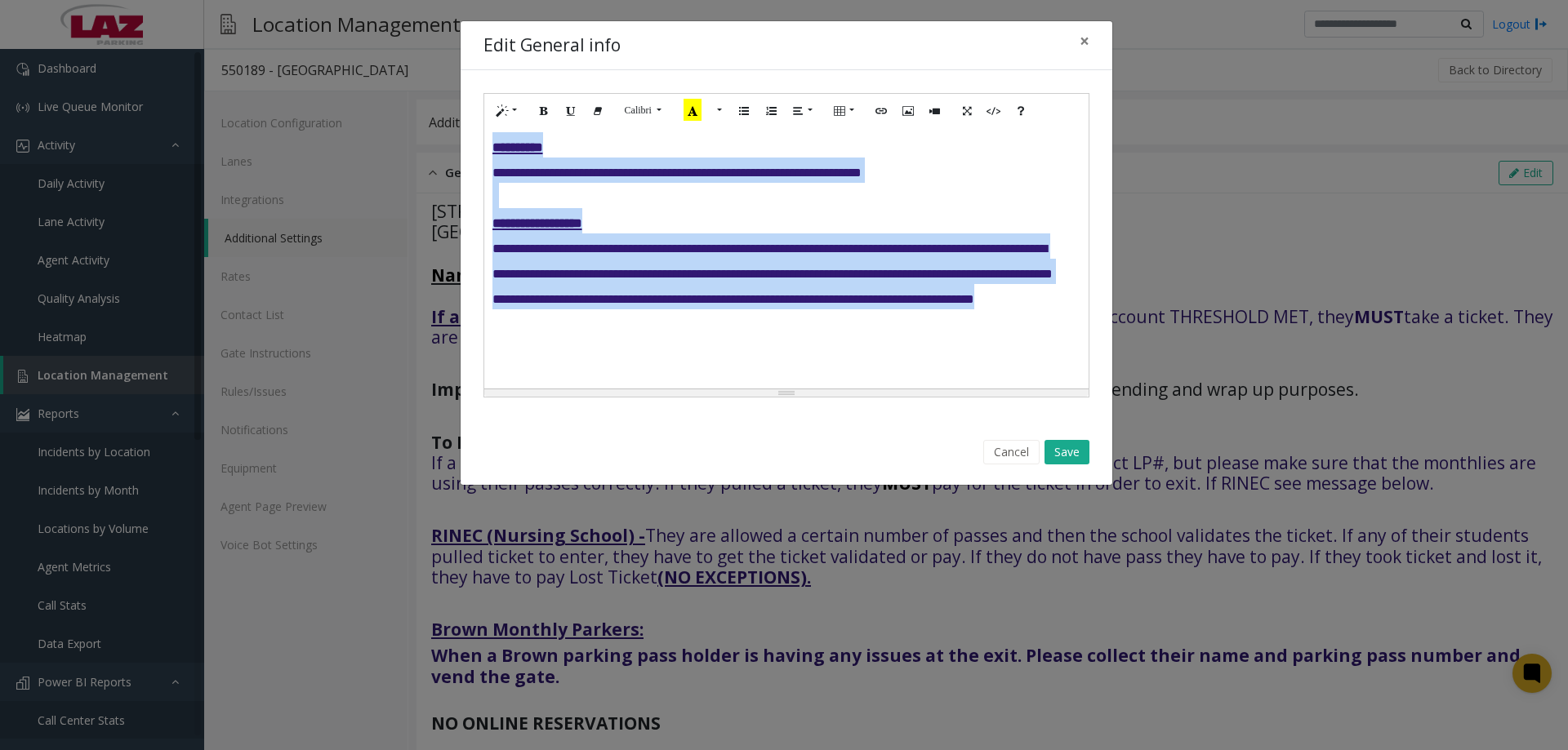
drag, startPoint x: 579, startPoint y: 297, endPoint x: 494, endPoint y: 266, distance: 90.5
click at [494, 266] on h2 "**********" at bounding box center [780, 221] width 575 height 177
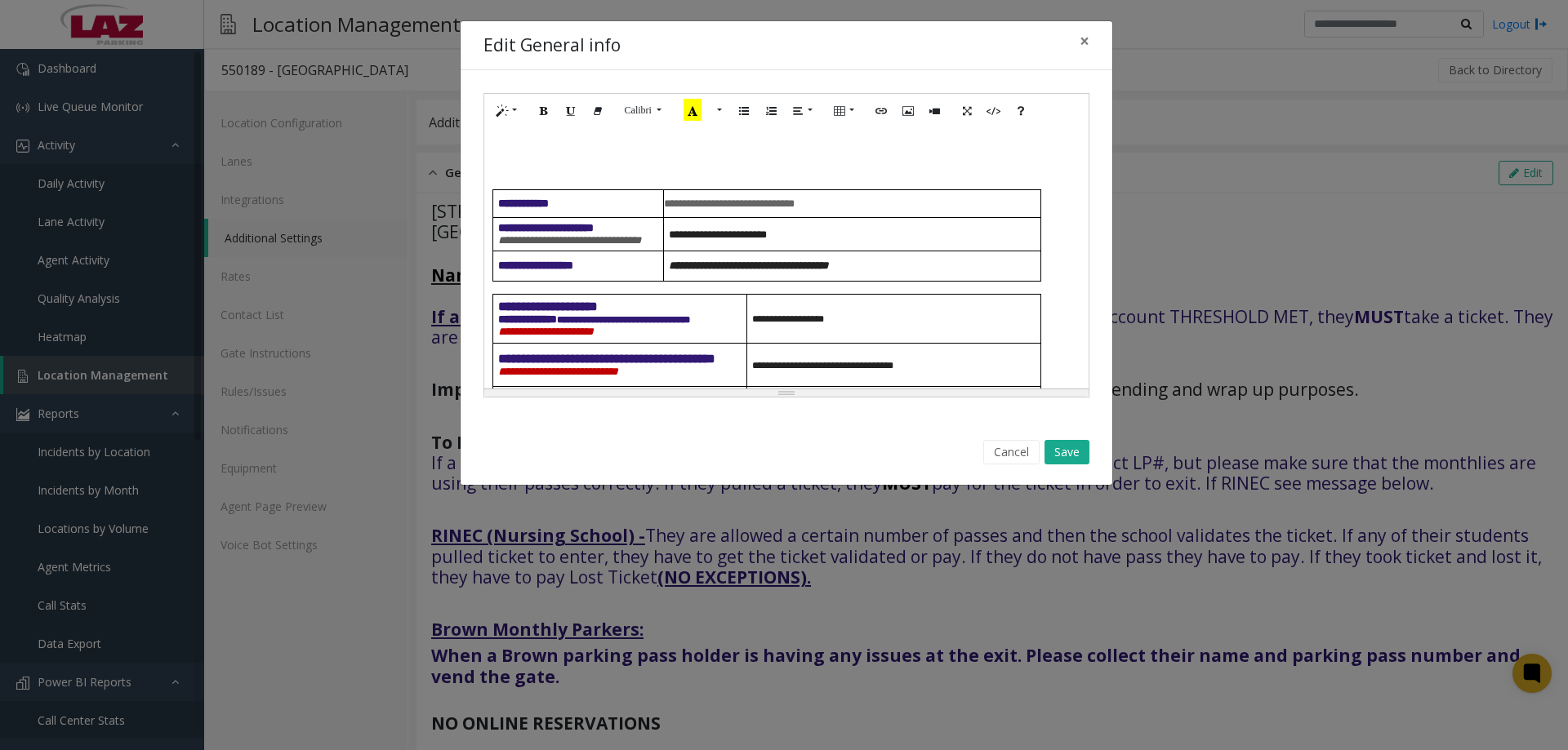
click at [1006, 455] on button "Cancel" at bounding box center [1011, 452] width 56 height 25
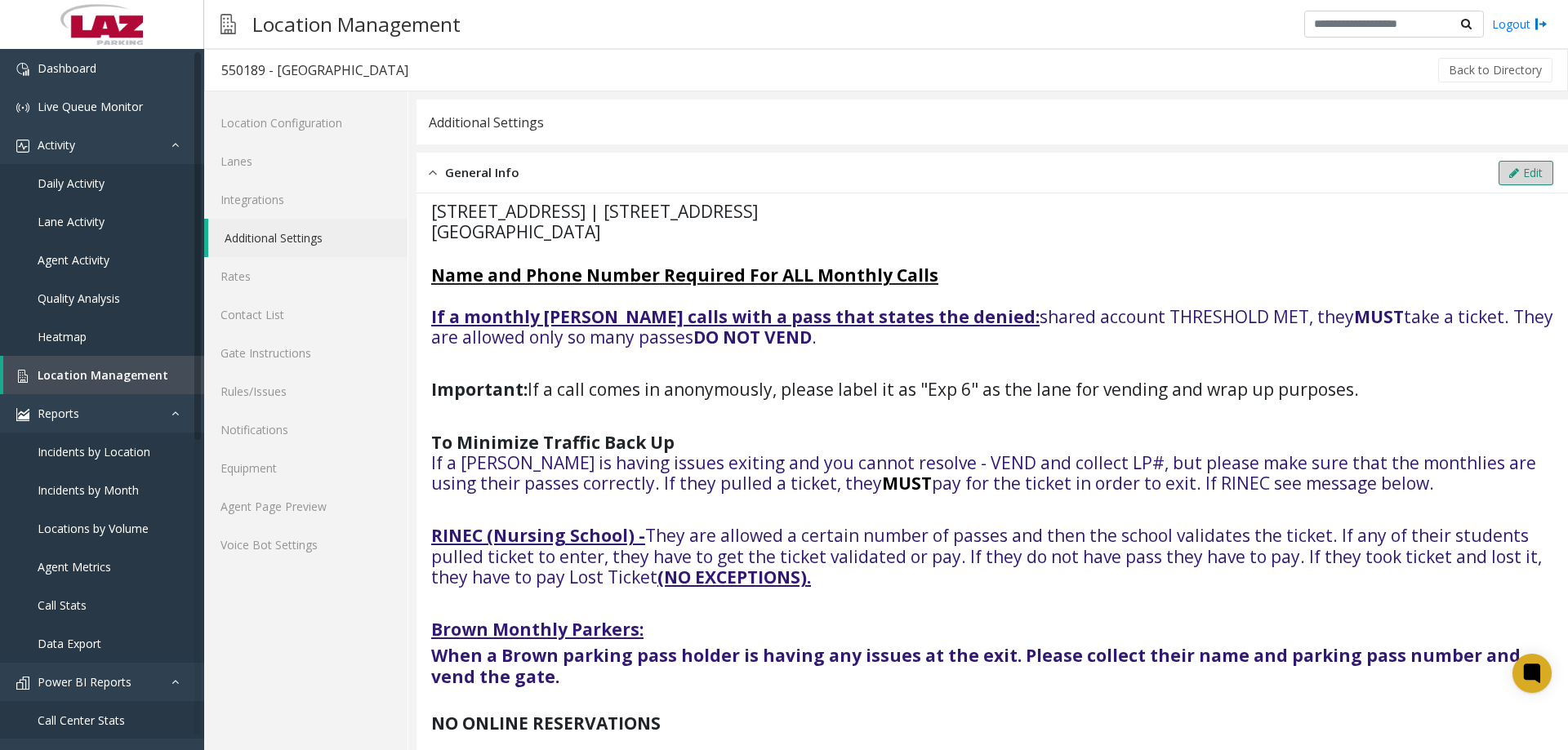
click at [1505, 176] on button "Edit" at bounding box center [1526, 173] width 55 height 25
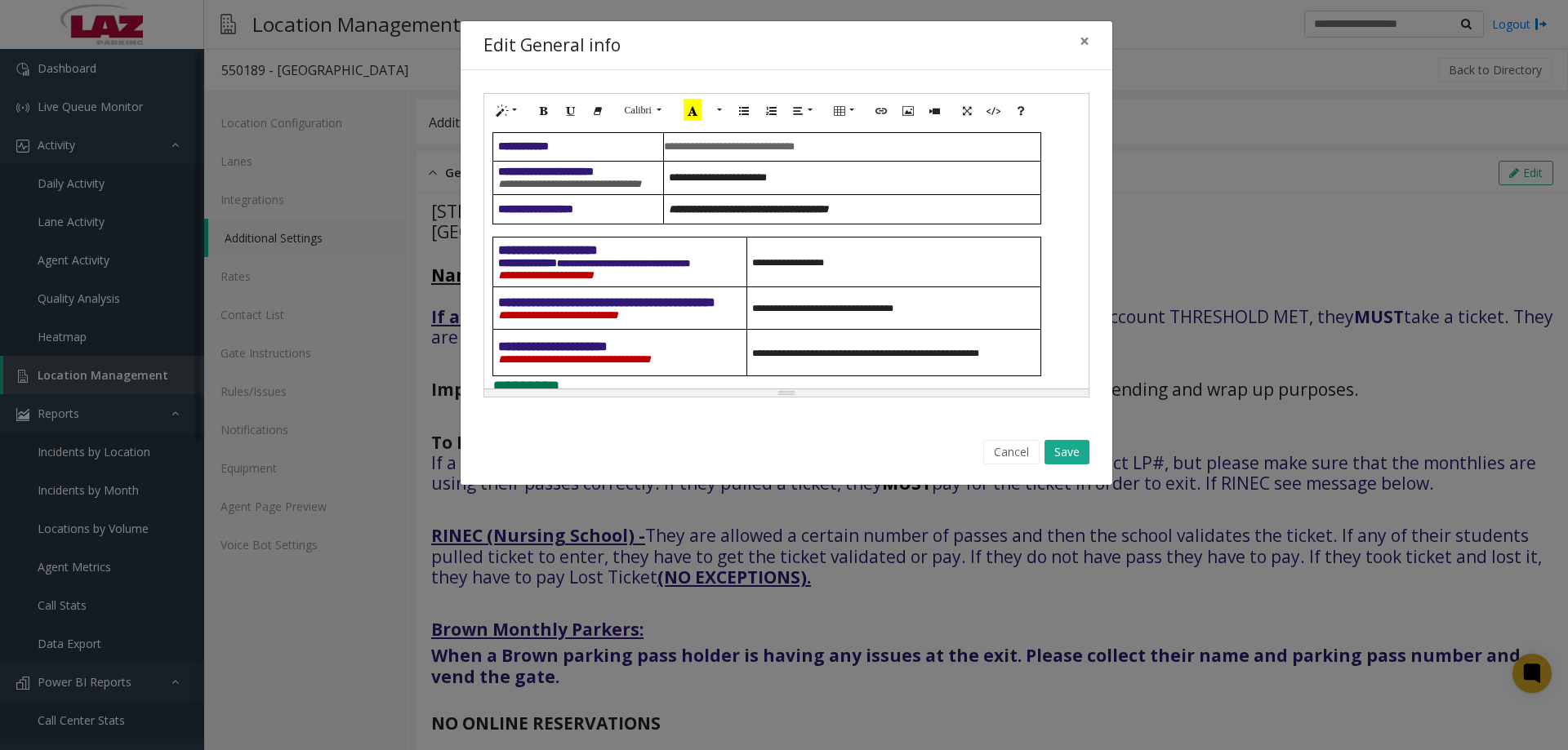
click at [1040, 107] on h4 "**********" at bounding box center [787, 81] width 588 height 51
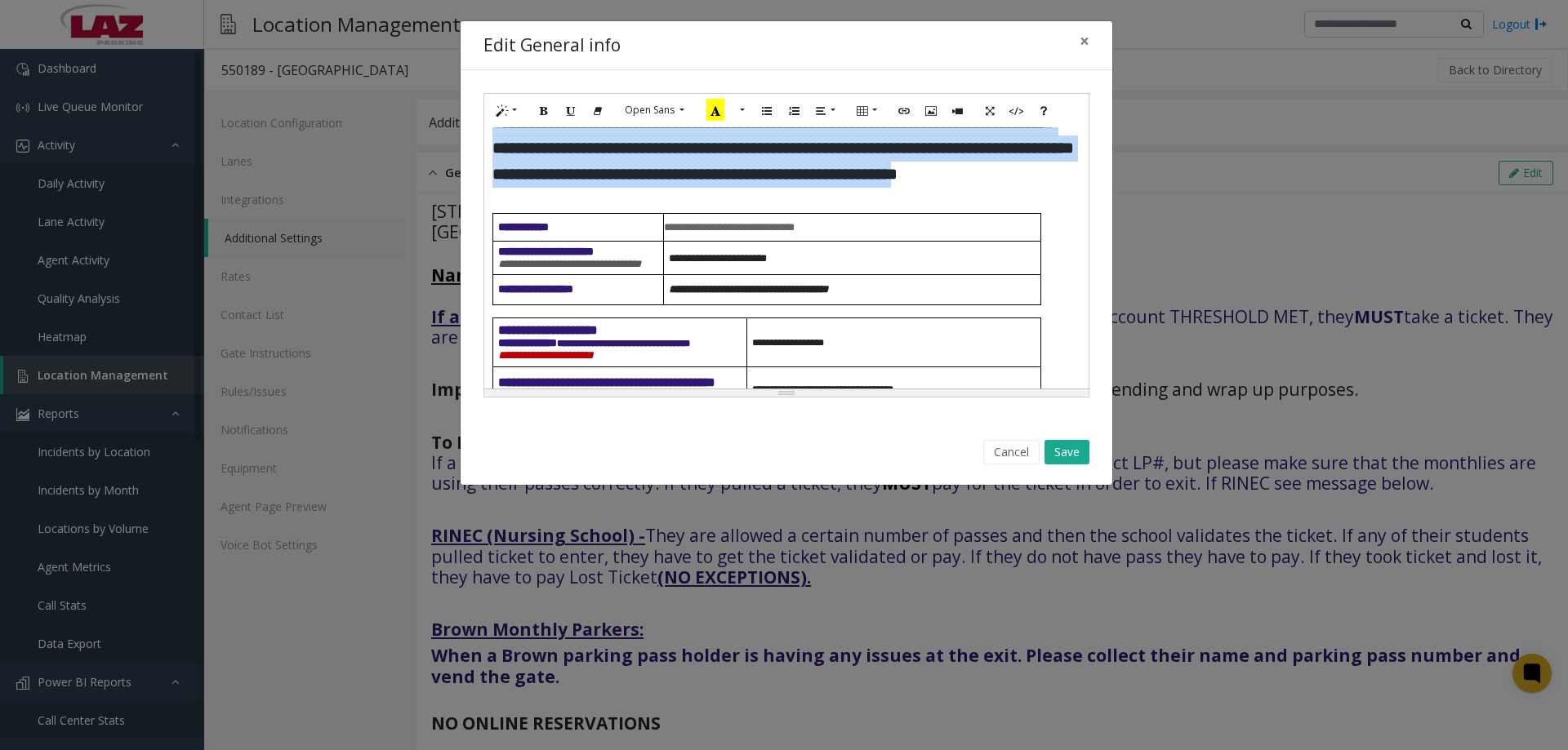
scroll to position [768, 0]
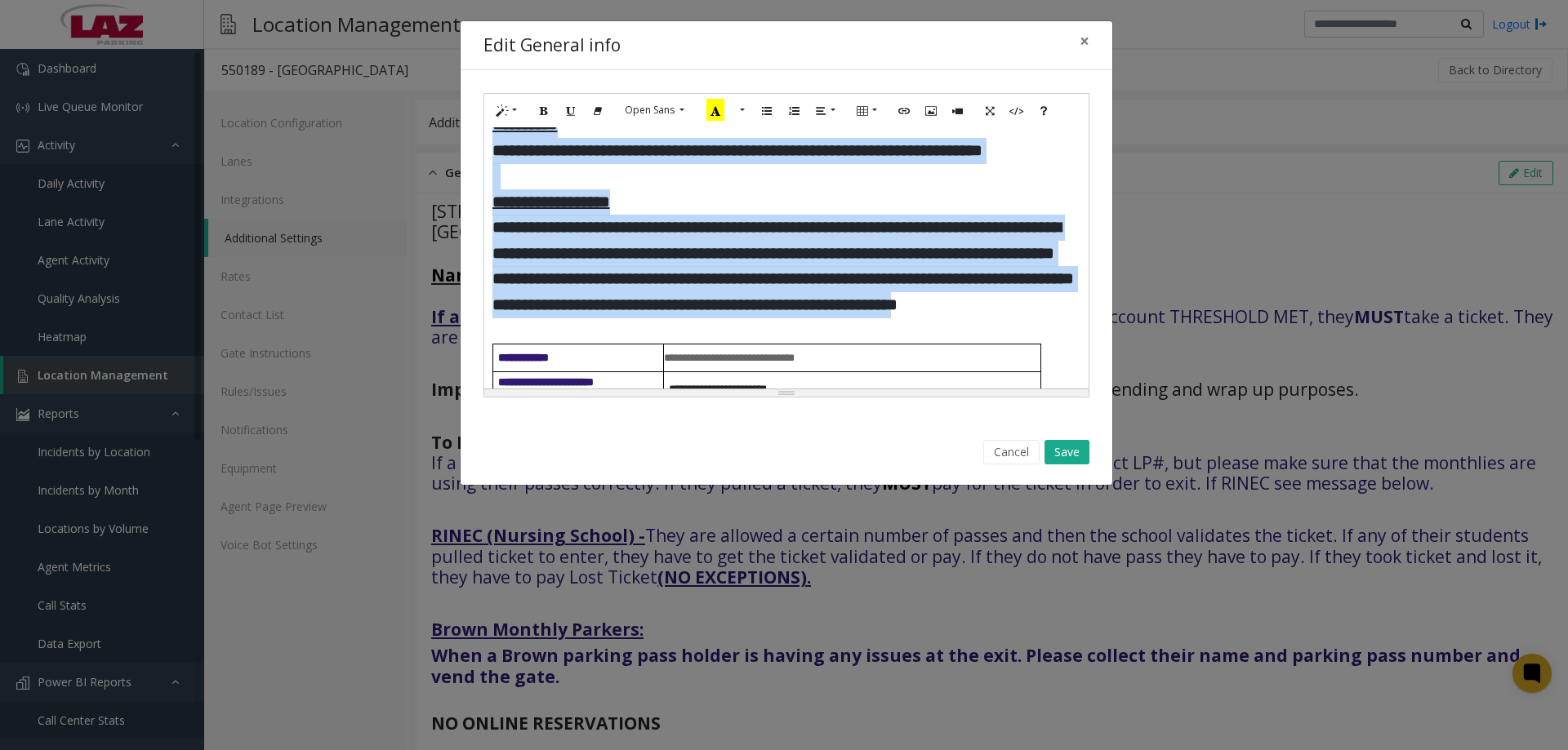
drag, startPoint x: 823, startPoint y: 281, endPoint x: 489, endPoint y: 236, distance: 337.0
click at [489, 236] on div "**********" at bounding box center [786, 258] width 604 height 261
click at [728, 106] on button "Recent Color" at bounding box center [715, 111] width 36 height 26
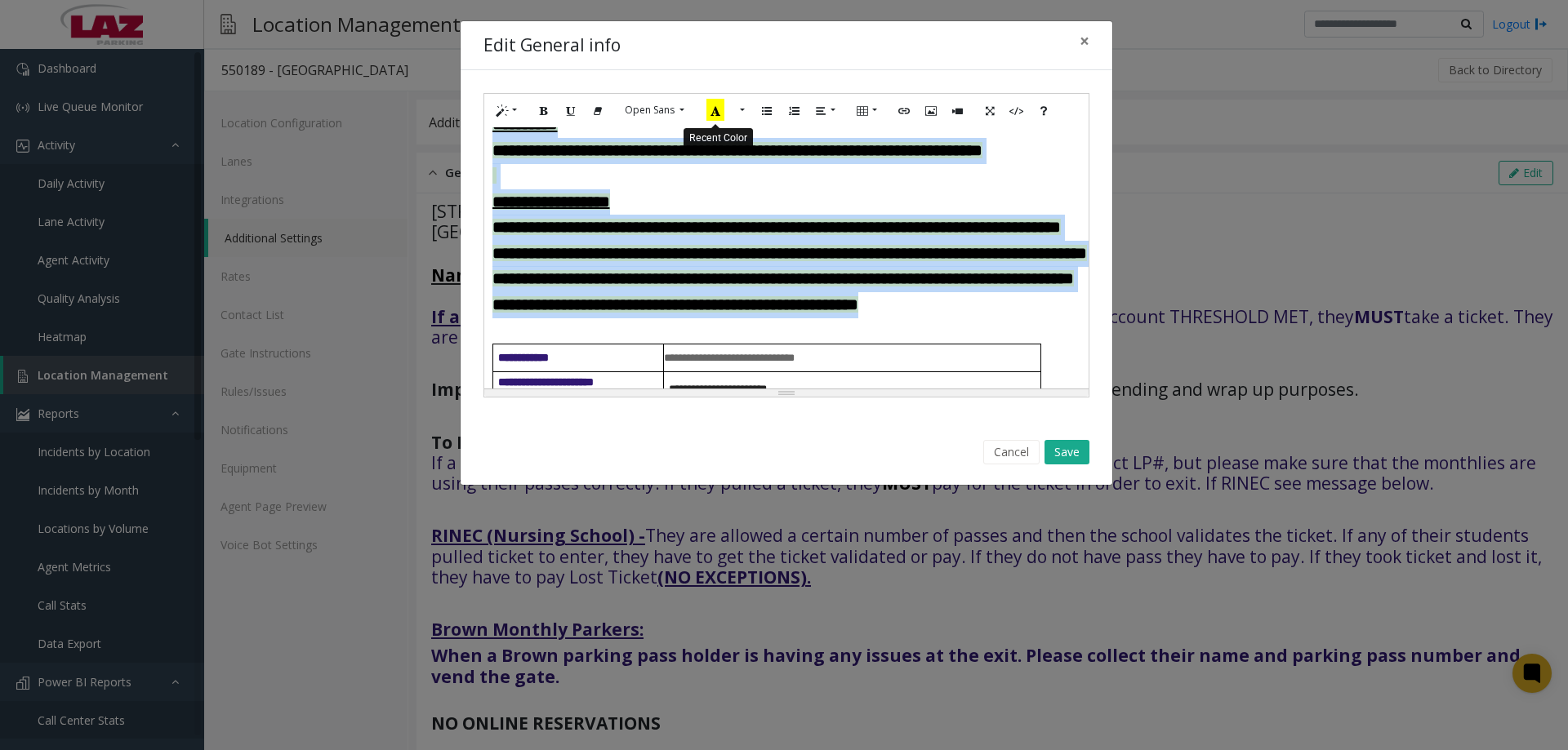
click at [721, 108] on icon "Recent Color" at bounding box center [715, 109] width 18 height 22
click at [739, 112] on button "More Color" at bounding box center [741, 111] width 17 height 26
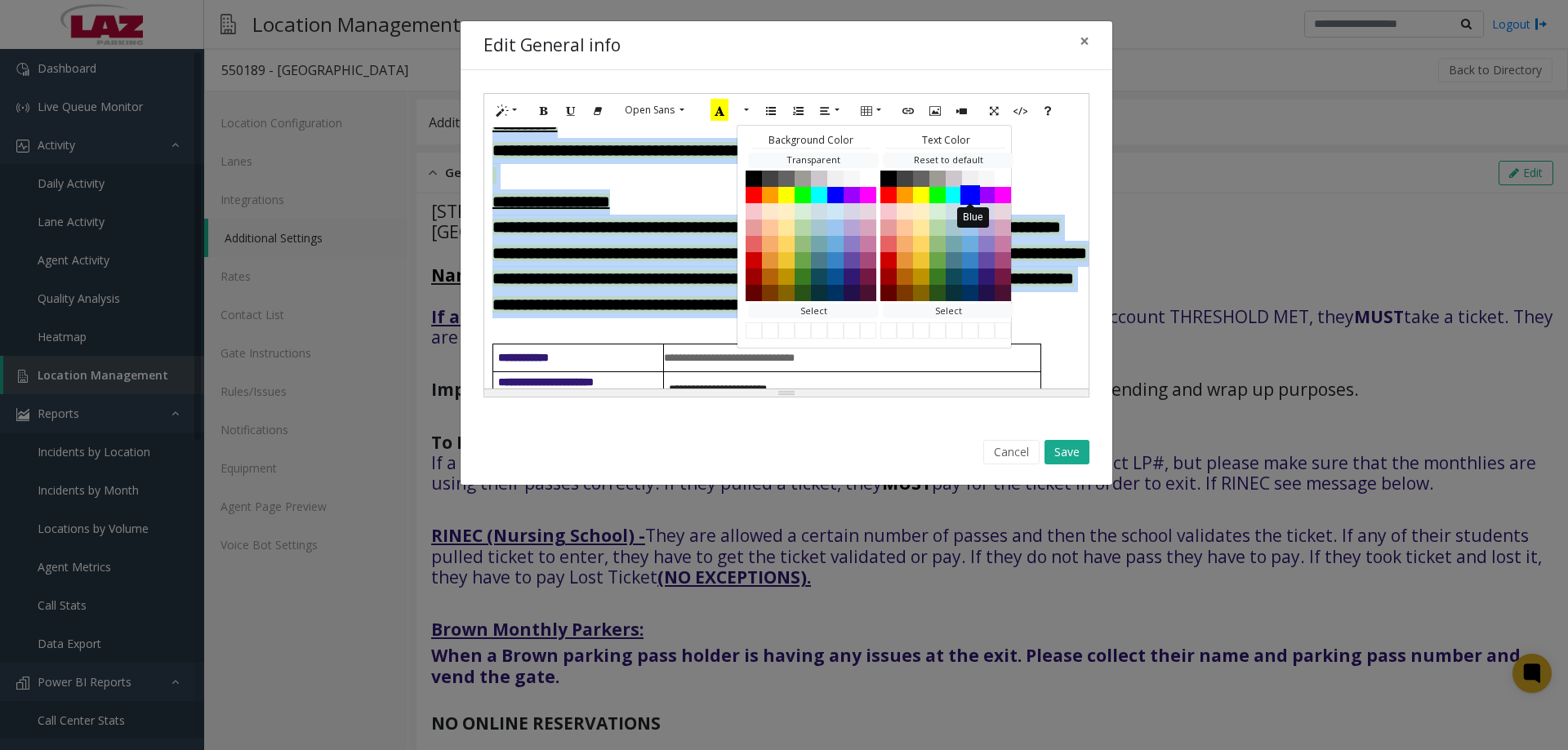
click at [976, 198] on button "Blue" at bounding box center [970, 194] width 19 height 19
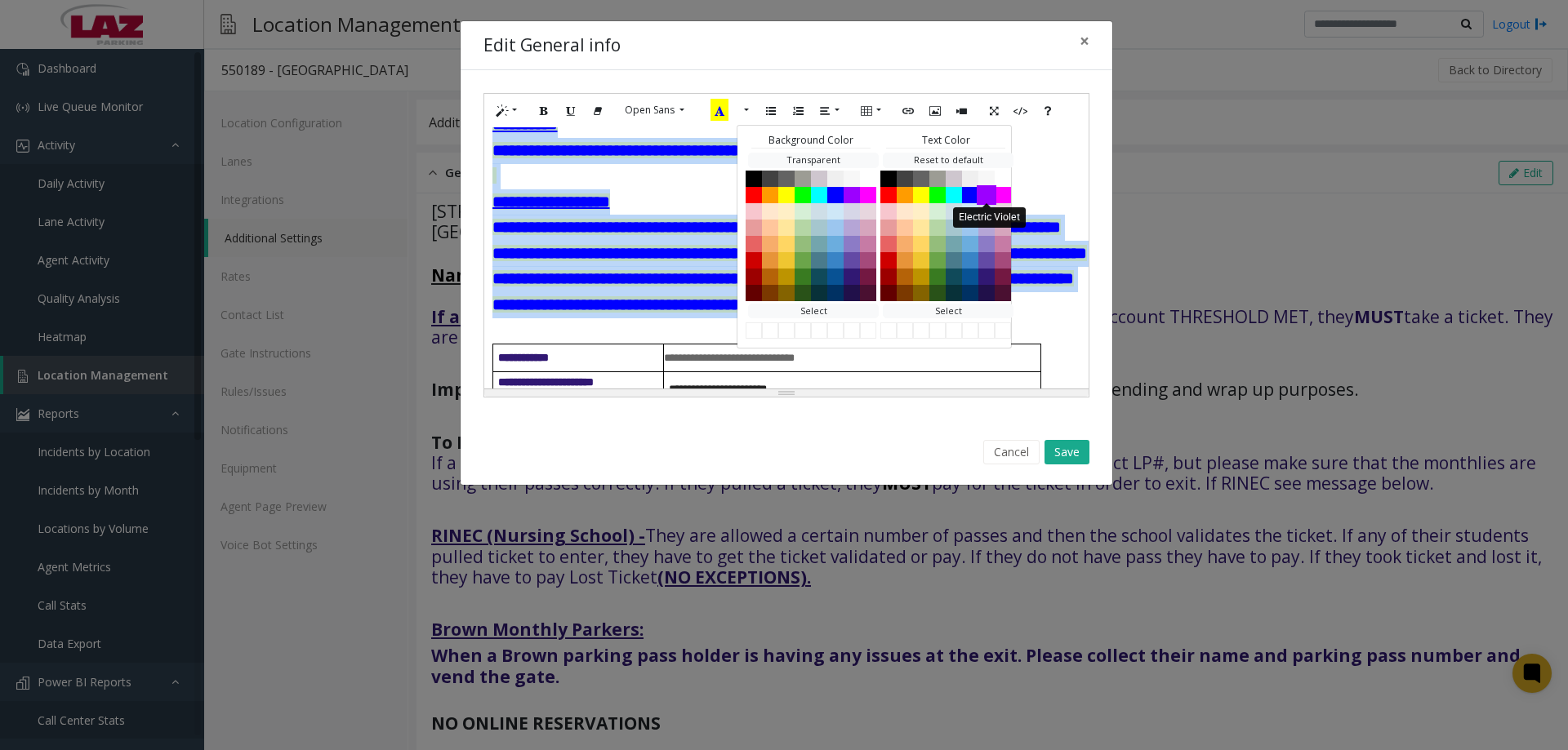
drag, startPoint x: 985, startPoint y: 195, endPoint x: 603, endPoint y: 241, distance: 384.8
click at [984, 195] on button "Electric Violet" at bounding box center [986, 195] width 17 height 17
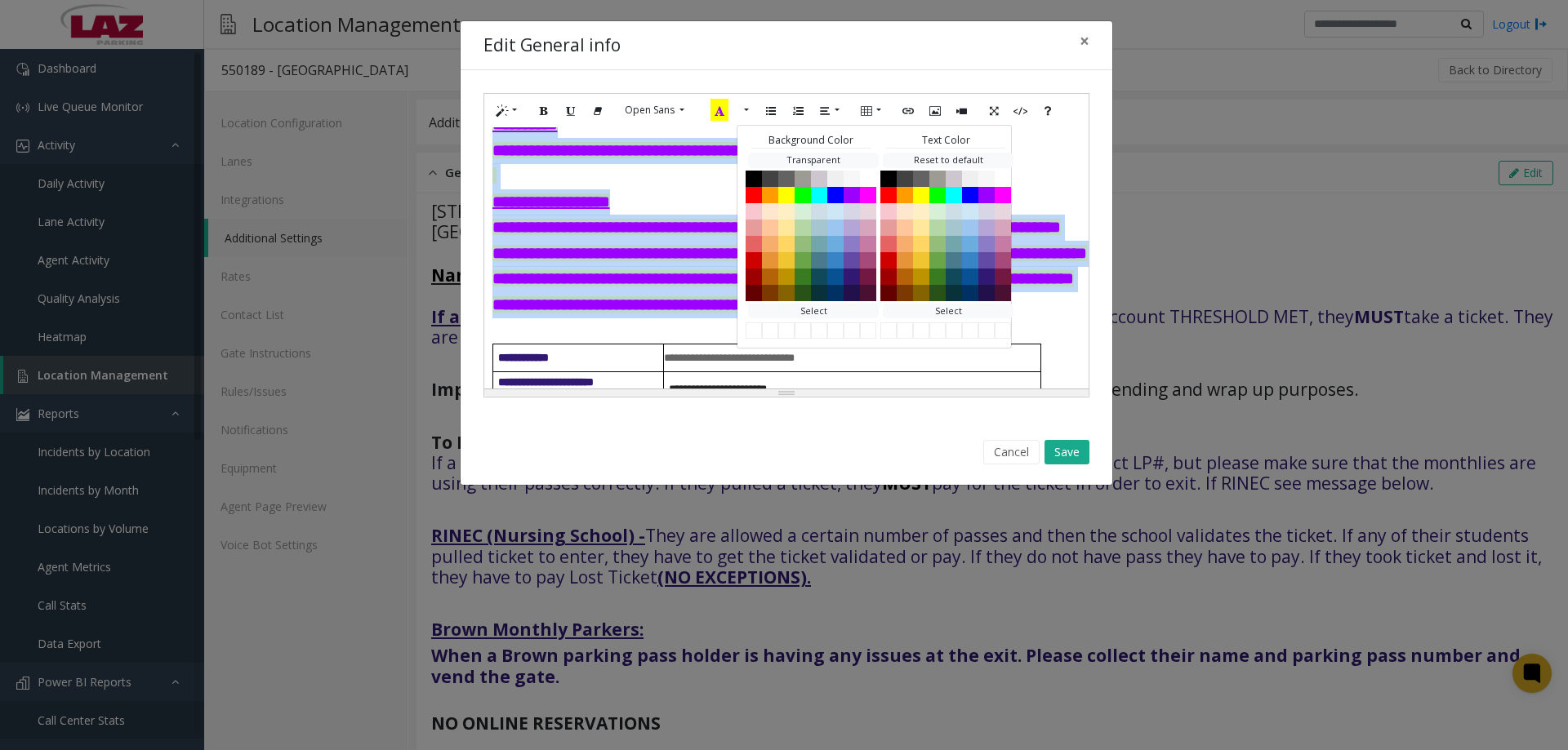
click at [596, 244] on font "**********" at bounding box center [790, 228] width 595 height 171
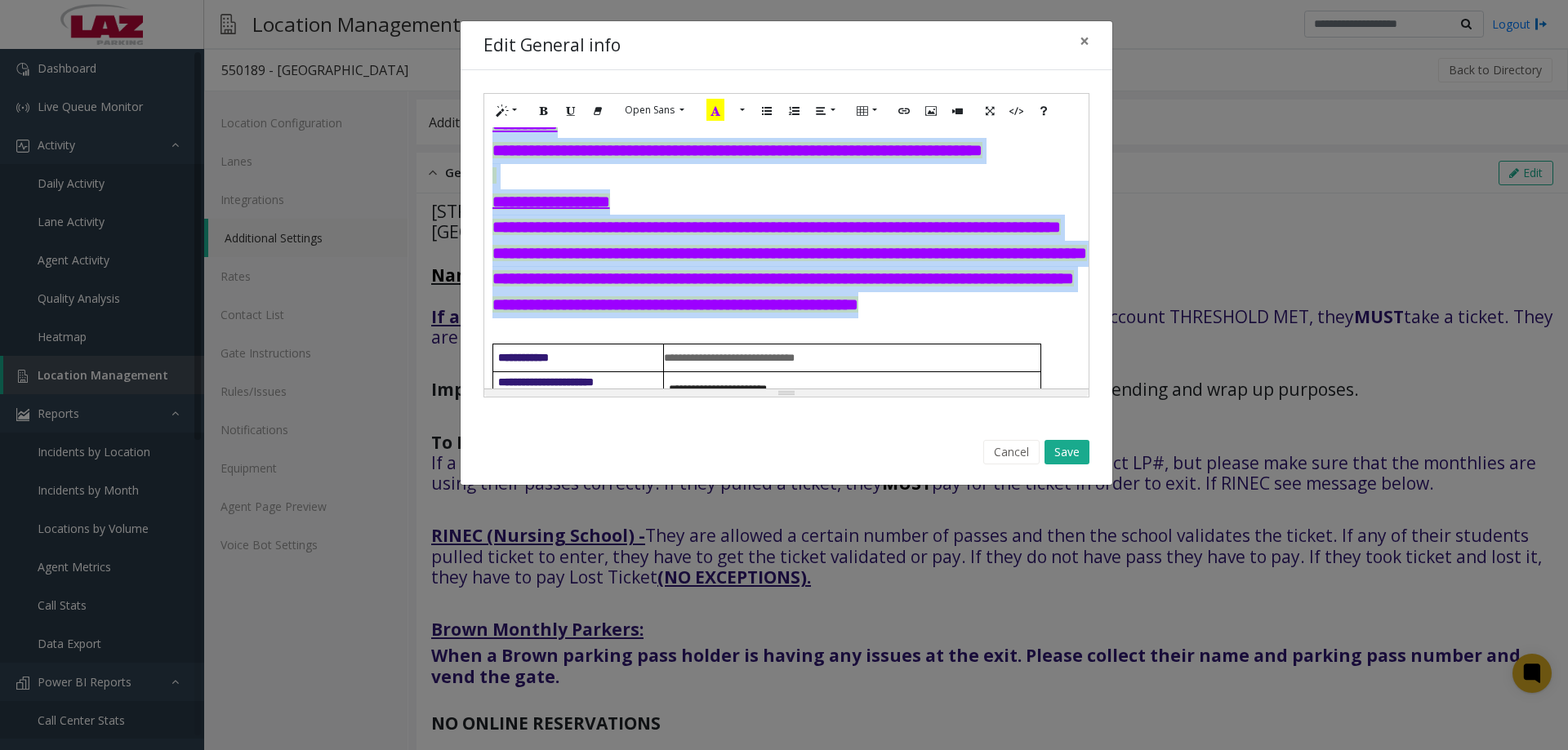
click at [666, 292] on p "**********" at bounding box center [787, 215] width 588 height 206
click at [555, 283] on p "**********" at bounding box center [787, 215] width 588 height 206
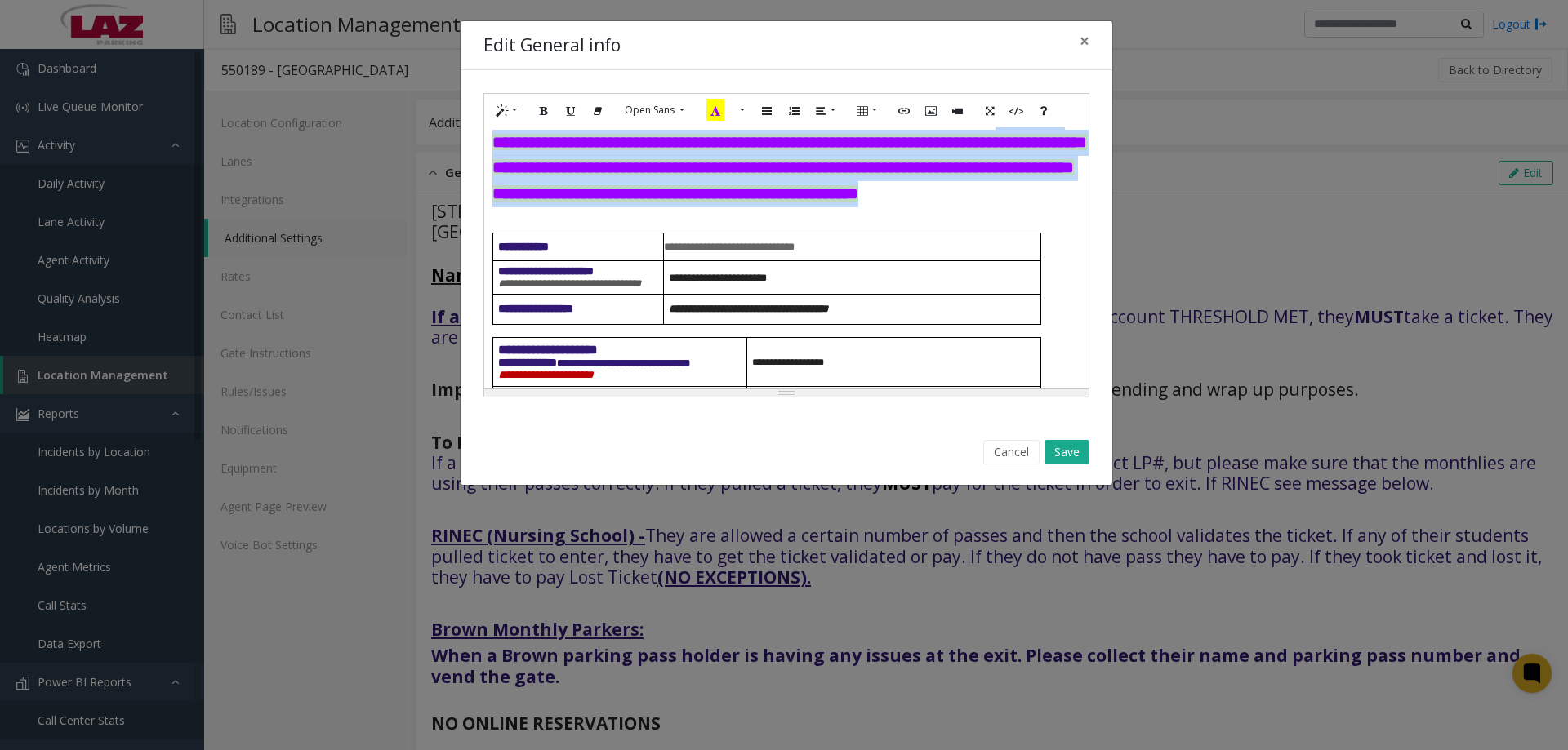
scroll to position [850, 0]
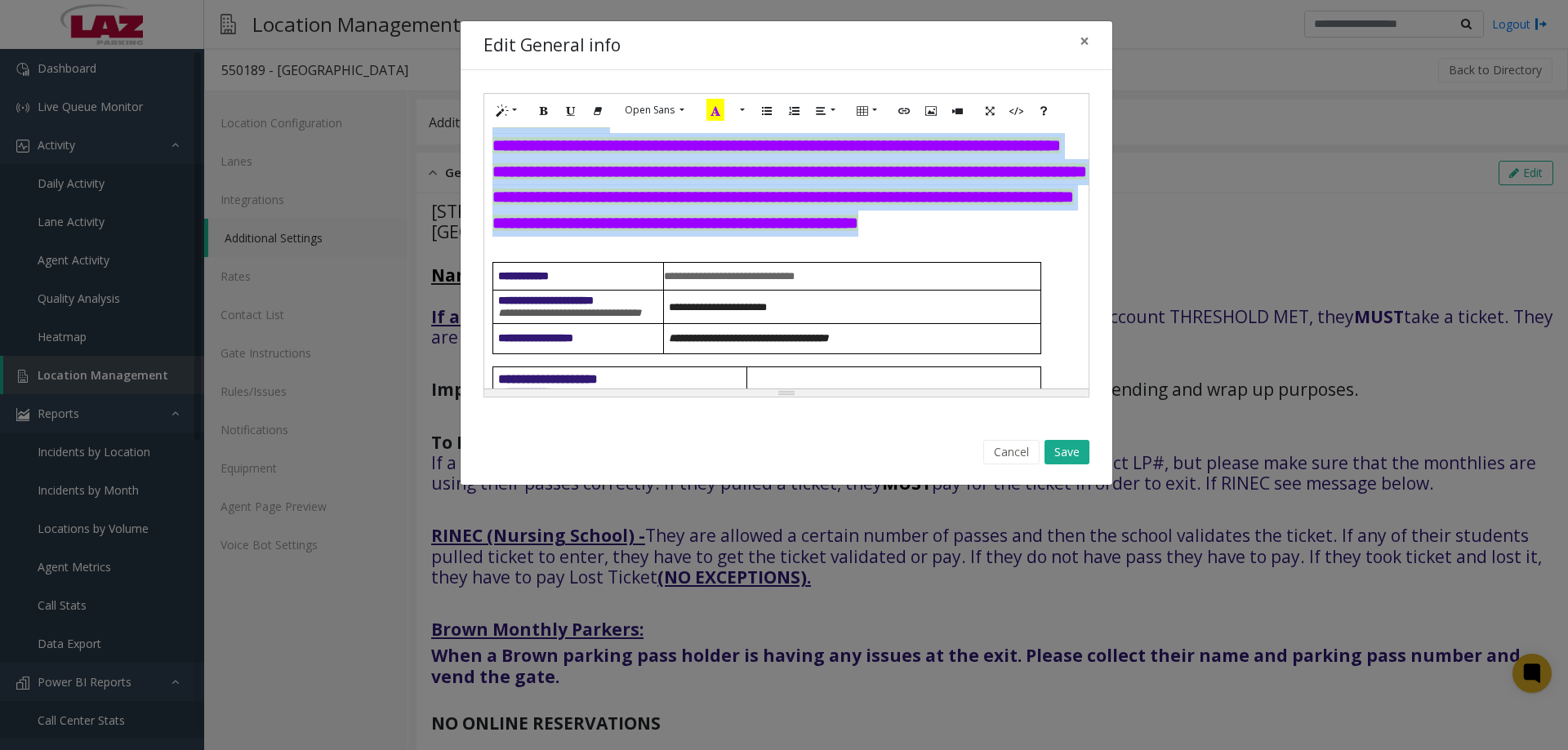
drag, startPoint x: 948, startPoint y: 293, endPoint x: 479, endPoint y: 157, distance: 488.3
click at [479, 157] on div "**********" at bounding box center [786, 244] width 652 height 350
click at [741, 116] on button "More Color" at bounding box center [741, 111] width 17 height 26
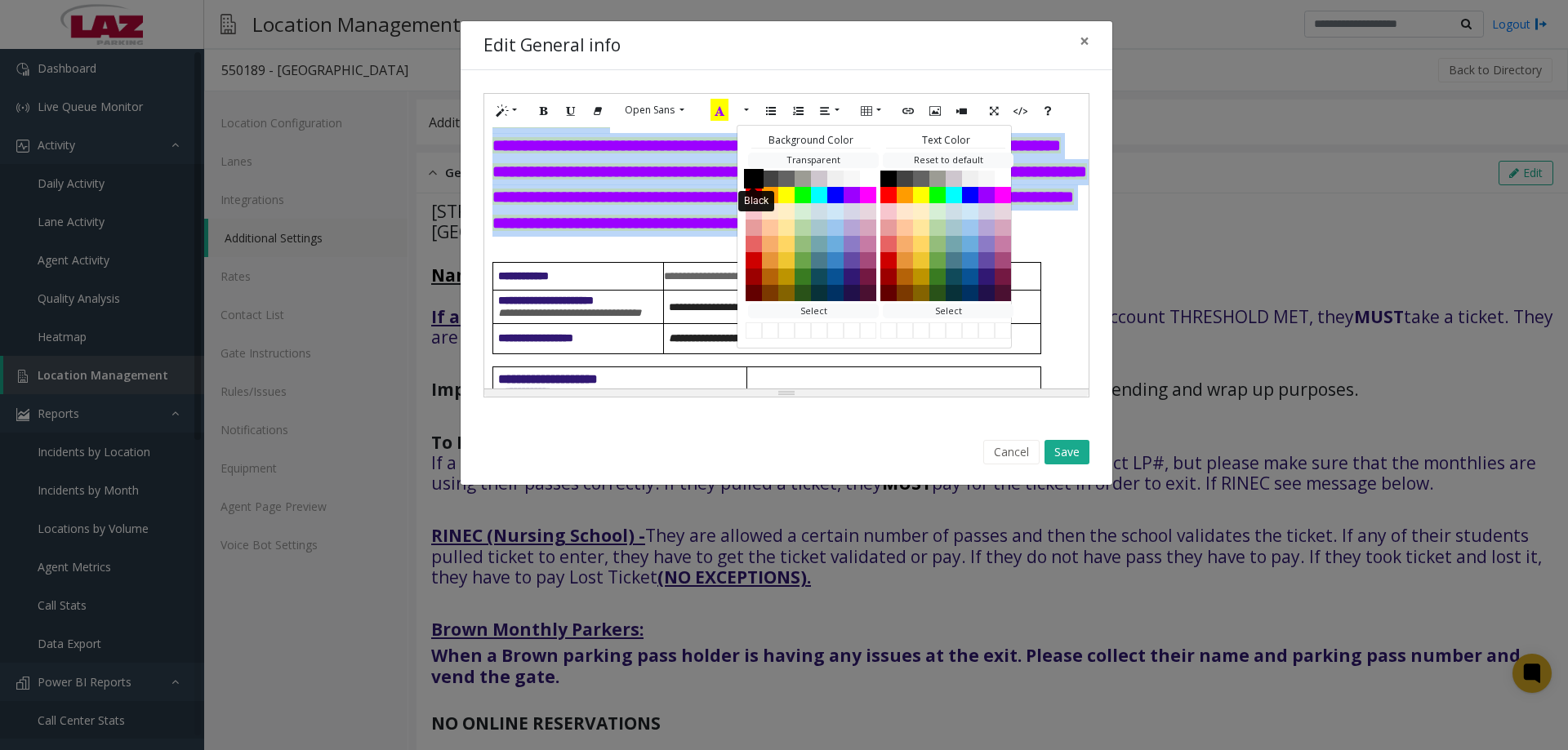
click at [755, 173] on button "Black" at bounding box center [753, 177] width 19 height 19
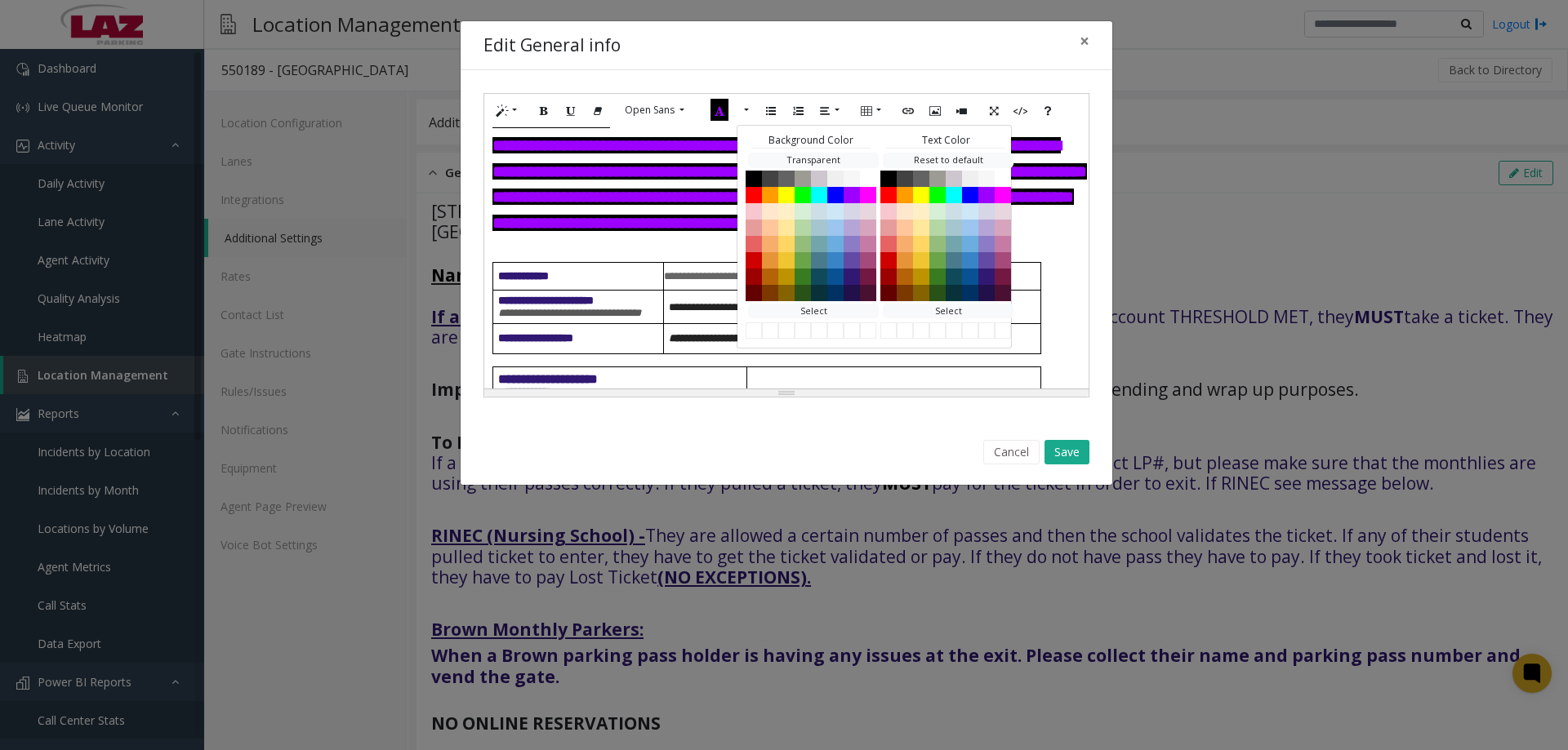
click at [653, 210] on p "**********" at bounding box center [787, 133] width 588 height 206
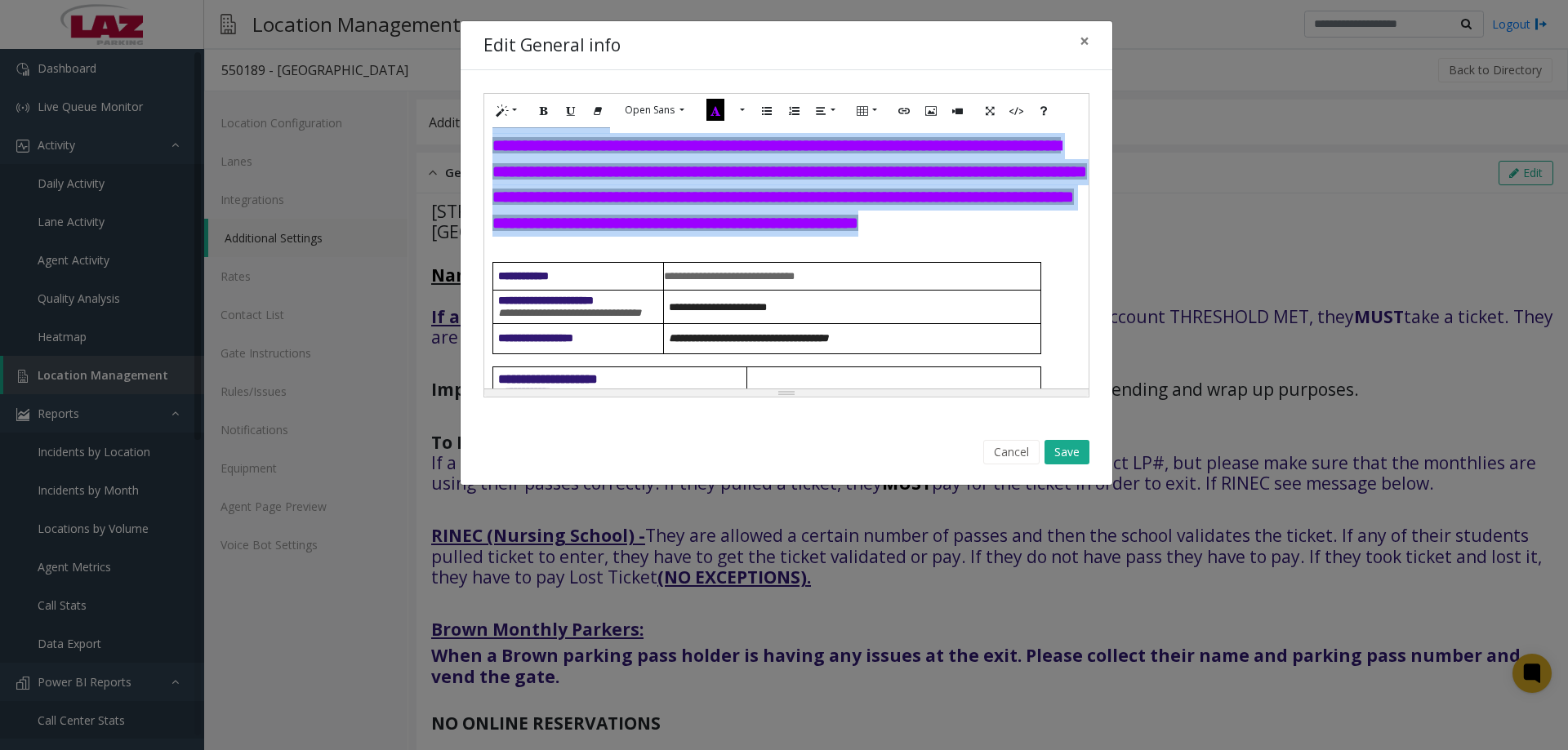
scroll to position [768, 0]
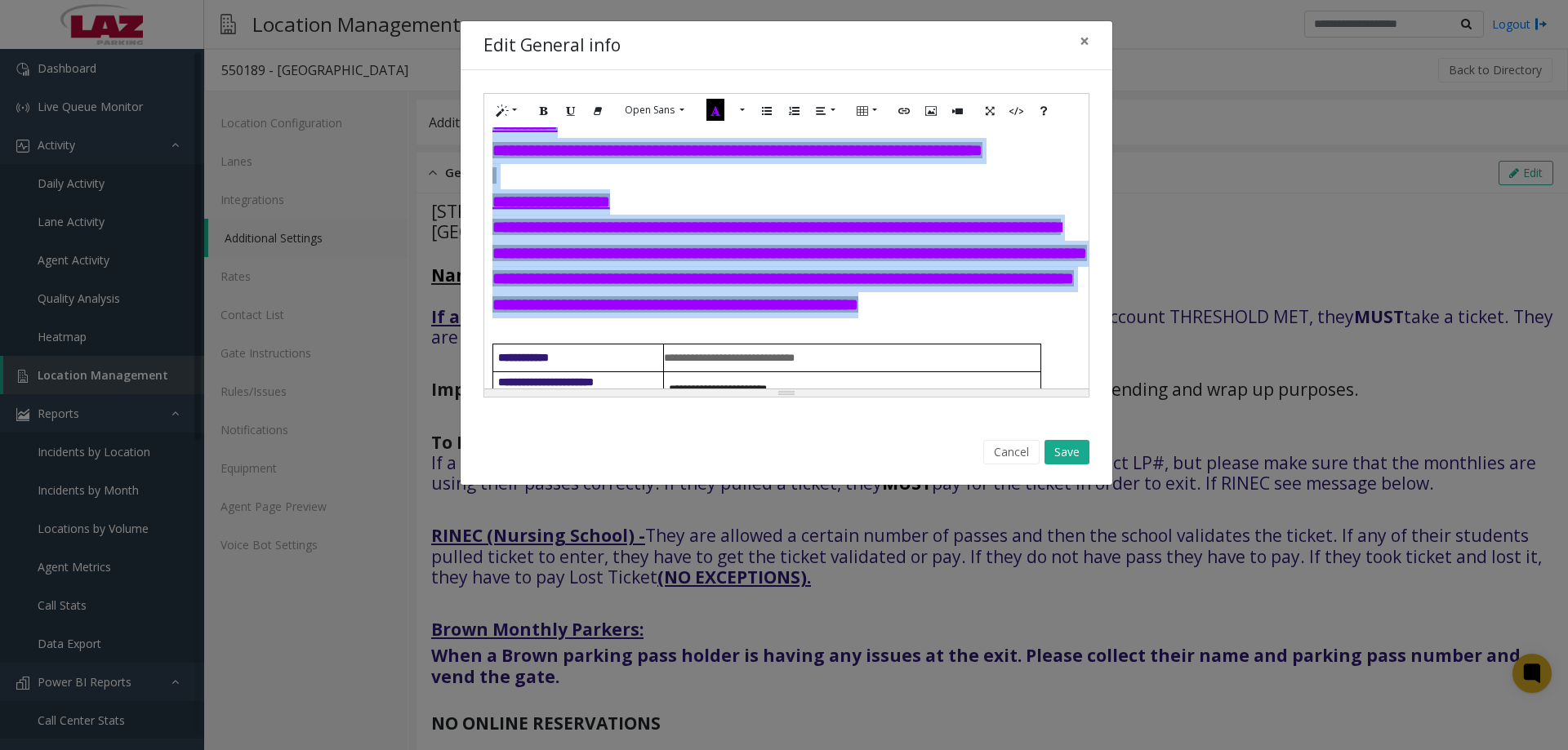
drag, startPoint x: 945, startPoint y: 289, endPoint x: 494, endPoint y: 225, distance: 455.5
click at [494, 225] on p "**********" at bounding box center [787, 215] width 588 height 206
click at [730, 108] on button "Recent Color" at bounding box center [715, 111] width 36 height 26
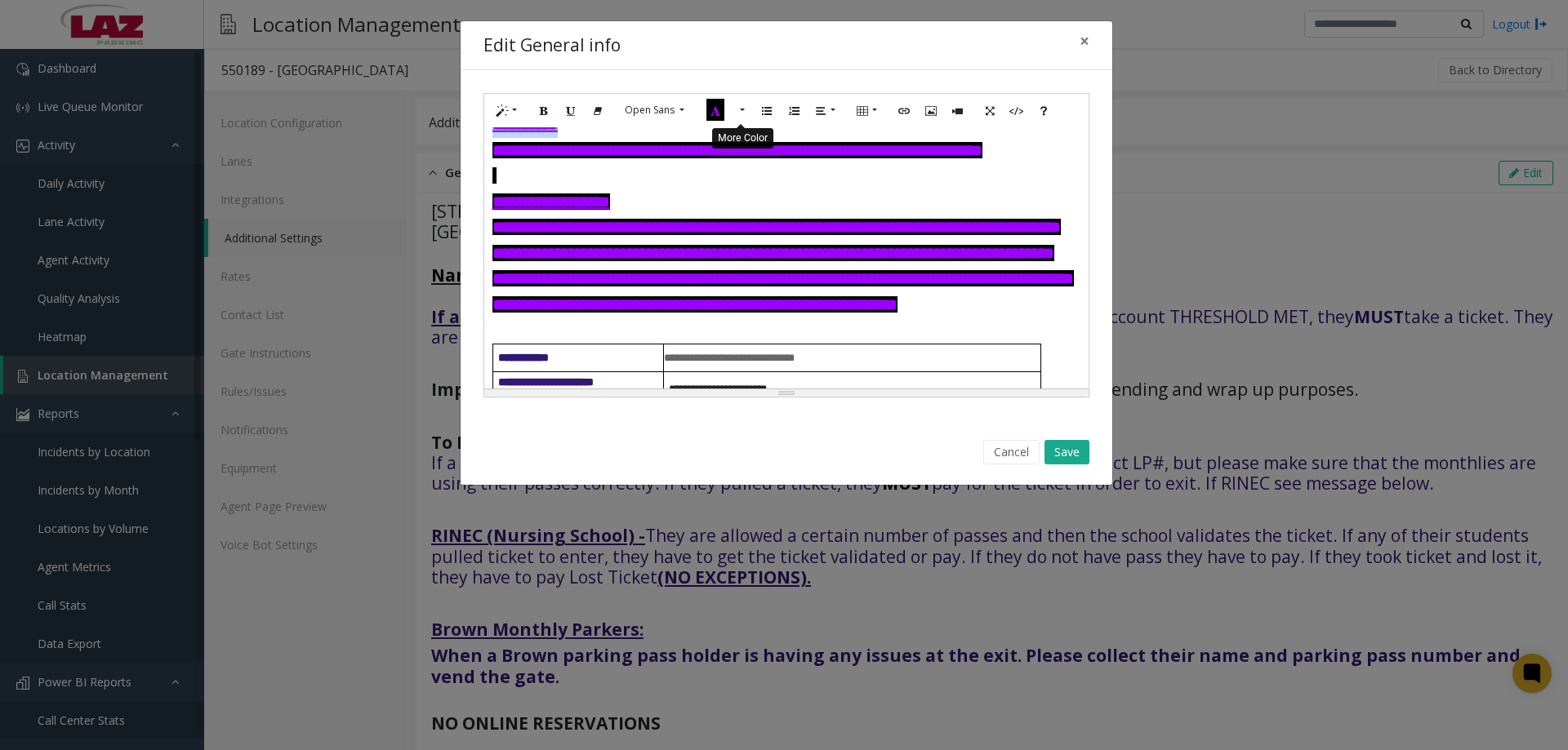
click at [742, 116] on button "More Color" at bounding box center [741, 111] width 17 height 26
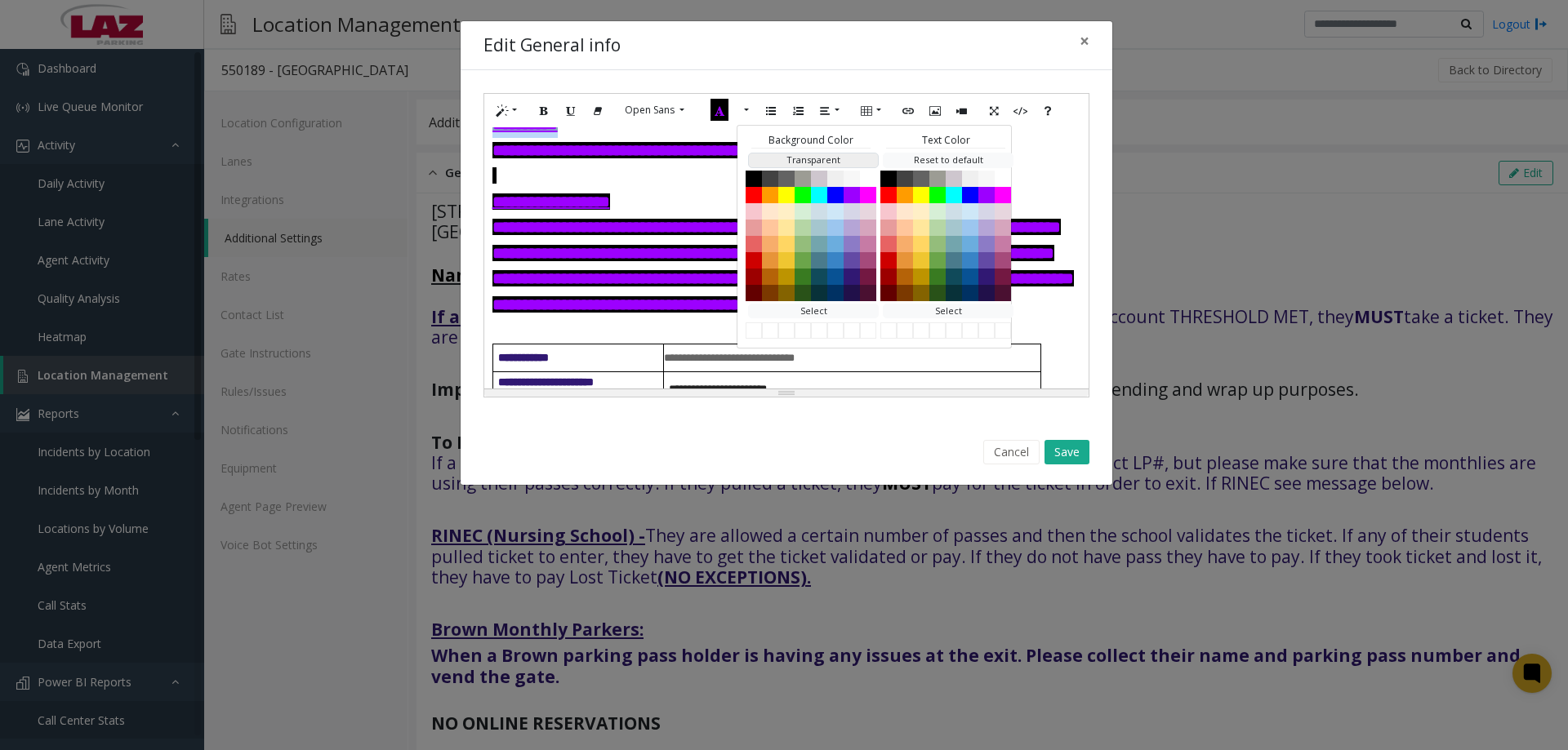
click at [785, 158] on button "Transparent" at bounding box center [813, 160] width 131 height 16
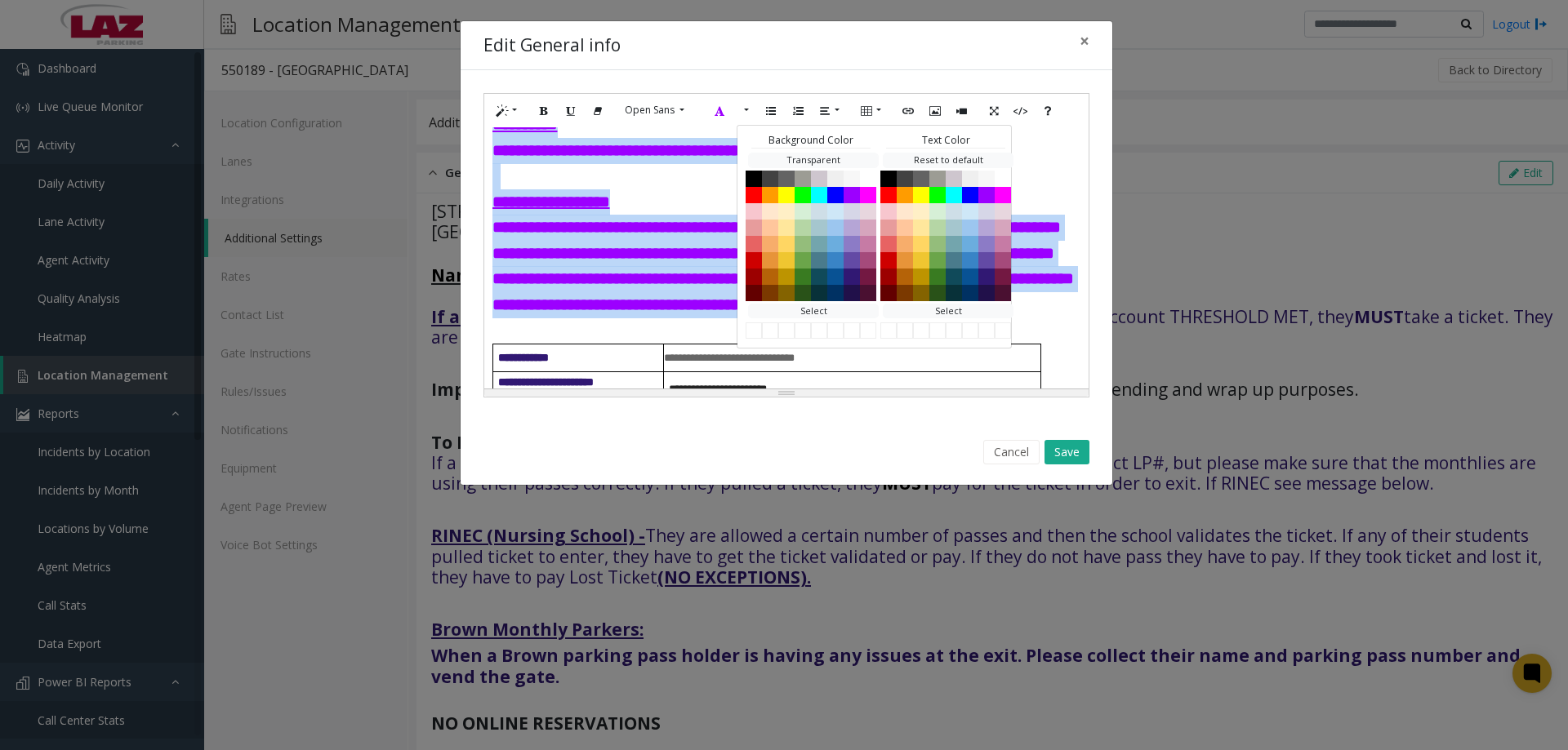
click at [552, 265] on p "**********" at bounding box center [787, 215] width 588 height 206
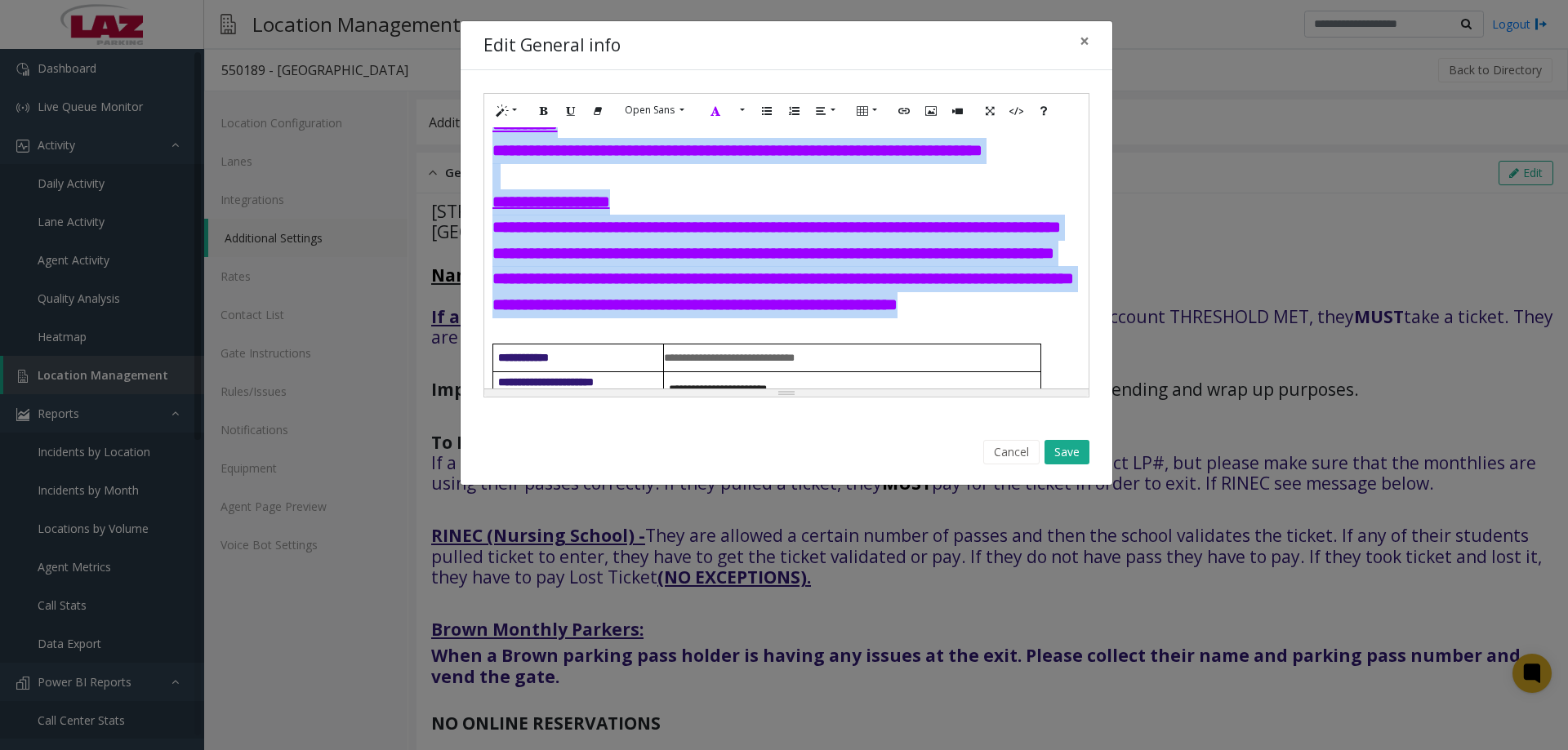
drag, startPoint x: 850, startPoint y: 294, endPoint x: 483, endPoint y: 228, distance: 372.9
click at [484, 228] on div "**********" at bounding box center [786, 258] width 604 height 261
click at [740, 112] on button "More Color" at bounding box center [741, 111] width 17 height 26
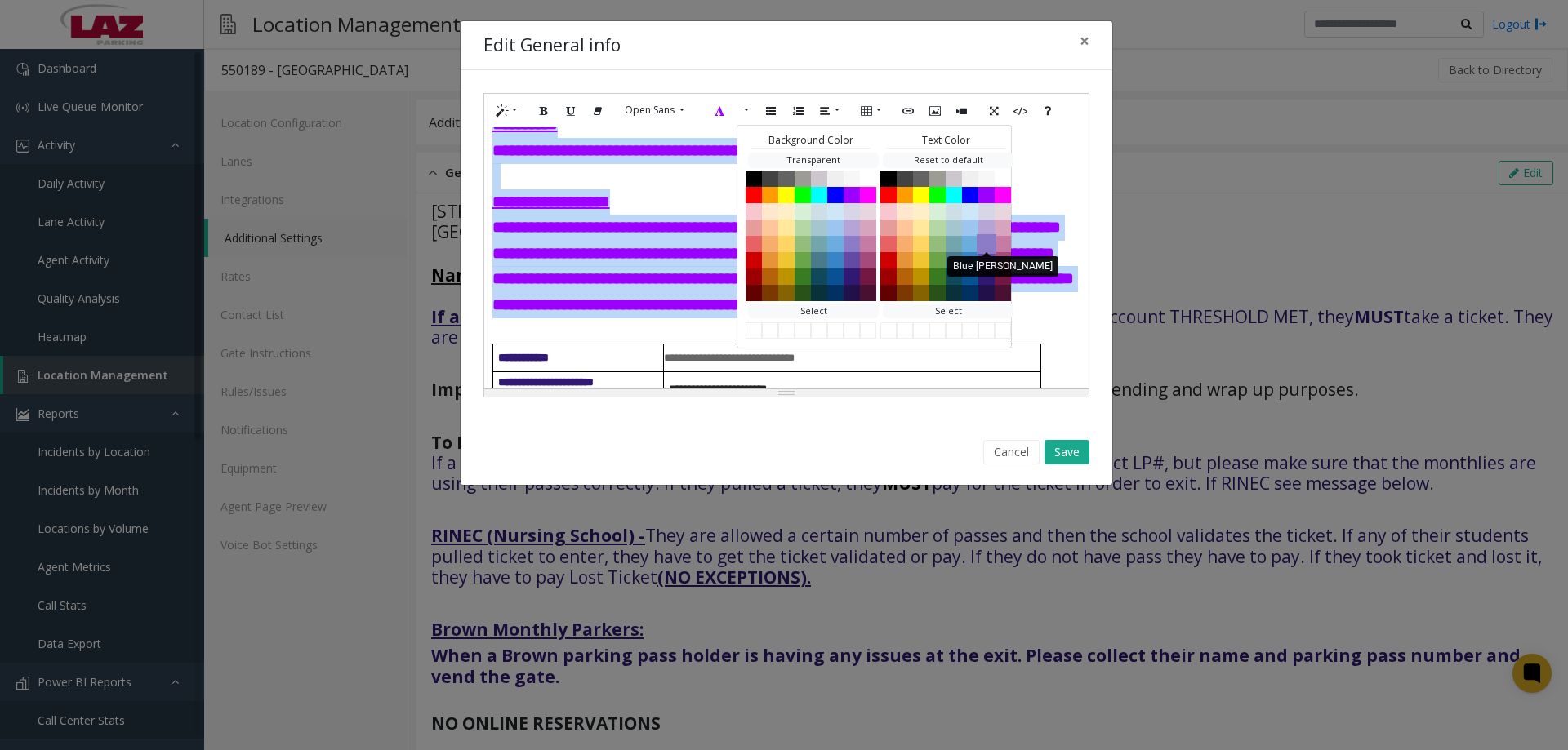
click at [988, 247] on button "Blue Marguerite" at bounding box center [985, 243] width 19 height 19
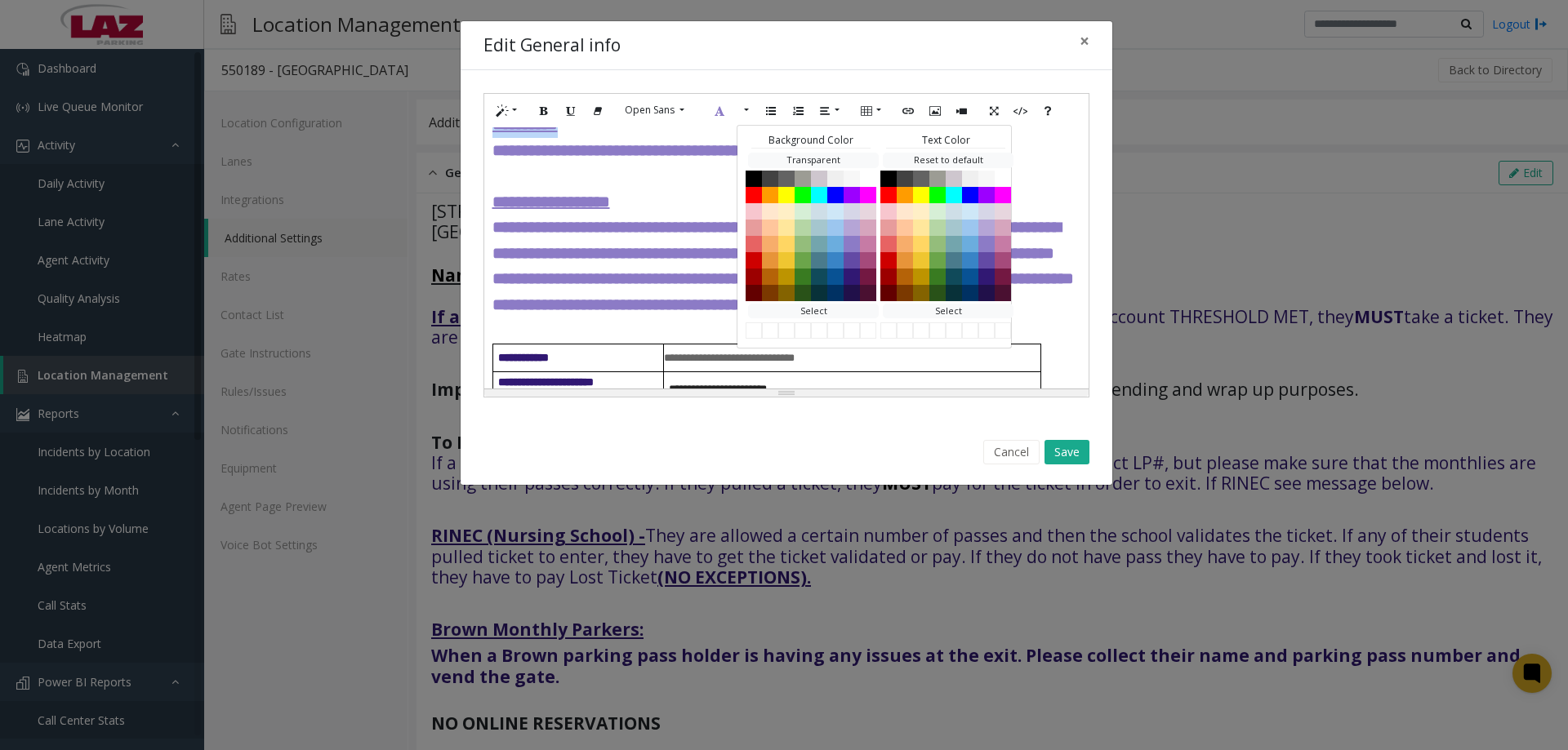
click at [544, 132] on font "**********" at bounding box center [525, 124] width 65 height 17
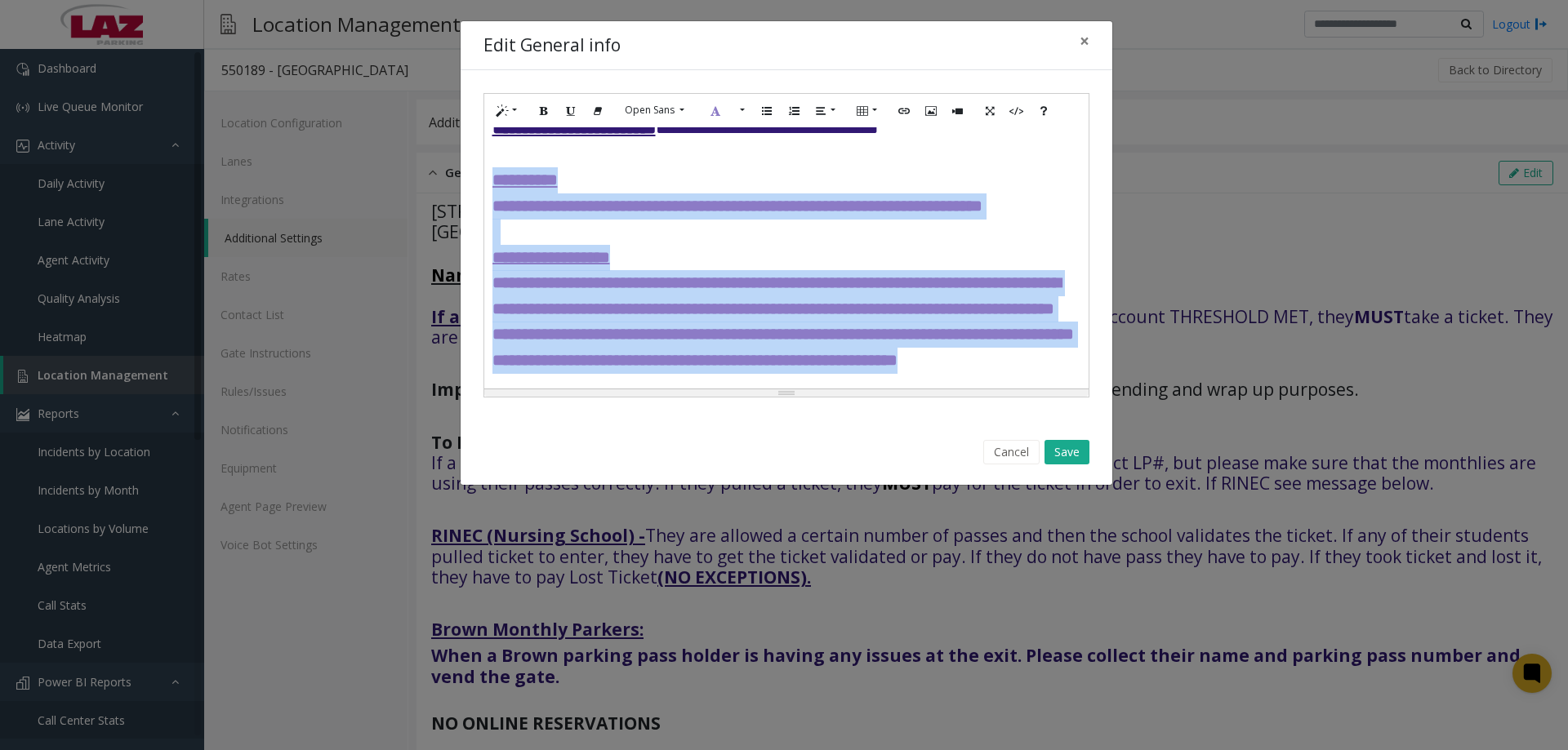
scroll to position [690, 0]
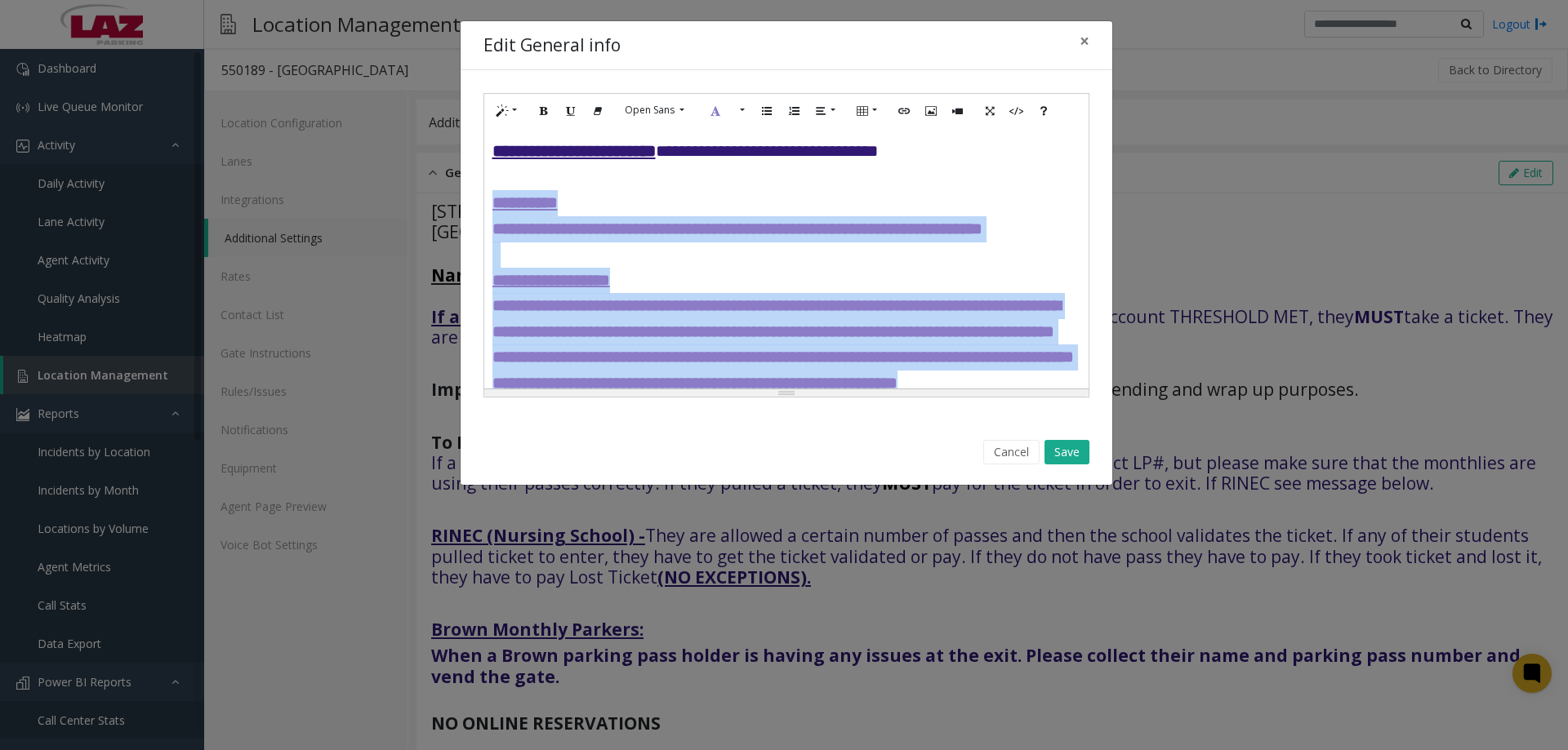
drag, startPoint x: 931, startPoint y: 380, endPoint x: 494, endPoint y: 314, distance: 442.0
click at [494, 314] on p "**********" at bounding box center [787, 293] width 588 height 206
click at [744, 113] on button "More Color" at bounding box center [741, 111] width 17 height 26
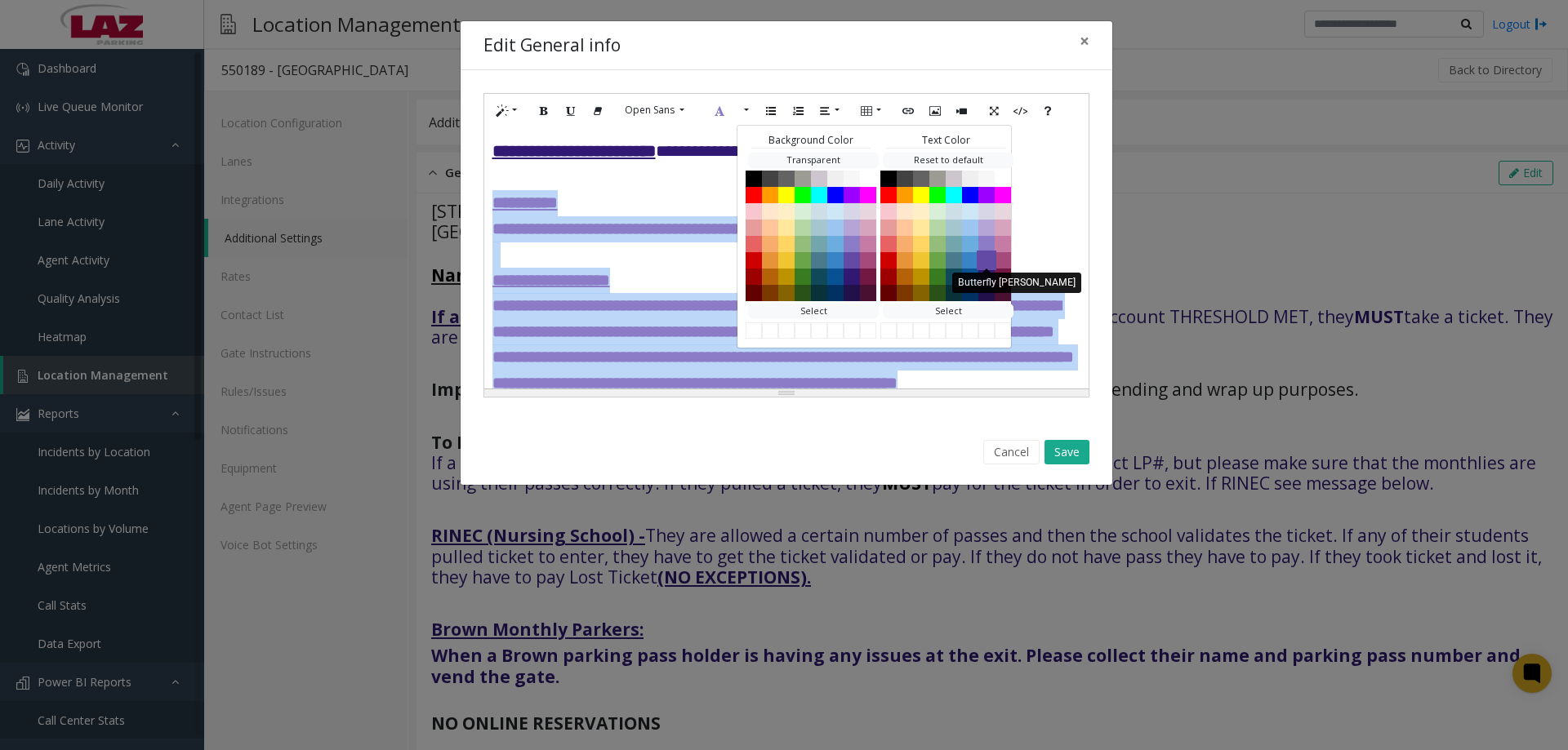
click at [986, 259] on button "Butterfly Bush" at bounding box center [985, 259] width 19 height 19
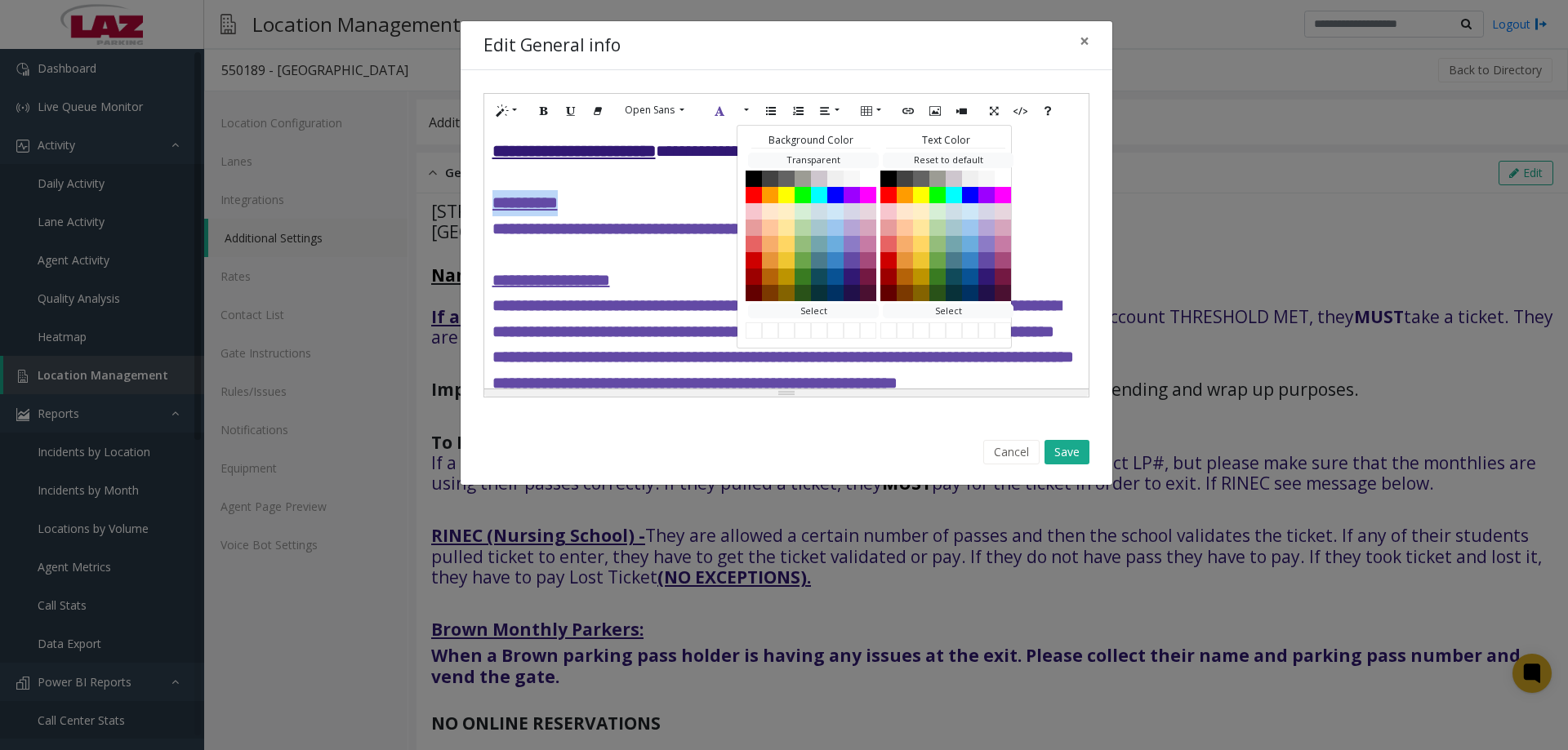
click at [592, 339] on font "**********" at bounding box center [783, 306] width 582 height 171
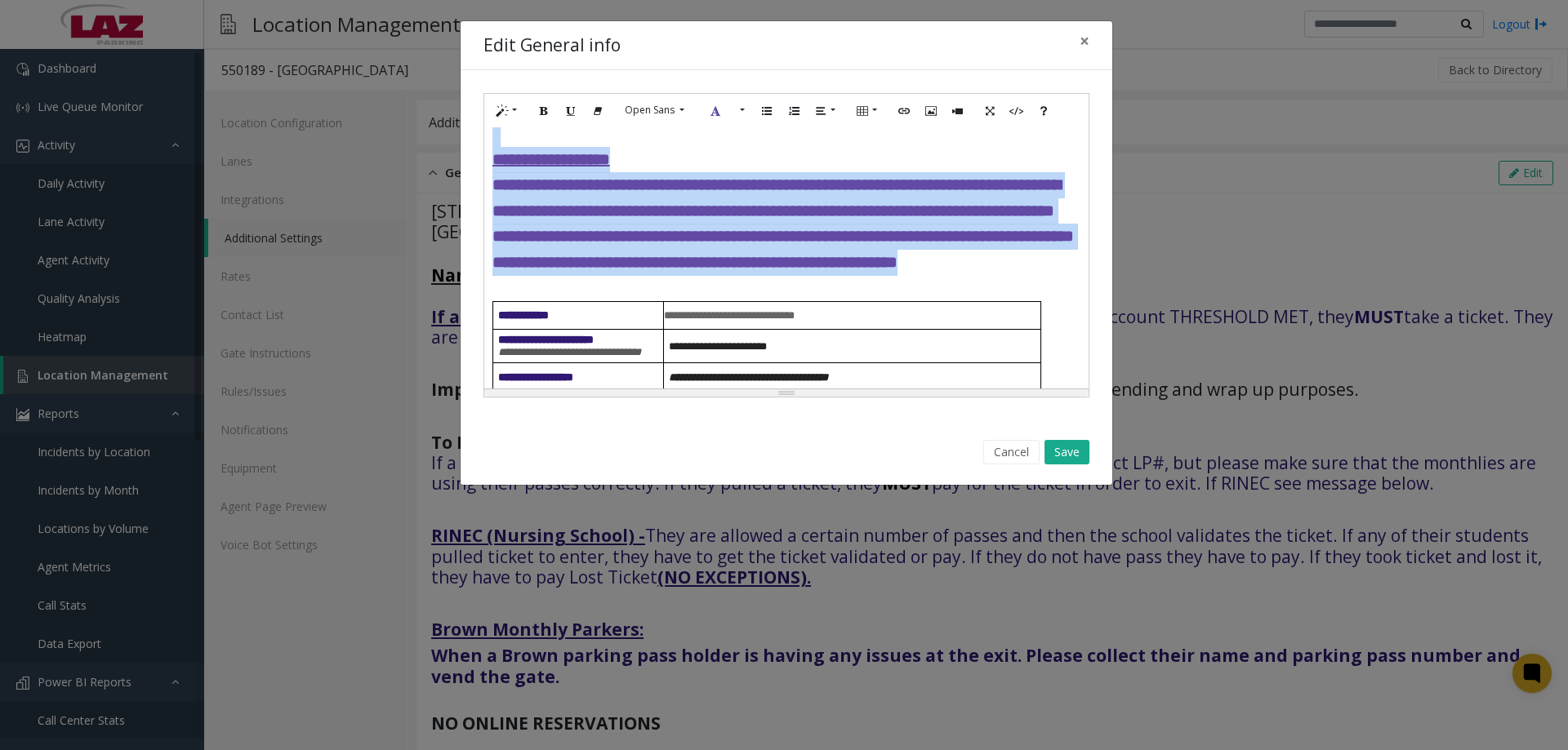
scroll to position [772, 0]
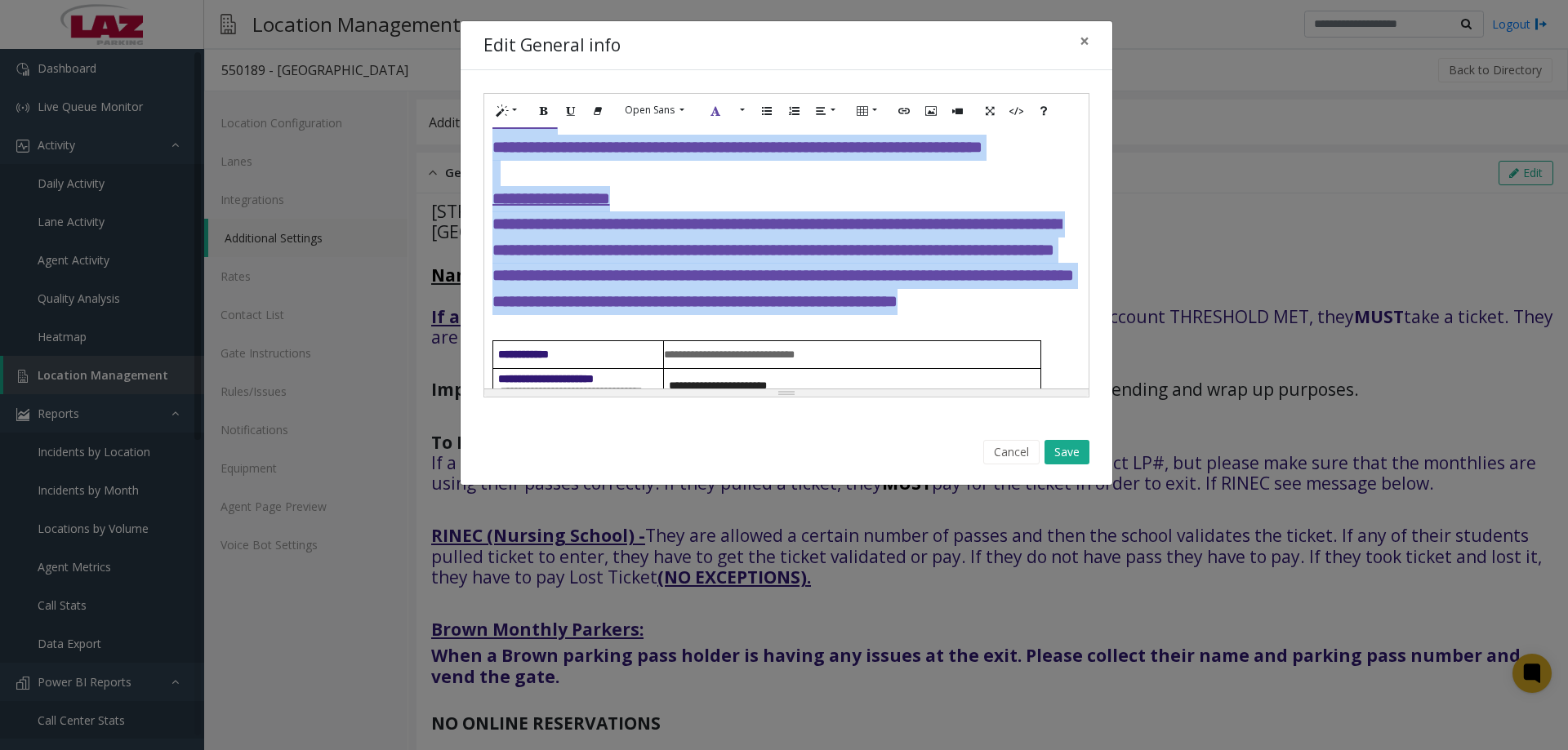
drag, startPoint x: 882, startPoint y: 210, endPoint x: 493, endPoint y: 225, distance: 389.3
click at [493, 225] on p "**********" at bounding box center [787, 211] width 588 height 206
click at [744, 119] on button "More Color" at bounding box center [741, 111] width 17 height 26
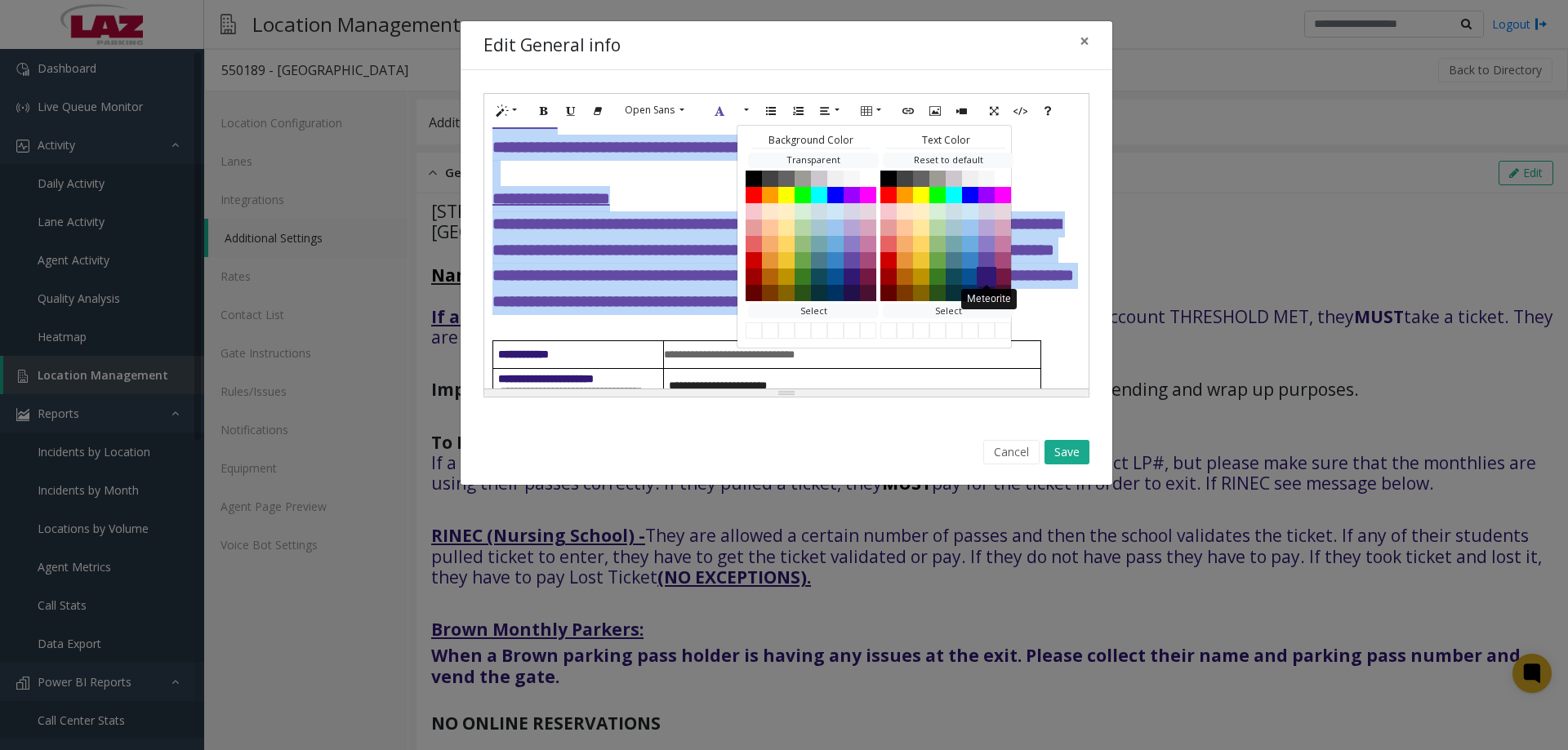
click at [983, 276] on button "Meteorite" at bounding box center [985, 276] width 19 height 19
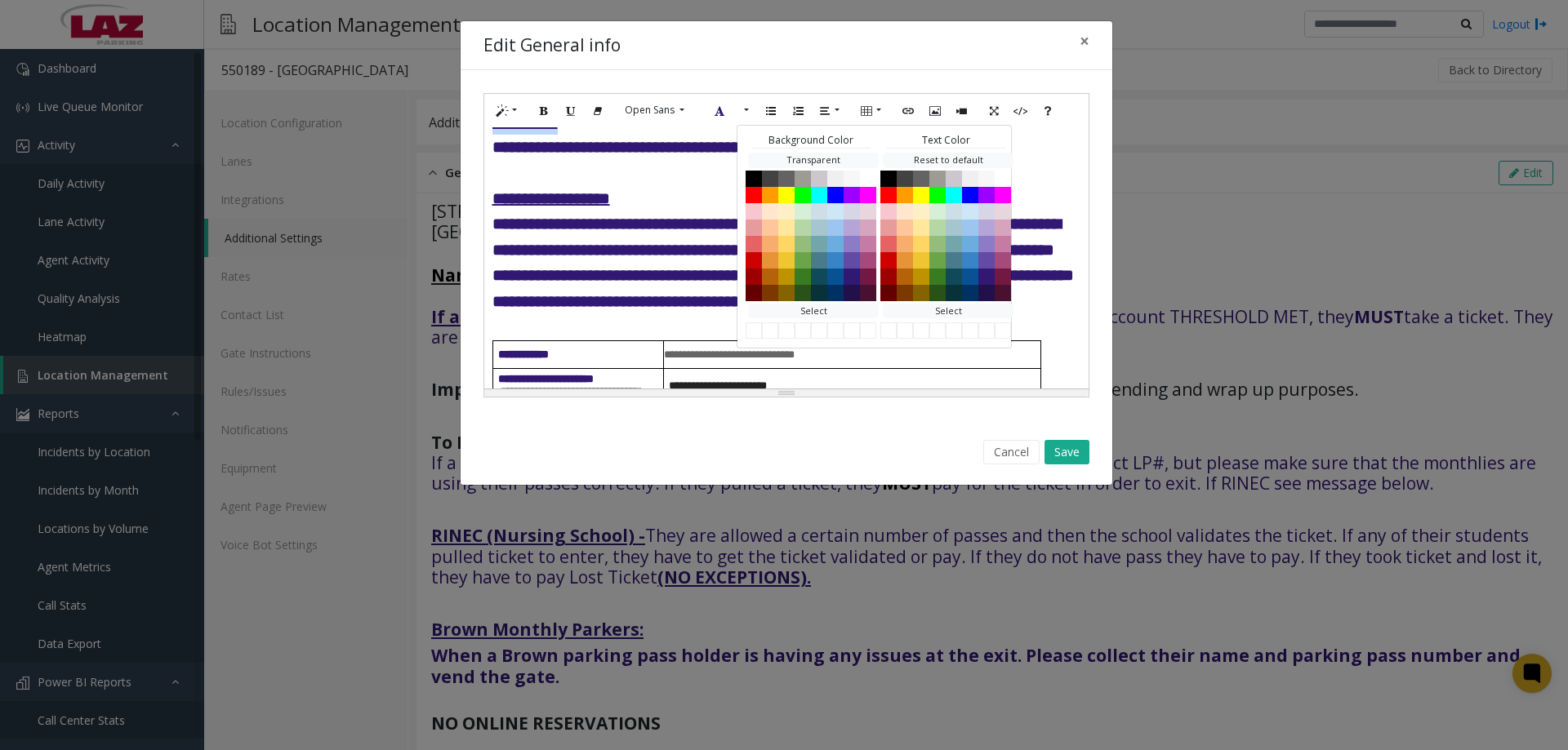
click at [624, 304] on p "**********" at bounding box center [787, 211] width 588 height 206
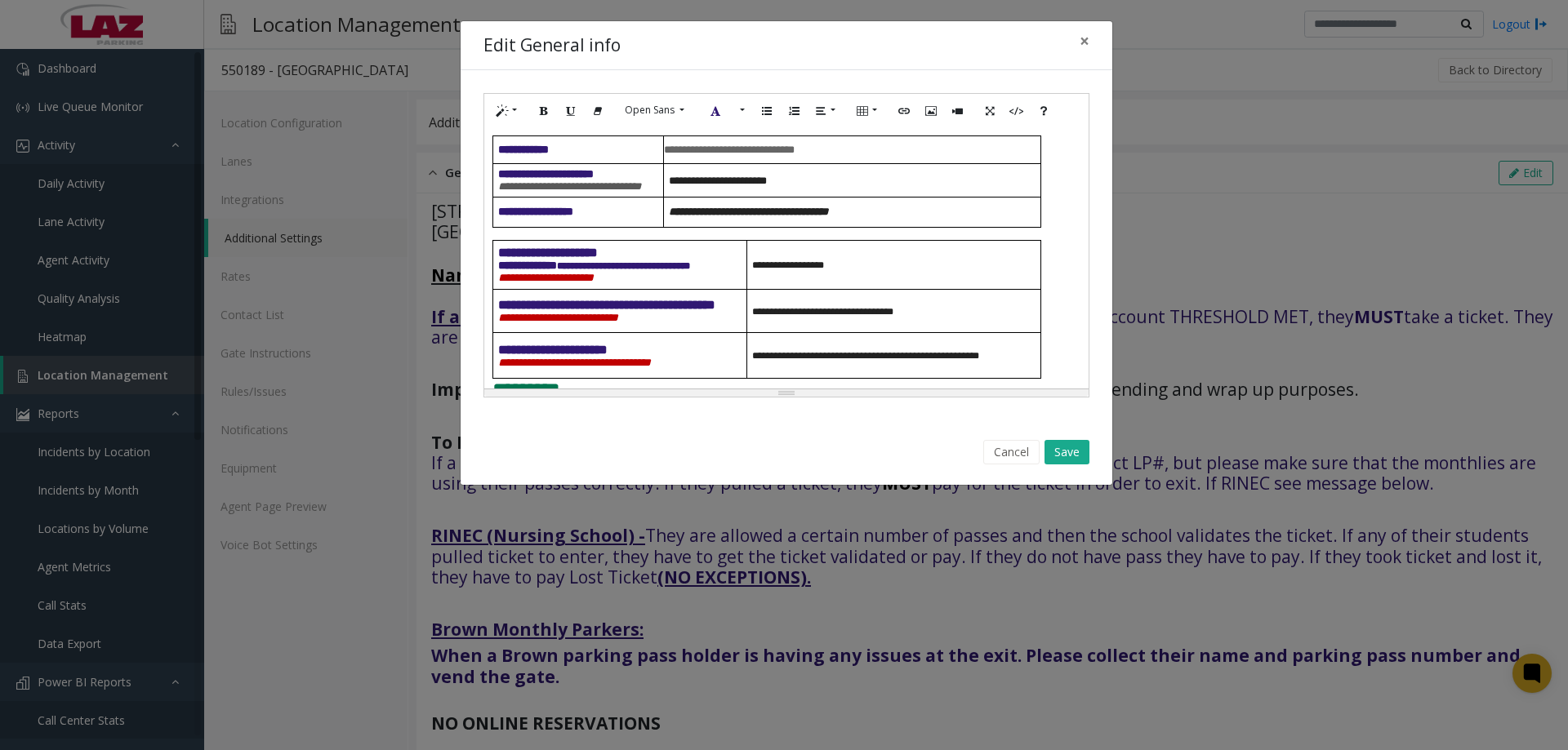
scroll to position [1017, 0]
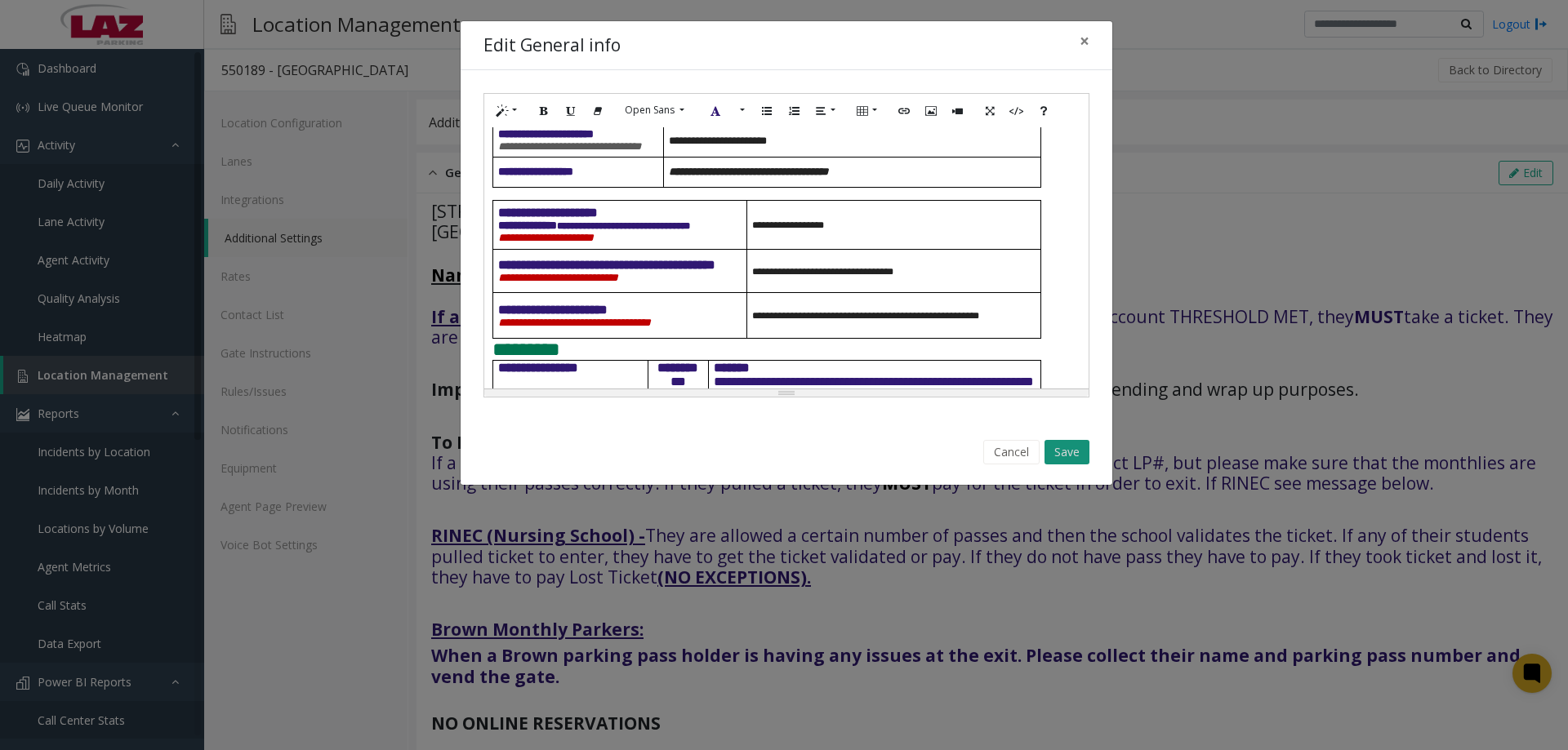
click at [1057, 449] on button "Save" at bounding box center [1066, 452] width 45 height 25
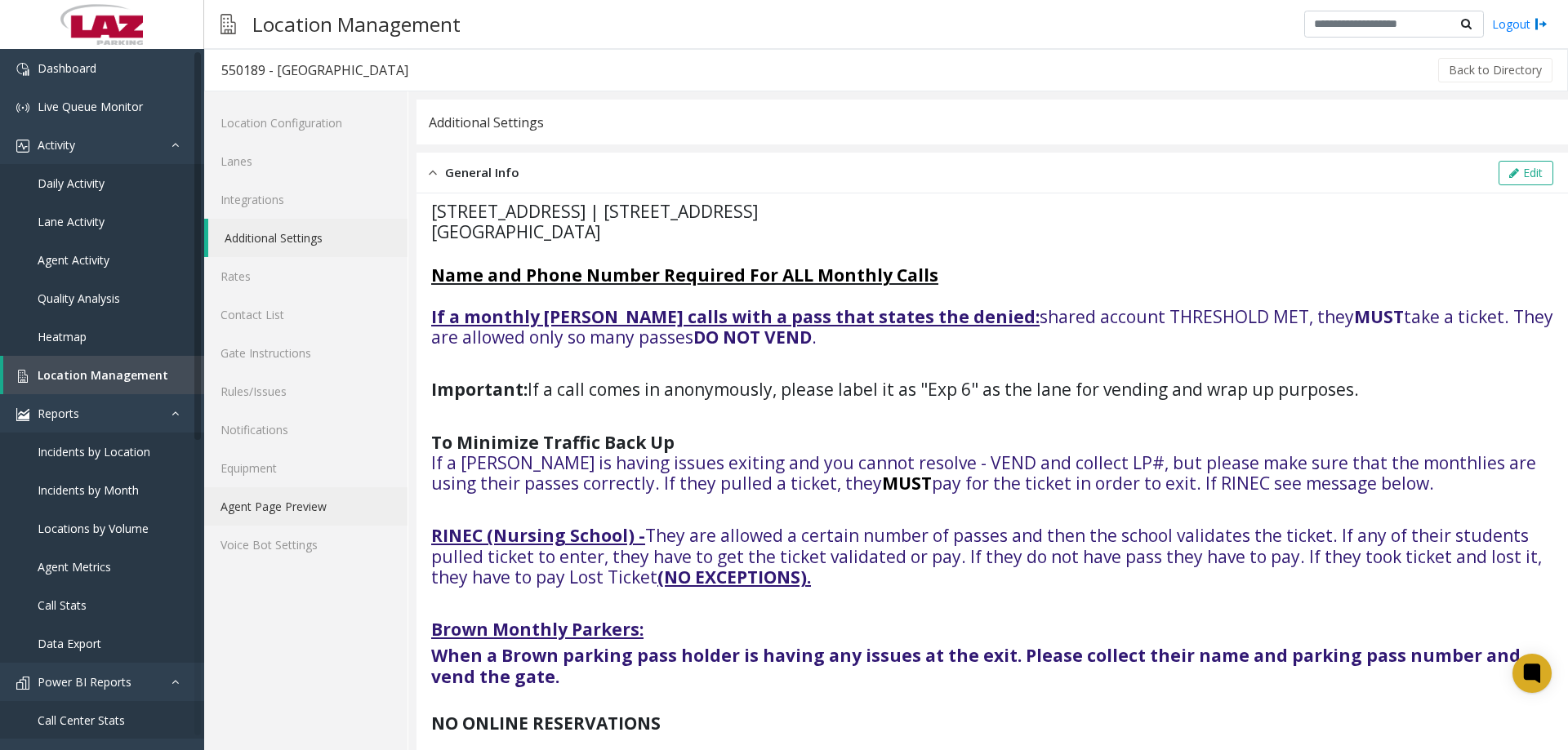
click at [305, 515] on link "Agent Page Preview" at bounding box center [305, 506] width 203 height 39
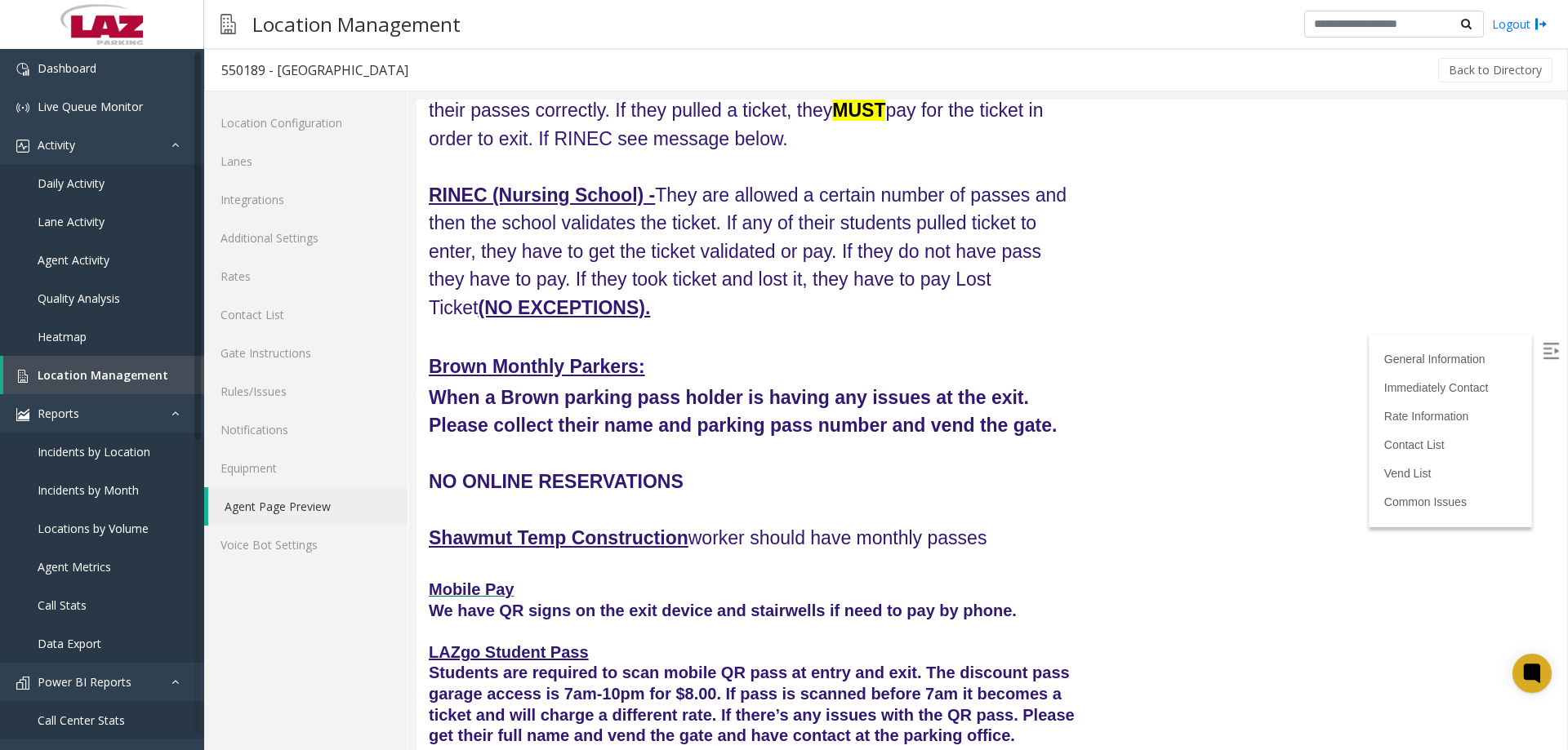
scroll to position [245, 0]
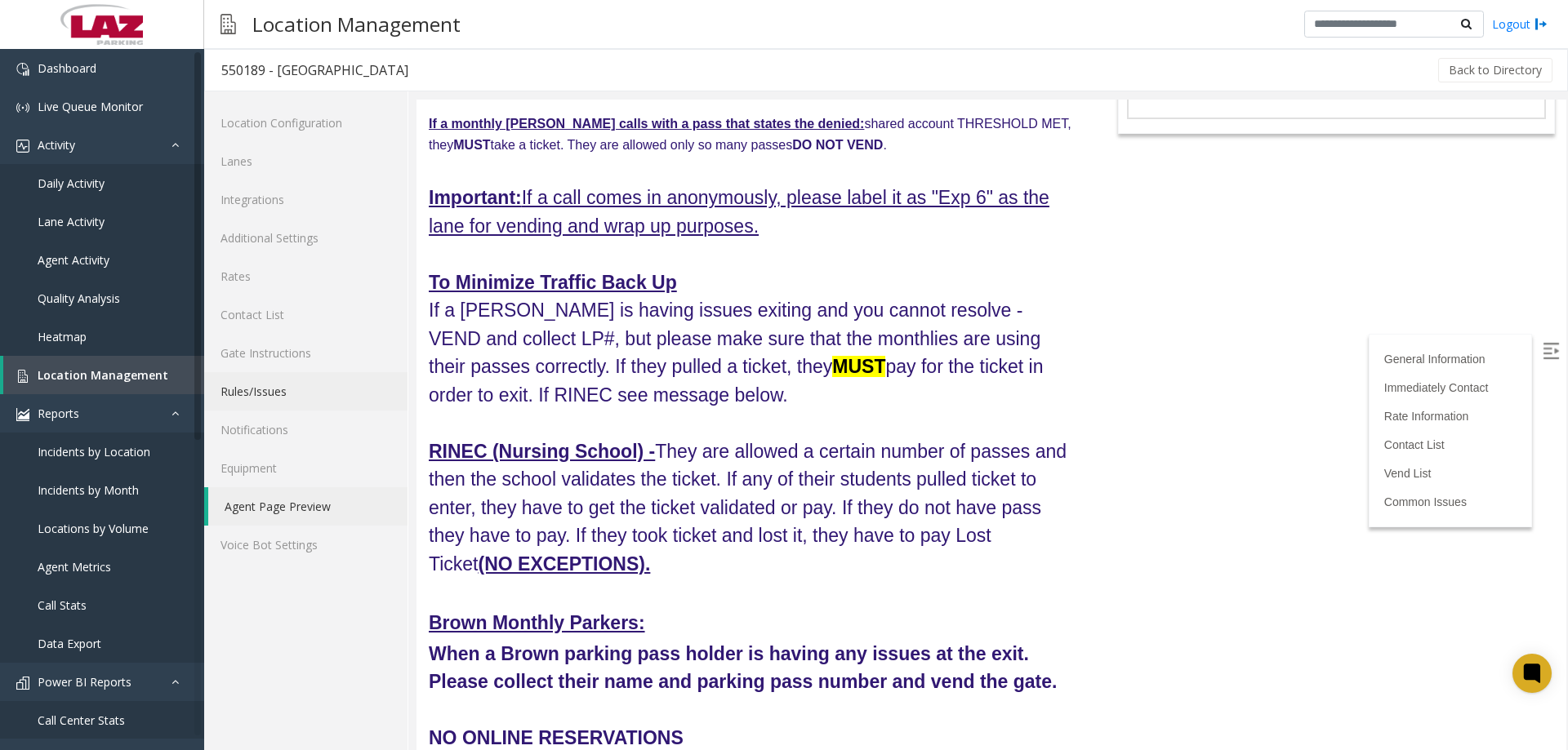
click at [266, 401] on link "Rules/Issues" at bounding box center [305, 392] width 203 height 39
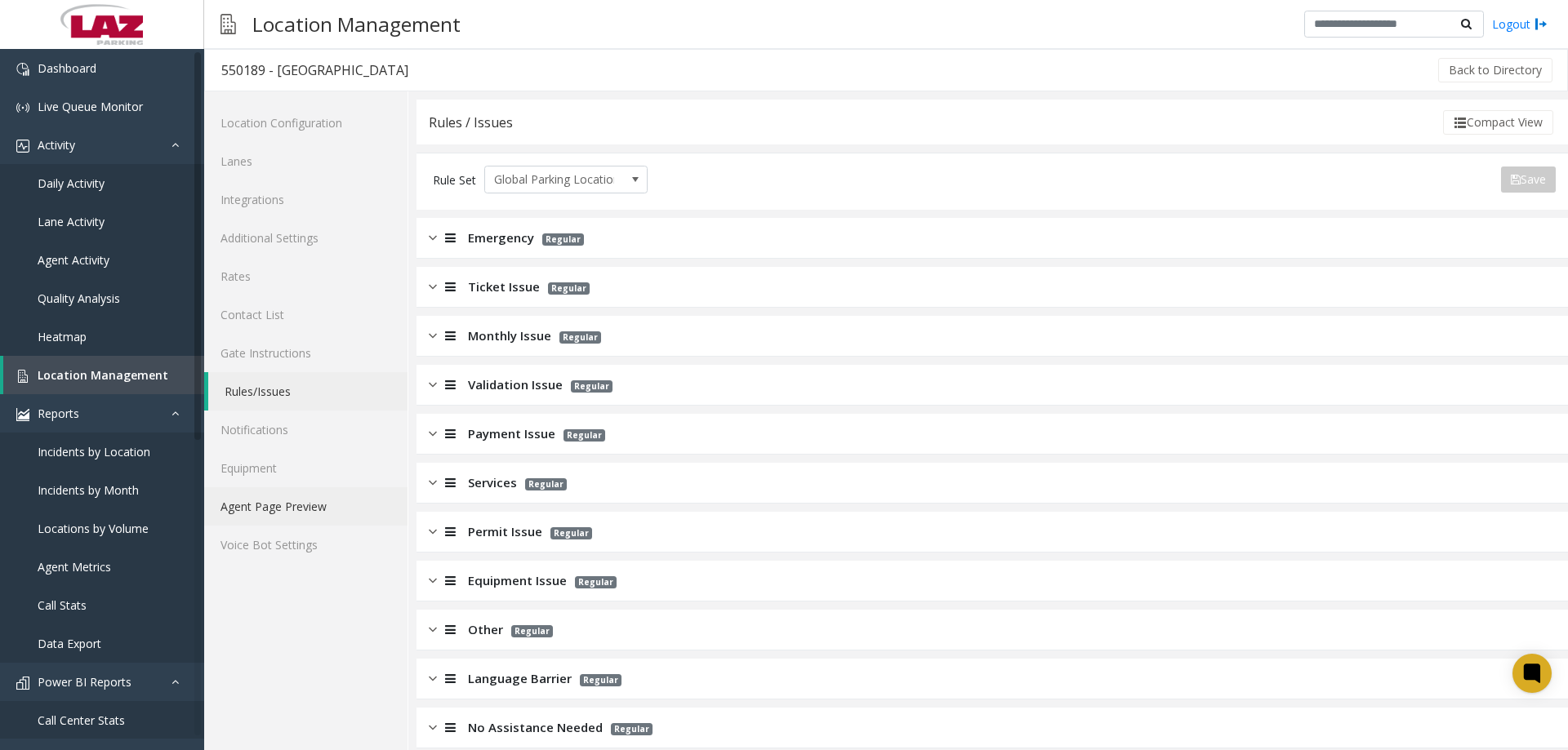
click at [319, 502] on link "Agent Page Preview" at bounding box center [305, 506] width 203 height 39
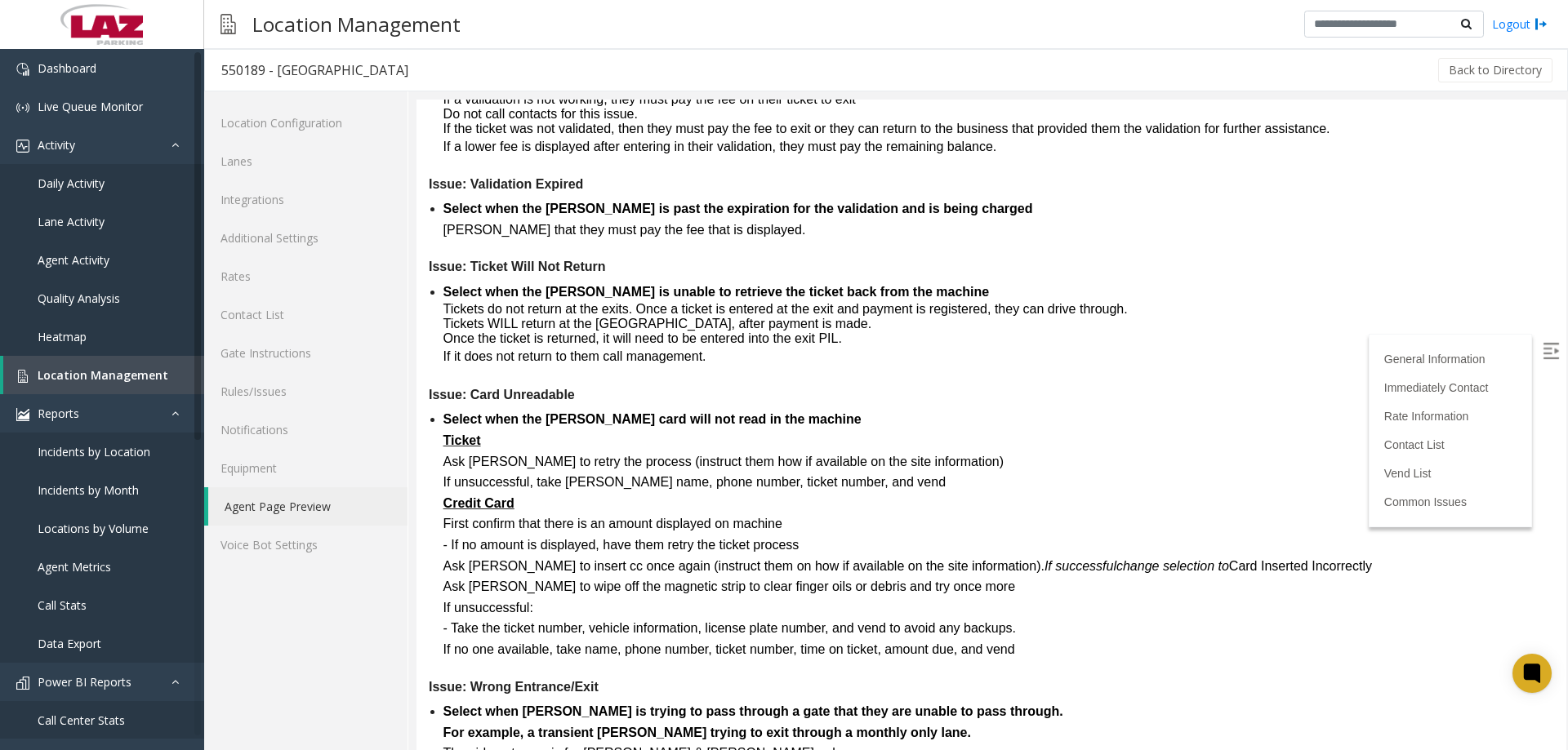
scroll to position [4477, 0]
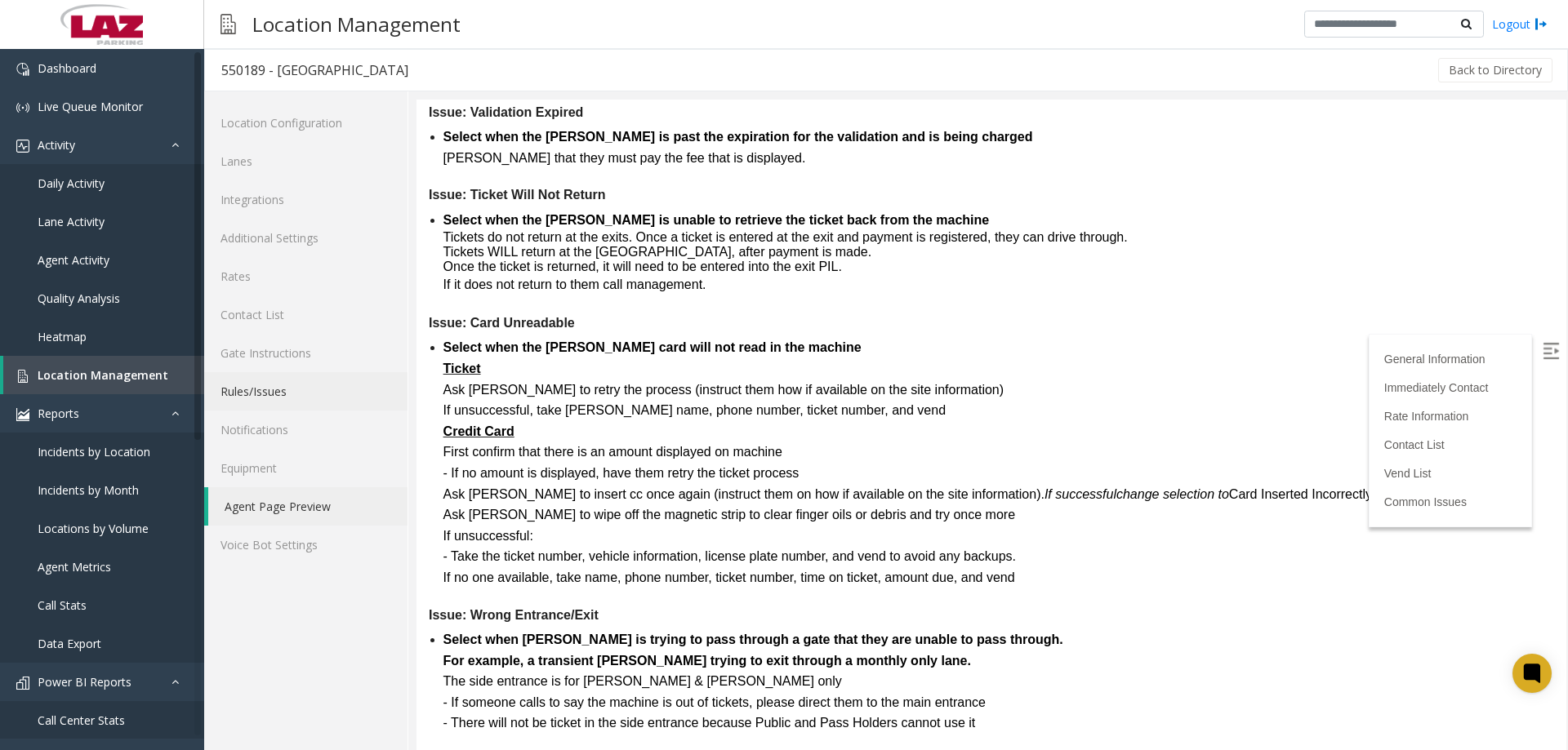
click at [267, 387] on link "Rules/Issues" at bounding box center [305, 392] width 203 height 39
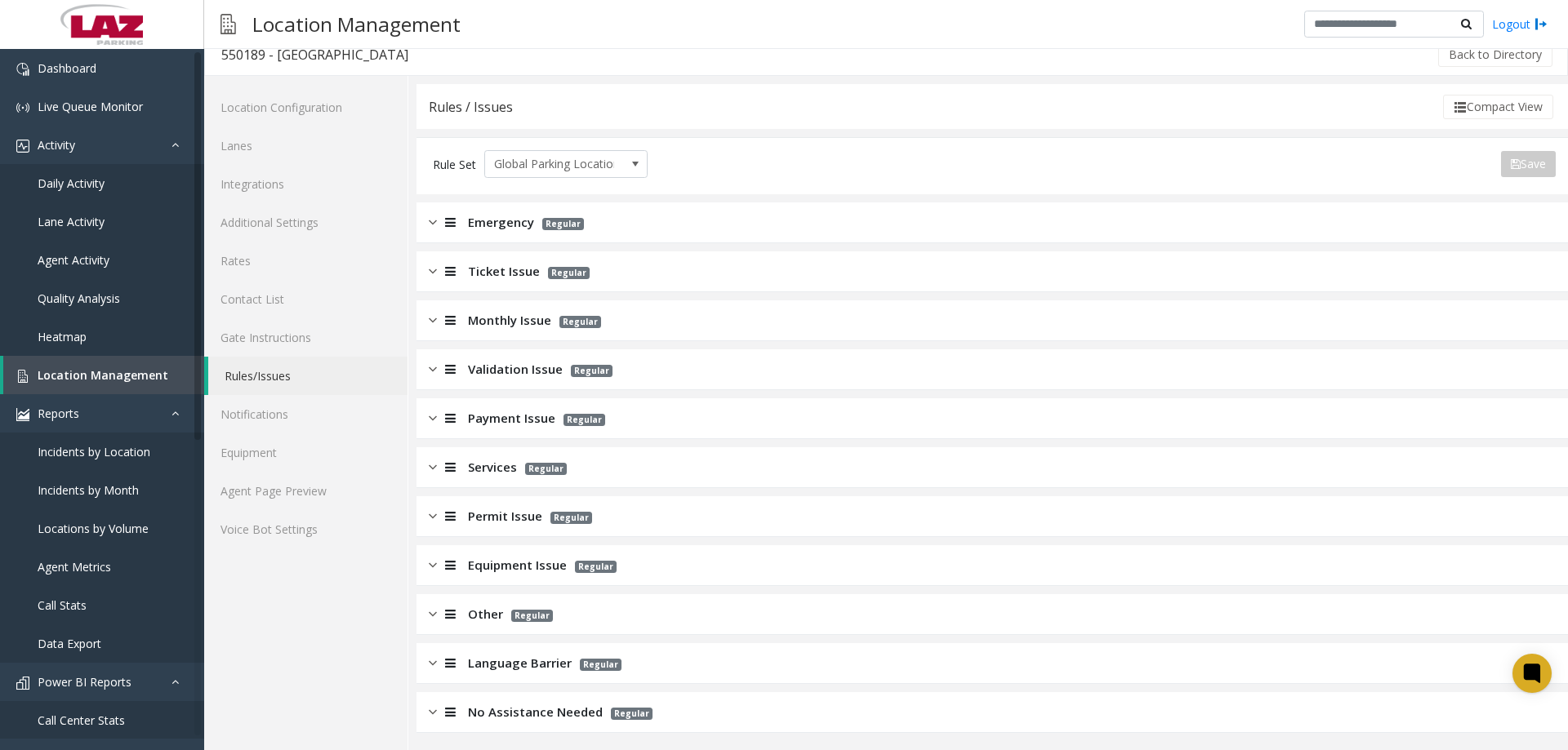
scroll to position [18, 0]
click at [501, 308] on span "Monthly Issue" at bounding box center [509, 317] width 84 height 18
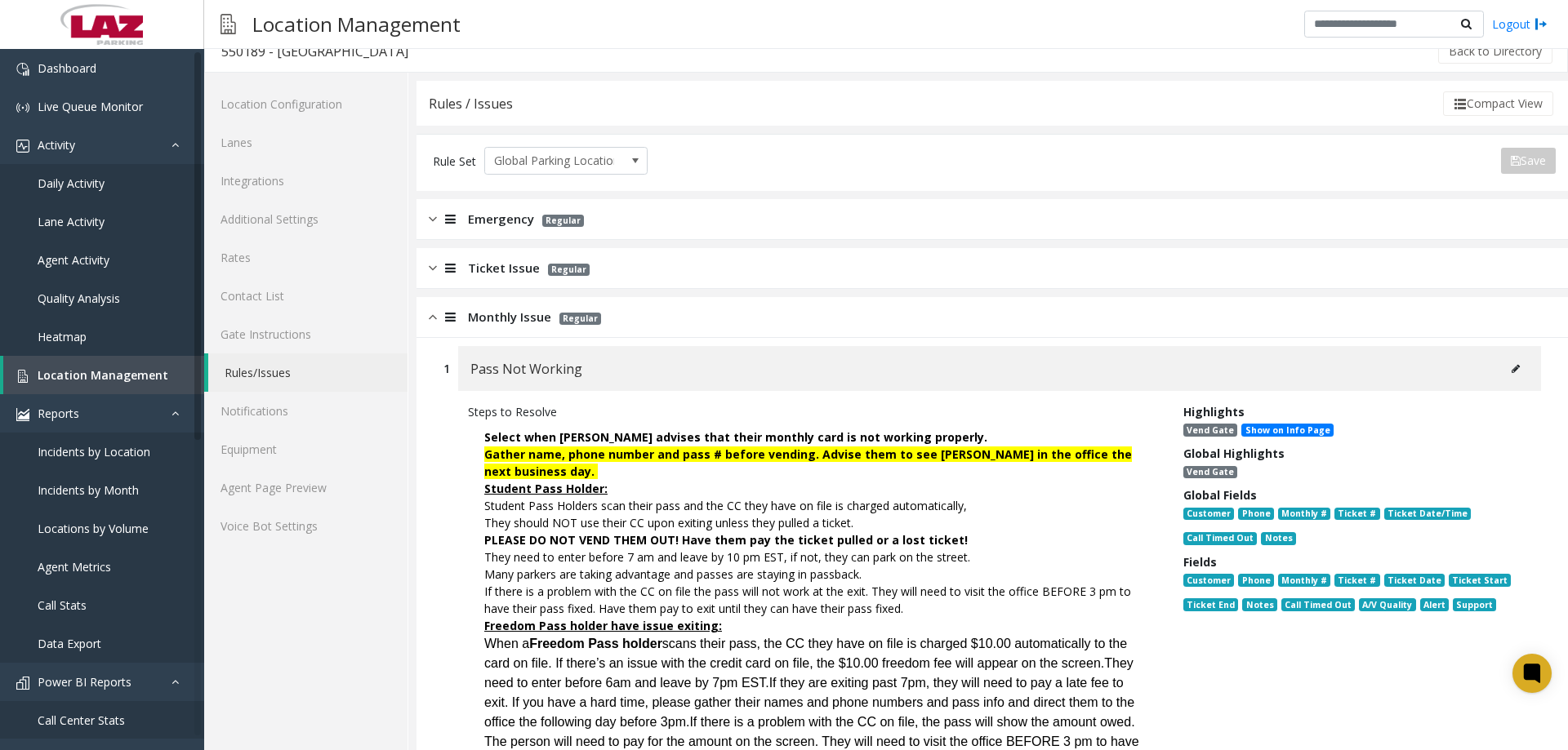
click at [501, 311] on span "Monthly Issue" at bounding box center [509, 317] width 84 height 18
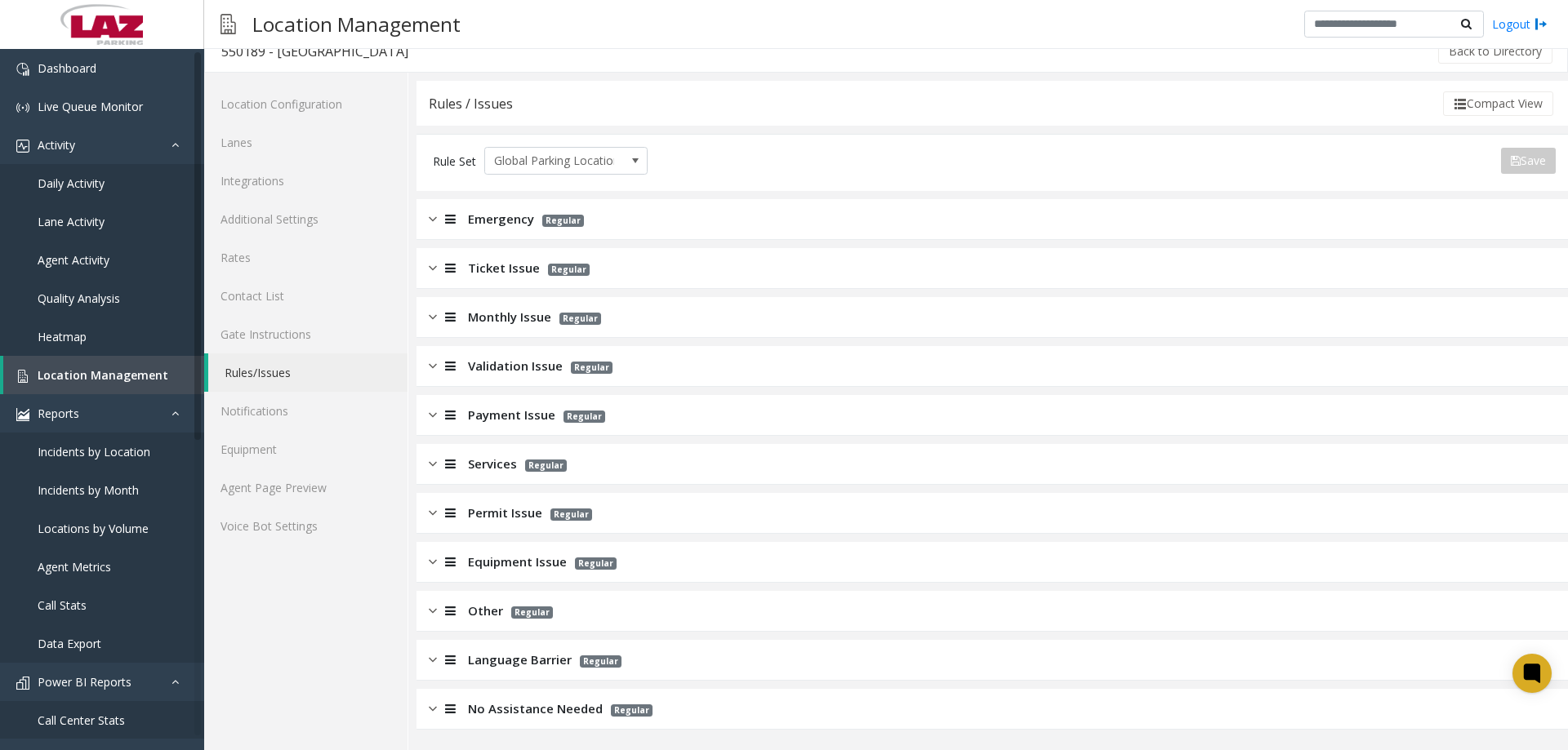
click at [499, 283] on div "Ticket Issue Regular" at bounding box center [992, 268] width 1152 height 40
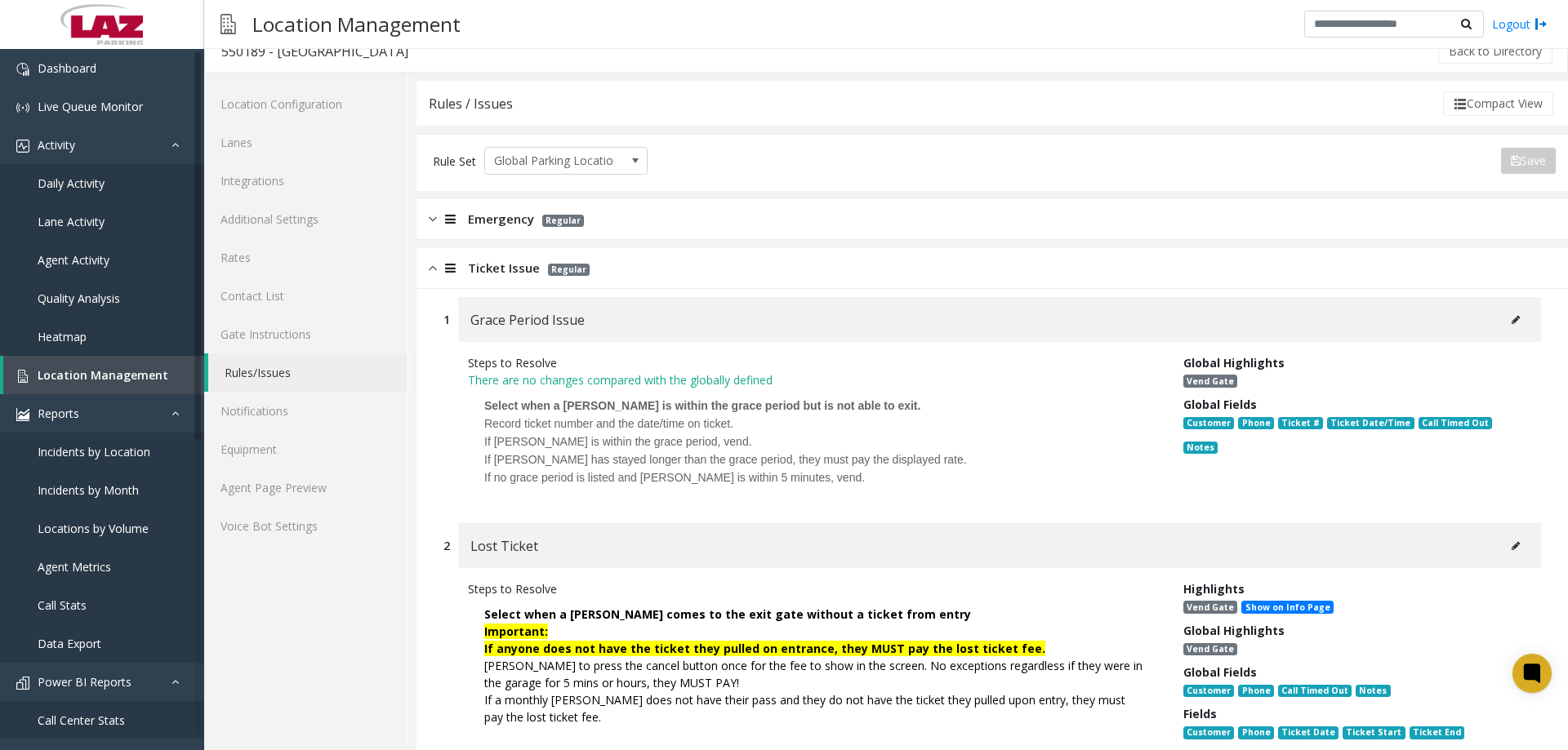
click at [498, 272] on span "Ticket Issue" at bounding box center [504, 268] width 72 height 18
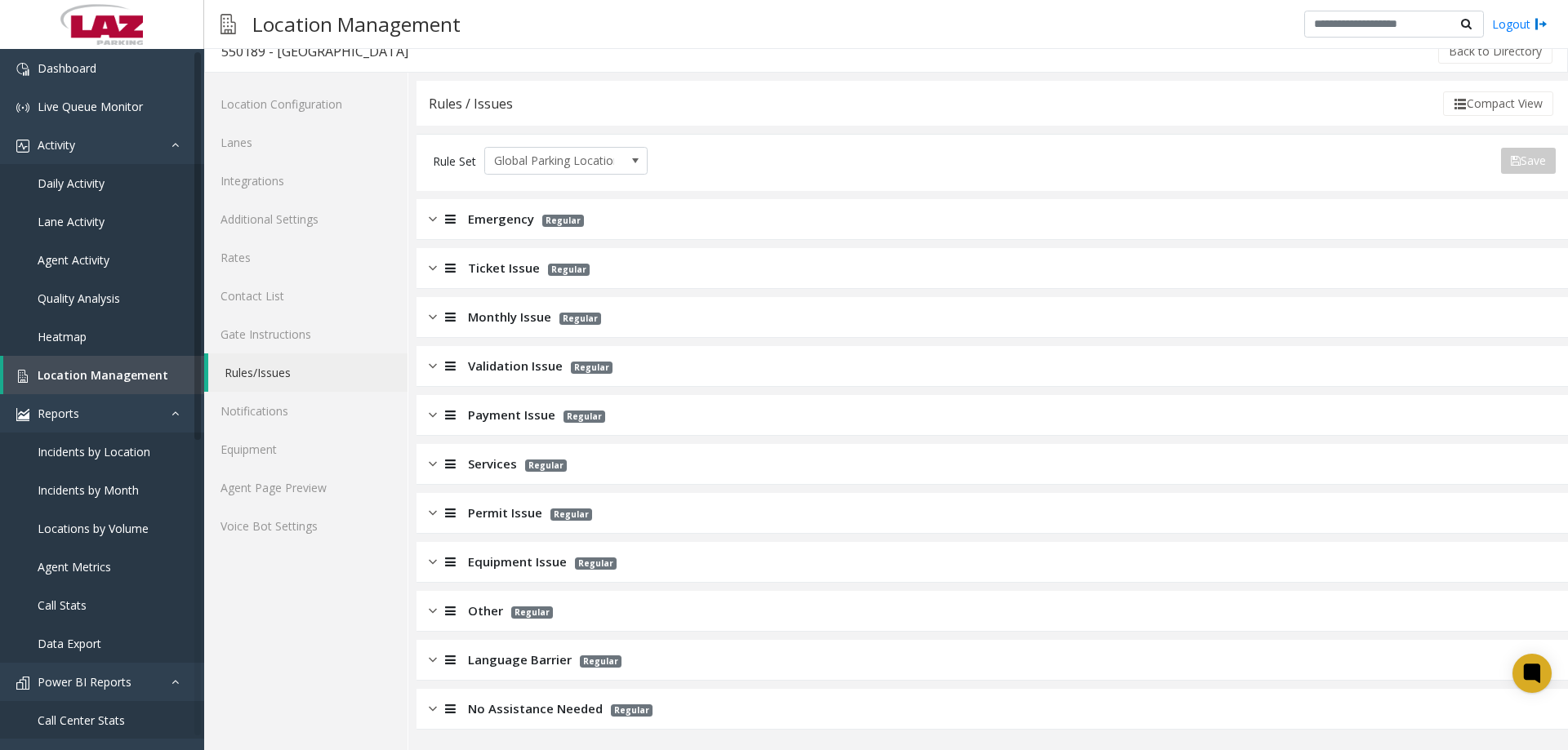
click at [491, 371] on span "Validation Issue" at bounding box center [515, 366] width 95 height 18
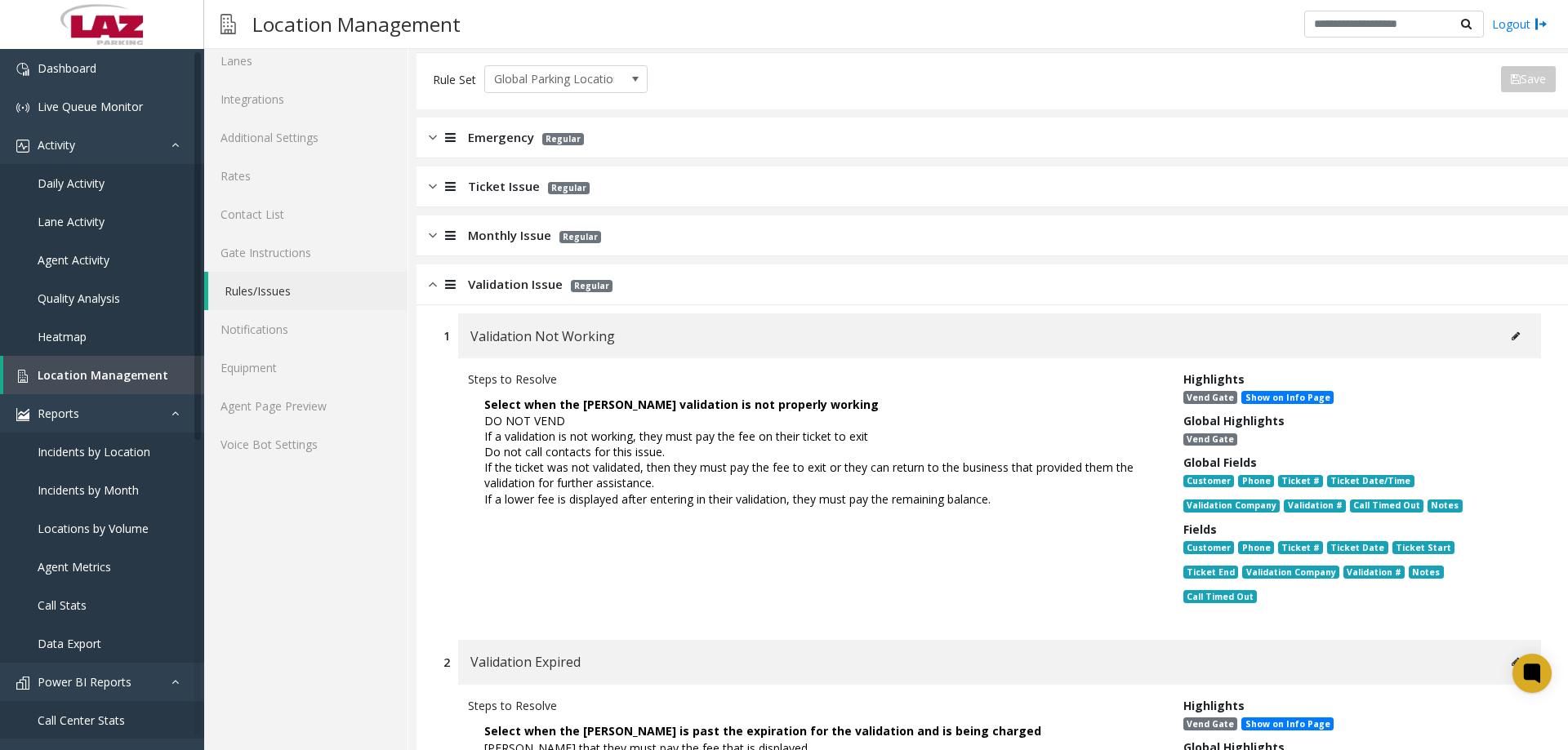
click at [505, 273] on div "Validation Issue Regular" at bounding box center [992, 285] width 1152 height 40
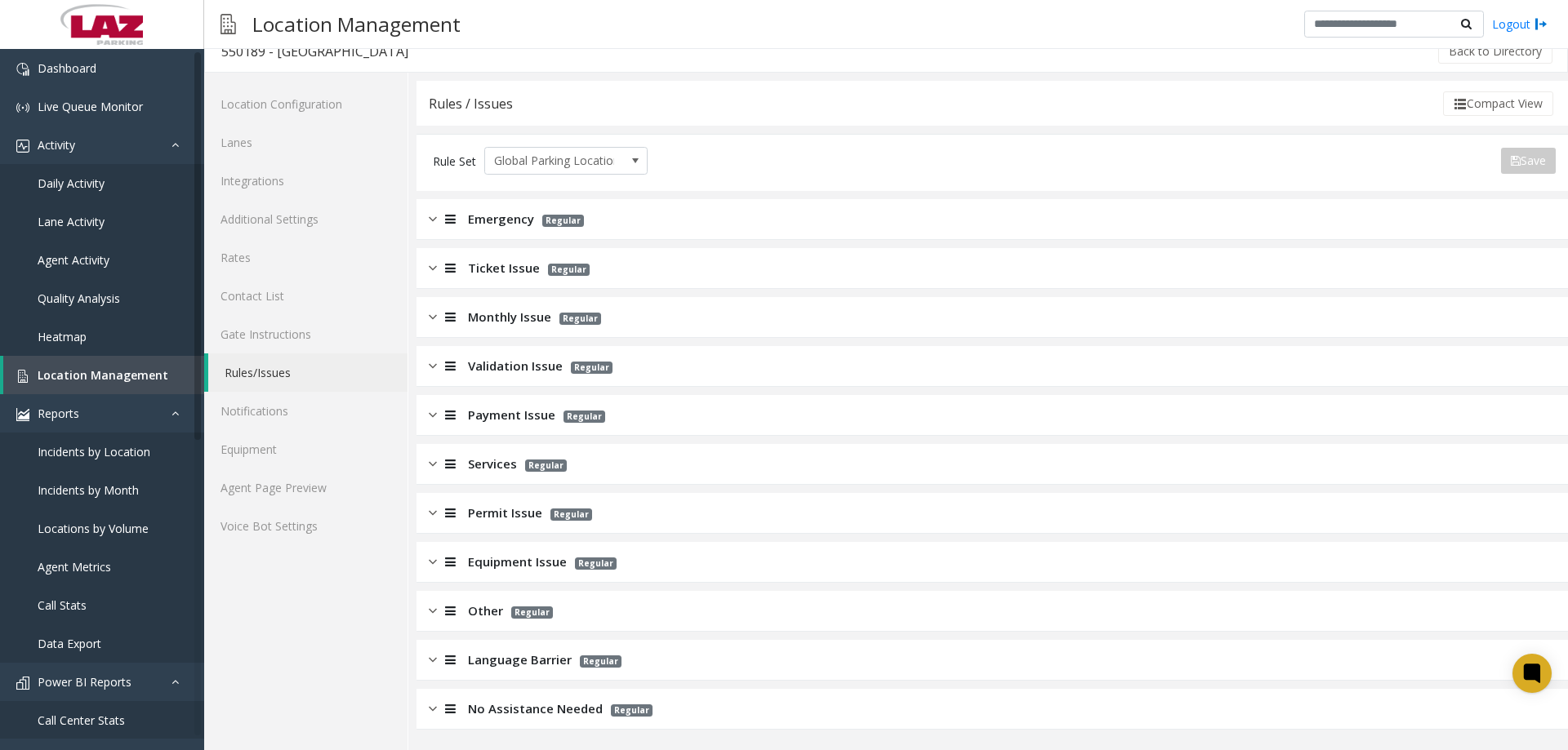
click at [500, 222] on span "Emergency" at bounding box center [501, 219] width 66 height 18
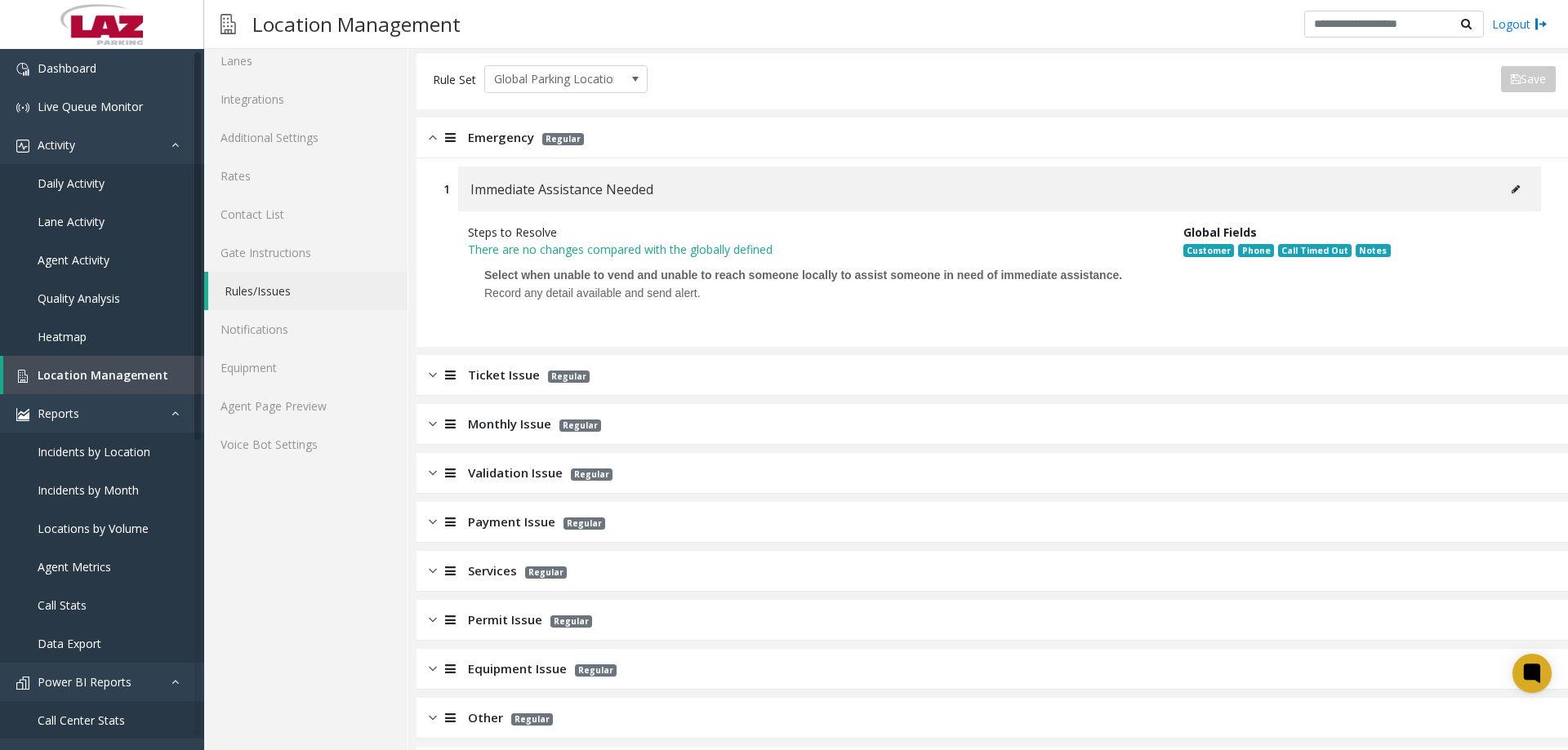
click at [503, 176] on div "Immediate Assistance Needed" at bounding box center [999, 188] width 1083 height 45
click at [504, 153] on div "Emergency Regular" at bounding box center [992, 138] width 1152 height 40
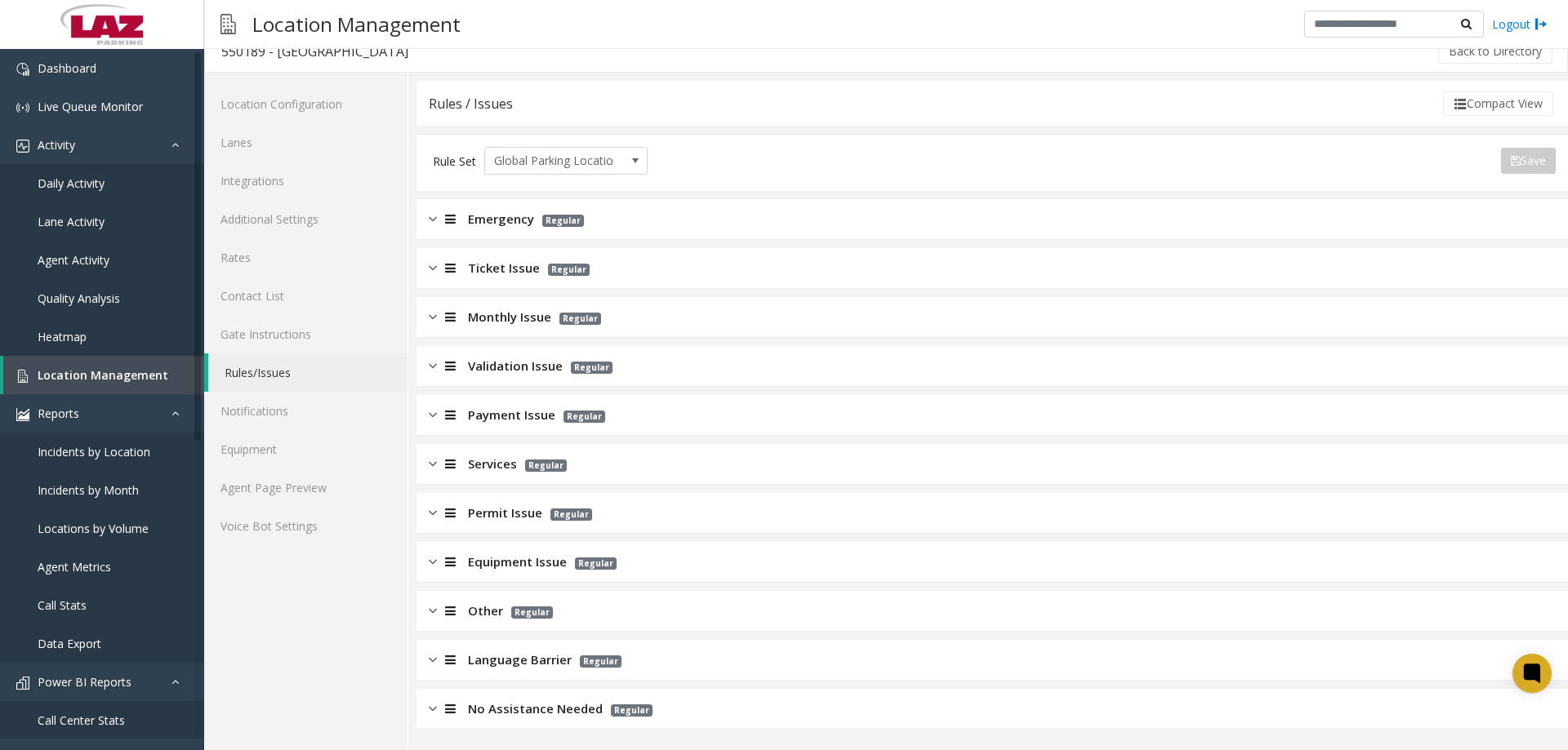
click at [480, 449] on div "Services Regular" at bounding box center [992, 464] width 1152 height 40
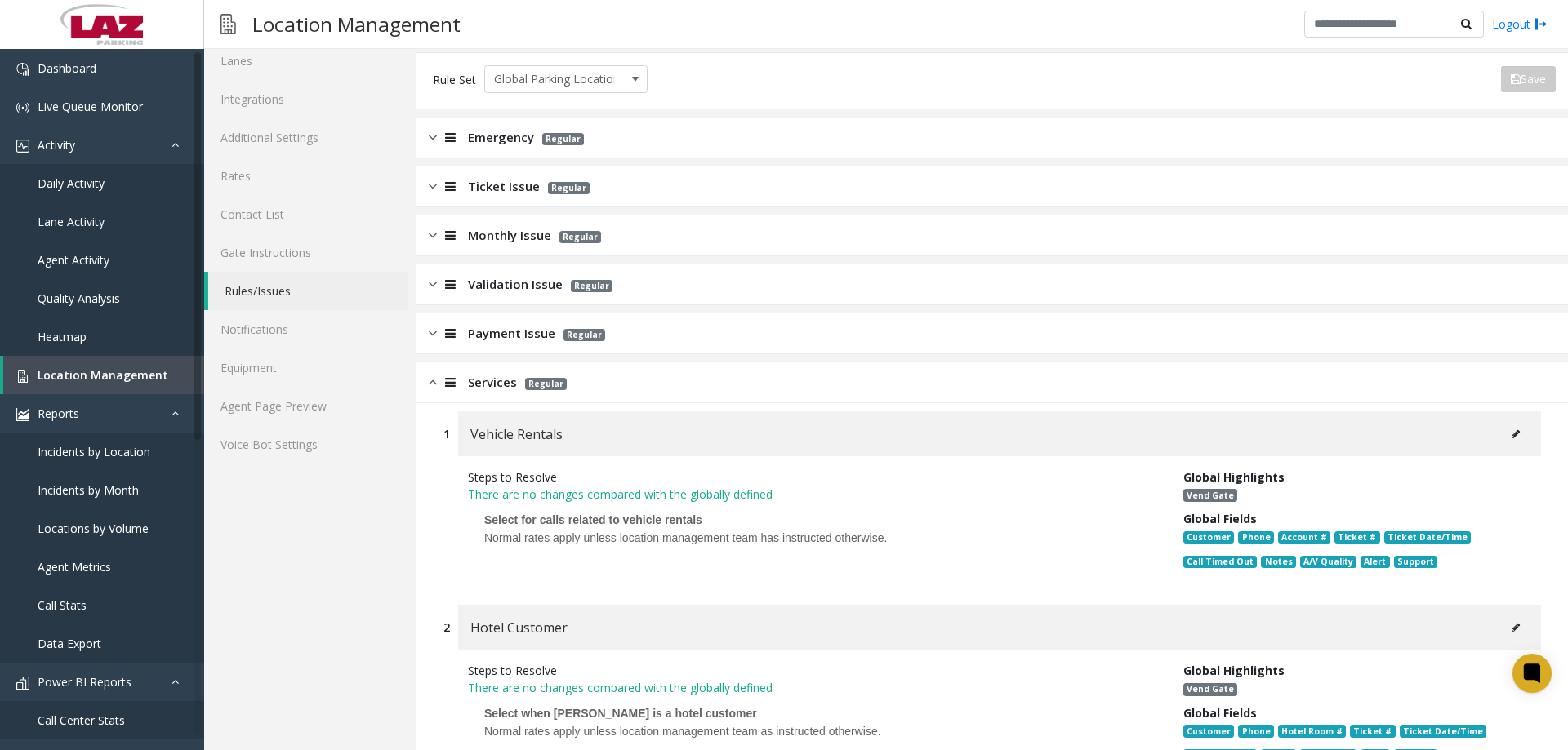
click at [497, 375] on span "Services" at bounding box center [492, 382] width 49 height 18
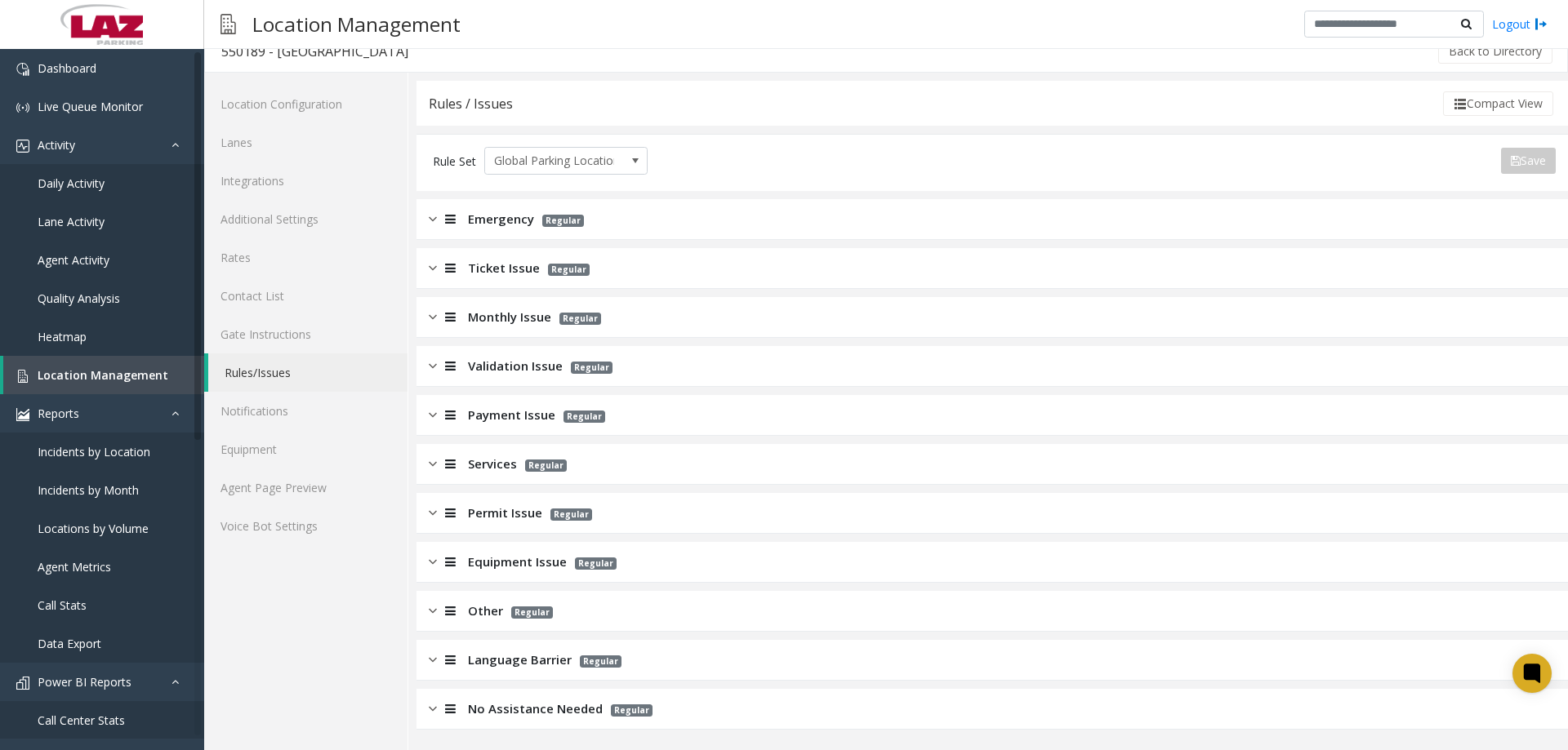
scroll to position [18, 0]
click at [281, 505] on link "Agent Page Preview" at bounding box center [305, 488] width 203 height 39
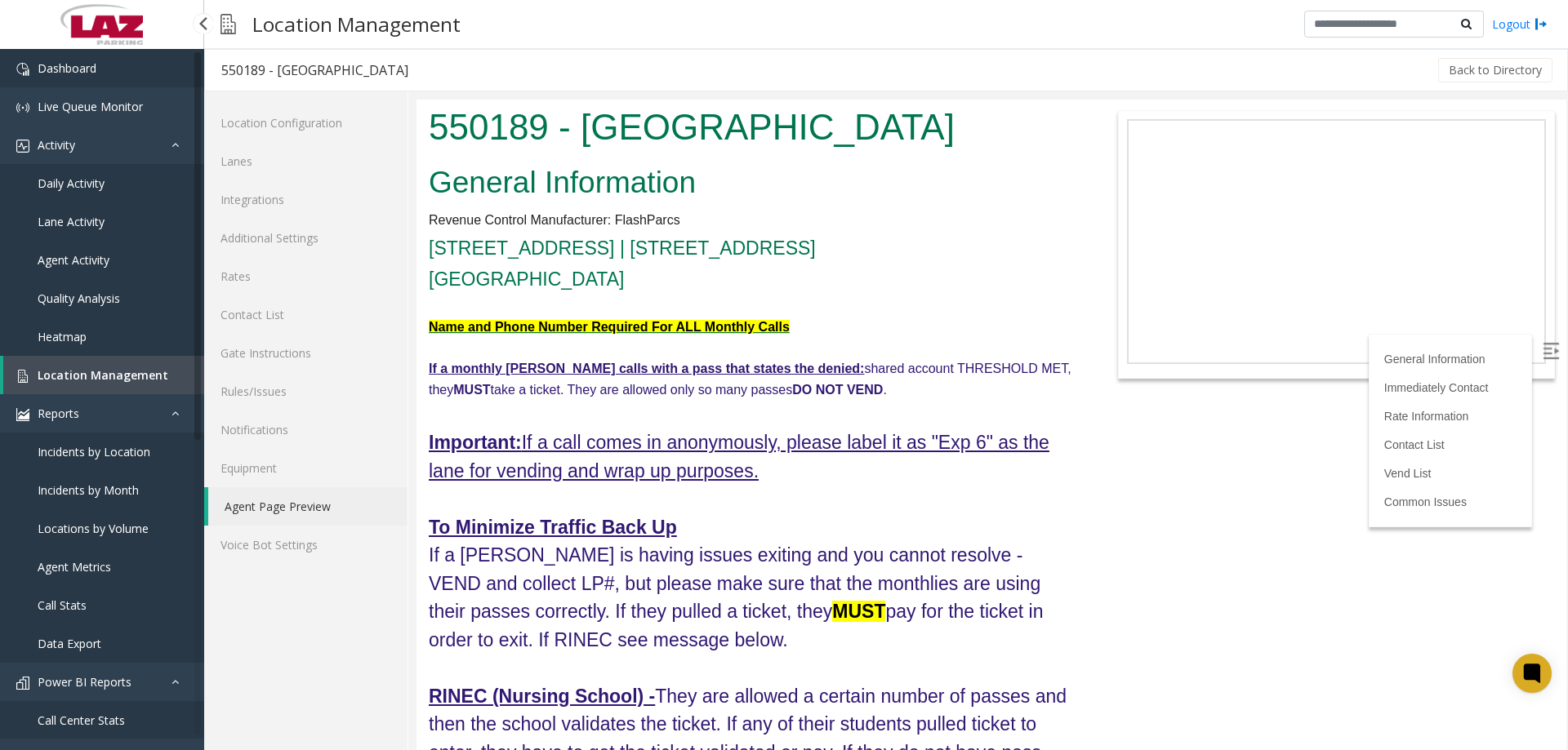
click at [71, 74] on span "Dashboard" at bounding box center [67, 68] width 59 height 16
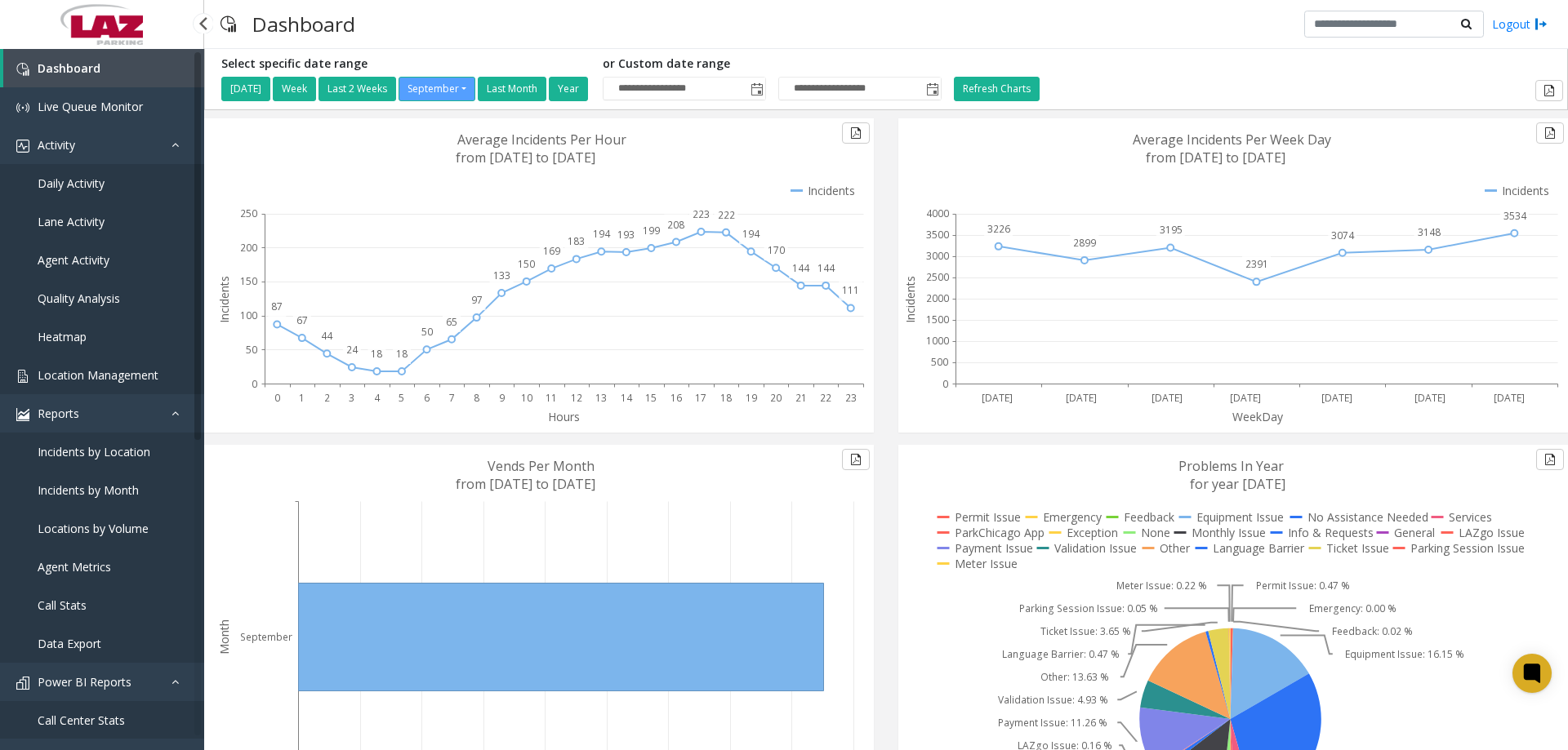
click at [93, 374] on span "Location Management" at bounding box center [97, 375] width 120 height 16
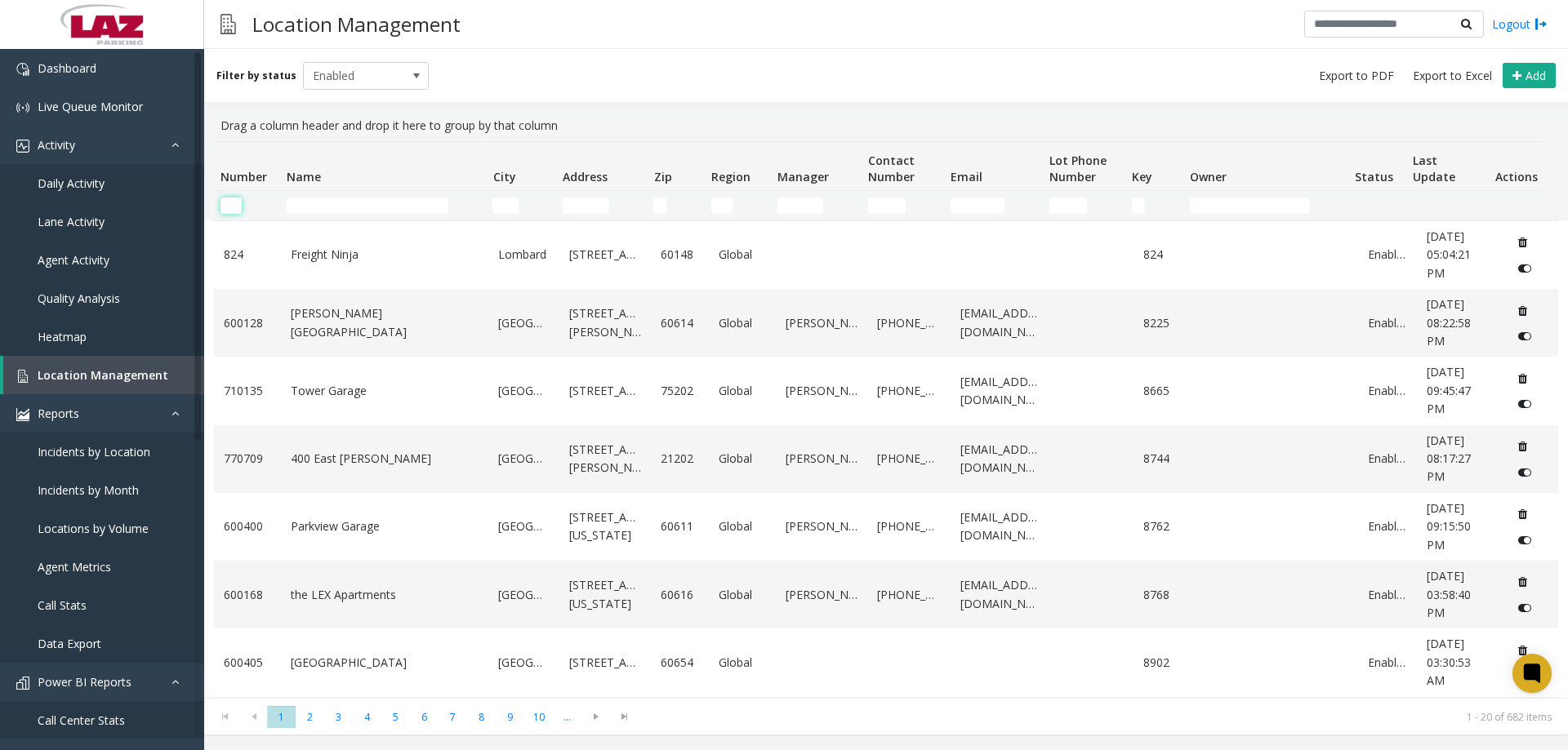
click at [231, 210] on input "Number Filter" at bounding box center [231, 206] width 21 height 17
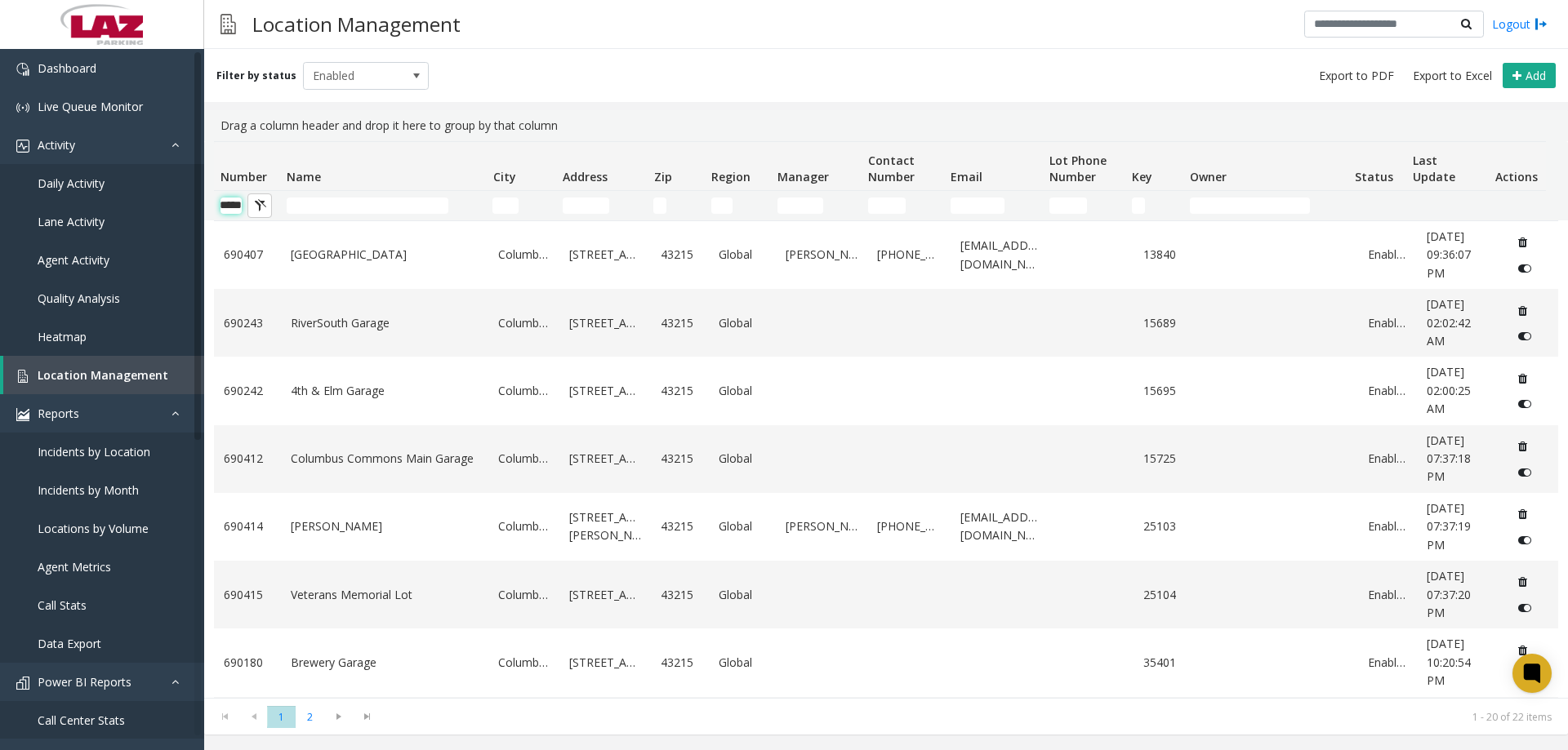
scroll to position [0, 27]
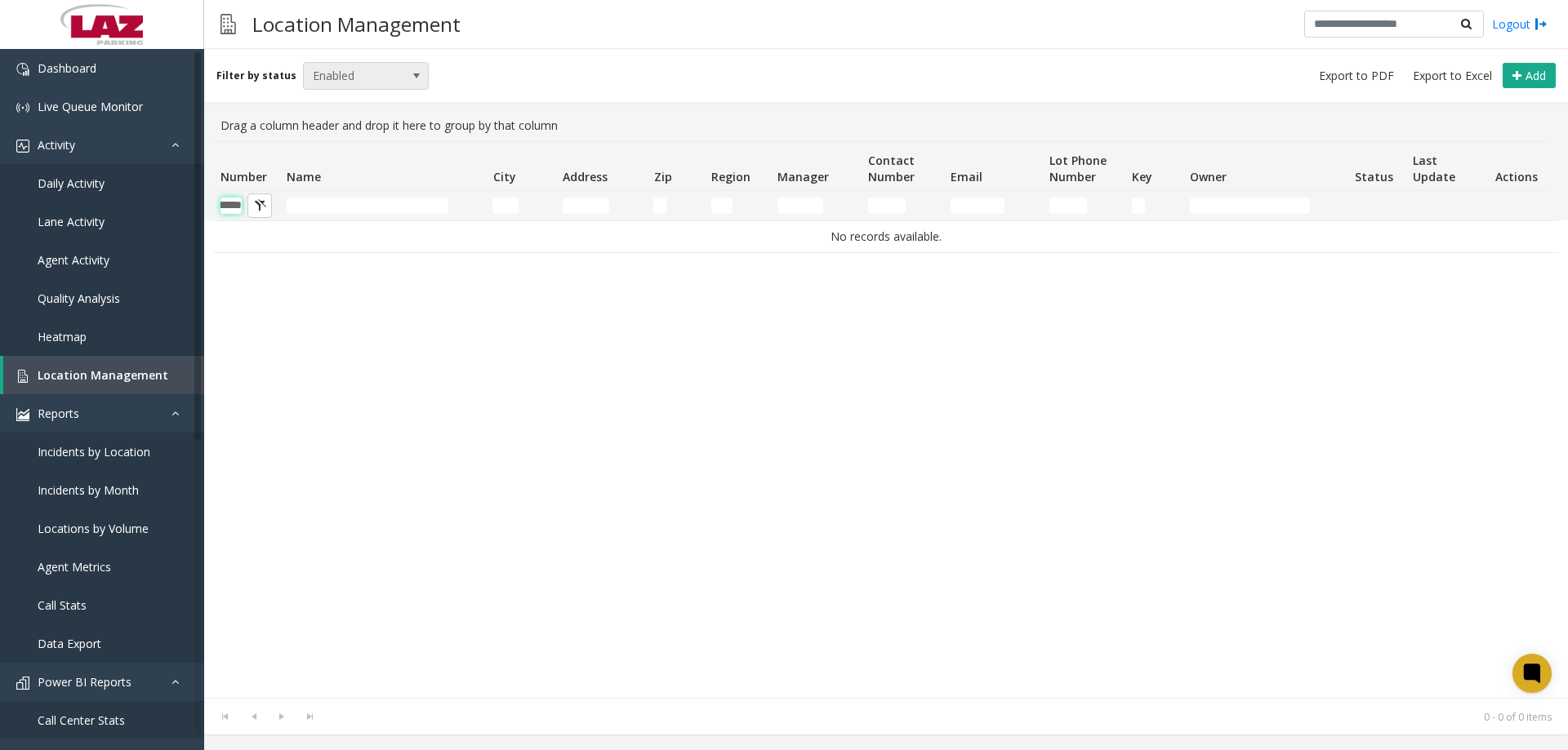
type input "******"
click at [331, 70] on span "Enabled" at bounding box center [353, 75] width 99 height 26
click at [347, 144] on li "Disabled" at bounding box center [358, 147] width 121 height 22
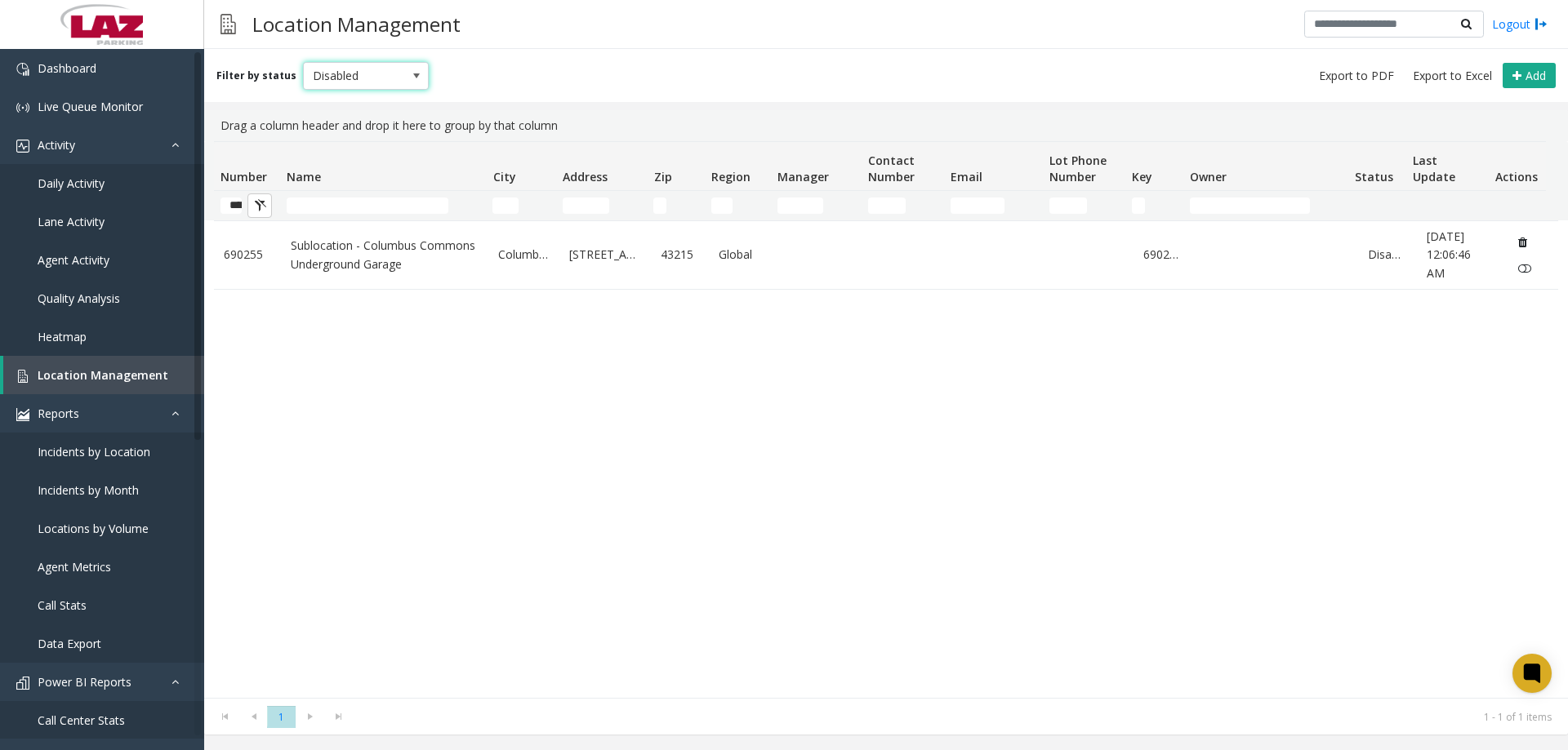
click at [365, 83] on span "Disabled" at bounding box center [353, 75] width 99 height 26
click at [351, 348] on div "690255 Sublocation - Columbus Commons Underground Garage Columbus 191 South 3rd…" at bounding box center [886, 460] width 1344 height 478
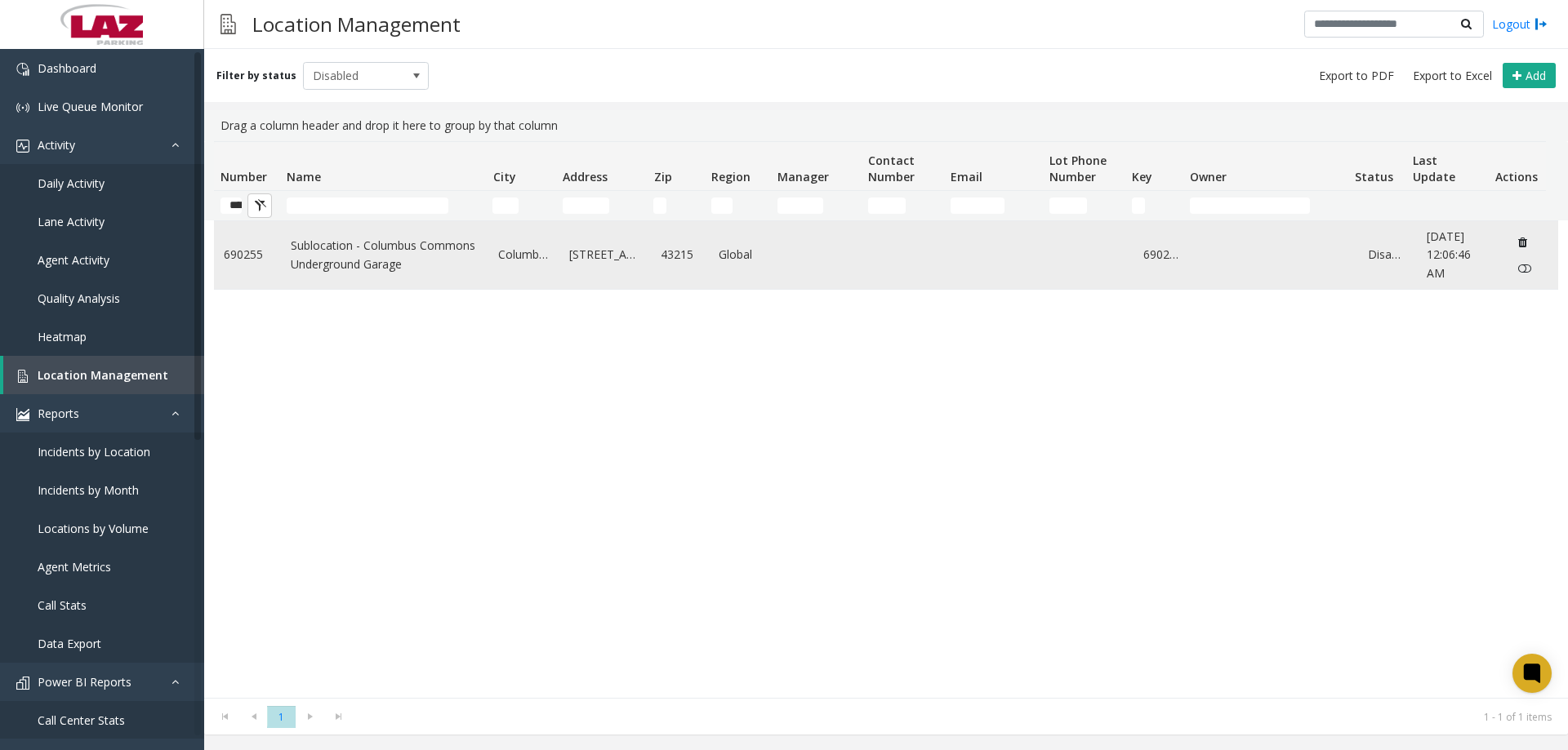
click at [376, 258] on link "Sublocation - Columbus Commons Underground Garage" at bounding box center [384, 256] width 188 height 37
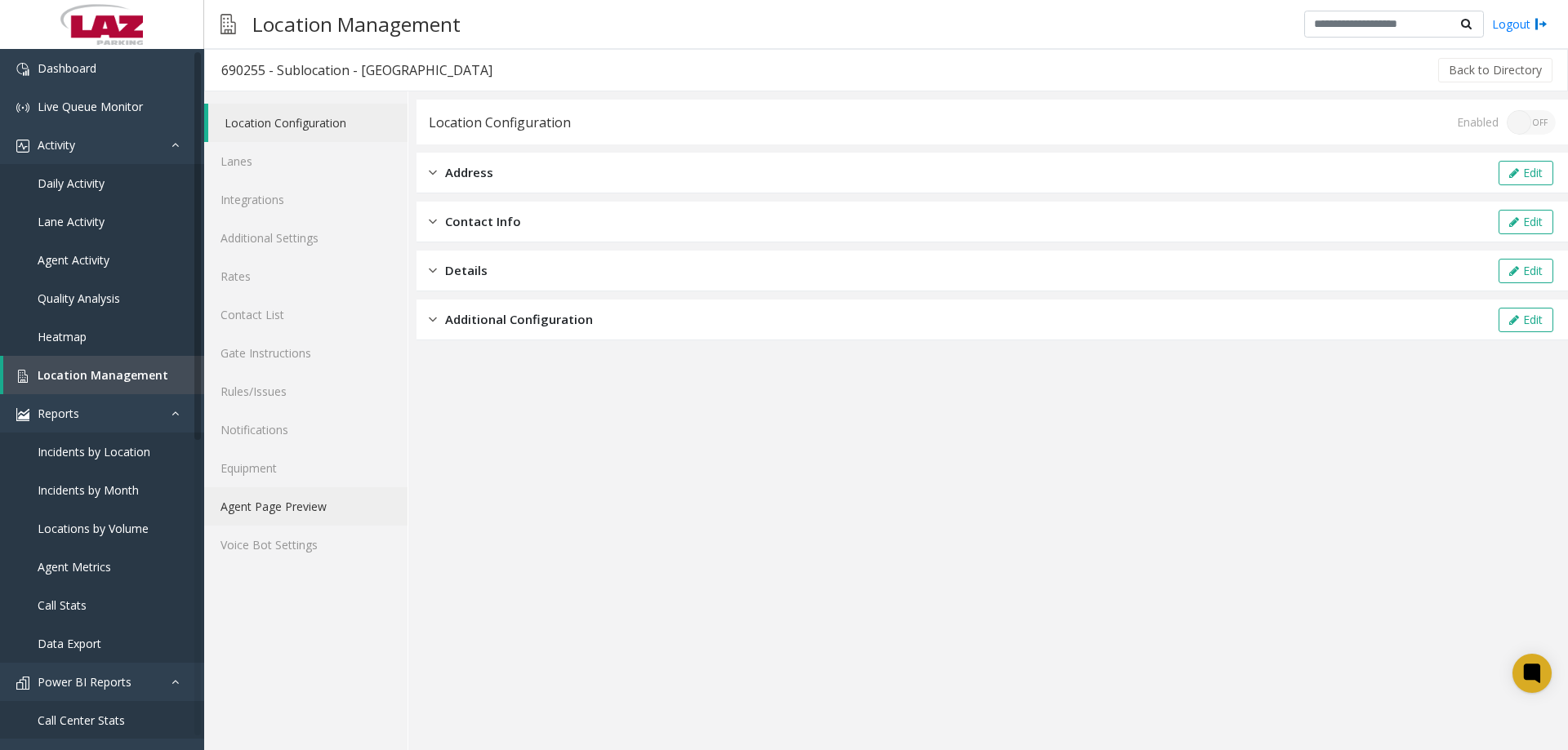
click at [305, 507] on link "Agent Page Preview" at bounding box center [305, 506] width 203 height 39
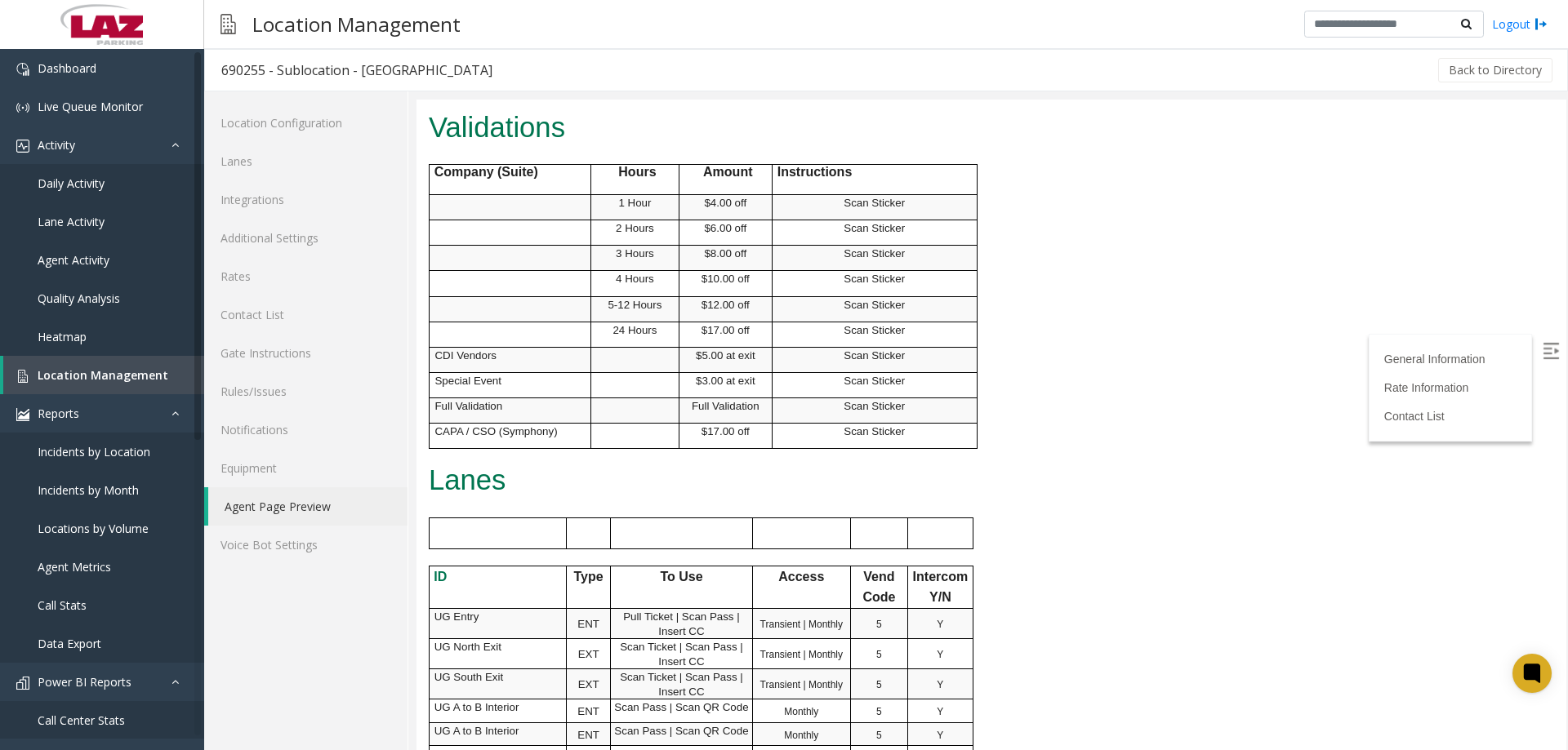
scroll to position [816, 0]
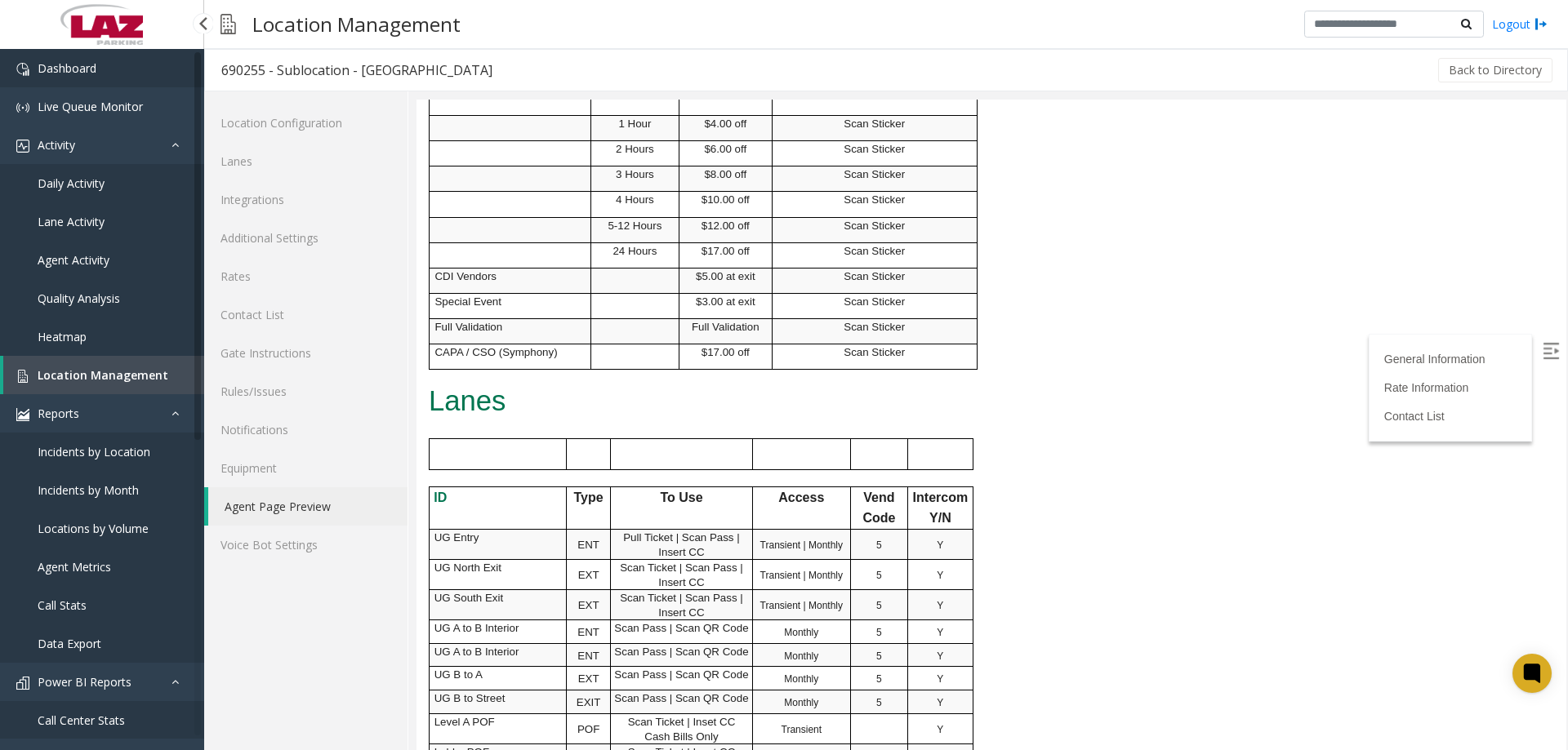
click at [113, 82] on link "Dashboard" at bounding box center [102, 68] width 204 height 39
